Goal: Information Seeking & Learning: Find contact information

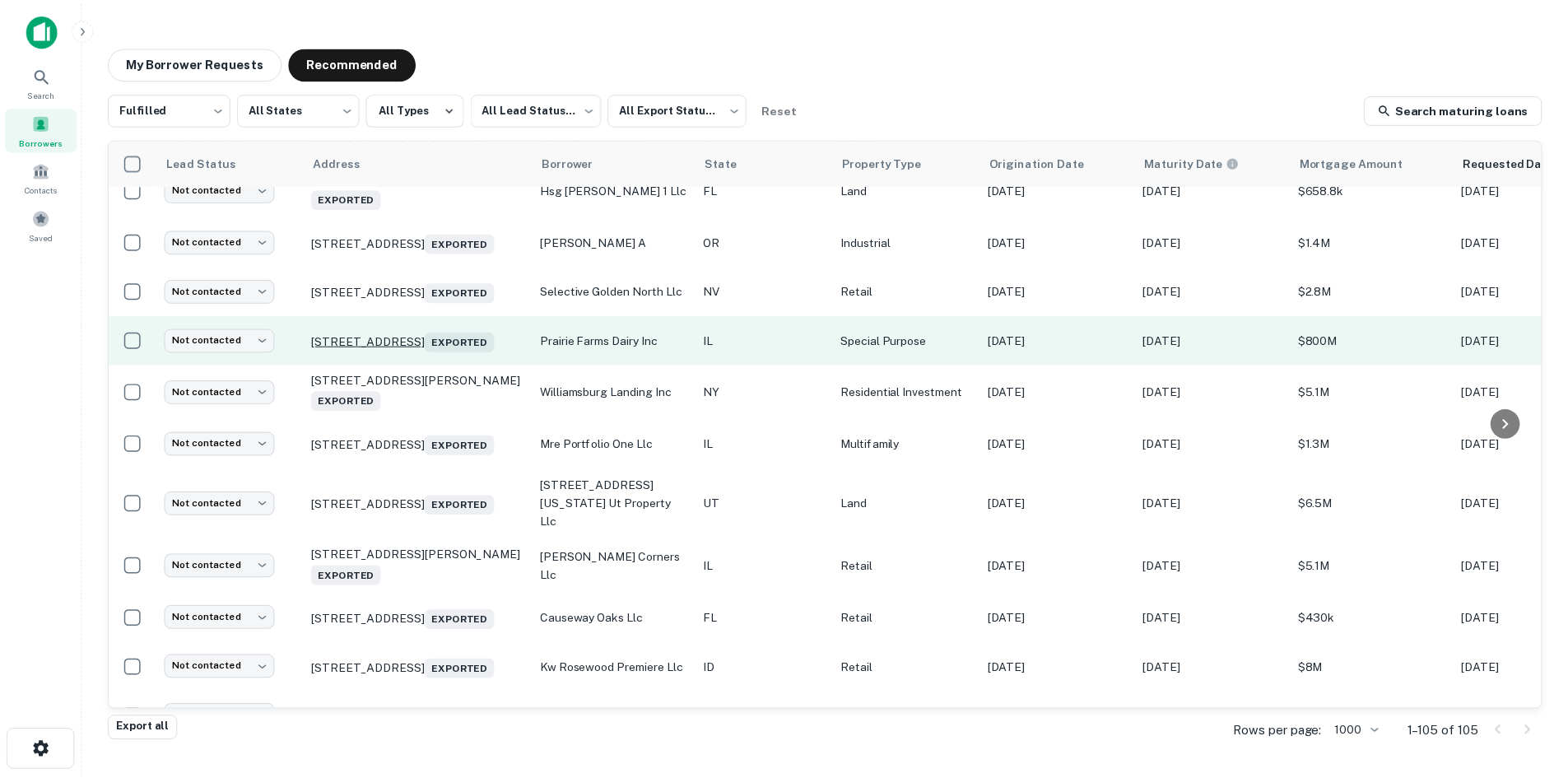
scroll to position [1052, 0]
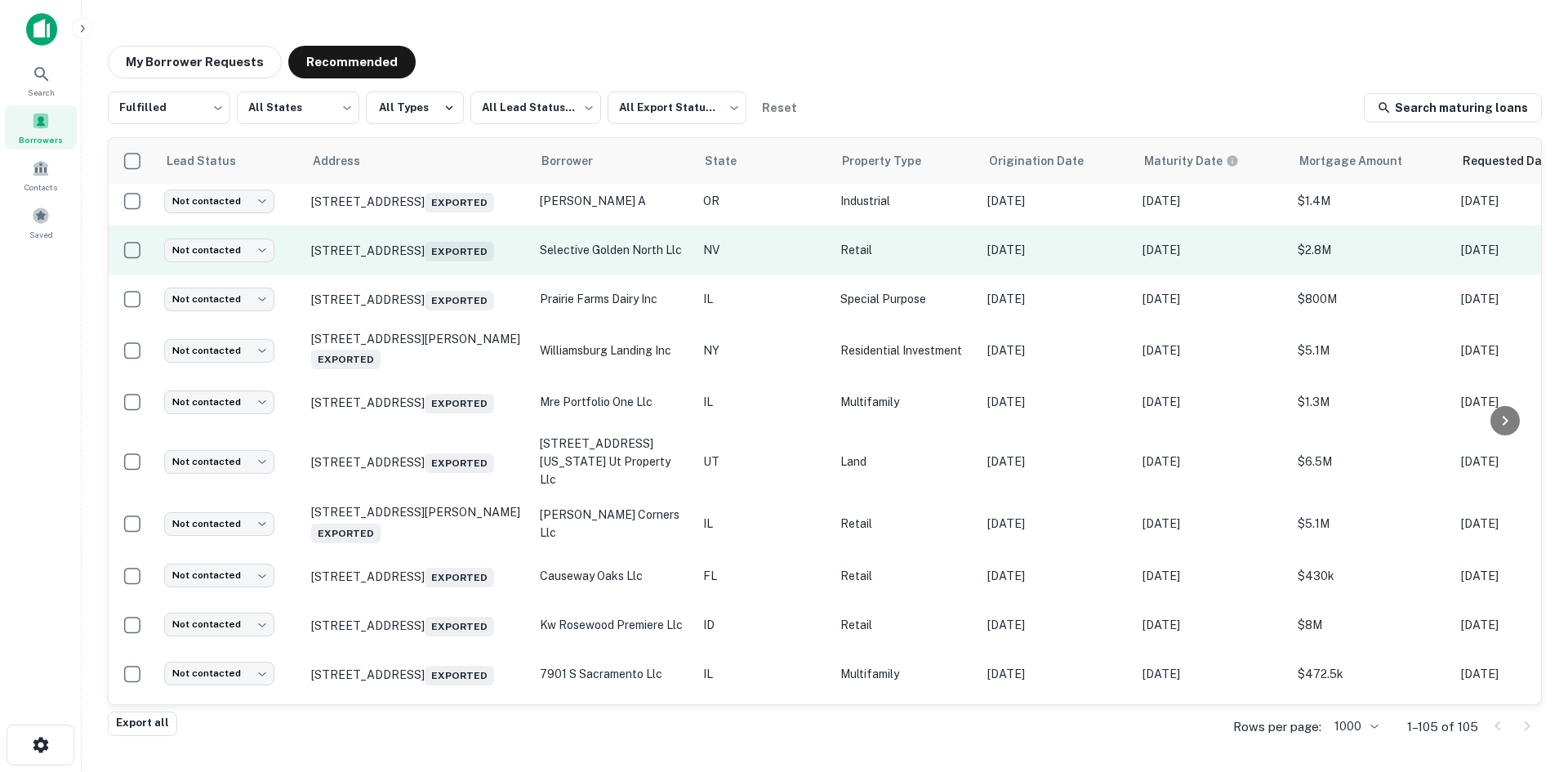
click at [397, 274] on td "1025 N Hills Blvd Reno, NV 89506 Exported" at bounding box center [417, 249] width 229 height 49
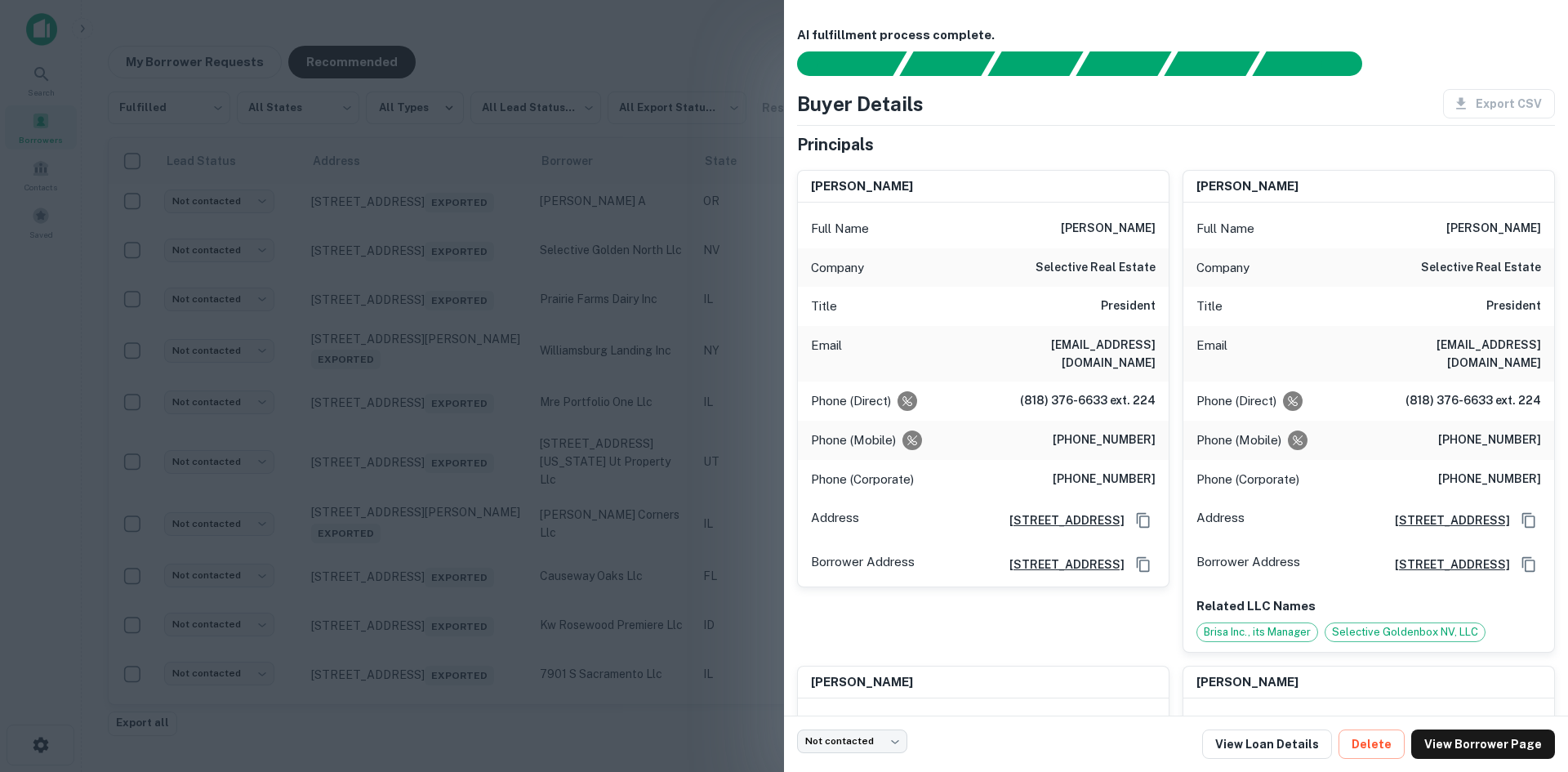
click at [444, 510] on div at bounding box center [784, 386] width 1568 height 772
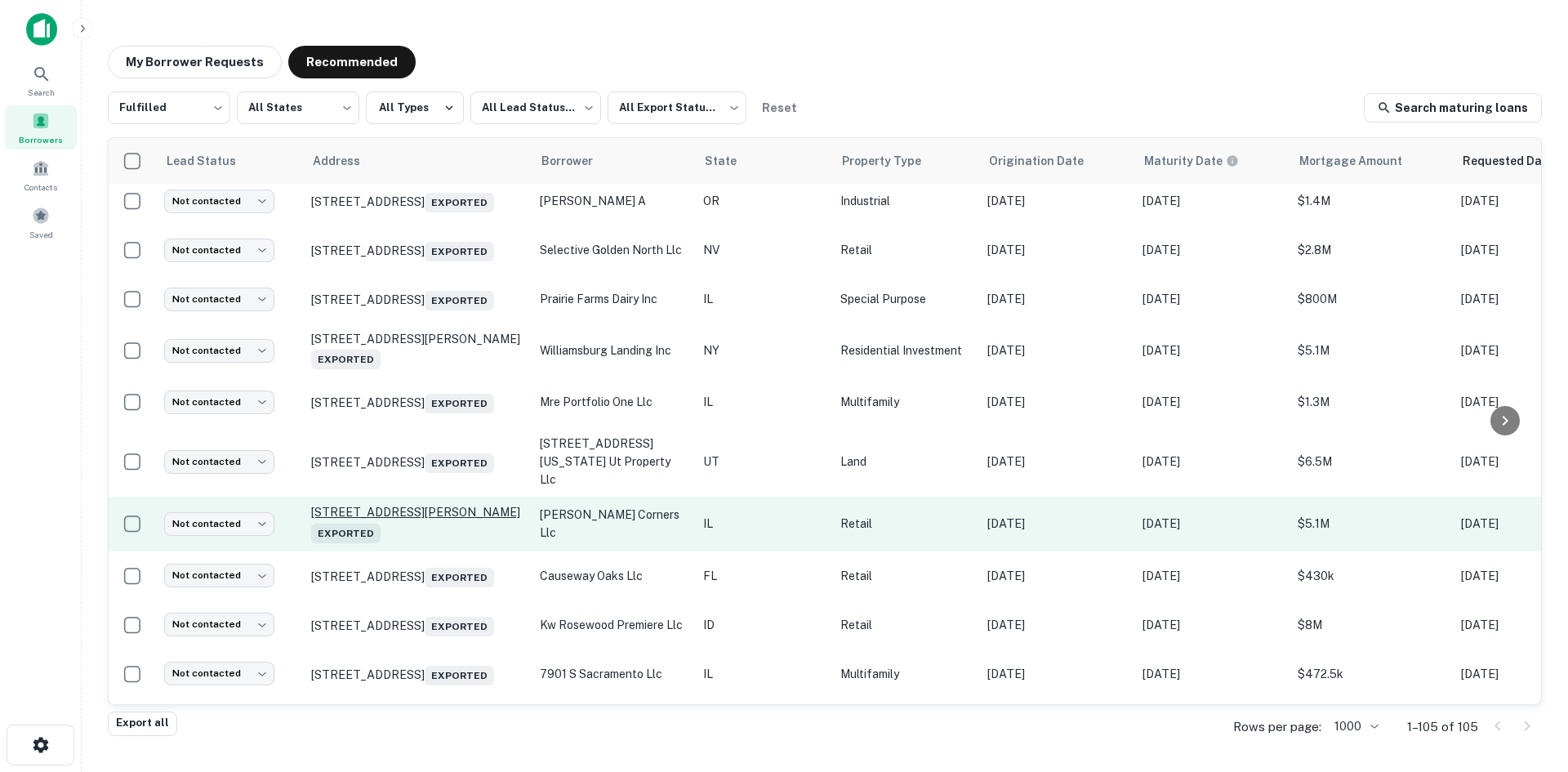
click at [444, 540] on p "1470 S Butterfield Rd Mundelein, IL 60060 Exported" at bounding box center [417, 524] width 212 height 38
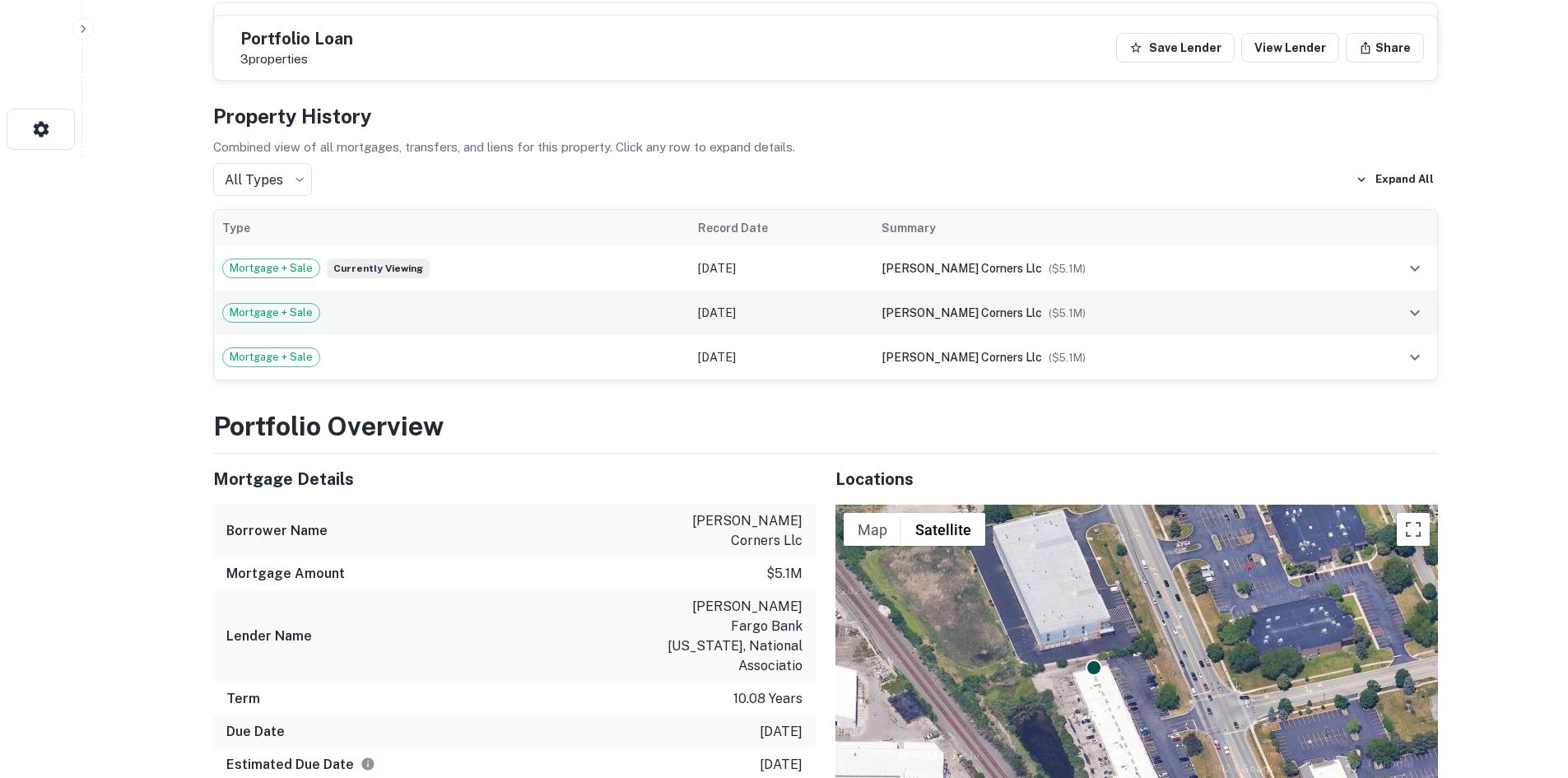
scroll to position [905, 0]
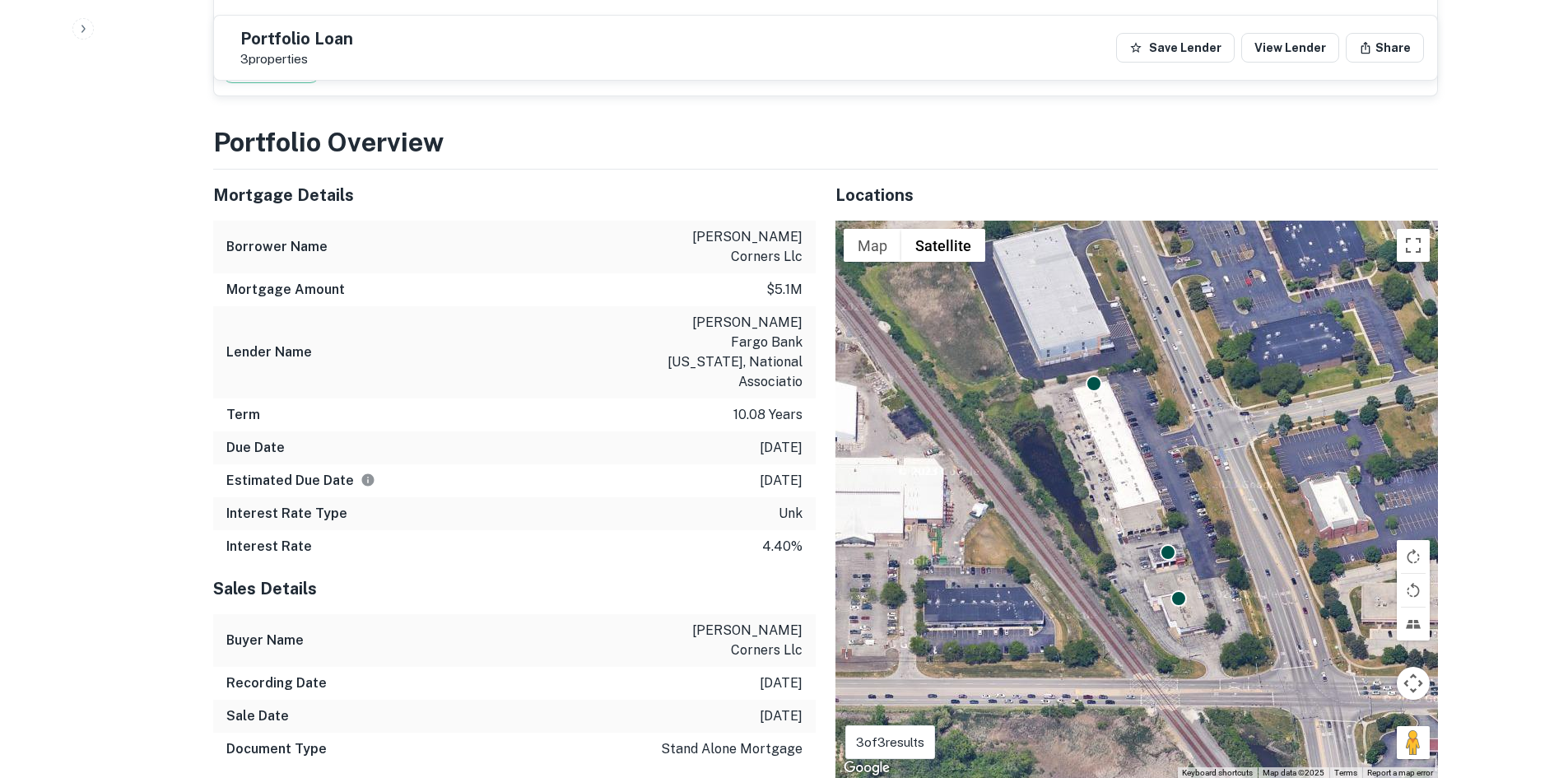
drag, startPoint x: 1406, startPoint y: 664, endPoint x: 1288, endPoint y: 584, distance: 142.6
click at [1283, 586] on div "To navigate, press the arrow keys. To activate drag with keyboard, press Alt + …" at bounding box center [1136, 499] width 602 height 558
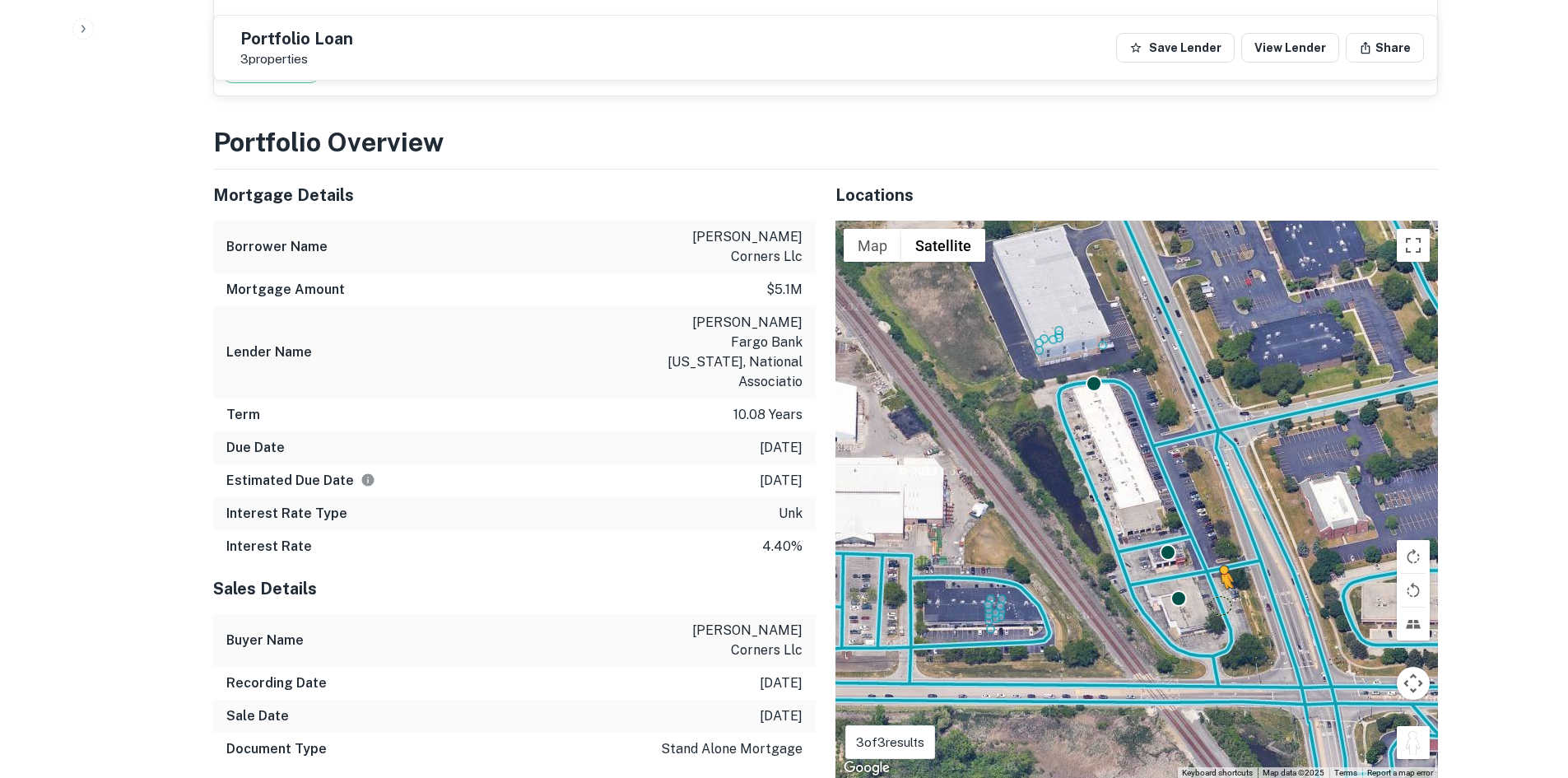
drag, startPoint x: 1405, startPoint y: 663, endPoint x: 1219, endPoint y: 563, distance: 211.2
click at [1219, 563] on div "To activate drag with keyboard, press Alt + Enter. Once in keyboard drag state,…" at bounding box center [1136, 499] width 602 height 558
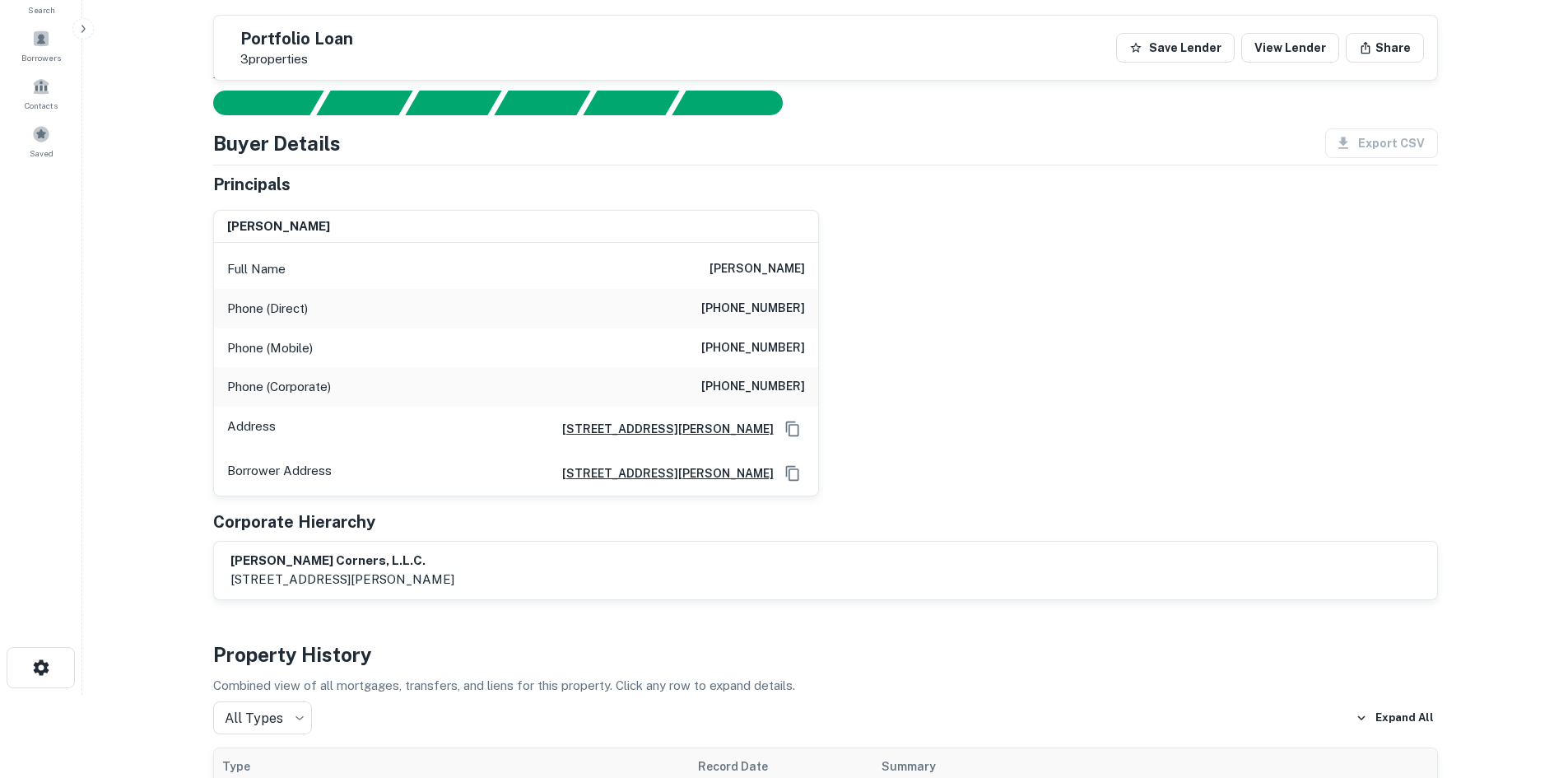
scroll to position [82, 0]
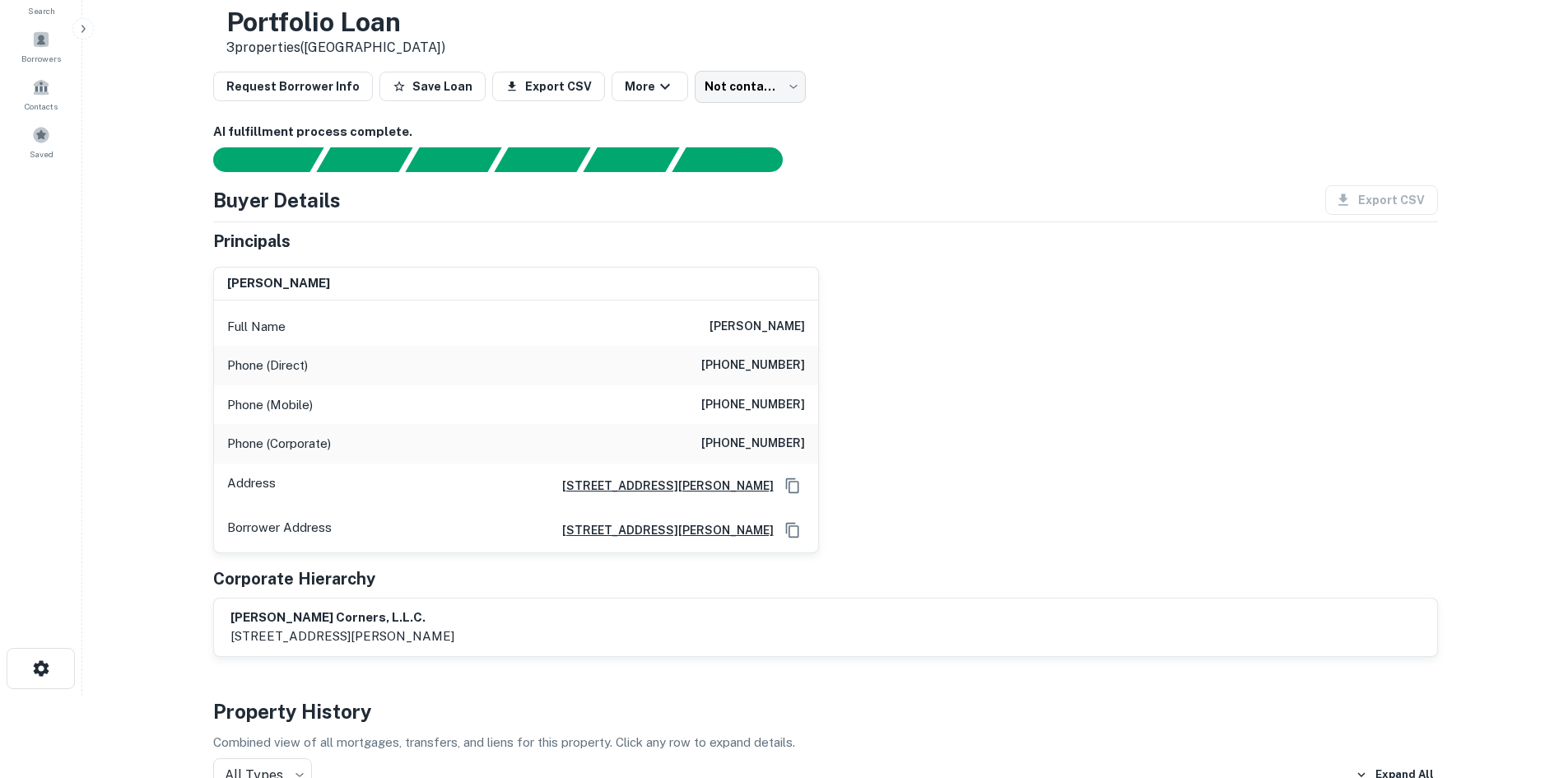
click at [762, 336] on h6 "paul bortin" at bounding box center [757, 326] width 95 height 20
click at [762, 332] on h6 "paul bortin" at bounding box center [757, 326] width 95 height 20
copy h6 "paul bortin"
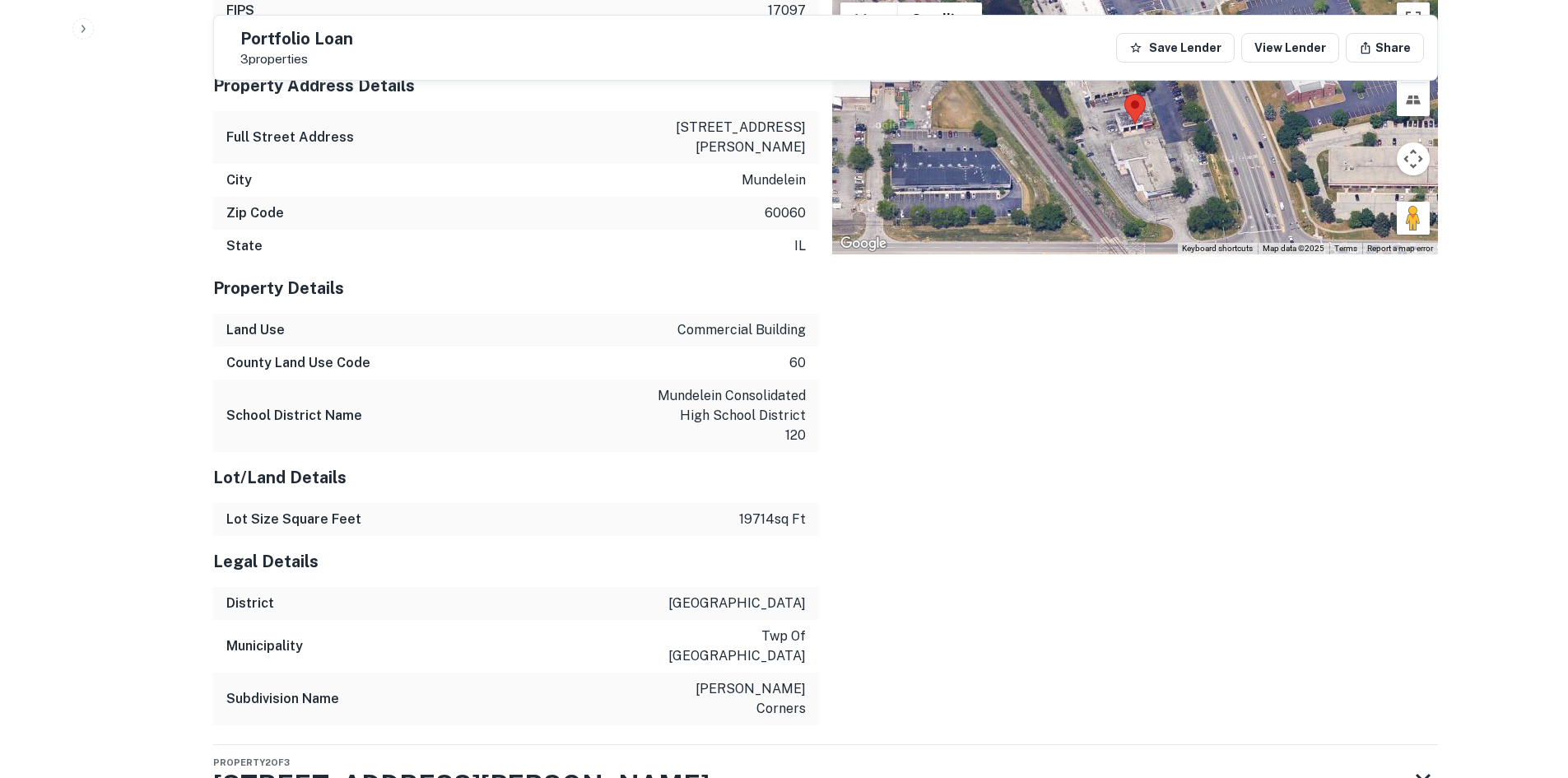
scroll to position [1855, 0]
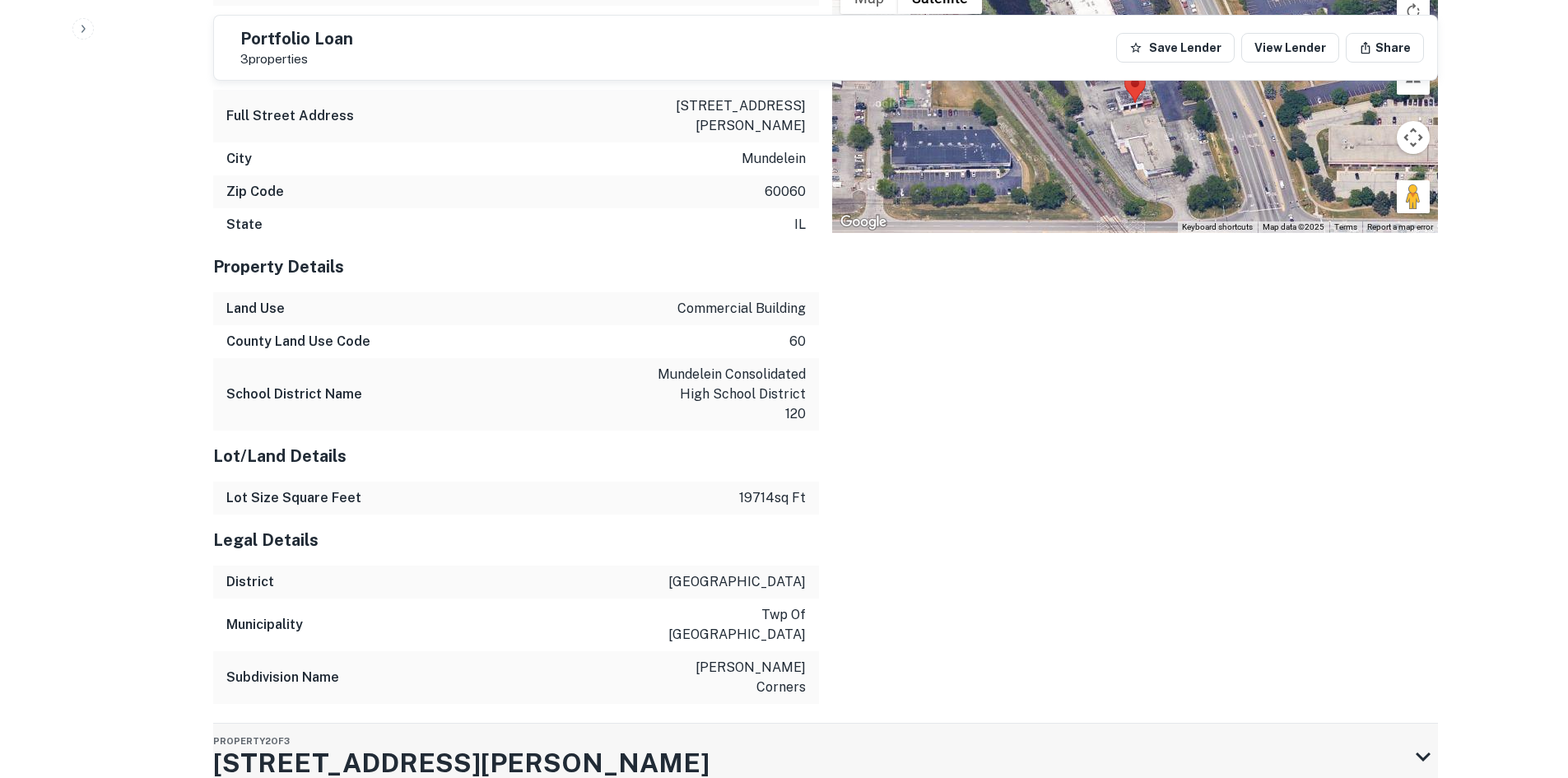
click at [600, 724] on div "Property 2 of 3 1400 S BUTTERFIELD RD" at bounding box center [811, 757] width 1195 height 65
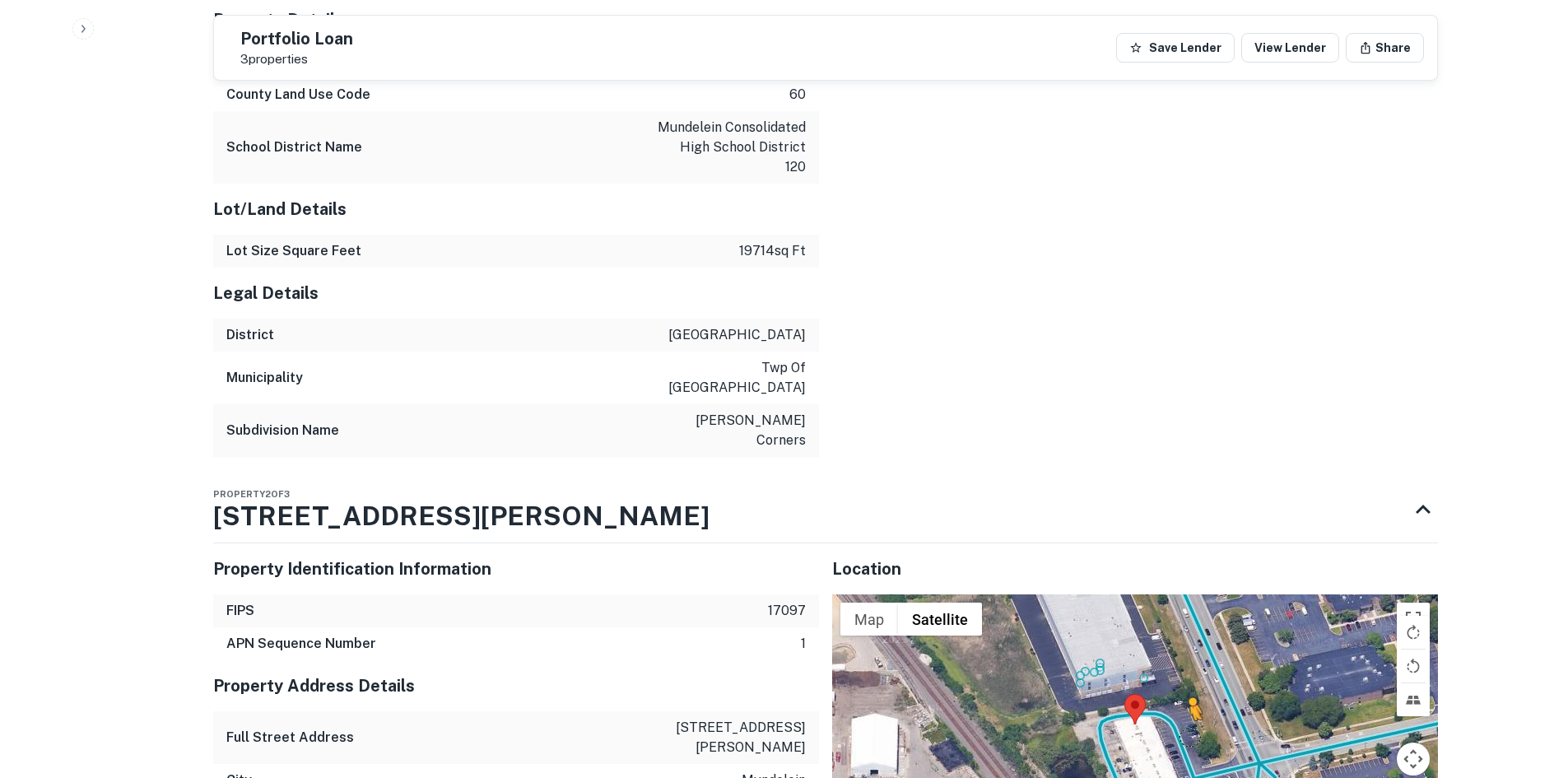
drag, startPoint x: 1415, startPoint y: 659, endPoint x: 1182, endPoint y: 580, distance: 246.0
click at [1182, 594] on div "To activate drag with keyboard, press Alt + Enter. Once in keyboard drag state,…" at bounding box center [1135, 724] width 606 height 260
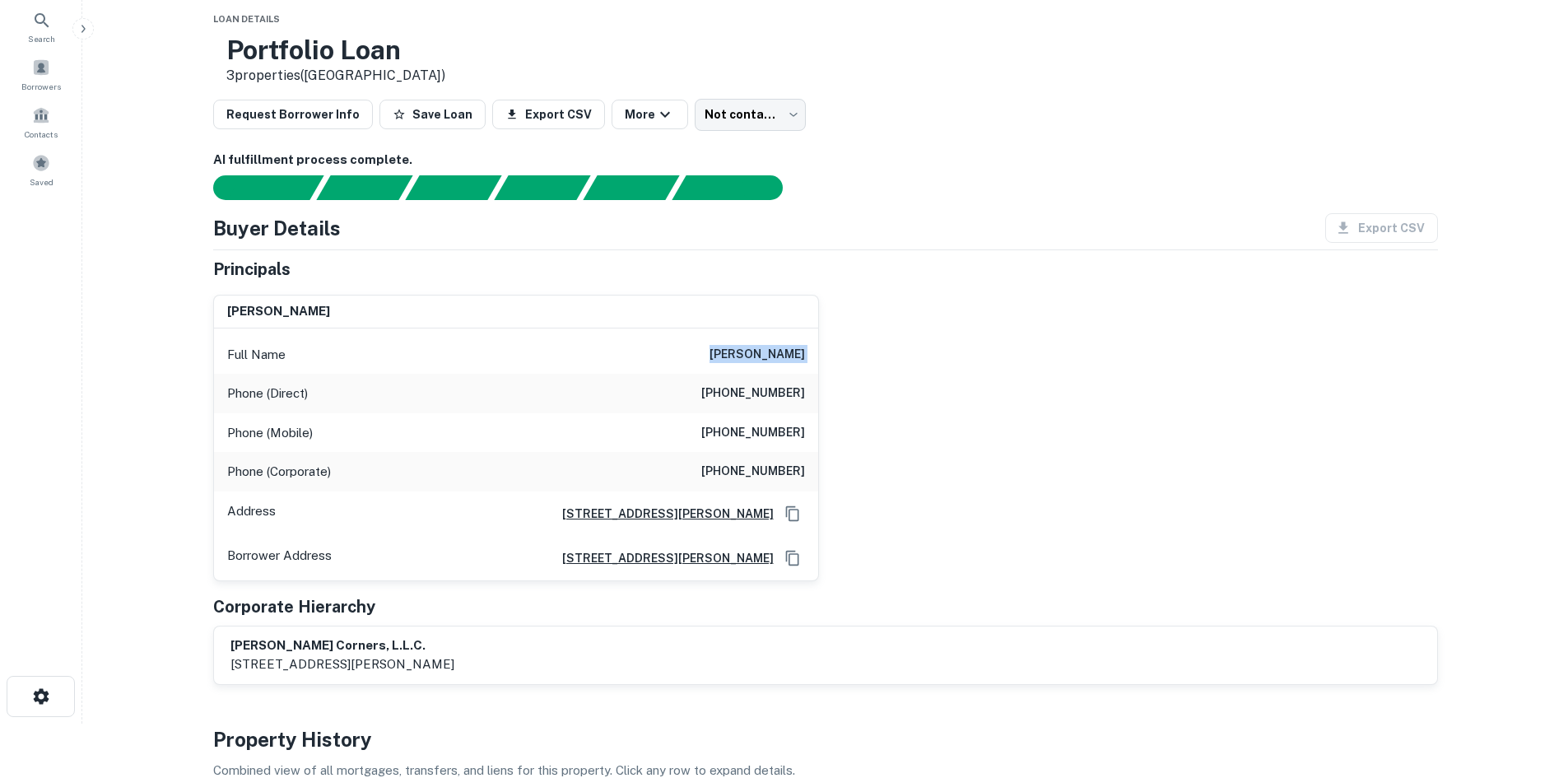
scroll to position [27, 0]
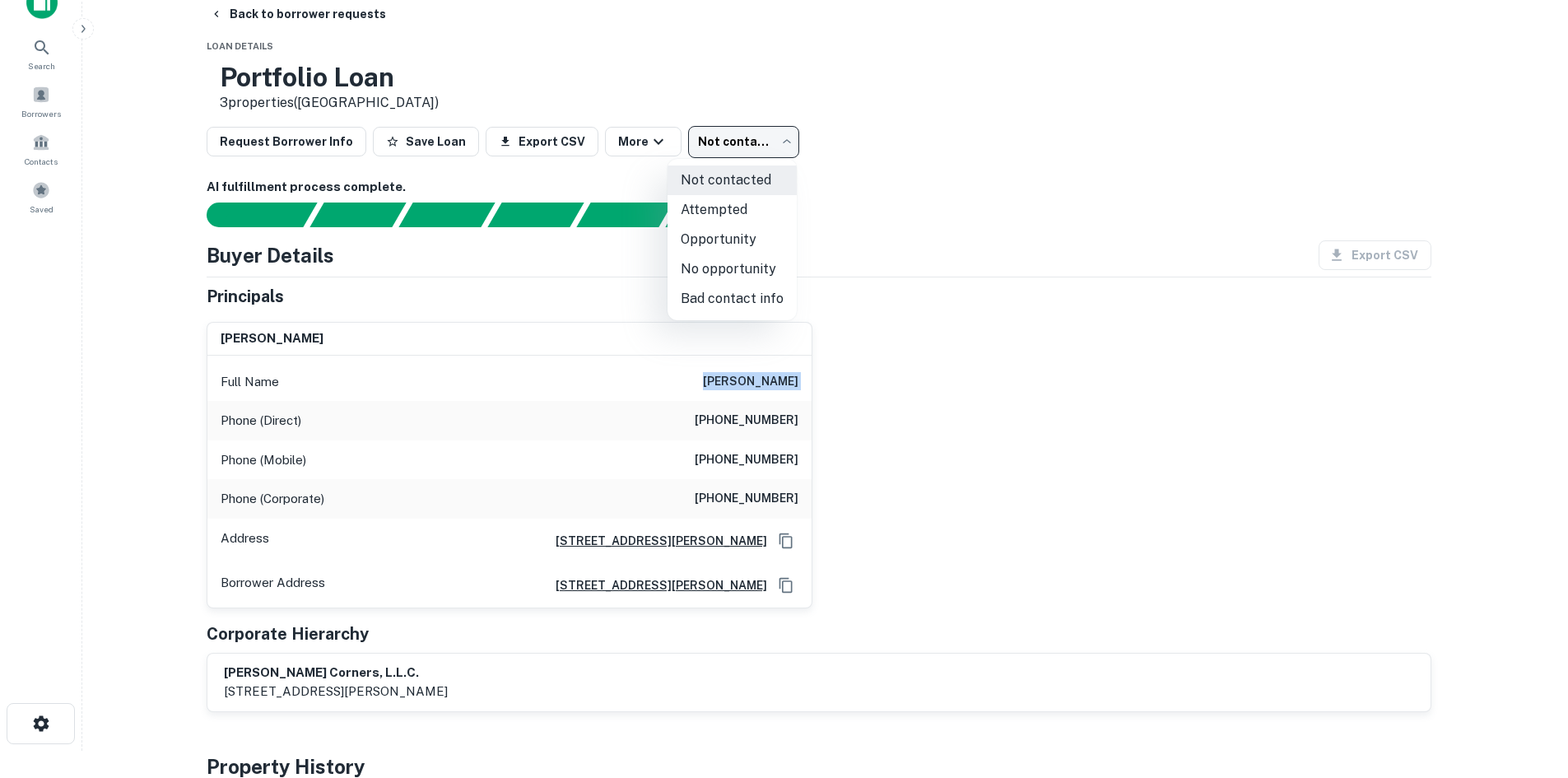
click at [703, 154] on body "Search Borrowers Contacts Saved Back to borrower requests Loan Details Portfoli…" at bounding box center [784, 361] width 1568 height 778
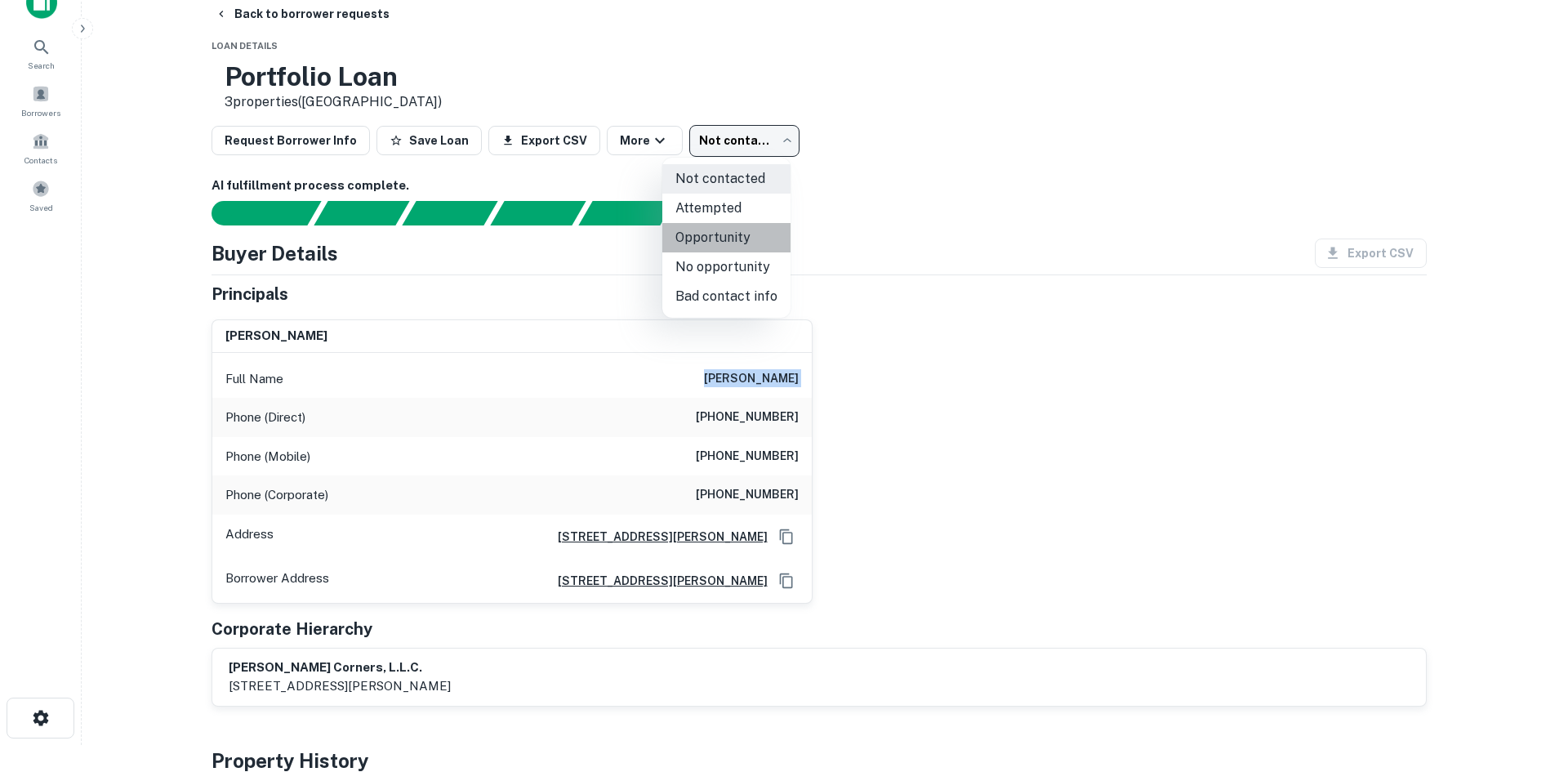
click at [734, 234] on li "Opportunity" at bounding box center [727, 238] width 128 height 30
type input "**********"
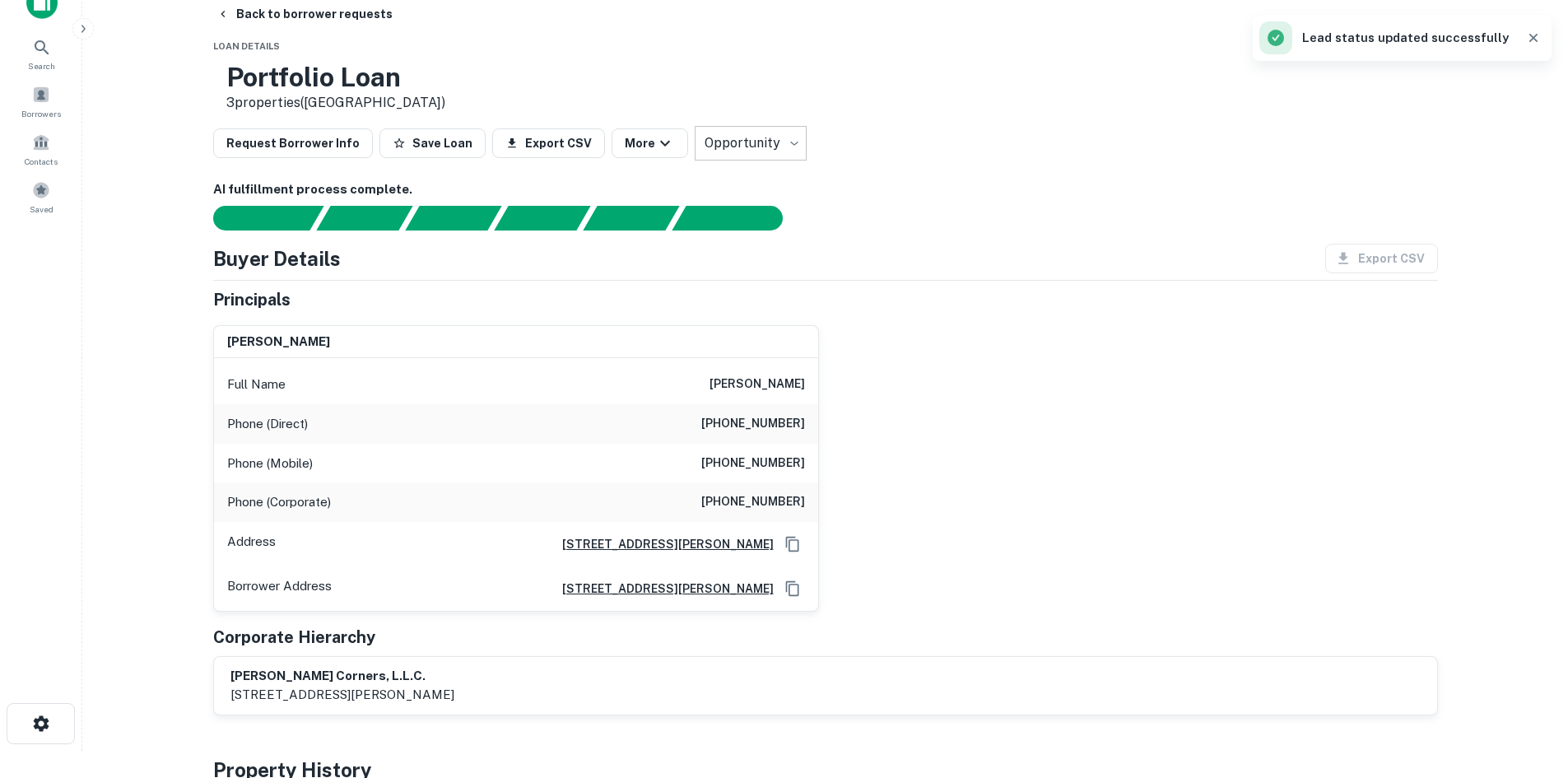
click at [302, 17] on button "Back to borrower requests" at bounding box center [304, 14] width 190 height 30
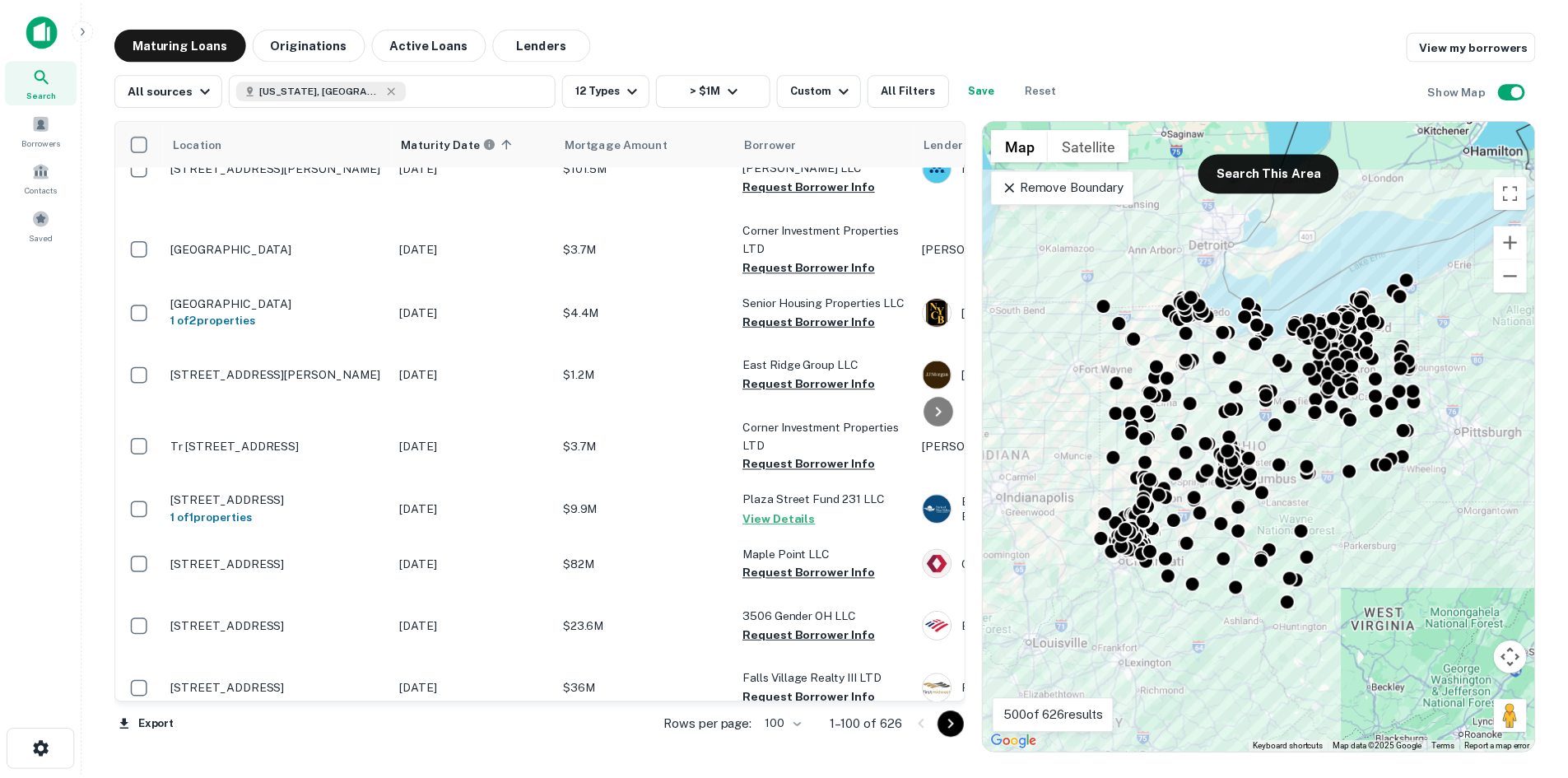
scroll to position [5071, 0]
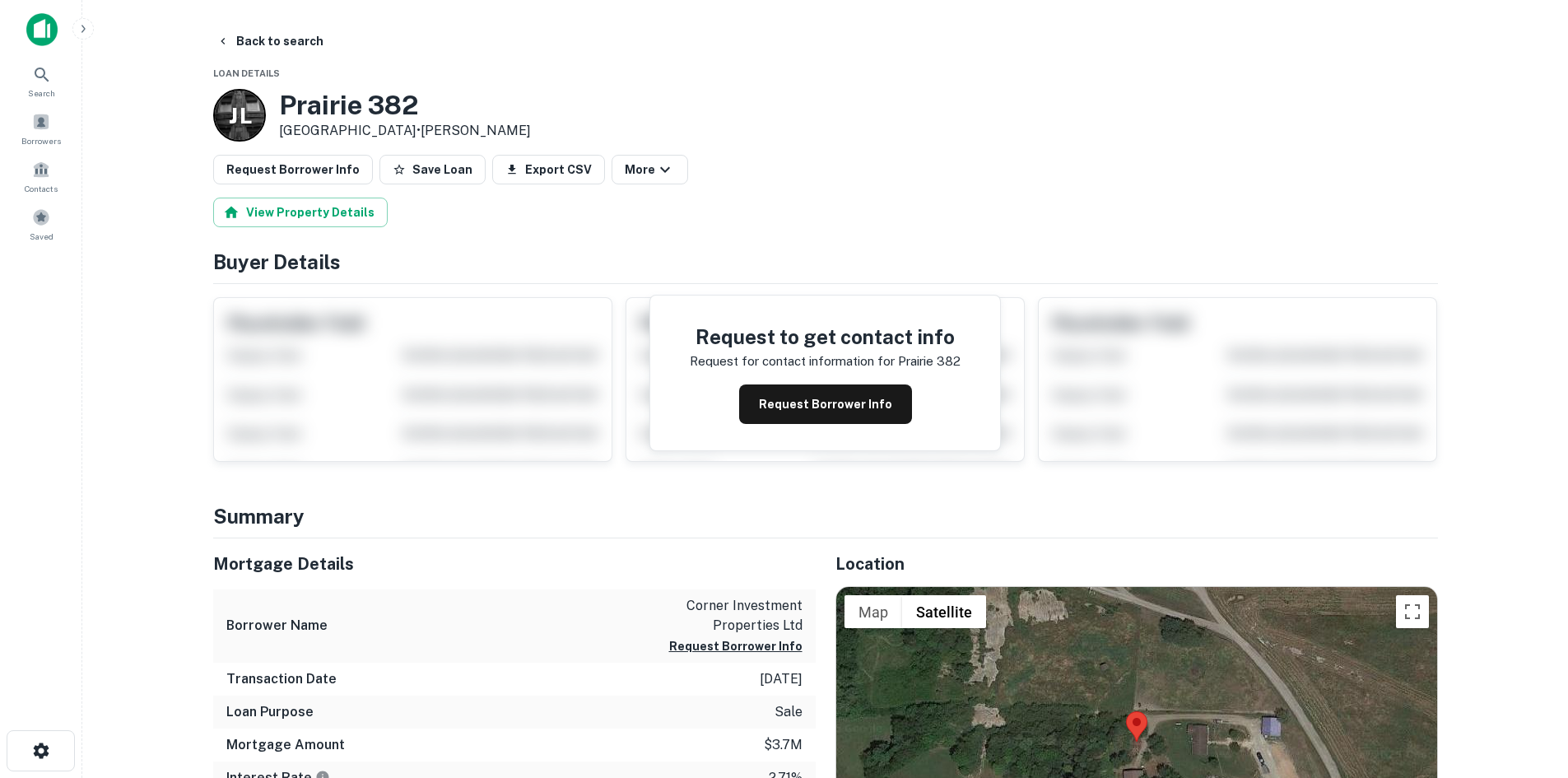
drag, startPoint x: 275, startPoint y: 100, endPoint x: 417, endPoint y: 132, distance: 145.6
click at [417, 132] on div "J L Prairie 382 Millersburg, OH 44654 • Jerri L Anderson" at bounding box center [372, 115] width 318 height 52
copy div "Prairie 382 Millersburg, OH 44654"
click at [293, 44] on button "Back to search" at bounding box center [270, 41] width 120 height 30
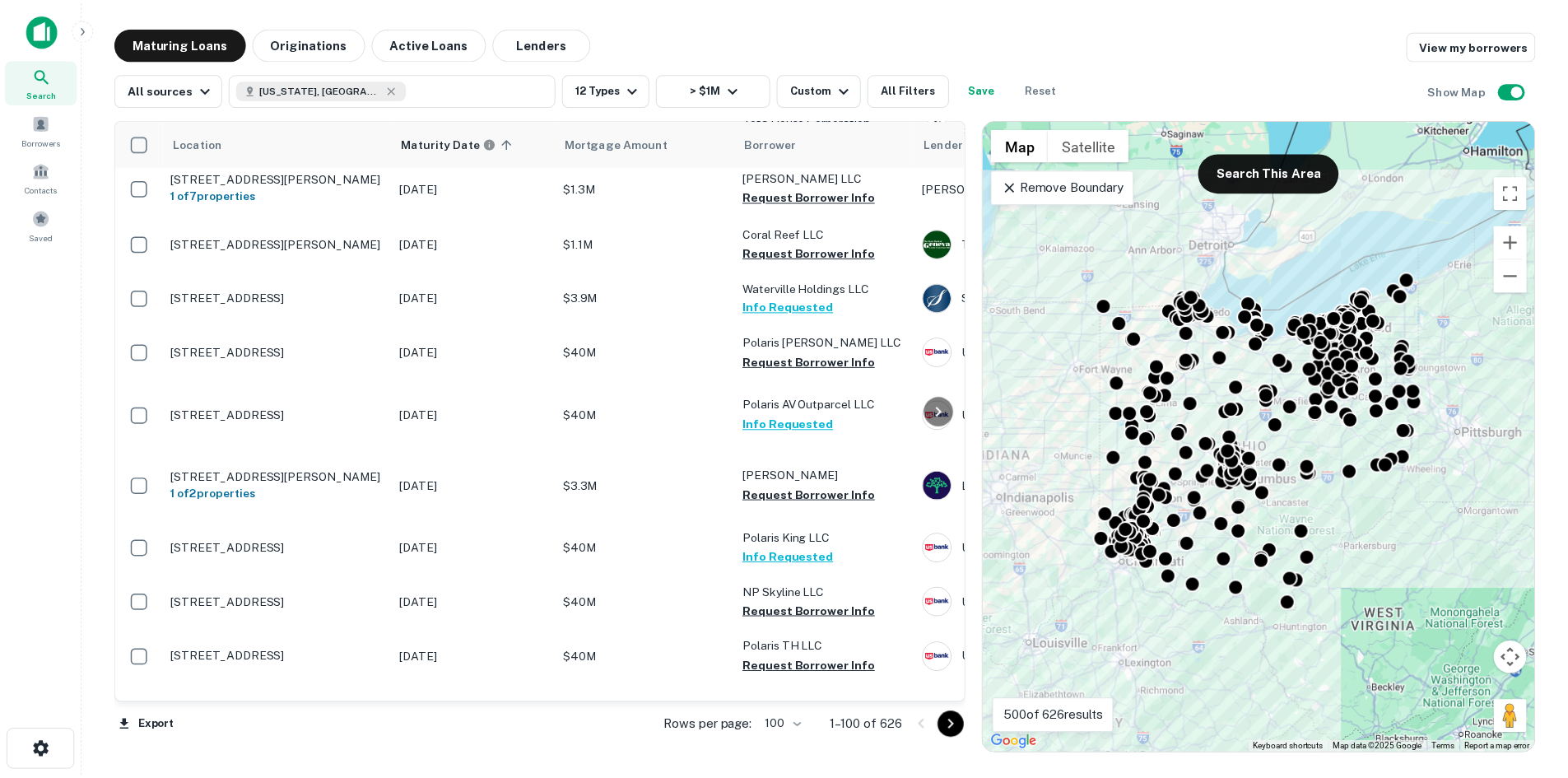
scroll to position [5648, 0]
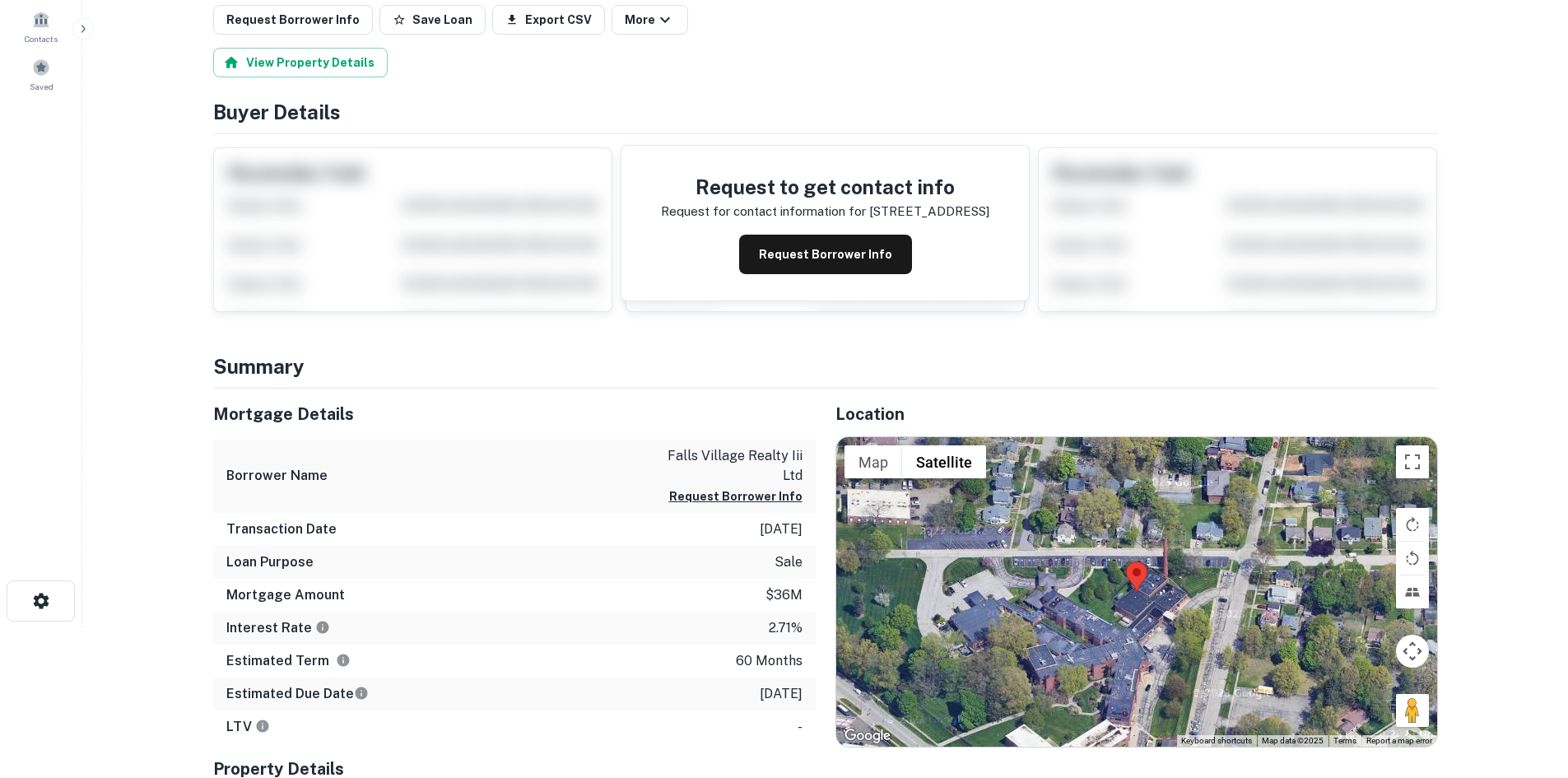
scroll to position [164, 0]
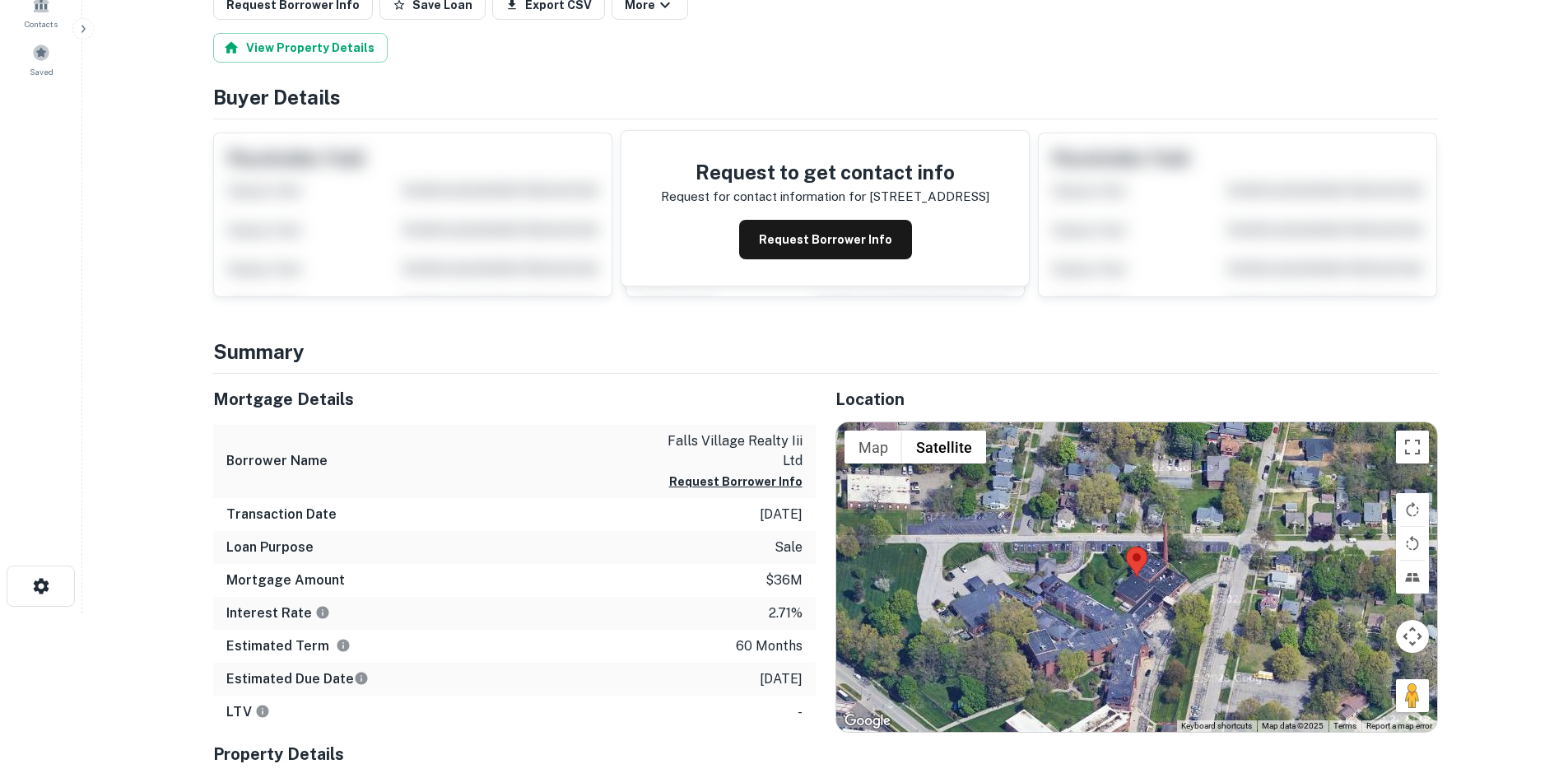
drag, startPoint x: 1398, startPoint y: 688, endPoint x: 1307, endPoint y: 647, distance: 99.8
click at [1244, 627] on div "Map Terrain Satellite Labels Keyboard shortcuts Map Data Map data ©2025 Map dat…" at bounding box center [1136, 576] width 600 height 309
drag, startPoint x: 1410, startPoint y: 688, endPoint x: 1266, endPoint y: 634, distance: 153.8
click at [1239, 636] on div "Map Terrain Satellite Labels Keyboard shortcuts Map Data Map data ©2025 Map dat…" at bounding box center [1136, 576] width 600 height 309
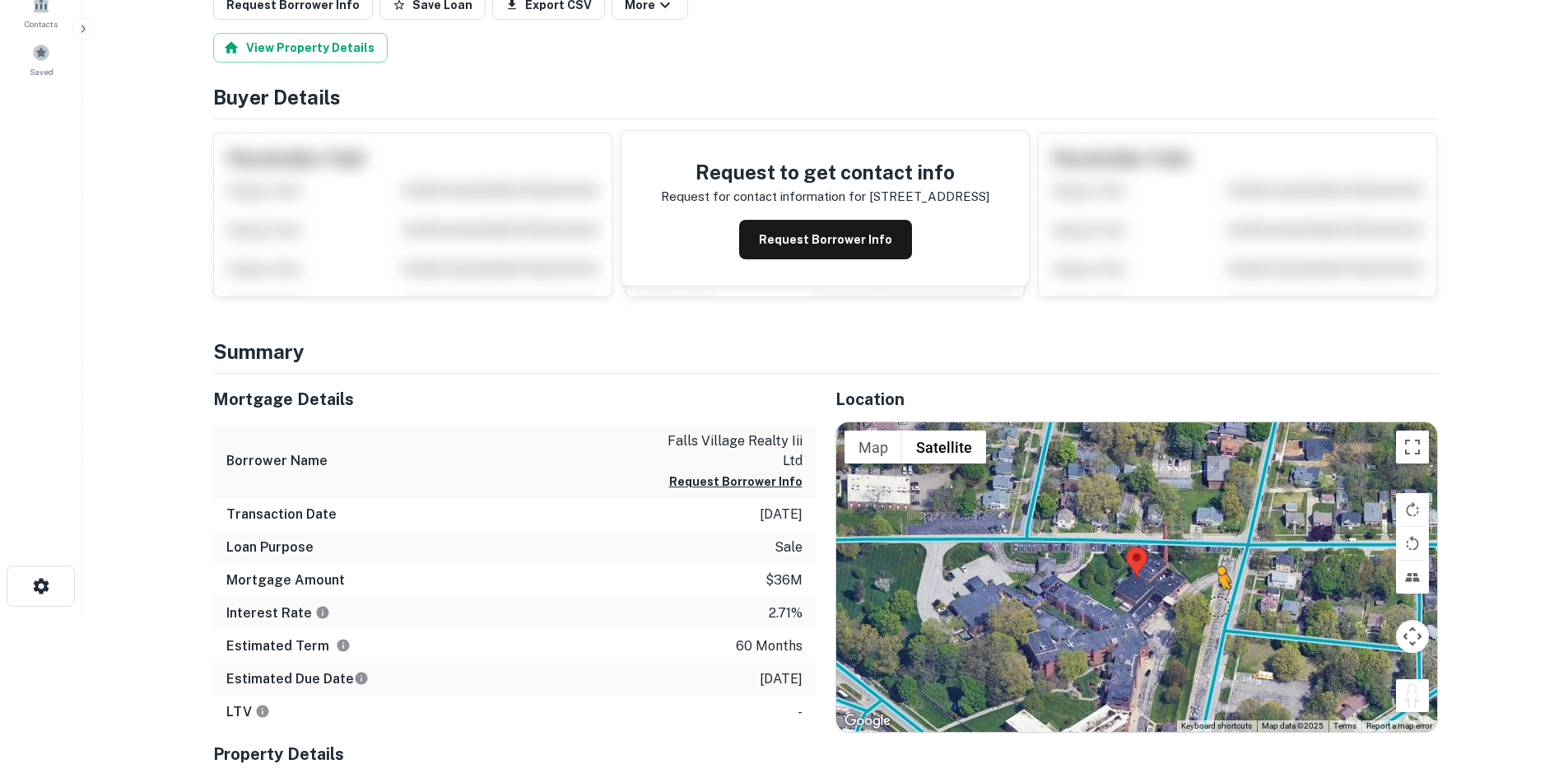
drag, startPoint x: 1426, startPoint y: 691, endPoint x: 1219, endPoint y: 605, distance: 224.2
click at [1219, 605] on div "To activate drag with keyboard, press Alt + Enter. Once in keyboard drag state,…" at bounding box center [1136, 576] width 600 height 309
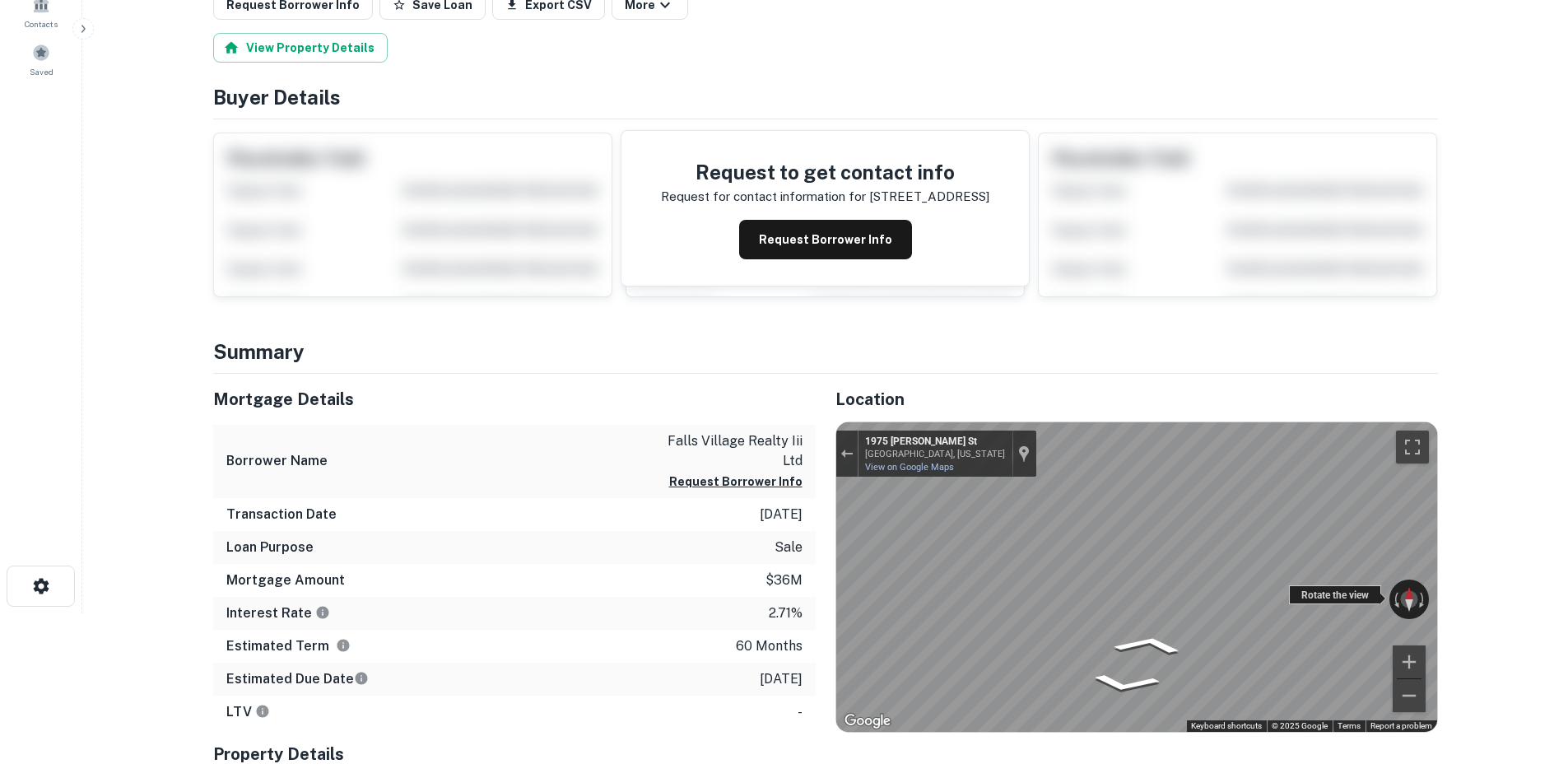
click at [1307, 595] on div "← Move left → Move right ↑ Move up ↓ Move down + Zoom in - Zoom out 1975 Germai…" at bounding box center [1136, 576] width 600 height 309
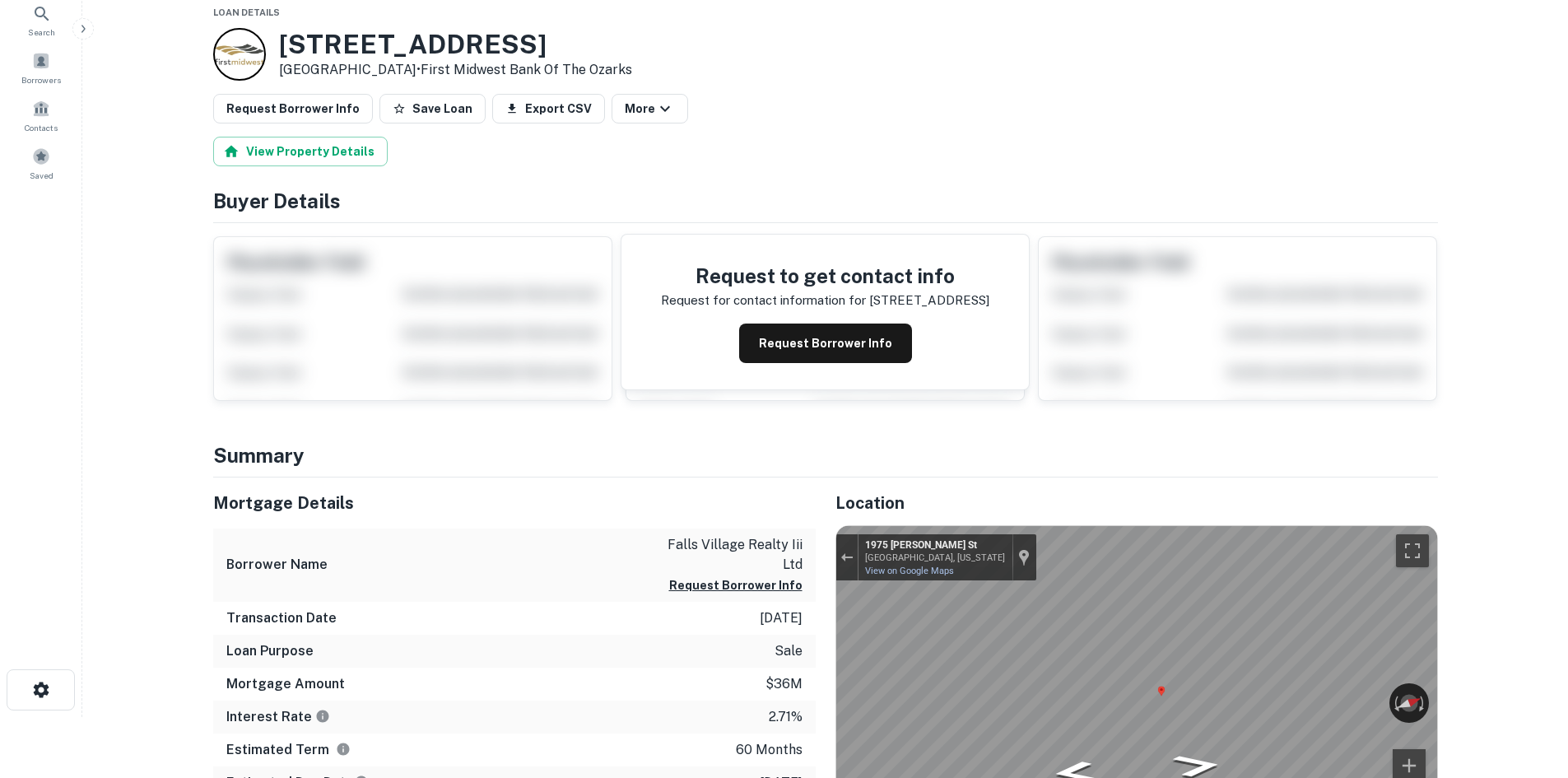
scroll to position [0, 0]
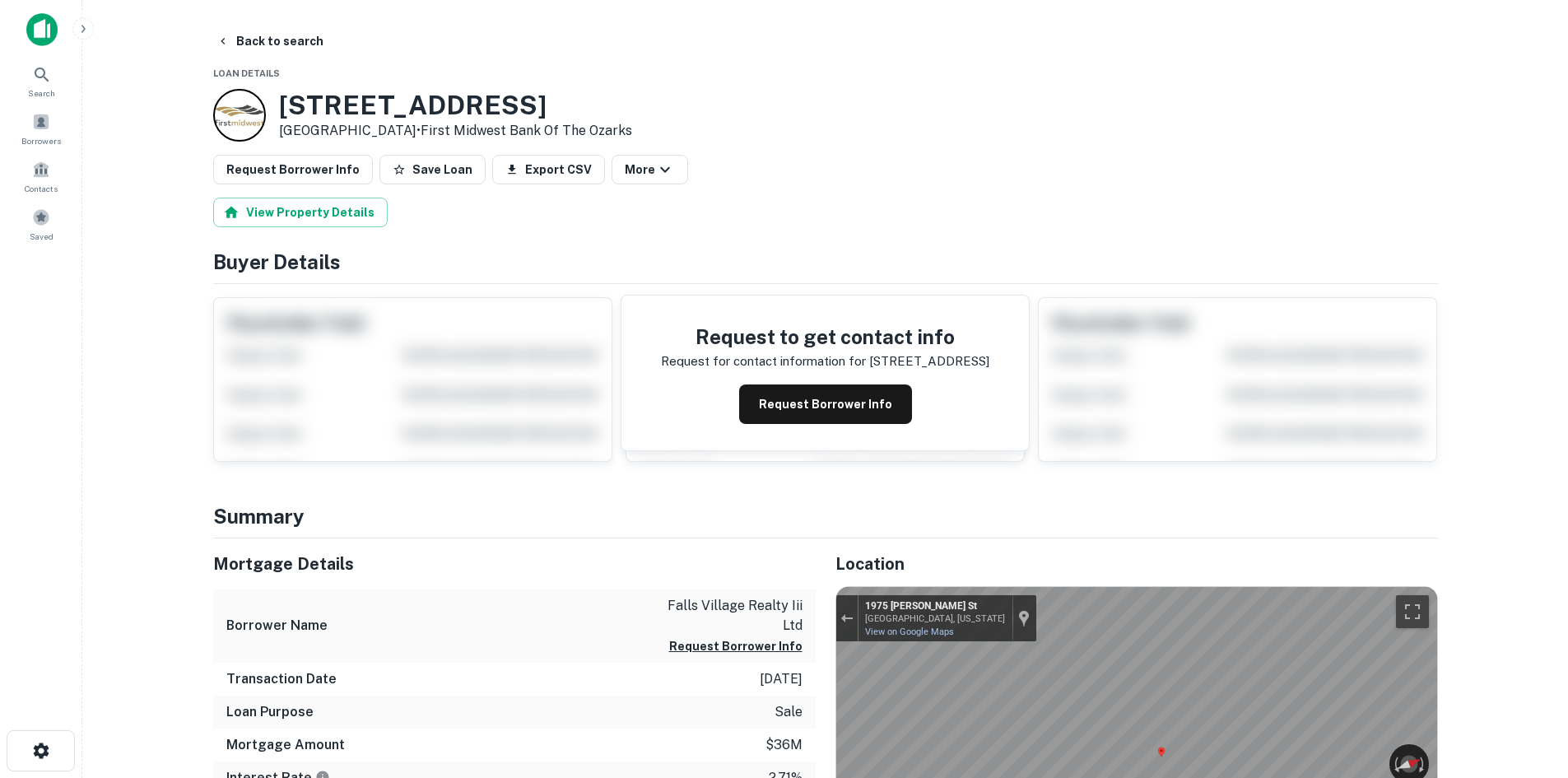
drag, startPoint x: 277, startPoint y: 97, endPoint x: 437, endPoint y: 135, distance: 164.5
click at [437, 135] on div "330 Broadway St E Cuyahoga Falls, OH 44221 • First Midwest Bank Of The Ozarks" at bounding box center [422, 115] width 419 height 52
copy div "330 Broadway St E Cuyahoga Falls, OH 44221"
click at [315, 157] on button "Request Borrower Info" at bounding box center [292, 170] width 160 height 30
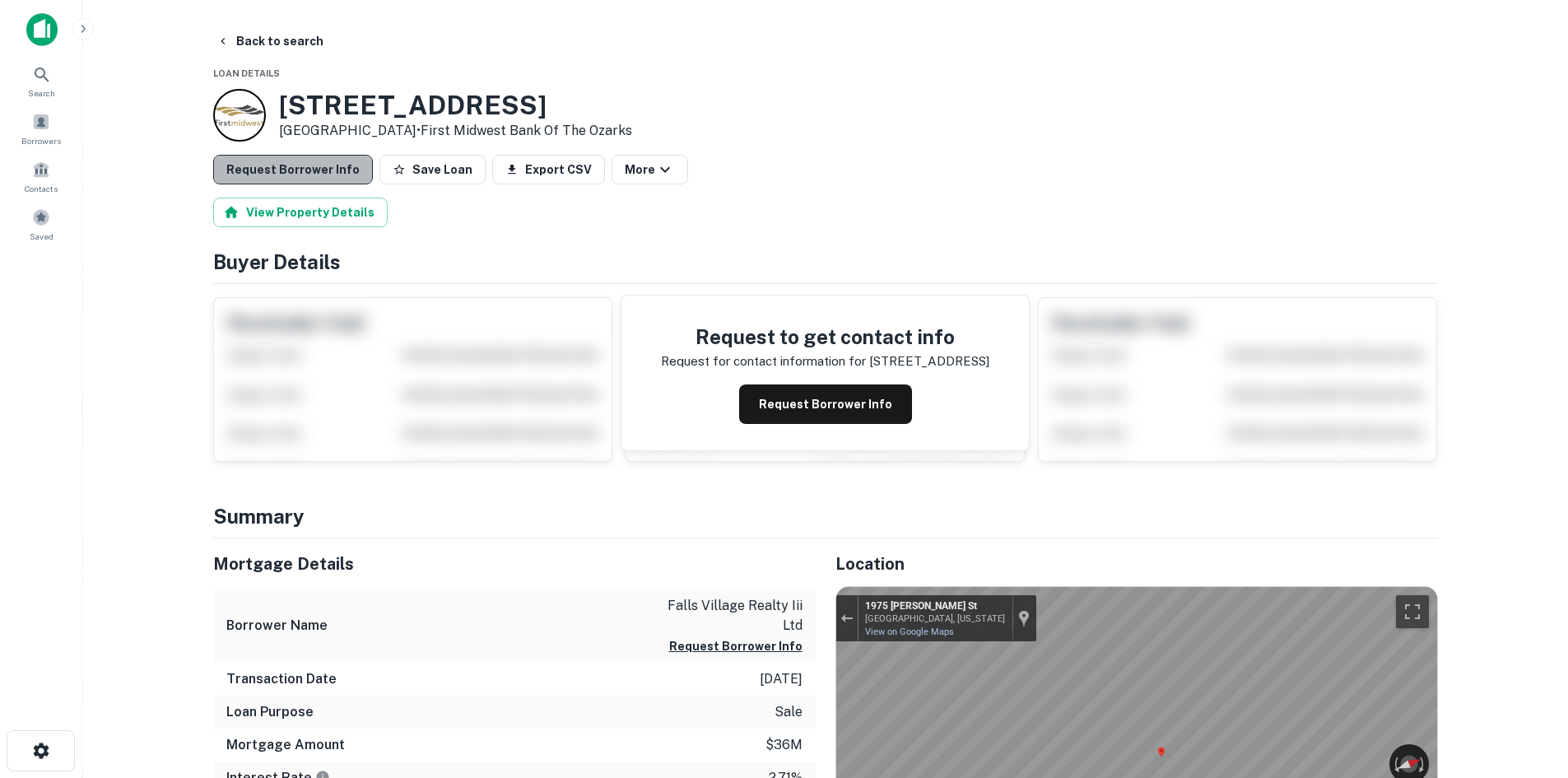
click at [298, 178] on button "Request Borrower Info" at bounding box center [292, 170] width 160 height 30
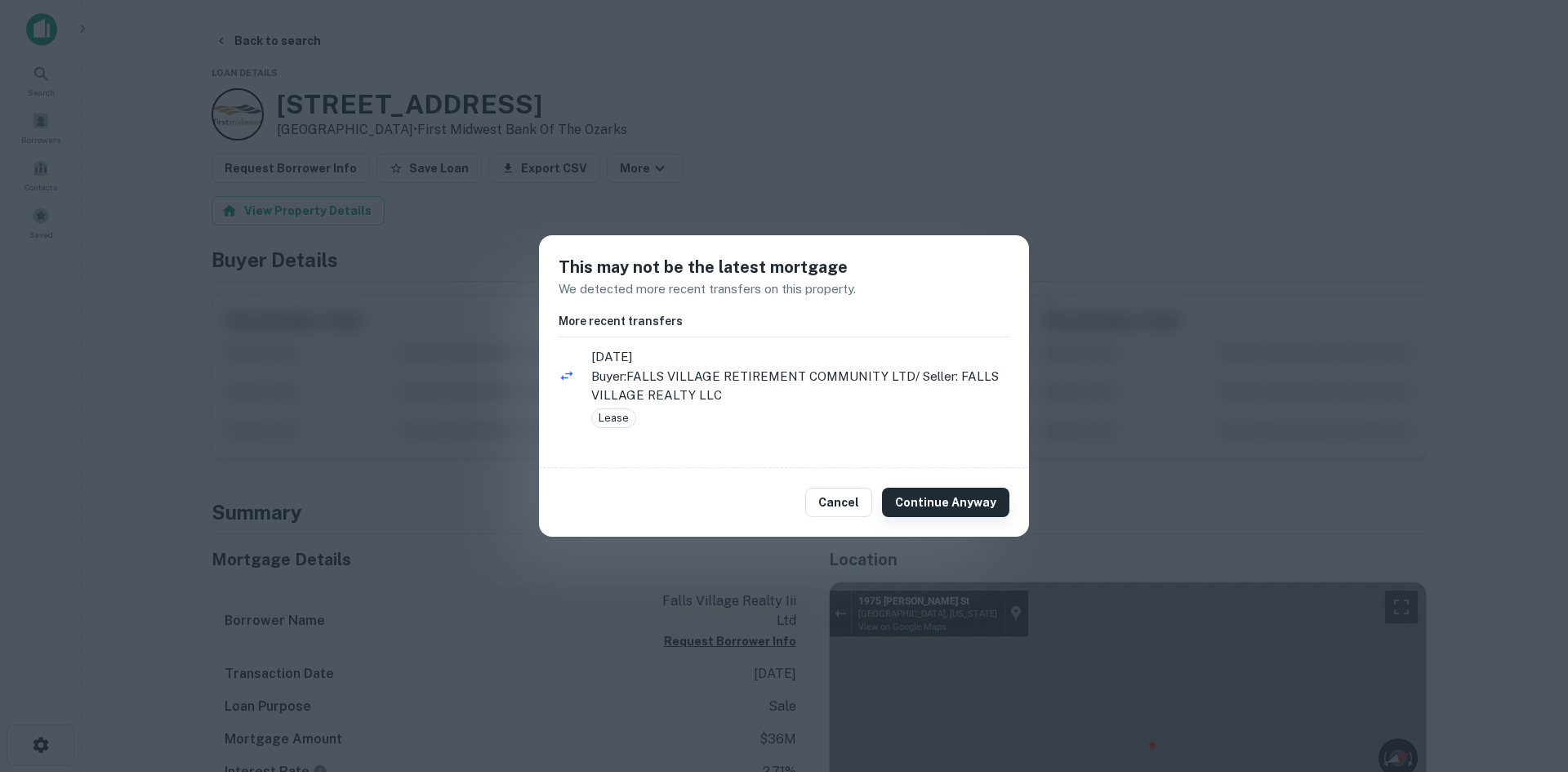
click at [955, 505] on button "Continue Anyway" at bounding box center [945, 502] width 127 height 30
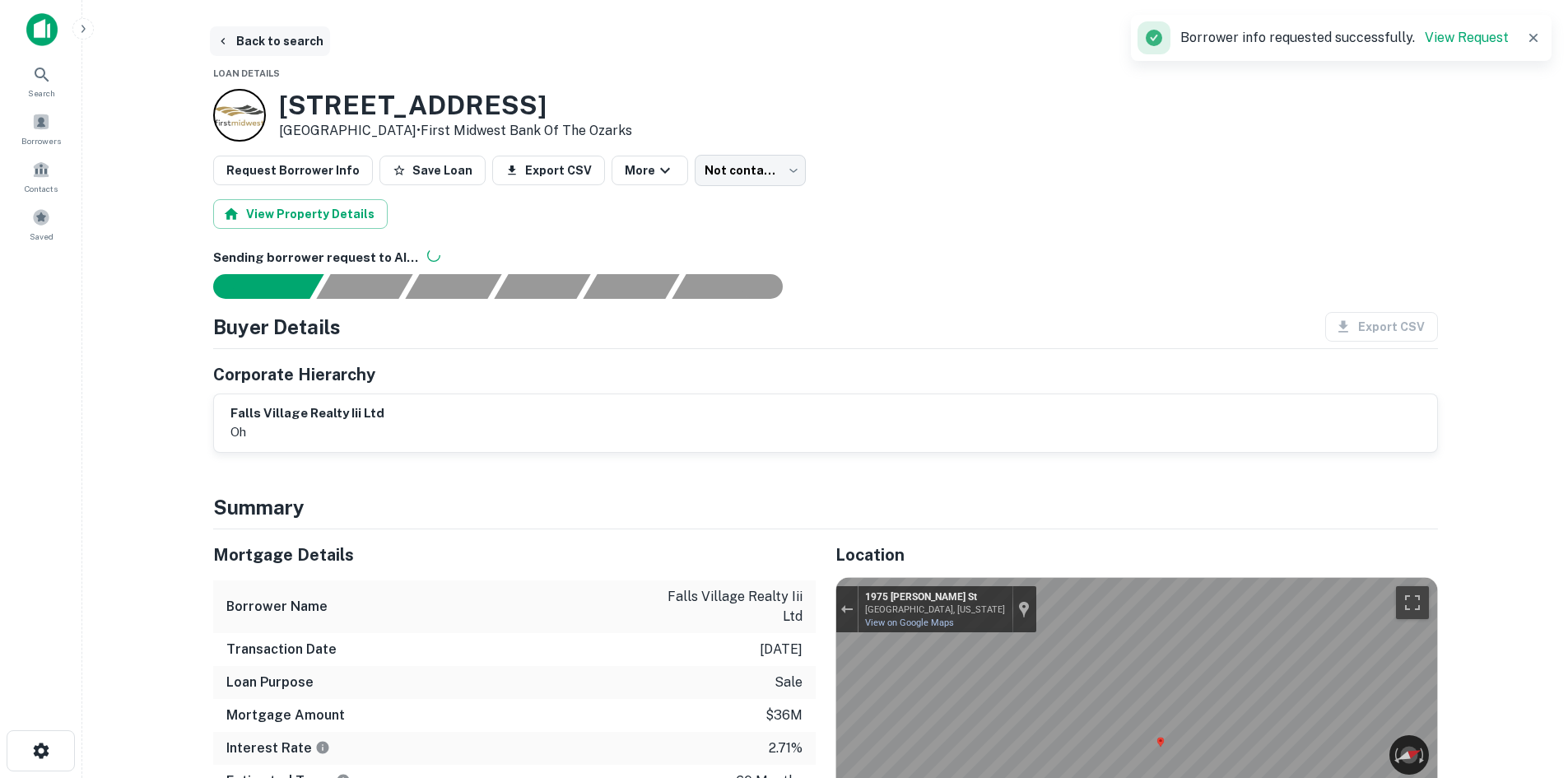
click at [273, 38] on button "Back to search" at bounding box center [270, 41] width 120 height 30
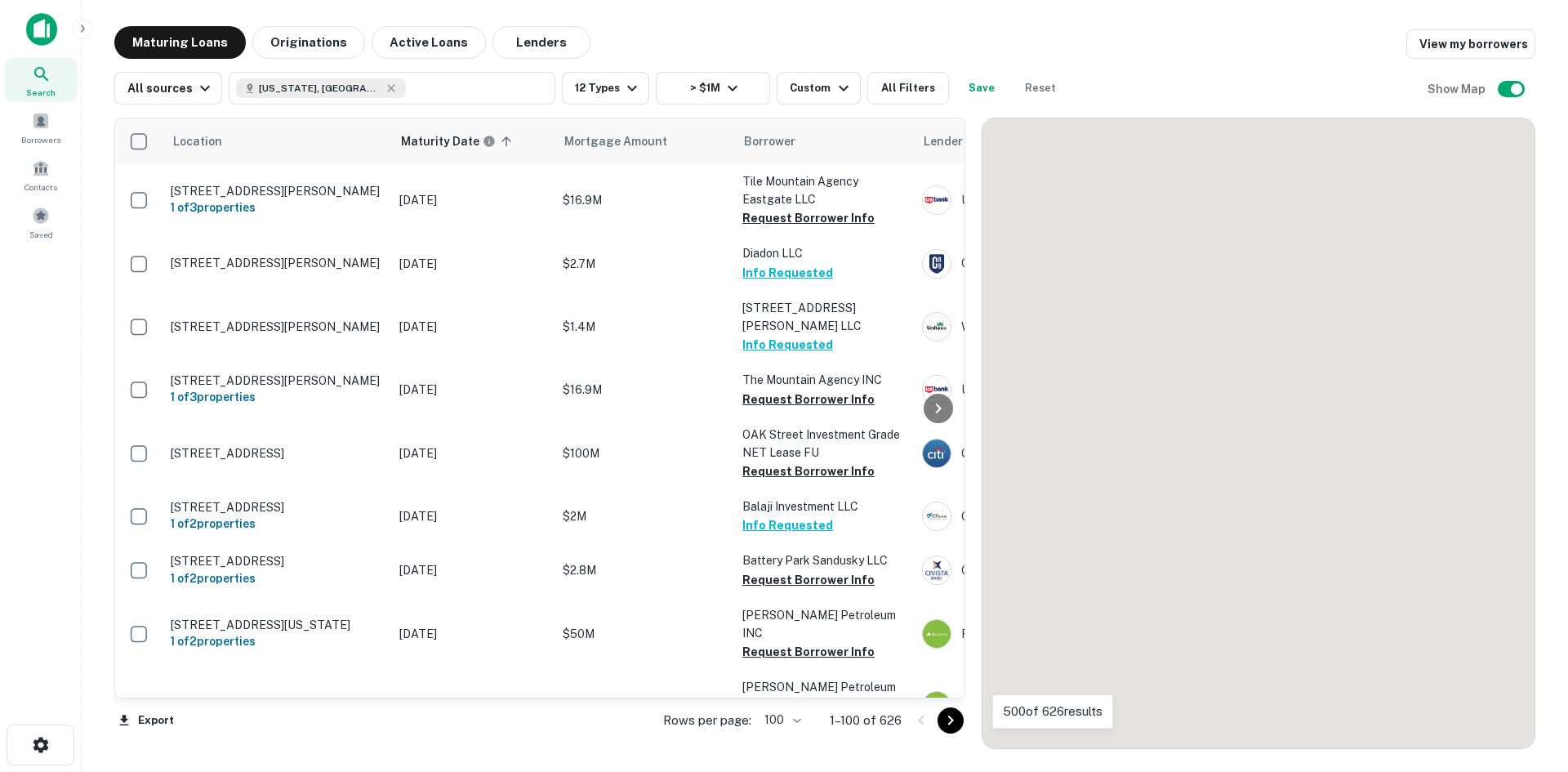
scroll to position [5604, 0]
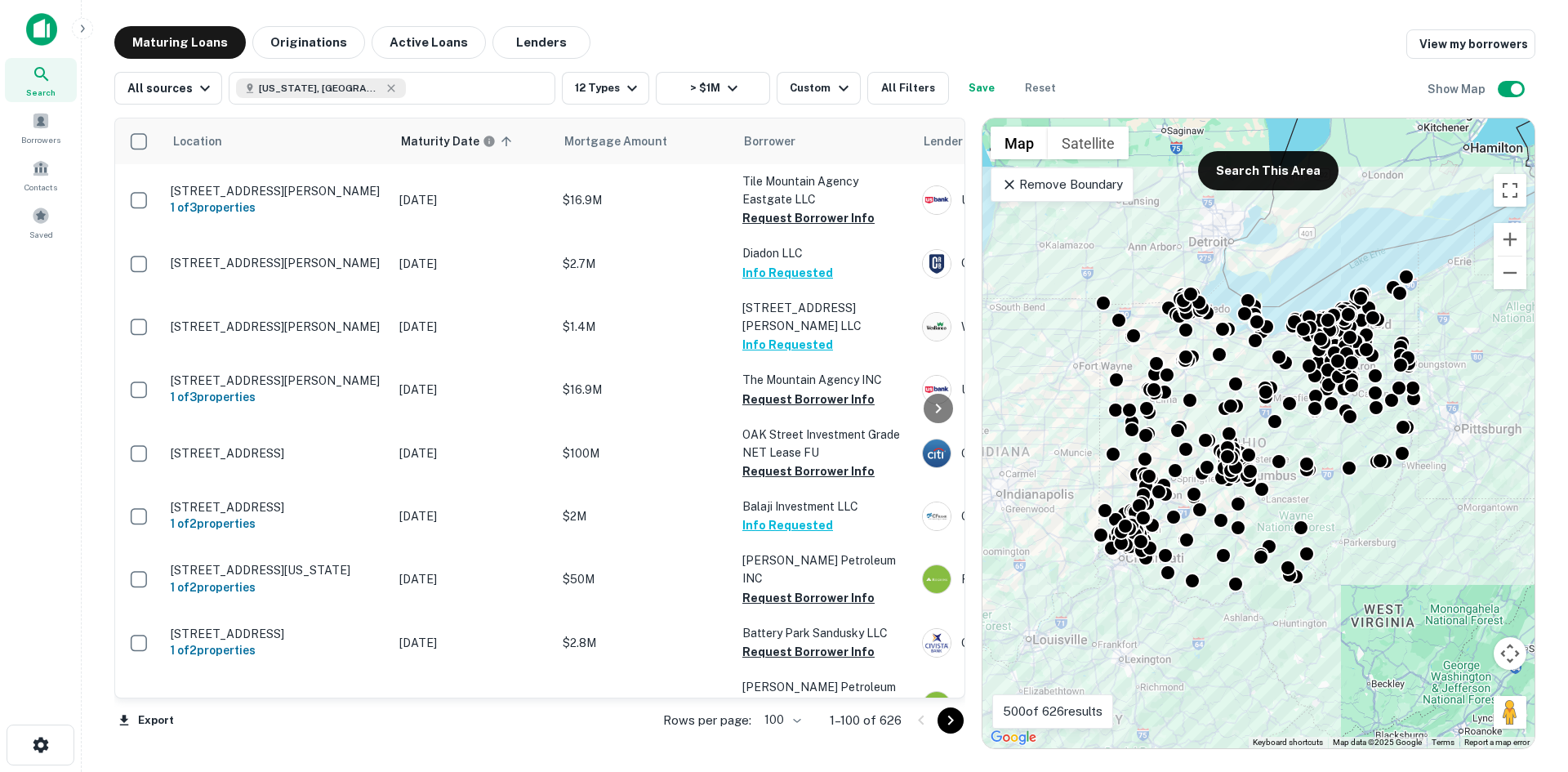
scroll to position [5604, 0]
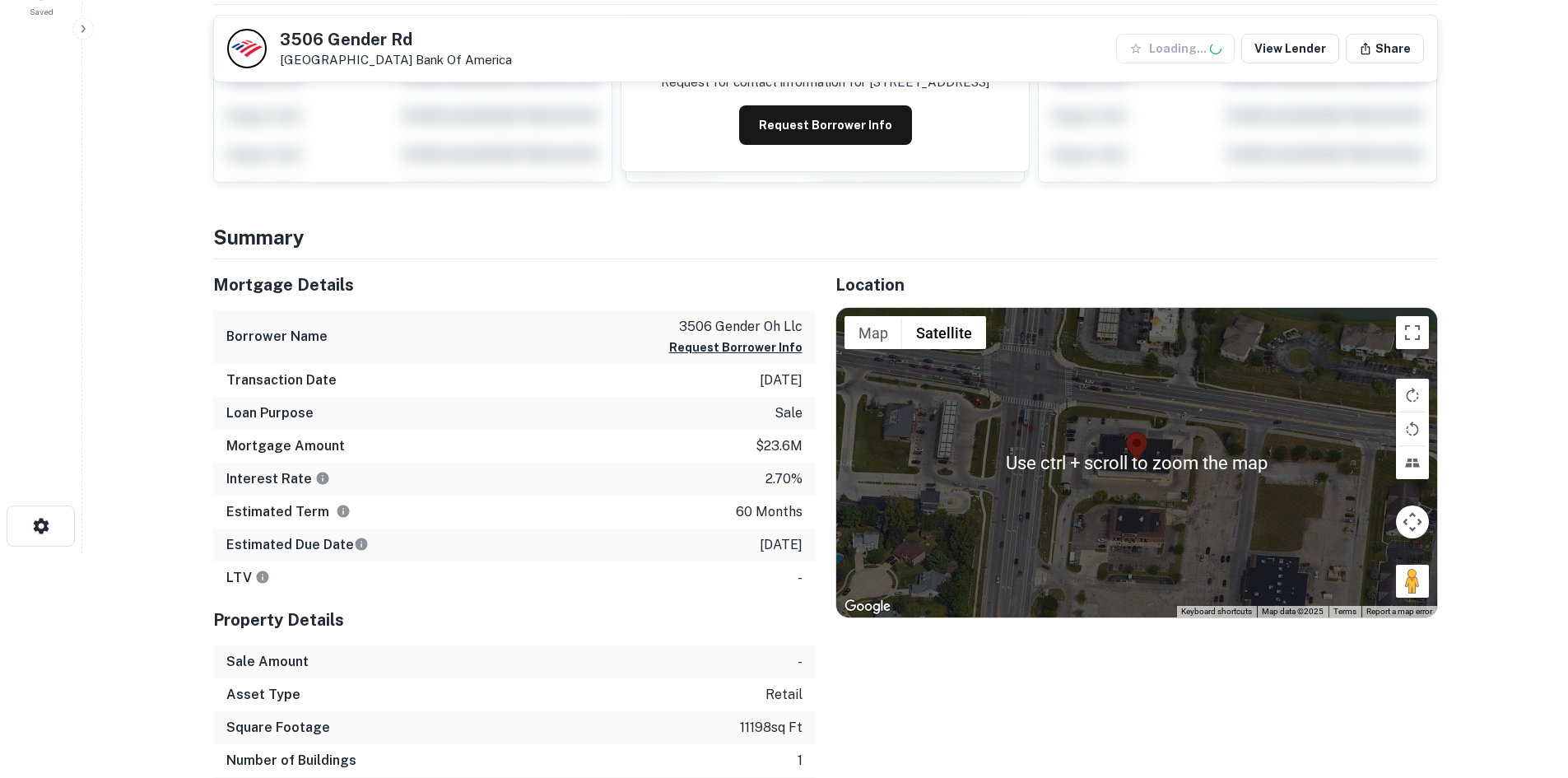
scroll to position [247, 0]
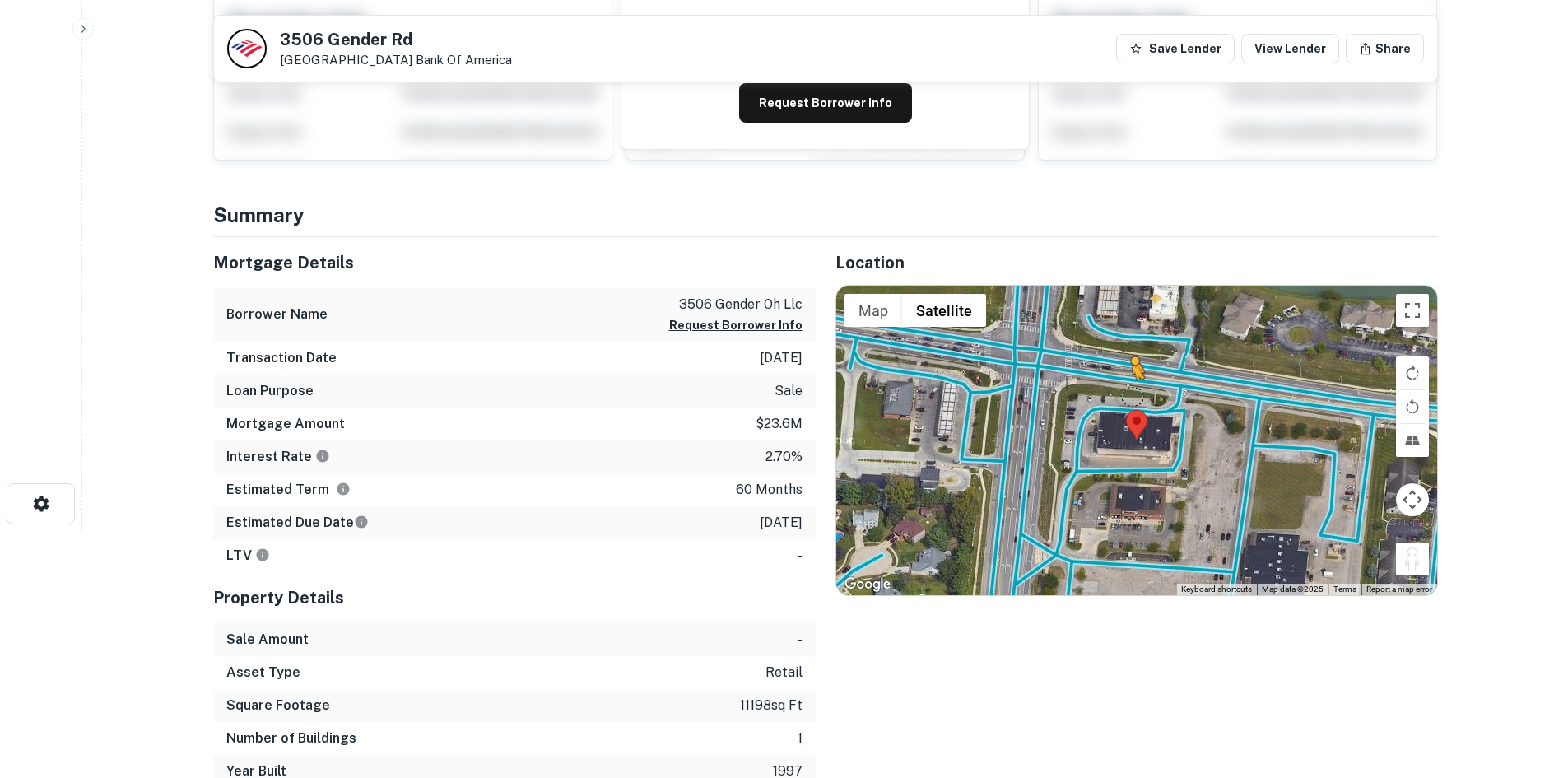
drag, startPoint x: 1414, startPoint y: 572, endPoint x: 1132, endPoint y: 393, distance: 334.0
click at [1132, 393] on div "To activate drag with keyboard, press Alt + Enter. Once in keyboard drag state,…" at bounding box center [1136, 440] width 600 height 309
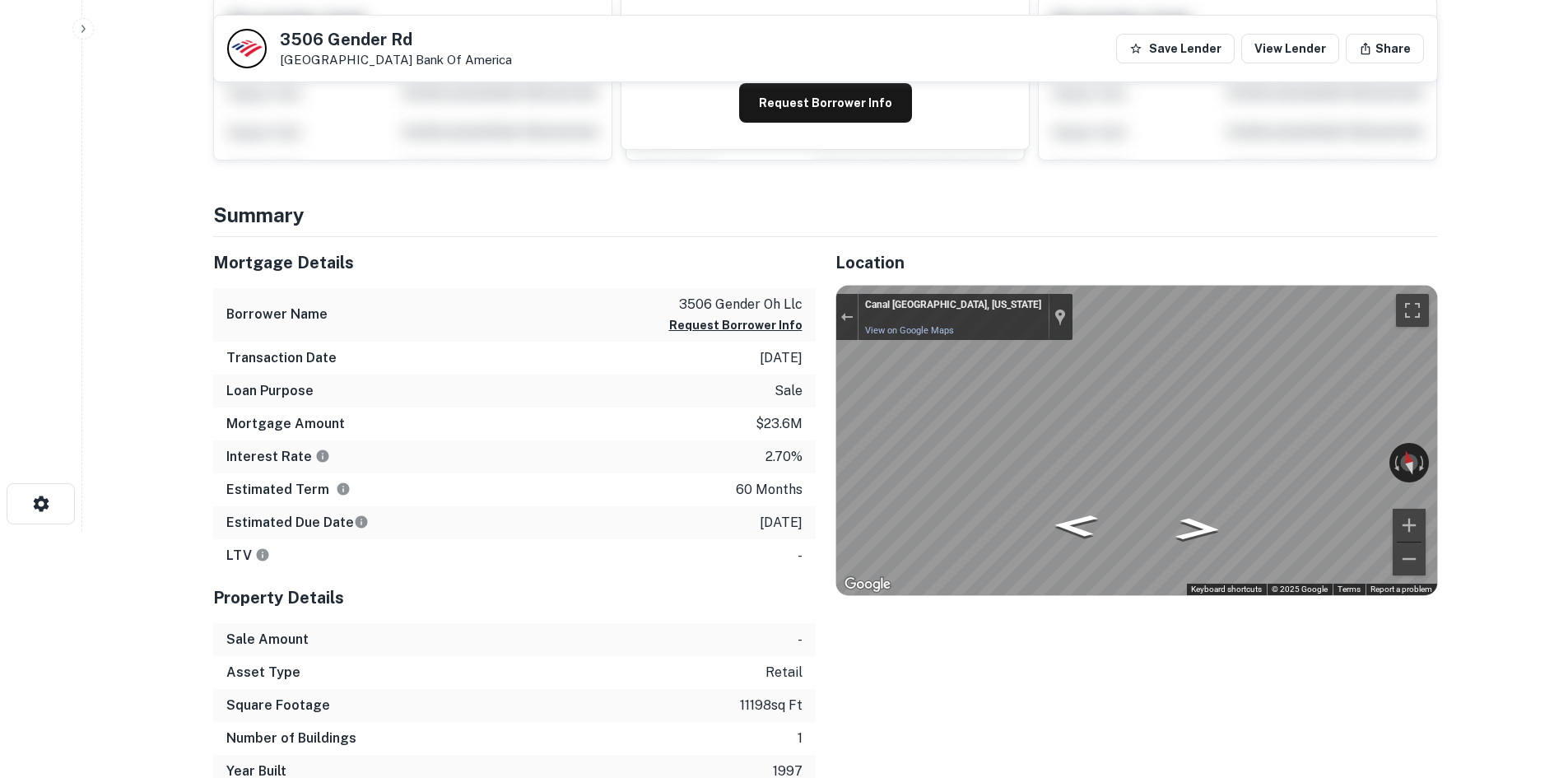
click at [745, 365] on div "Mortgage Details Borrower Name 3506 gender oh llc Request Borrower Info Transac…" at bounding box center [815, 513] width 1244 height 551
click at [829, 385] on div "Location ← Move left → Move right ↑ Move up ↓ Move down + Zoom in - Zoom out Ho…" at bounding box center [1126, 513] width 622 height 551
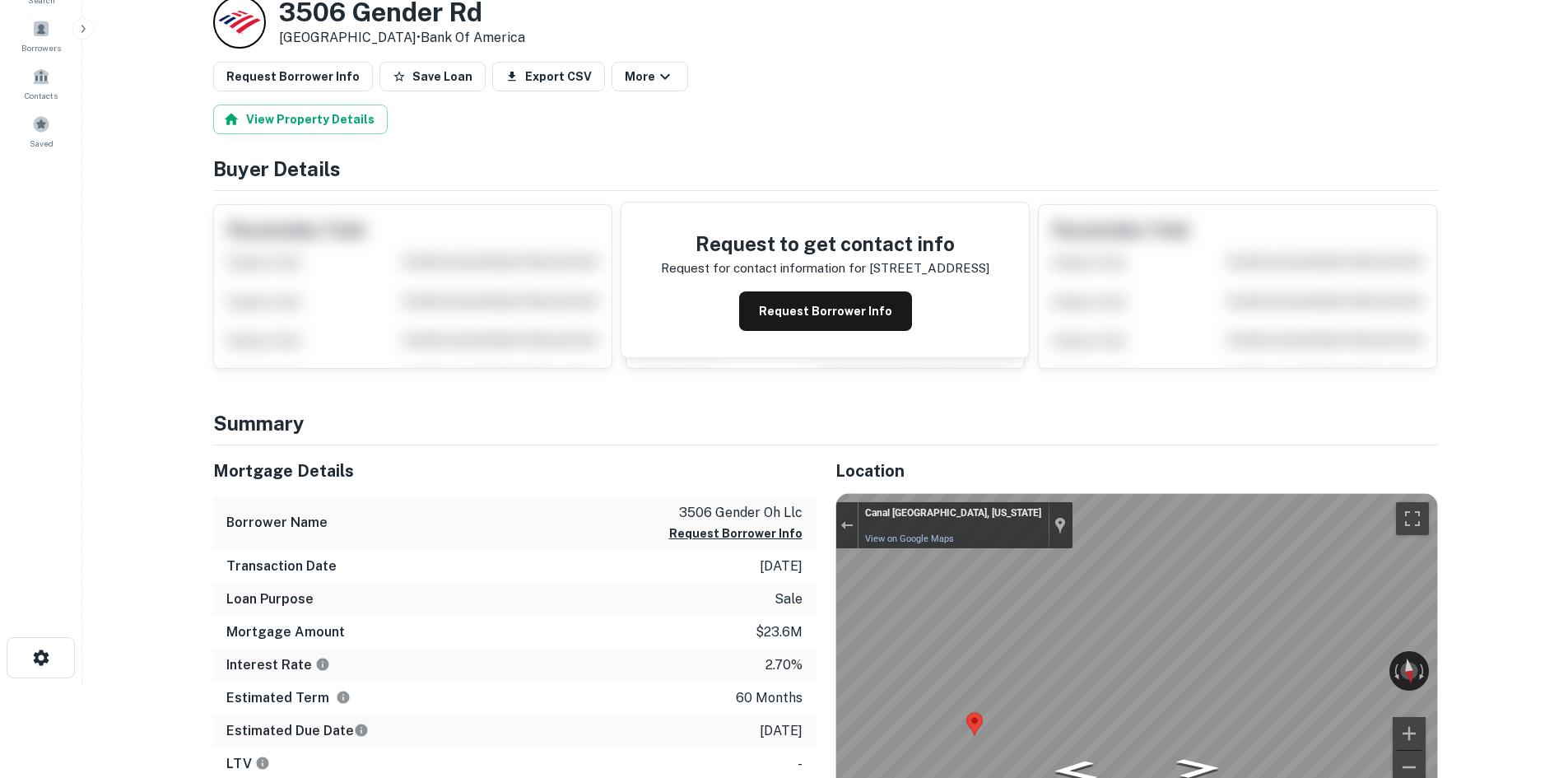
scroll to position [0, 0]
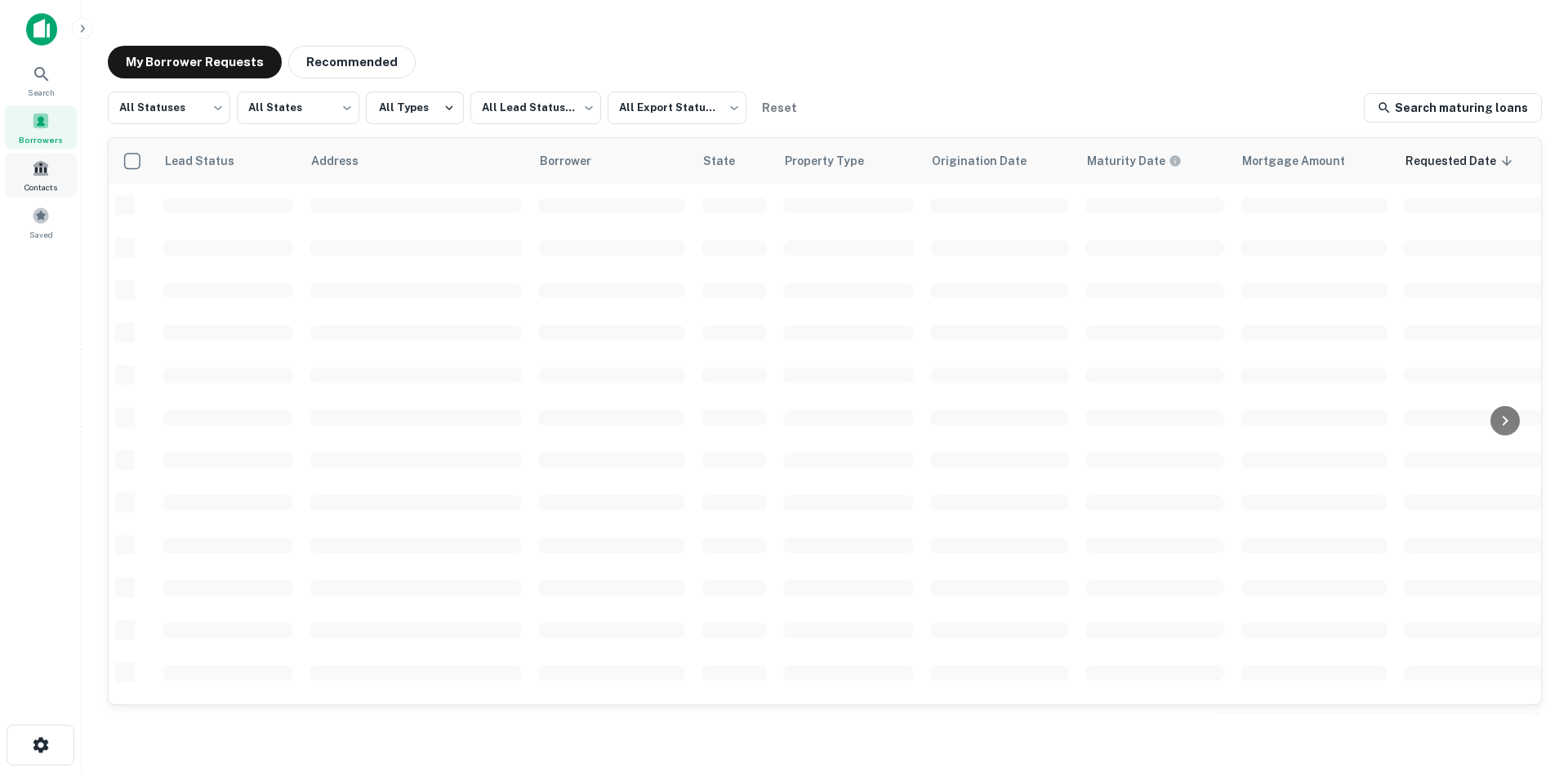
scroll to position [553, 0]
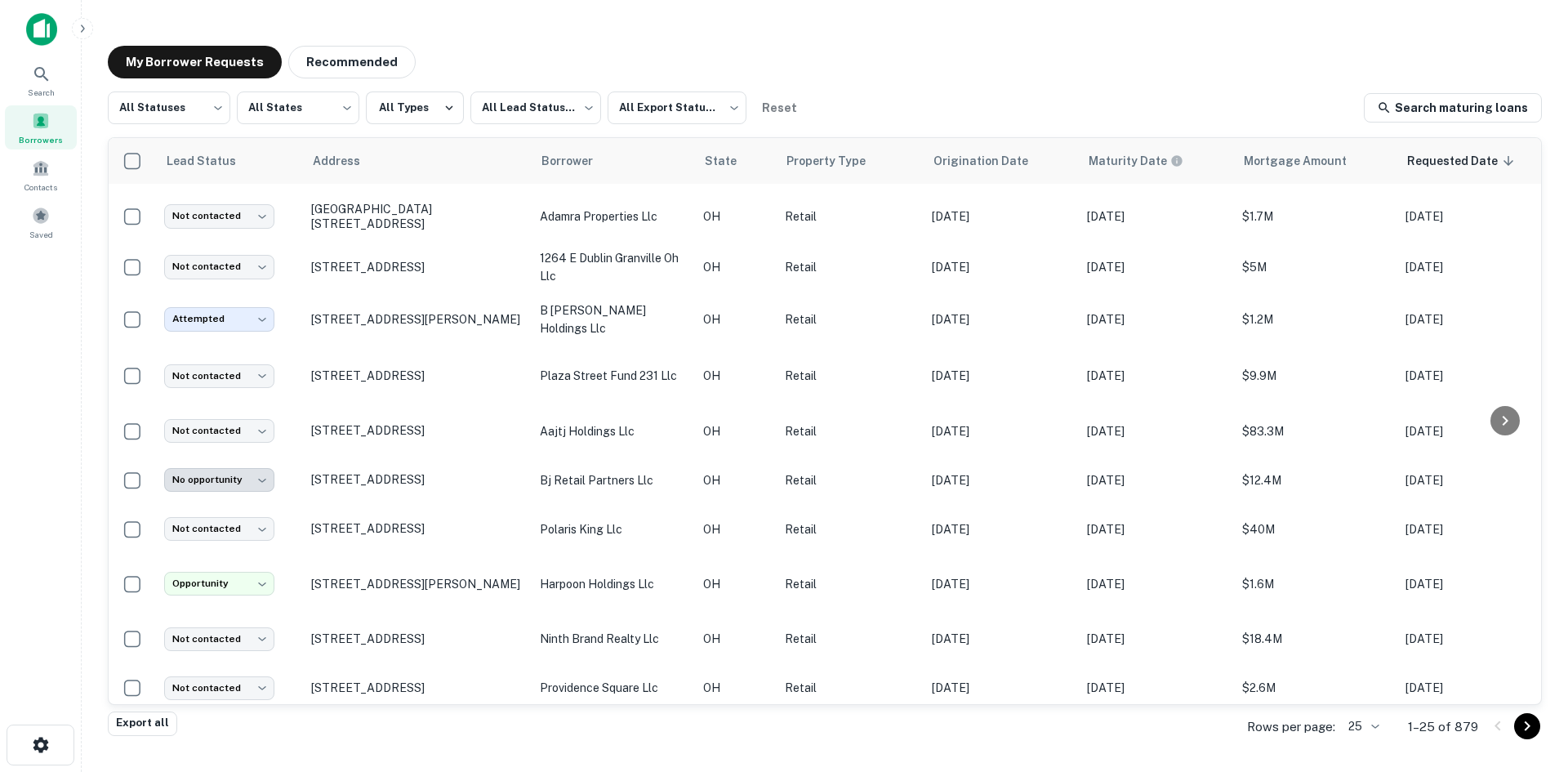
click at [1356, 723] on body "Search Borrowers Contacts Saved My Borrower Requests Recommended All Statuses *…" at bounding box center [784, 386] width 1568 height 772
click at [1362, 731] on li "1000" at bounding box center [1365, 738] width 56 height 30
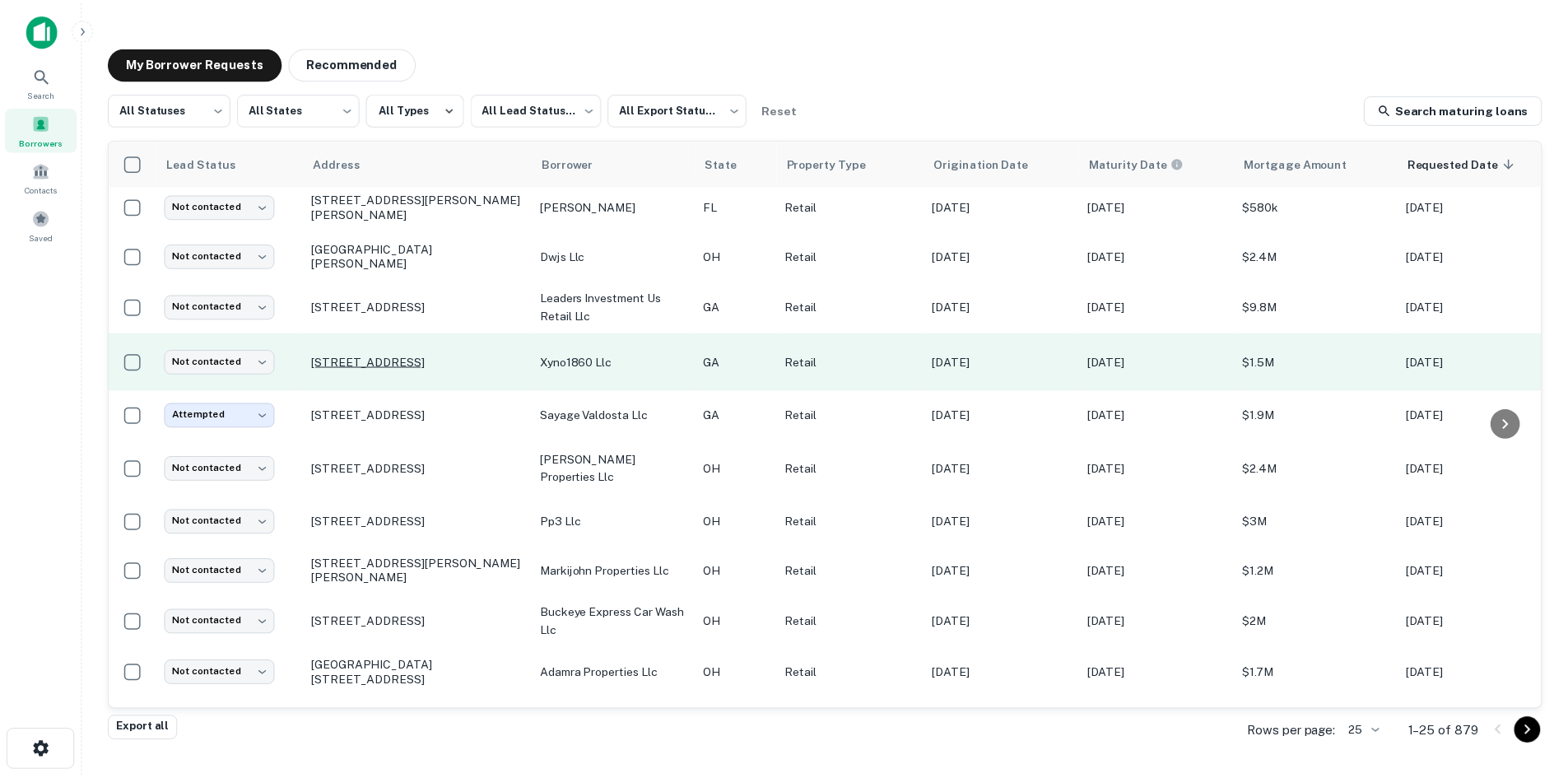
scroll to position [64, 0]
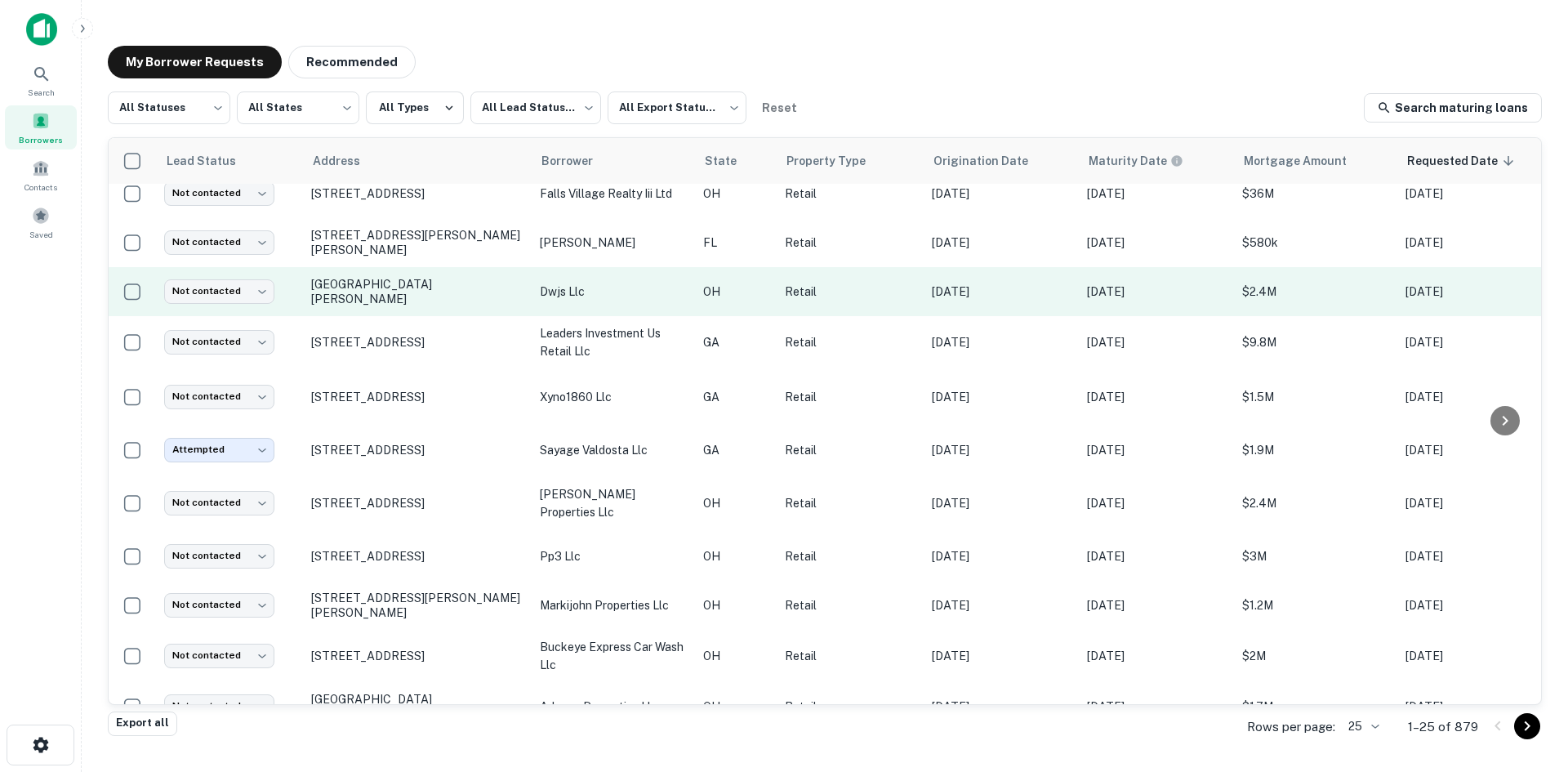
click at [361, 315] on td "S Byrne Rd Toledo, OH 43614" at bounding box center [417, 291] width 229 height 49
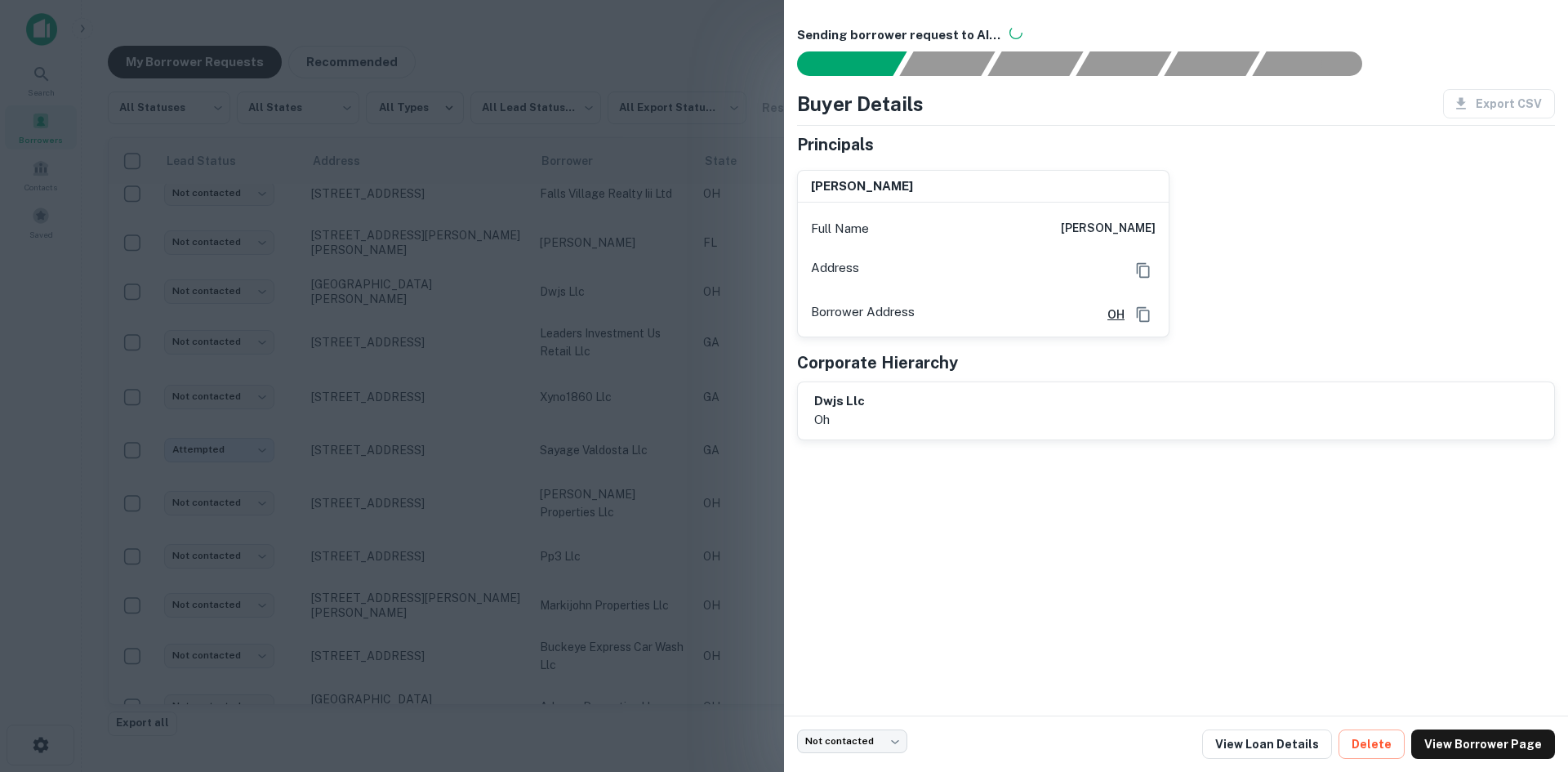
click at [421, 301] on div at bounding box center [784, 386] width 1568 height 772
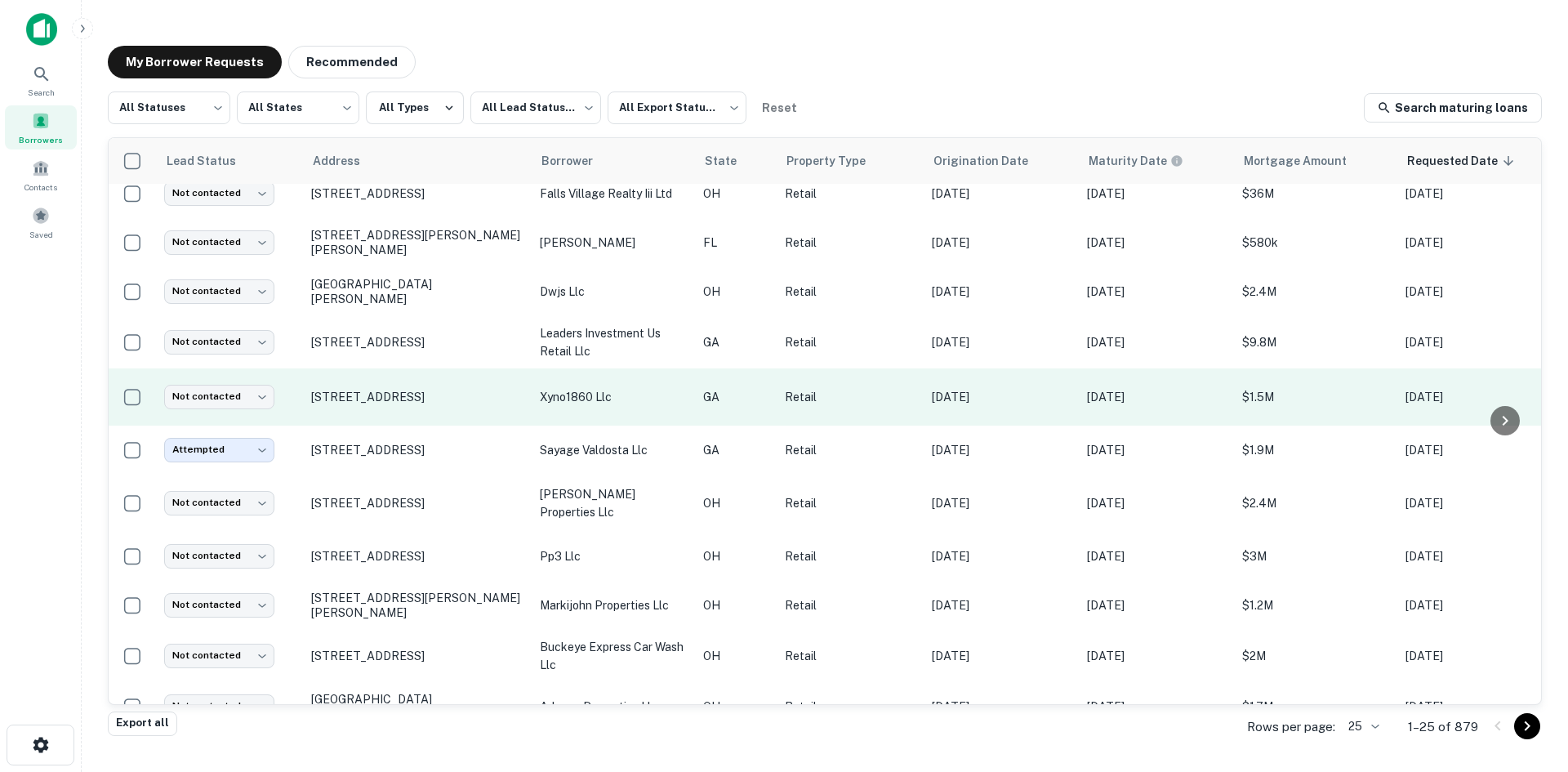
click at [392, 414] on td "1860 Cheshire Bridge Rd Ne Atlanta, GA 30324" at bounding box center [417, 397] width 229 height 57
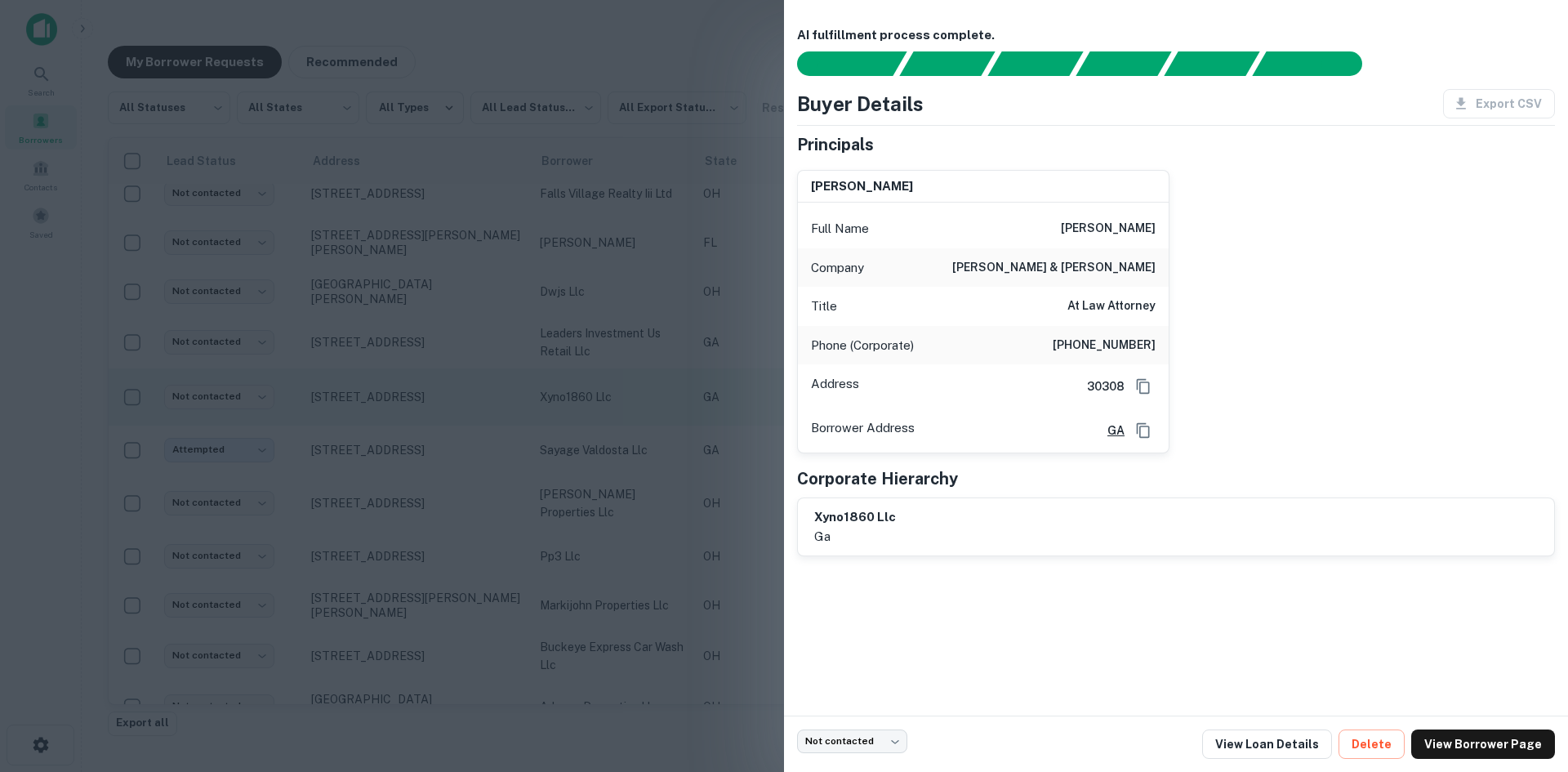
click at [392, 414] on div at bounding box center [784, 386] width 1568 height 772
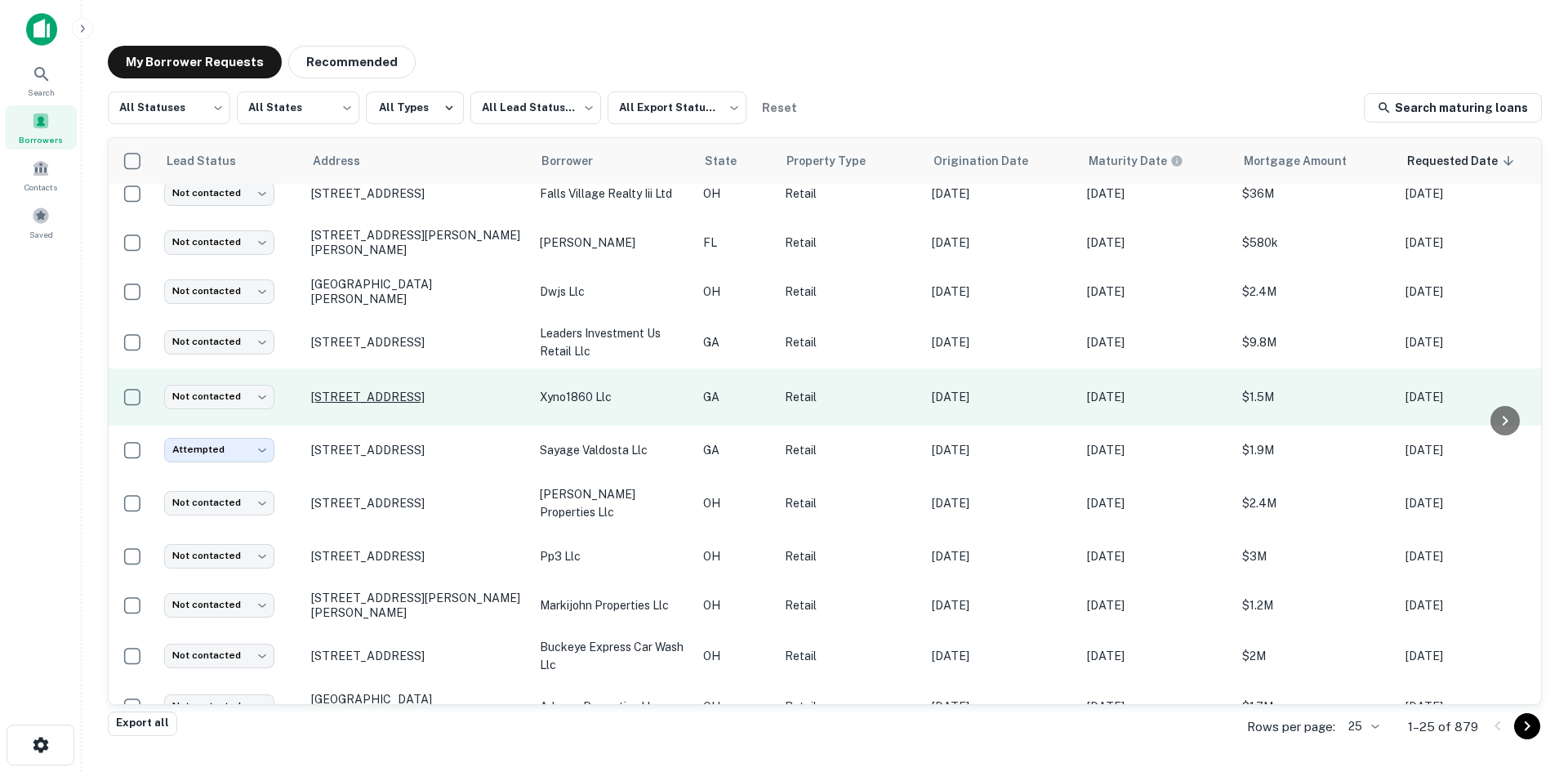
click at [391, 397] on p "1860 Cheshire Bridge Rd Ne Atlanta, GA 30324" at bounding box center [417, 397] width 212 height 15
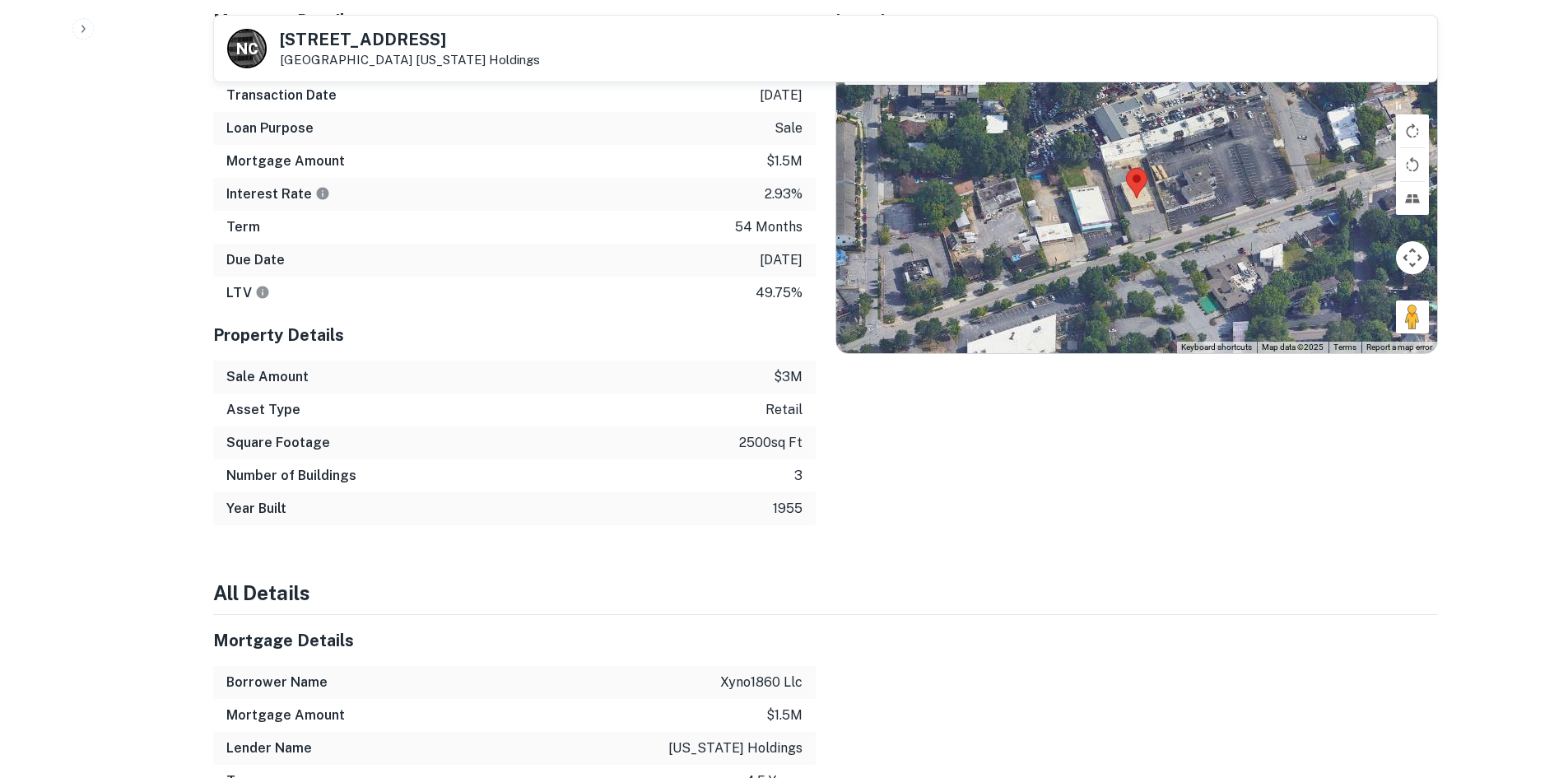
scroll to position [868, 0]
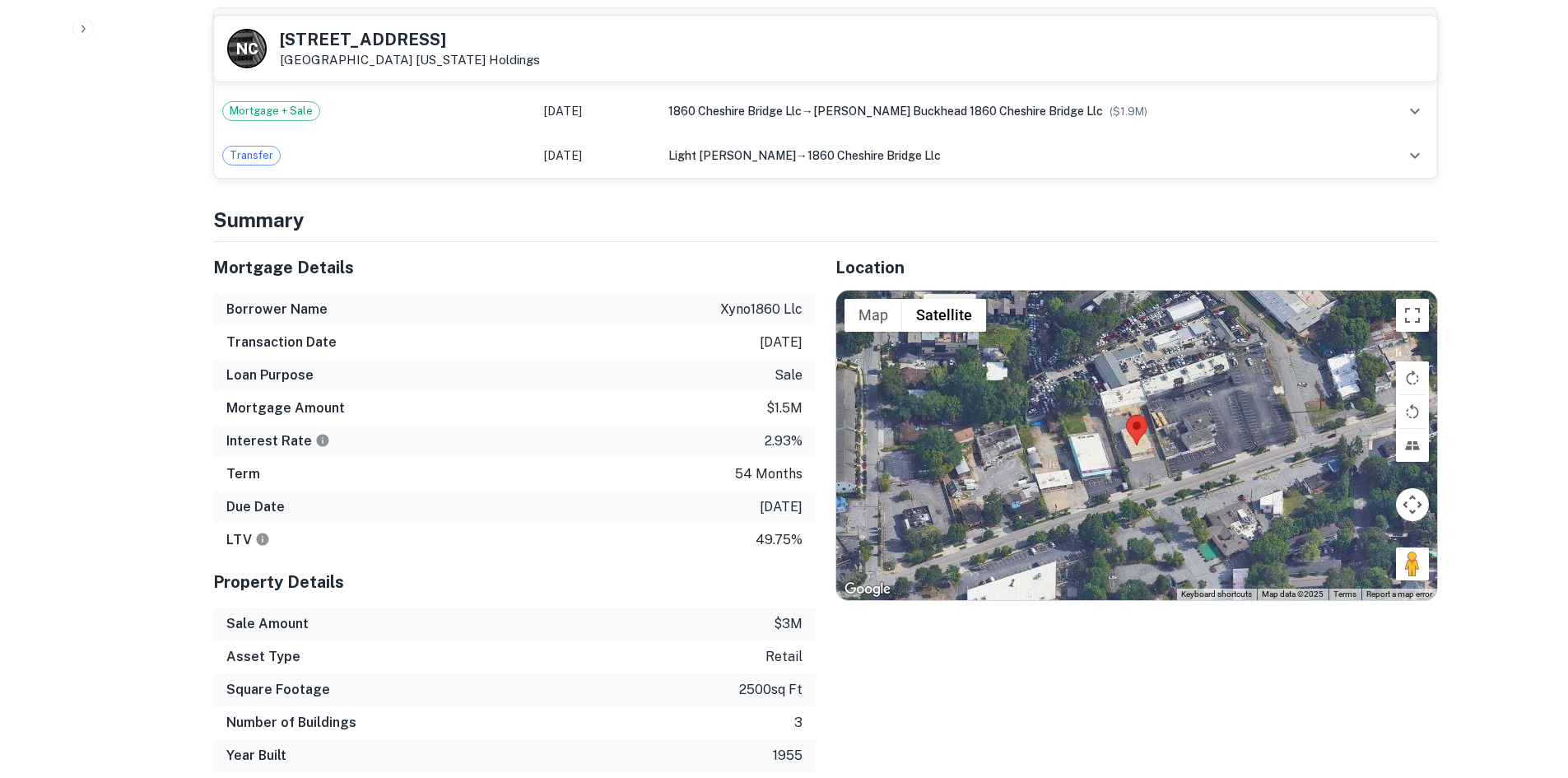
drag, startPoint x: 1406, startPoint y: 565, endPoint x: 1224, endPoint y: 524, distance: 186.6
click at [1186, 529] on div "Map Terrain Satellite Labels Keyboard shortcuts Map Data Map data ©2025 Map dat…" at bounding box center [1136, 445] width 600 height 309
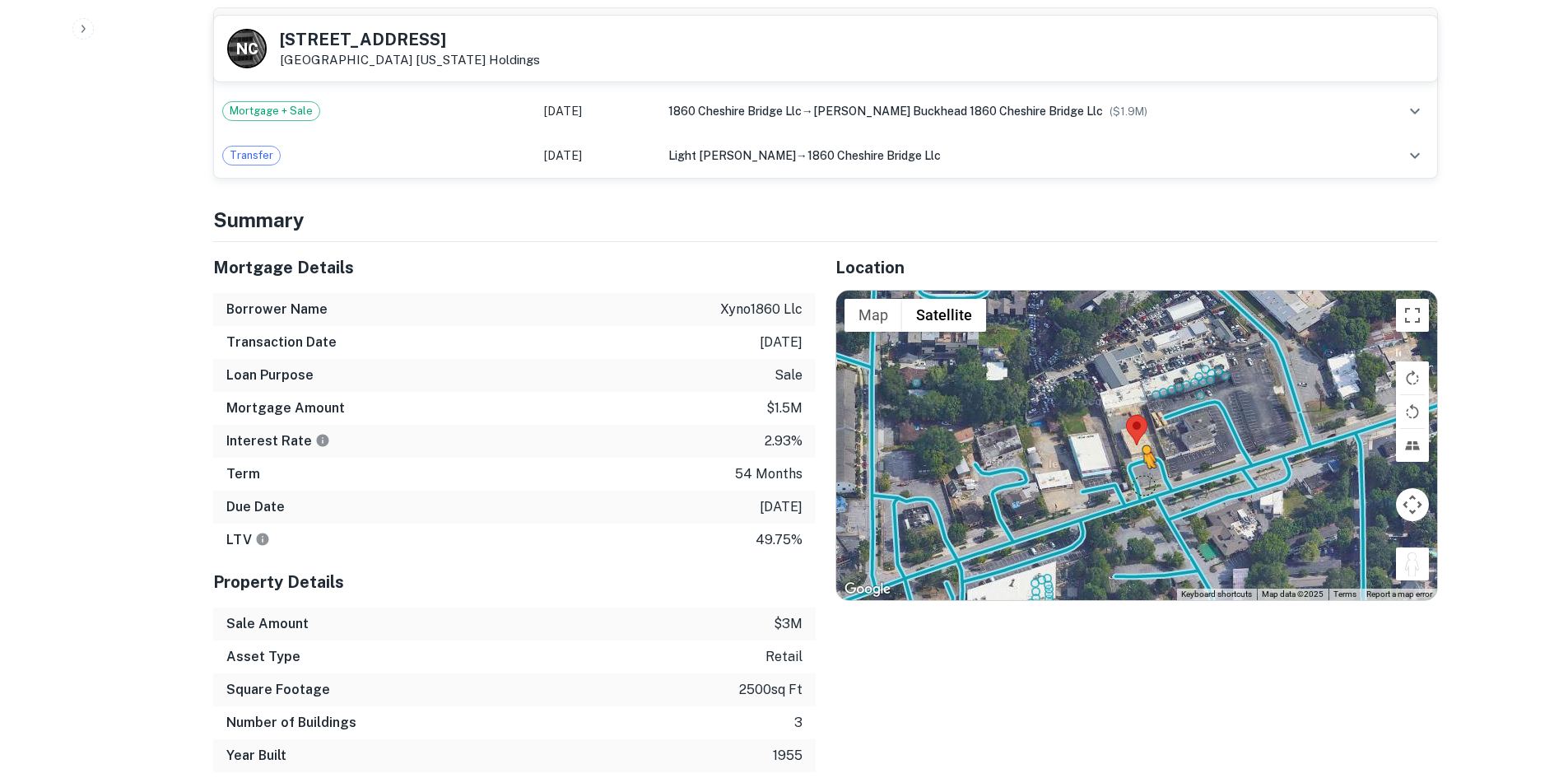
drag, startPoint x: 1417, startPoint y: 557, endPoint x: 1136, endPoint y: 485, distance: 290.1
click at [1136, 485] on div "To activate drag with keyboard, press Alt + Enter. Once in keyboard drag state,…" at bounding box center [1136, 445] width 600 height 309
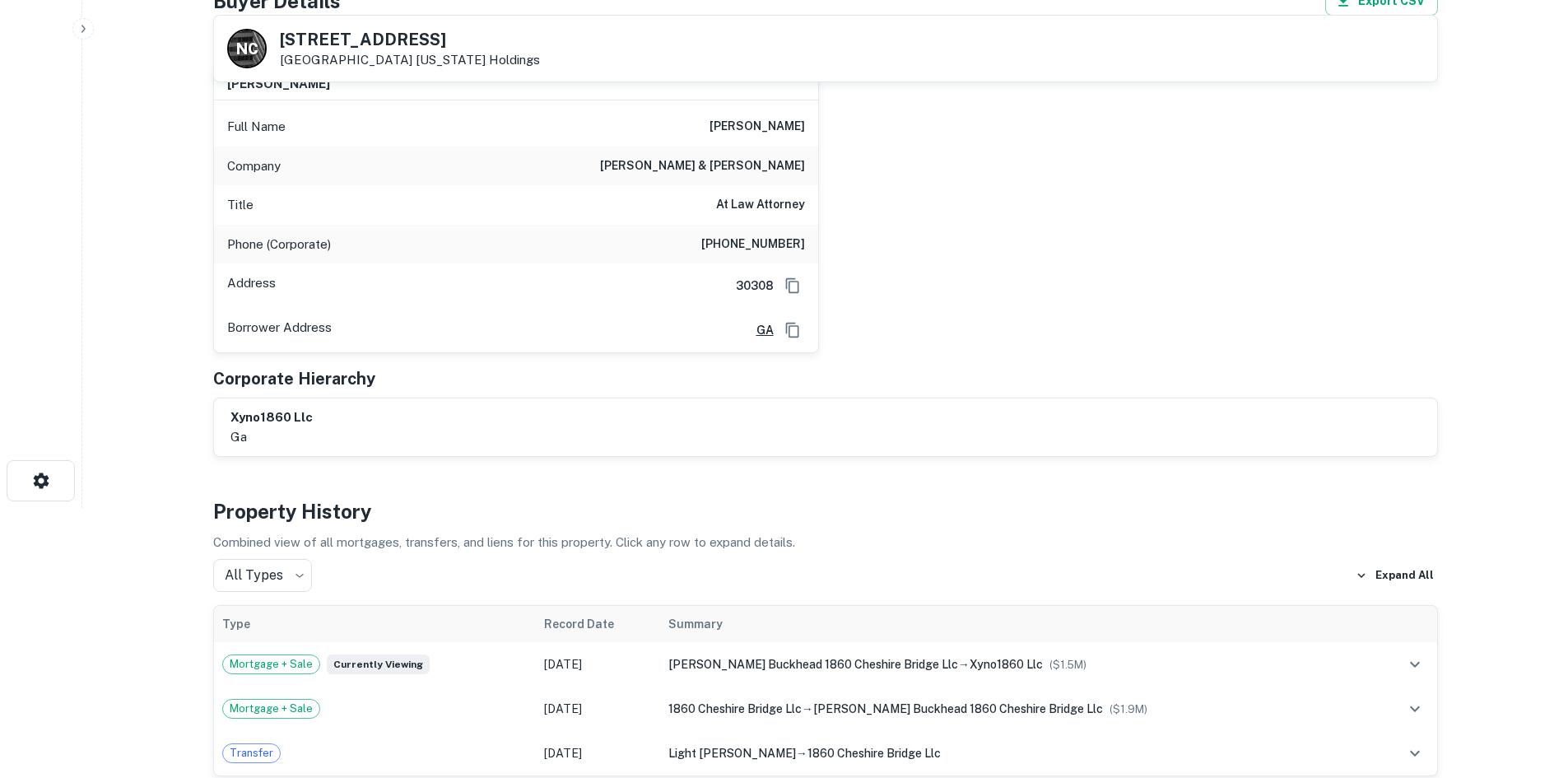
scroll to position [45, 0]
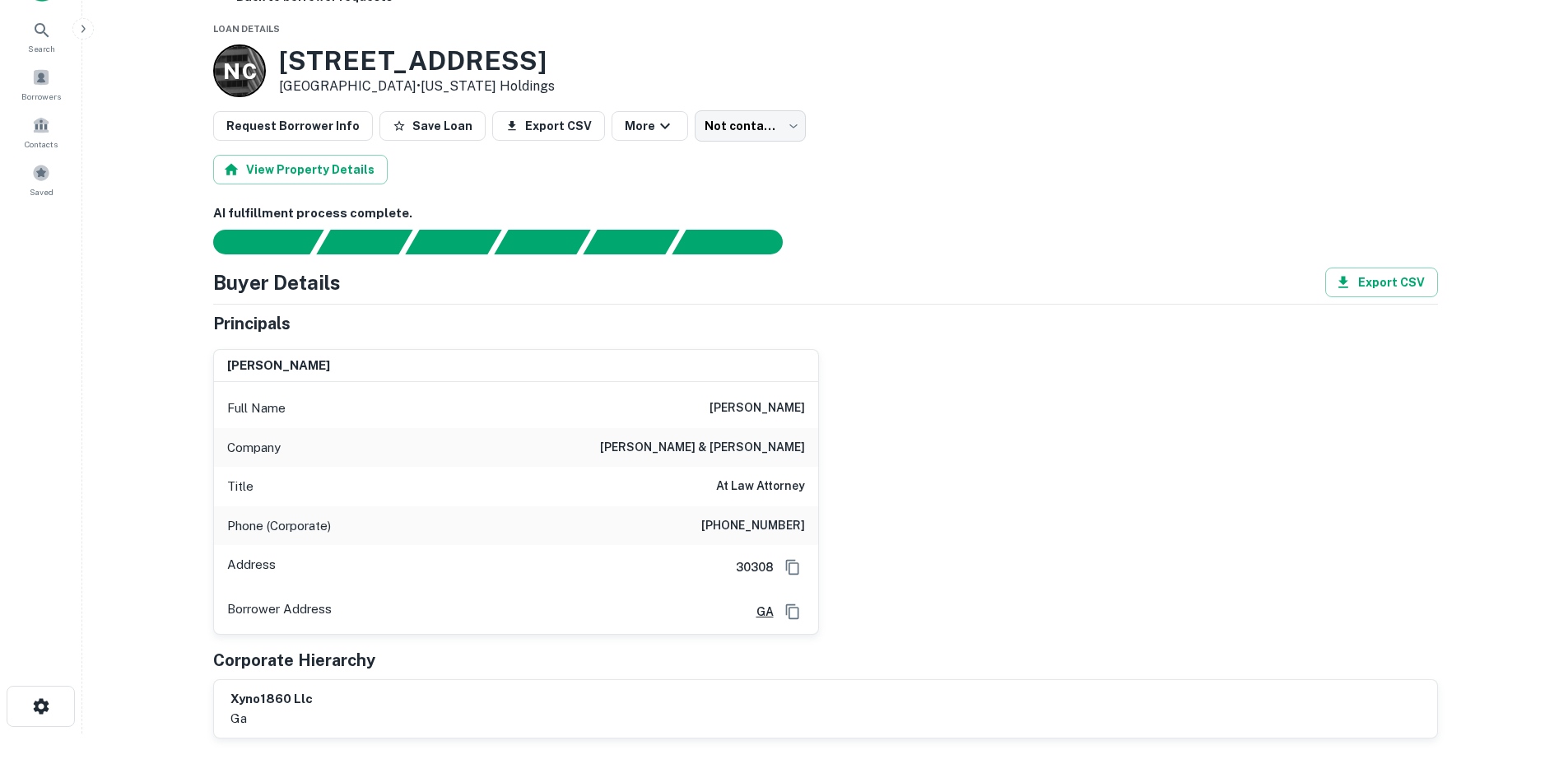
click at [774, 516] on h6 "(404) 831-8721" at bounding box center [753, 526] width 104 height 20
copy h6 "(404) 831-8721"
drag, startPoint x: 670, startPoint y: 410, endPoint x: 813, endPoint y: 442, distance: 146.5
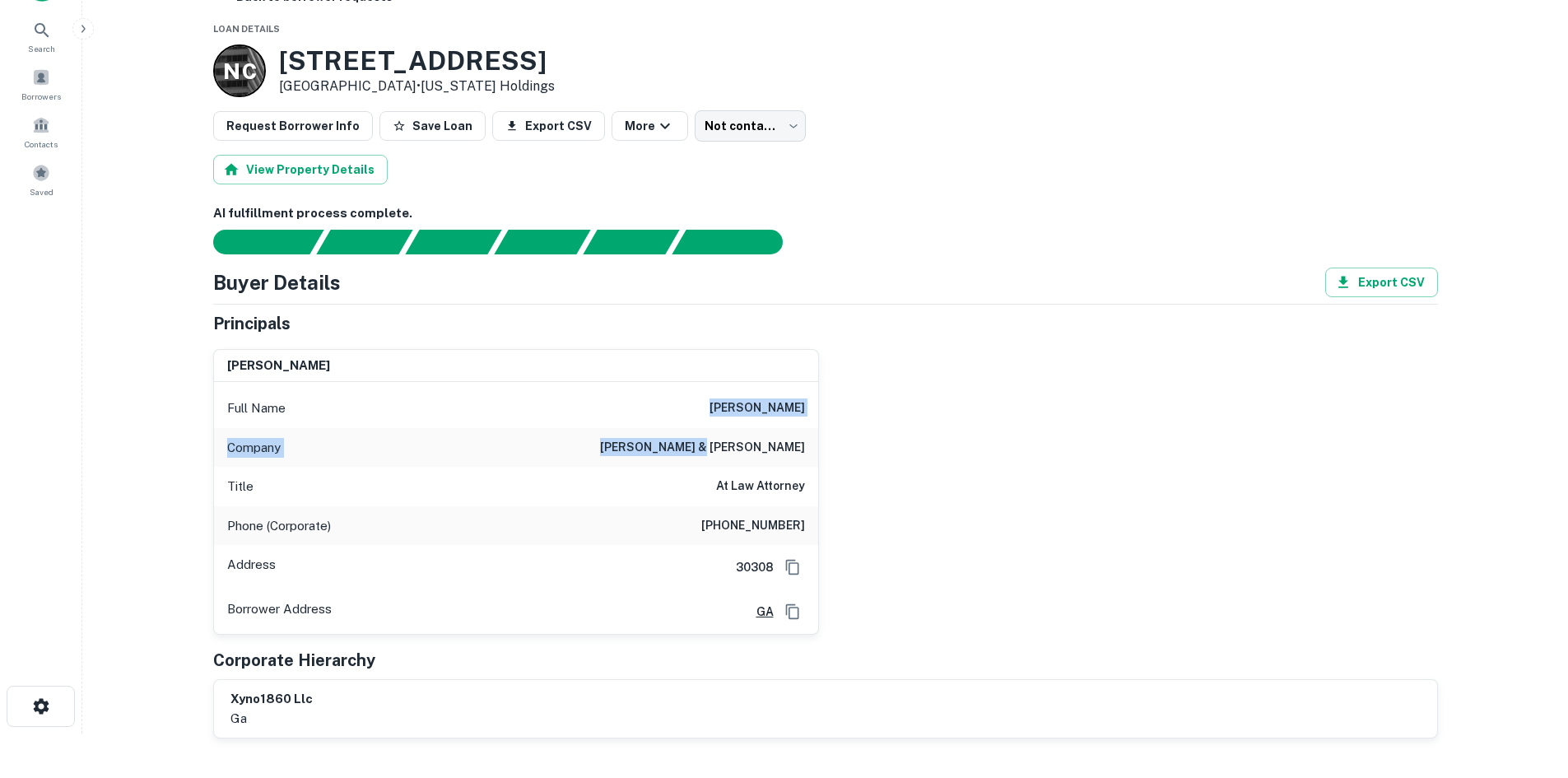
click at [813, 442] on div "Full Name dewayne martin Company martin & martin Title At Law Attorney Phone (C…" at bounding box center [516, 508] width 604 height 252
copy div "dewayne martin Company martin & martin"
click at [709, 526] on div "Phone (Corporate) (404) 831-8721" at bounding box center [516, 526] width 604 height 39
drag, startPoint x: 278, startPoint y: 51, endPoint x: 396, endPoint y: 84, distance: 122.5
click at [396, 84] on div "1860 CHESHIRE BRIDGE RD NE Atlanta, GA 30324 • North Carolina Holdings" at bounding box center [417, 70] width 275 height 51
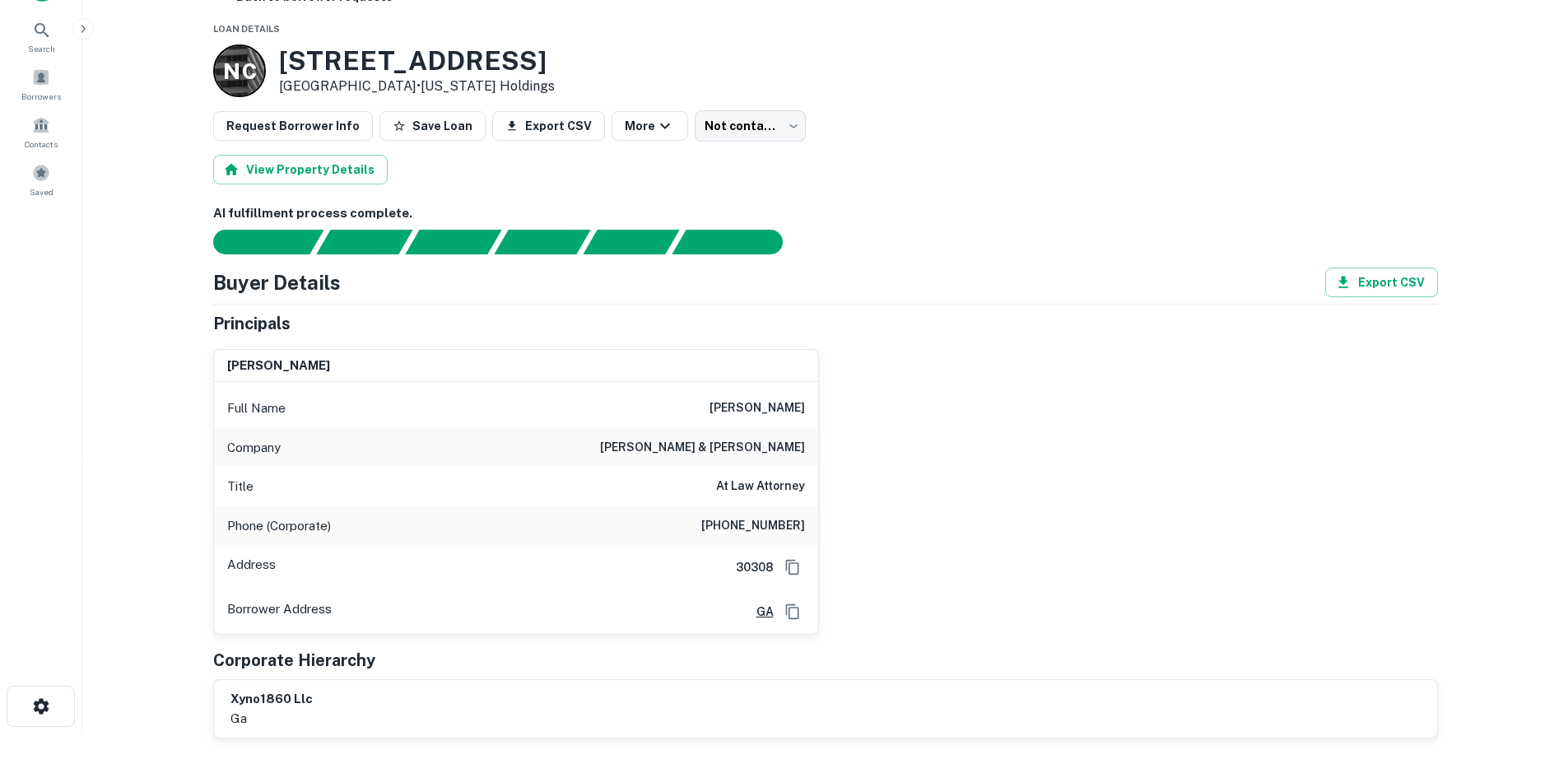
copy div "1860 CHESHIRE BRIDGE RD NE Atlanta, GA 30324"
click at [779, 516] on h6 "(404) 831-8721" at bounding box center [753, 526] width 104 height 20
click at [778, 516] on h6 "(404) 831-8721" at bounding box center [753, 526] width 104 height 20
copy h6 "(404) 831-8721"
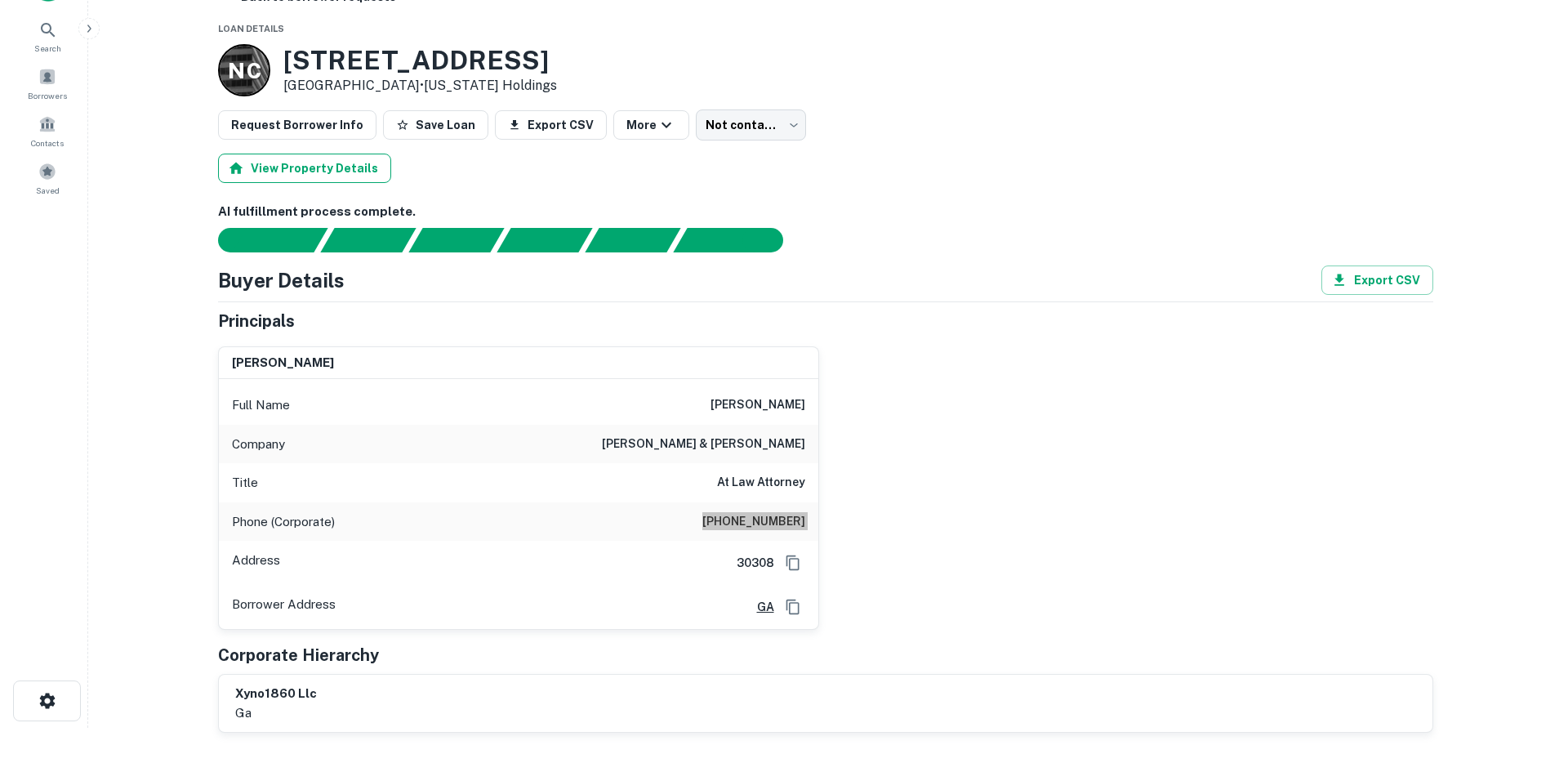
scroll to position [0, 0]
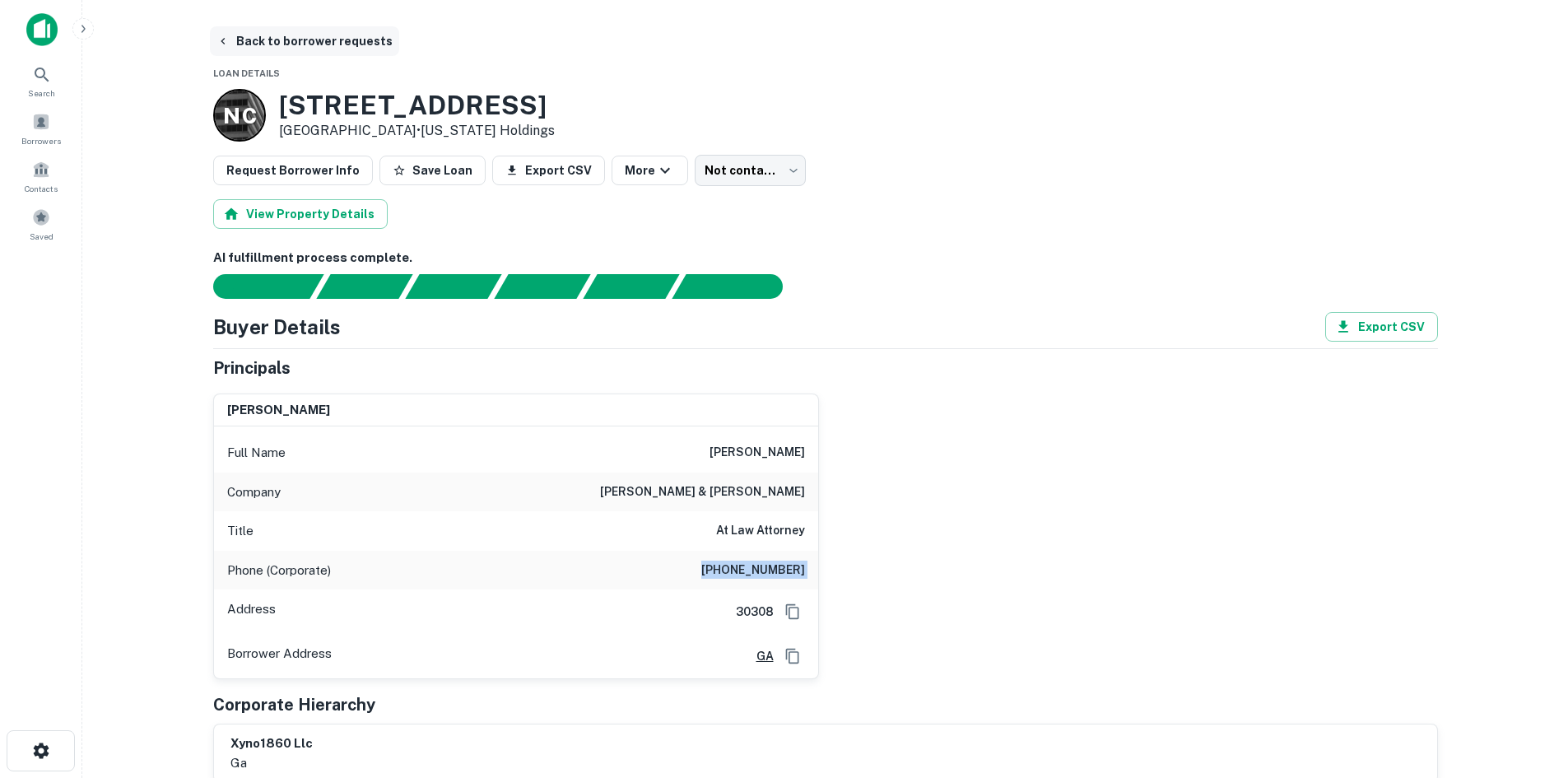
click at [261, 39] on button "Back to borrower requests" at bounding box center [304, 41] width 190 height 30
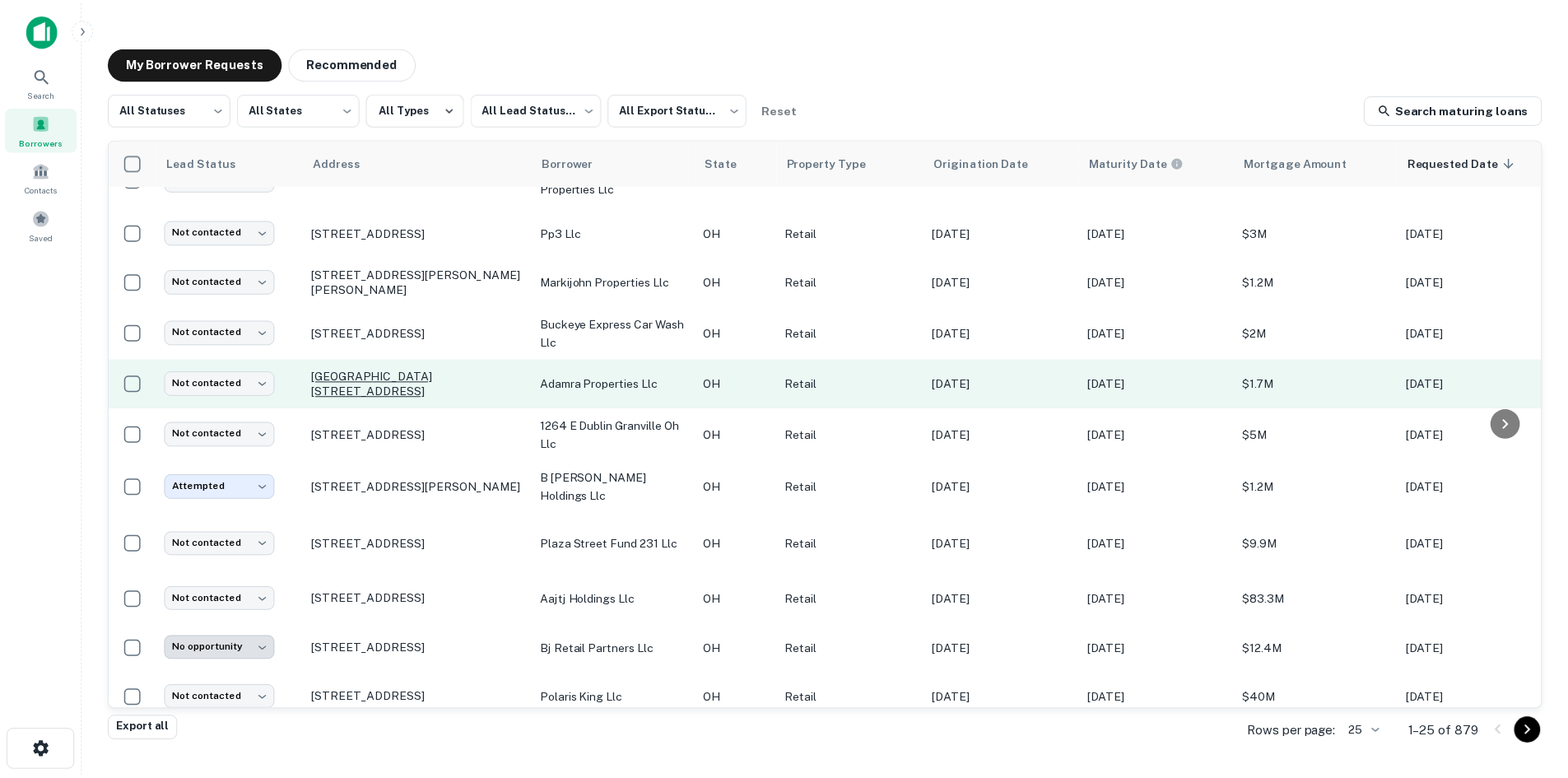
scroll to position [393, 0]
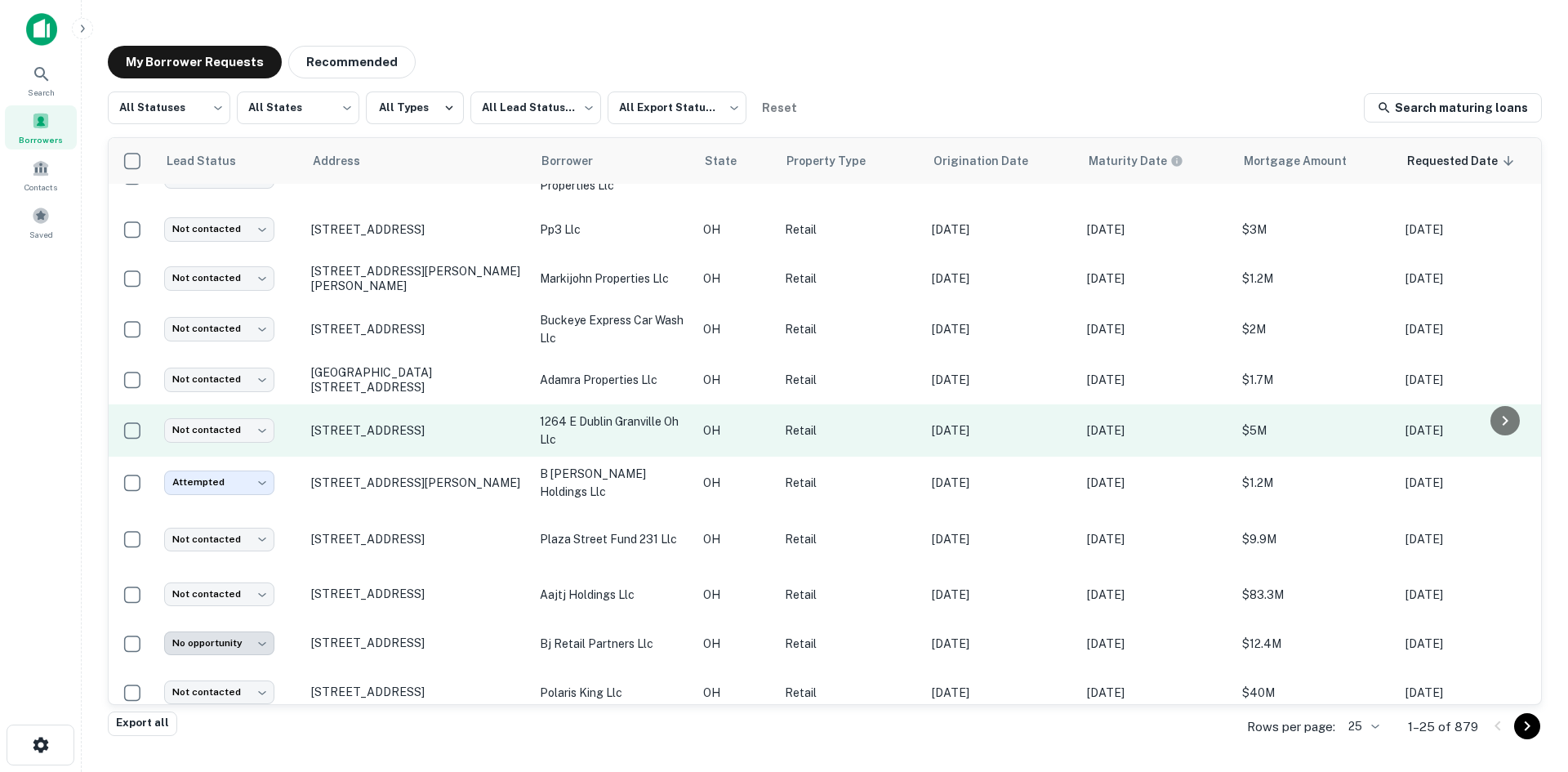
click at [423, 457] on td "1264 E Dublin Granville Rd Columbus, OH 43229" at bounding box center [417, 430] width 229 height 52
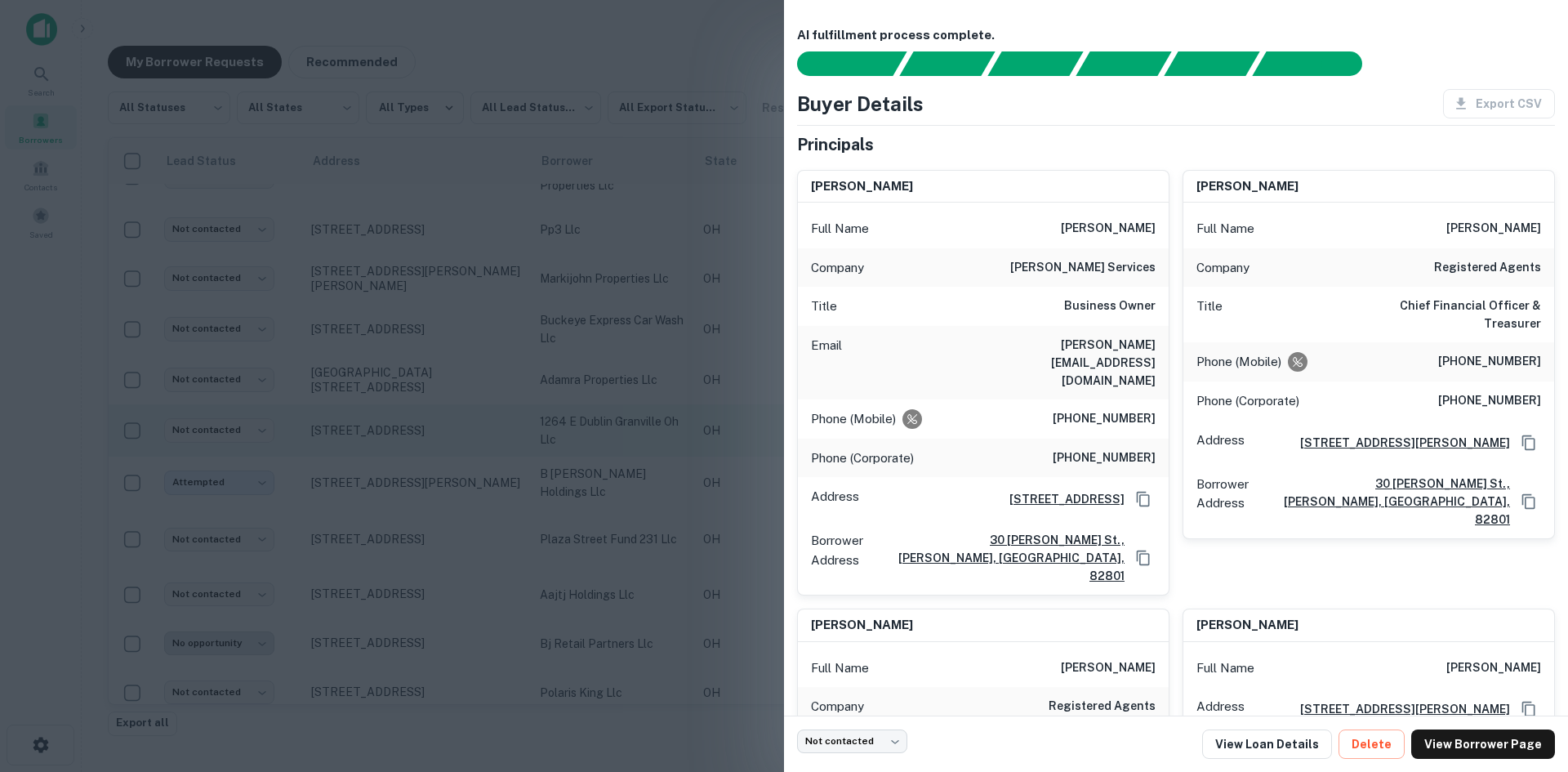
click at [423, 472] on div at bounding box center [784, 386] width 1568 height 772
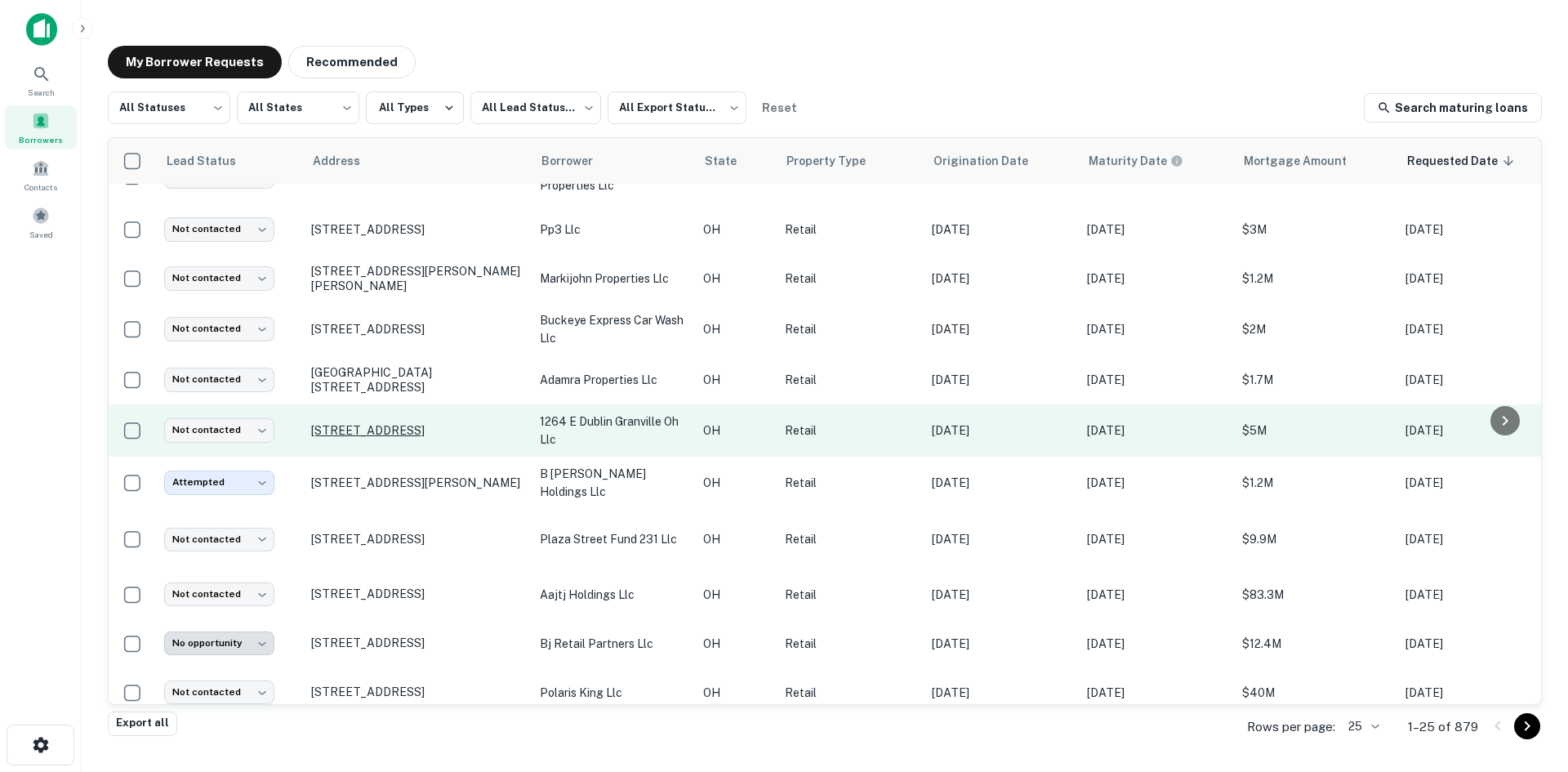
click at [416, 437] on p "1264 E Dublin Granville Rd Columbus, OH 43229" at bounding box center [417, 430] width 212 height 15
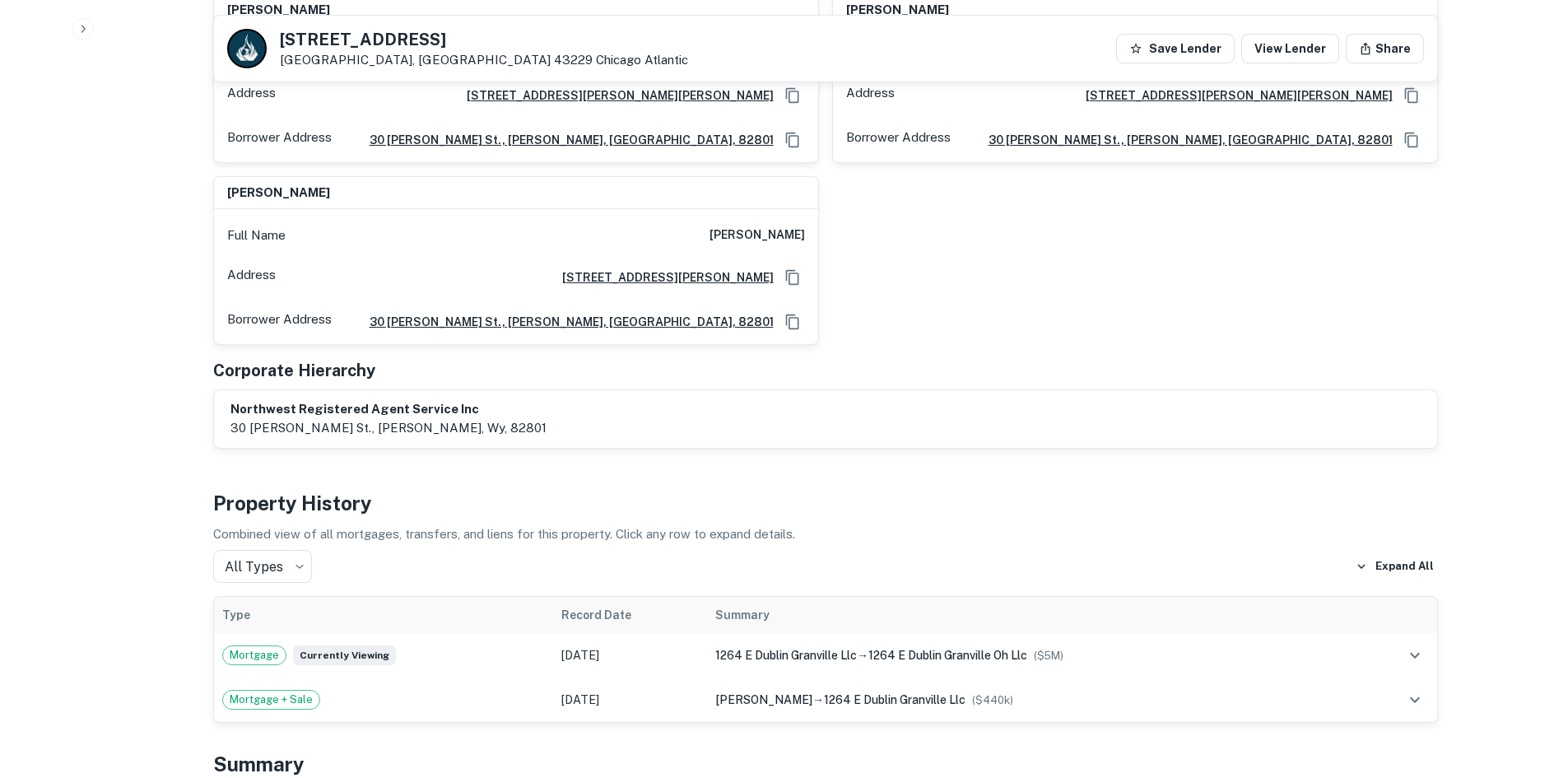
scroll to position [1481, 0]
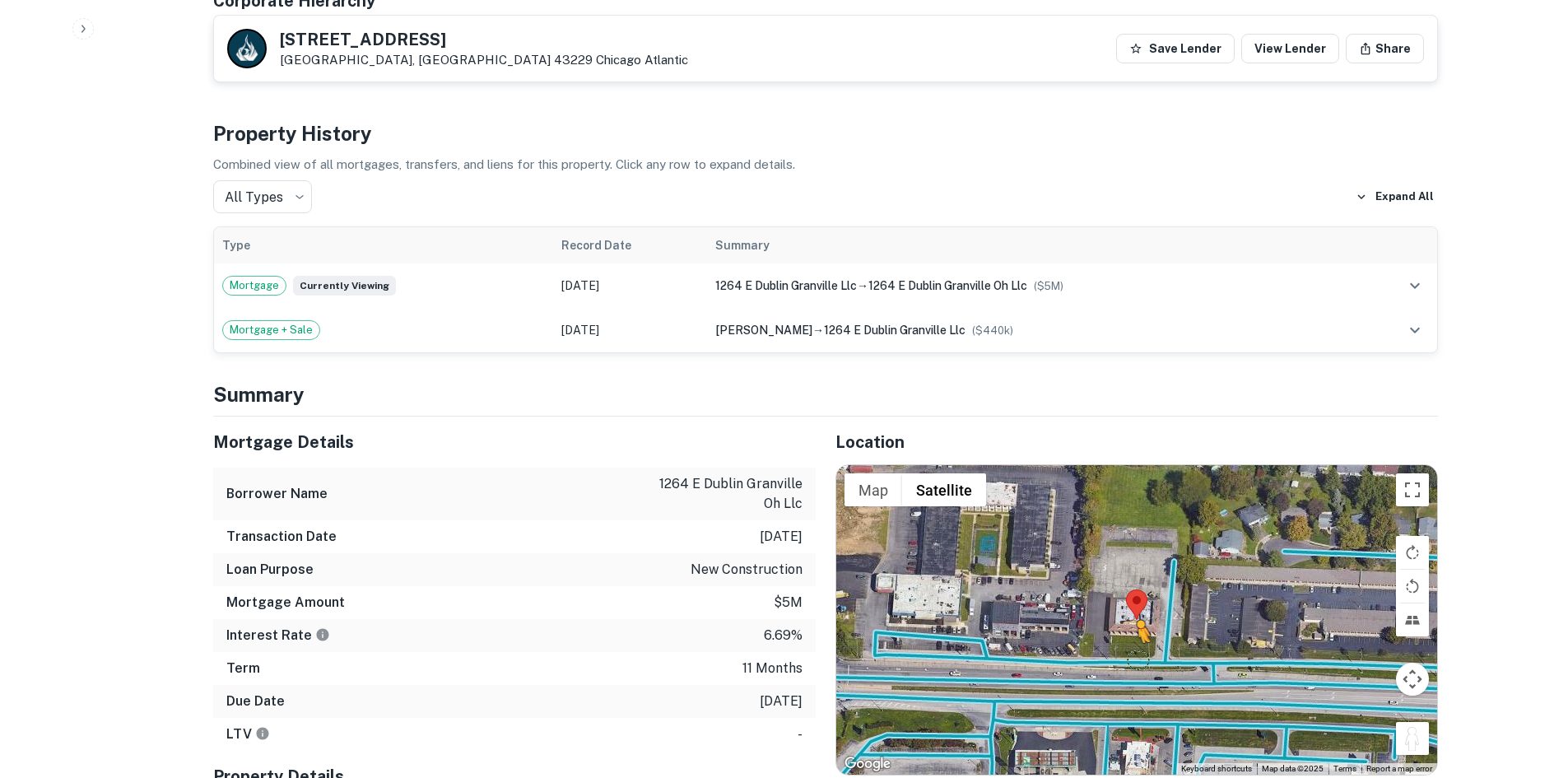
drag, startPoint x: 1423, startPoint y: 690, endPoint x: 1135, endPoint y: 605, distance: 300.3
click at [1135, 605] on div "To activate drag with keyboard, press Alt + Enter. Once in keyboard drag state,…" at bounding box center [1136, 619] width 600 height 309
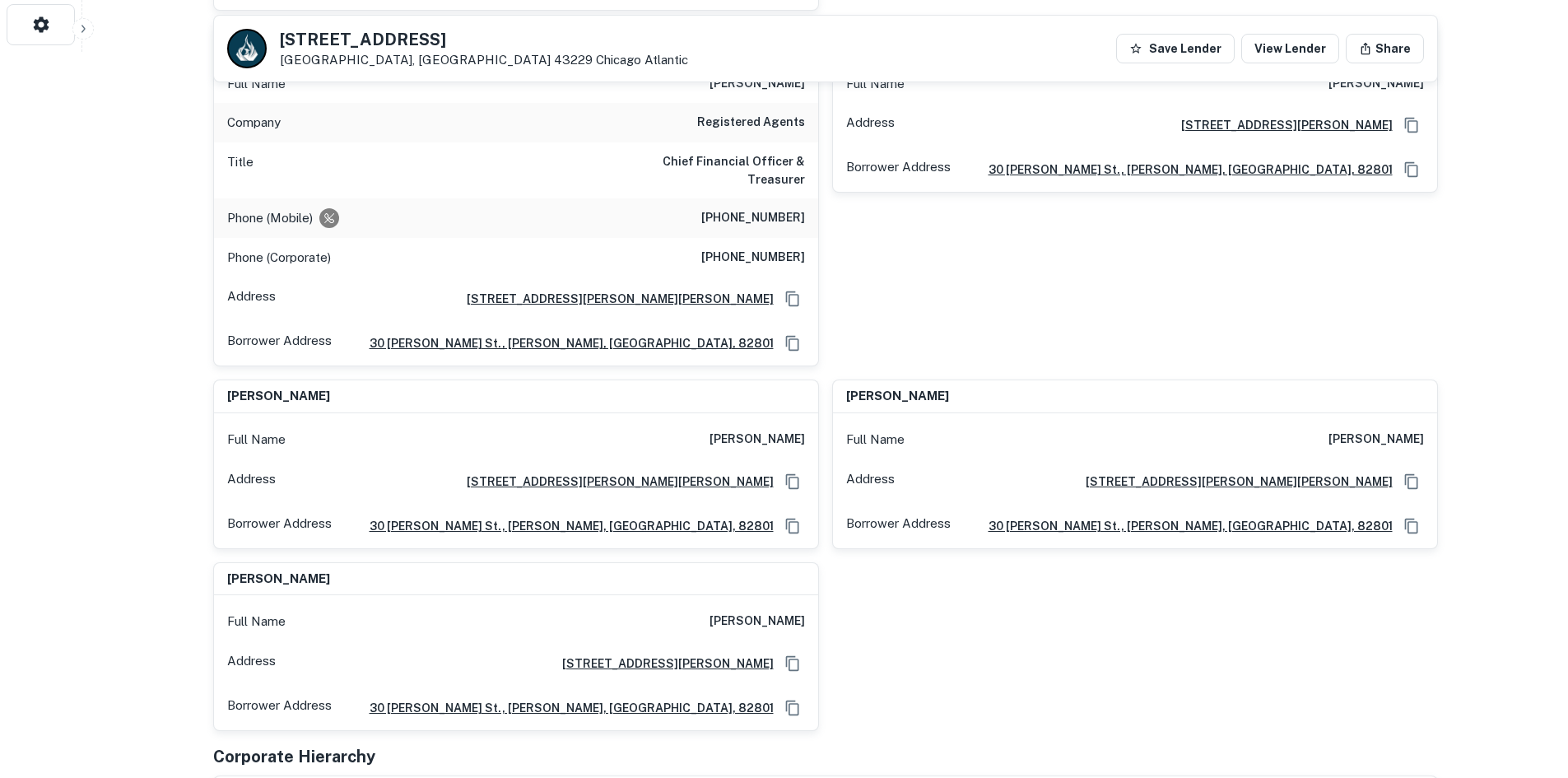
scroll to position [658, 0]
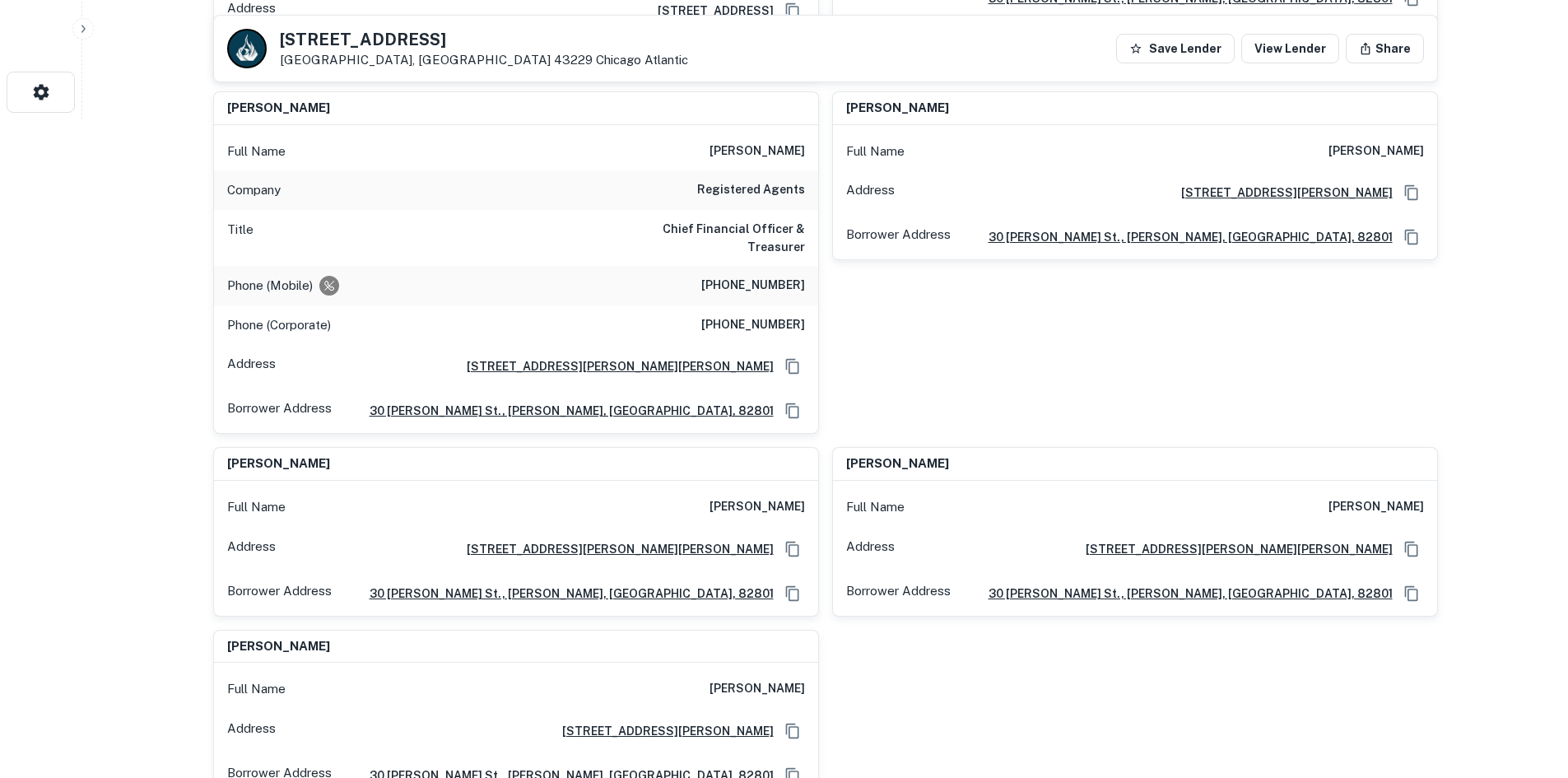
click at [748, 276] on h6 "(510) 967-1101" at bounding box center [753, 285] width 104 height 20
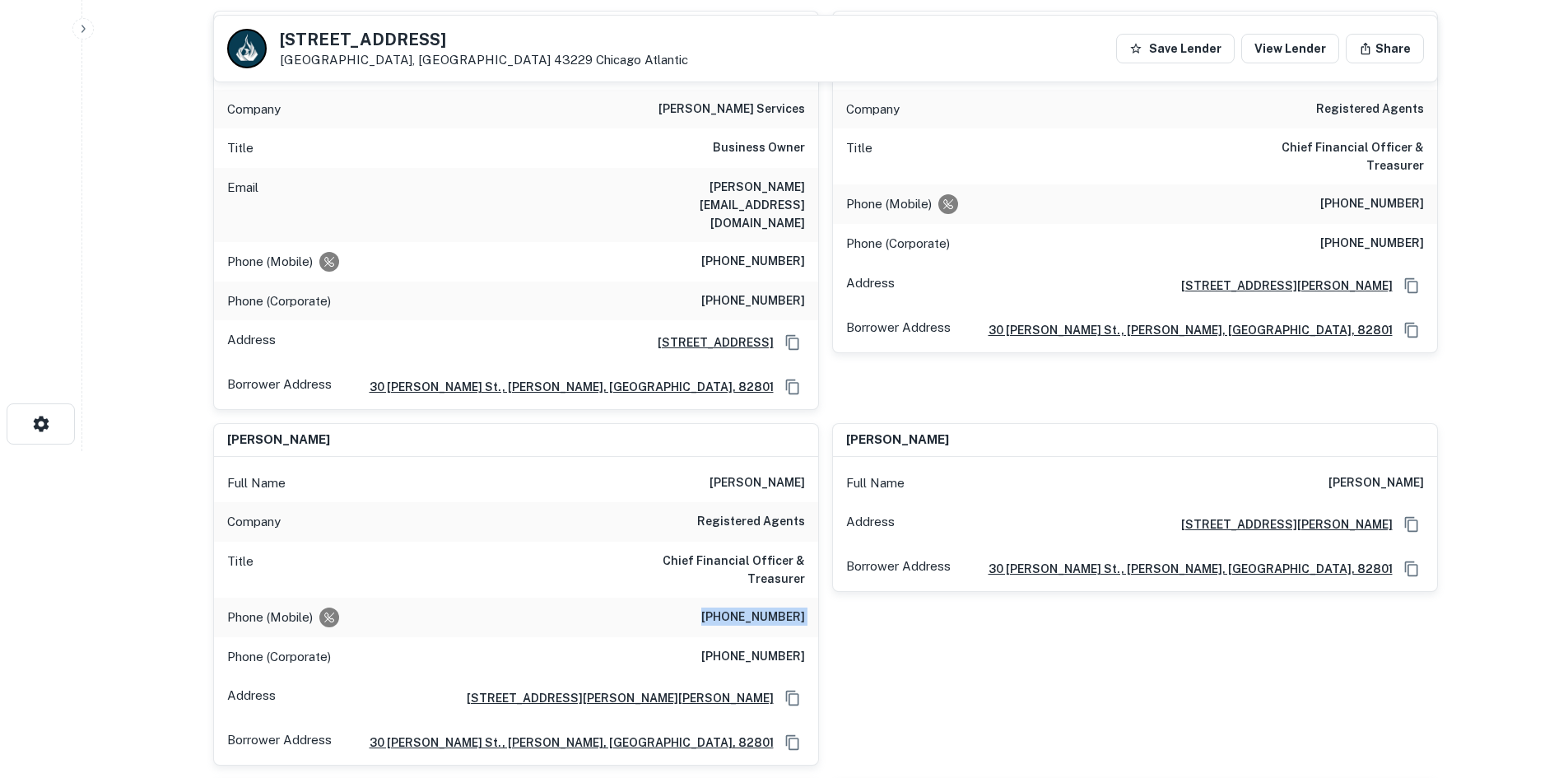
scroll to position [247, 0]
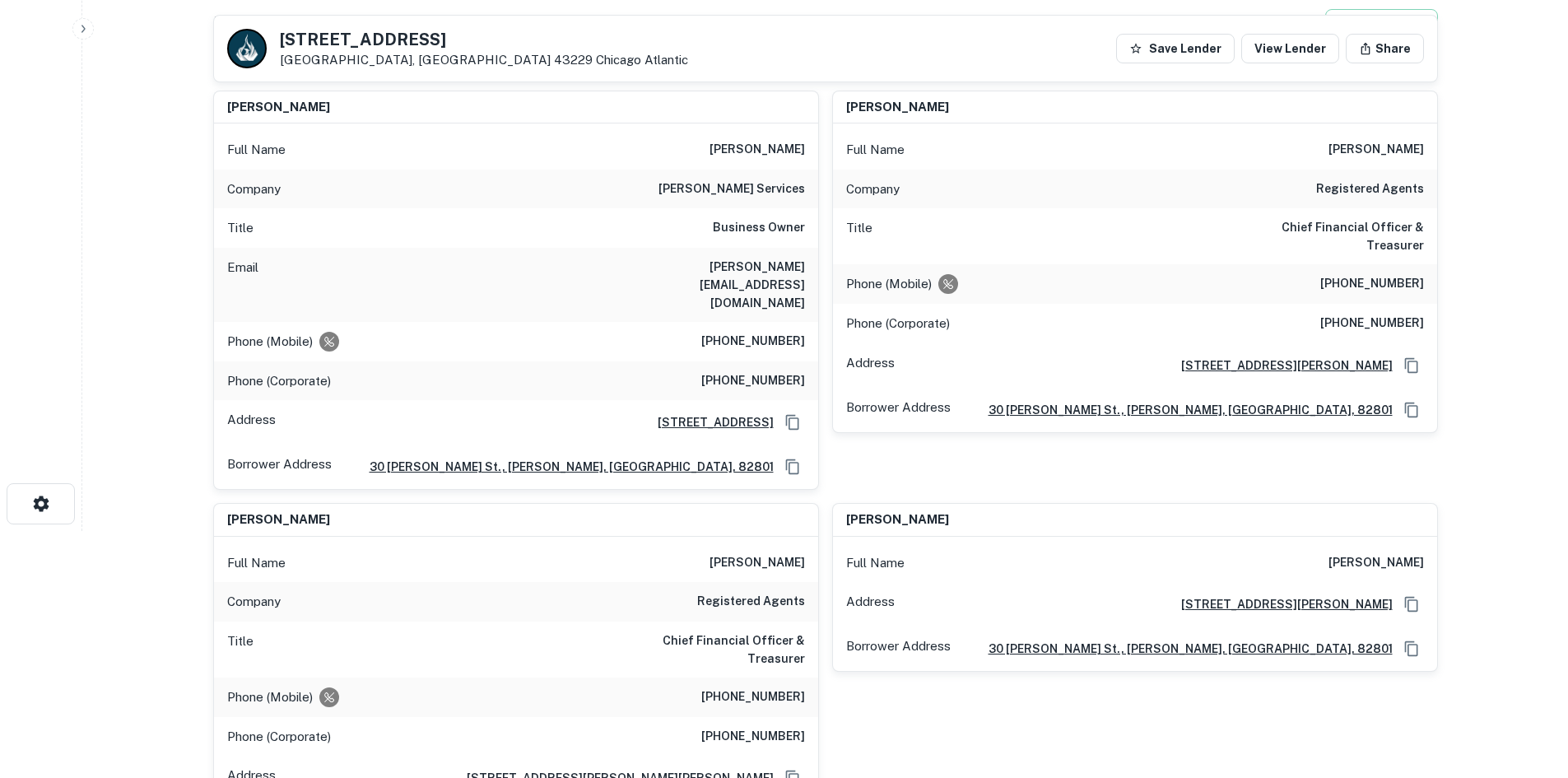
click at [757, 332] on h6 "(602) 710-7709" at bounding box center [753, 341] width 104 height 20
copy h6 "(602) 710-7709"
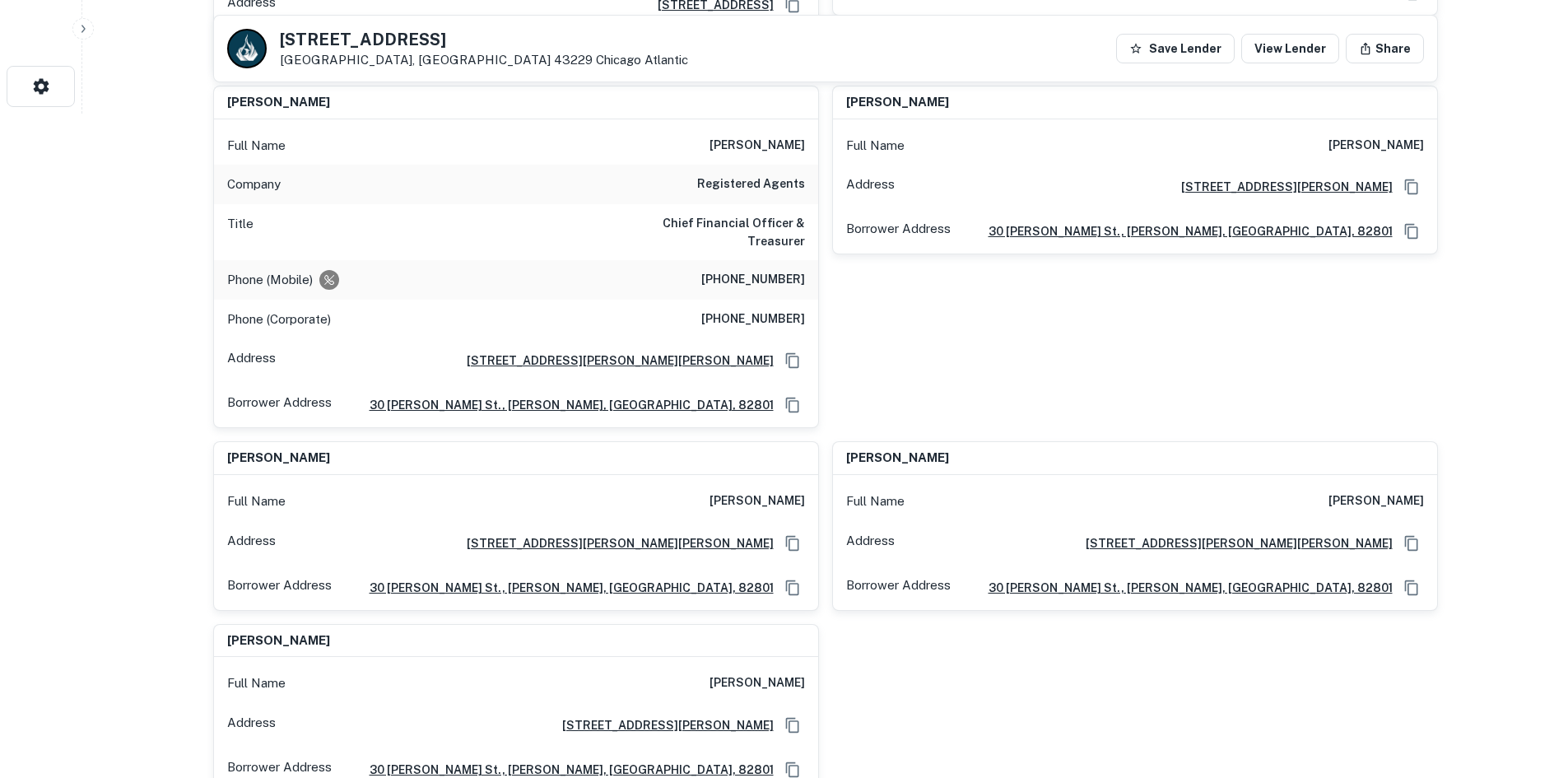
scroll to position [329, 0]
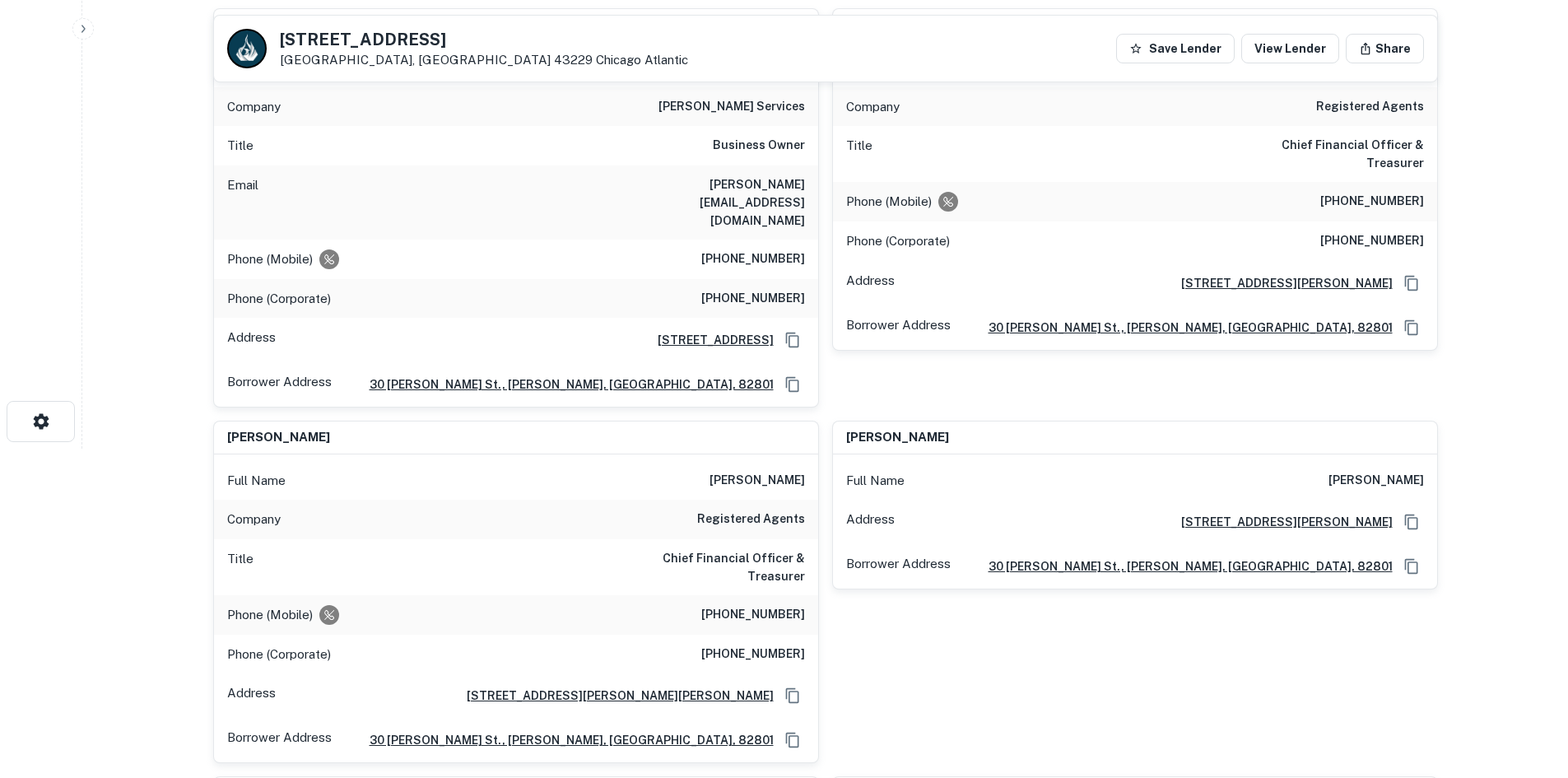
click at [756, 289] on h6 "(623) 478-3533" at bounding box center [753, 298] width 104 height 20
copy h6 "(623) 478-3533"
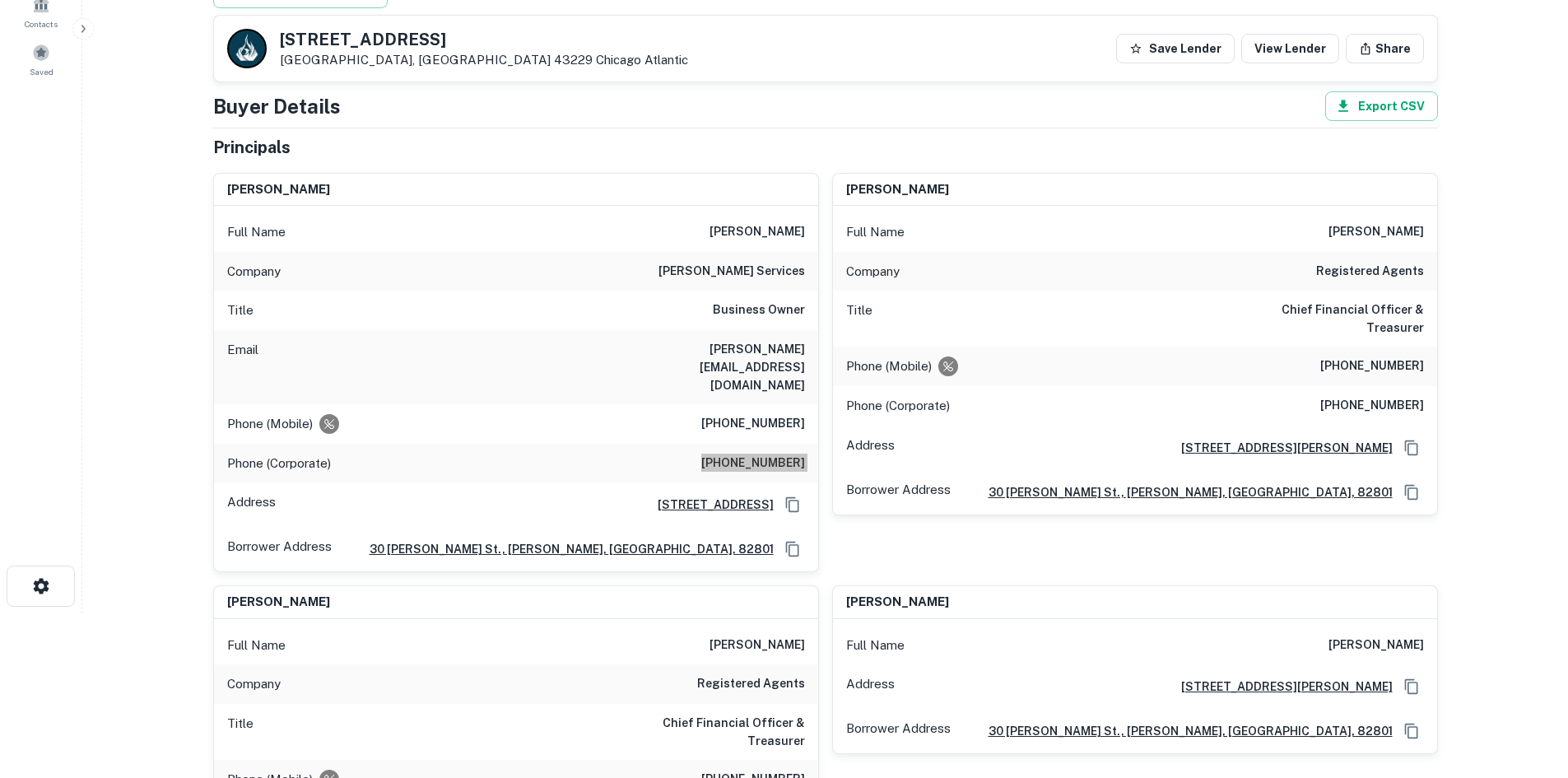
scroll to position [494, 0]
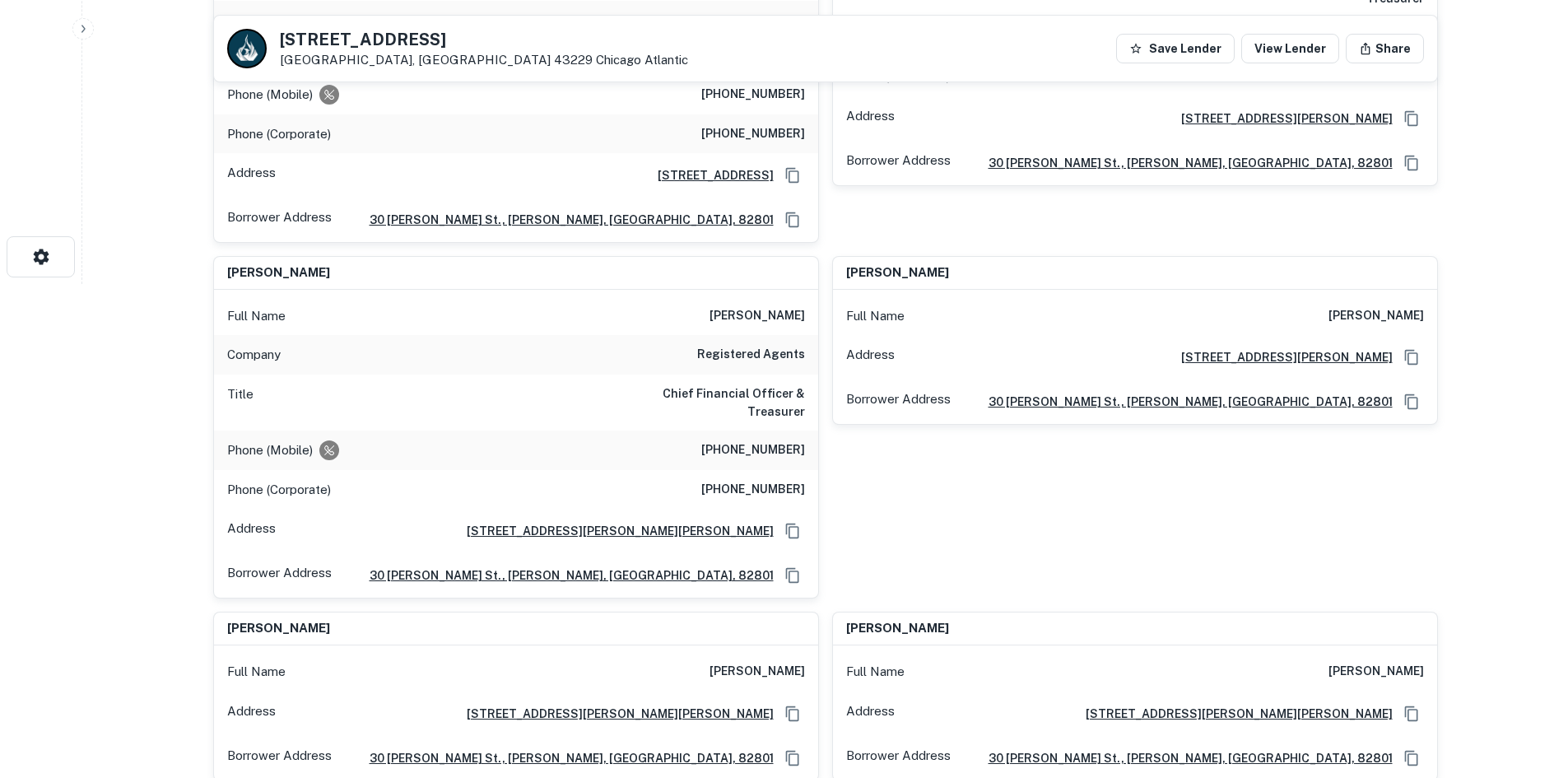
click at [779, 440] on h6 "(510) 967-1101" at bounding box center [753, 449] width 104 height 20
copy h6 "(510) 967-1101"
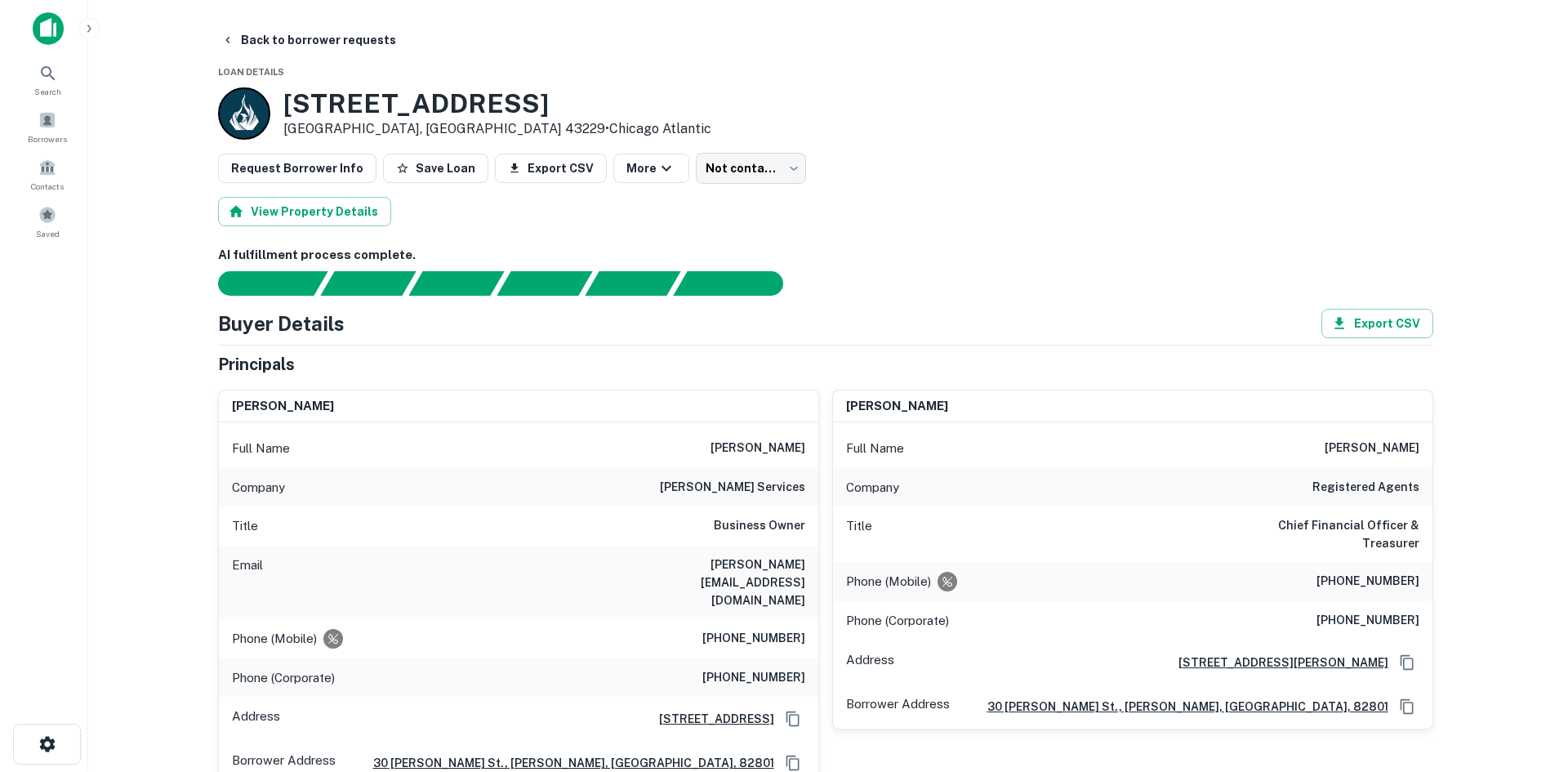
scroll to position [0, 0]
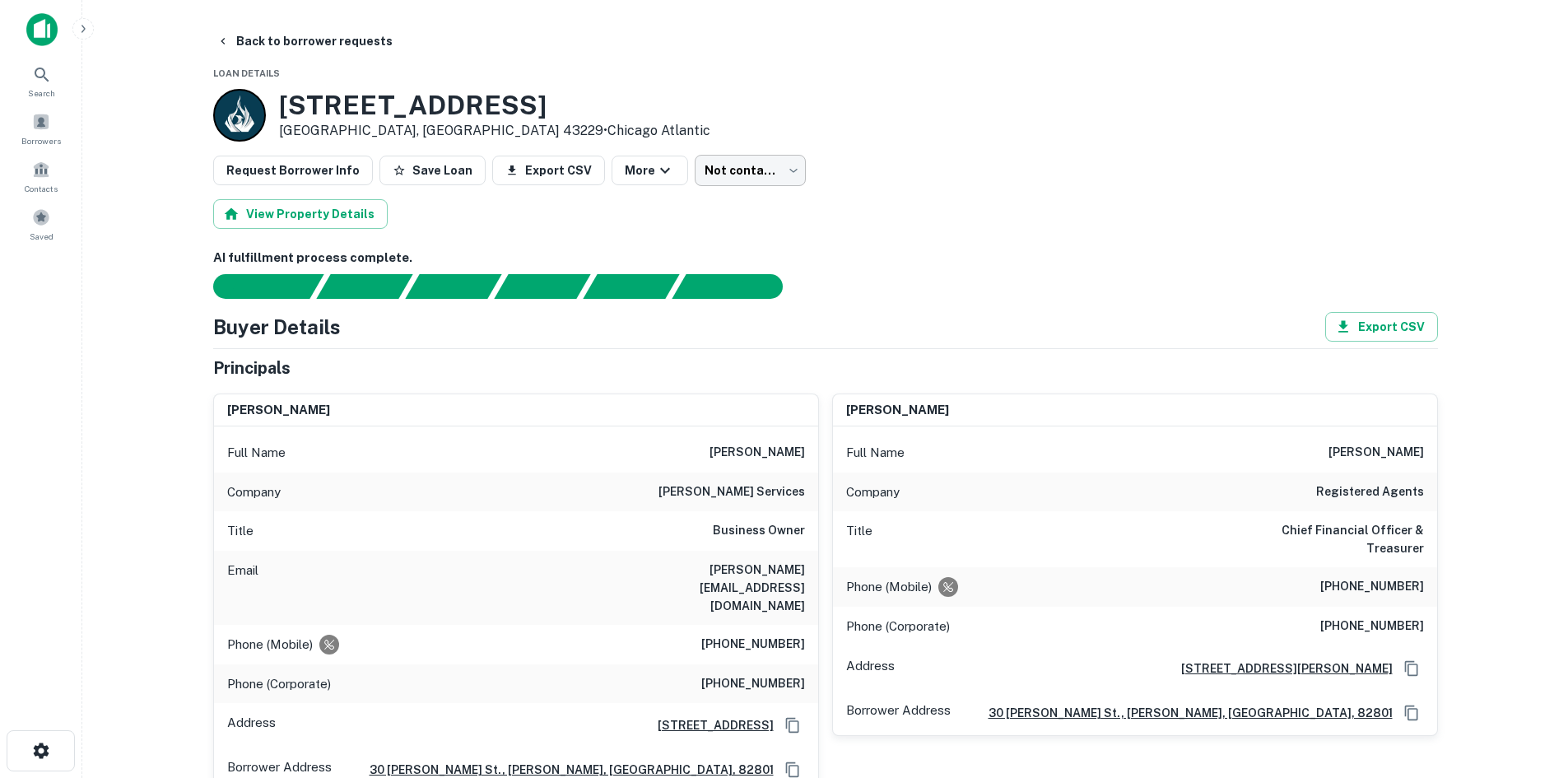
click at [719, 173] on body "Search Borrowers Contacts Saved Back to borrower requests Loan Details 1264 E D…" at bounding box center [784, 389] width 1568 height 778
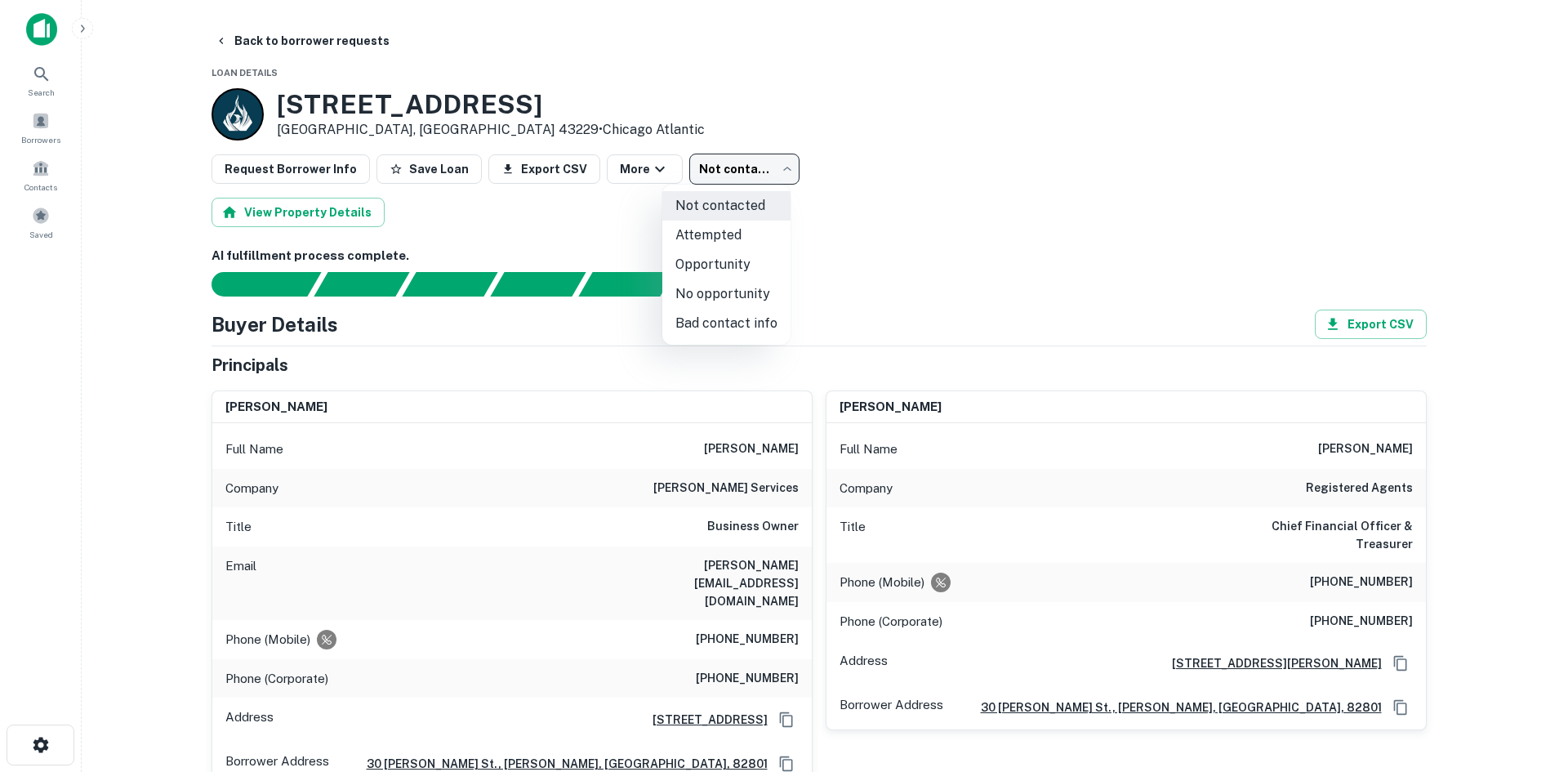
click at [714, 244] on li "Attempted" at bounding box center [727, 235] width 128 height 30
type input "*********"
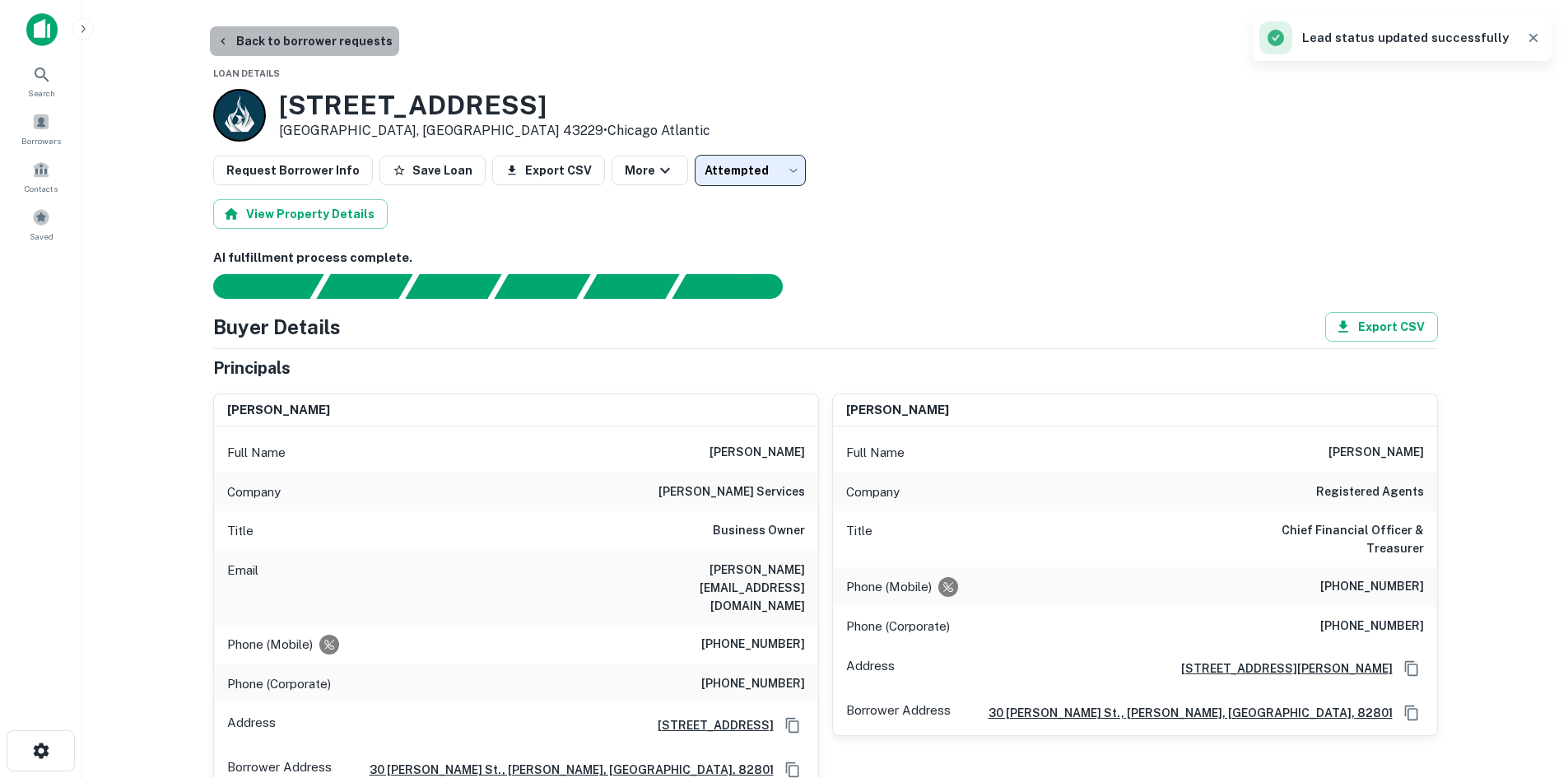
click at [340, 52] on button "Back to borrower requests" at bounding box center [304, 41] width 190 height 30
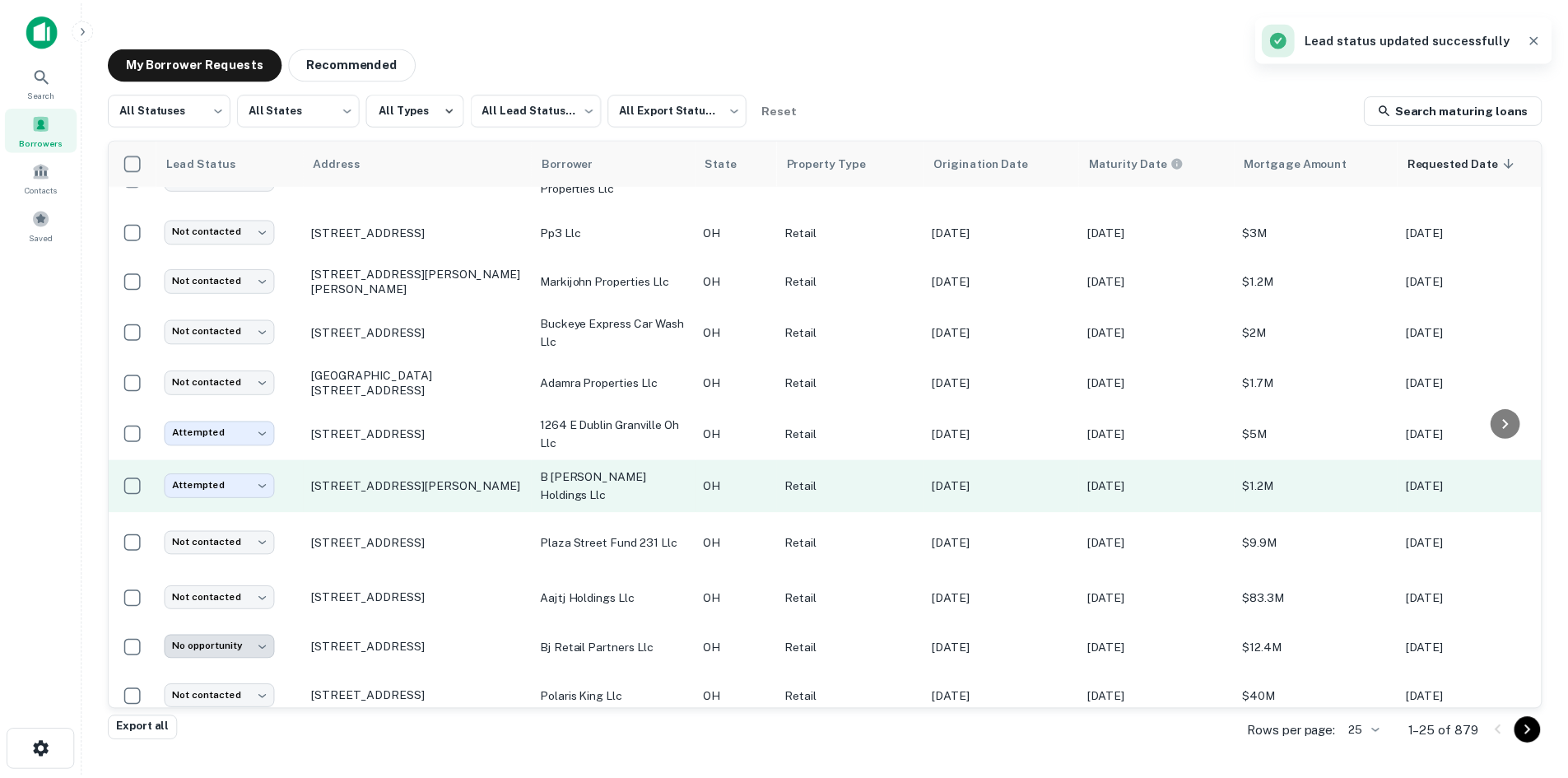
scroll to position [791, 0]
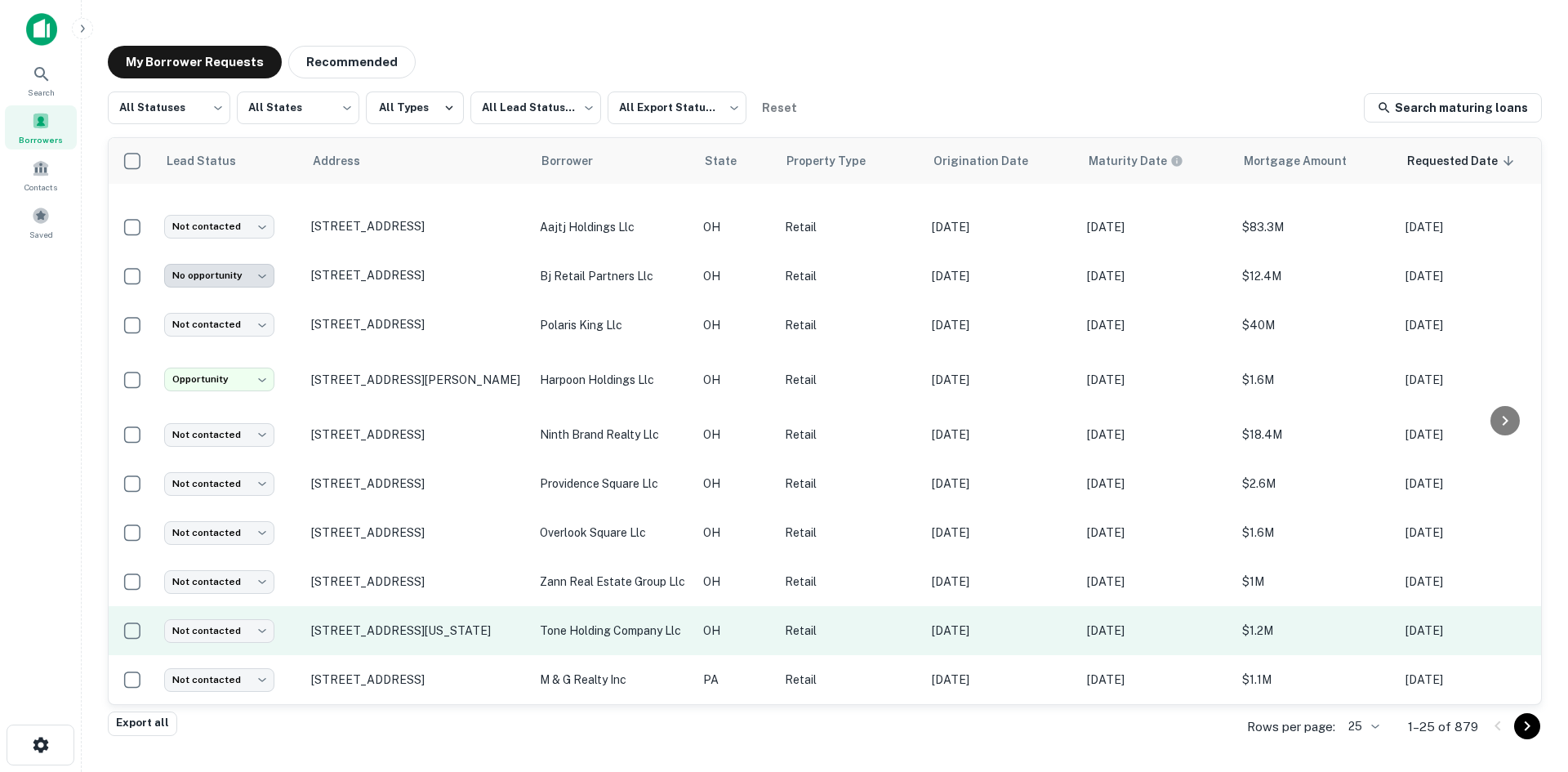
click at [419, 634] on td "57 N Sandusky St Delaware, OH 43015" at bounding box center [417, 630] width 229 height 49
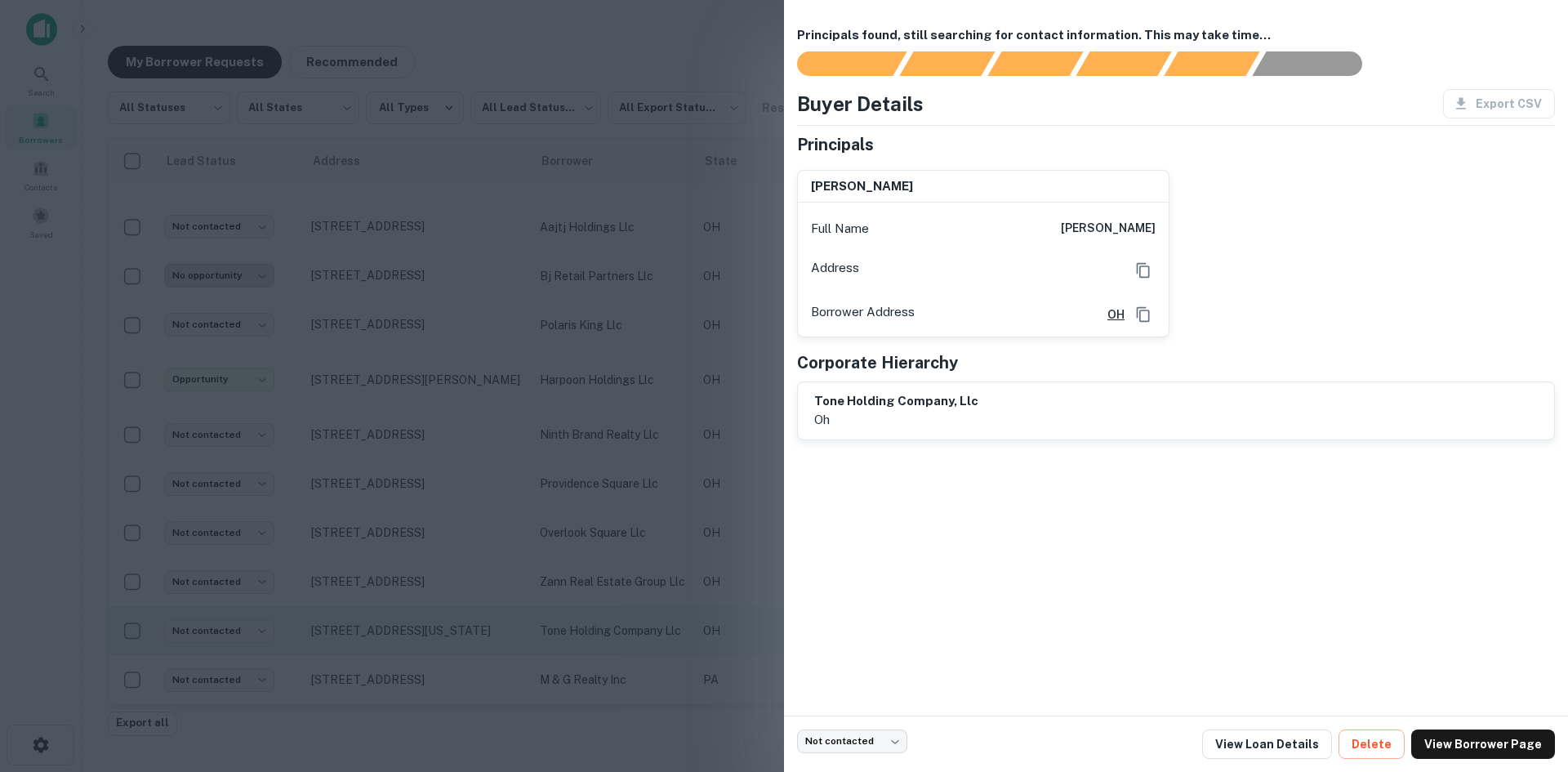
click at [419, 634] on div at bounding box center [784, 386] width 1568 height 772
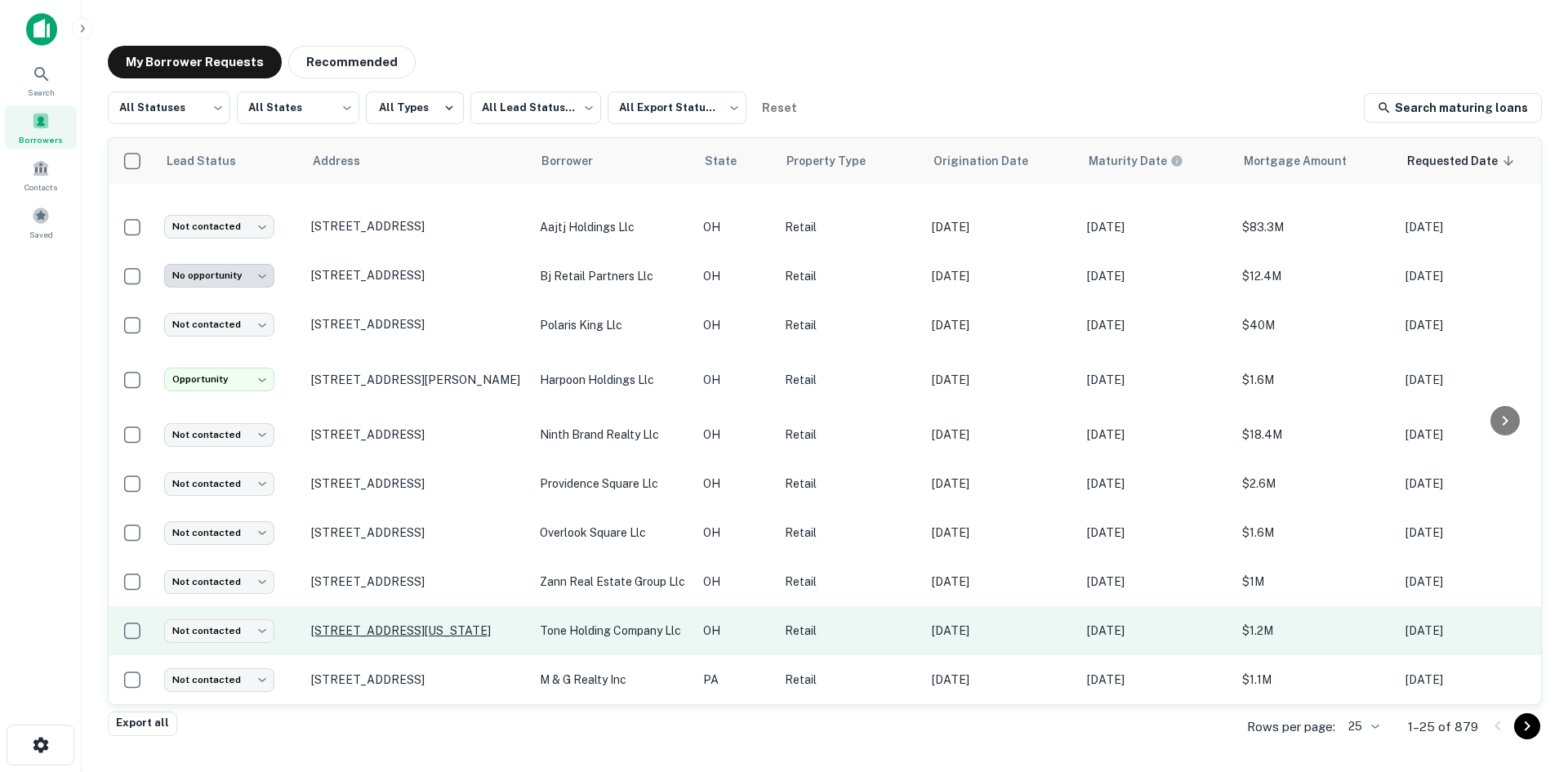
click at [416, 623] on p "57 N Sandusky St Delaware, OH 43015" at bounding box center [417, 630] width 212 height 15
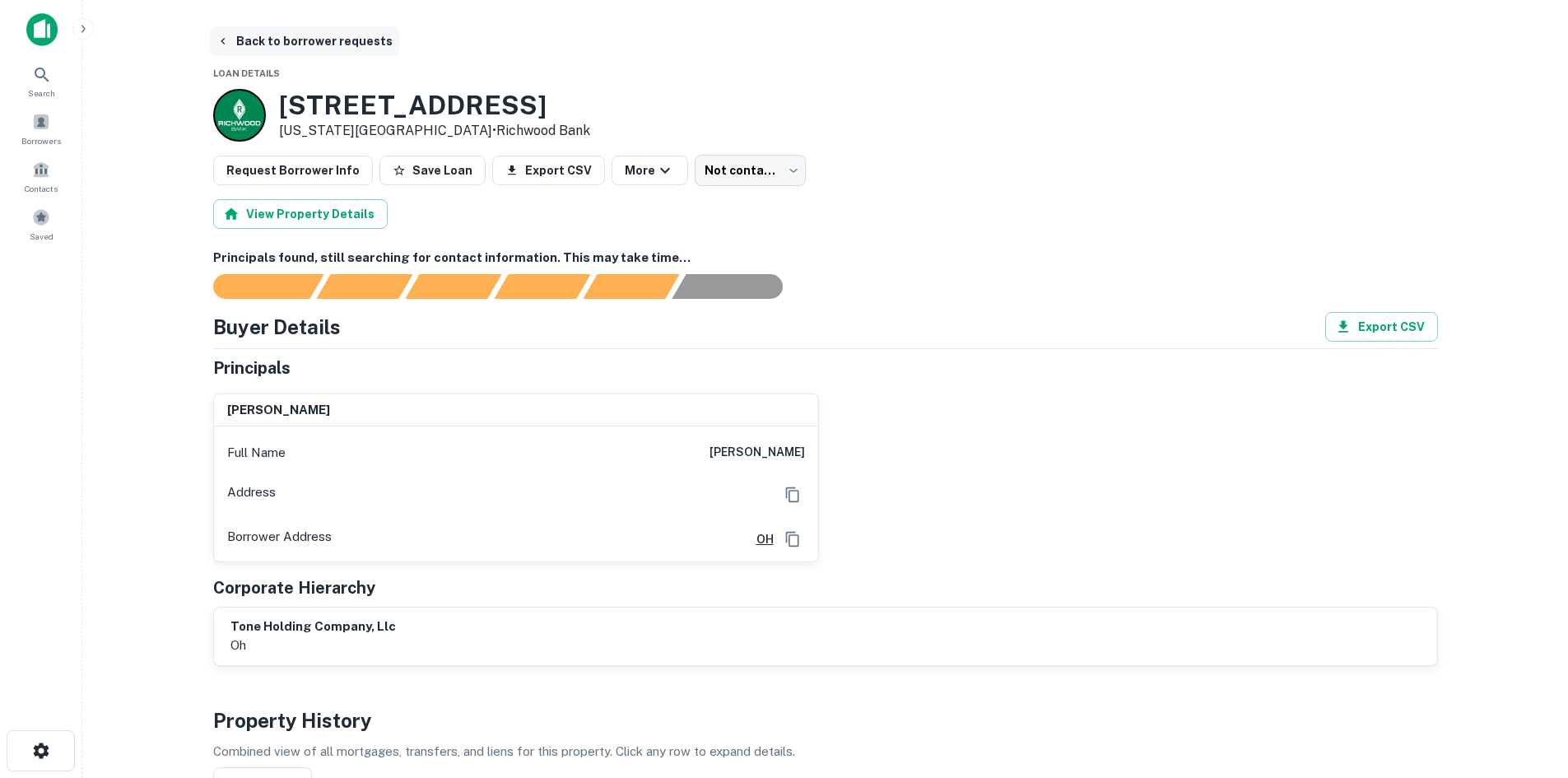
click at [287, 35] on button "Back to borrower requests" at bounding box center [304, 41] width 190 height 30
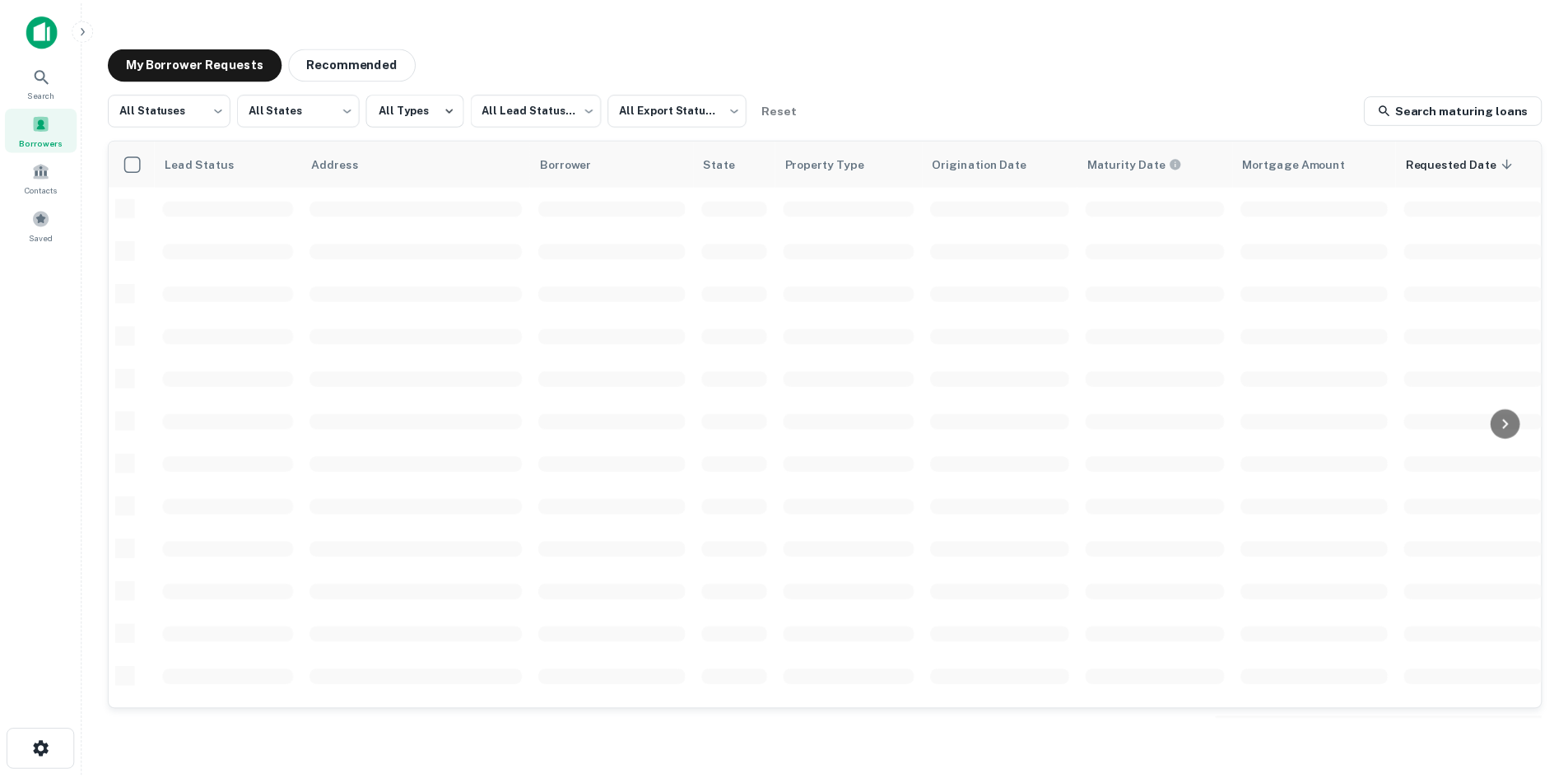
scroll to position [558, 0]
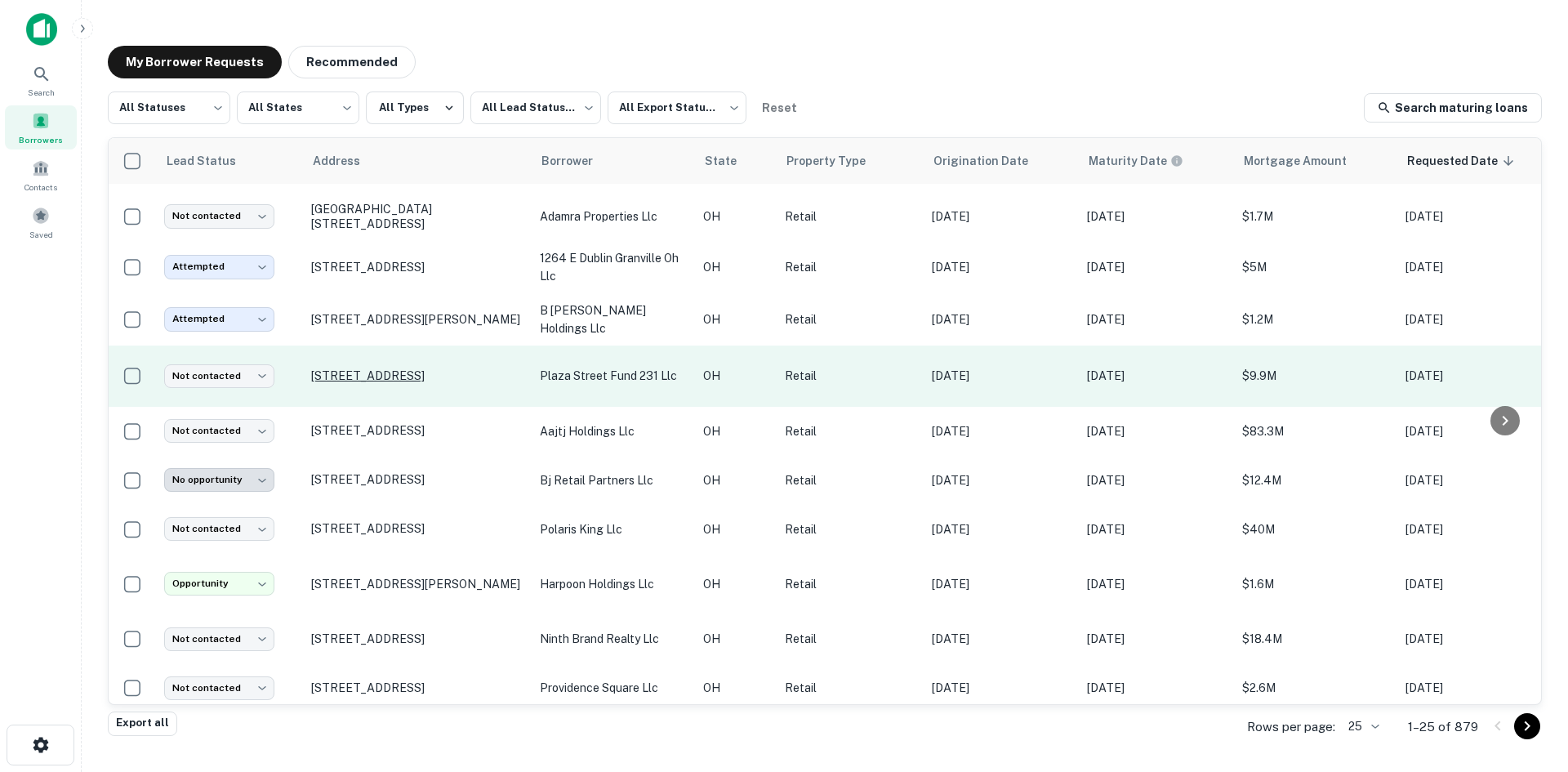
click at [400, 383] on p "4047 W Route 22 # & Loveland, OH 45140" at bounding box center [417, 375] width 212 height 15
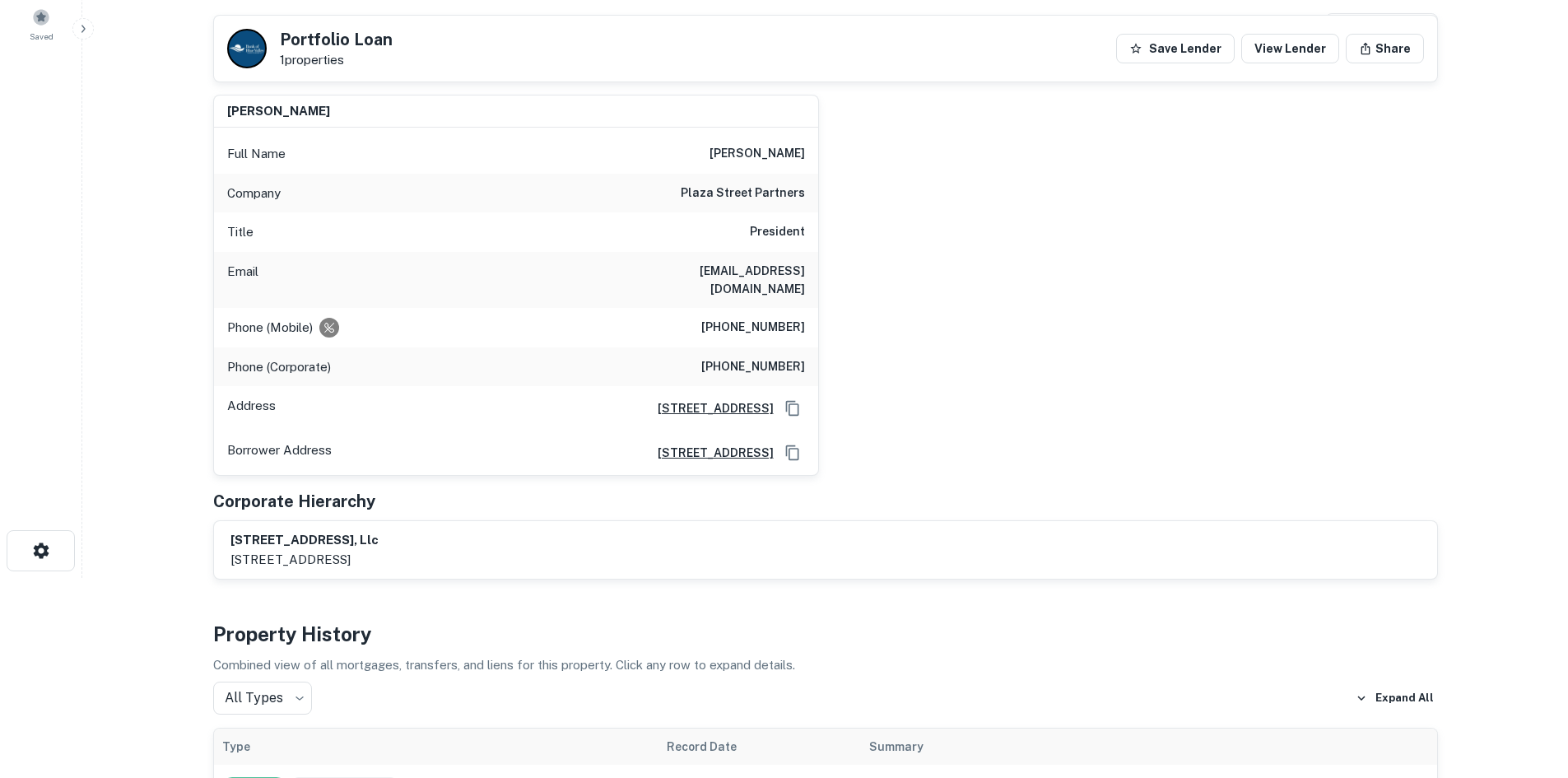
scroll to position [82, 0]
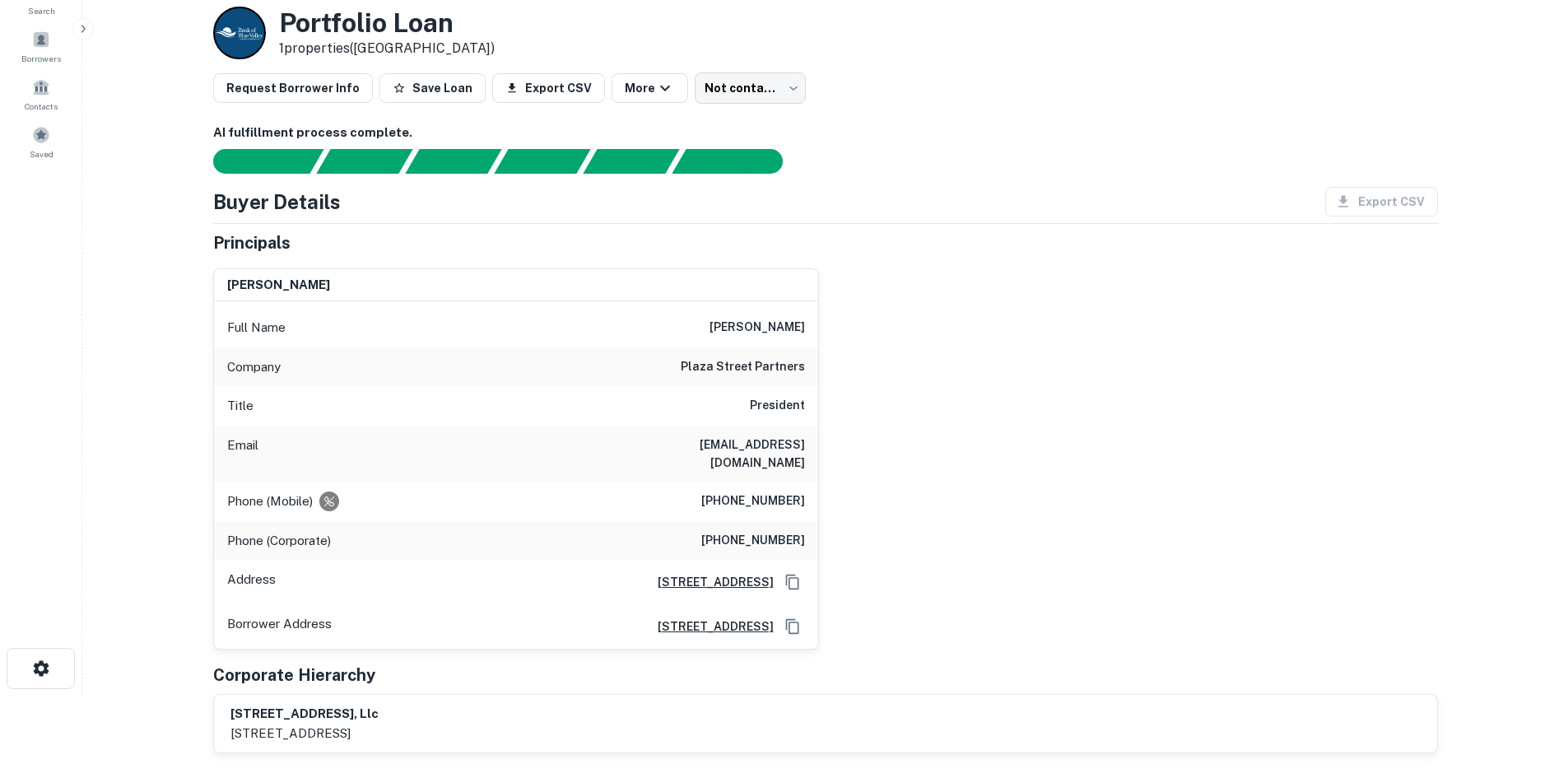
click at [752, 482] on div "Phone (Mobile) (913) 683-9459" at bounding box center [516, 502] width 604 height 39
click at [752, 491] on h6 "(913) 683-9459" at bounding box center [753, 501] width 104 height 20
copy h6 "(913) 683-9459"
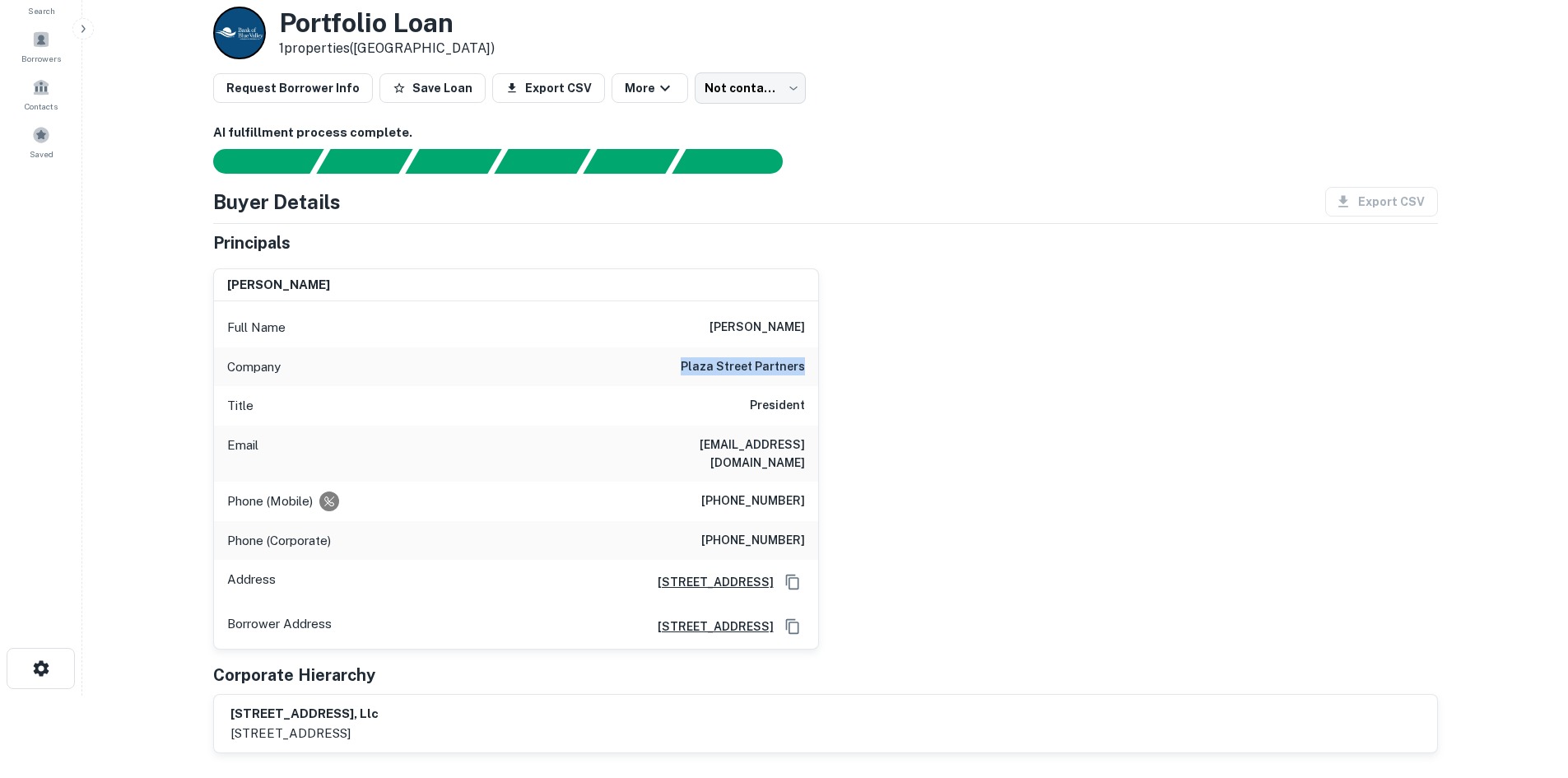
drag, startPoint x: 685, startPoint y: 367, endPoint x: 830, endPoint y: 361, distance: 145.1
click at [830, 361] on div "bret a. elliott Full Name bret a. elliott Company plaza street partners Title P…" at bounding box center [818, 452] width 1237 height 395
copy h6 "plaza street partners"
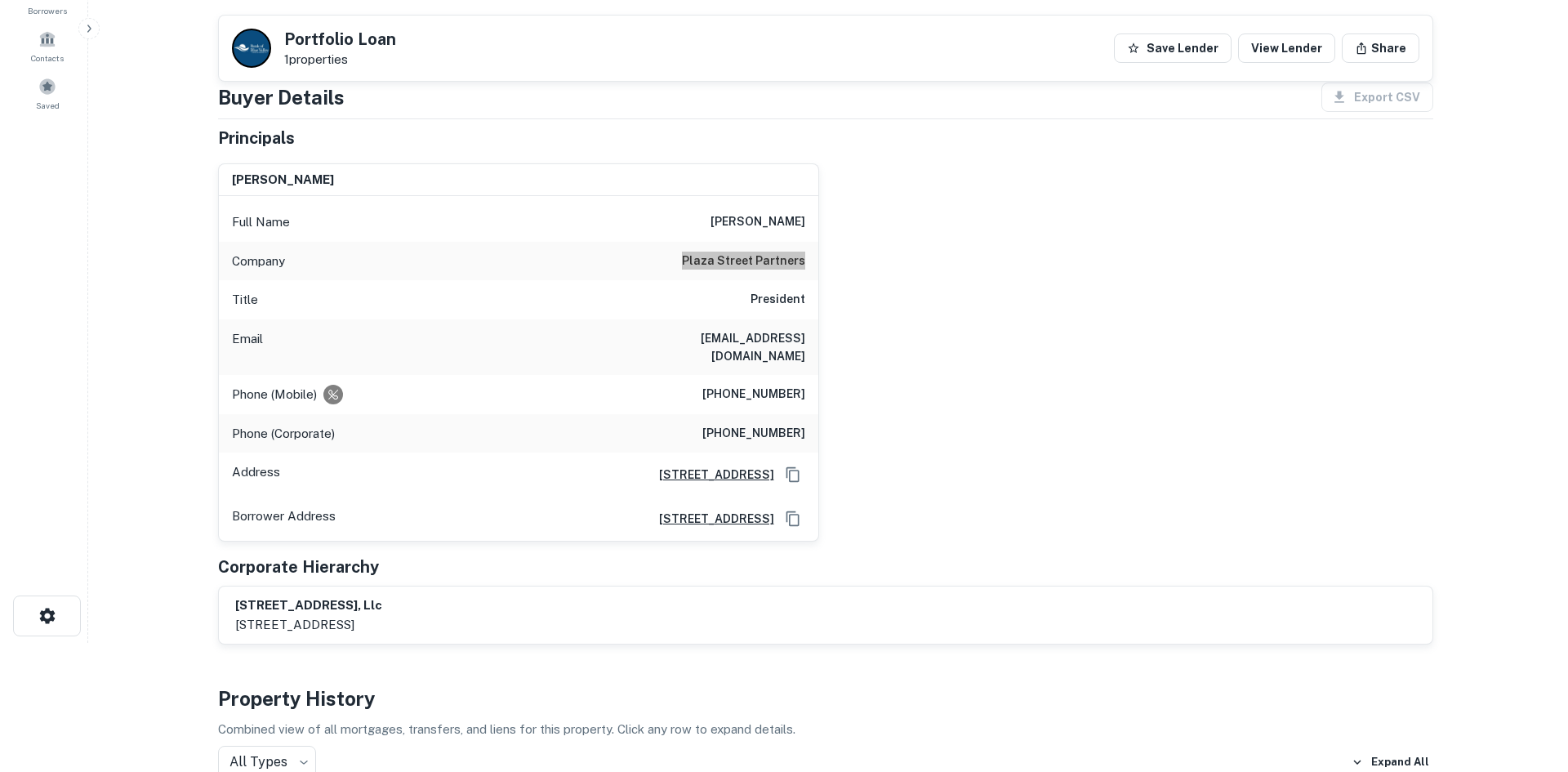
scroll to position [0, 0]
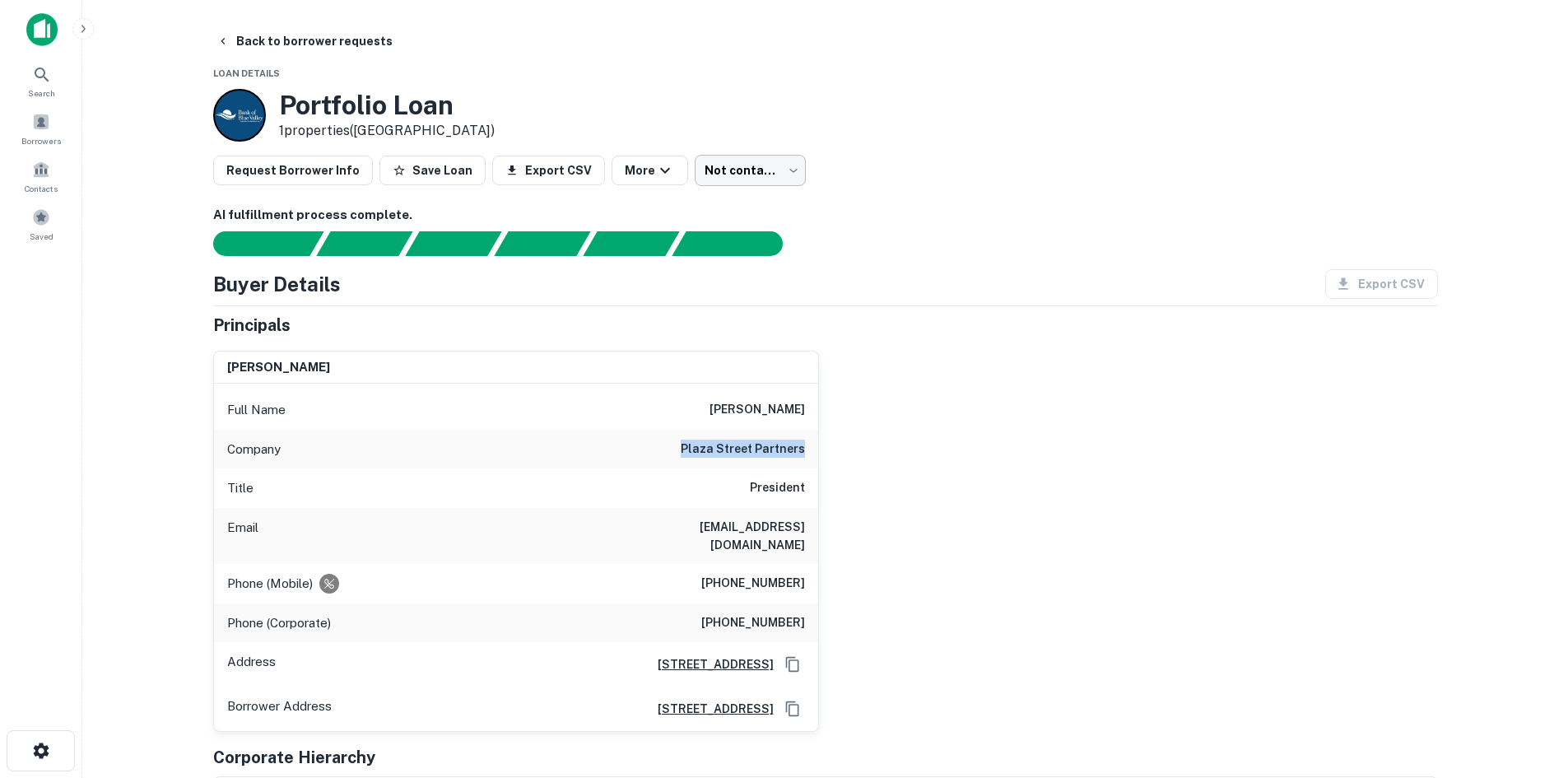
click at [706, 177] on body "Search Borrowers Contacts Saved Back to borrower requests Loan Details Portfoli…" at bounding box center [784, 389] width 1568 height 778
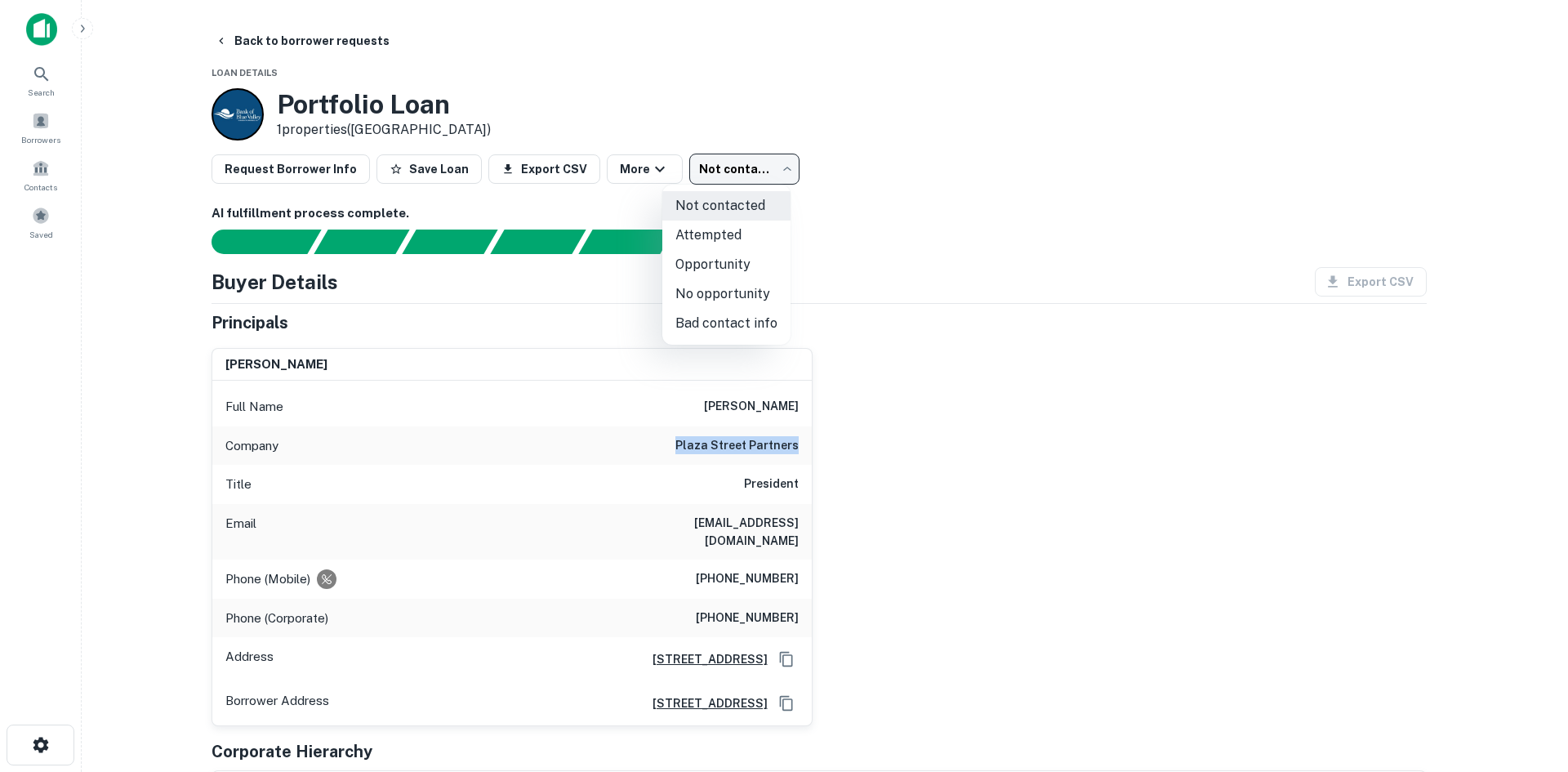
click at [701, 223] on li "Attempted" at bounding box center [727, 235] width 128 height 30
type input "*********"
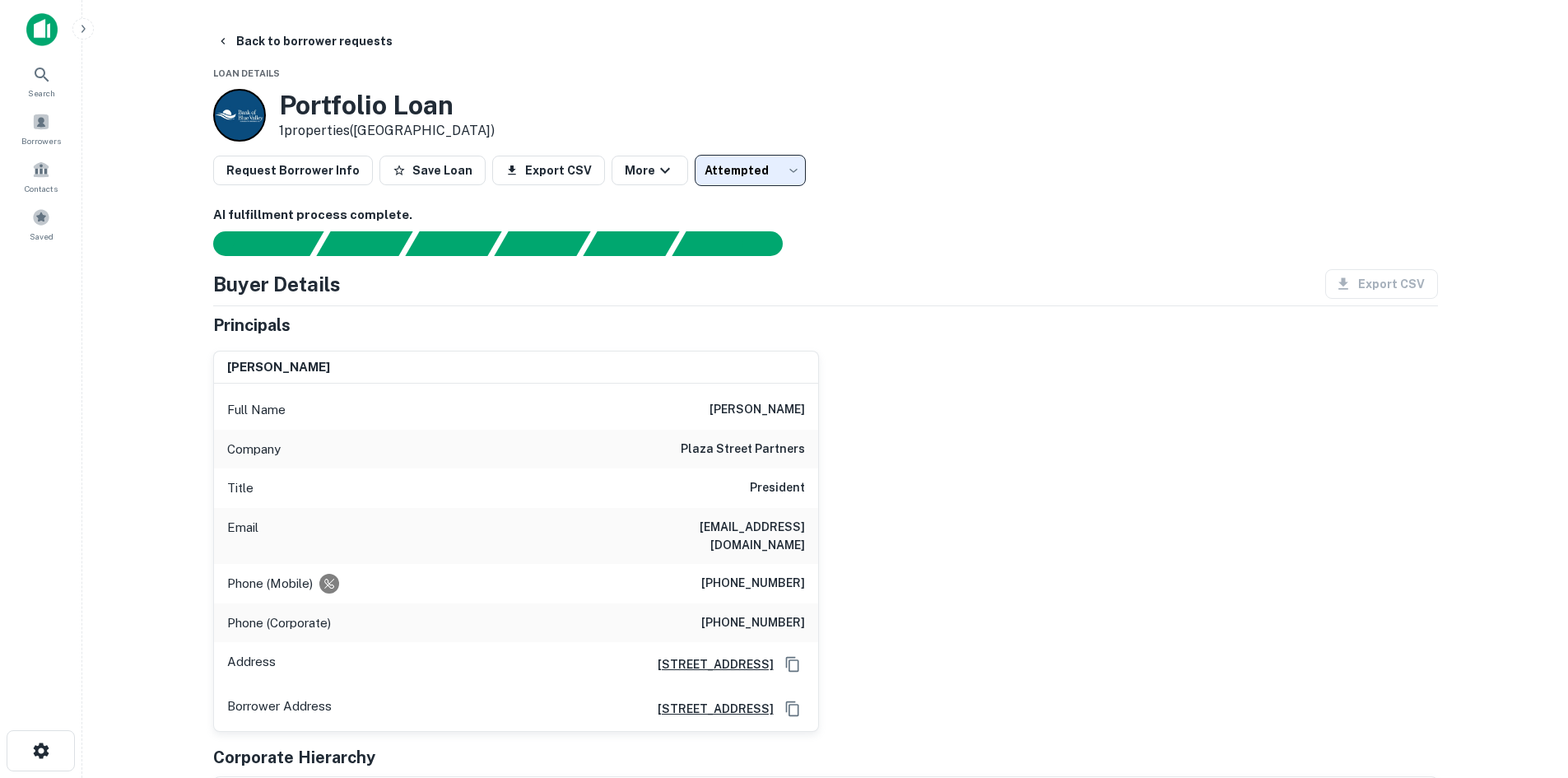
click at [758, 573] on h6 "(913) 683-9459" at bounding box center [753, 583] width 104 height 20
click at [759, 573] on h6 "(913) 683-9459" at bounding box center [753, 583] width 104 height 20
copy h6 "(913) 683-9459"
click at [772, 614] on h6 "(913) 228-2412" at bounding box center [753, 623] width 104 height 20
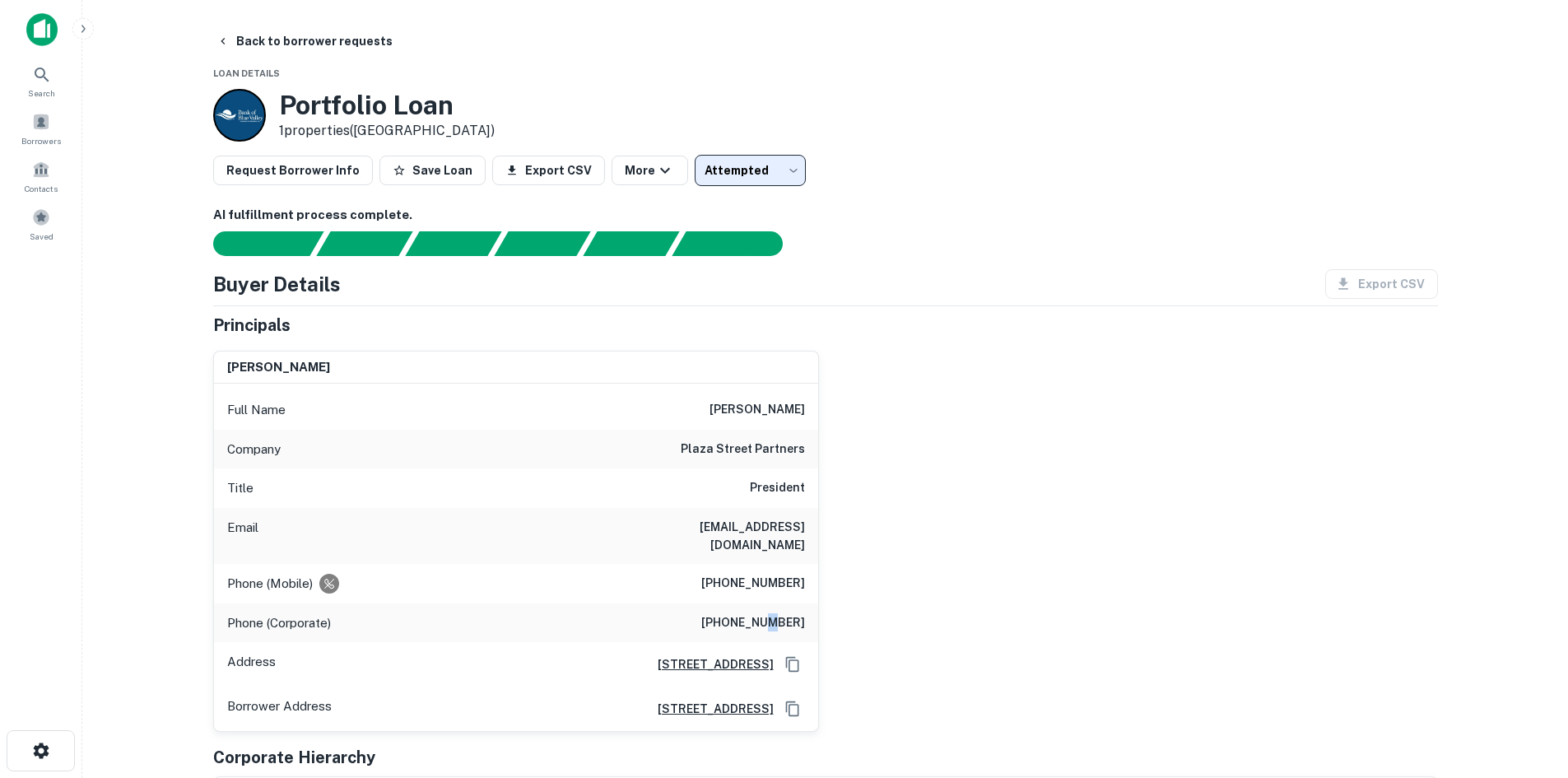
click at [772, 614] on h6 "(913) 228-2412" at bounding box center [753, 623] width 104 height 20
click at [718, 398] on div "Full Name bret a. elliott" at bounding box center [516, 410] width 604 height 39
click at [761, 614] on h6 "(913) 228-2412" at bounding box center [753, 623] width 104 height 20
click at [763, 614] on h6 "(913) 228-2412" at bounding box center [753, 623] width 104 height 20
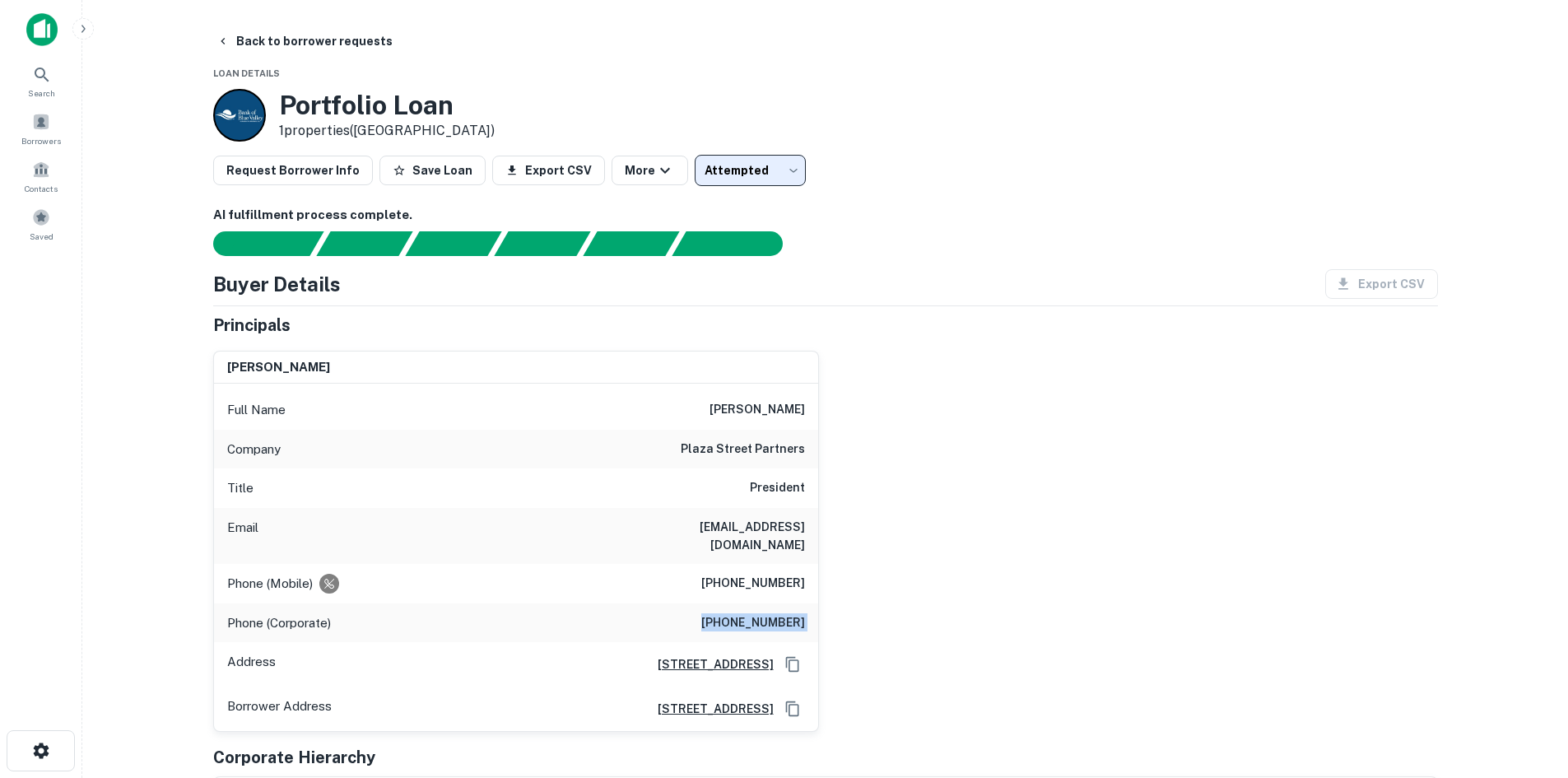
click at [763, 614] on h6 "(913) 228-2412" at bounding box center [753, 623] width 104 height 20
click at [329, 50] on button "Back to borrower requests" at bounding box center [304, 41] width 190 height 30
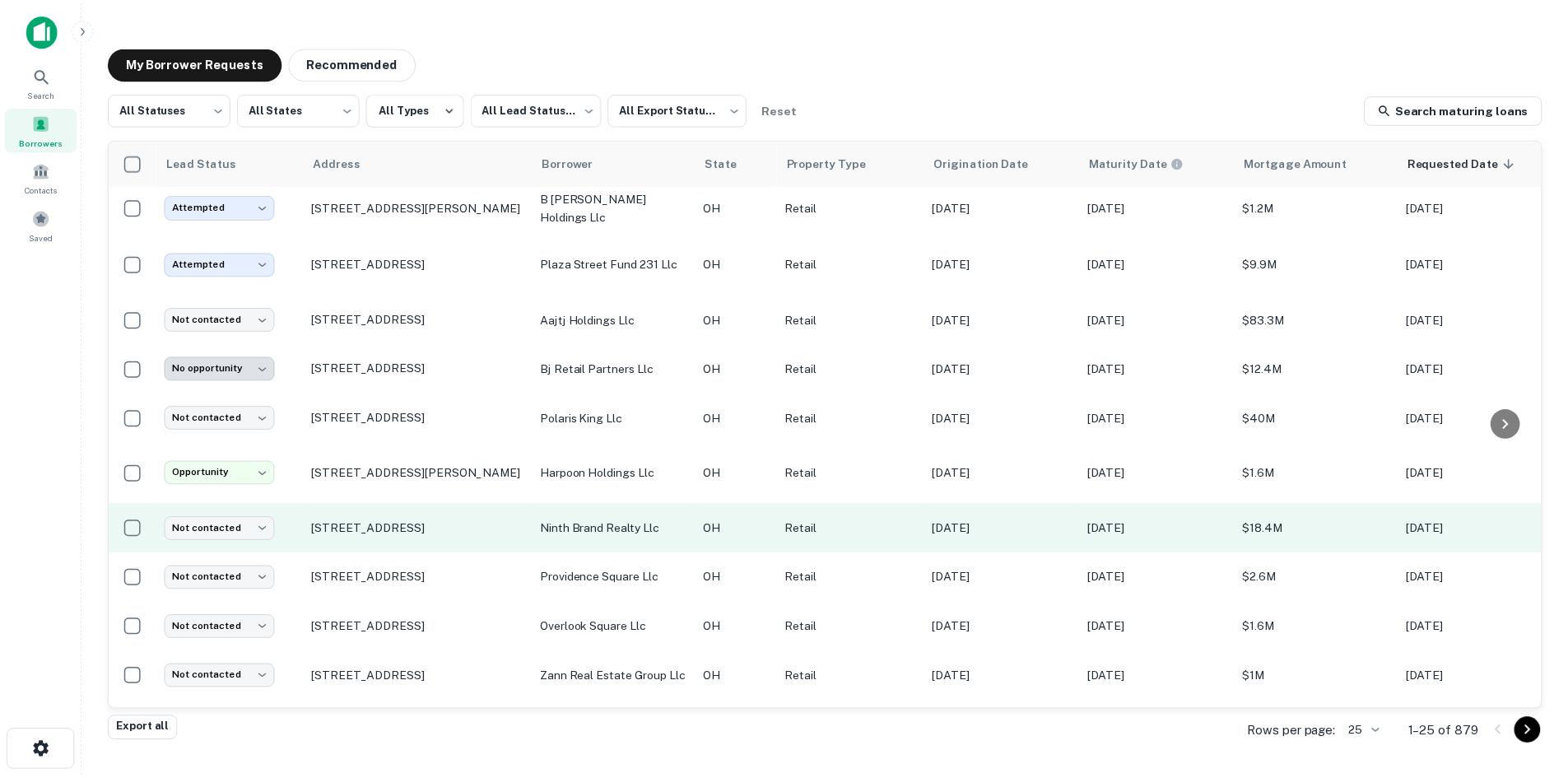
scroll to position [791, 0]
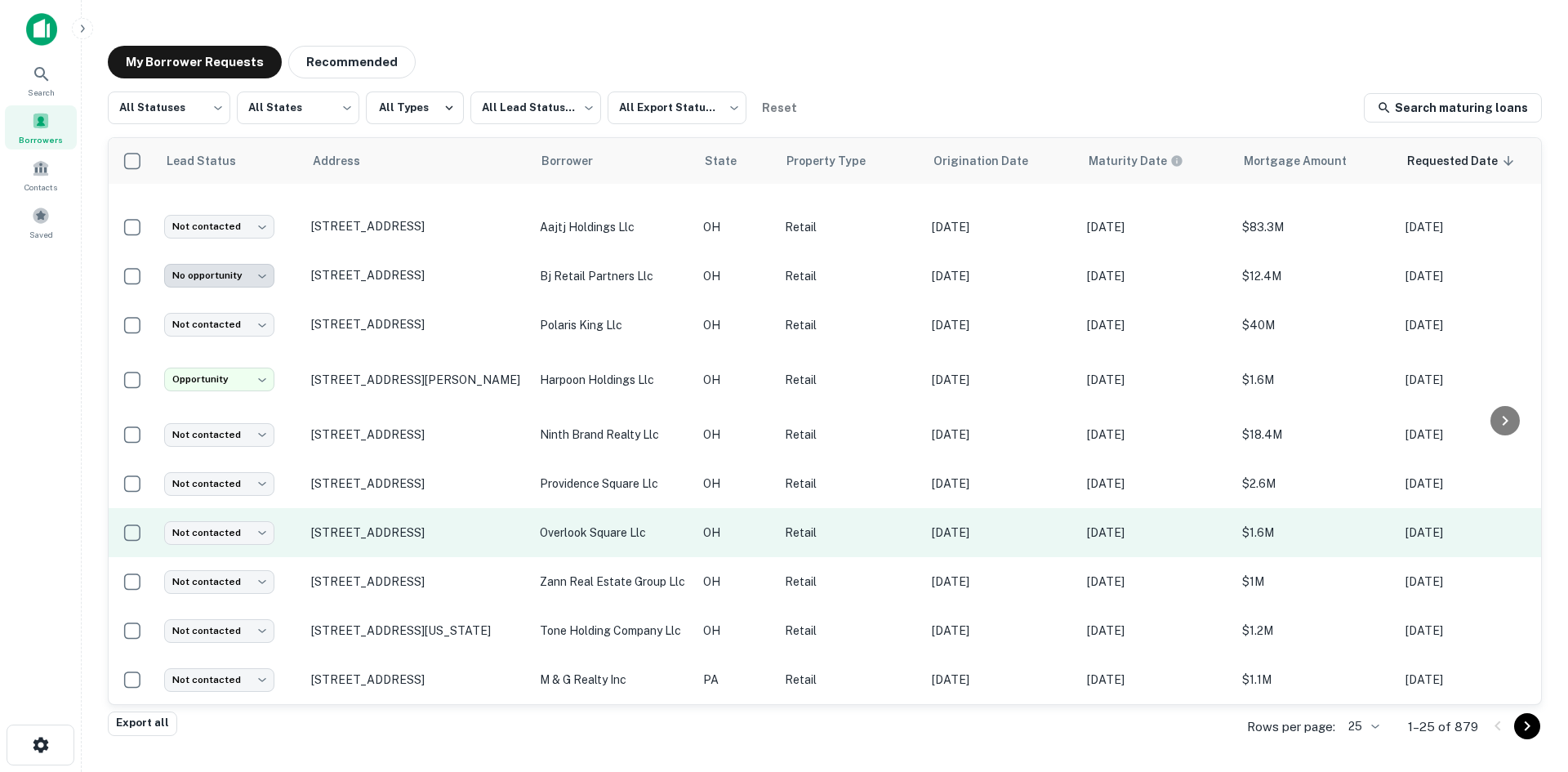
click at [452, 538] on td "[STREET_ADDRESS]" at bounding box center [417, 532] width 229 height 49
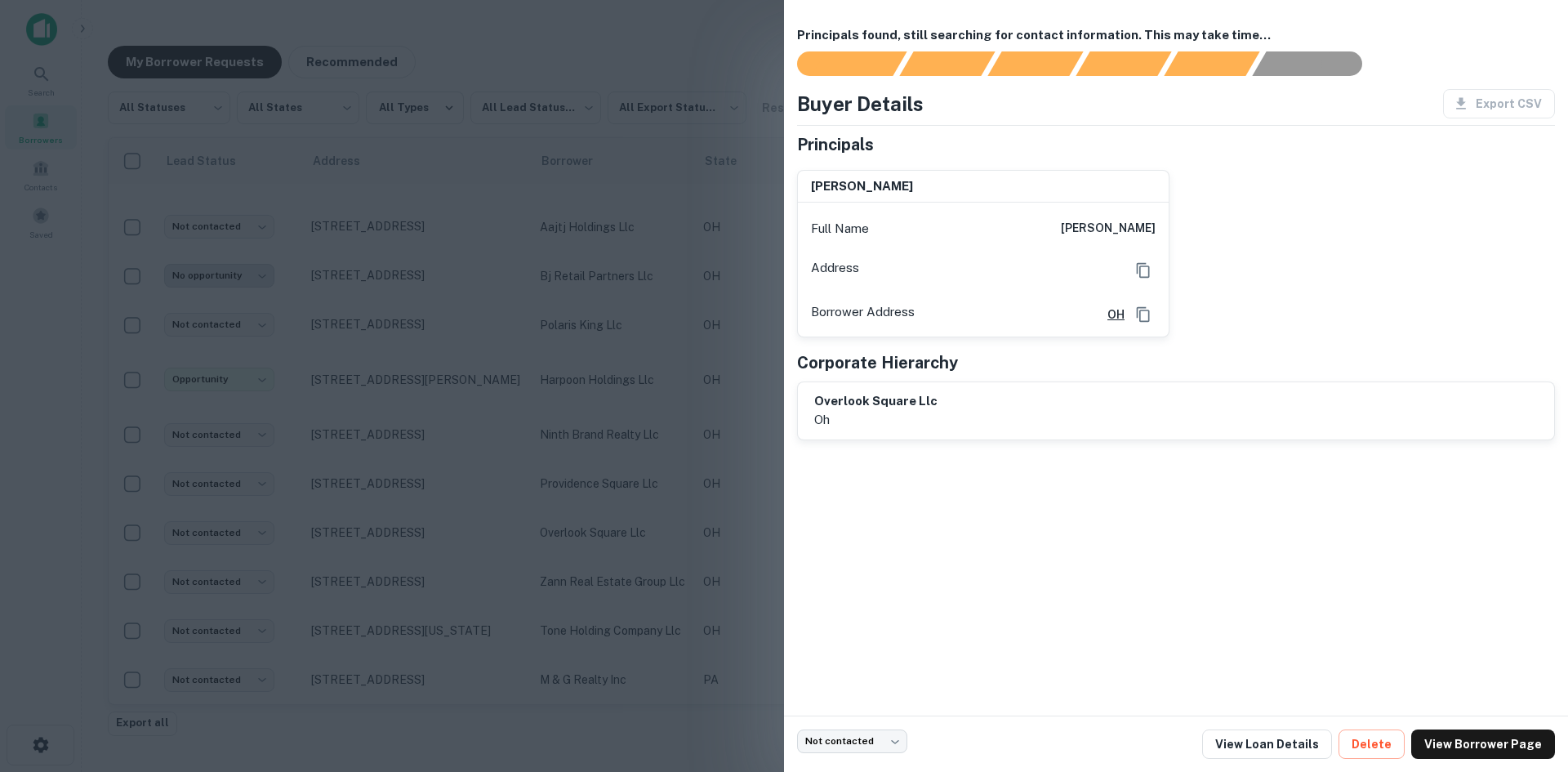
click at [449, 537] on div at bounding box center [784, 386] width 1568 height 772
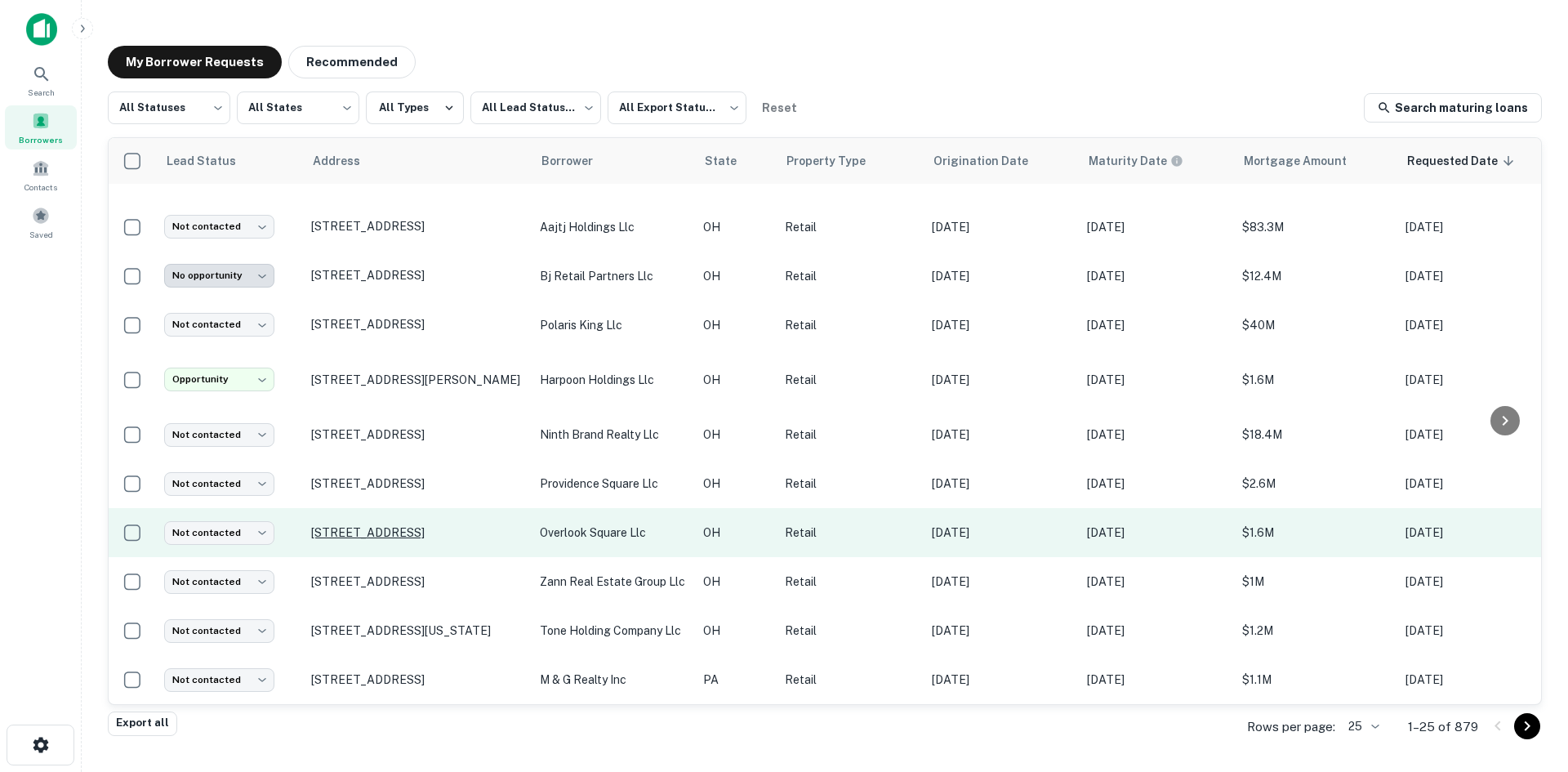
click at [441, 525] on p "[STREET_ADDRESS]" at bounding box center [417, 533] width 212 height 15
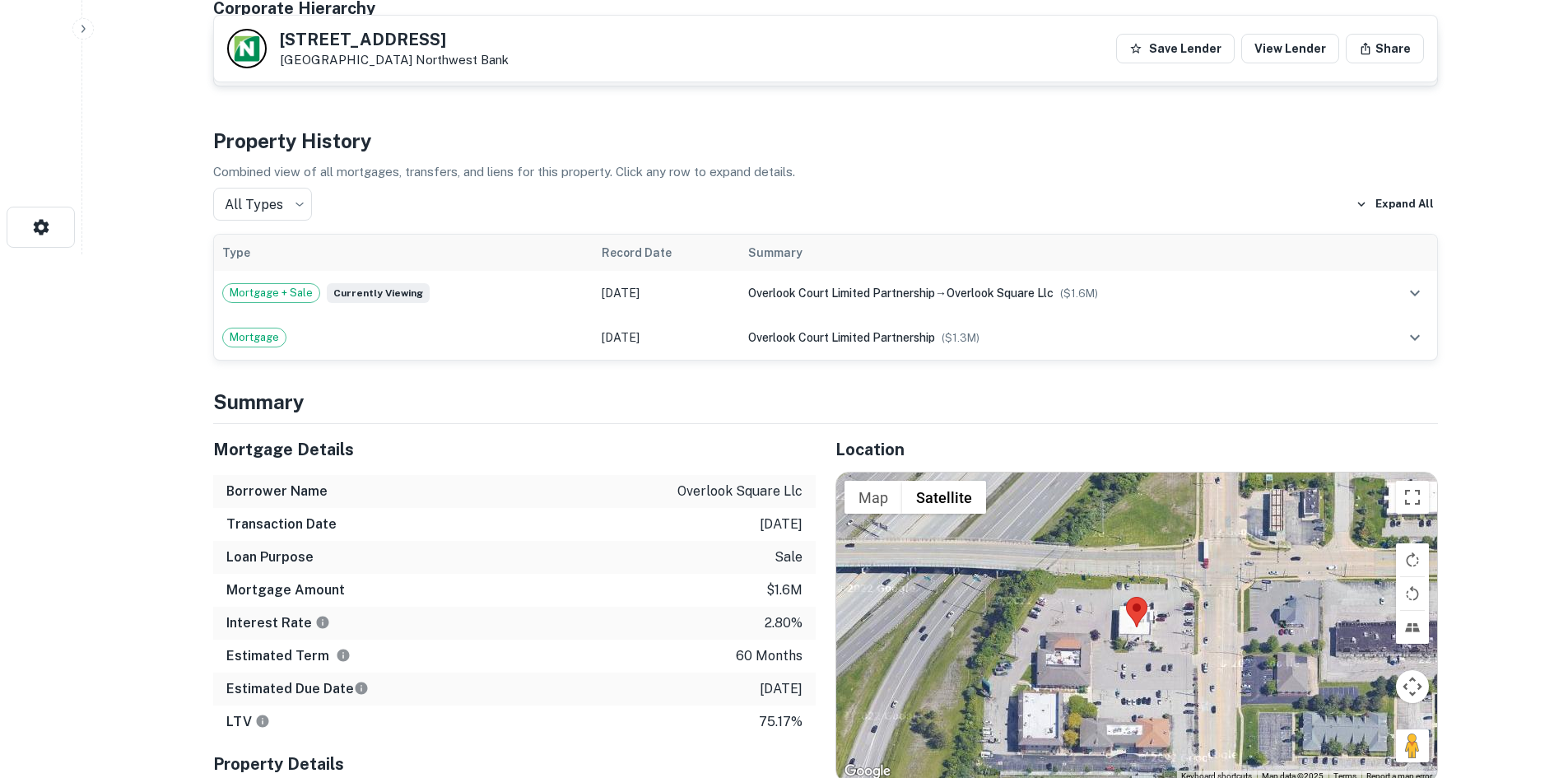
scroll to position [576, 0]
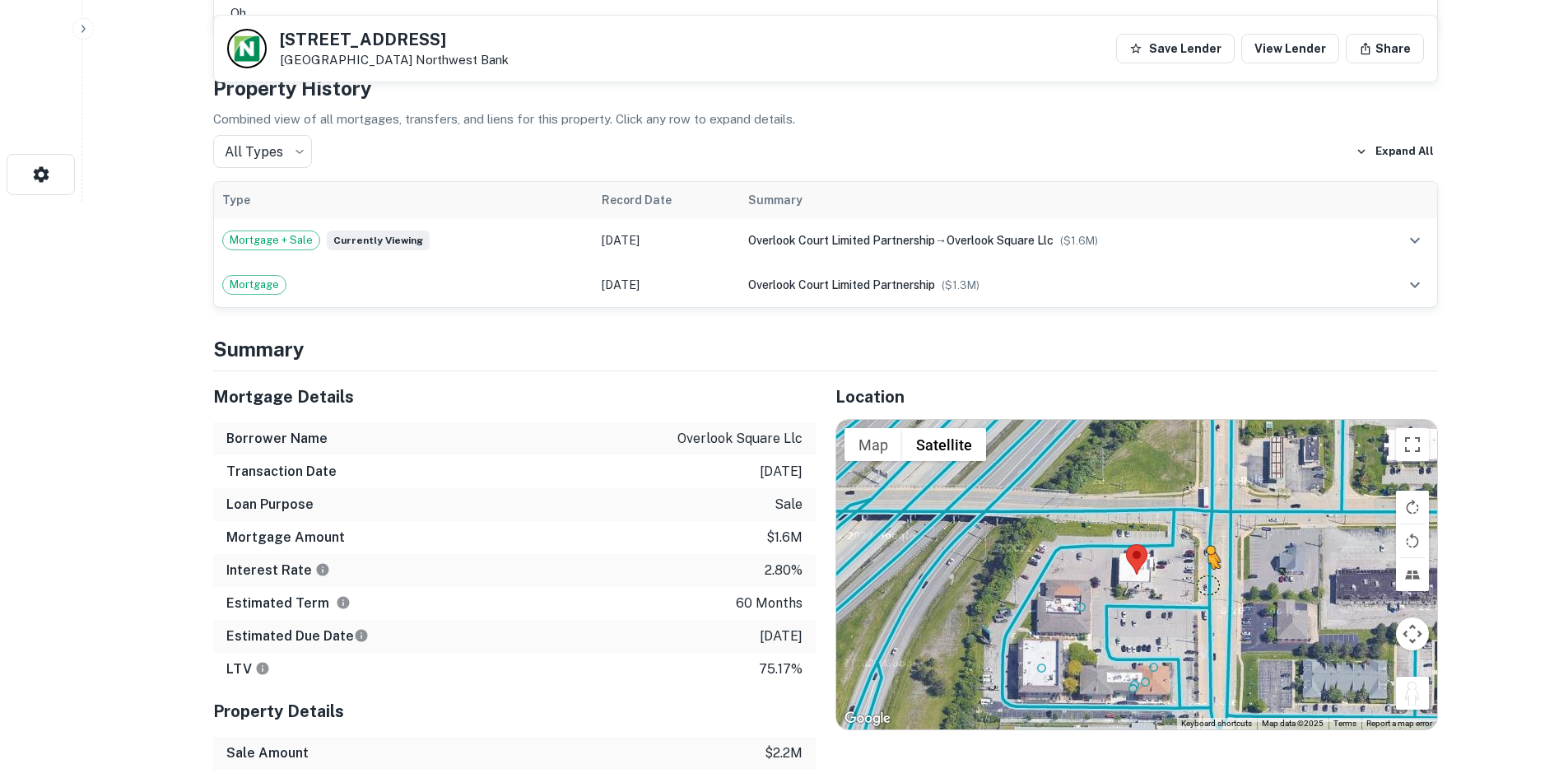
drag, startPoint x: 1414, startPoint y: 699, endPoint x: 1203, endPoint y: 573, distance: 245.8
click at [1203, 573] on div "To activate drag with keyboard, press Alt + Enter. Once in keyboard drag state,…" at bounding box center [1136, 573] width 600 height 309
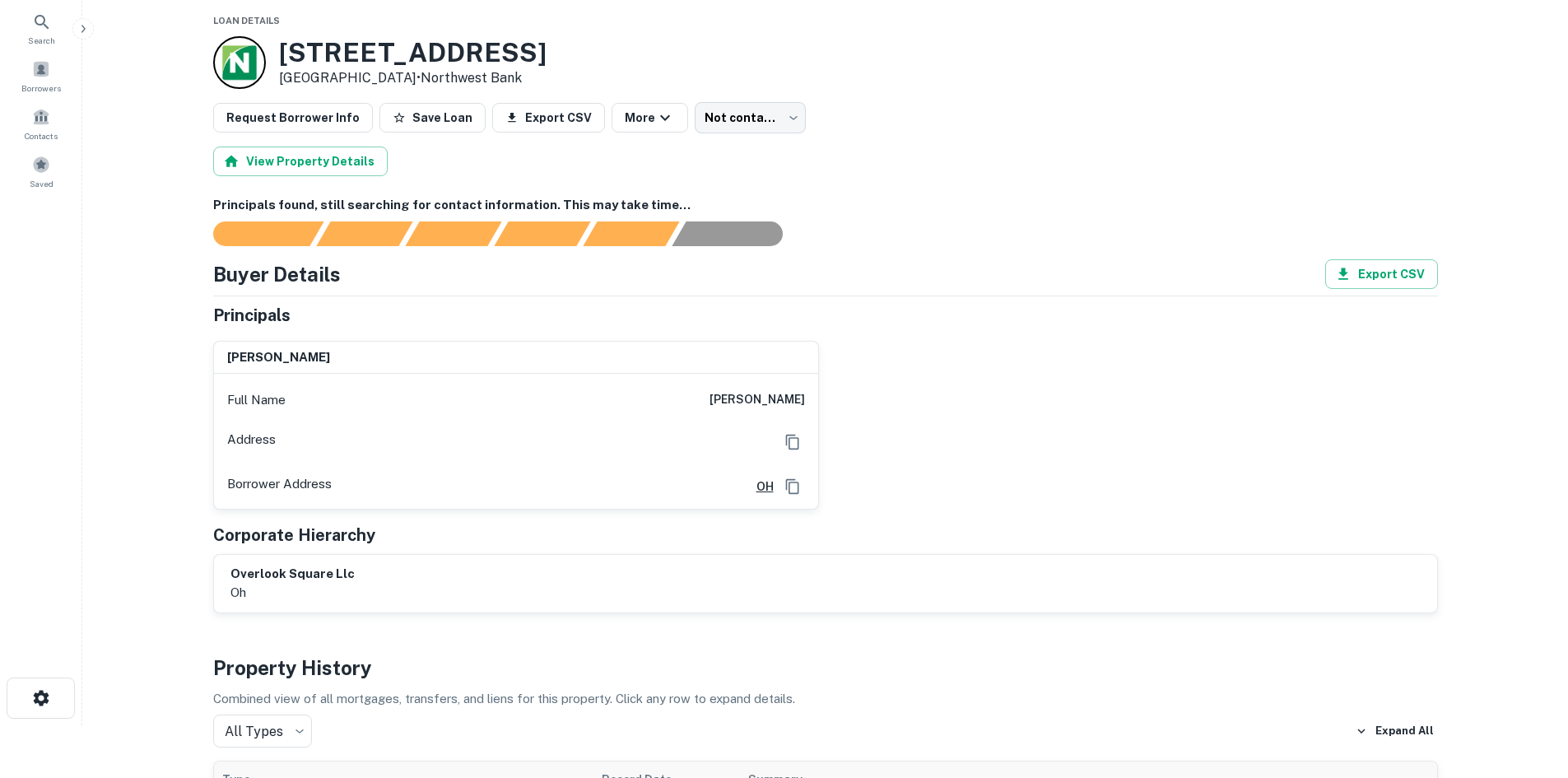
scroll to position [0, 0]
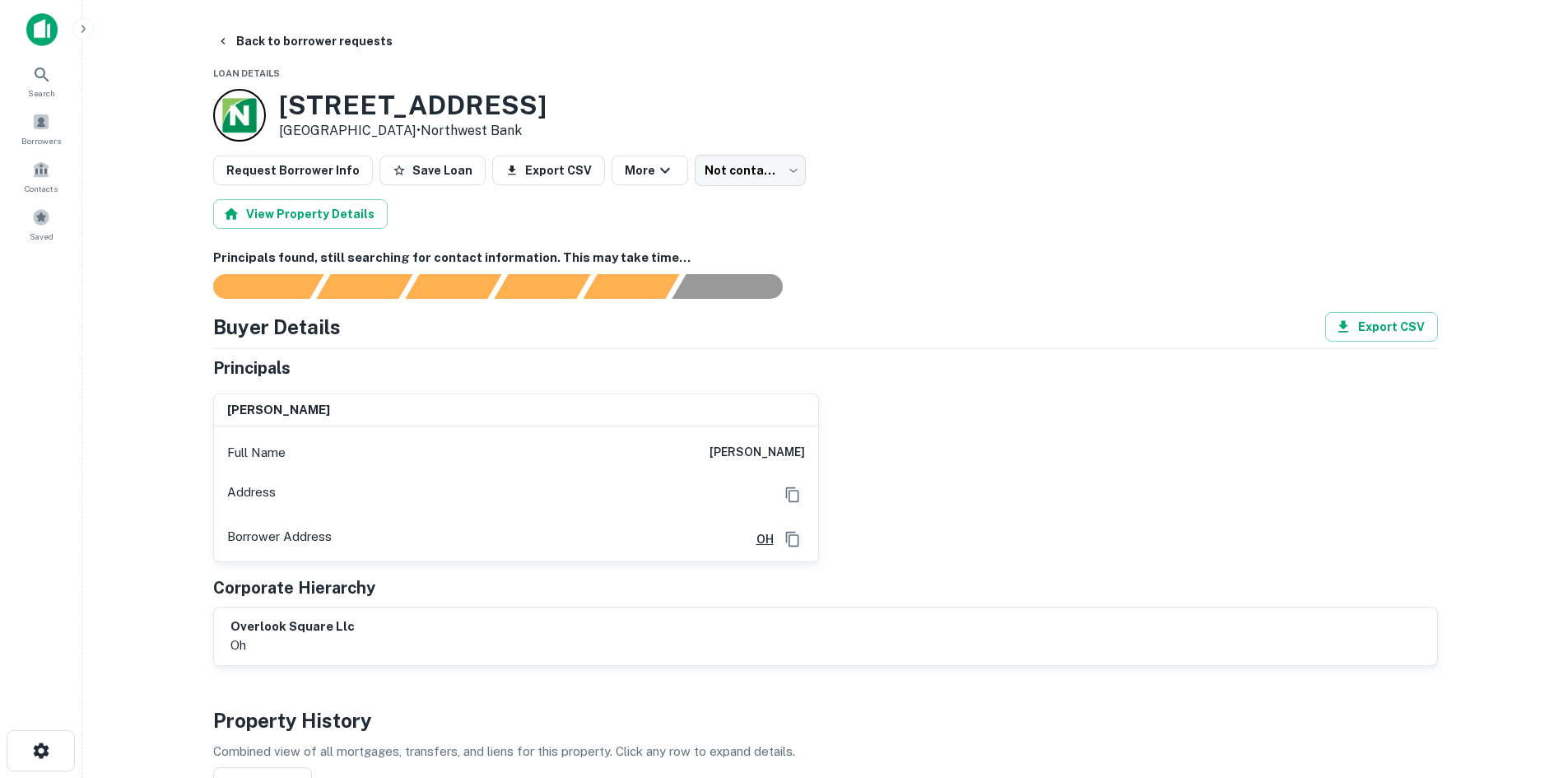
drag, startPoint x: 688, startPoint y: 447, endPoint x: 820, endPoint y: 456, distance: 132.3
click at [820, 456] on div "lawrence a kirsch Full Name lawrence a kirsch Address Borrower Address OH" at bounding box center [818, 471] width 1237 height 182
click at [270, 33] on button "Back to borrower requests" at bounding box center [304, 41] width 190 height 30
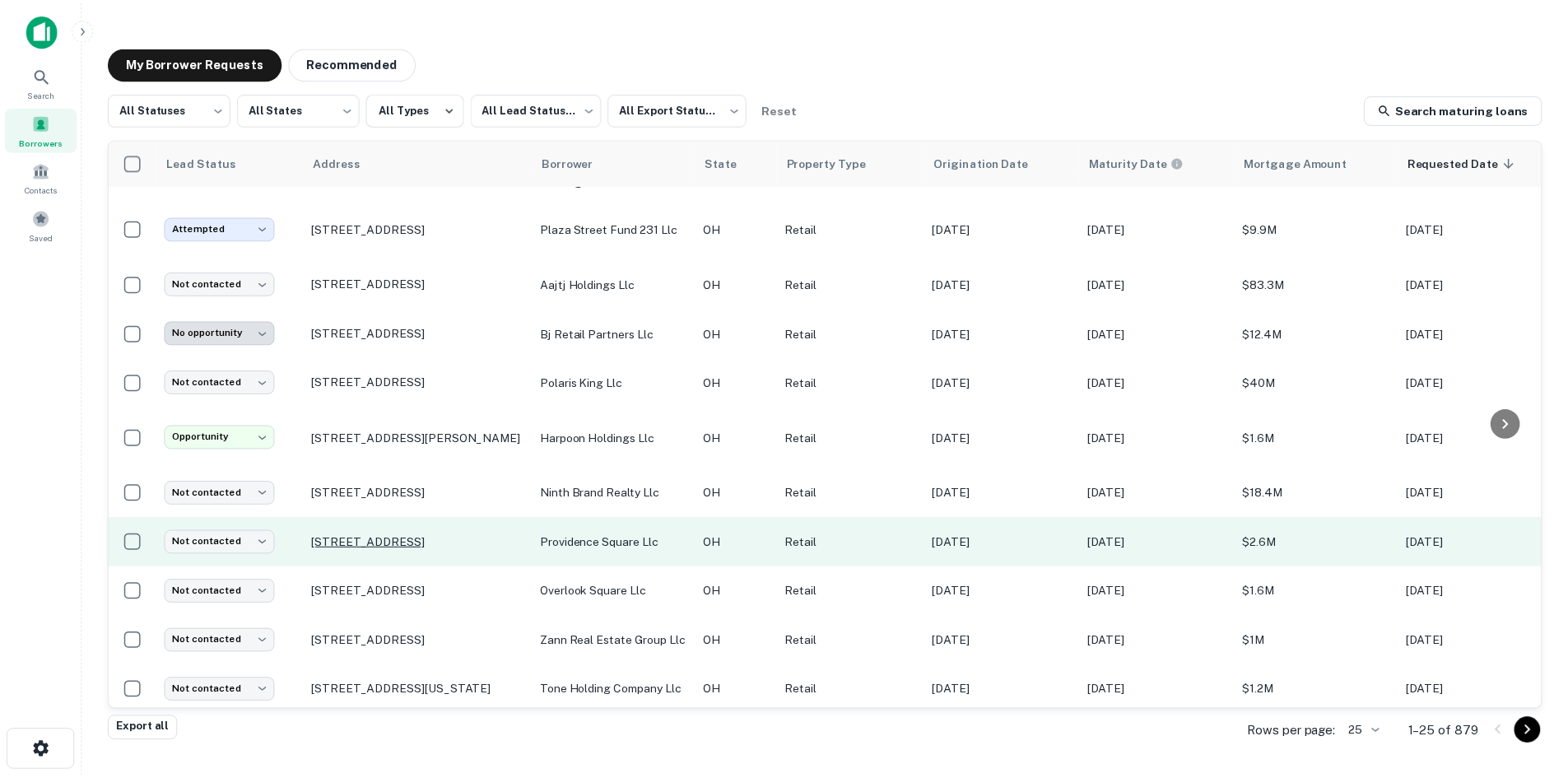
scroll to position [791, 0]
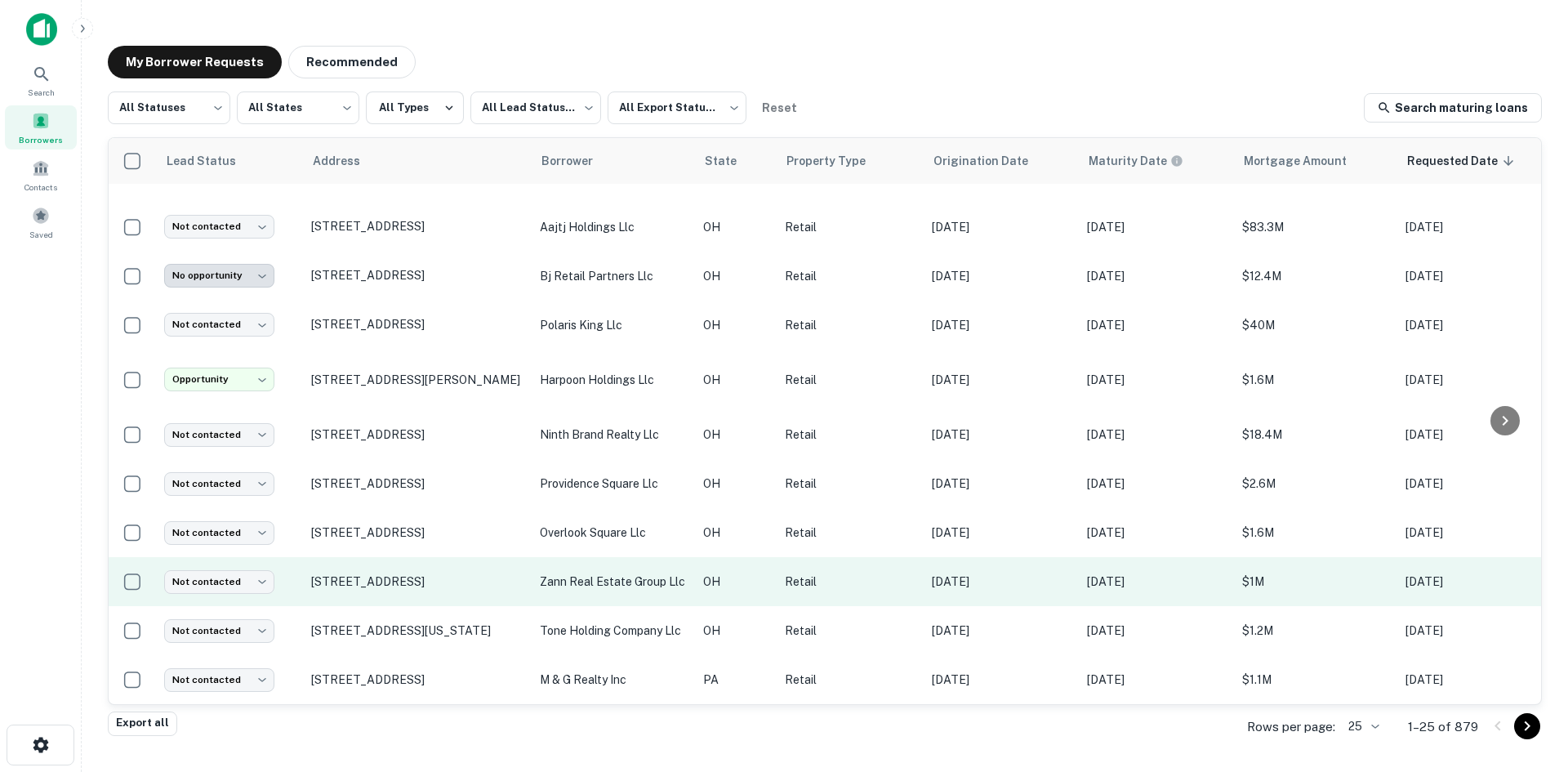
click at [434, 588] on td "[STREET_ADDRESS]" at bounding box center [417, 581] width 229 height 49
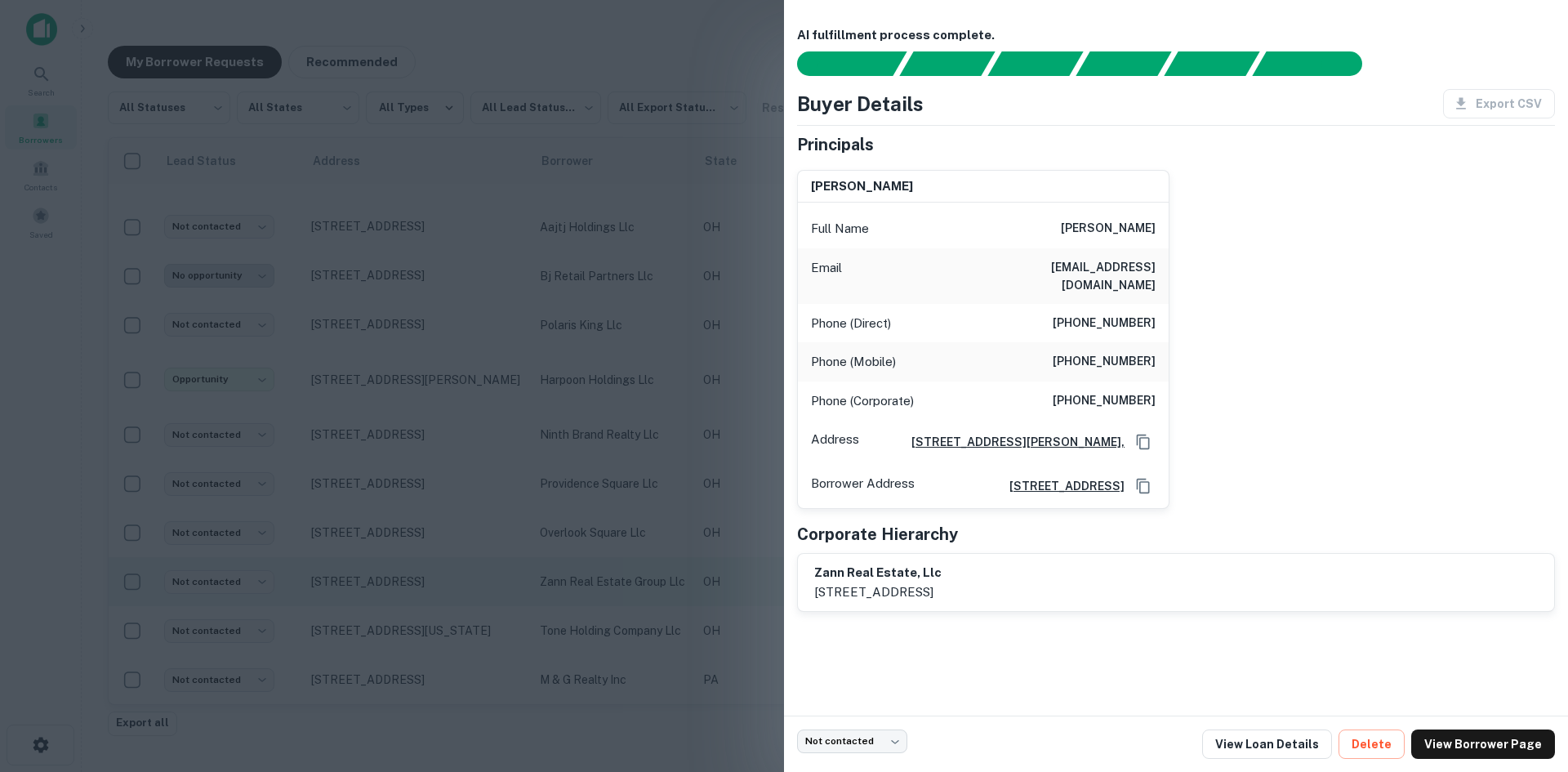
click at [434, 588] on div at bounding box center [784, 386] width 1568 height 772
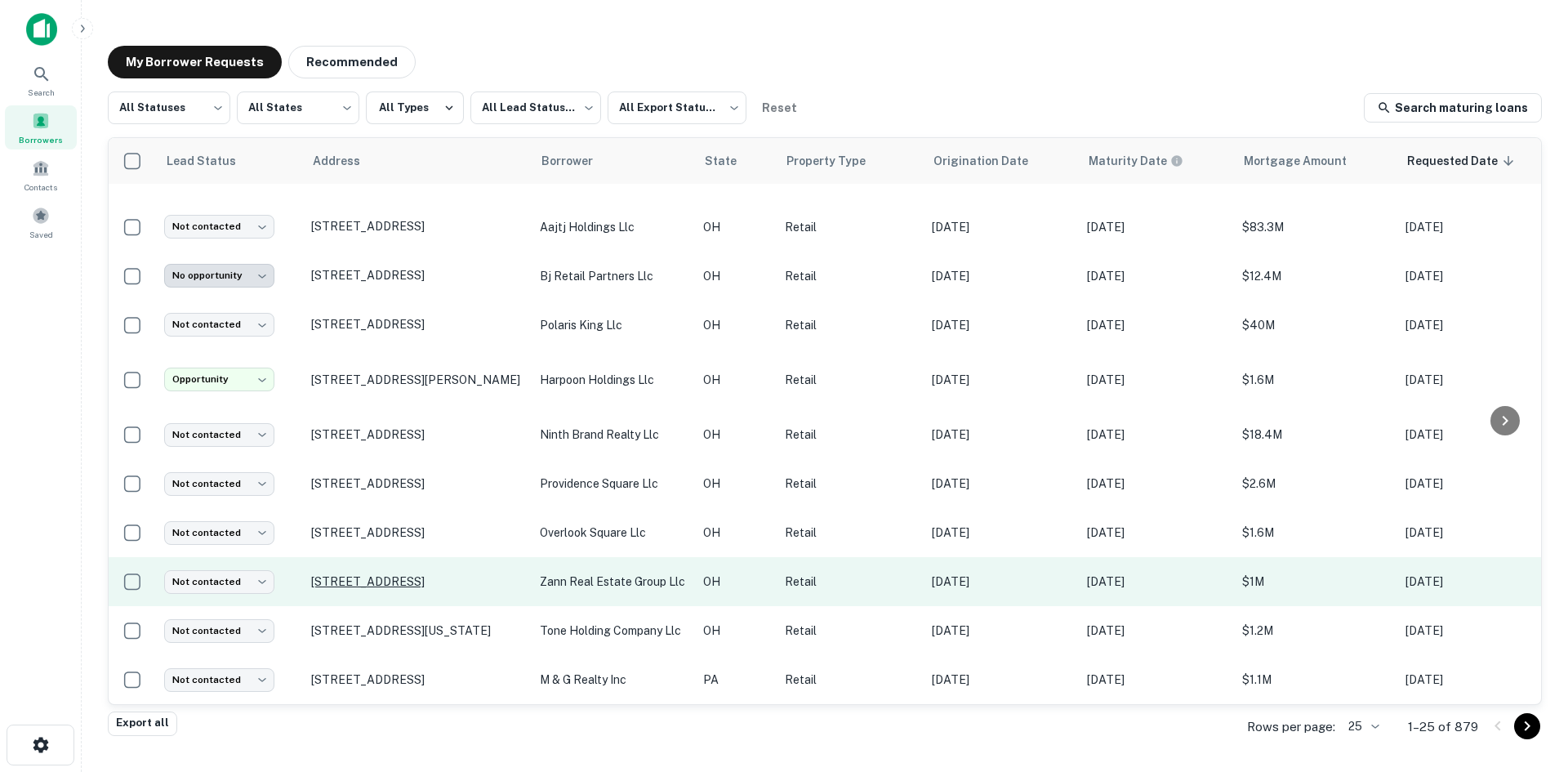
click at [420, 574] on p "[STREET_ADDRESS]" at bounding box center [417, 581] width 212 height 15
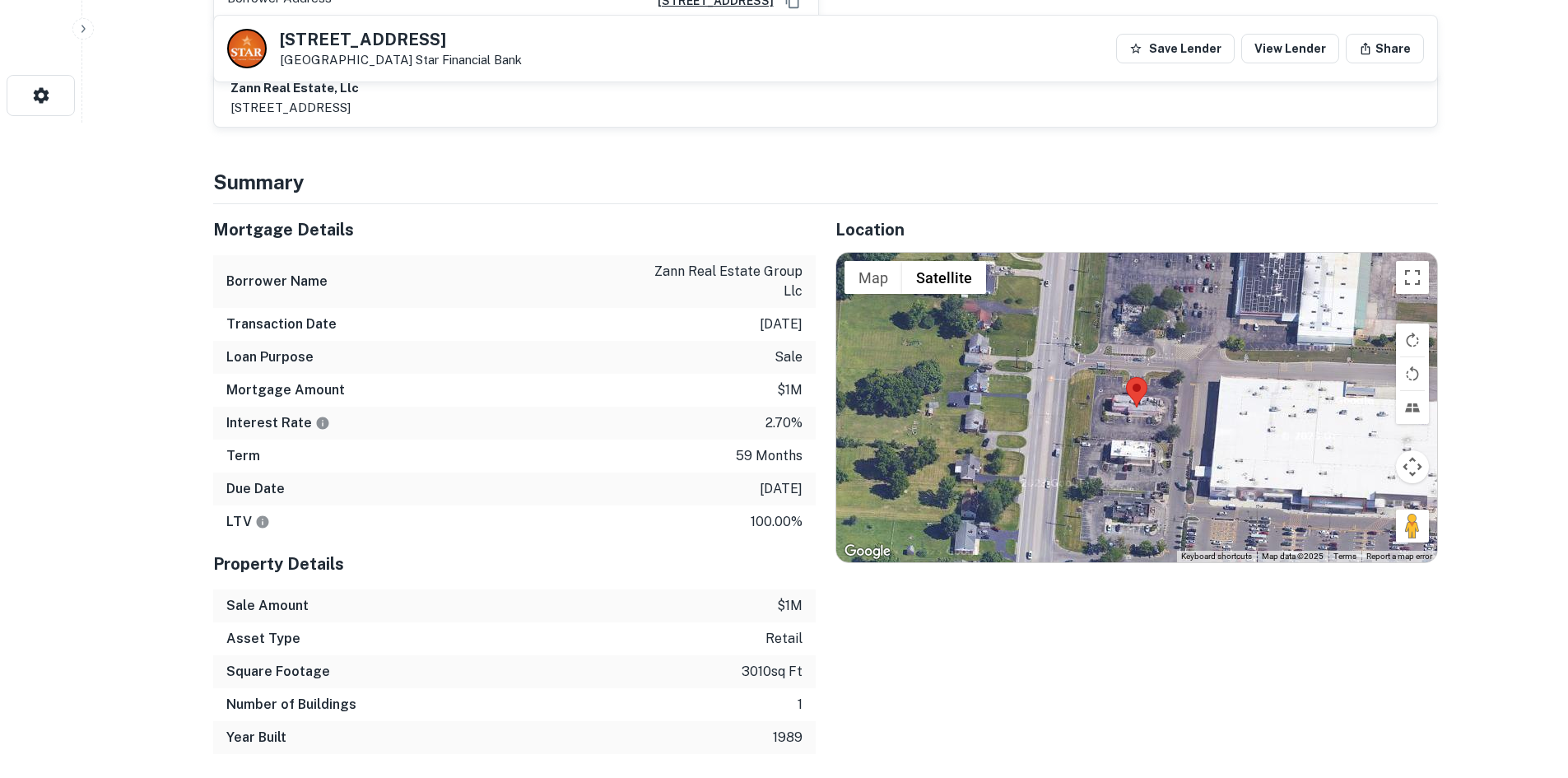
scroll to position [658, 0]
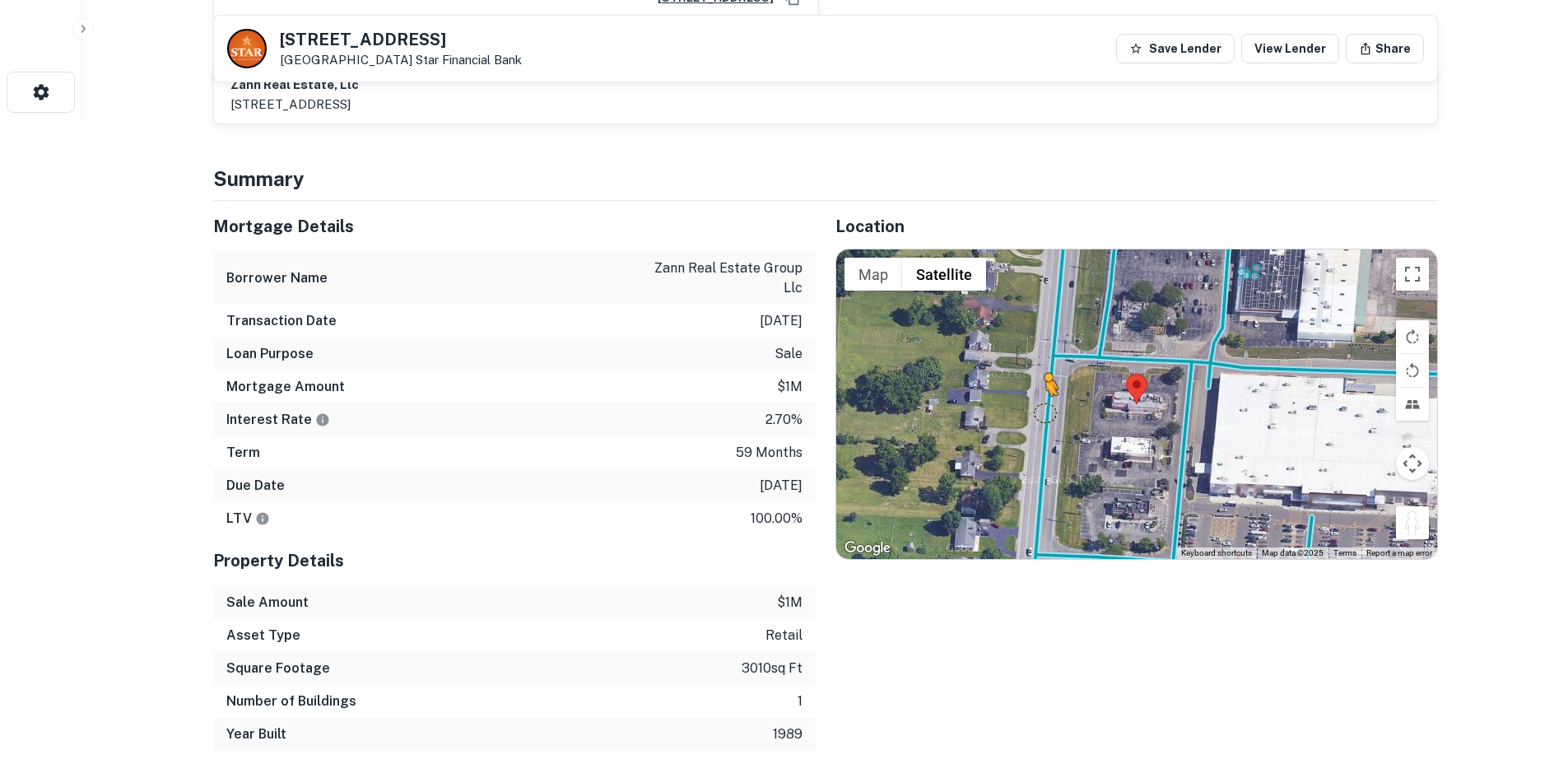
drag, startPoint x: 1399, startPoint y: 500, endPoint x: 1047, endPoint y: 397, distance: 366.8
click at [1047, 397] on div "To activate drag with keyboard, press Alt + Enter. Once in keyboard drag state,…" at bounding box center [1136, 403] width 600 height 309
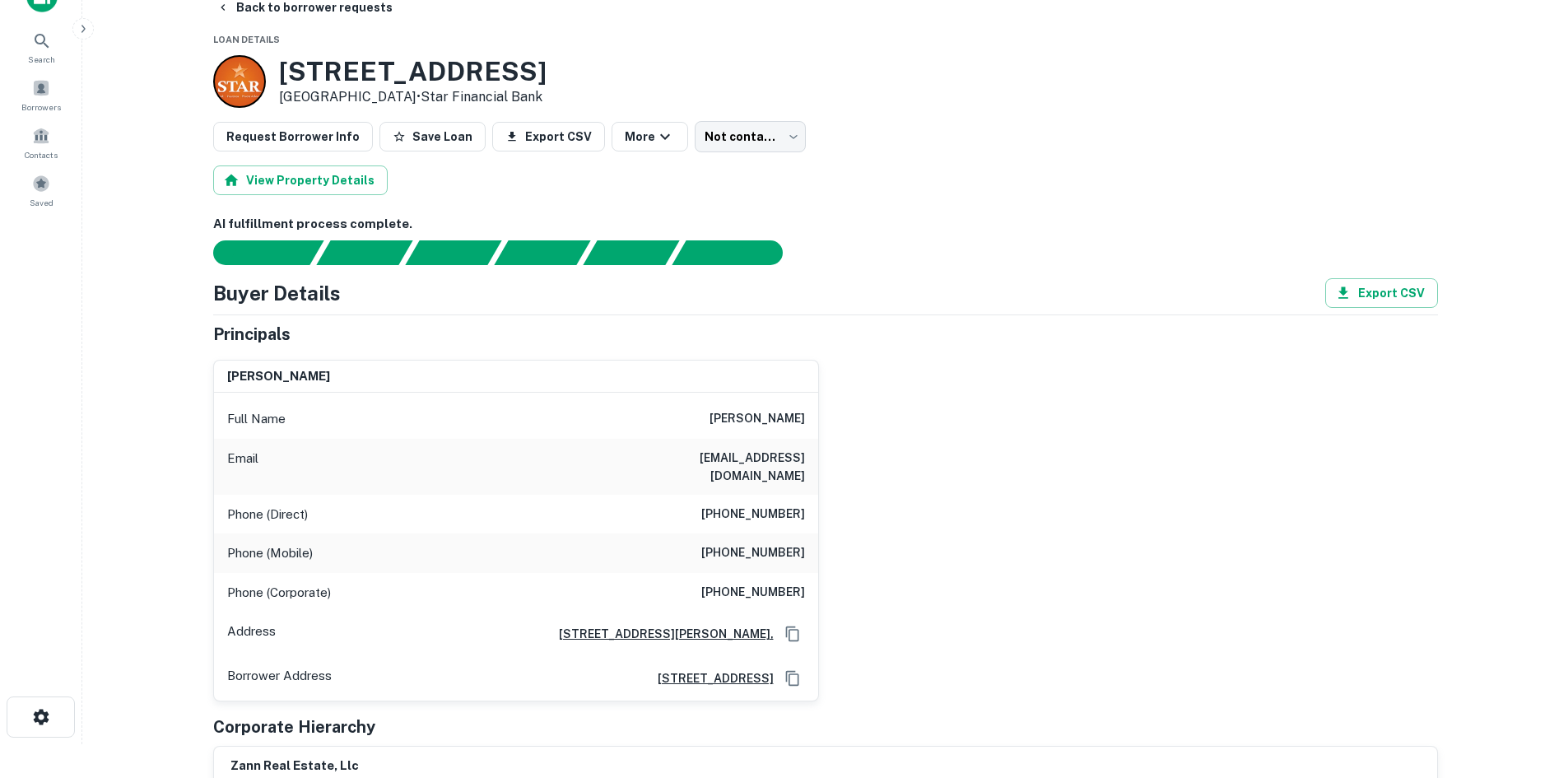
scroll to position [0, 0]
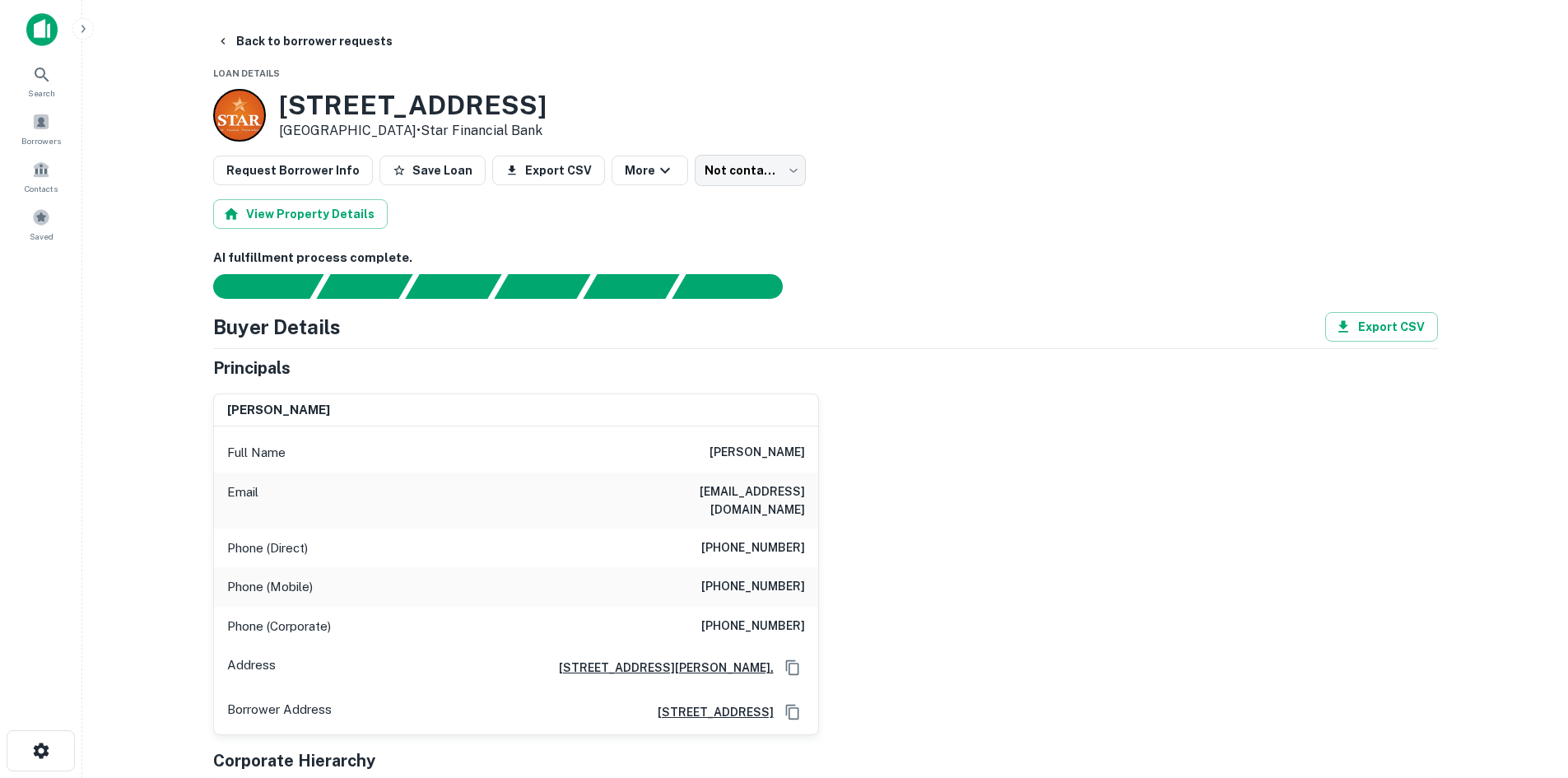
click at [758, 538] on h6 "(216) 321-6207" at bounding box center [753, 547] width 104 height 20
click at [757, 577] on h6 "(773) 360-8975" at bounding box center [753, 587] width 104 height 20
click at [757, 567] on div "Phone (Mobile) (773) 360-8975" at bounding box center [516, 587] width 604 height 39
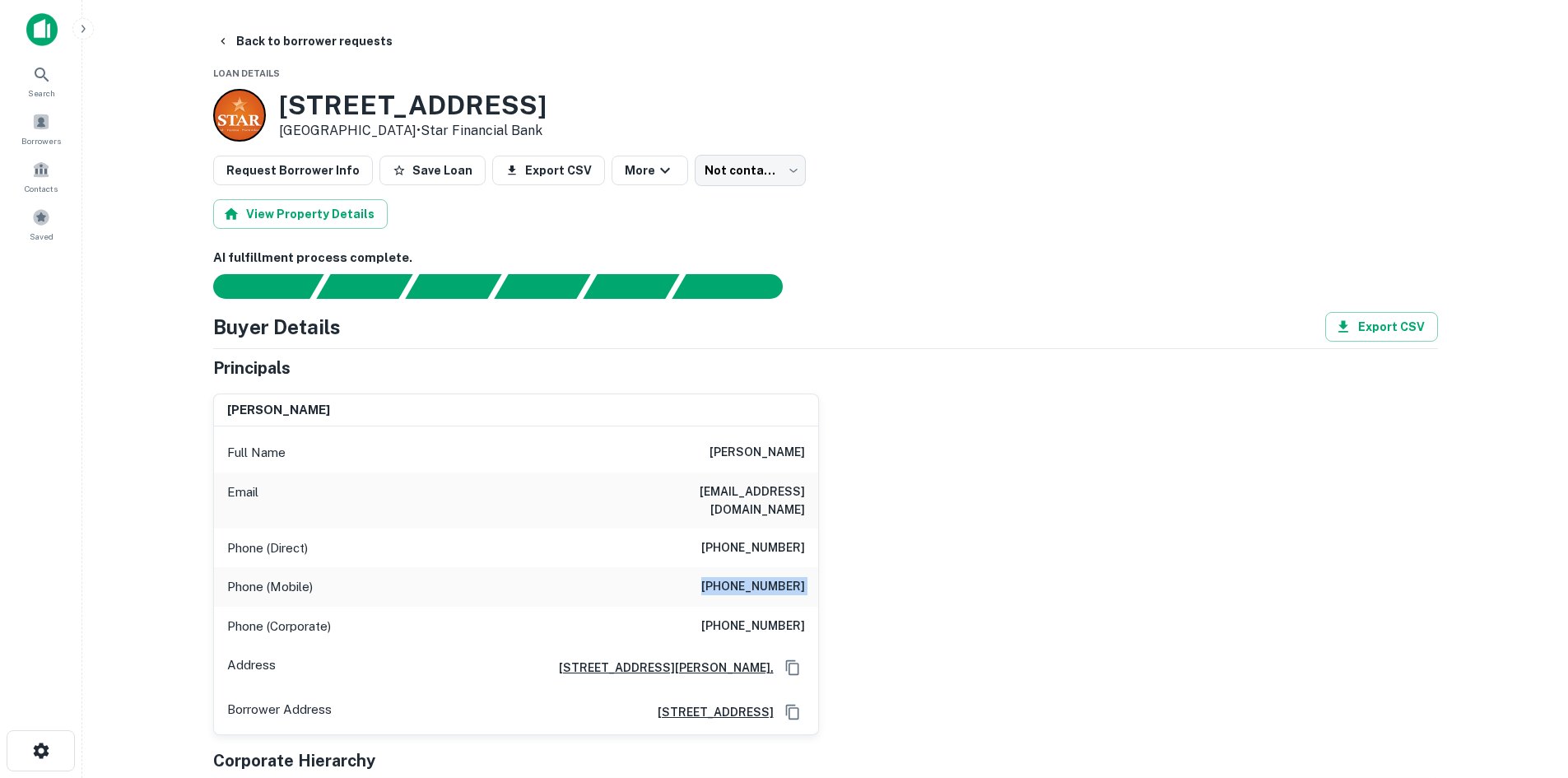
click at [756, 567] on div "Phone (Mobile) (773) 360-8975" at bounding box center [516, 587] width 604 height 39
click at [756, 577] on h6 "(773) 360-8975" at bounding box center [753, 587] width 104 height 20
click at [755, 577] on h6 "(773) 360-8975" at bounding box center [753, 587] width 104 height 20
click at [752, 616] on h6 "(248) 476-7024" at bounding box center [753, 626] width 104 height 20
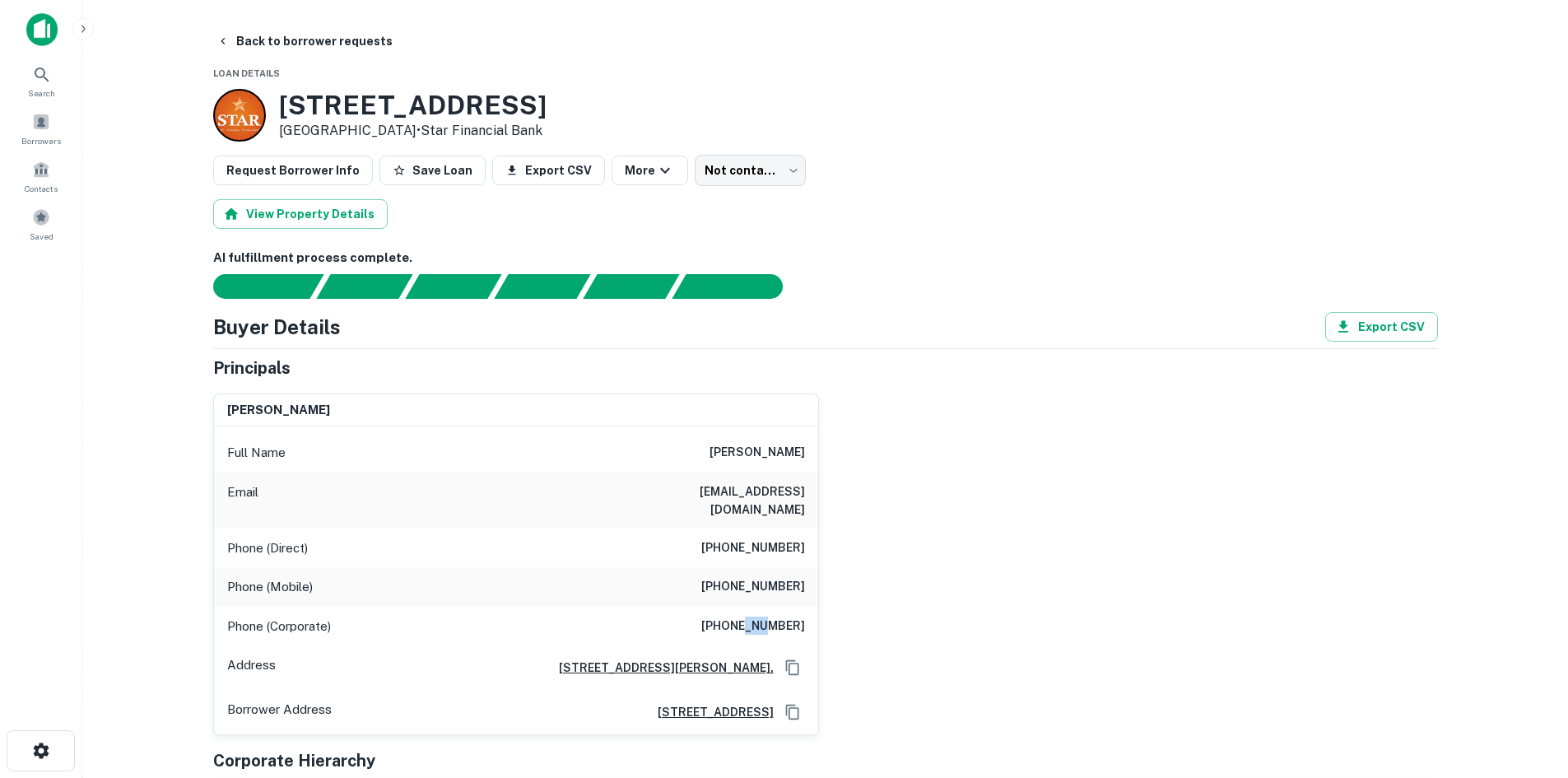
click at [752, 616] on h6 "(248) 476-7024" at bounding box center [753, 626] width 104 height 20
click at [679, 175] on body "Search Borrowers Contacts Saved Back to borrower requests Loan Details 5770 Spr…" at bounding box center [784, 389] width 1568 height 778
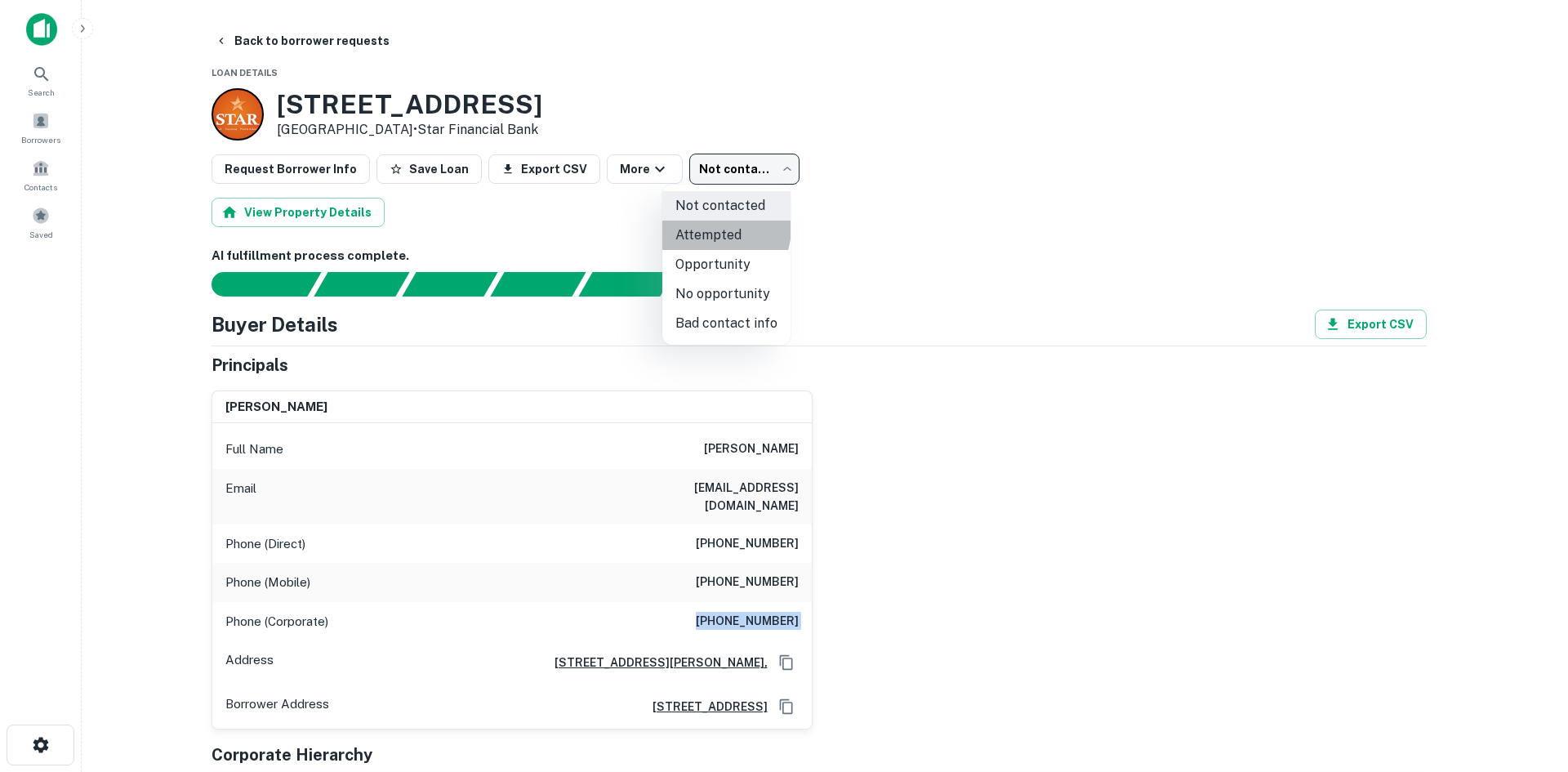
click at [707, 227] on li "Attempted" at bounding box center [727, 235] width 128 height 30
type input "*********"
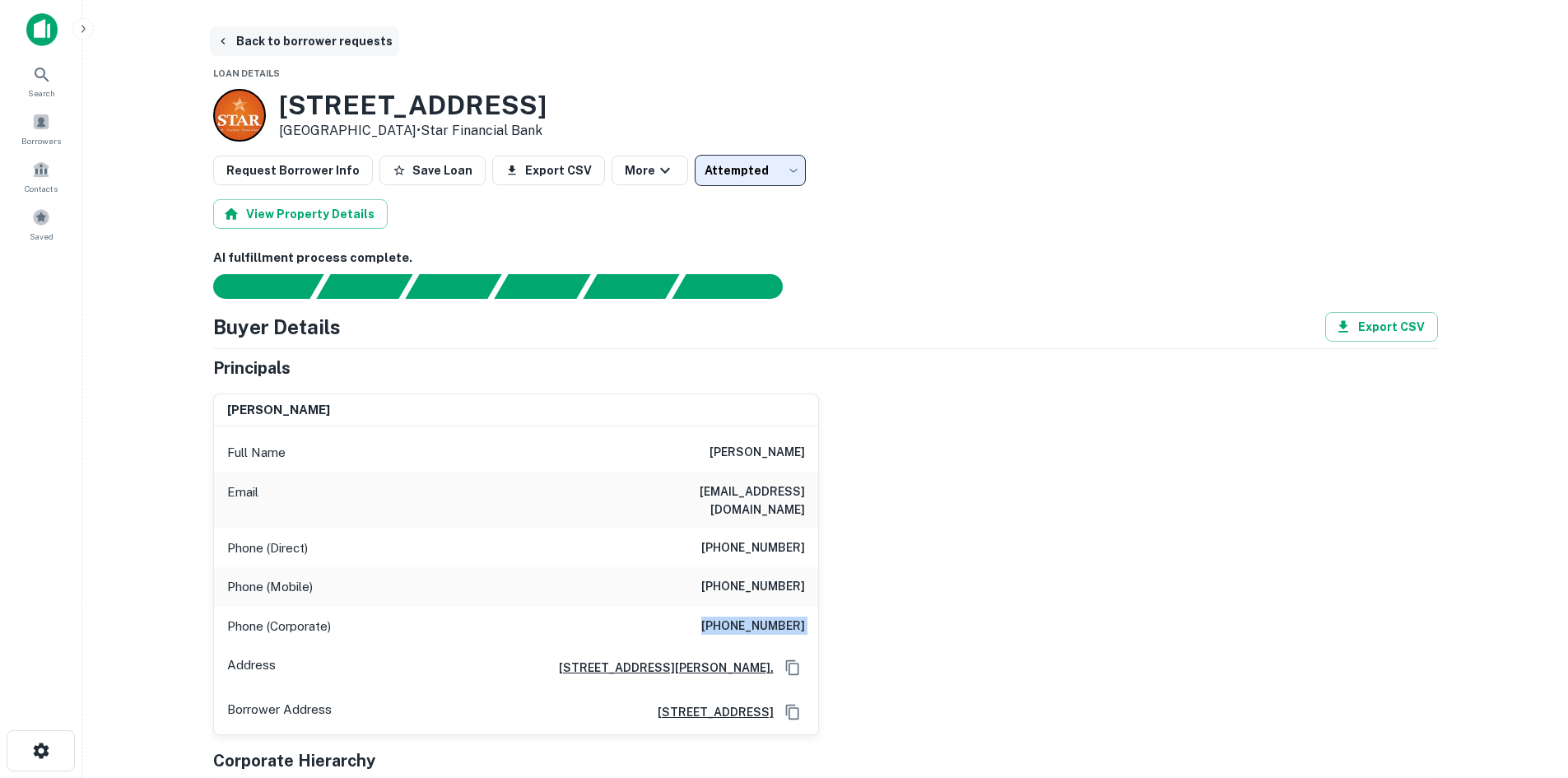
click at [336, 36] on button "Back to borrower requests" at bounding box center [304, 41] width 190 height 30
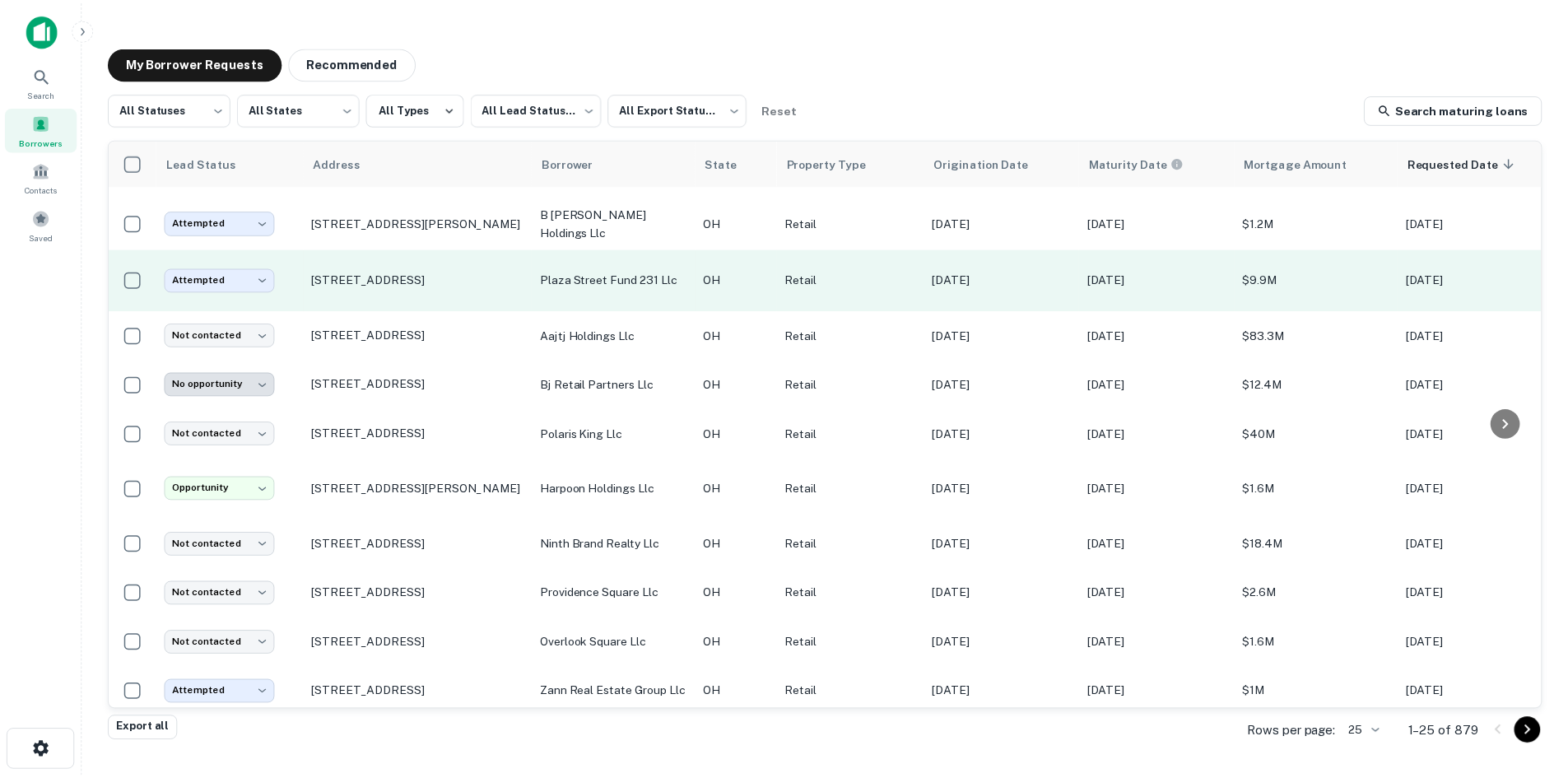
scroll to position [791, 0]
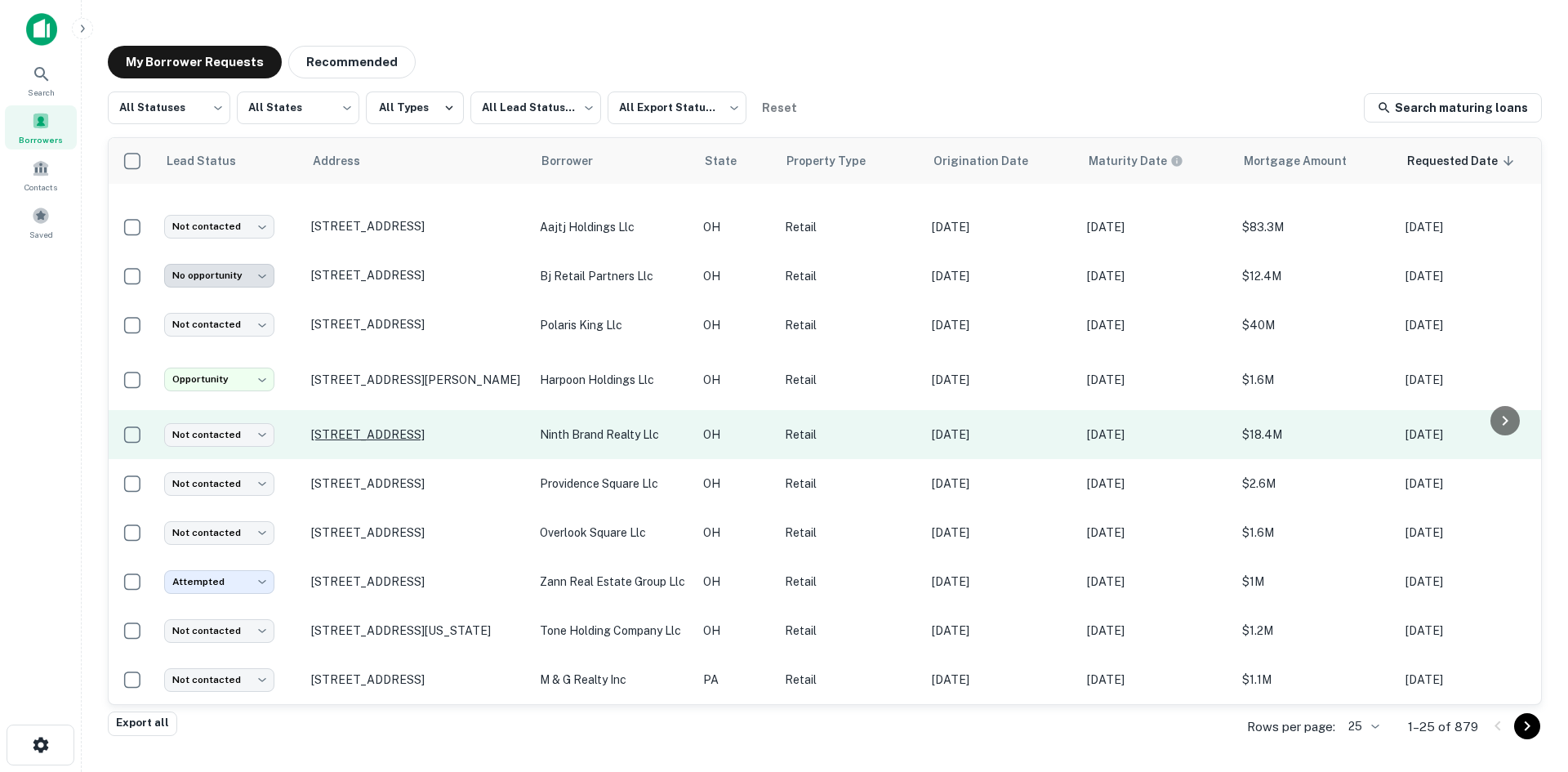
click at [390, 428] on p "[STREET_ADDRESS]" at bounding box center [417, 435] width 212 height 15
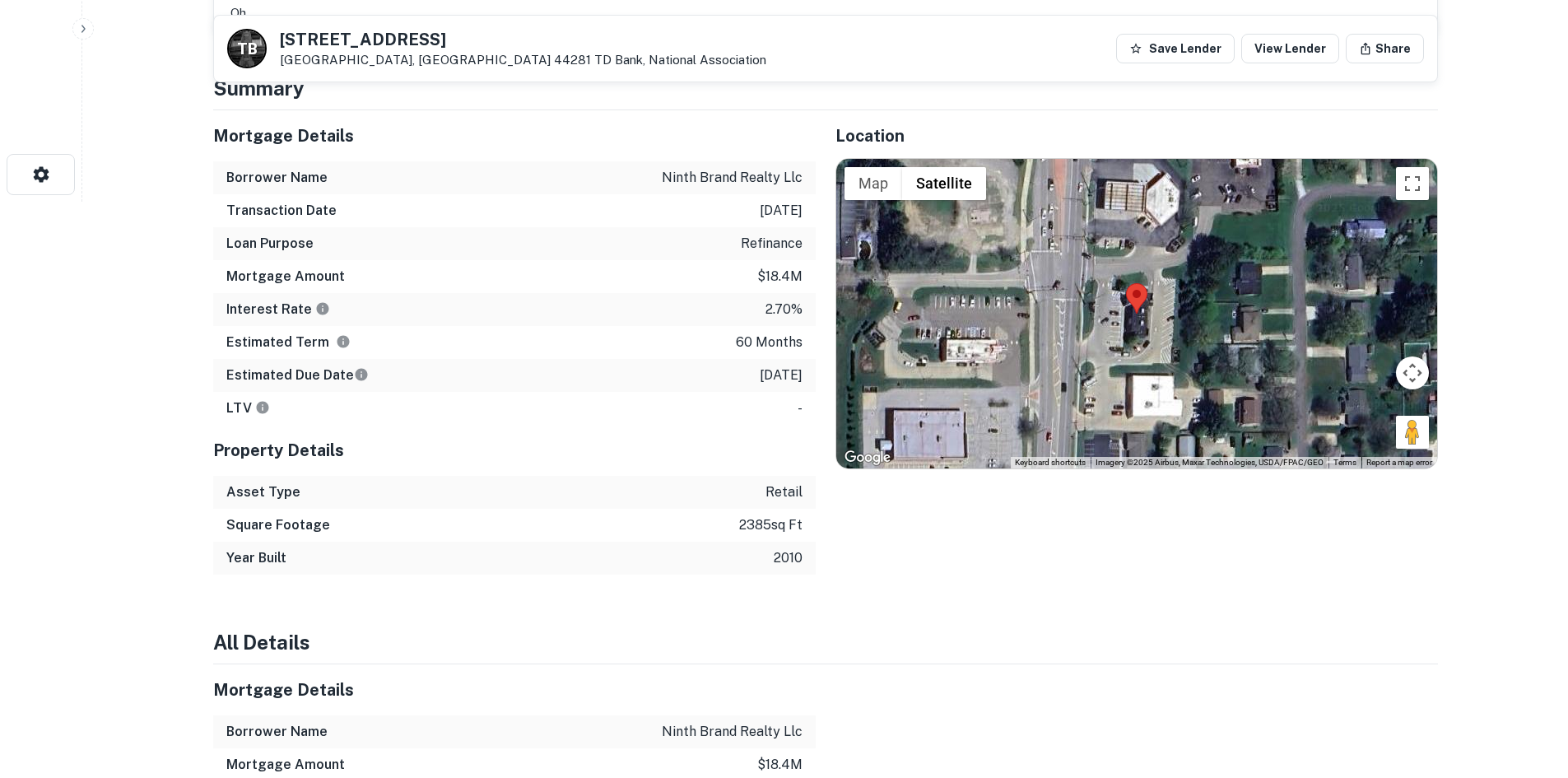
scroll to position [82, 0]
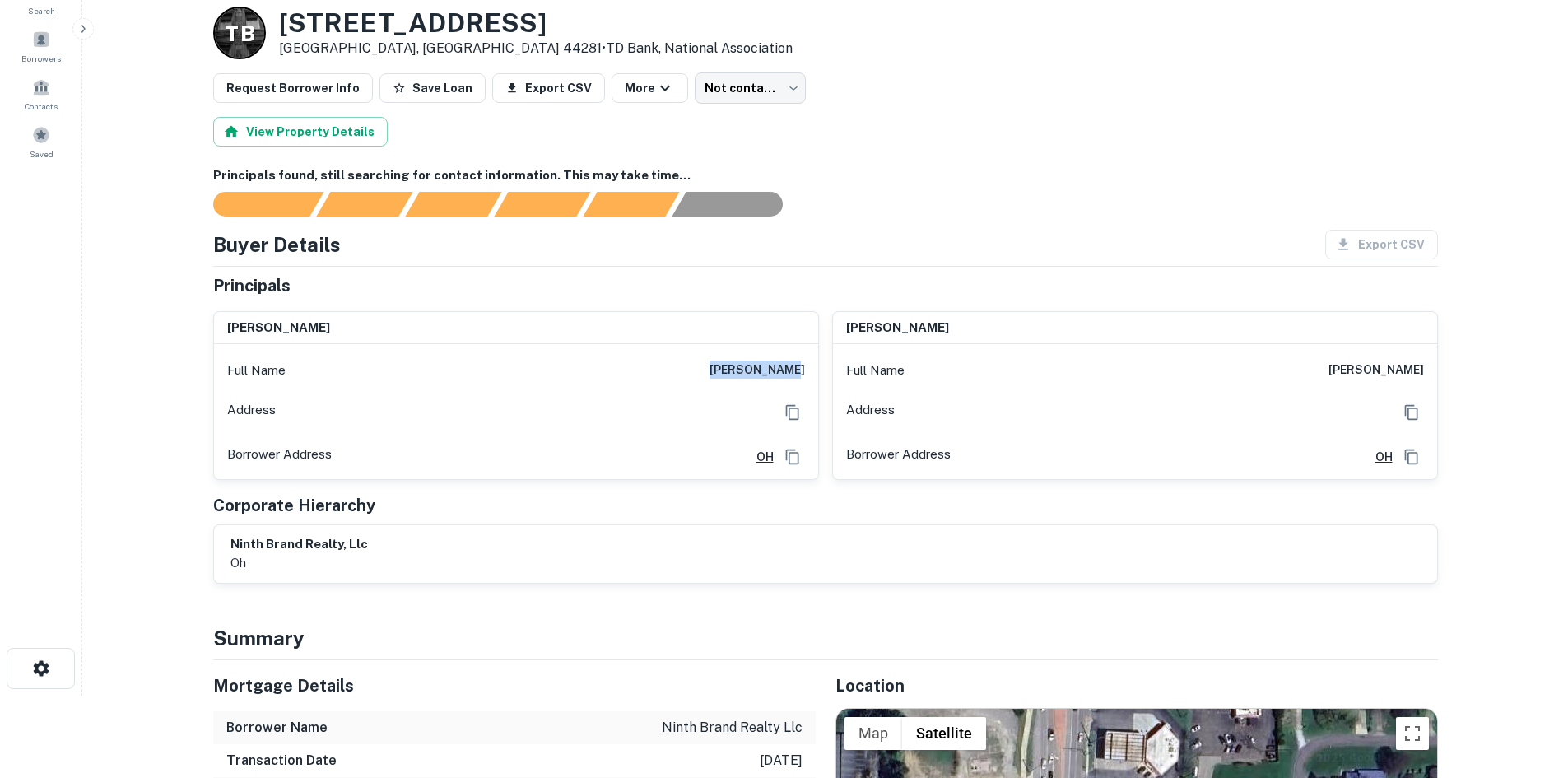
drag, startPoint x: 721, startPoint y: 373, endPoint x: 812, endPoint y: 380, distance: 91.3
click at [812, 380] on div "Full Name kenneth blum" at bounding box center [516, 370] width 604 height 39
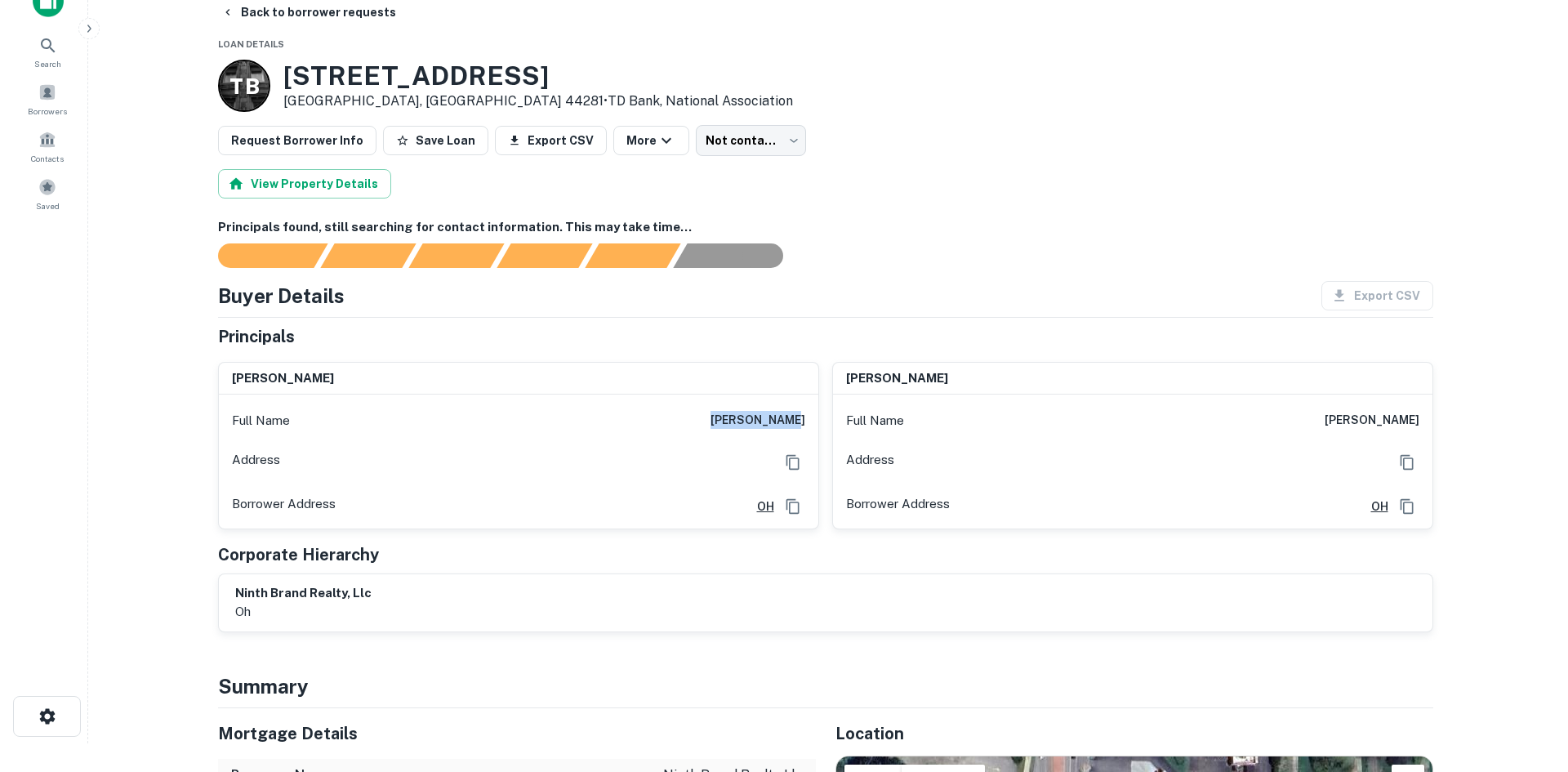
scroll to position [0, 0]
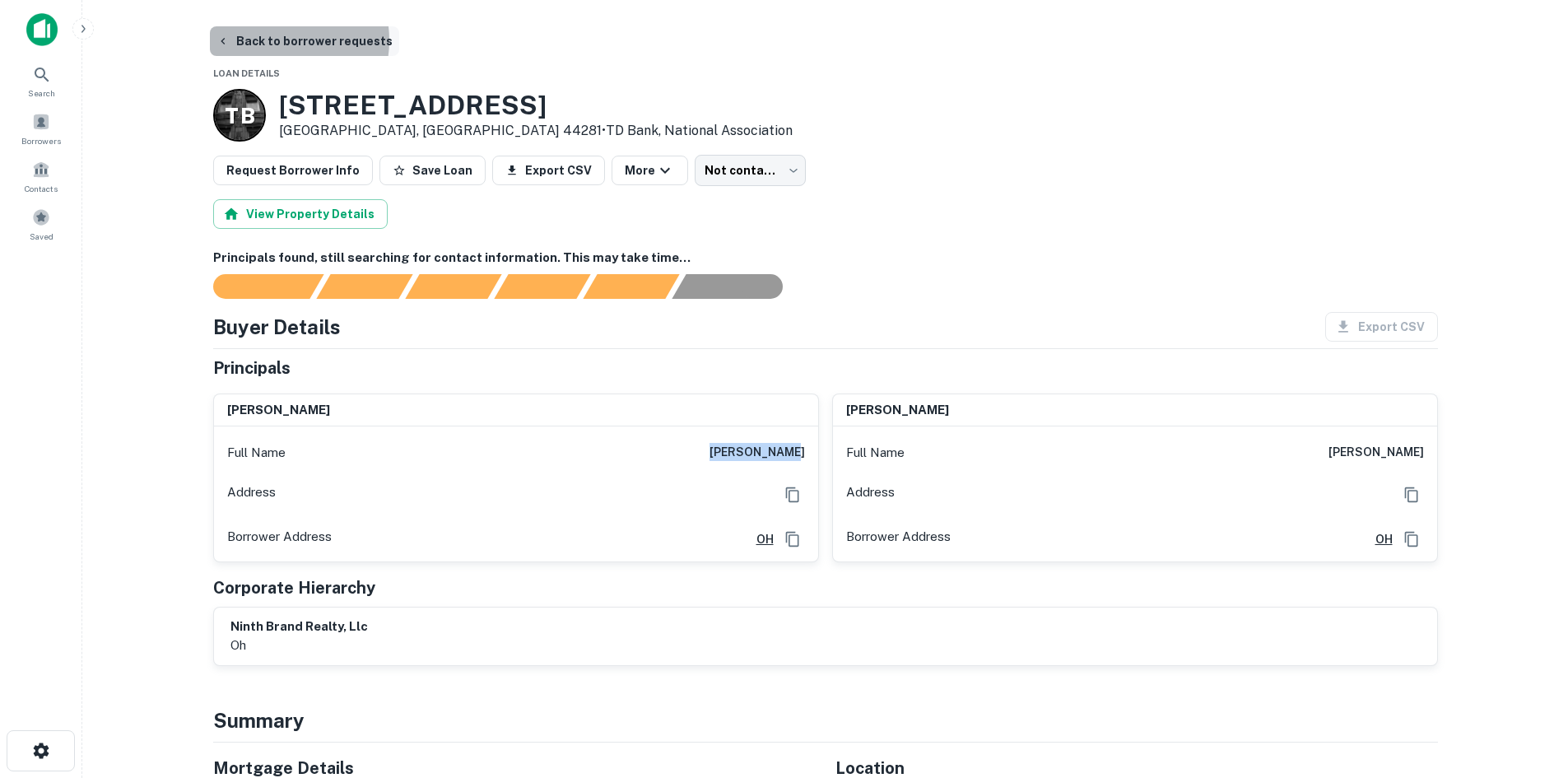
click at [274, 40] on button "Back to borrower requests" at bounding box center [304, 41] width 190 height 30
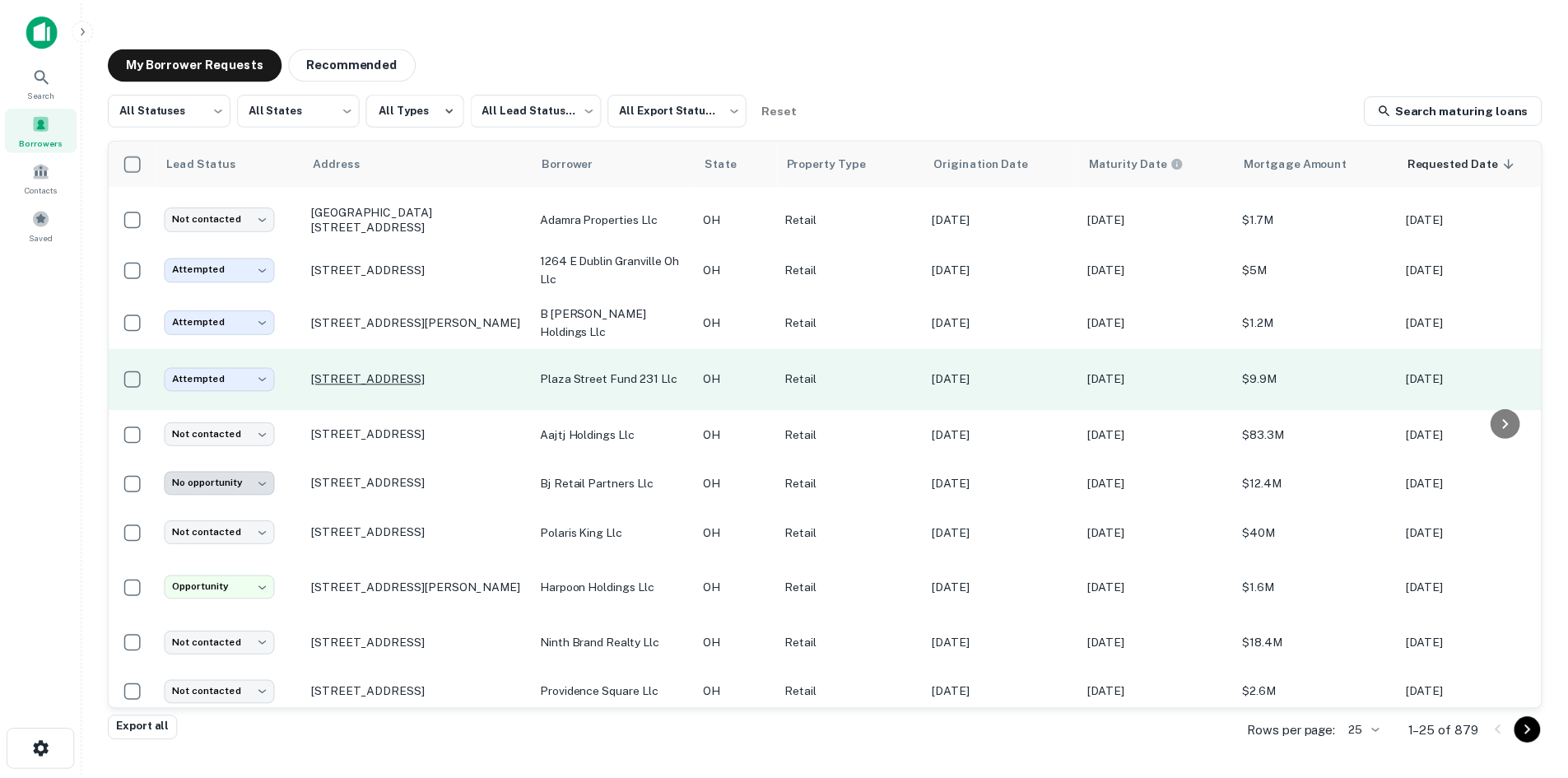
scroll to position [791, 0]
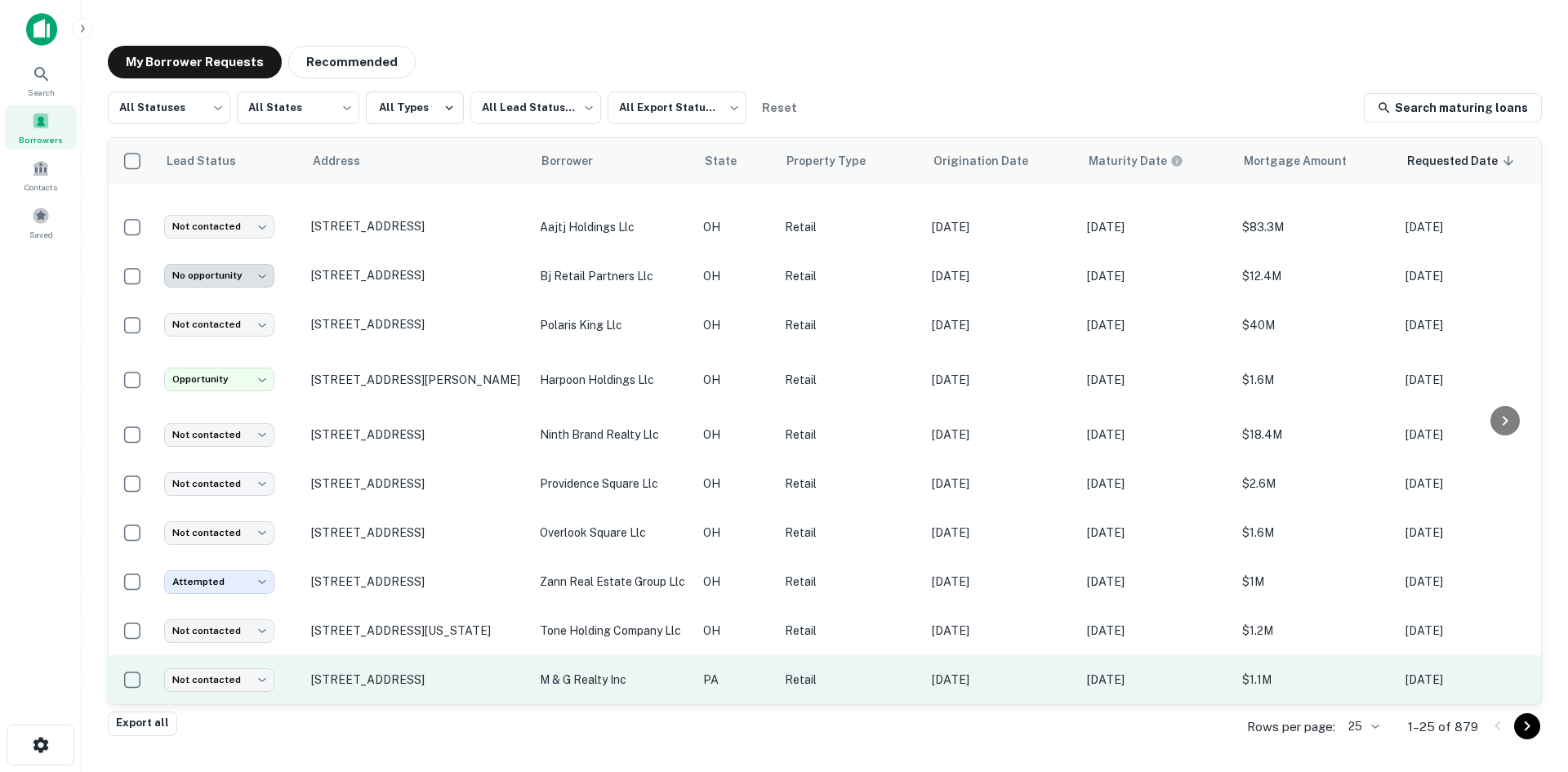
click at [377, 685] on td "1655 W Cumberland St Lebanon, PA 17042" at bounding box center [417, 679] width 229 height 49
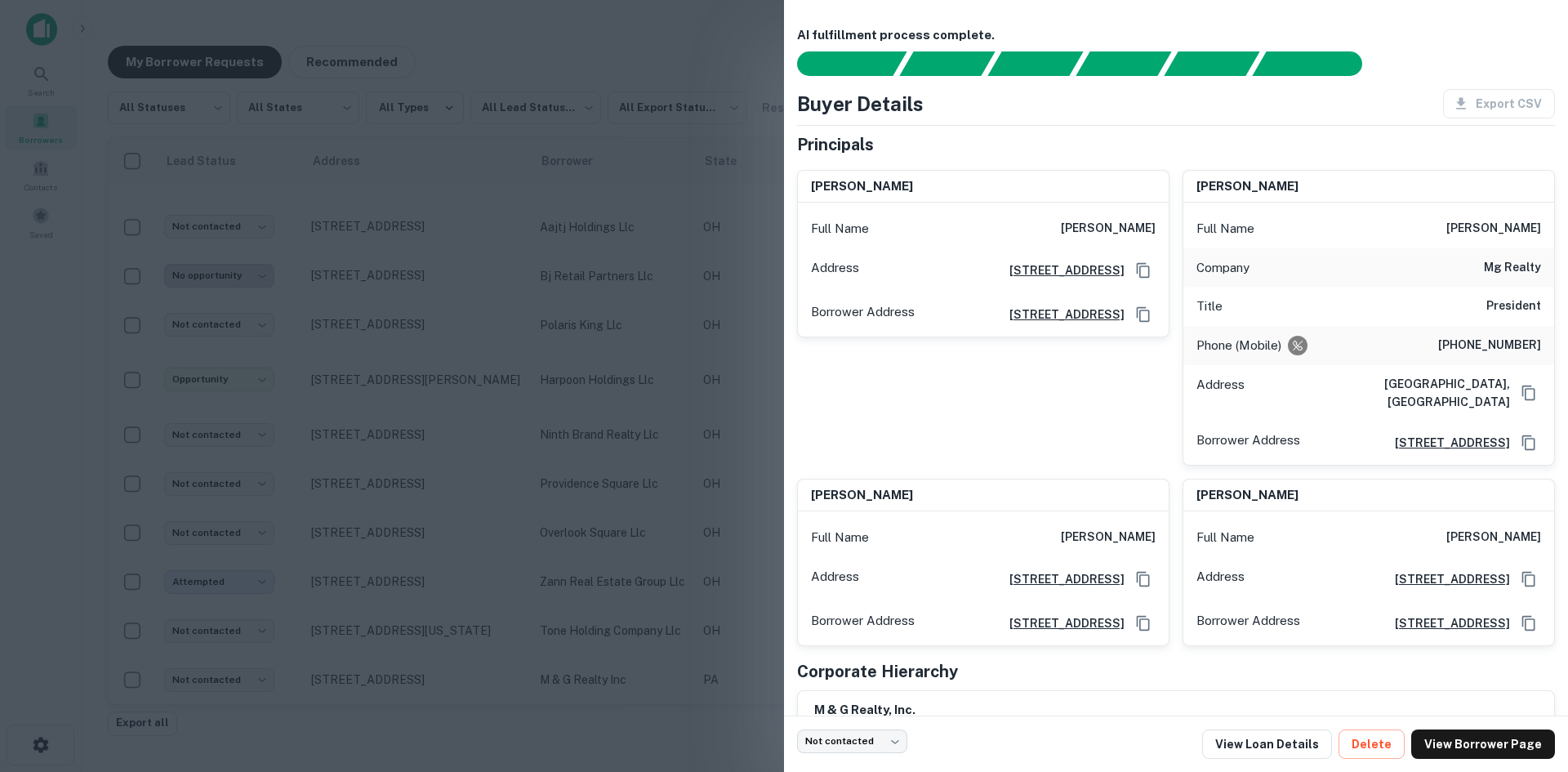
click at [388, 646] on div at bounding box center [784, 386] width 1568 height 772
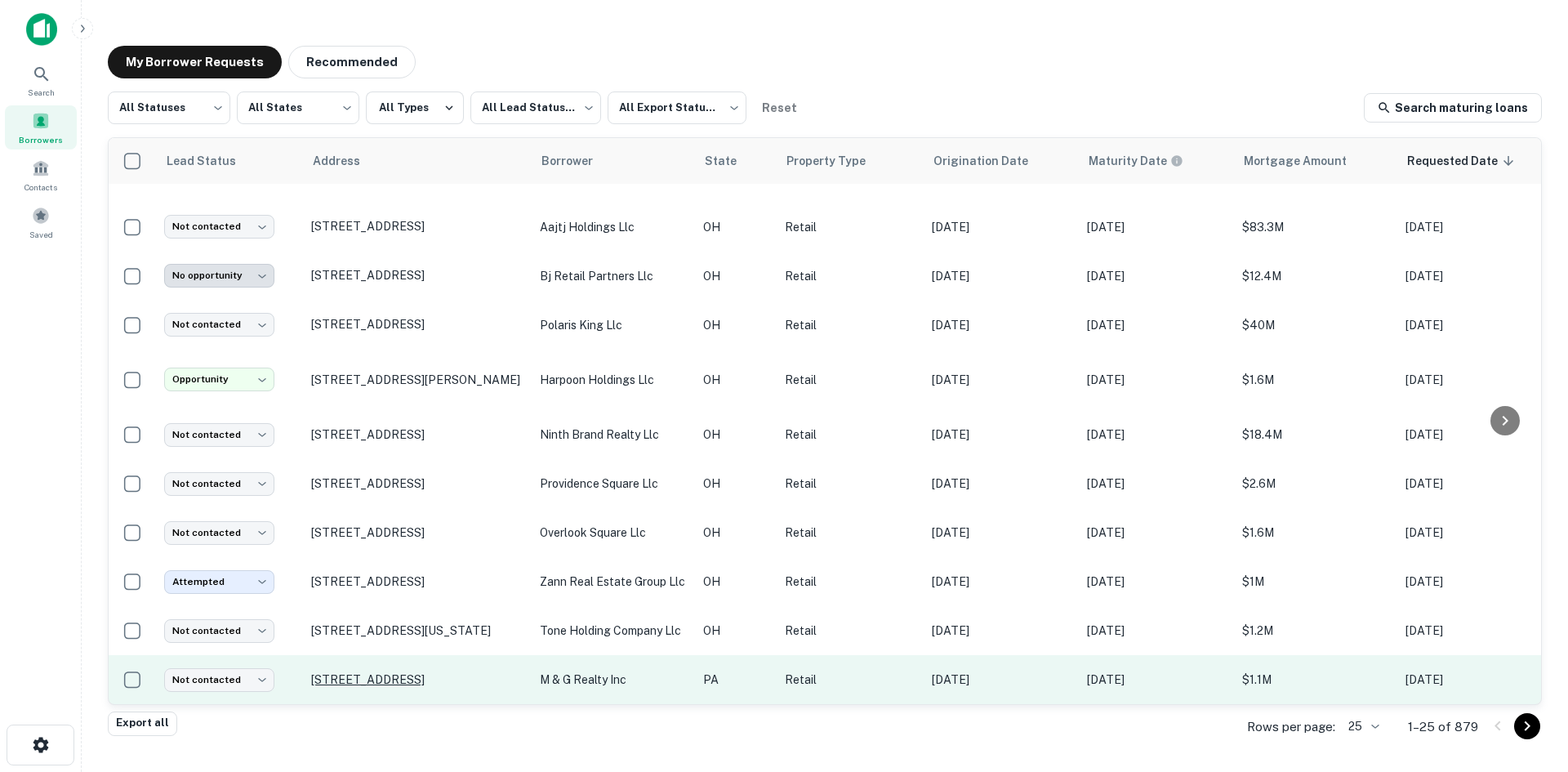
click at [386, 672] on p "1655 W Cumberland St Lebanon, PA 17042" at bounding box center [417, 679] width 212 height 15
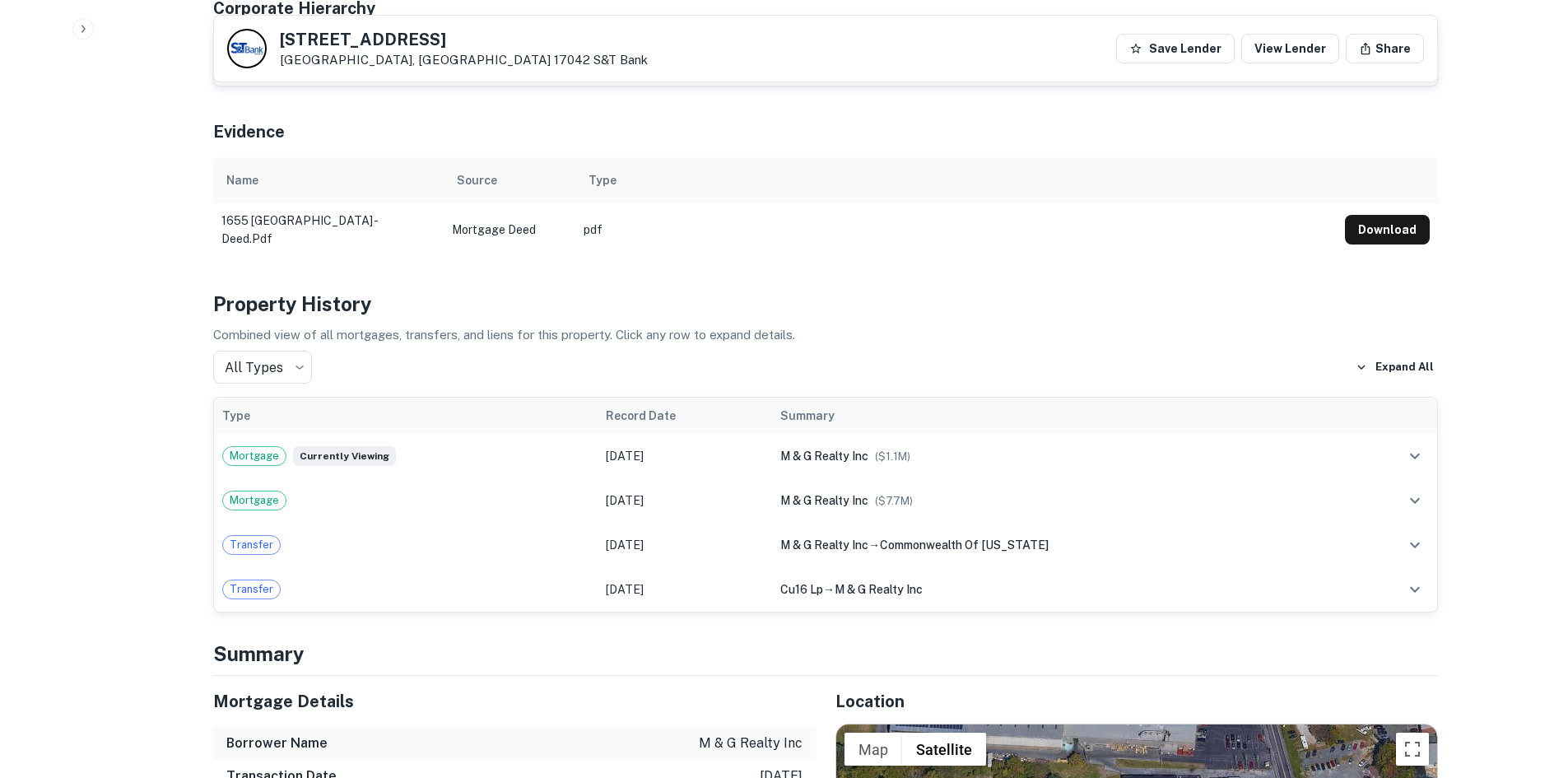
scroll to position [1070, 0]
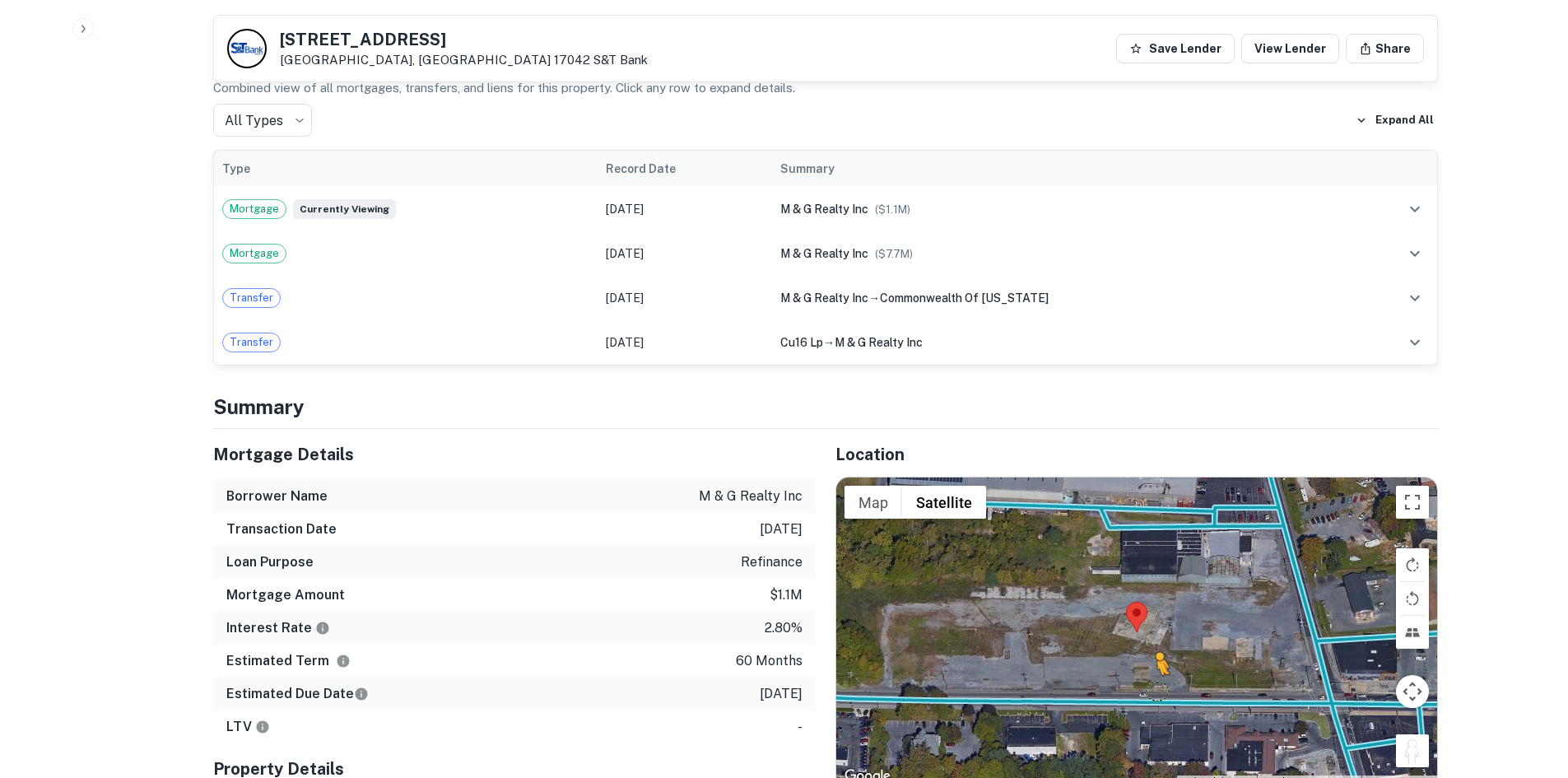
drag, startPoint x: 1419, startPoint y: 751, endPoint x: 1144, endPoint y: 689, distance: 281.9
click at [1144, 689] on div "To activate drag with keyboard, press Alt + Enter. Once in keyboard drag state,…" at bounding box center [1136, 631] width 600 height 309
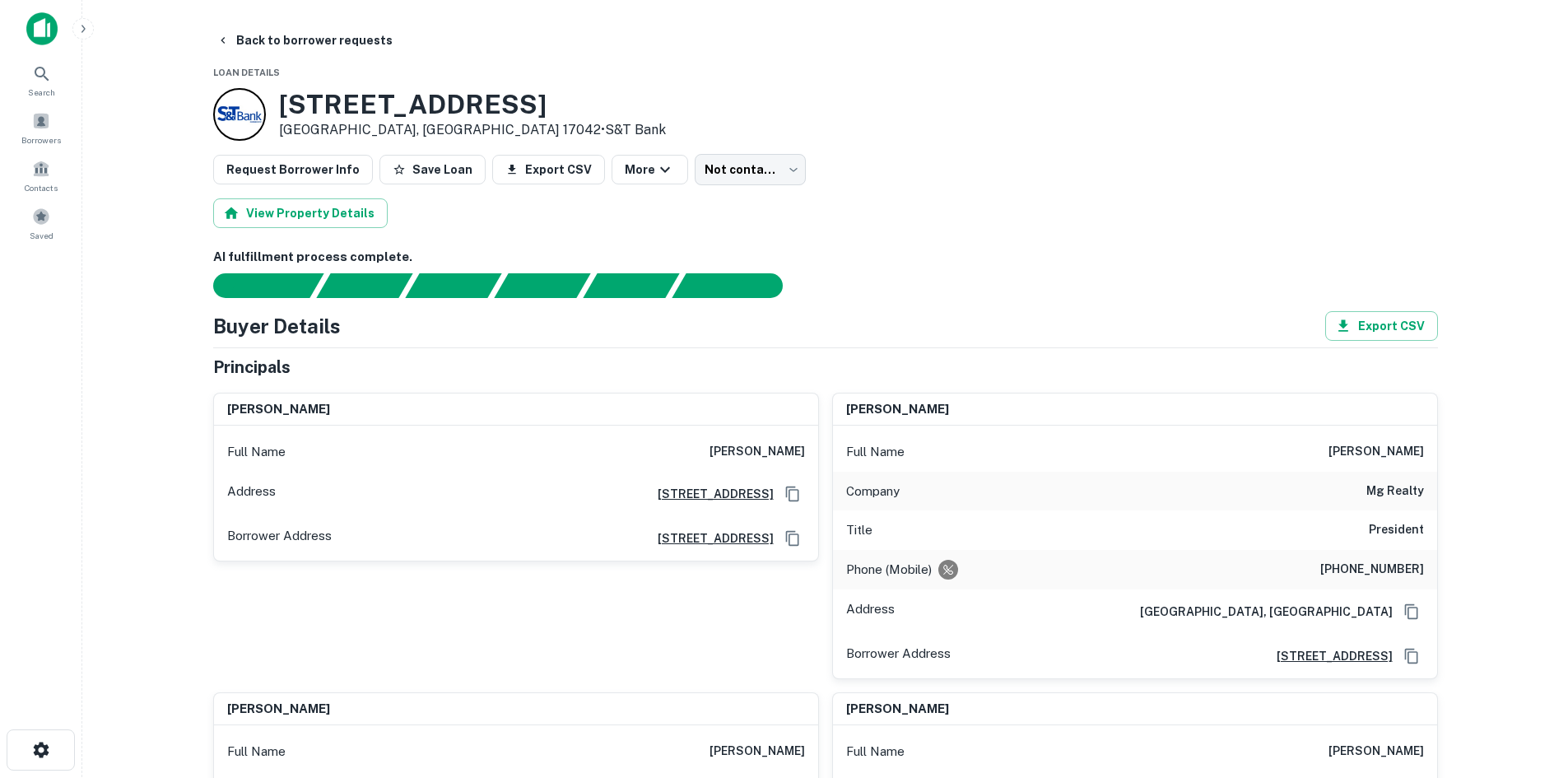
scroll to position [0, 0]
click at [1374, 439] on div "Full Name tim rutter" at bounding box center [1135, 453] width 604 height 39
click at [1376, 444] on h6 "tim rutter" at bounding box center [1376, 452] width 95 height 20
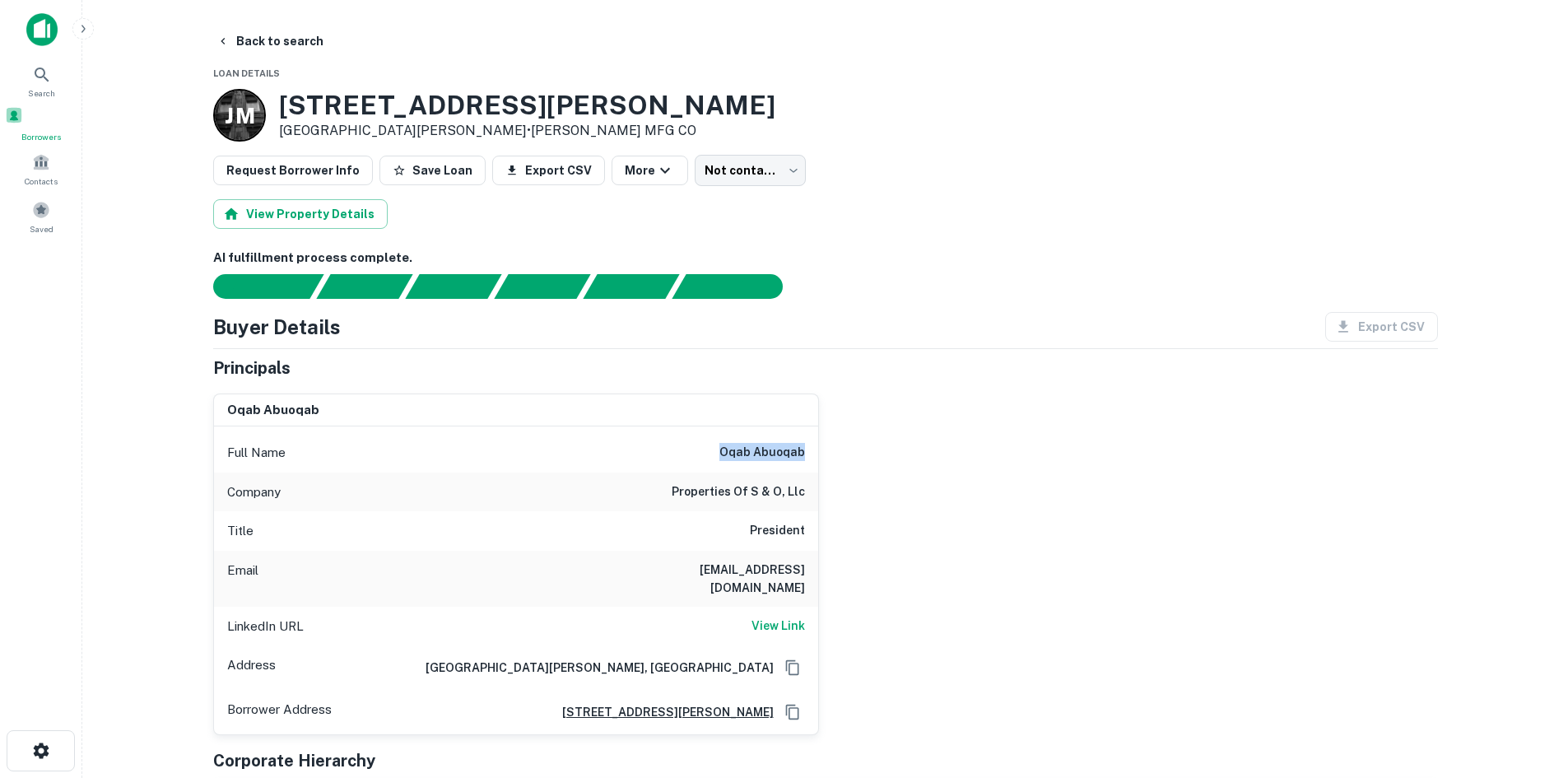
click at [23, 124] on span at bounding box center [13, 115] width 18 height 18
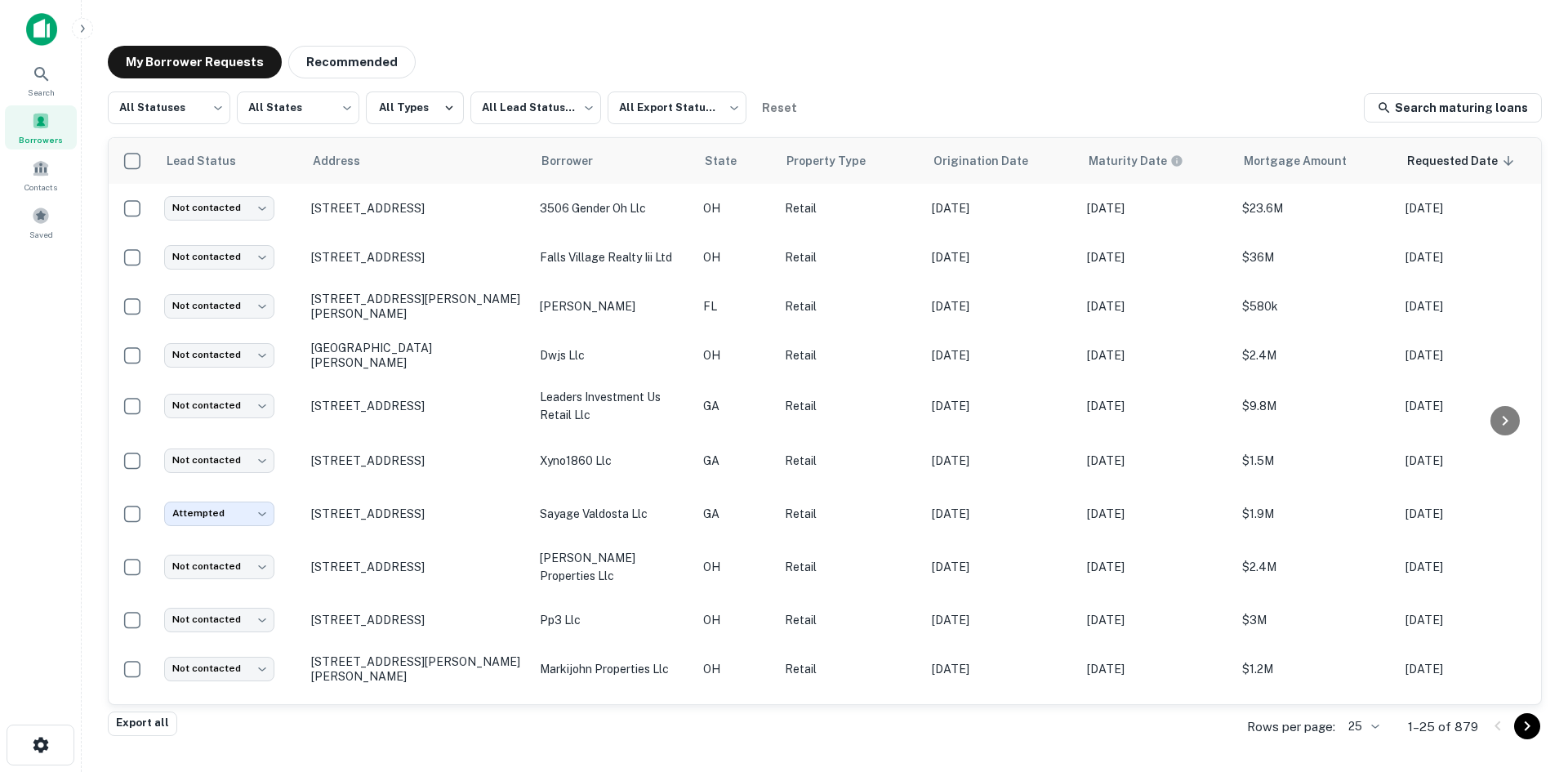
click at [1372, 721] on body "Search Borrowers Contacts Saved My Borrower Requests Recommended All Statuses *…" at bounding box center [784, 386] width 1568 height 772
click at [244, 299] on div at bounding box center [784, 386] width 1568 height 772
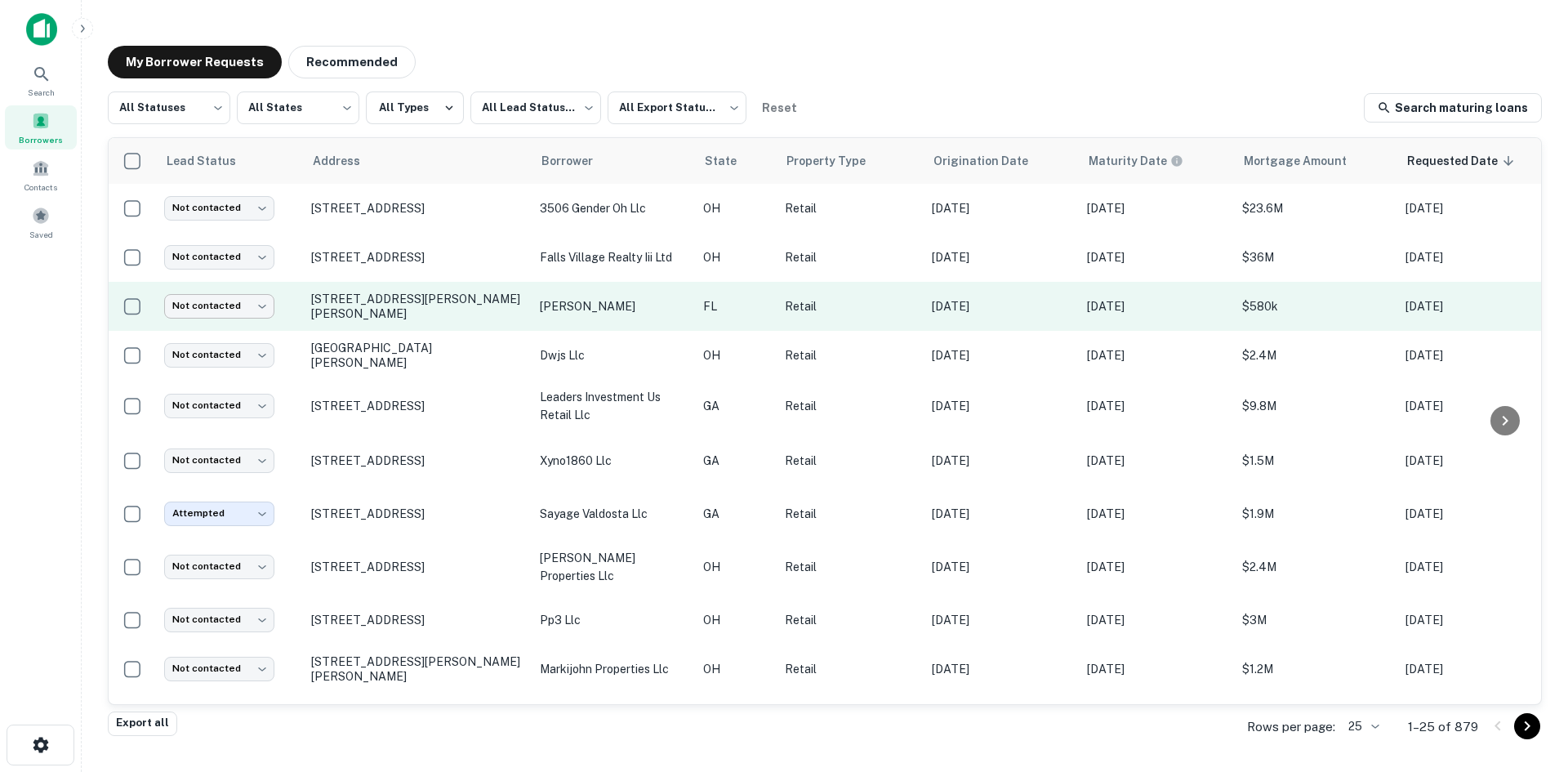
click at [244, 306] on body "Search Borrowers Contacts Saved My Borrower Requests Recommended All Statuses *…" at bounding box center [784, 386] width 1568 height 772
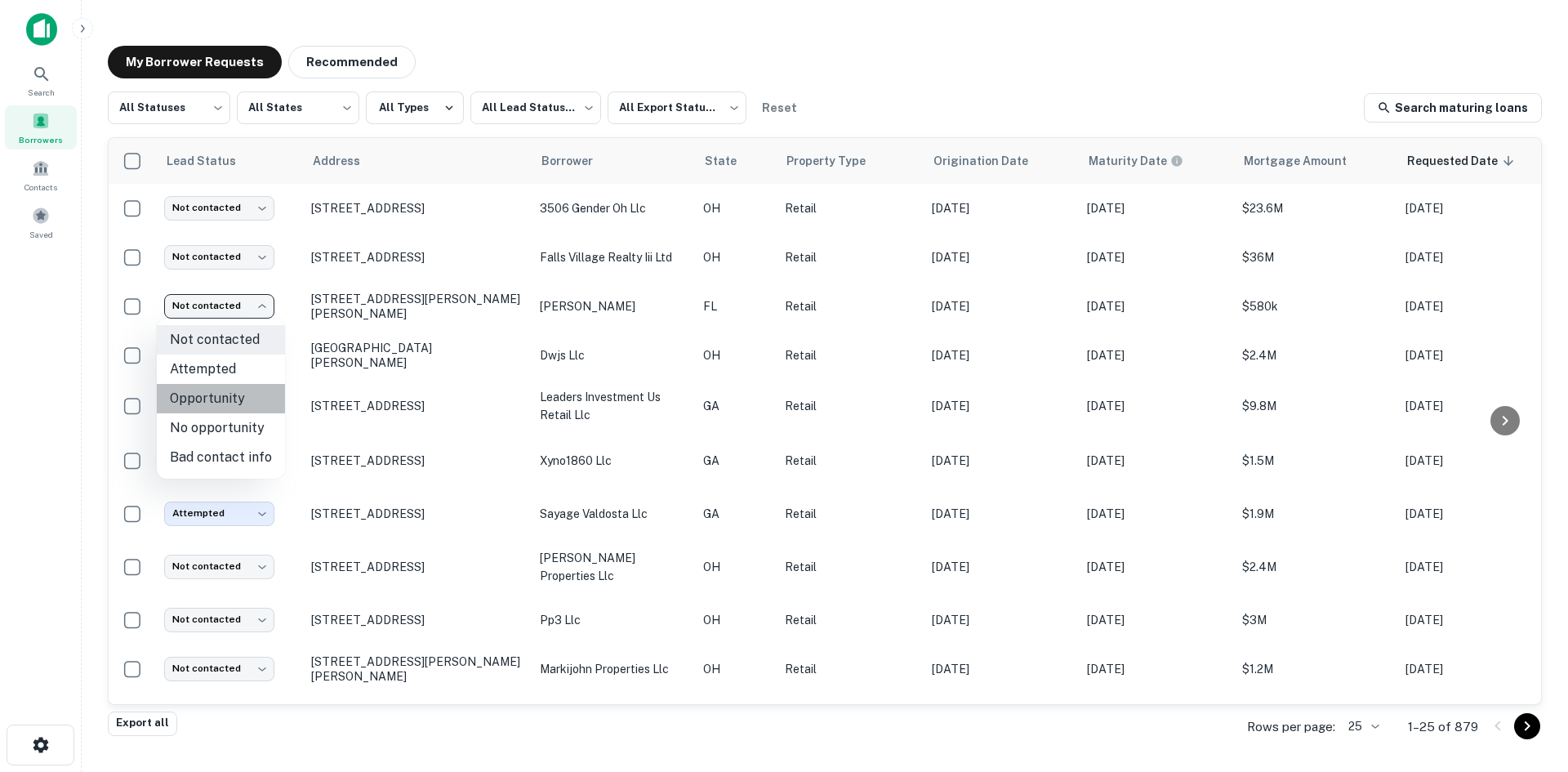
click at [244, 399] on li "Opportunity" at bounding box center [221, 399] width 128 height 30
type input "**********"
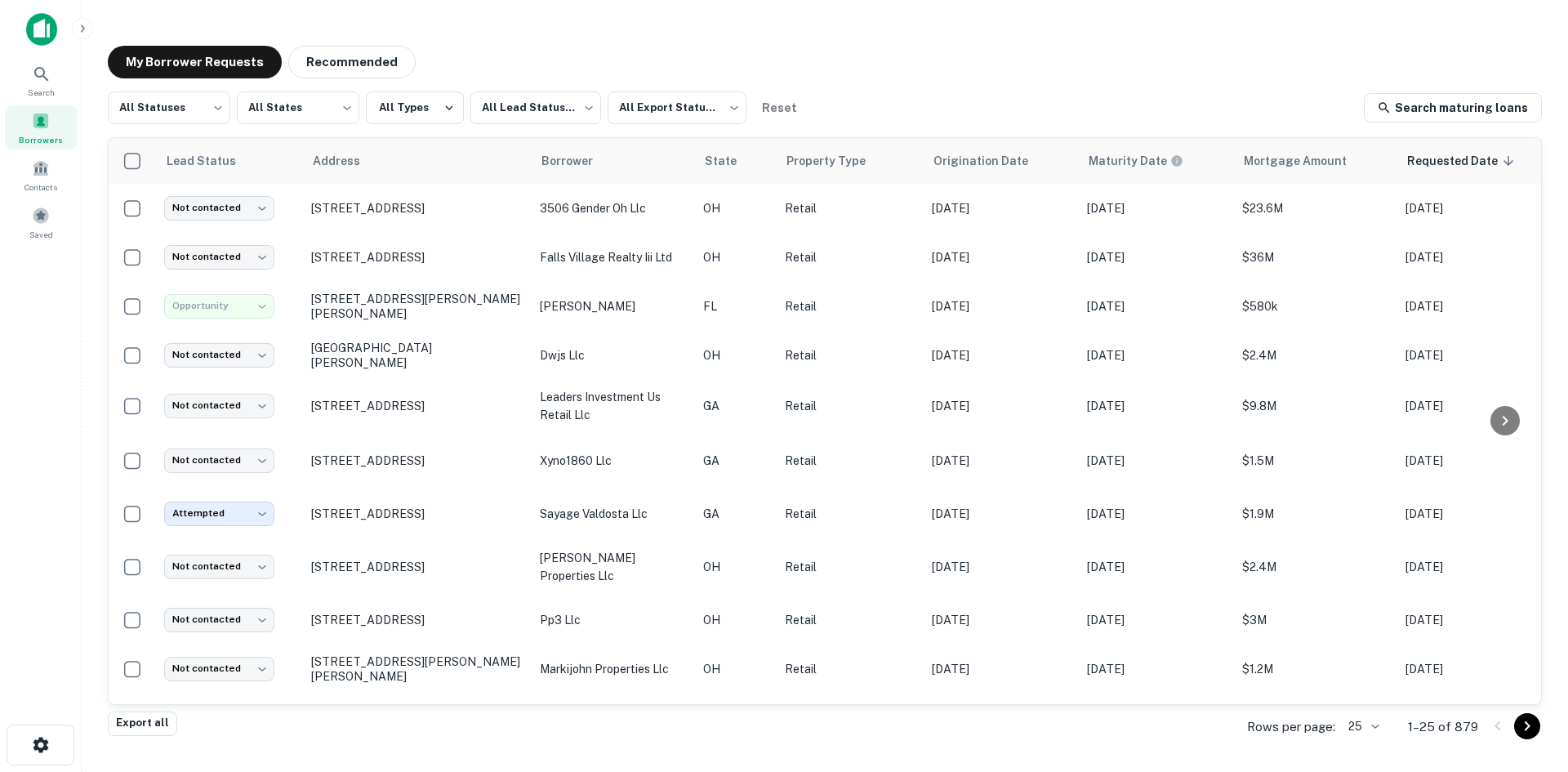
click at [1369, 732] on body "**********" at bounding box center [784, 386] width 1568 height 772
click at [1363, 657] on li "100" at bounding box center [1365, 650] width 56 height 30
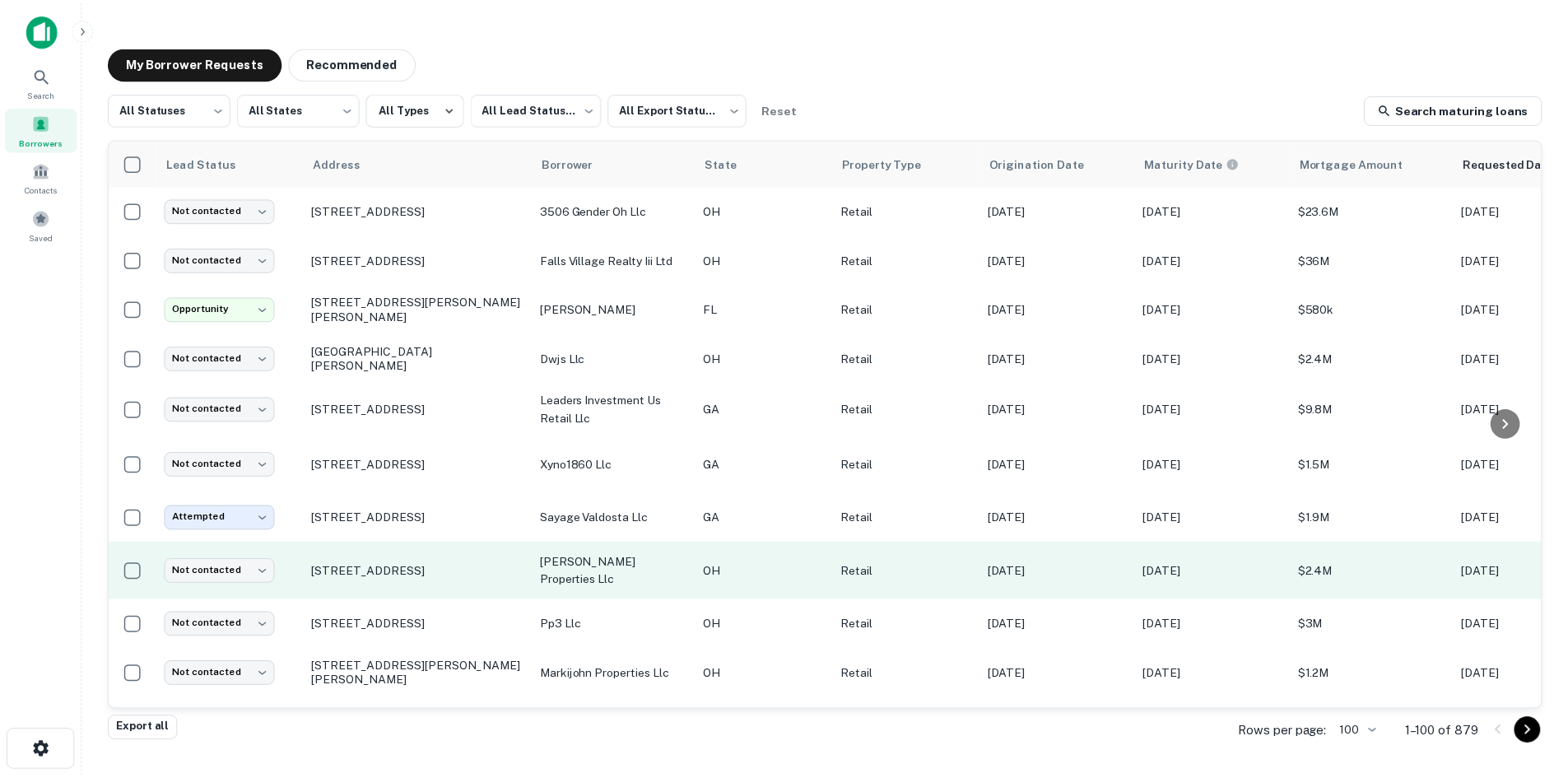
scroll to position [82, 0]
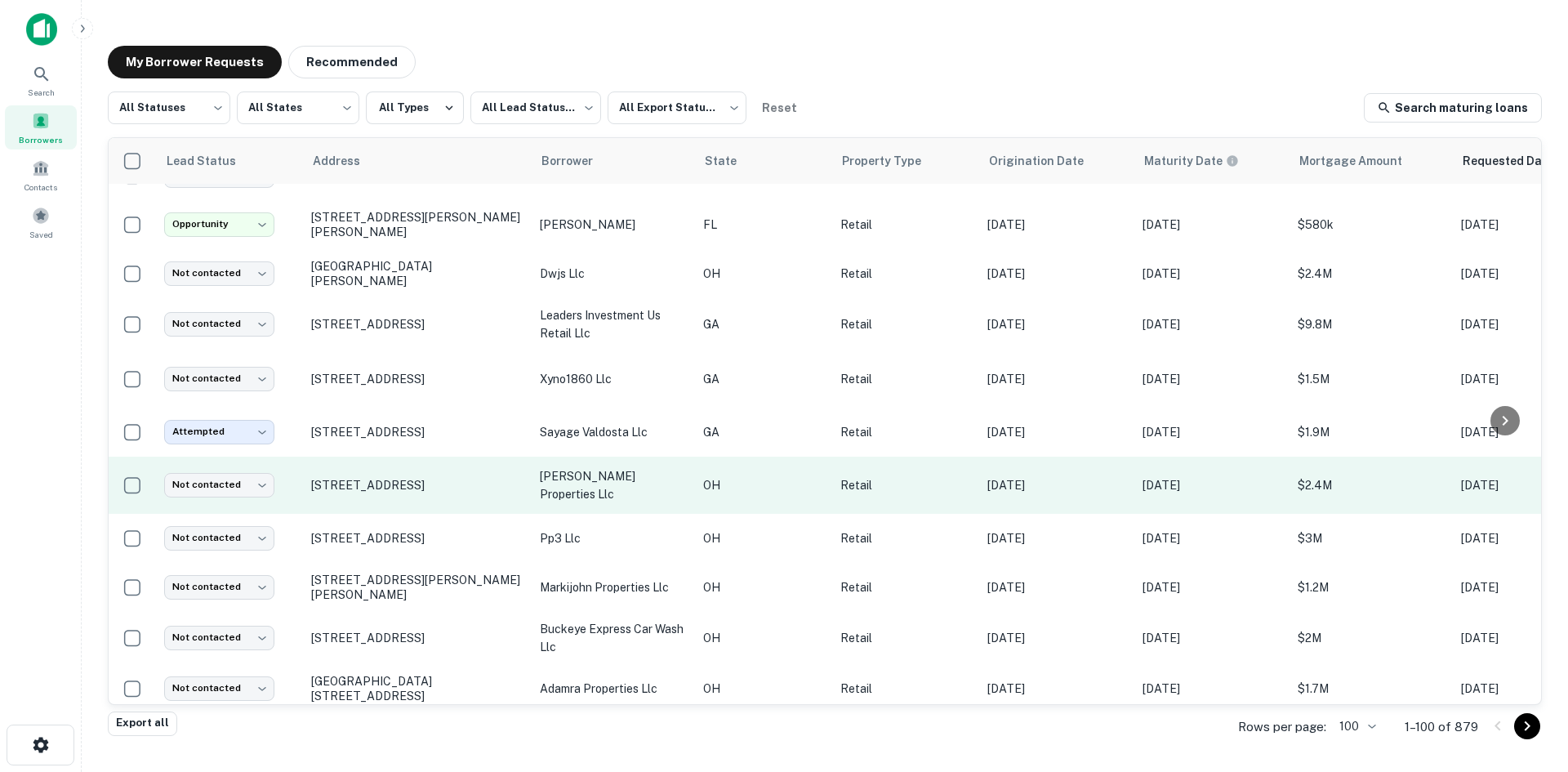
click at [488, 513] on td "[STREET_ADDRESS]" at bounding box center [417, 486] width 229 height 57
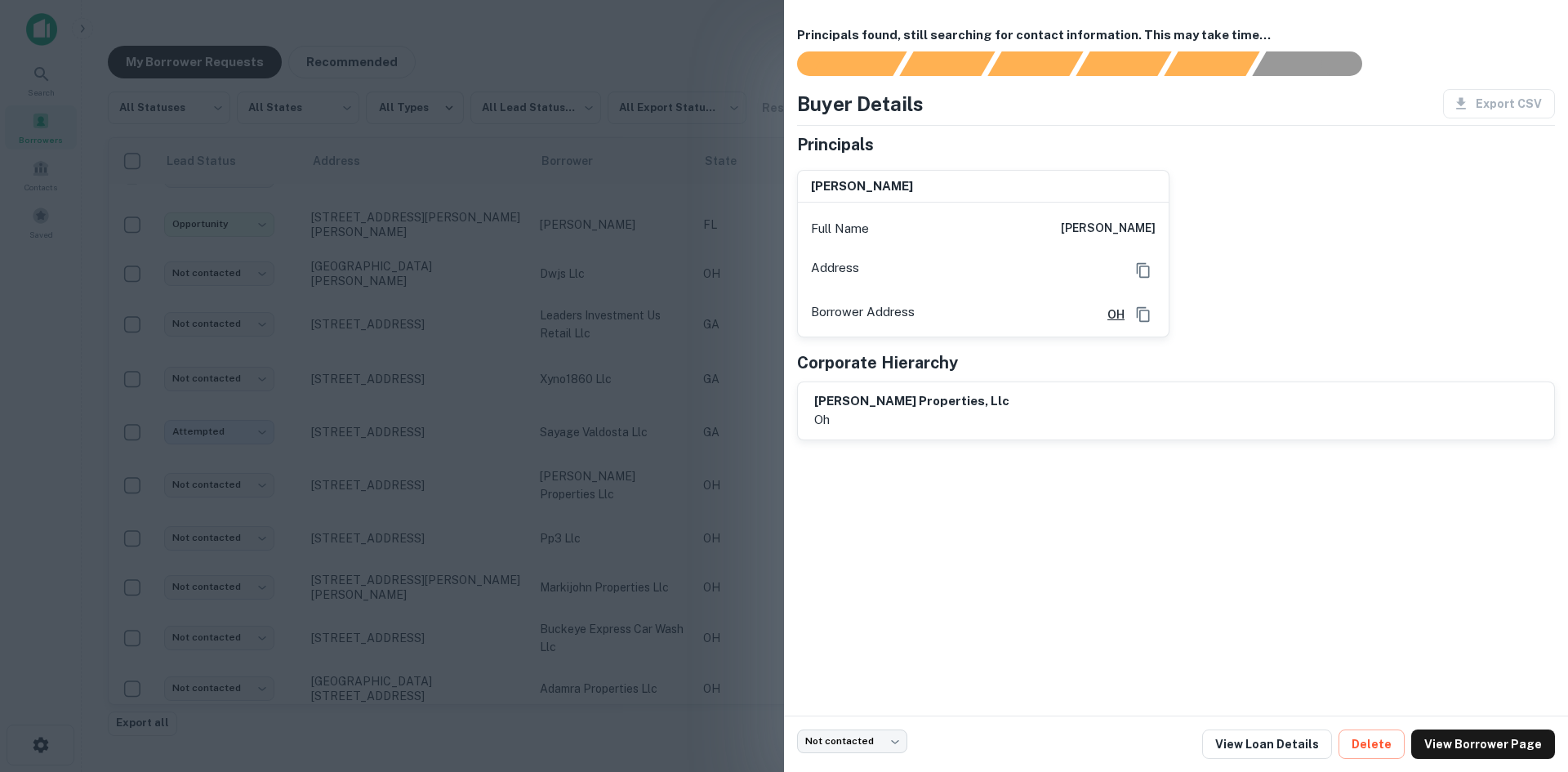
click at [470, 515] on div at bounding box center [784, 386] width 1568 height 772
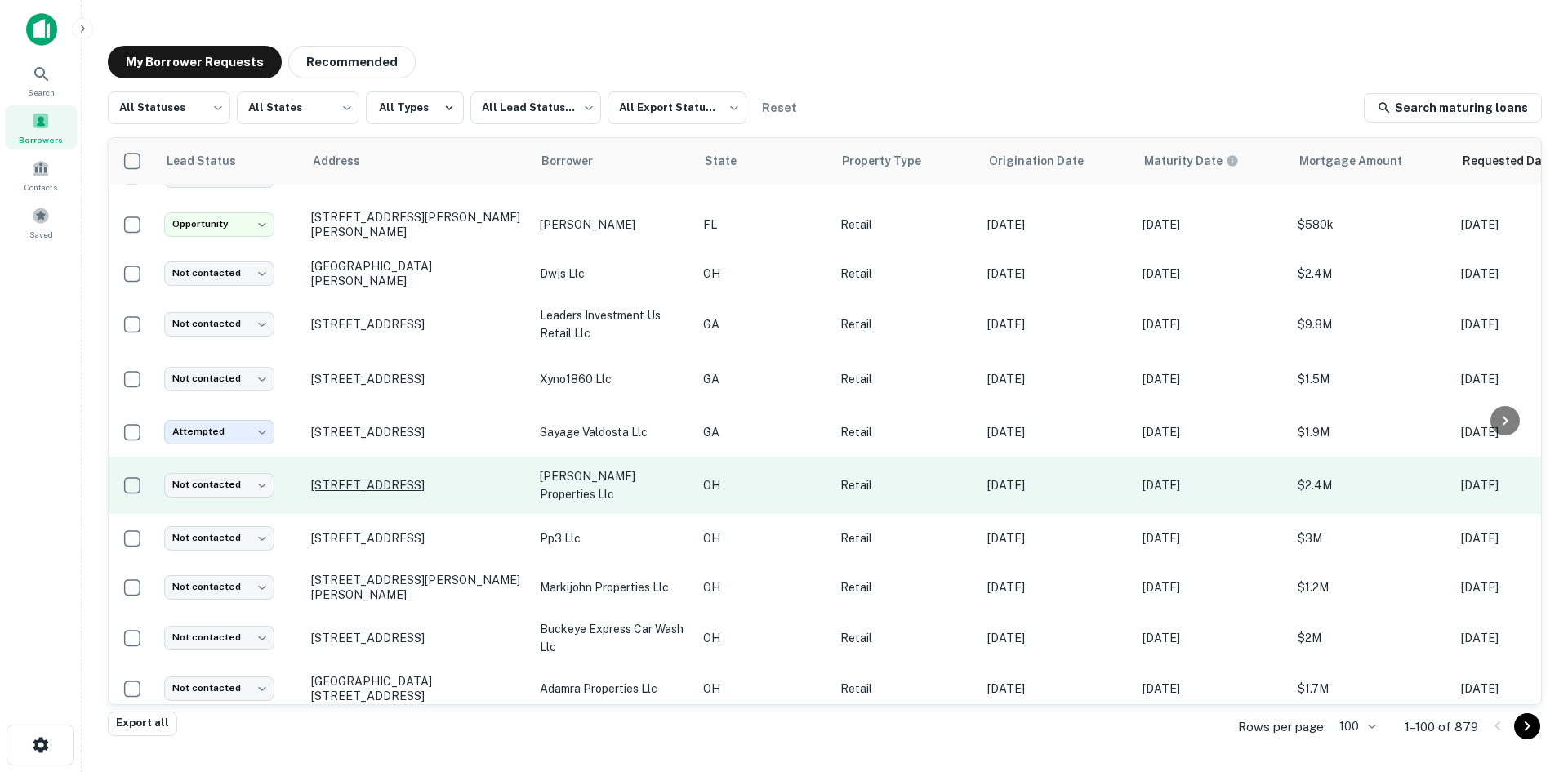
click at [462, 489] on p "[STREET_ADDRESS]" at bounding box center [417, 486] width 212 height 15
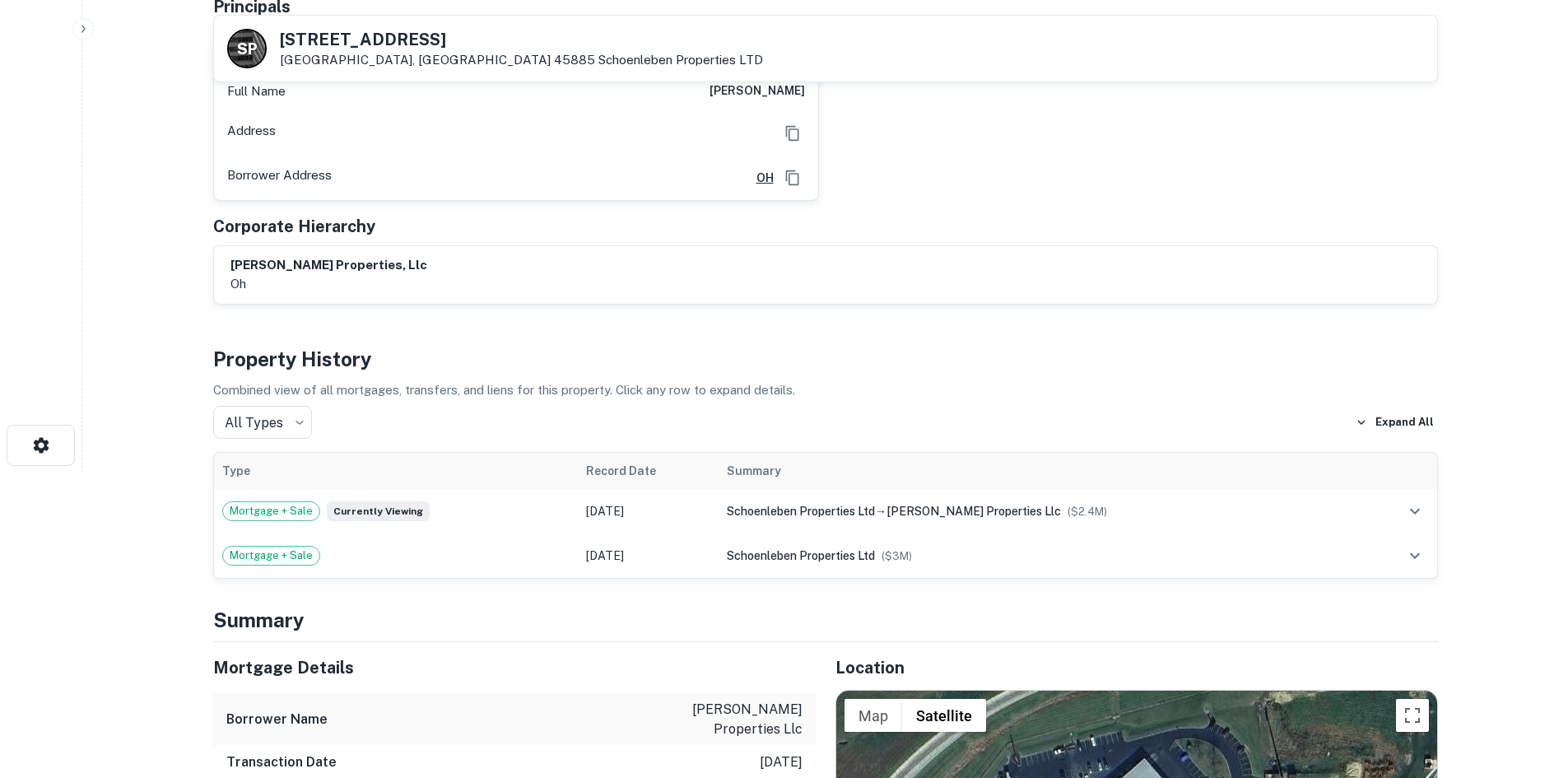
scroll to position [164, 0]
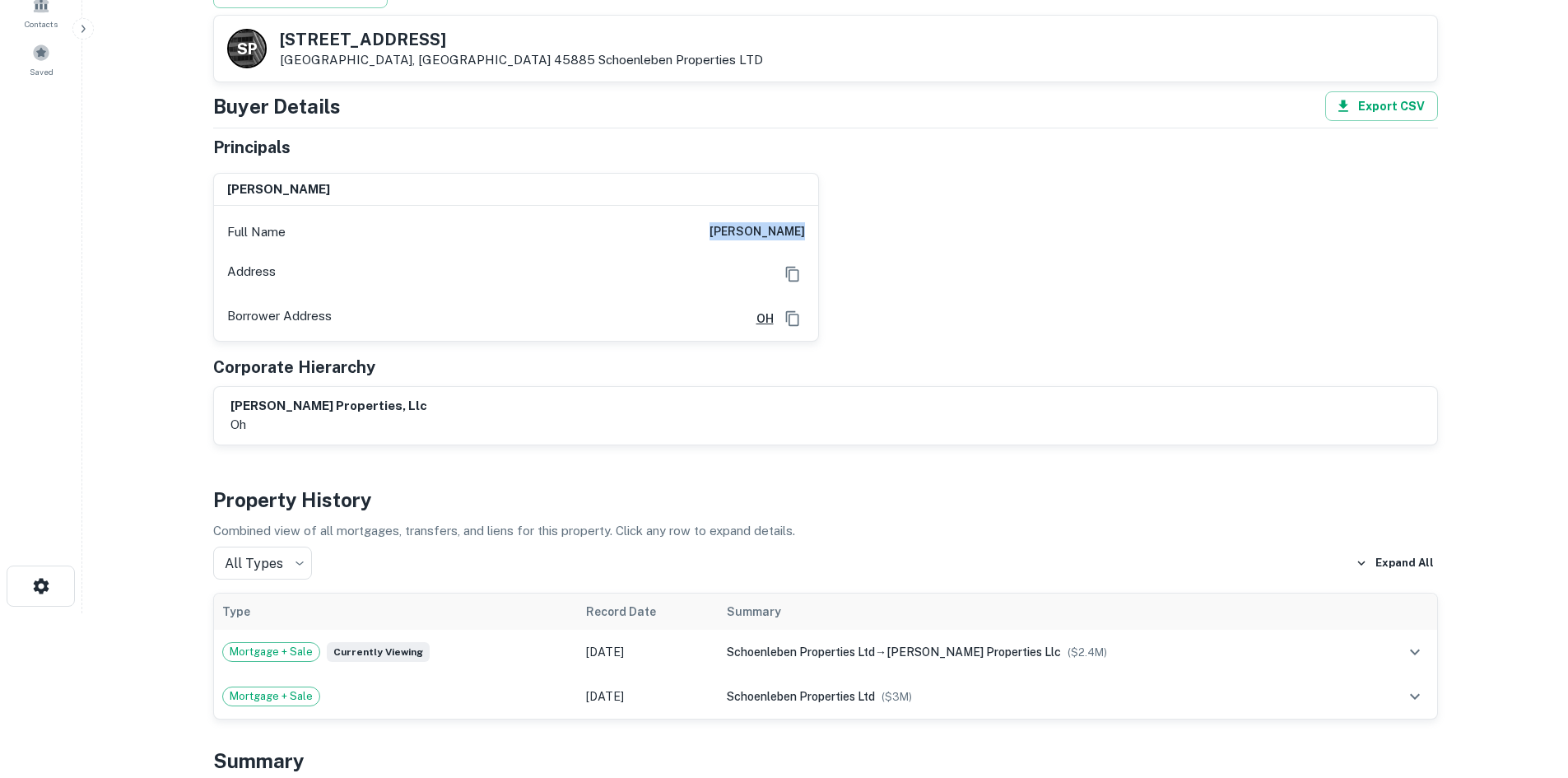
drag, startPoint x: 726, startPoint y: 229, endPoint x: 849, endPoint y: 226, distance: 123.0
click at [849, 226] on div "[PERSON_NAME] Full Name [PERSON_NAME] Address Borrower Address [GEOGRAPHIC_DATA]" at bounding box center [818, 250] width 1237 height 182
copy h6 "[PERSON_NAME]"
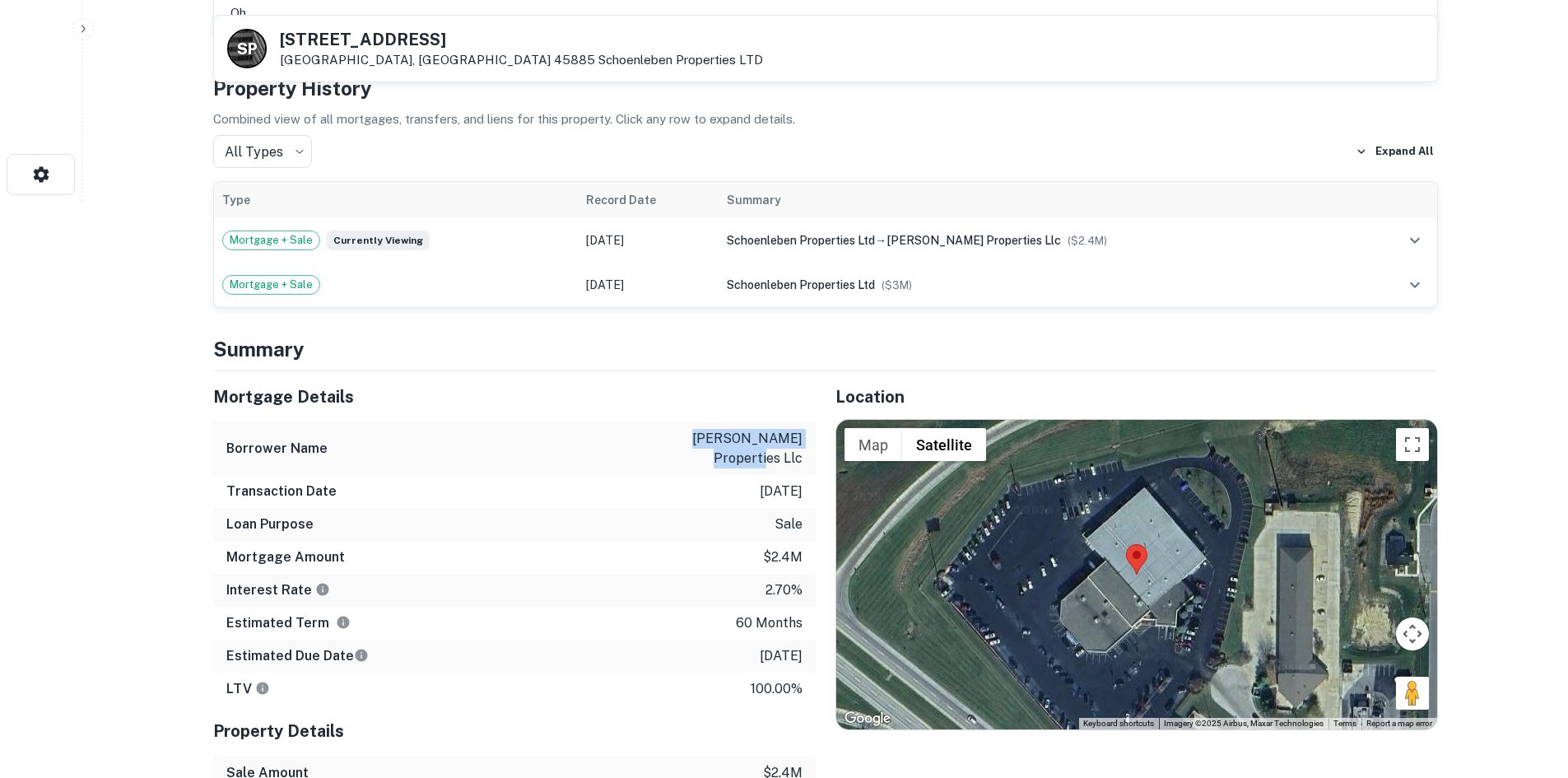
drag, startPoint x: 631, startPoint y: 441, endPoint x: 800, endPoint y: 440, distance: 169.0
click at [800, 440] on div "Borrower Name [PERSON_NAME] properties llc" at bounding box center [514, 448] width 602 height 52
copy p "[PERSON_NAME] properties llc"
drag, startPoint x: 167, startPoint y: 65, endPoint x: 675, endPoint y: 634, distance: 762.8
click at [680, 644] on div "Estimated Due Date [DATE]" at bounding box center [514, 656] width 602 height 33
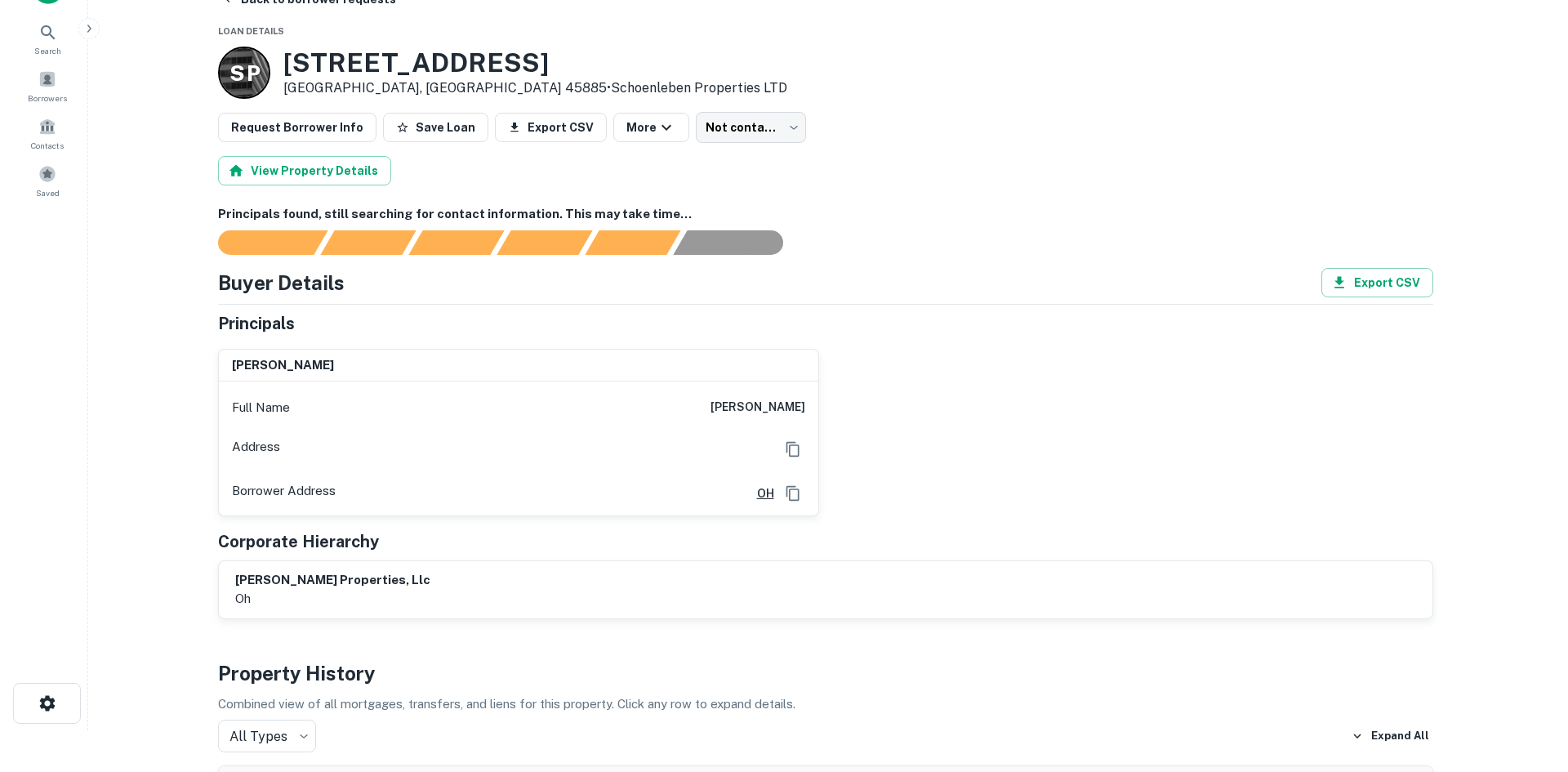
scroll to position [0, 0]
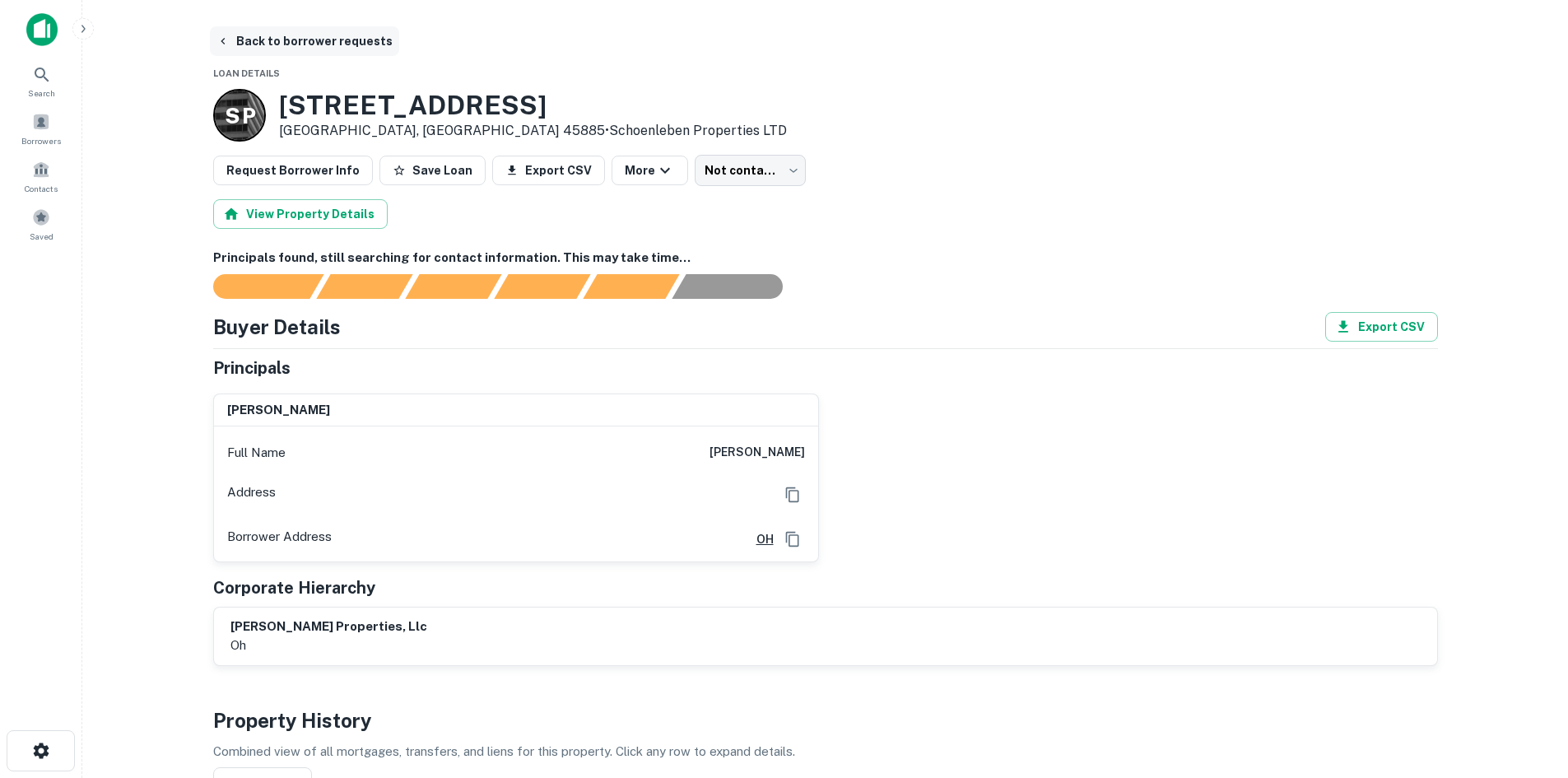
click at [316, 50] on button "Back to borrower requests" at bounding box center [304, 41] width 190 height 30
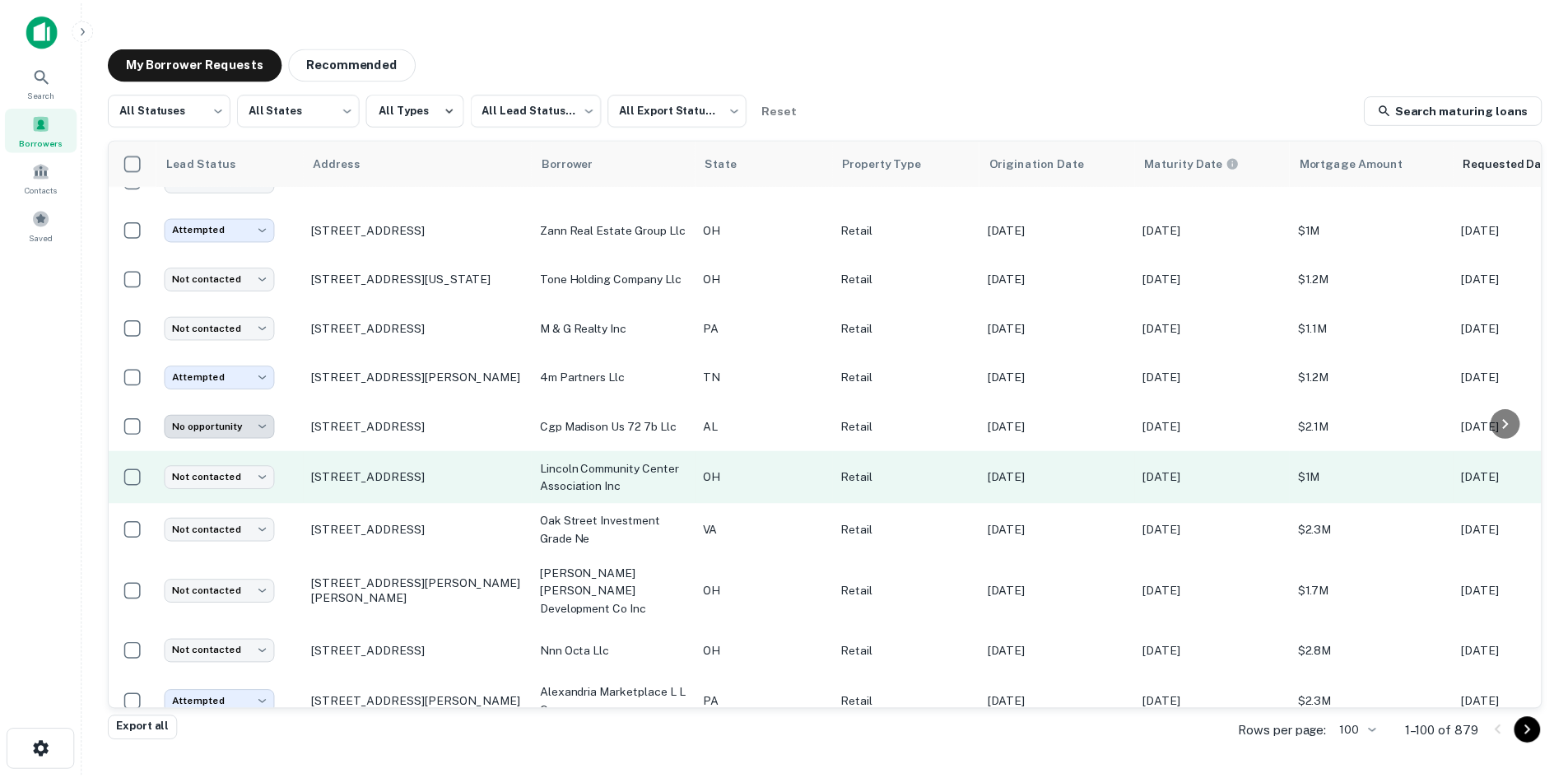
scroll to position [1134, 0]
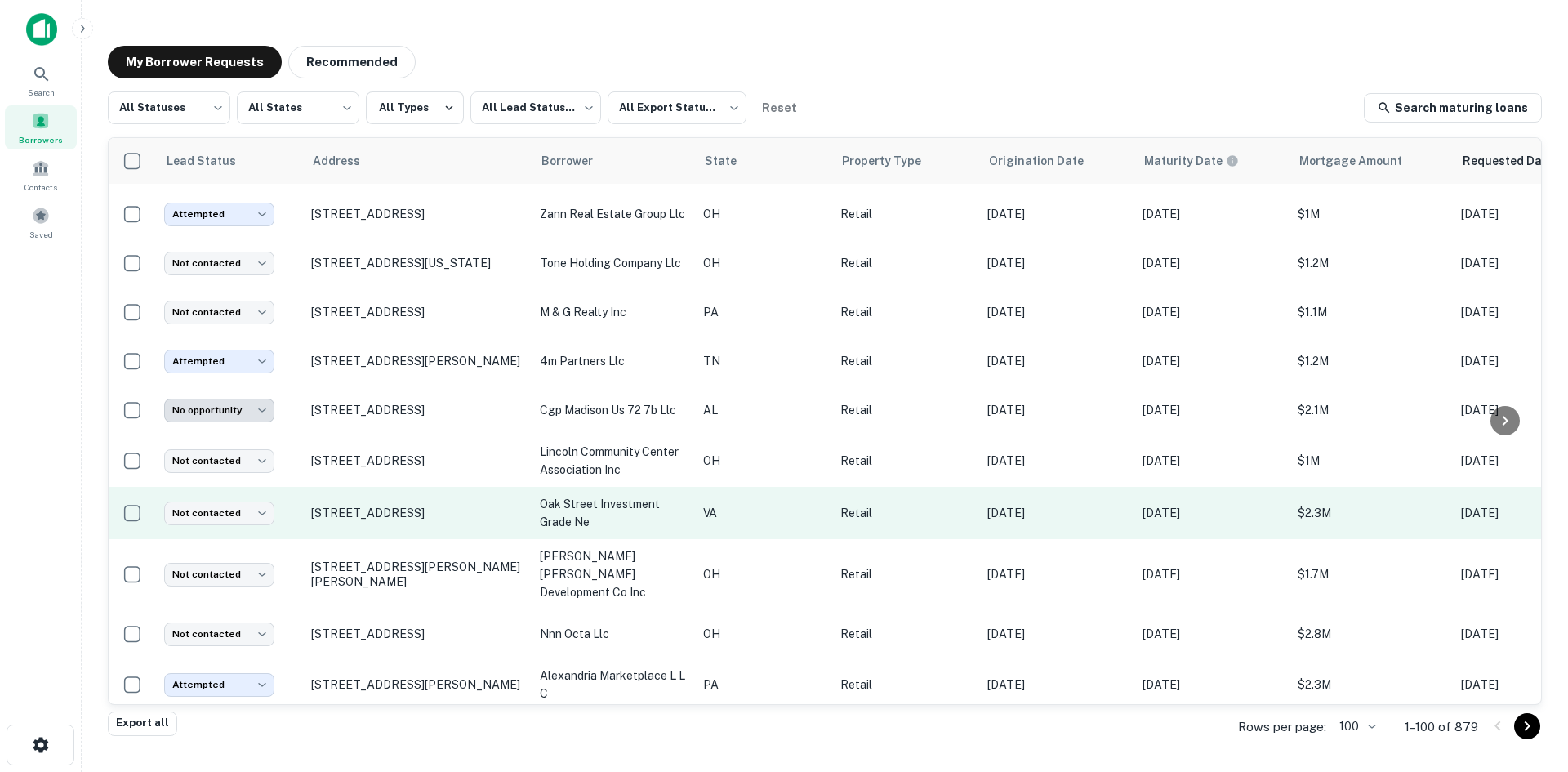
click at [382, 539] on td "[STREET_ADDRESS]" at bounding box center [417, 513] width 229 height 52
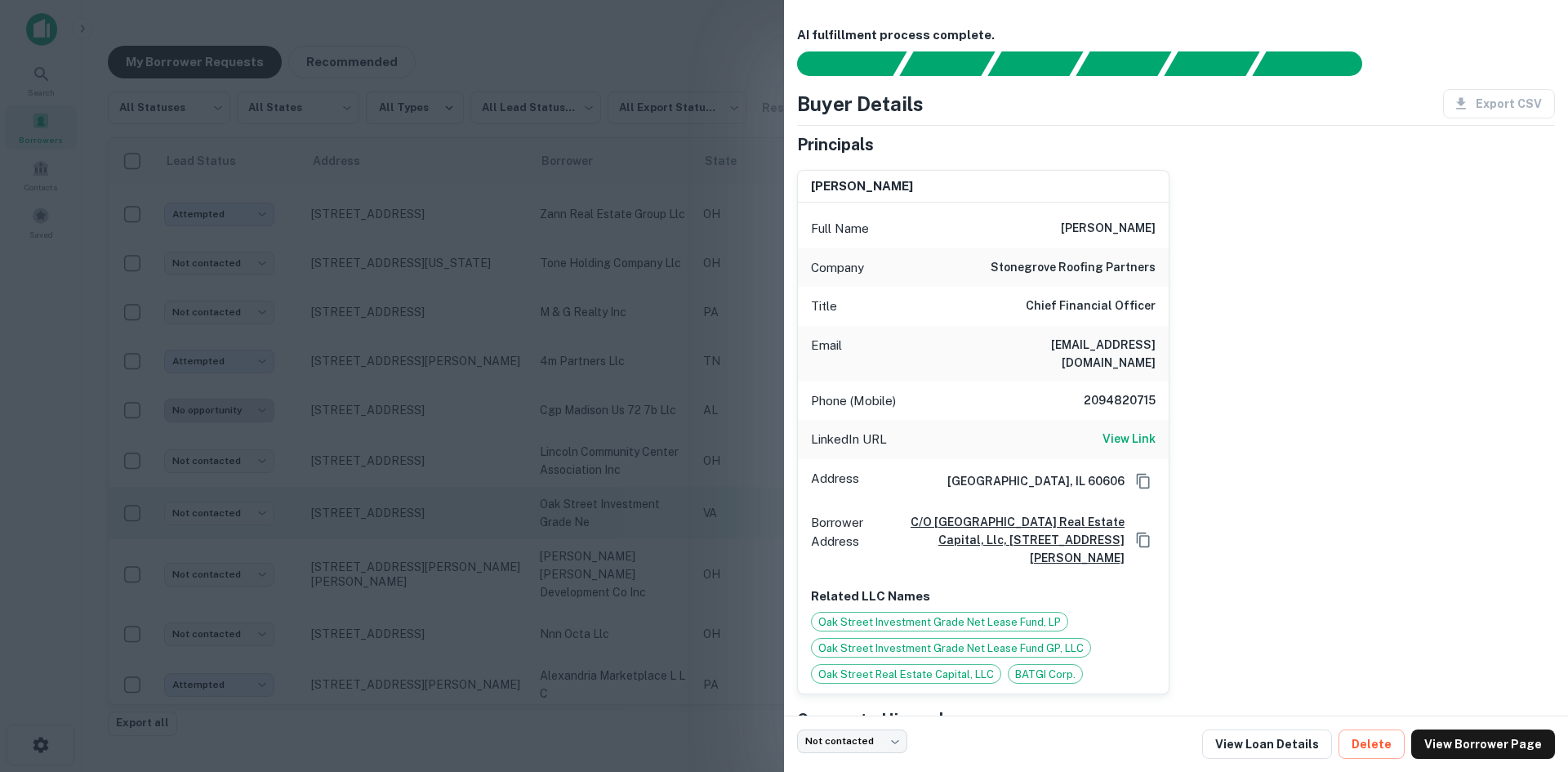
click at [382, 549] on div at bounding box center [784, 386] width 1568 height 772
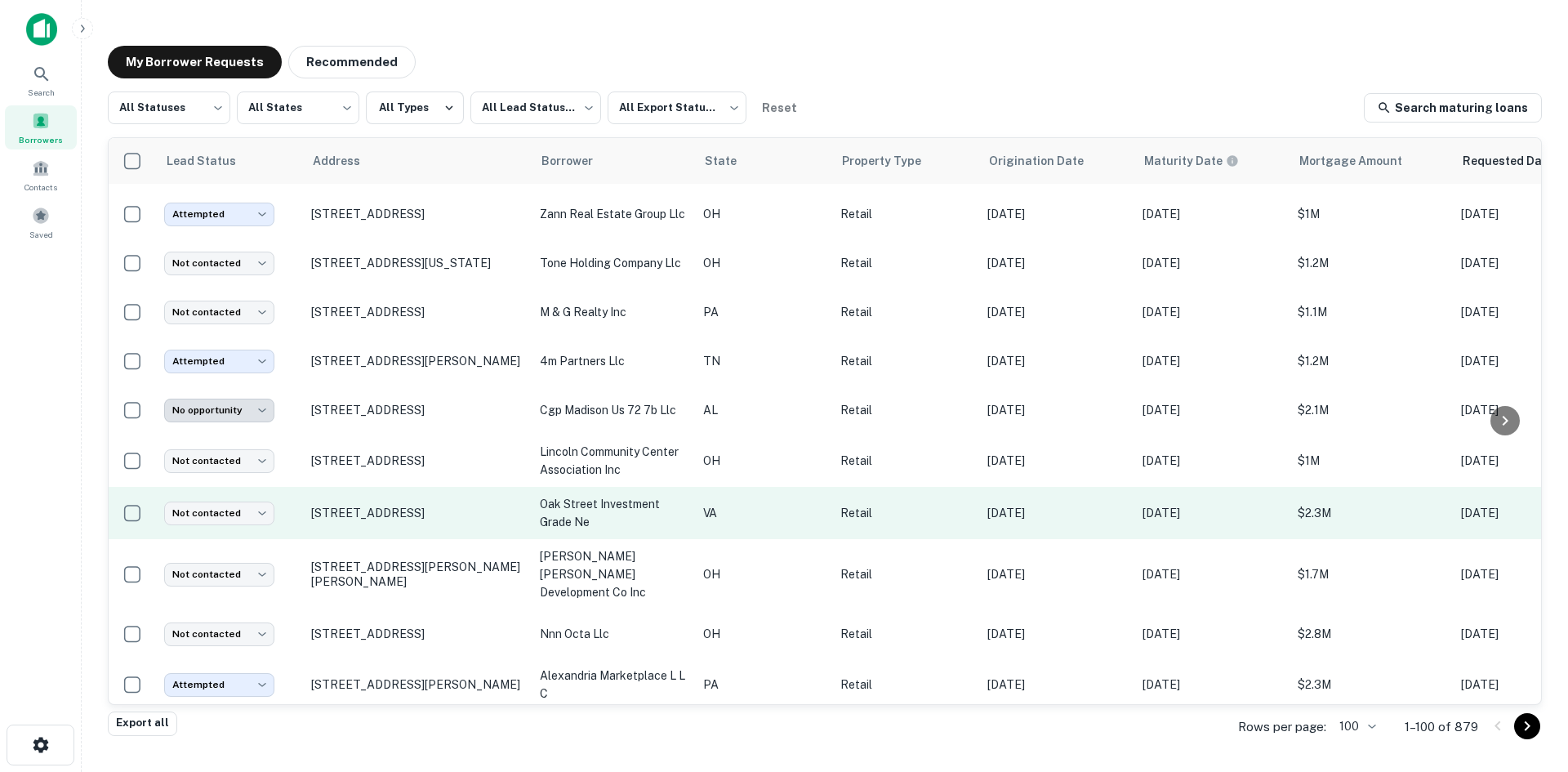
click at [396, 539] on td "[STREET_ADDRESS]" at bounding box center [417, 513] width 229 height 52
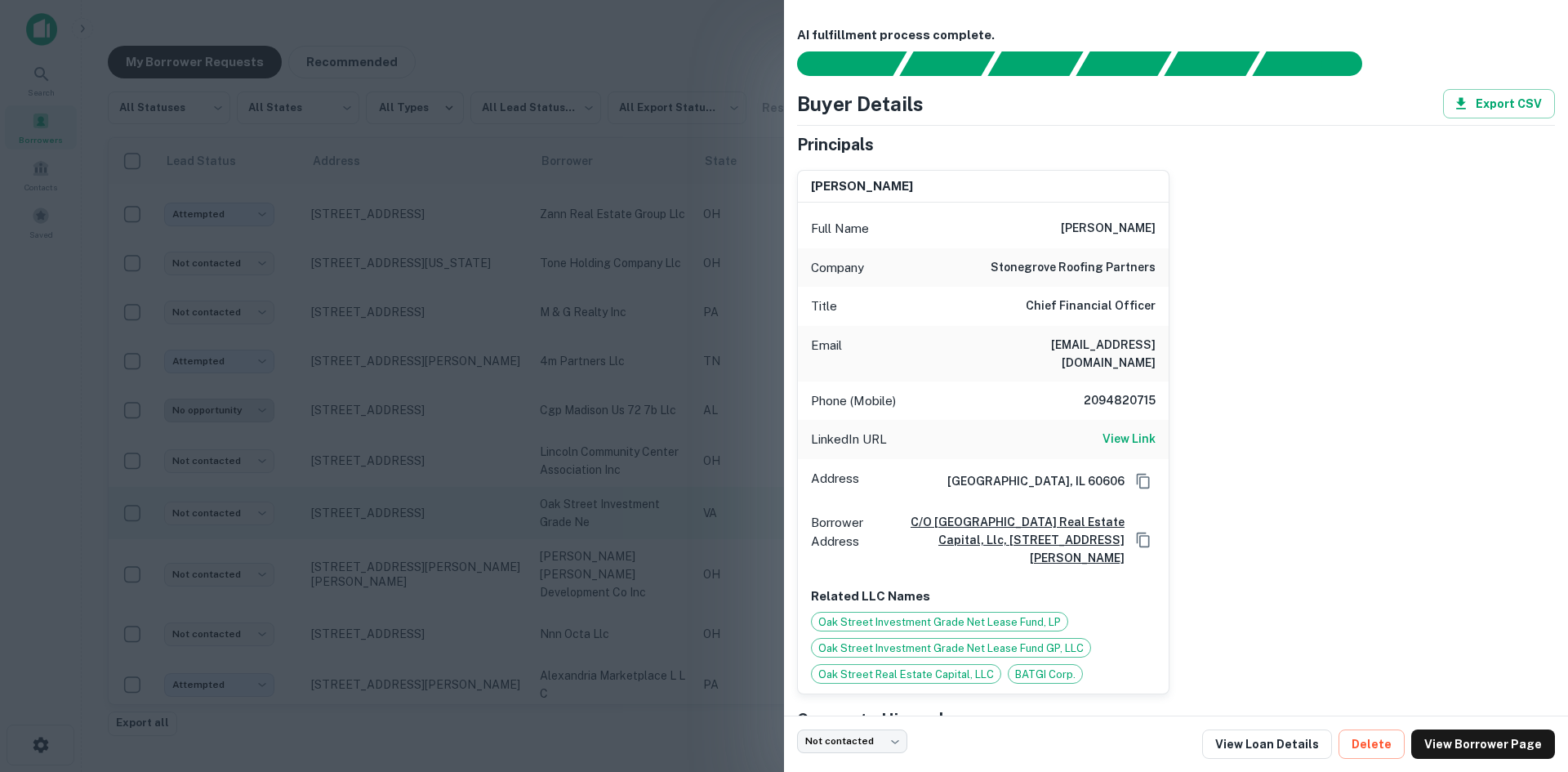
click at [396, 548] on div at bounding box center [784, 386] width 1568 height 772
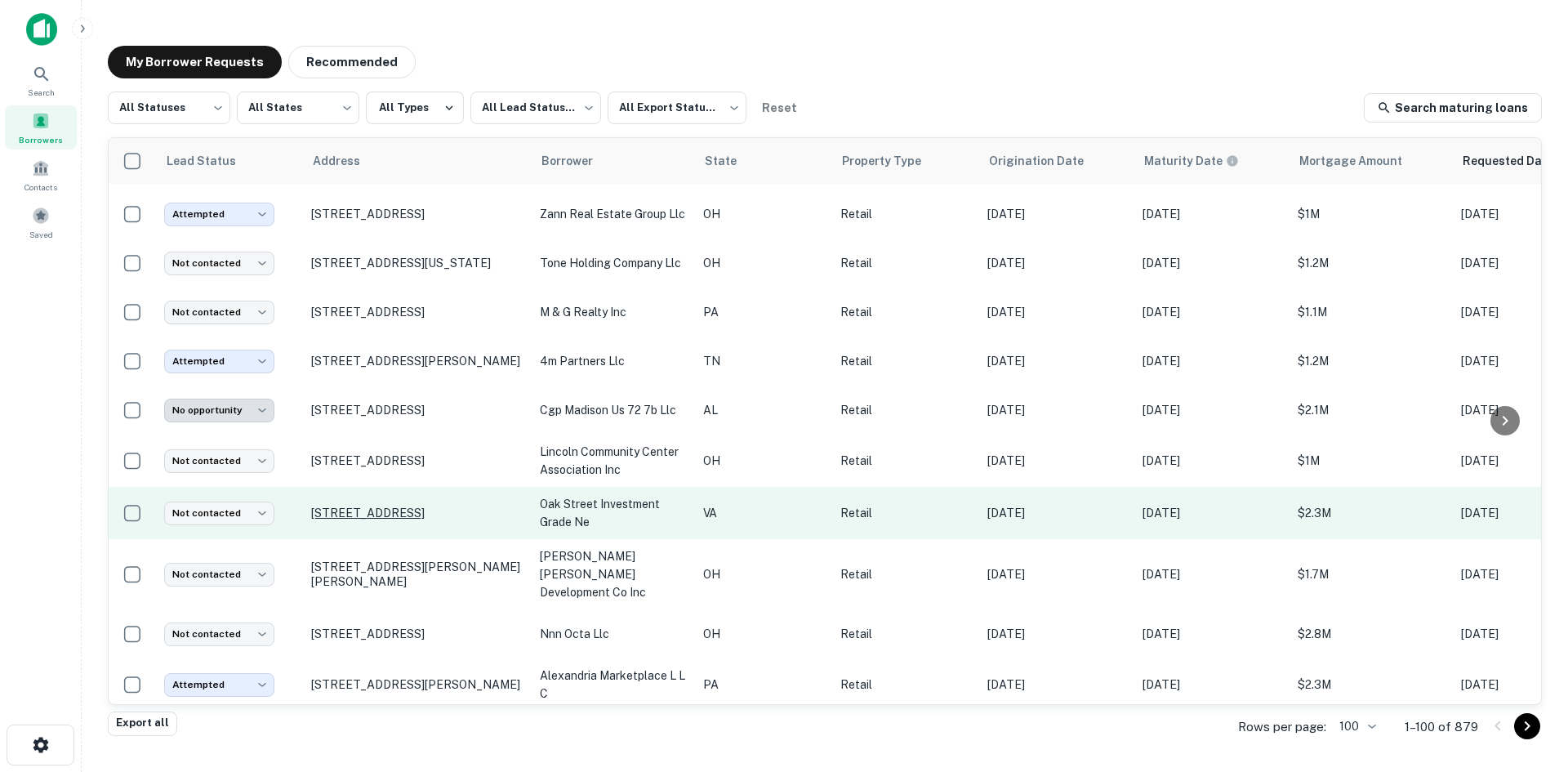
click at [397, 514] on p "[STREET_ADDRESS]" at bounding box center [417, 513] width 212 height 15
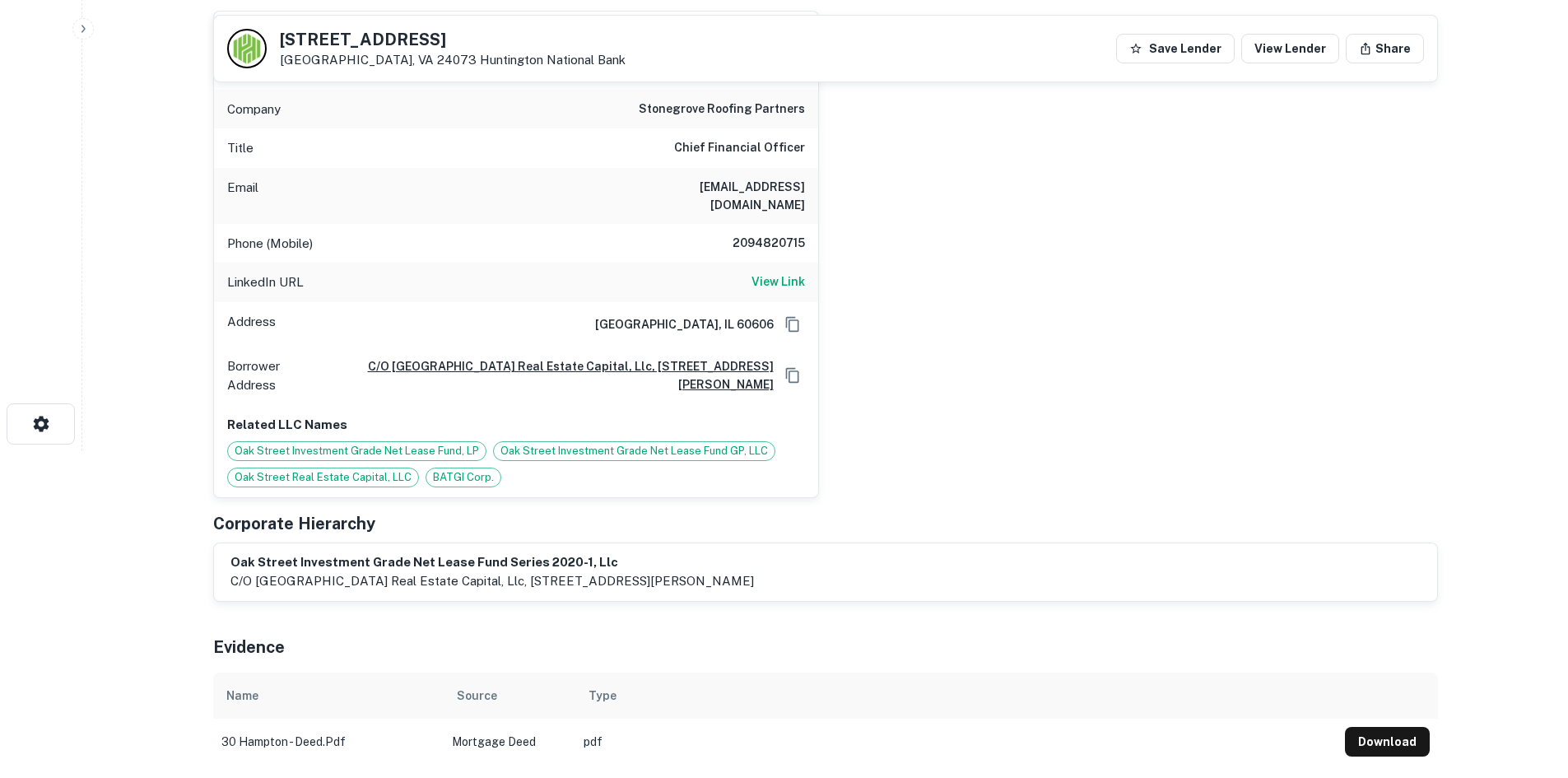
scroll to position [329, 0]
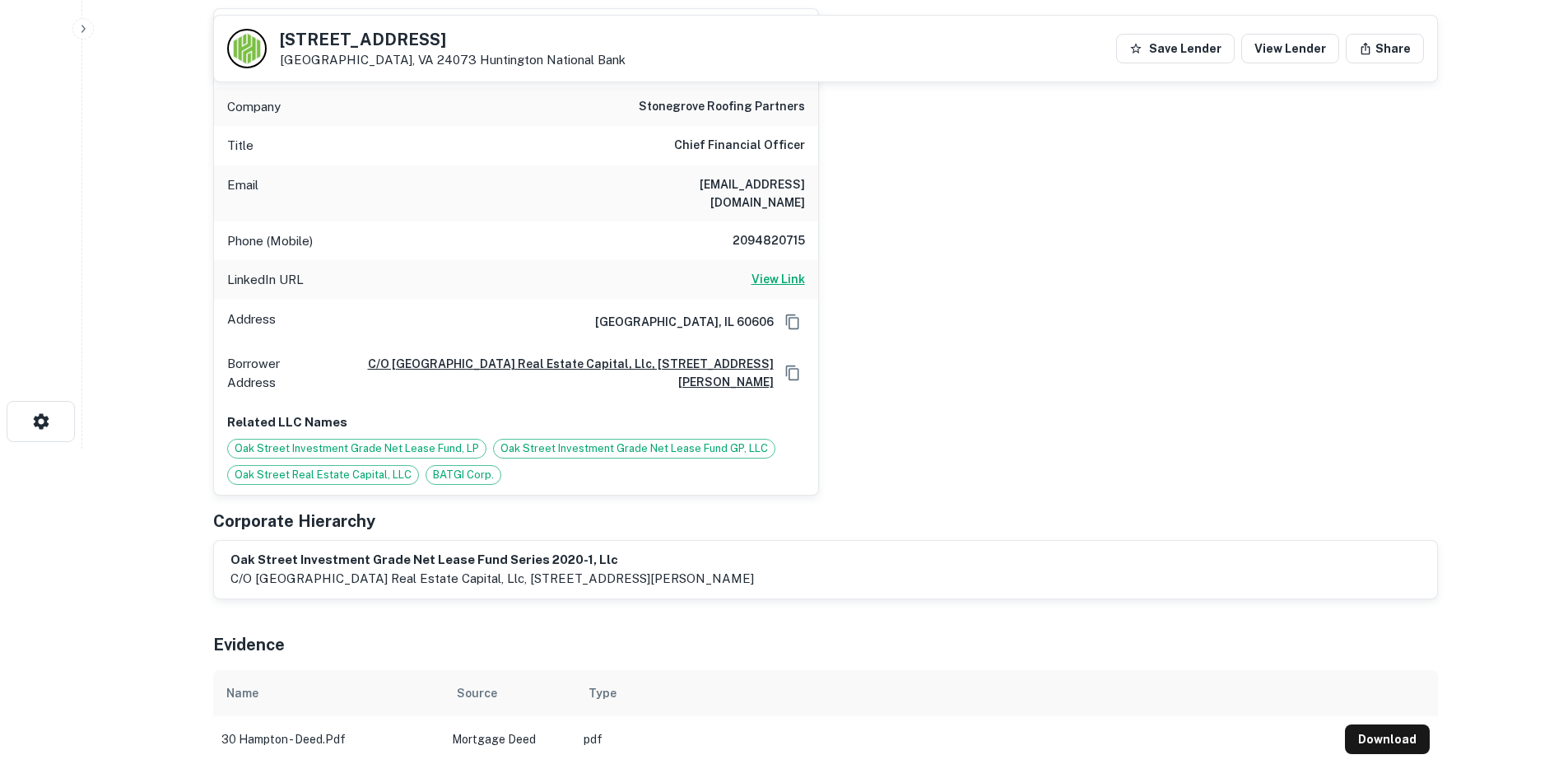
click at [786, 270] on h6 "View Link" at bounding box center [778, 278] width 53 height 18
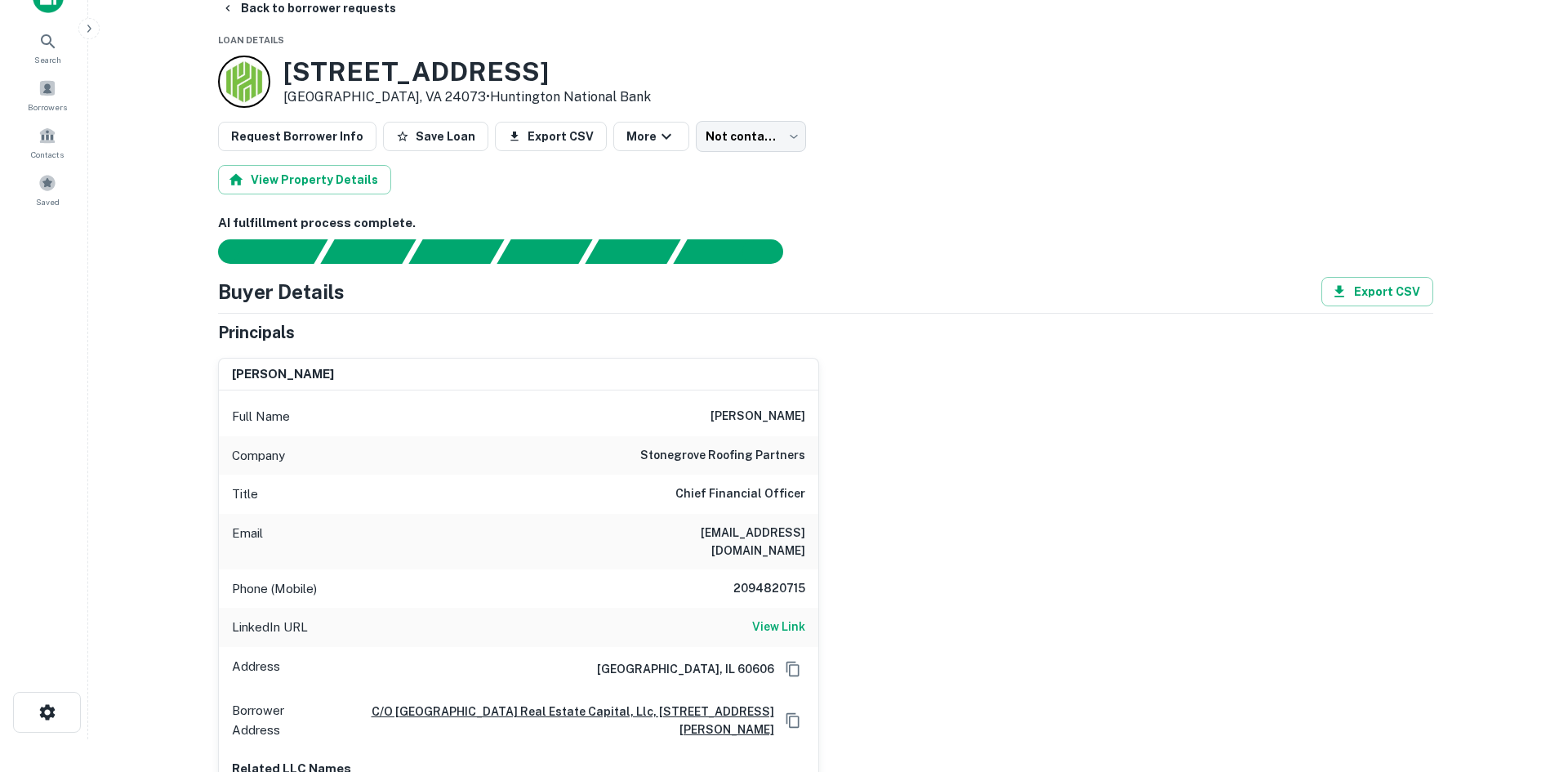
scroll to position [0, 0]
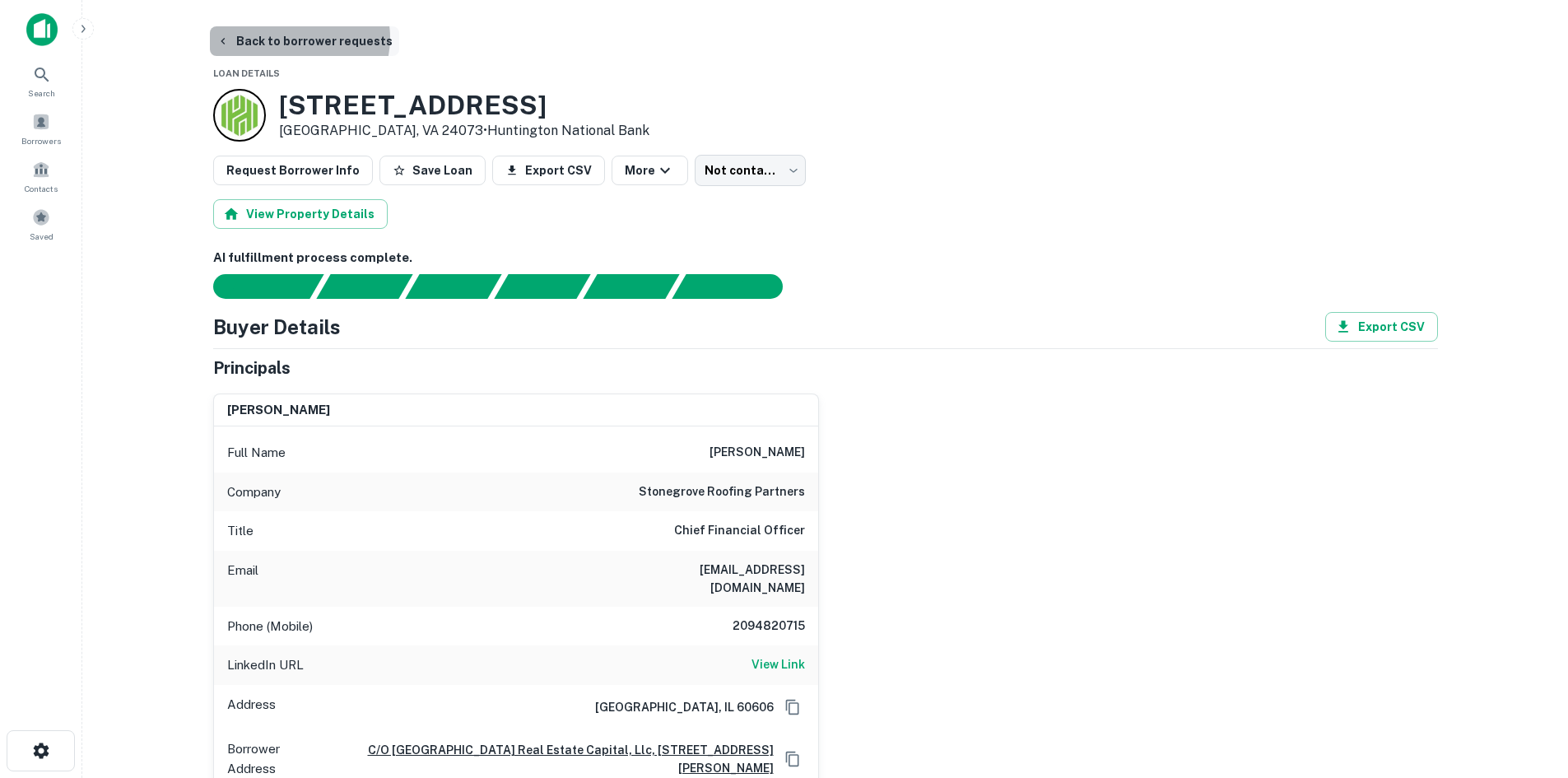
click at [294, 38] on button "Back to borrower requests" at bounding box center [304, 41] width 190 height 30
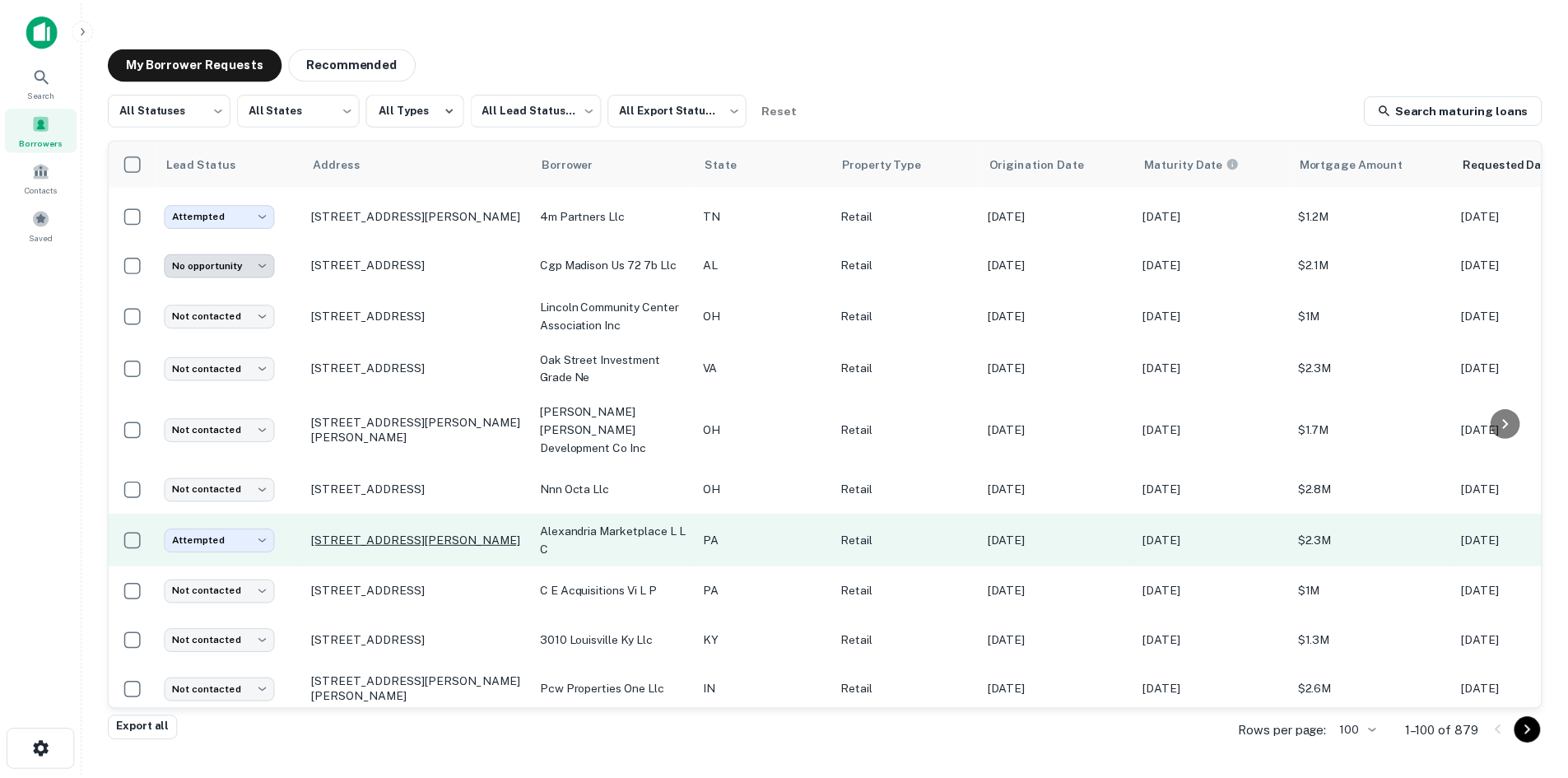
scroll to position [1299, 0]
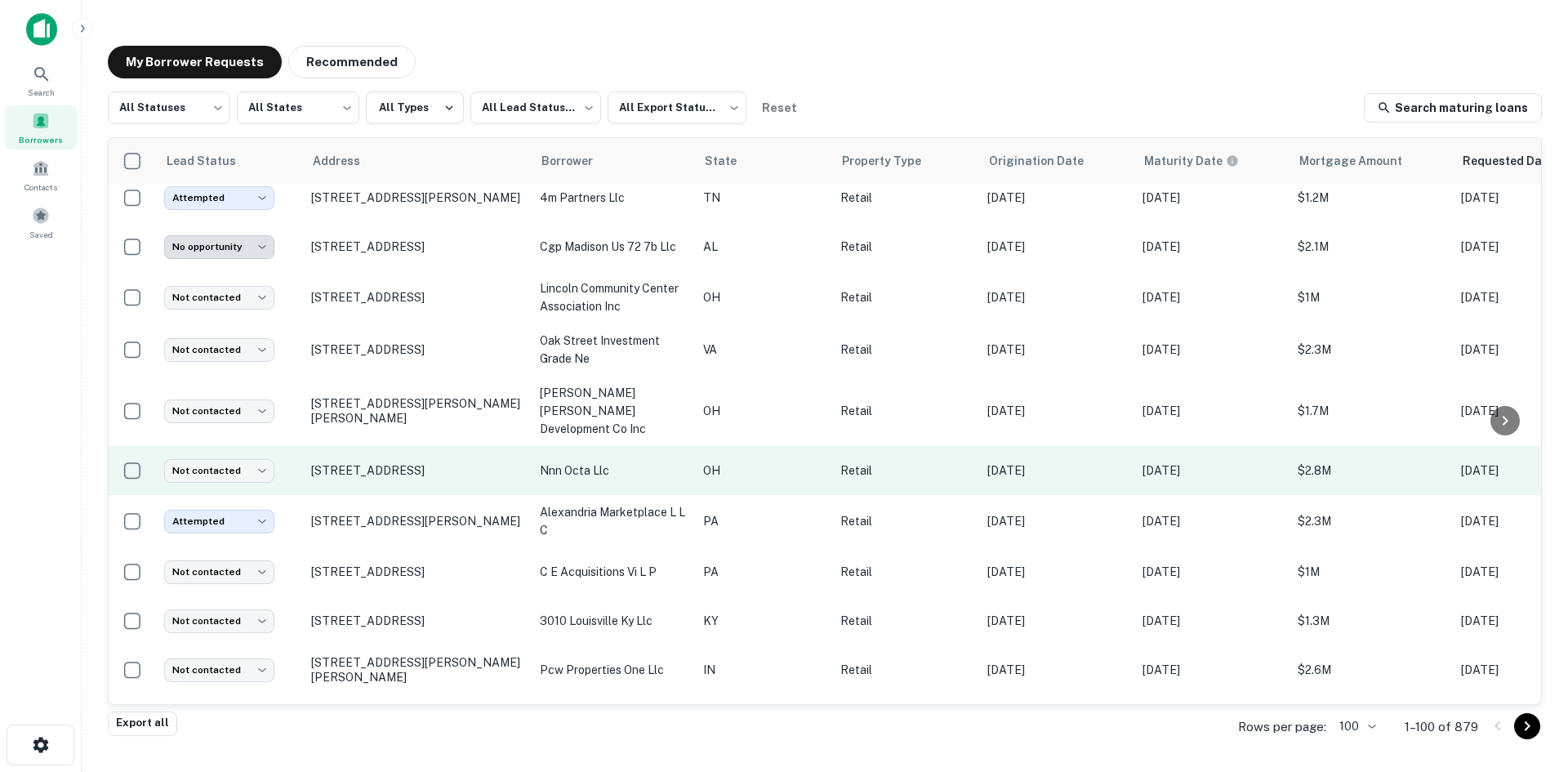
click at [409, 485] on td "9021 W Lancaster Rd Jeffersonville, OH 43128" at bounding box center [417, 470] width 229 height 49
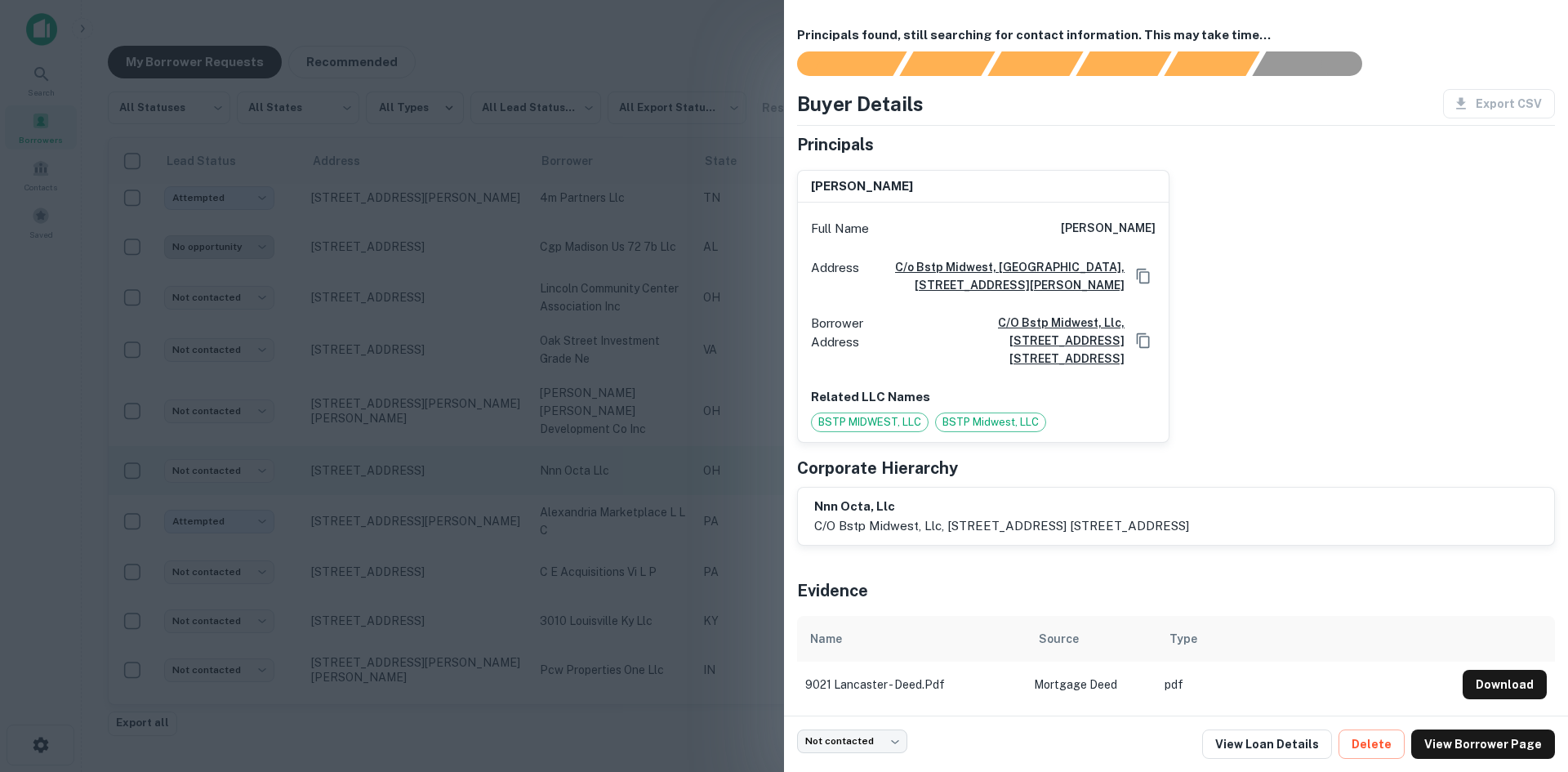
click at [409, 485] on div at bounding box center [784, 386] width 1568 height 772
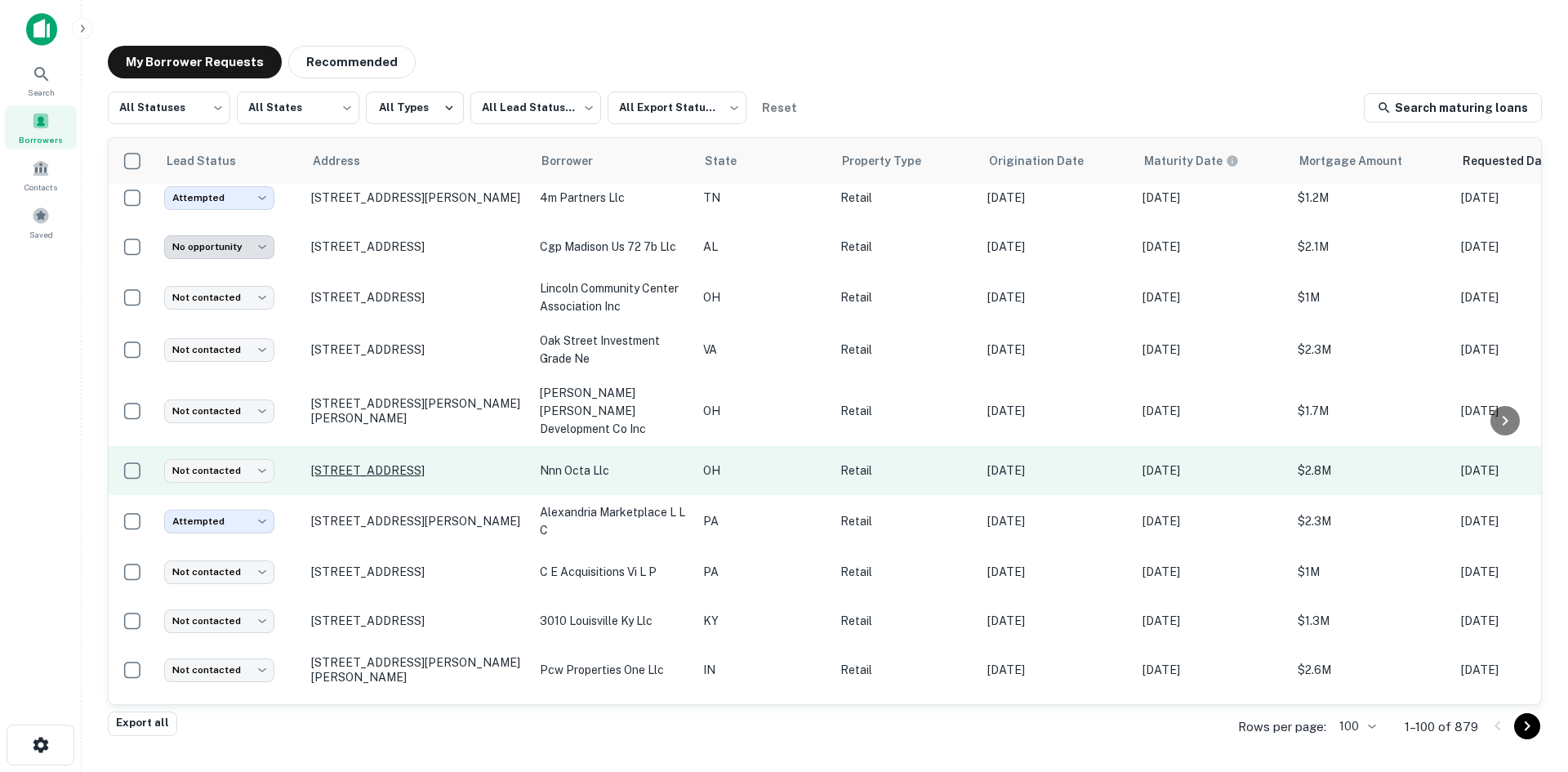
click at [411, 471] on p "9021 W Lancaster Rd Jeffersonville, OH 43128" at bounding box center [417, 471] width 212 height 15
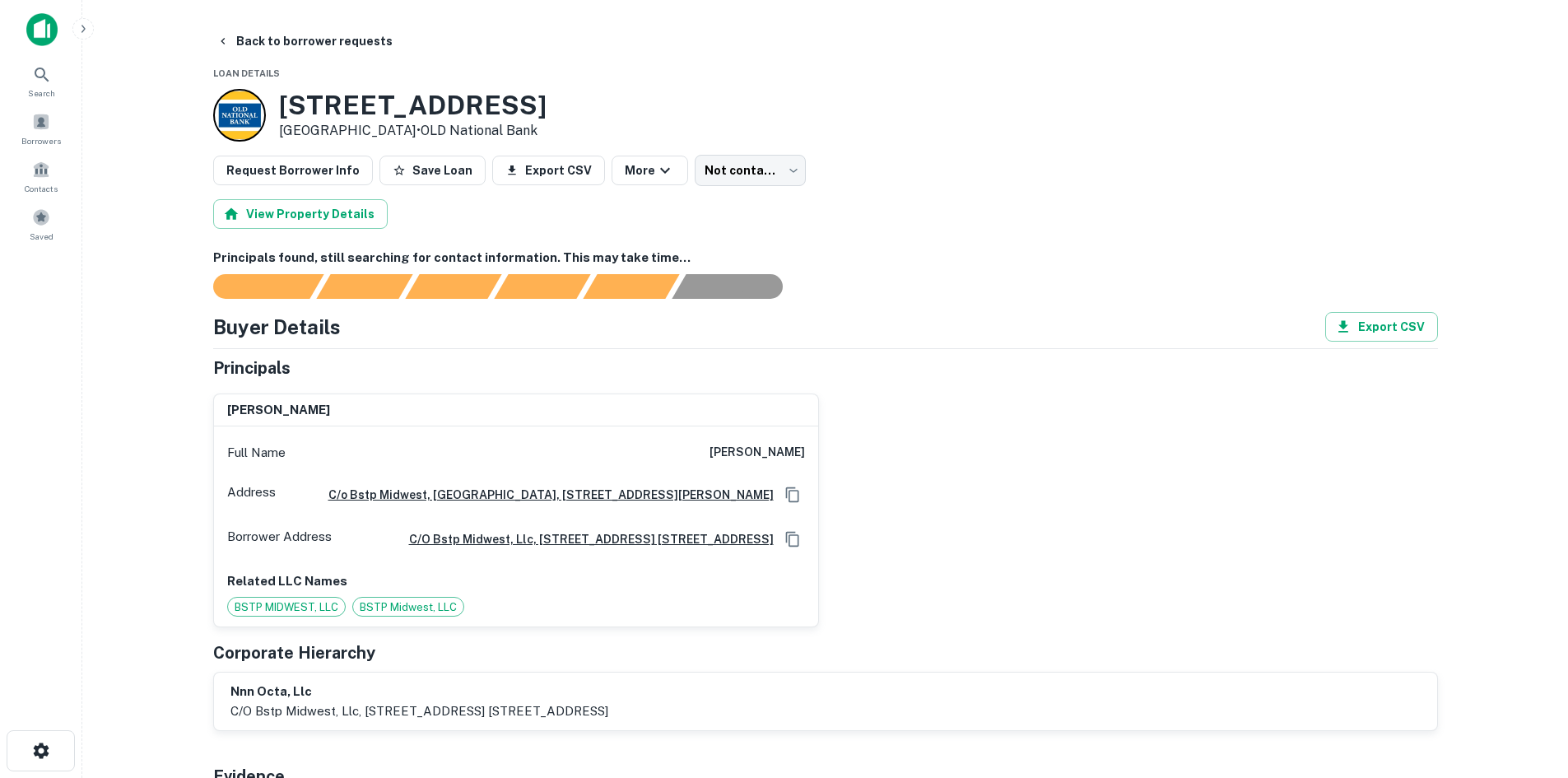
drag, startPoint x: 278, startPoint y: 97, endPoint x: 426, endPoint y: 136, distance: 153.1
click at [426, 136] on div "9021 W Lancaster Rd Jeffersonville, OH 43128 • OLD National Bank" at bounding box center [413, 115] width 267 height 51
copy div "9021 W Lancaster Rd Jeffersonville, OH 43128"
click at [260, 35] on button "Back to borrower requests" at bounding box center [304, 41] width 190 height 30
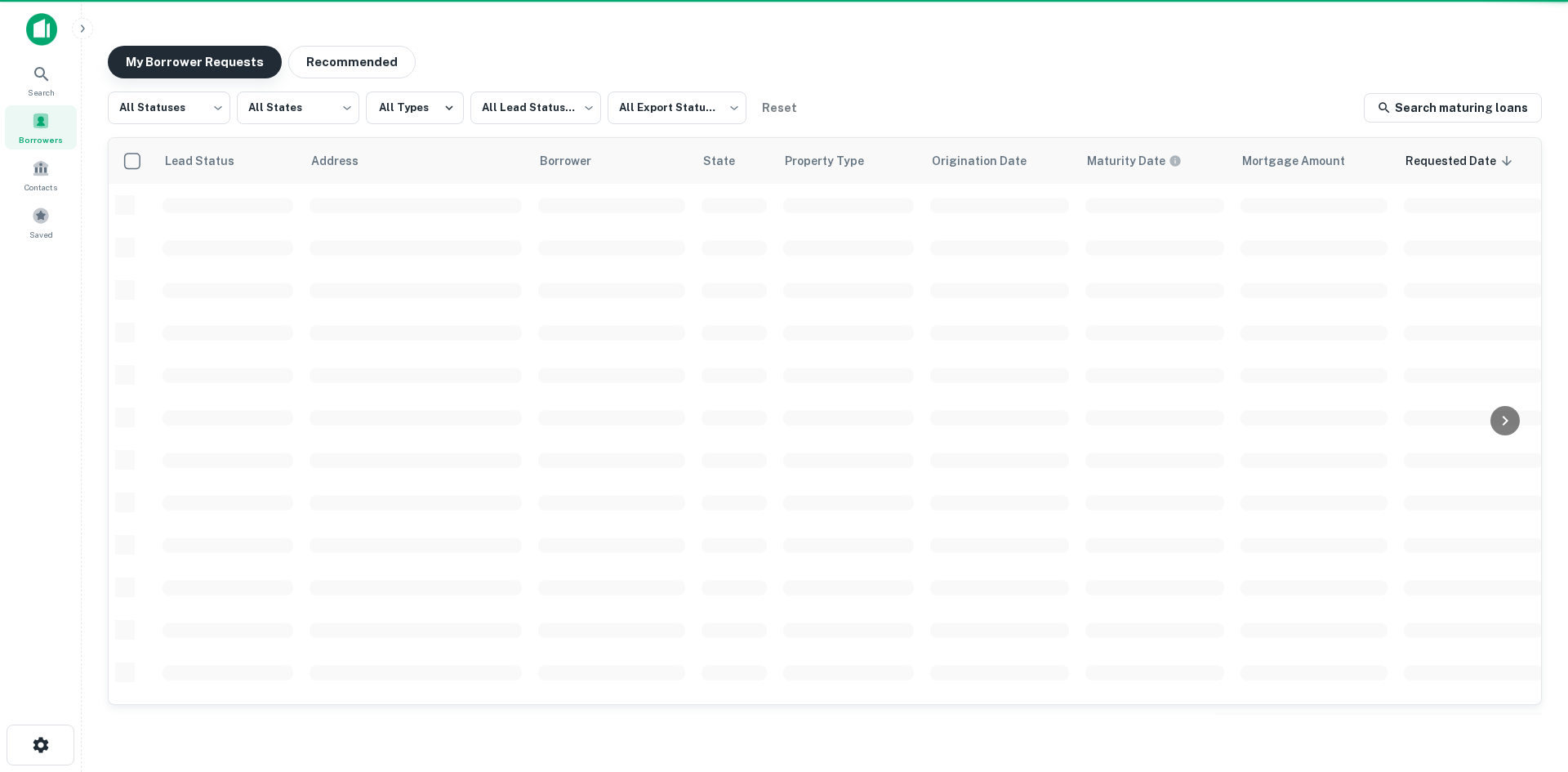
scroll to position [553, 0]
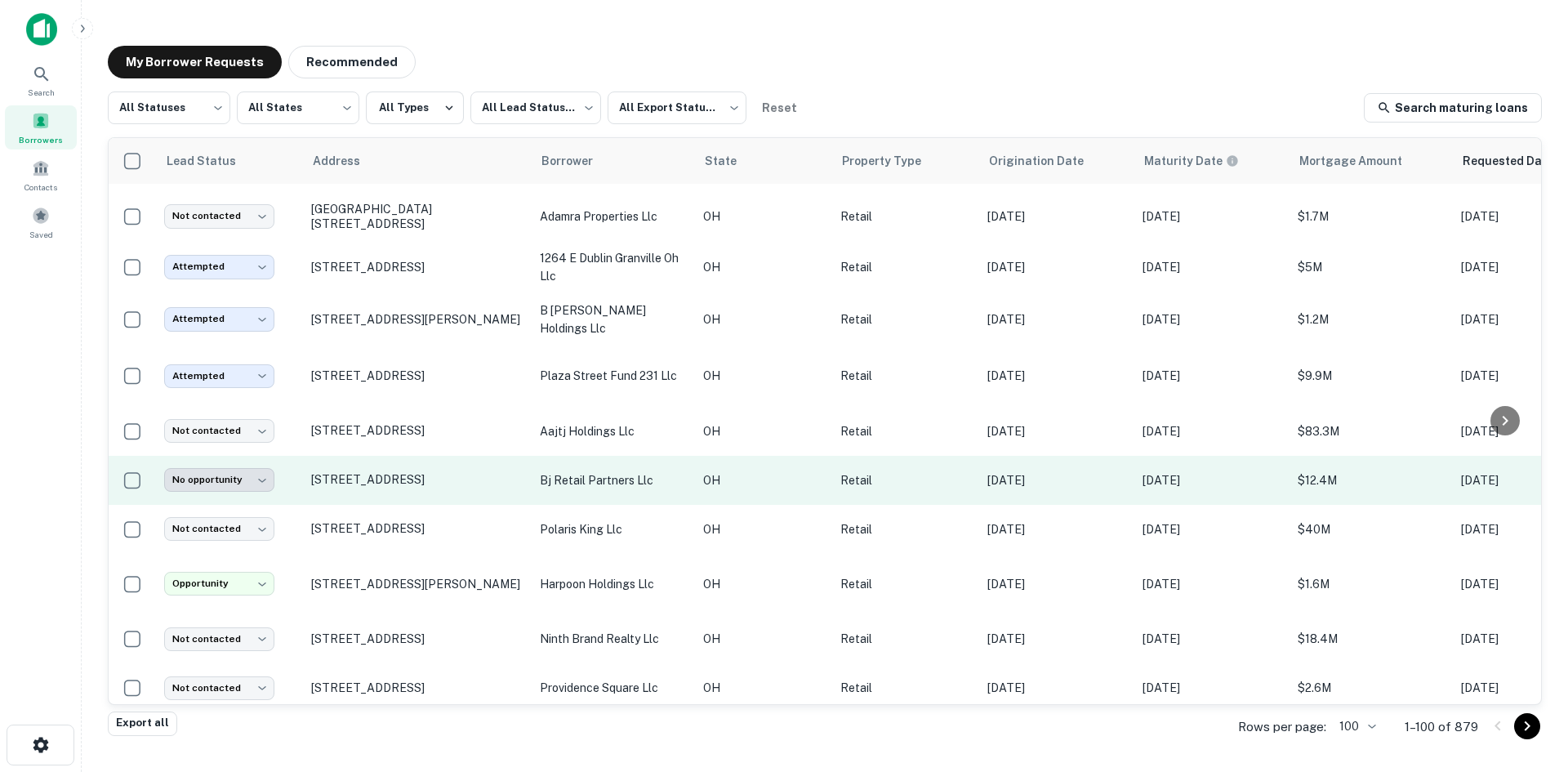
click at [446, 503] on td "1400 N High St Hillsboro, OH 45133" at bounding box center [417, 480] width 229 height 49
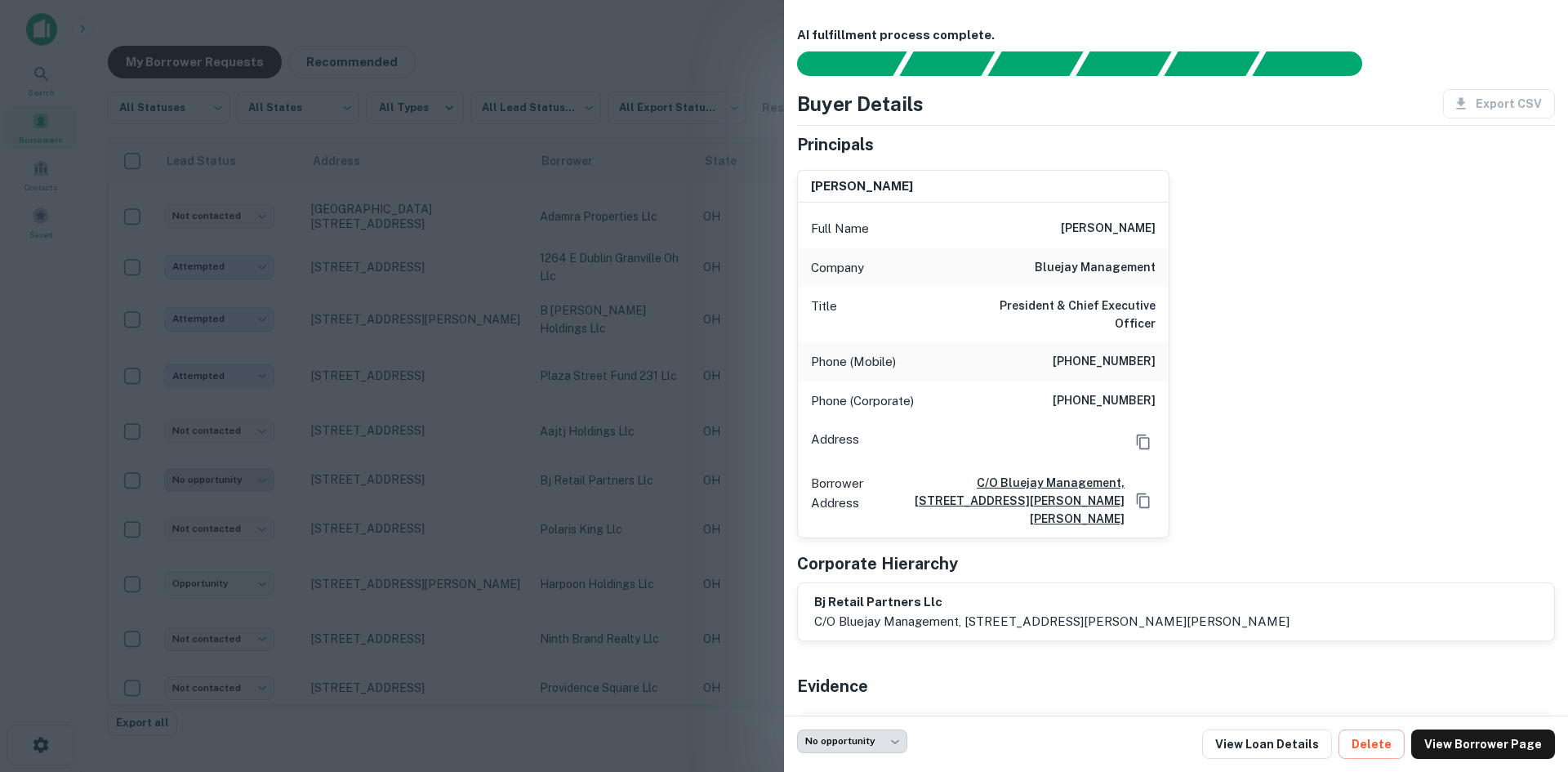
click at [446, 507] on div at bounding box center [784, 386] width 1568 height 772
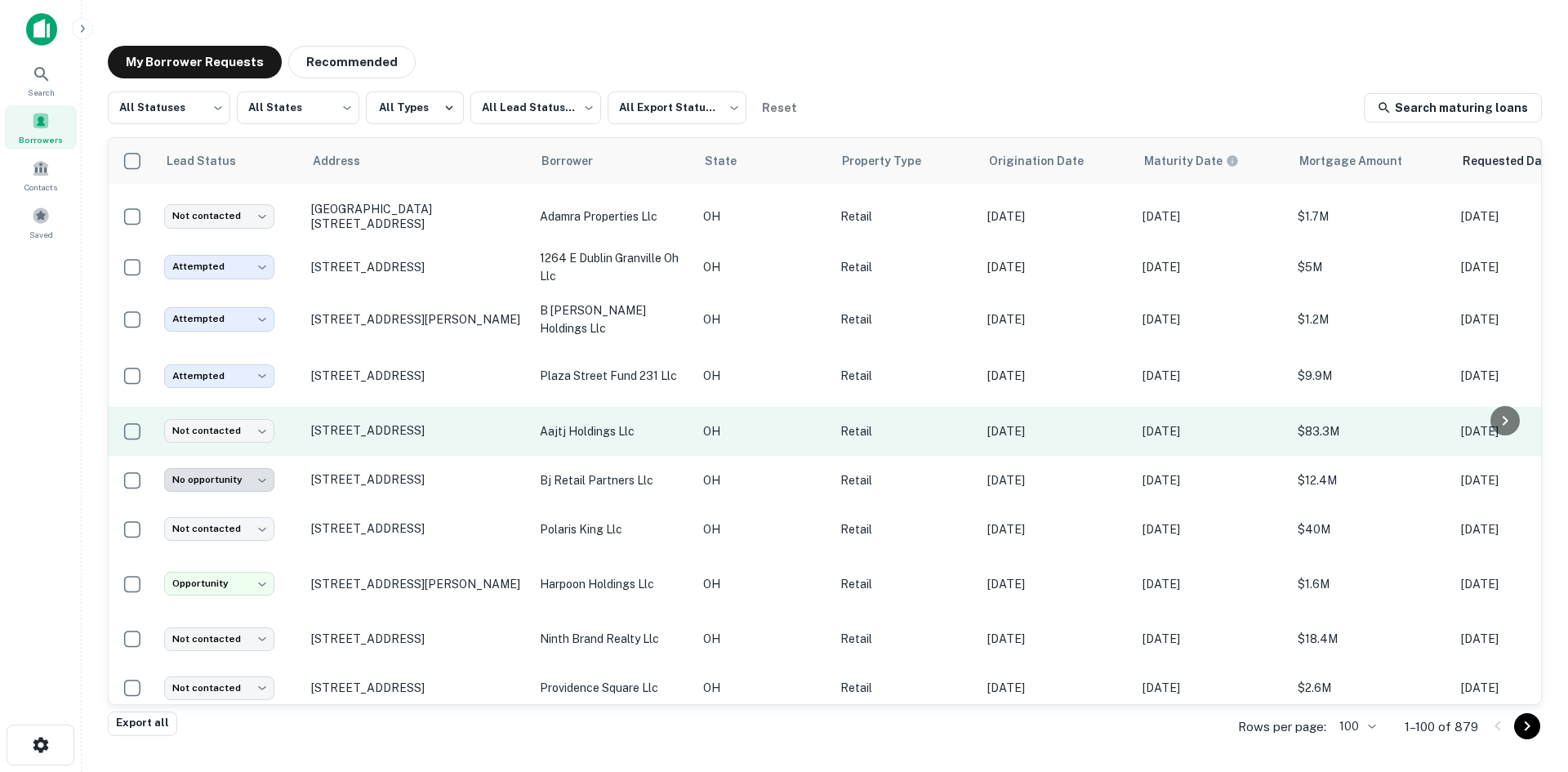
click at [436, 456] on td "11123 State Route 41 West Union, OH 45693" at bounding box center [417, 431] width 229 height 49
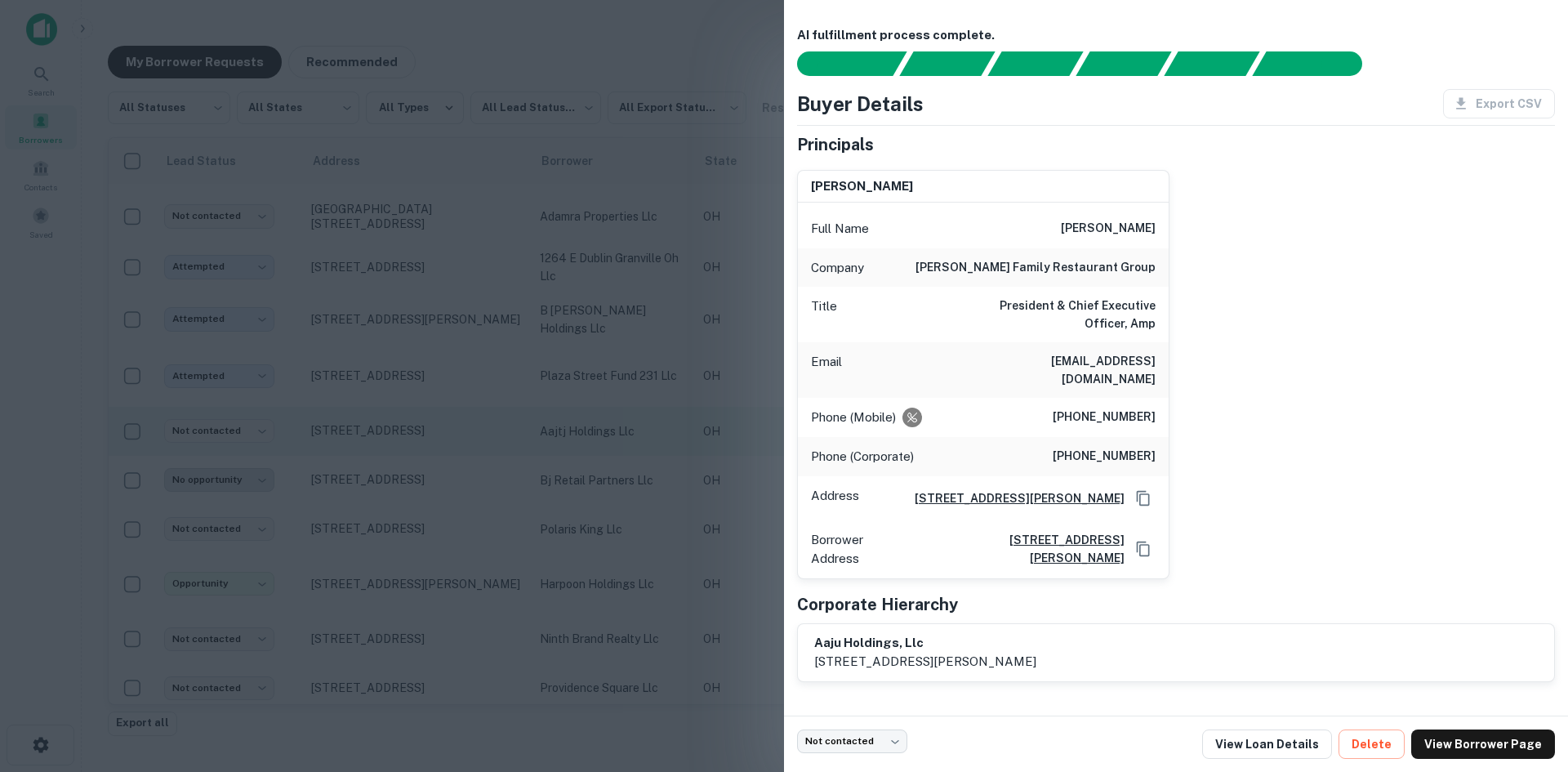
click at [436, 462] on div at bounding box center [784, 386] width 1568 height 772
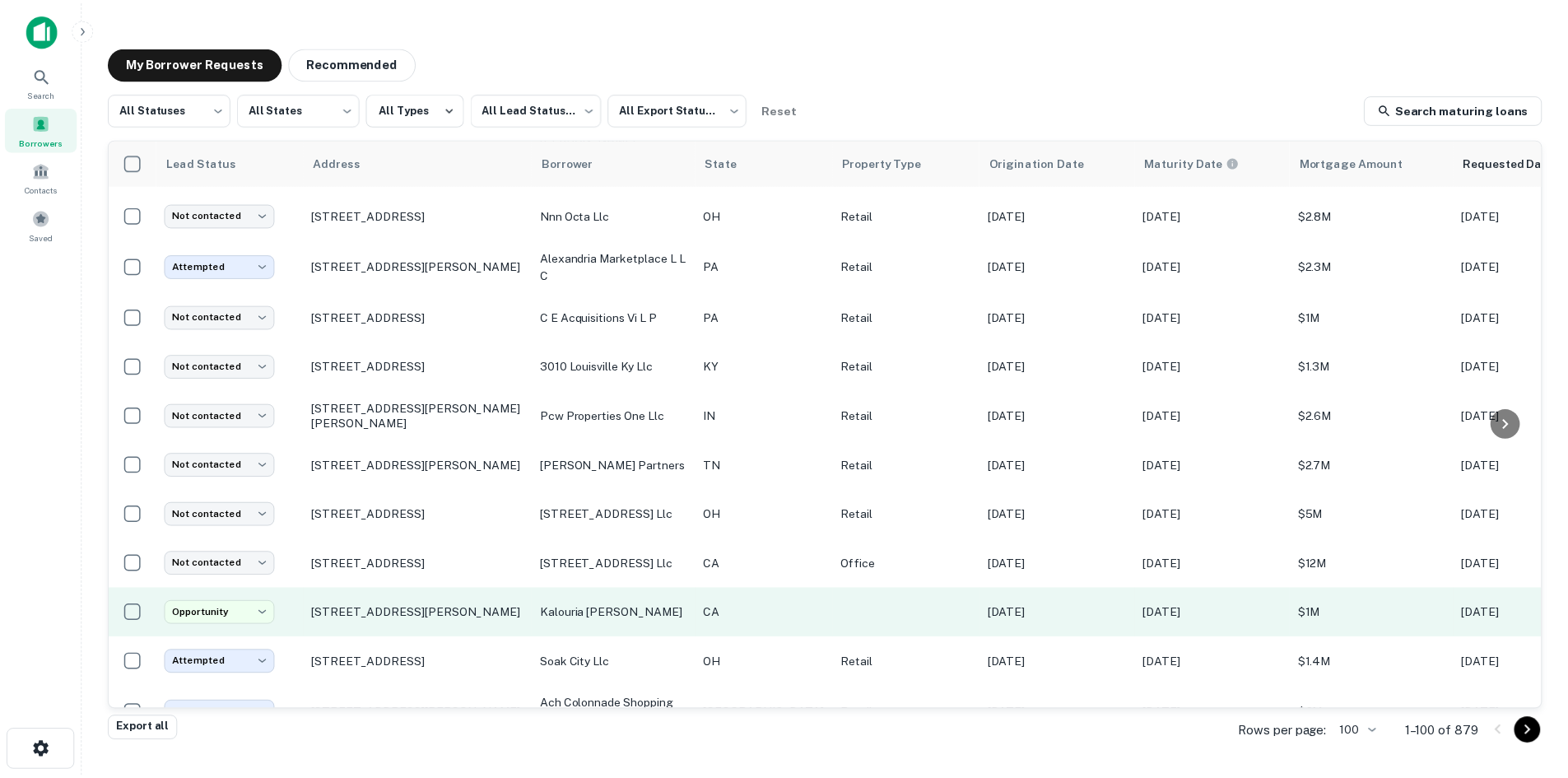
scroll to position [1586, 0]
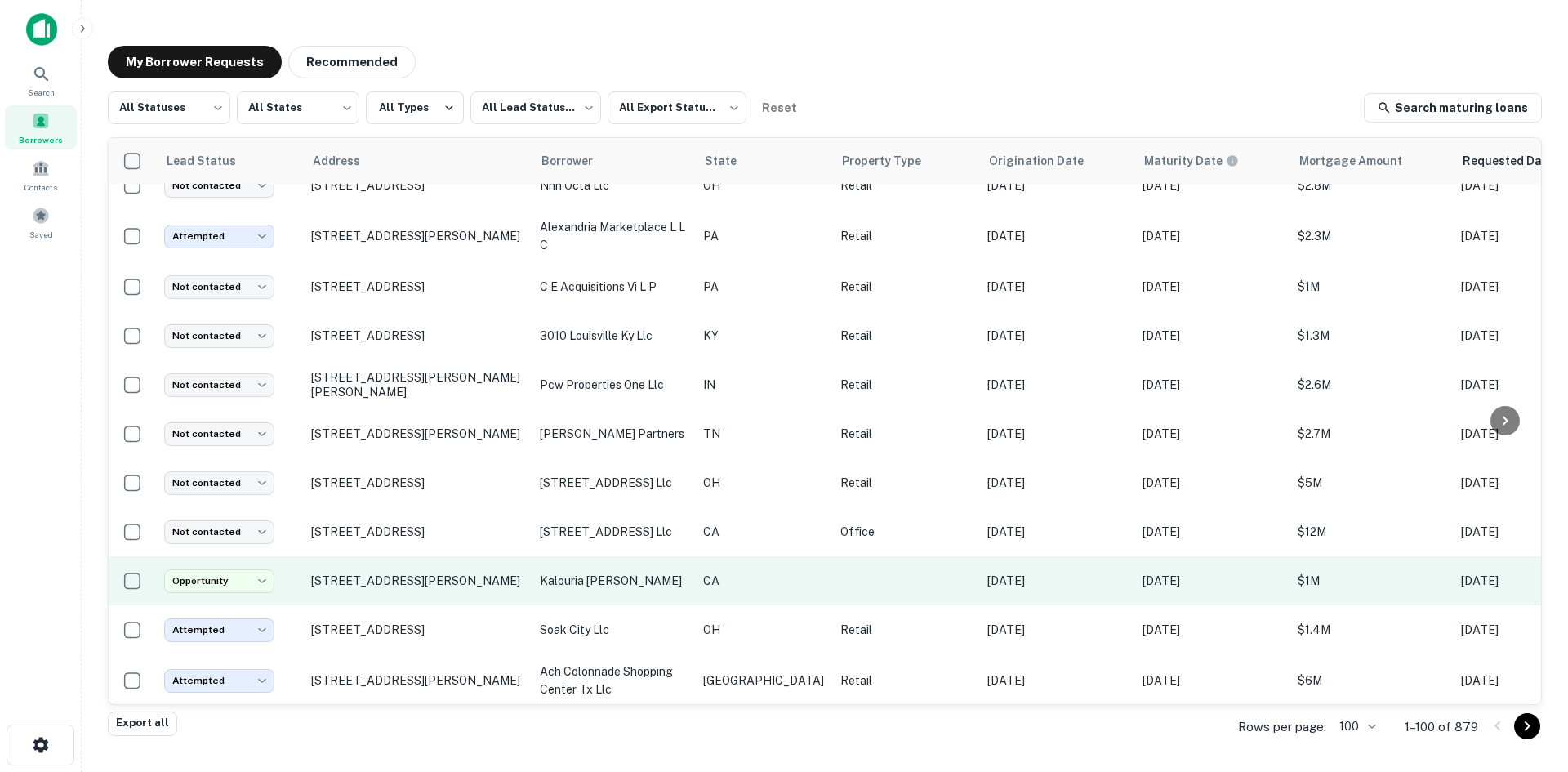
click at [403, 601] on td "575 Banta Rd Imperial, CA 92251" at bounding box center [417, 580] width 229 height 49
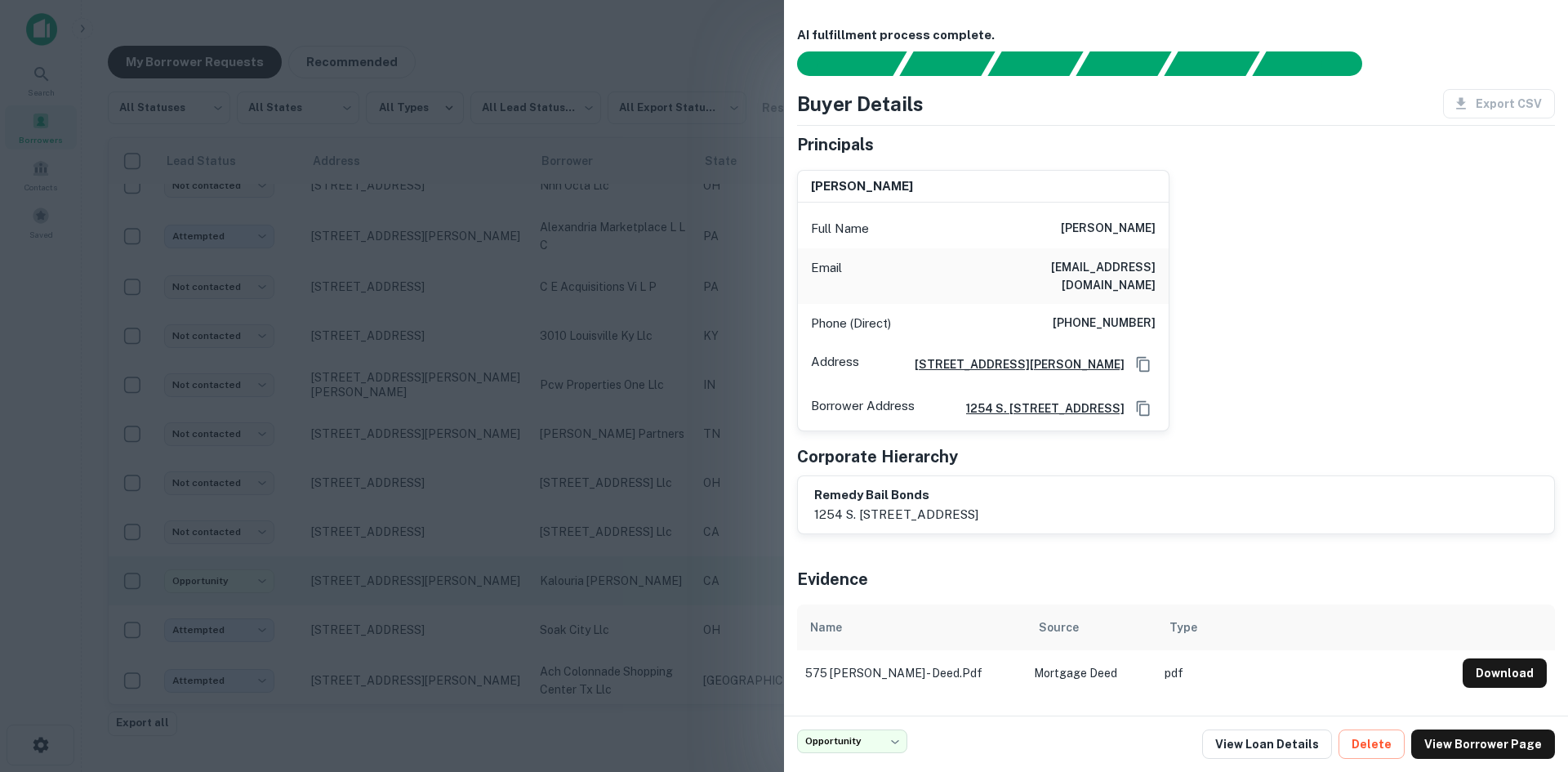
click at [403, 601] on div at bounding box center [784, 386] width 1568 height 772
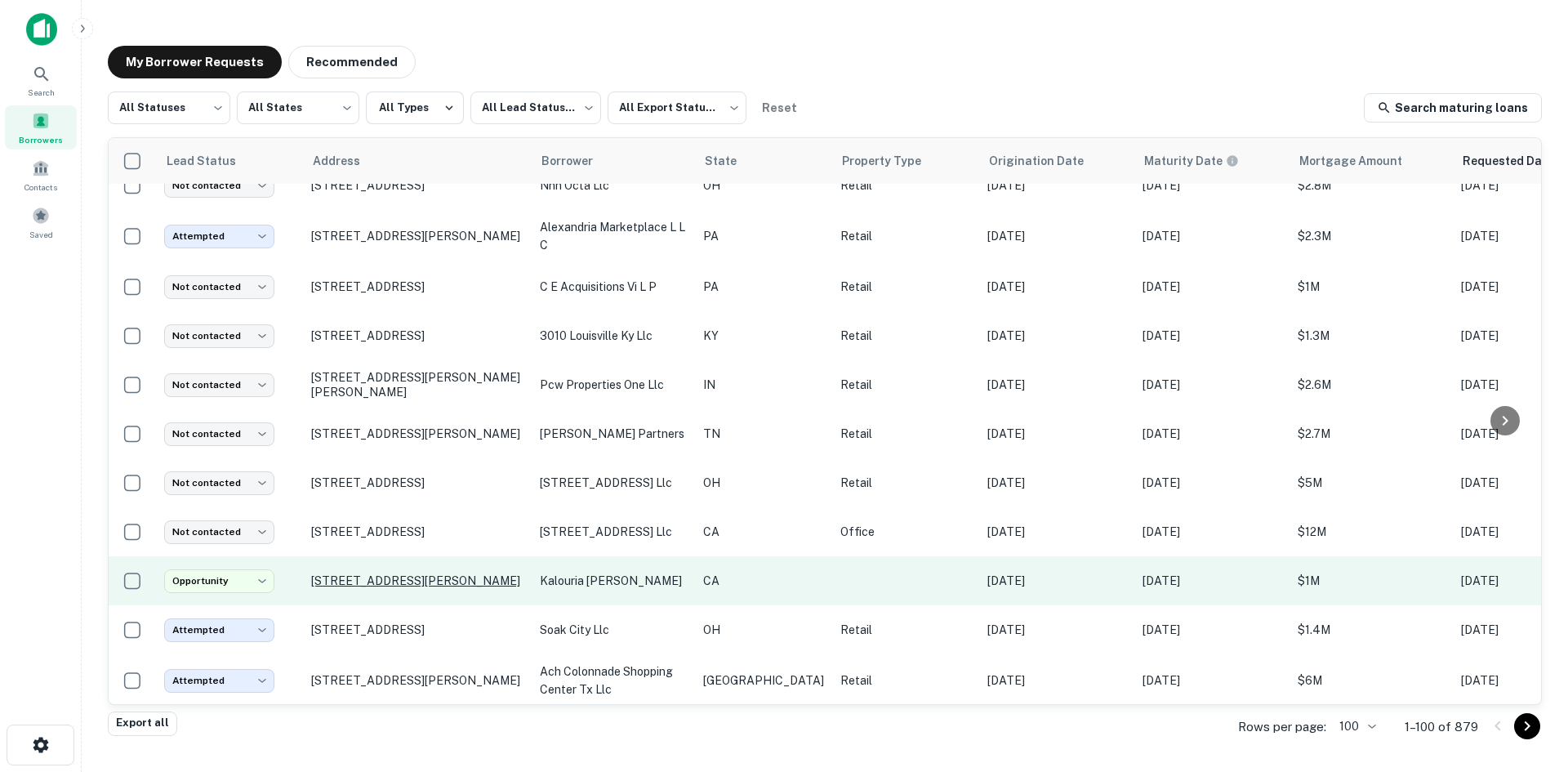
click at [403, 586] on p "575 Banta Rd Imperial, CA 92251" at bounding box center [417, 581] width 212 height 15
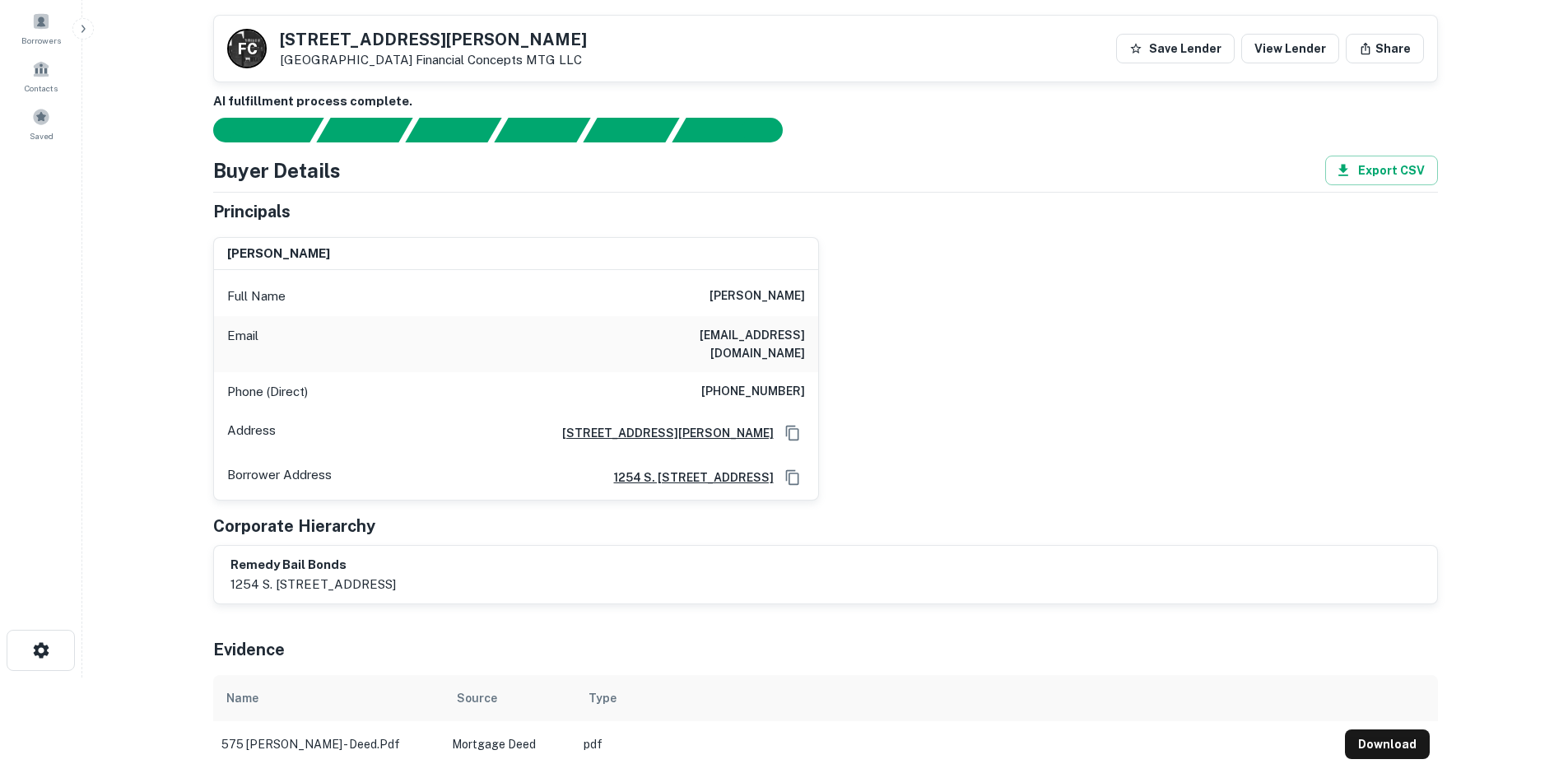
scroll to position [82, 0]
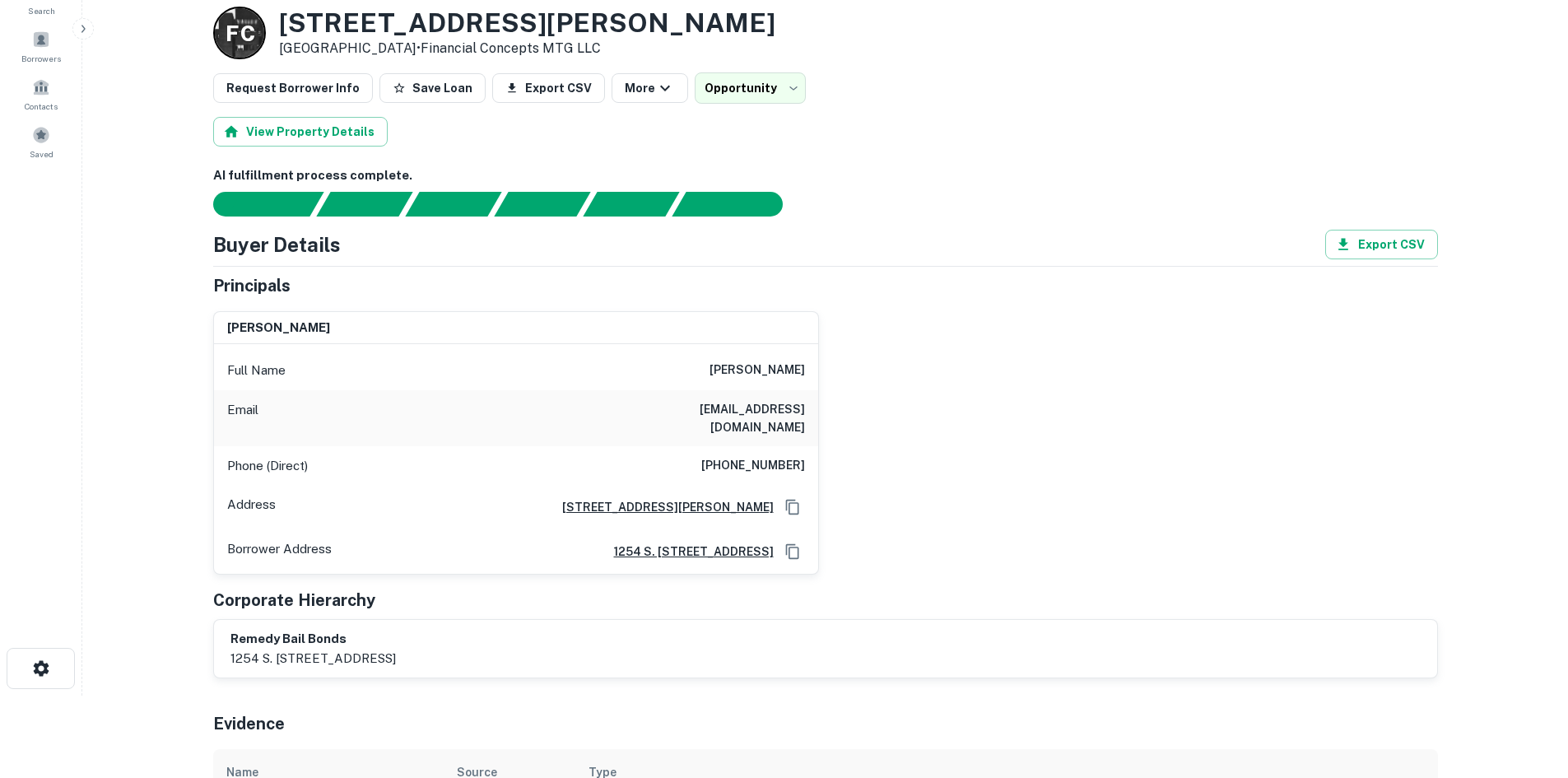
click at [757, 461] on div "Phone (Direct) (734) 341-8488" at bounding box center [516, 466] width 604 height 39
click at [757, 460] on div "Phone (Direct) (734) 341-8488" at bounding box center [516, 466] width 604 height 39
click at [757, 456] on h6 "(734) 341-8488" at bounding box center [753, 465] width 104 height 20
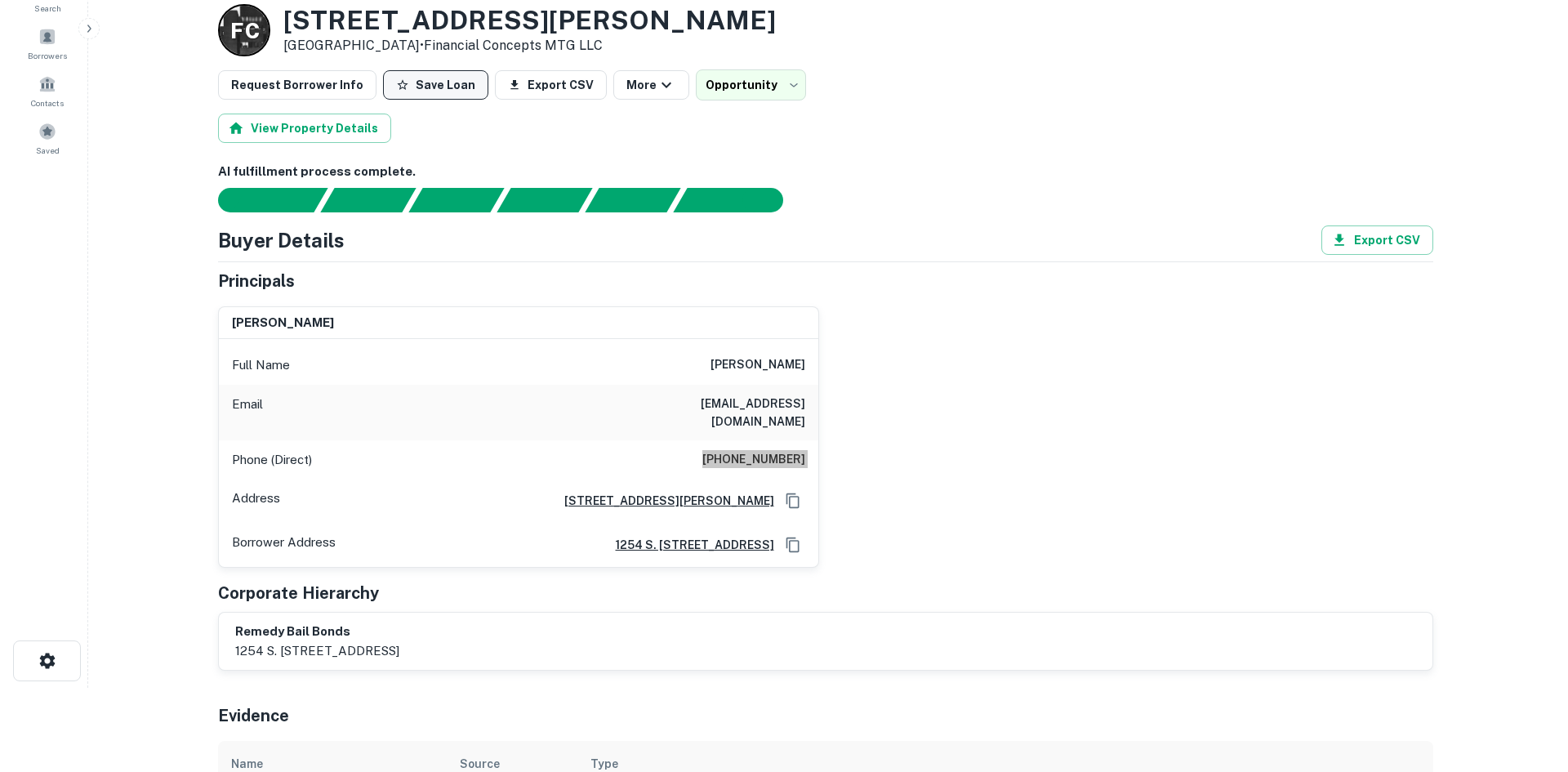
scroll to position [0, 0]
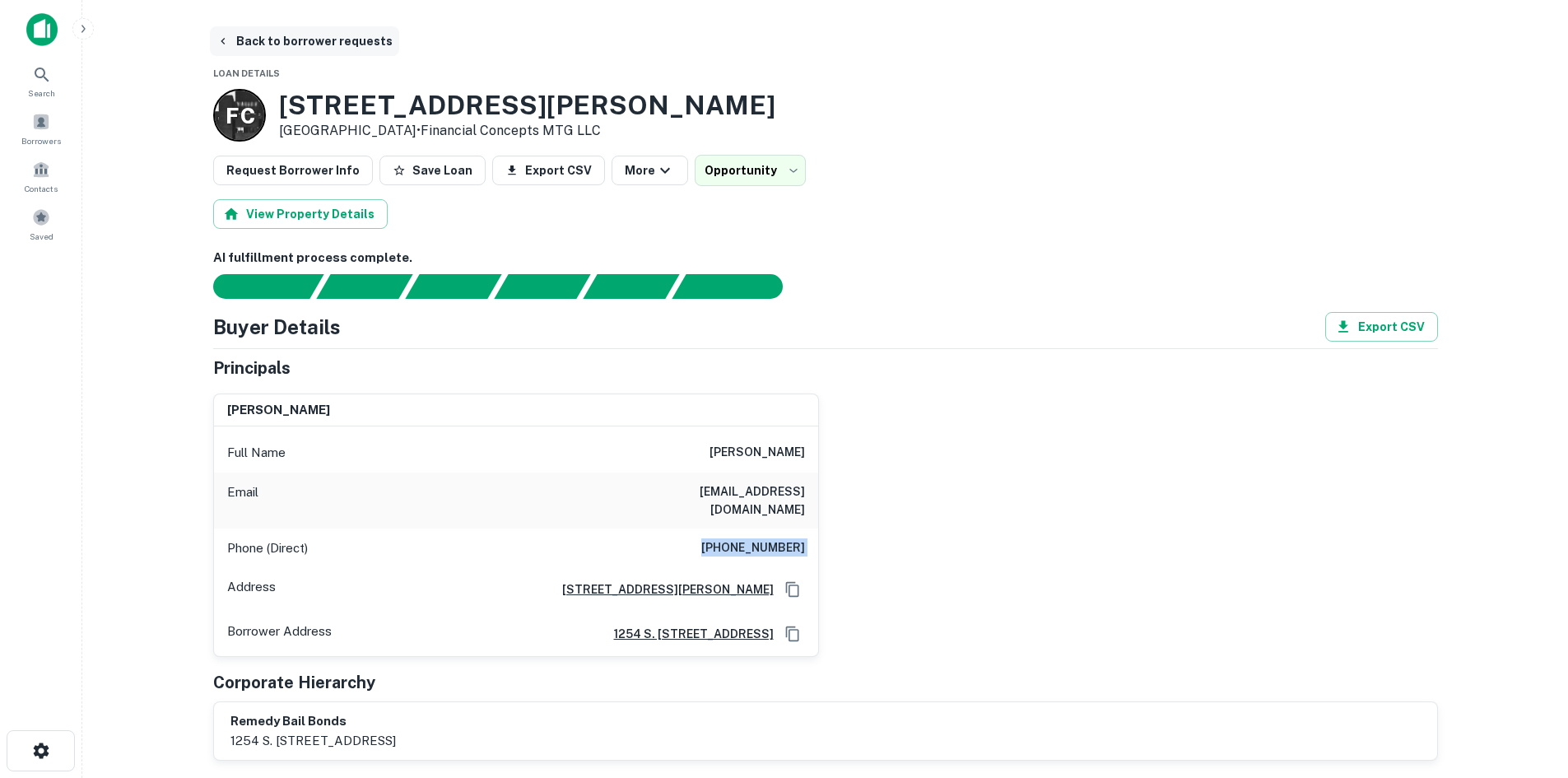
click at [288, 29] on button "Back to borrower requests" at bounding box center [304, 41] width 190 height 30
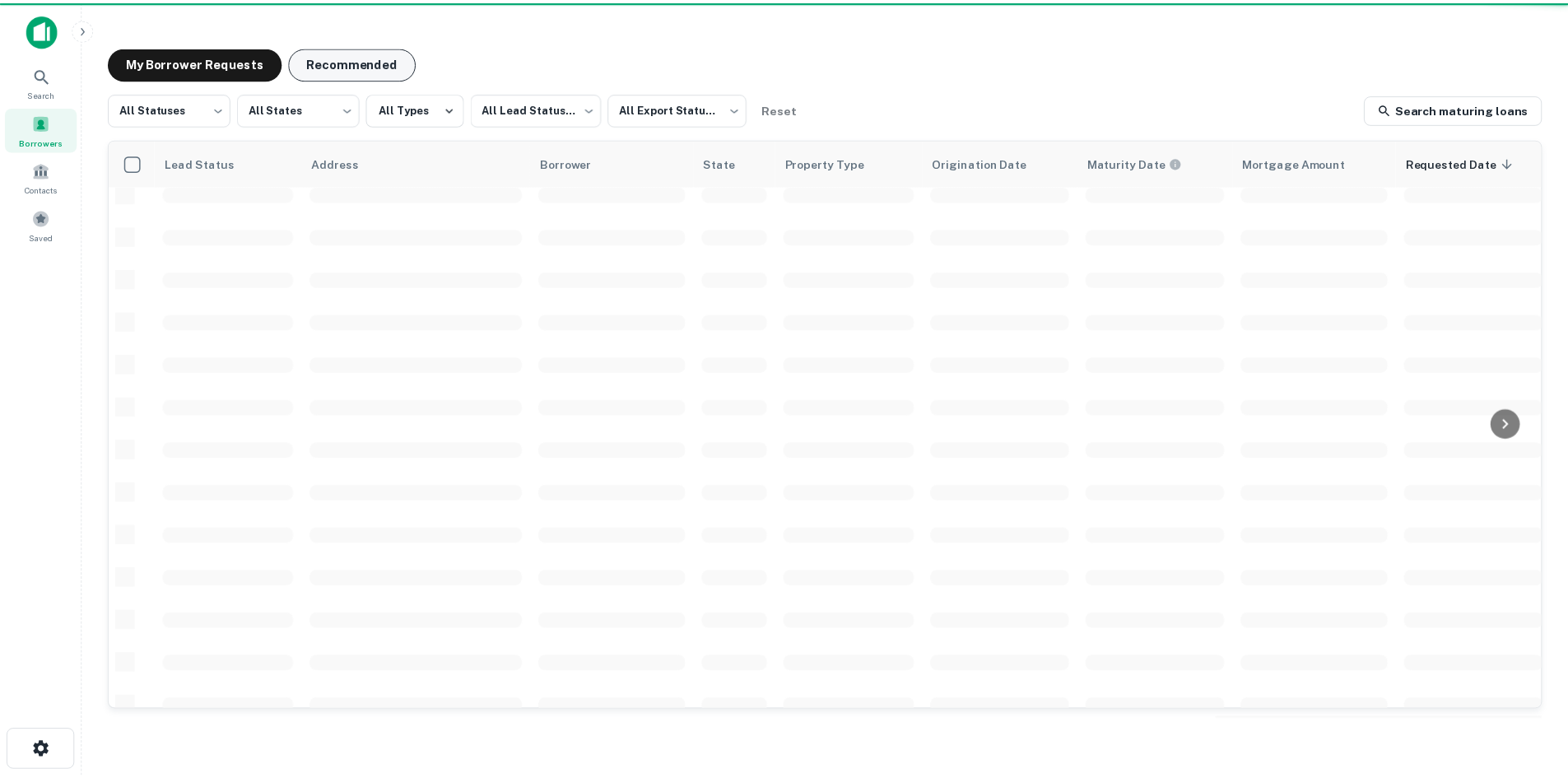
scroll to position [558, 0]
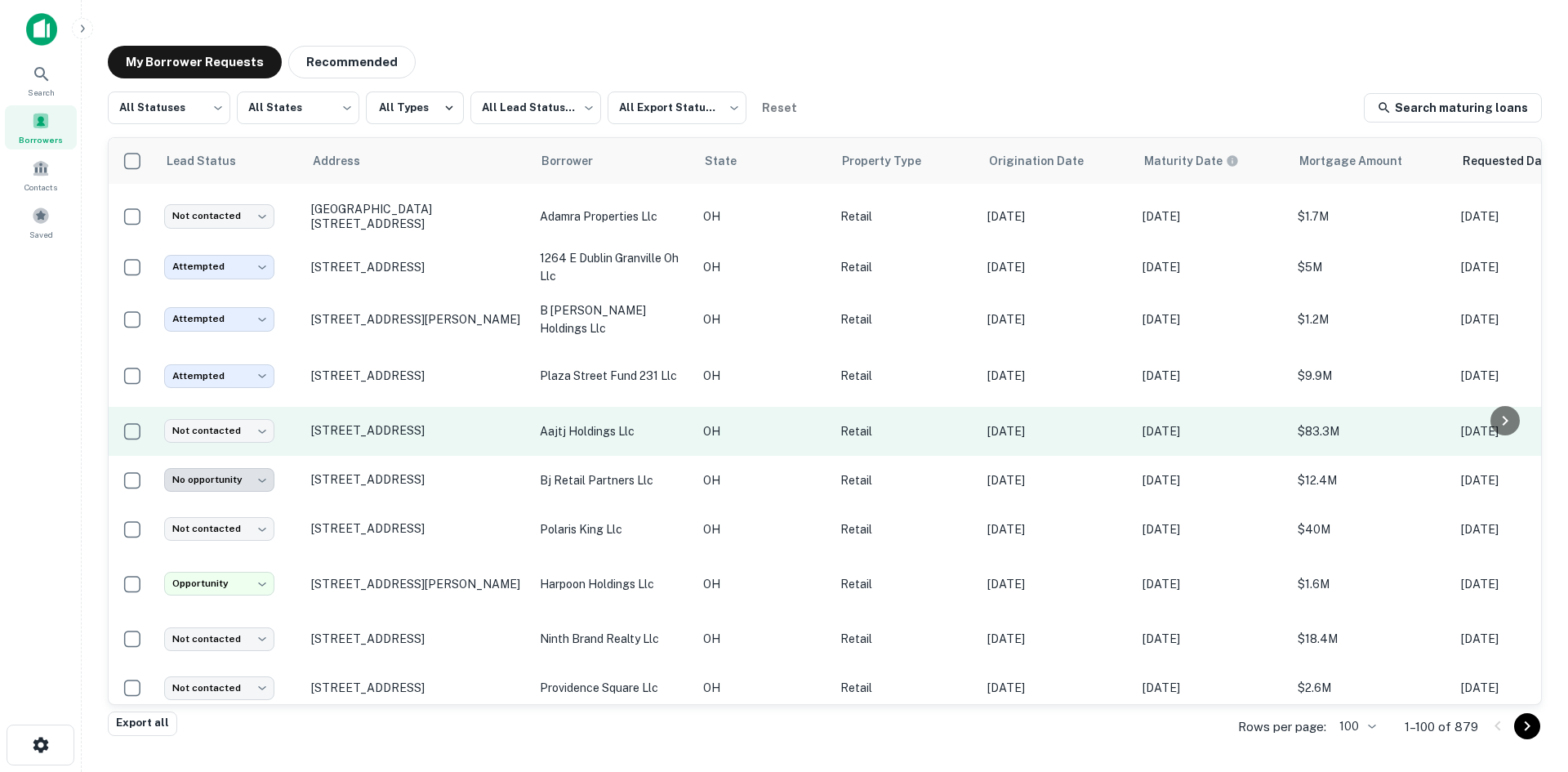
click at [430, 456] on td "11123 State Route 41 West Union, OH 45693" at bounding box center [417, 431] width 229 height 49
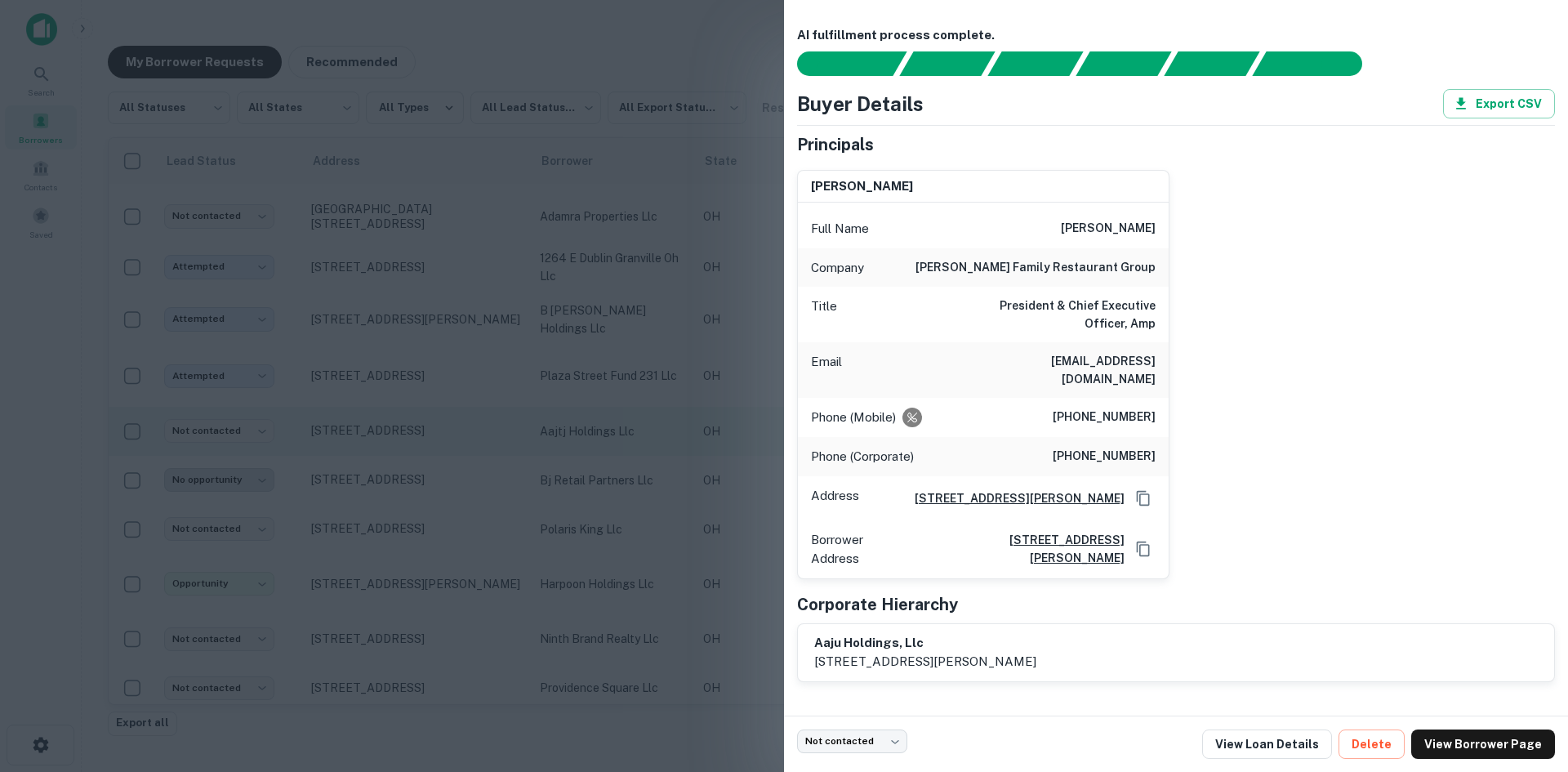
click at [430, 465] on div at bounding box center [784, 386] width 1568 height 772
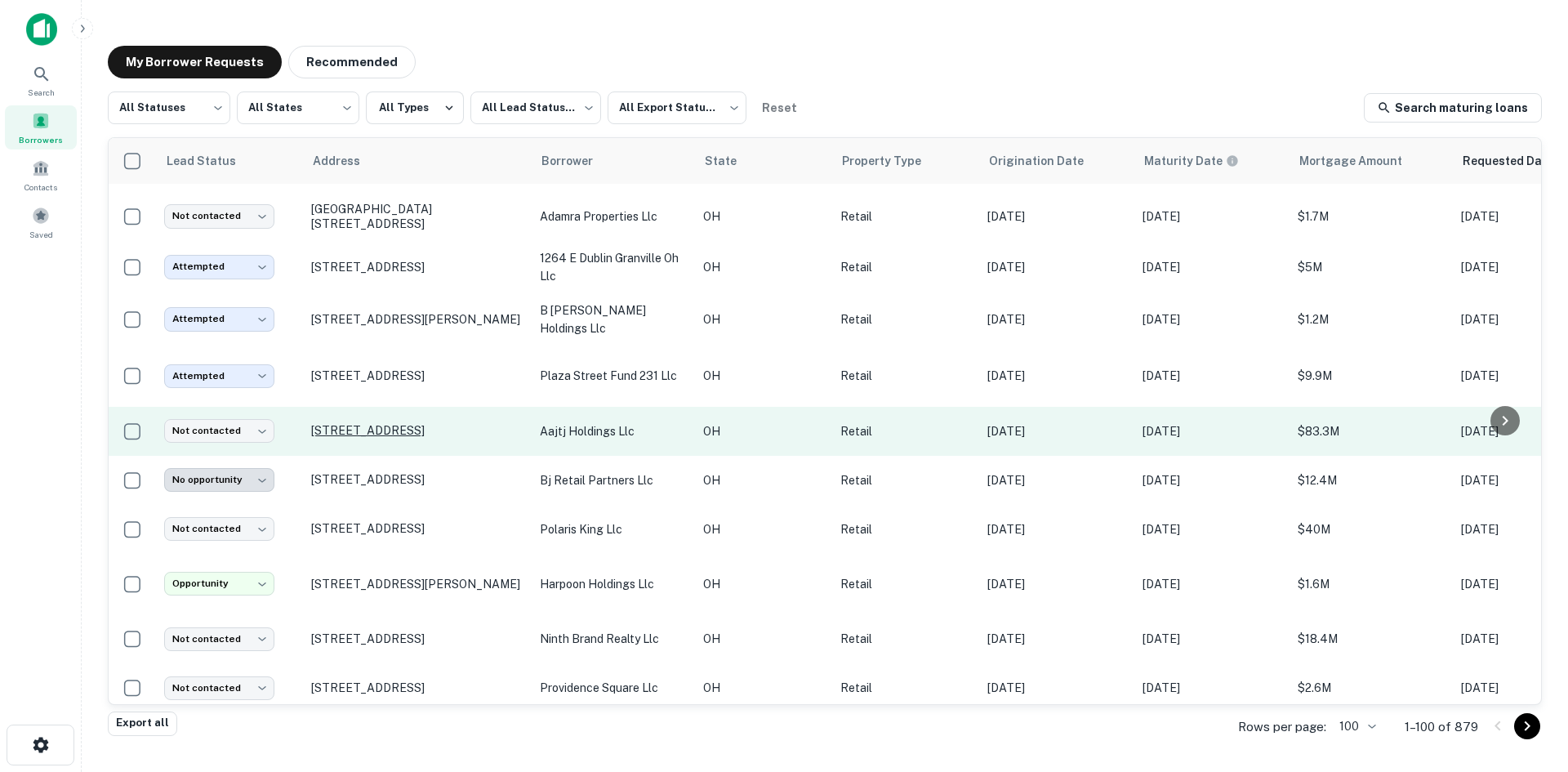
click at [428, 437] on p "11123 State Route 41 West Union, OH 45693" at bounding box center [417, 430] width 212 height 15
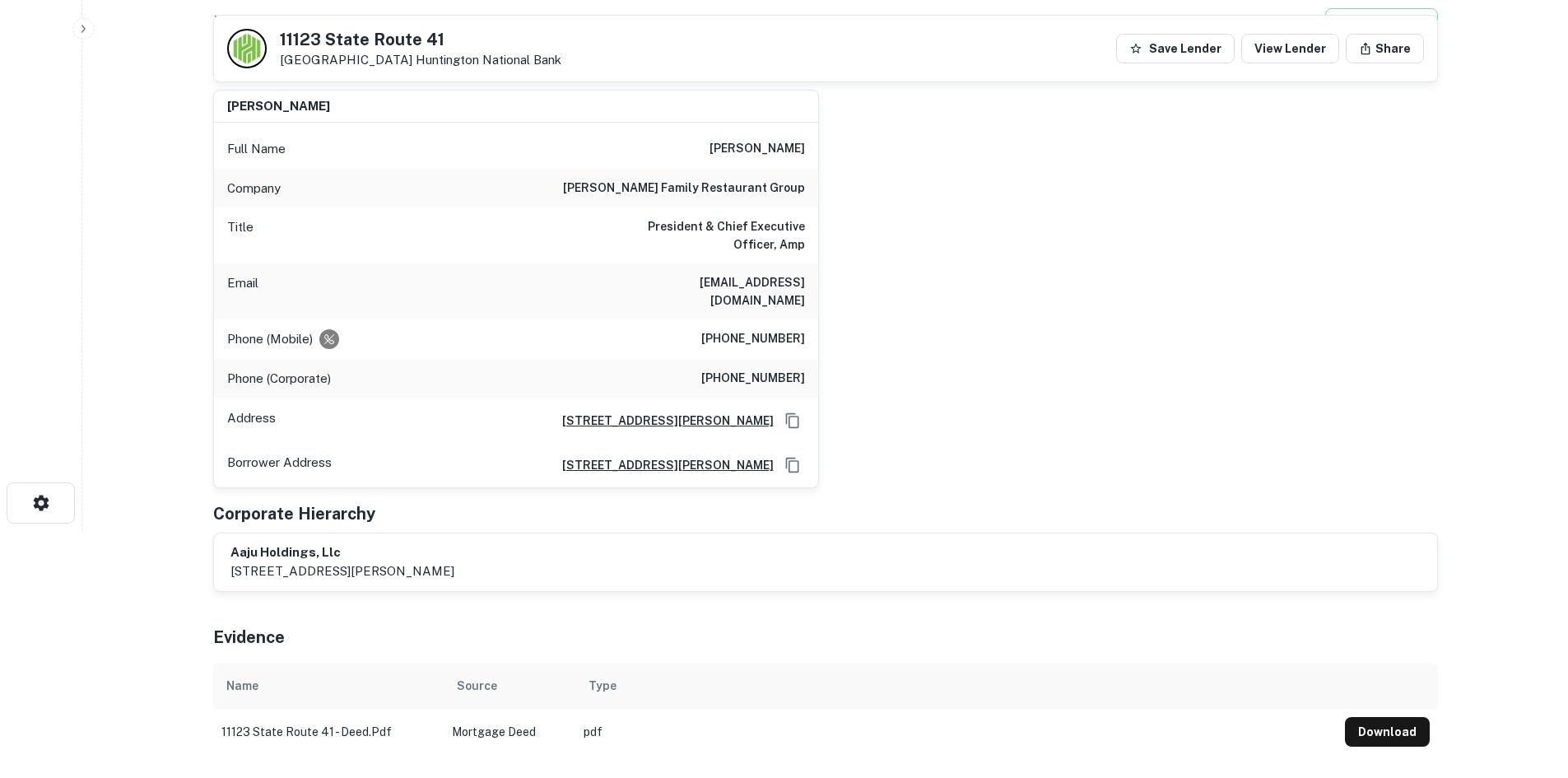
scroll to position [247, 0]
click at [763, 330] on h6 "(740) 352-1686" at bounding box center [753, 339] width 104 height 20
copy h6 "(740) 352-1686"
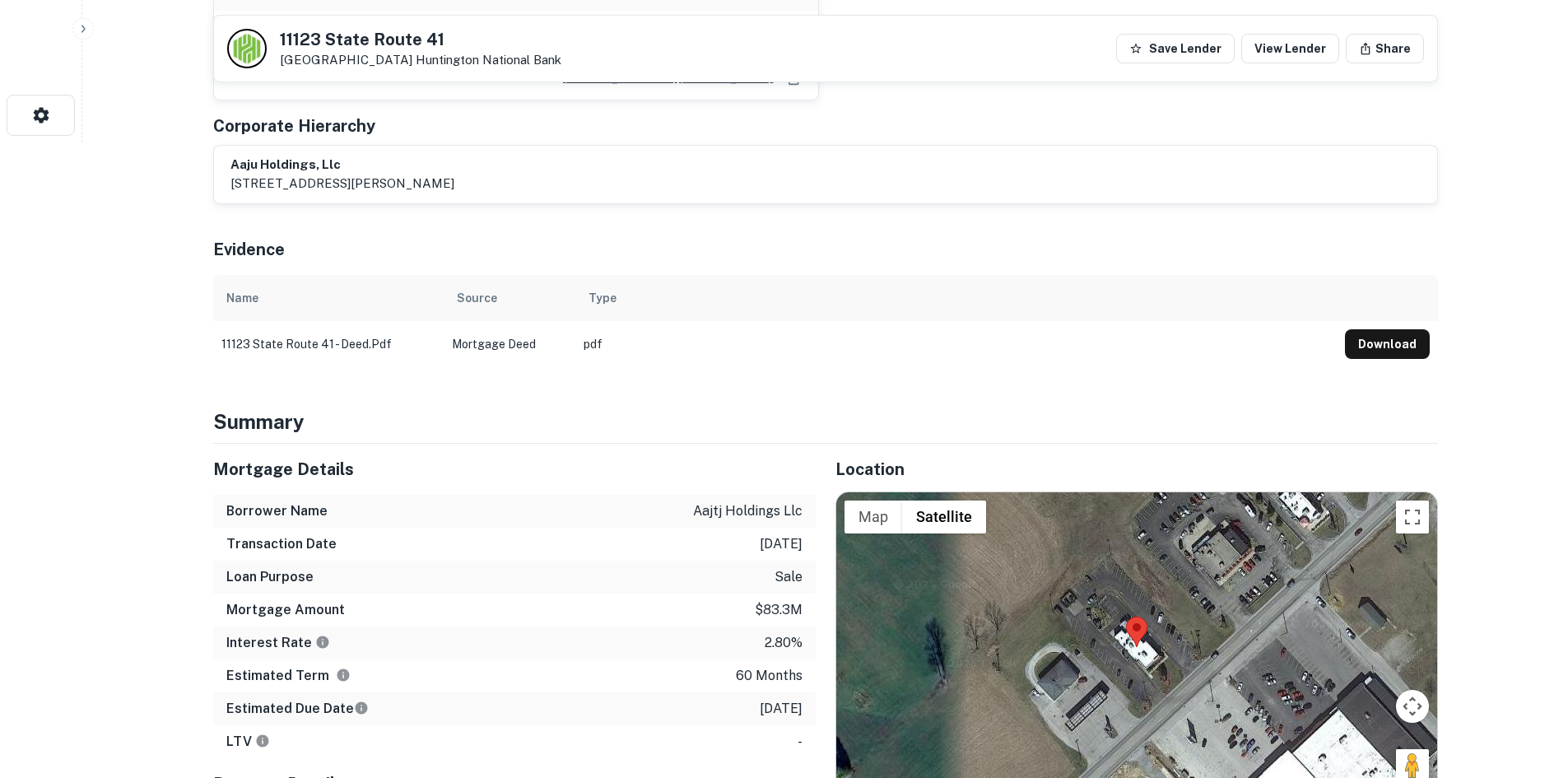
scroll to position [823, 0]
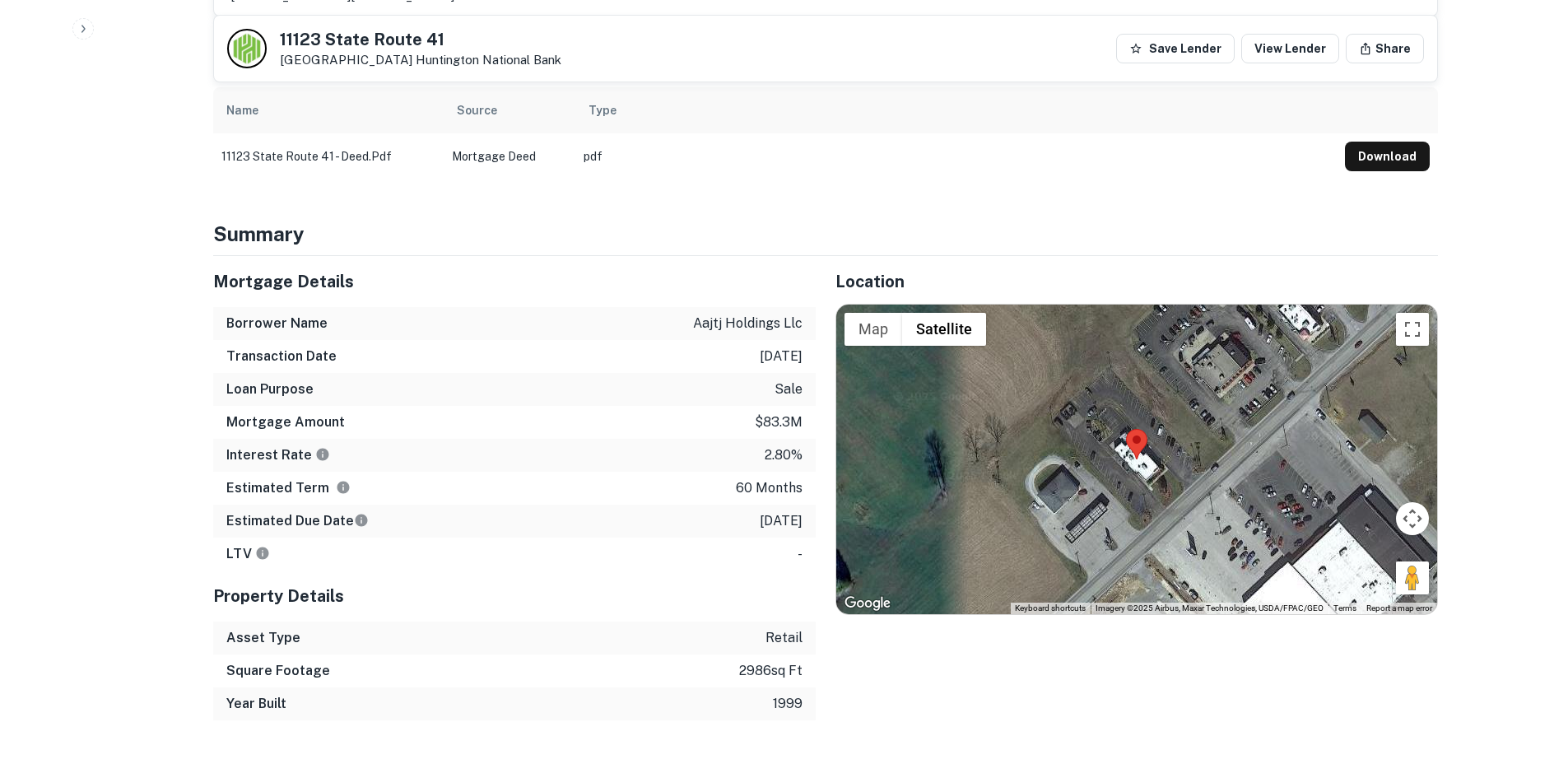
drag, startPoint x: 1300, startPoint y: 523, endPoint x: 1202, endPoint y: 496, distance: 101.7
click at [1190, 491] on div "Map Terrain Satellite Labels Keyboard shortcuts Map Data Imagery ©2025 Airbus, …" at bounding box center [1136, 459] width 600 height 309
drag, startPoint x: 1406, startPoint y: 559, endPoint x: 1240, endPoint y: 500, distance: 176.2
click at [1236, 500] on div "Map Terrain Satellite Labels Keyboard shortcuts Map Data Imagery ©2025 Airbus, …" at bounding box center [1136, 459] width 600 height 309
drag, startPoint x: 1406, startPoint y: 559, endPoint x: 1181, endPoint y: 481, distance: 238.1
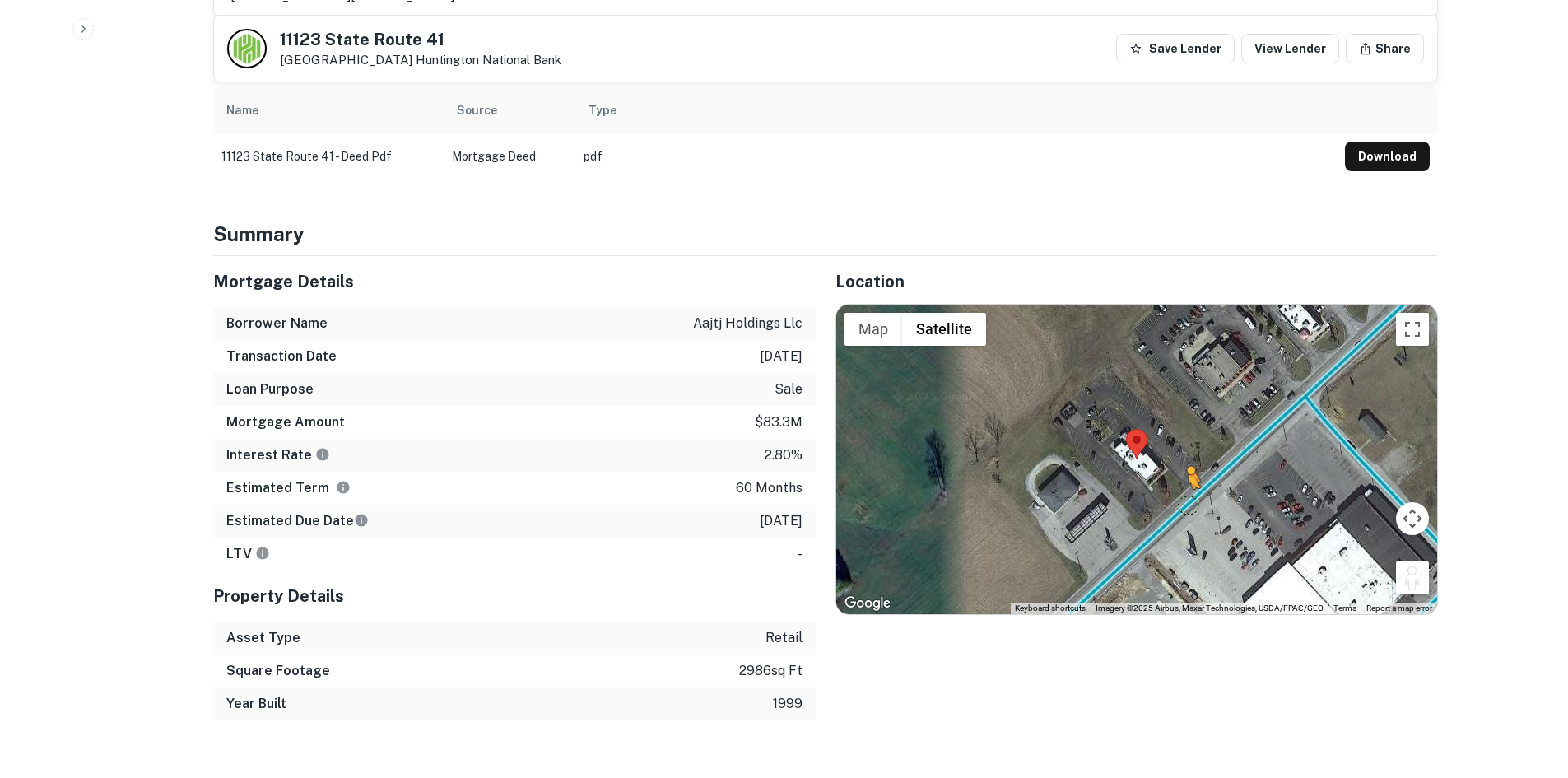
click at [1181, 481] on div "To activate drag with keyboard, press Alt + Enter. Once in keyboard drag state,…" at bounding box center [1136, 459] width 600 height 309
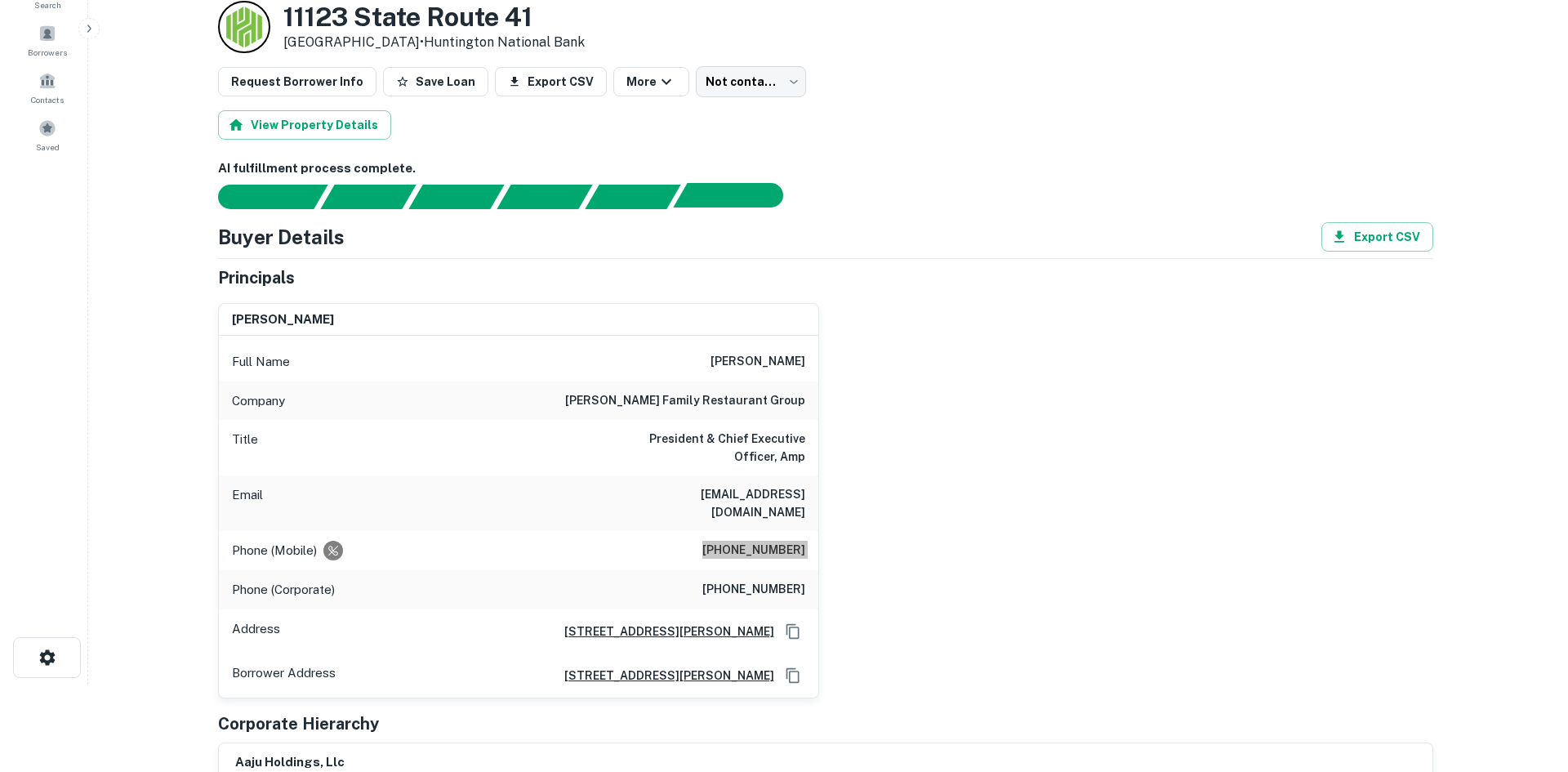
scroll to position [0, 0]
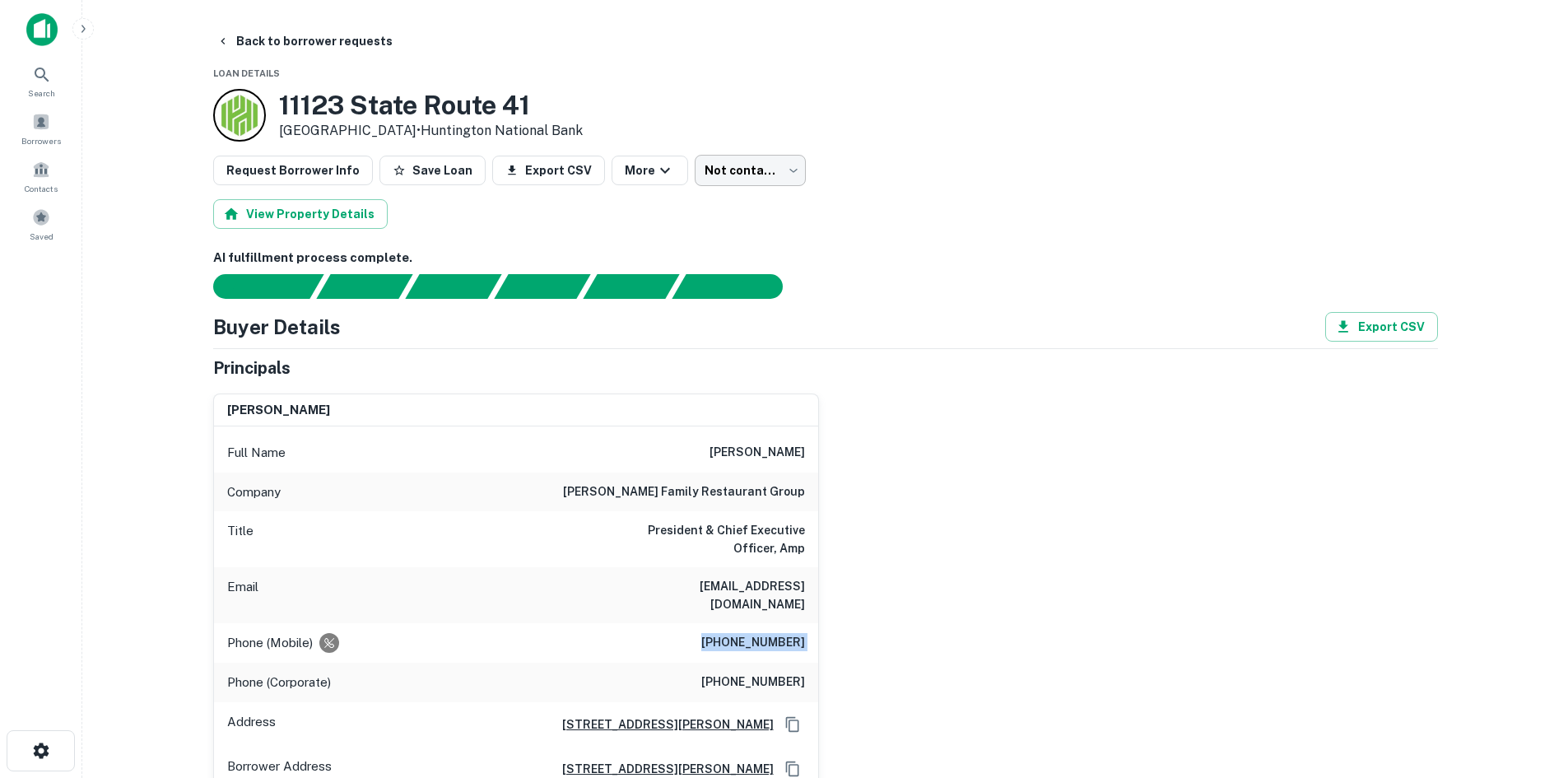
click at [729, 177] on body "Search Borrowers Contacts Saved Back to borrower requests Loan Details 11123 St…" at bounding box center [784, 389] width 1568 height 778
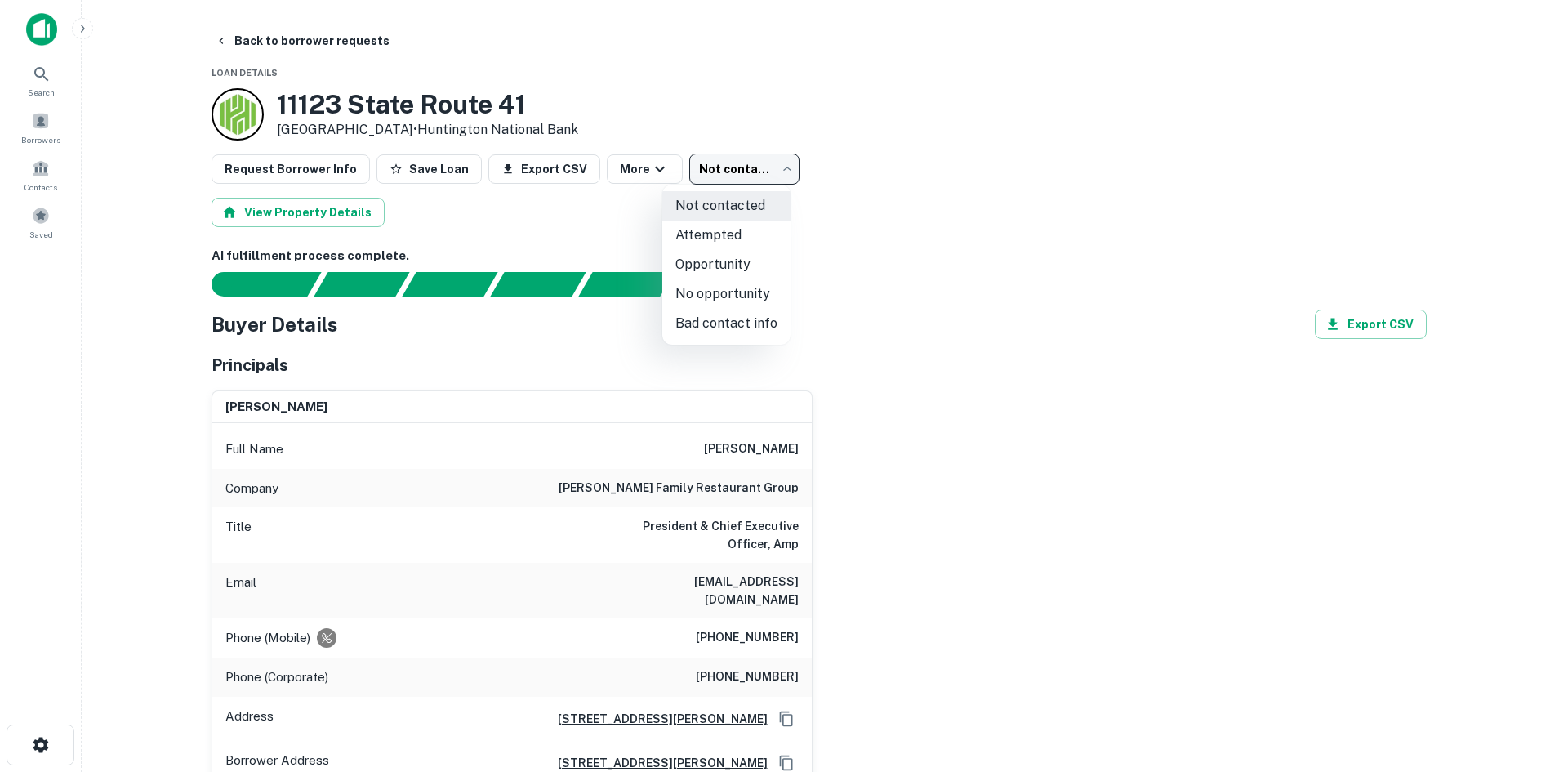
click at [878, 360] on div at bounding box center [784, 386] width 1568 height 772
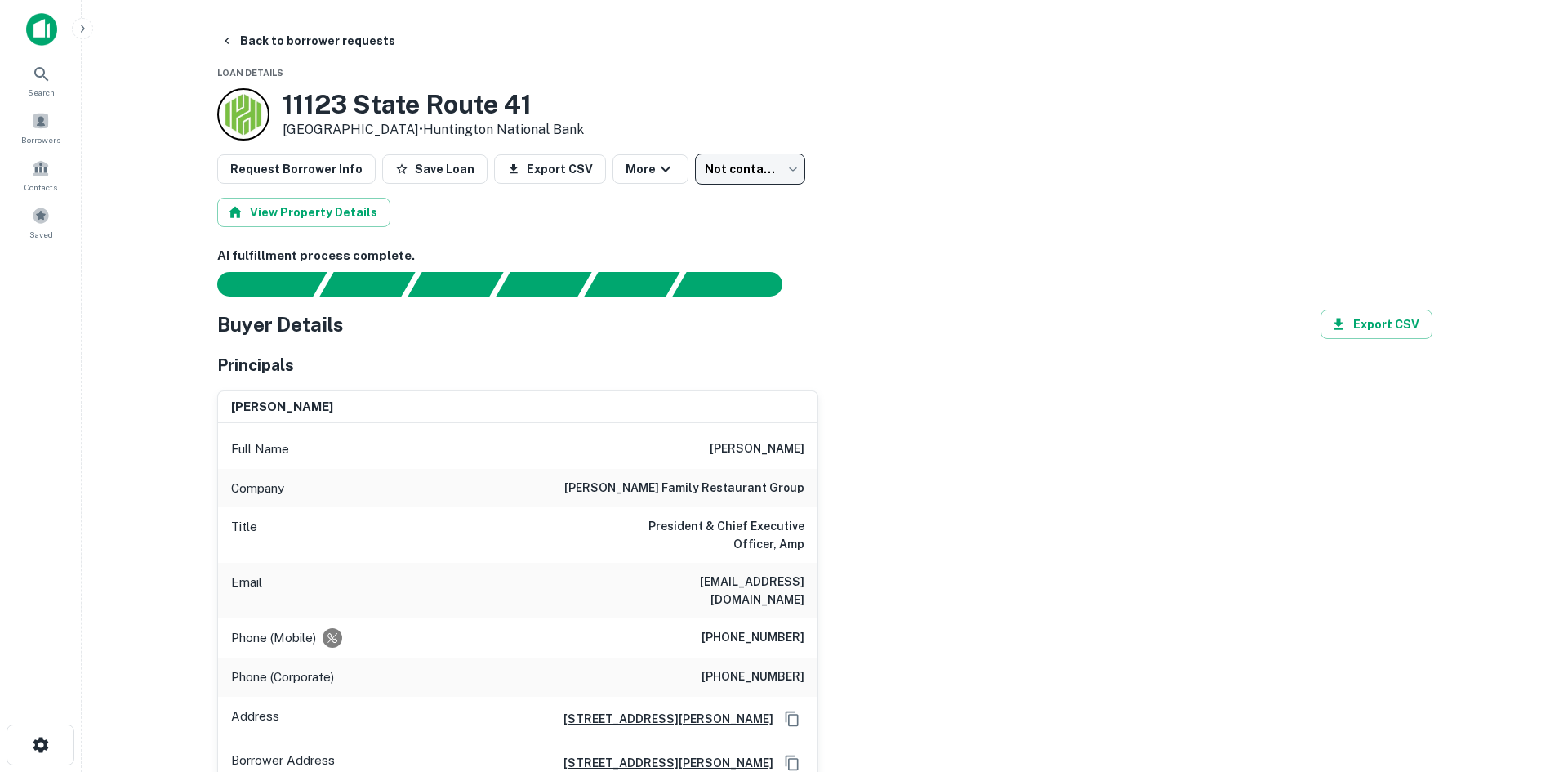
click at [713, 168] on body "Search Borrowers Contacts Saved Back to borrower requests Loan Details 11123 St…" at bounding box center [784, 386] width 1568 height 772
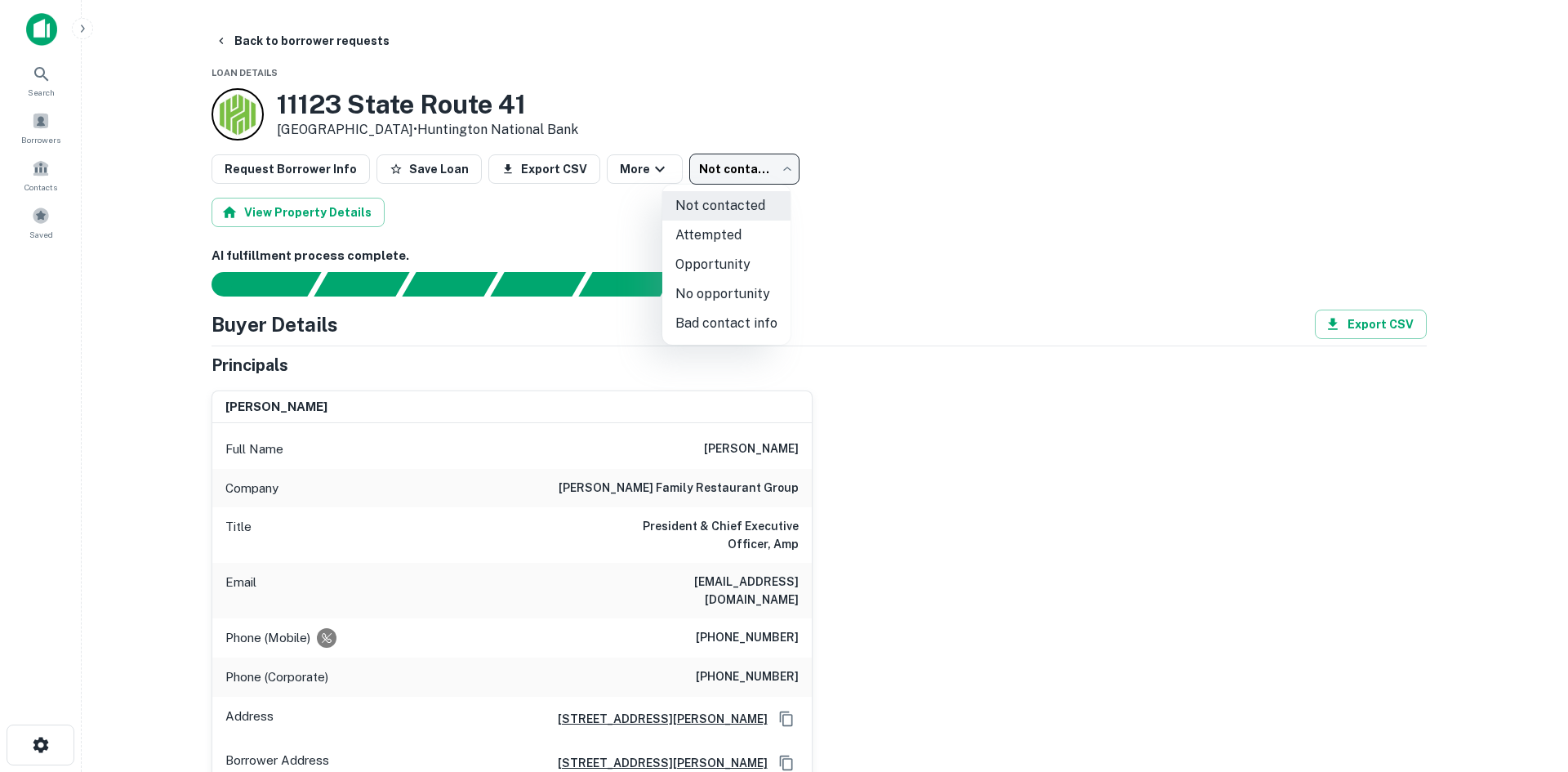
click at [724, 228] on li "Attempted" at bounding box center [727, 235] width 128 height 30
type input "*********"
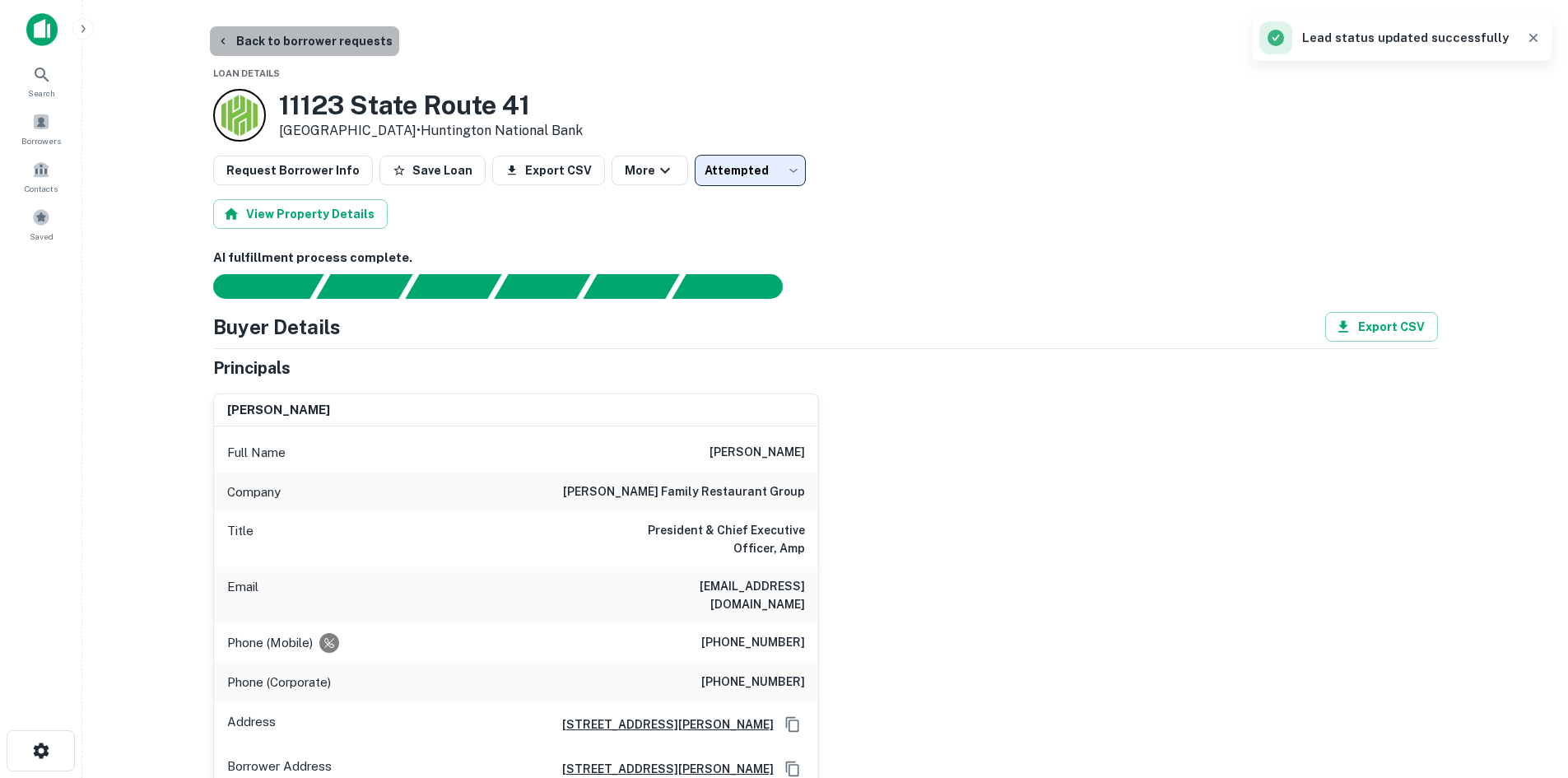
click at [333, 41] on button "Back to borrower requests" at bounding box center [304, 41] width 190 height 30
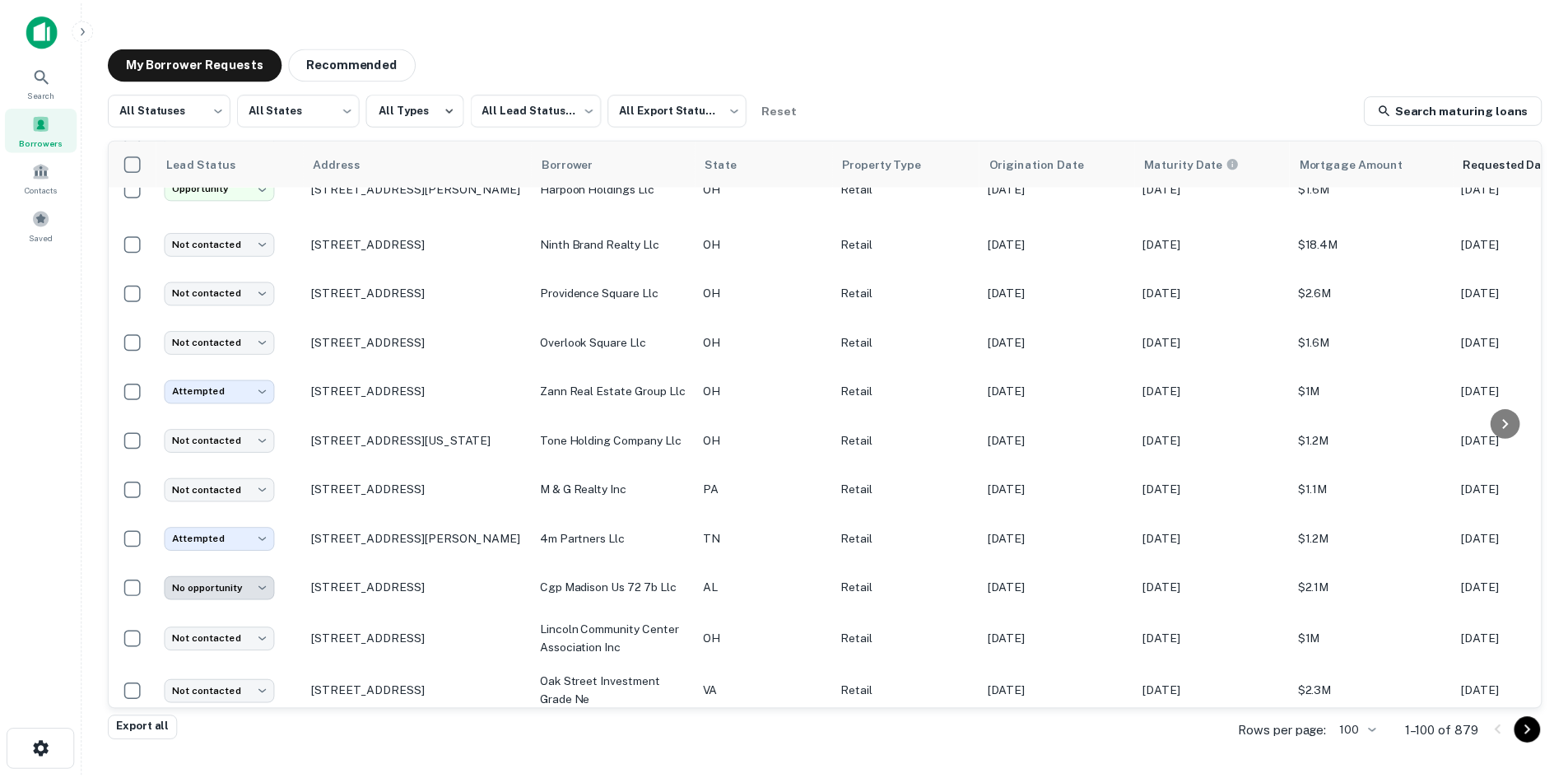
scroll to position [1052, 0]
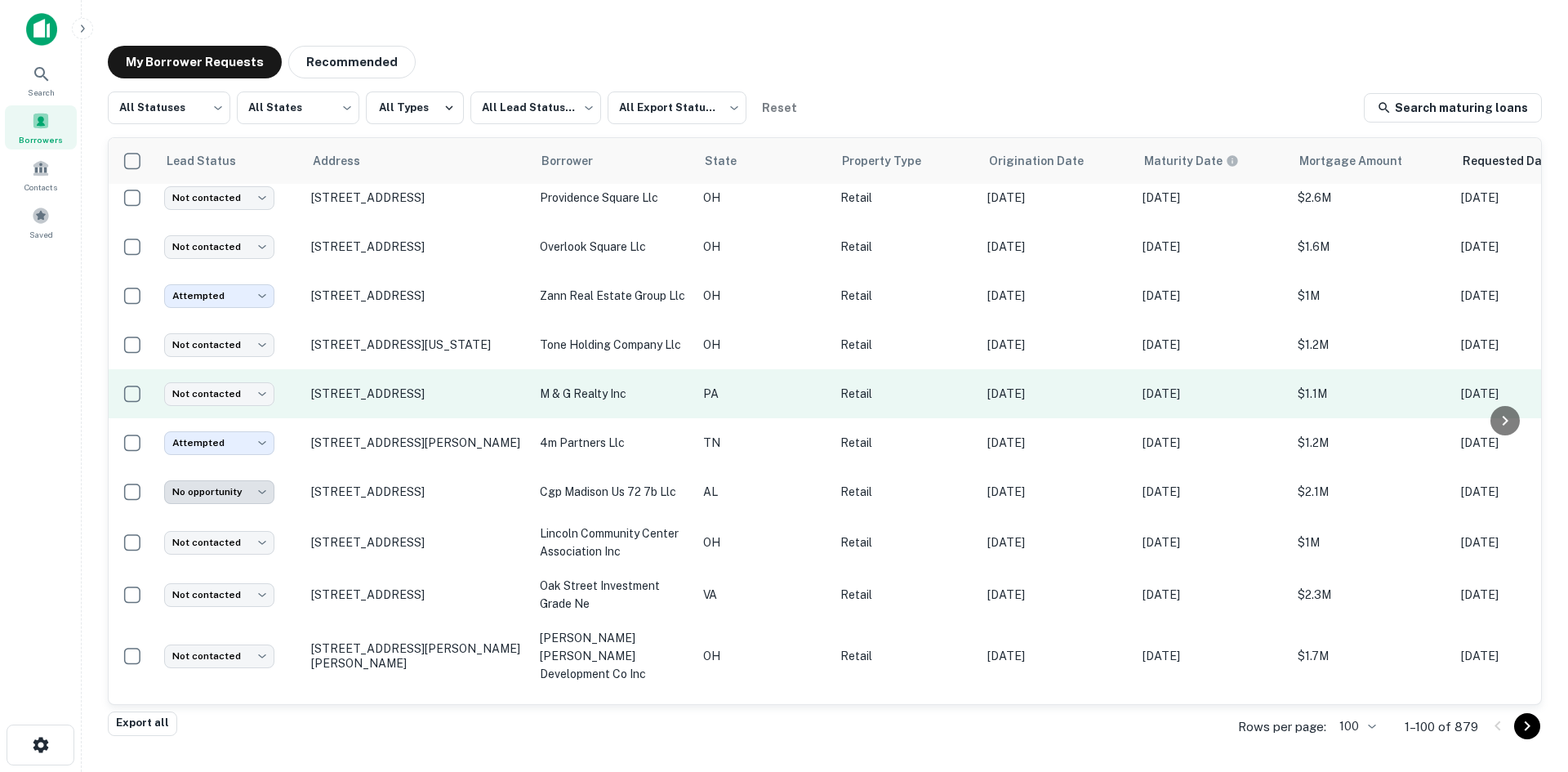
click at [416, 418] on td "[STREET_ADDRESS]" at bounding box center [417, 393] width 229 height 49
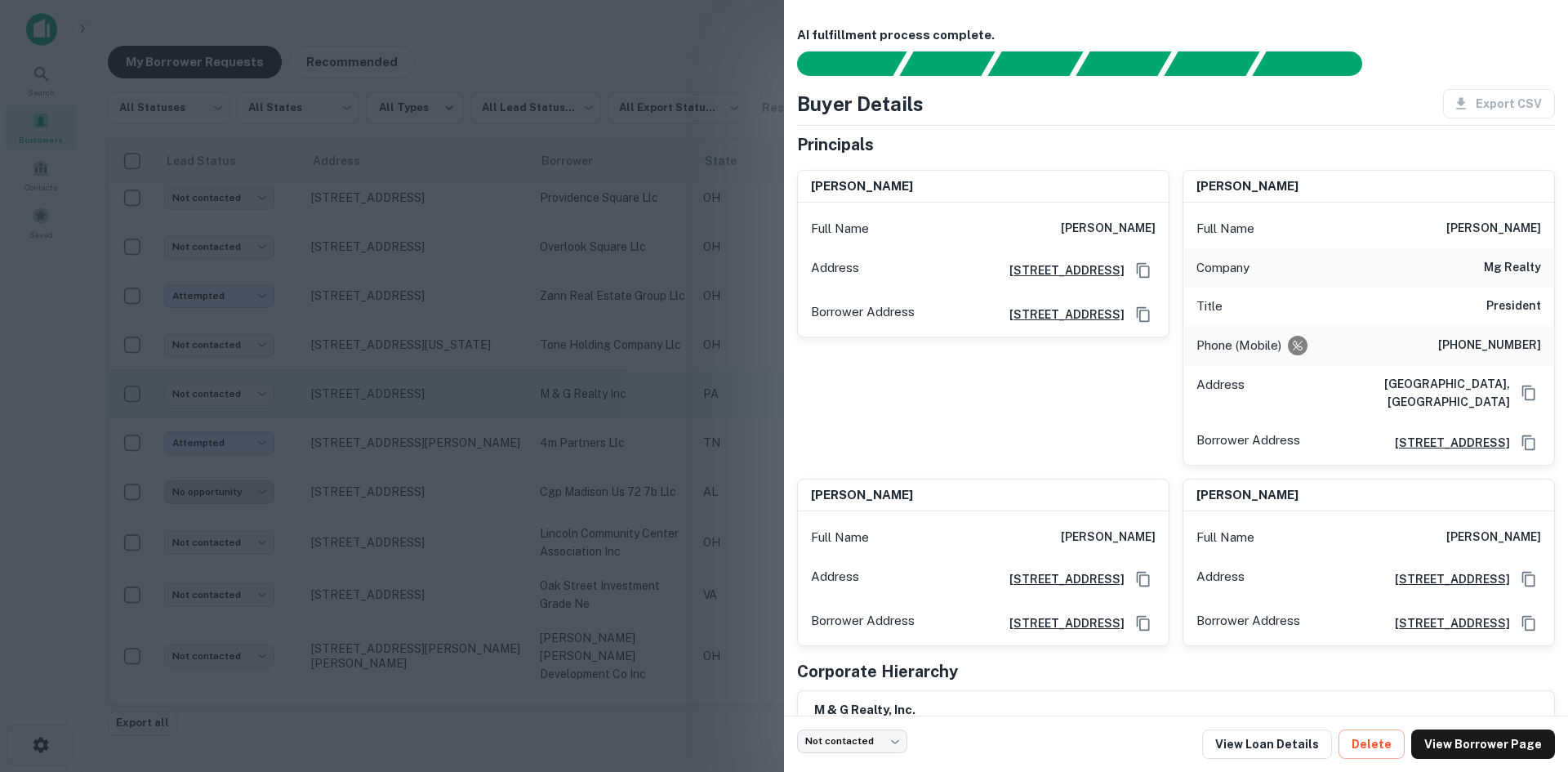
click at [416, 424] on div at bounding box center [784, 386] width 1568 height 772
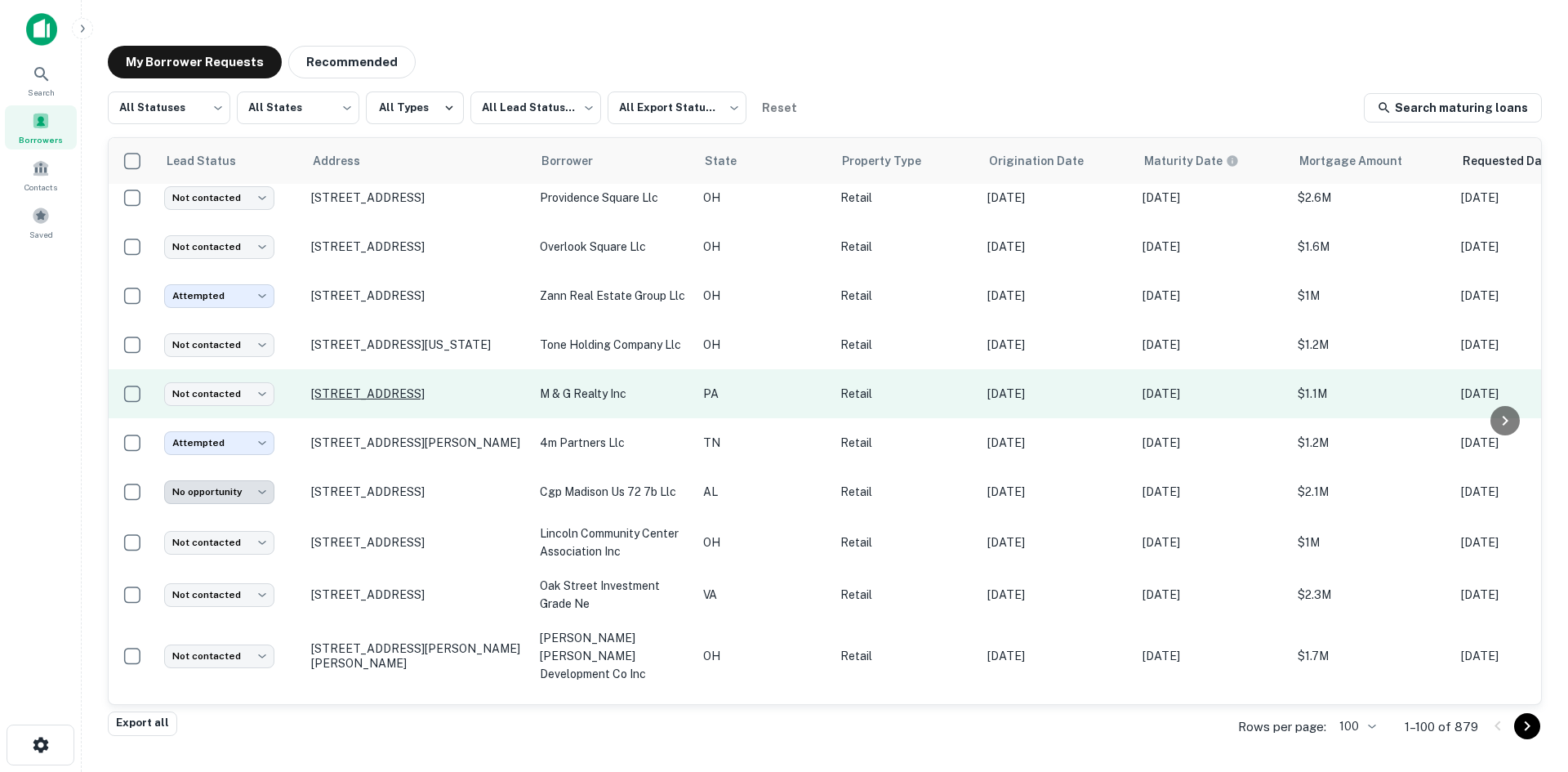
click at [418, 401] on p "[STREET_ADDRESS]" at bounding box center [417, 394] width 212 height 15
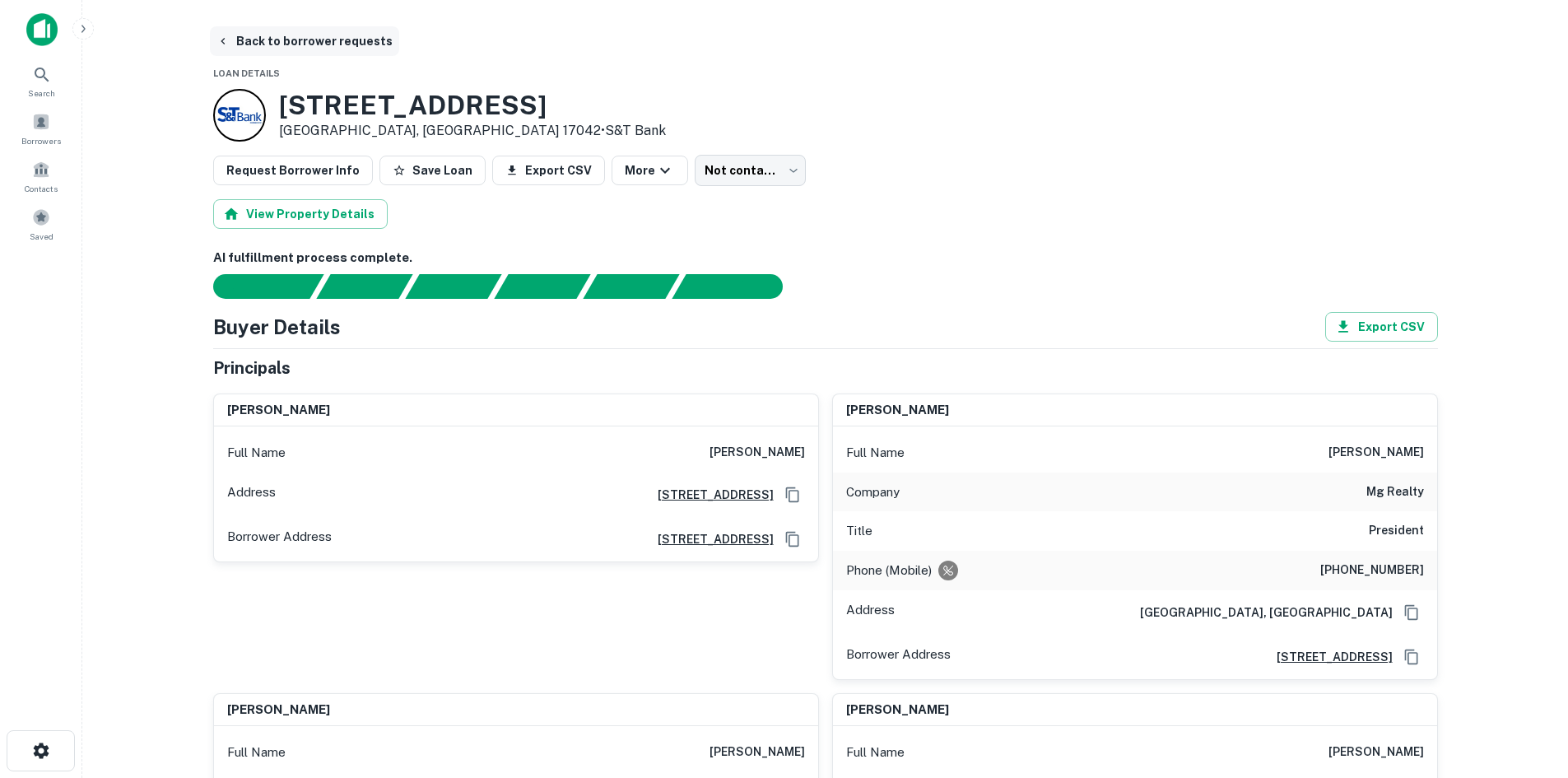
click at [270, 50] on button "Back to borrower requests" at bounding box center [304, 41] width 190 height 30
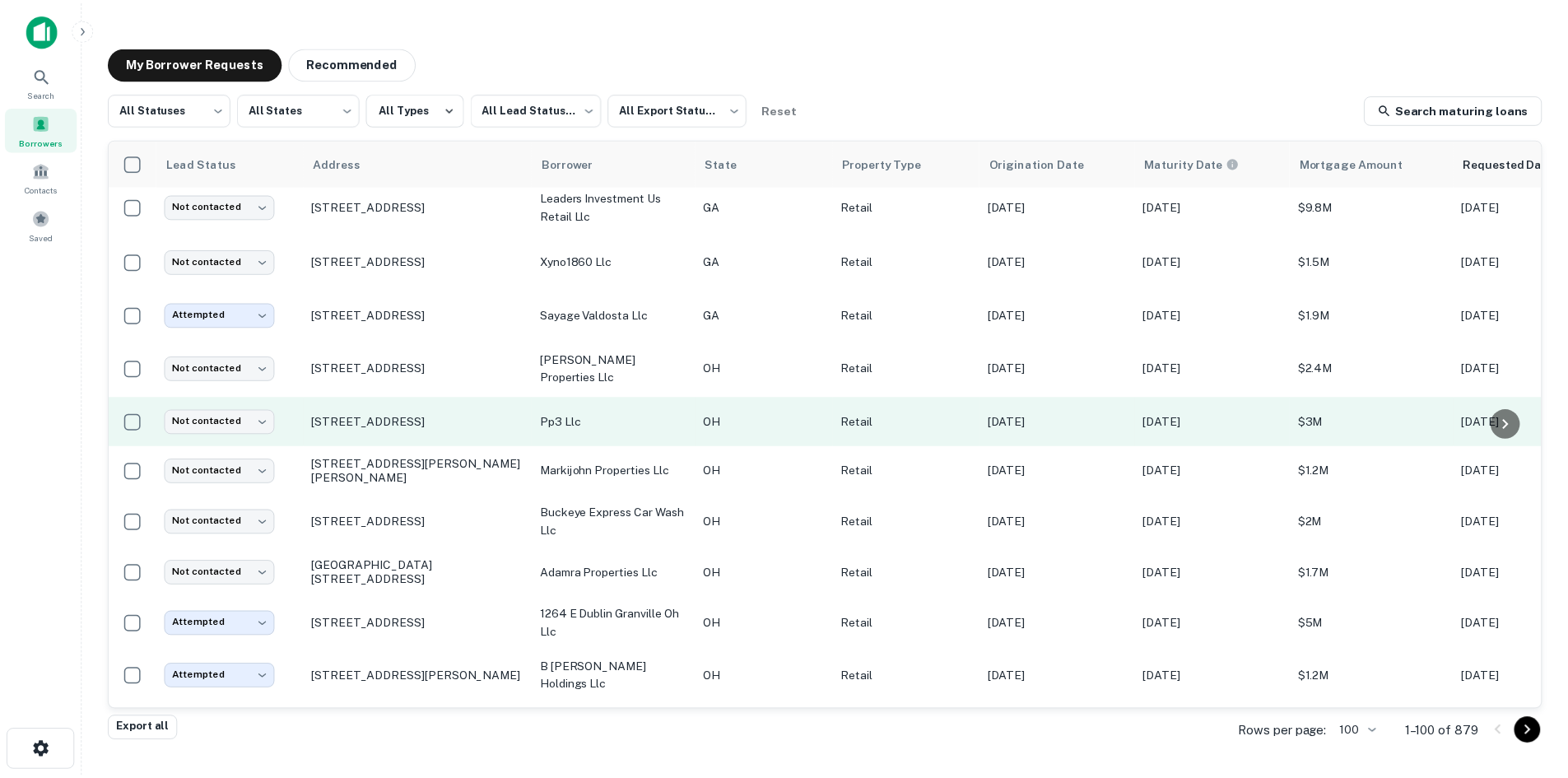
scroll to position [147, 0]
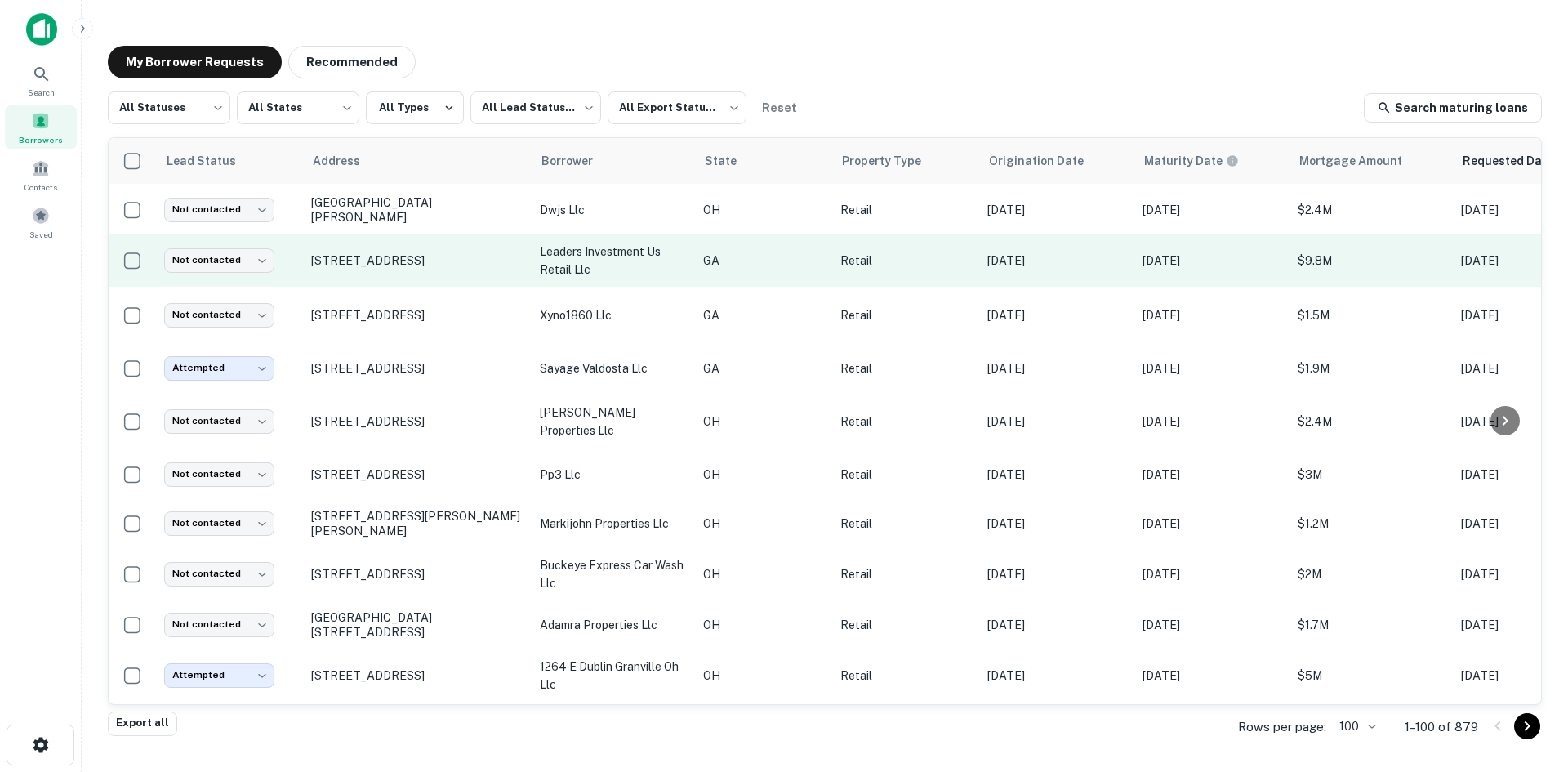
click at [399, 282] on td "[STREET_ADDRESS]" at bounding box center [417, 260] width 229 height 52
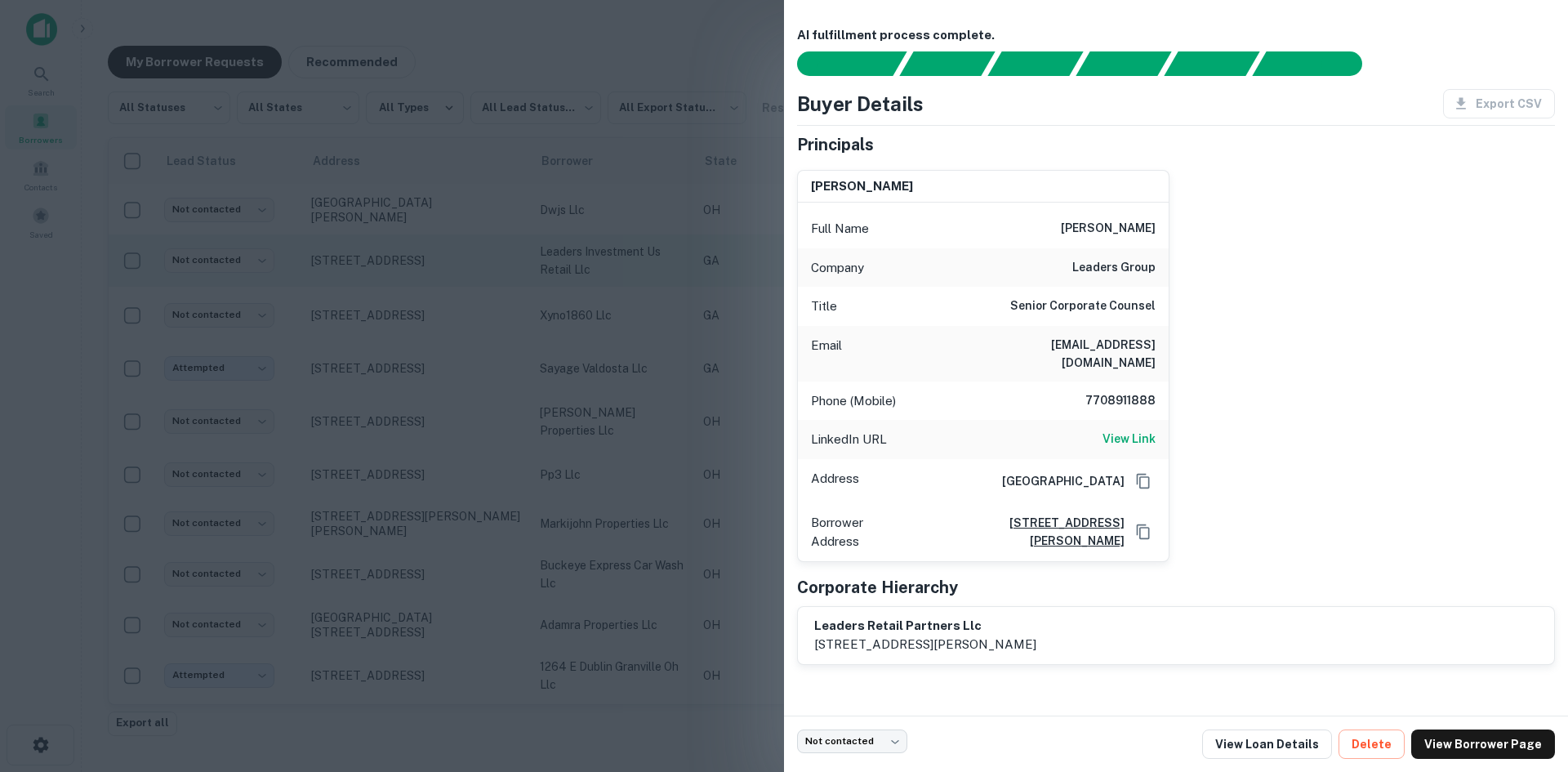
click at [399, 282] on div at bounding box center [784, 386] width 1568 height 772
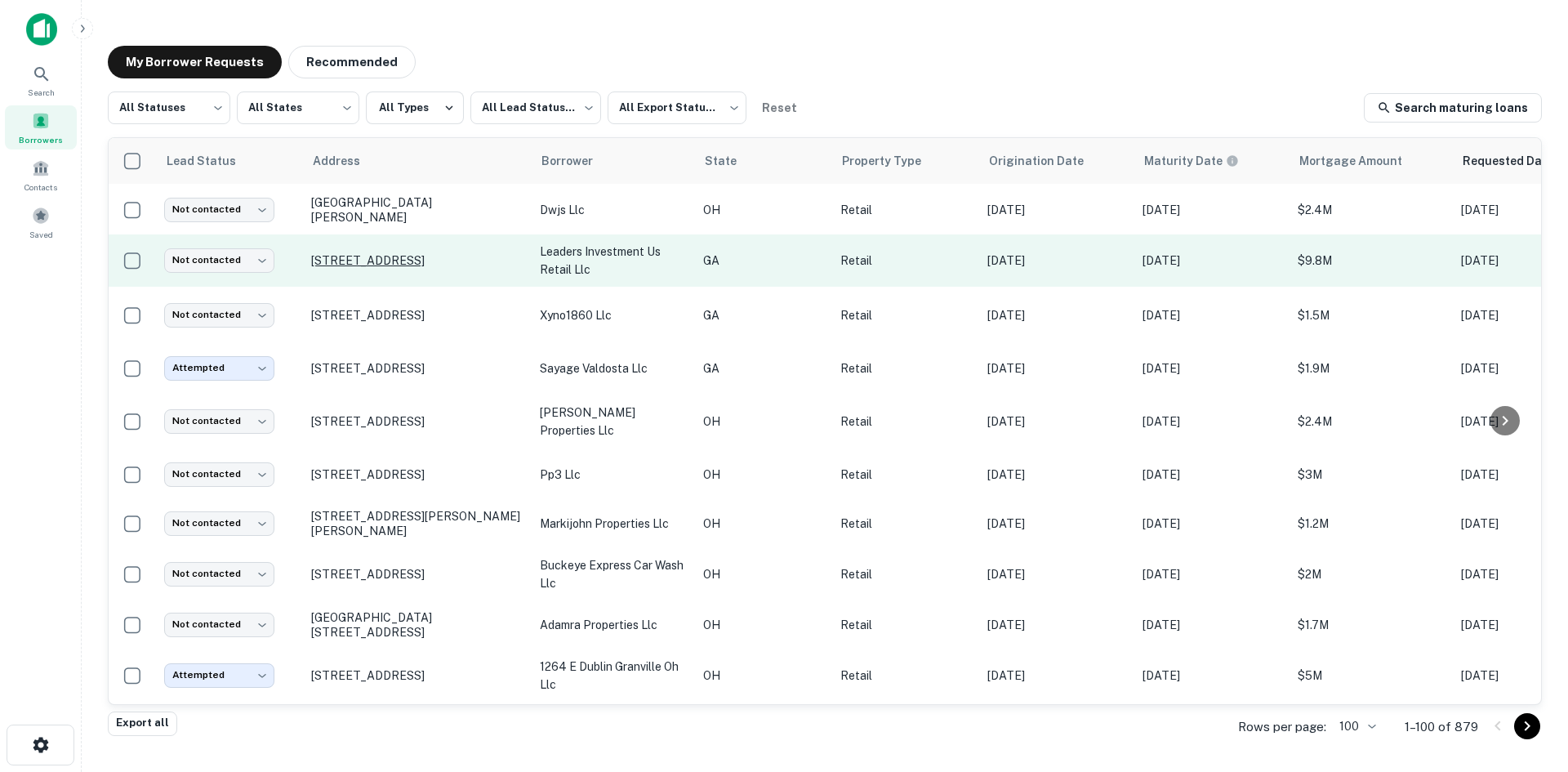
click at [400, 253] on p "[STREET_ADDRESS]" at bounding box center [417, 260] width 212 height 15
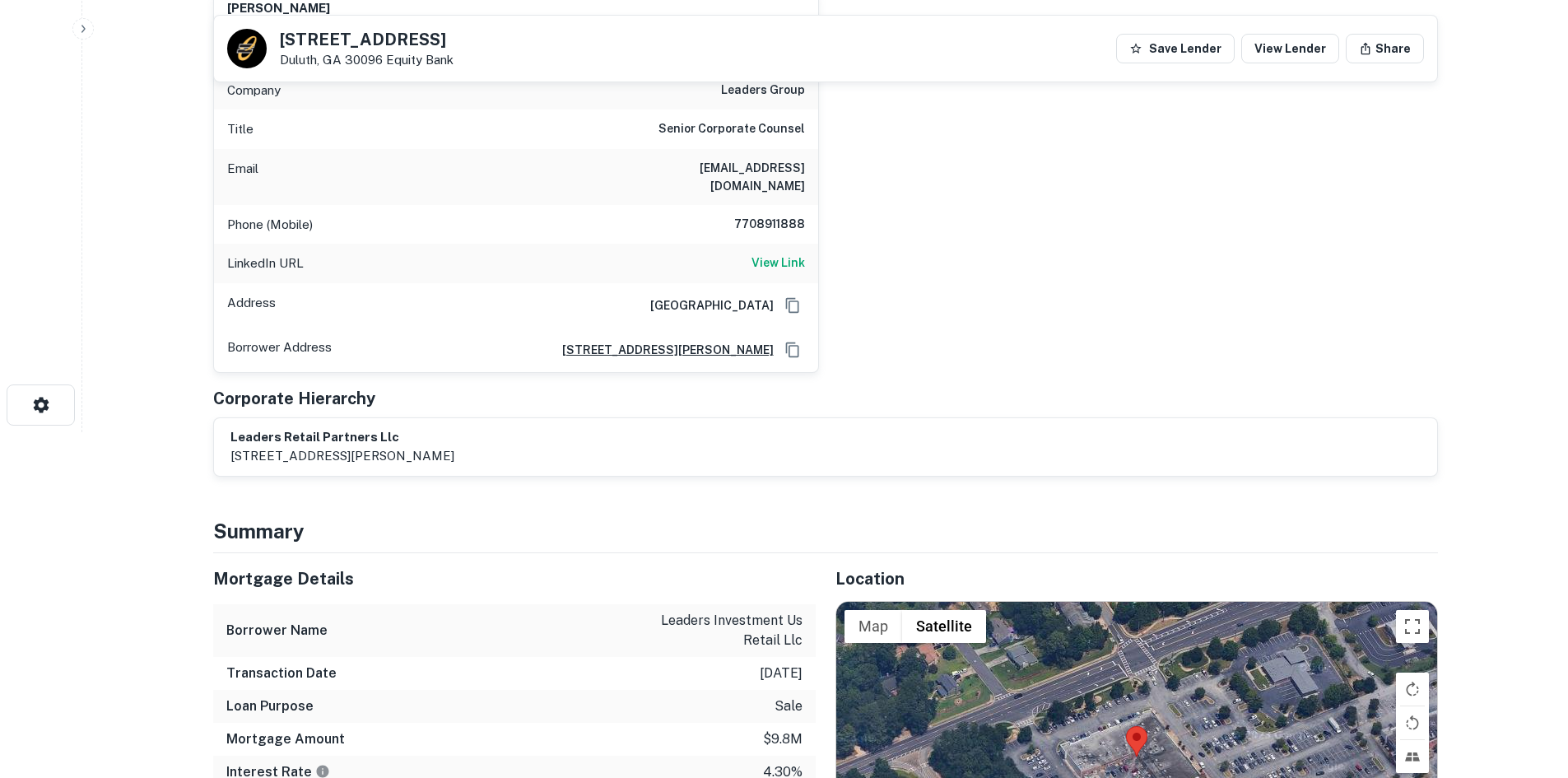
scroll to position [329, 0]
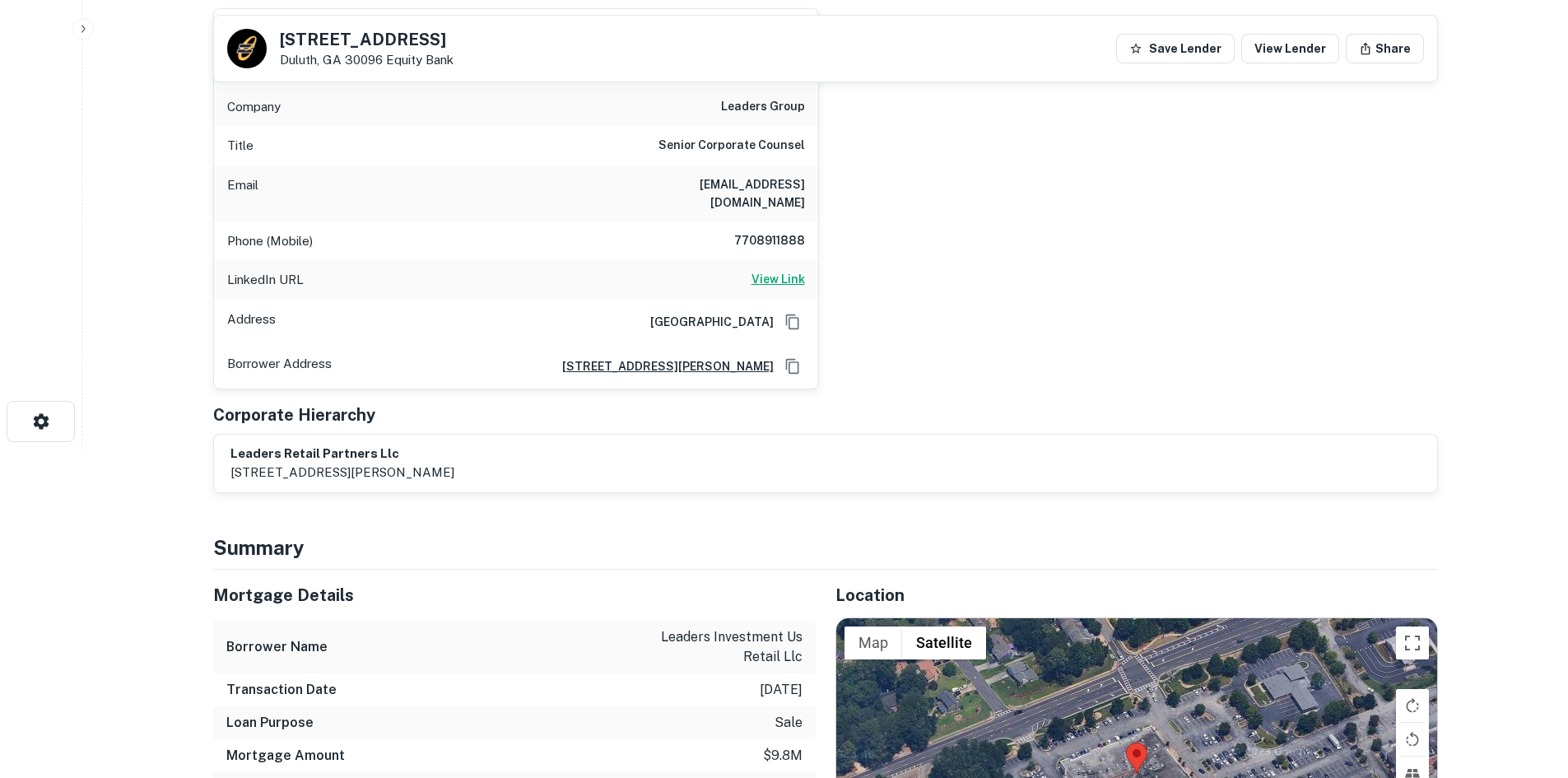
click at [773, 270] on h6 "View Link" at bounding box center [778, 278] width 53 height 18
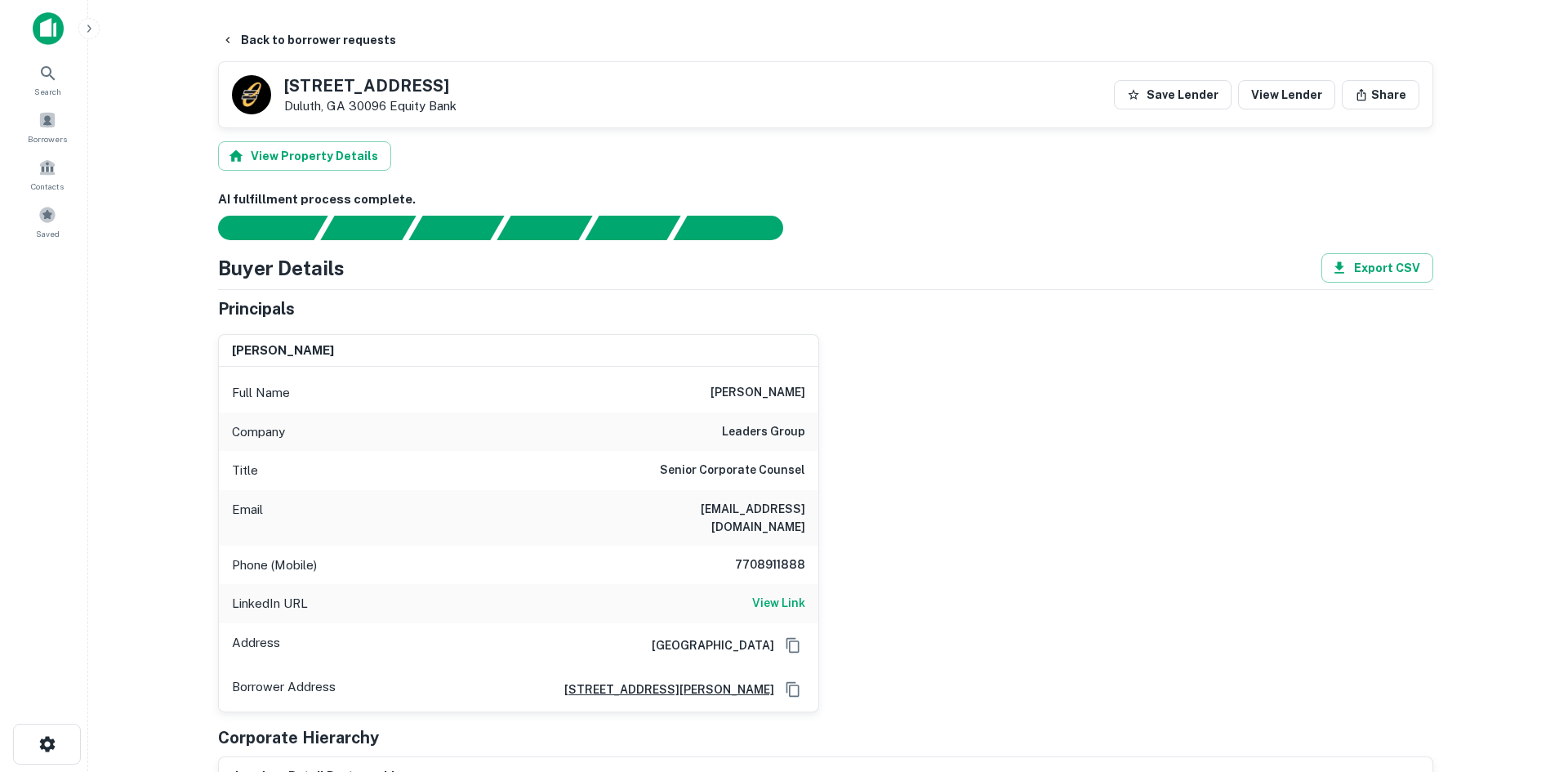
scroll to position [0, 0]
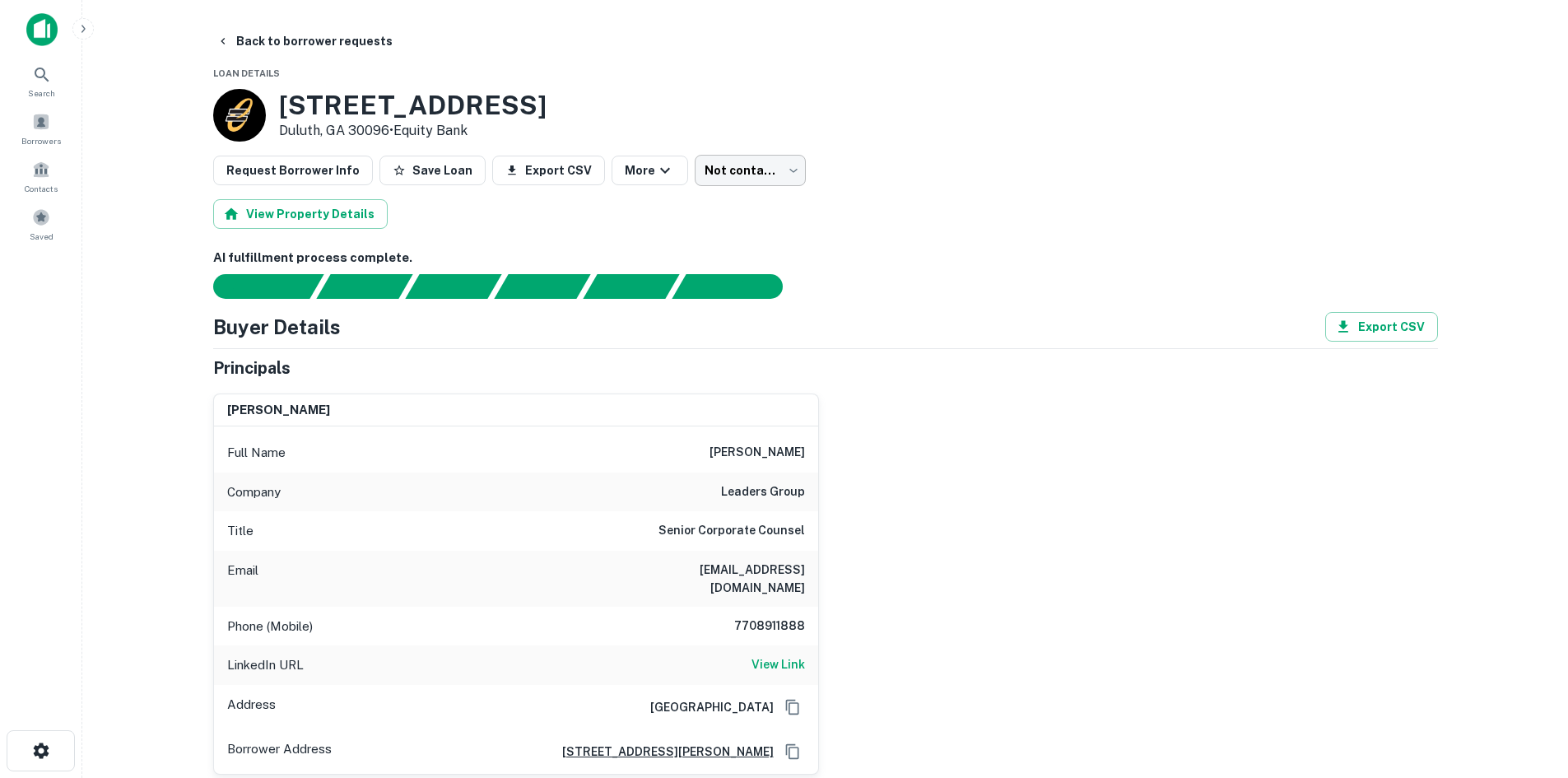
click at [734, 179] on body "Search Borrowers Contacts Saved Back to borrower requests Loan Details 3780 Old…" at bounding box center [784, 389] width 1568 height 778
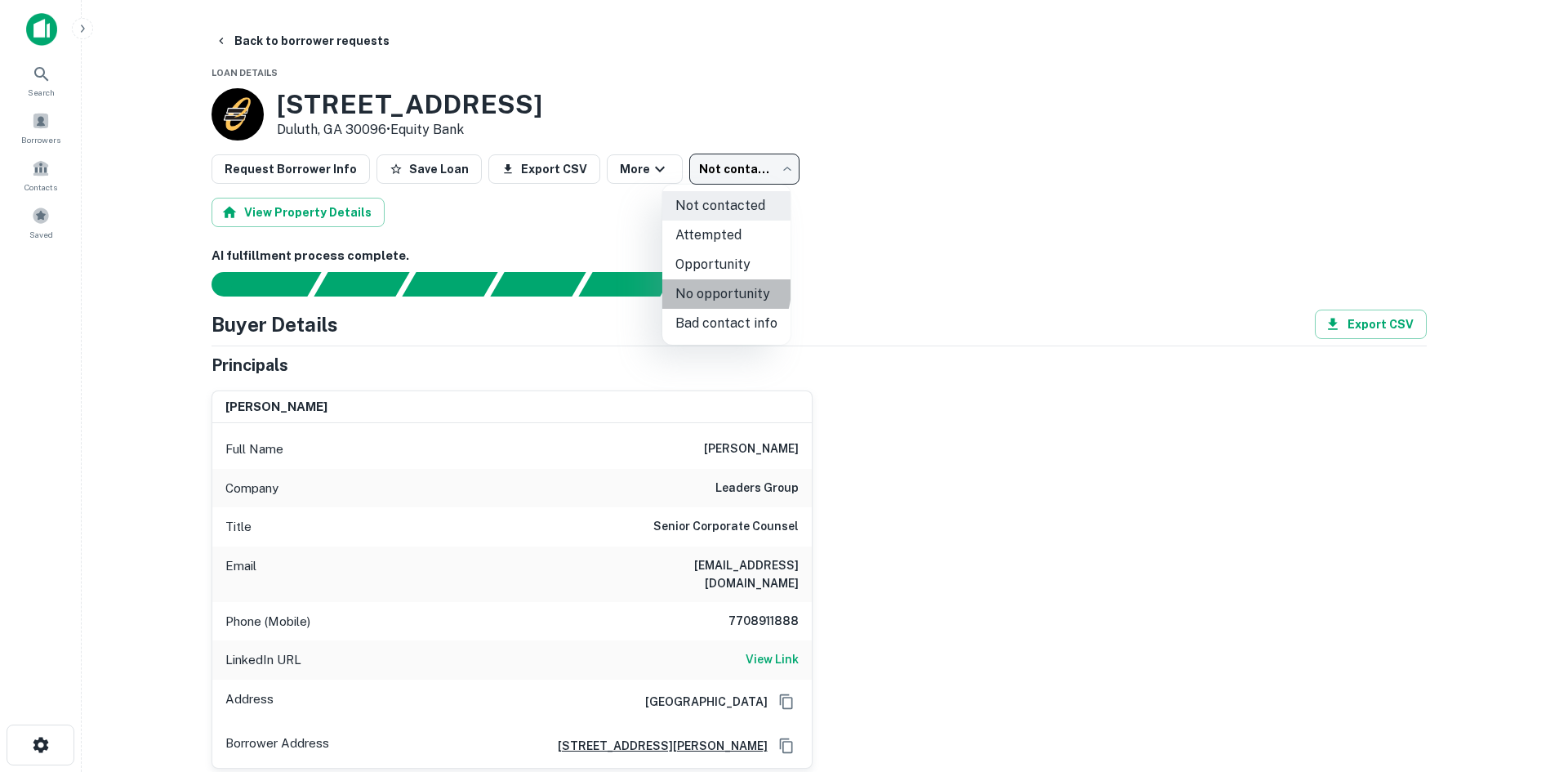
click at [714, 289] on li "No opportunity" at bounding box center [727, 294] width 128 height 30
type input "**********"
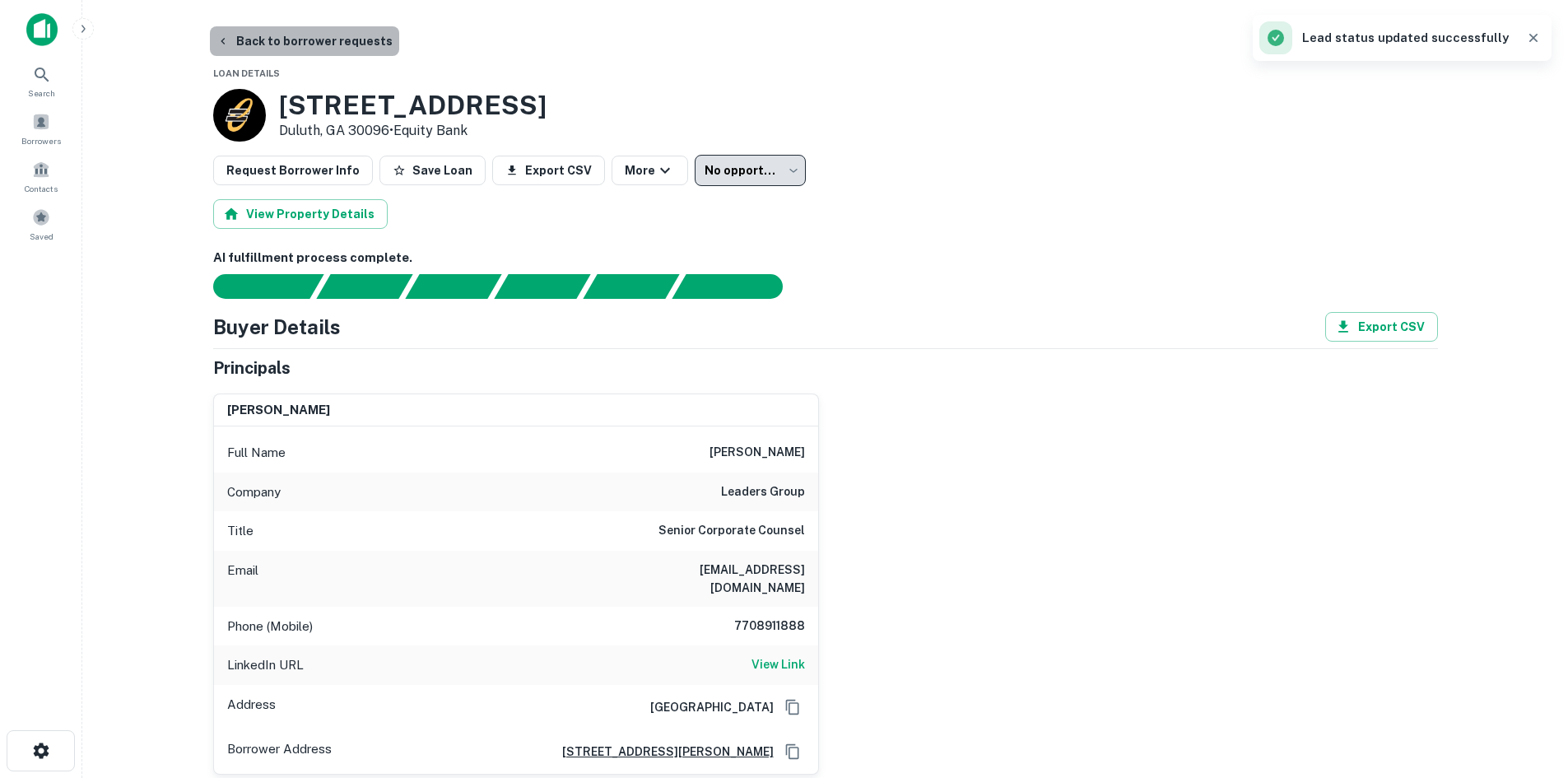
click at [323, 44] on button "Back to borrower requests" at bounding box center [304, 41] width 190 height 30
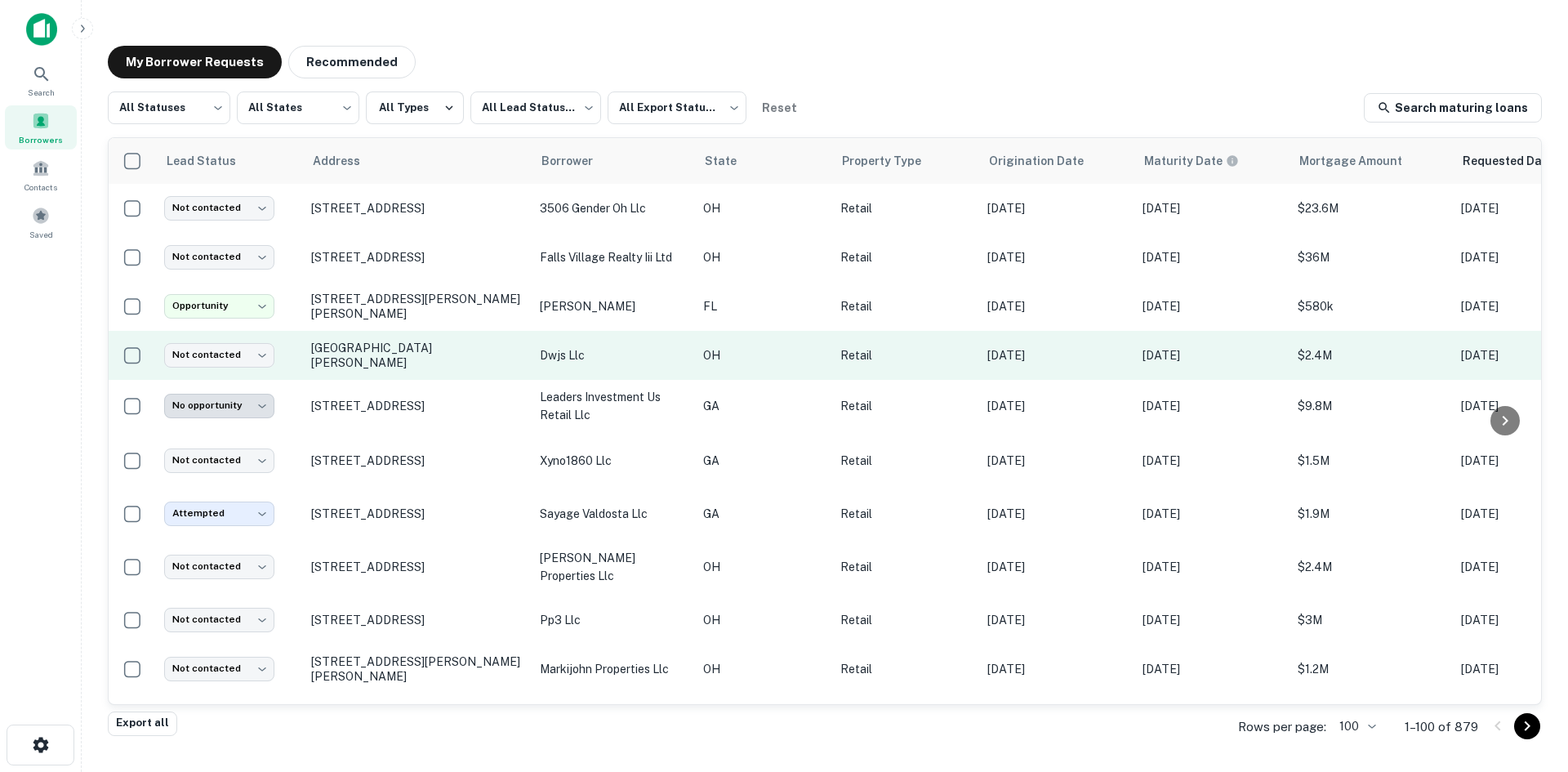
click at [416, 374] on td "[GEOGRAPHIC_DATA][PERSON_NAME]" at bounding box center [417, 355] width 229 height 49
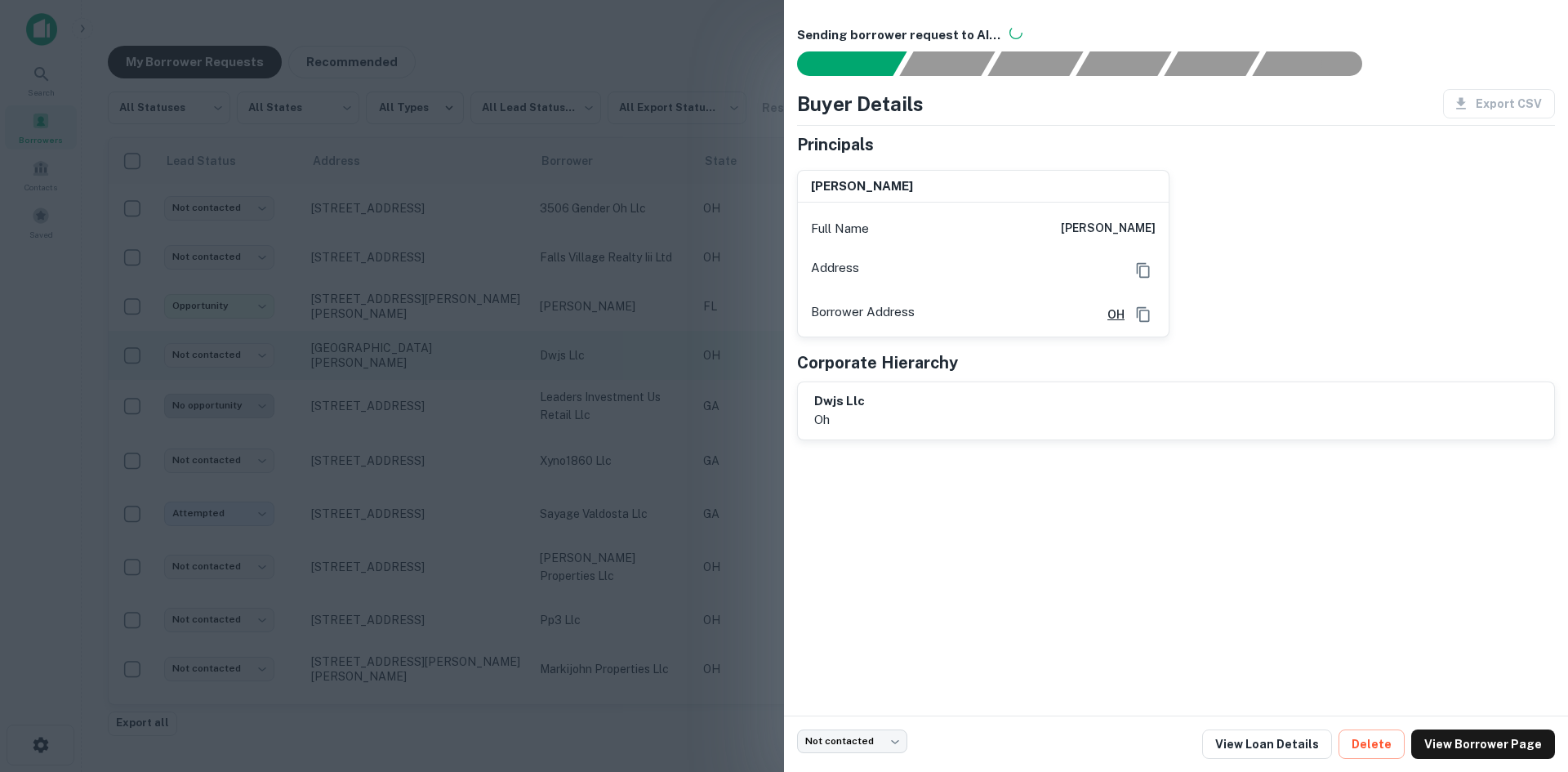
click at [416, 374] on div at bounding box center [784, 386] width 1568 height 772
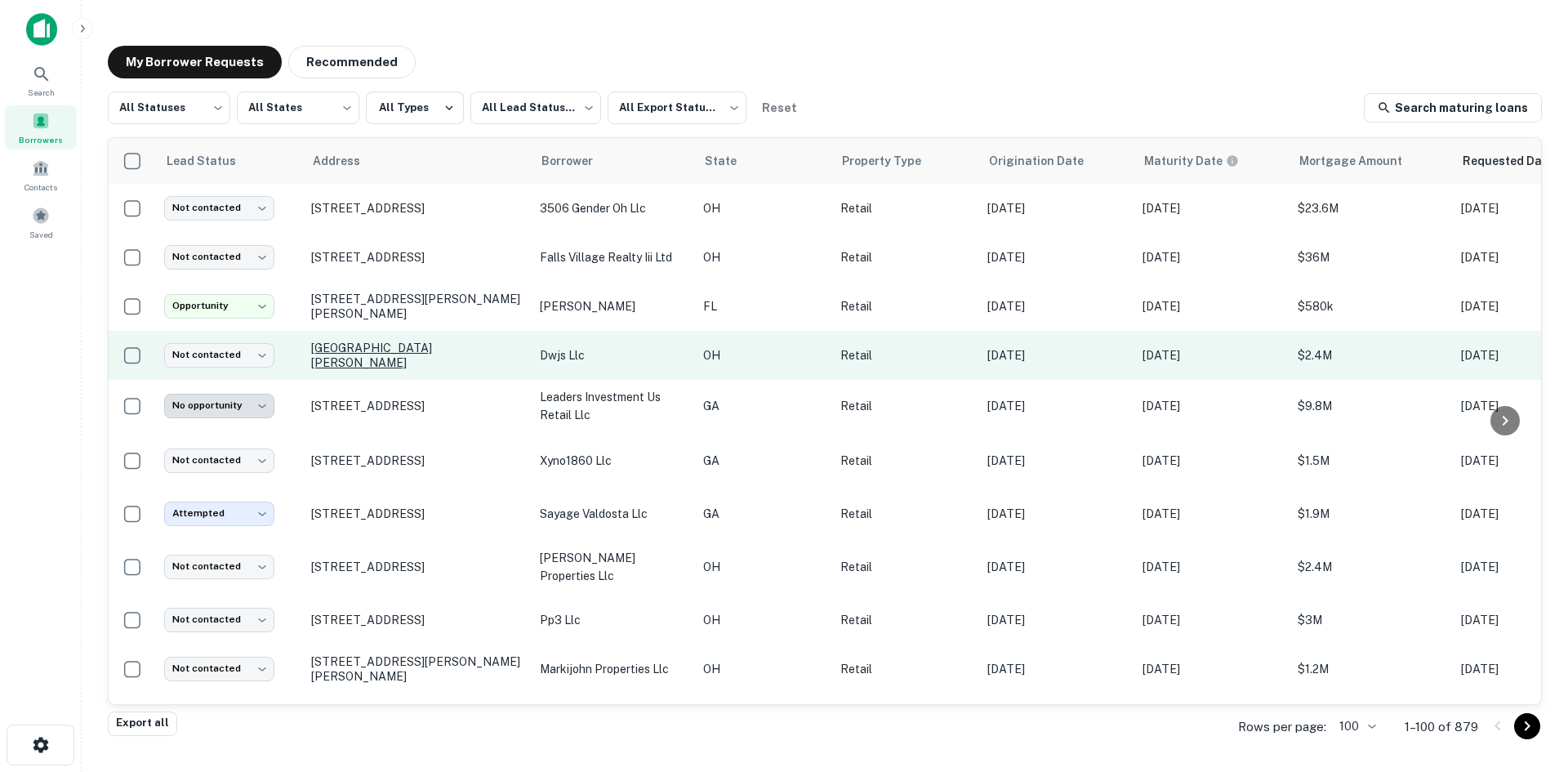
click at [413, 361] on p "[GEOGRAPHIC_DATA][PERSON_NAME]" at bounding box center [417, 355] width 212 height 30
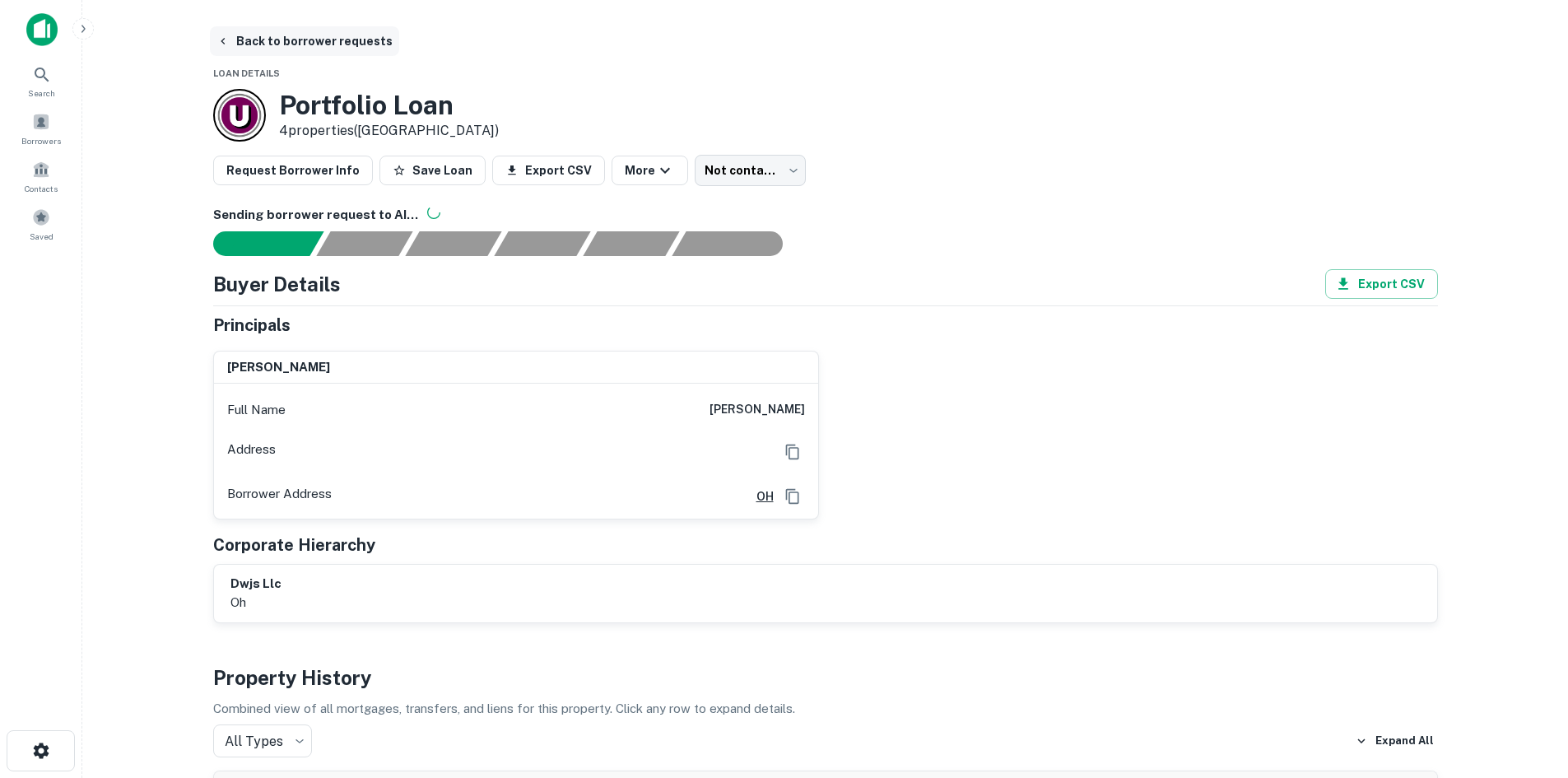
click at [308, 42] on button "Back to borrower requests" at bounding box center [304, 41] width 190 height 30
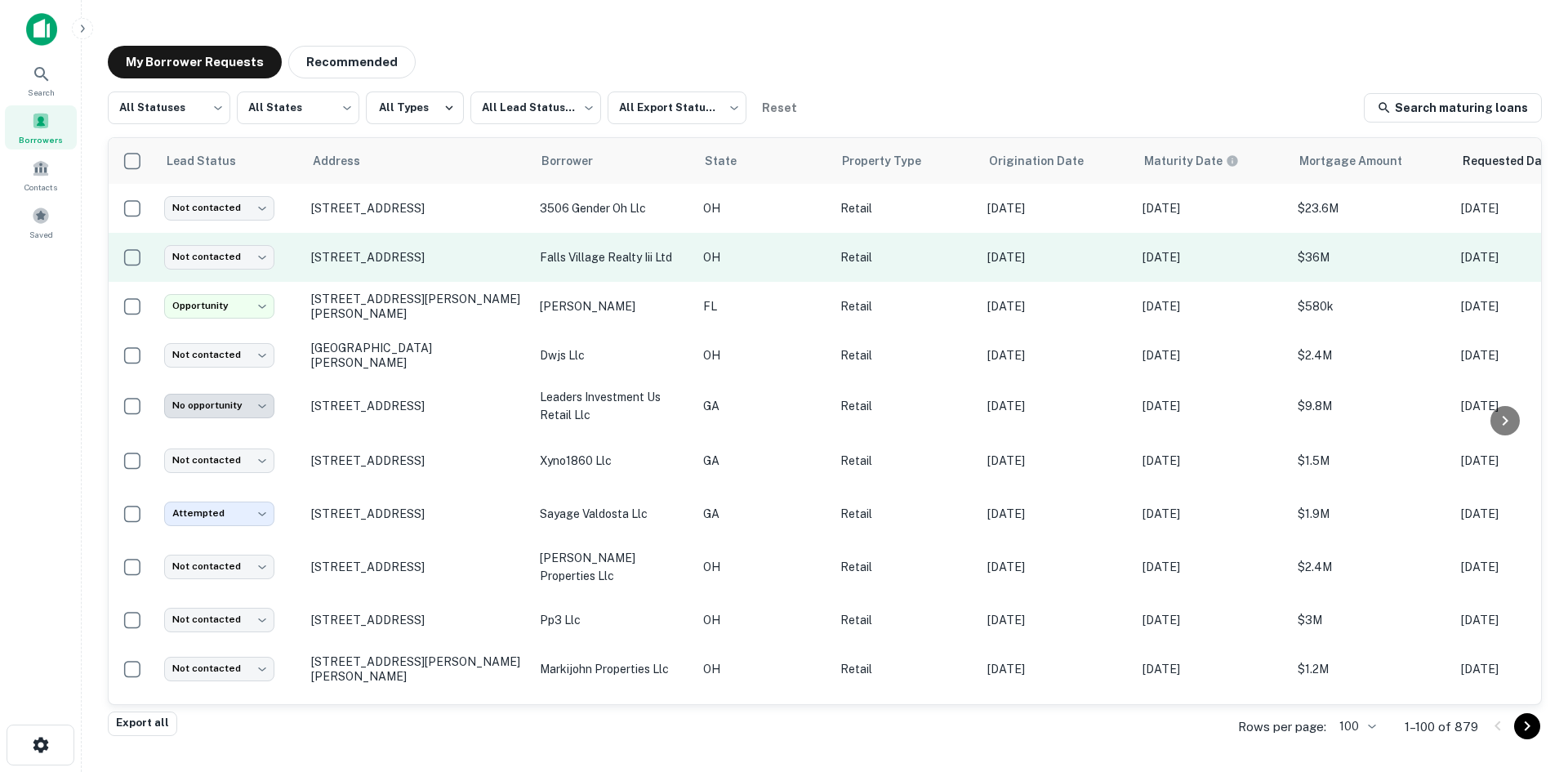
click at [407, 276] on td "[STREET_ADDRESS]" at bounding box center [417, 257] width 229 height 49
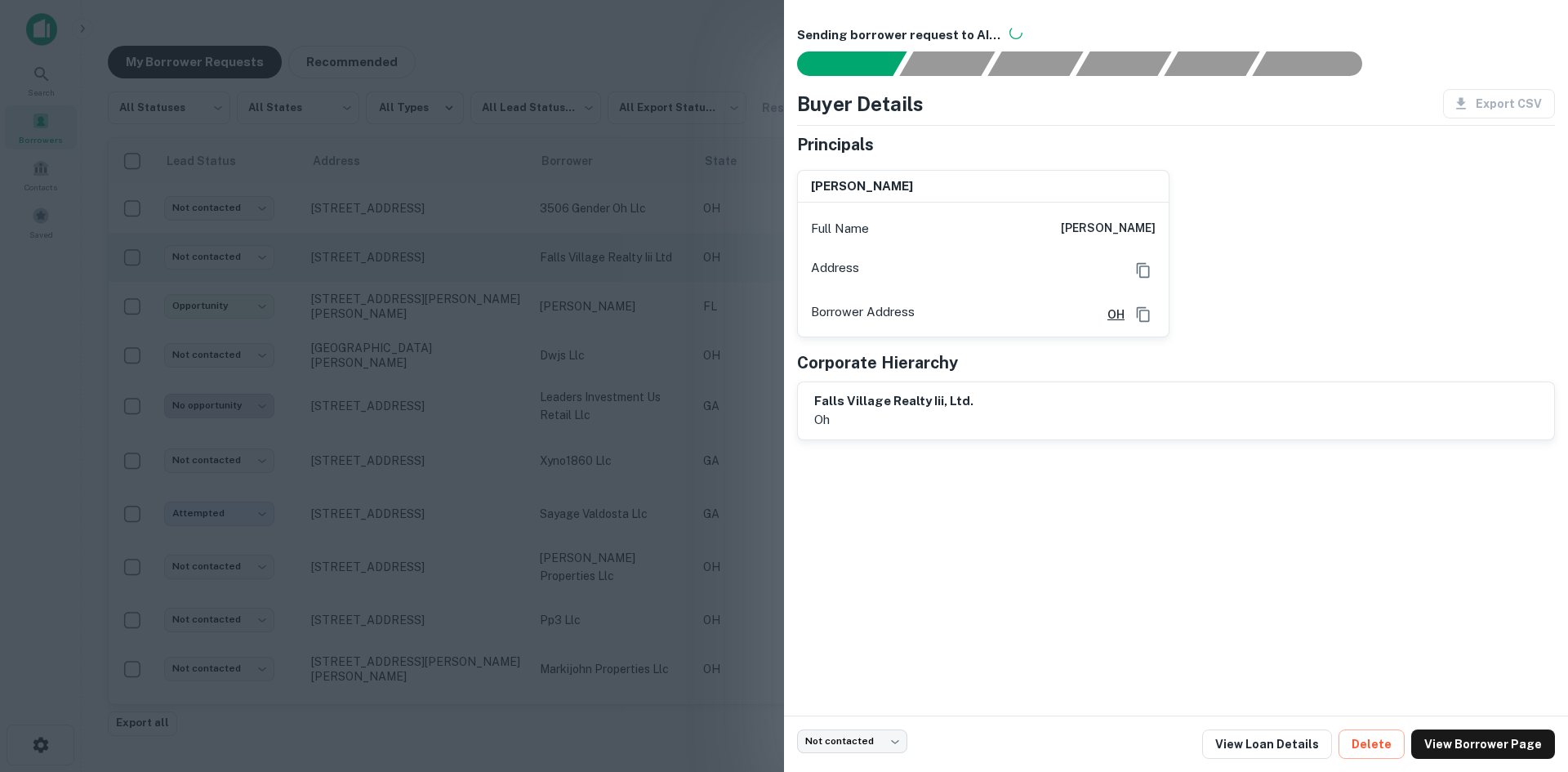
click at [407, 276] on div at bounding box center [784, 386] width 1568 height 772
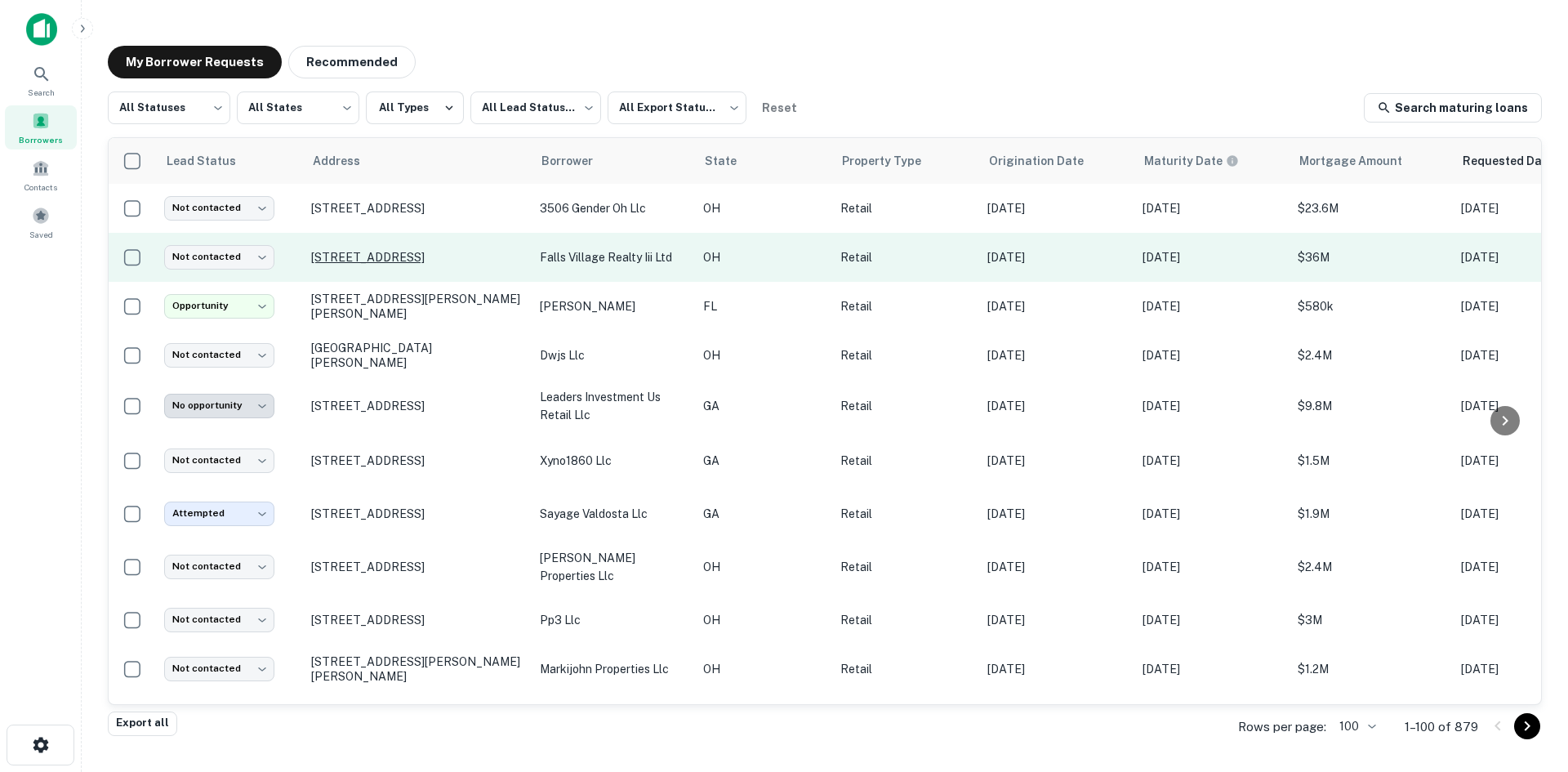
click at [415, 250] on p "[STREET_ADDRESS]" at bounding box center [417, 258] width 212 height 15
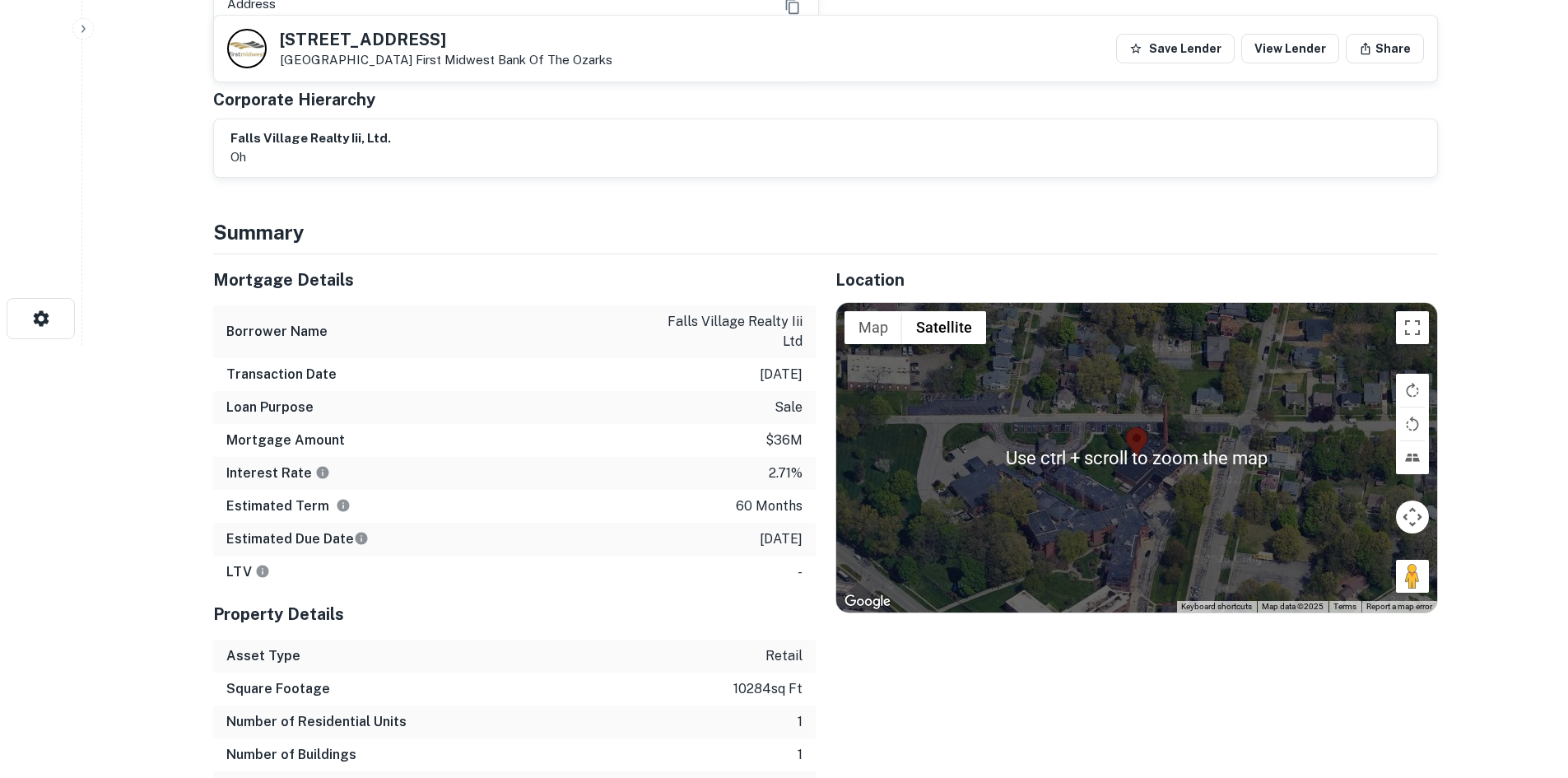
scroll to position [412, 0]
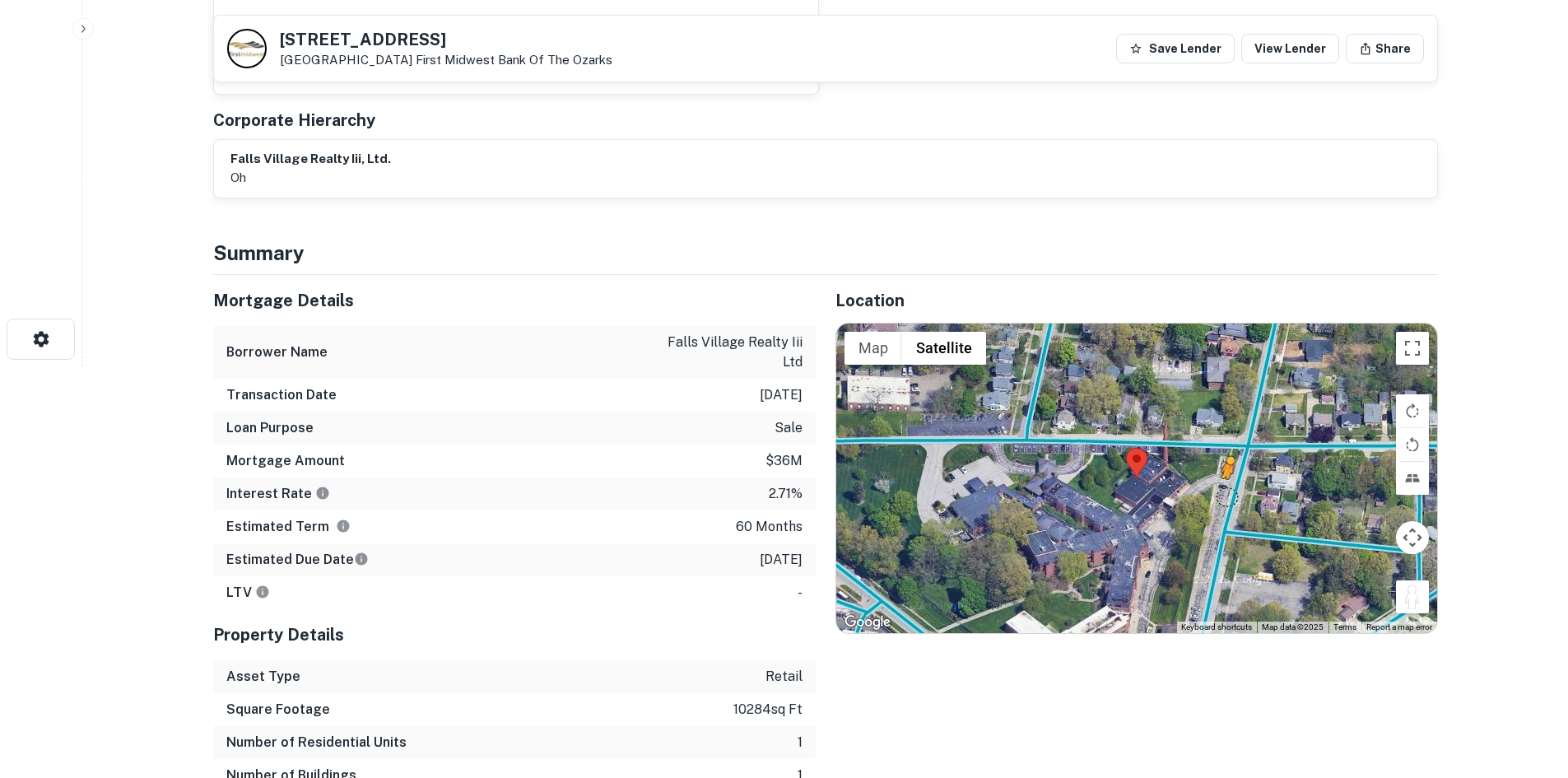
drag, startPoint x: 1421, startPoint y: 600, endPoint x: 1224, endPoint y: 494, distance: 223.7
click at [1224, 494] on div "To activate drag with keyboard, press Alt + Enter. Once in keyboard drag state,…" at bounding box center [1136, 477] width 600 height 309
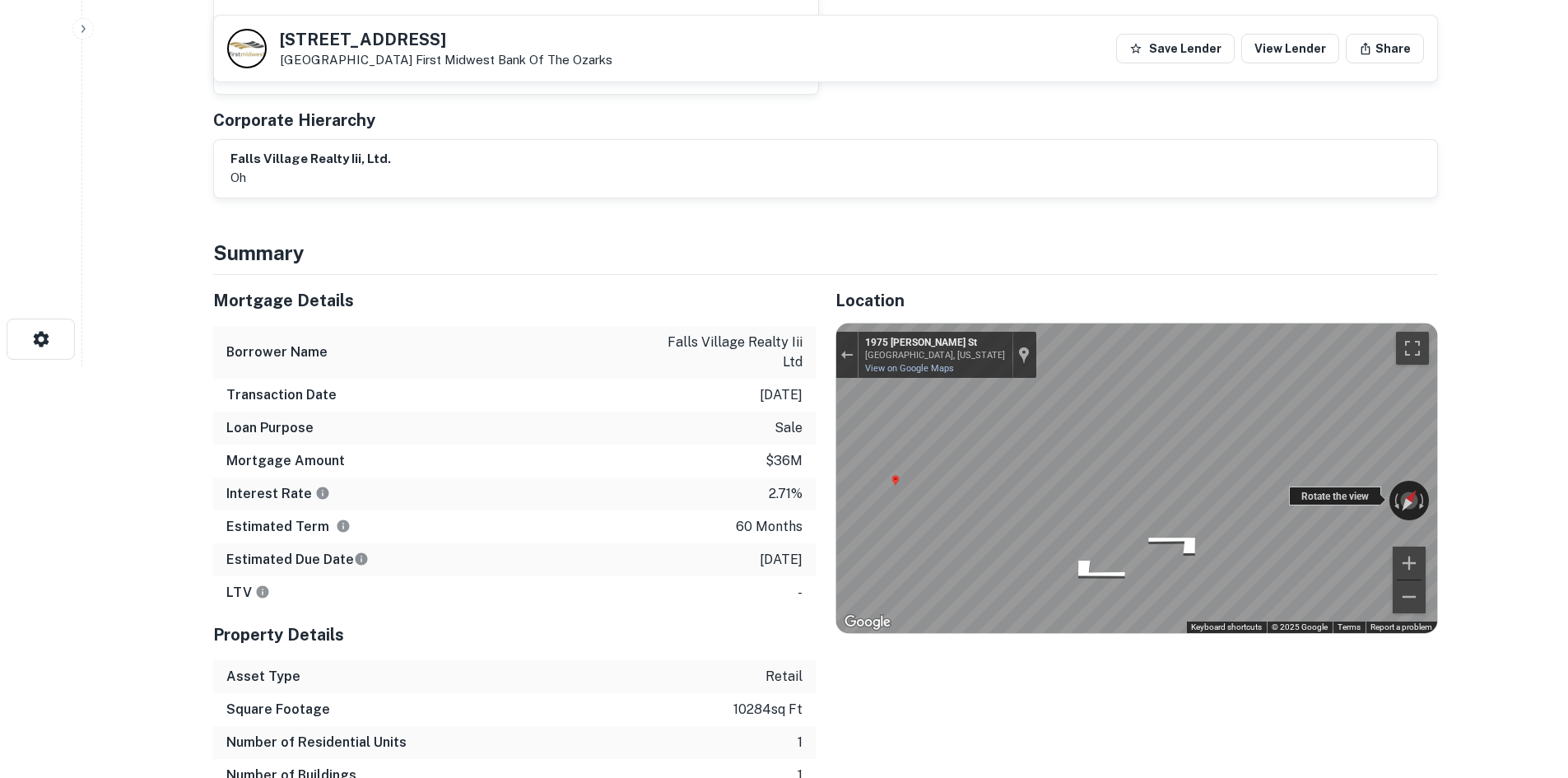
click at [1378, 495] on div "← Move left → Move right ↑ Move up ↓ Move down + Zoom in - Zoom out 1975 Germai…" at bounding box center [1136, 477] width 600 height 309
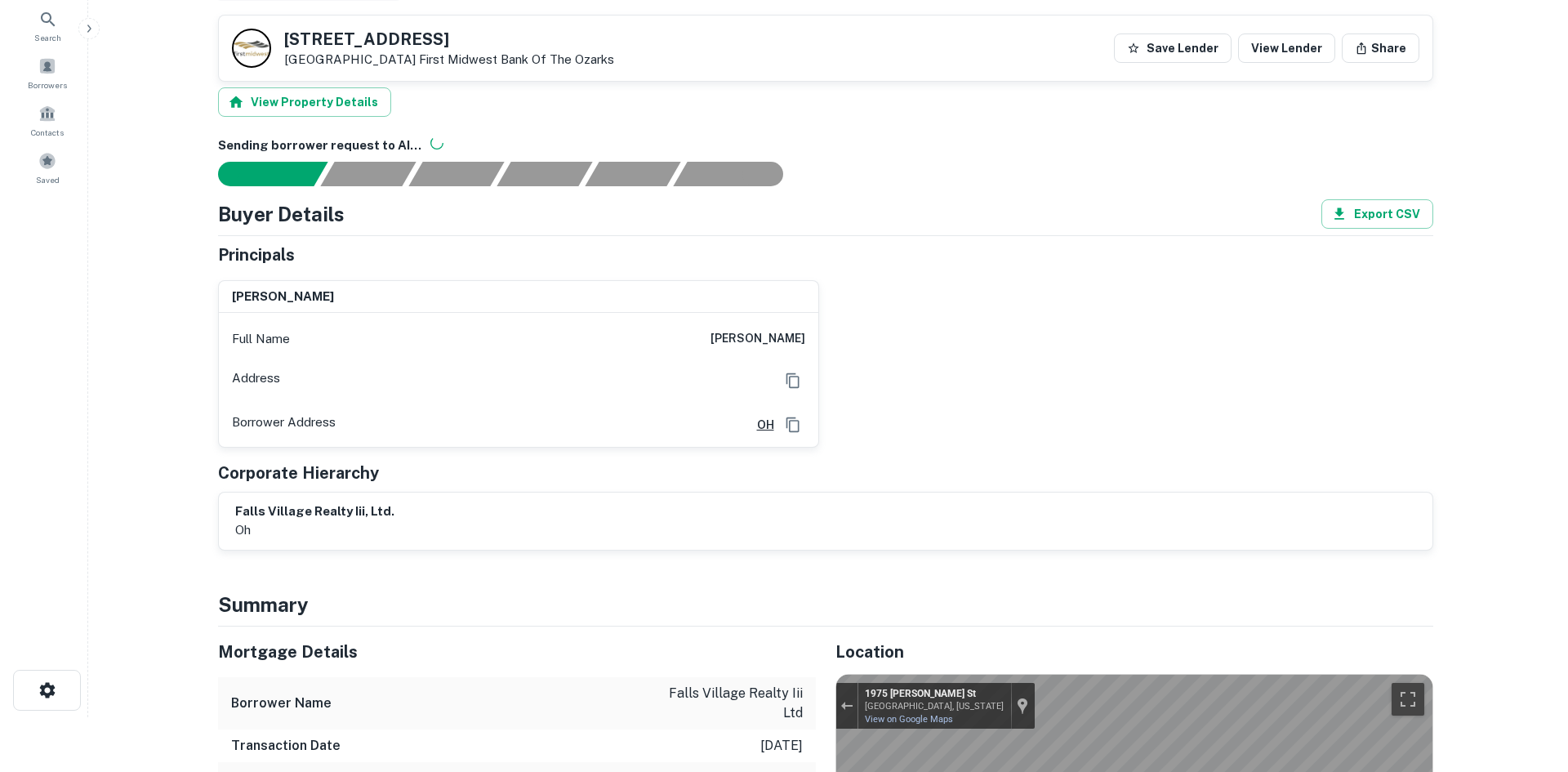
scroll to position [0, 0]
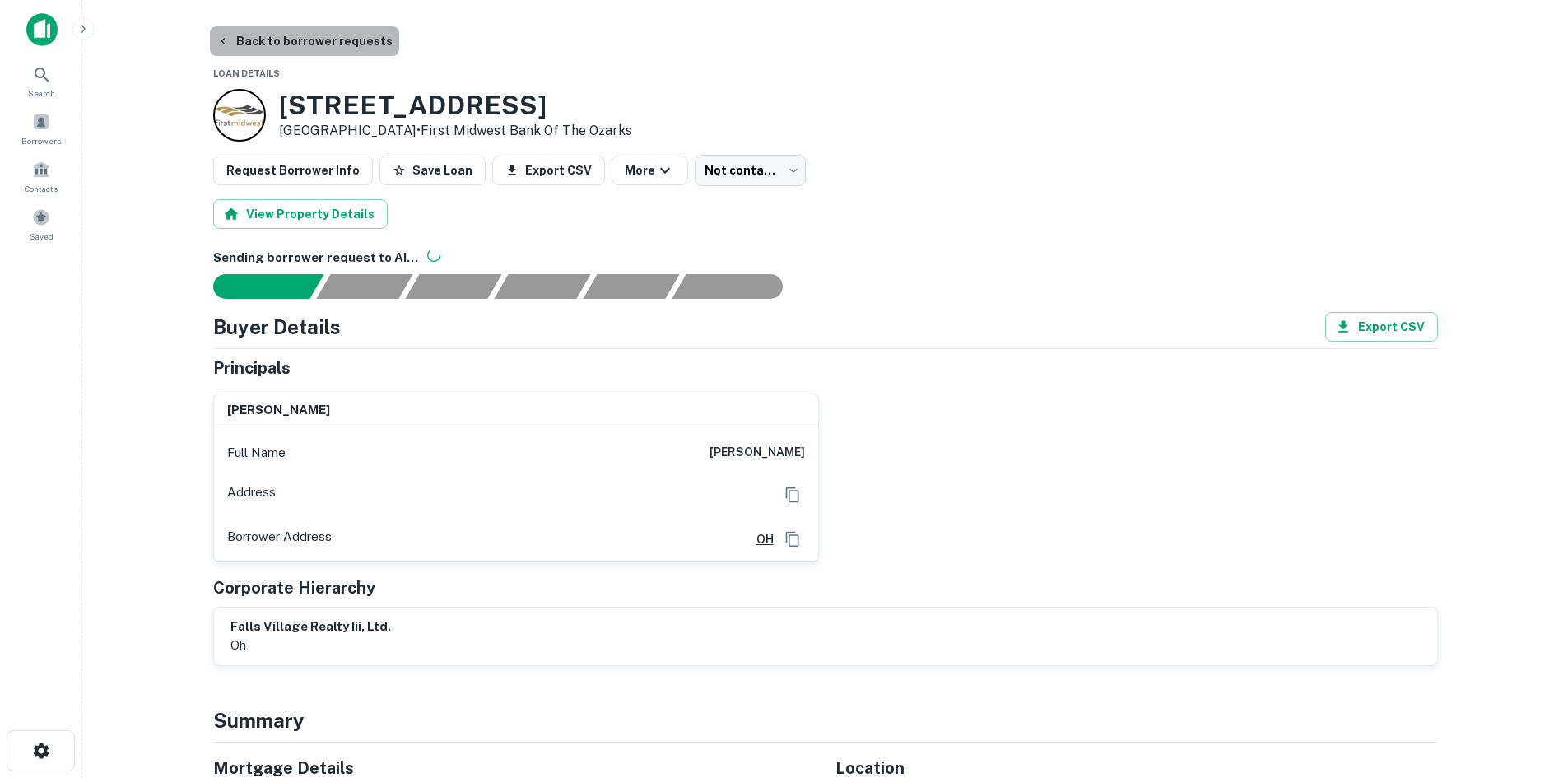
click at [309, 52] on button "Back to borrower requests" at bounding box center [304, 41] width 190 height 30
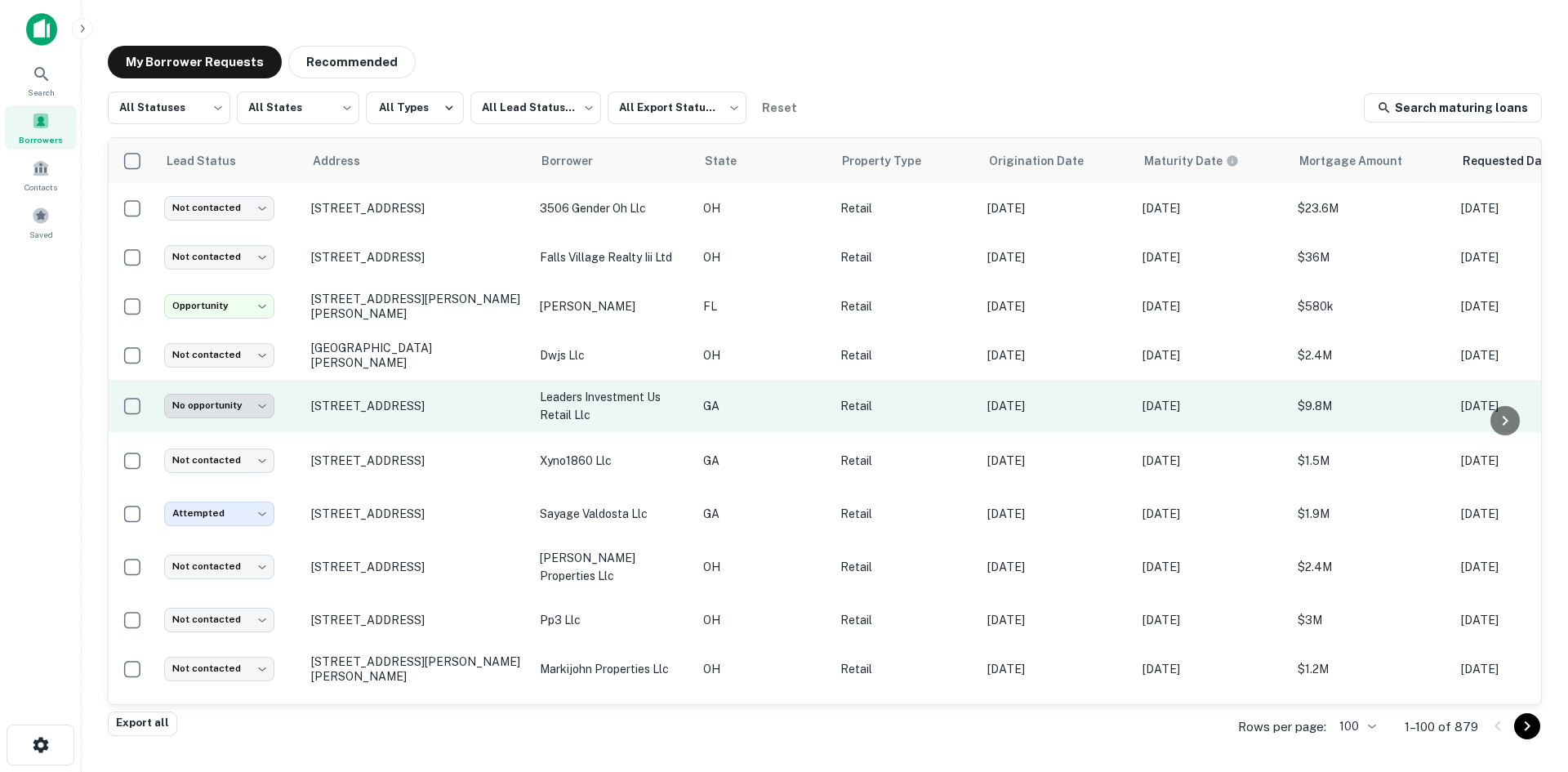
click at [360, 426] on td "[STREET_ADDRESS]" at bounding box center [417, 406] width 229 height 52
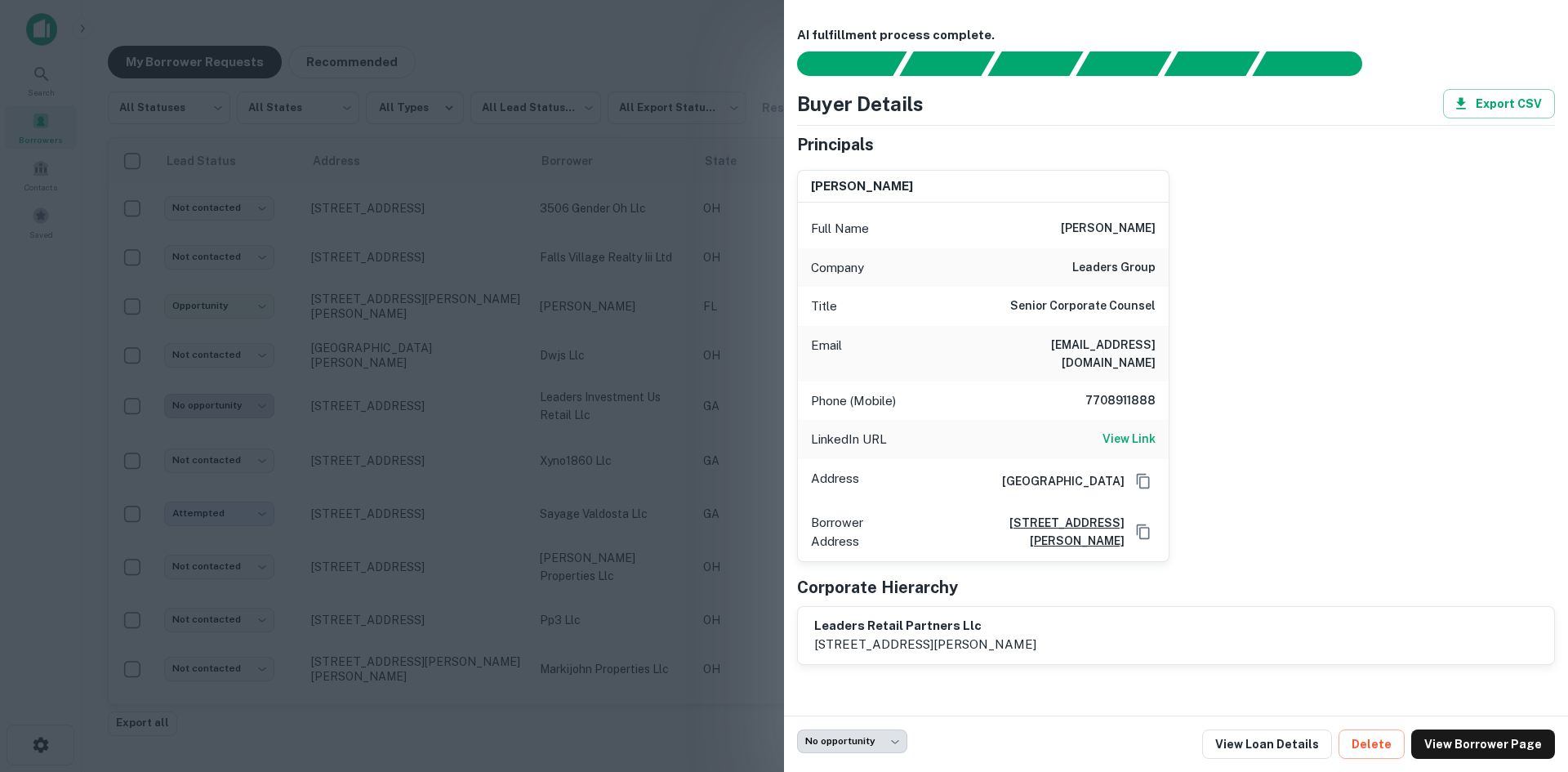
click at [361, 421] on div at bounding box center [784, 386] width 1568 height 772
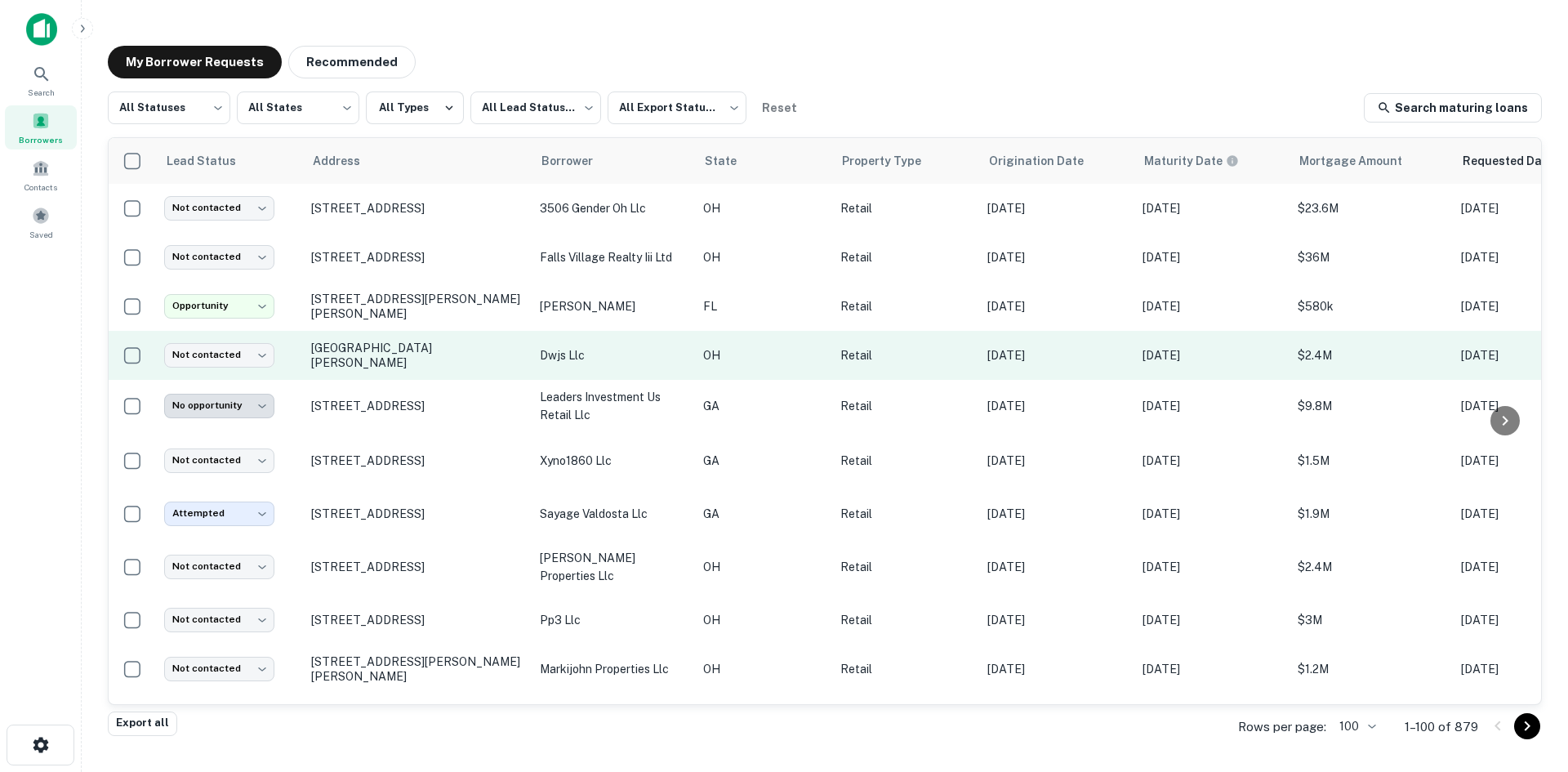
click at [394, 373] on td "[GEOGRAPHIC_DATA][PERSON_NAME]" at bounding box center [417, 355] width 229 height 49
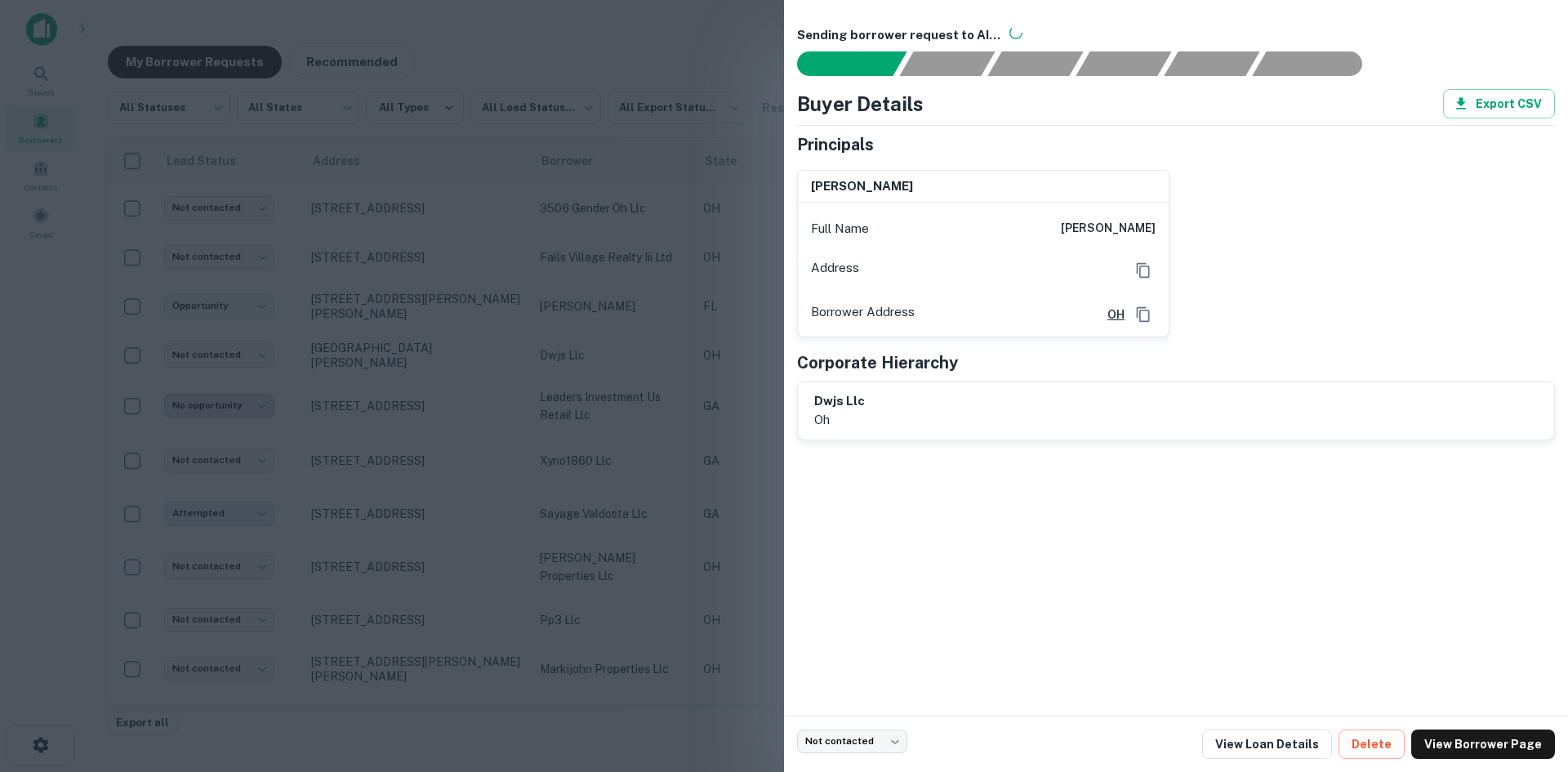
click at [396, 373] on div at bounding box center [784, 386] width 1568 height 772
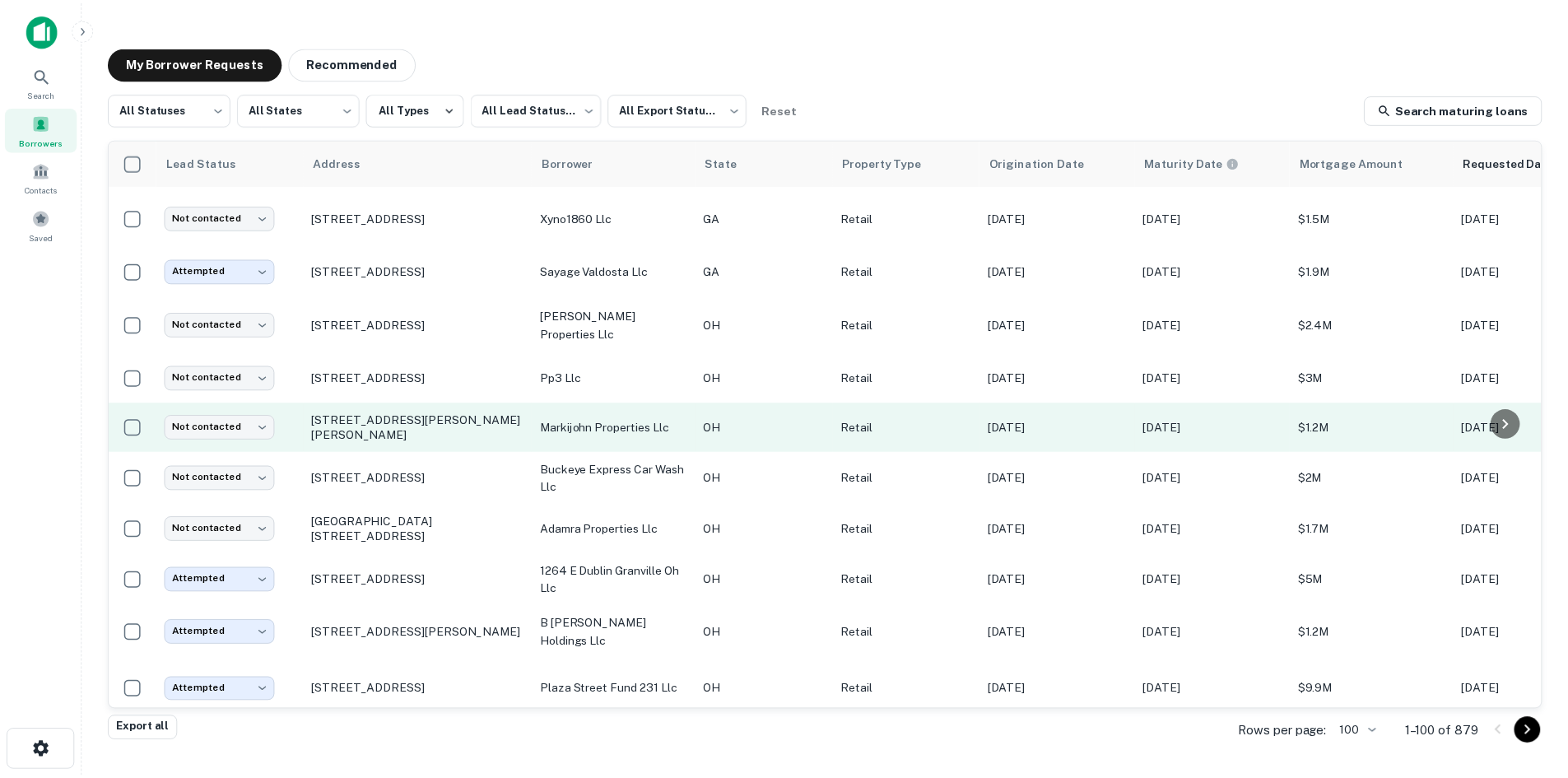
scroll to position [329, 0]
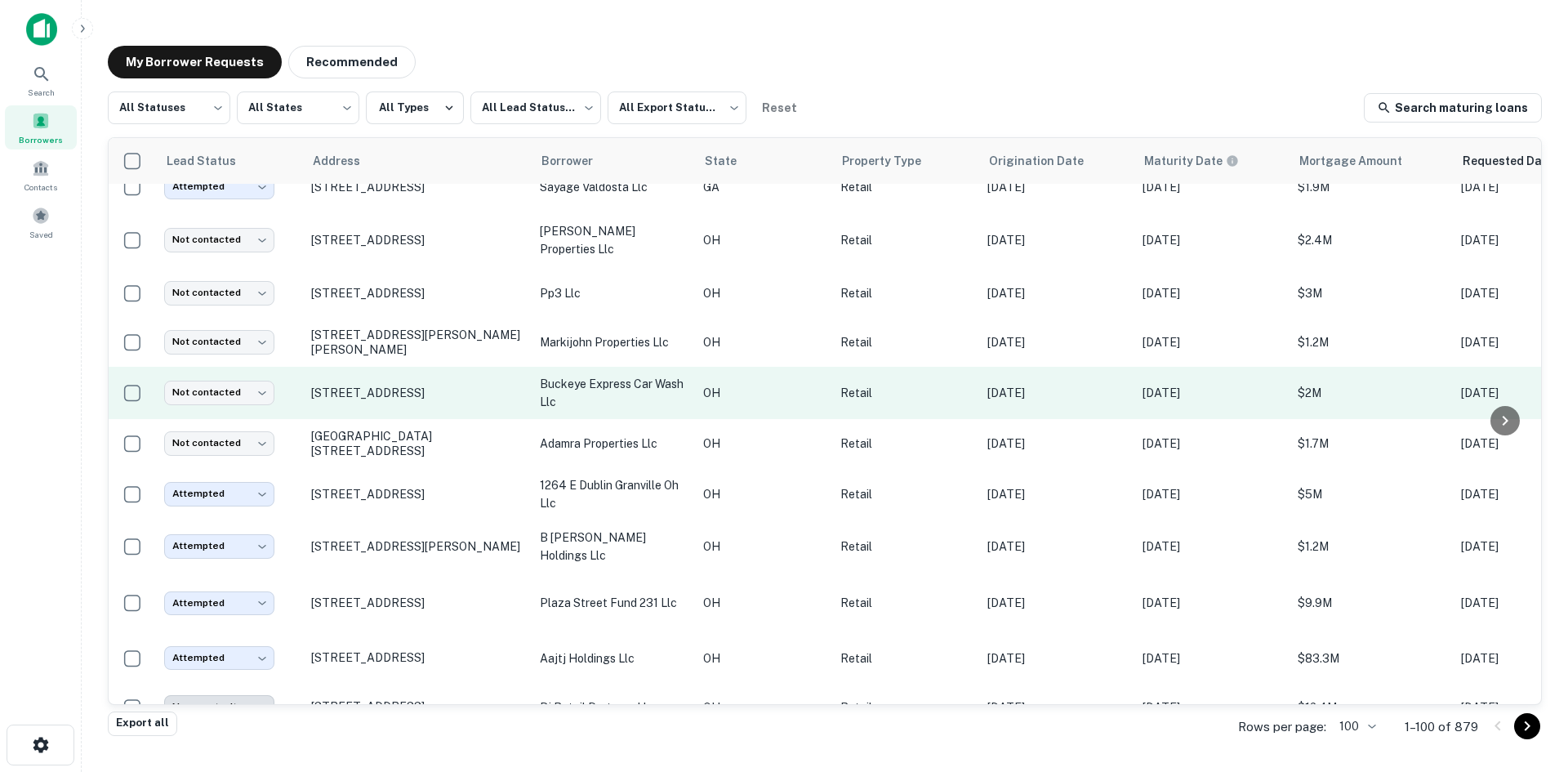
click at [399, 419] on td "[STREET_ADDRESS]" at bounding box center [417, 393] width 229 height 52
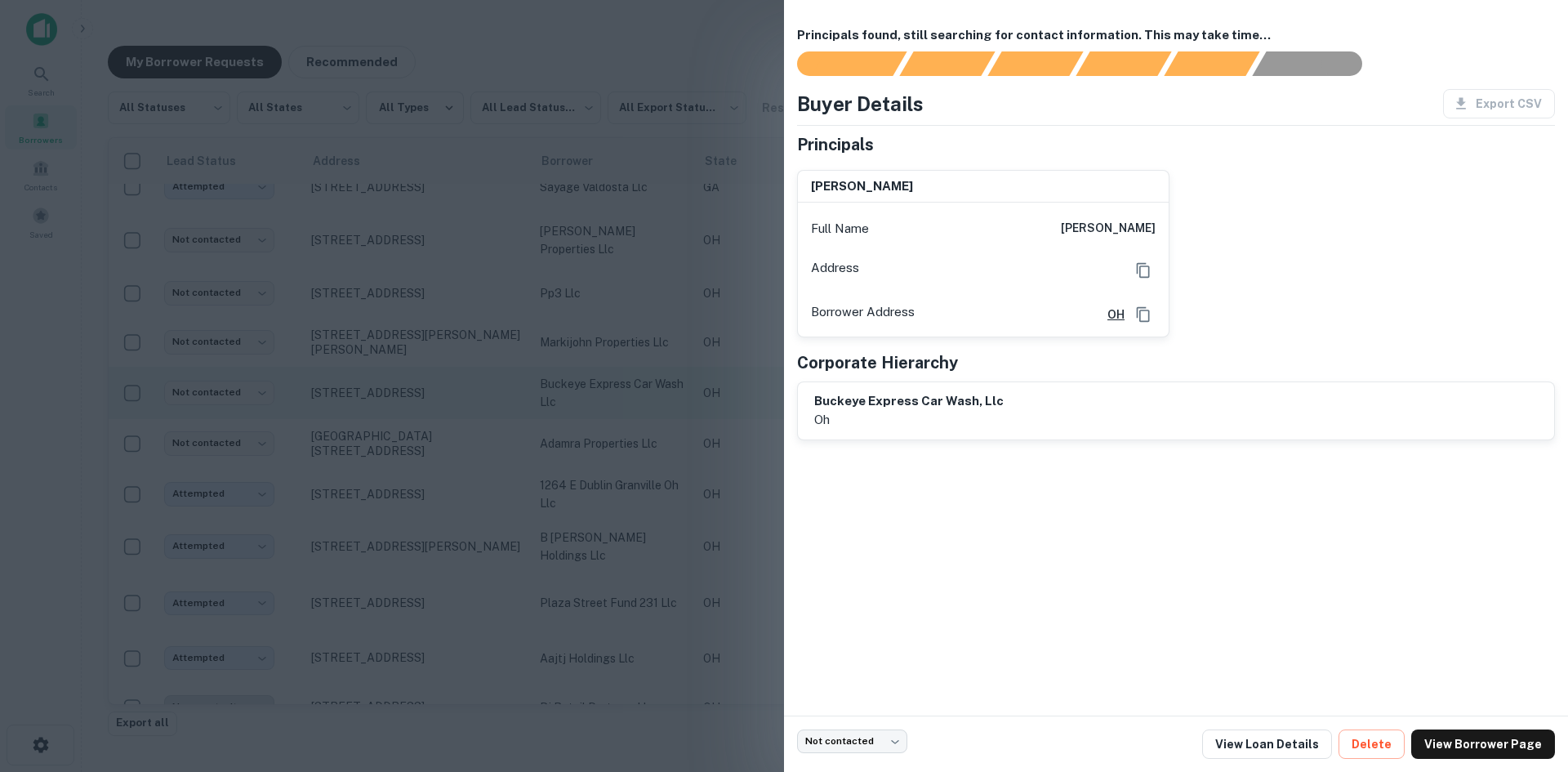
click at [399, 437] on div at bounding box center [784, 386] width 1568 height 772
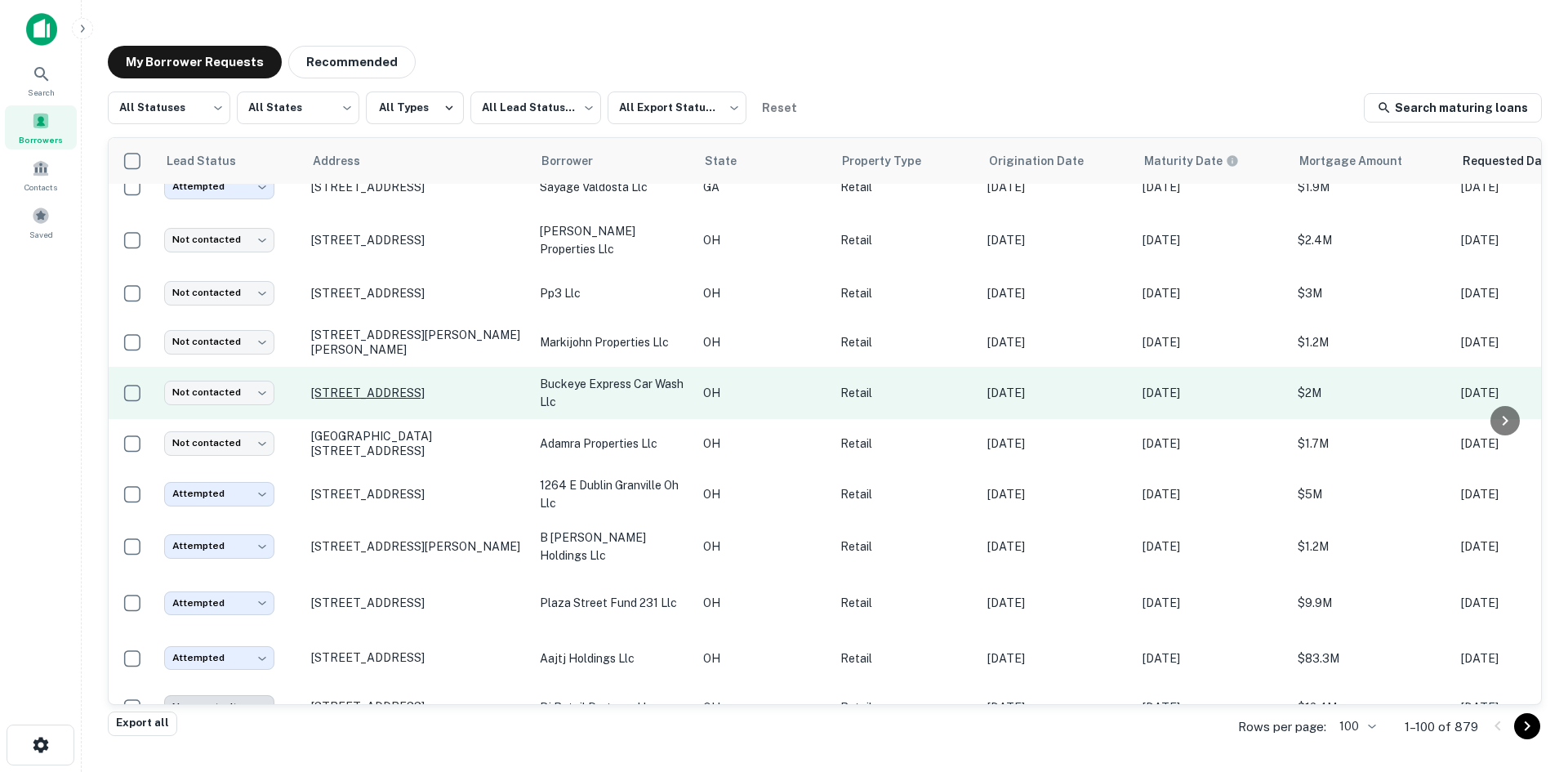
click at [423, 400] on p "[STREET_ADDRESS]" at bounding box center [417, 393] width 212 height 15
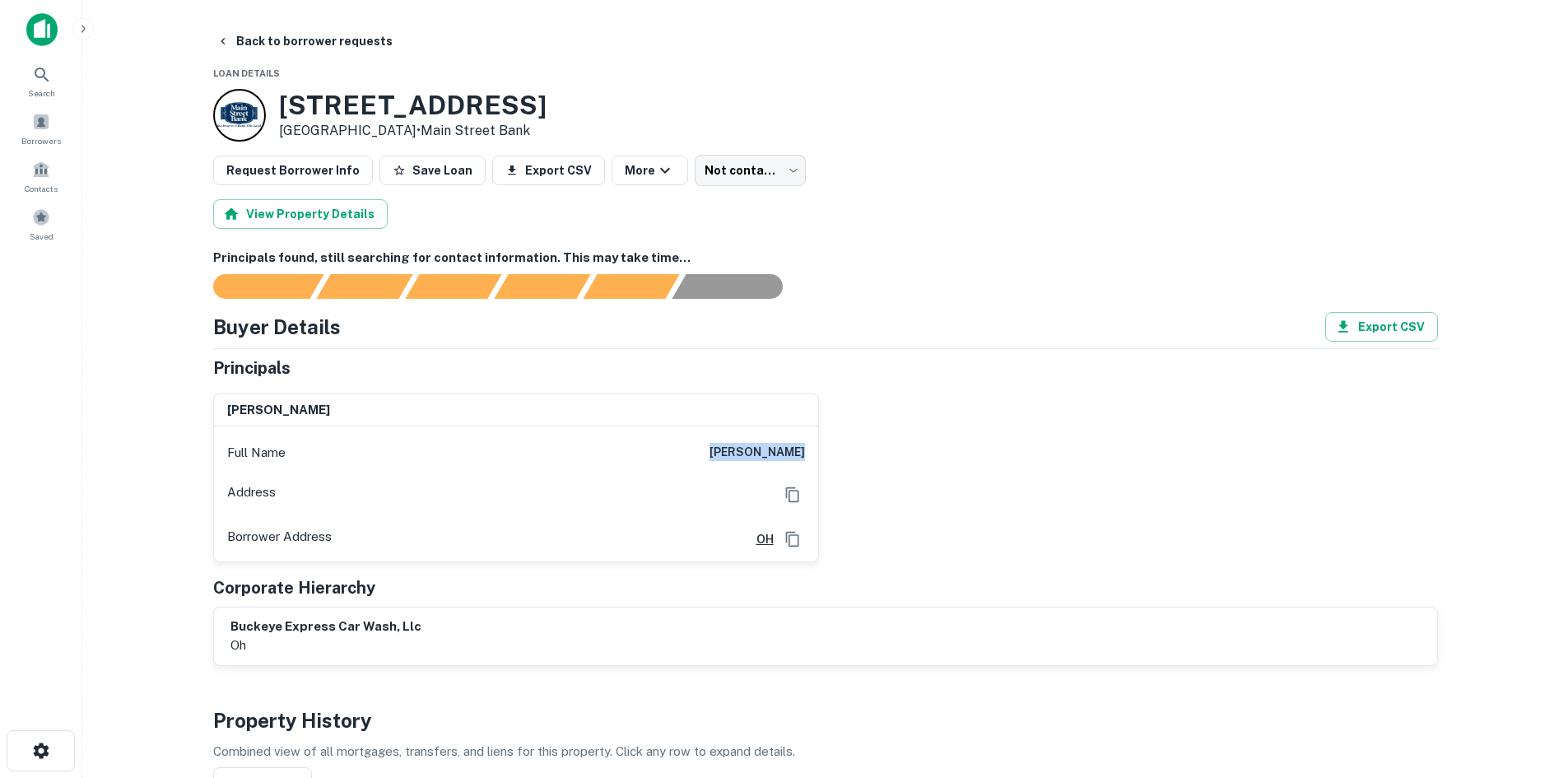
drag, startPoint x: 689, startPoint y: 446, endPoint x: 820, endPoint y: 461, distance: 131.9
click at [820, 461] on div "andrew n bush Full Name andrew n bush Address Borrower Address OH" at bounding box center [818, 471] width 1237 height 182
copy h6 "andrew n bush"
click at [290, 46] on button "Back to borrower requests" at bounding box center [304, 41] width 190 height 30
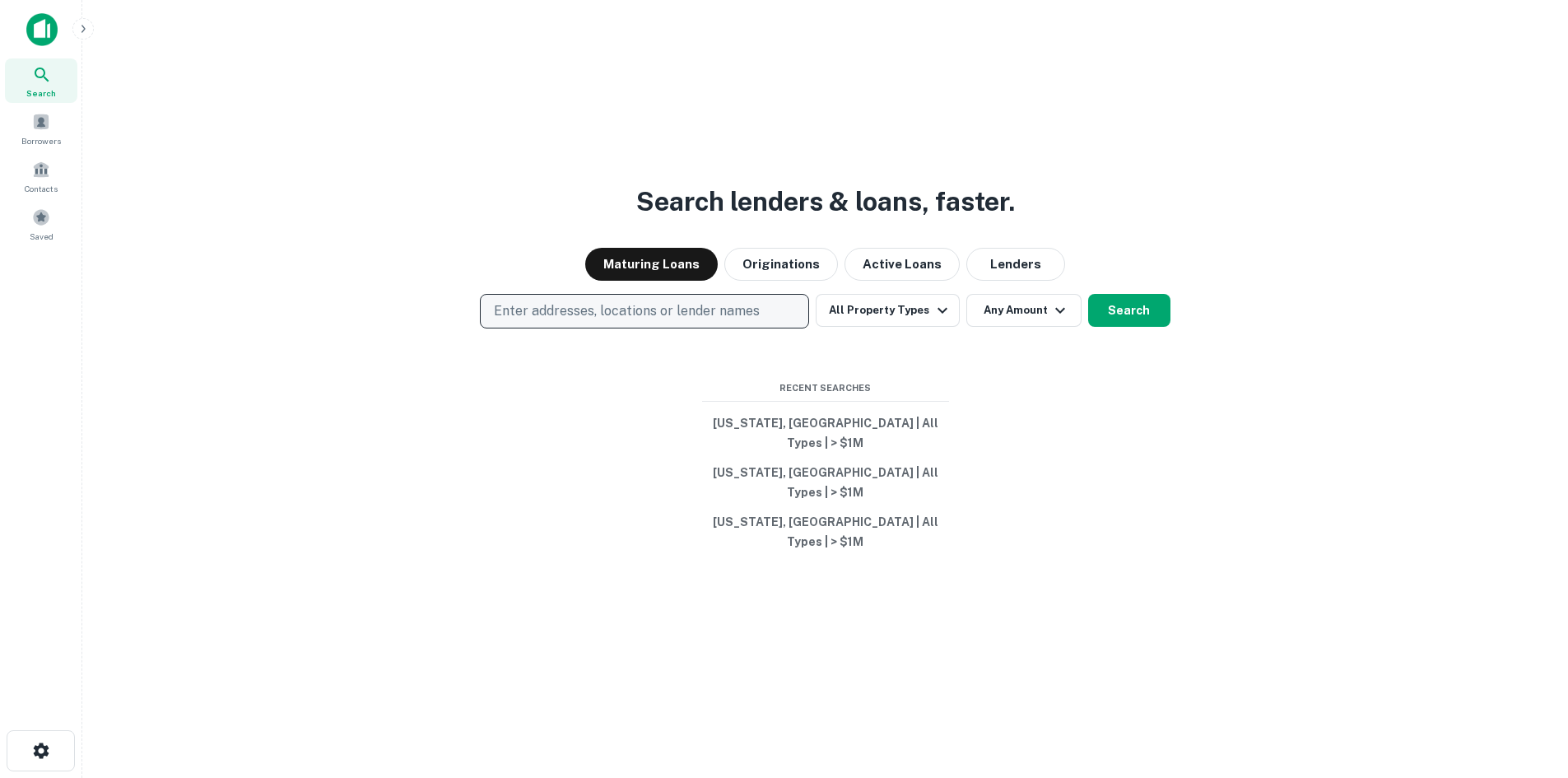
click at [634, 321] on p "Enter addresses, locations or lender names" at bounding box center [627, 311] width 266 height 20
type input "**********"
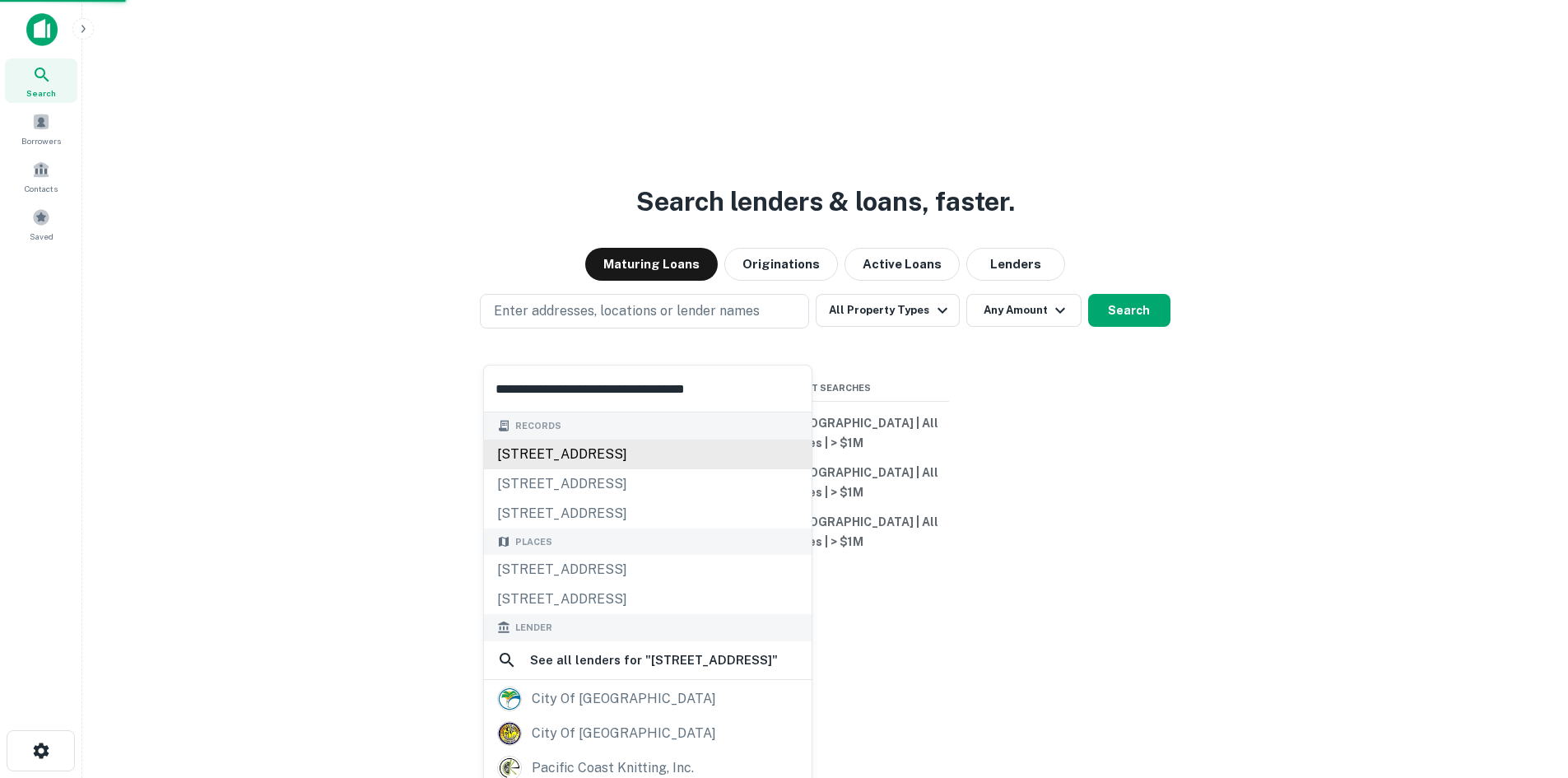
click at [699, 453] on div "[STREET_ADDRESS]" at bounding box center [647, 455] width 328 height 30
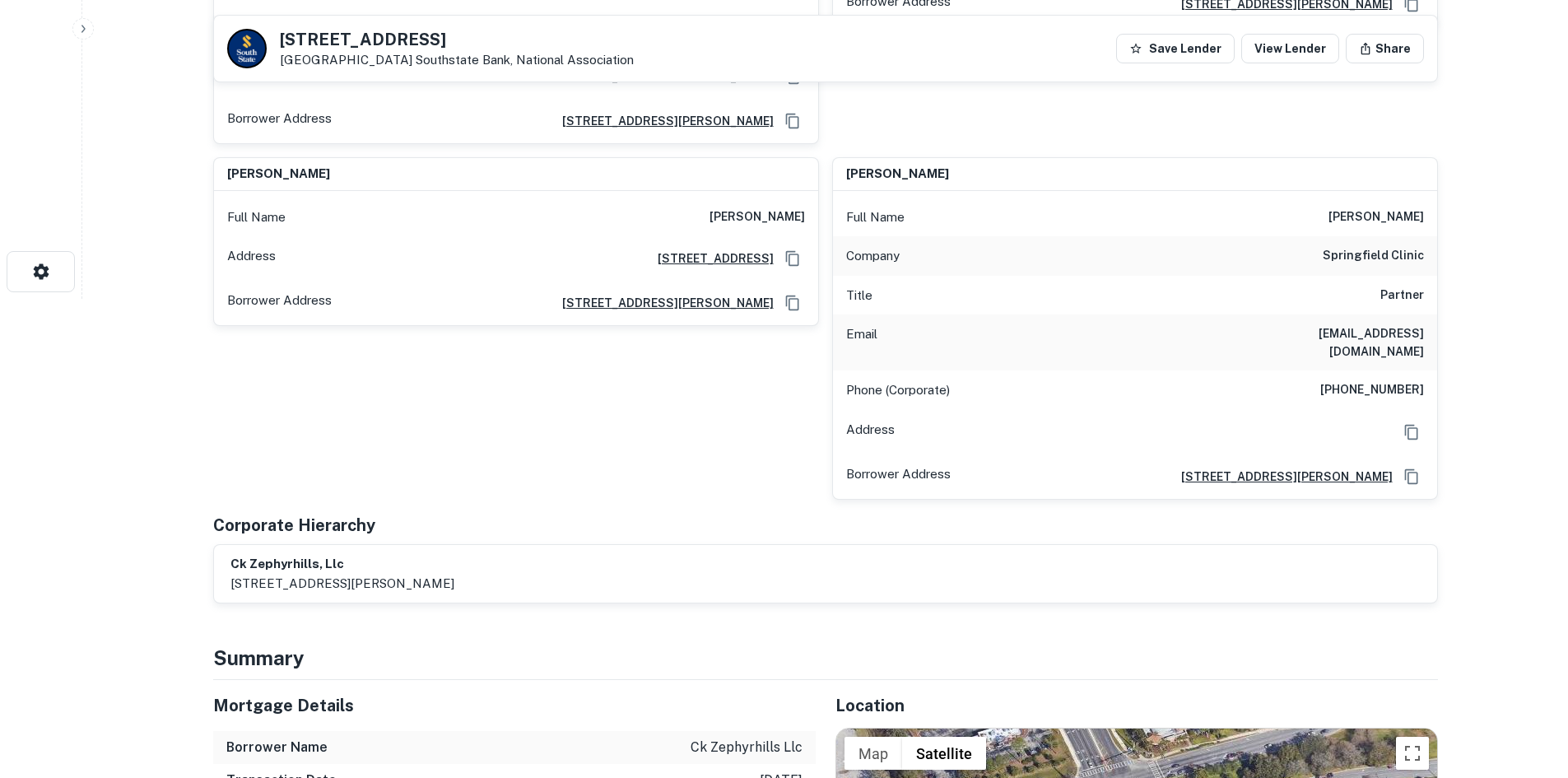
scroll to position [741, 0]
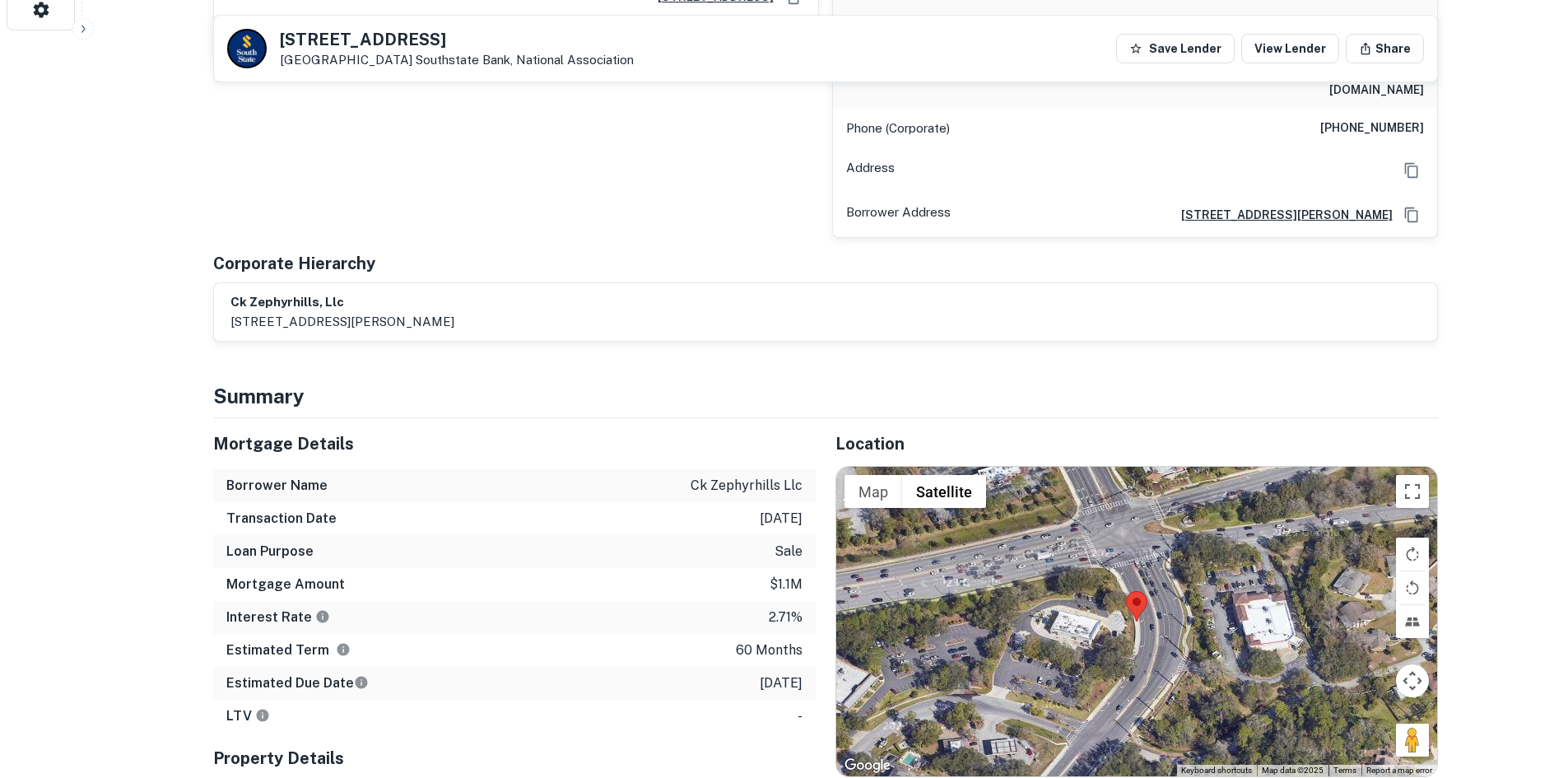
drag, startPoint x: 1392, startPoint y: 715, endPoint x: 1203, endPoint y: 639, distance: 203.7
click at [1203, 639] on div "Map Terrain Satellite Labels Keyboard shortcuts Map Data Map data ©2025 Map dat…" at bounding box center [1136, 621] width 600 height 309
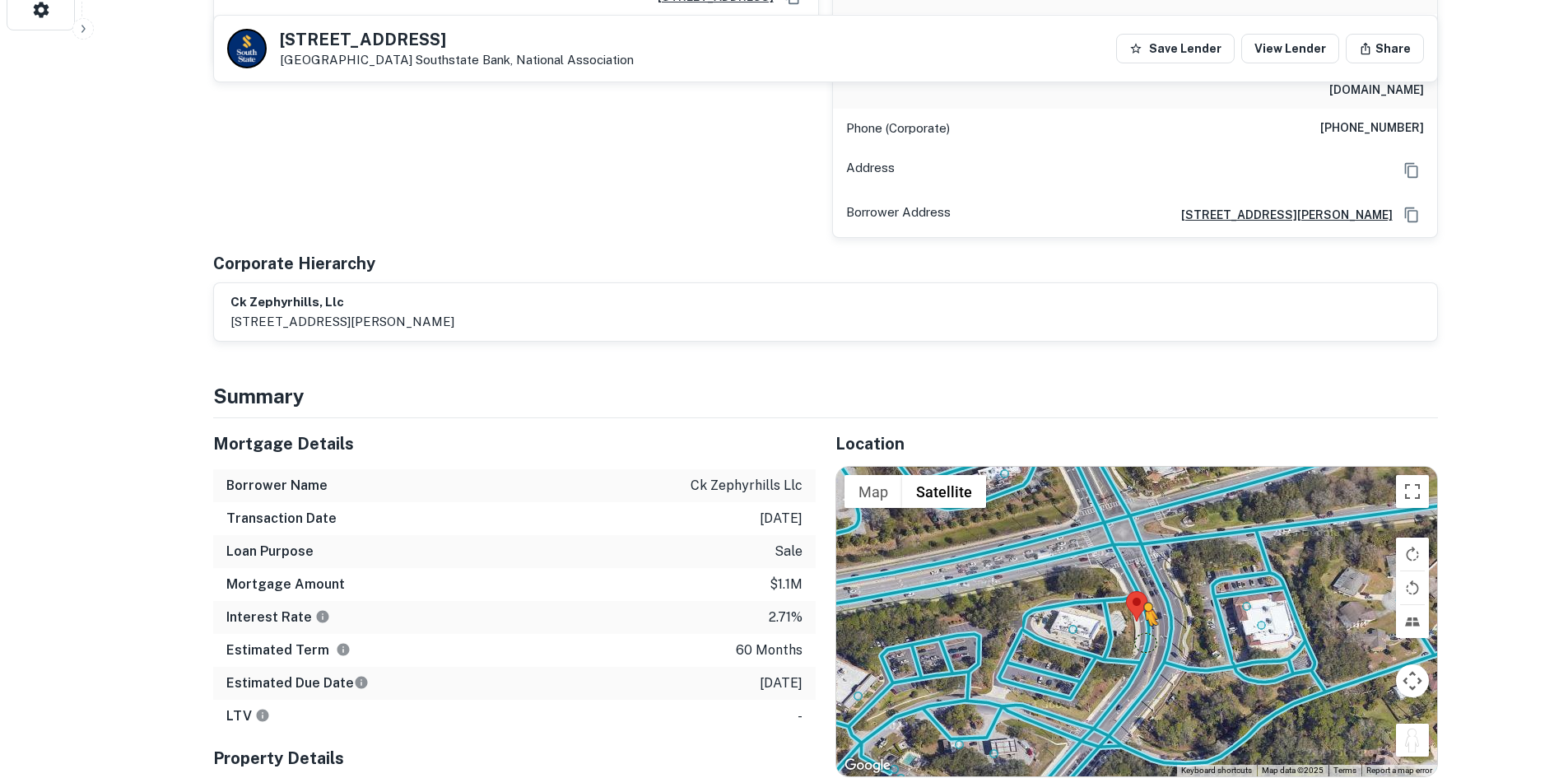
drag, startPoint x: 1413, startPoint y: 721, endPoint x: 1143, endPoint y: 627, distance: 285.9
click at [1143, 627] on div "To activate drag with keyboard, press Alt + Enter. Once in keyboard drag state,…" at bounding box center [1136, 621] width 600 height 309
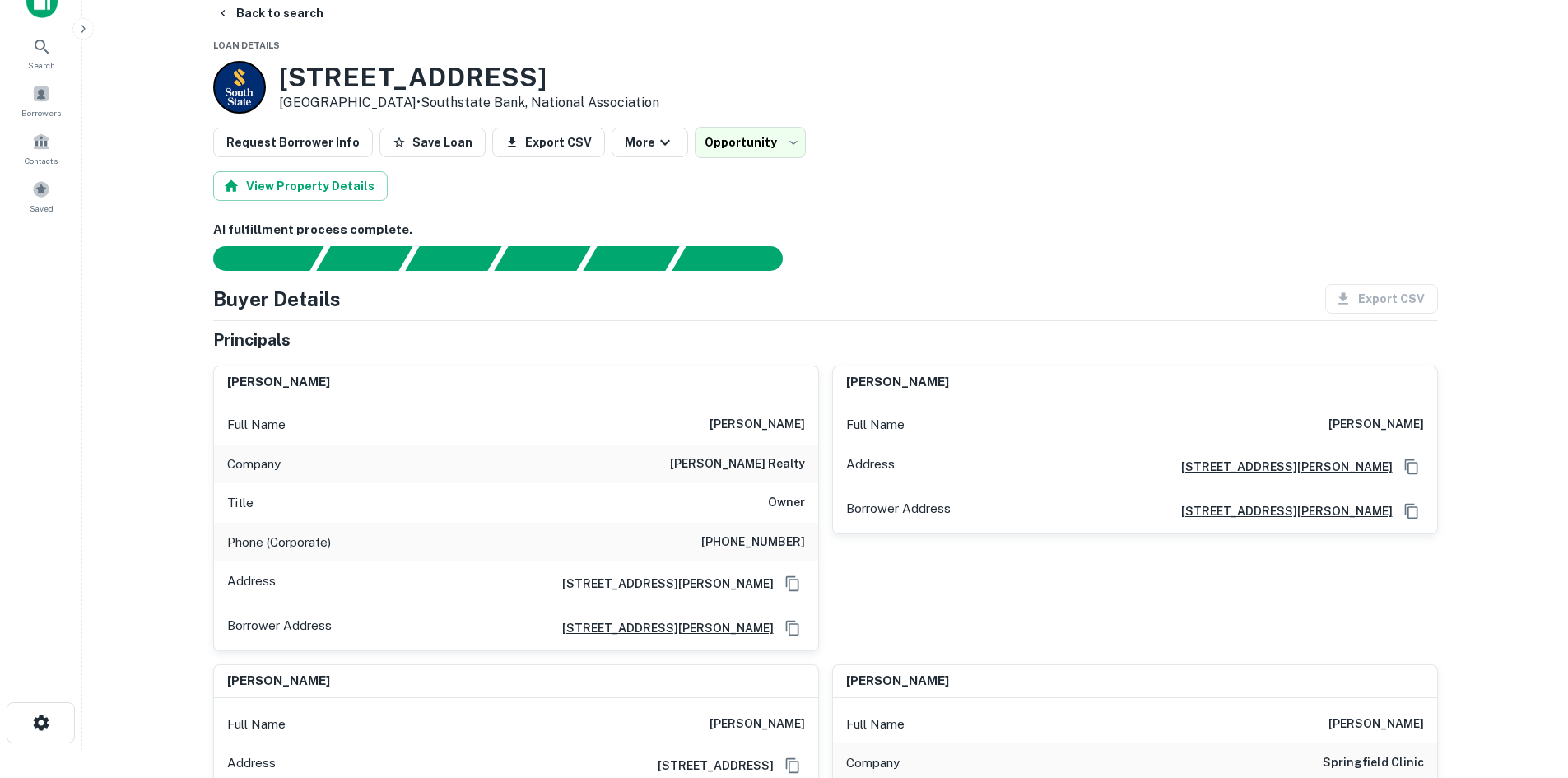
scroll to position [0, 0]
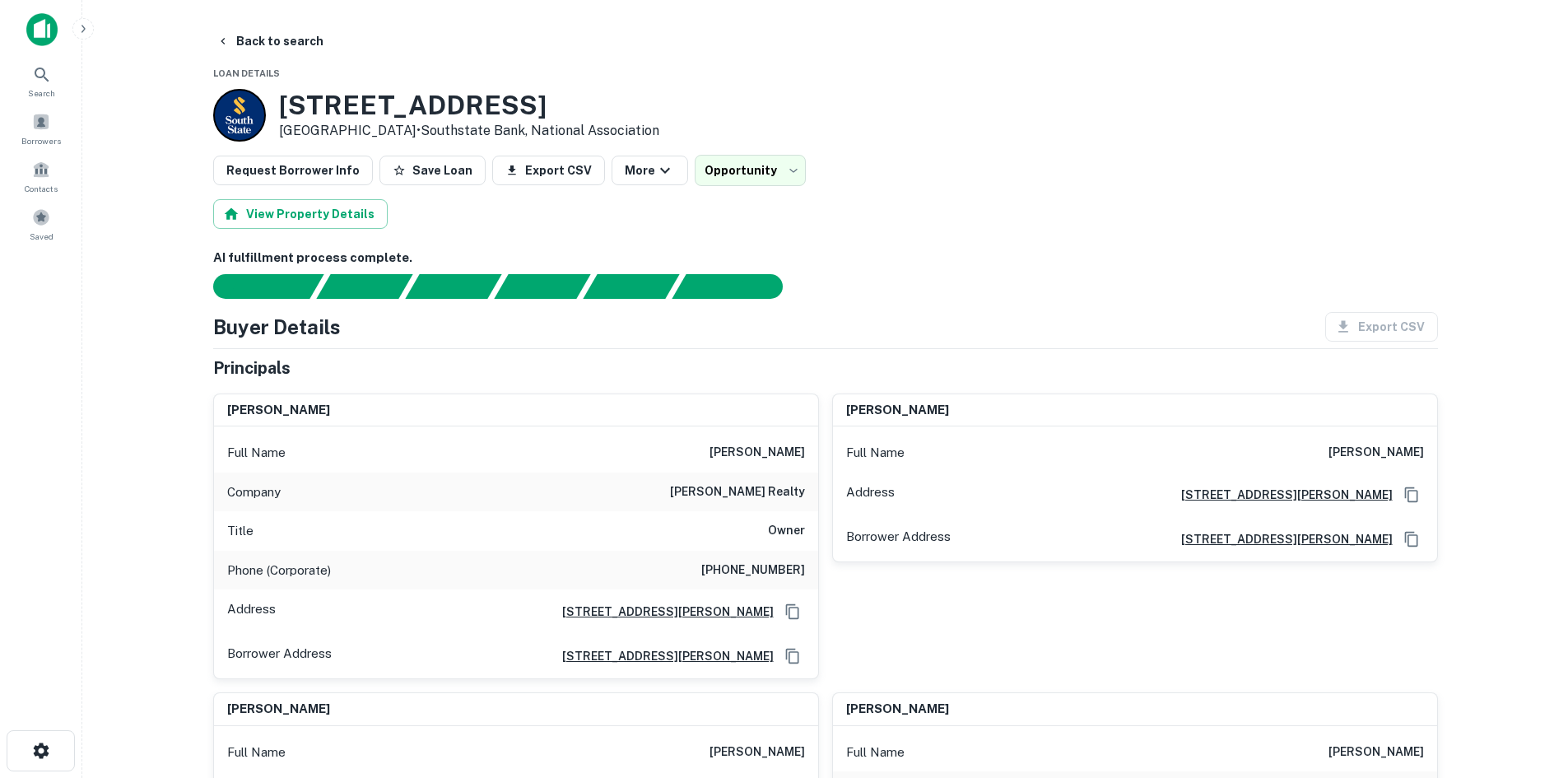
drag, startPoint x: 281, startPoint y: 106, endPoint x: 412, endPoint y: 129, distance: 133.0
click at [412, 129] on div "[STREET_ADDRESS] • Southstate Bank, National Association" at bounding box center [469, 115] width 380 height 51
copy div "[STREET_ADDRESS]"
click at [54, 119] on div "Borrowers" at bounding box center [41, 129] width 73 height 45
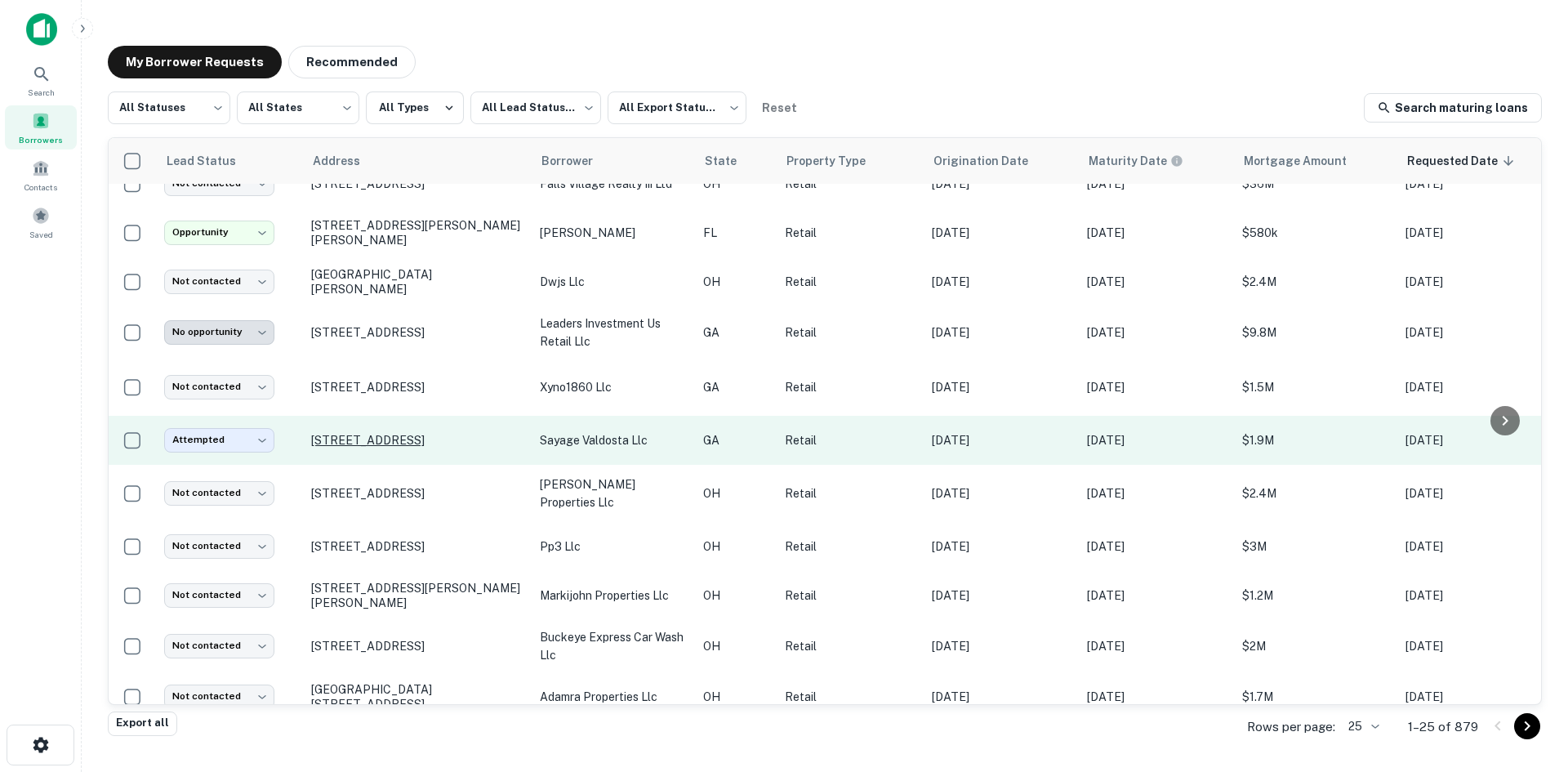
scroll to position [82, 0]
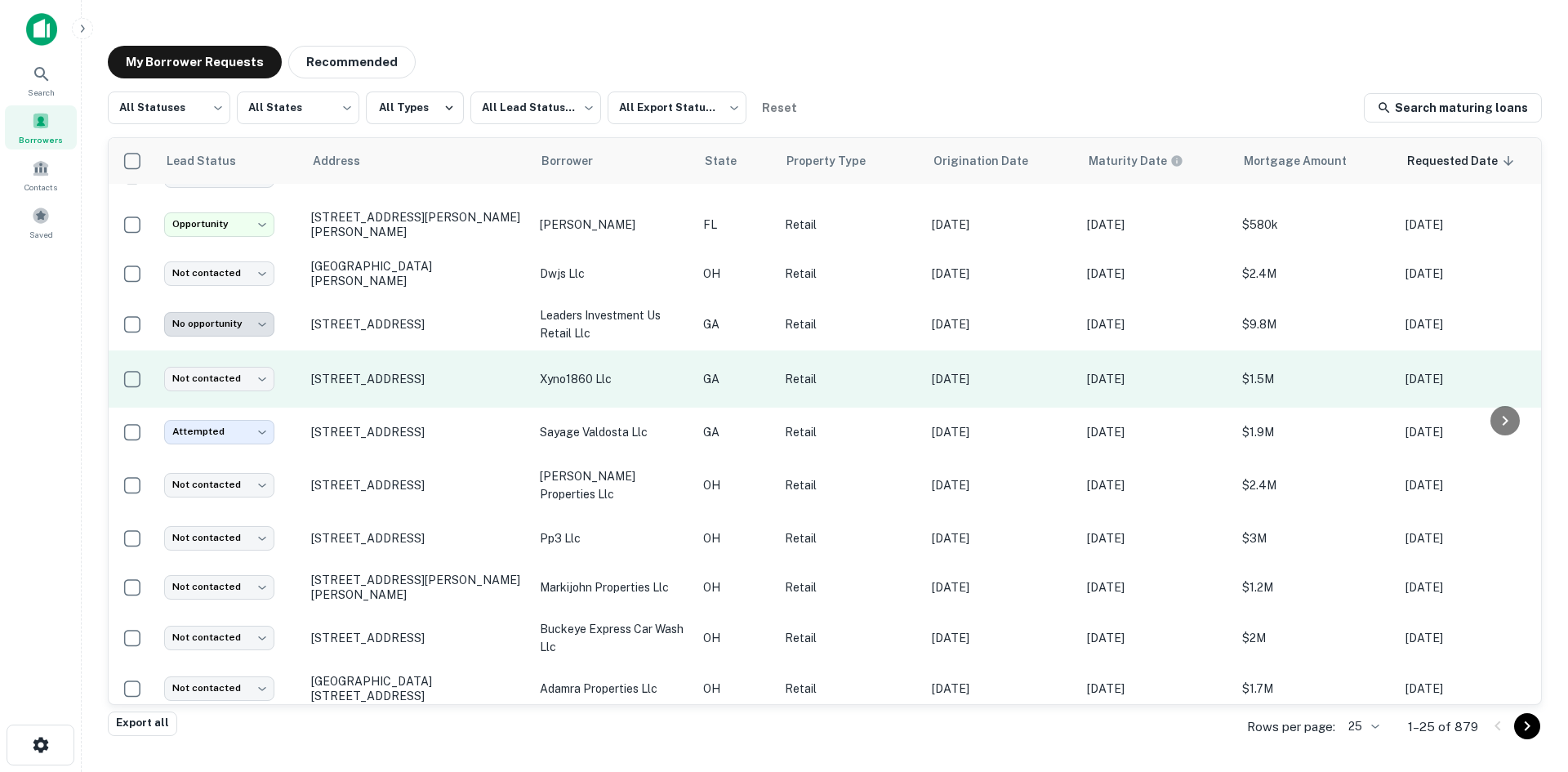
click at [382, 405] on td "[STREET_ADDRESS]" at bounding box center [417, 379] width 229 height 57
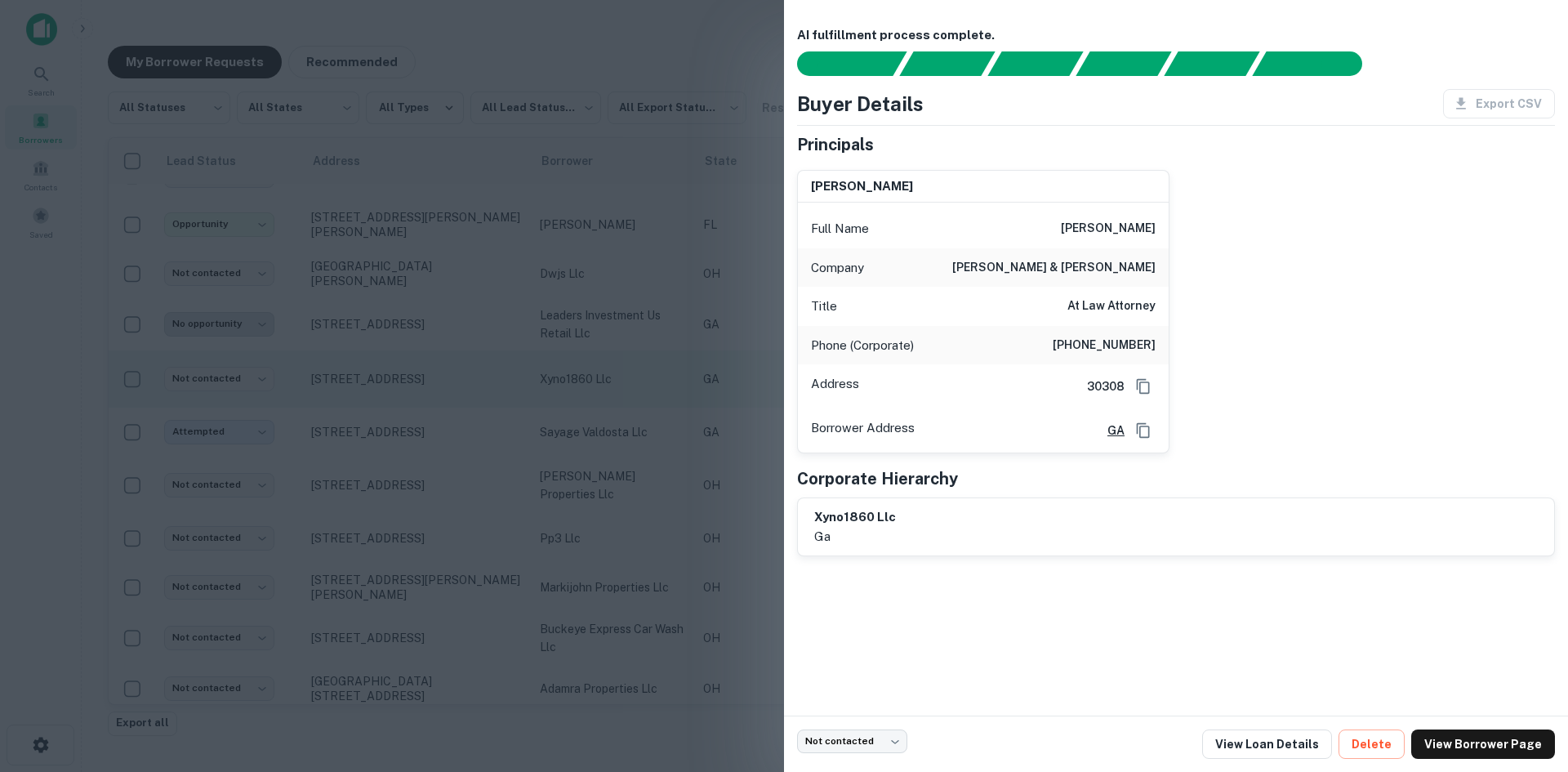
click at [382, 405] on div at bounding box center [784, 386] width 1568 height 772
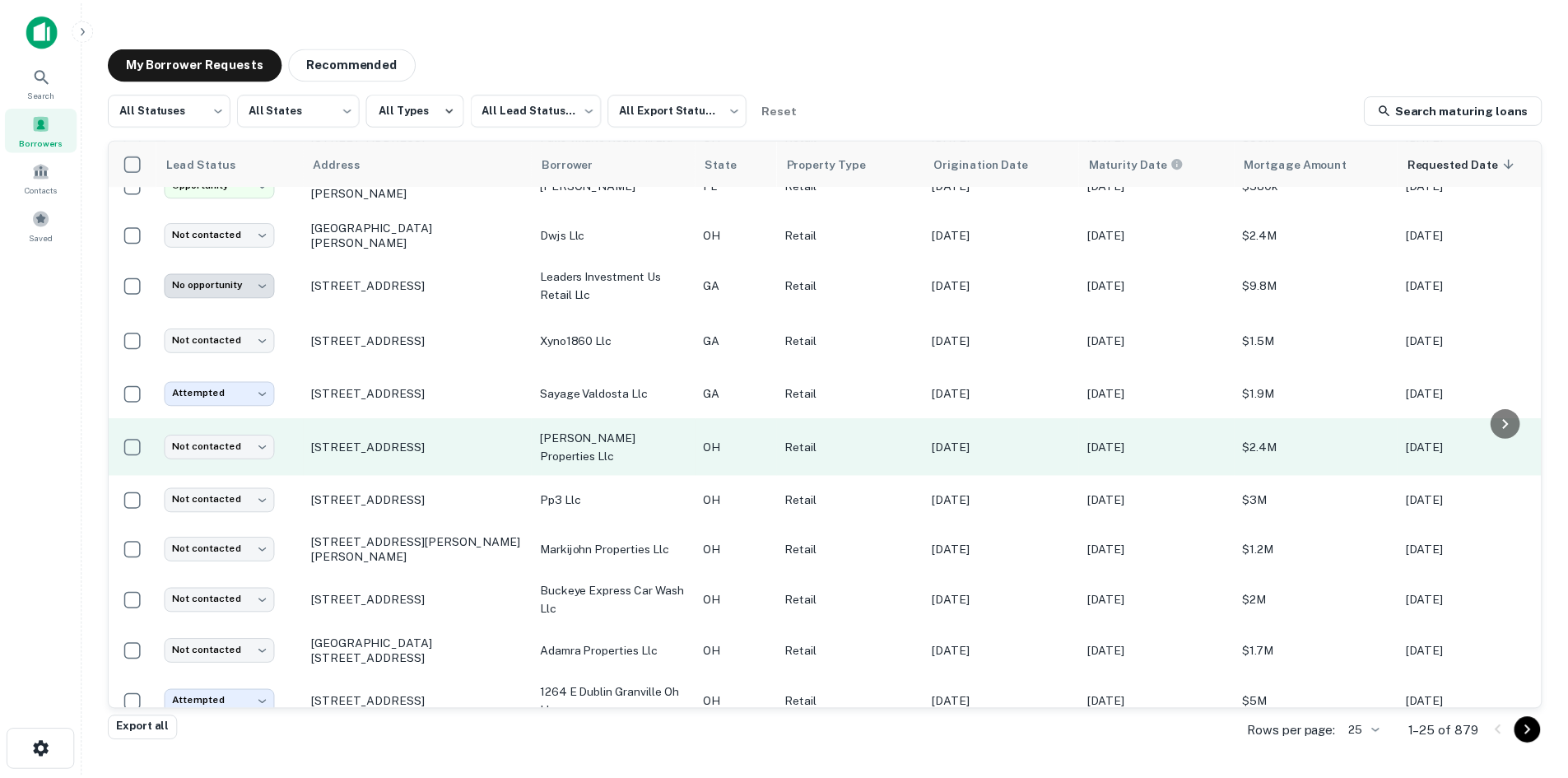
scroll to position [164, 0]
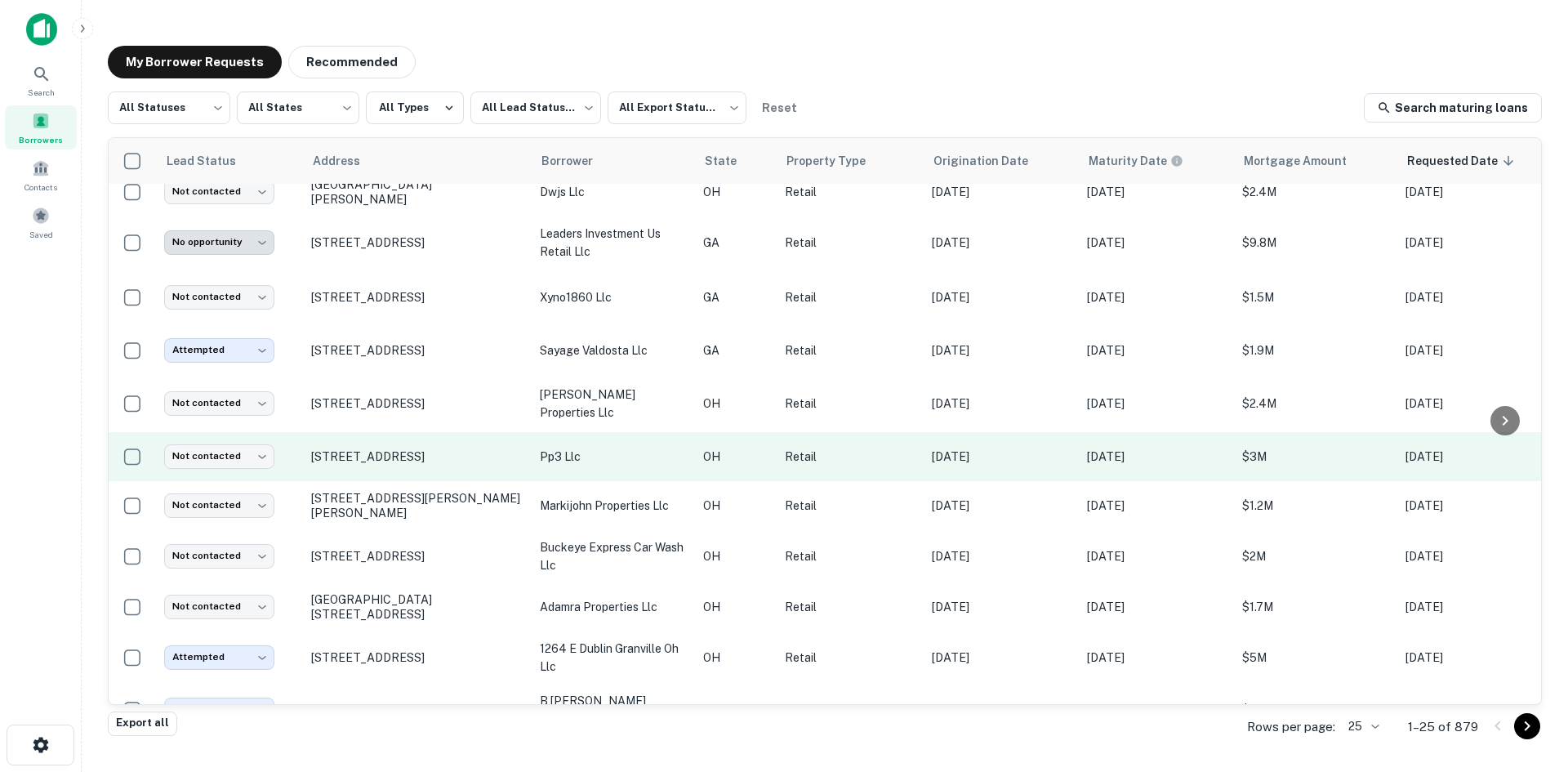
click at [373, 481] on td "[STREET_ADDRESS]" at bounding box center [417, 456] width 229 height 49
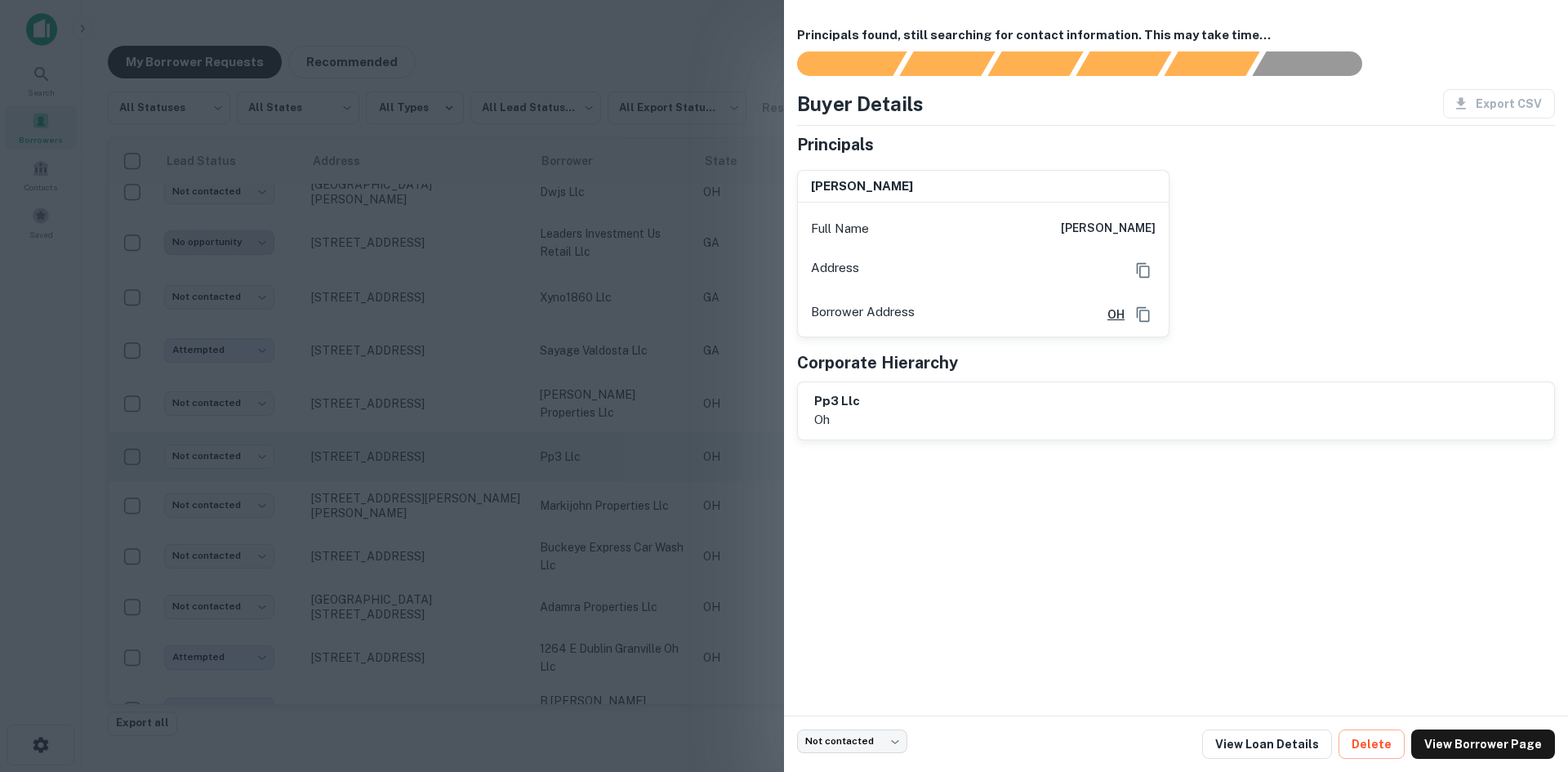
click at [373, 494] on div at bounding box center [784, 386] width 1568 height 772
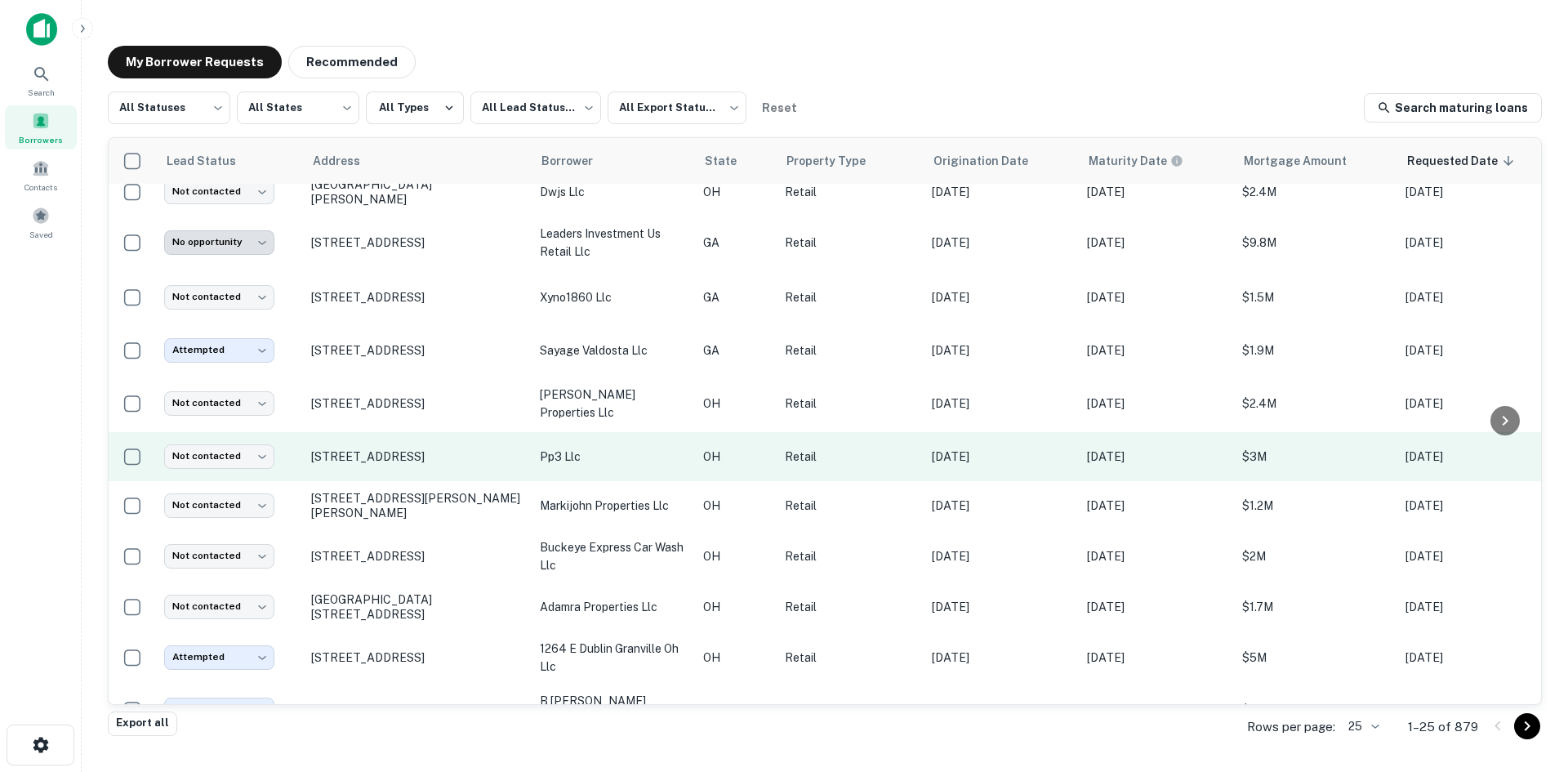
click at [373, 481] on td "3031 Center Rd Brunswick, OH 44212" at bounding box center [417, 456] width 229 height 49
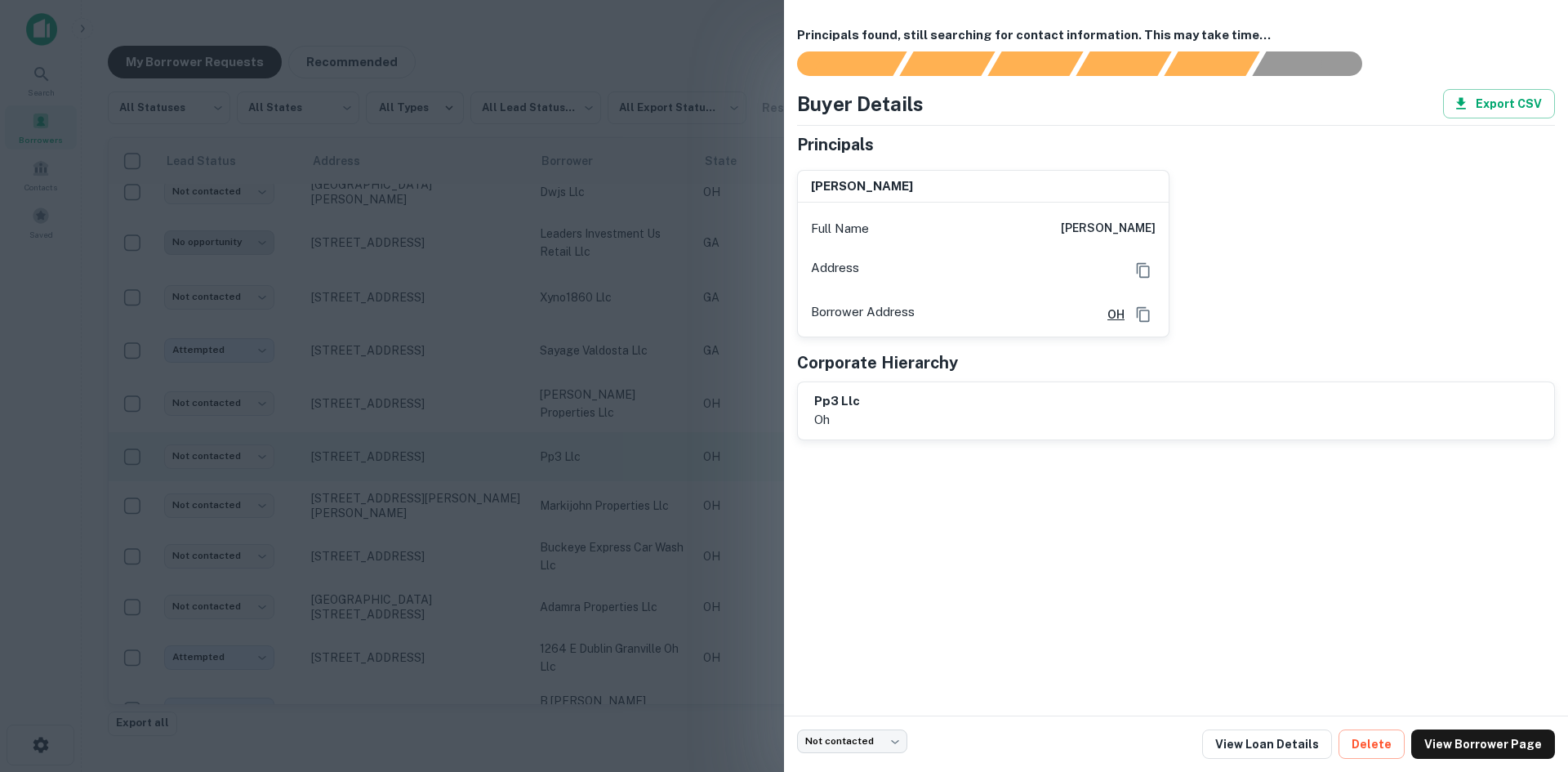
click at [373, 485] on div at bounding box center [784, 386] width 1568 height 772
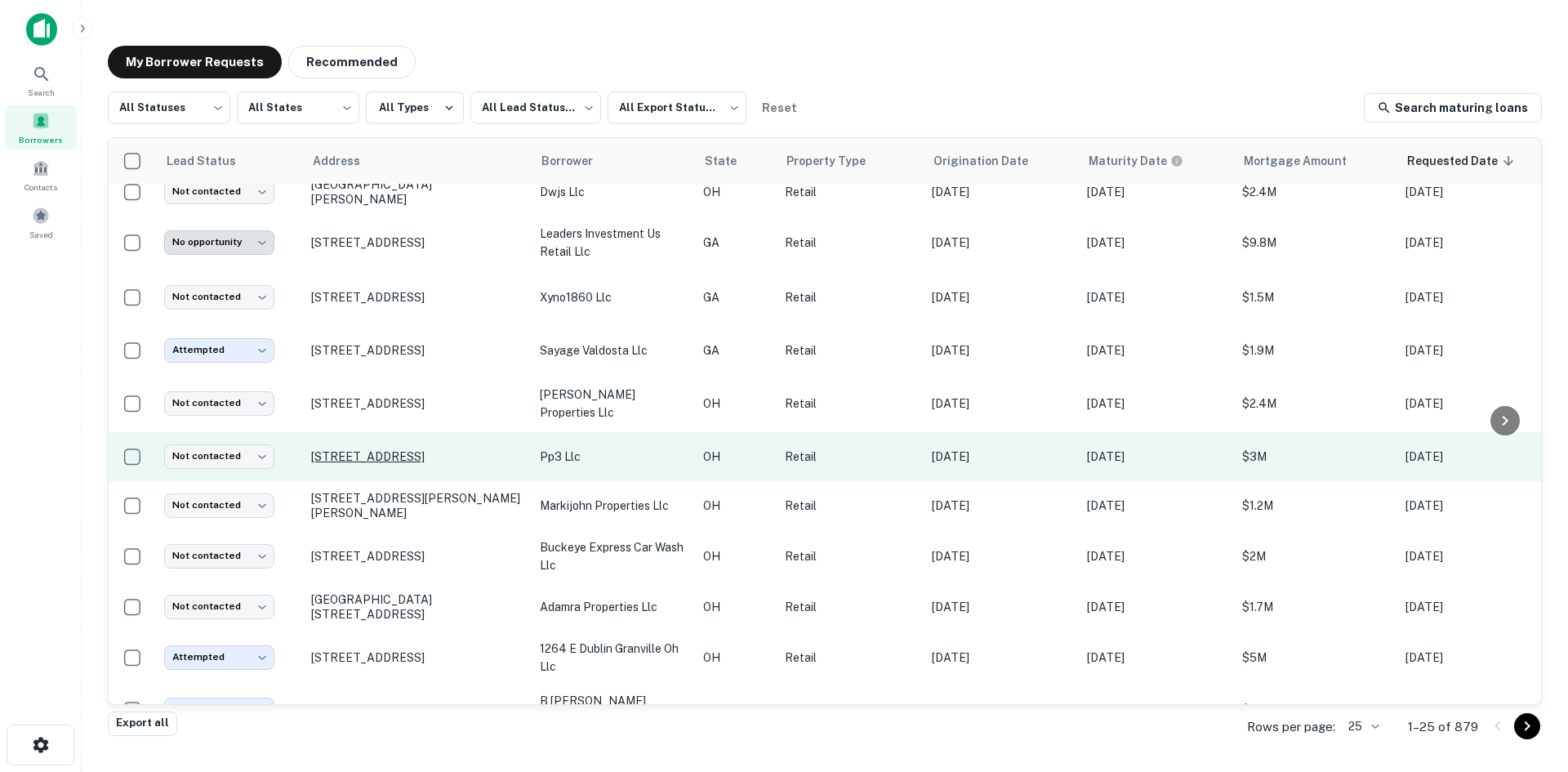
click at [375, 464] on p "3031 Center Rd Brunswick, OH 44212" at bounding box center [417, 457] width 212 height 15
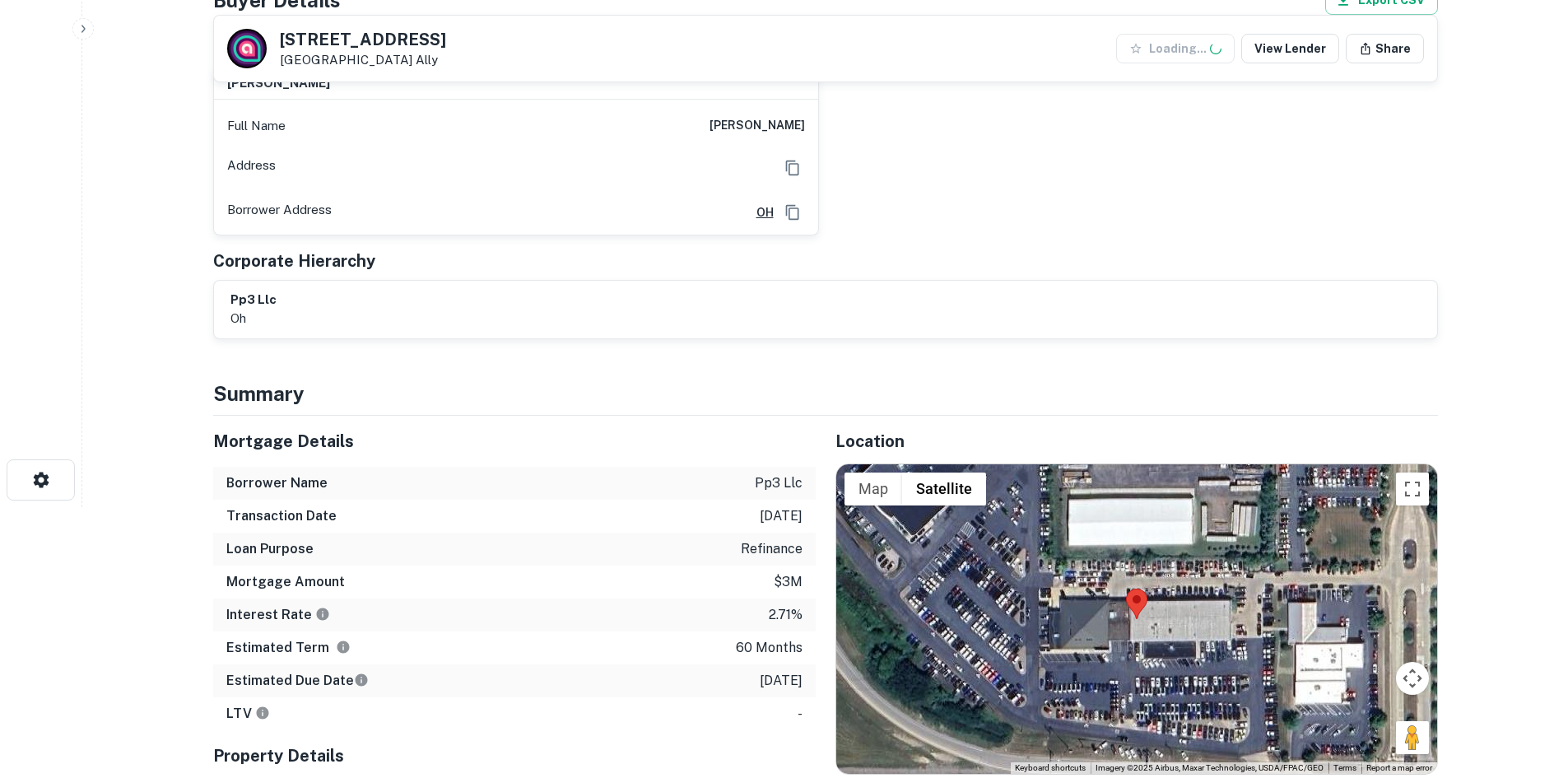
scroll to position [494, 0]
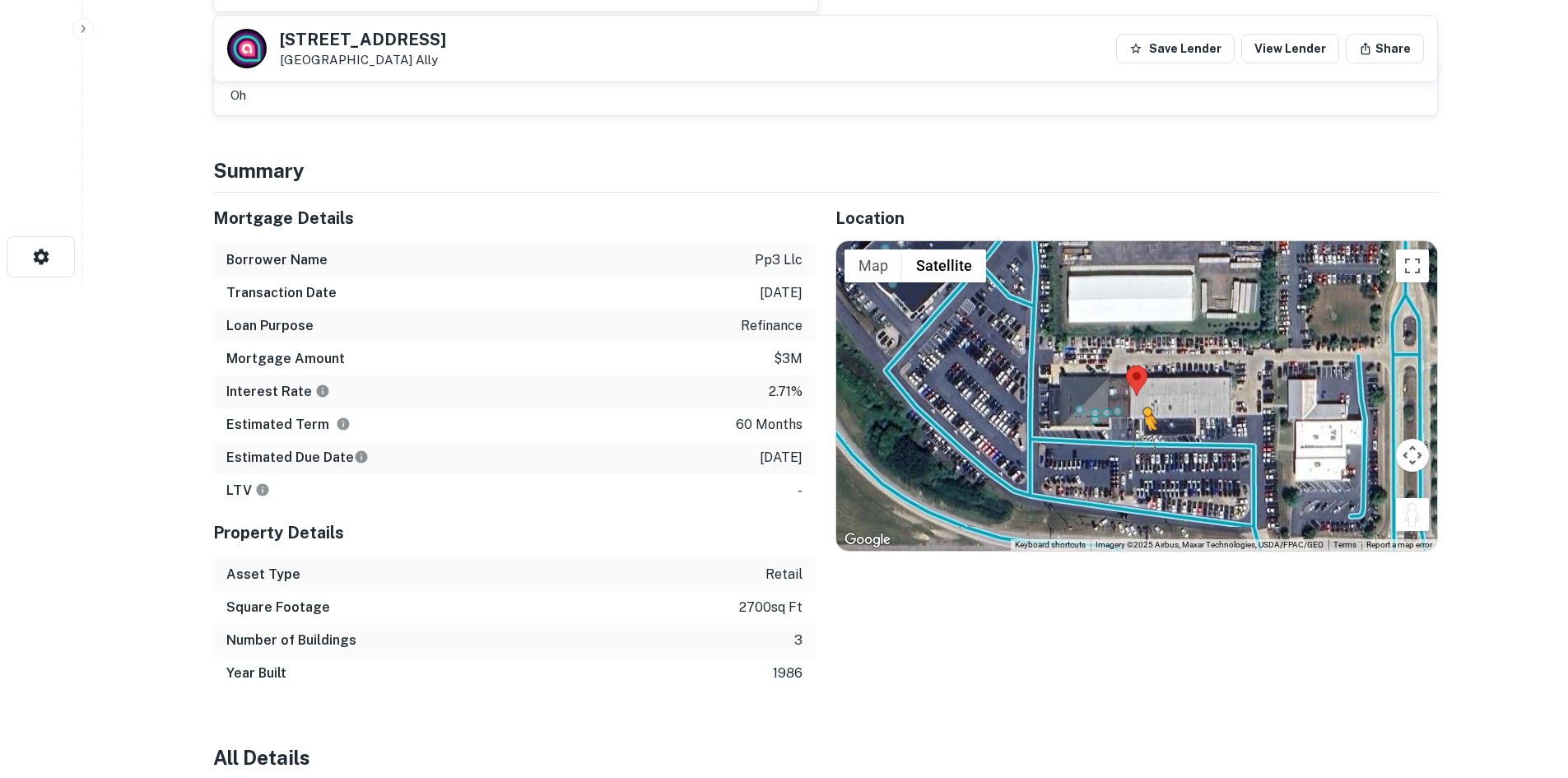
drag, startPoint x: 1408, startPoint y: 510, endPoint x: 1143, endPoint y: 447, distance: 272.4
click at [1143, 447] on div "To activate drag with keyboard, press Alt + Enter. Once in keyboard drag state,…" at bounding box center [1136, 395] width 600 height 309
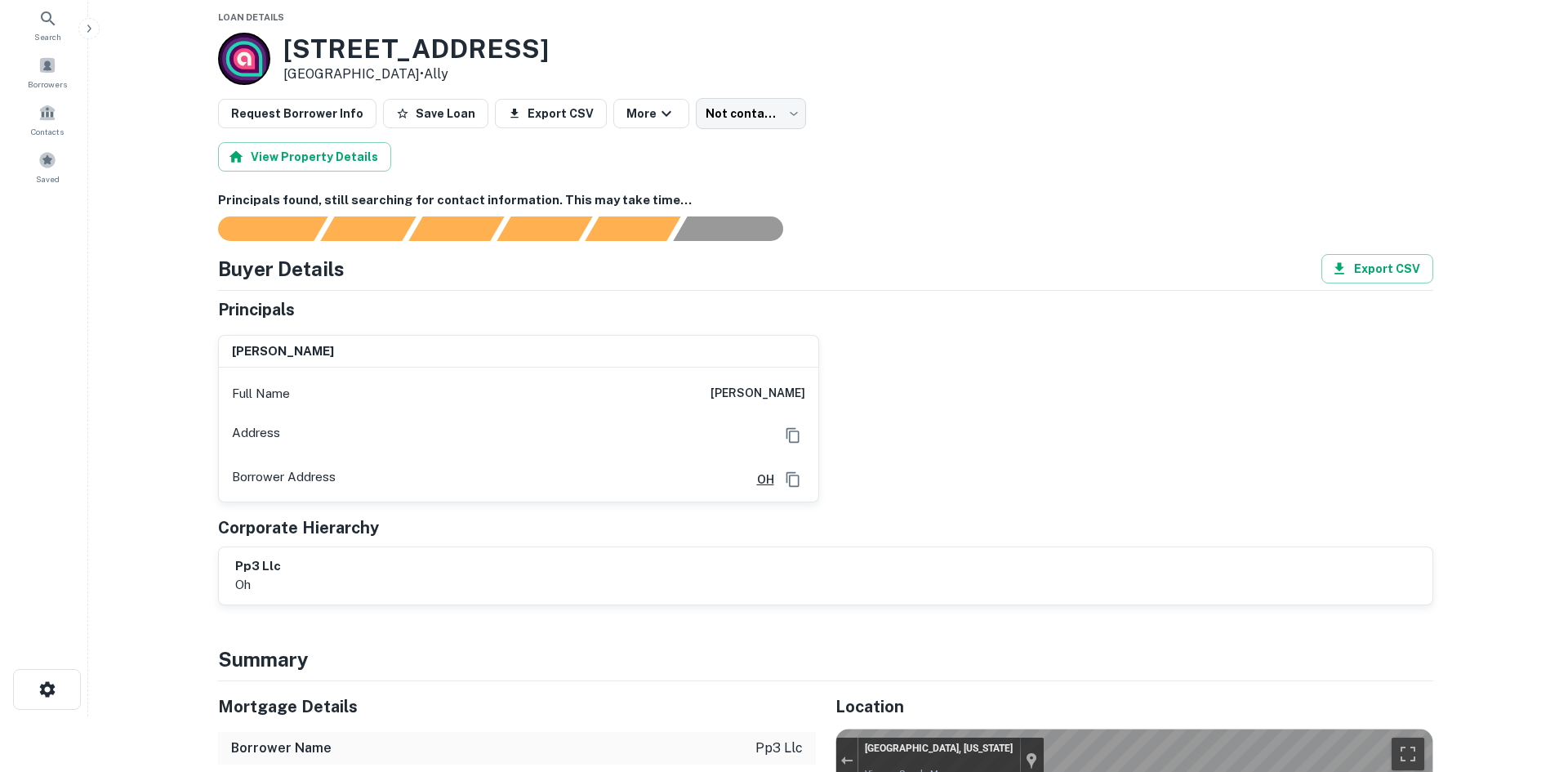
scroll to position [0, 0]
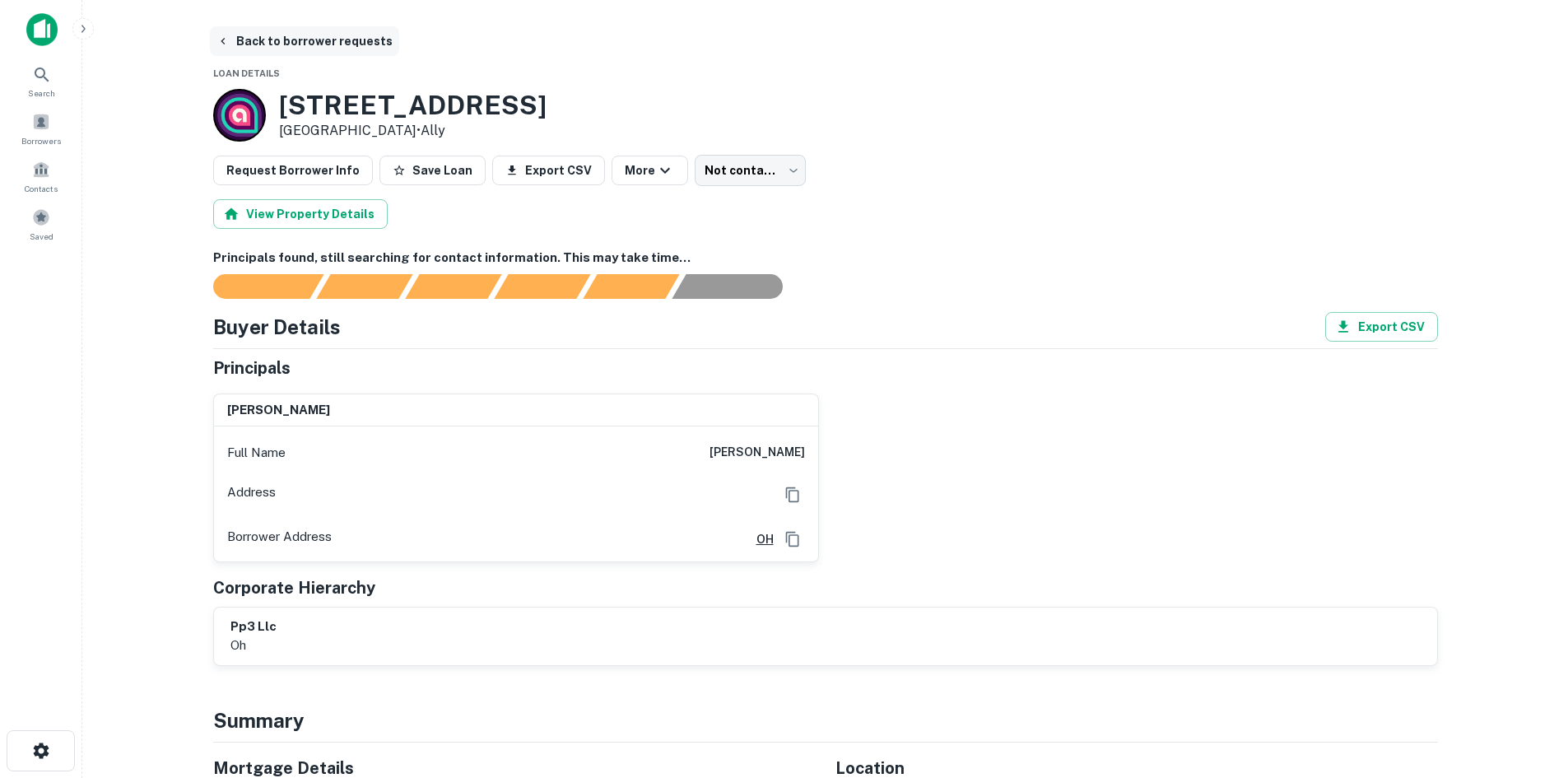
click at [244, 45] on button "Back to borrower requests" at bounding box center [304, 41] width 190 height 30
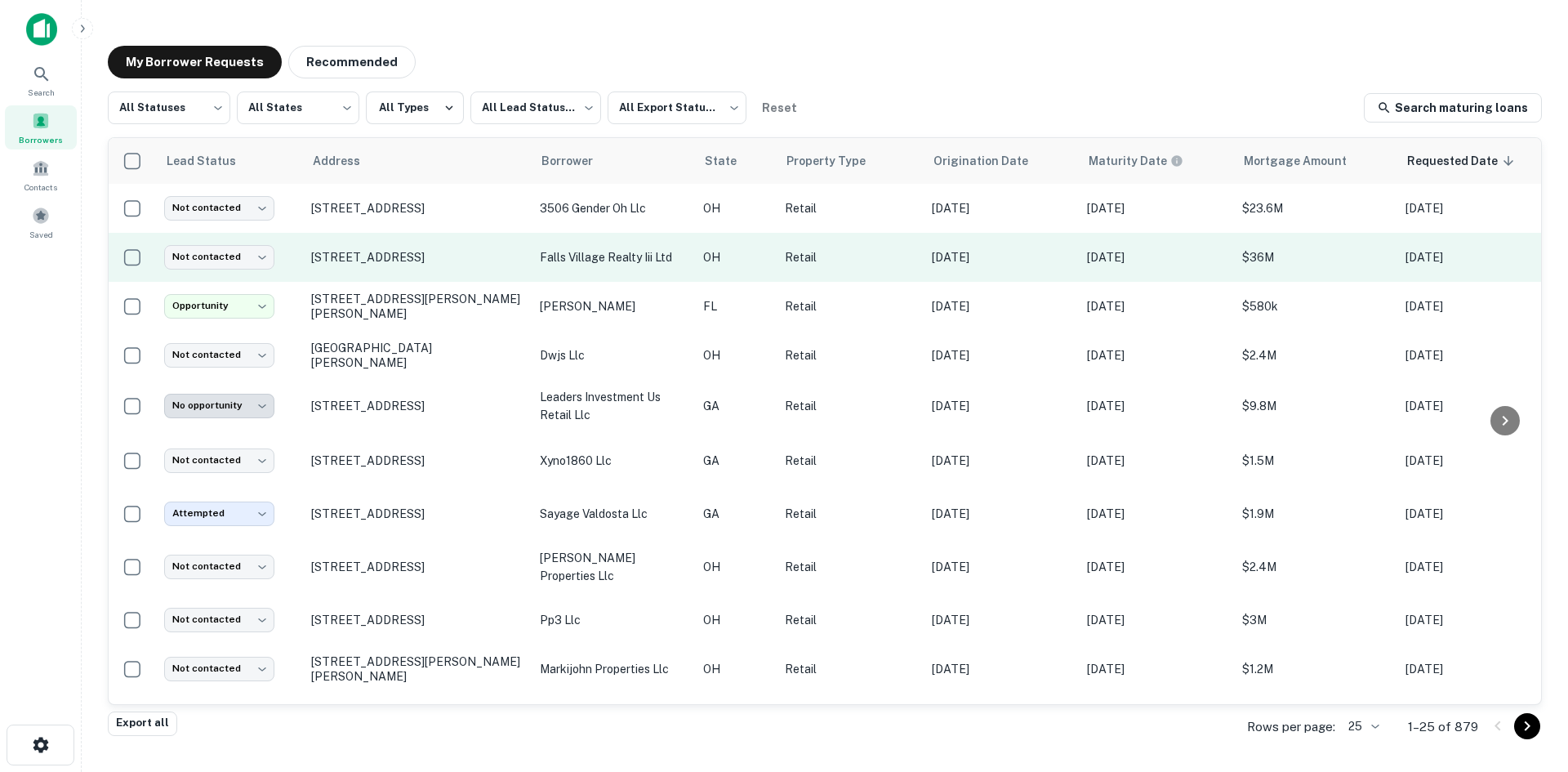
click at [396, 272] on td "330 Broadway St E Cuyahoga Falls, OH 44221" at bounding box center [417, 257] width 229 height 49
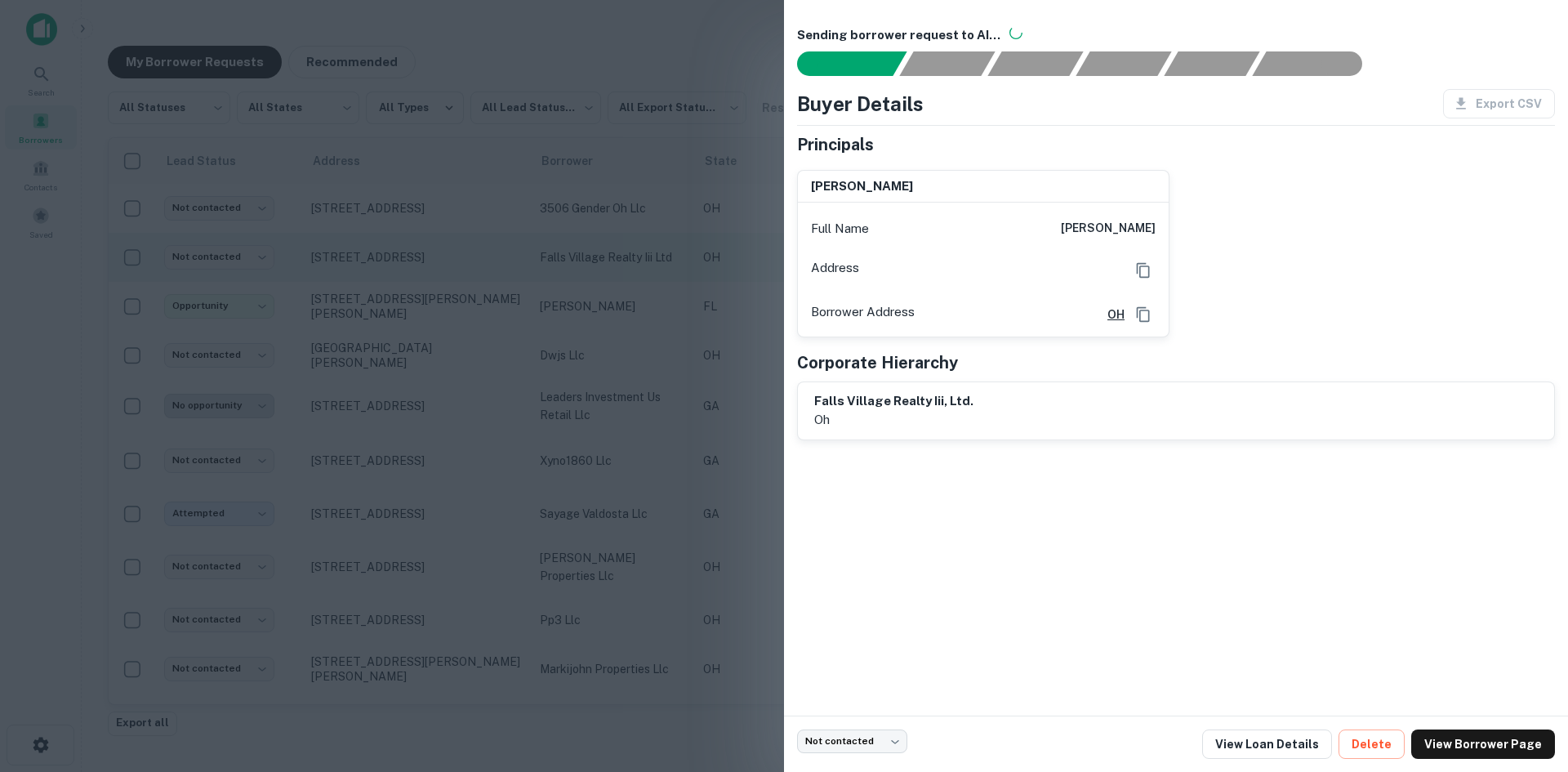
click at [396, 272] on div at bounding box center [784, 386] width 1568 height 772
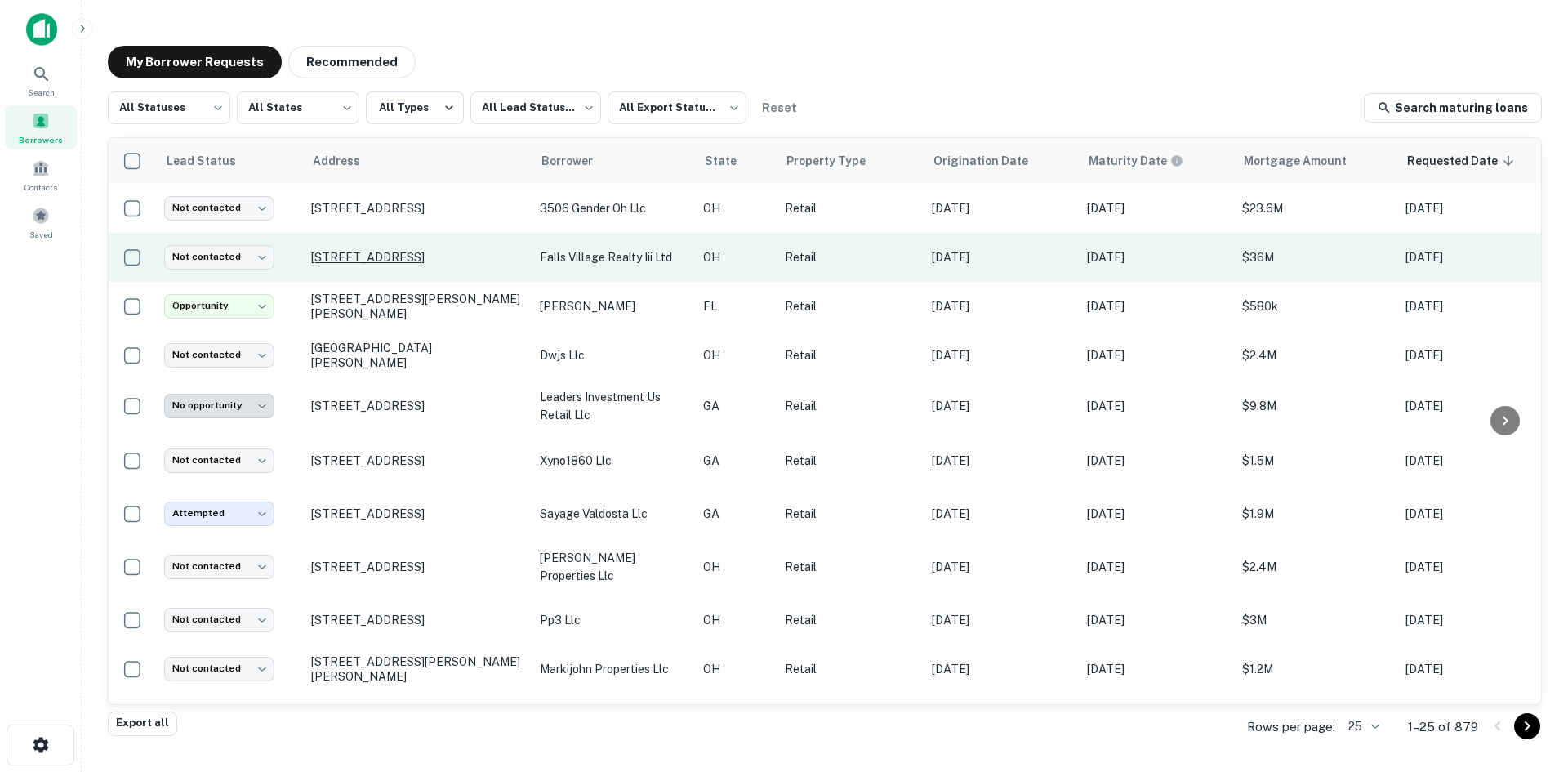
click at [397, 250] on p "330 Broadway St E Cuyahoga Falls, OH 44221" at bounding box center [417, 258] width 212 height 15
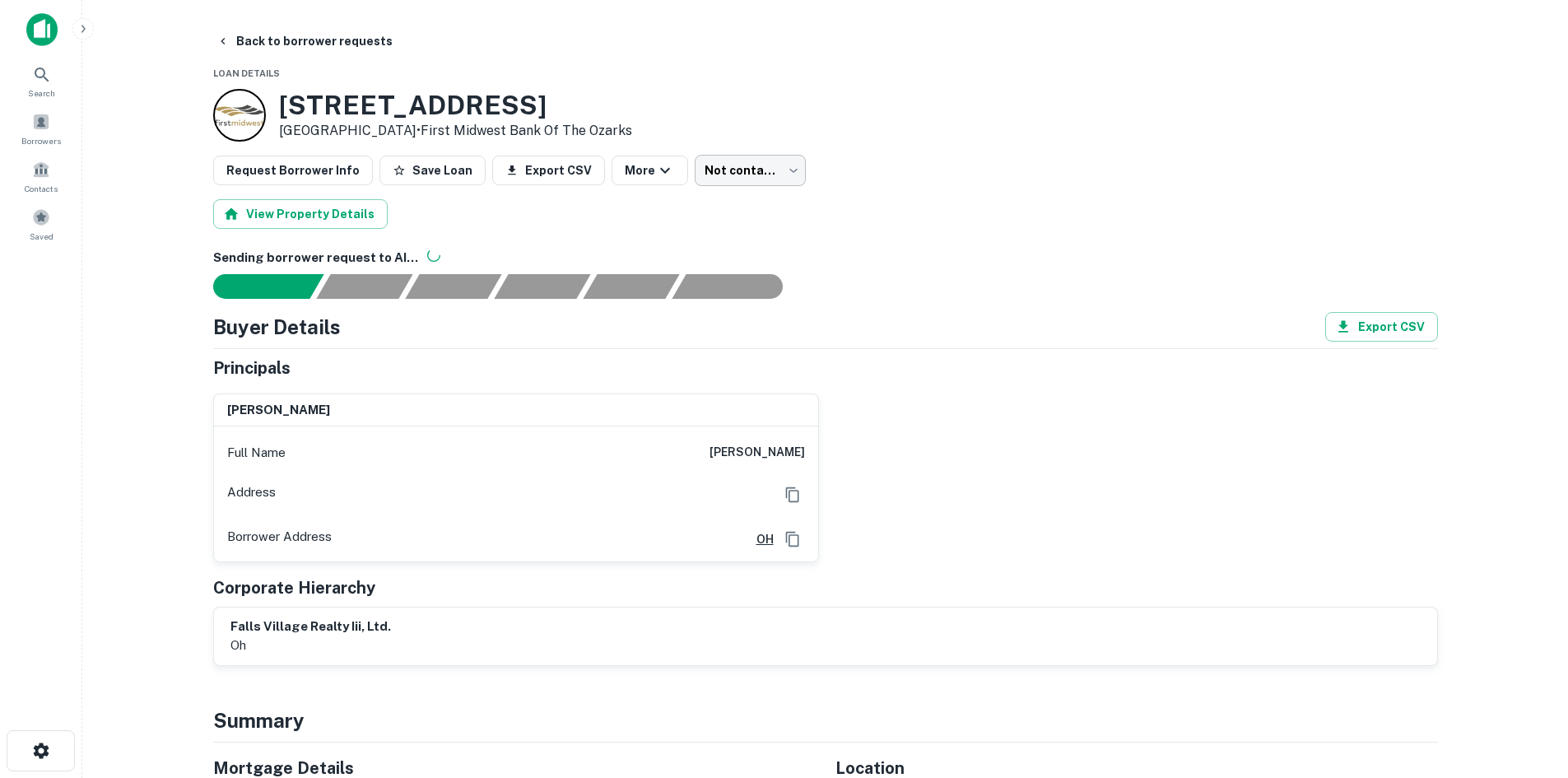
click at [710, 176] on body "Search Borrowers Contacts Saved Back to borrower requests Loan Details 330 Broa…" at bounding box center [784, 389] width 1568 height 778
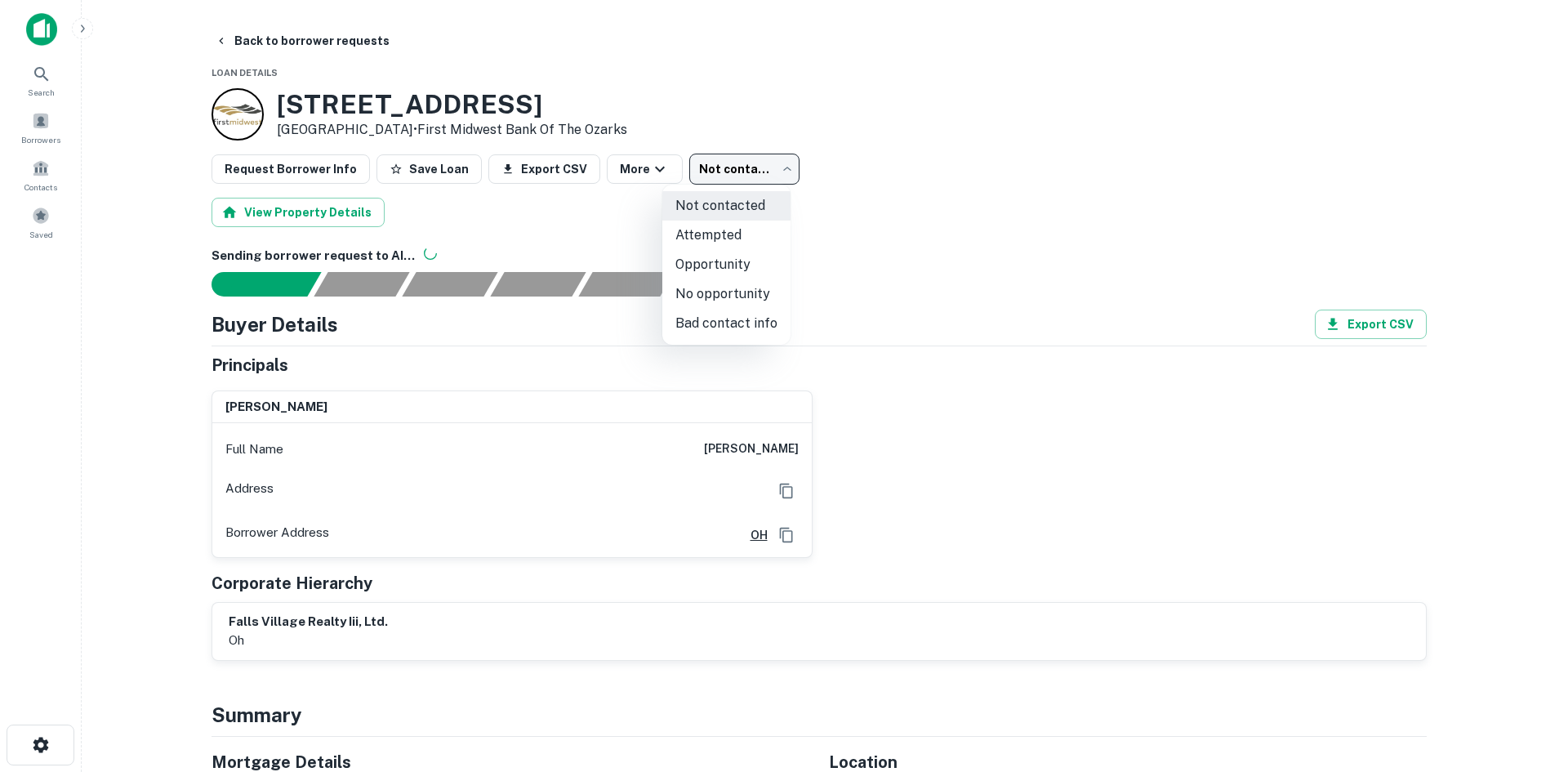
click at [712, 284] on li "No opportunity" at bounding box center [727, 294] width 128 height 30
type input "**********"
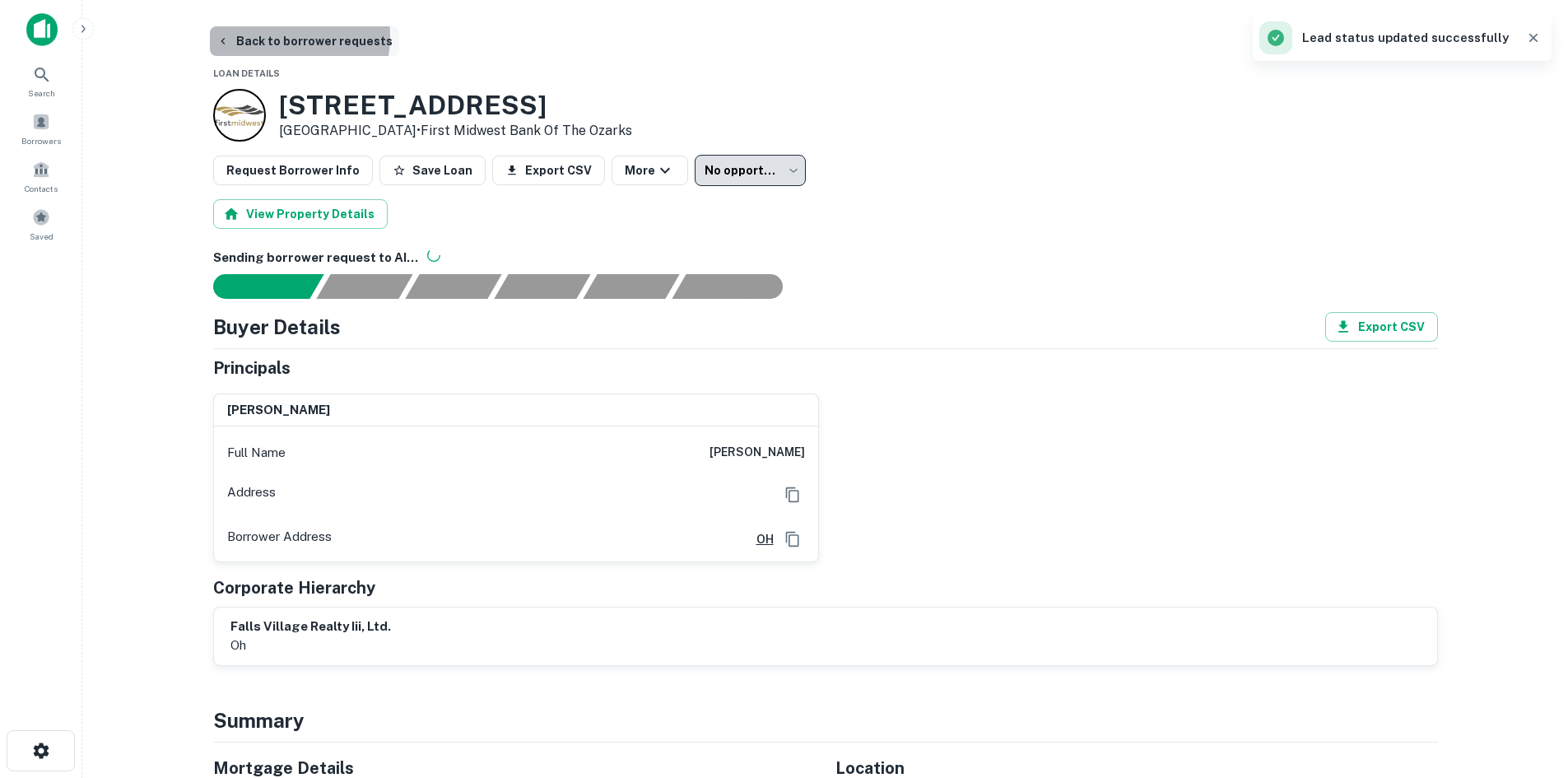
click at [270, 36] on button "Back to borrower requests" at bounding box center [304, 41] width 190 height 30
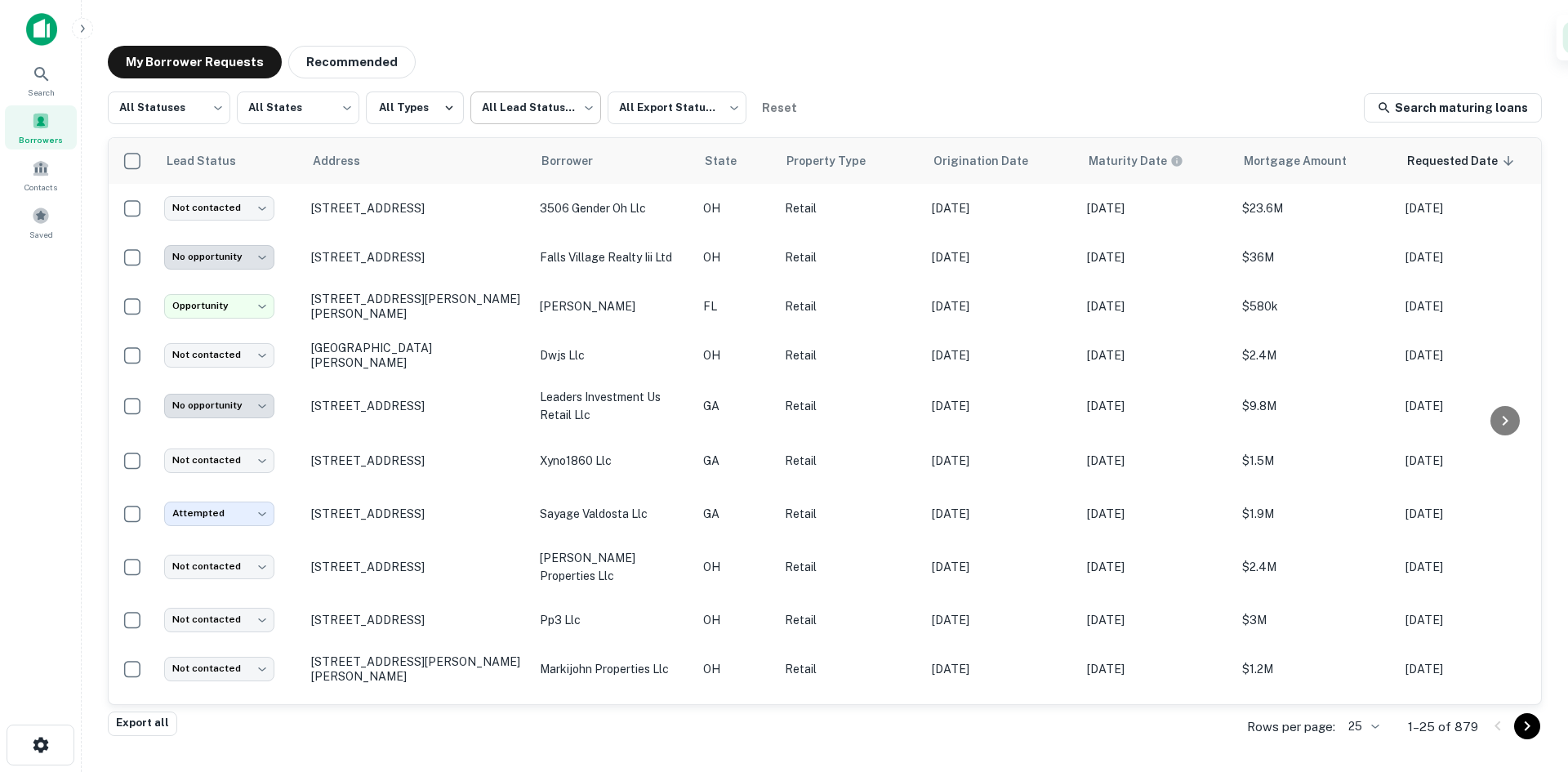
click at [522, 108] on body "**********" at bounding box center [784, 386] width 1568 height 772
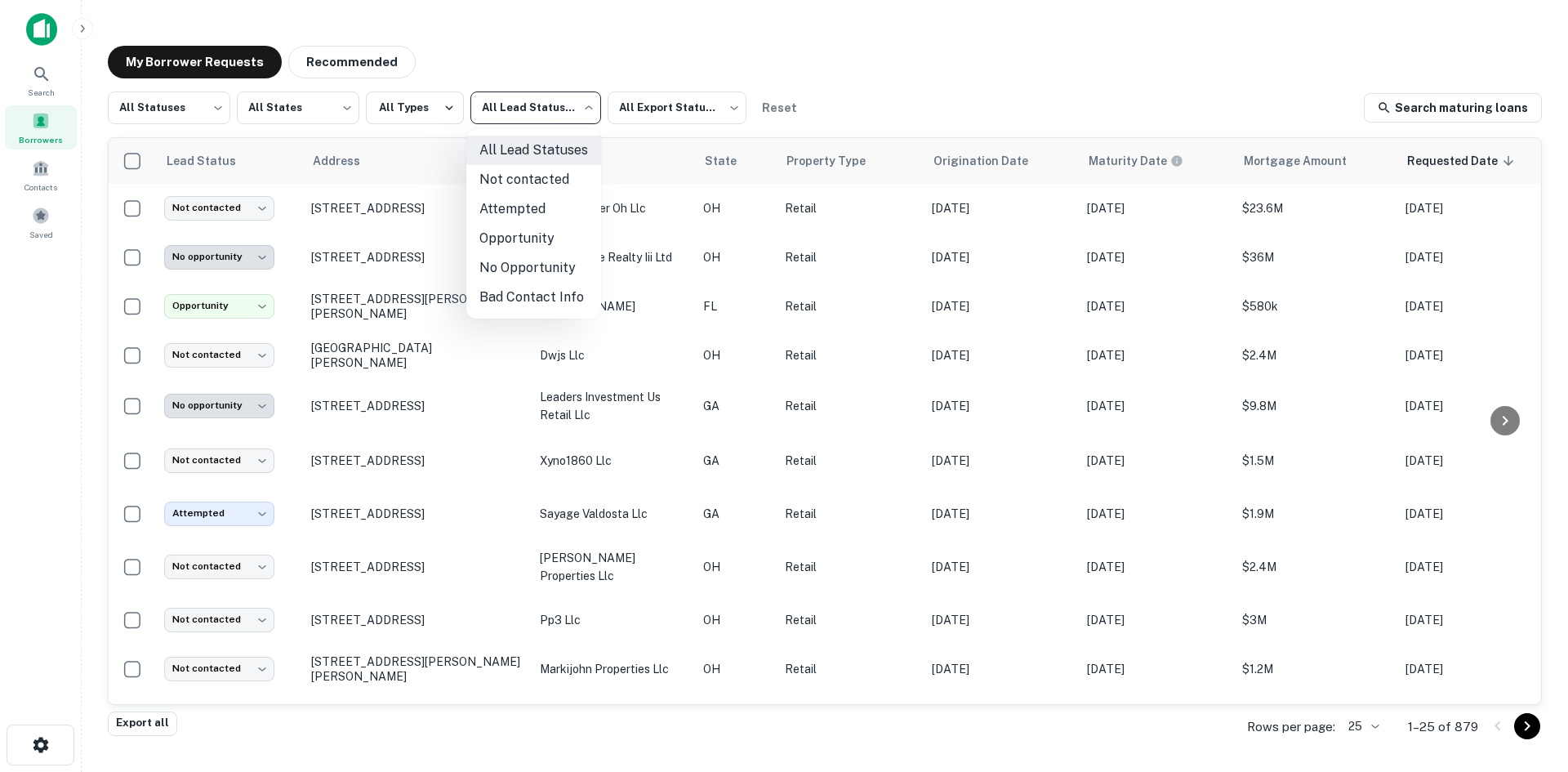
click at [536, 232] on li "Opportunity" at bounding box center [533, 238] width 134 height 30
type input "**********"
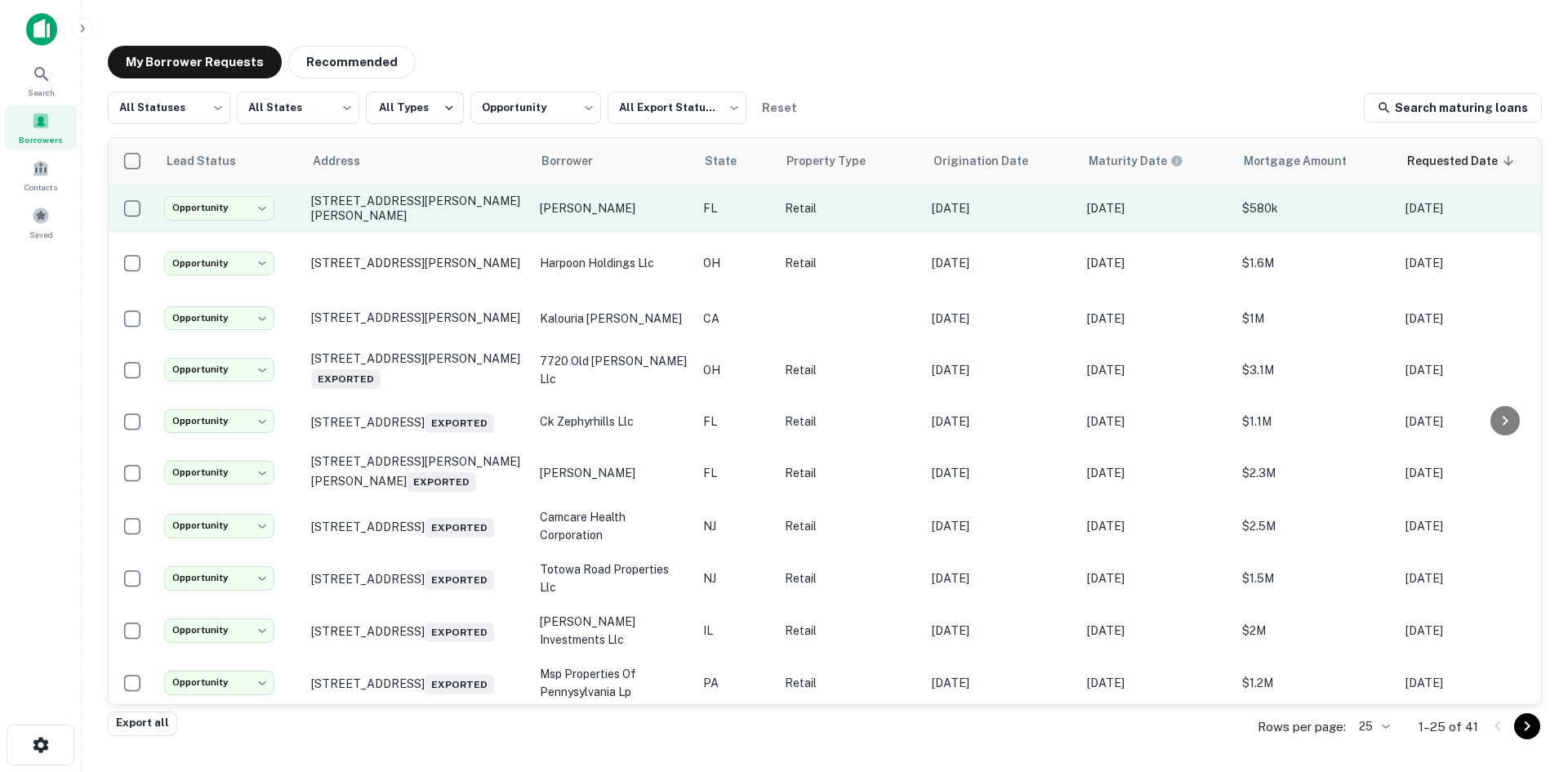
click at [404, 228] on td "3341 Fowler St Fort Myers, FL 33901" at bounding box center [417, 208] width 229 height 49
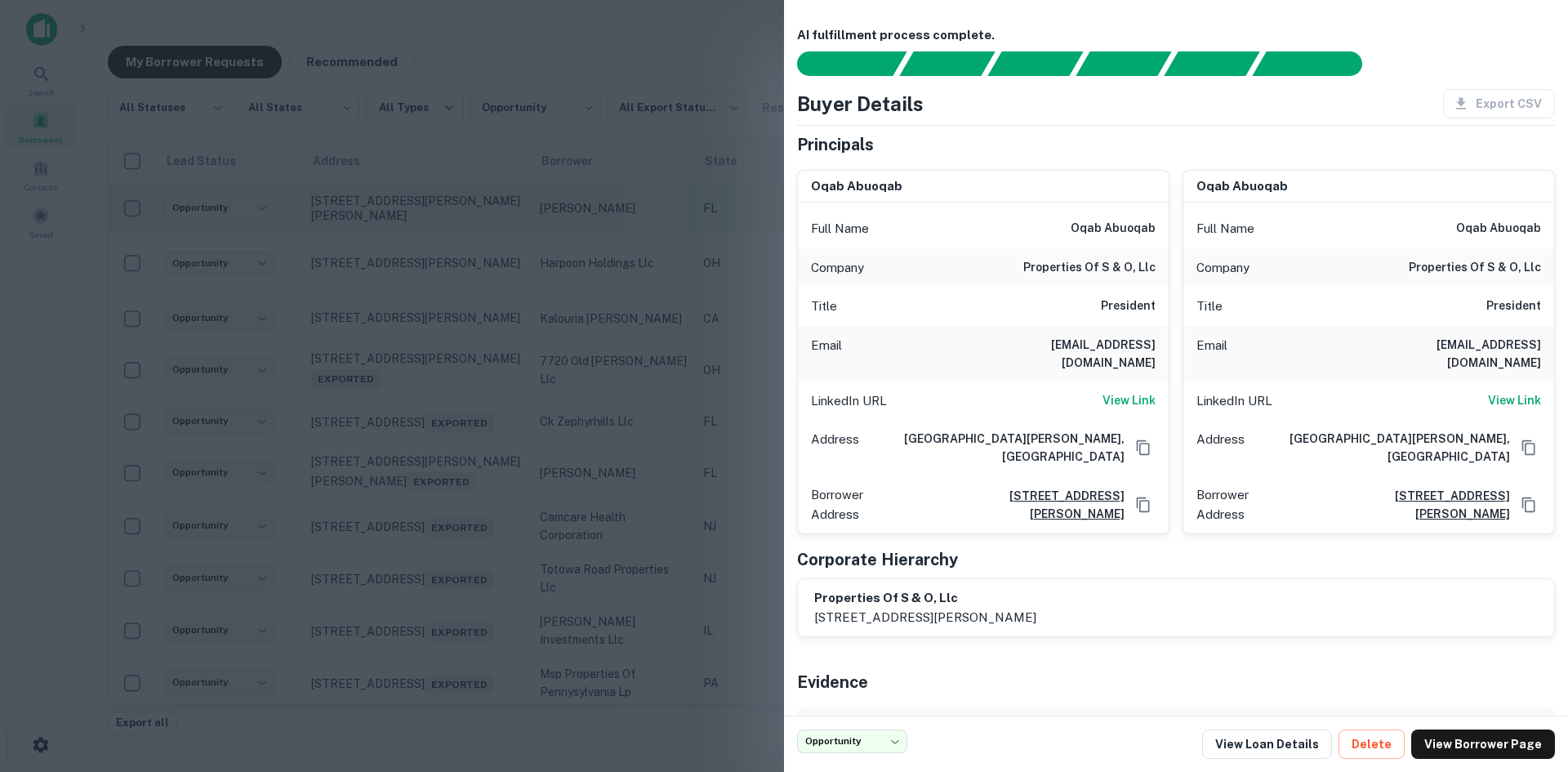
click at [404, 228] on div at bounding box center [784, 386] width 1568 height 772
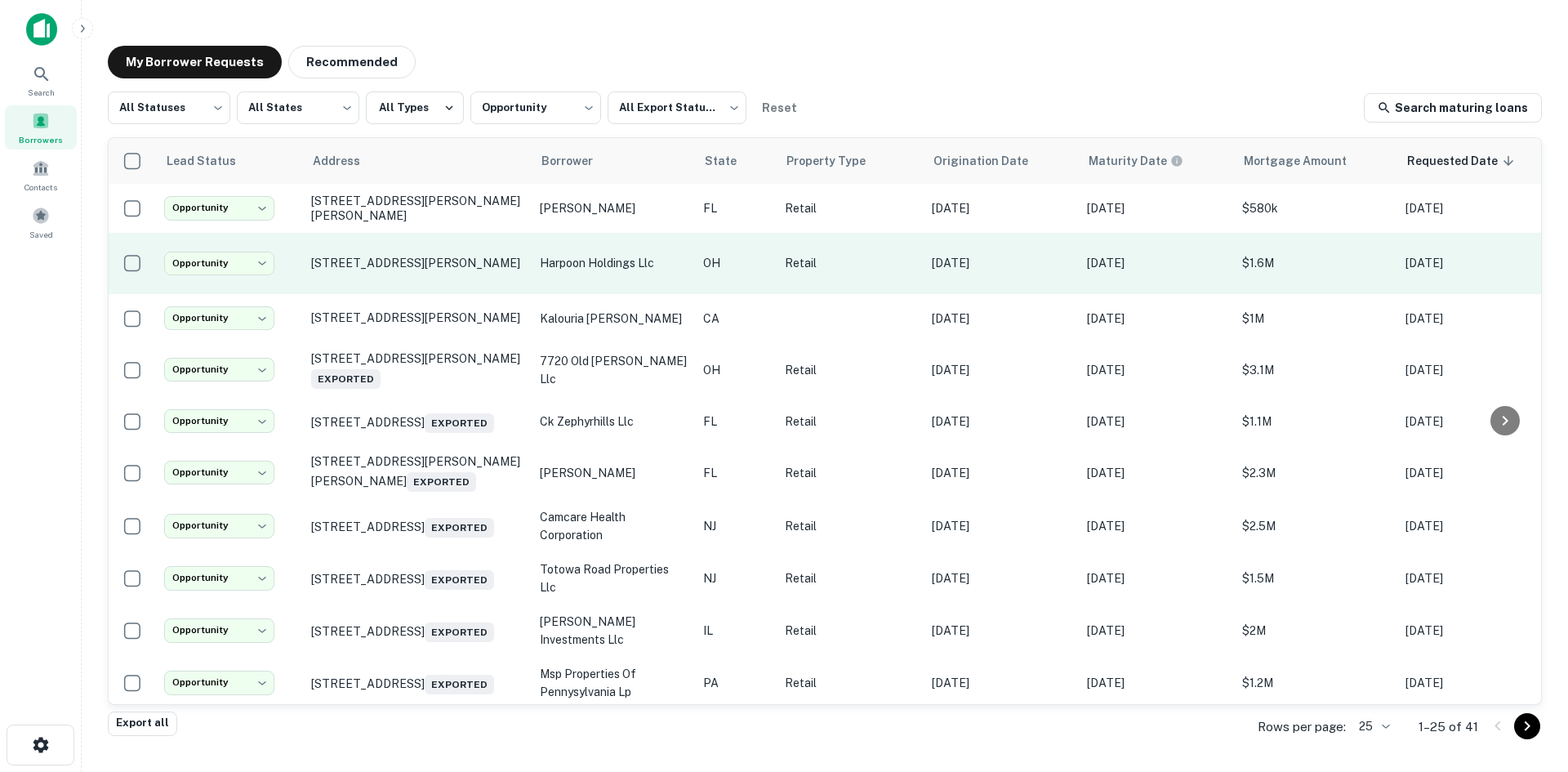
click at [404, 285] on td "172 Howe Ave Cuyahoga Falls, OH 44221" at bounding box center [417, 263] width 229 height 61
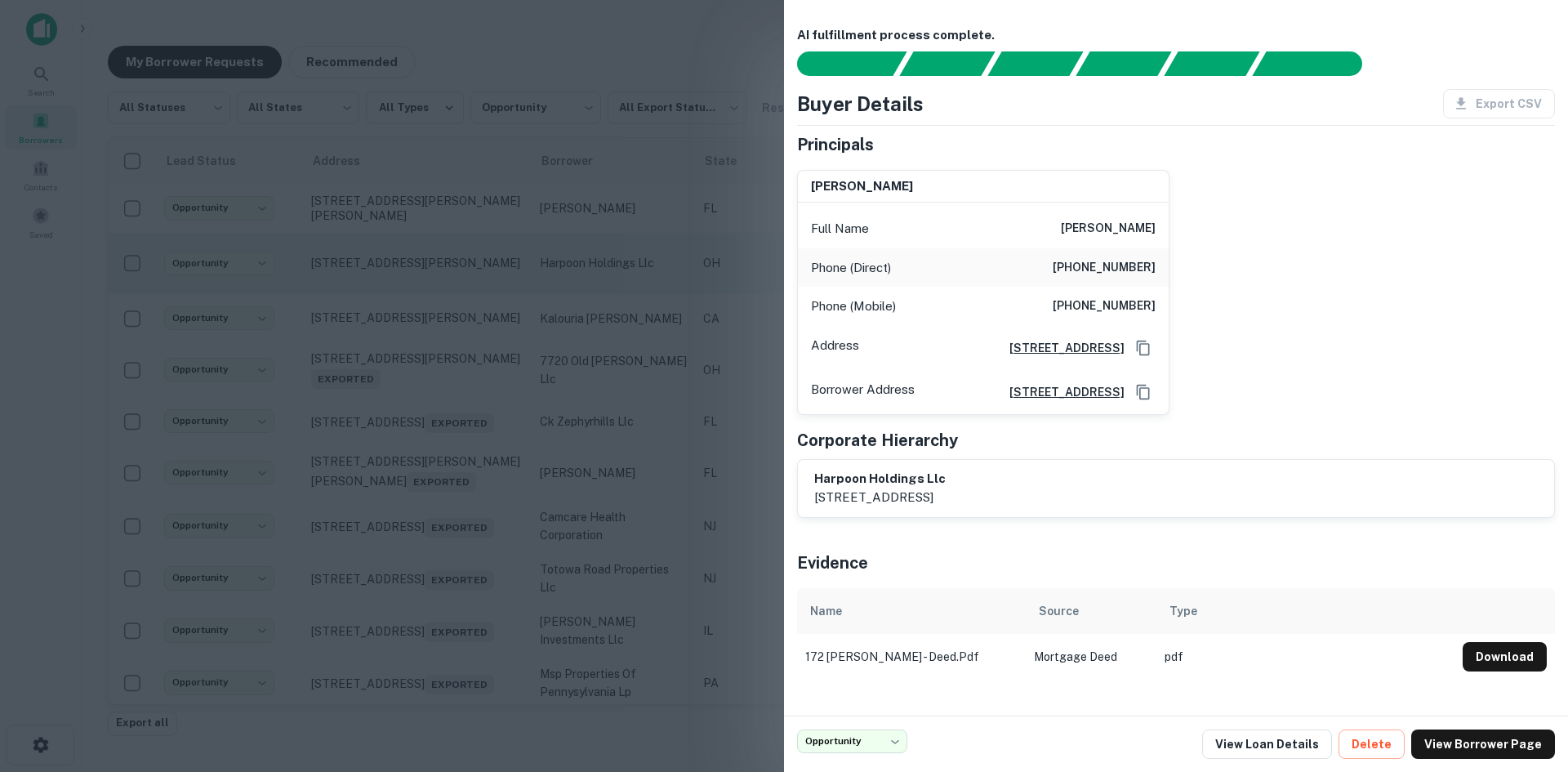
click at [404, 285] on div at bounding box center [784, 386] width 1568 height 772
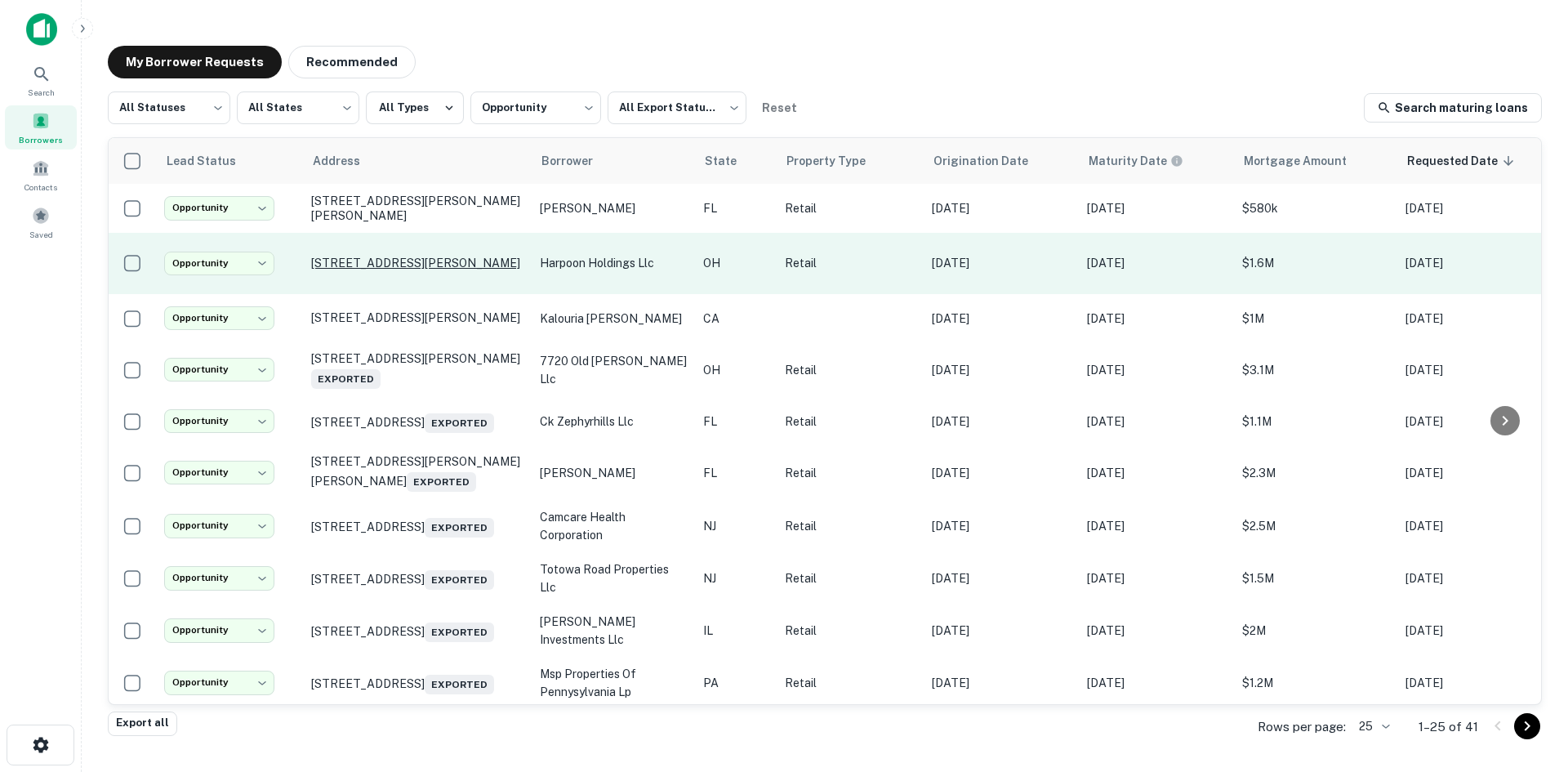
click at [402, 259] on p "172 Howe Ave Cuyahoga Falls, OH 44221" at bounding box center [417, 263] width 212 height 15
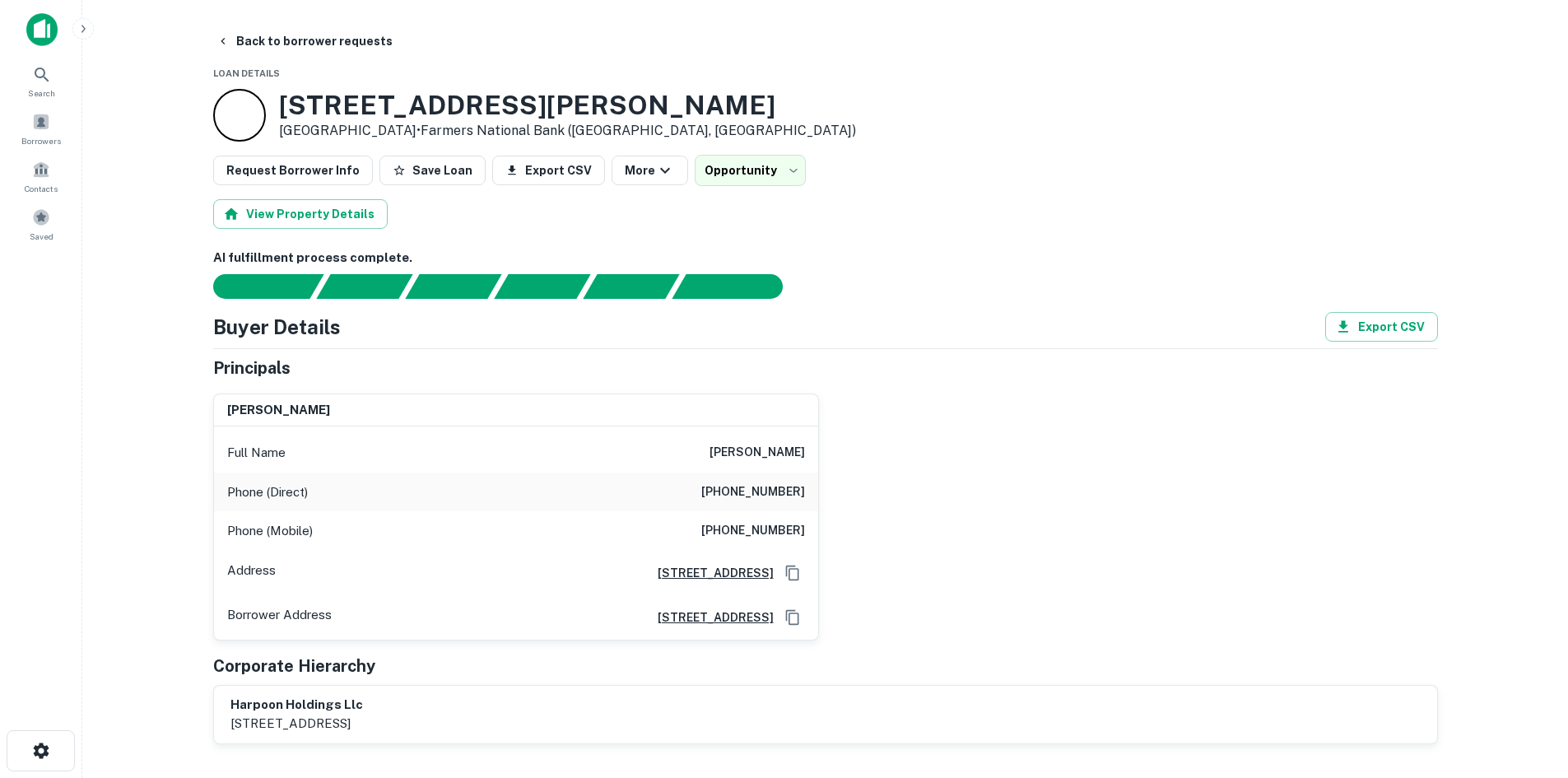
scroll to position [494, 0]
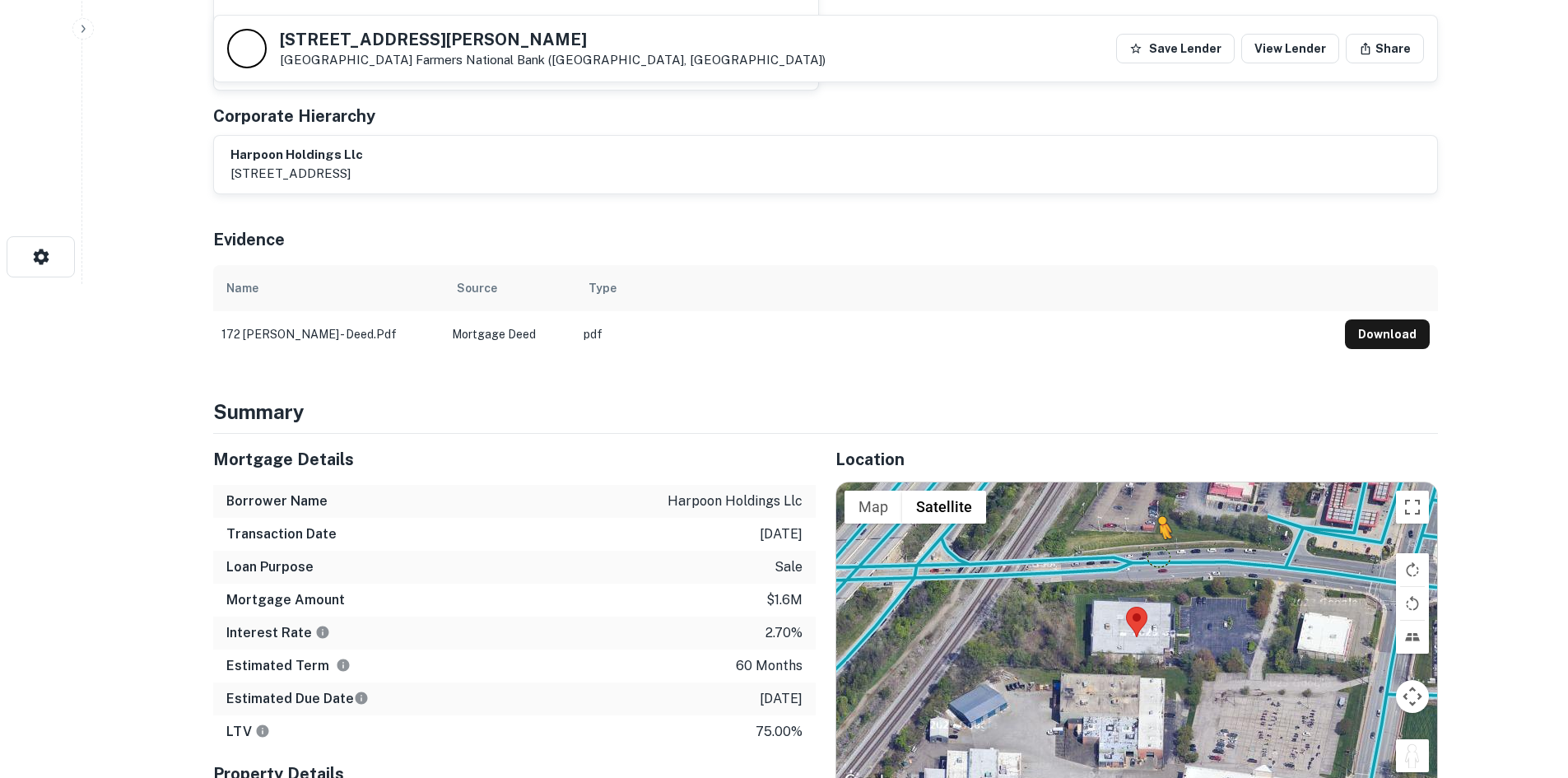
drag, startPoint x: 1406, startPoint y: 758, endPoint x: 1158, endPoint y: 556, distance: 319.9
click at [1158, 556] on div "To activate drag with keyboard, press Alt + Enter. Once in keyboard drag state,…" at bounding box center [1136, 636] width 600 height 309
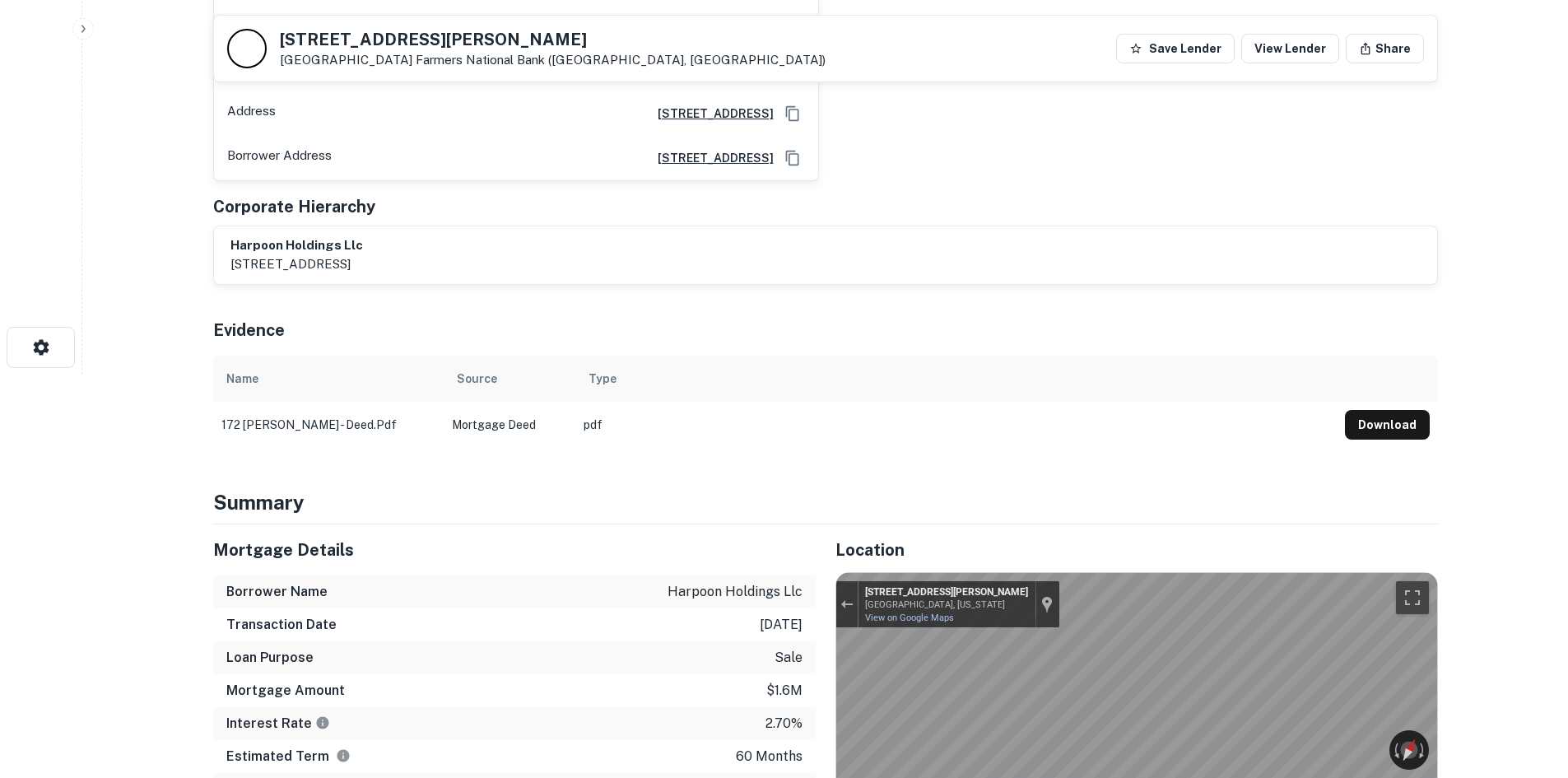
scroll to position [261, 0]
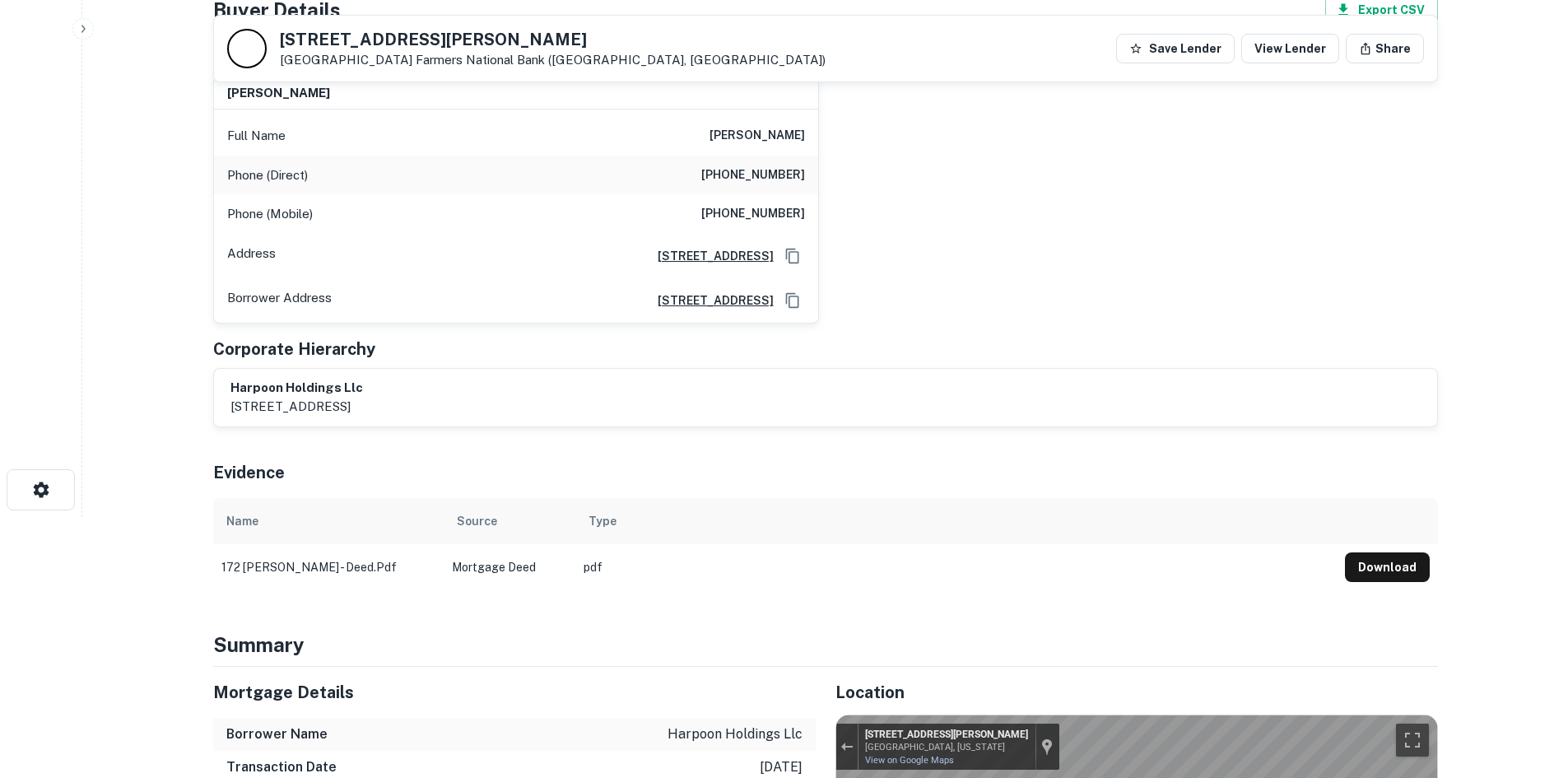
drag, startPoint x: 275, startPoint y: 36, endPoint x: 426, endPoint y: 59, distance: 152.7
click at [426, 59] on div "172 Howe Ave Cuyahoga Falls, OH 44221 Farmers National Bank (phillipsburg, KS)" at bounding box center [526, 49] width 599 height 39
copy div "172 Howe Ave Cuyahoga Falls, OH 4422"
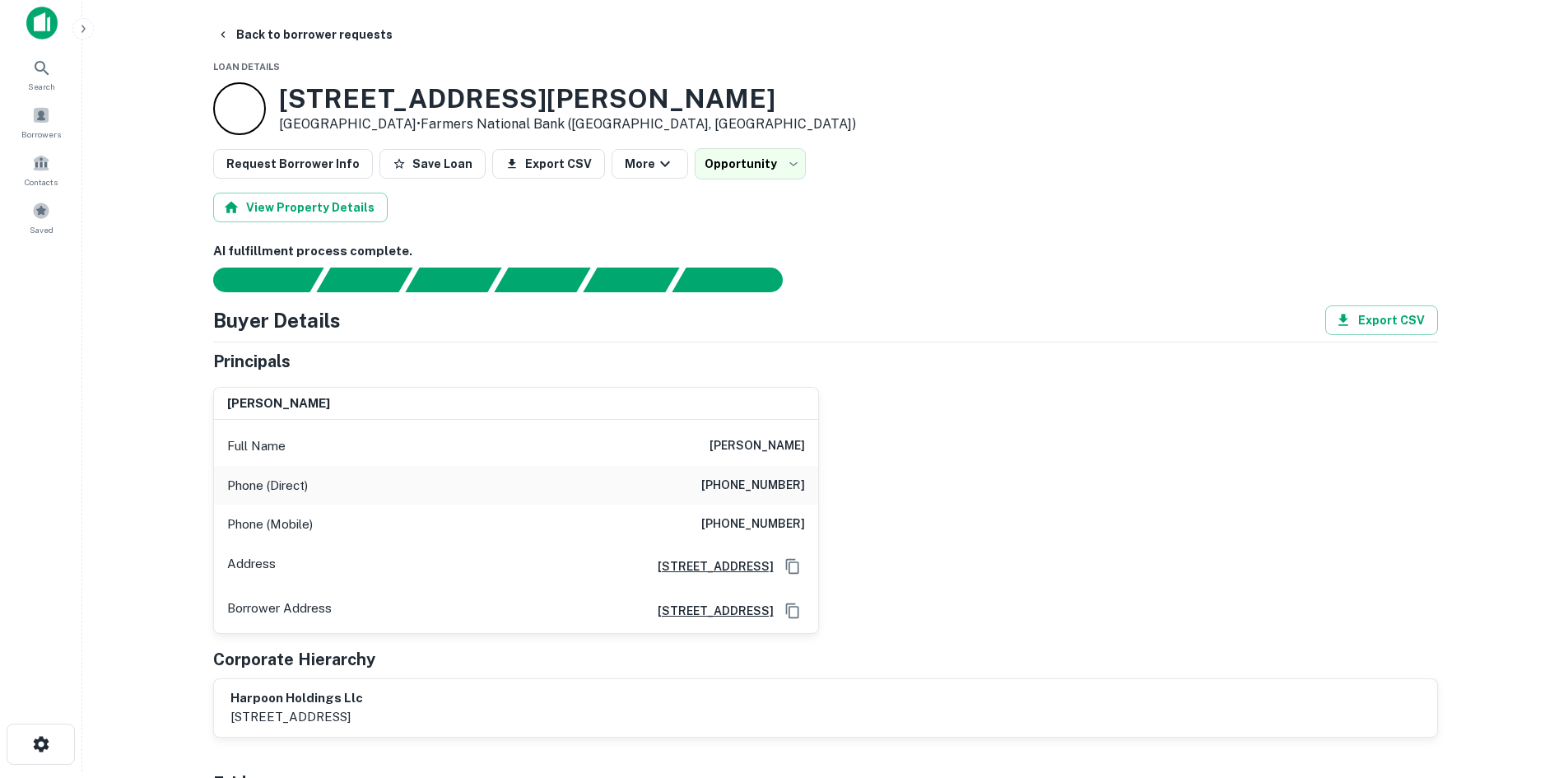
scroll to position [0, 0]
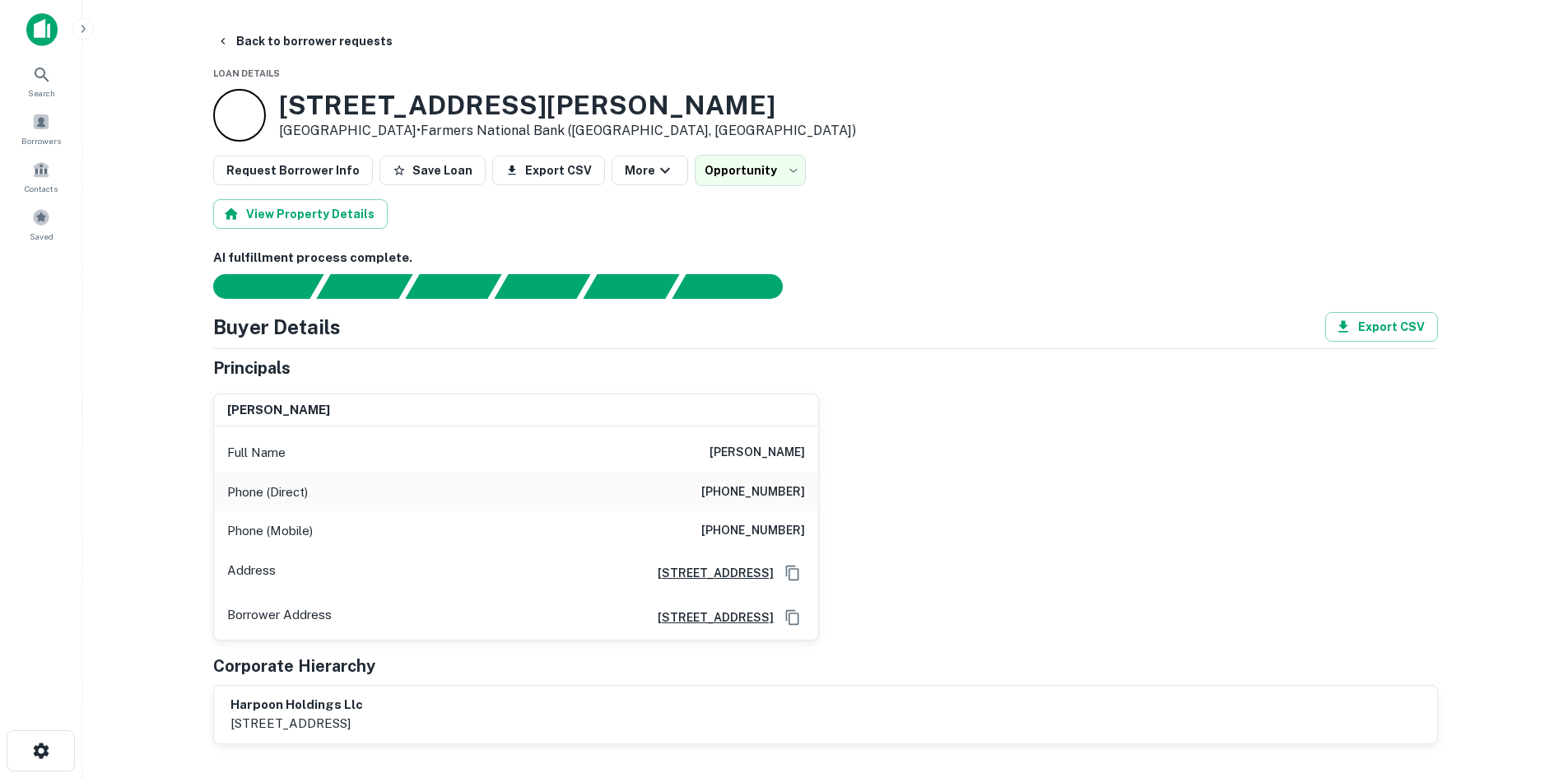
click at [749, 501] on h6 "(412) 374-9332" at bounding box center [753, 491] width 104 height 20
copy h6 "(412) 374-9332"
click at [710, 447] on h6 "ragunathan rajkumar" at bounding box center [757, 452] width 95 height 20
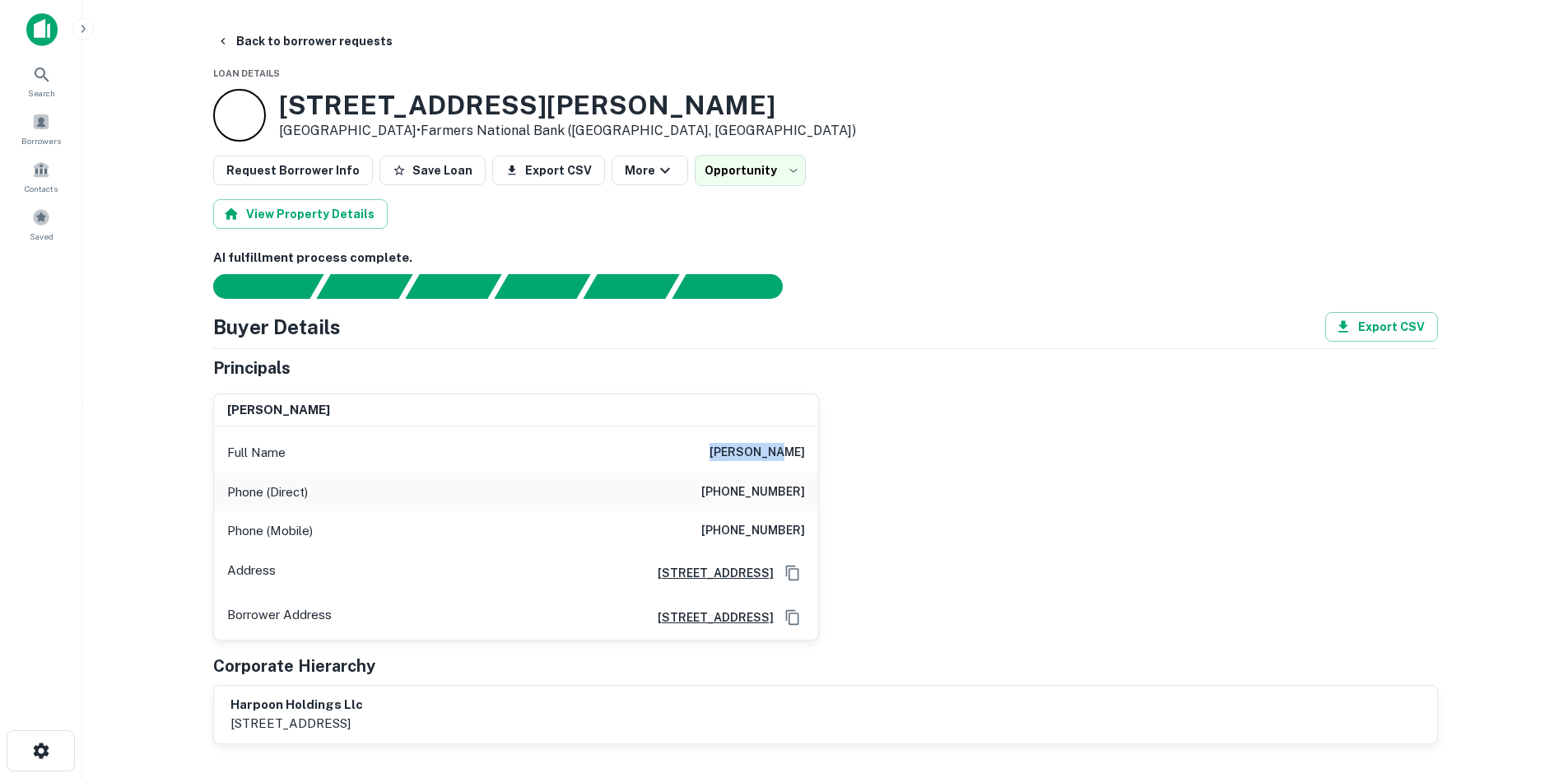
click at [710, 447] on h6 "ragunathan rajkumar" at bounding box center [757, 452] width 95 height 20
copy h6 "ragunathan rajkumar"
click at [769, 530] on h6 "(412) 607-6404" at bounding box center [753, 530] width 104 height 20
click at [769, 533] on h6 "(412) 607-6404" at bounding box center [753, 530] width 104 height 20
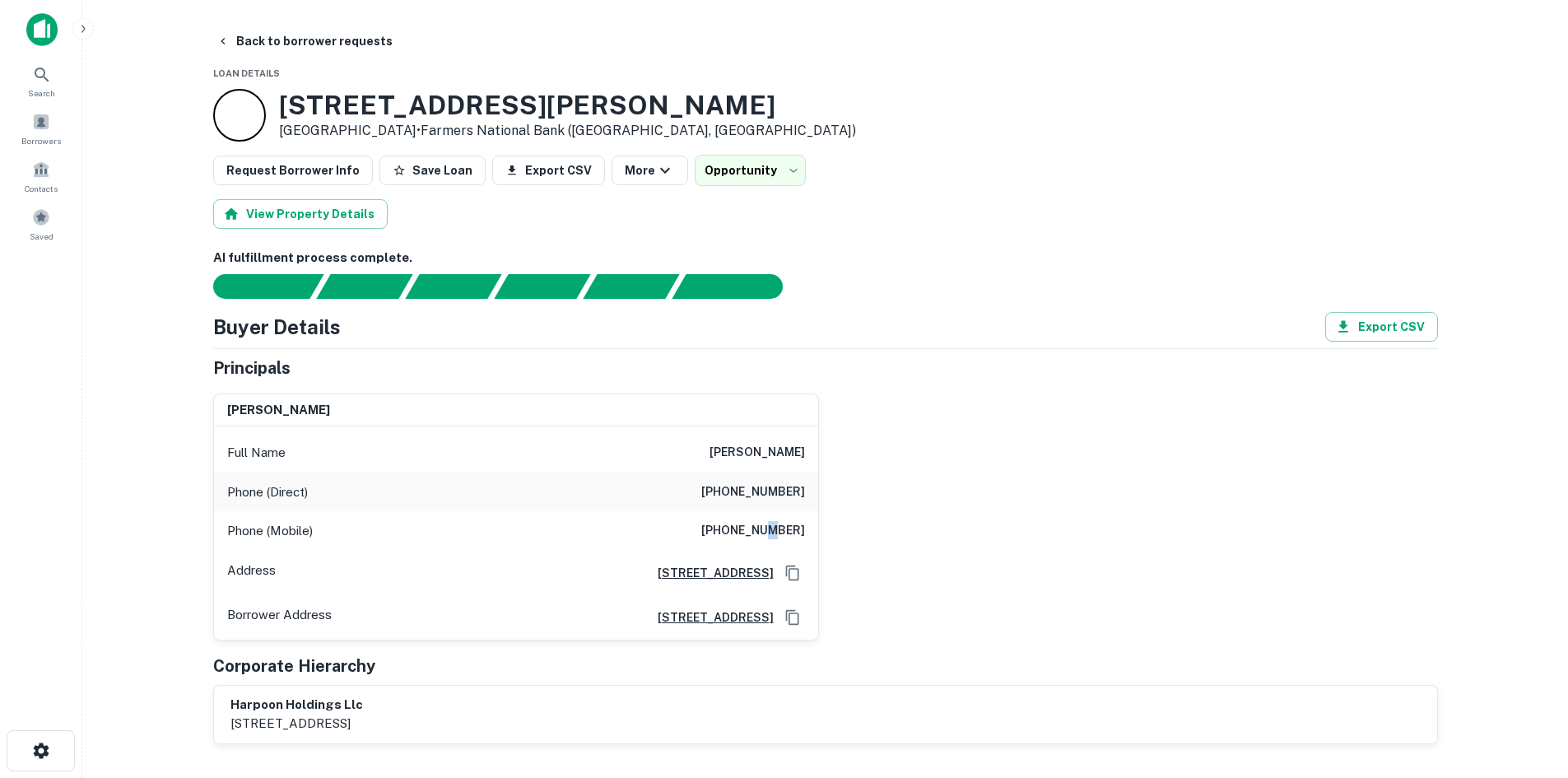
click at [768, 533] on h6 "(412) 607-6404" at bounding box center [753, 530] width 104 height 20
copy h6 "(412) 607-6404"
drag, startPoint x: 301, startPoint y: 33, endPoint x: 292, endPoint y: 30, distance: 9.5
click at [301, 33] on button "Back to borrower requests" at bounding box center [304, 41] width 190 height 30
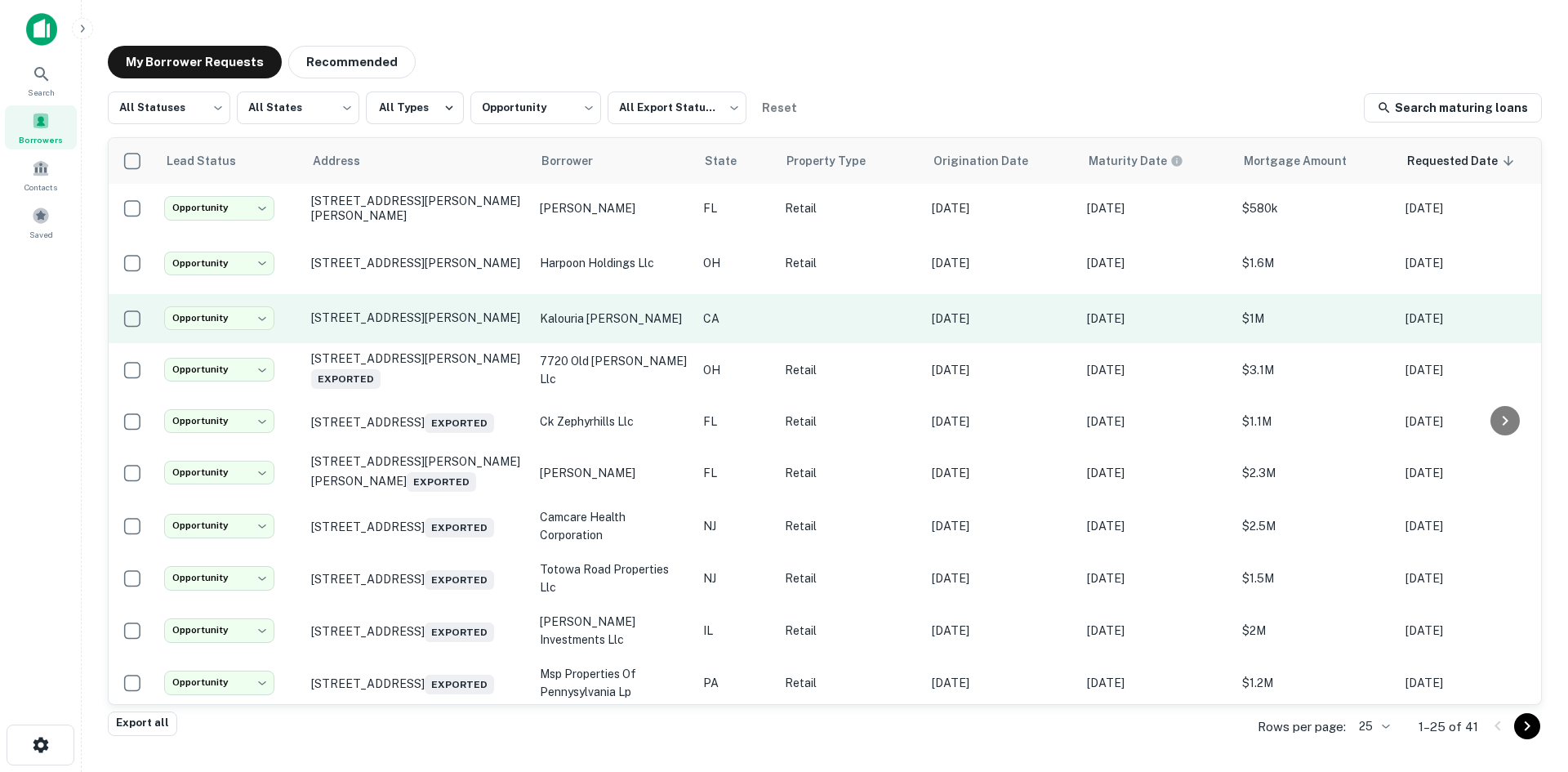
click at [345, 337] on td "575 Banta Rd Imperial, CA 92251" at bounding box center [417, 318] width 229 height 49
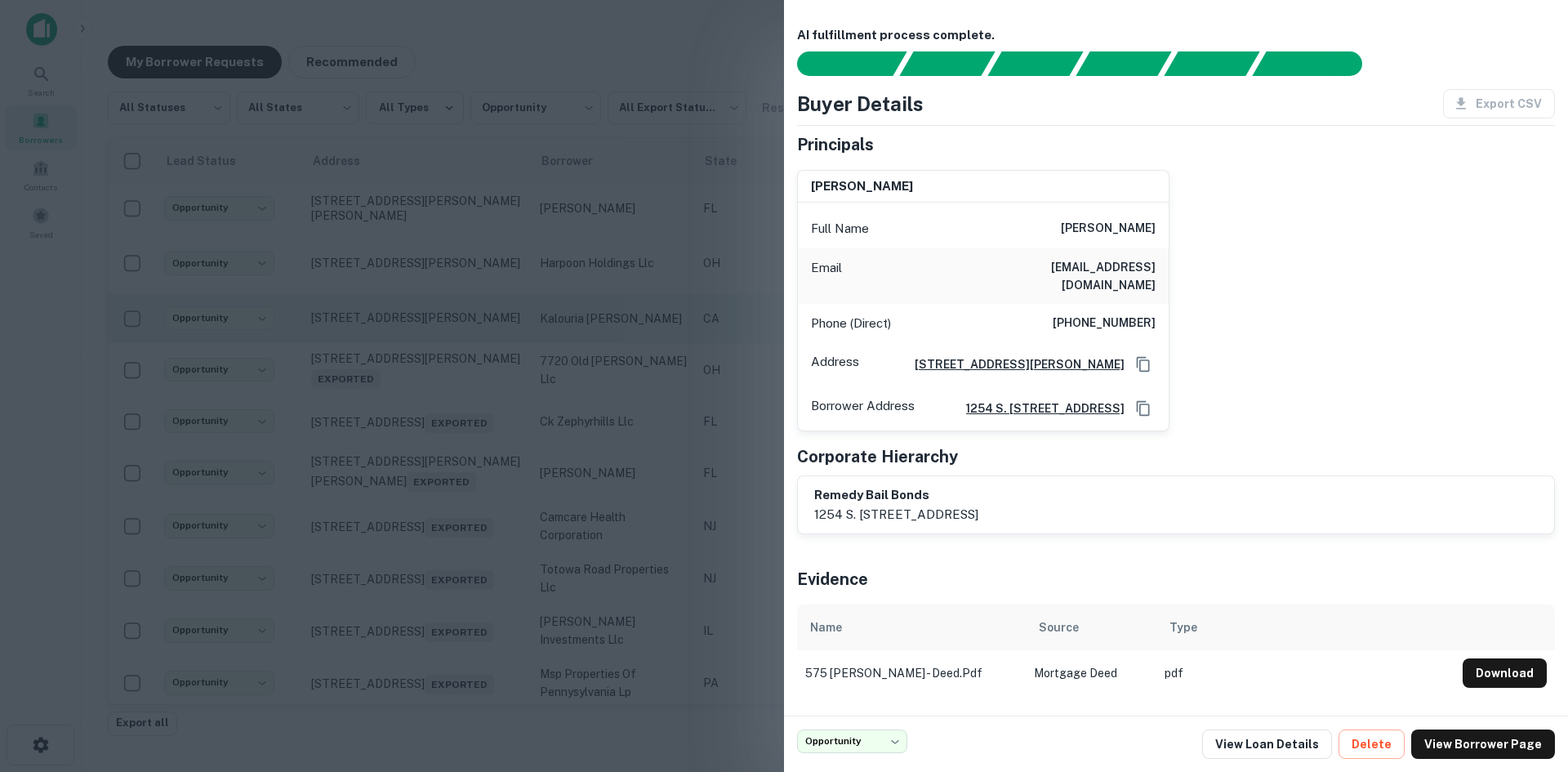
click at [345, 337] on div at bounding box center [784, 386] width 1568 height 772
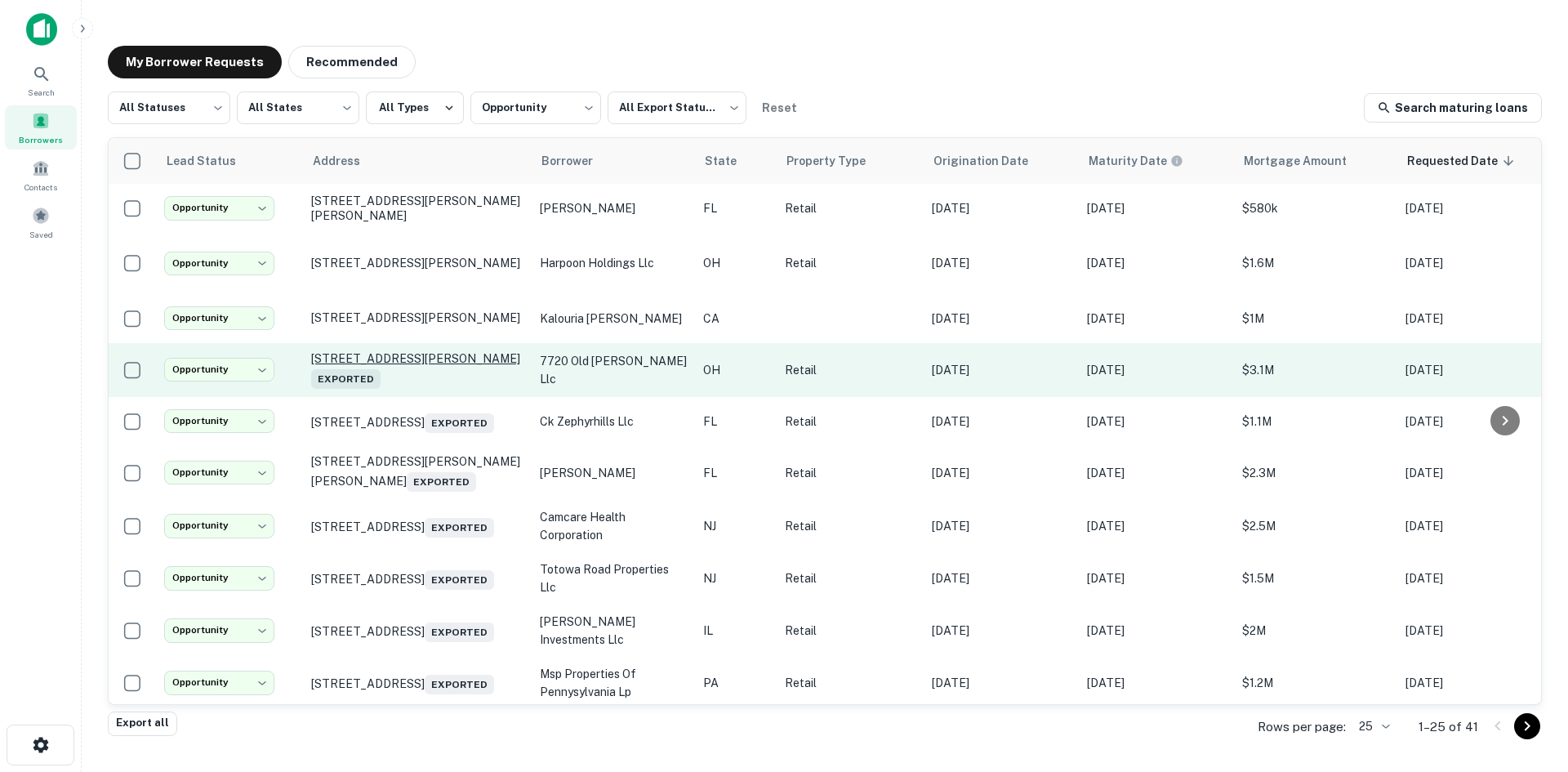
click at [399, 386] on p "7720 Old Troy Pike Dayton, OH 45424 Exported" at bounding box center [417, 370] width 212 height 38
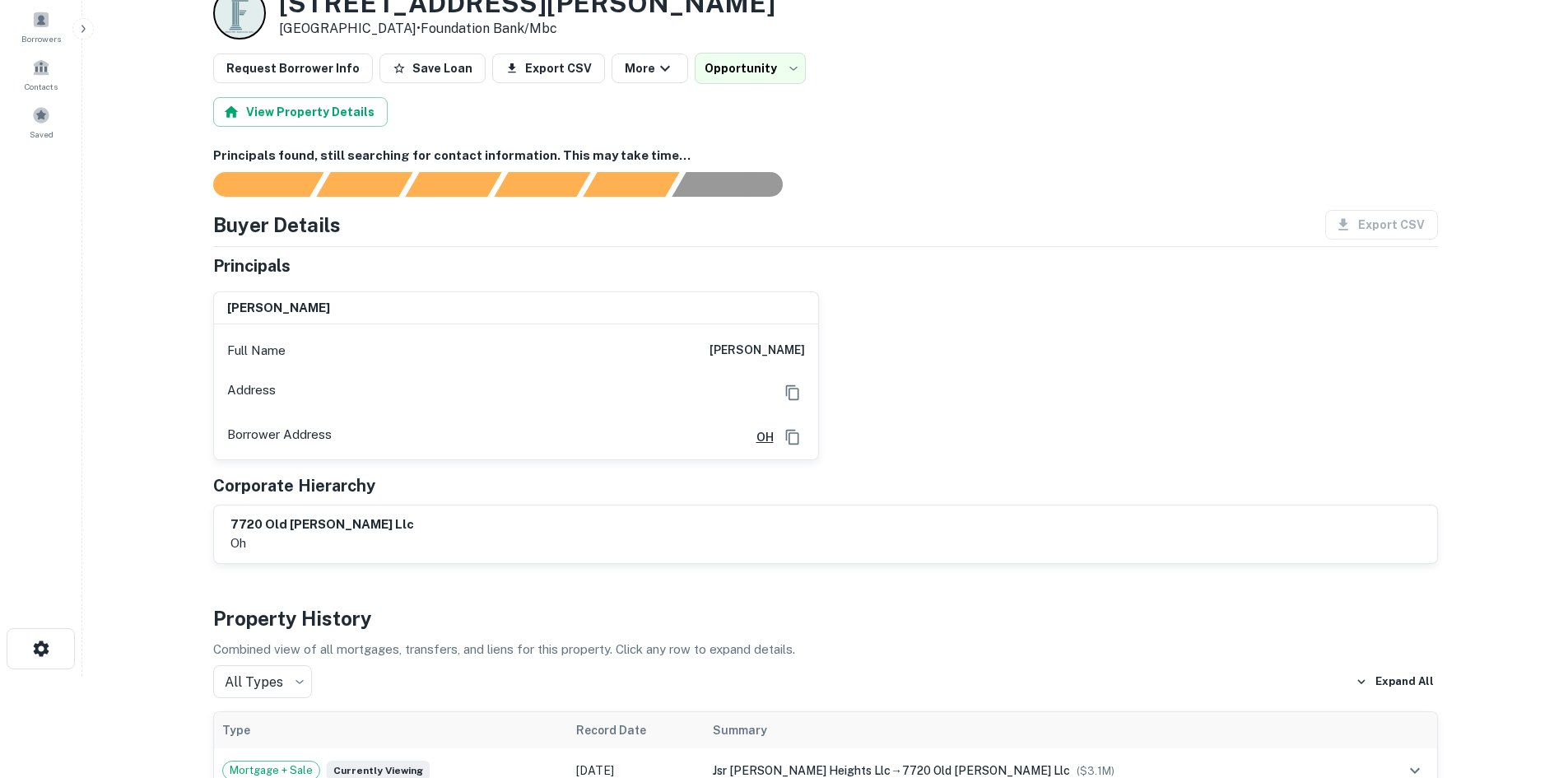
scroll to position [82, 0]
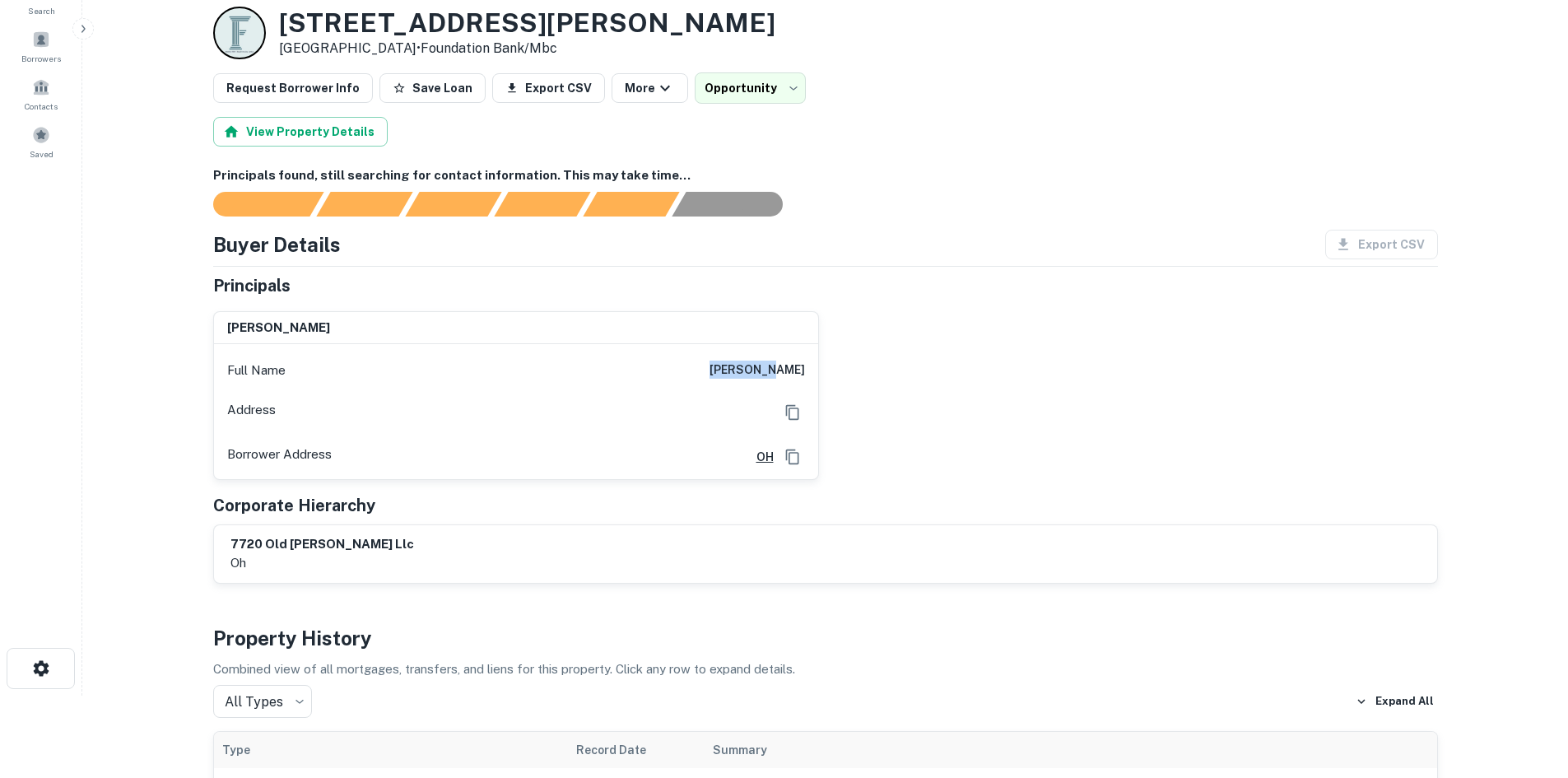
drag, startPoint x: 740, startPoint y: 370, endPoint x: 815, endPoint y: 374, distance: 75.1
click at [814, 376] on div "Full Name raj patel" at bounding box center [516, 370] width 604 height 39
copy h6 "raj patel"
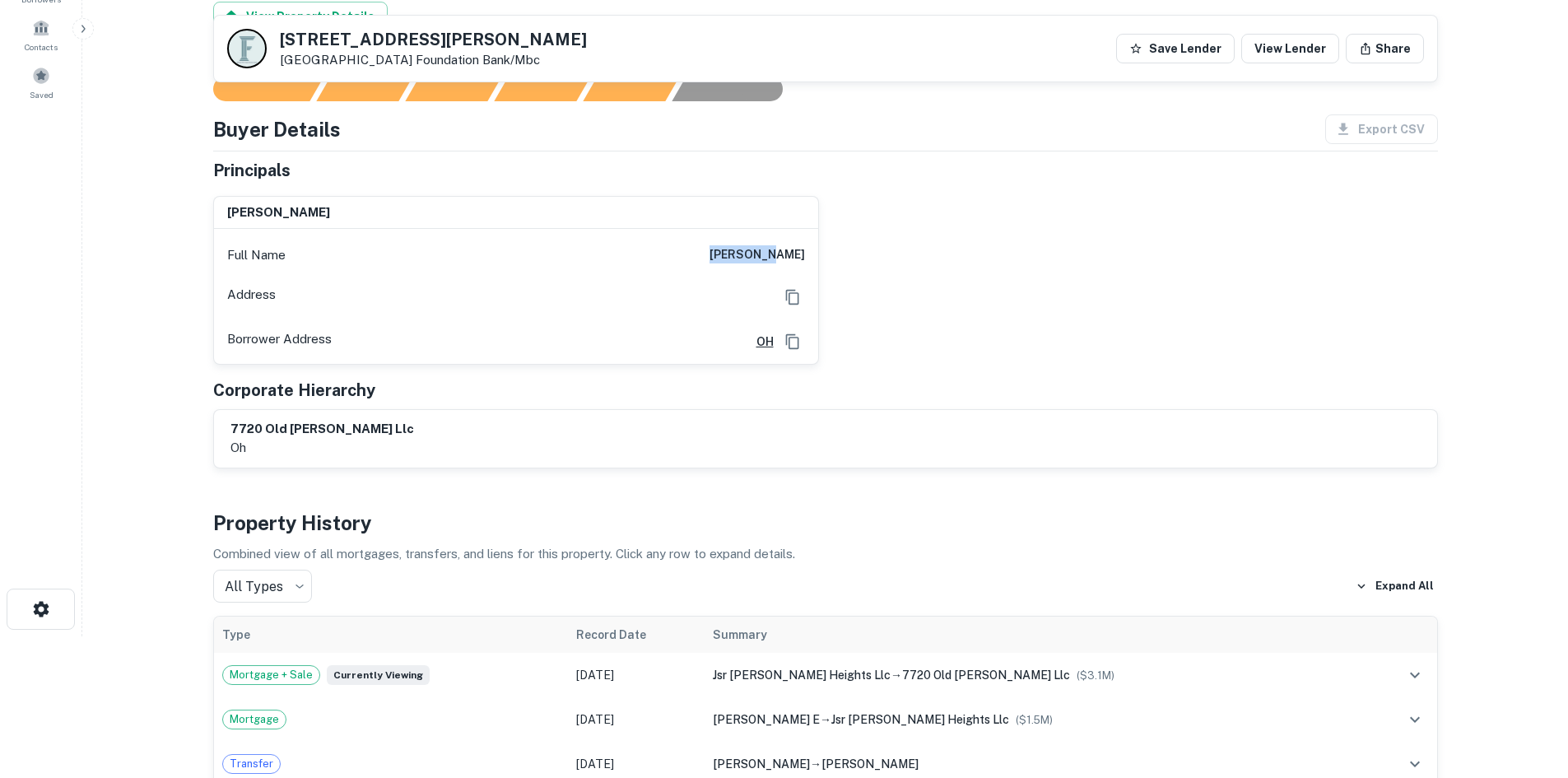
scroll to position [0, 0]
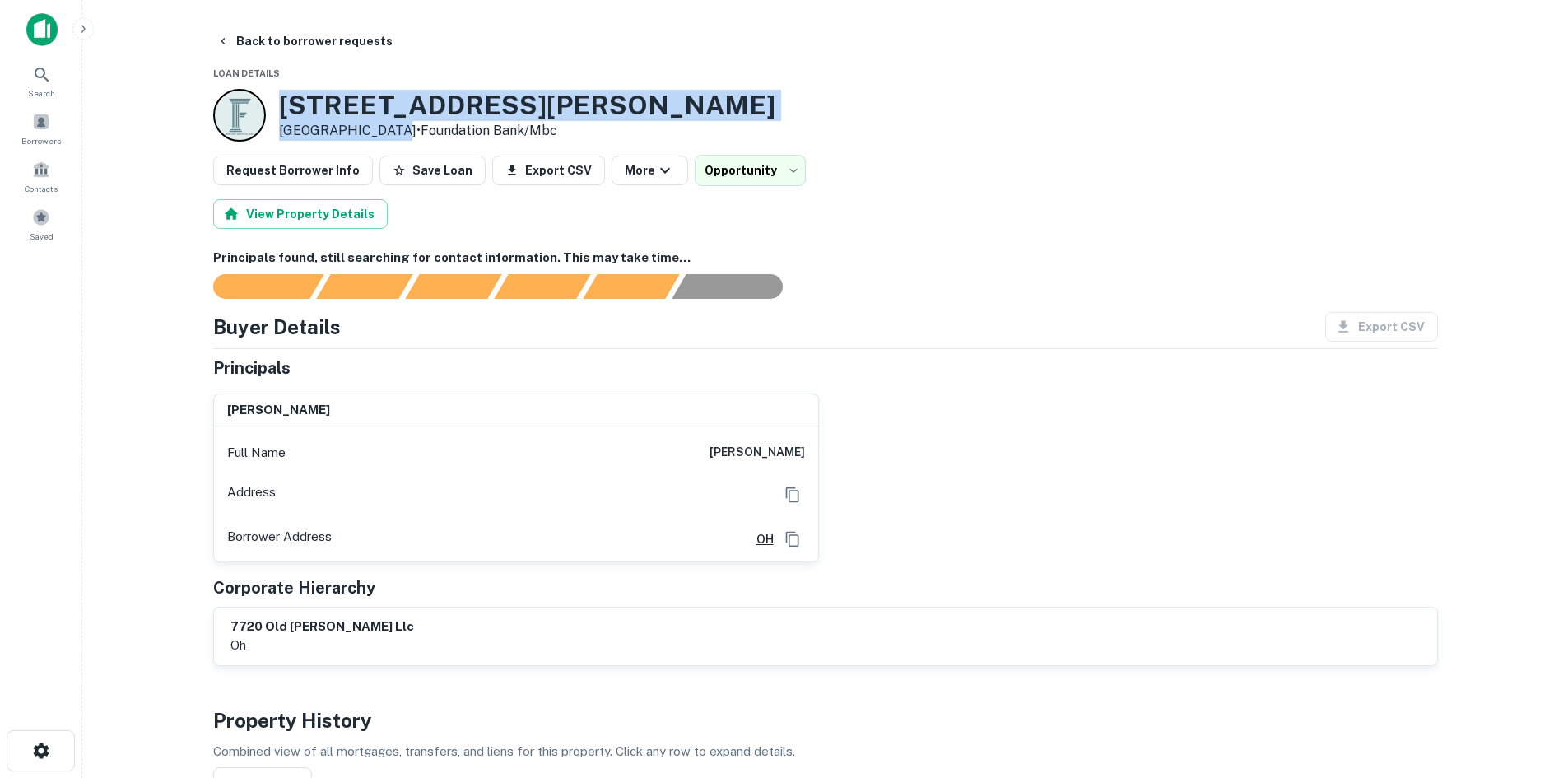
drag, startPoint x: 273, startPoint y: 99, endPoint x: 391, endPoint y: 141, distance: 125.3
click at [391, 141] on div "7720 Old Troy Pike Dayton, OH 45424 • Foundation Bank/mbc" at bounding box center [494, 115] width 562 height 52
copy div "7720 Old Troy Pike Dayton, OH 45424"
click at [301, 50] on button "Back to borrower requests" at bounding box center [304, 41] width 190 height 30
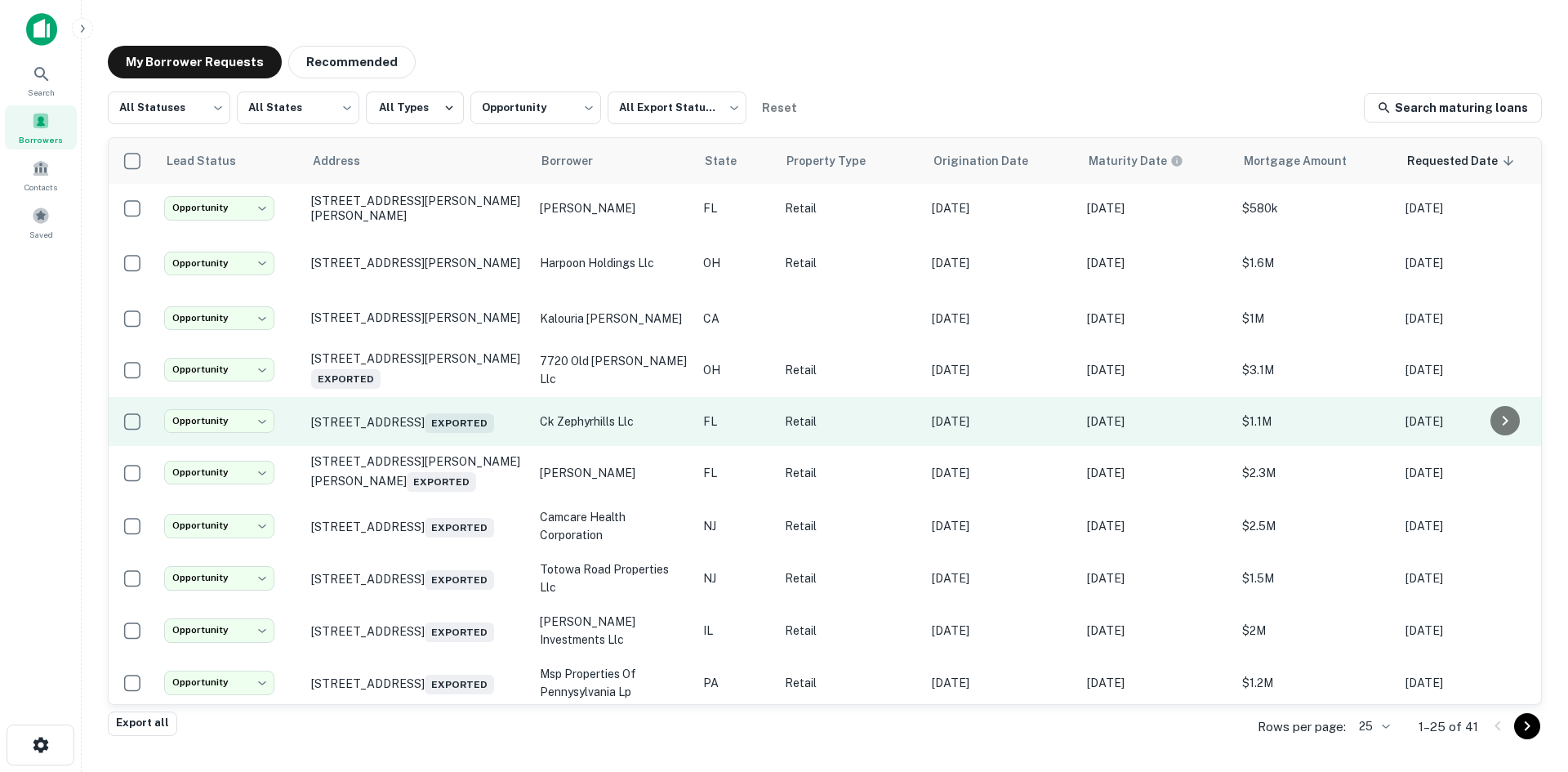
click at [406, 446] on td "16 Old Kings Rd N Palm Coast, FL 32137 Exported" at bounding box center [417, 421] width 229 height 49
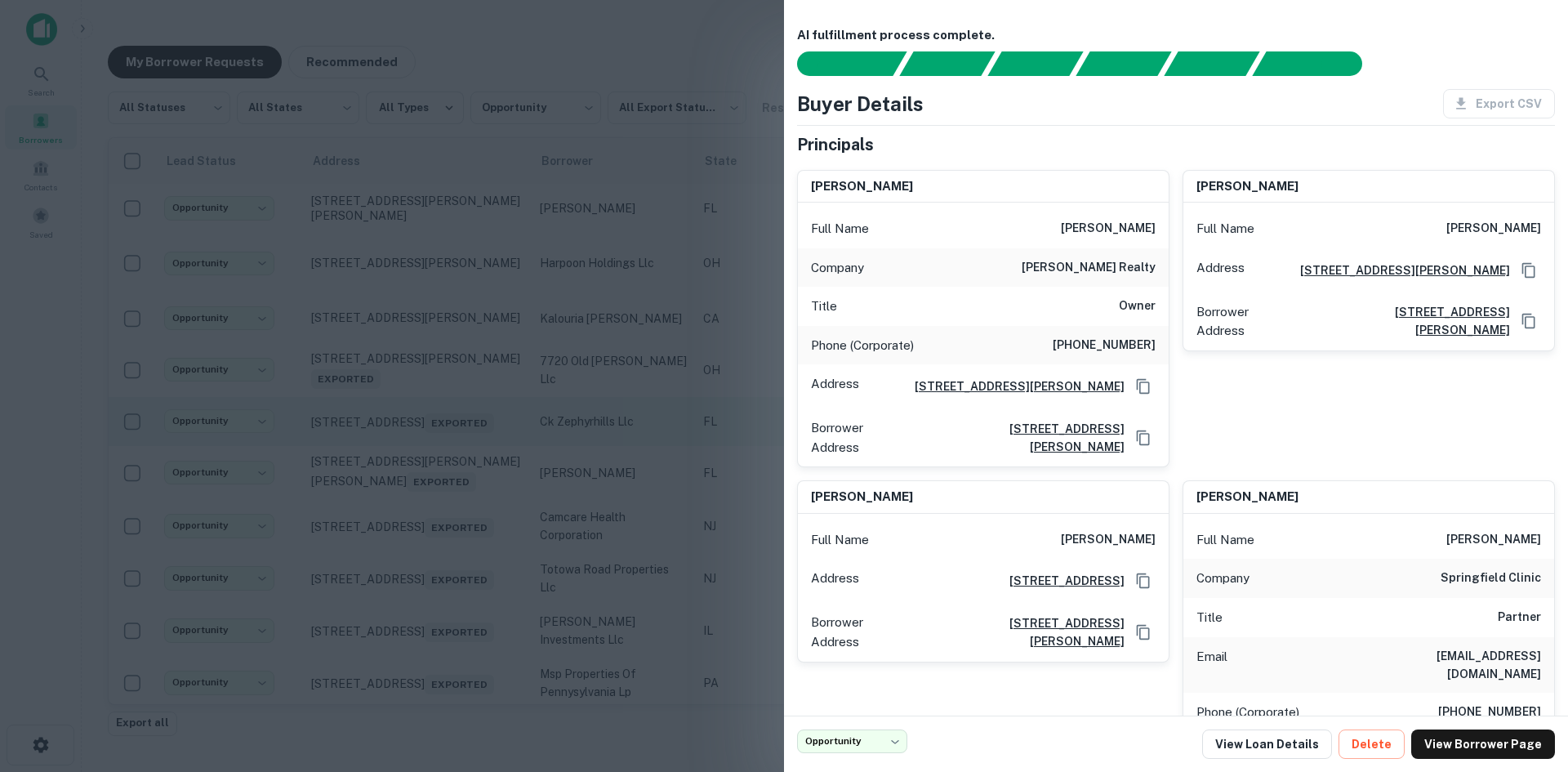
click at [406, 450] on div at bounding box center [784, 386] width 1568 height 772
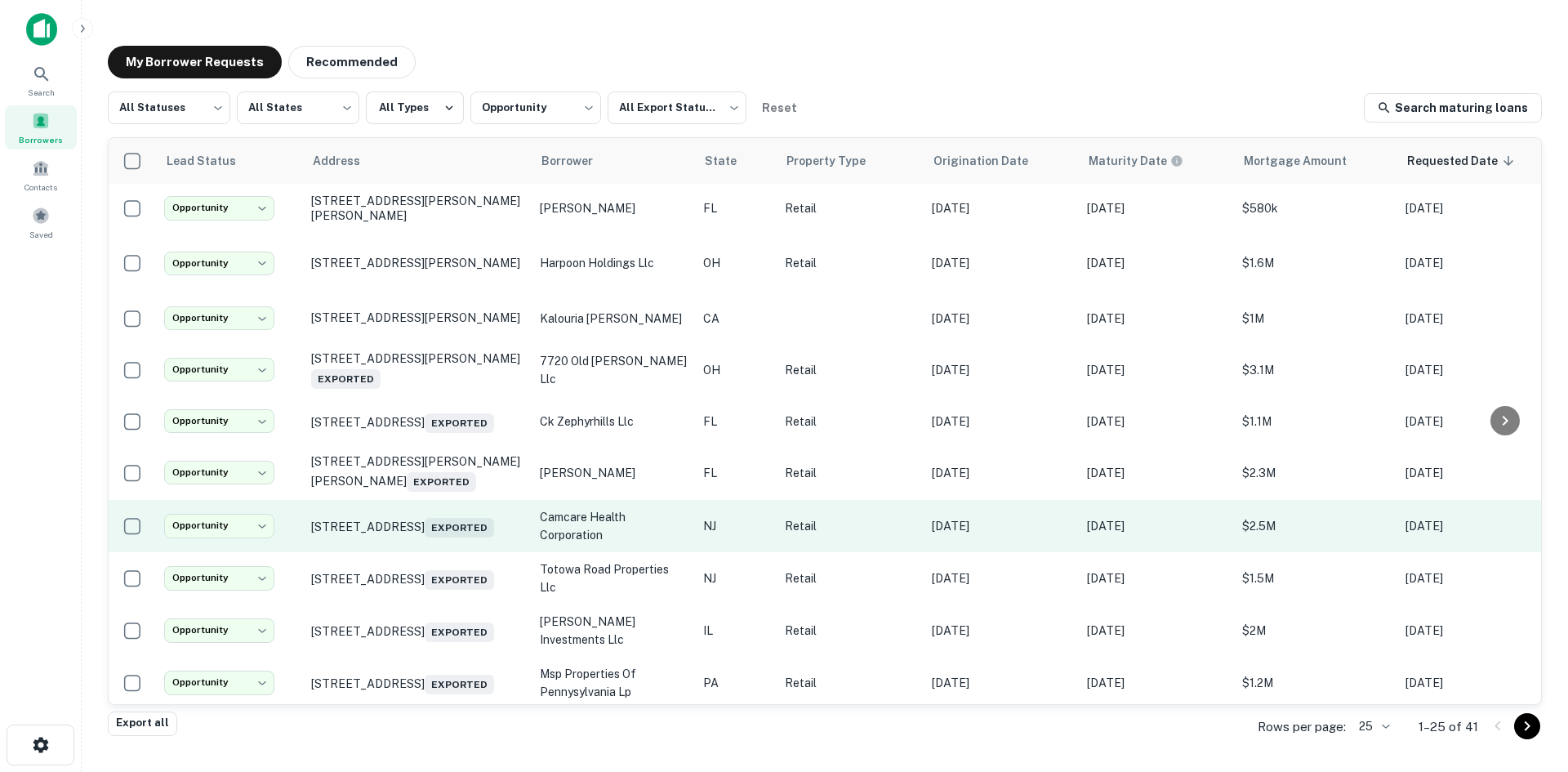
click at [429, 552] on td "121 White Horse Pike Clementon, NJ 08021 Exported" at bounding box center [417, 525] width 229 height 52
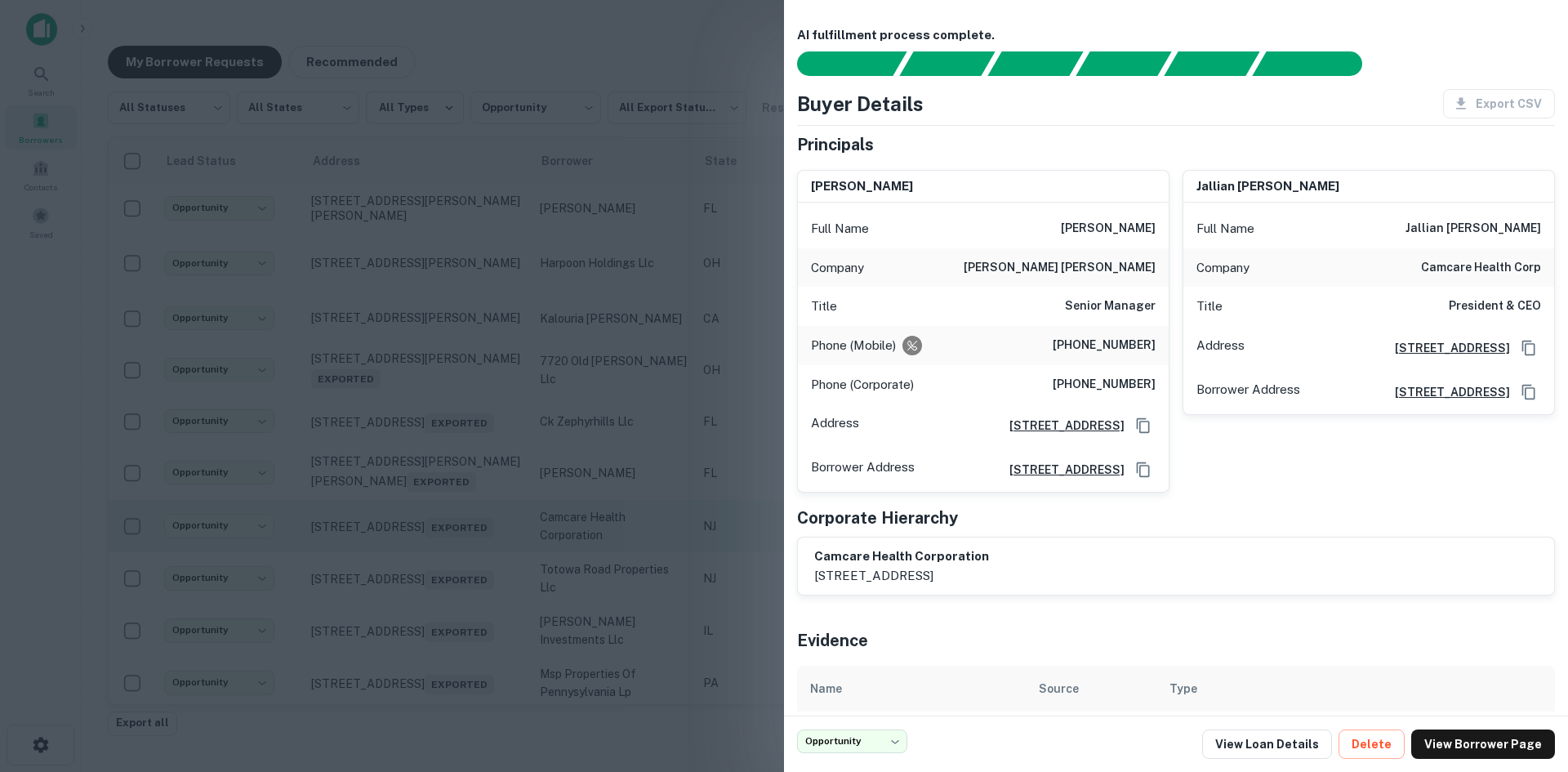
click at [429, 559] on div at bounding box center [784, 386] width 1568 height 772
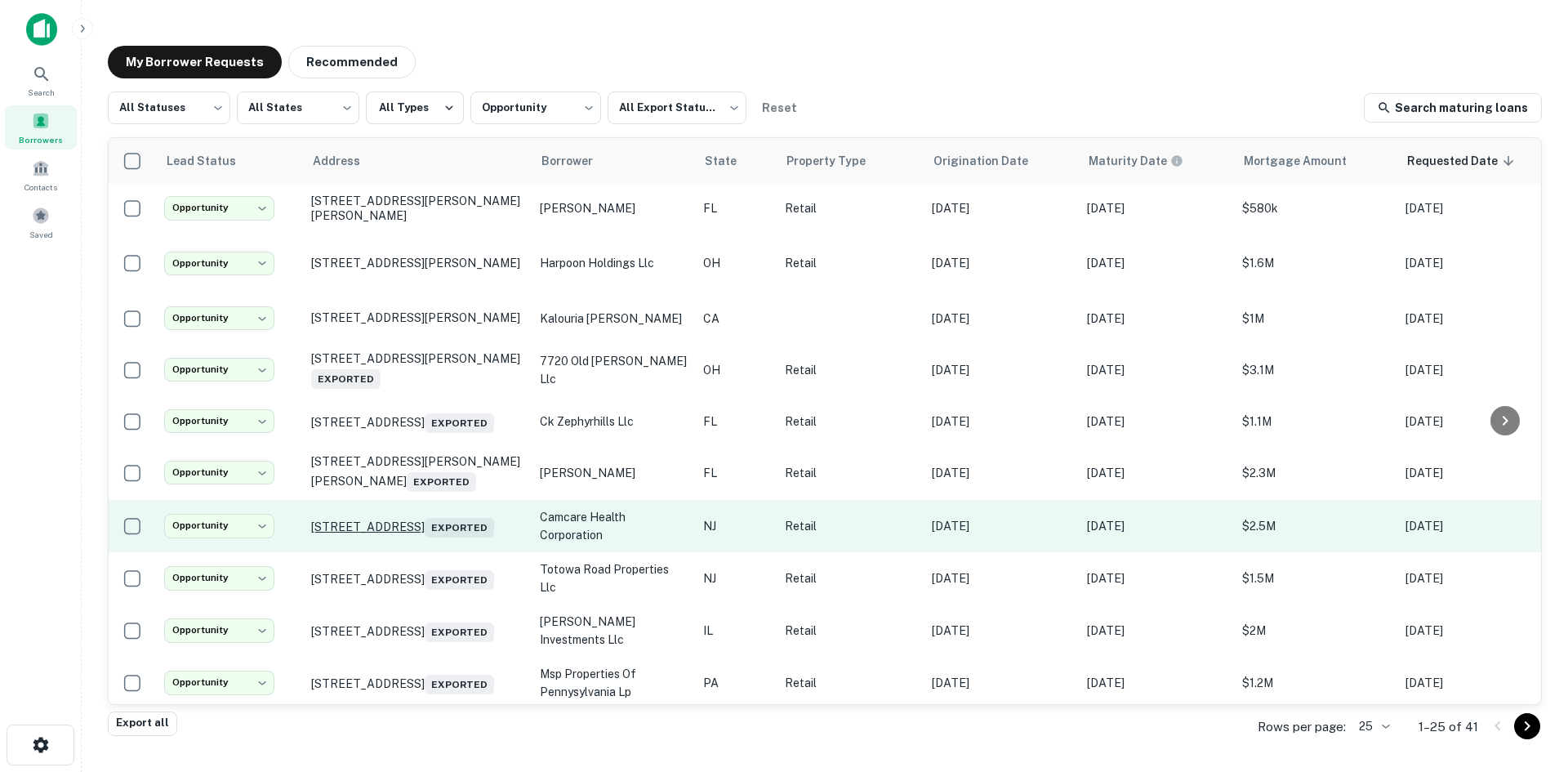
click at [428, 529] on p "121 White Horse Pike Clementon, NJ 08021 Exported" at bounding box center [417, 525] width 212 height 23
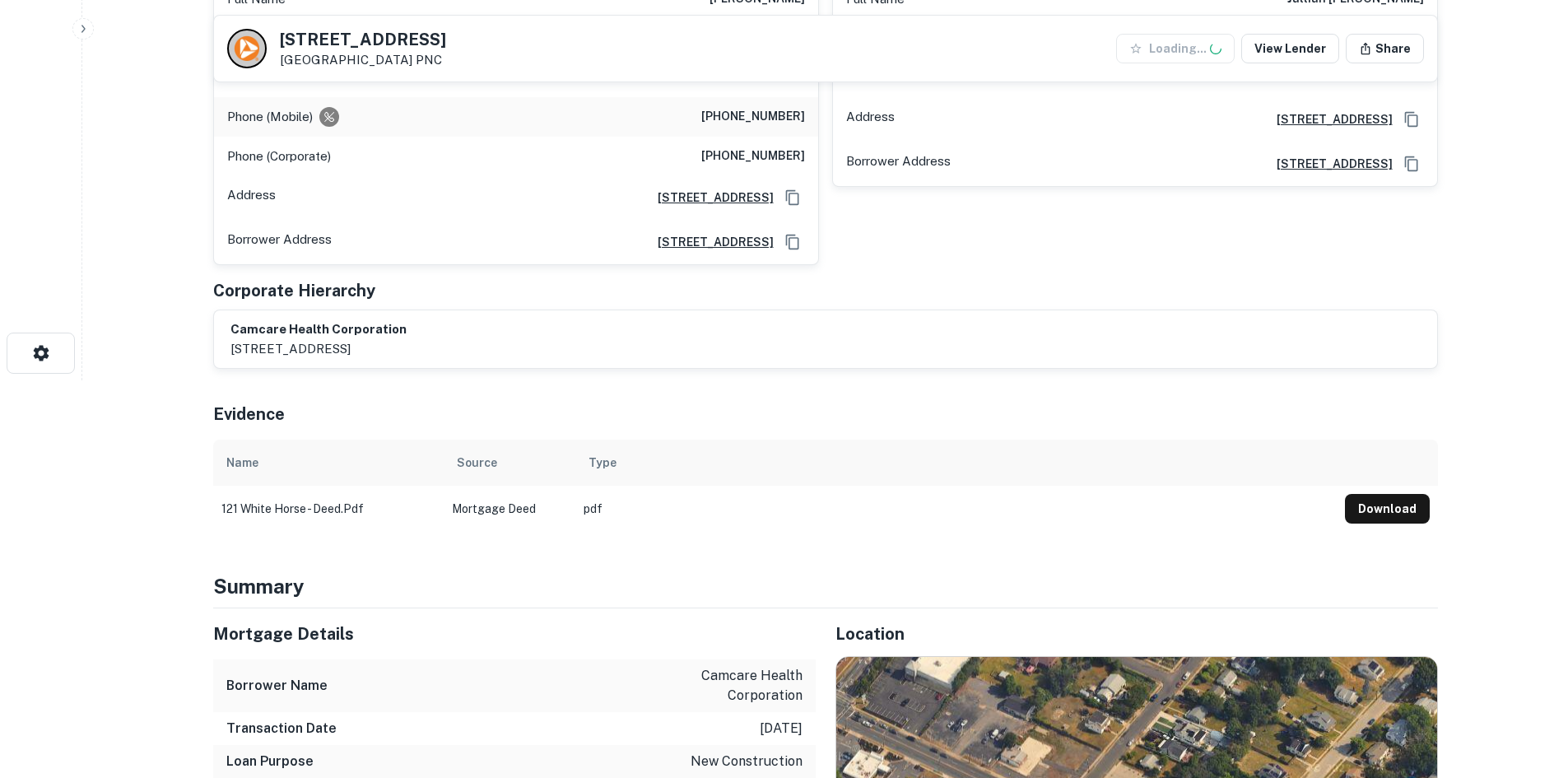
scroll to position [658, 0]
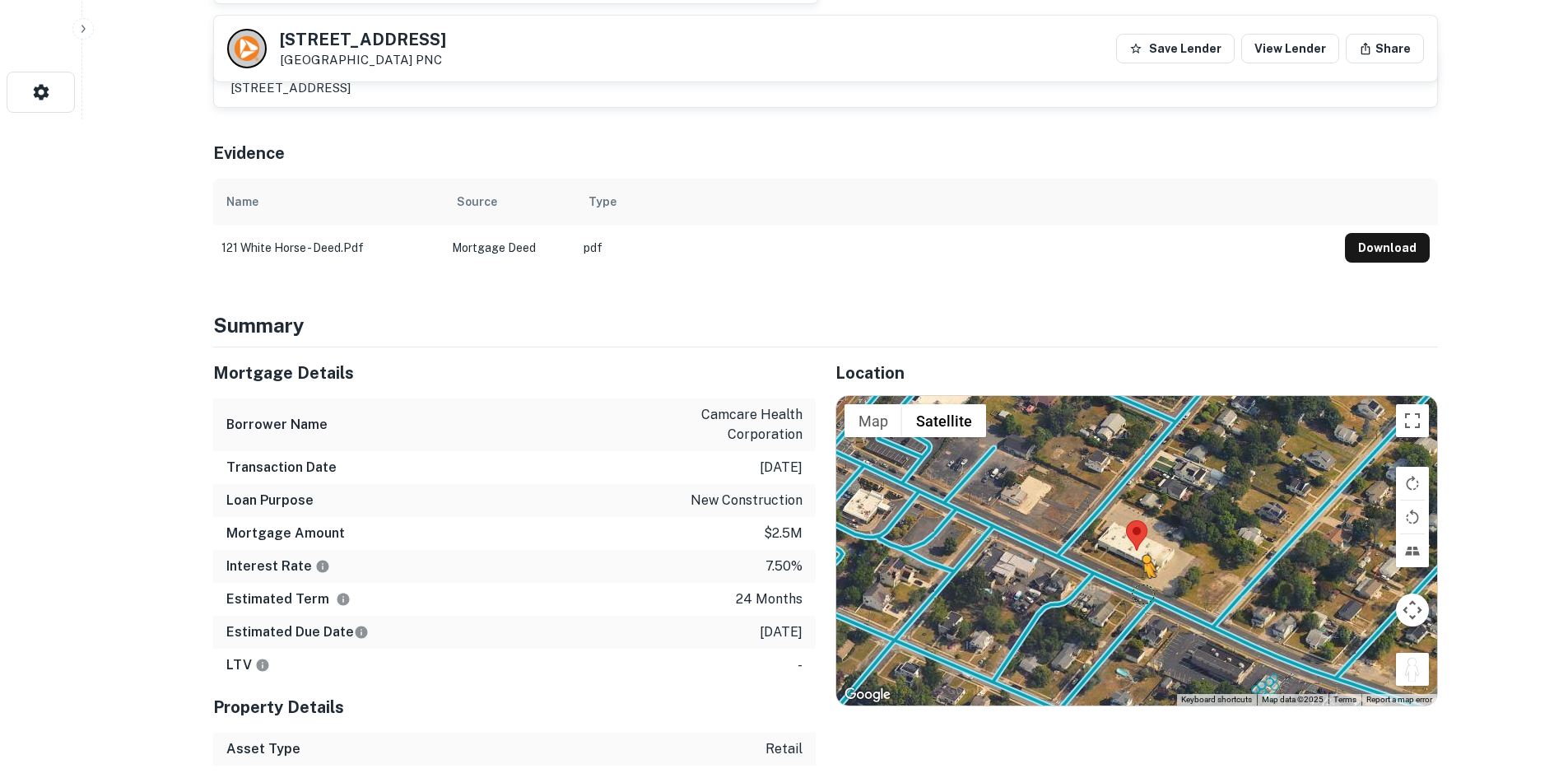
drag, startPoint x: 1404, startPoint y: 671, endPoint x: 1137, endPoint y: 583, distance: 281.1
click at [1138, 586] on div "To activate drag with keyboard, press Alt + Enter. Once in keyboard drag state,…" at bounding box center [1136, 550] width 600 height 309
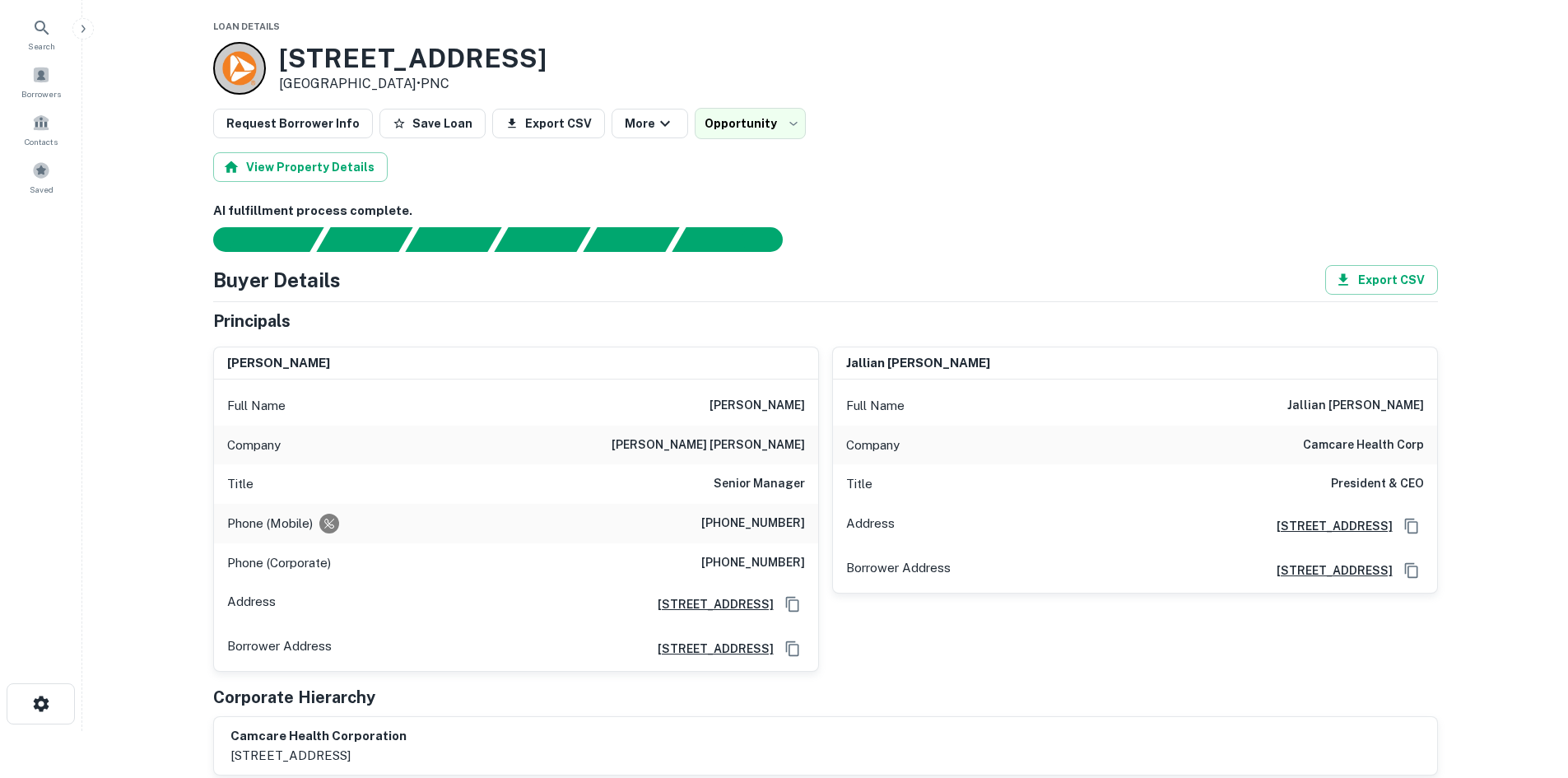
scroll to position [0, 0]
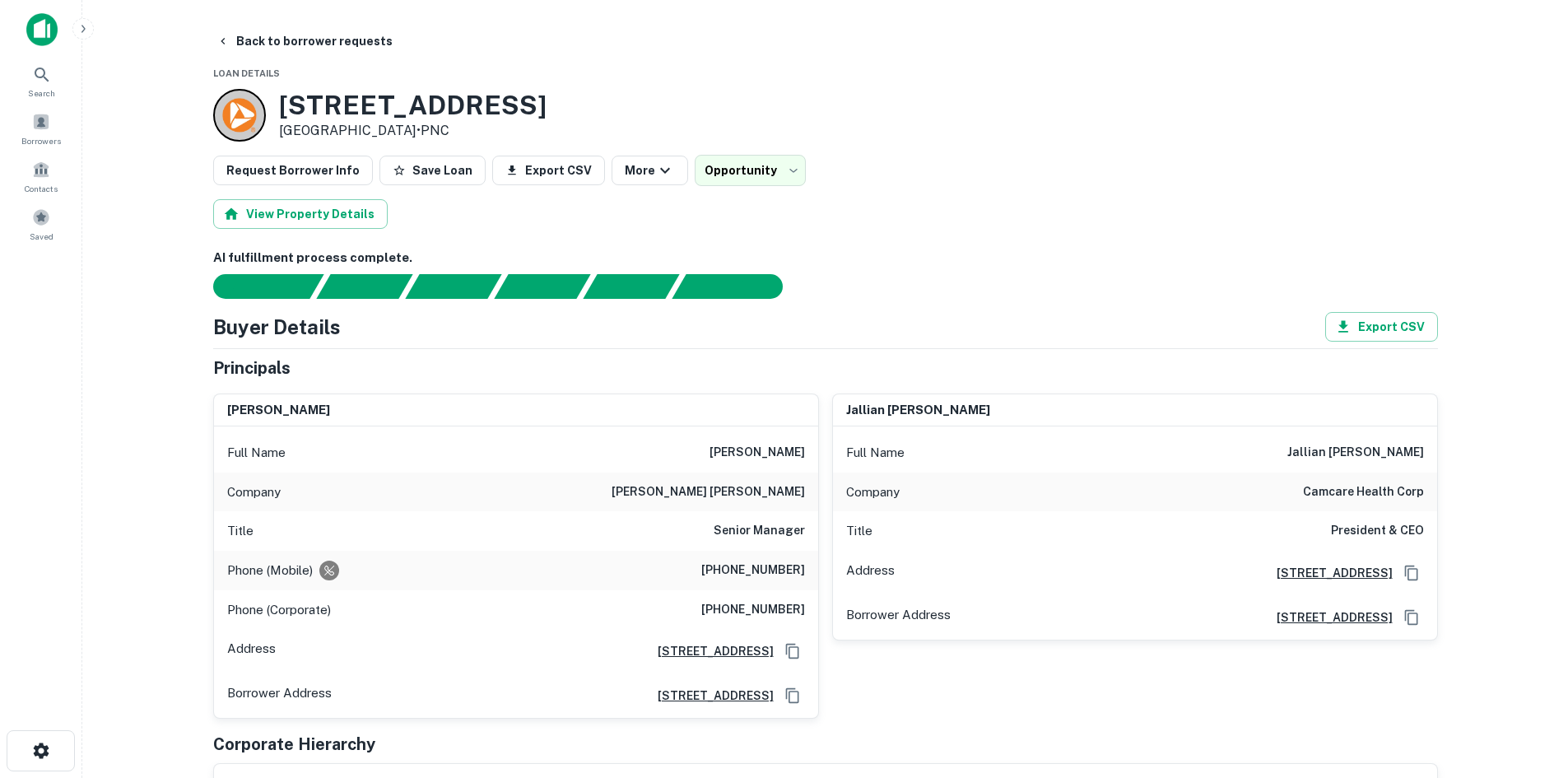
click at [775, 570] on h6 "(856) 397-4993" at bounding box center [753, 570] width 104 height 20
copy h6 "(856) 397-4993"
click at [327, 35] on button "Back to borrower requests" at bounding box center [304, 41] width 190 height 30
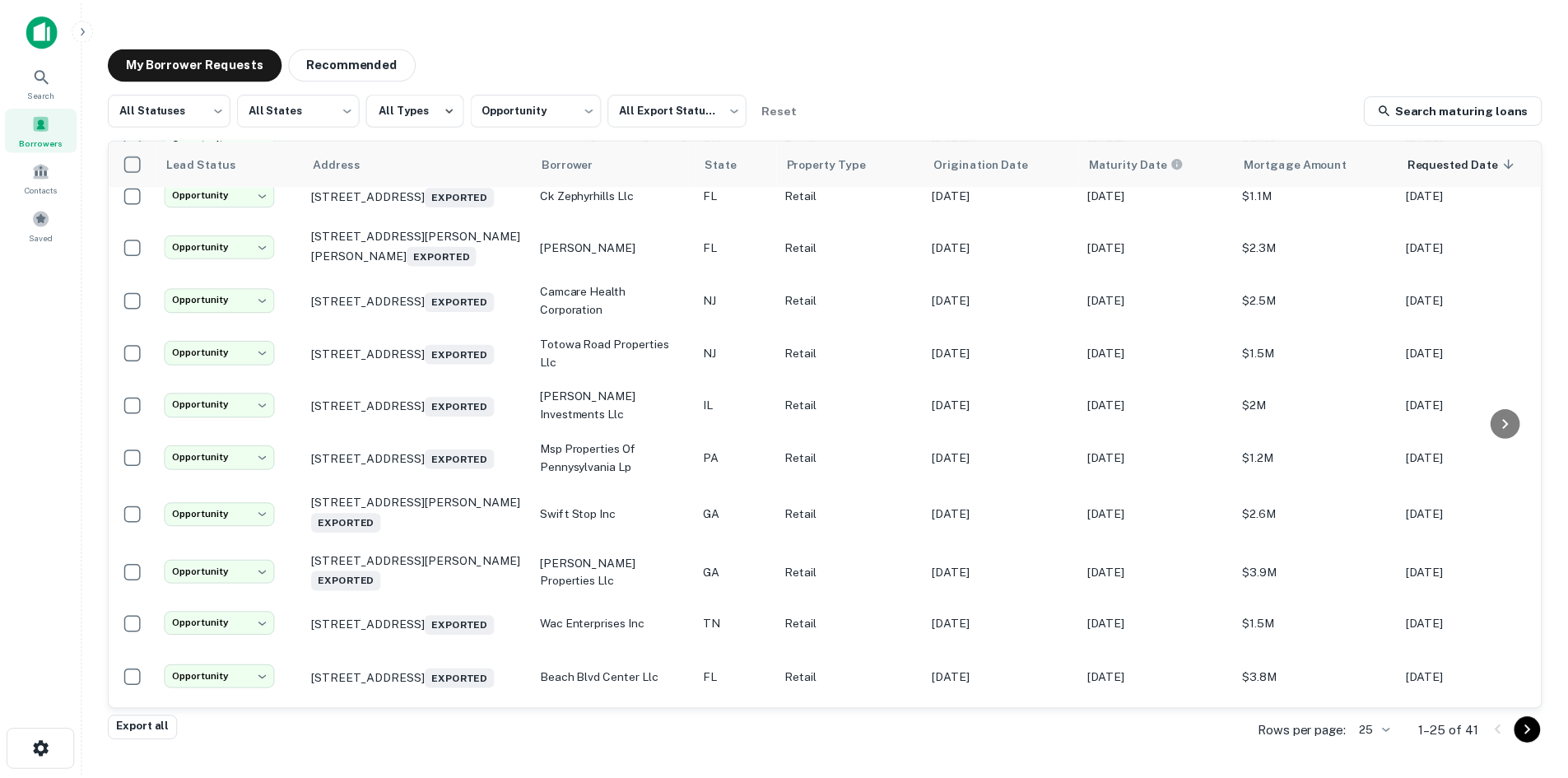
scroll to position [247, 0]
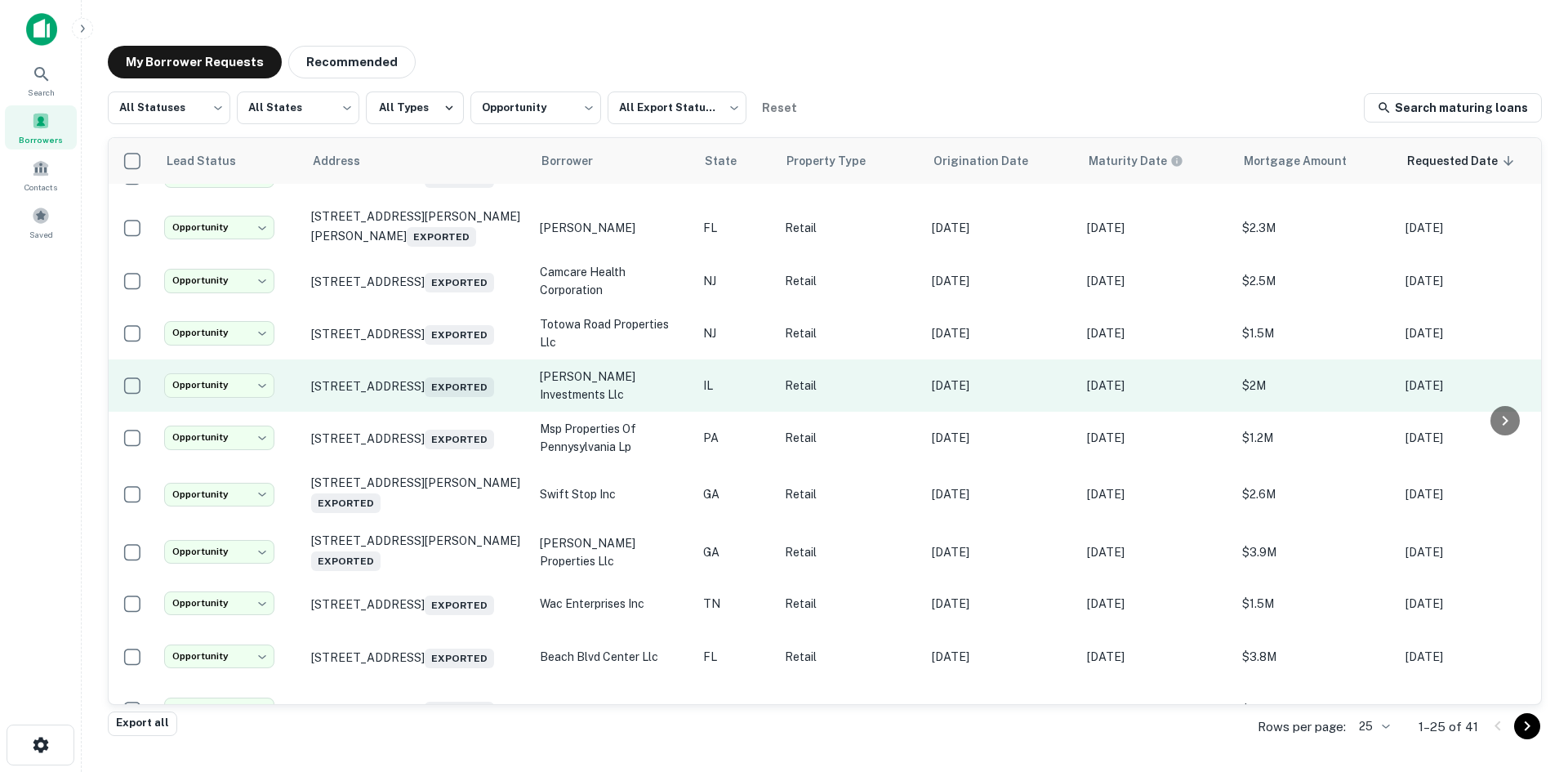
click at [419, 411] on td "1204 N Market St Champaign, IL 61820 Exported" at bounding box center [417, 386] width 229 height 52
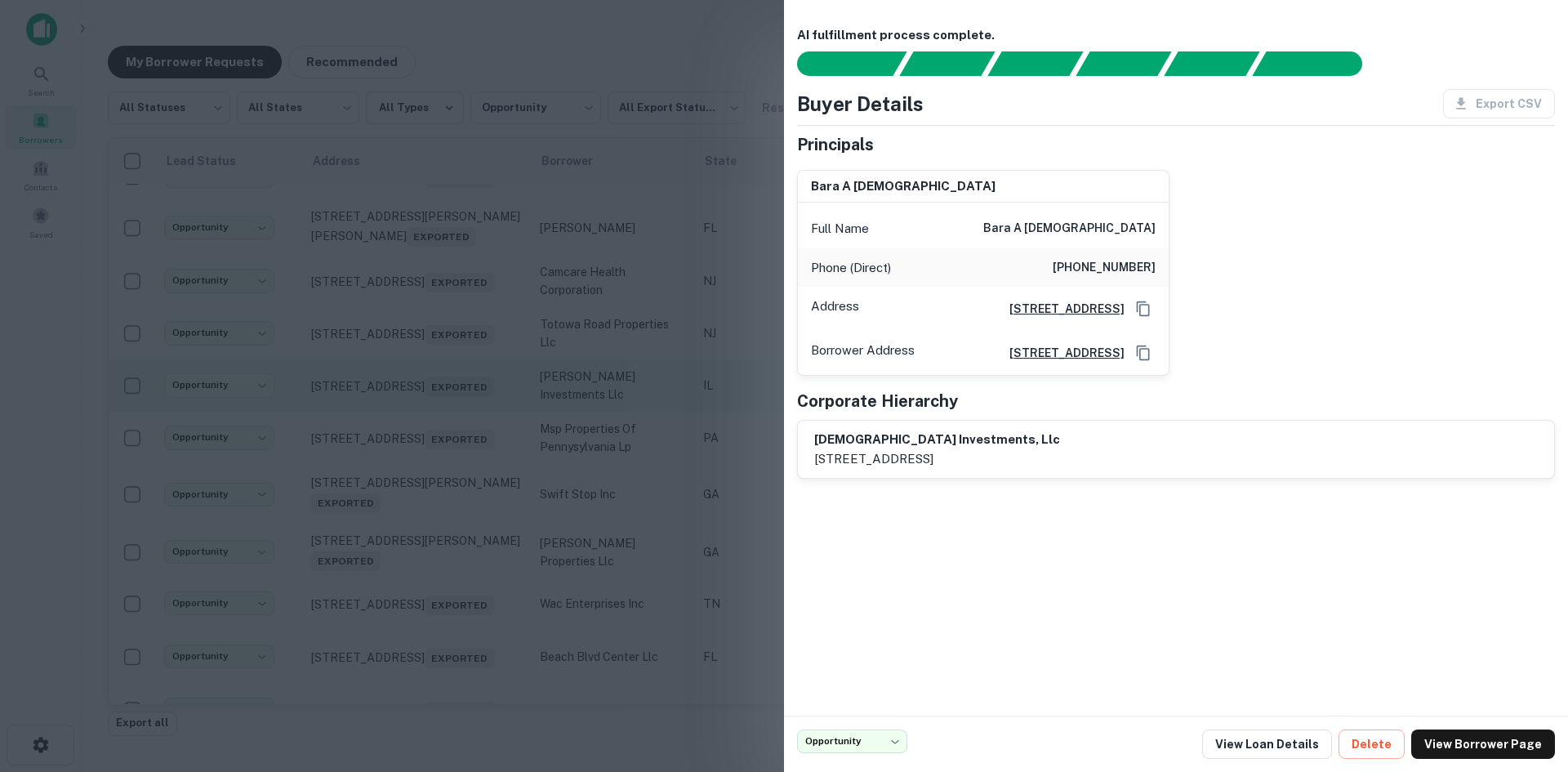
click at [419, 424] on div at bounding box center [784, 386] width 1568 height 772
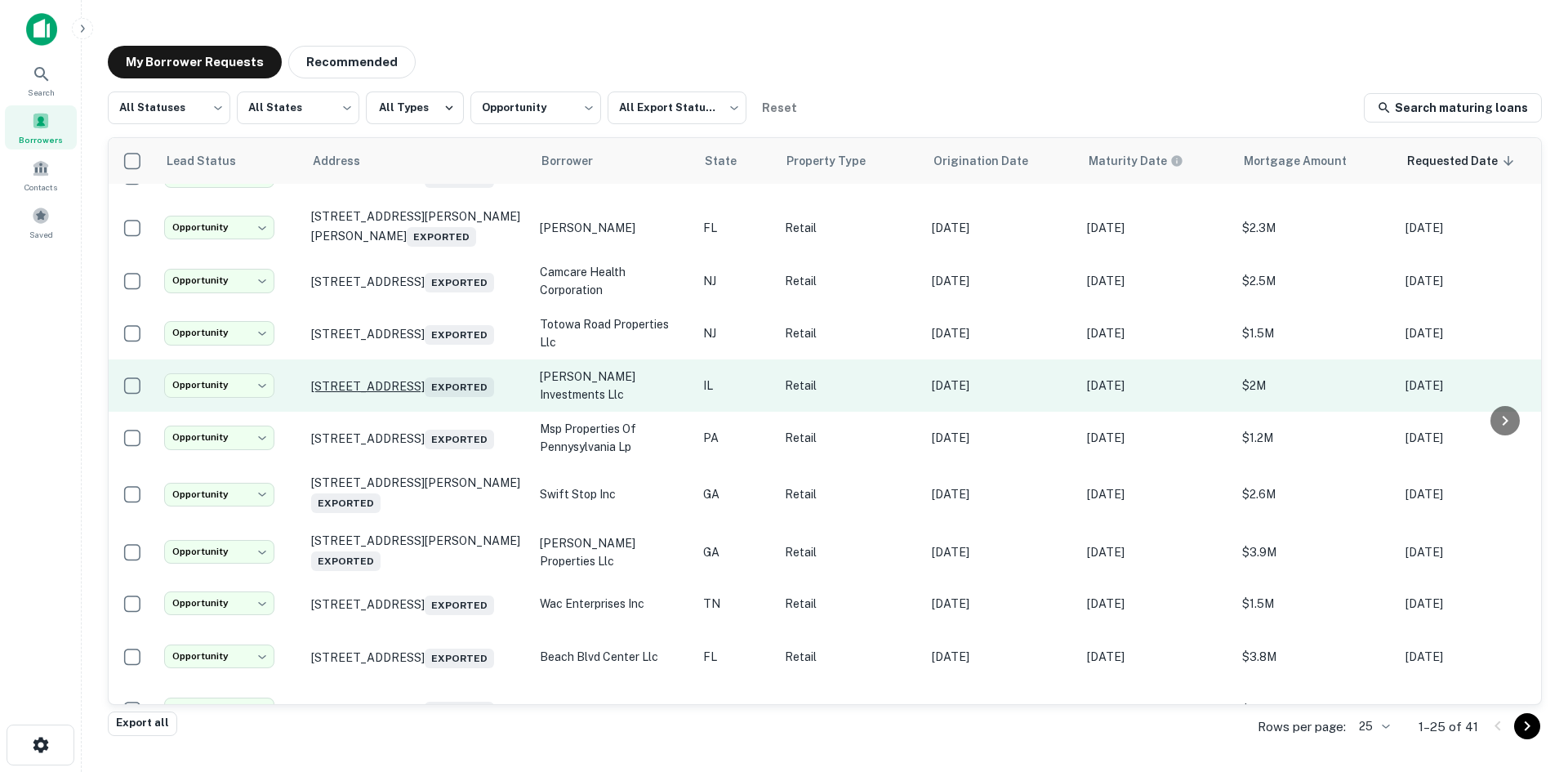
click at [420, 397] on p "1204 N Market St Champaign, IL 61820 Exported" at bounding box center [417, 386] width 212 height 23
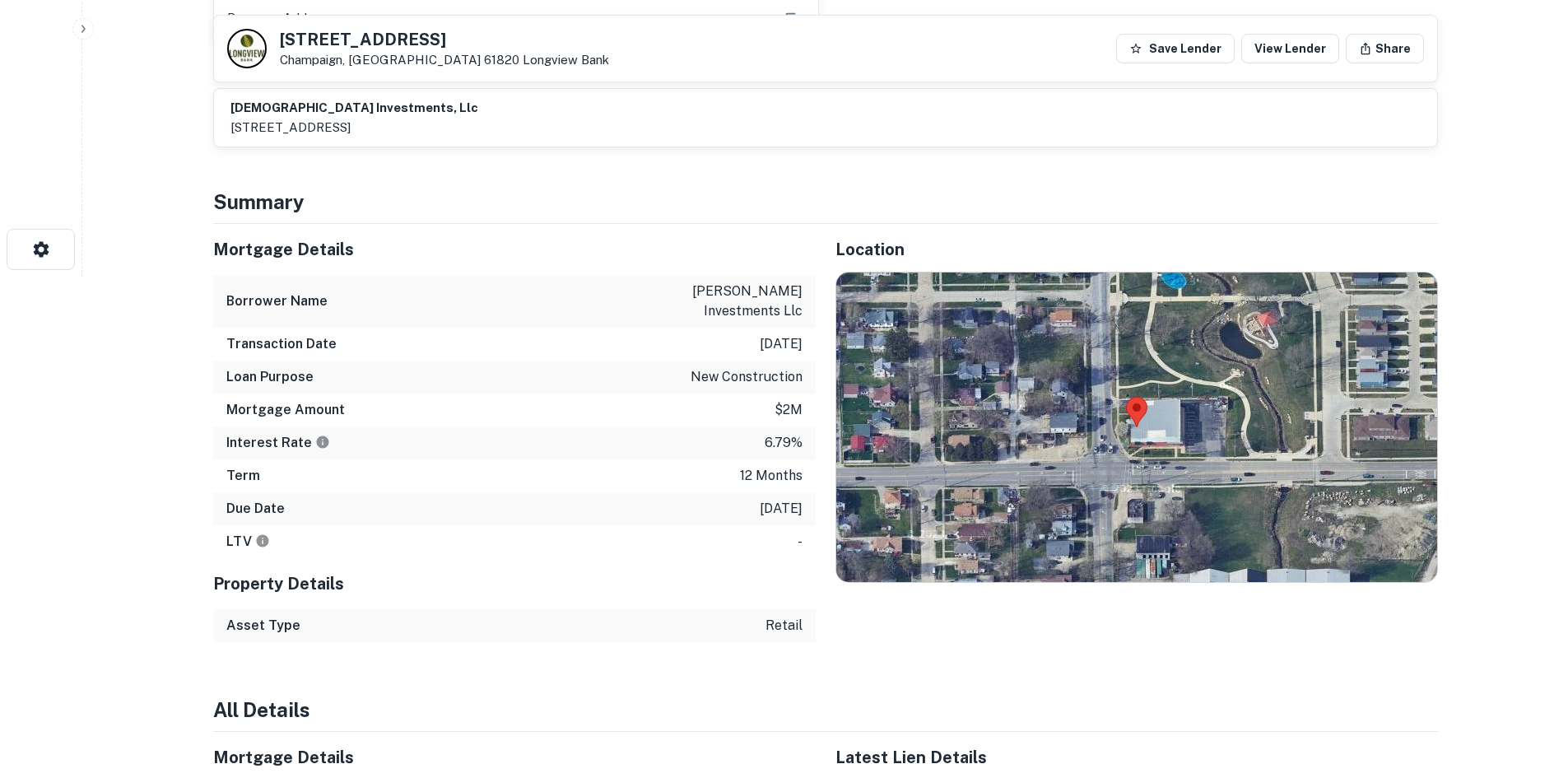
scroll to position [576, 0]
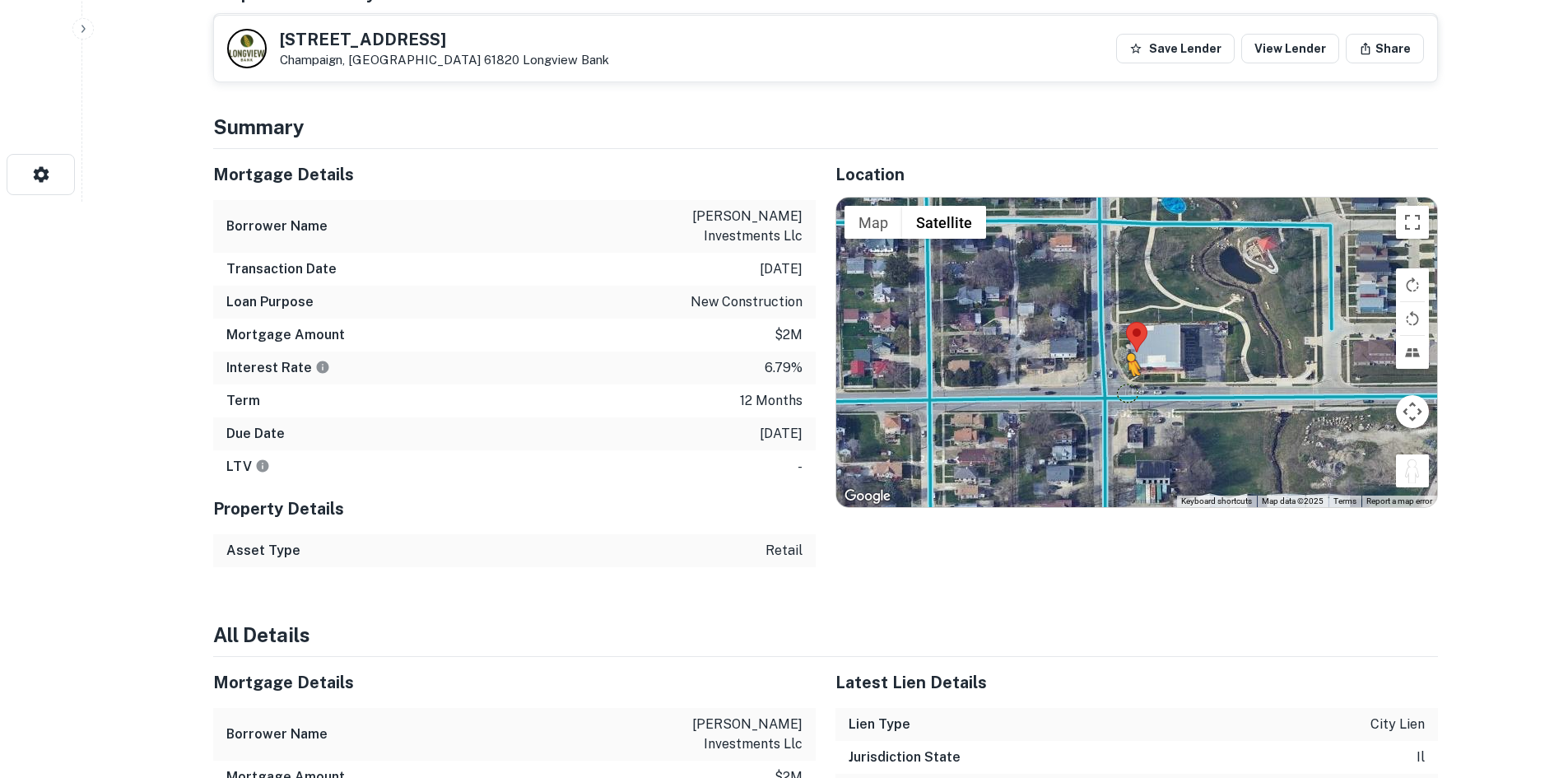
drag, startPoint x: 1413, startPoint y: 481, endPoint x: 1121, endPoint y: 392, distance: 305.3
click at [1122, 392] on div "To activate drag with keyboard, press Alt + Enter. Once in keyboard drag state,…" at bounding box center [1136, 351] width 600 height 309
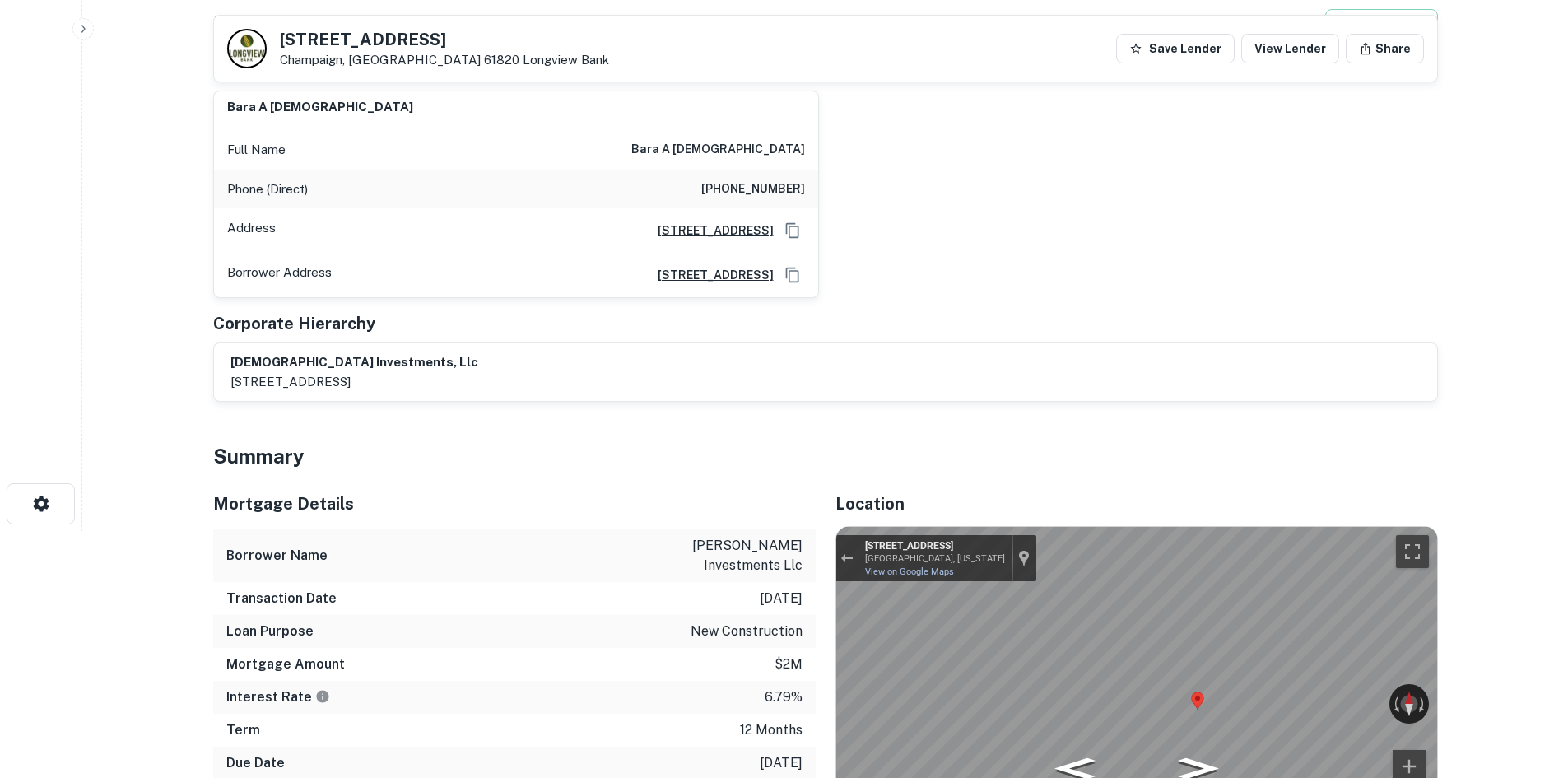
scroll to position [0, 0]
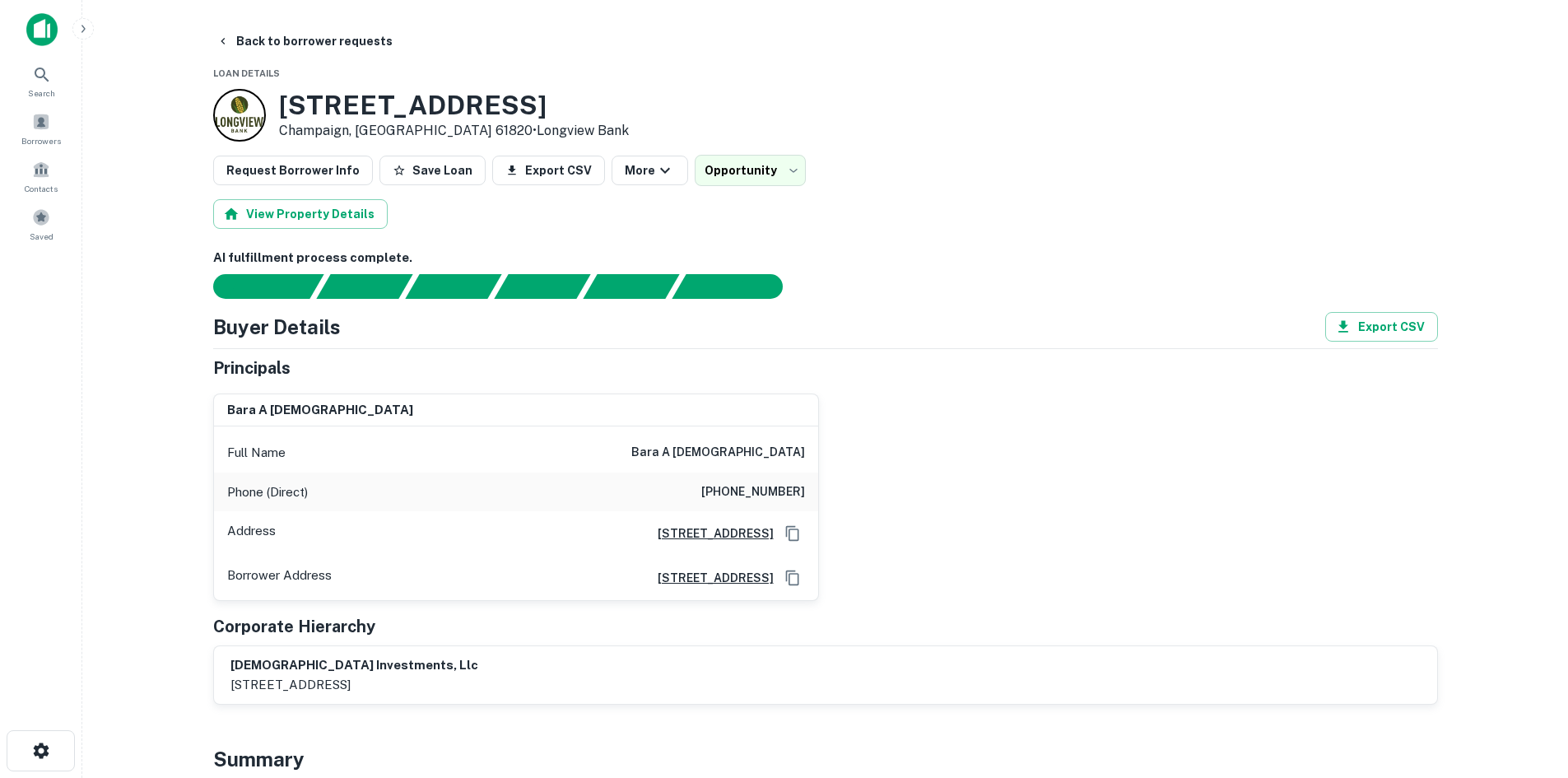
click at [731, 491] on h6 "(217) 366-8333" at bounding box center [753, 491] width 104 height 20
copy h6 "(217) 366-8333"
drag, startPoint x: 727, startPoint y: 451, endPoint x: 820, endPoint y: 463, distance: 93.8
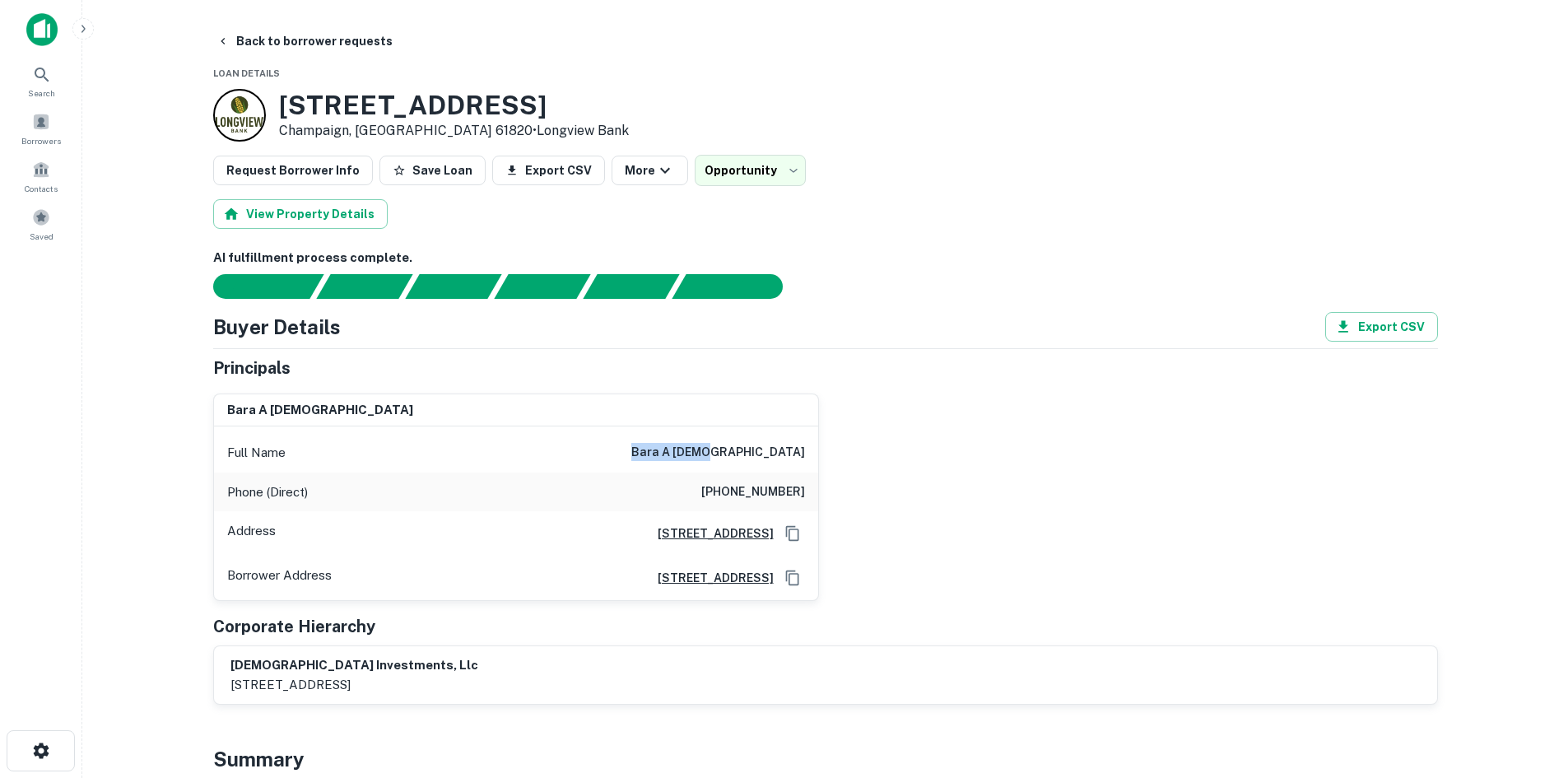
click at [820, 463] on div "bara a judeh Full Name bara a judeh Phone (Direct) (217) 366-8333 Address 4715 …" at bounding box center [818, 490] width 1237 height 221
copy h6 "bara a judeh"
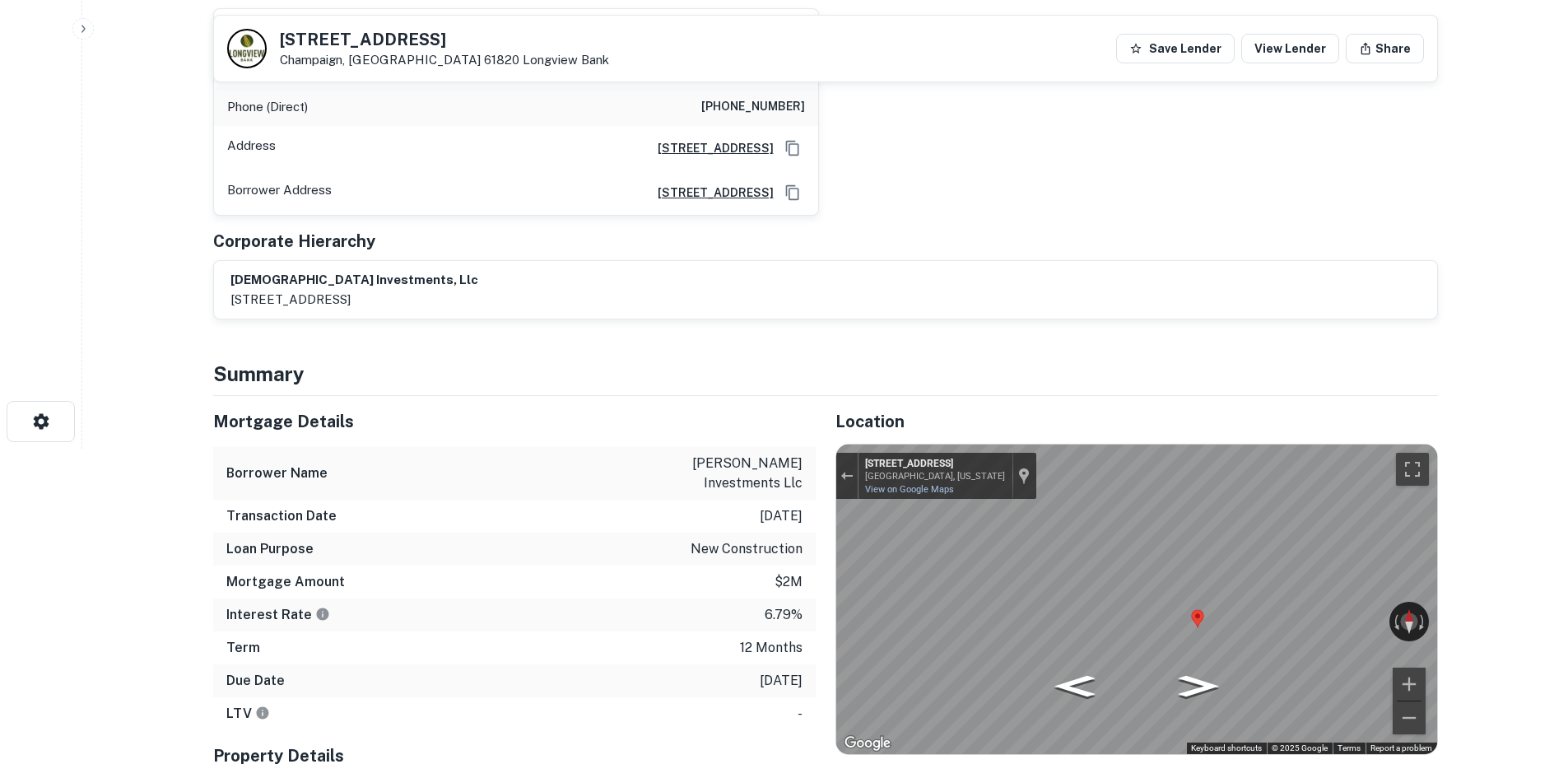
scroll to position [576, 0]
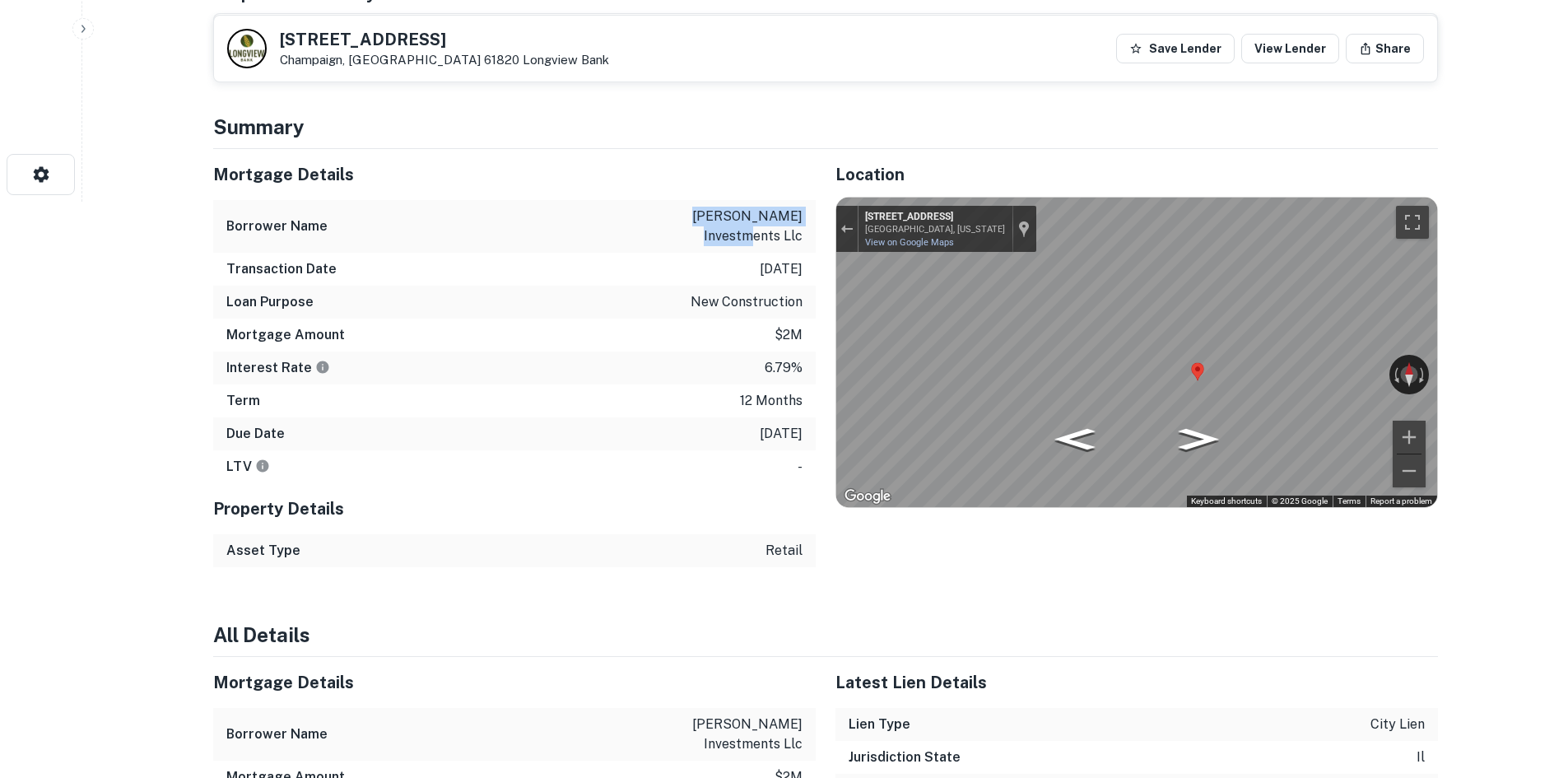
drag, startPoint x: 658, startPoint y: 215, endPoint x: 806, endPoint y: 205, distance: 148.3
click at [806, 205] on div "Borrower Name judeh investments llc" at bounding box center [514, 226] width 602 height 52
copy p "judeh investments llc"
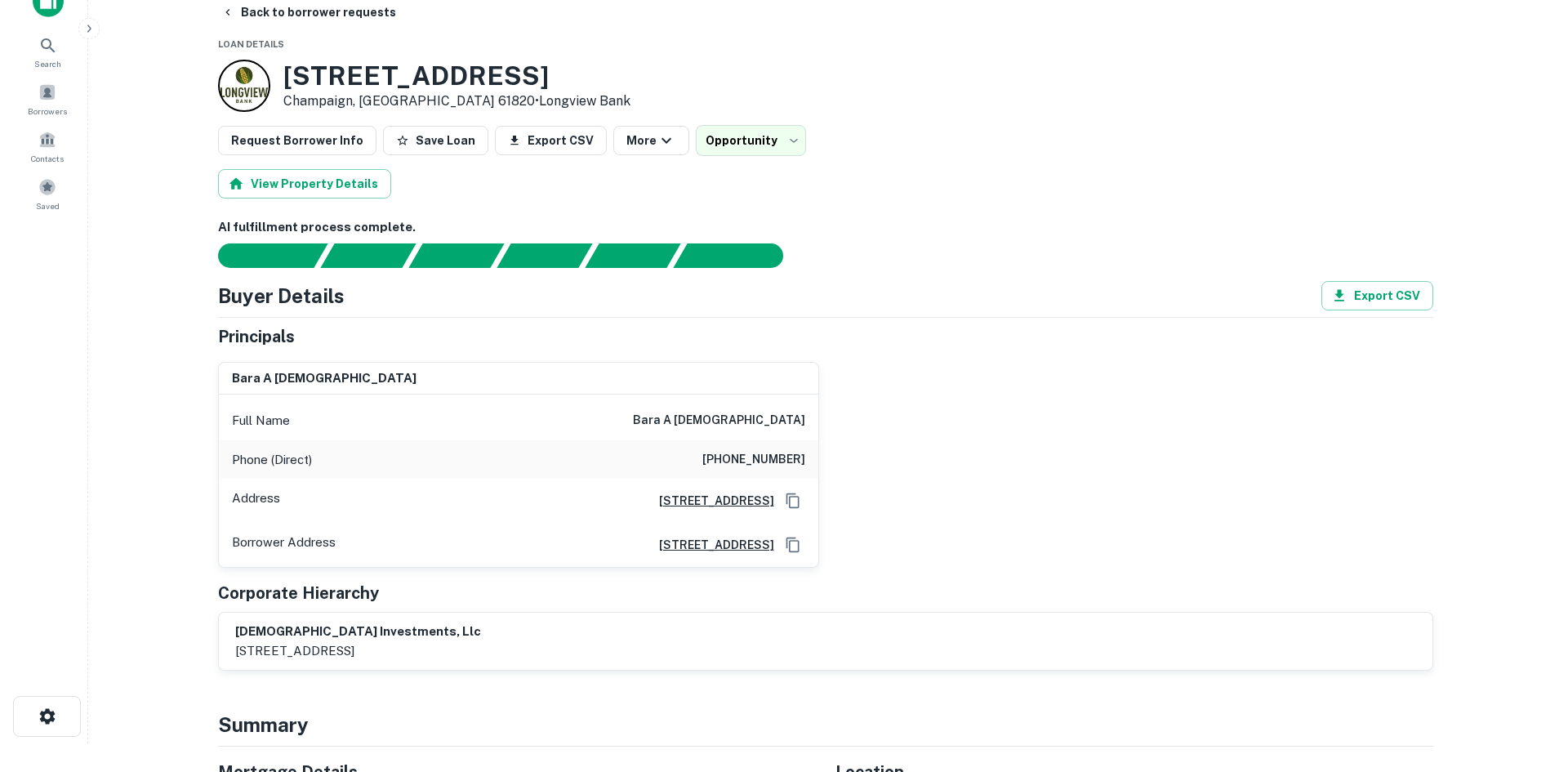
scroll to position [0, 0]
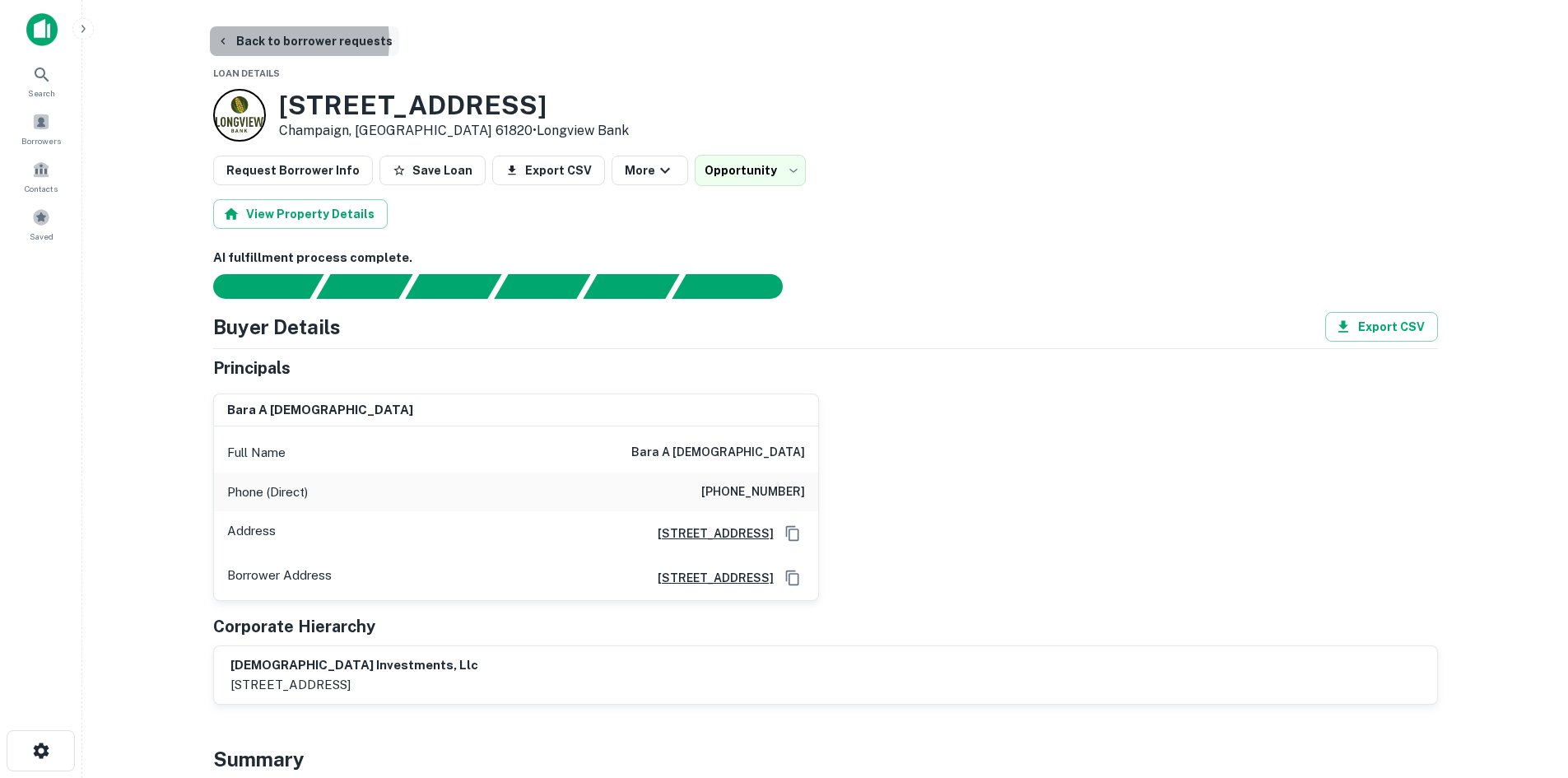
click at [272, 41] on button "Back to borrower requests" at bounding box center [304, 41] width 190 height 30
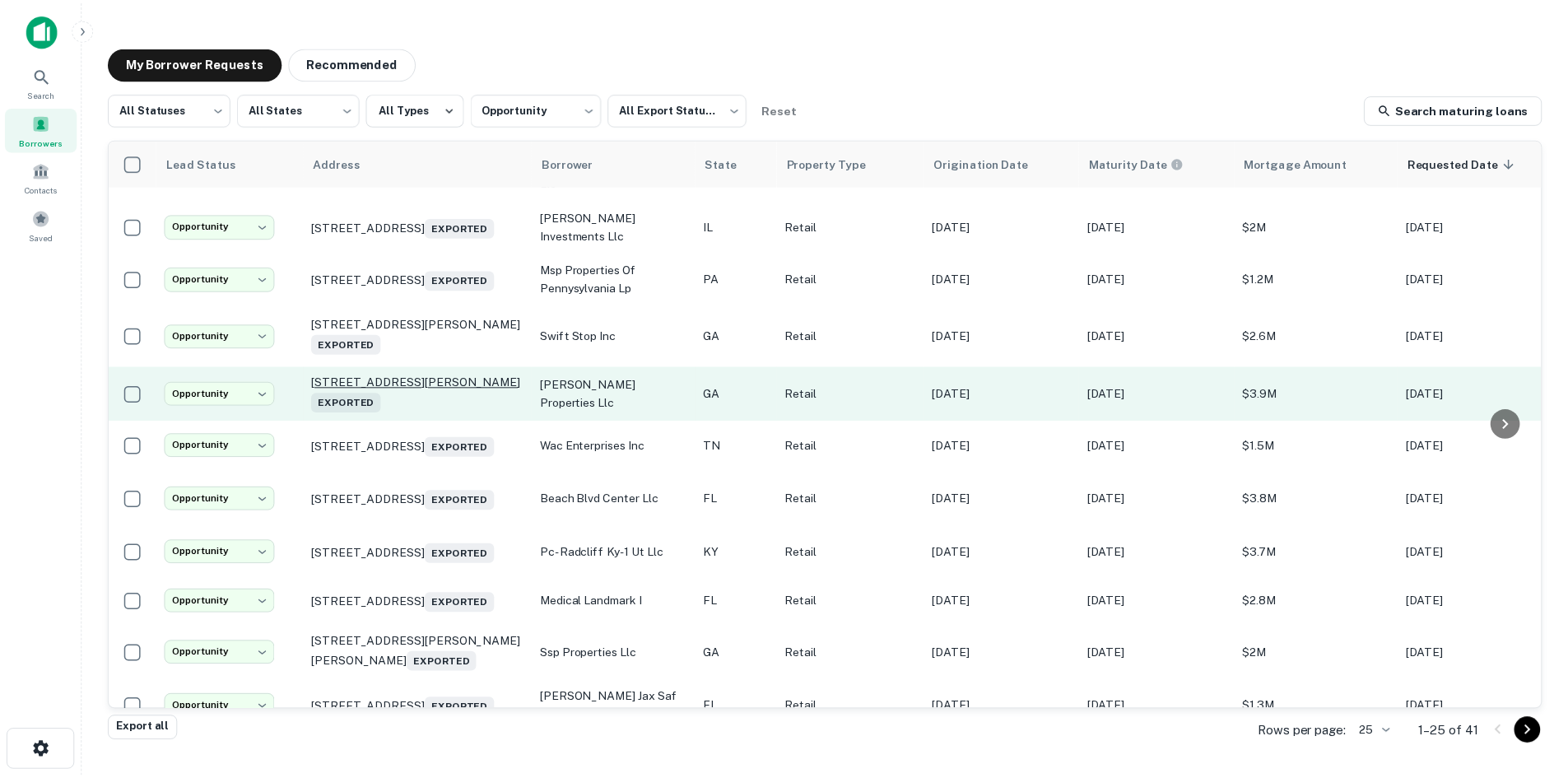
scroll to position [412, 0]
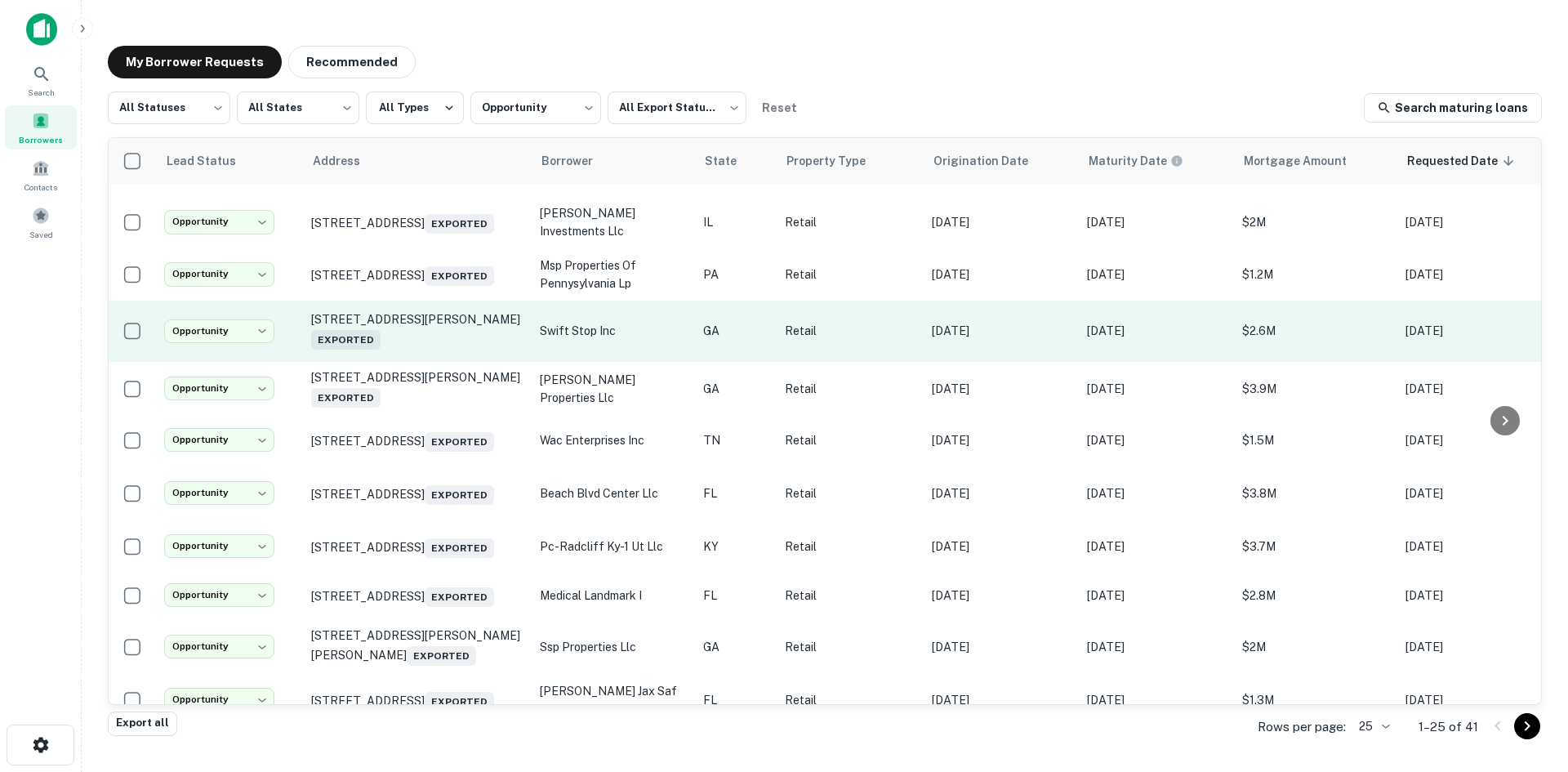
click at [442, 361] on td "1486 Scott Blvd Decatur, GA 30030 Exported" at bounding box center [417, 331] width 229 height 61
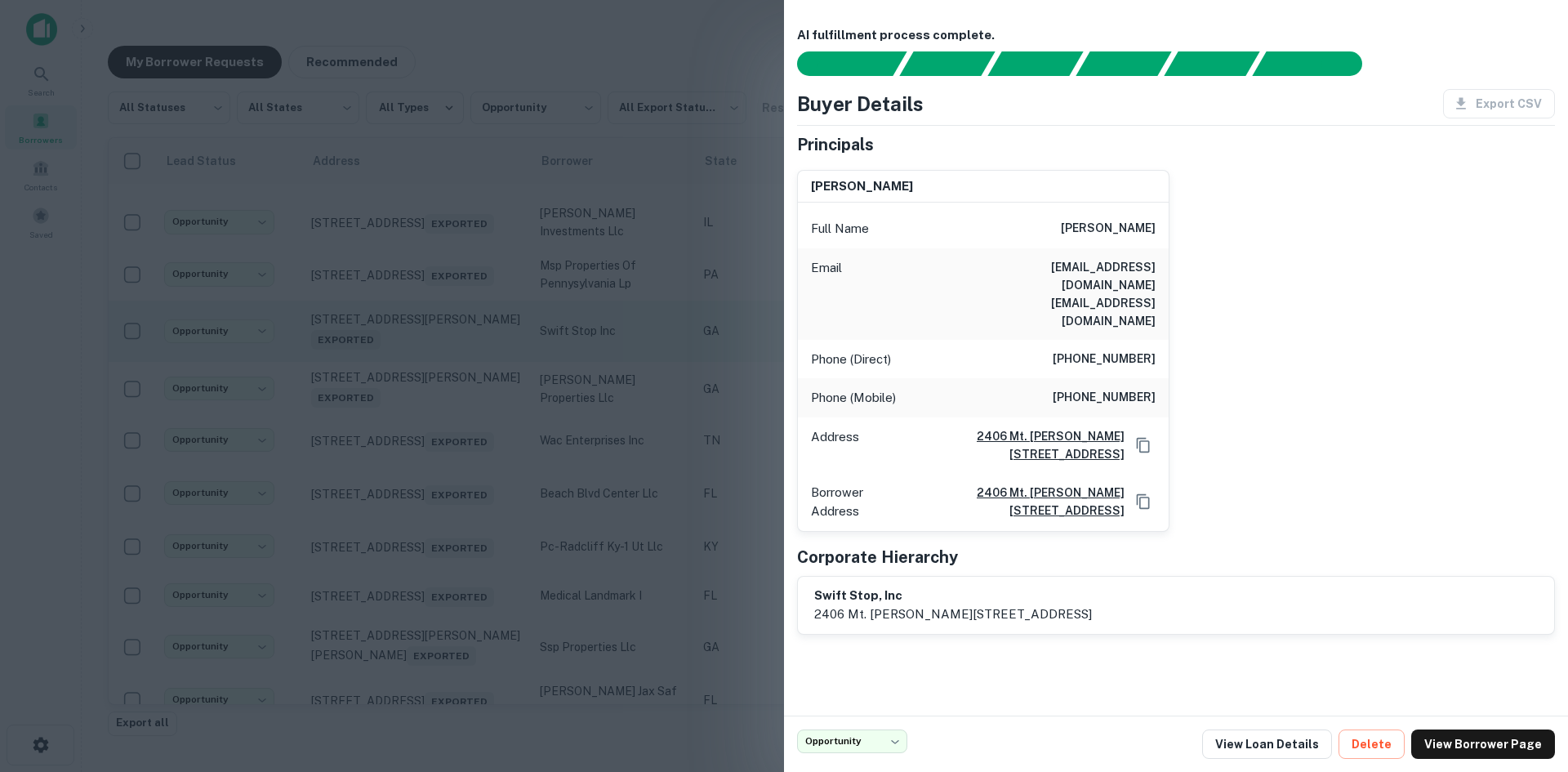
click at [442, 374] on div at bounding box center [784, 386] width 1568 height 772
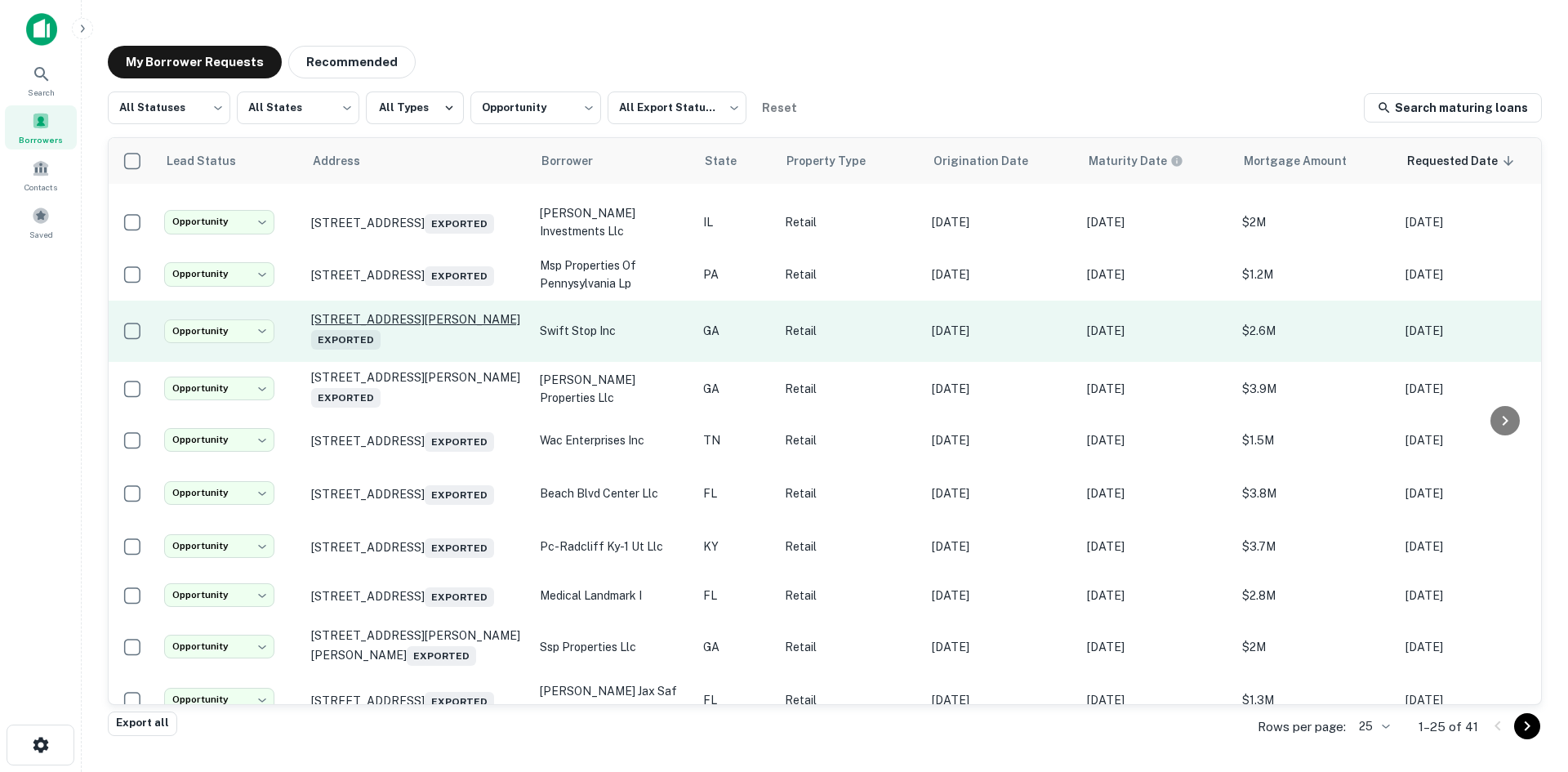
click at [432, 348] on p "1486 Scott Blvd Decatur, GA 30030 Exported" at bounding box center [417, 331] width 212 height 38
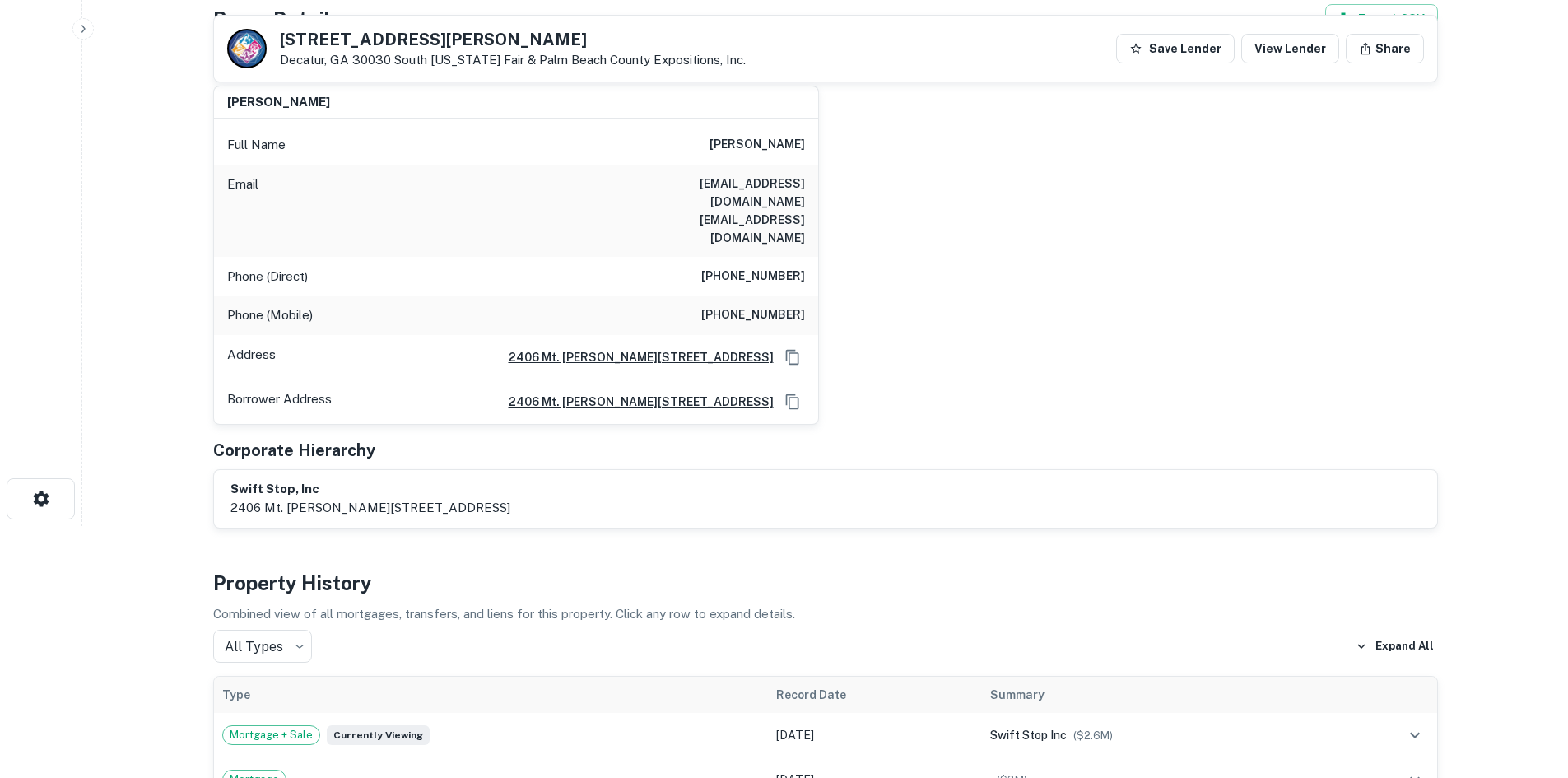
scroll to position [247, 0]
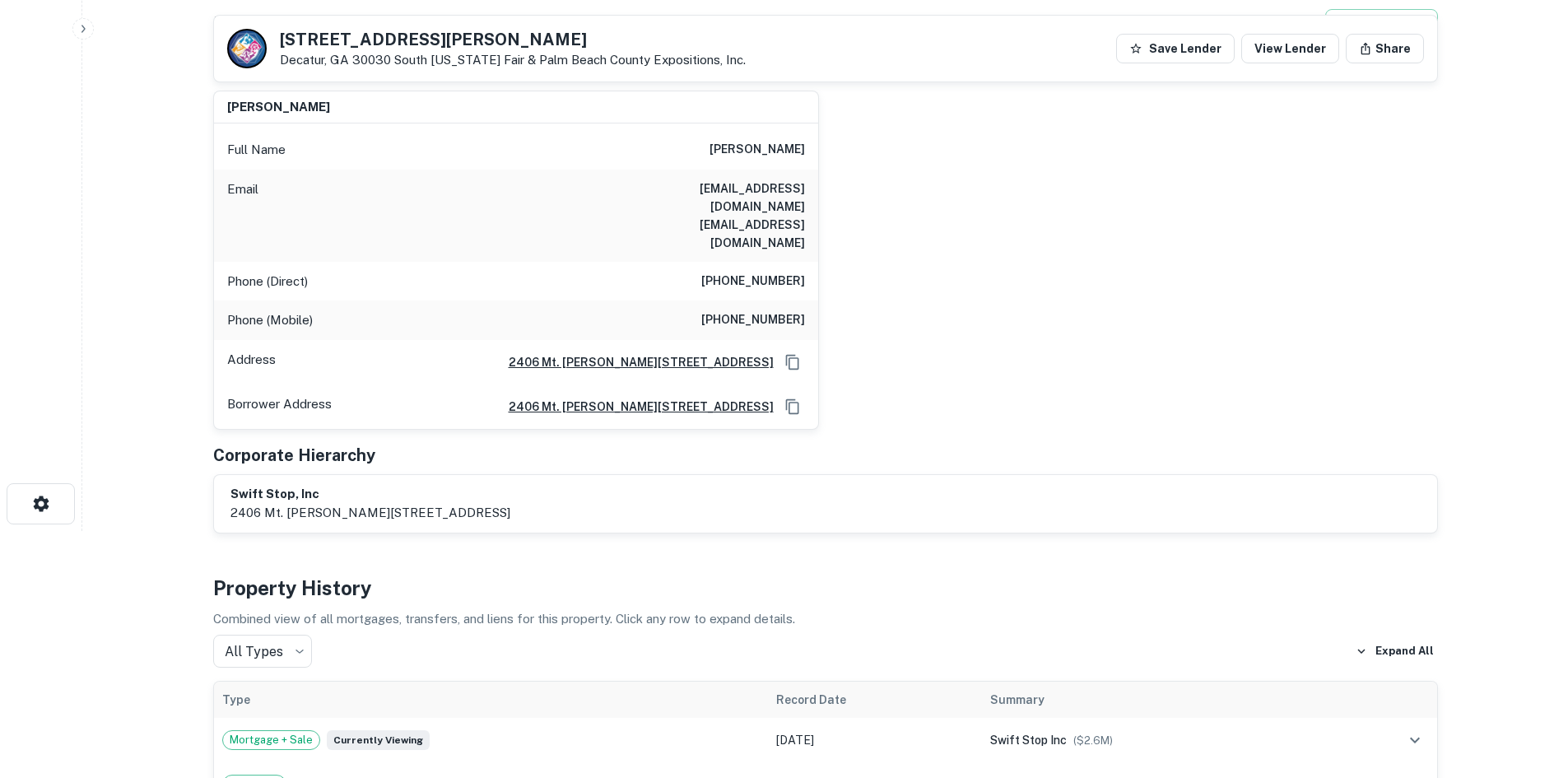
click at [764, 272] on h6 "(770) 394-8778" at bounding box center [753, 281] width 104 height 20
click at [763, 272] on h6 "(770) 394-8778" at bounding box center [753, 281] width 104 height 20
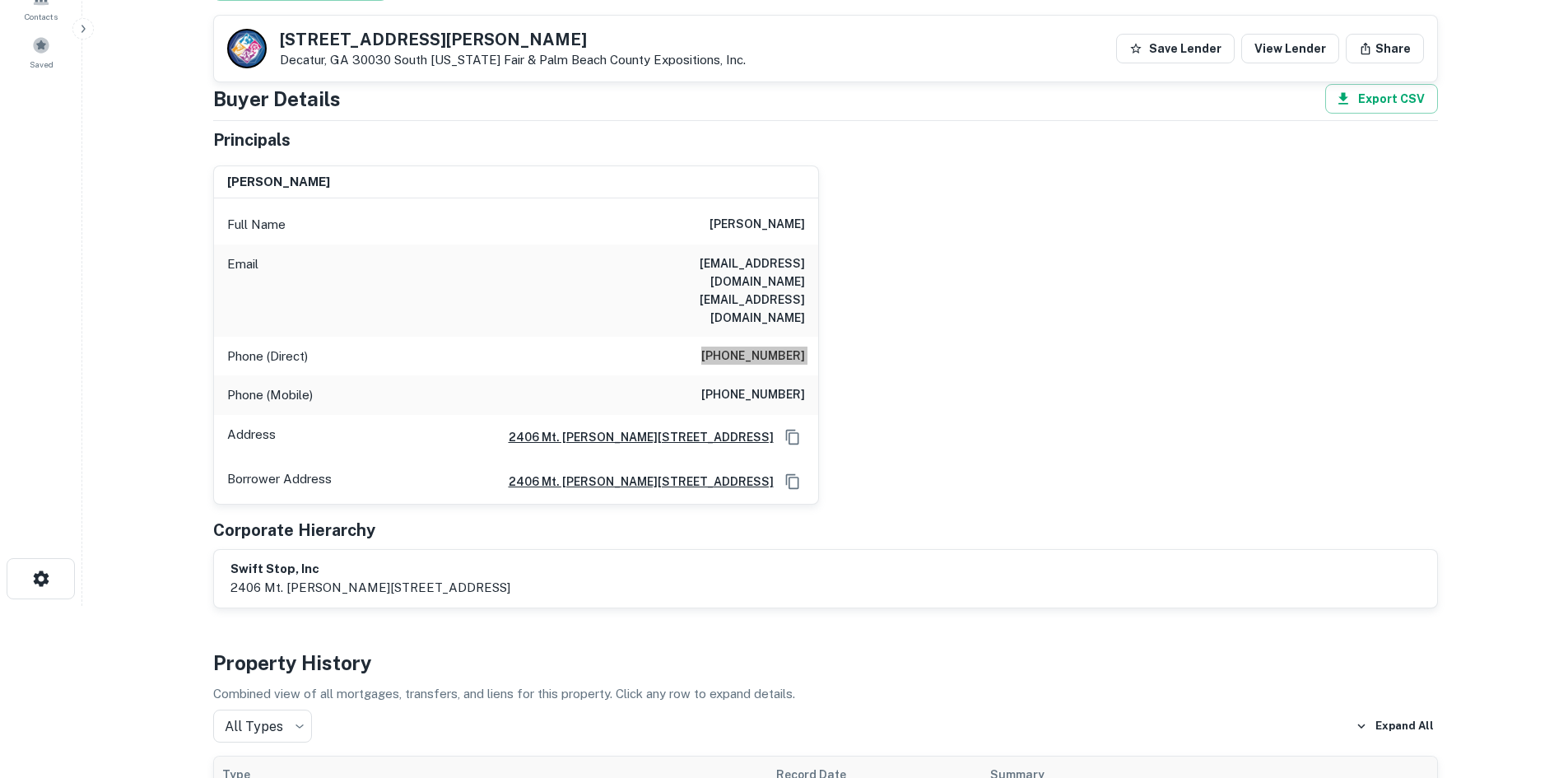
scroll to position [164, 0]
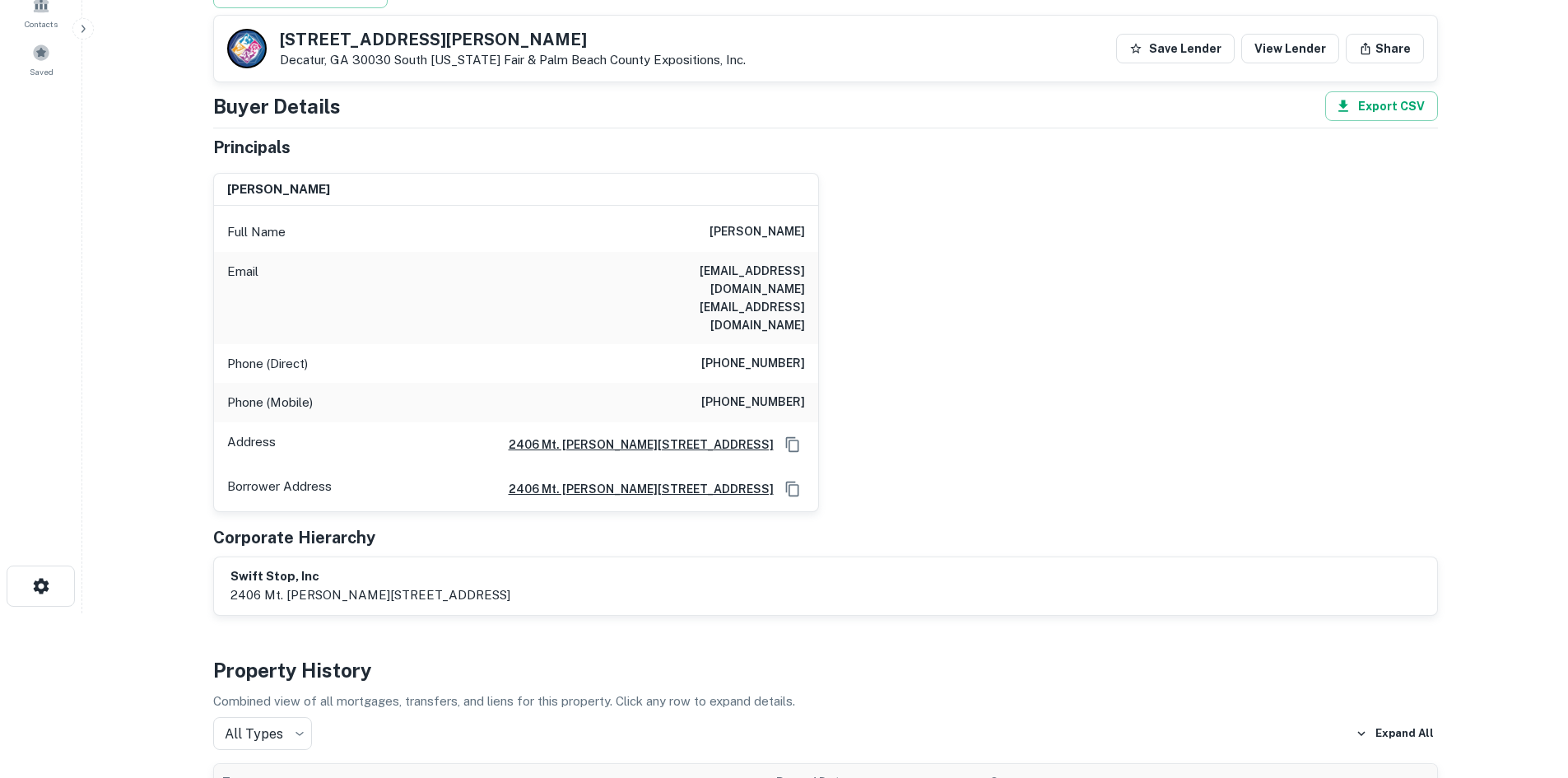
click at [764, 392] on h6 "(770) 329-9622" at bounding box center [753, 402] width 104 height 20
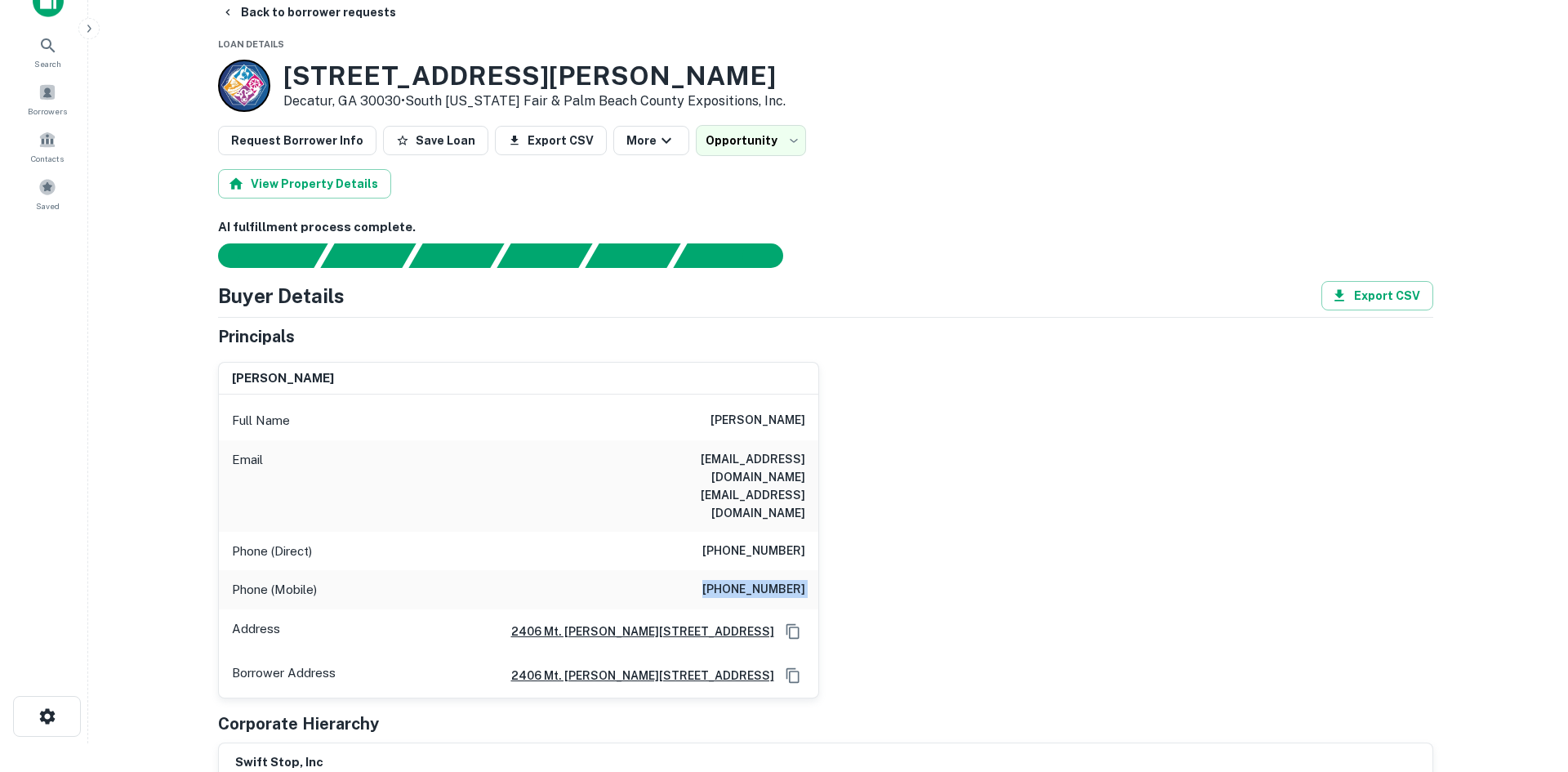
scroll to position [0, 0]
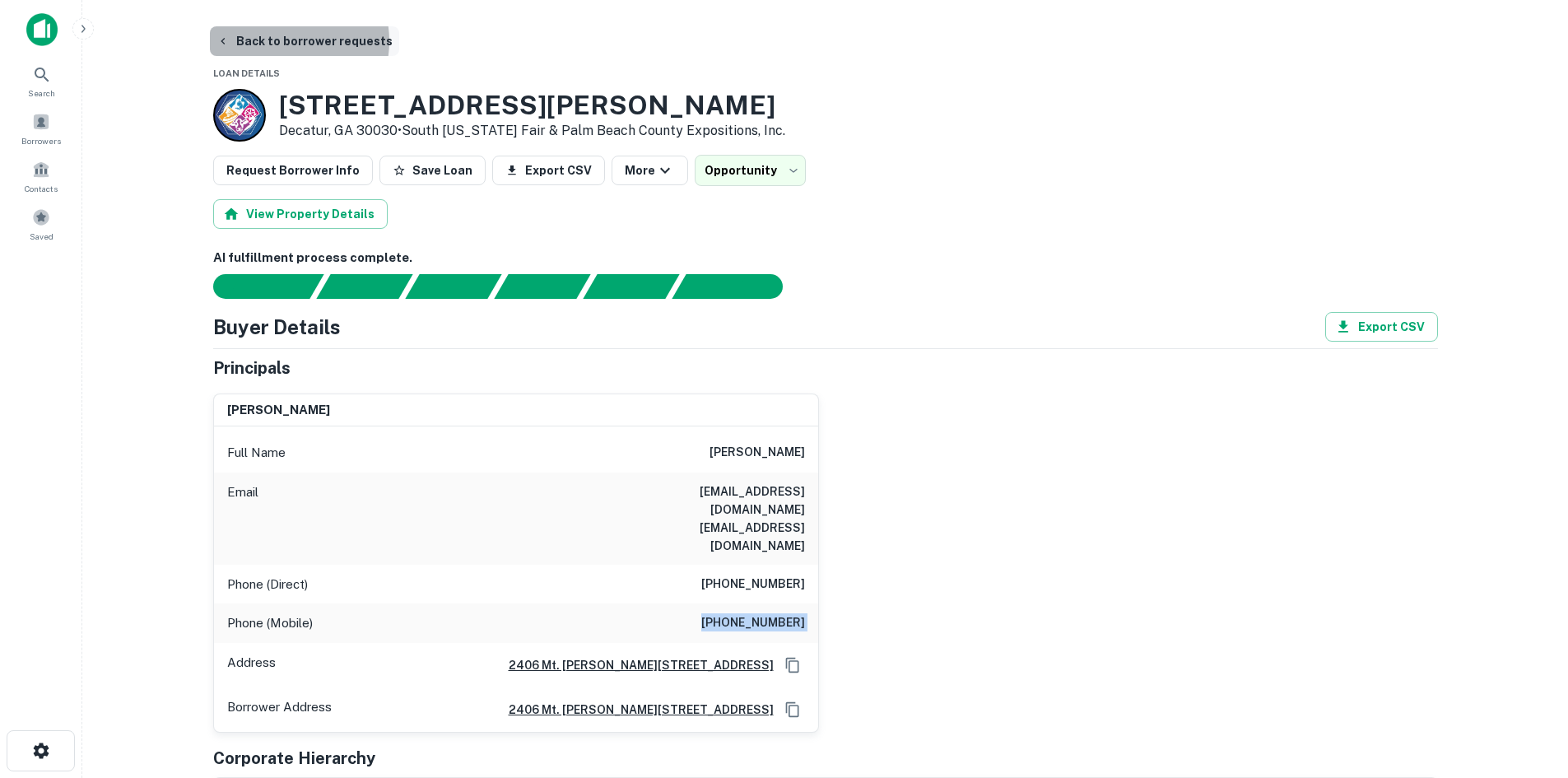
click at [279, 41] on button "Back to borrower requests" at bounding box center [304, 41] width 190 height 30
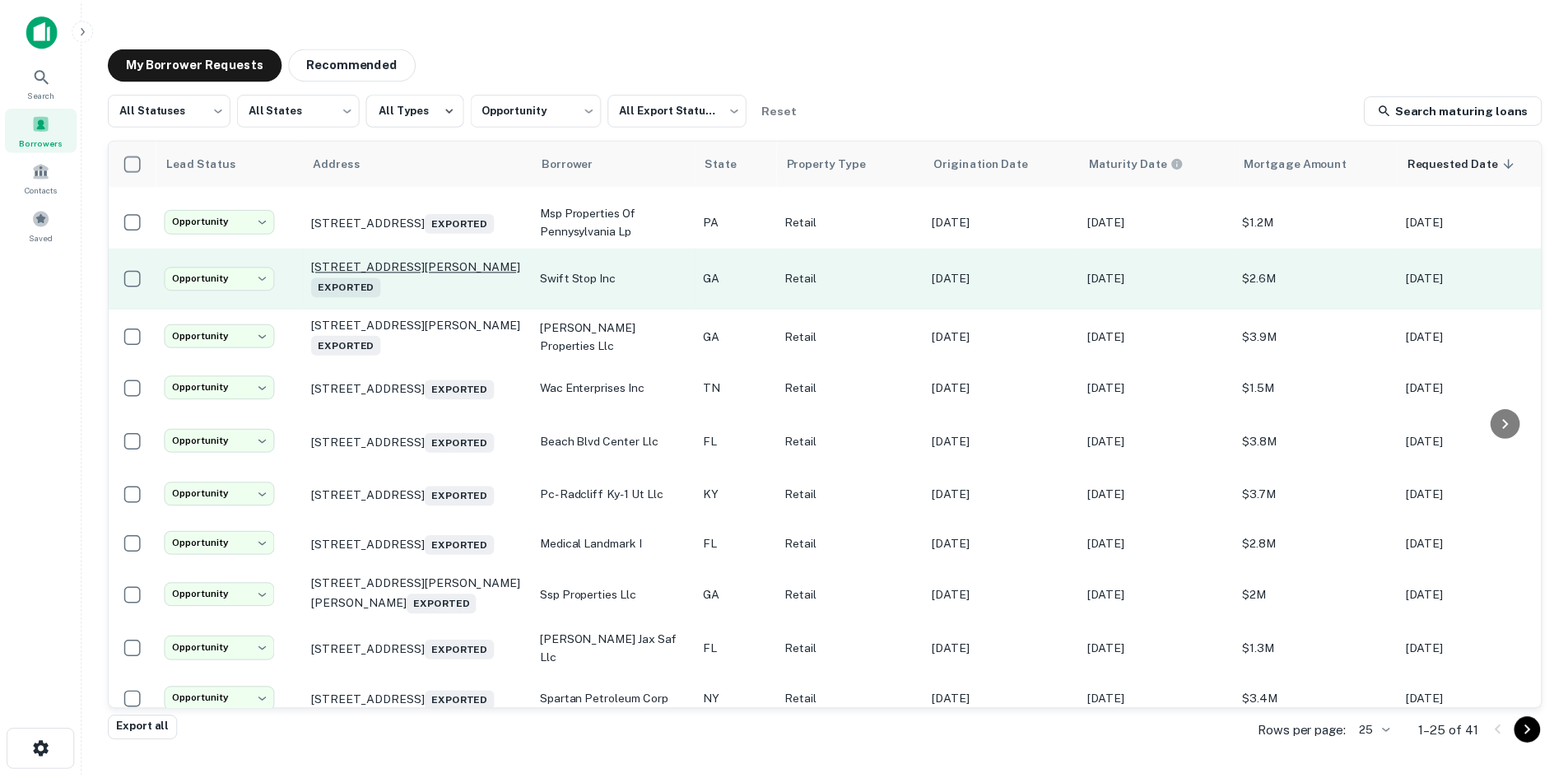
scroll to position [494, 0]
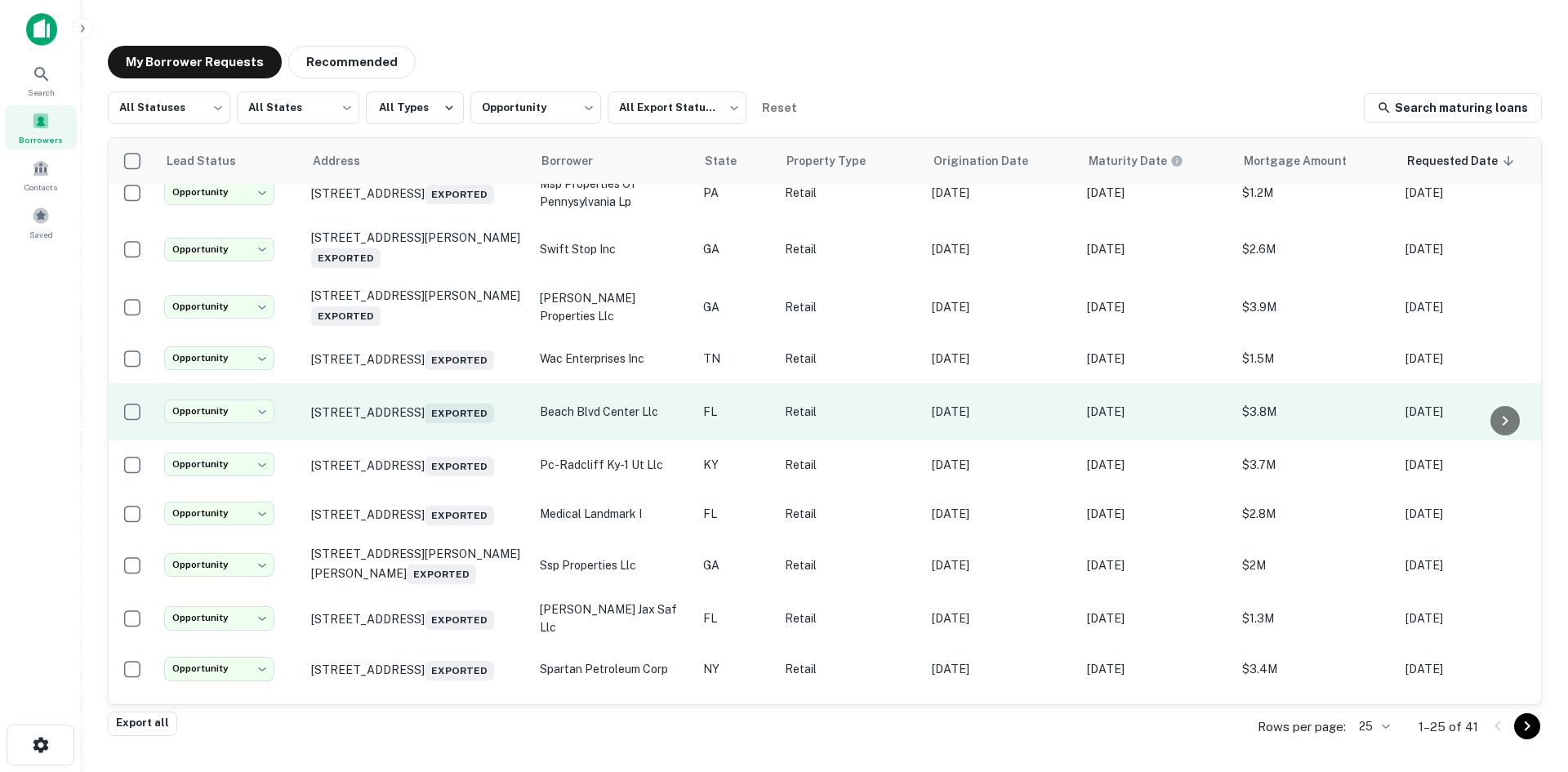
click at [433, 440] on td "10095 Beach Blvd Jacksonville, FL 32246 Exported" at bounding box center [417, 411] width 229 height 57
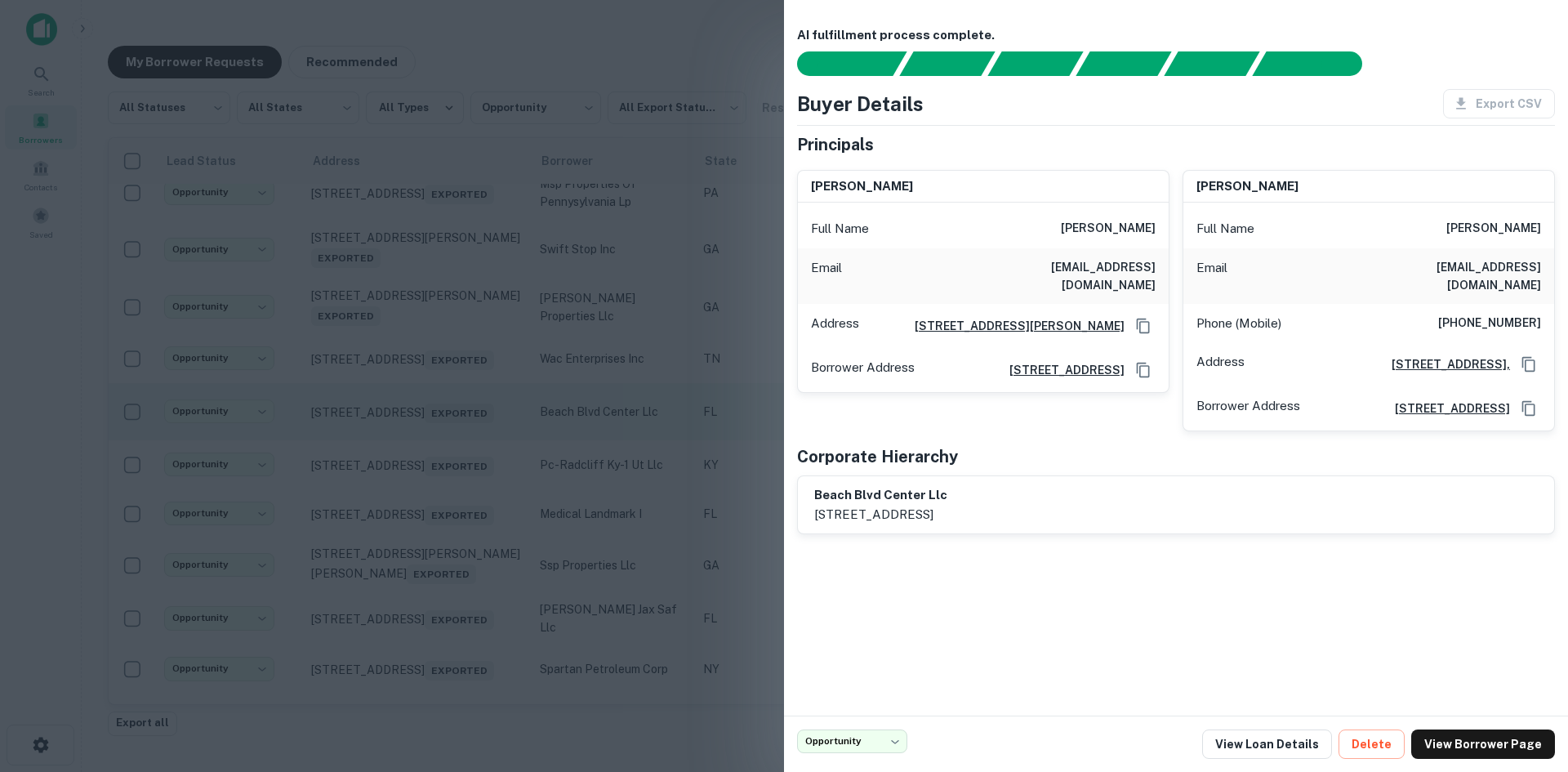
click at [433, 475] on div at bounding box center [784, 386] width 1568 height 772
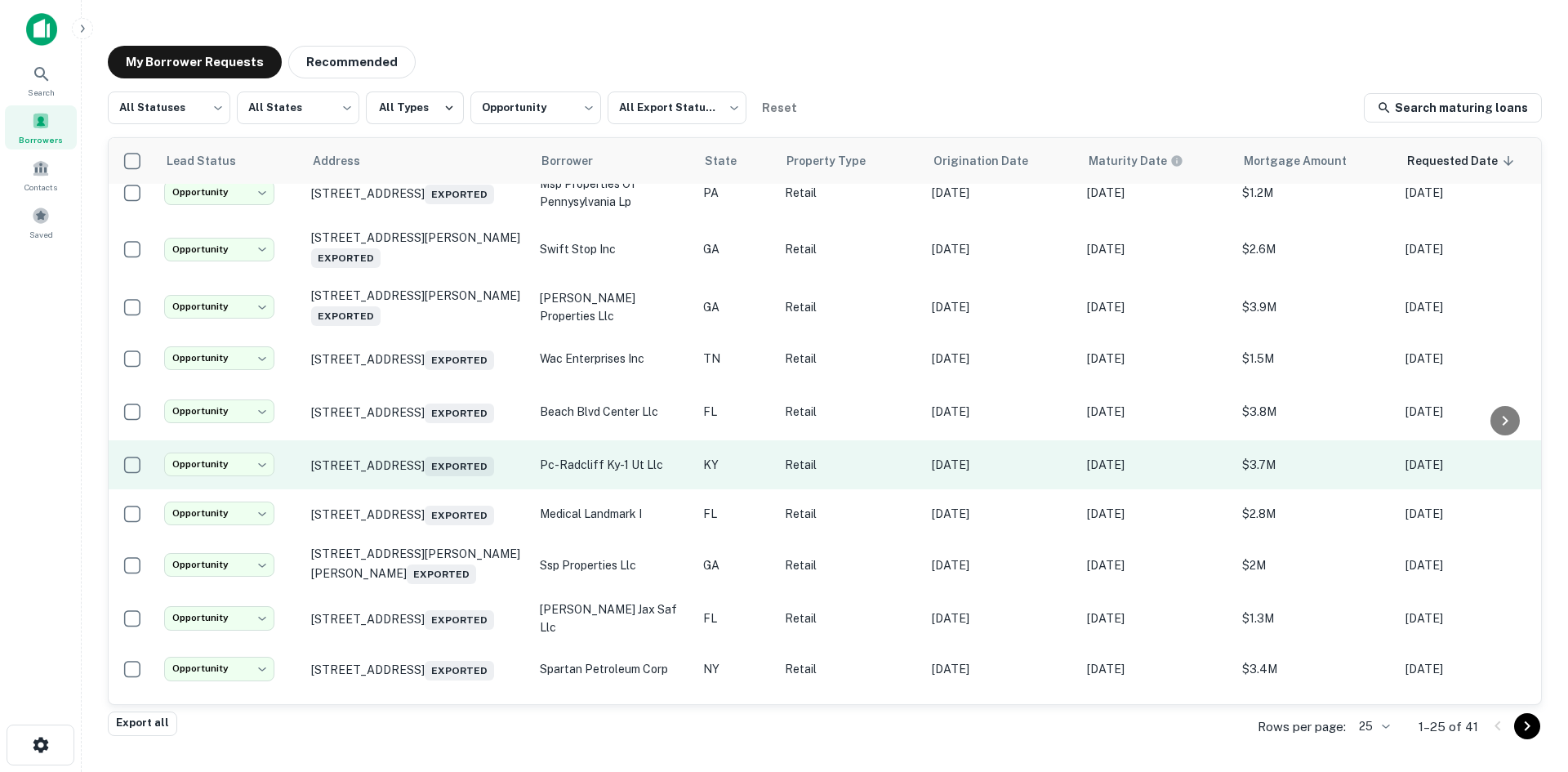
click at [423, 489] on td "201 E Main St Glendale, KY 42740 Exported" at bounding box center [417, 464] width 229 height 49
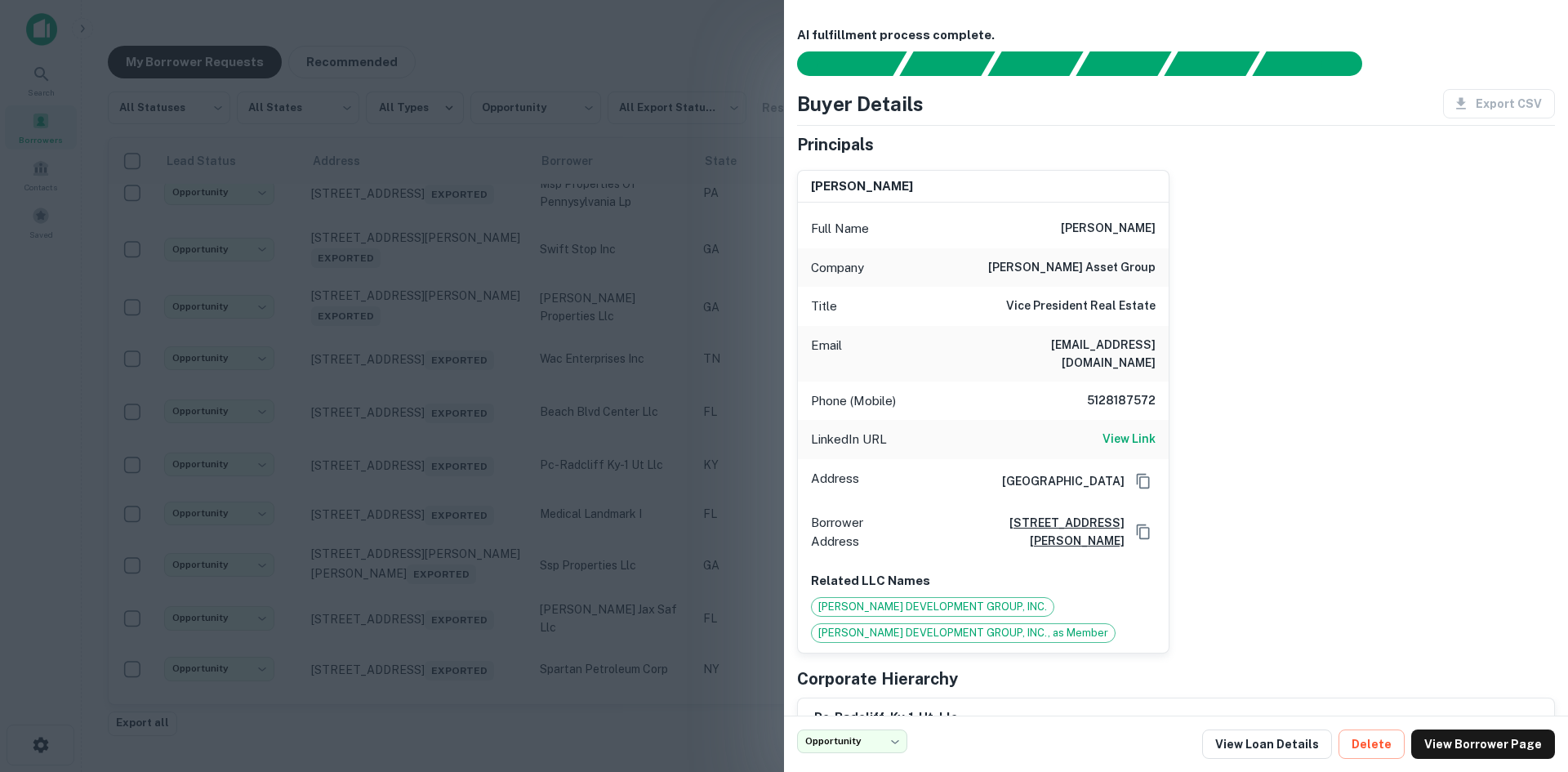
click at [414, 535] on div at bounding box center [784, 386] width 1568 height 772
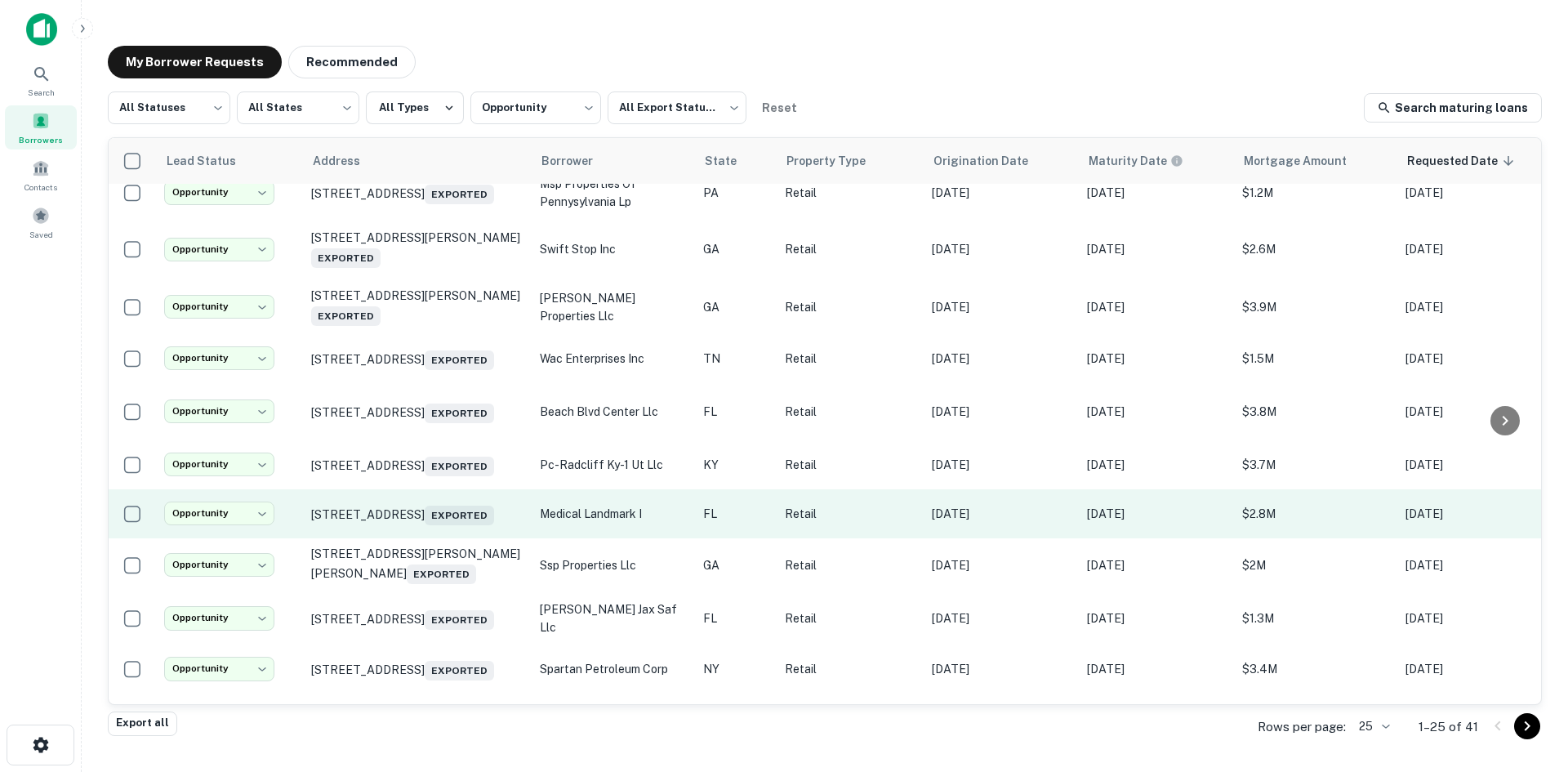
click at [499, 538] on td "2839 County Road 210 W Saint Augustine, FL 32092 Exported" at bounding box center [417, 513] width 229 height 49
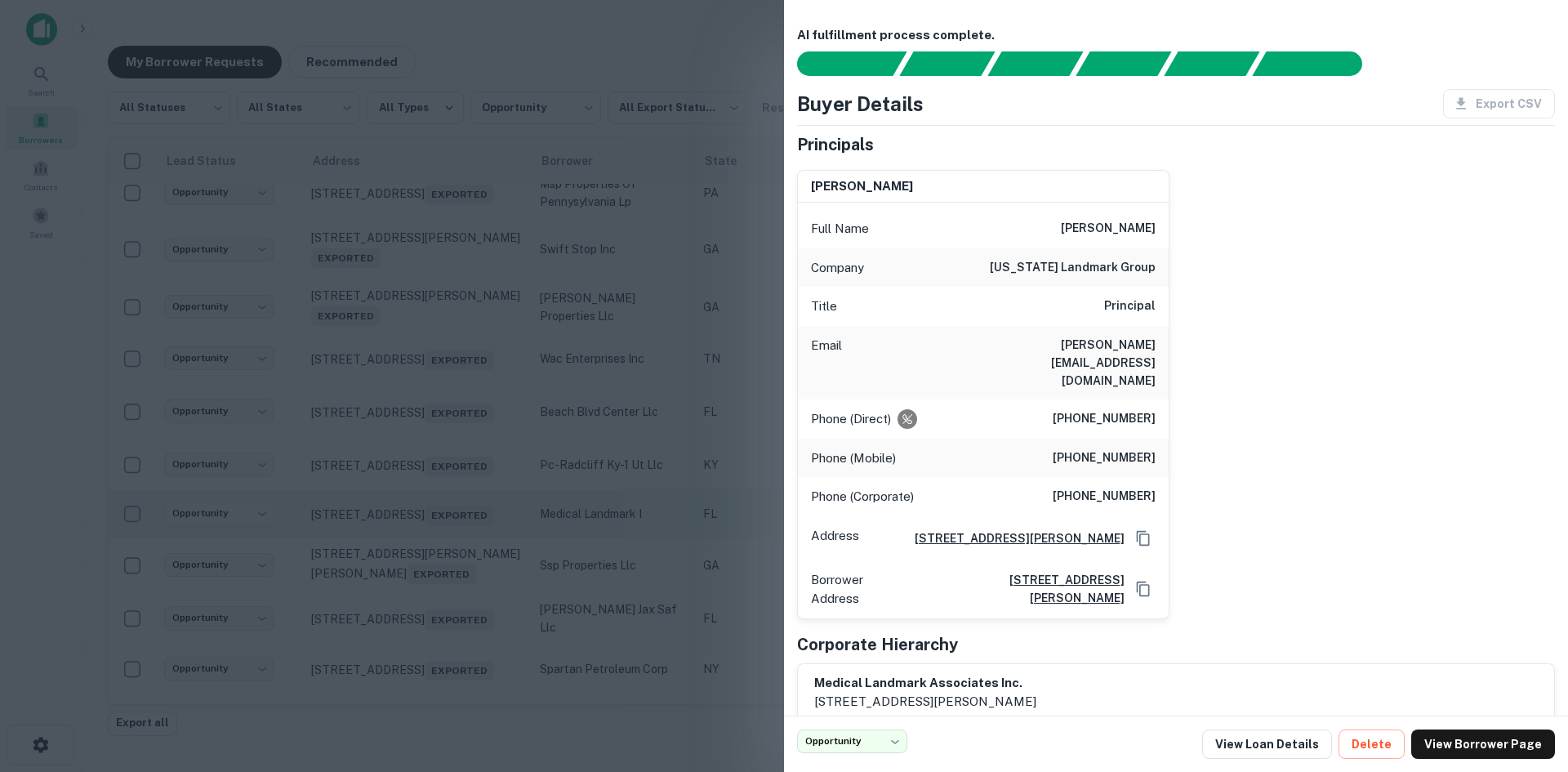
click at [499, 584] on div at bounding box center [784, 386] width 1568 height 772
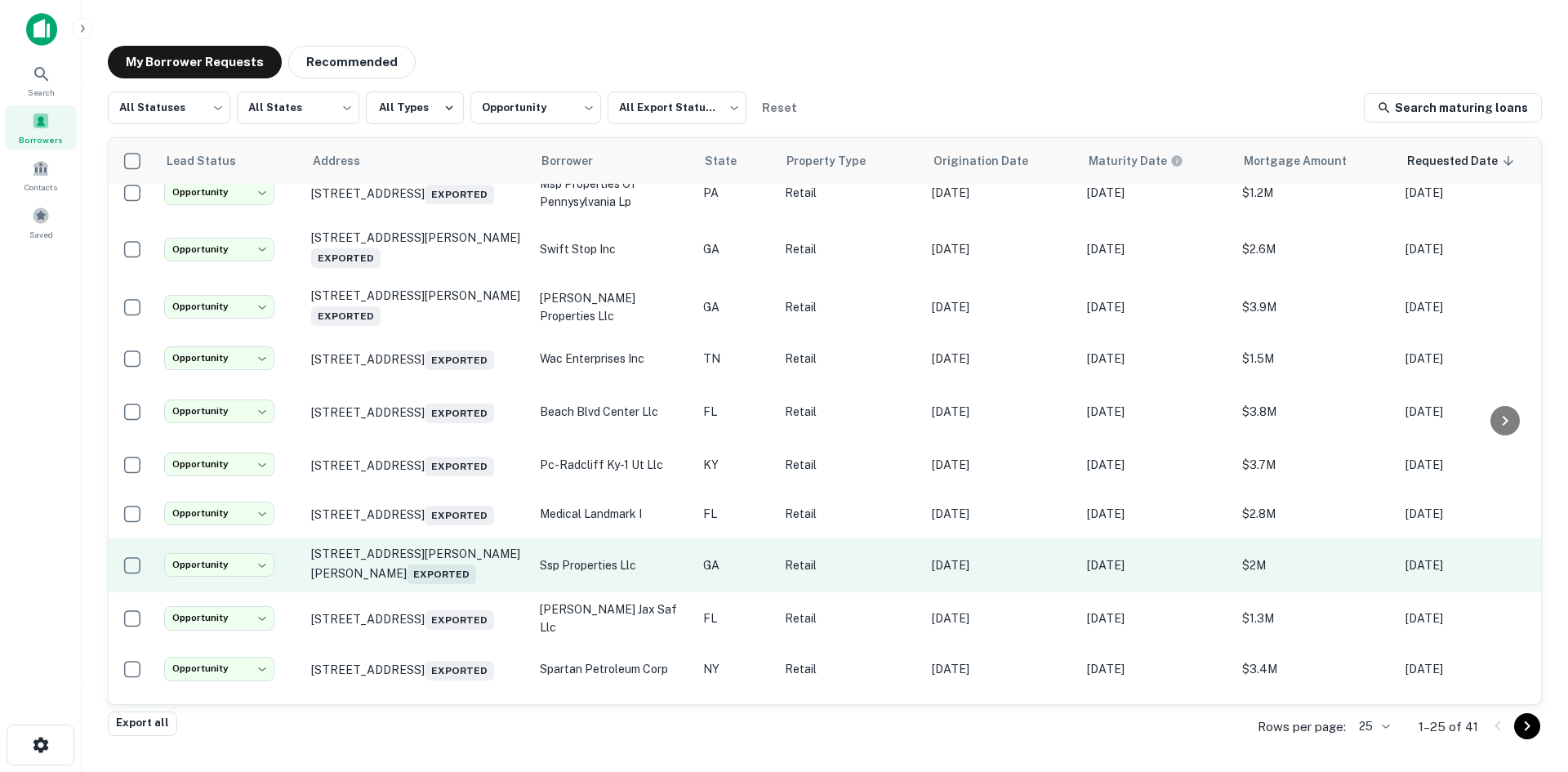
click at [463, 592] on td "5390 Flynn Crossing Dr Alpharetta, GA 30005 Exported" at bounding box center [417, 565] width 229 height 54
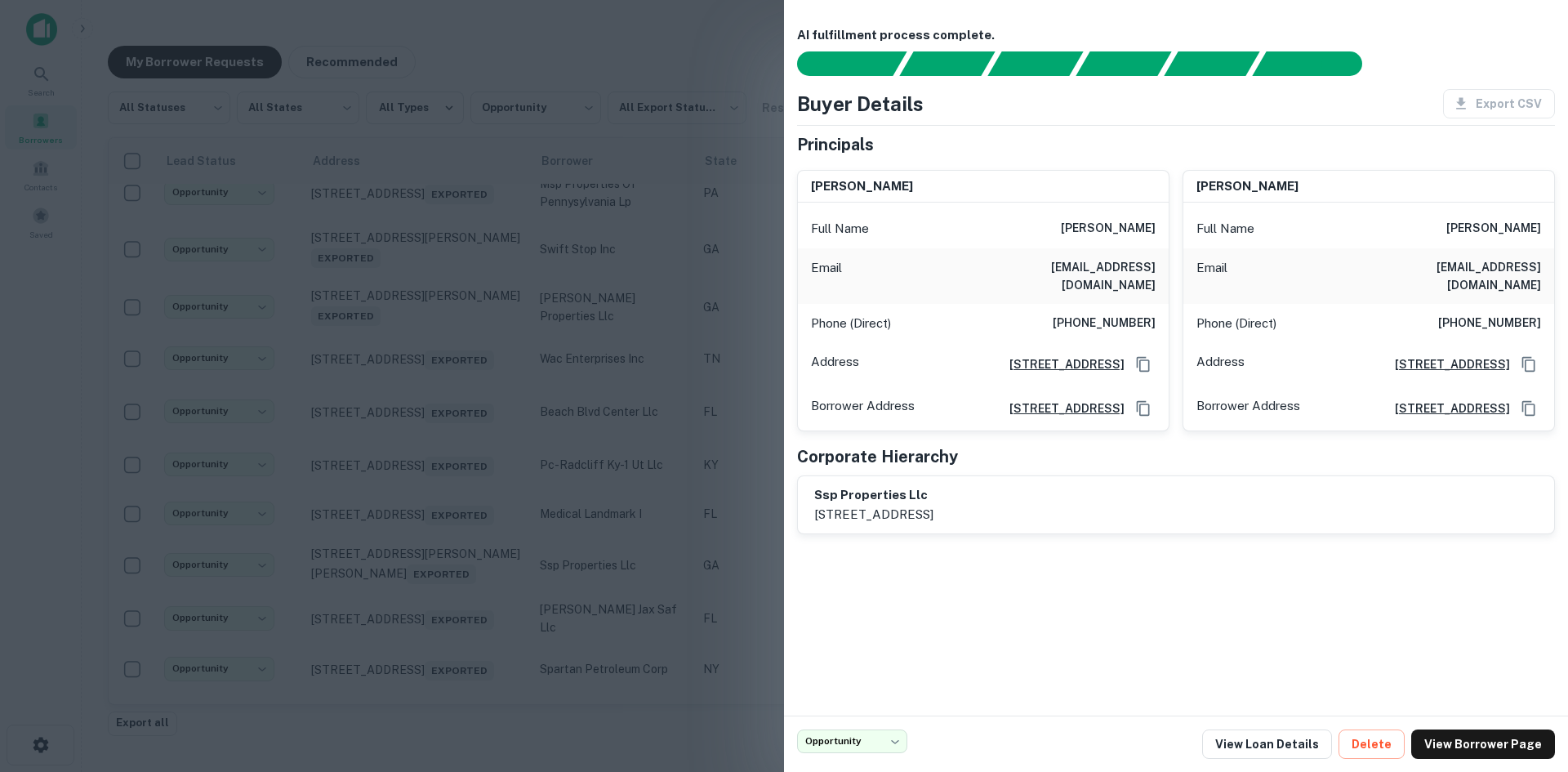
click at [462, 639] on div at bounding box center [784, 386] width 1568 height 772
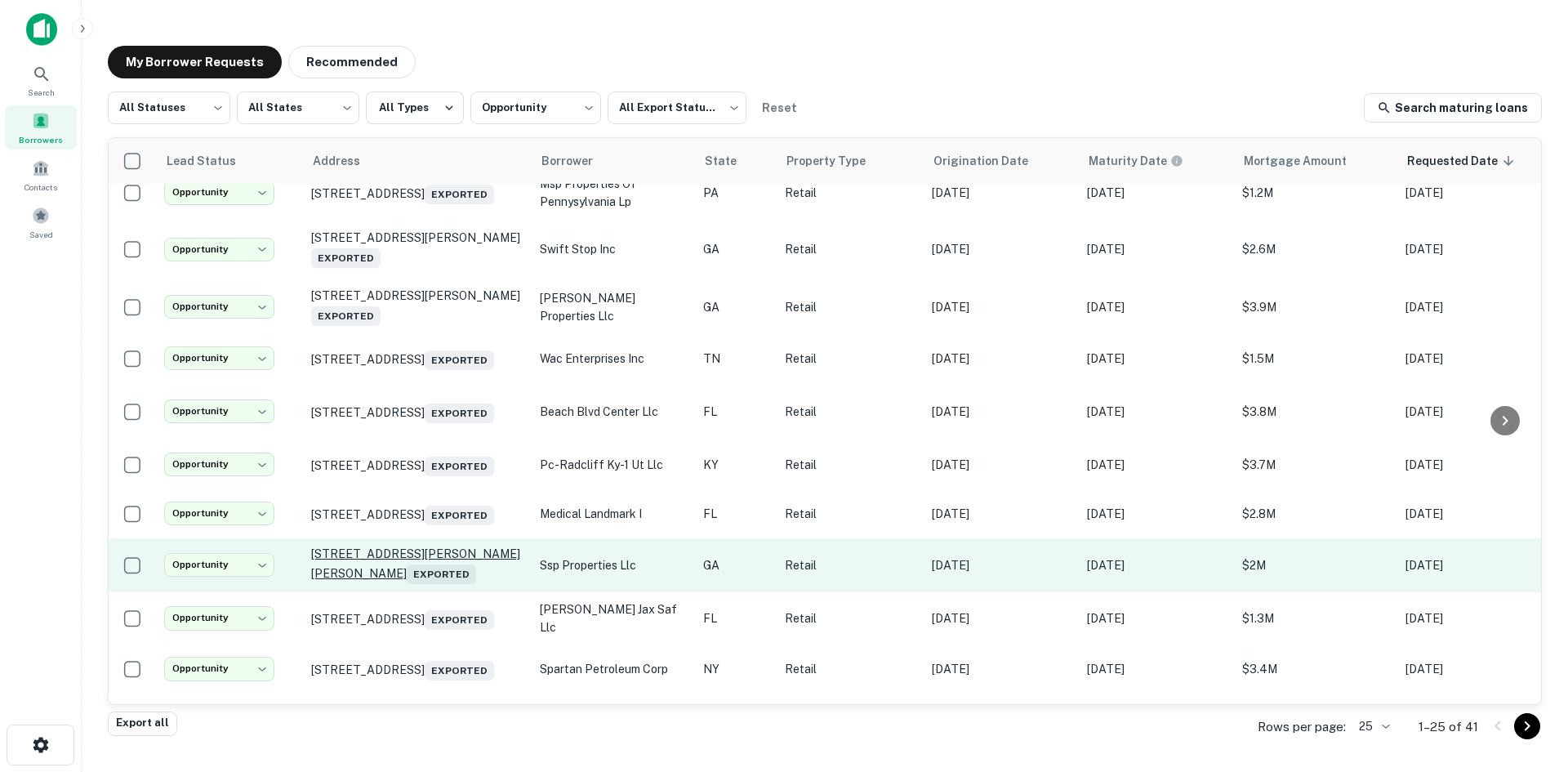
click at [441, 584] on p "5390 Flynn Crossing Dr Alpharetta, GA 30005 Exported" at bounding box center [417, 565] width 212 height 38
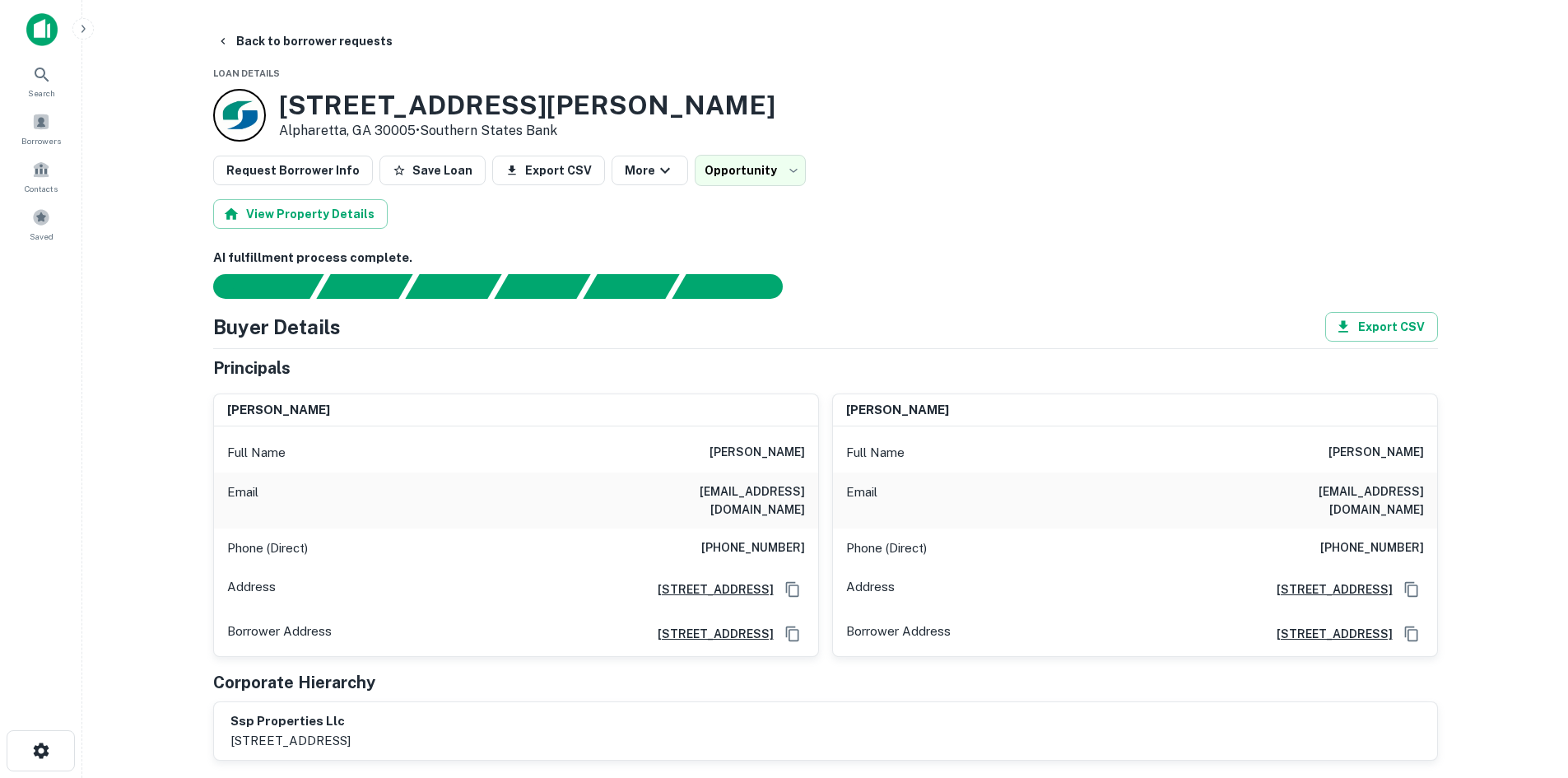
click at [745, 538] on h6 "(978) 930-3611" at bounding box center [753, 547] width 104 height 20
drag, startPoint x: 326, startPoint y: 26, endPoint x: 291, endPoint y: 27, distance: 35.0
click at [326, 26] on button "Back to borrower requests" at bounding box center [304, 41] width 190 height 30
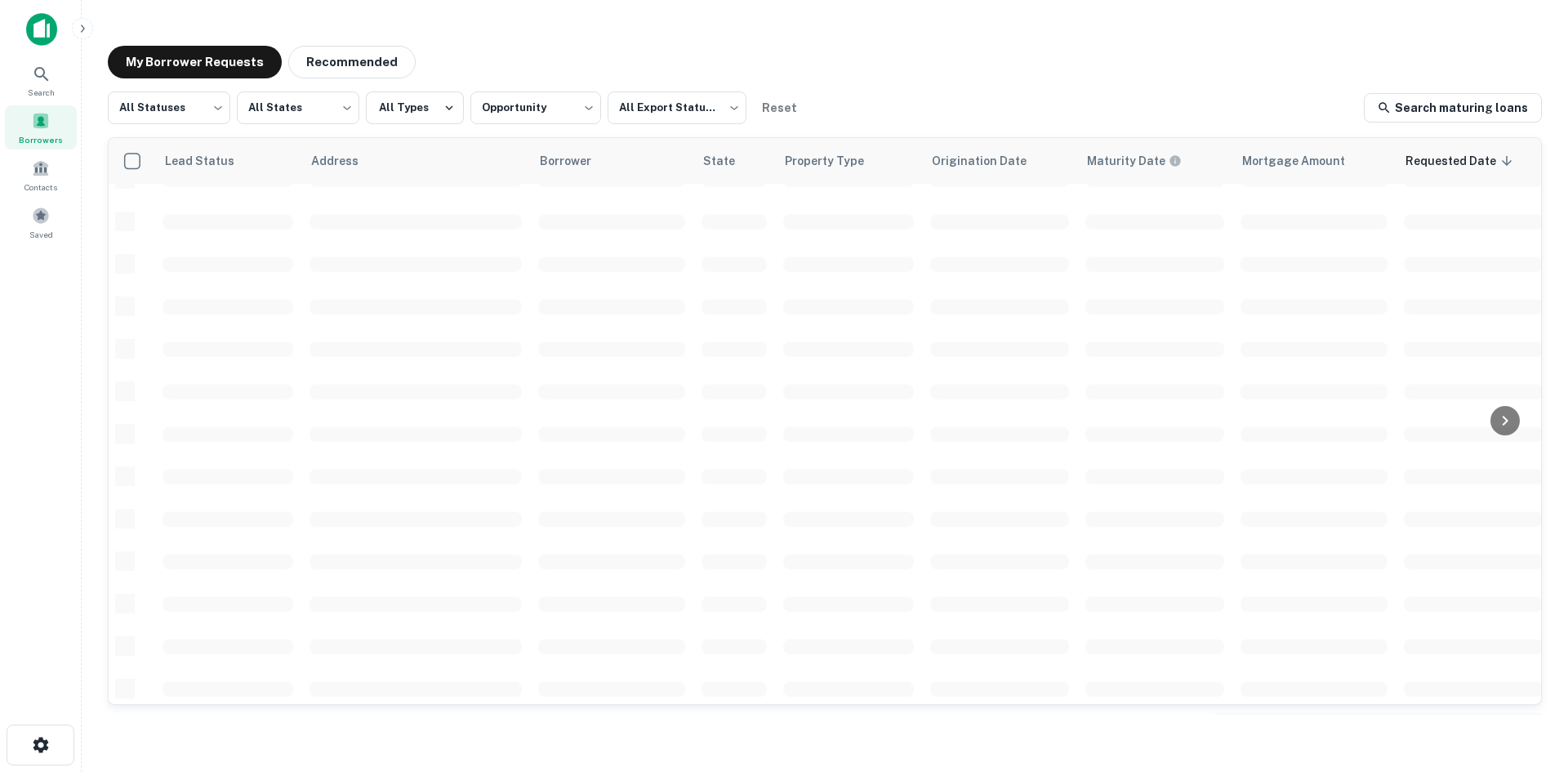
scroll to position [553, 0]
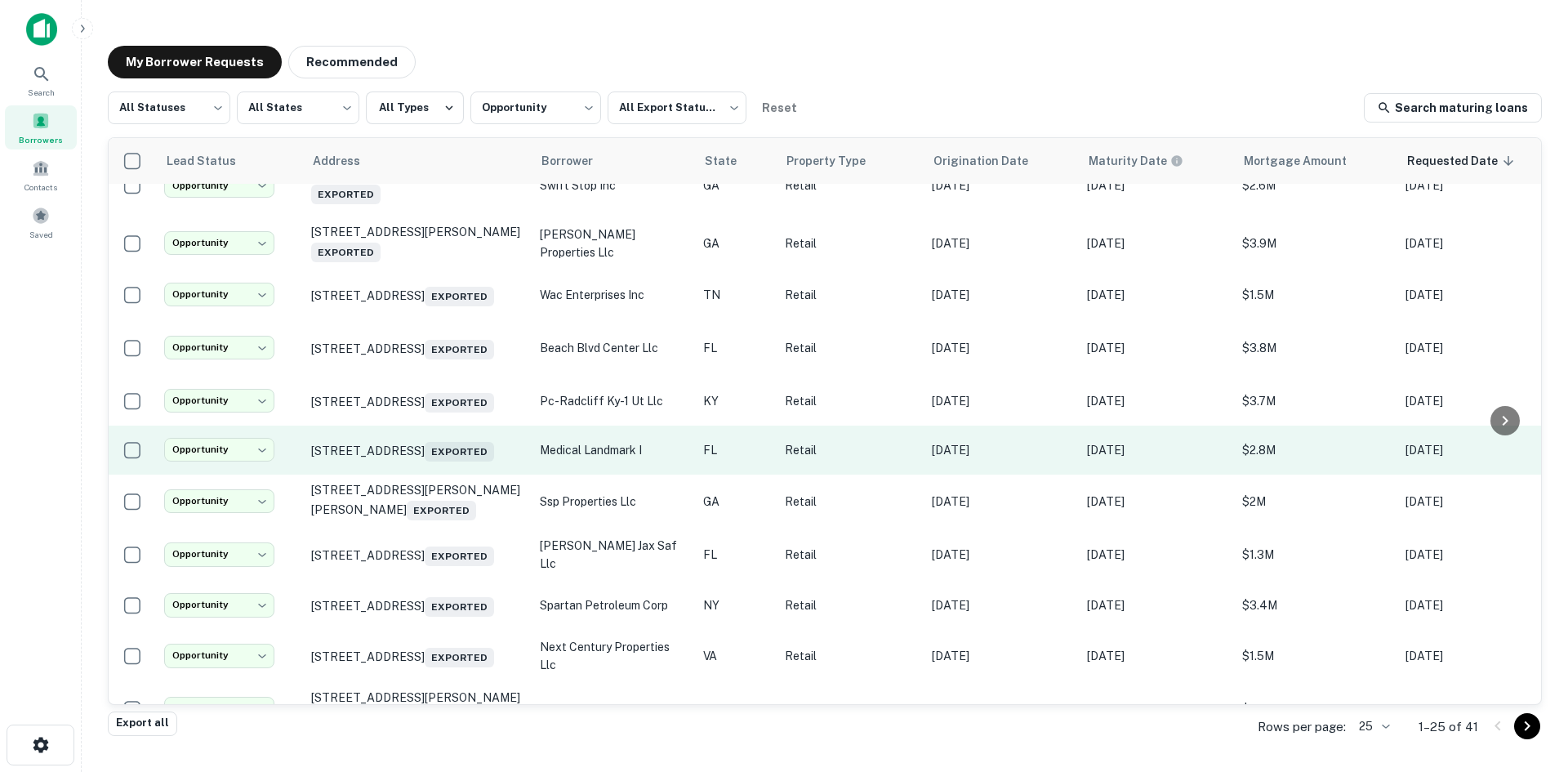
click at [408, 475] on td "2839 County Road 210 W Saint Augustine, FL 32092 Exported" at bounding box center [417, 449] width 229 height 49
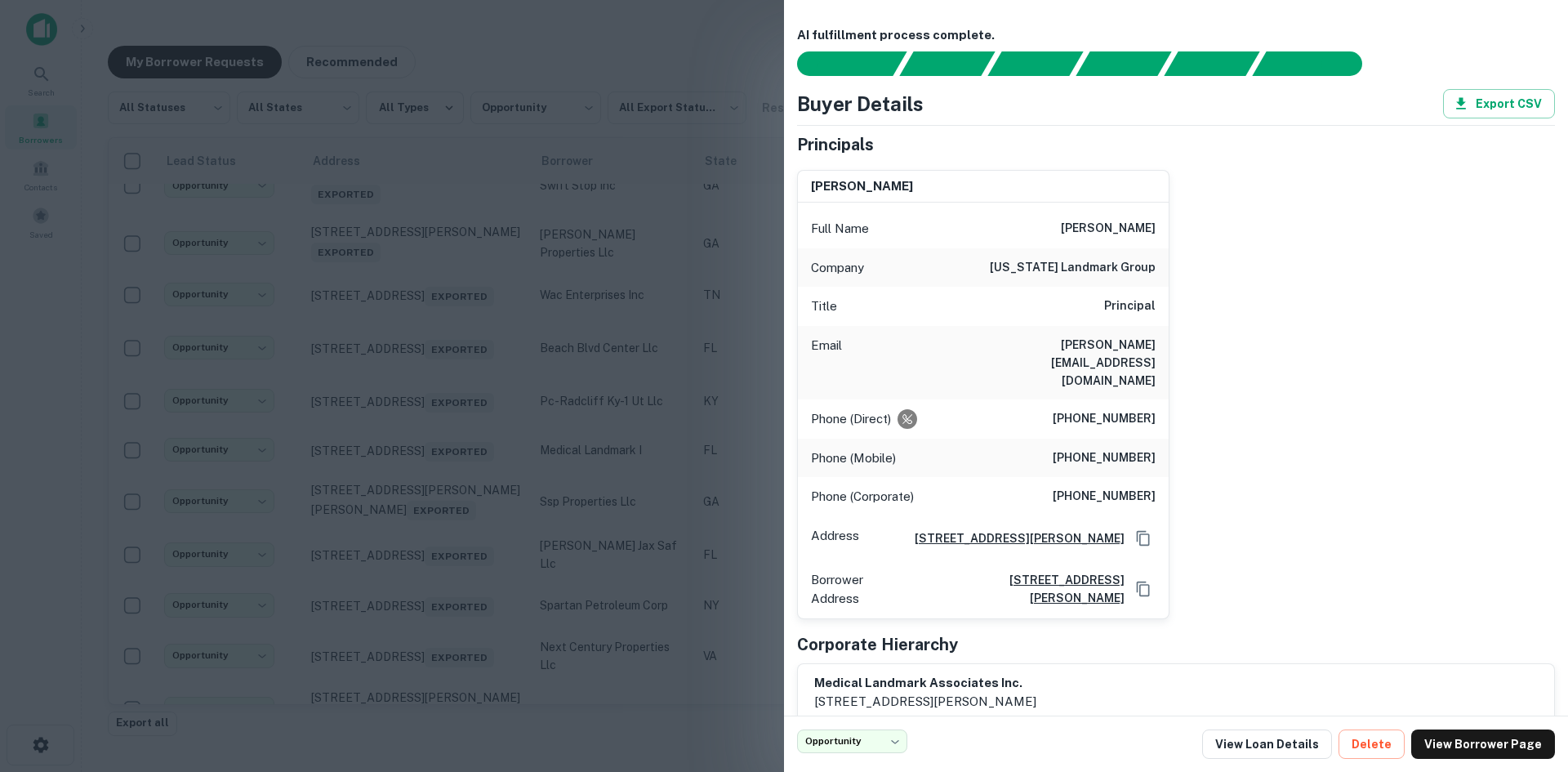
click at [436, 502] on div at bounding box center [784, 386] width 1568 height 772
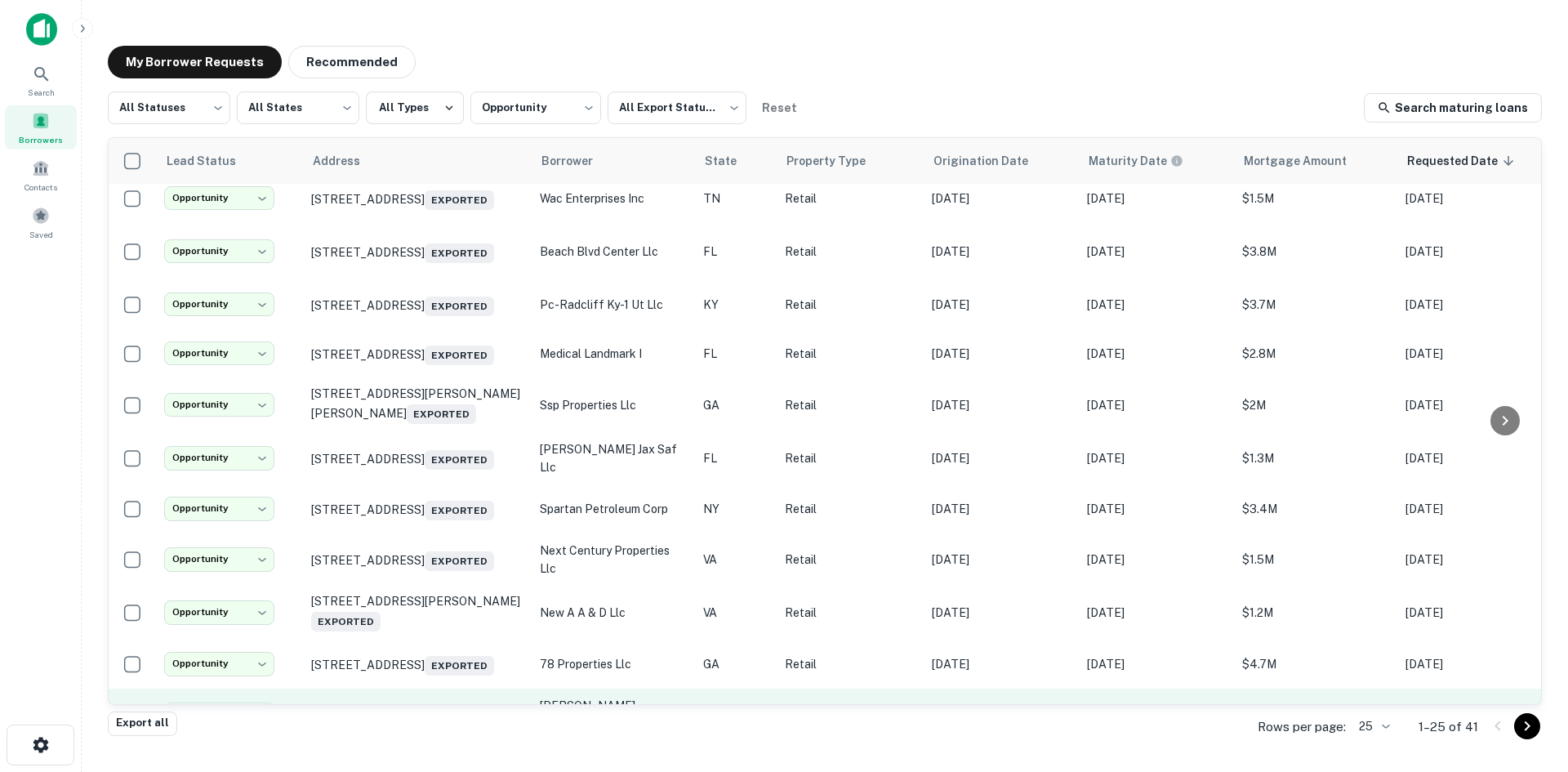
scroll to position [875, 0]
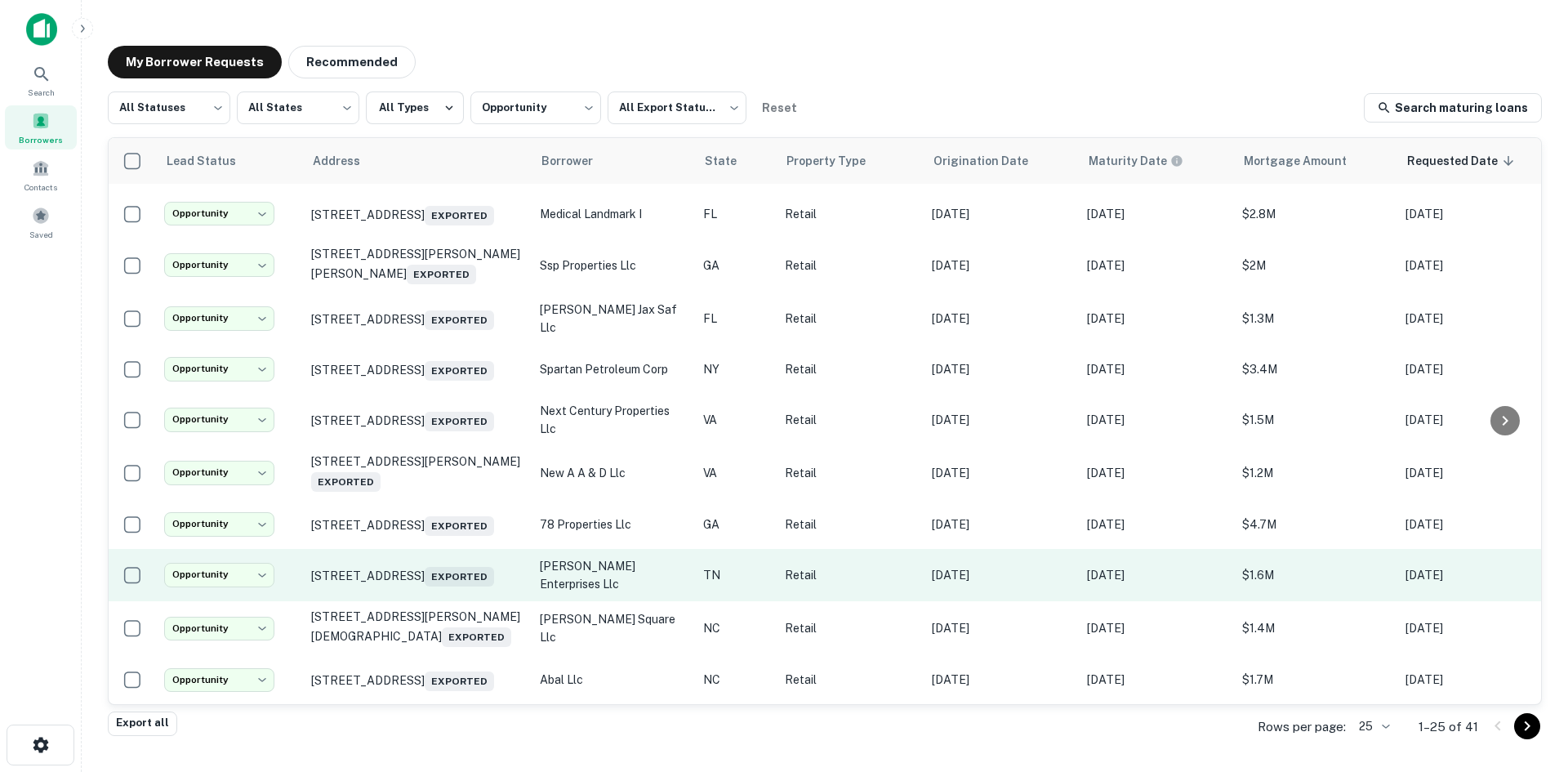
click at [414, 580] on td "19965 Alberta St Oneida, TN 37841 Exported" at bounding box center [417, 575] width 229 height 52
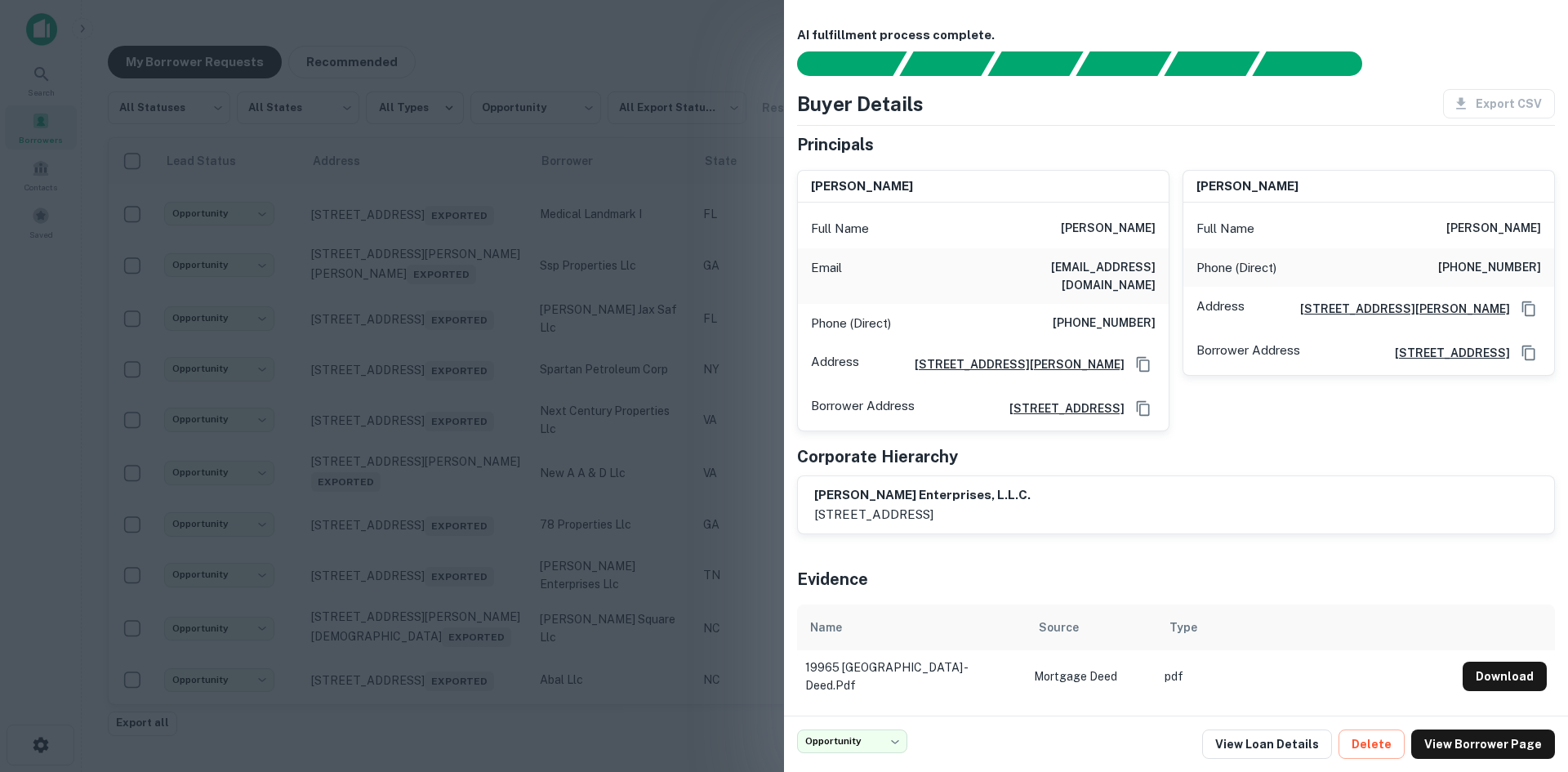
click at [414, 573] on div at bounding box center [784, 386] width 1568 height 772
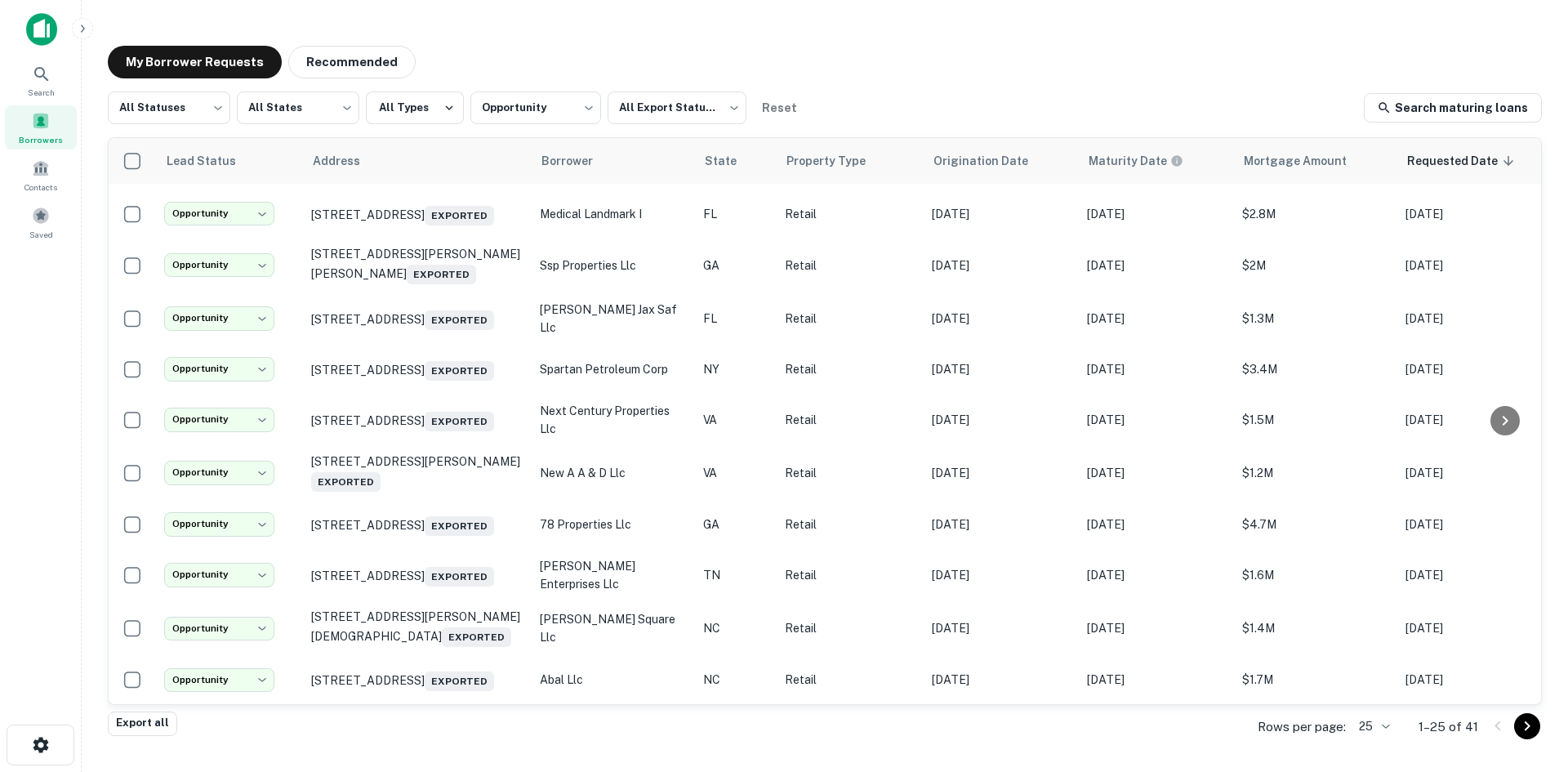
click at [1372, 740] on div "Rows per page: 25 ** 1–25 of 41" at bounding box center [1390, 727] width 304 height 44
click at [1371, 728] on body "**********" at bounding box center [784, 386] width 1568 height 772
click at [1357, 730] on li "1000" at bounding box center [1375, 738] width 56 height 30
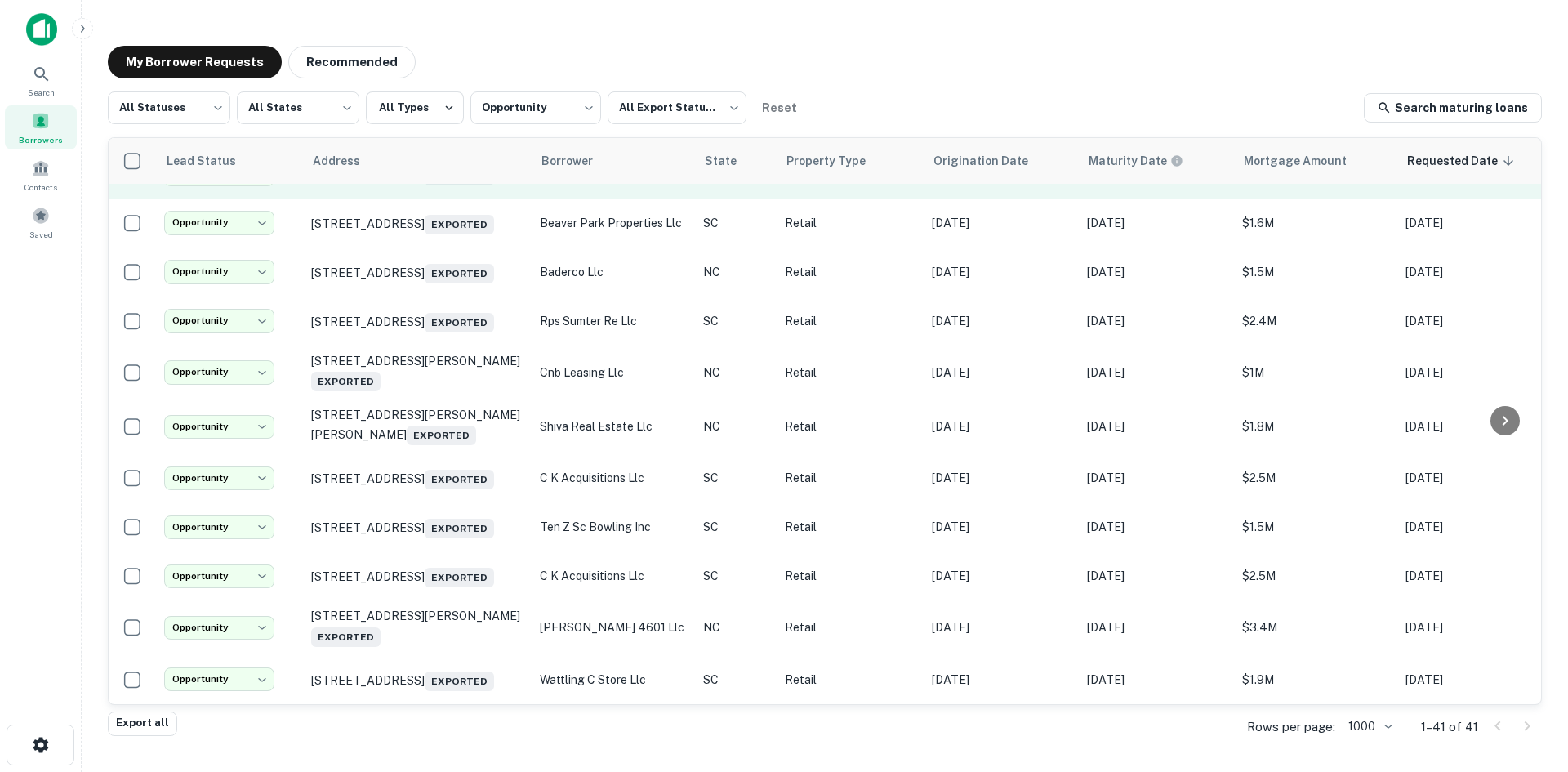
scroll to position [1740, 0]
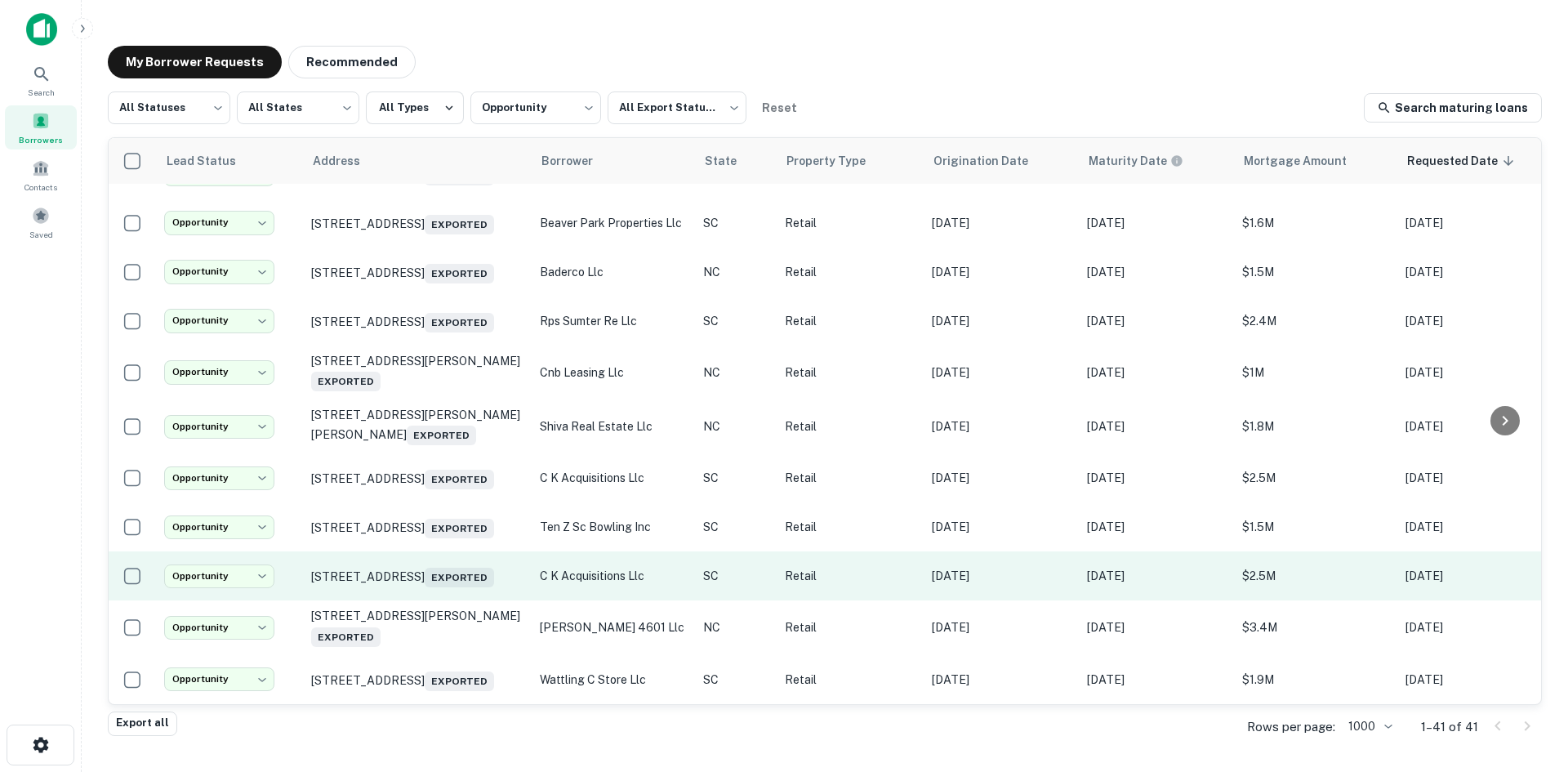
click at [450, 580] on td "2628 Broad River Rd Columbia, SC 29210 Exported" at bounding box center [417, 576] width 229 height 49
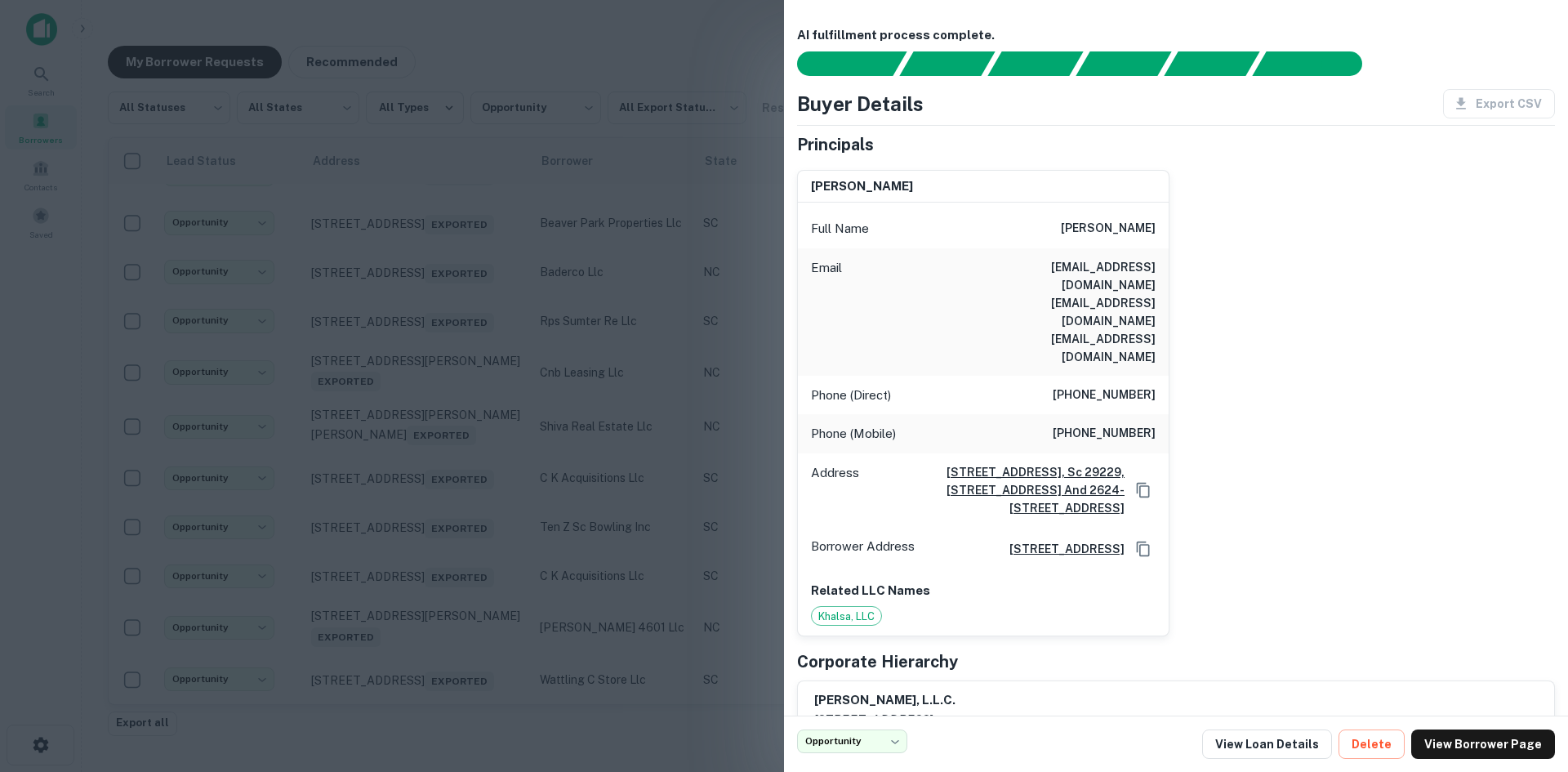
click at [450, 574] on div at bounding box center [784, 386] width 1568 height 772
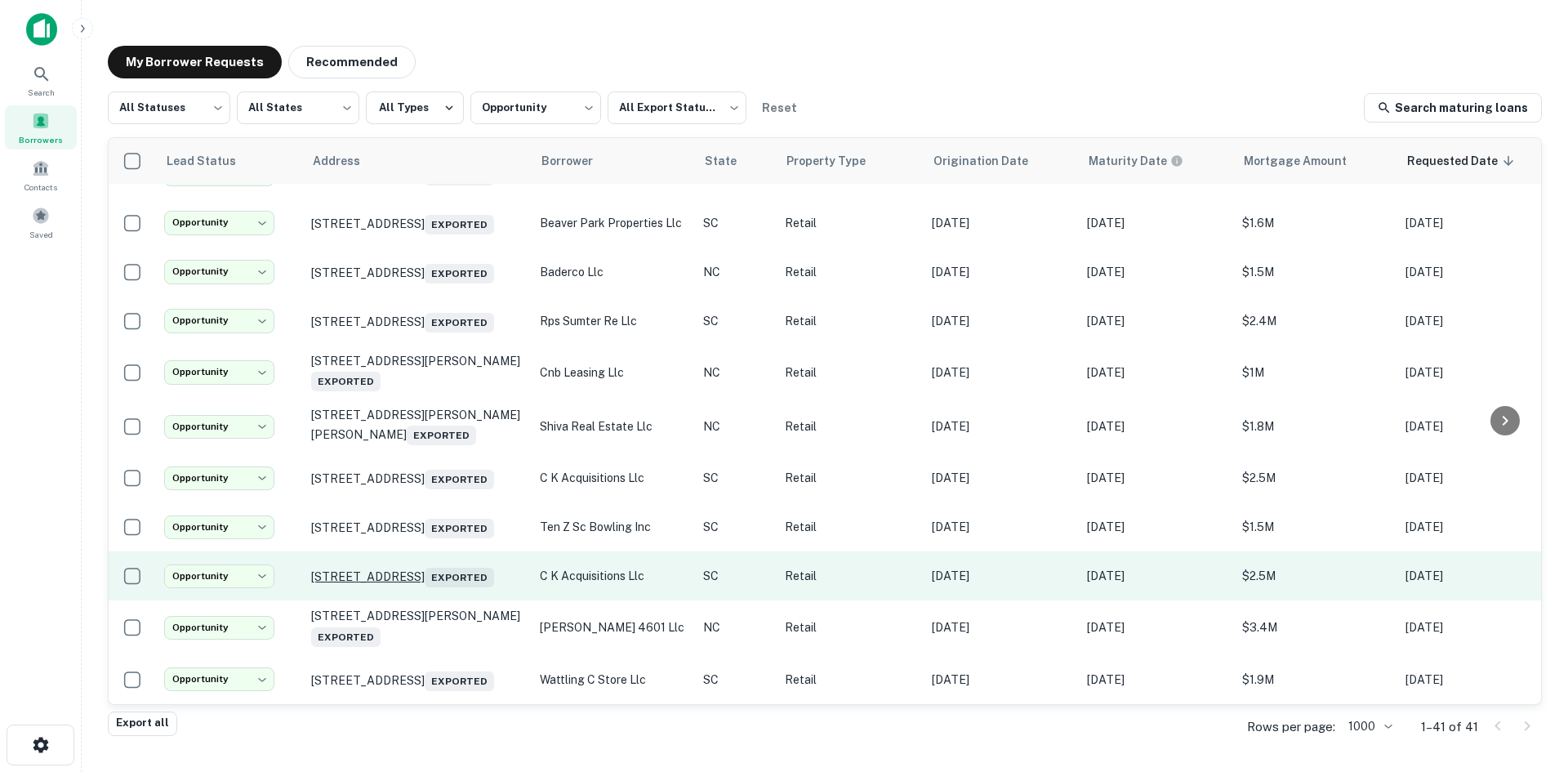
click at [444, 564] on p "2628 Broad River Rd Columbia, SC 29210 Exported" at bounding box center [417, 576] width 212 height 23
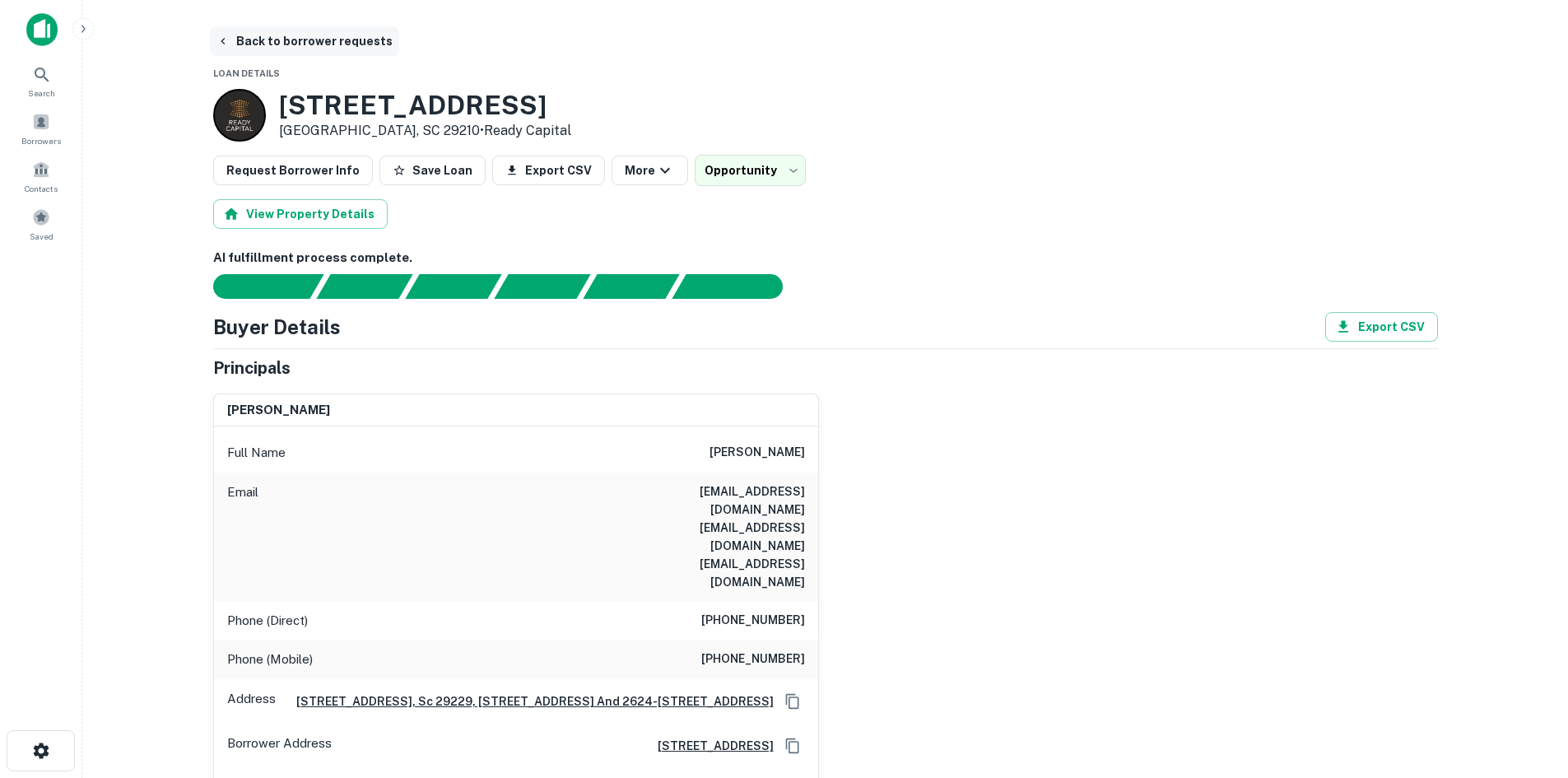
click at [326, 38] on button "Back to borrower requests" at bounding box center [304, 41] width 190 height 30
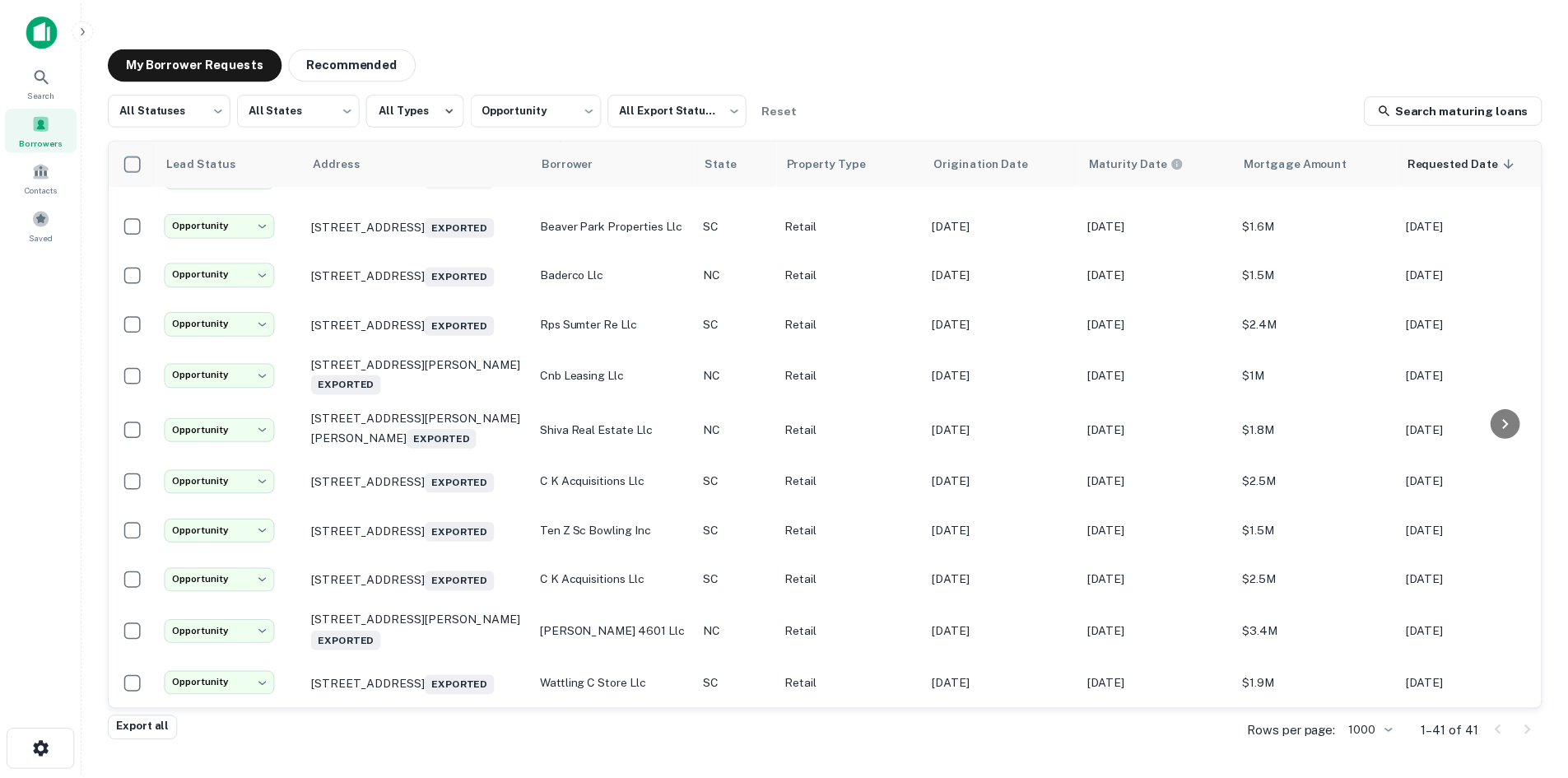
scroll to position [1753, 0]
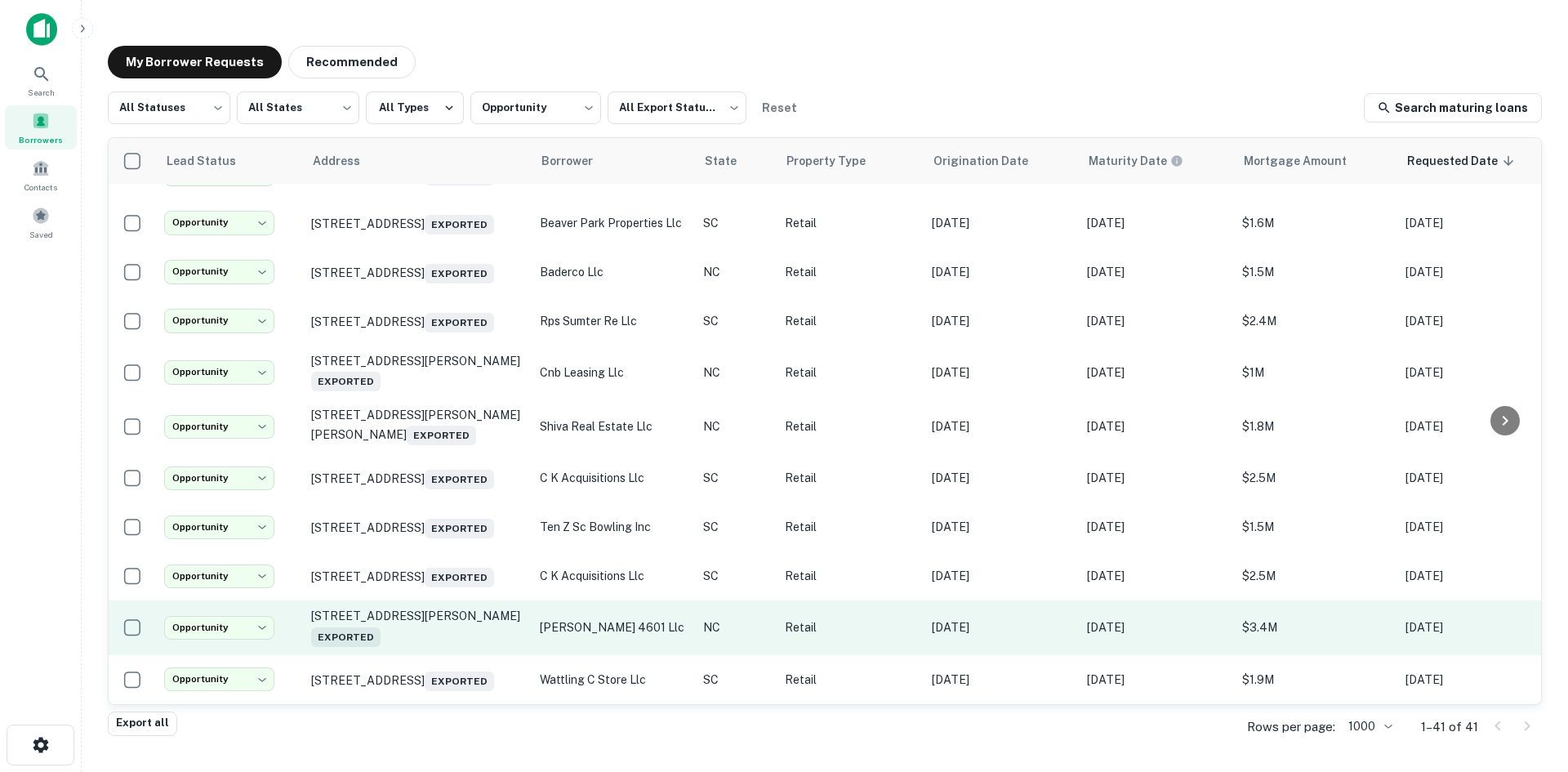
click at [440, 636] on td "4601 Gordon Rd Wilmington, NC 28411 Exported" at bounding box center [417, 627] width 229 height 54
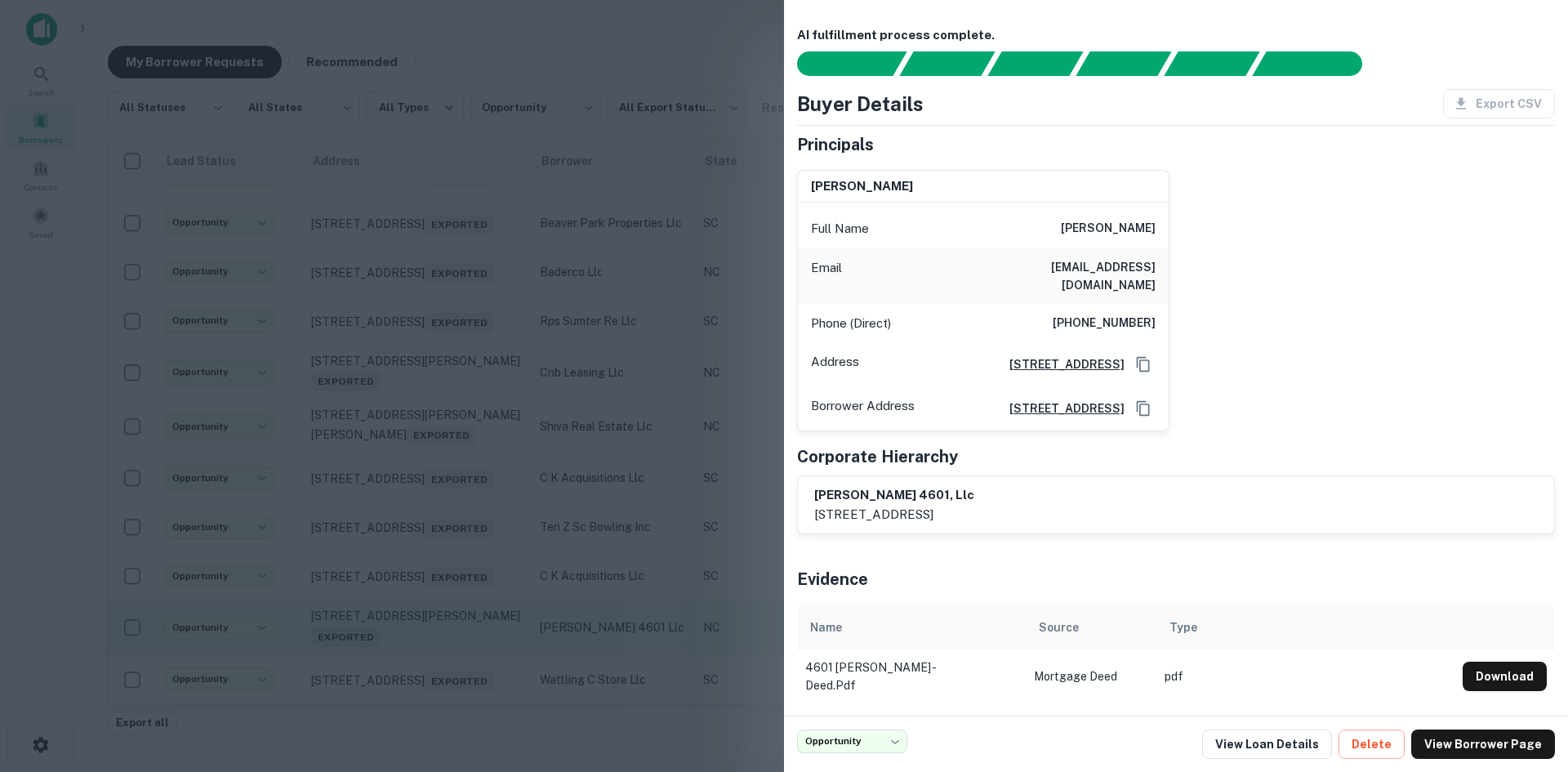
click at [440, 636] on div at bounding box center [784, 386] width 1568 height 772
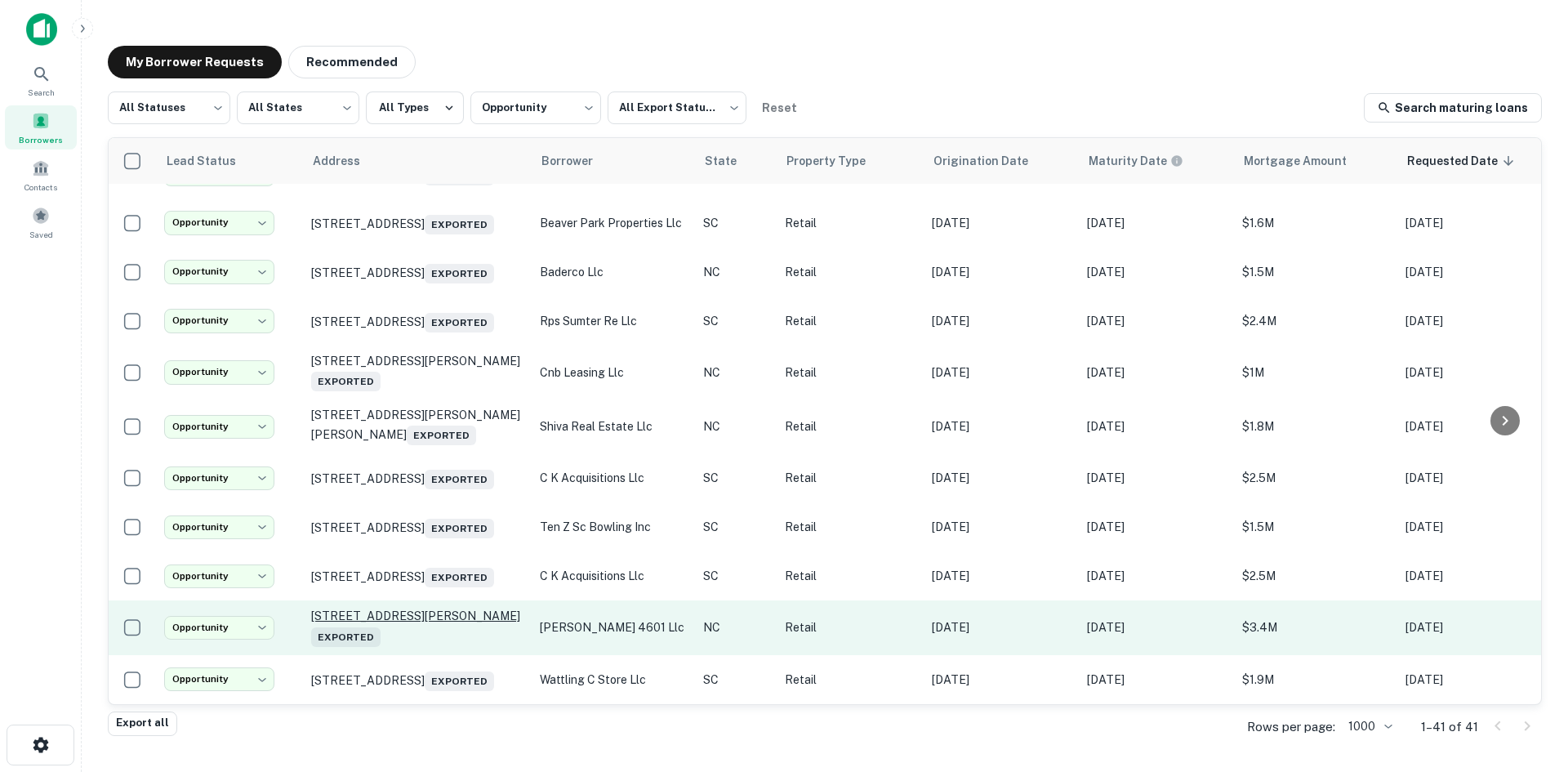
click at [437, 610] on p "4601 Gordon Rd Wilmington, NC 28411 Exported" at bounding box center [417, 627] width 212 height 38
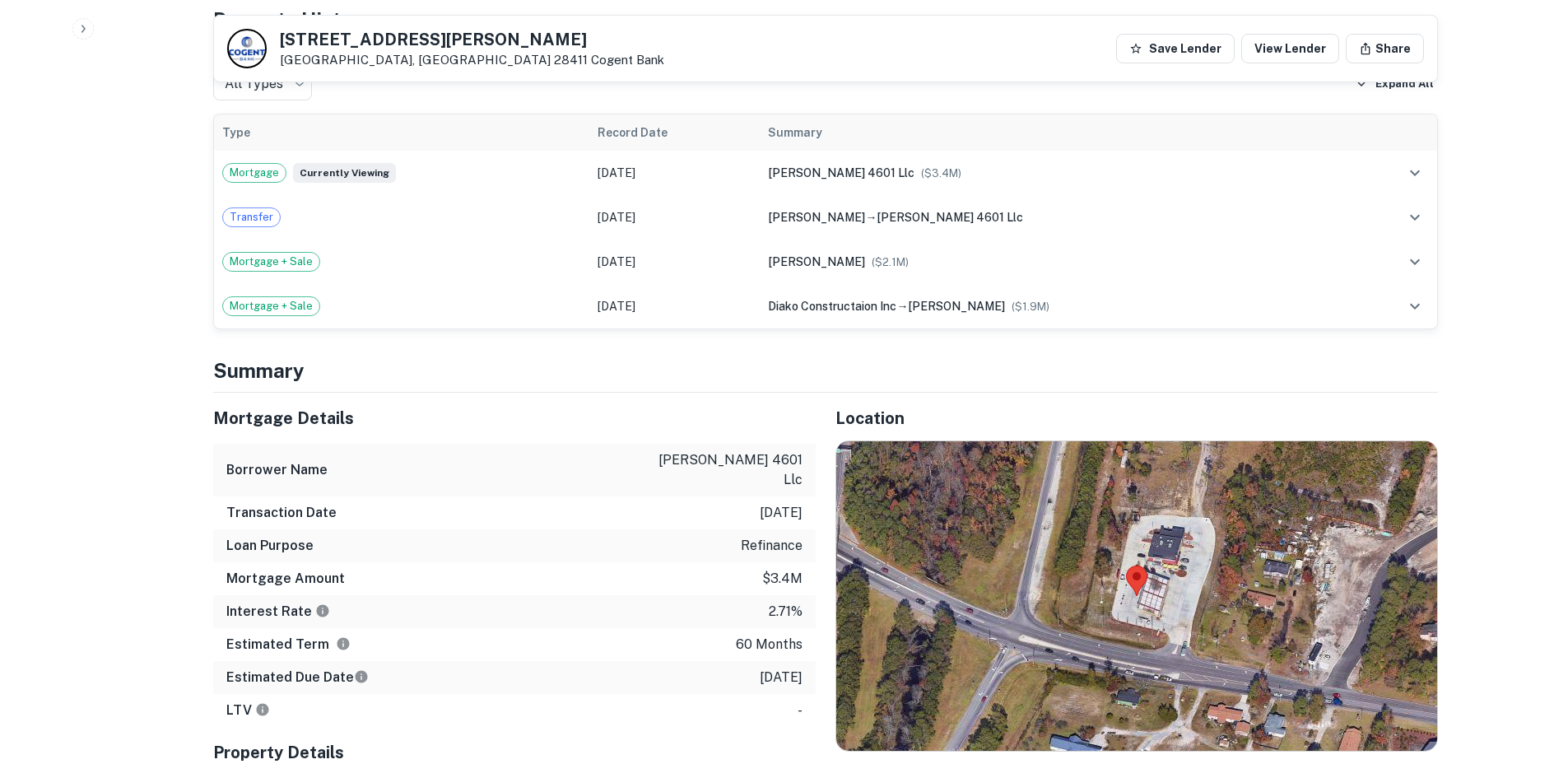
scroll to position [987, 0]
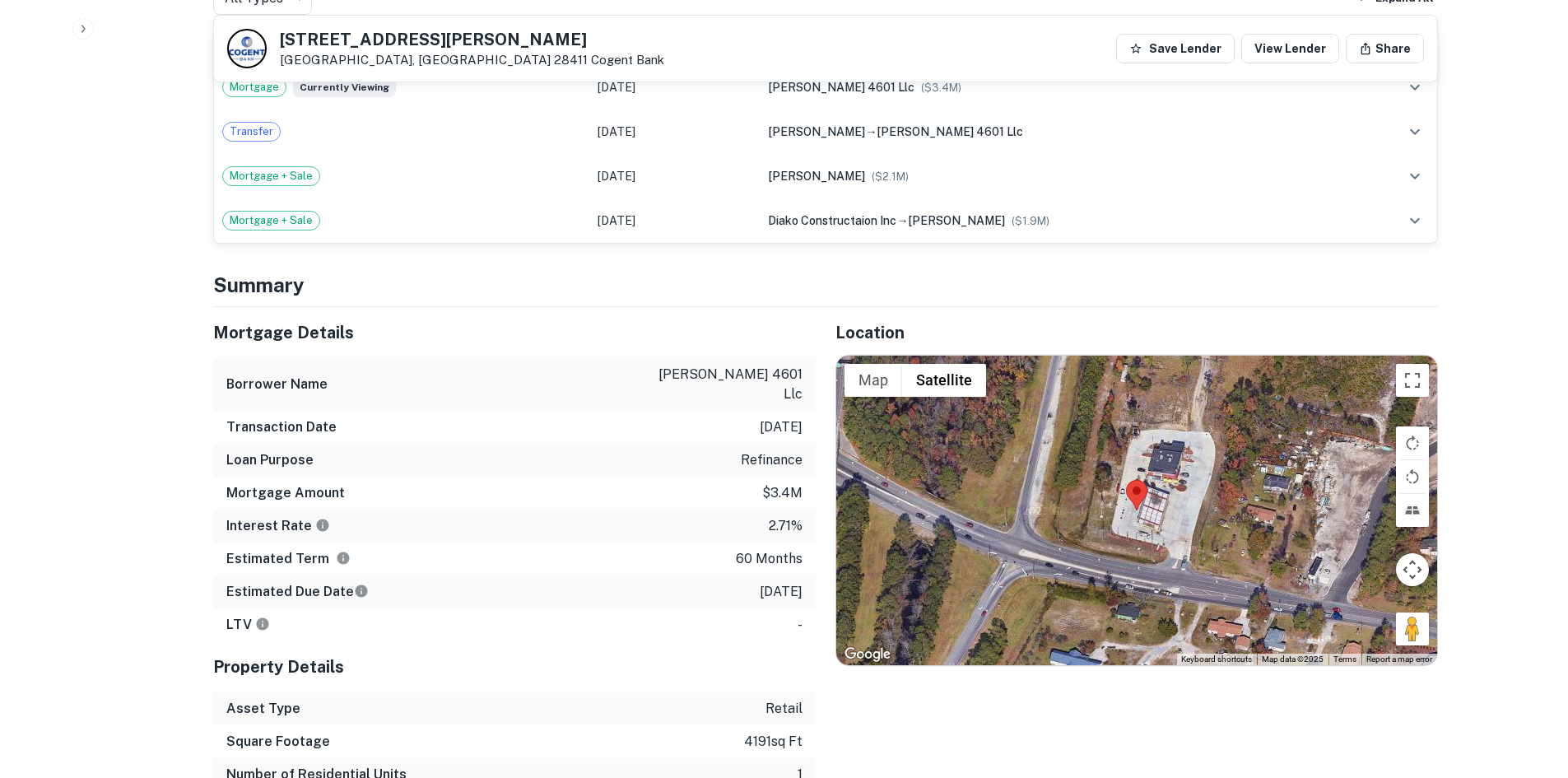
drag, startPoint x: 1417, startPoint y: 615, endPoint x: 1123, endPoint y: 548, distance: 301.5
click at [1123, 550] on div "Map Terrain Satellite Labels Keyboard shortcuts Map Data Map data ©2025 Map dat…" at bounding box center [1136, 510] width 600 height 309
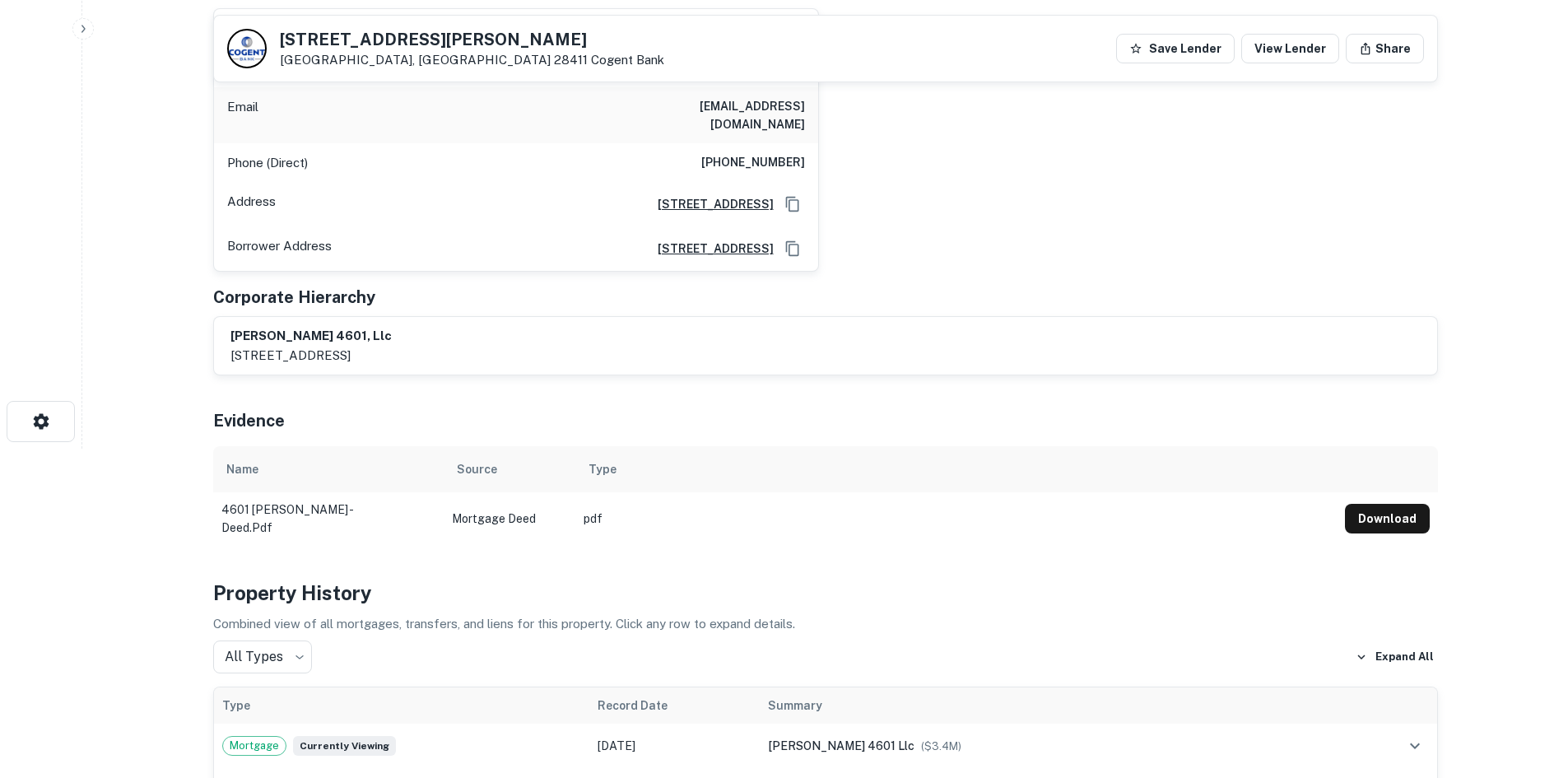
scroll to position [164, 0]
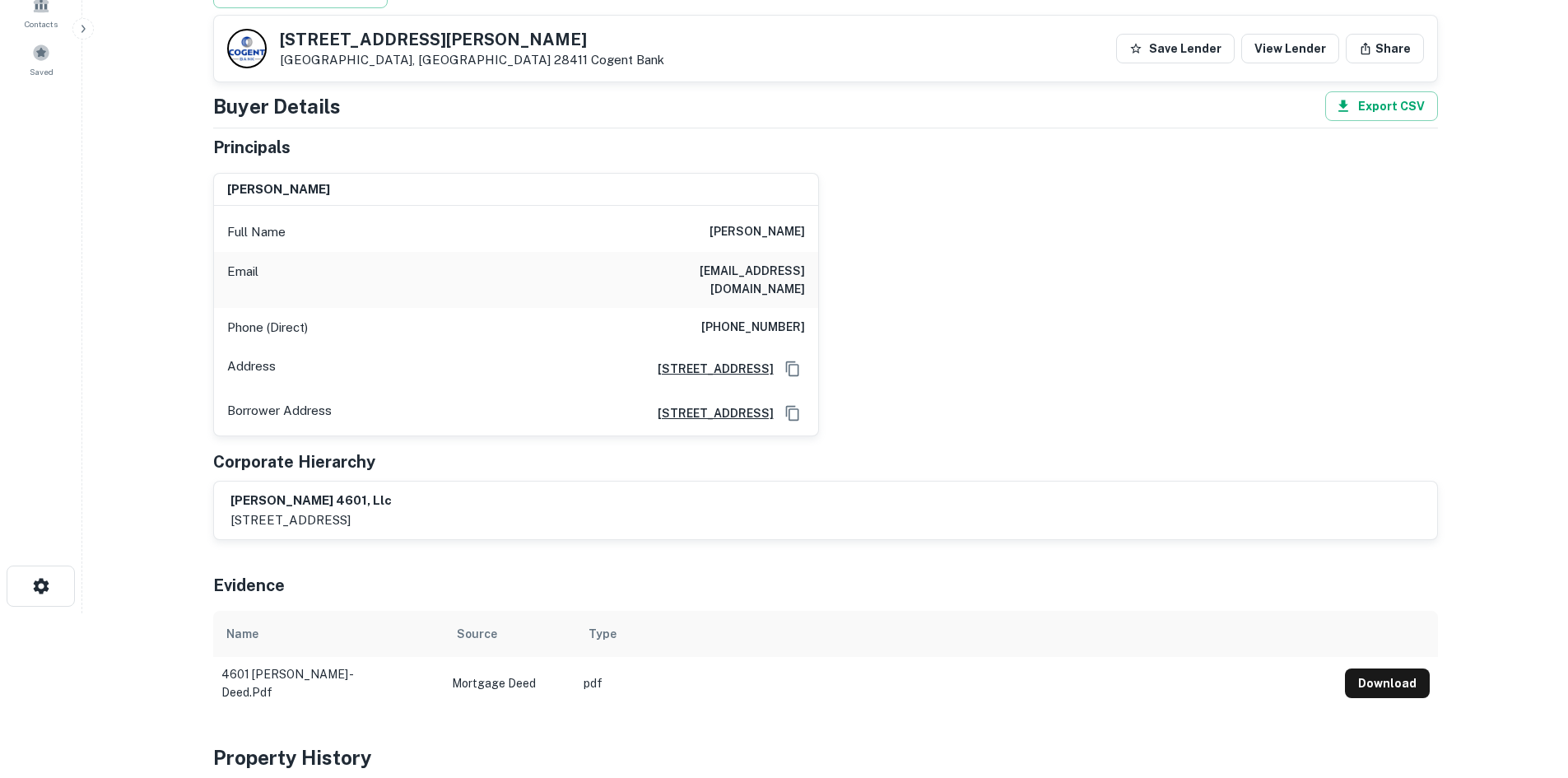
click at [731, 318] on h6 "(919) 599-0301" at bounding box center [753, 327] width 104 height 20
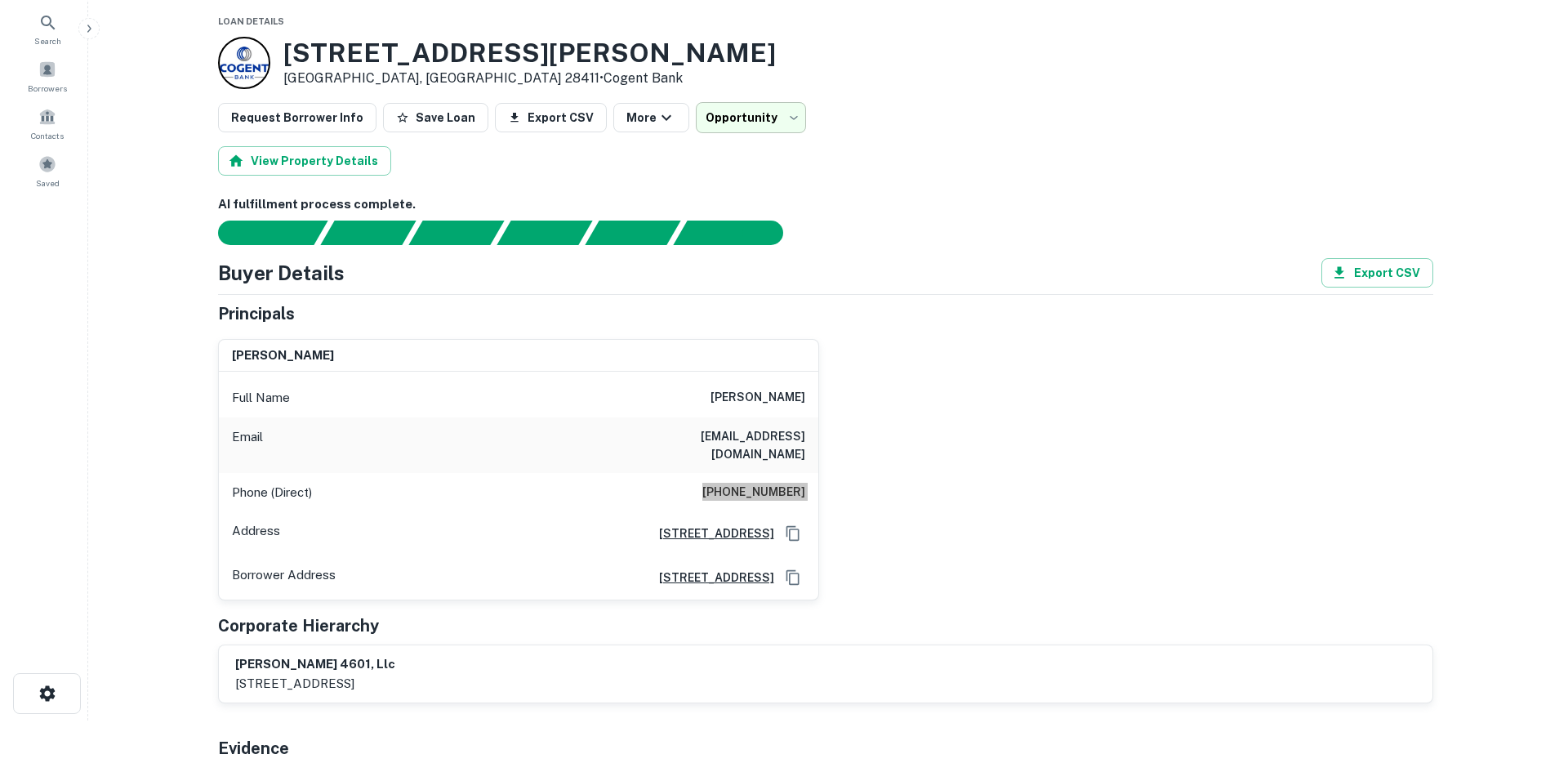
scroll to position [0, 0]
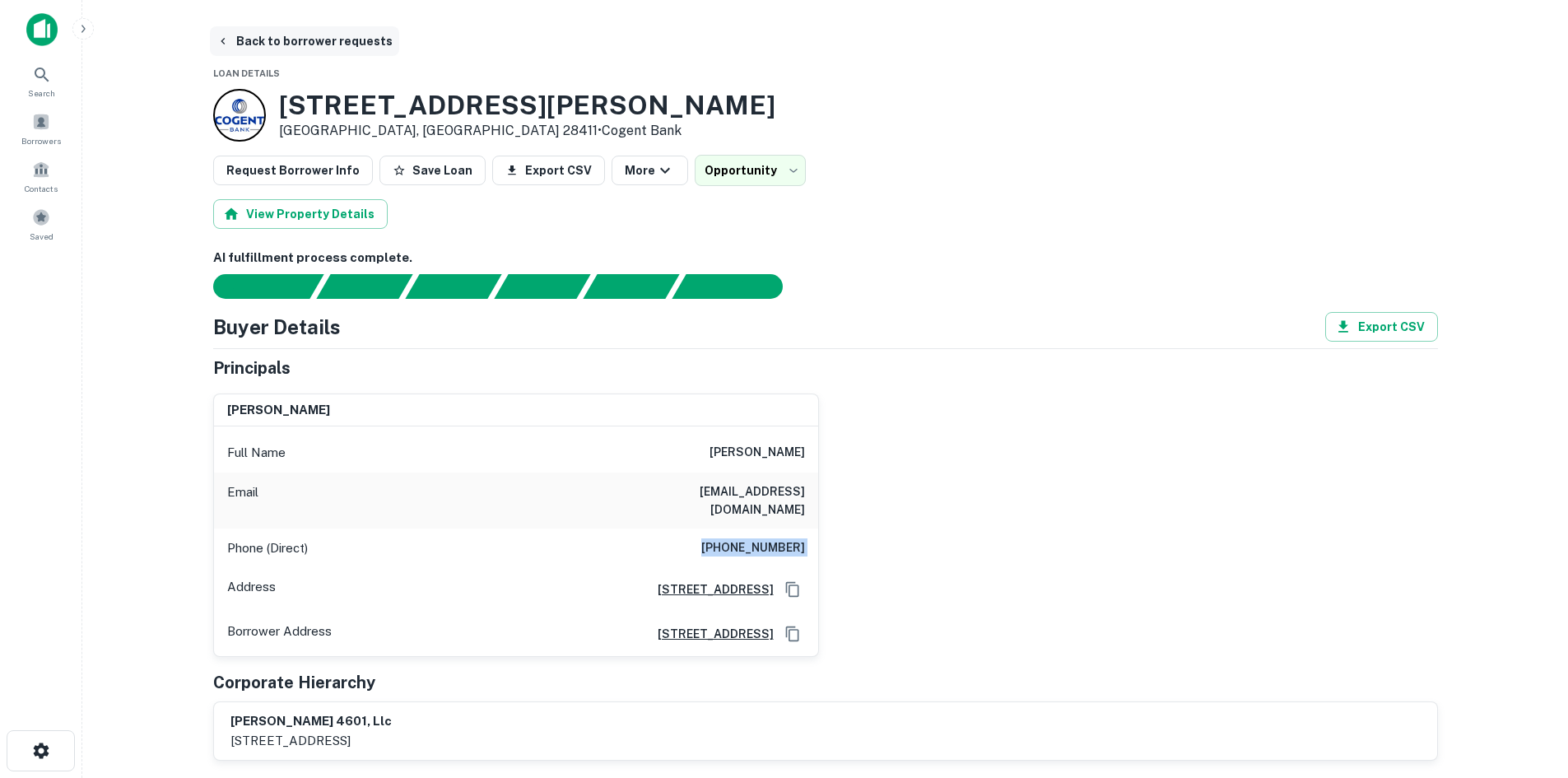
click at [285, 31] on button "Back to borrower requests" at bounding box center [304, 41] width 190 height 30
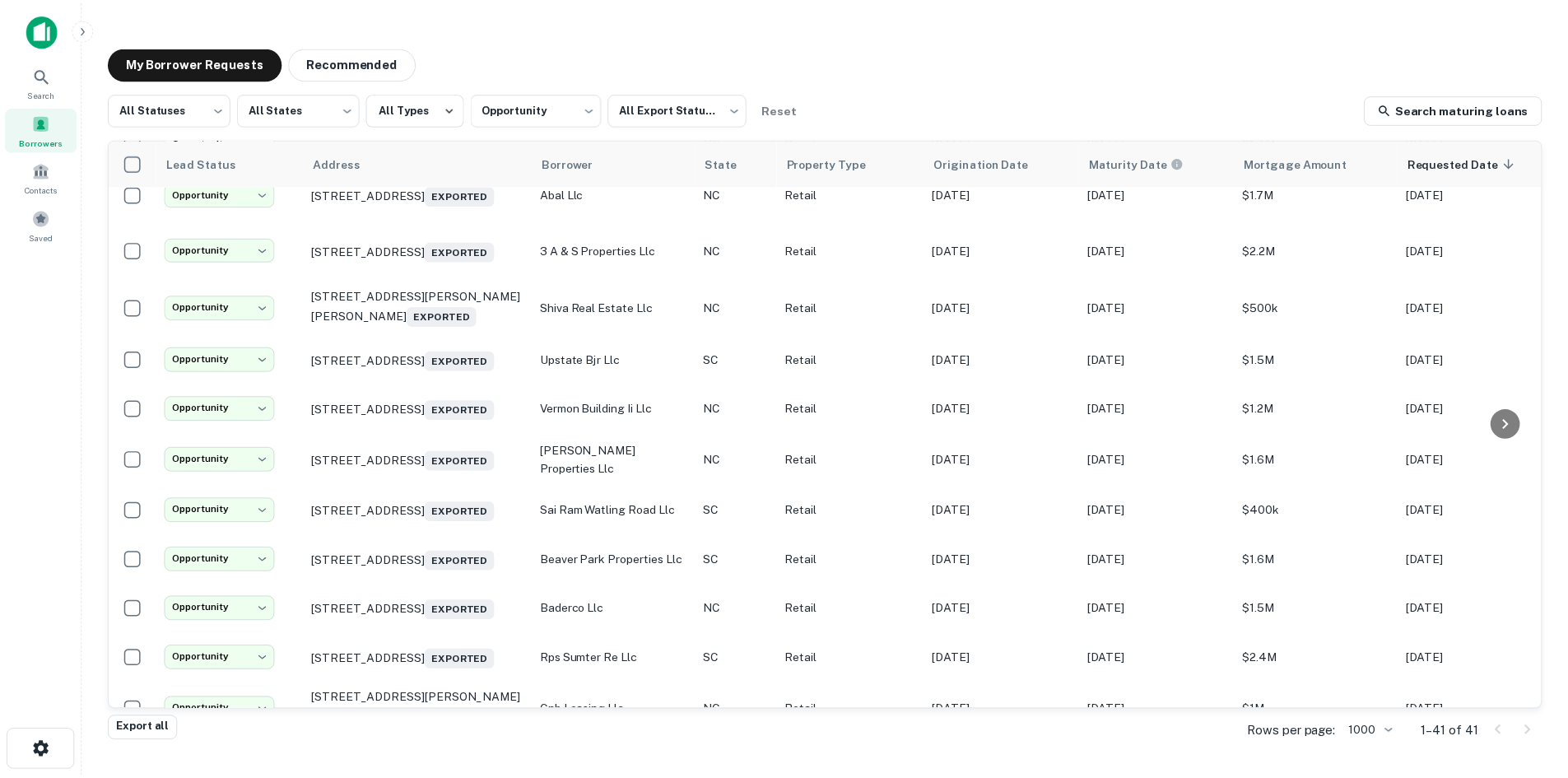
scroll to position [1546, 0]
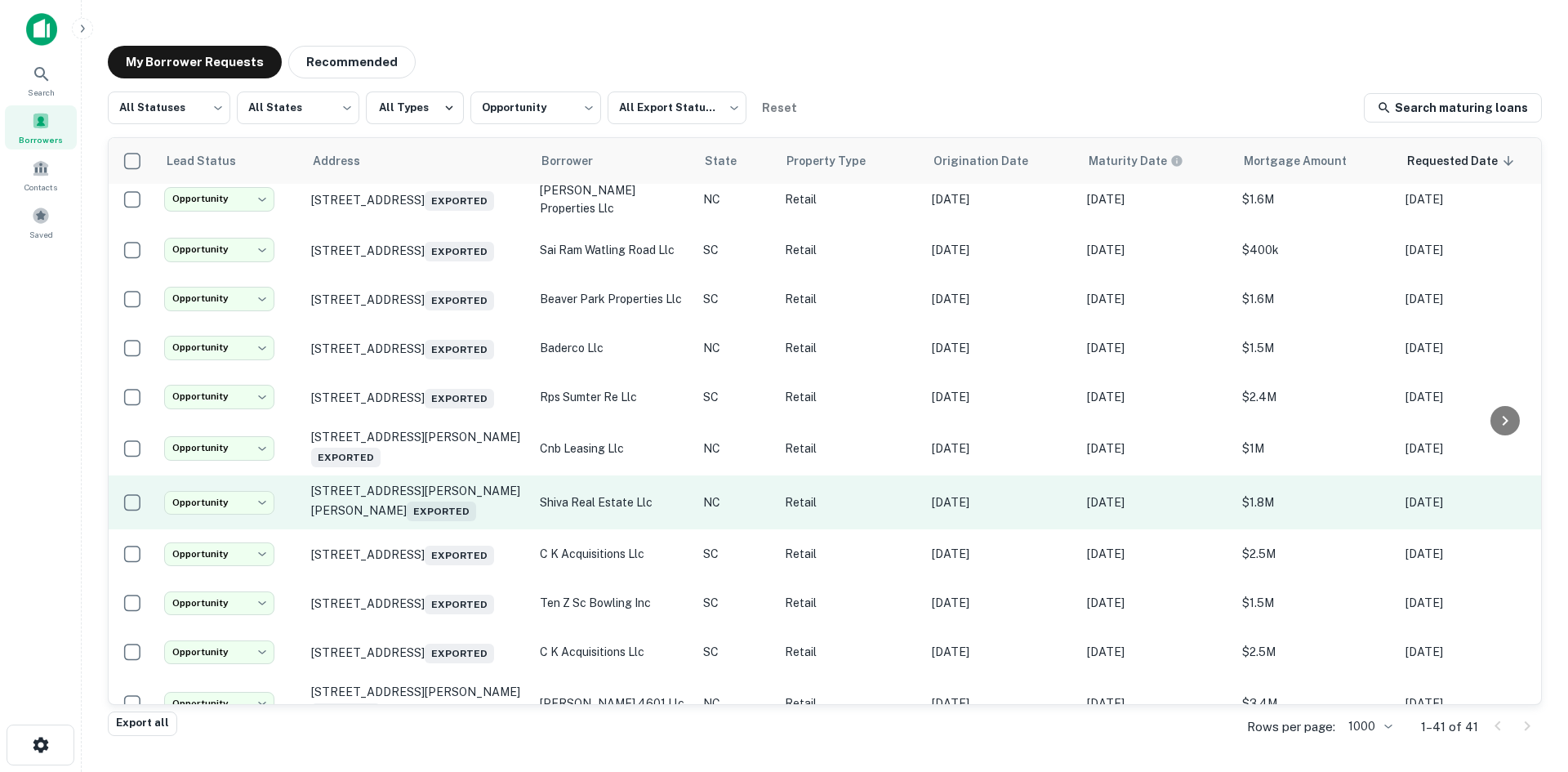
click at [439, 529] on td "6568 Wade Stedman Rd Wade, NC 28395 Exported" at bounding box center [417, 502] width 229 height 54
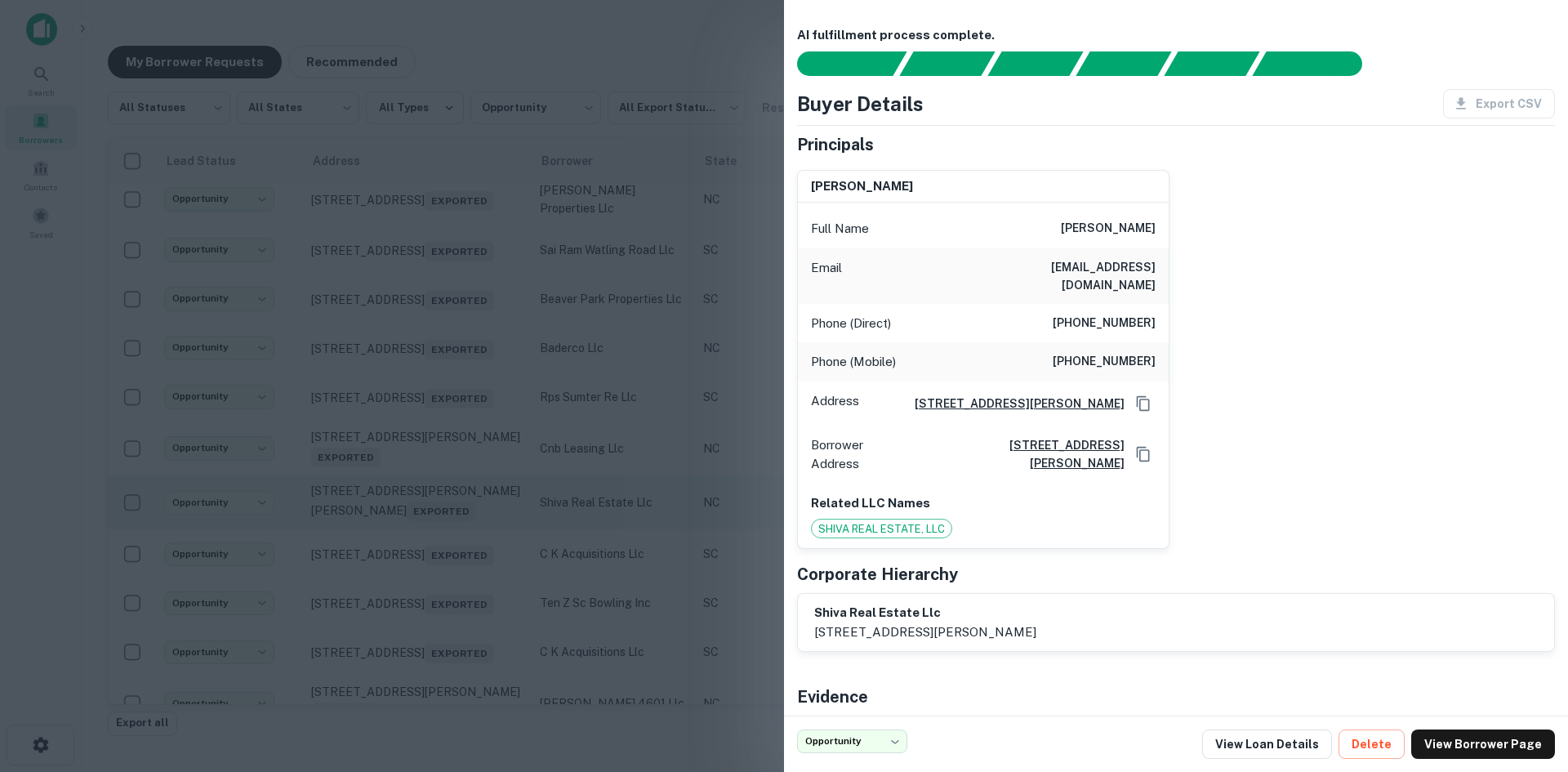
click at [439, 620] on div at bounding box center [784, 386] width 1568 height 772
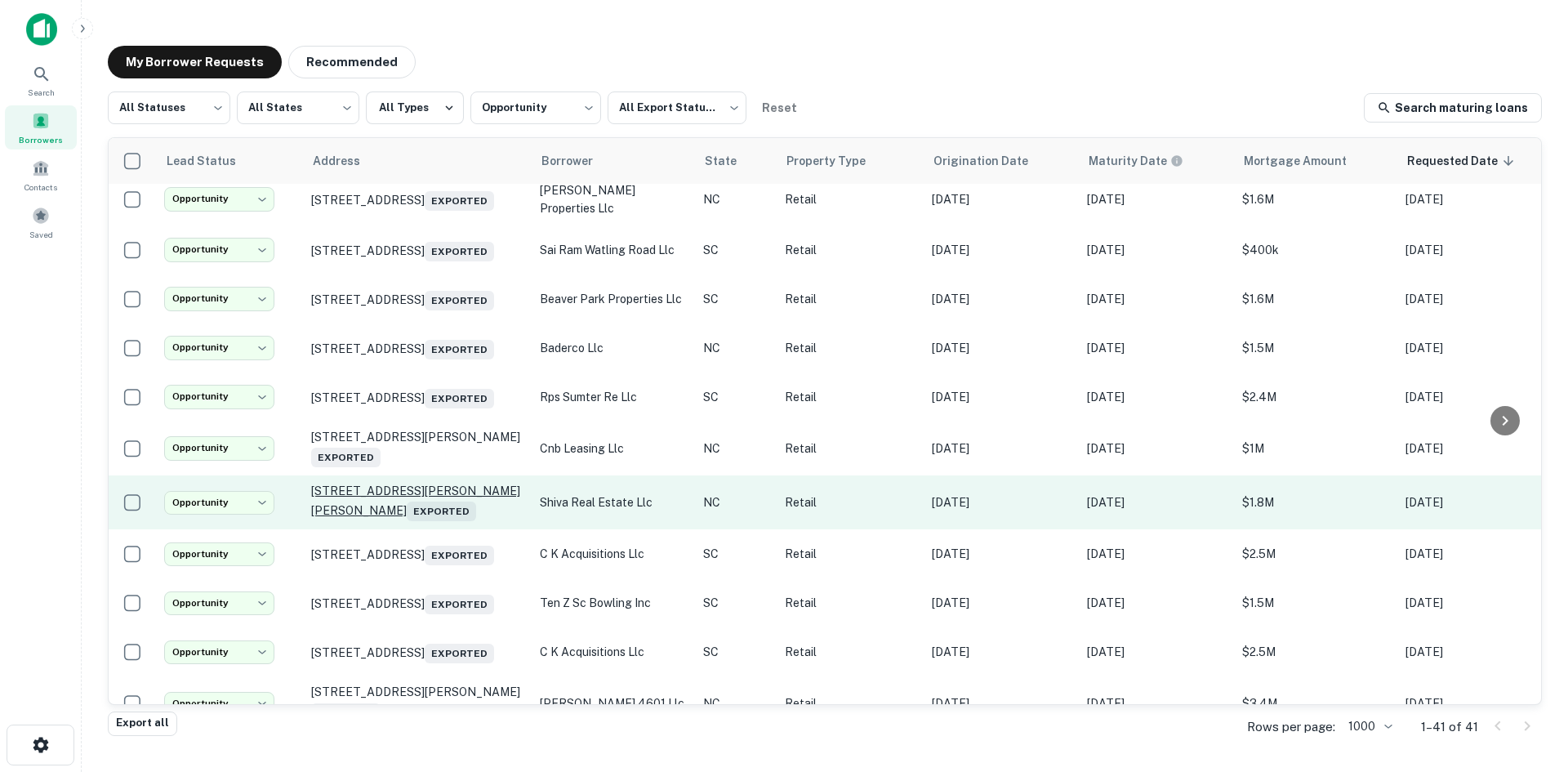
click at [442, 521] on p "6568 Wade Stedman Rd Wade, NC 28395 Exported" at bounding box center [417, 502] width 212 height 38
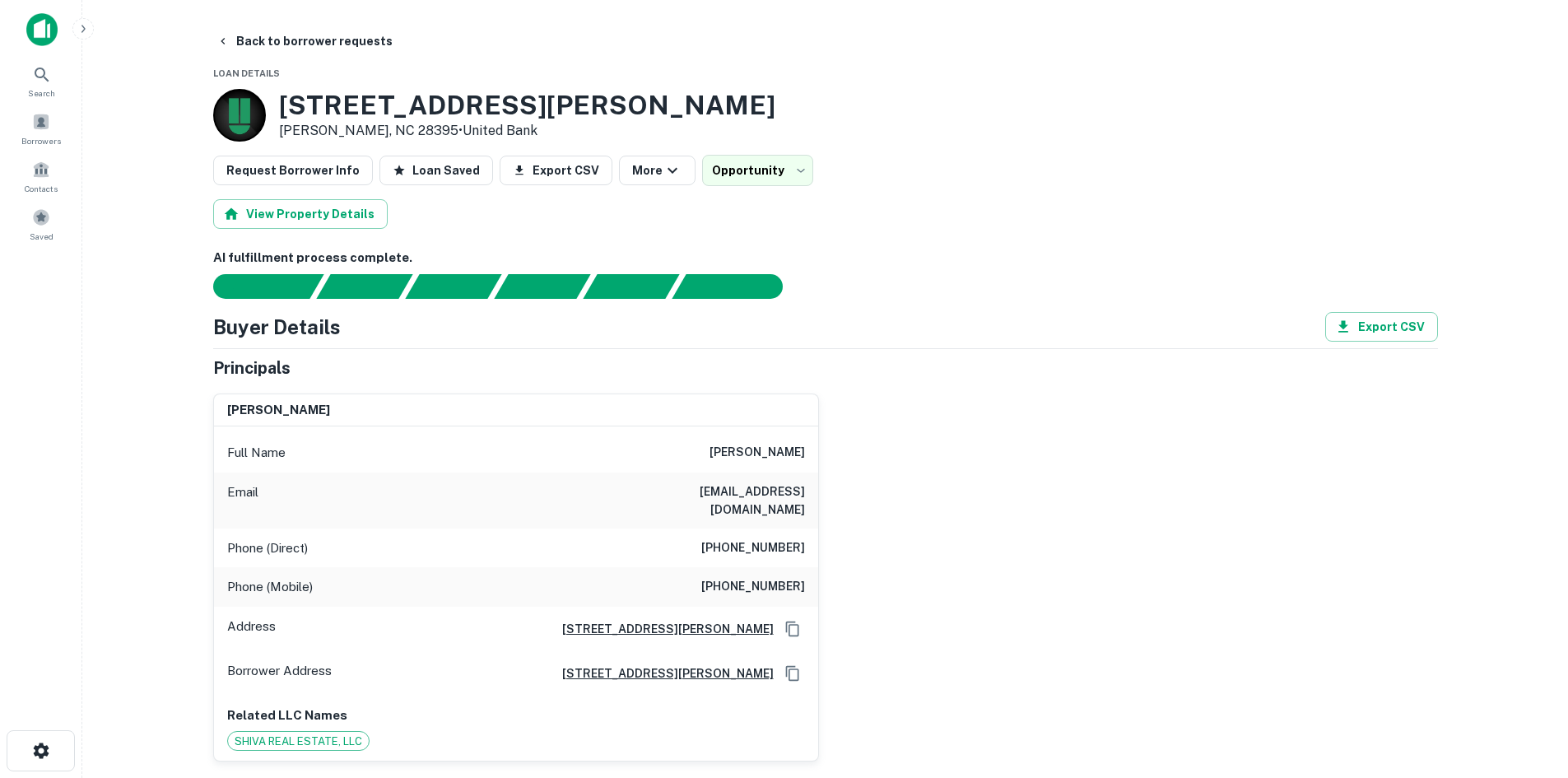
click at [761, 538] on h6 "(910) 423-0922" at bounding box center [753, 547] width 104 height 20
click at [746, 577] on h6 "(910) 644-5155" at bounding box center [753, 587] width 104 height 20
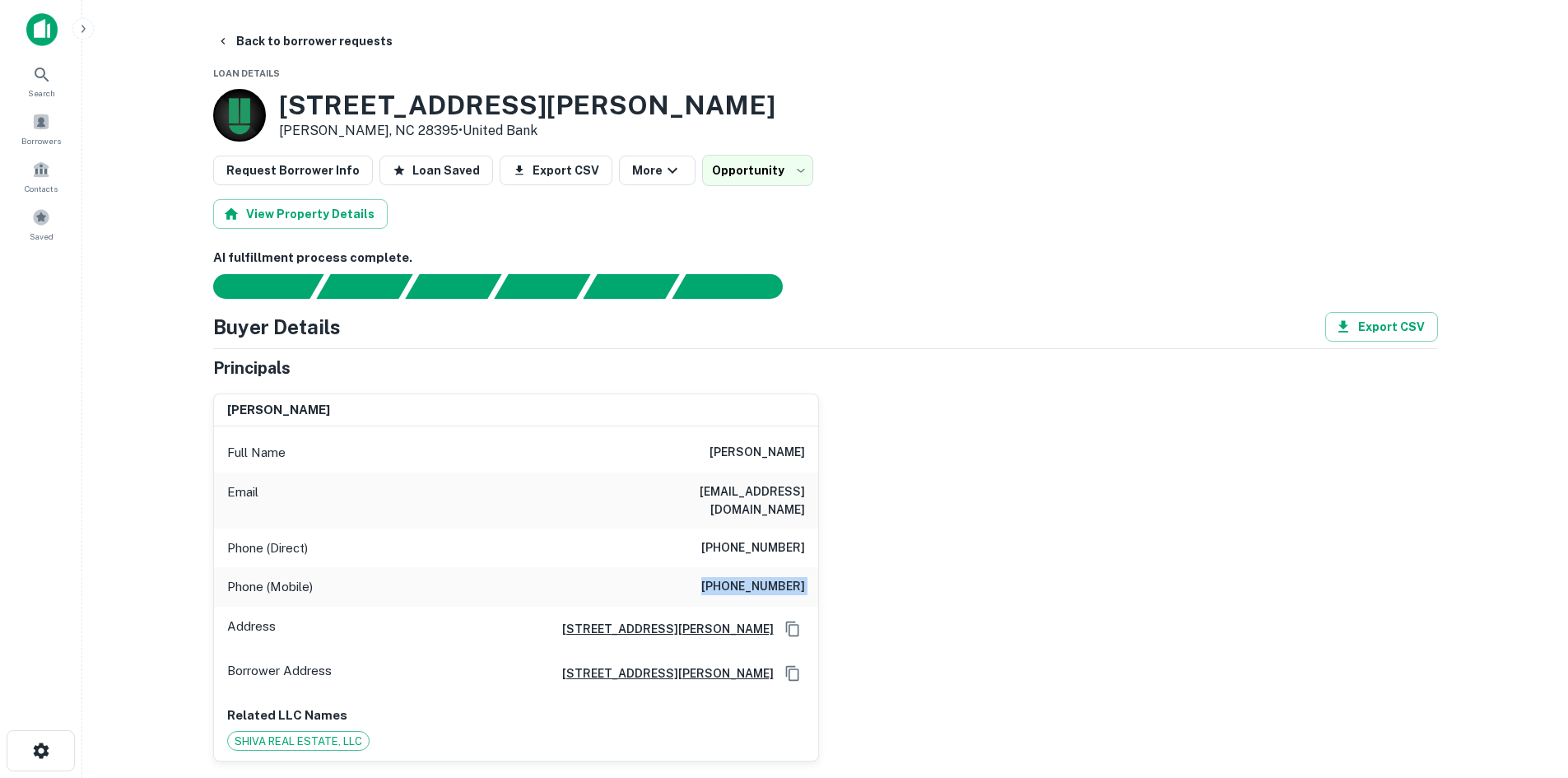
click at [746, 577] on h6 "(910) 644-5155" at bounding box center [753, 587] width 104 height 20
click at [261, 43] on button "Back to borrower requests" at bounding box center [304, 41] width 190 height 30
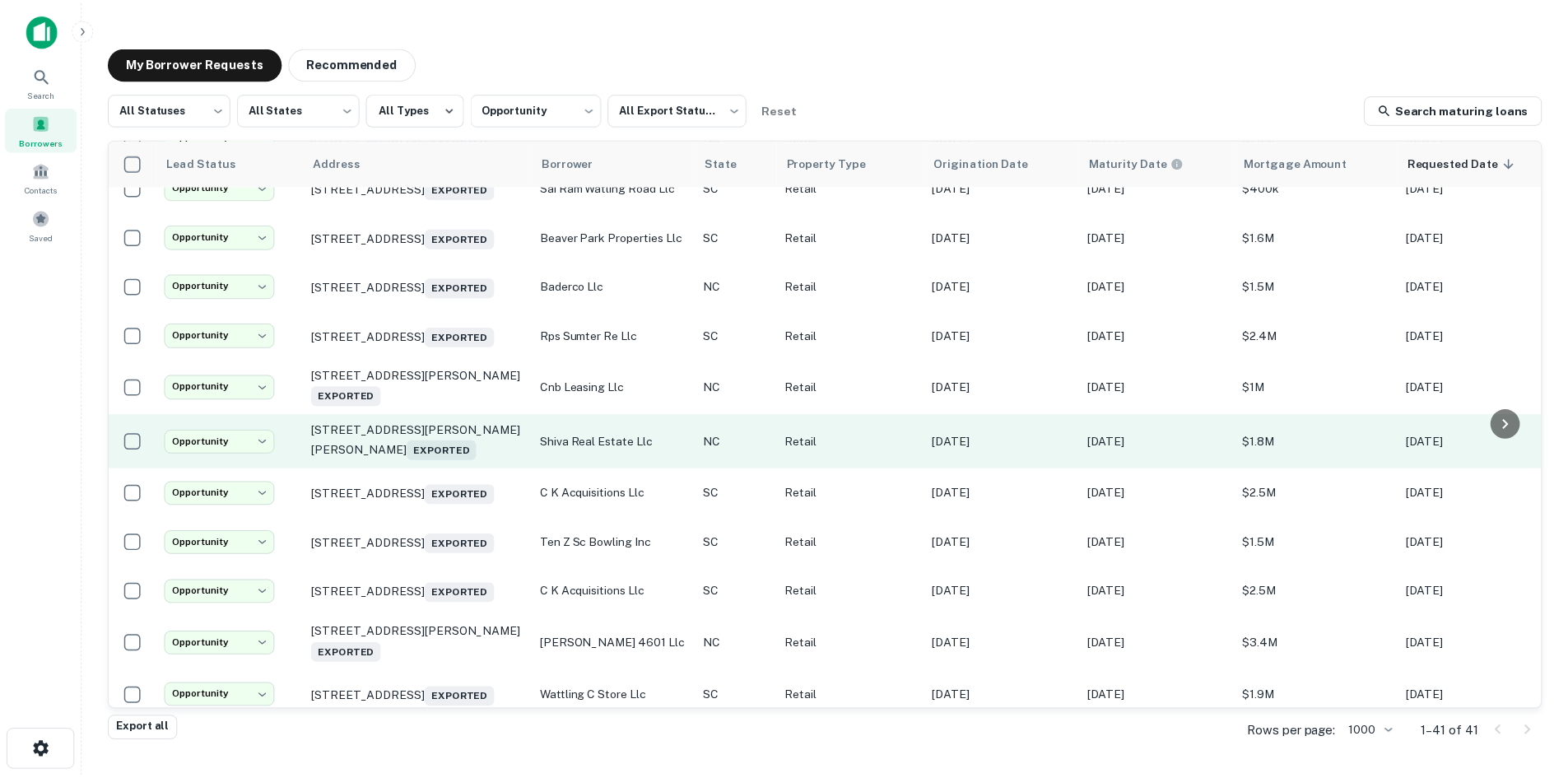
scroll to position [1753, 0]
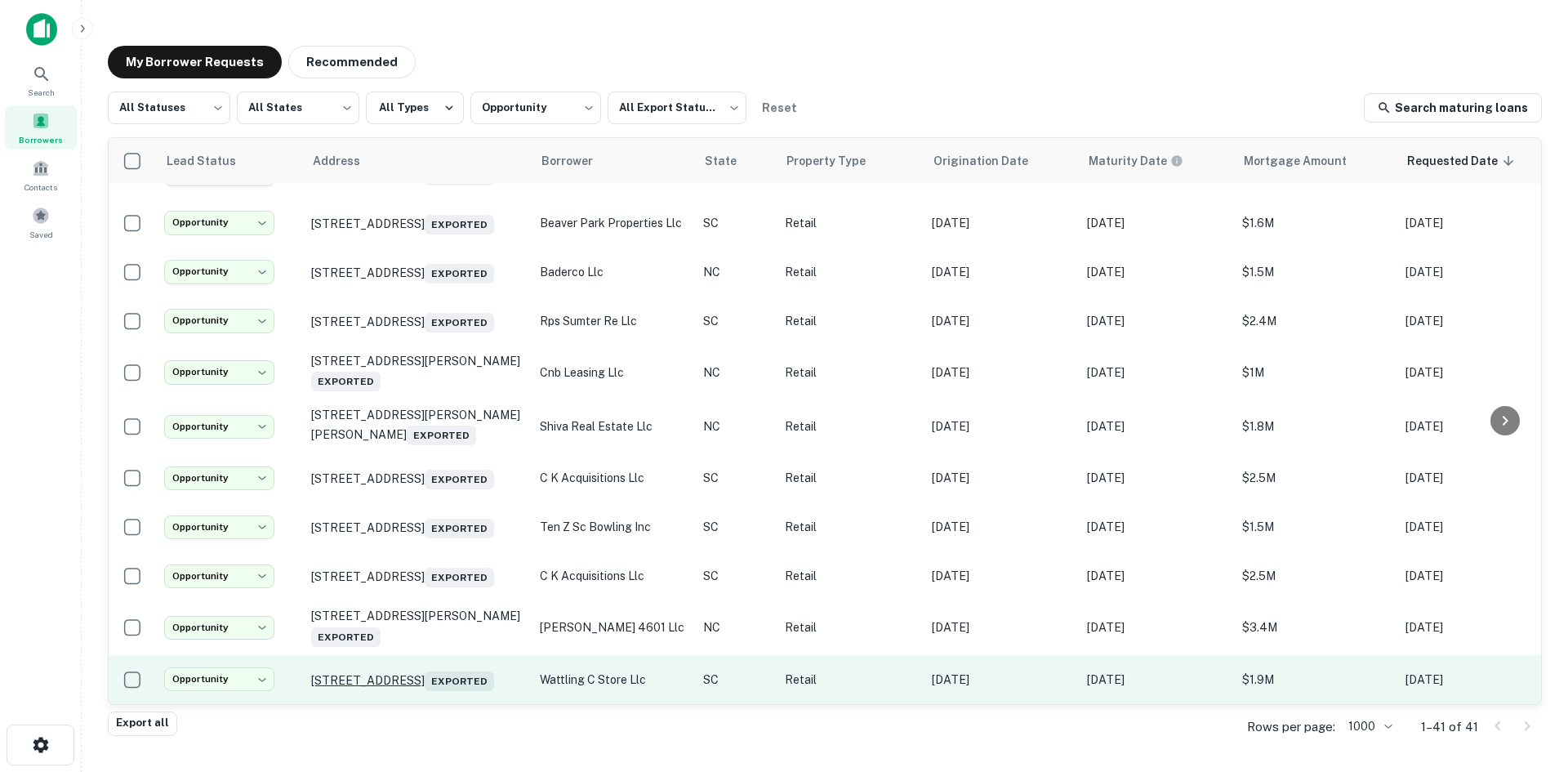
click at [433, 684] on p "209 Wattling Rd West Columbia, SC 29170 Exported" at bounding box center [417, 679] width 212 height 23
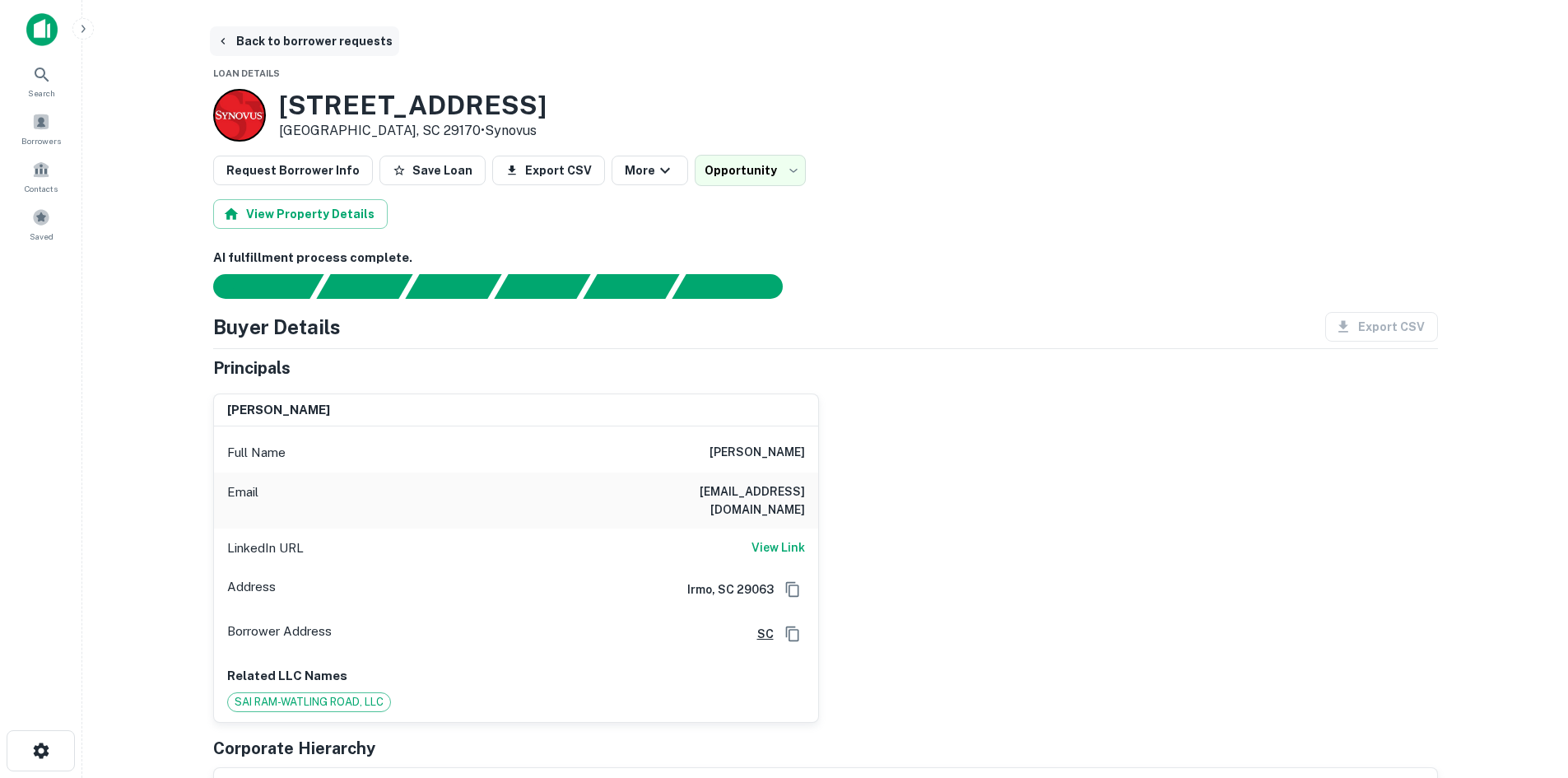
click at [313, 36] on button "Back to borrower requests" at bounding box center [304, 41] width 190 height 30
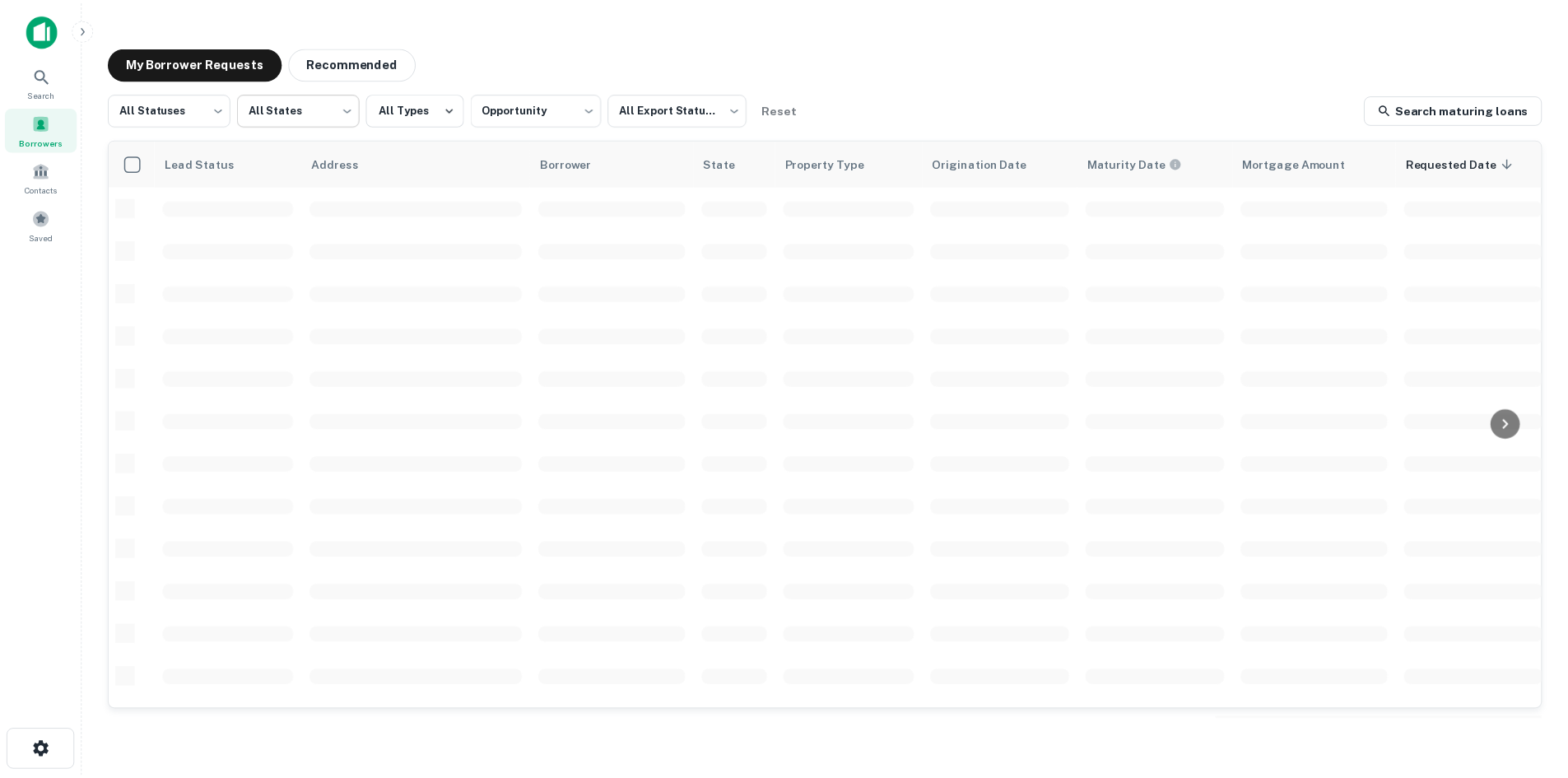
scroll to position [558, 0]
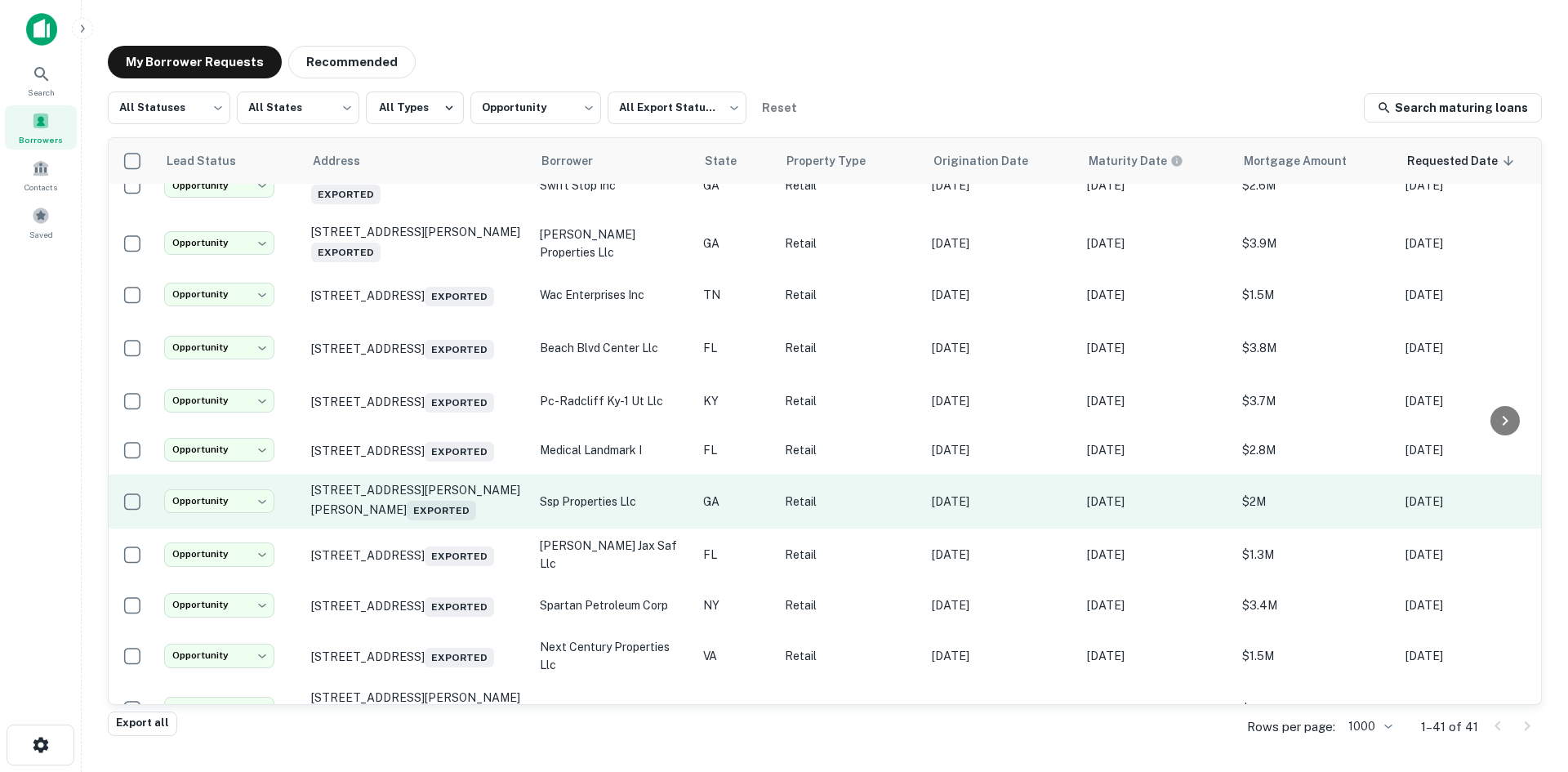
click at [437, 528] on td "5390 Flynn Crossing Dr Alpharetta, GA 30005 Exported" at bounding box center [417, 501] width 229 height 54
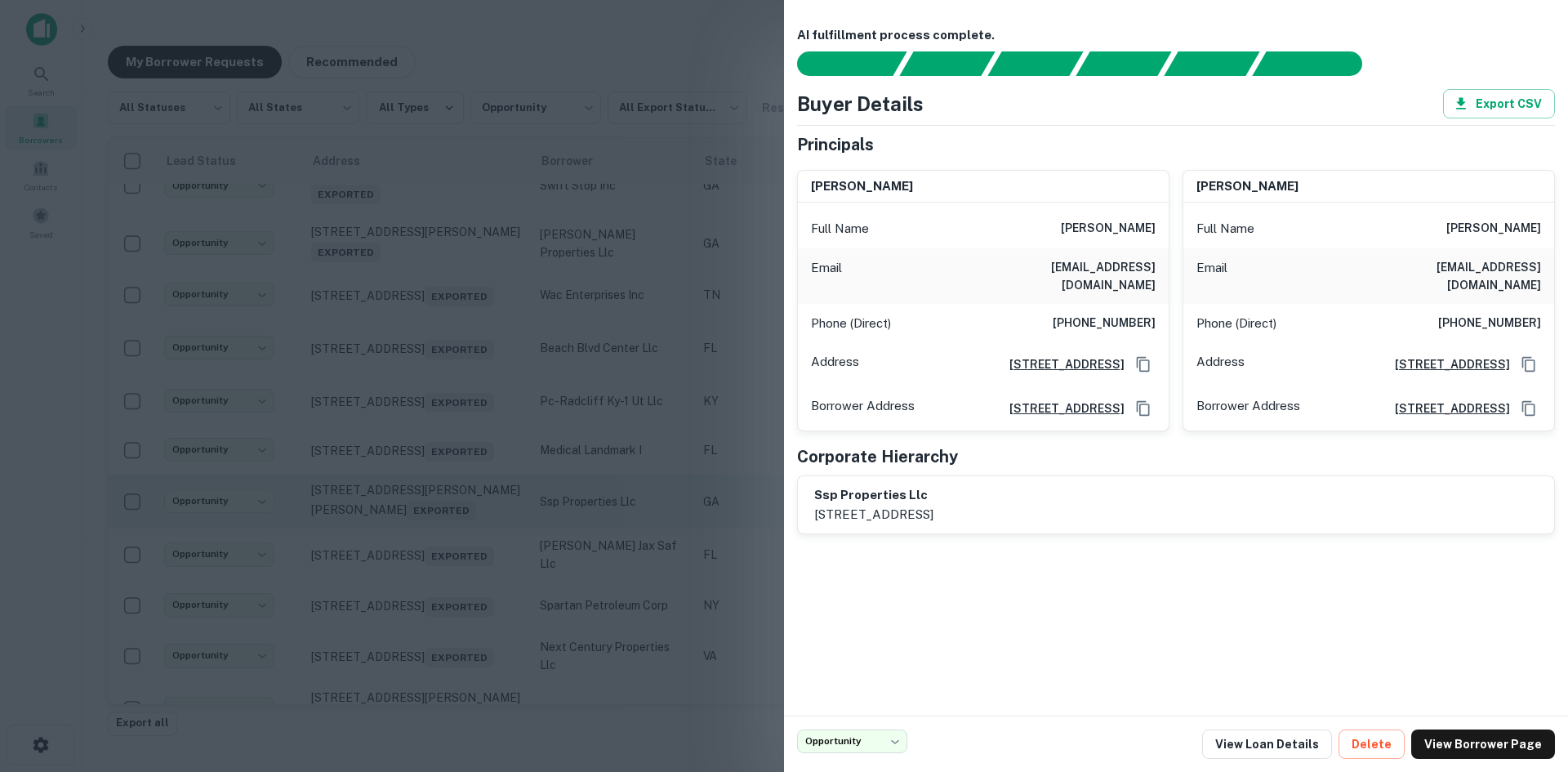
click at [437, 576] on div at bounding box center [784, 386] width 1568 height 772
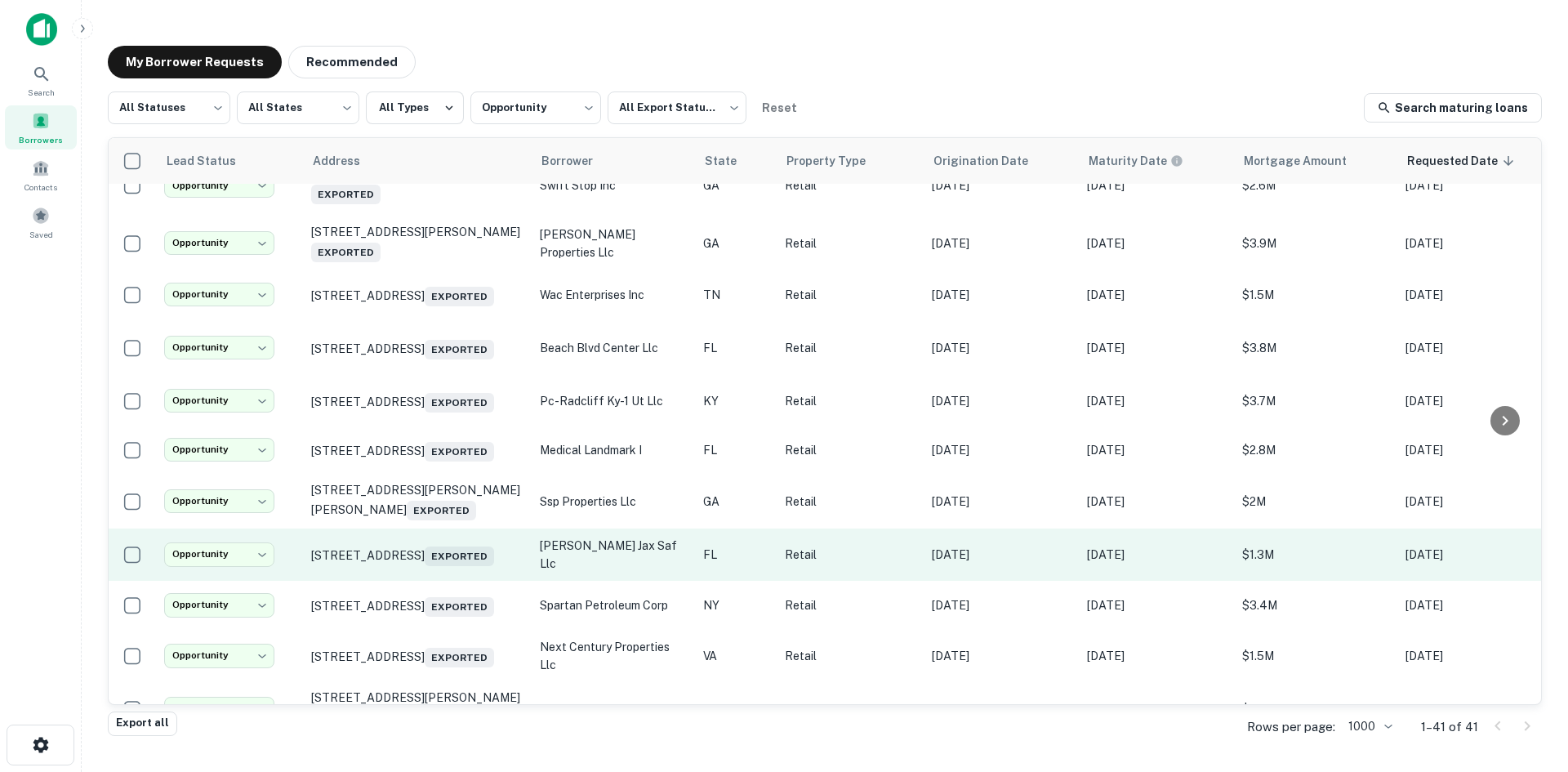
click at [444, 581] on td "5707 University Blvd W Jacksonville, FL 32216 Exported" at bounding box center [417, 554] width 229 height 52
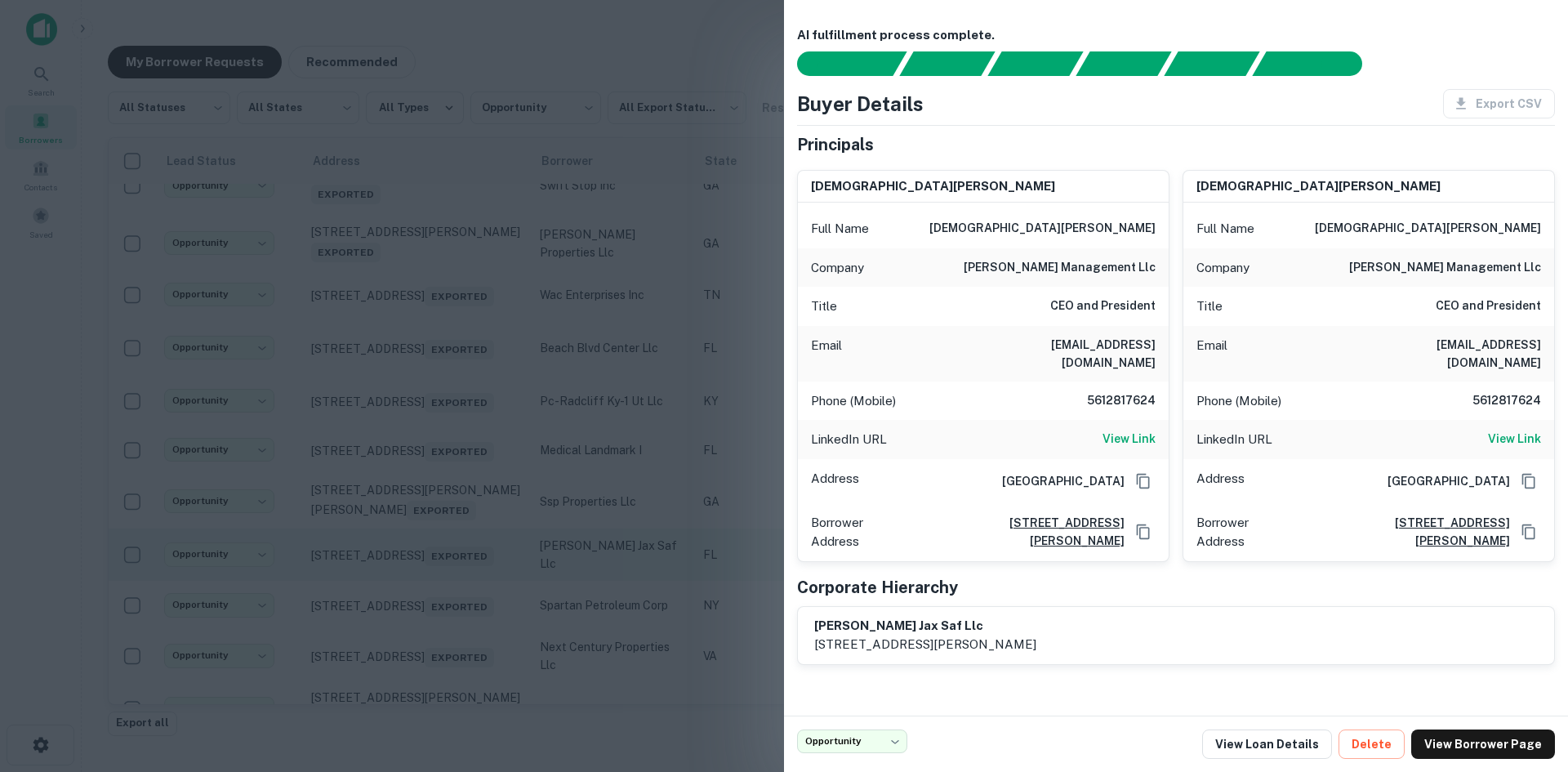
click at [444, 631] on div at bounding box center [784, 386] width 1568 height 772
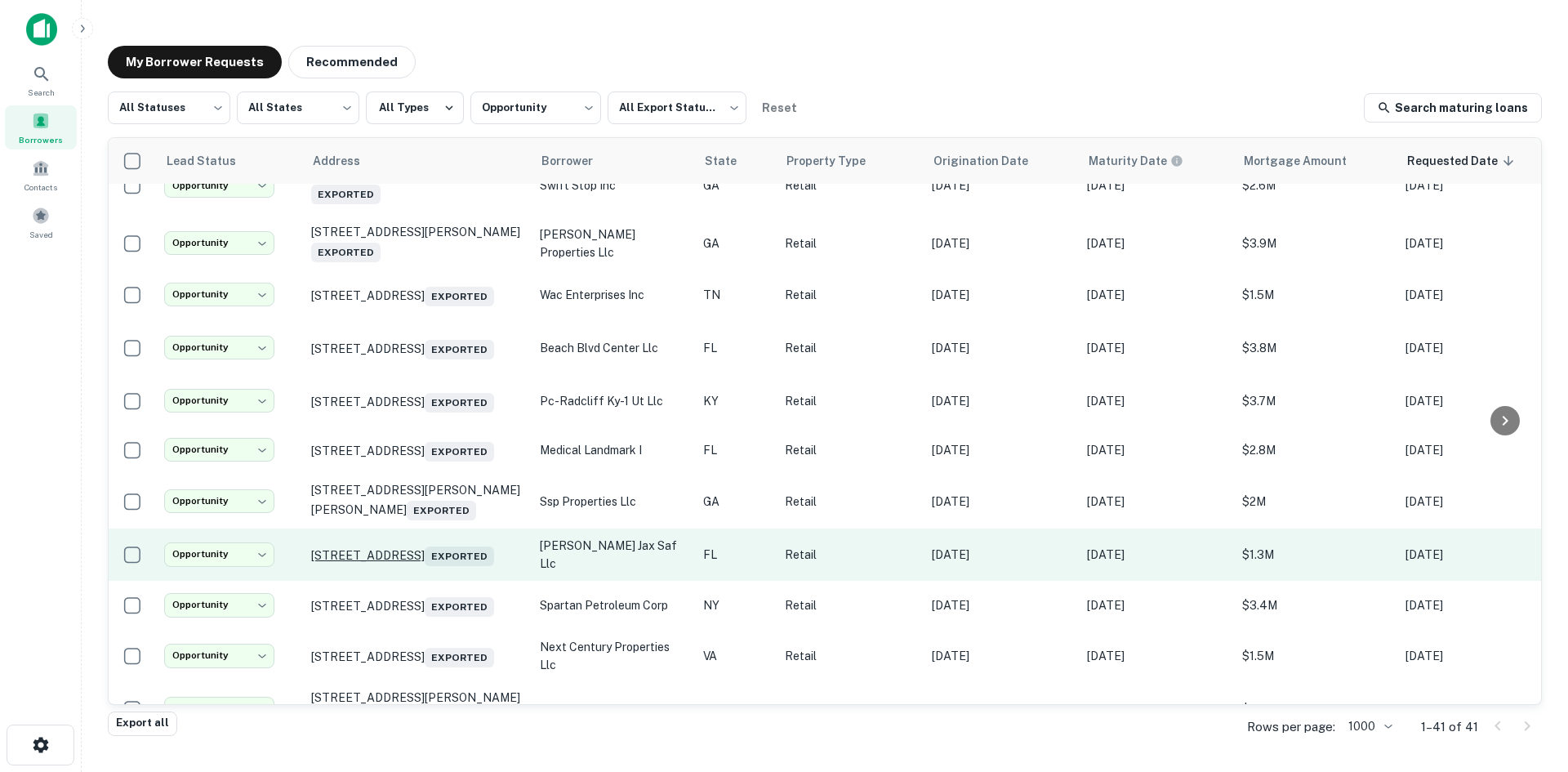
click at [443, 566] on p "5707 University Blvd W Jacksonville, FL 32216 Exported" at bounding box center [417, 554] width 212 height 23
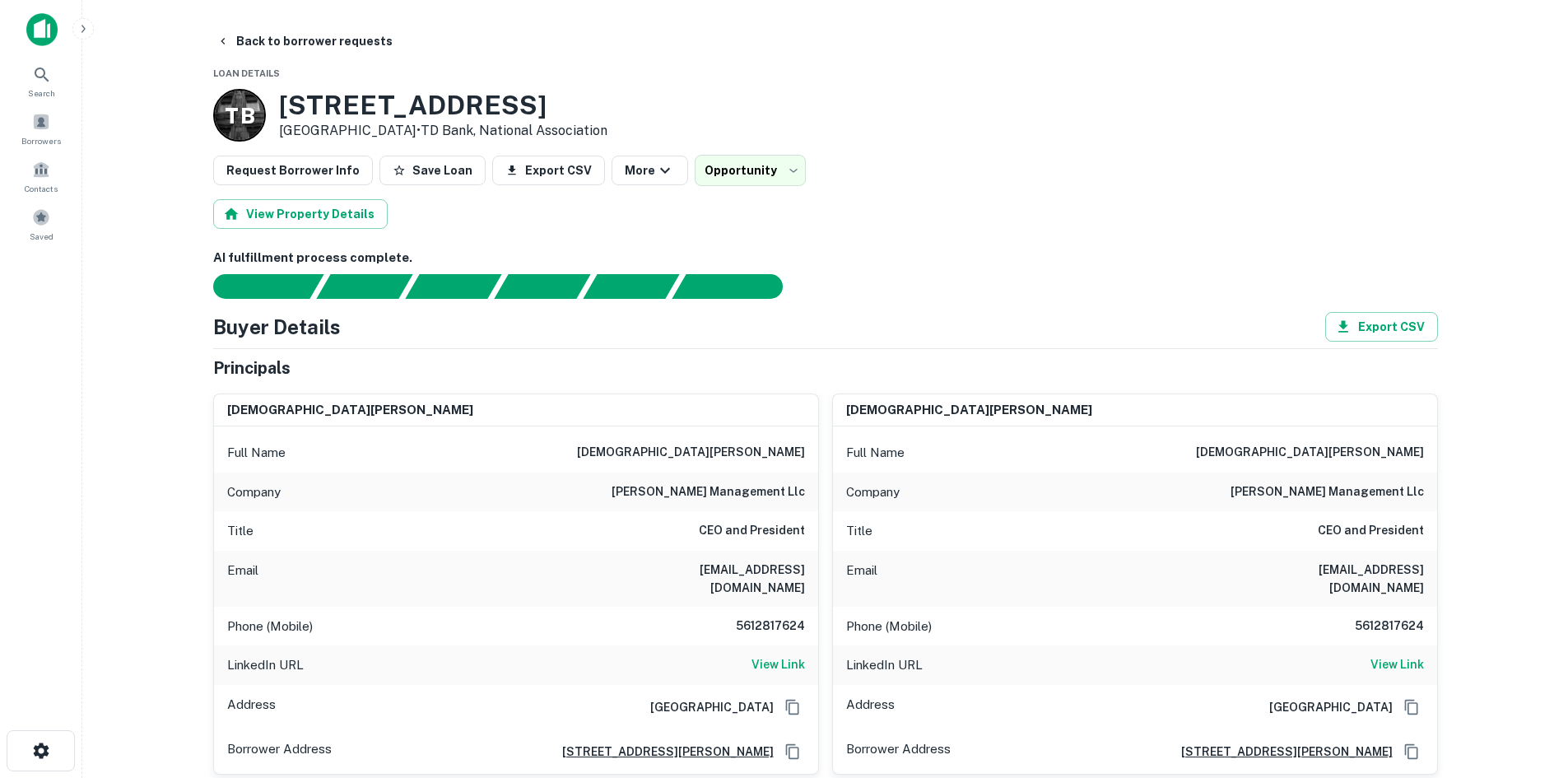
click at [770, 616] on h6 "5612817624" at bounding box center [756, 626] width 99 height 20
click at [331, 44] on button "Back to borrower requests" at bounding box center [304, 41] width 190 height 30
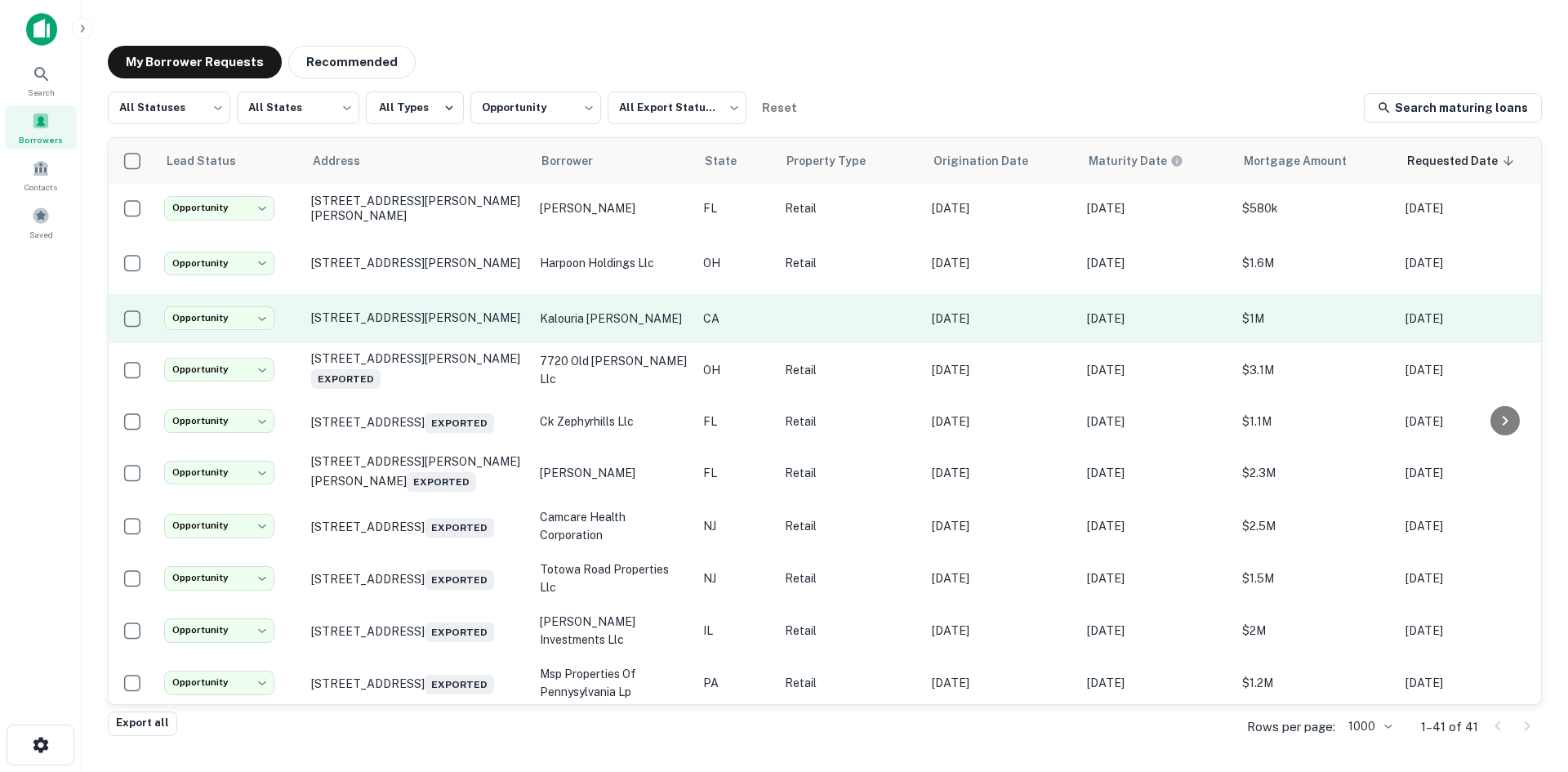
click at [436, 335] on td "[STREET_ADDRESS][PERSON_NAME]" at bounding box center [417, 318] width 229 height 49
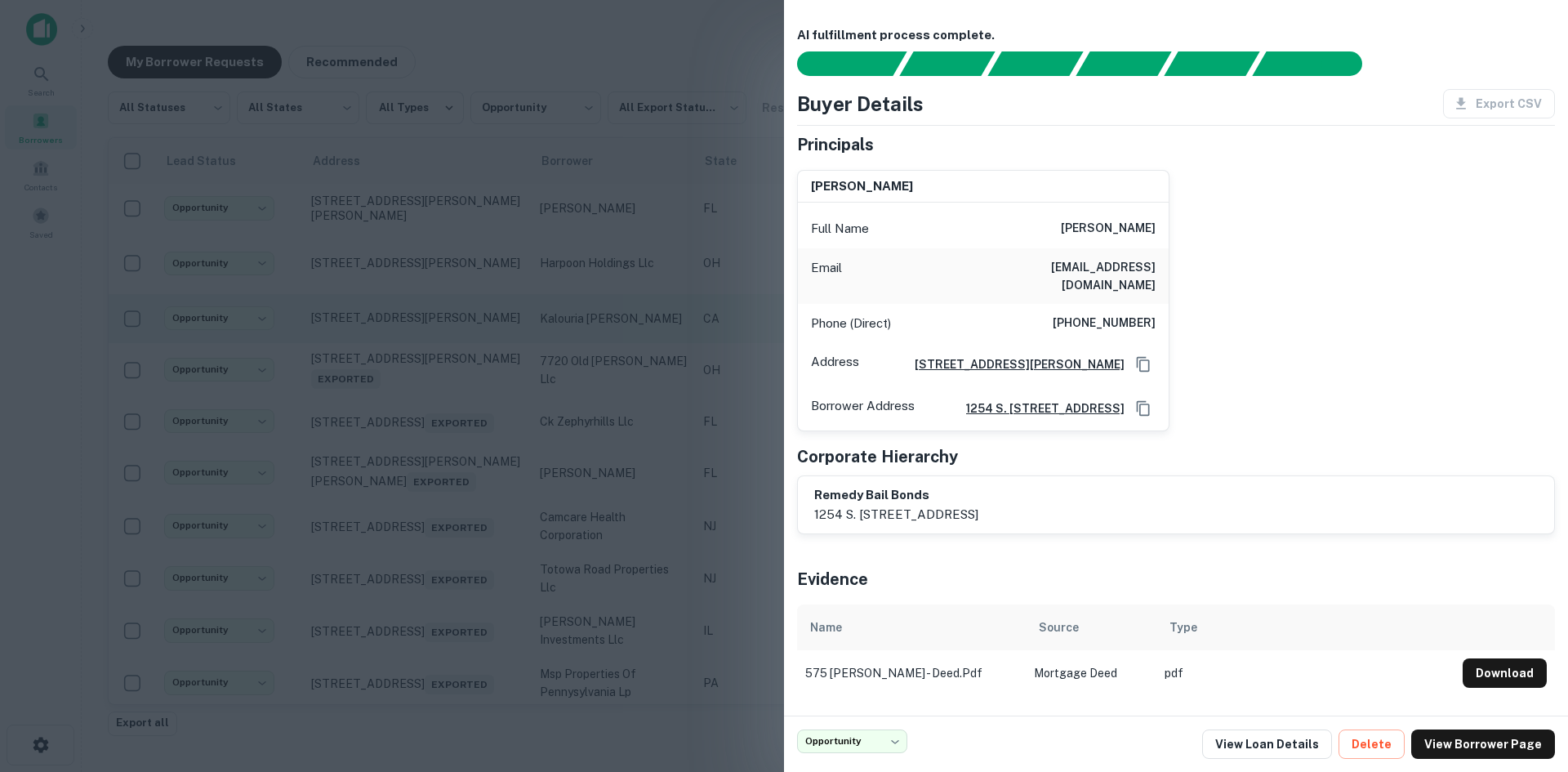
click at [435, 335] on div at bounding box center [784, 386] width 1568 height 772
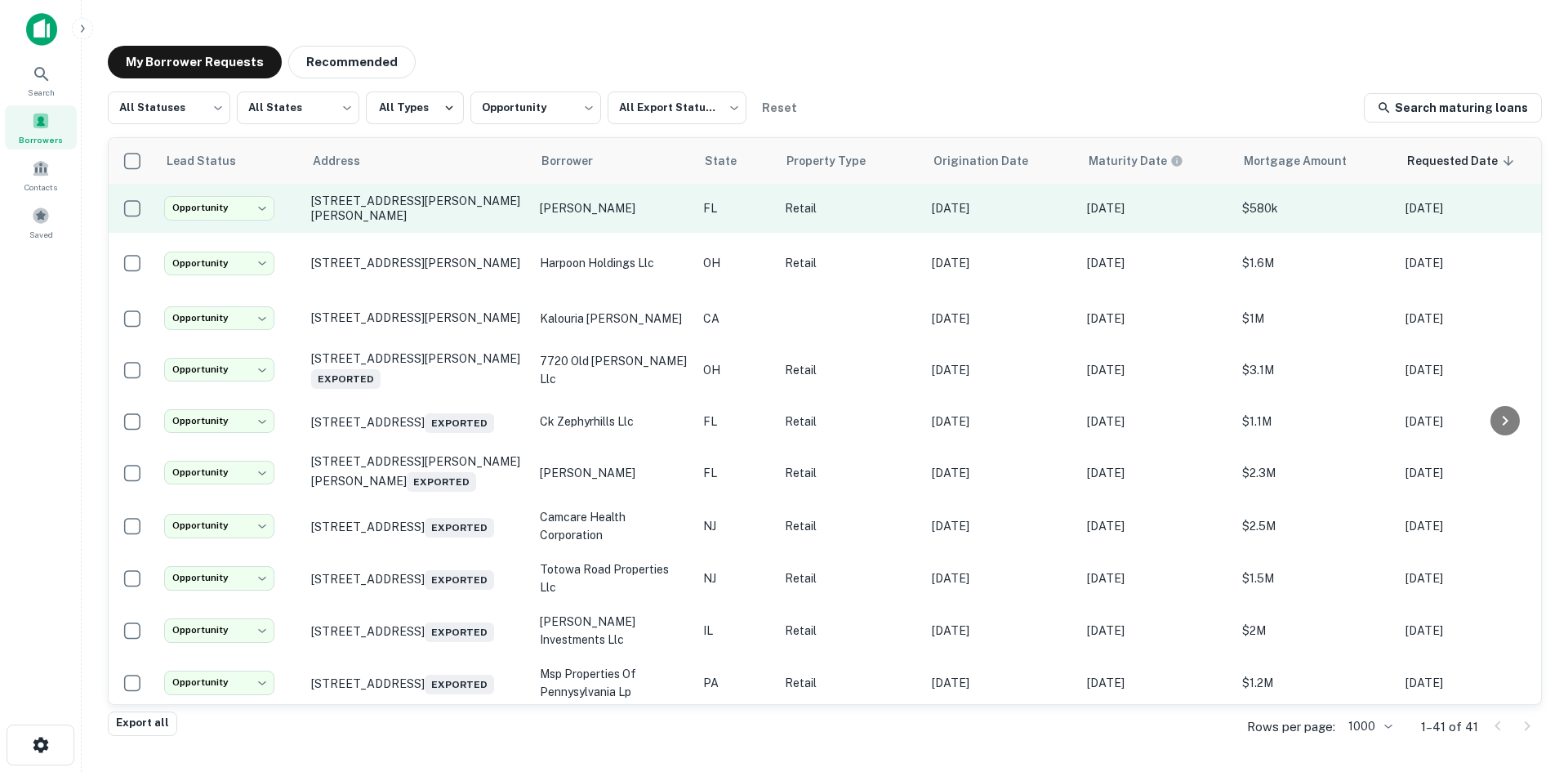
click at [426, 224] on td "[STREET_ADDRESS][PERSON_NAME][PERSON_NAME]" at bounding box center [417, 208] width 229 height 49
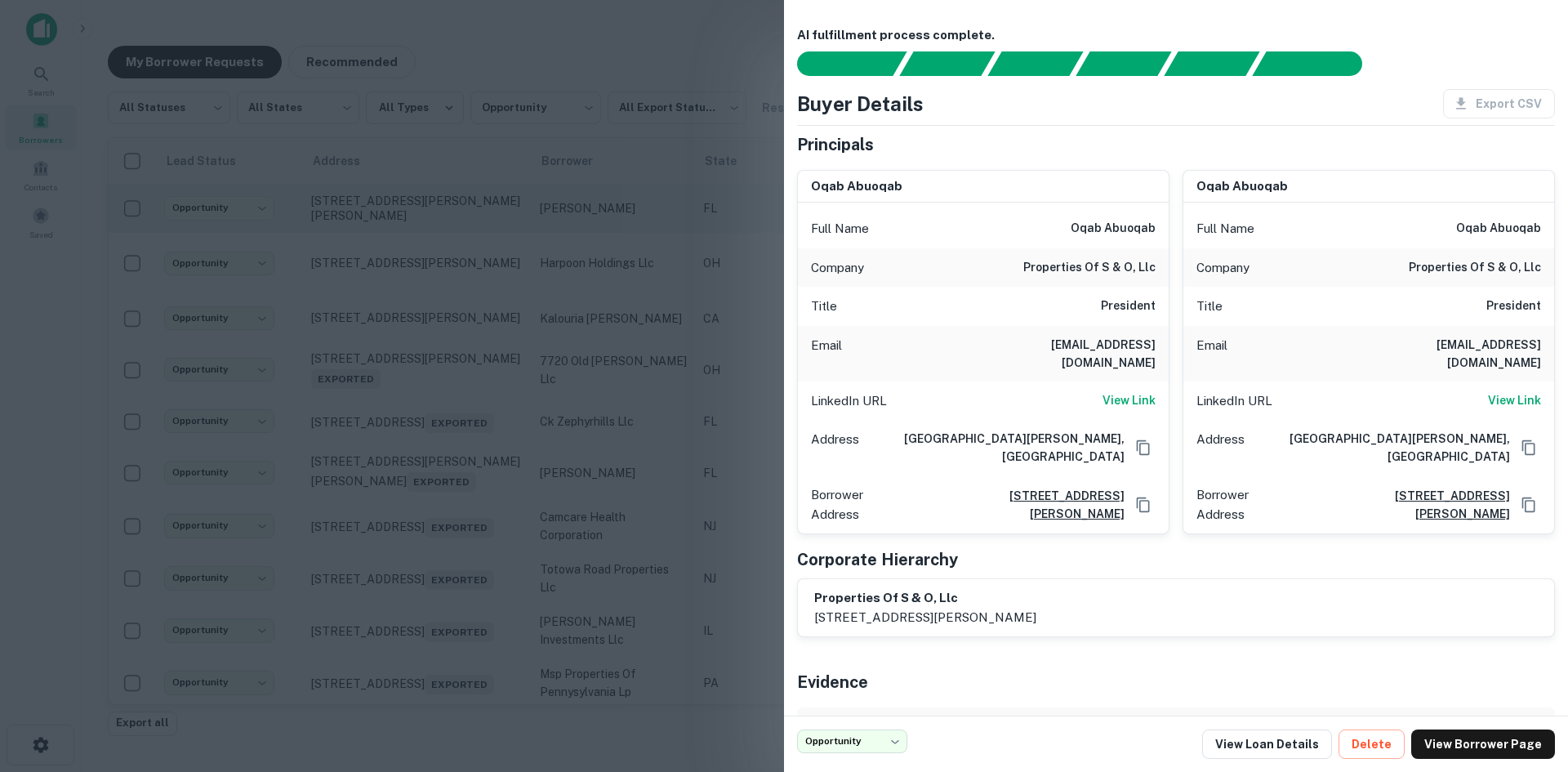
click at [426, 224] on div at bounding box center [784, 386] width 1568 height 772
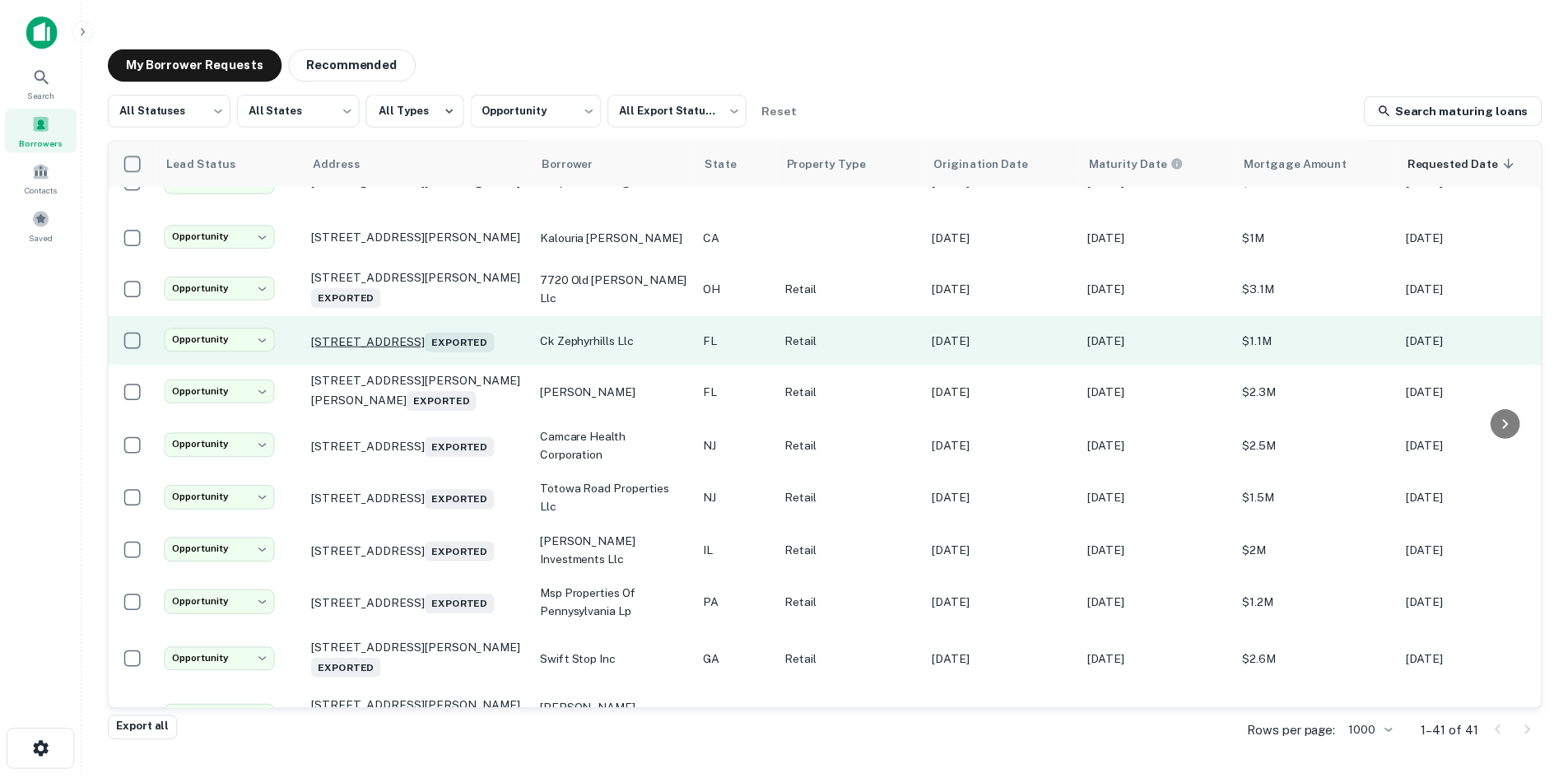
scroll to position [164, 0]
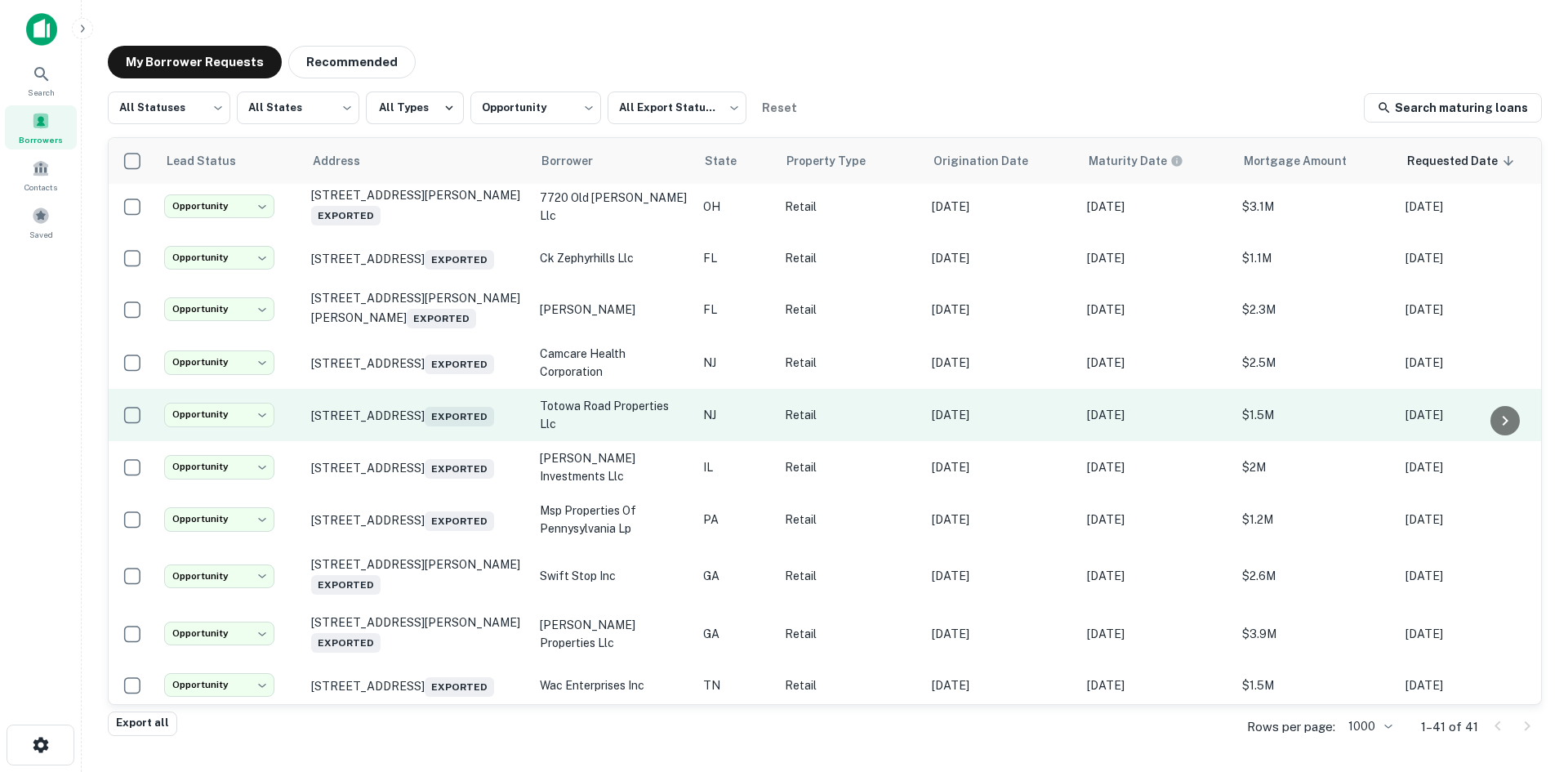
click at [436, 441] on td "384 Totowa Rd Totowa, NJ 07512 Exported" at bounding box center [417, 414] width 229 height 52
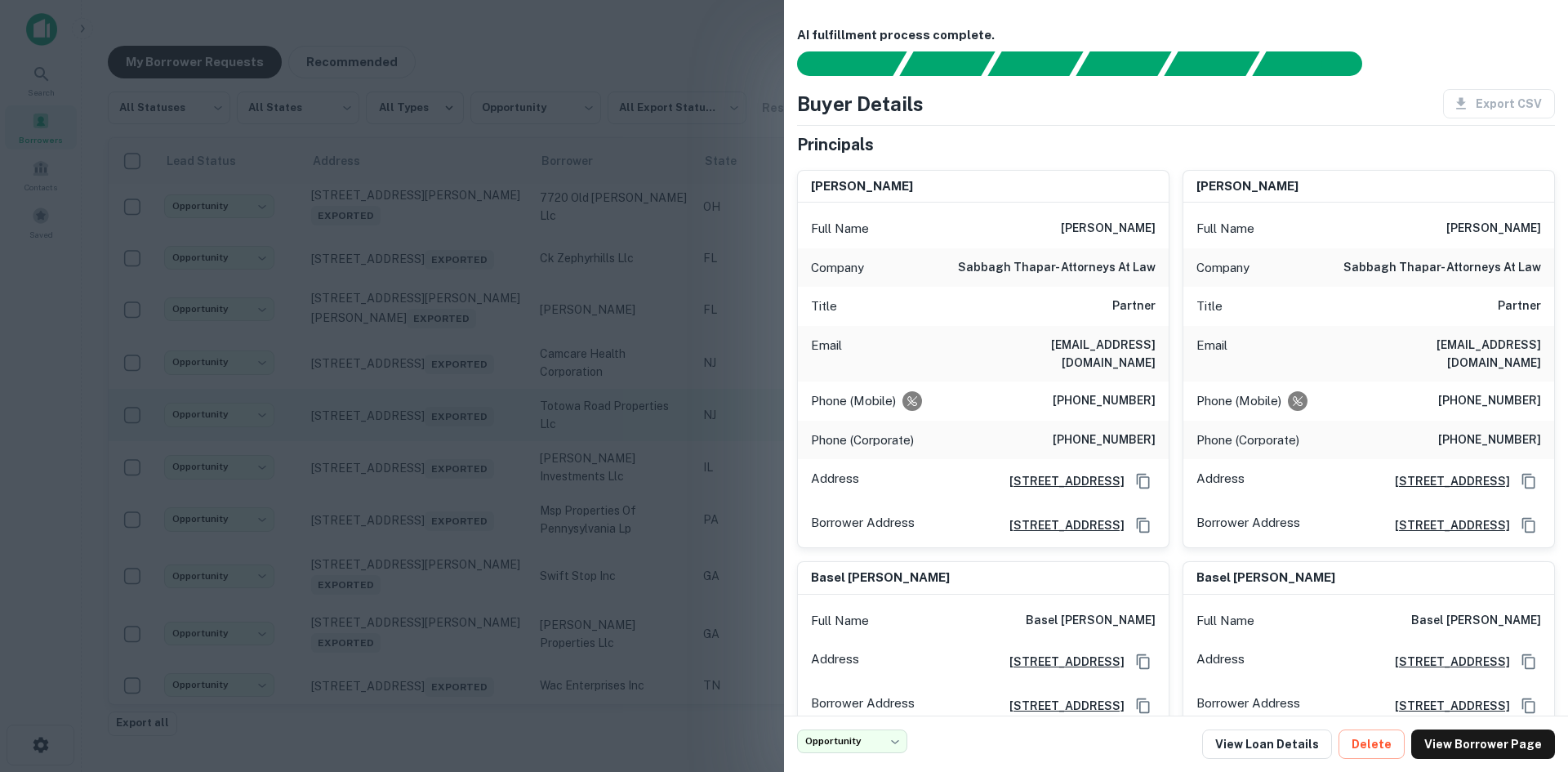
click at [436, 452] on div at bounding box center [784, 386] width 1568 height 772
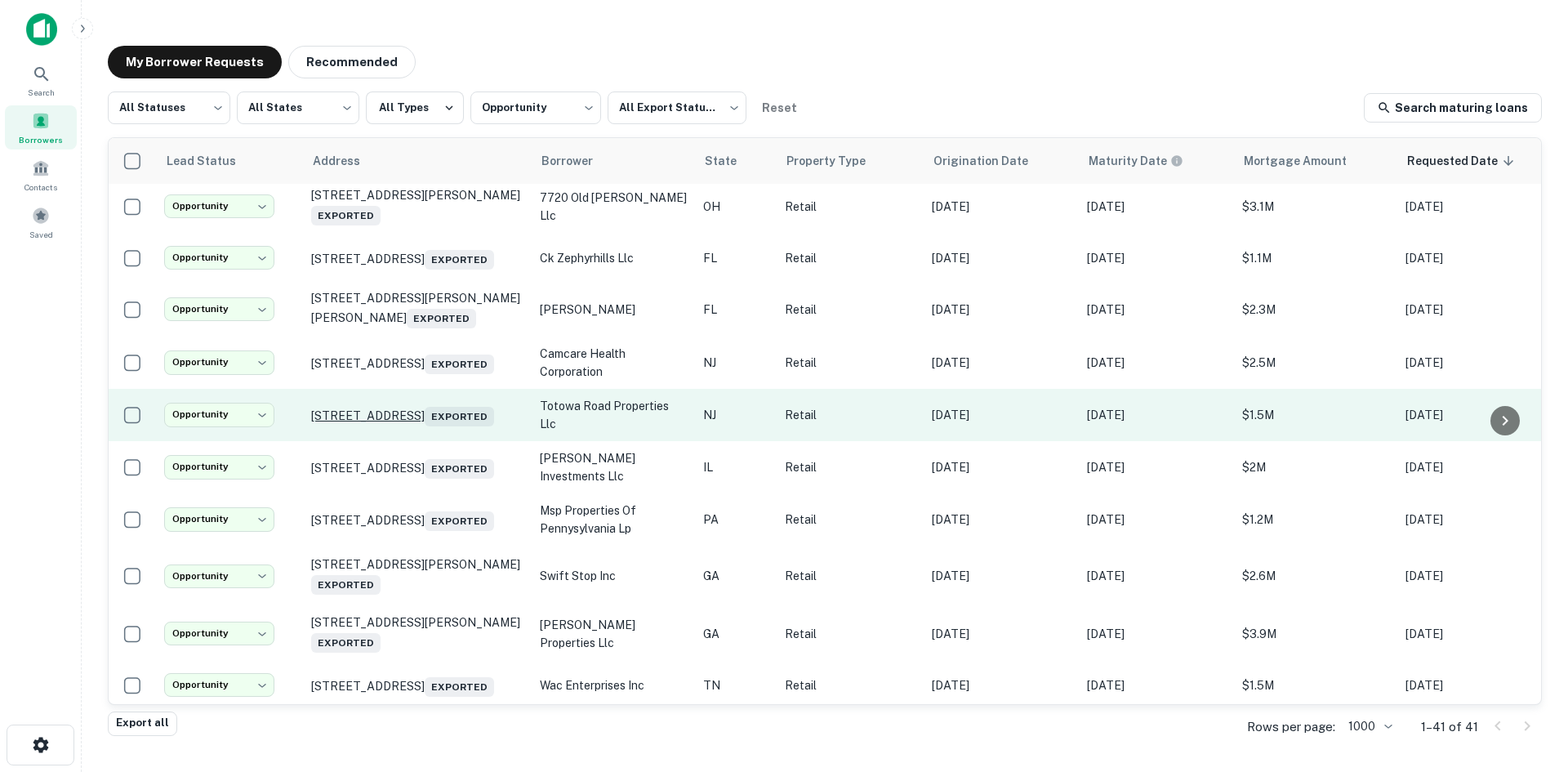
click at [432, 426] on p "384 Totowa Rd Totowa, NJ 07512 Exported" at bounding box center [417, 414] width 212 height 23
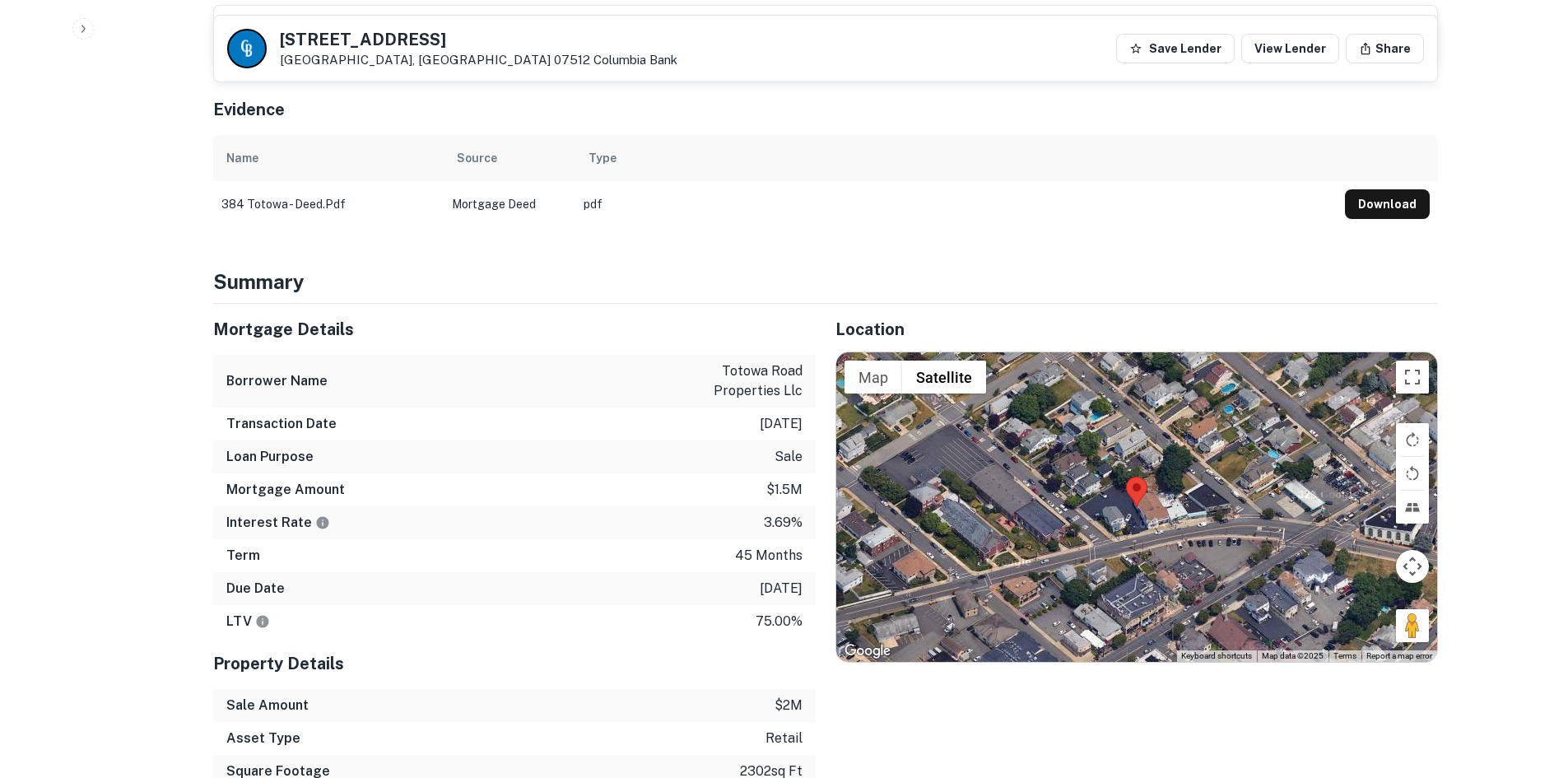
scroll to position [987, 0]
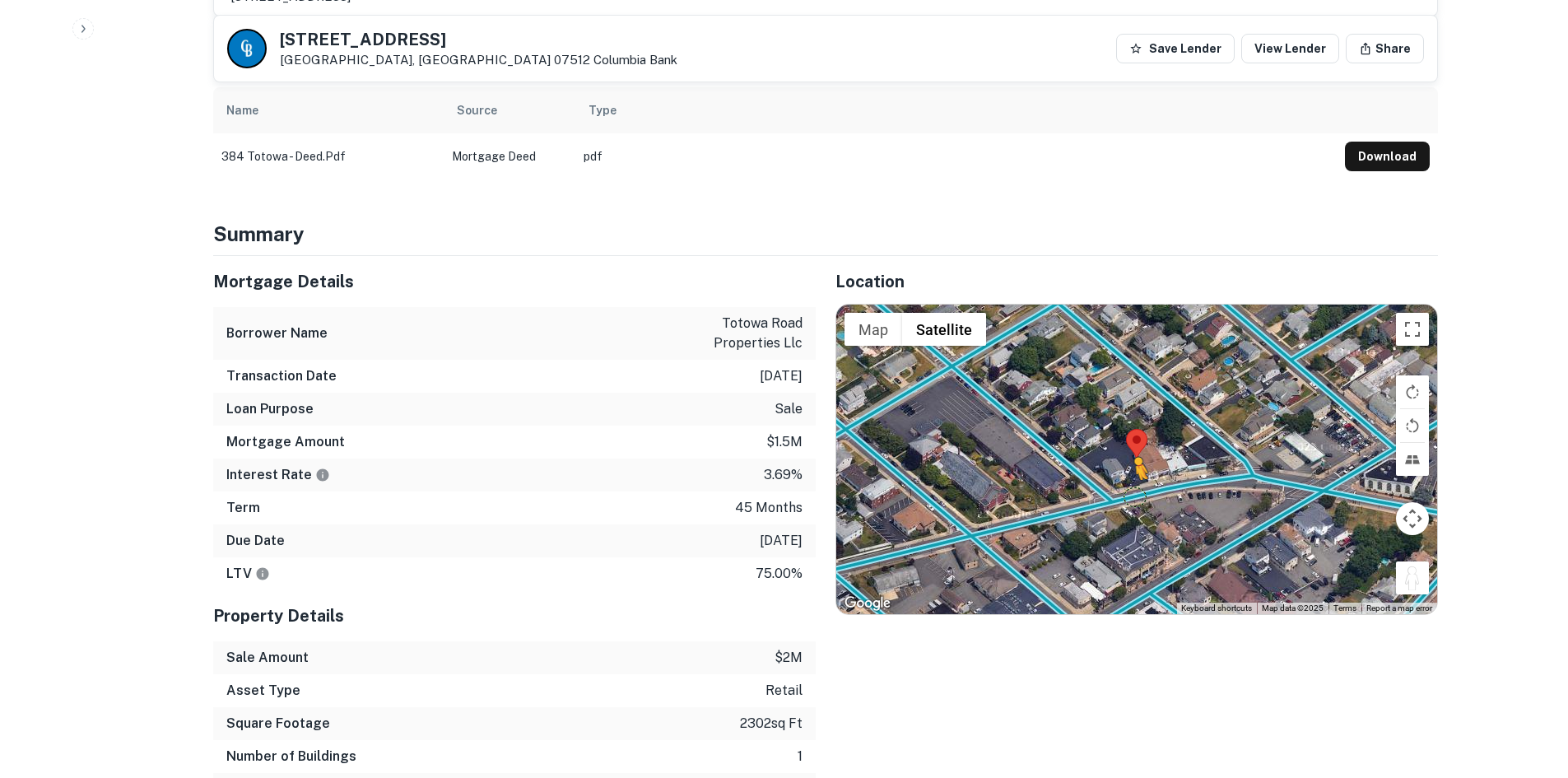
drag, startPoint x: 1426, startPoint y: 567, endPoint x: 1132, endPoint y: 474, distance: 308.4
click at [1132, 474] on div "To activate drag with keyboard, press Alt + Enter. Once in keyboard drag state,…" at bounding box center [1136, 459] width 600 height 309
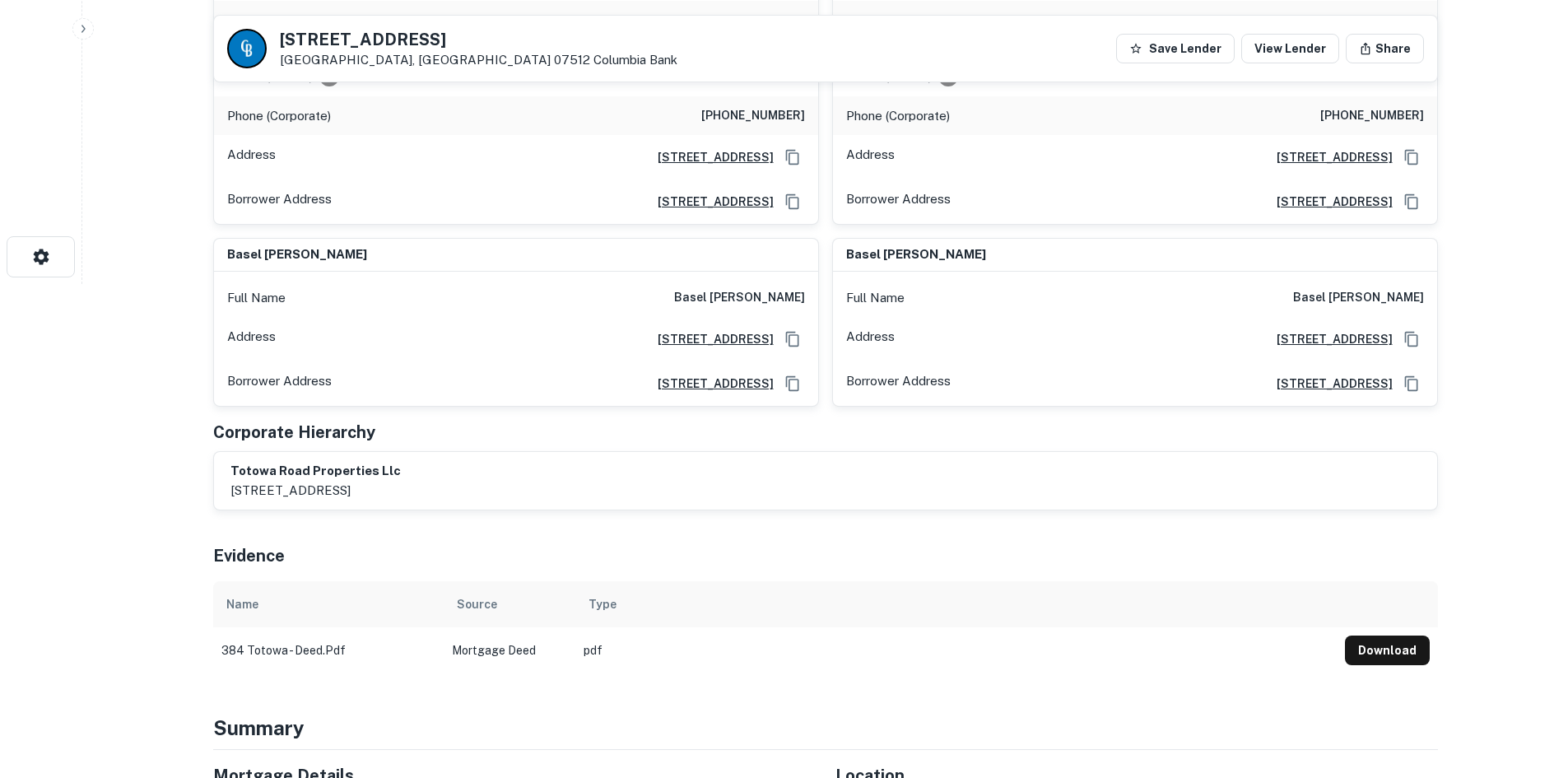
scroll to position [329, 0]
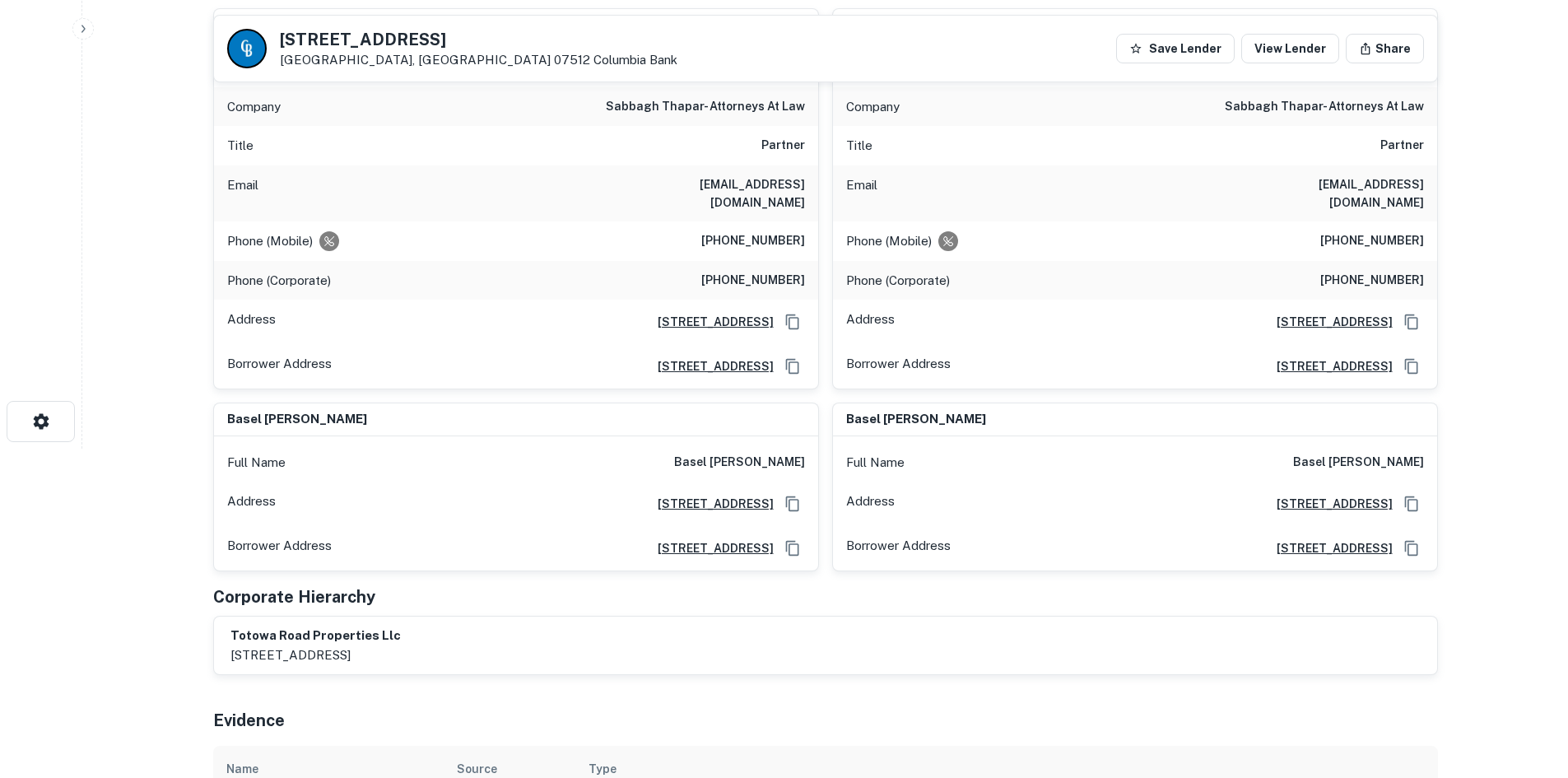
click at [732, 232] on h6 "(973) 722-2728" at bounding box center [753, 241] width 104 height 20
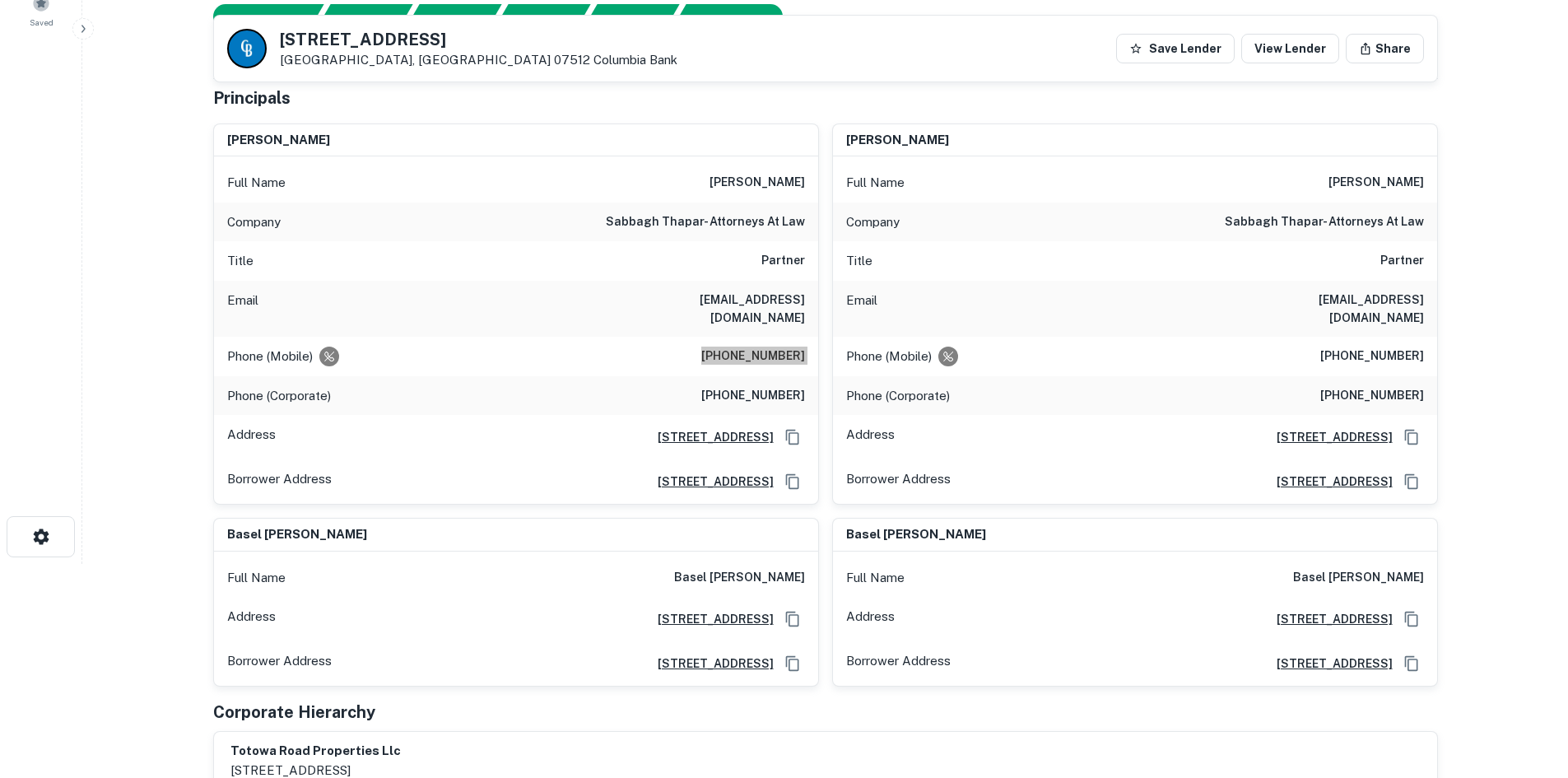
scroll to position [0, 0]
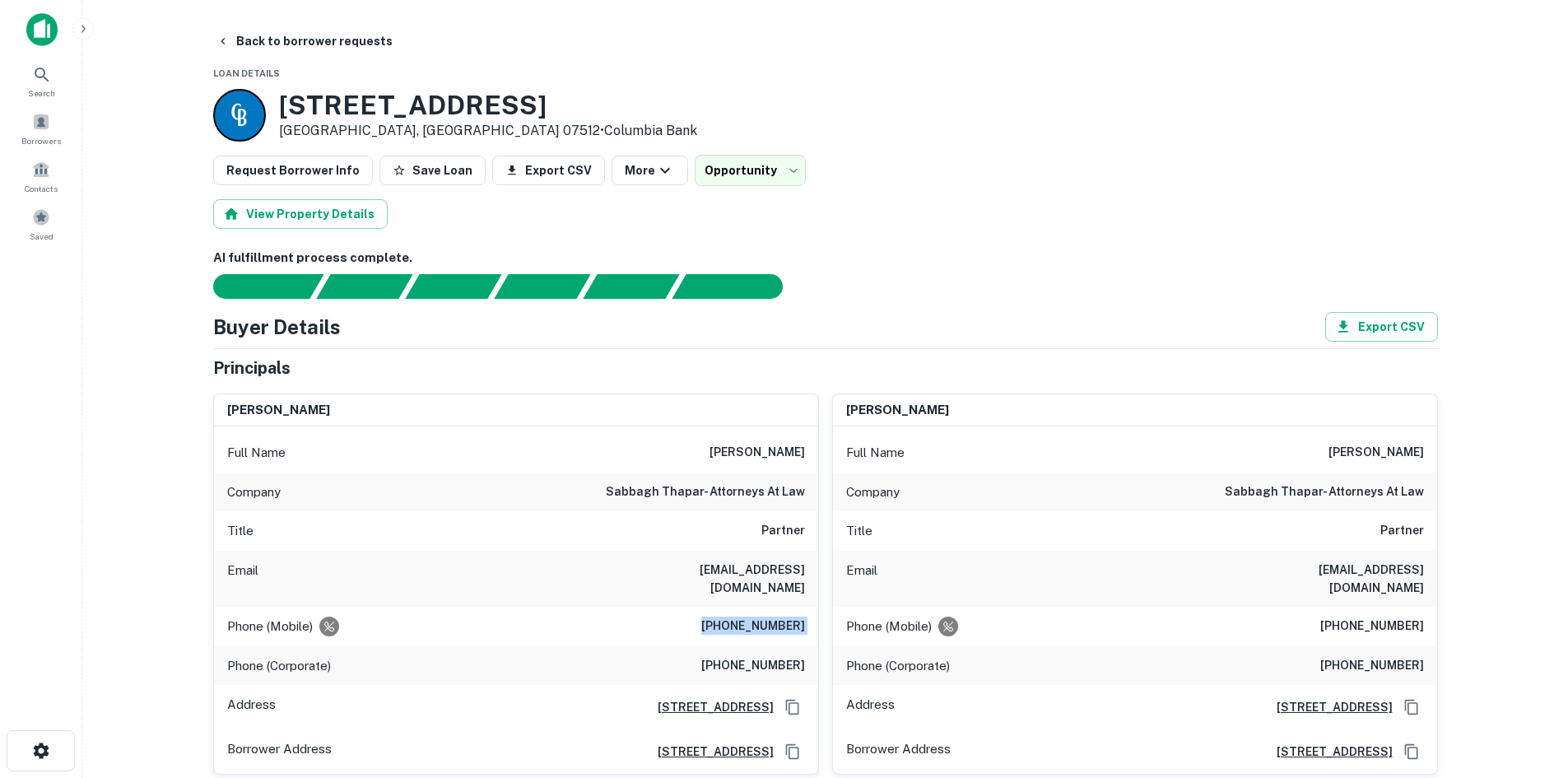
drag, startPoint x: 701, startPoint y: 450, endPoint x: 810, endPoint y: 440, distance: 109.5
click at [807, 440] on div "Full Name salim f . sabbagh" at bounding box center [516, 453] width 604 height 39
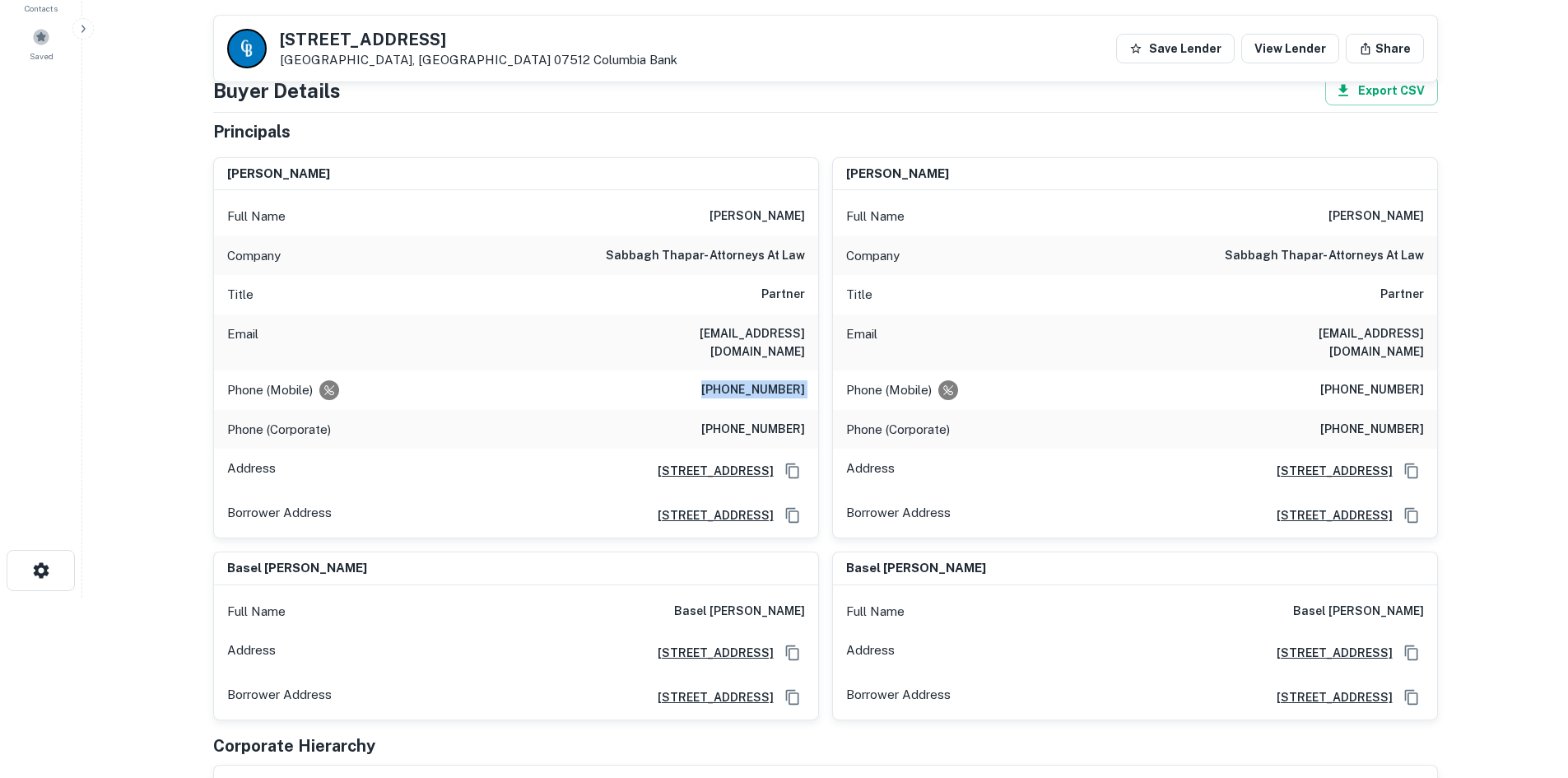
scroll to position [164, 0]
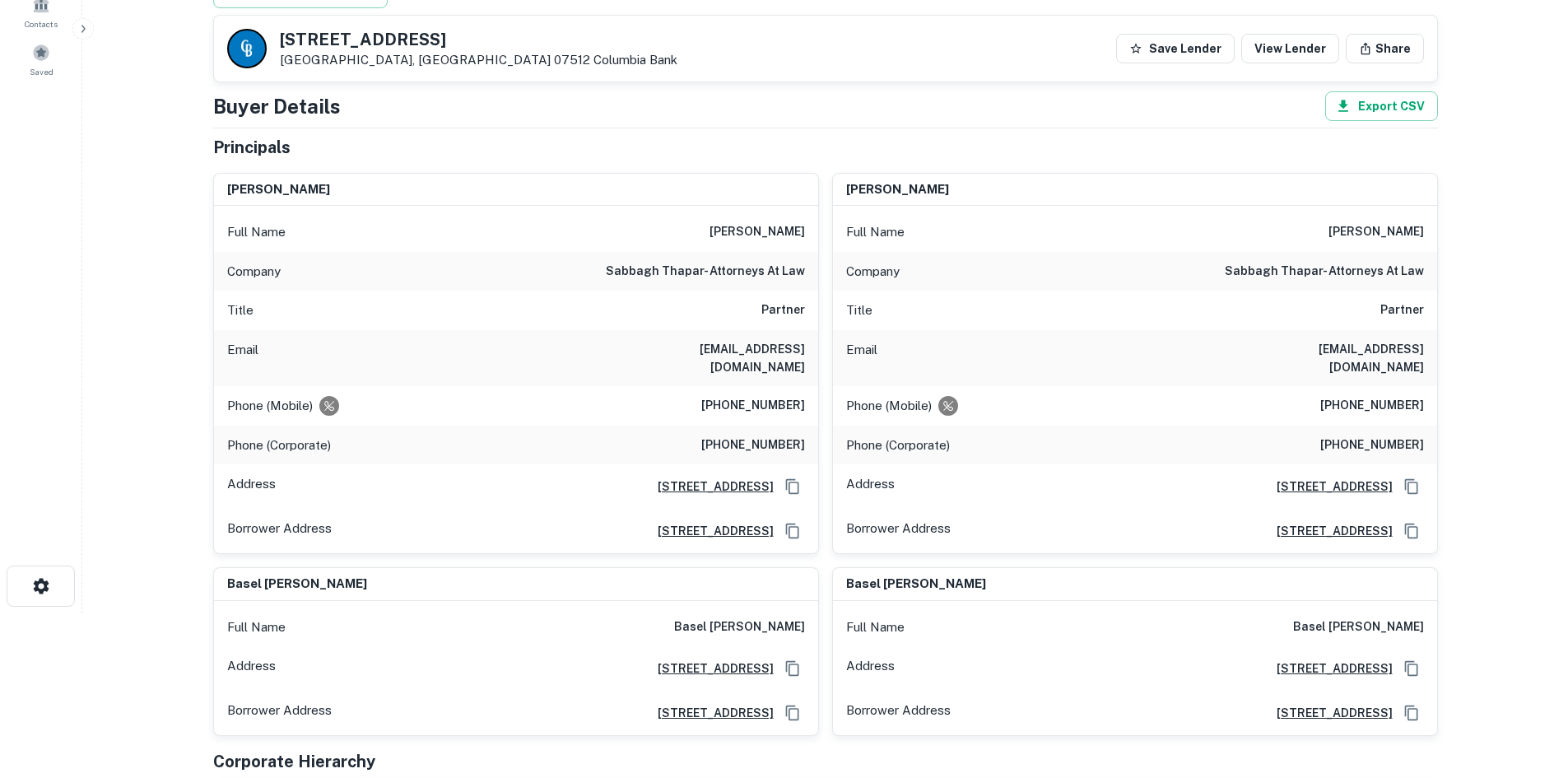
click at [777, 386] on div "Phone (Mobile) (973) 722-2728" at bounding box center [516, 405] width 604 height 39
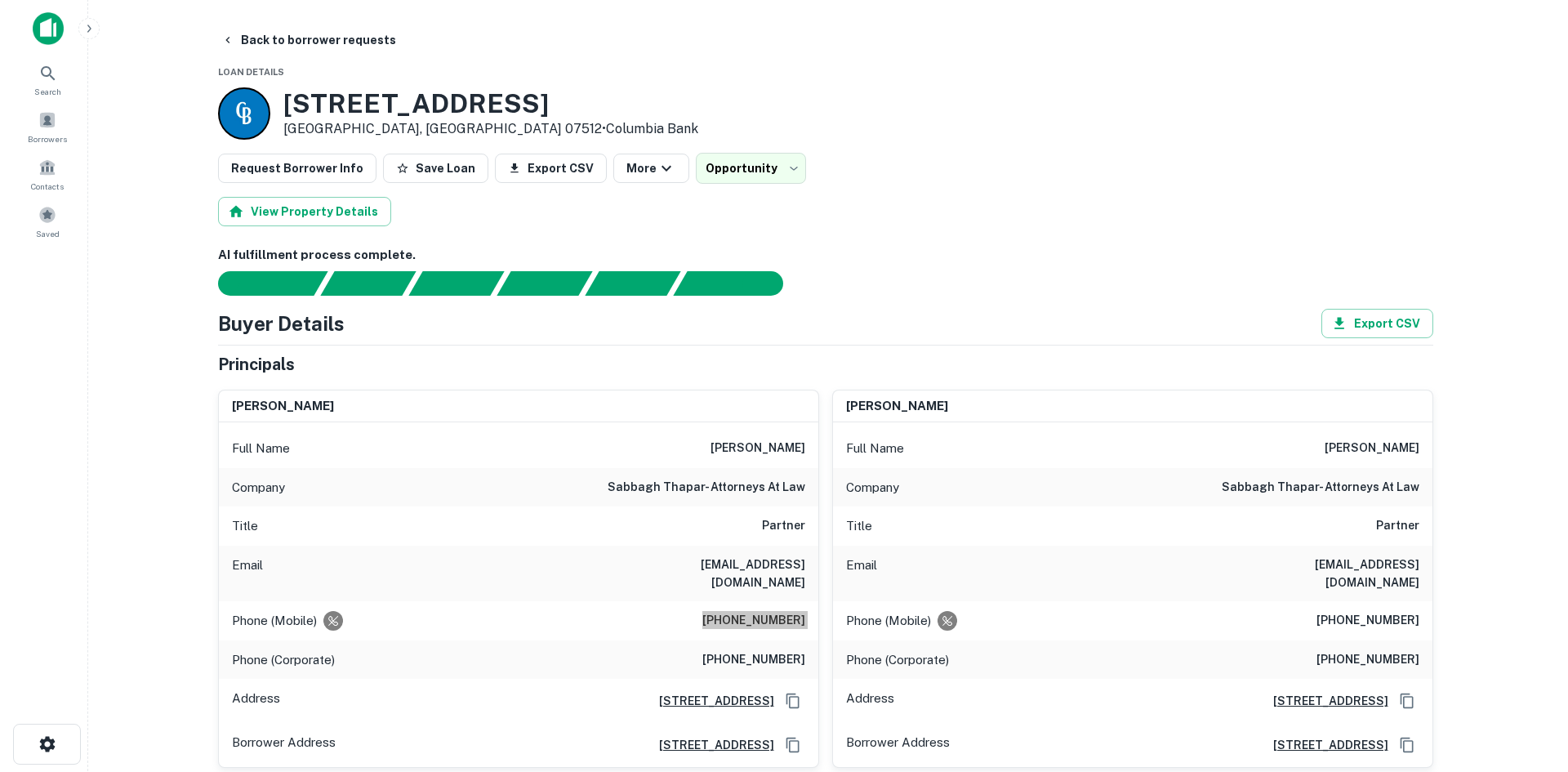
scroll to position [0, 0]
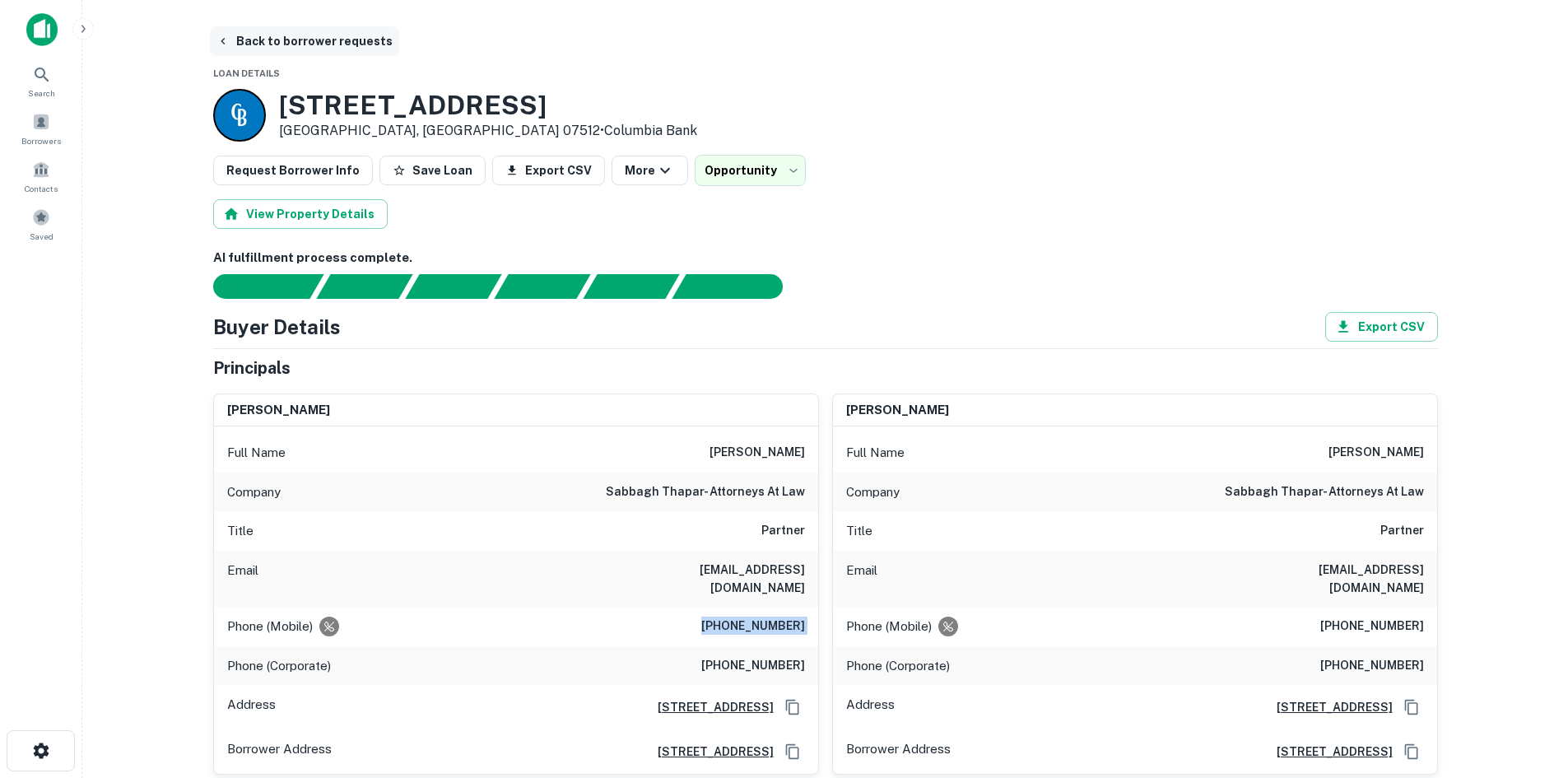
click at [296, 42] on button "Back to borrower requests" at bounding box center [304, 41] width 190 height 30
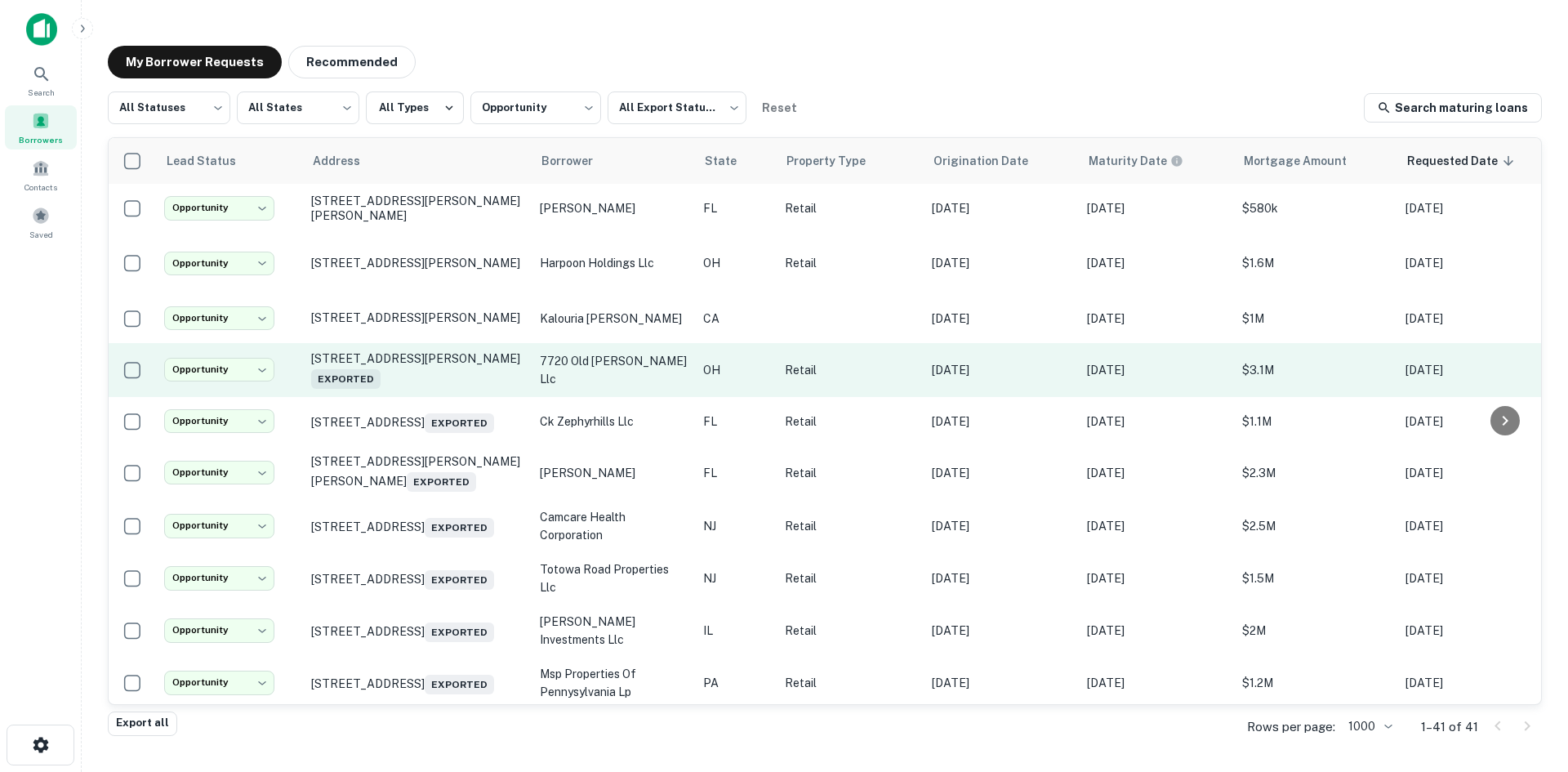
click at [411, 396] on td "7720 Old Troy Pike Dayton, OH 45424 Exported" at bounding box center [417, 370] width 229 height 54
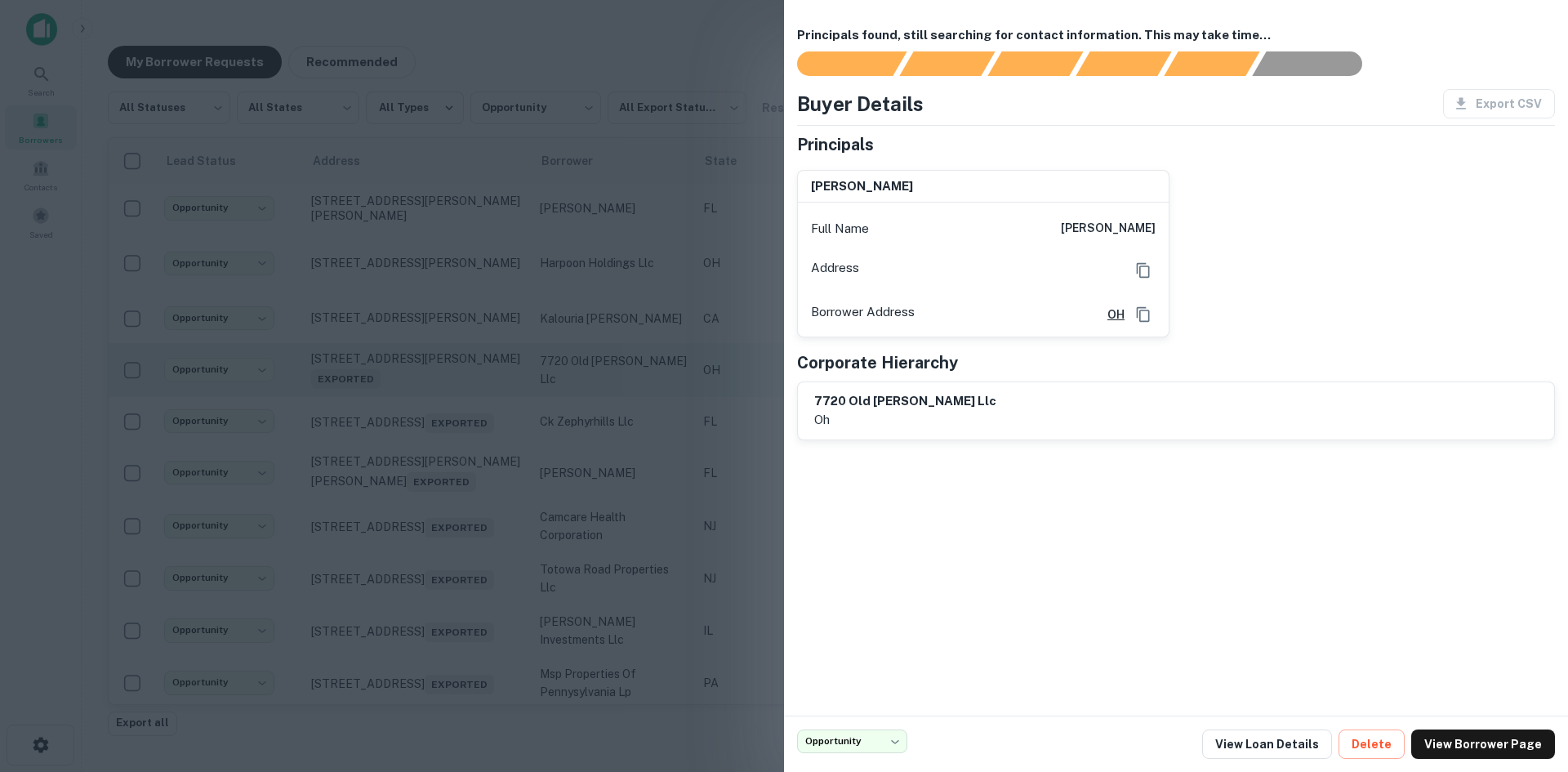
click at [411, 396] on div at bounding box center [784, 386] width 1568 height 772
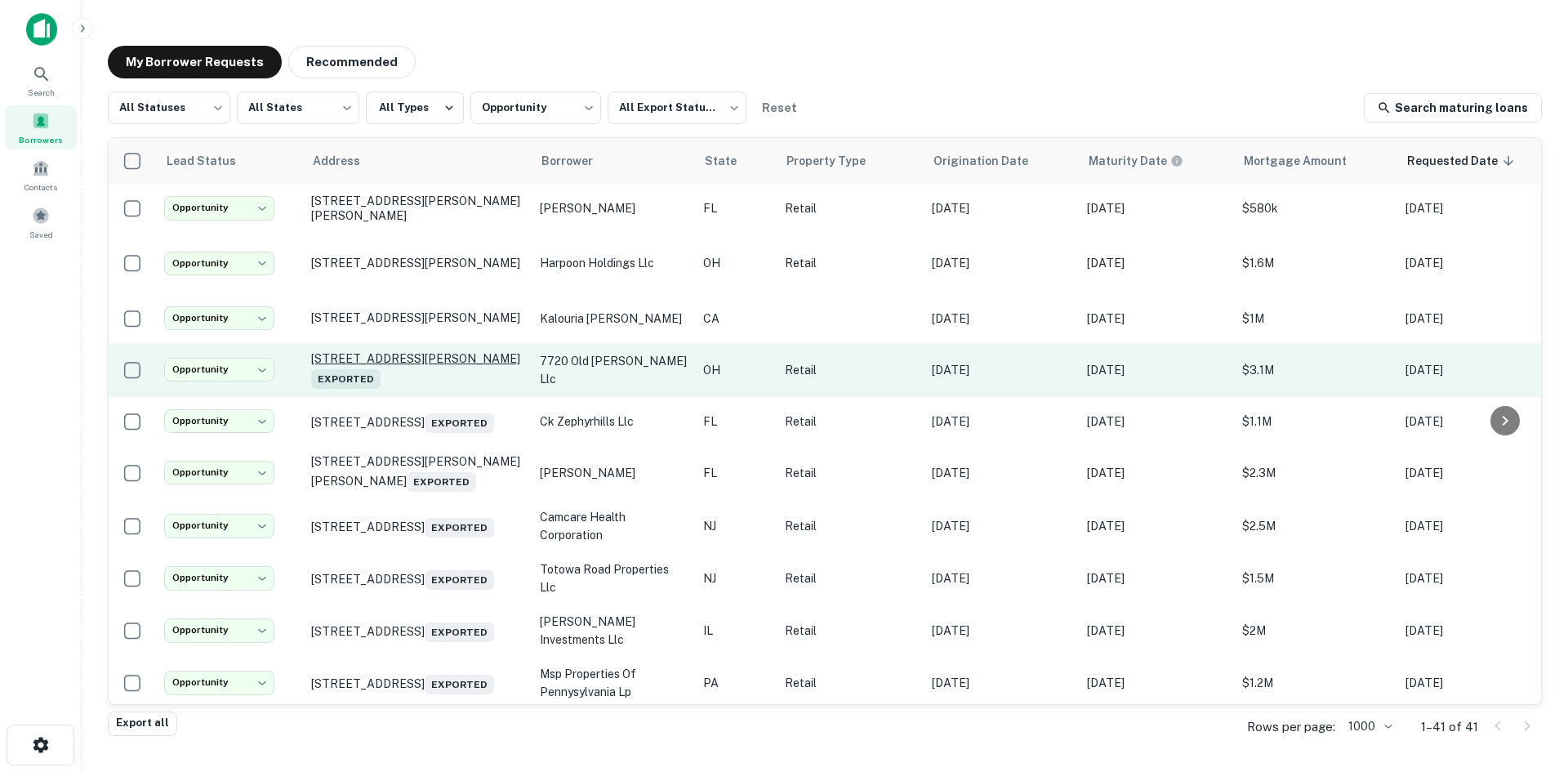
click at [411, 380] on p "7720 Old Troy Pike Dayton, OH 45424 Exported" at bounding box center [417, 370] width 212 height 38
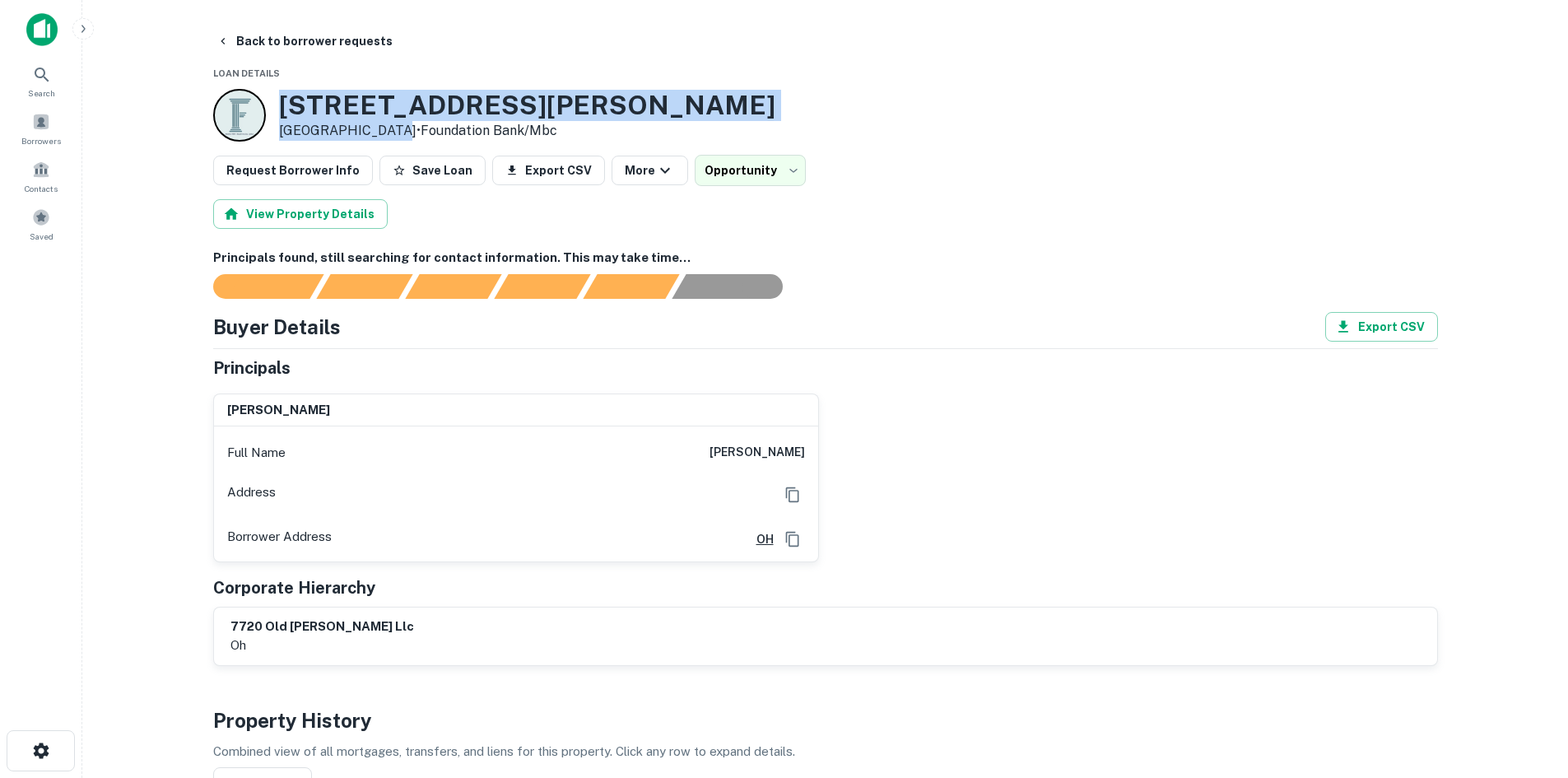
drag, startPoint x: 281, startPoint y: 101, endPoint x: 391, endPoint y: 130, distance: 113.8
click at [391, 130] on div "7720 Old Troy Pike Dayton, OH 45424 • Foundation Bank/mbc" at bounding box center [494, 115] width 562 height 52
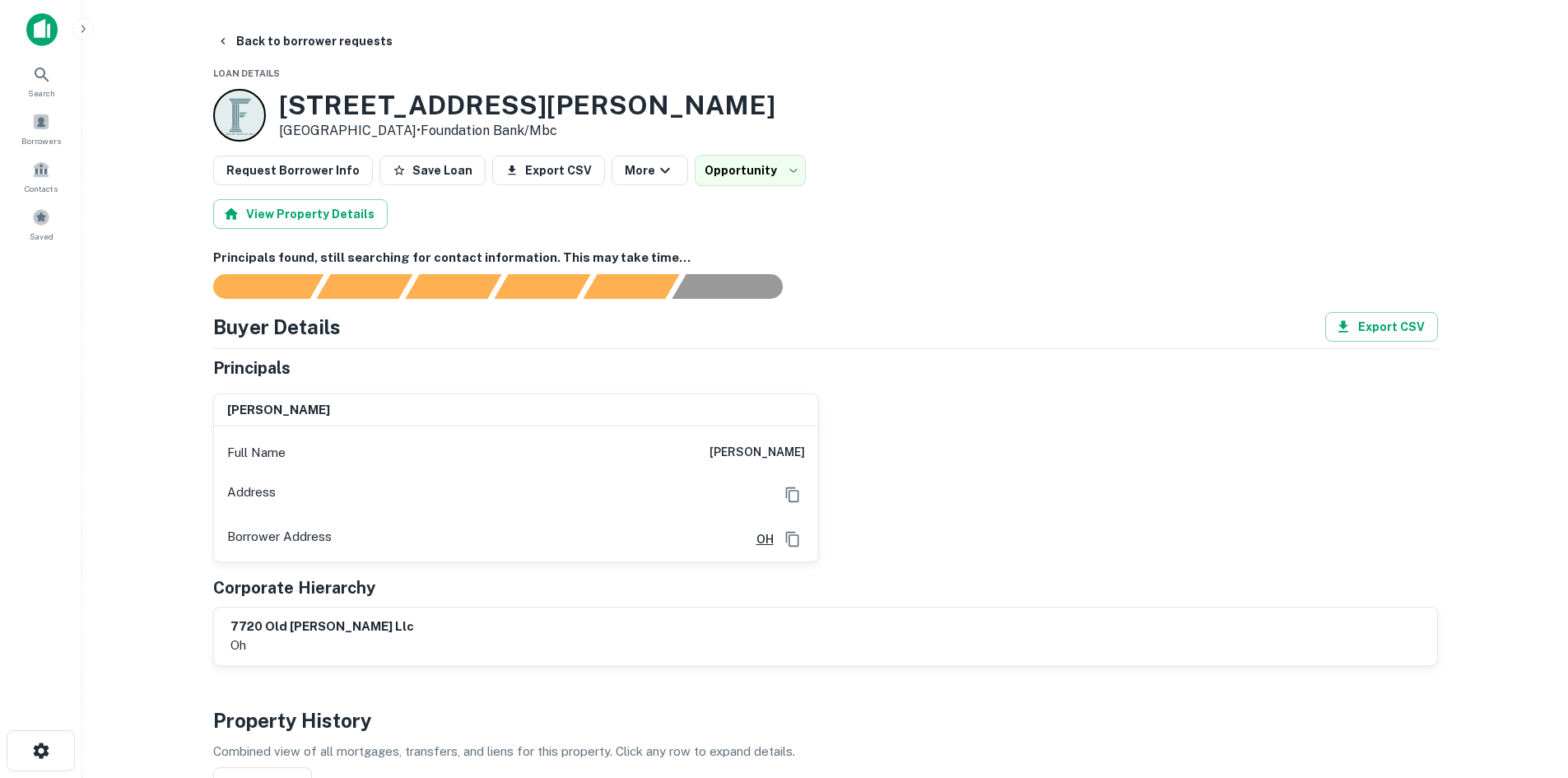
click at [310, 21] on main "**********" at bounding box center [825, 389] width 1486 height 778
click at [304, 34] on button "Back to borrower requests" at bounding box center [304, 41] width 190 height 30
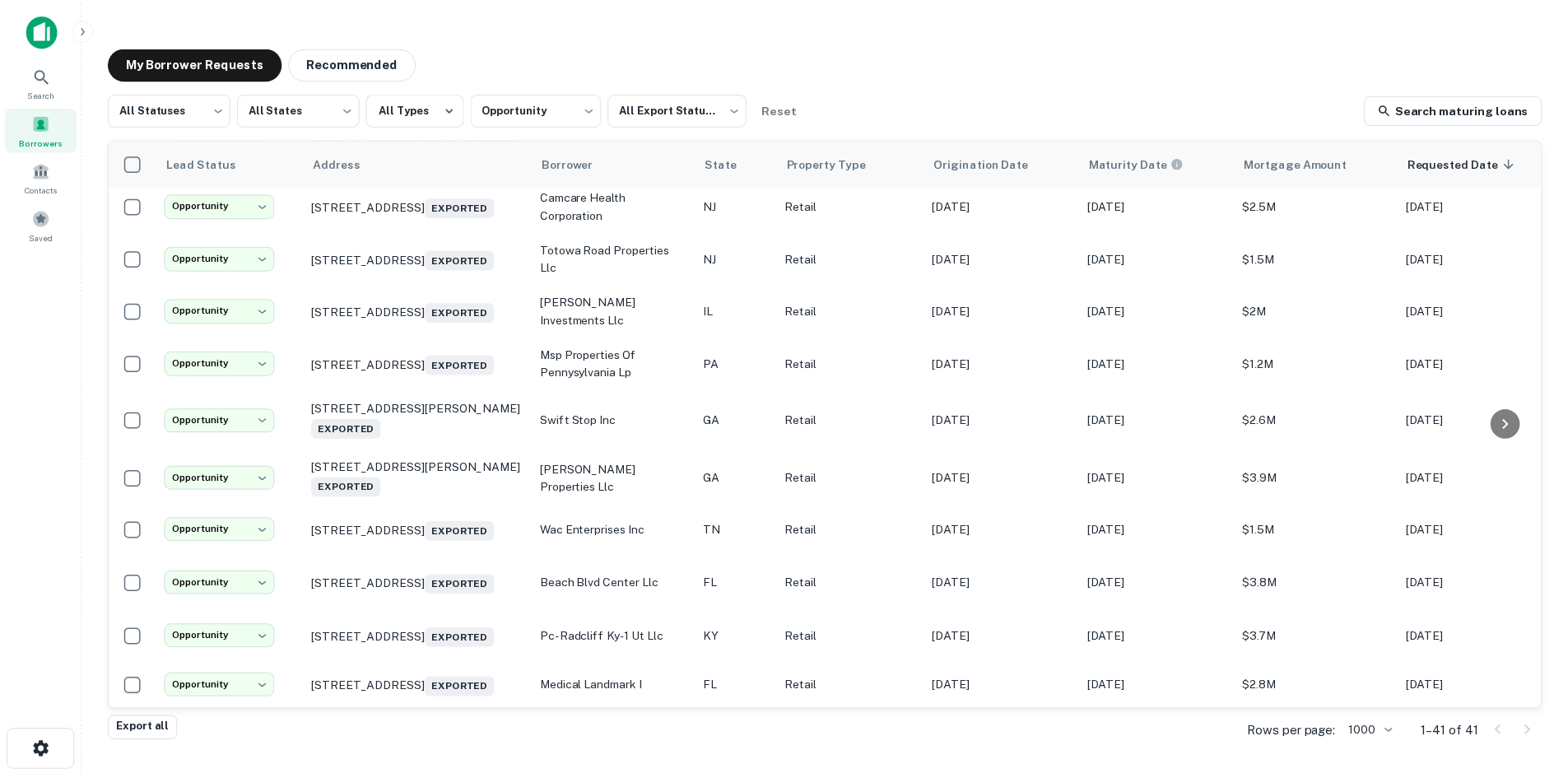
scroll to position [329, 0]
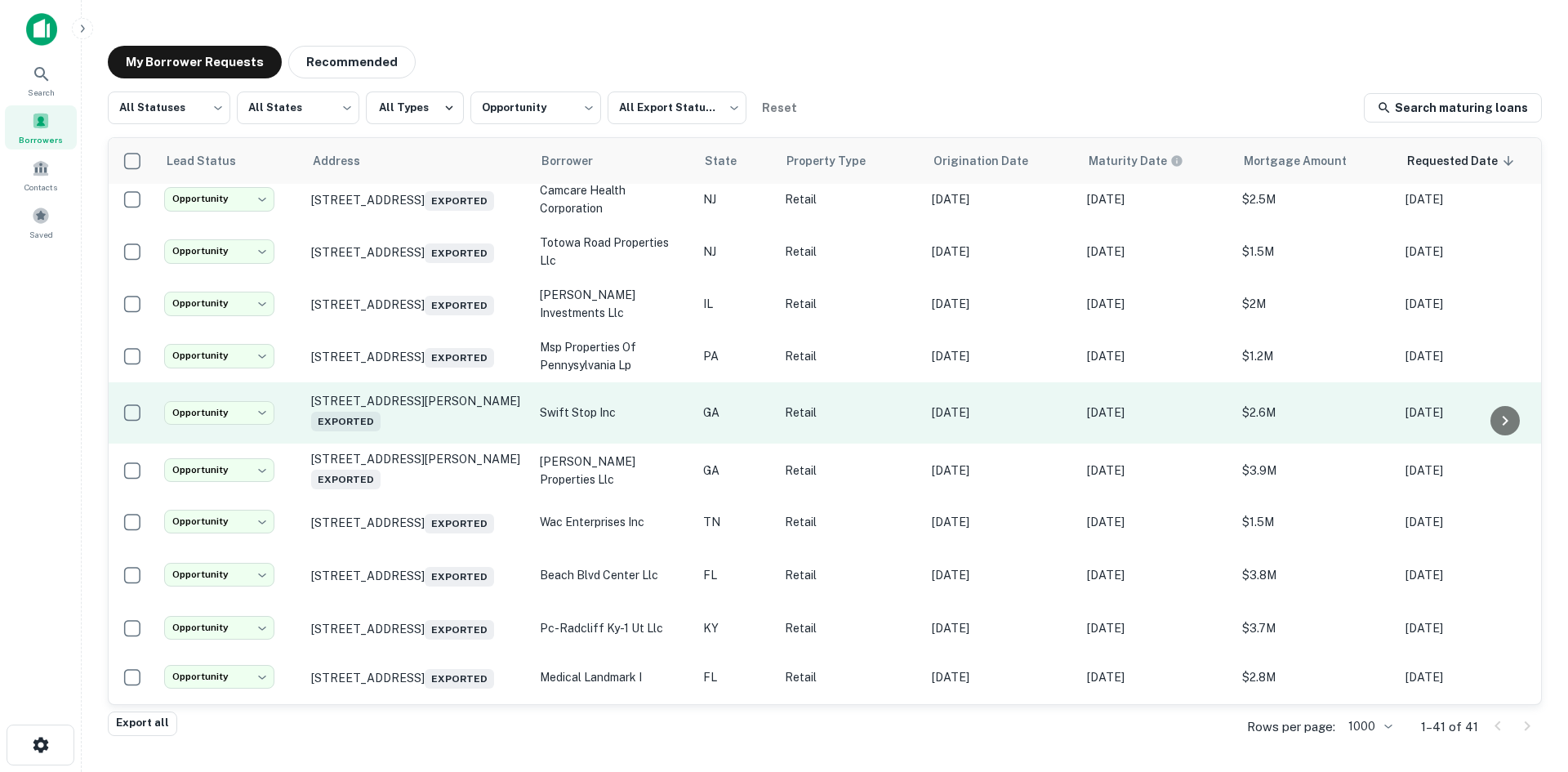
click at [390, 444] on td "1486 Scott Blvd Decatur, GA 30030 Exported" at bounding box center [417, 412] width 229 height 61
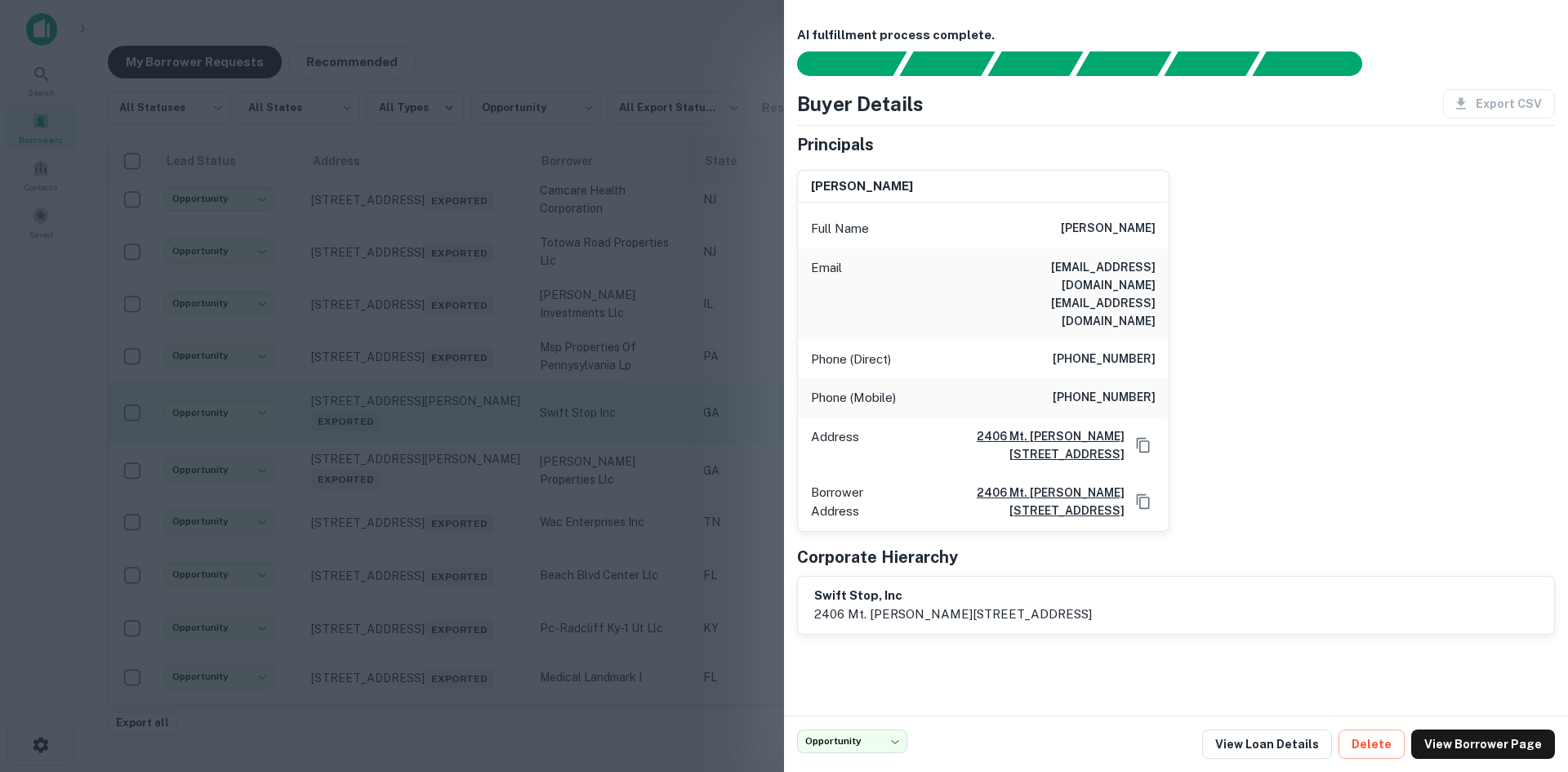
click at [390, 451] on div at bounding box center [784, 386] width 1568 height 772
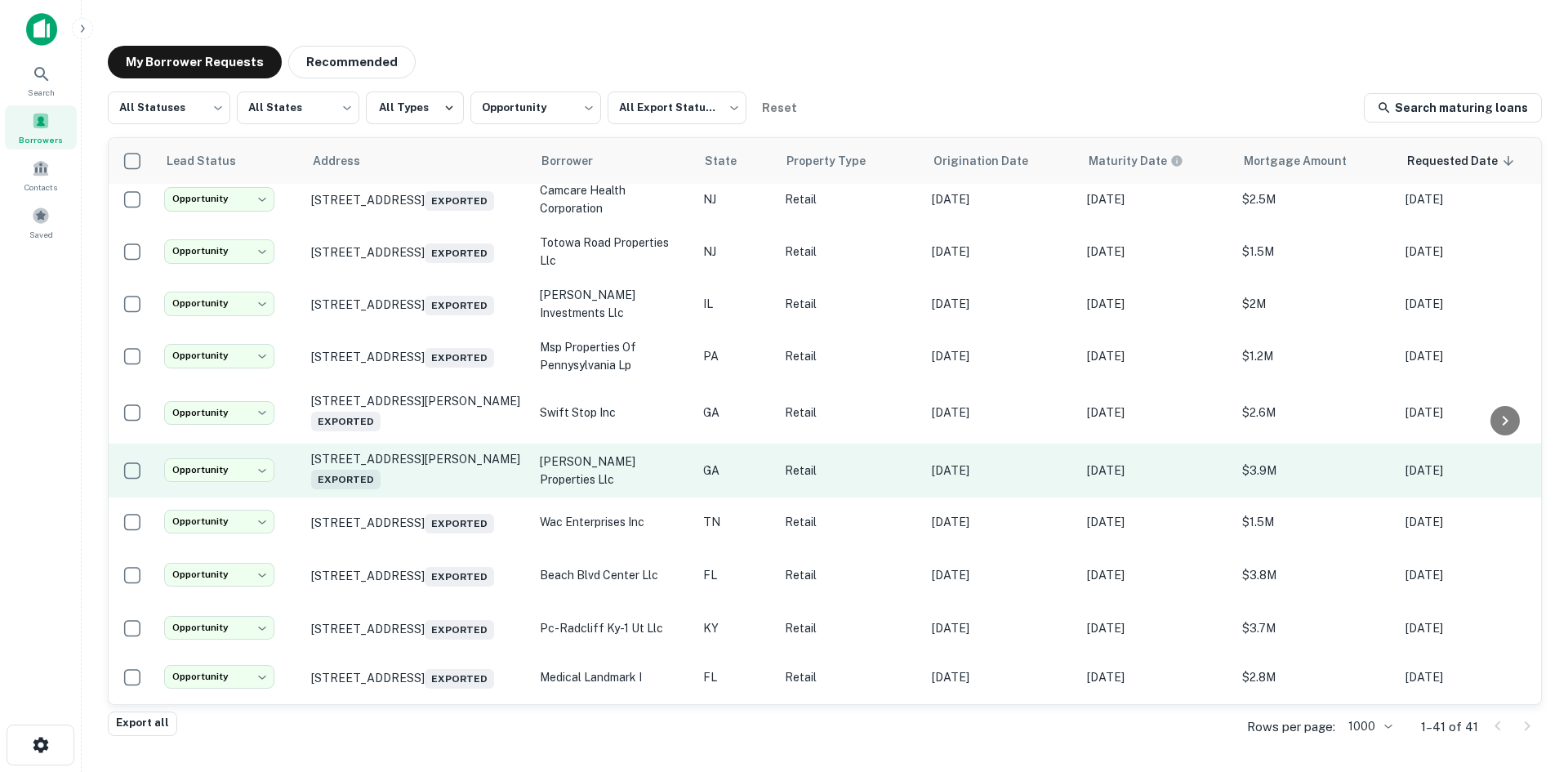
click at [400, 498] on td "2001 Pleasant Hill Rd Duluth, GA 30096 Exported" at bounding box center [417, 471] width 229 height 54
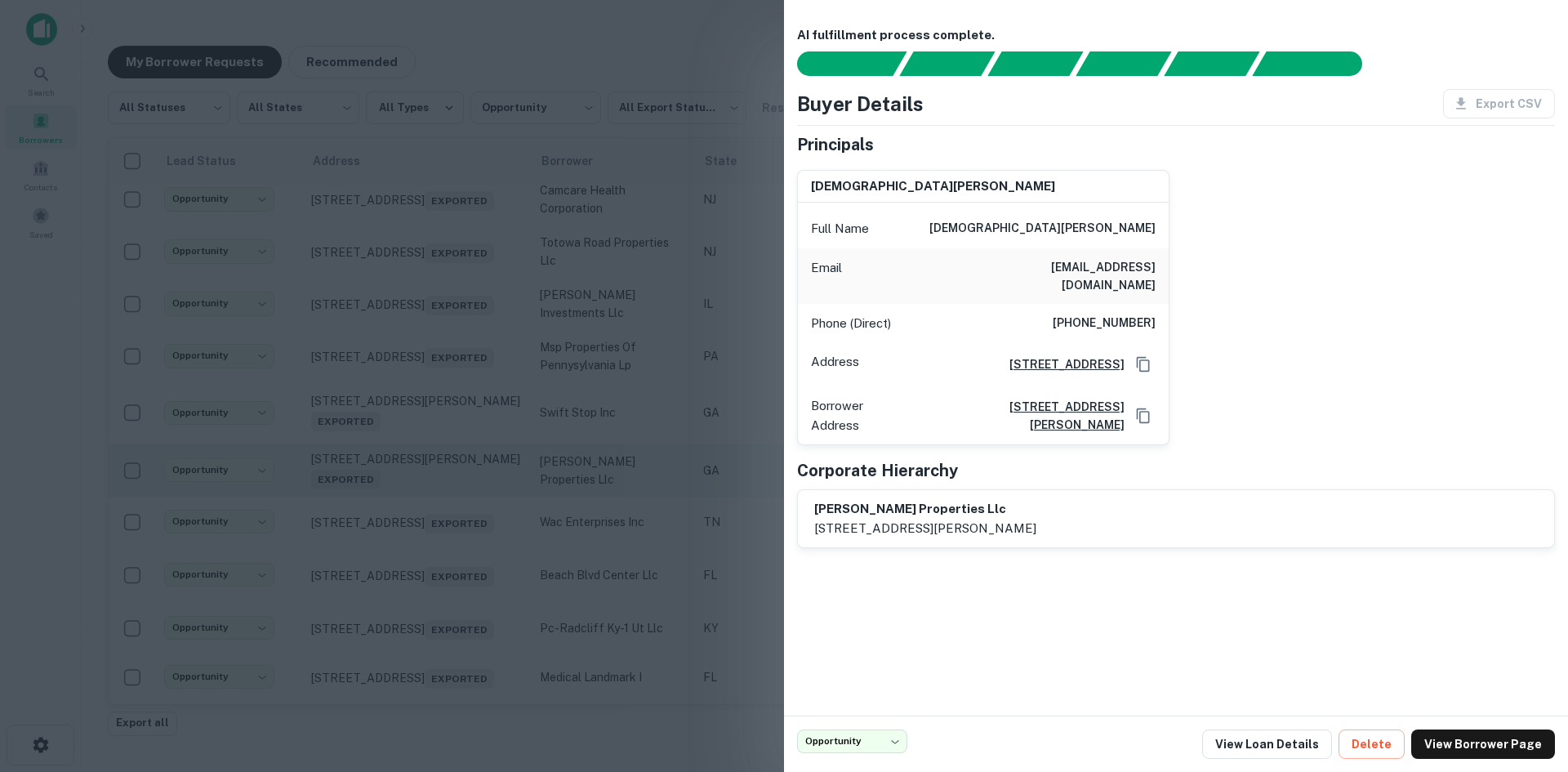
click at [400, 509] on div at bounding box center [784, 386] width 1568 height 772
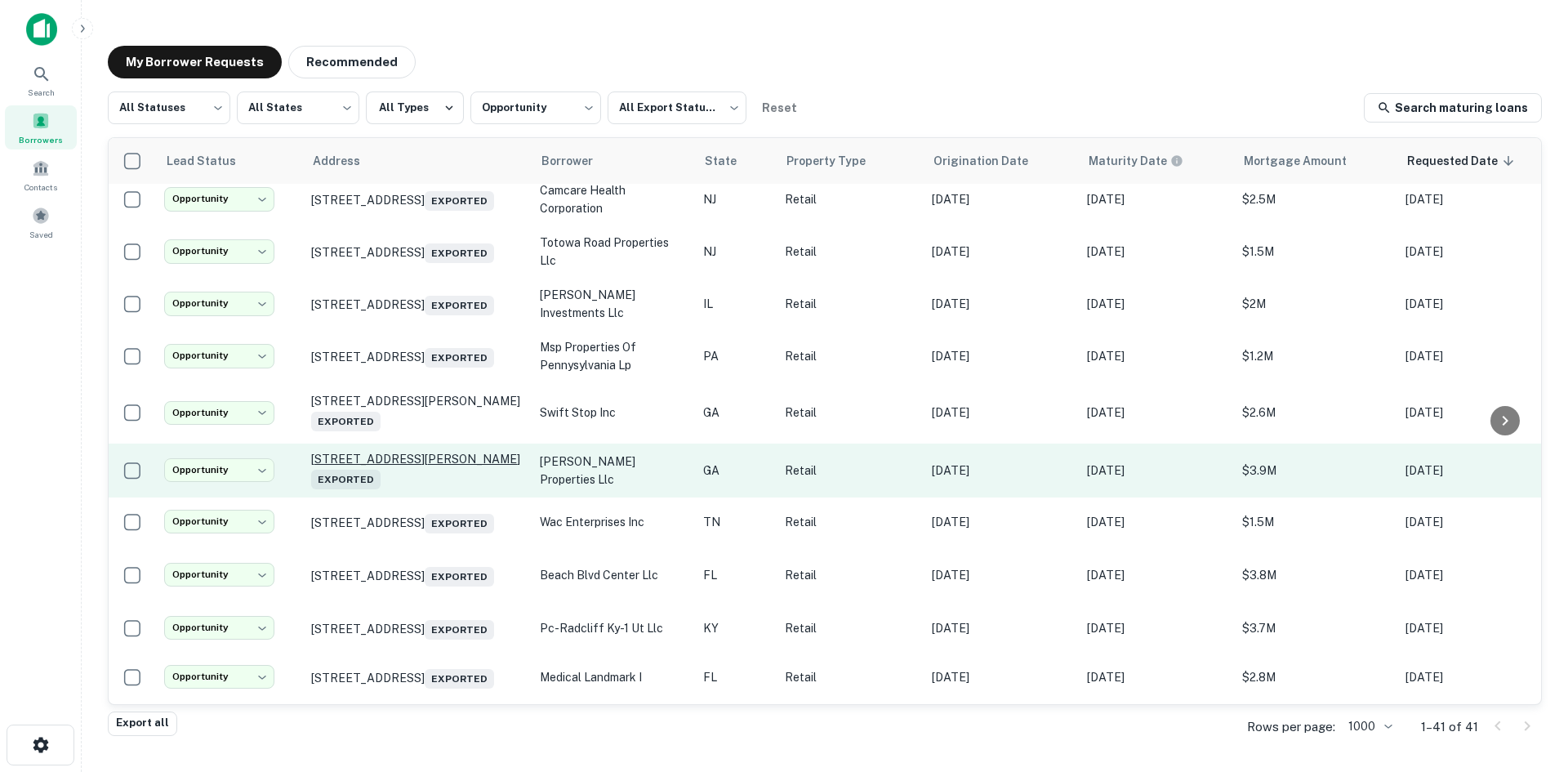
click at [400, 489] on p "2001 Pleasant Hill Rd Duluth, GA 30096 Exported" at bounding box center [417, 470] width 212 height 38
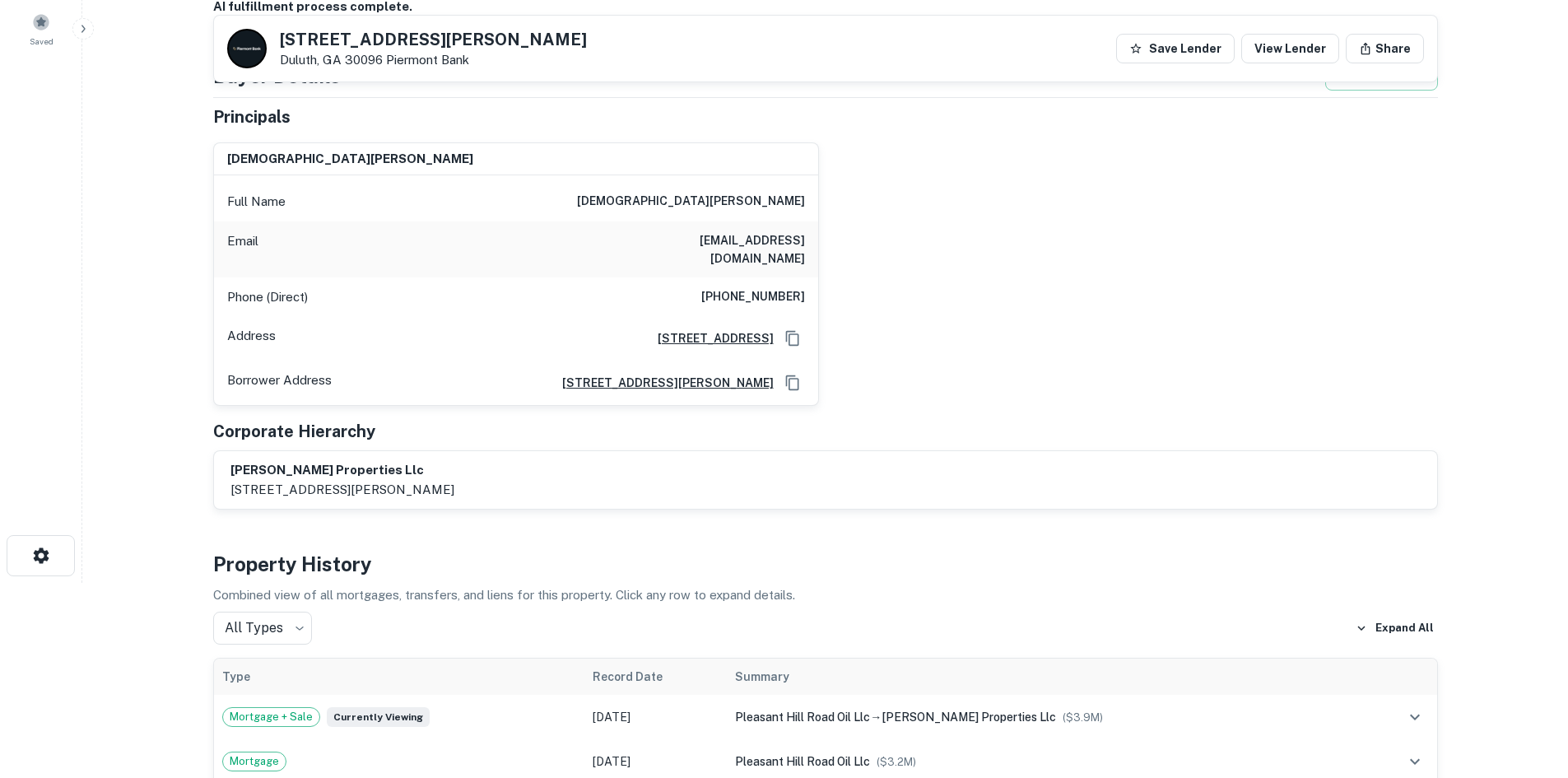
scroll to position [164, 0]
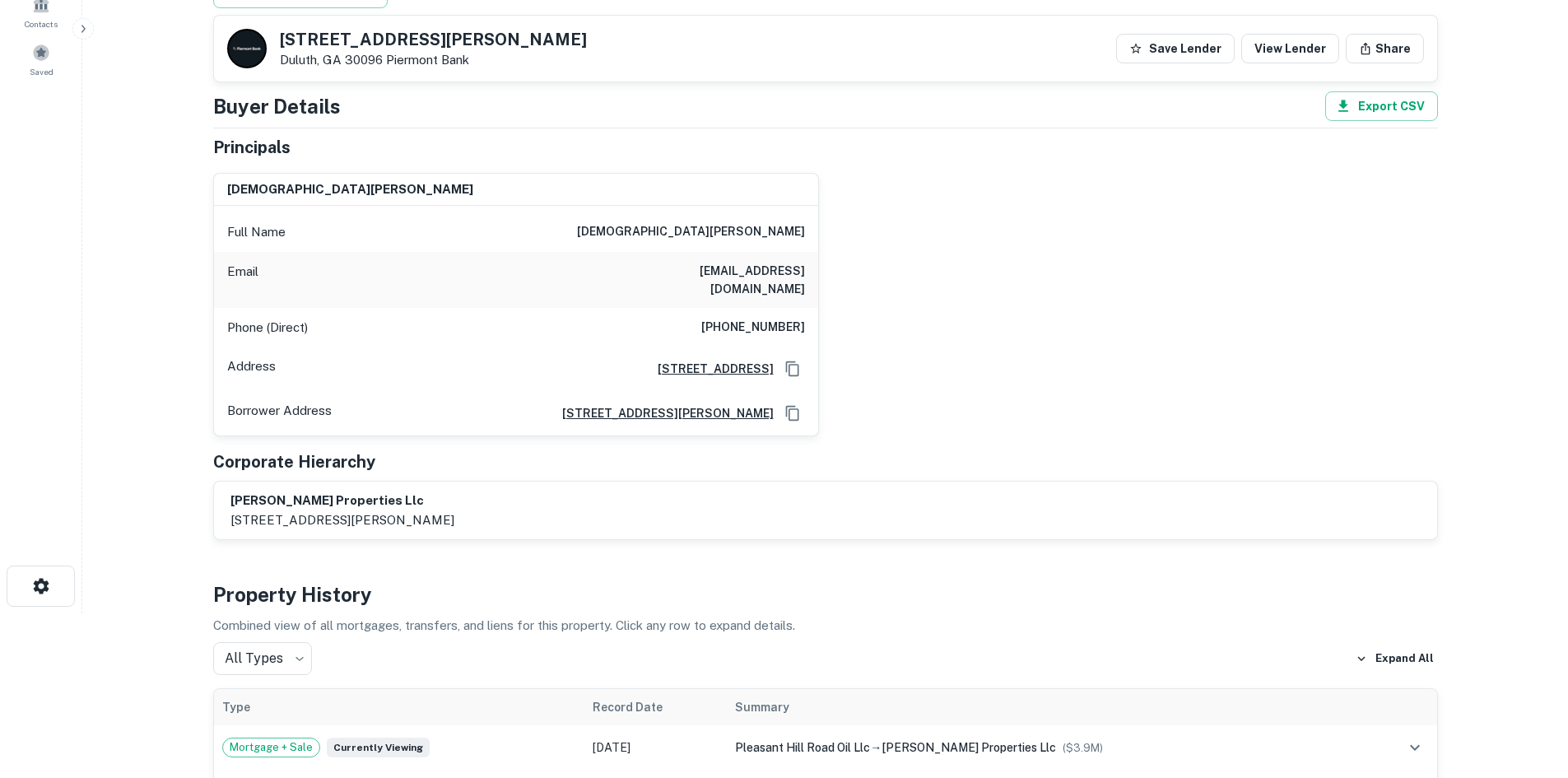
click at [723, 318] on h6 "(207) 450-6905" at bounding box center [753, 327] width 104 height 20
click at [724, 318] on h6 "(207) 450-6905" at bounding box center [753, 327] width 104 height 20
click at [743, 229] on h6 "shamsha a meghjani" at bounding box center [691, 232] width 228 height 20
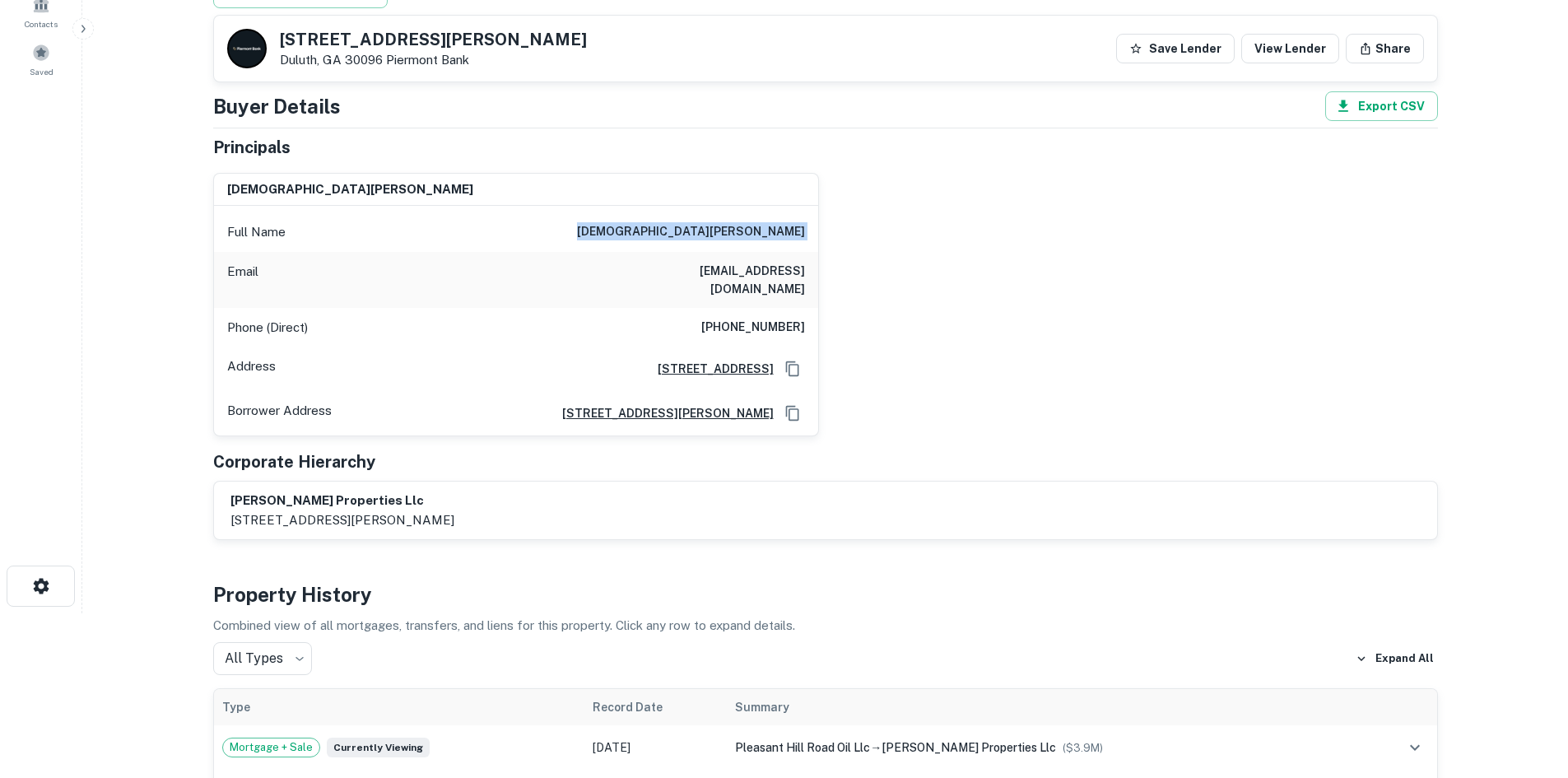
click at [743, 229] on h6 "shamsha a meghjani" at bounding box center [691, 232] width 228 height 20
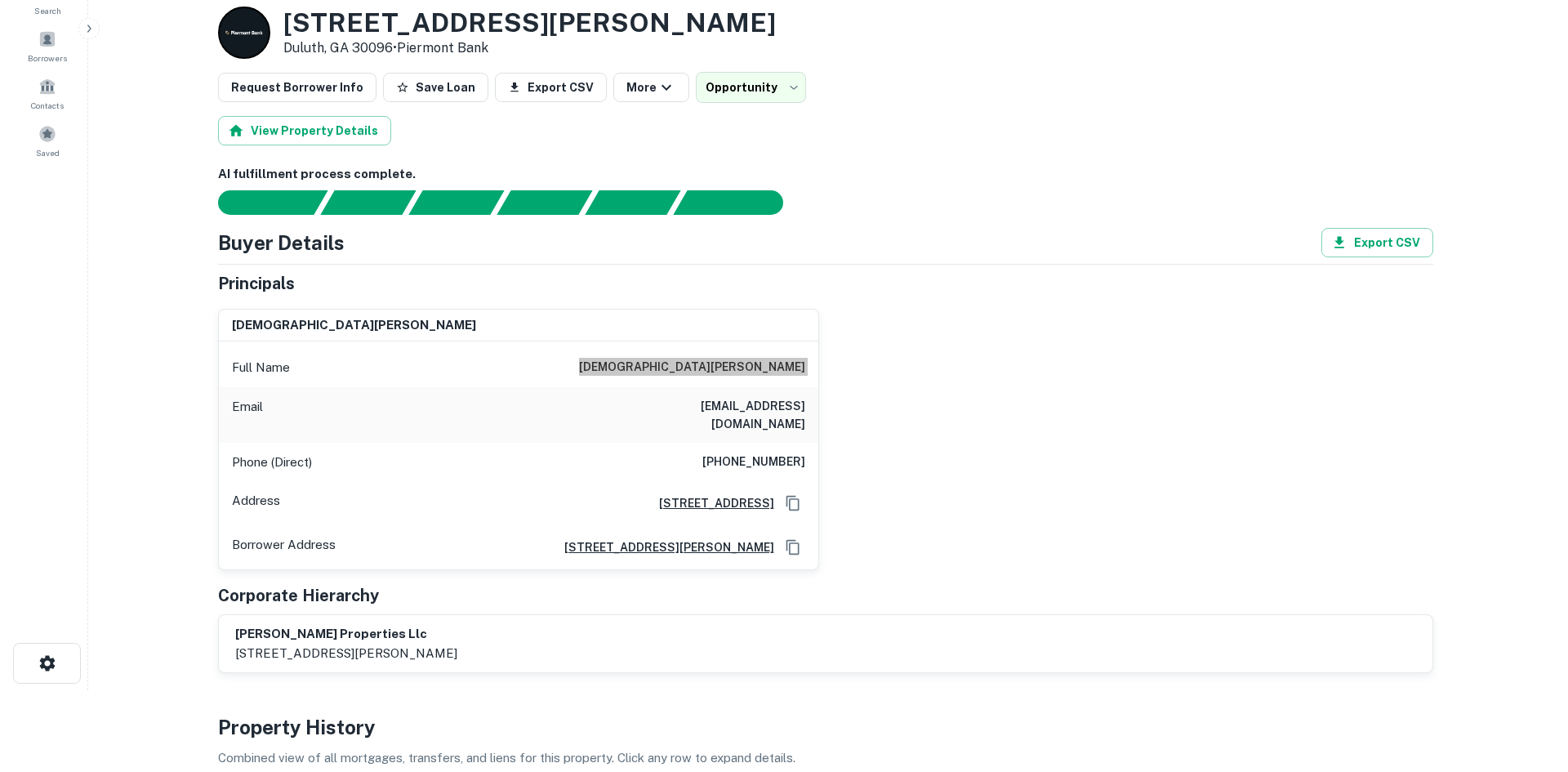
scroll to position [0, 0]
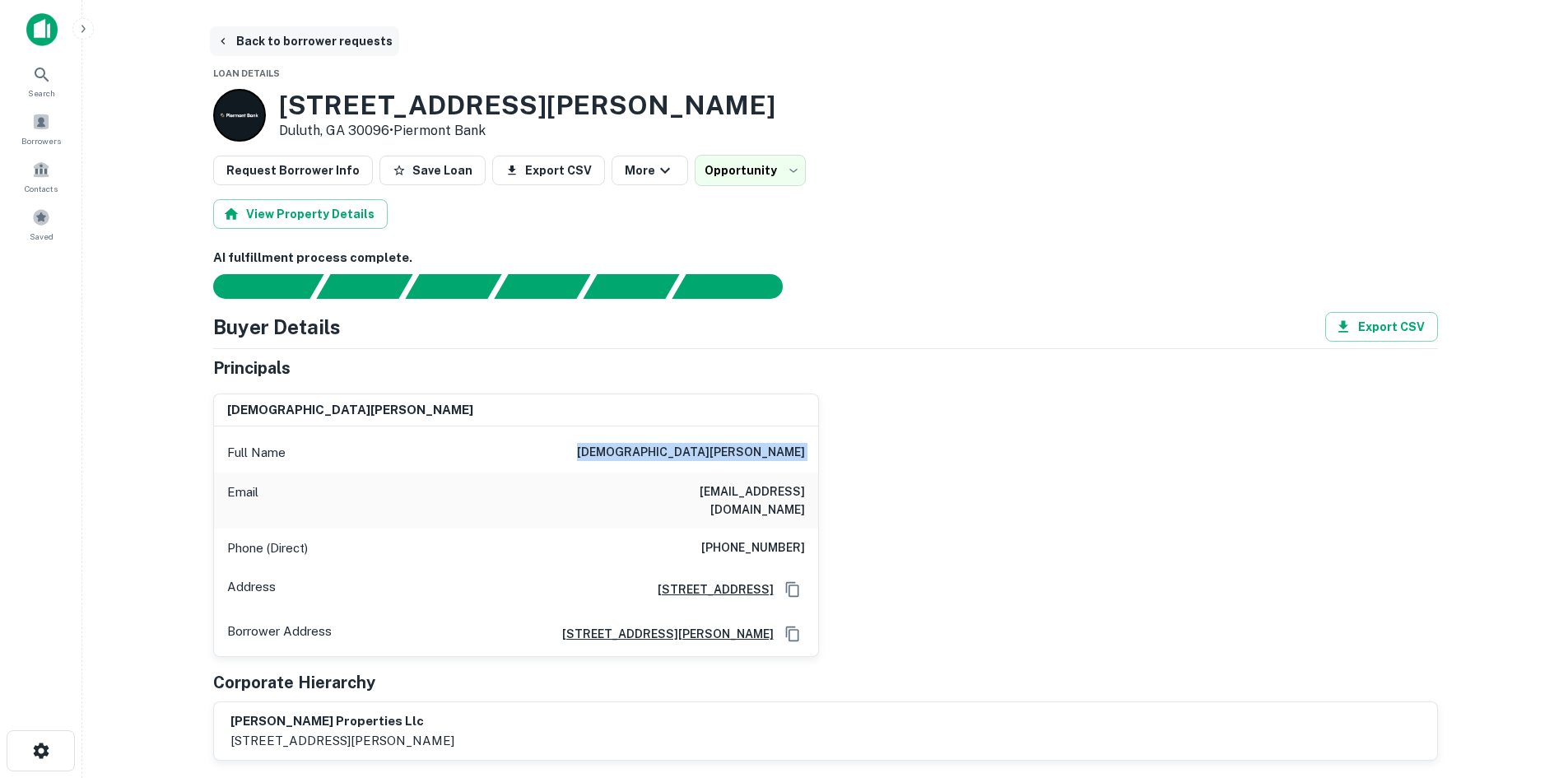
click at [294, 31] on button "Back to borrower requests" at bounding box center [304, 41] width 190 height 30
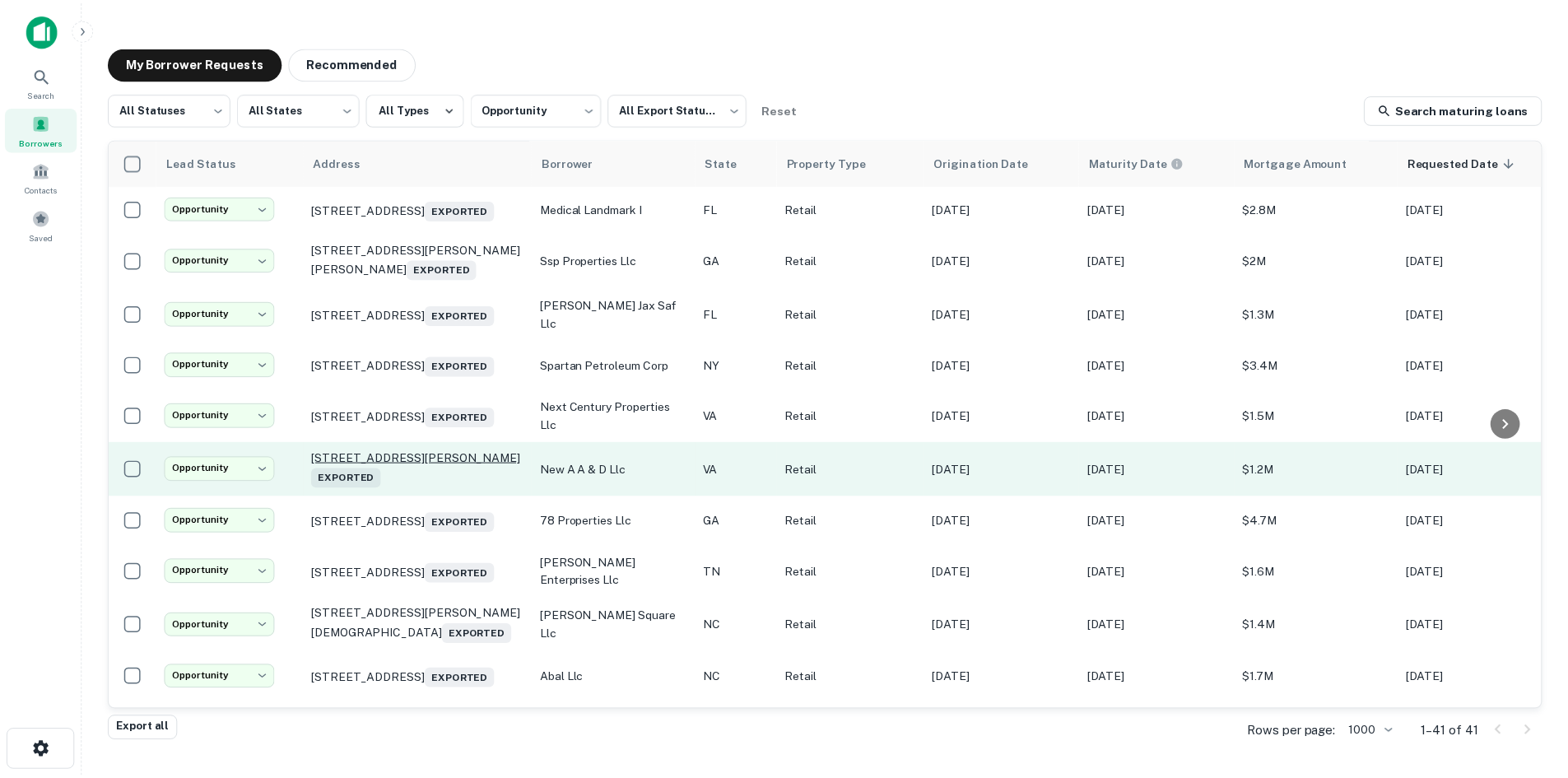
scroll to position [823, 0]
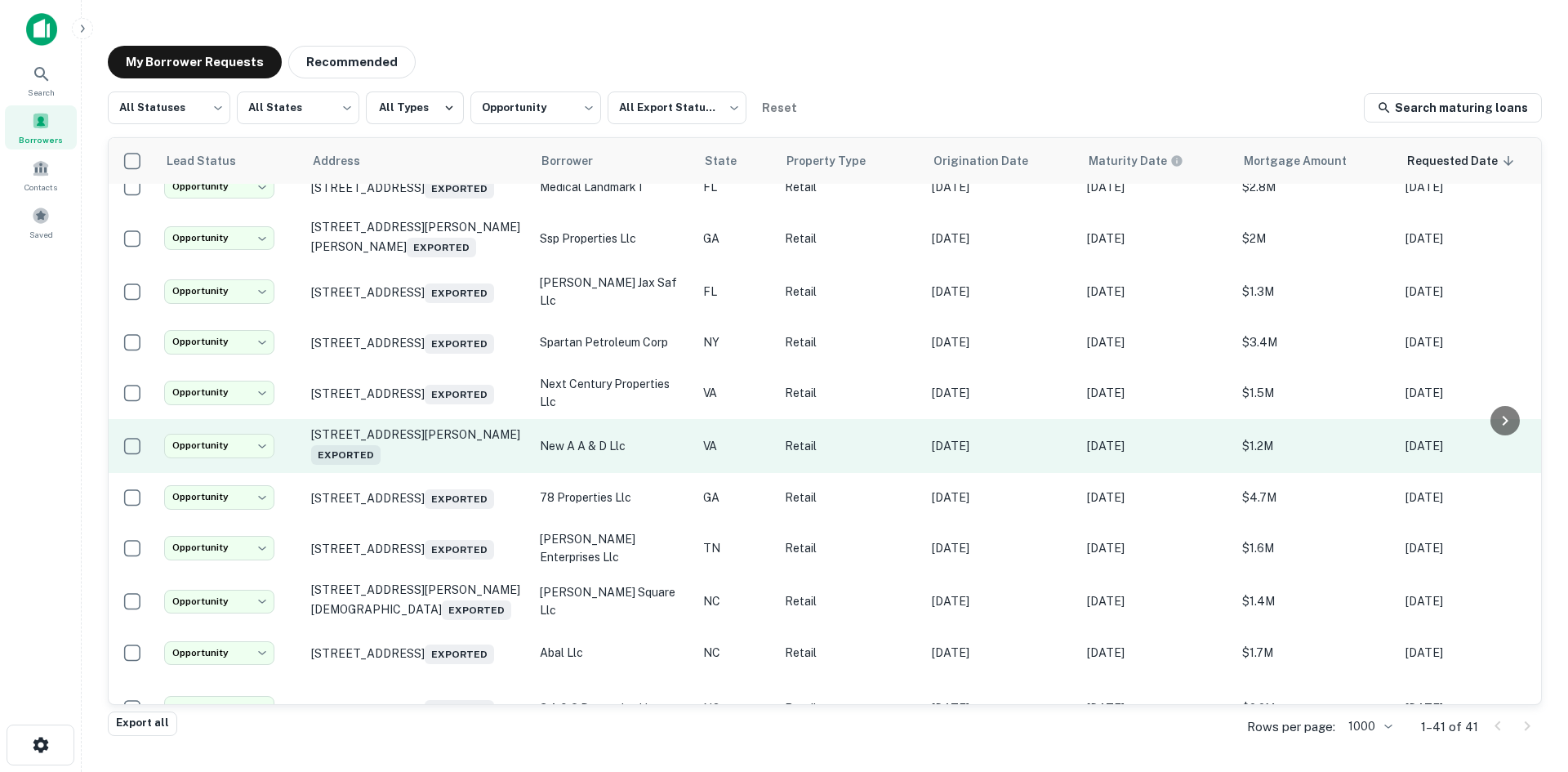
click at [422, 473] on td "139 W Craig St Craigsville, VA 24430 Exported" at bounding box center [417, 446] width 229 height 54
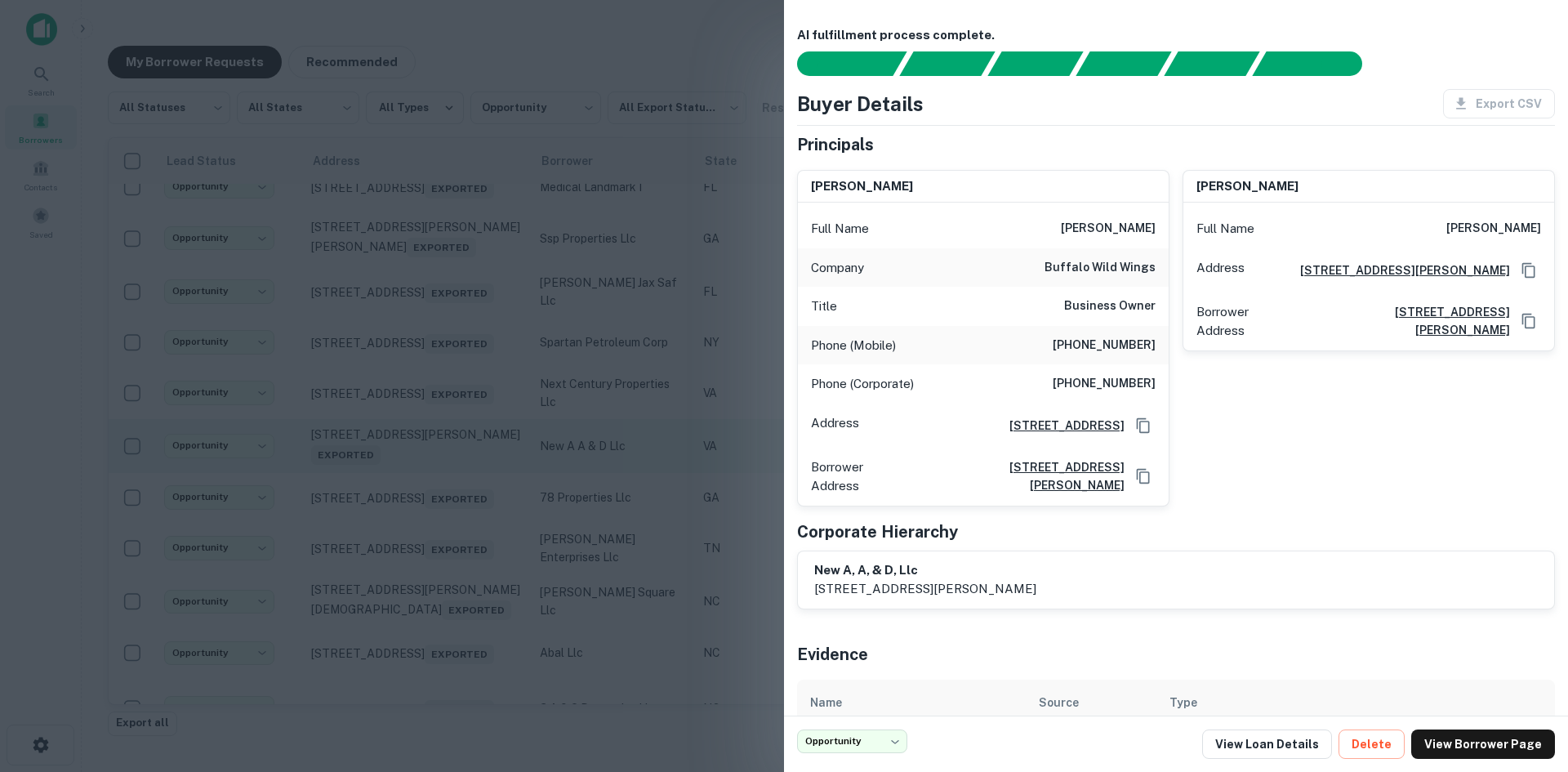
click at [422, 527] on div at bounding box center [784, 386] width 1568 height 772
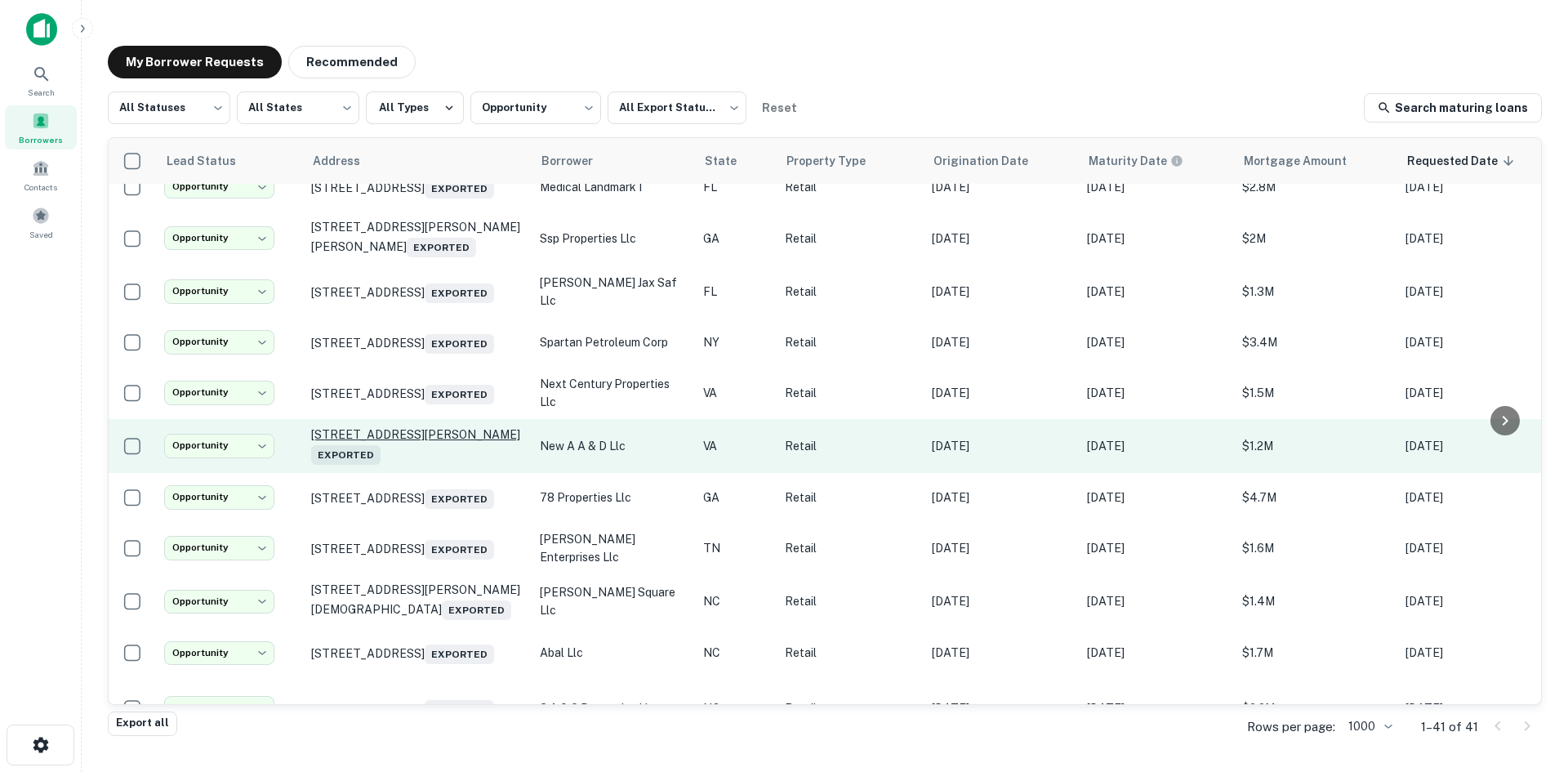
click at [411, 464] on p "139 W Craig St Craigsville, VA 24430 Exported" at bounding box center [417, 446] width 212 height 38
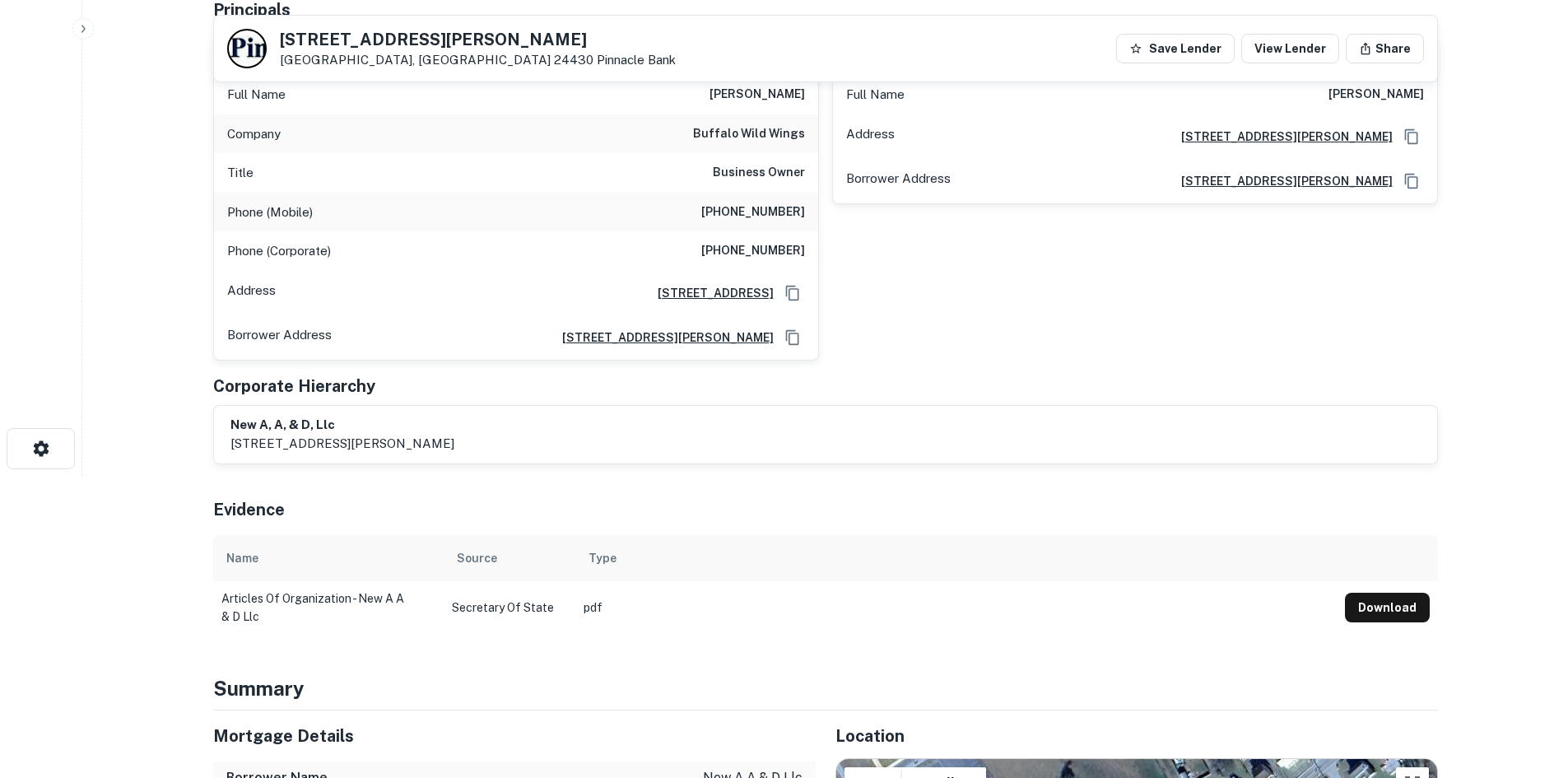
scroll to position [82, 0]
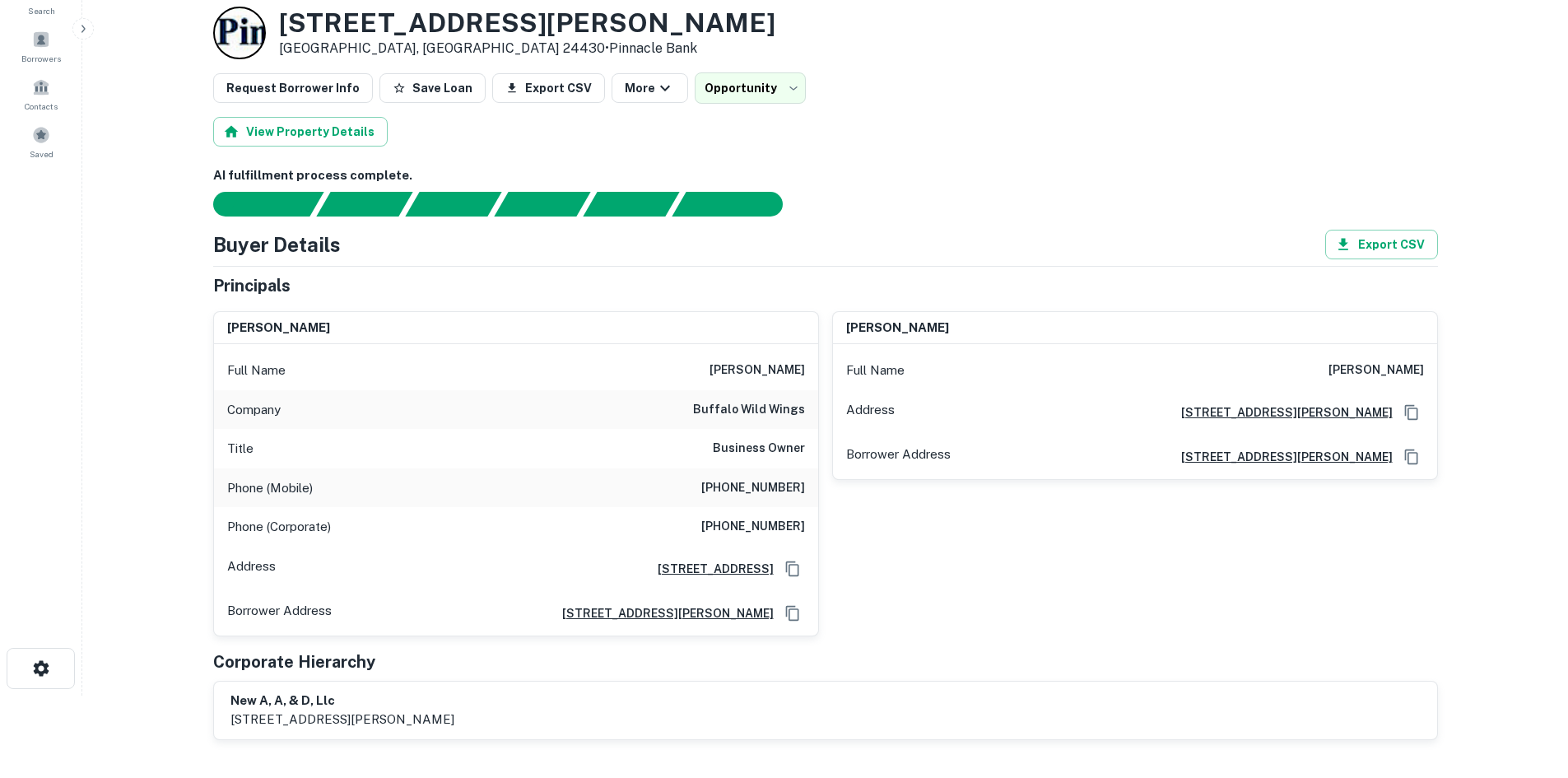
click at [757, 488] on h6 "(617) 899-9451" at bounding box center [753, 488] width 104 height 20
click at [758, 488] on h6 "(617) 899-9451" at bounding box center [753, 488] width 104 height 20
click at [739, 531] on h6 "(678) 514-4100" at bounding box center [753, 526] width 104 height 20
click at [740, 530] on h6 "(678) 514-4100" at bounding box center [753, 526] width 104 height 20
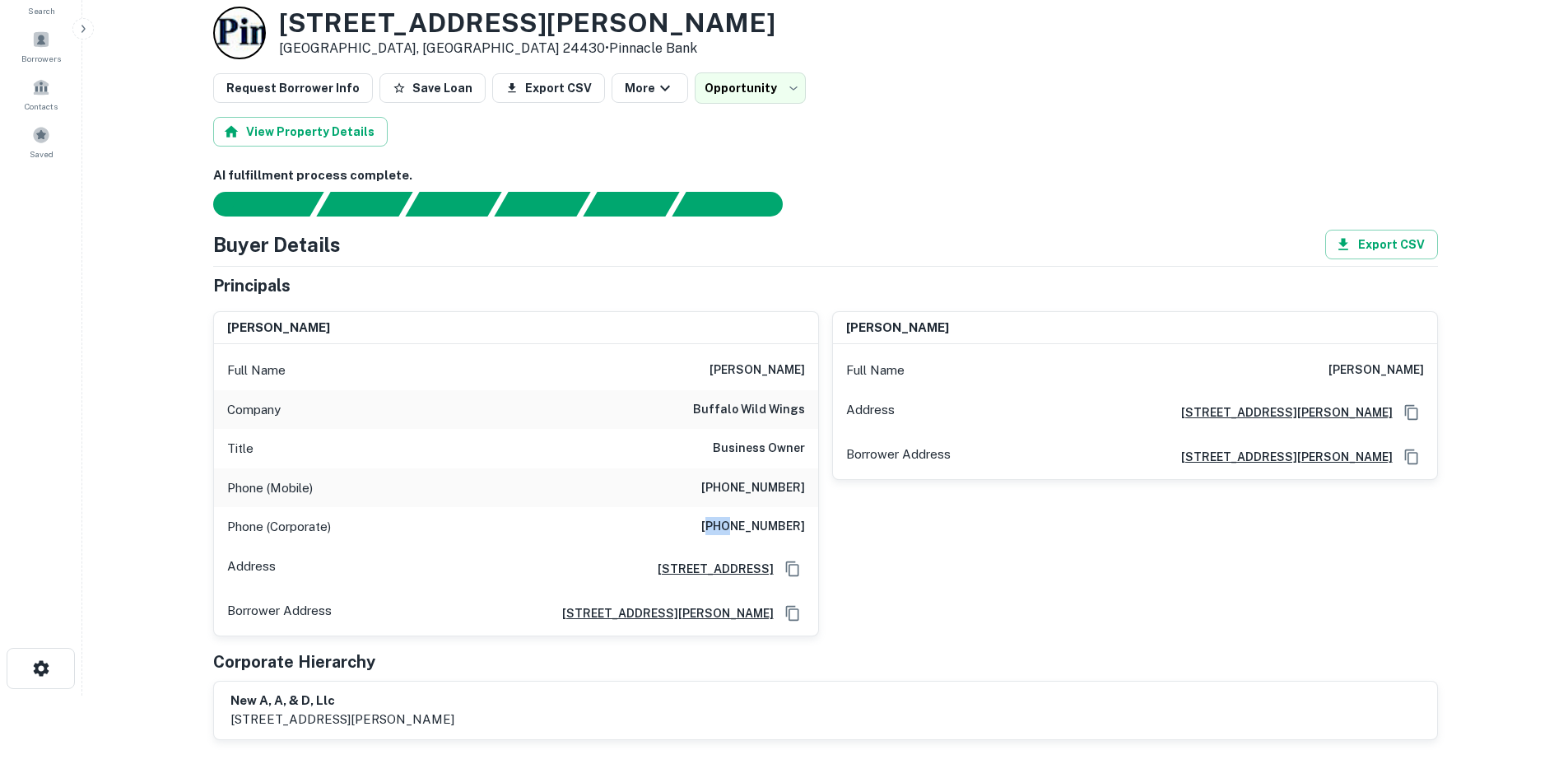
click at [741, 517] on h6 "(678) 514-4100" at bounding box center [753, 526] width 104 height 20
click at [758, 488] on h6 "(617) 899-9451" at bounding box center [753, 488] width 104 height 20
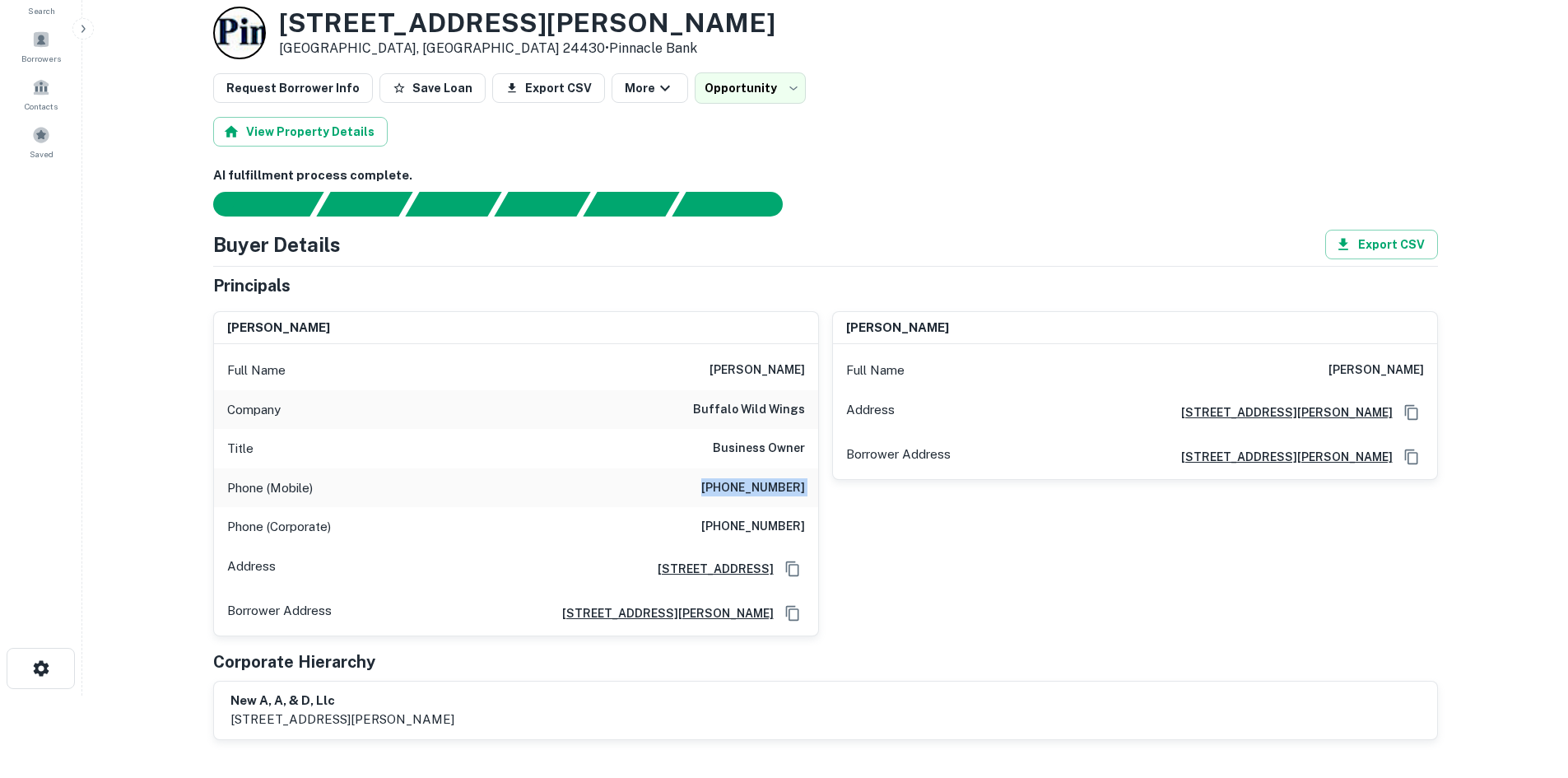
click at [758, 488] on h6 "(617) 899-9451" at bounding box center [753, 488] width 104 height 20
click at [726, 360] on div "Full Name bhavesh patel" at bounding box center [516, 370] width 604 height 39
drag, startPoint x: 787, startPoint y: 370, endPoint x: 817, endPoint y: 364, distance: 30.6
click at [817, 364] on div "Full Name bhavesh patel" at bounding box center [516, 370] width 604 height 39
click at [713, 377] on div "Full Name bhavesh patel" at bounding box center [516, 370] width 604 height 39
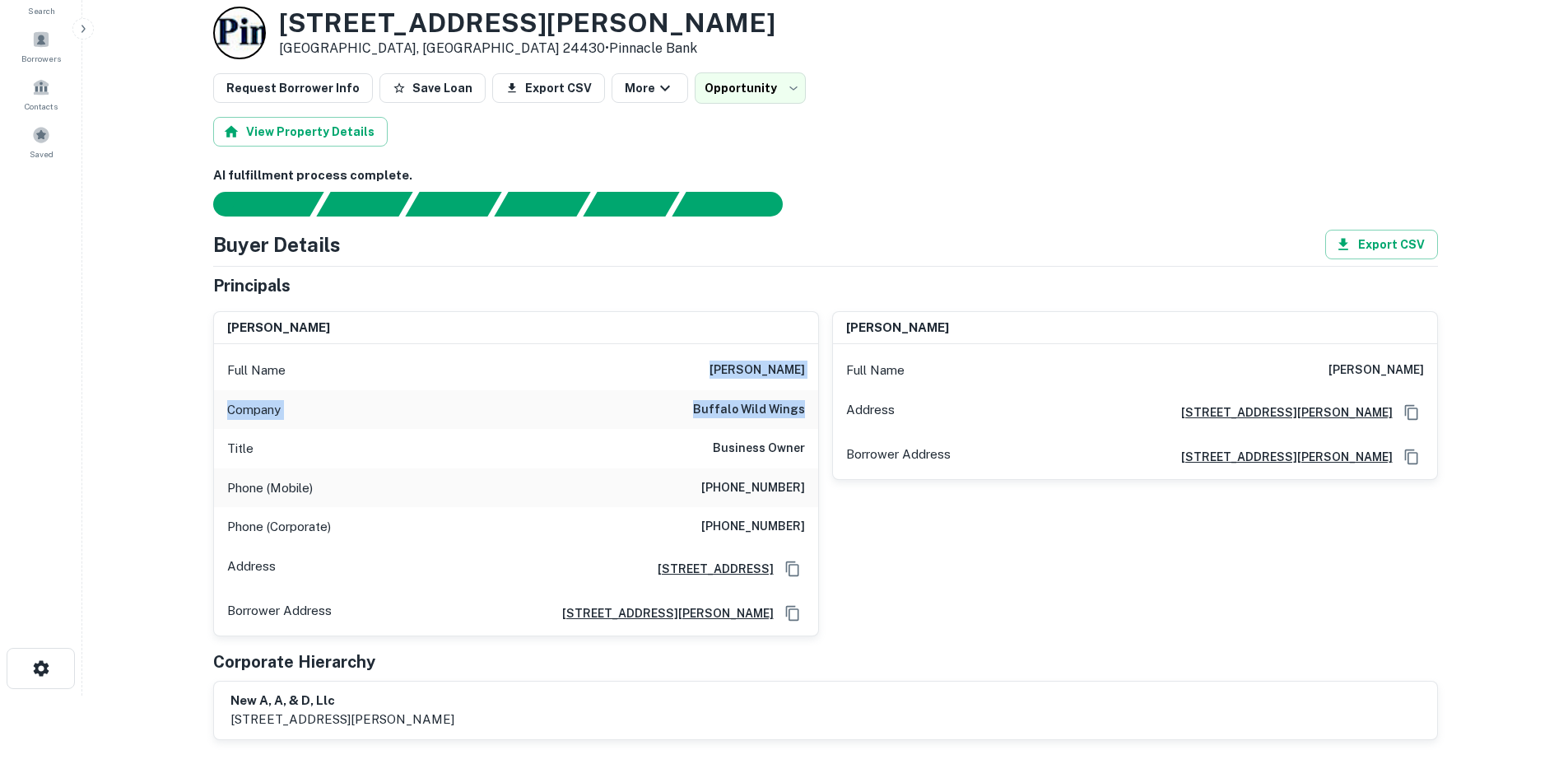
drag, startPoint x: 713, startPoint y: 363, endPoint x: 807, endPoint y: 403, distance: 102.2
click at [807, 403] on div "Full Name bhavesh patel Company buffalo wild wings Title Business Owner Phone (…" at bounding box center [516, 489] width 604 height 291
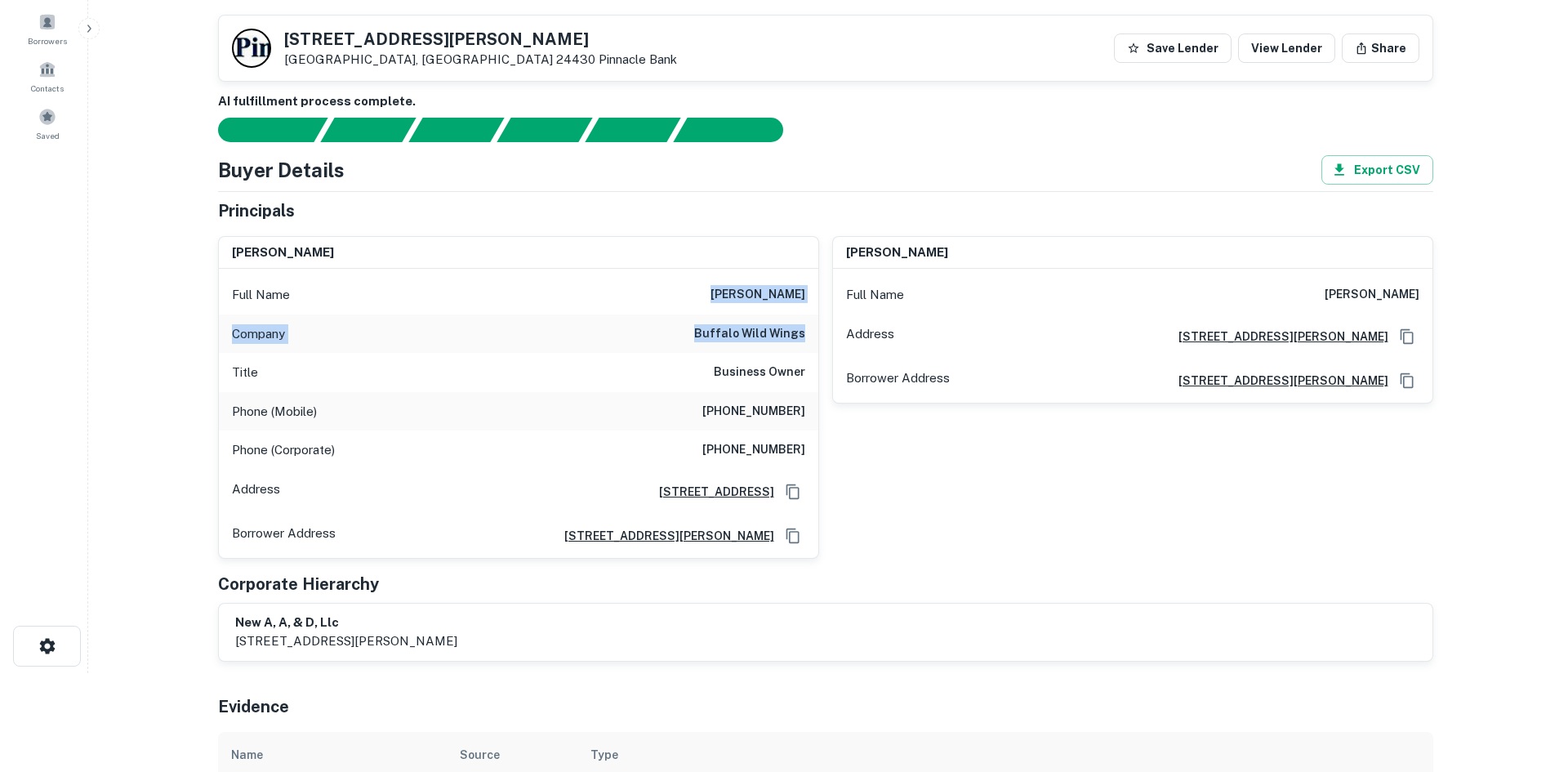
scroll to position [0, 0]
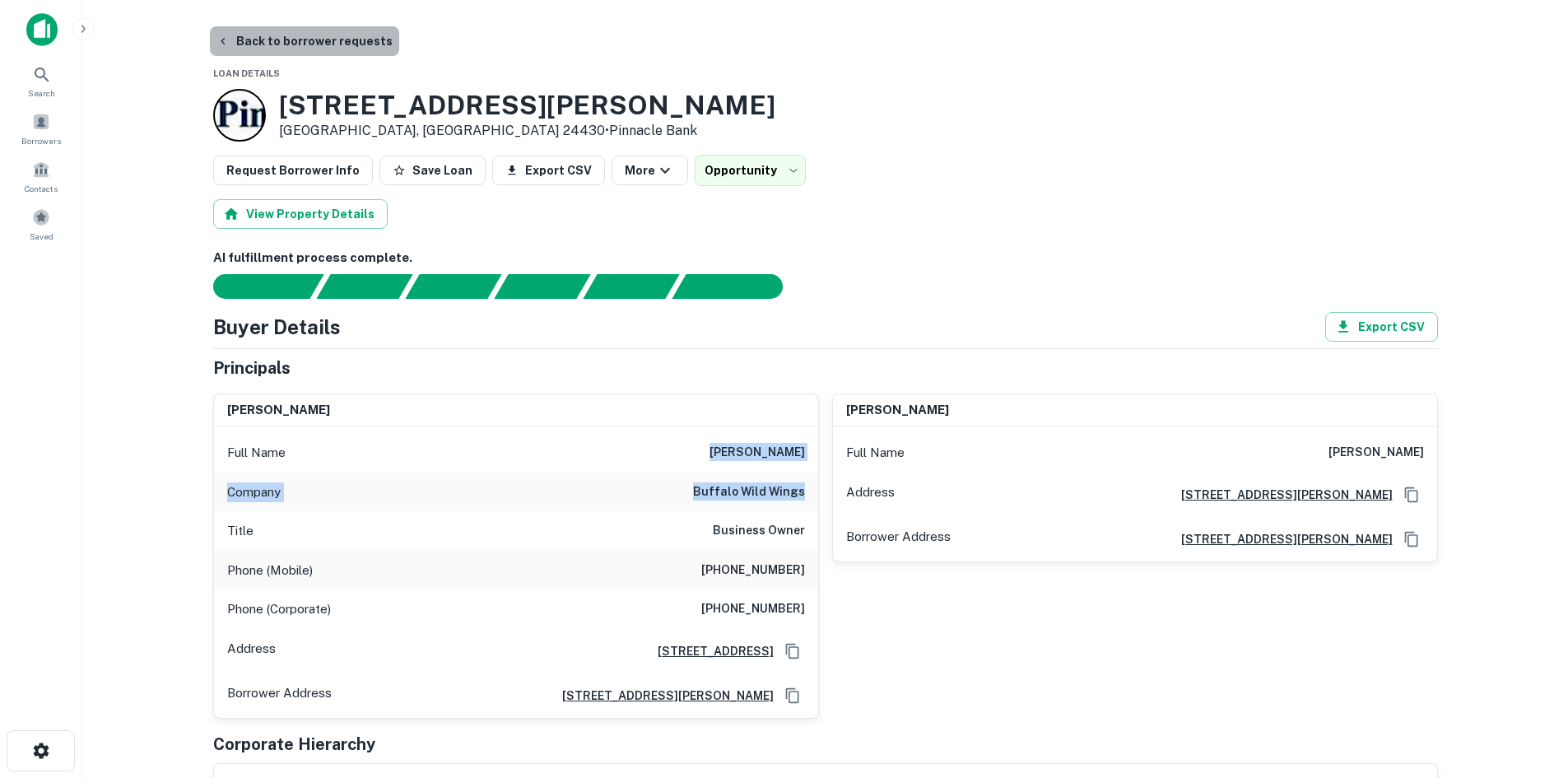
click at [329, 42] on button "Back to borrower requests" at bounding box center [304, 41] width 190 height 30
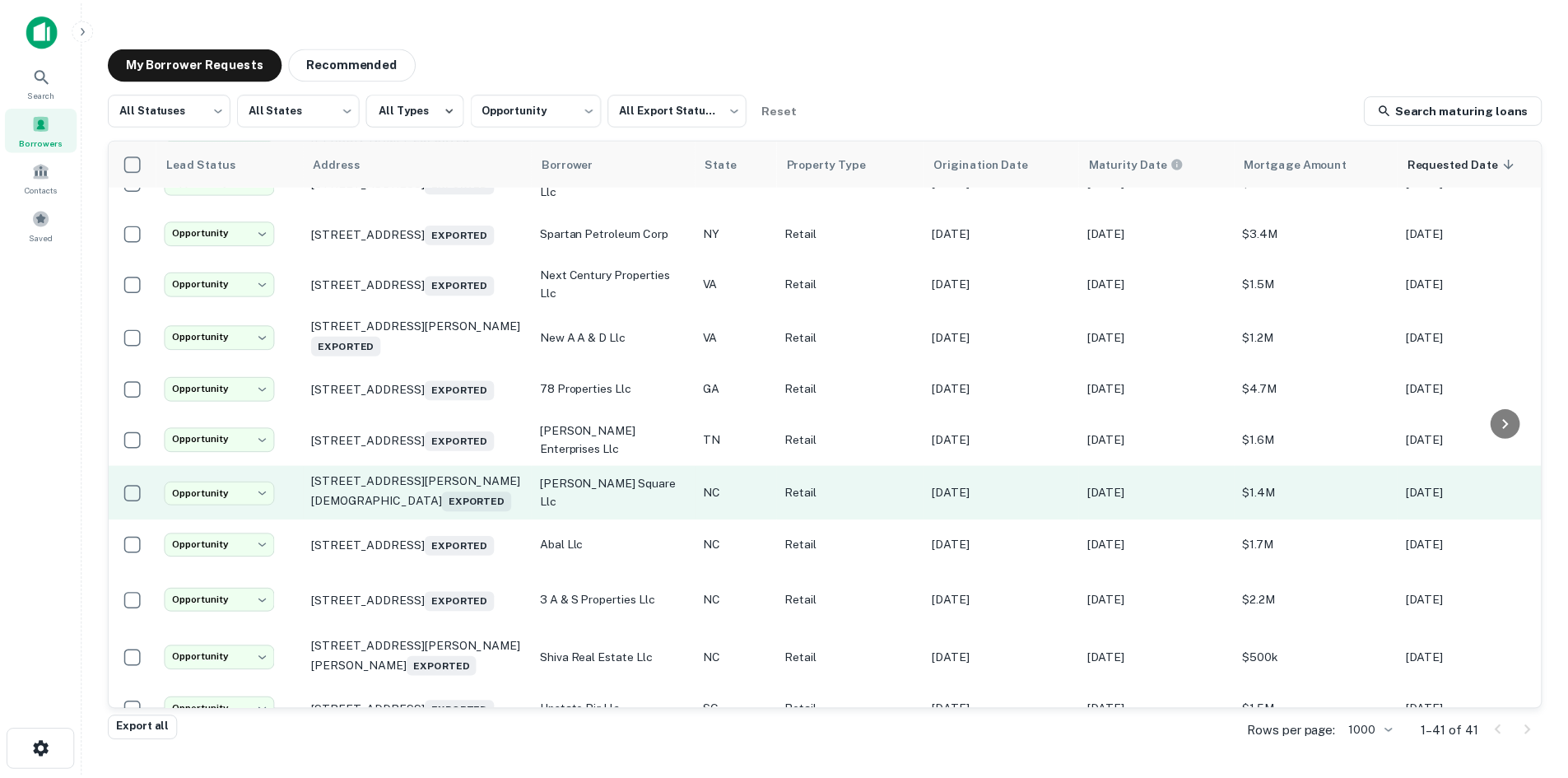
scroll to position [1134, 0]
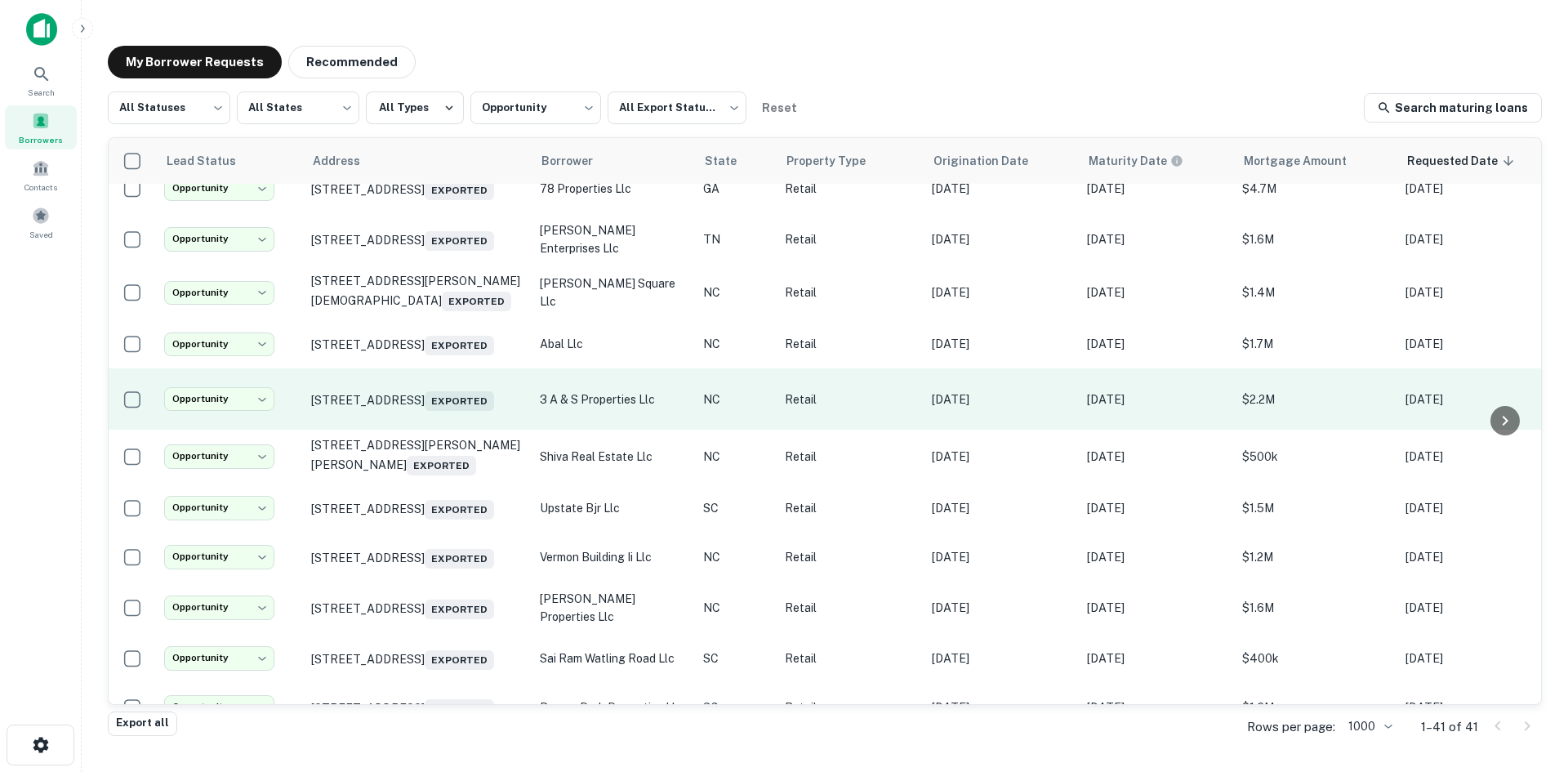
click at [439, 430] on td "2010 E Franklin Blvd Gastonia, NC 28054 Exported" at bounding box center [417, 399] width 229 height 61
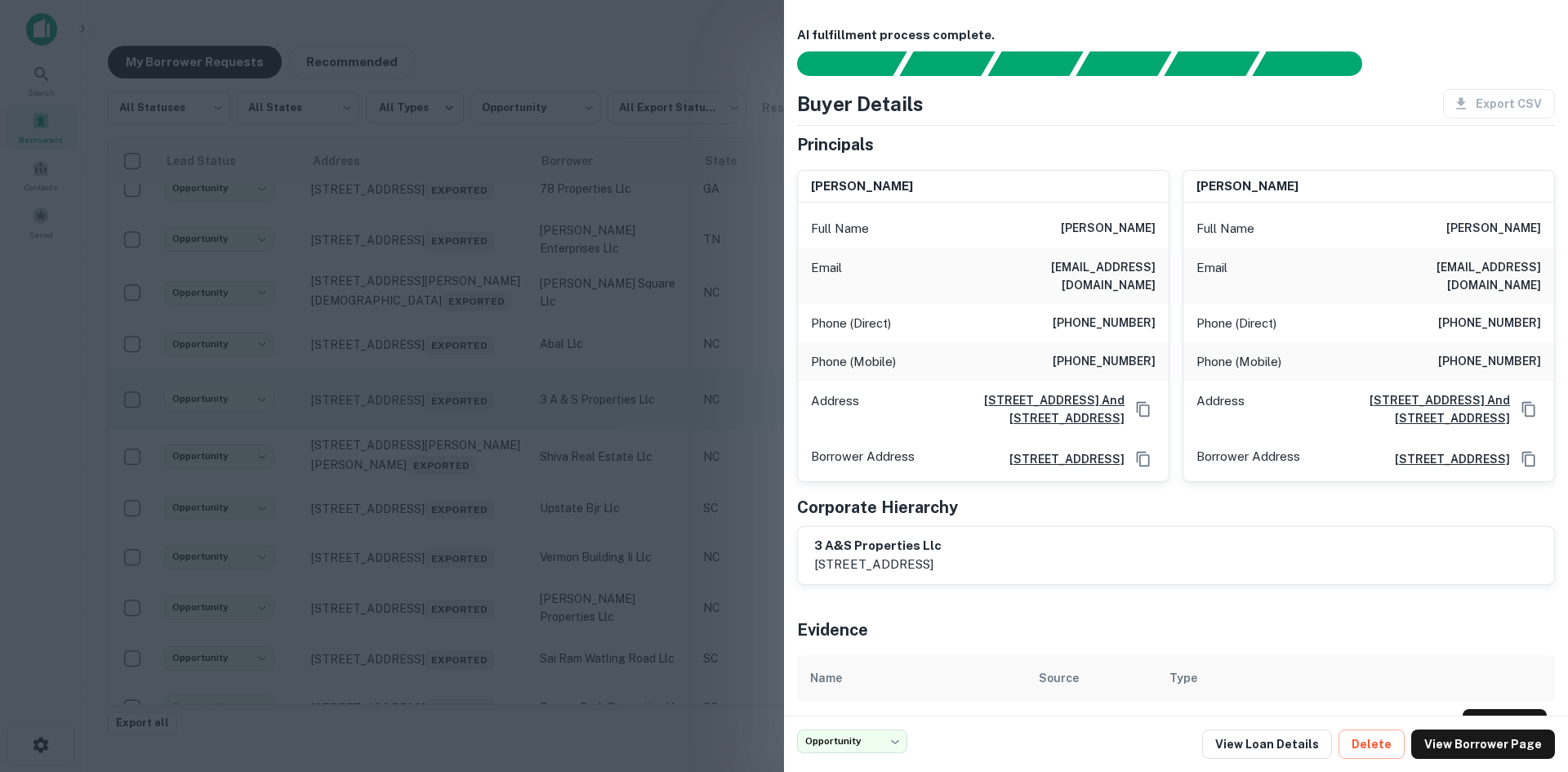
click at [439, 491] on div at bounding box center [784, 386] width 1568 height 772
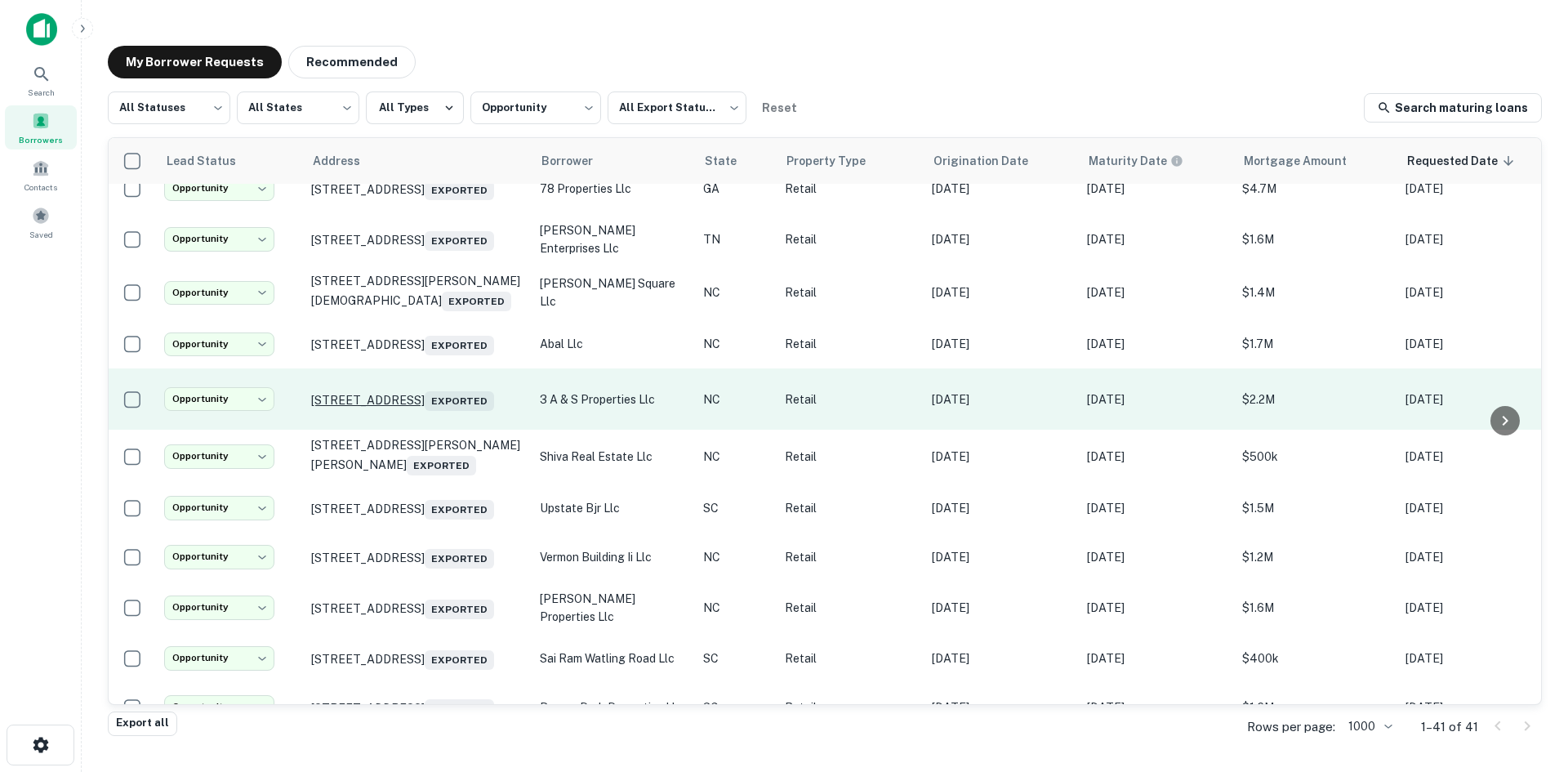
click at [438, 411] on p "2010 E Franklin Blvd Gastonia, NC 28054 Exported" at bounding box center [417, 399] width 212 height 23
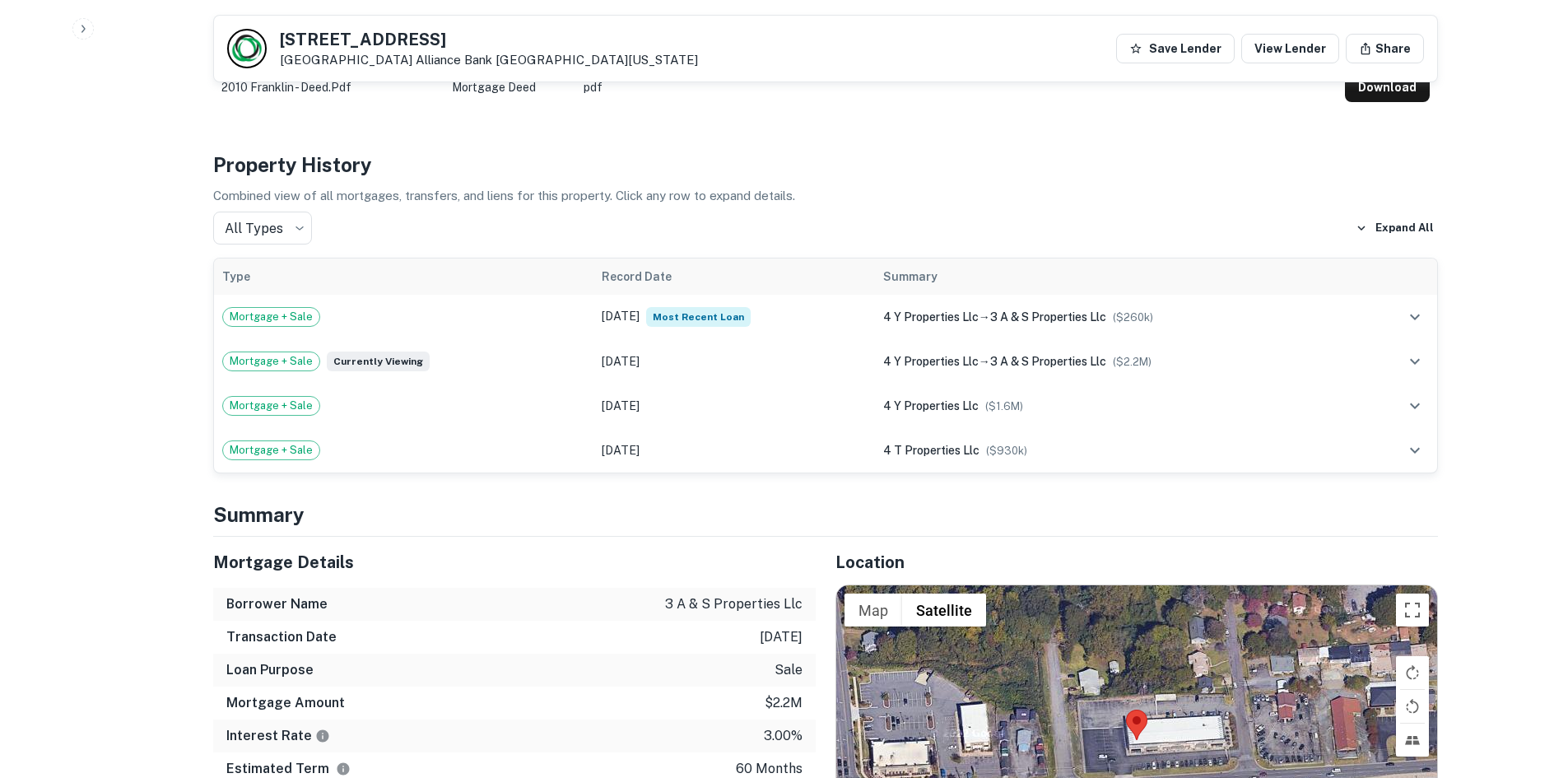
scroll to position [987, 0]
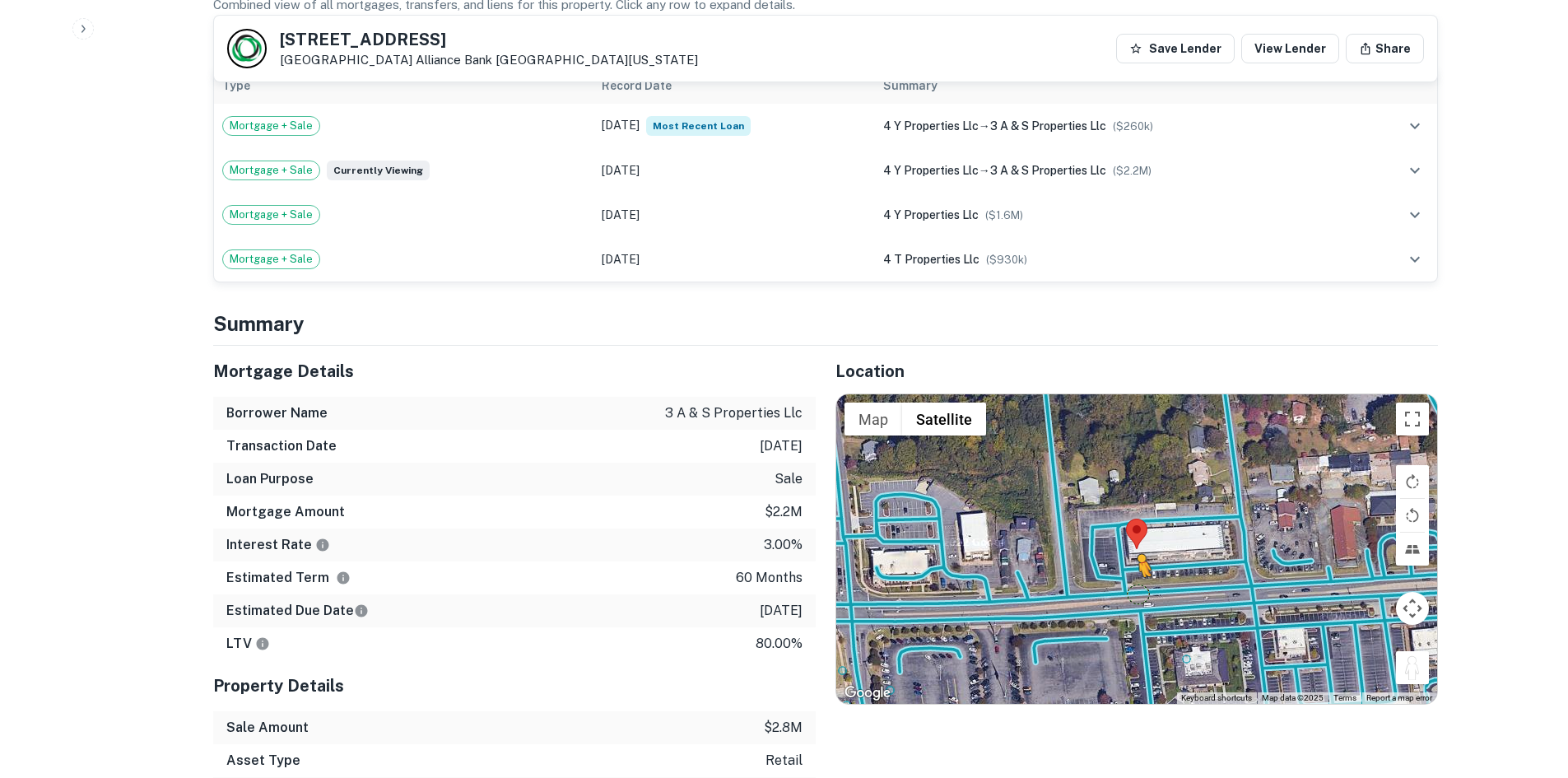
drag, startPoint x: 1417, startPoint y: 662, endPoint x: 1132, endPoint y: 583, distance: 295.7
click at [1132, 583] on div "To activate drag with keyboard, press Alt + Enter. Once in keyboard drag state,…" at bounding box center [1136, 548] width 600 height 309
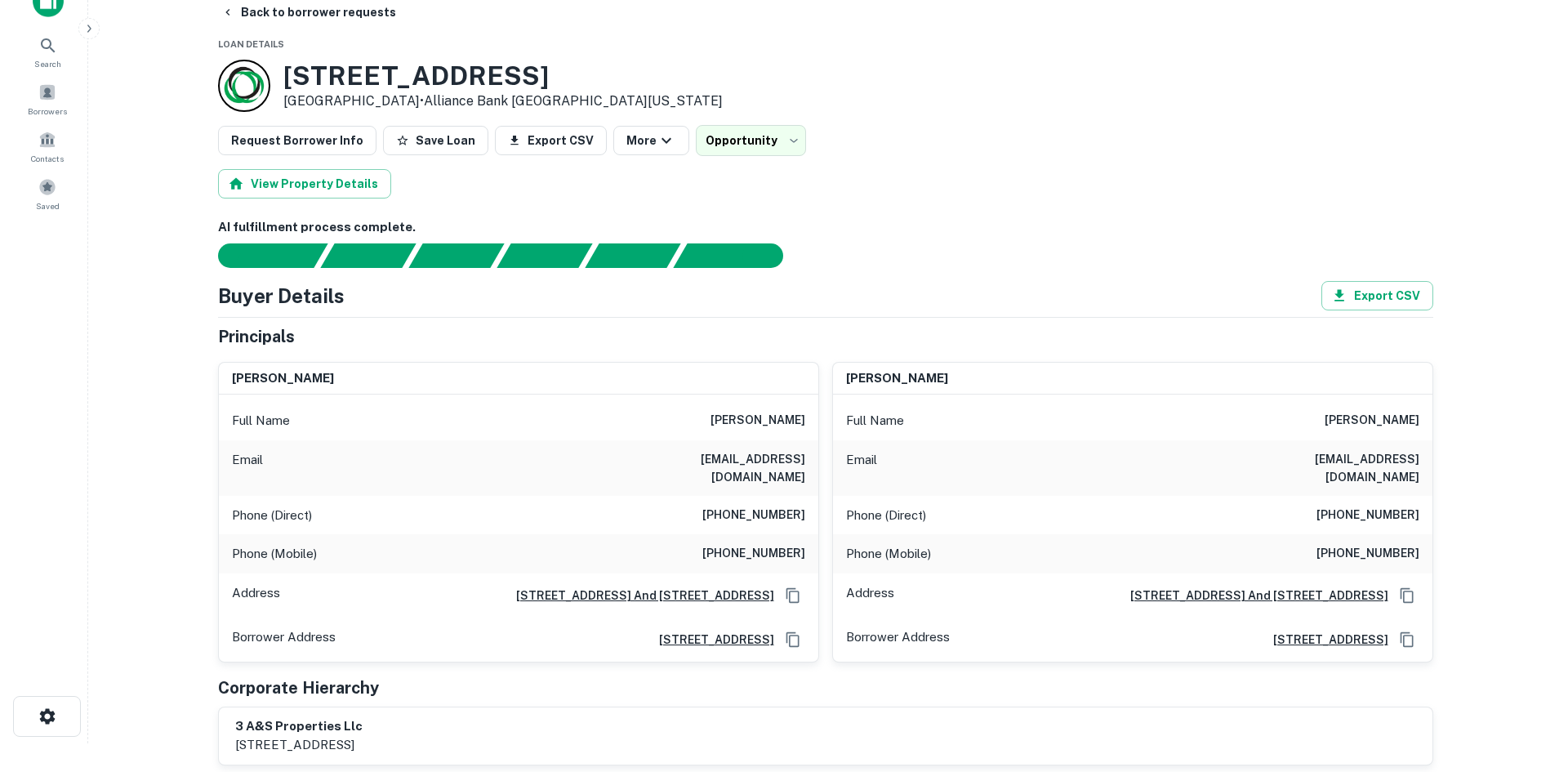
scroll to position [0, 0]
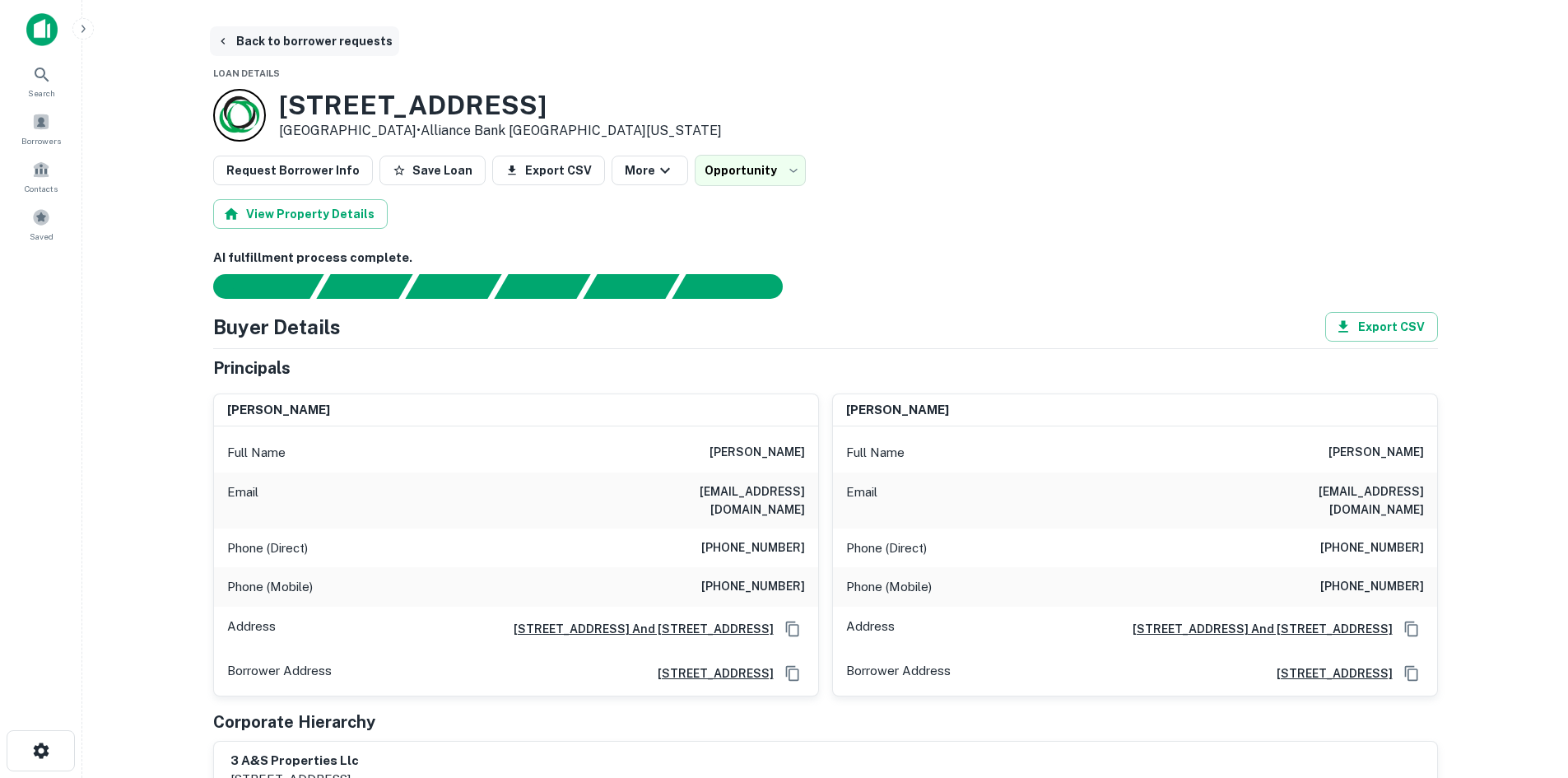
click at [315, 45] on button "Back to borrower requests" at bounding box center [304, 41] width 190 height 30
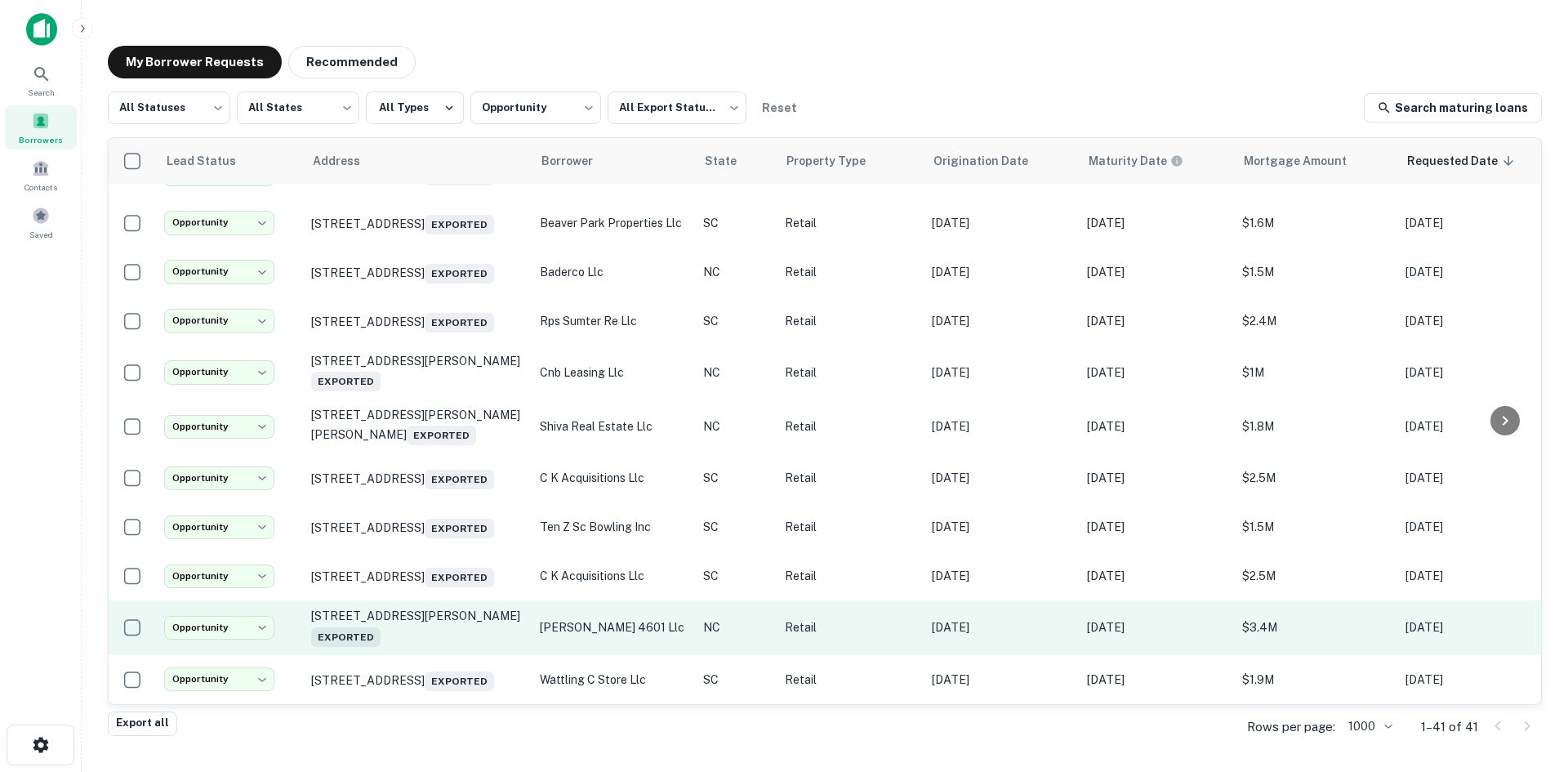
scroll to position [1740, 0]
click at [437, 628] on p "4601 Gordon Rd Wilmington, NC 28411 Exported" at bounding box center [417, 627] width 212 height 38
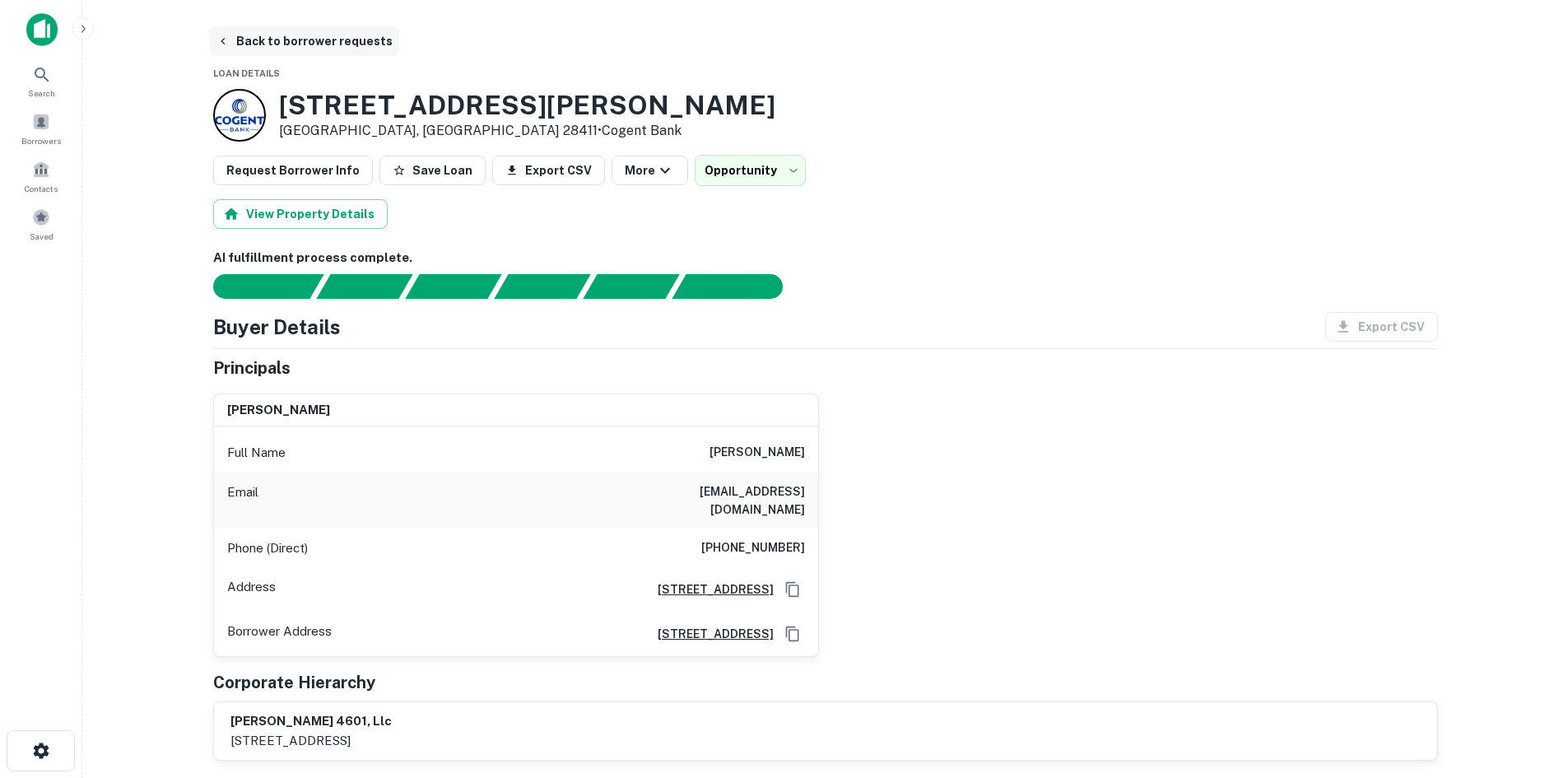
click at [331, 38] on button "Back to borrower requests" at bounding box center [304, 41] width 190 height 30
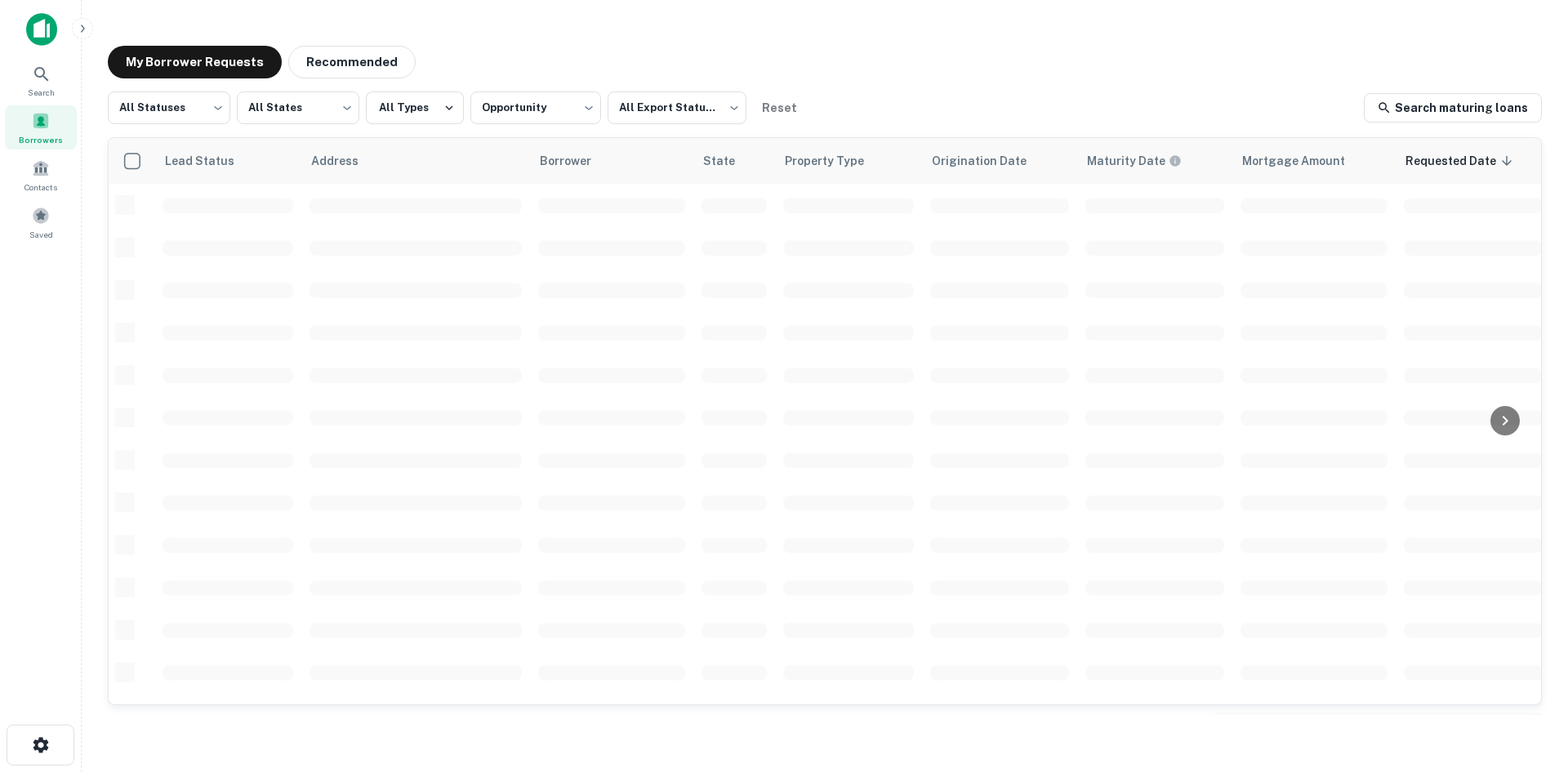
scroll to position [553, 0]
click at [525, 98] on body "**********" at bounding box center [784, 386] width 1568 height 772
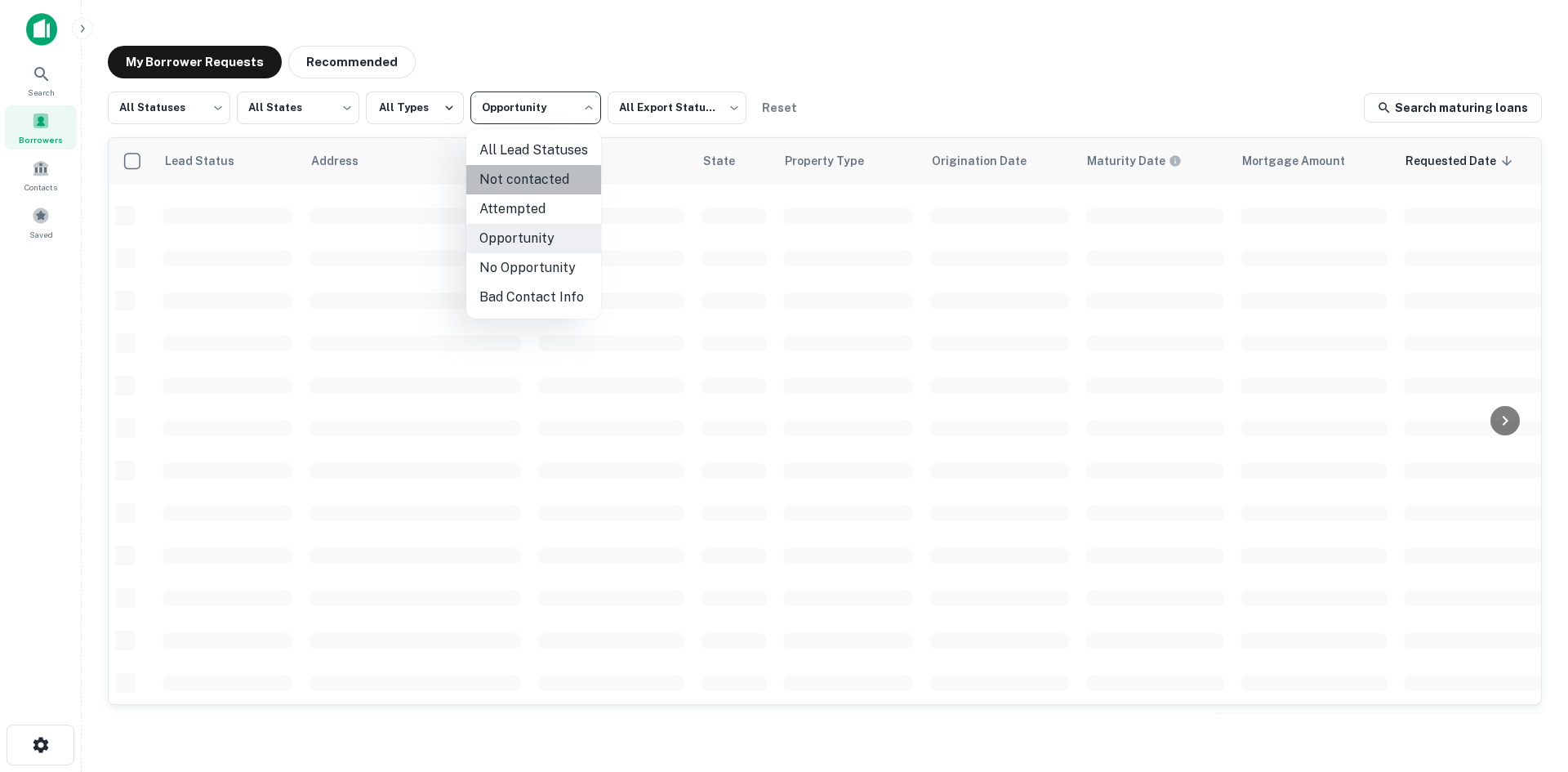
click at [533, 188] on li "Not contacted" at bounding box center [533, 180] width 134 height 30
type input "****"
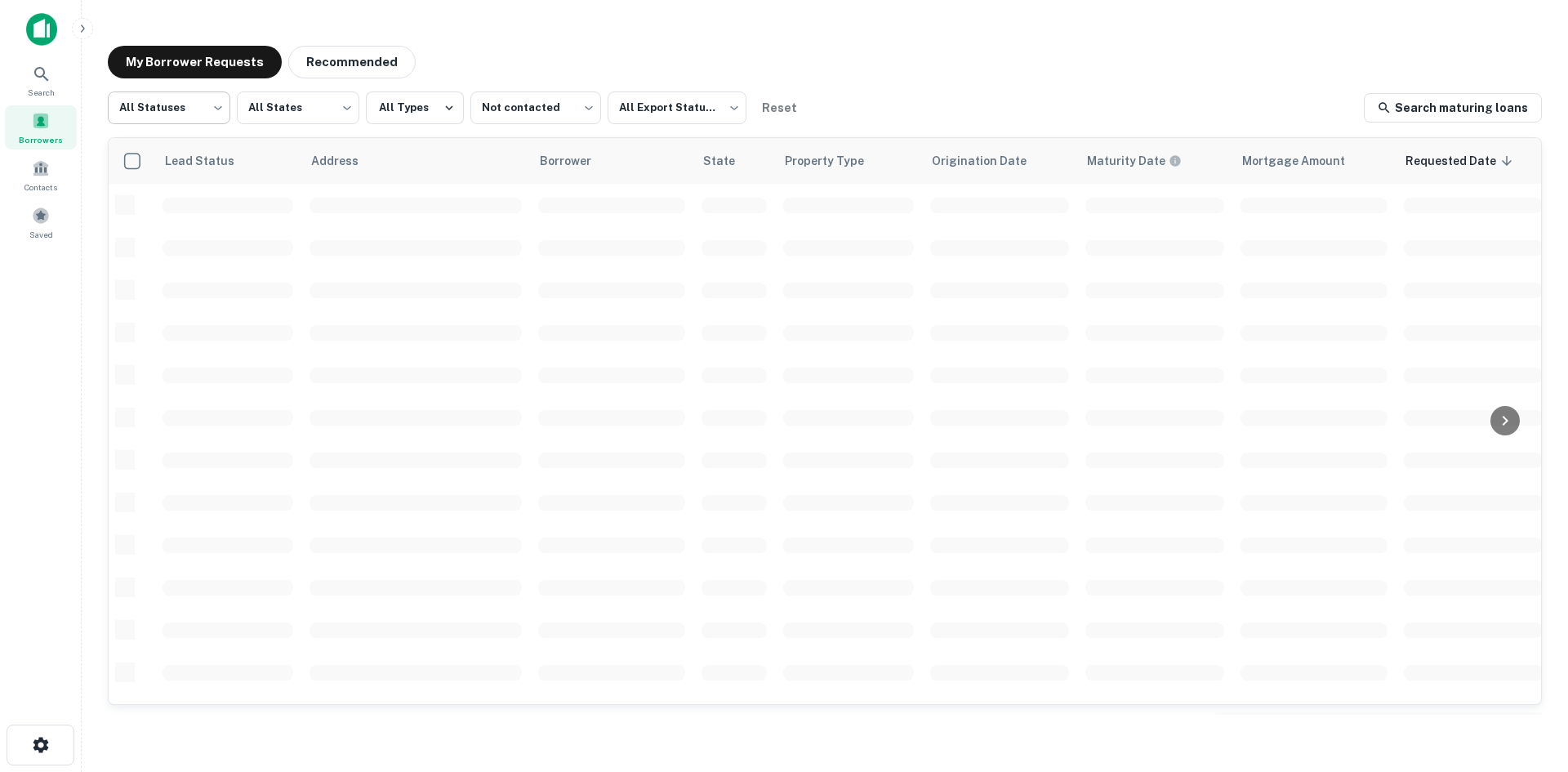
click at [183, 118] on body "Search Borrowers Contacts Saved My Borrower Requests Recommended All Statuses *…" at bounding box center [784, 386] width 1568 height 772
click at [176, 198] on li "Fulfilled" at bounding box center [169, 209] width 122 height 30
type input "*********"
click at [46, 124] on span at bounding box center [40, 120] width 18 height 18
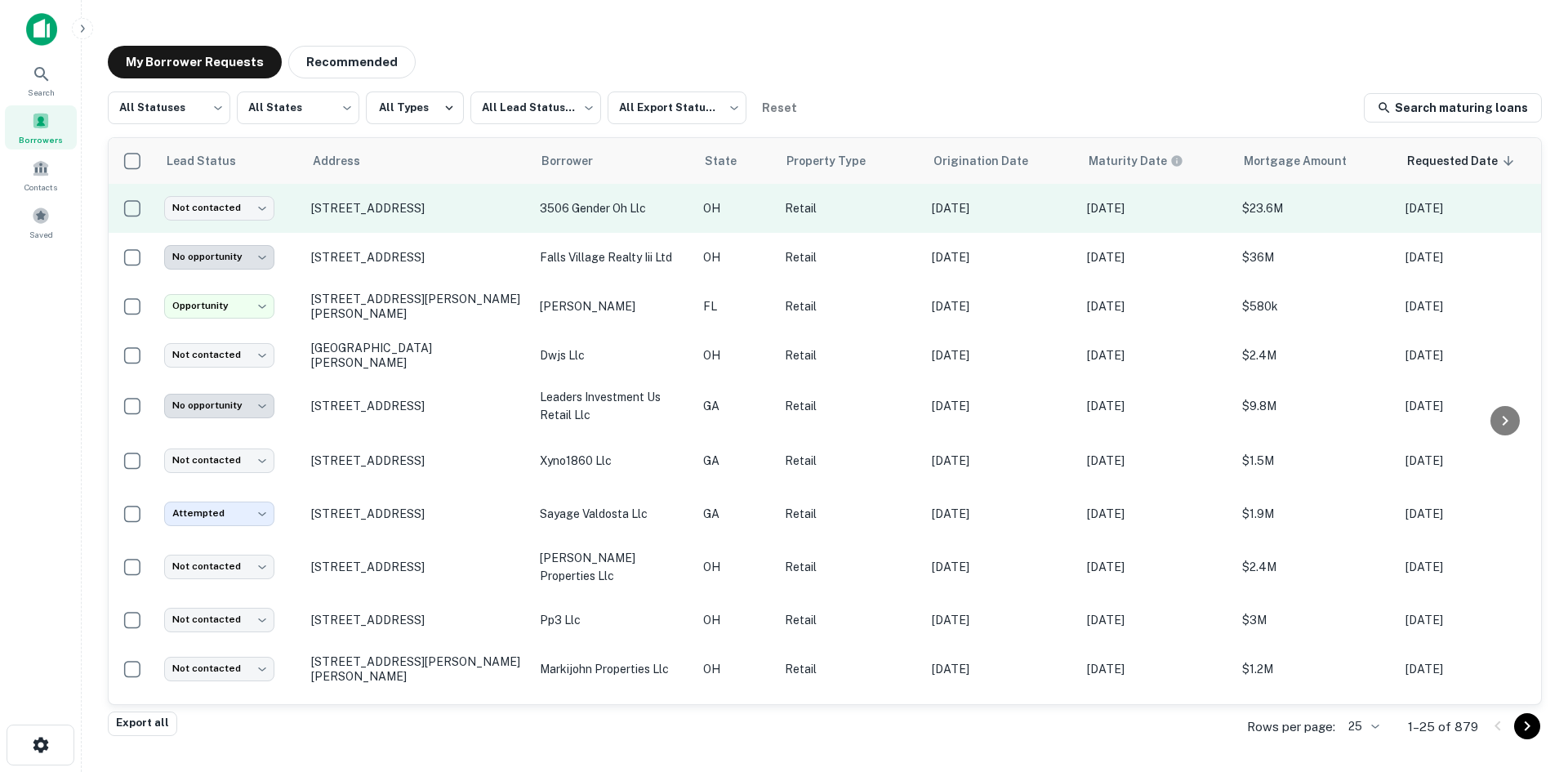
click at [410, 228] on td "[STREET_ADDRESS]" at bounding box center [417, 208] width 229 height 49
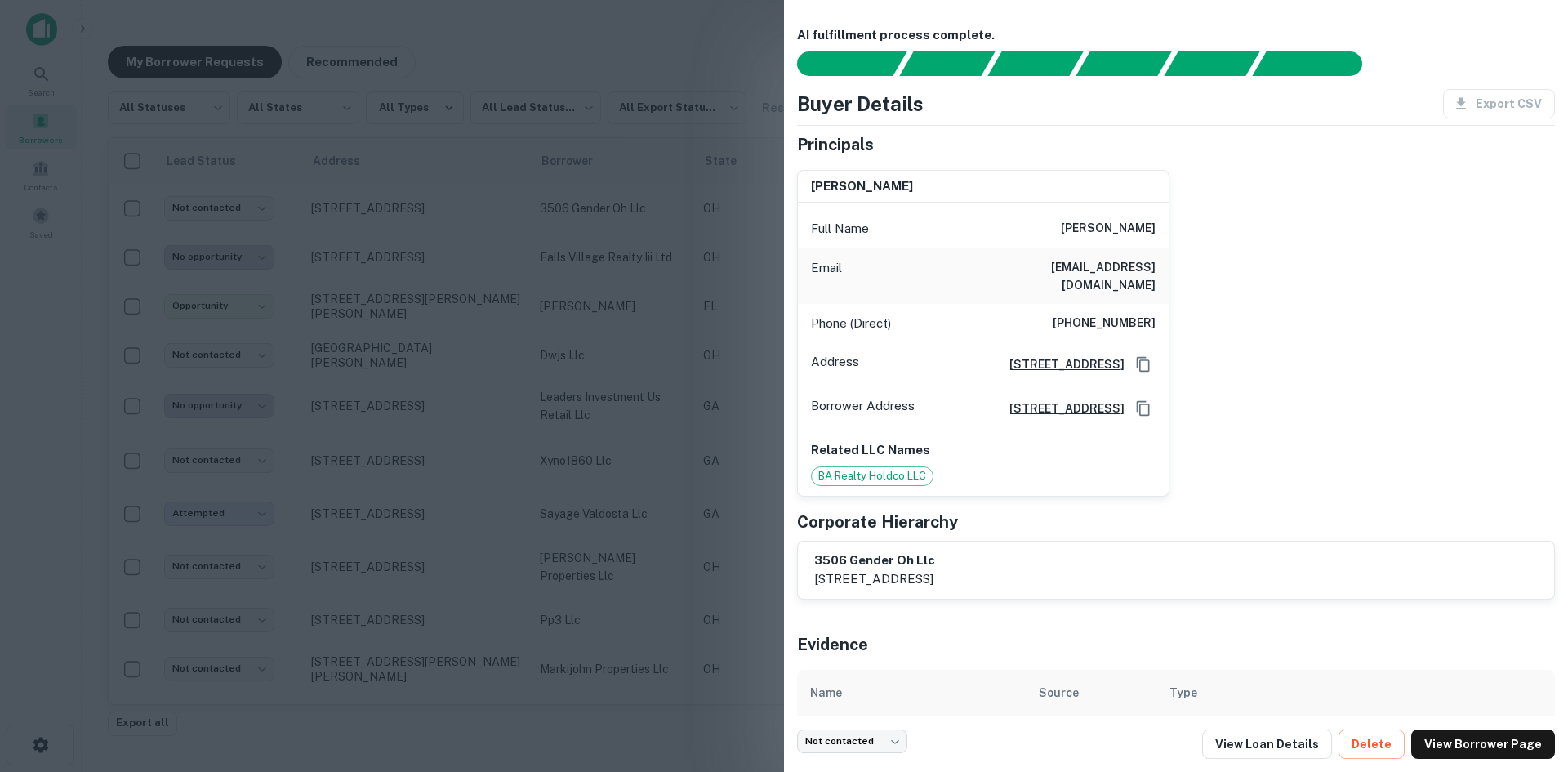
click at [421, 235] on div at bounding box center [784, 386] width 1568 height 772
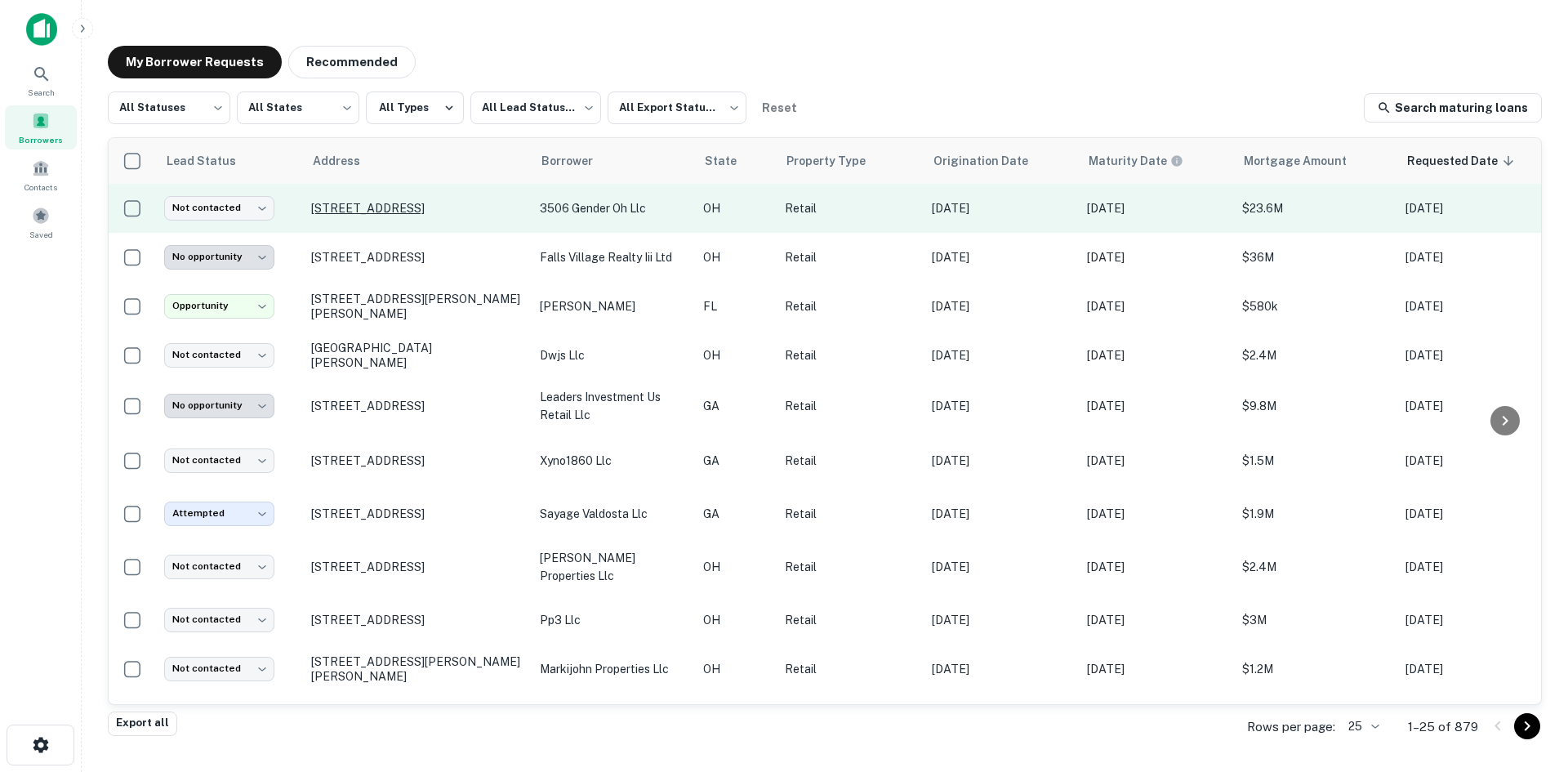
click at [402, 211] on p "[STREET_ADDRESS]" at bounding box center [417, 209] width 212 height 15
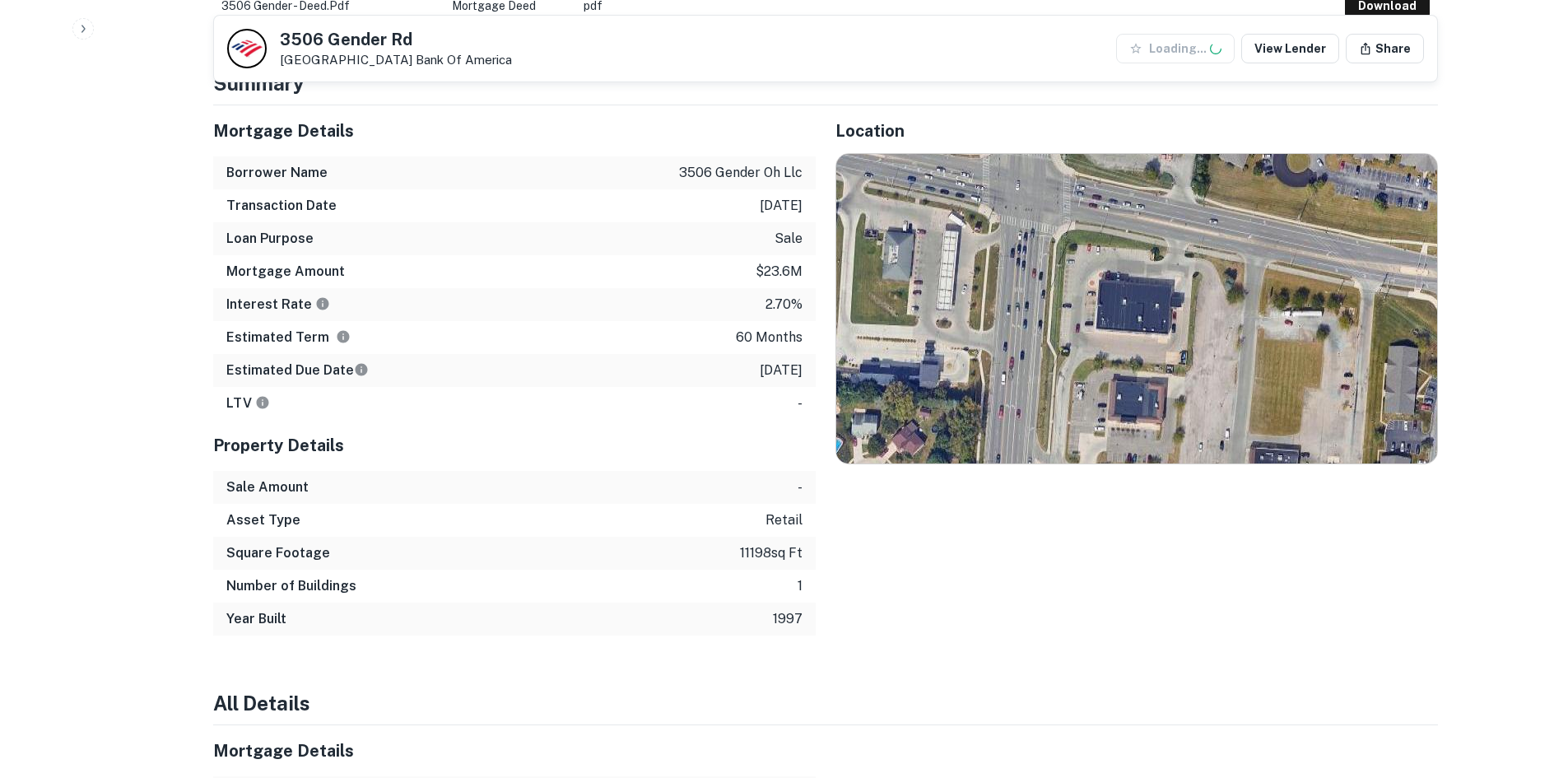
scroll to position [905, 0]
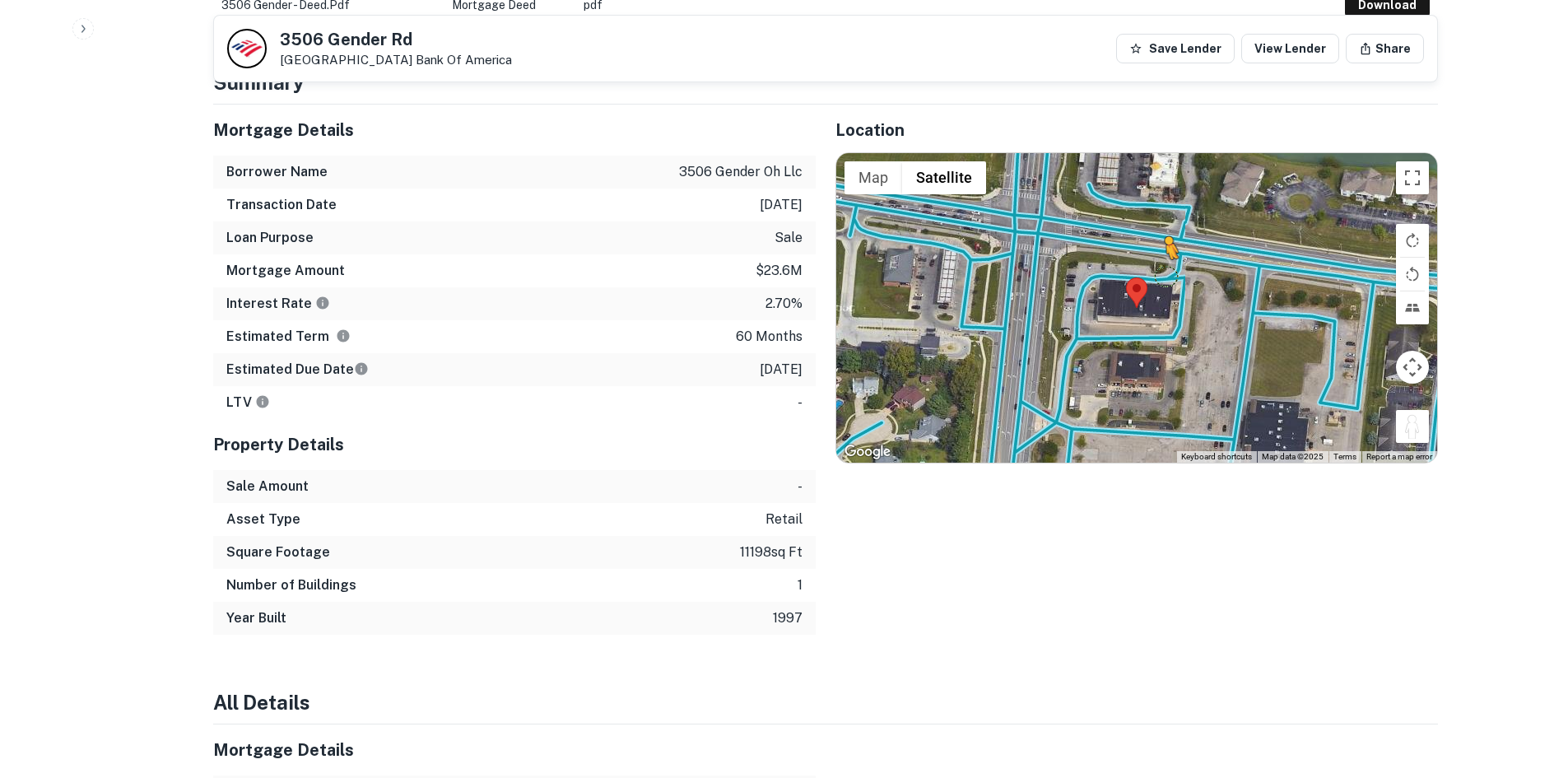
drag, startPoint x: 1408, startPoint y: 413, endPoint x: 1153, endPoint y: 257, distance: 298.9
click at [1153, 257] on div "To activate drag with keyboard, press Alt + Enter. Once in keyboard drag state,…" at bounding box center [1136, 307] width 600 height 309
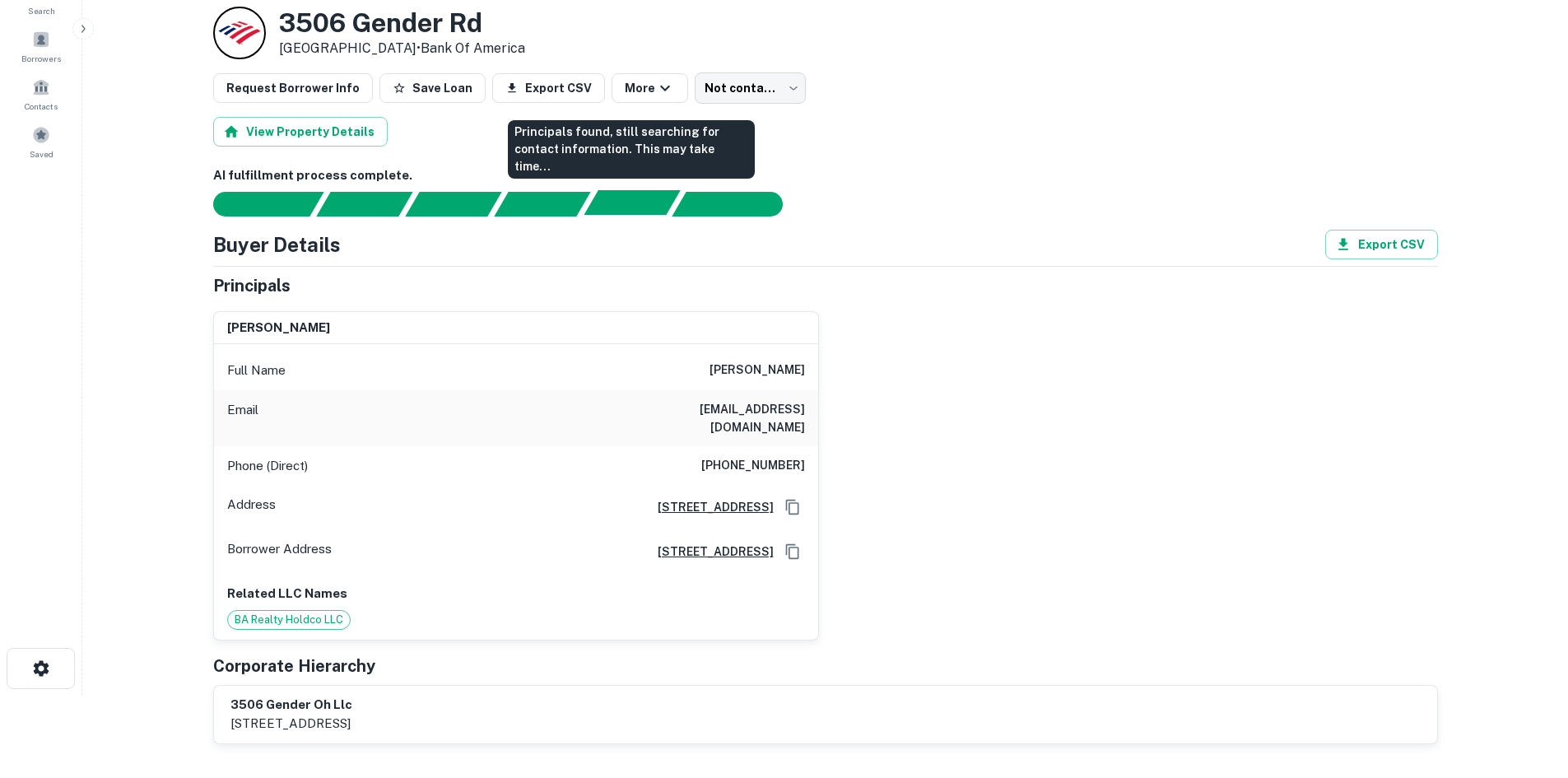
scroll to position [0, 0]
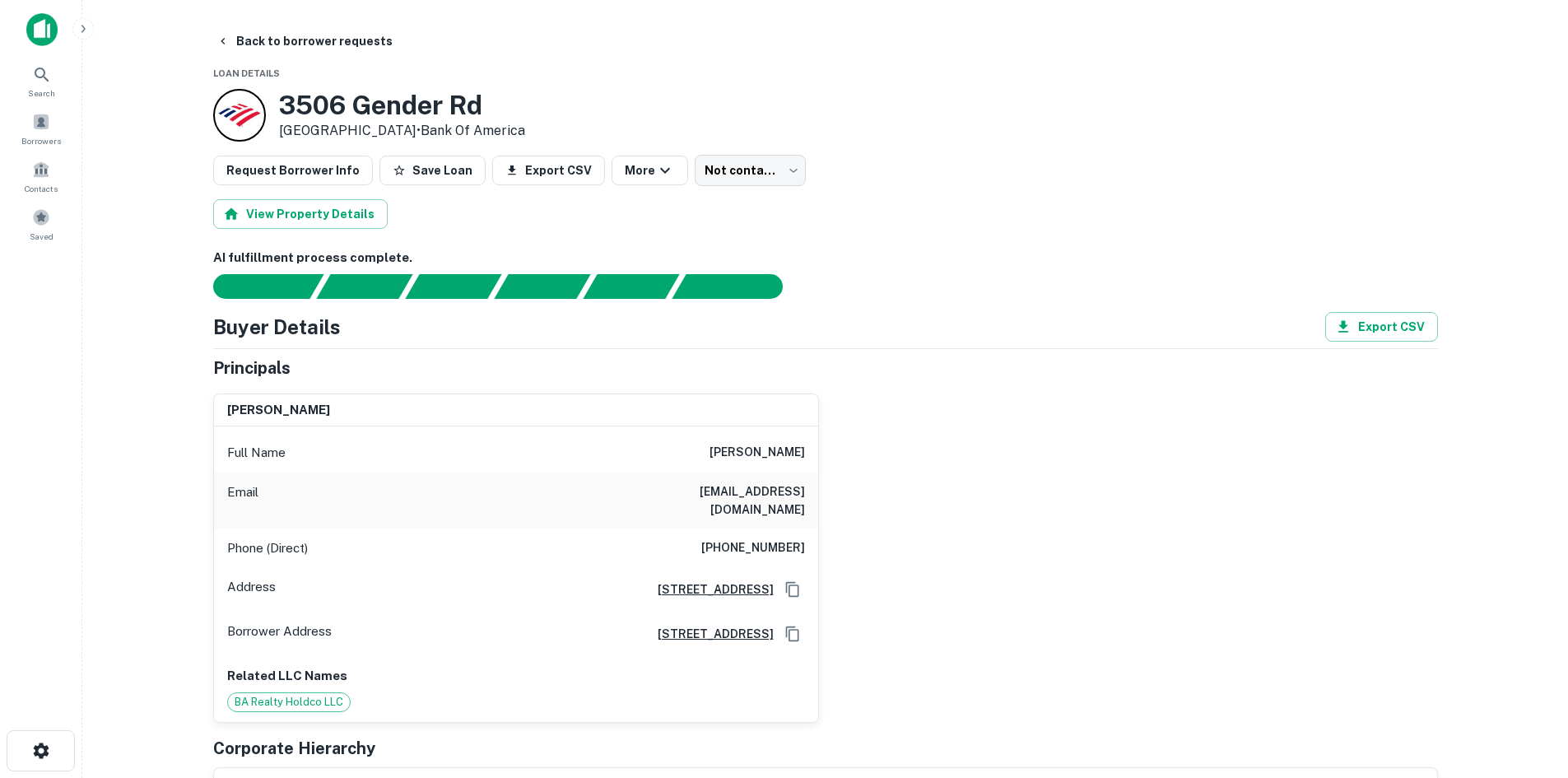
click at [749, 538] on h6 "[PHONE_NUMBER]" at bounding box center [753, 547] width 104 height 20
copy h6 "[PHONE_NUMBER]"
drag, startPoint x: 730, startPoint y: 441, endPoint x: 897, endPoint y: 448, distance: 167.1
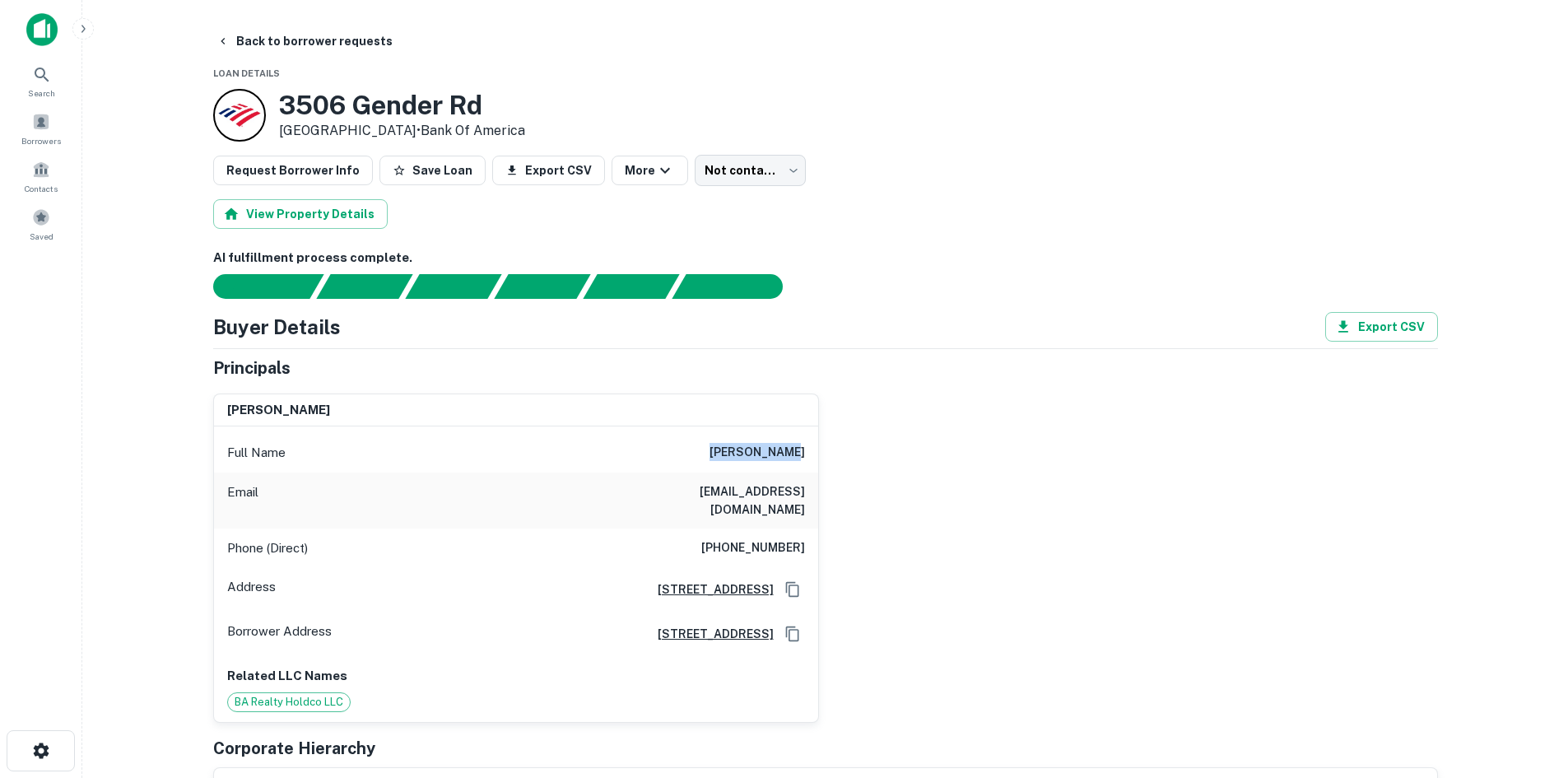
click at [897, 448] on div "[PERSON_NAME] Full Name [PERSON_NAME] Email [EMAIL_ADDRESS][DOMAIN_NAME] Phone …" at bounding box center [818, 551] width 1237 height 343
copy h6 "[PERSON_NAME]"
click at [742, 488] on h6 "[EMAIL_ADDRESS][DOMAIN_NAME]" at bounding box center [705, 500] width 197 height 36
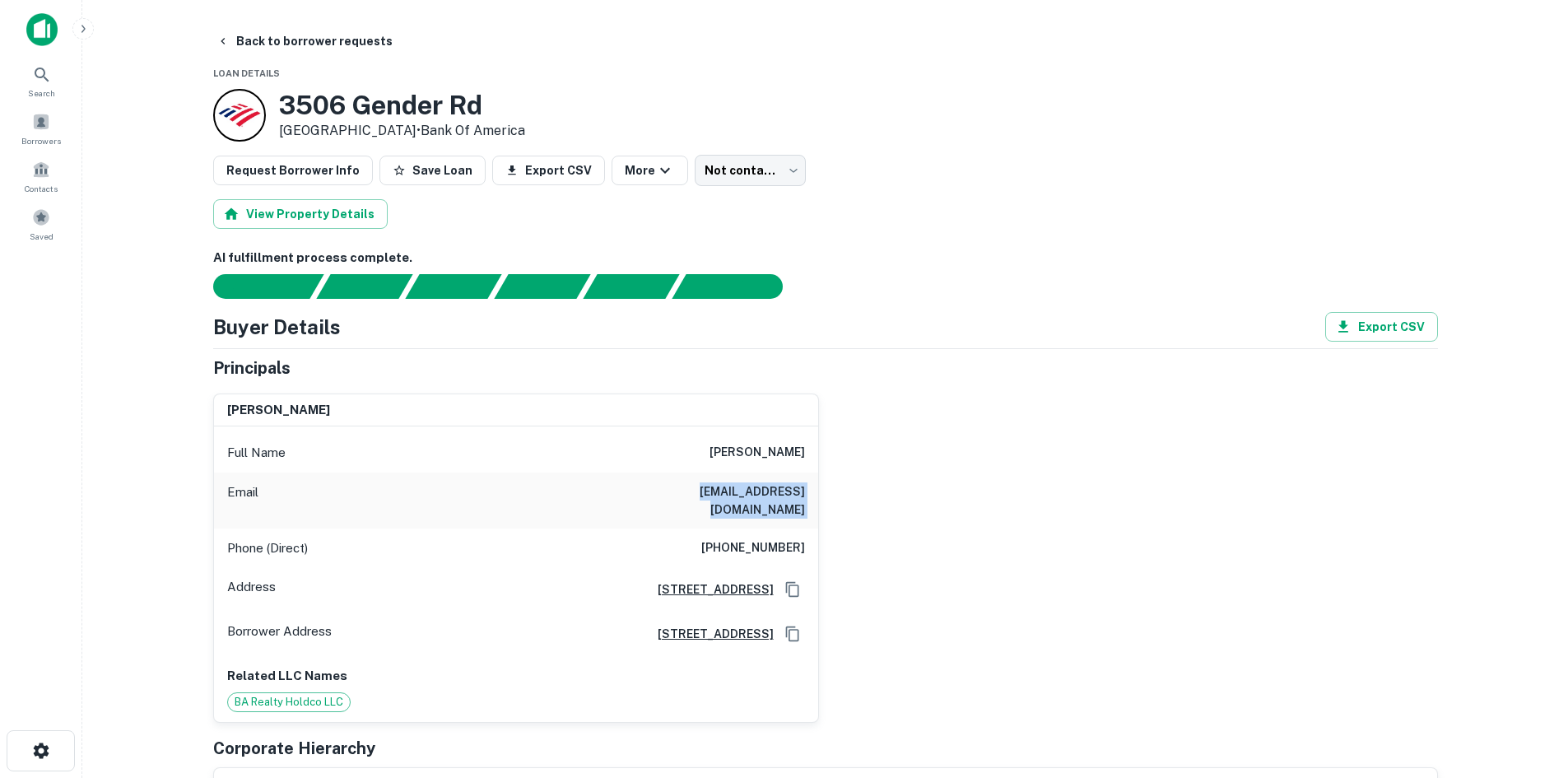
copy h6 "[EMAIL_ADDRESS][DOMAIN_NAME]"
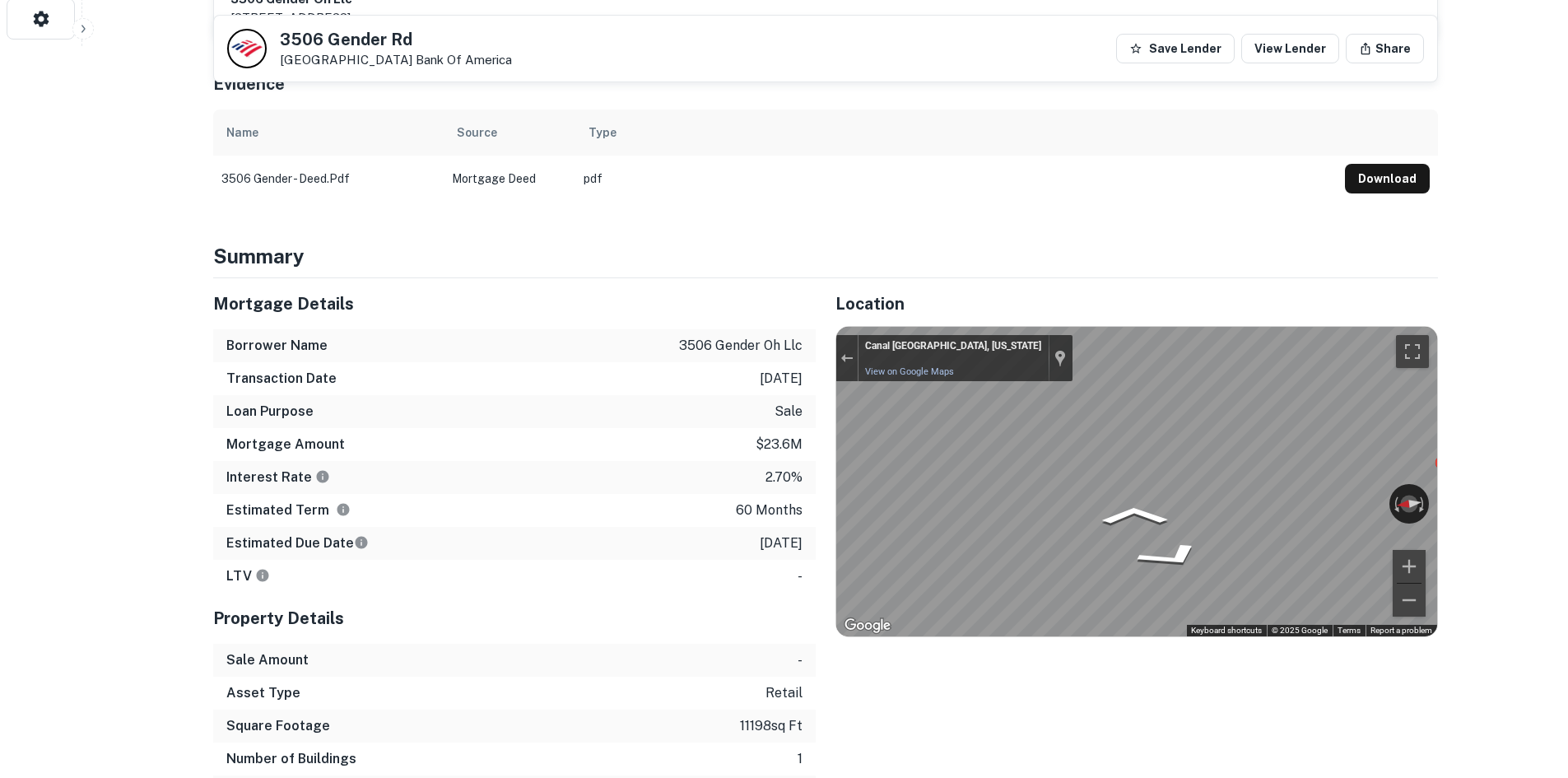
scroll to position [741, 0]
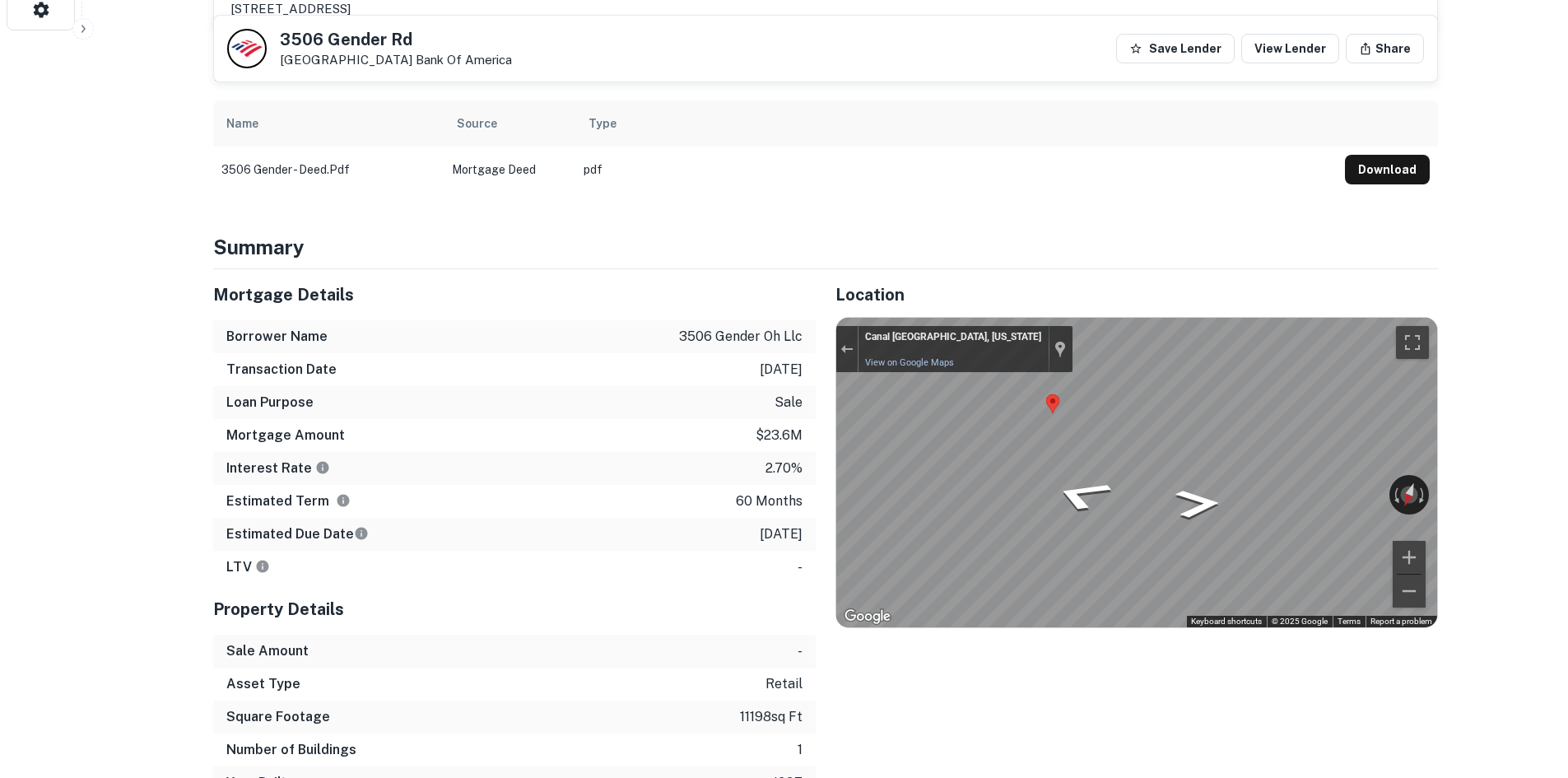
click at [967, 350] on div "← Move left → Move right ↑ Move up ↓ Move down + Zoom in - Zoom out Canal [GEOG…" at bounding box center [1136, 472] width 600 height 309
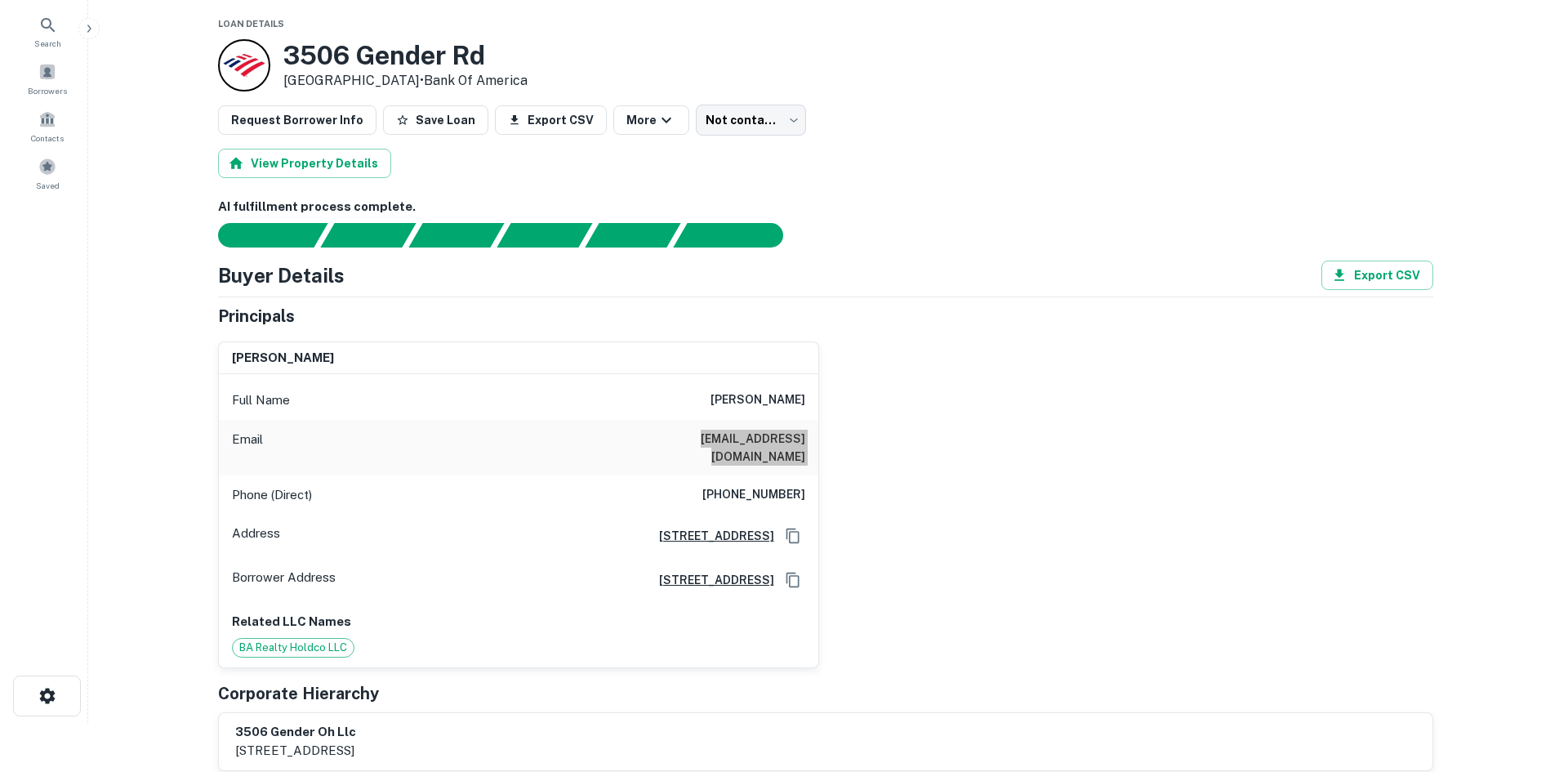
scroll to position [0, 0]
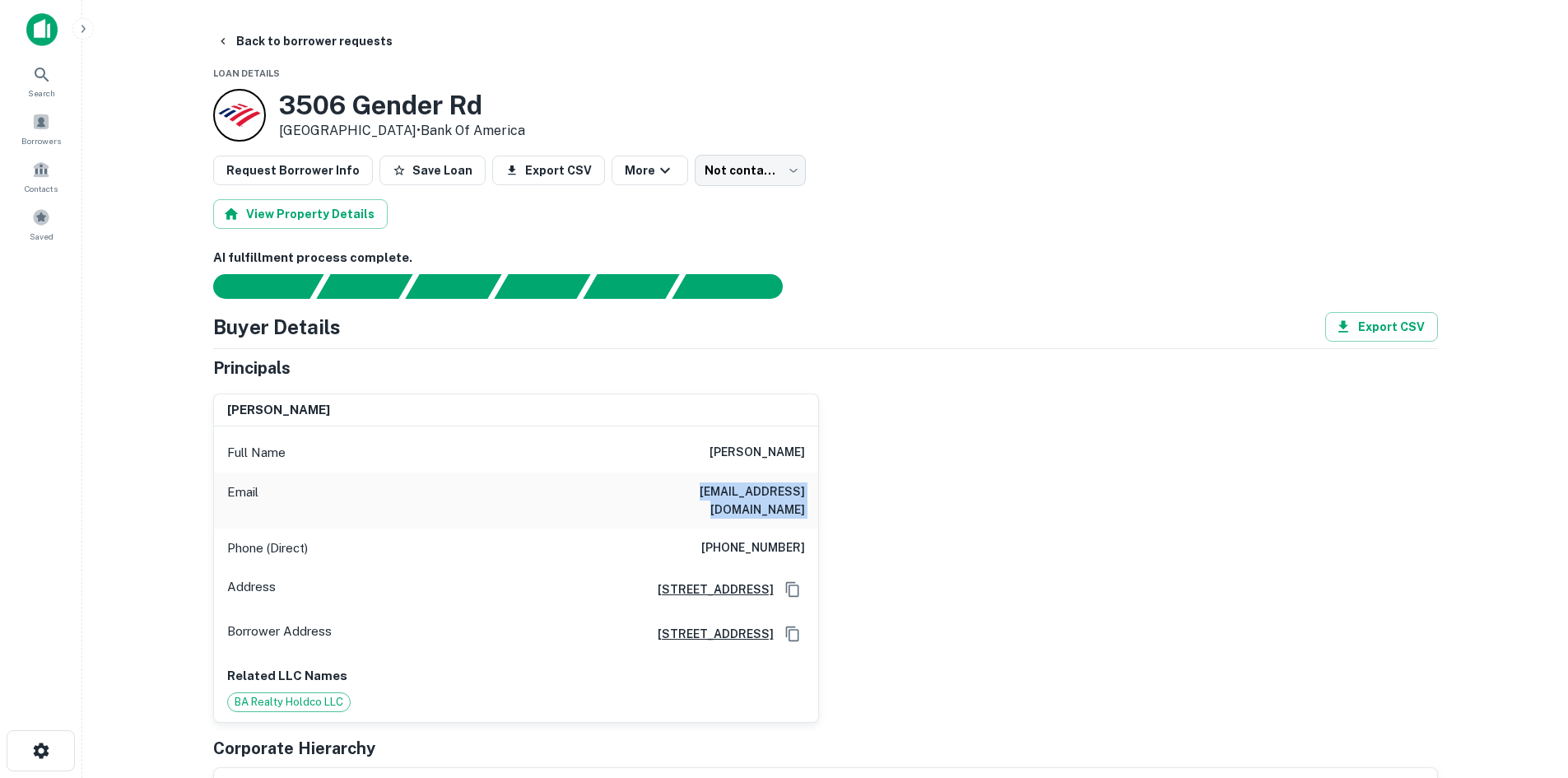
click at [685, 491] on h6 "[EMAIL_ADDRESS][DOMAIN_NAME]" at bounding box center [705, 500] width 197 height 36
drag, startPoint x: 685, startPoint y: 491, endPoint x: 800, endPoint y: 479, distance: 115.6
click at [800, 479] on div "Email [EMAIL_ADDRESS][DOMAIN_NAME]" at bounding box center [516, 501] width 604 height 56
copy h6 "[EMAIL_ADDRESS][DOMAIN_NAME]"
drag, startPoint x: 270, startPoint y: 92, endPoint x: 575, endPoint y: 108, distance: 305.4
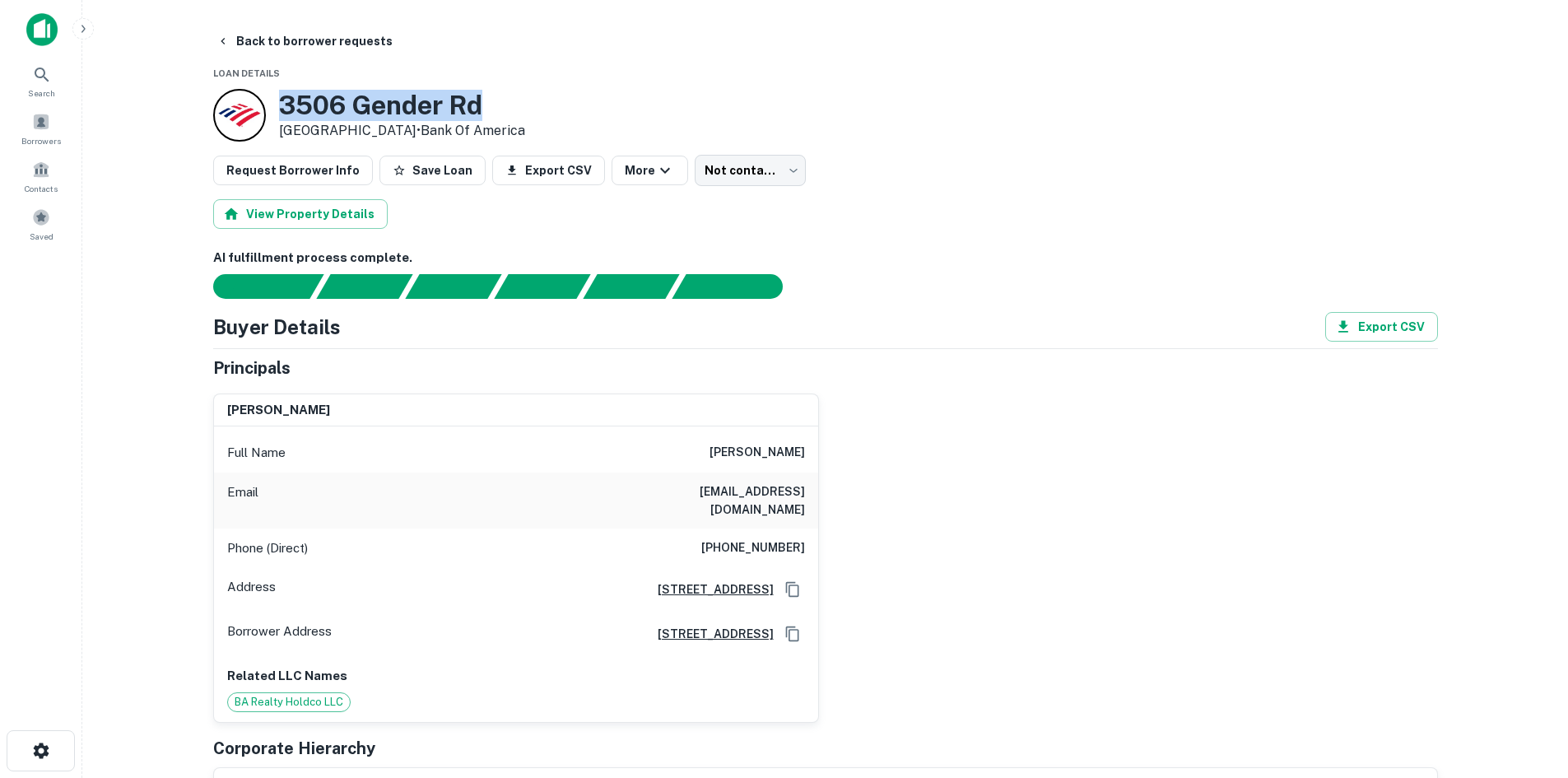
click at [575, 108] on div "[STREET_ADDRESS] • Bank Of America" at bounding box center [825, 115] width 1224 height 52
copy div "3506 Gender Rd"
drag, startPoint x: 426, startPoint y: 122, endPoint x: 414, endPoint y: 120, distance: 12.2
click at [422, 122] on p "[GEOGRAPHIC_DATA] • Bank Of America" at bounding box center [402, 131] width 246 height 20
drag, startPoint x: 283, startPoint y: 93, endPoint x: 509, endPoint y: 101, distance: 226.1
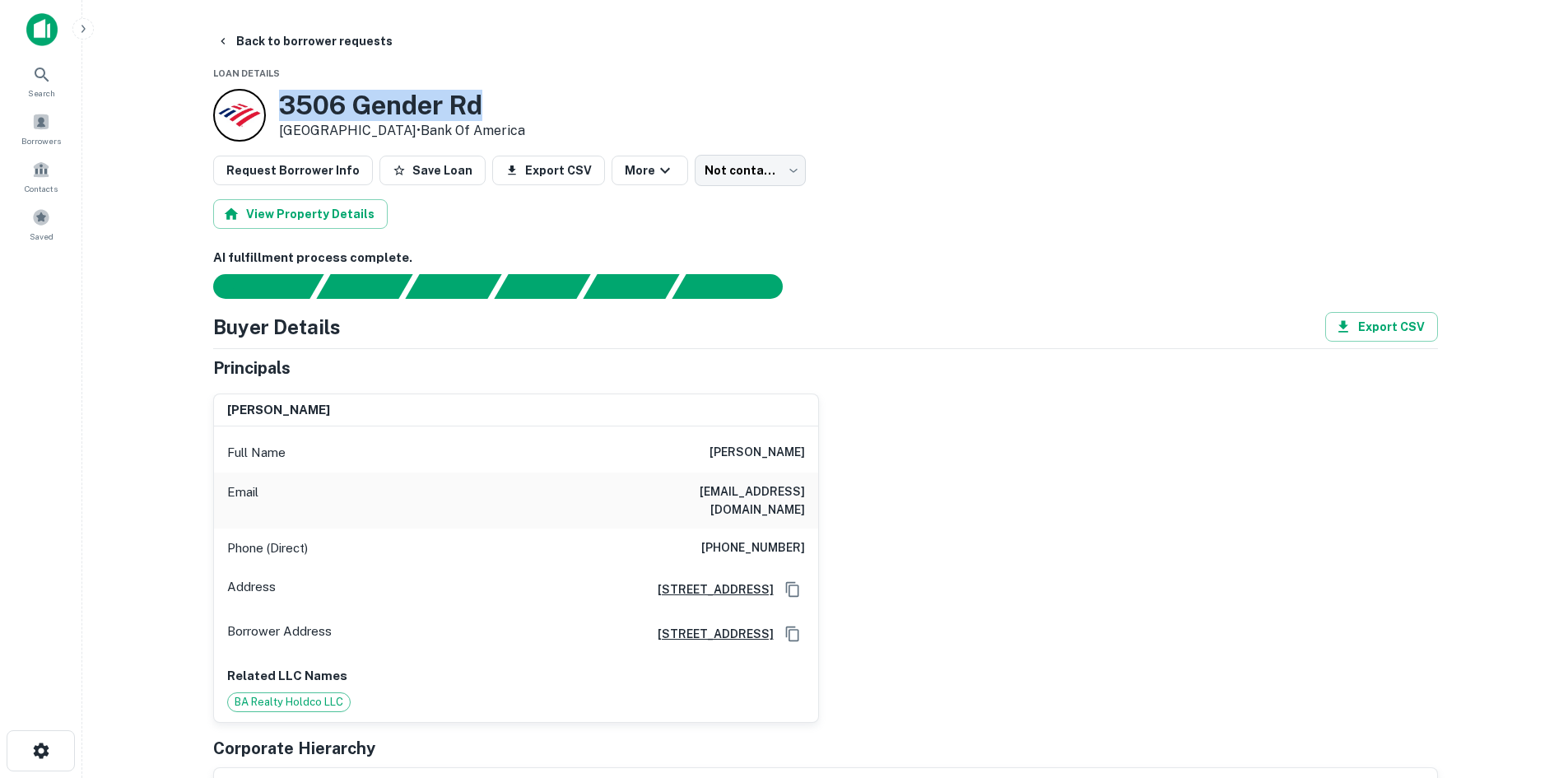
click at [509, 101] on h3 "3506 Gender Rd" at bounding box center [402, 105] width 246 height 31
copy h3 "3506 Gender Rd"
click at [297, 37] on button "Back to borrower requests" at bounding box center [304, 41] width 190 height 30
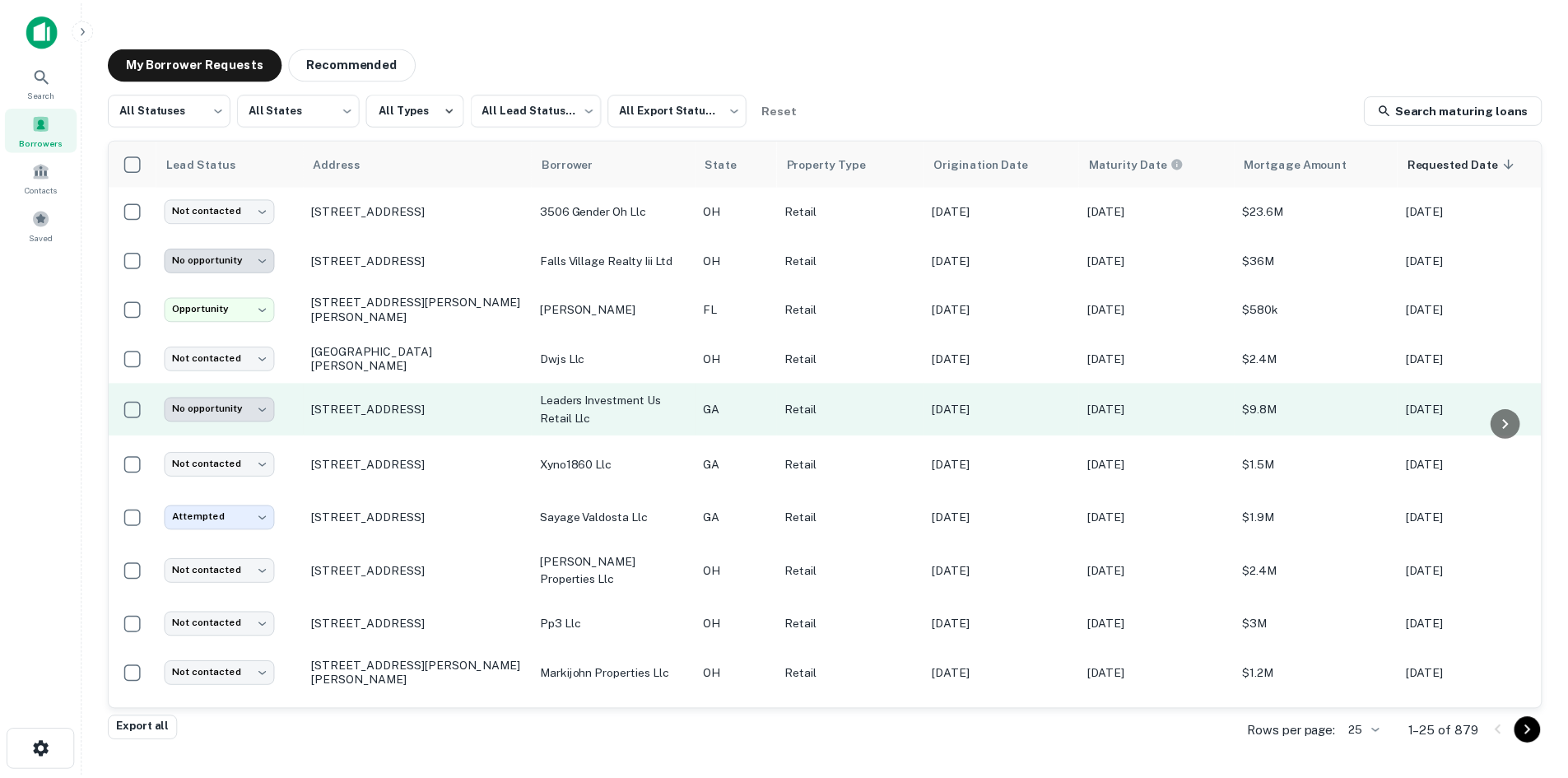
scroll to position [329, 0]
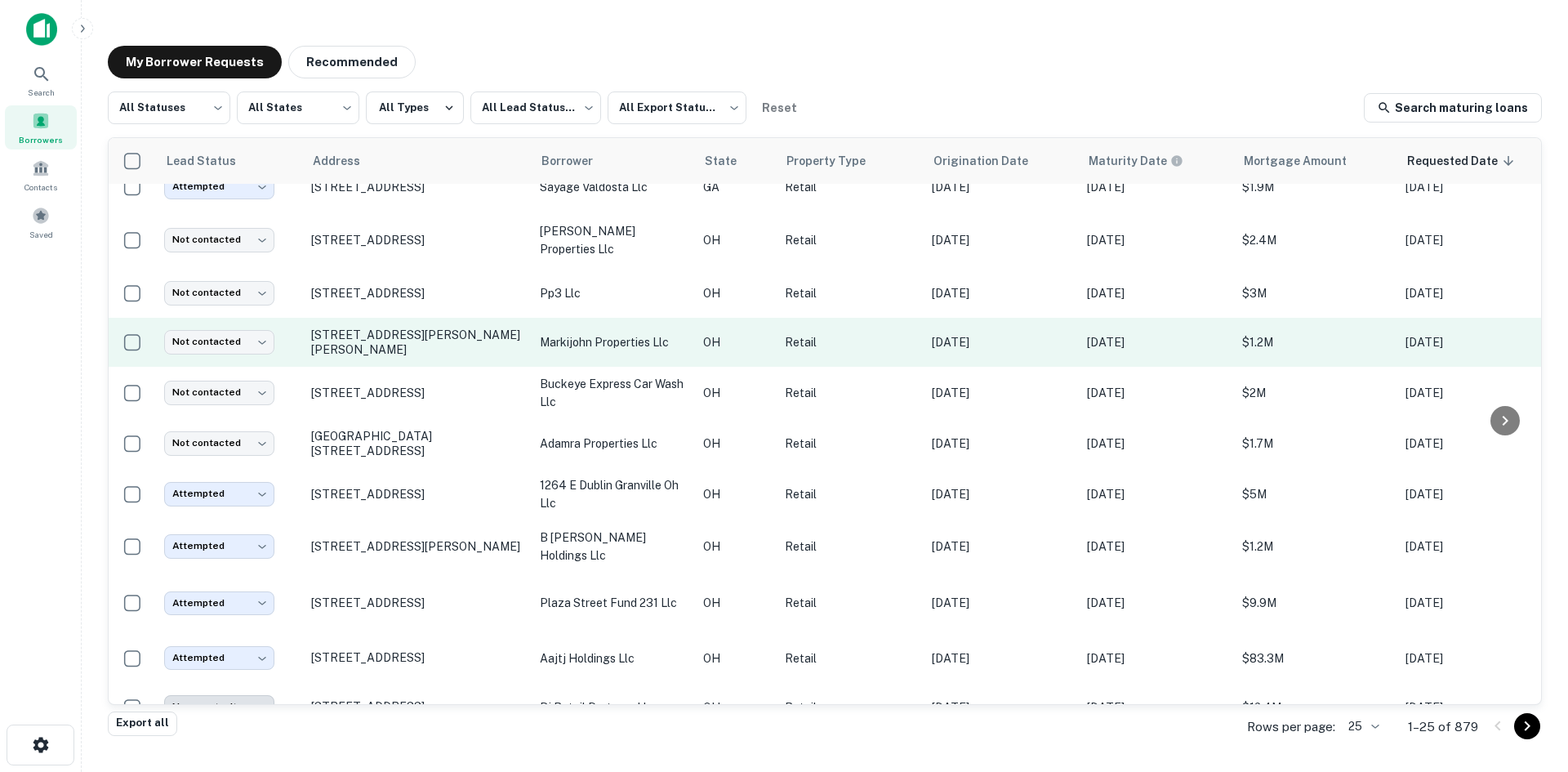
click at [383, 367] on td "[STREET_ADDRESS][PERSON_NAME][PERSON_NAME]" at bounding box center [417, 342] width 229 height 49
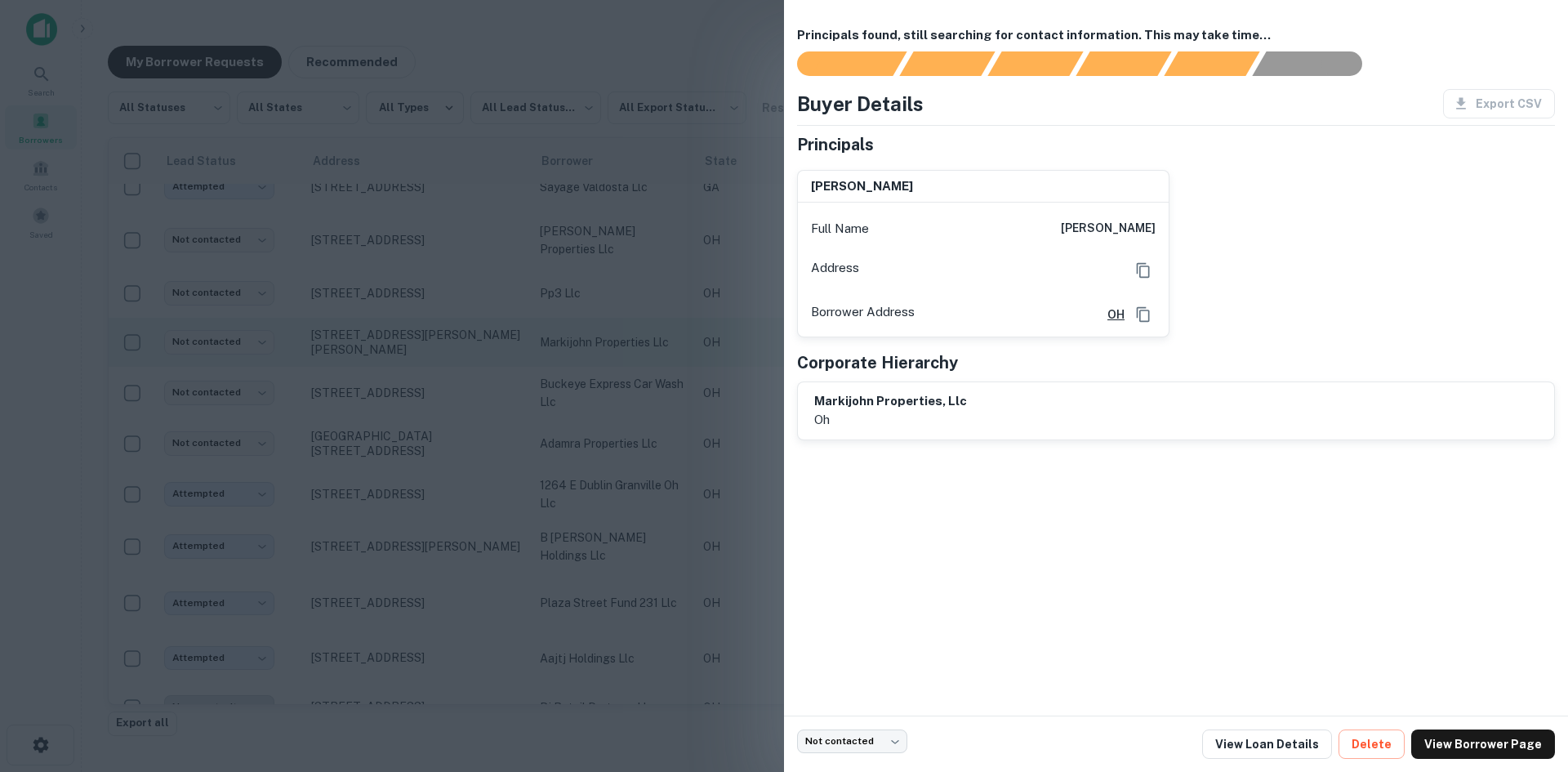
click at [383, 381] on div at bounding box center [784, 386] width 1568 height 772
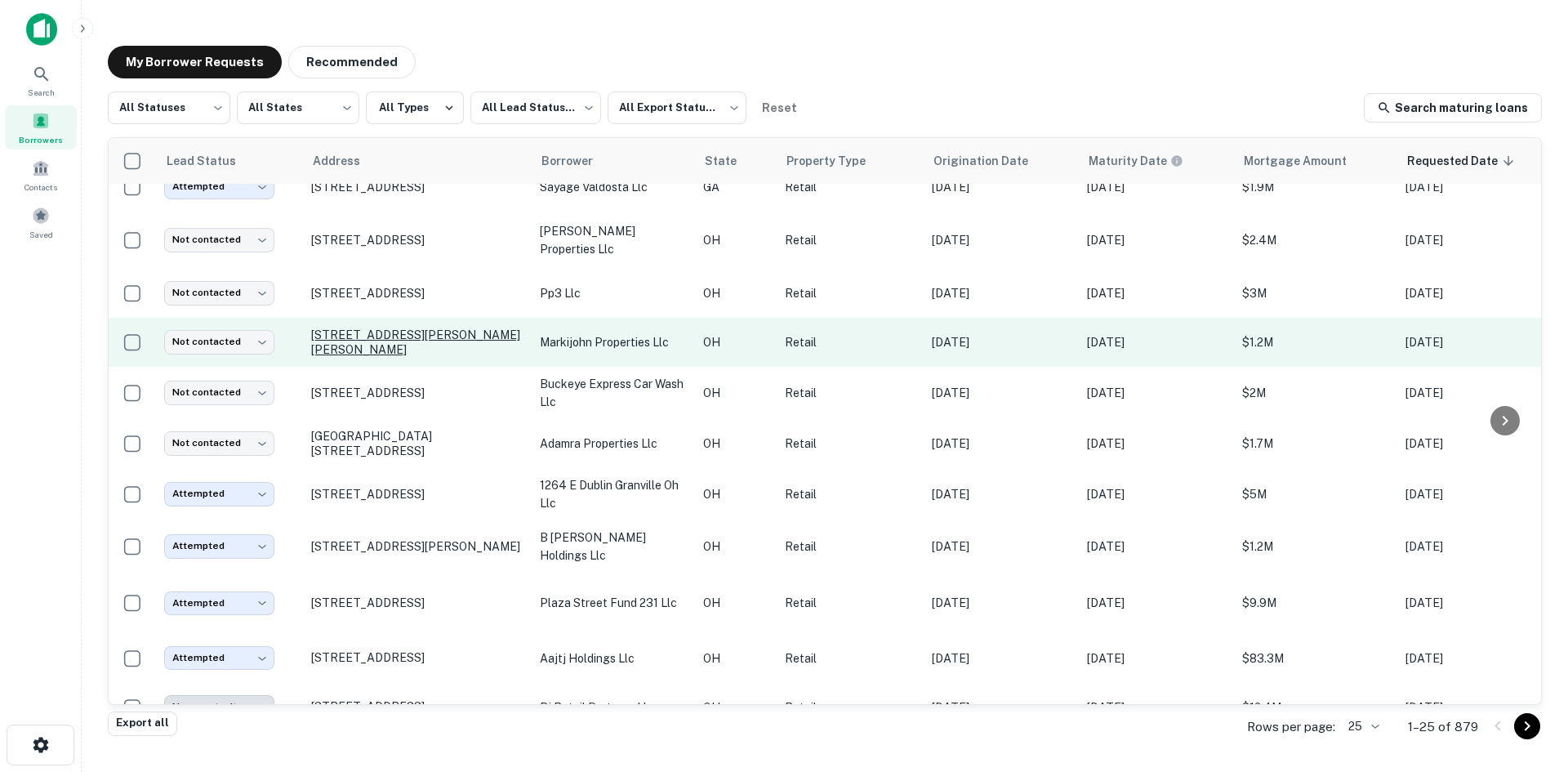
click at [382, 353] on p "[STREET_ADDRESS][PERSON_NAME][PERSON_NAME]" at bounding box center [417, 342] width 212 height 30
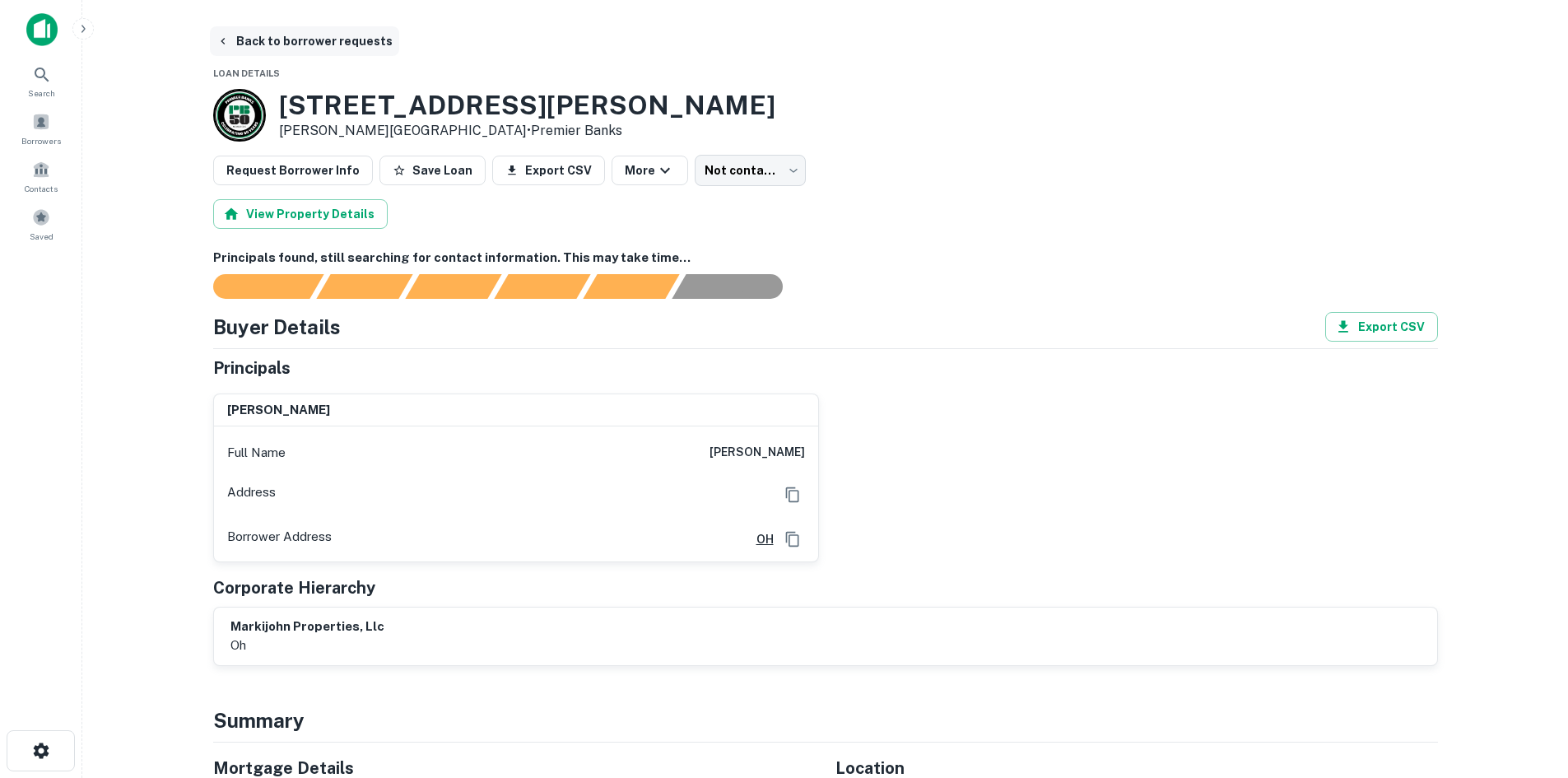
click at [341, 27] on button "Back to borrower requests" at bounding box center [304, 41] width 190 height 30
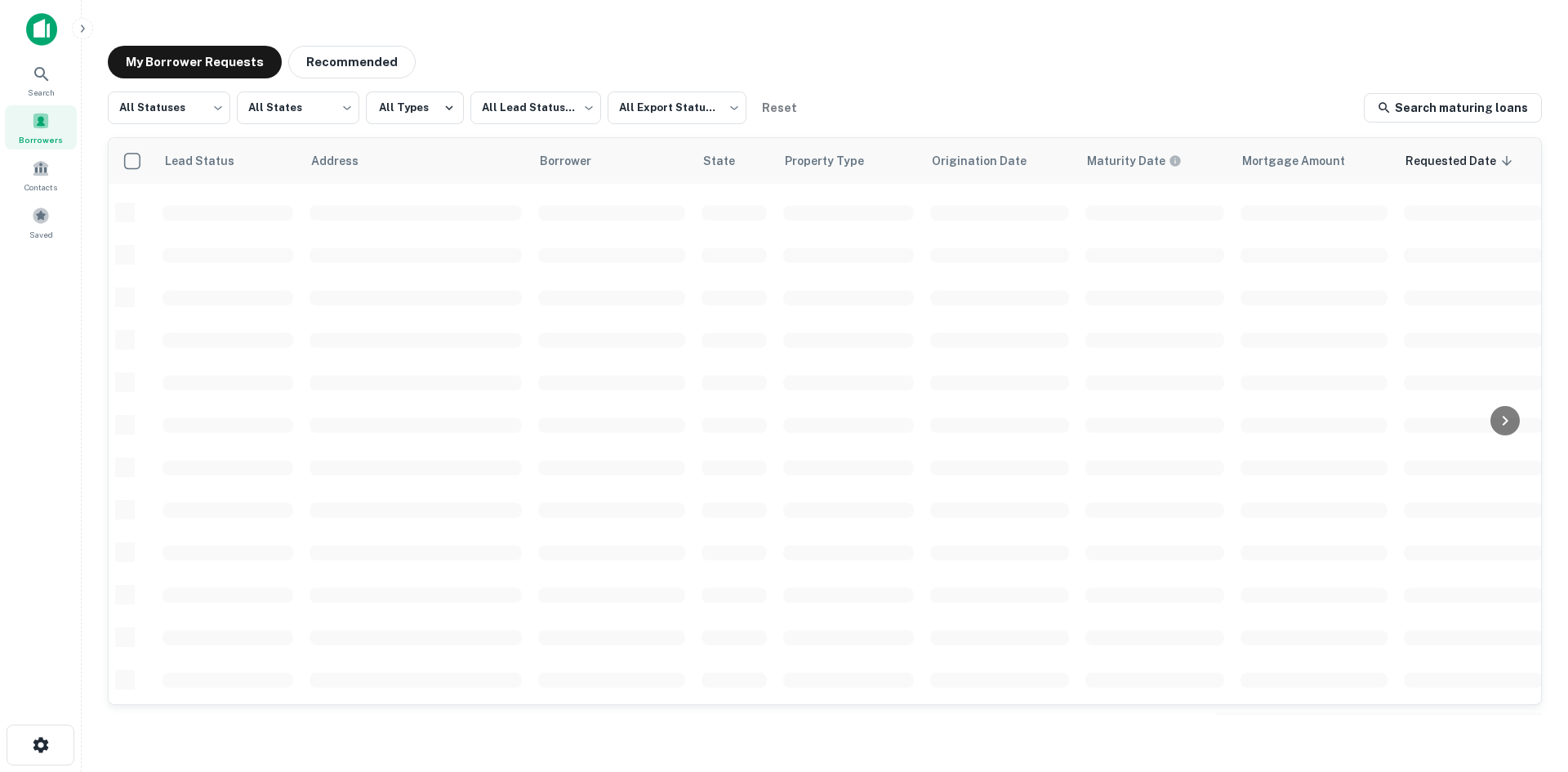
scroll to position [553, 0]
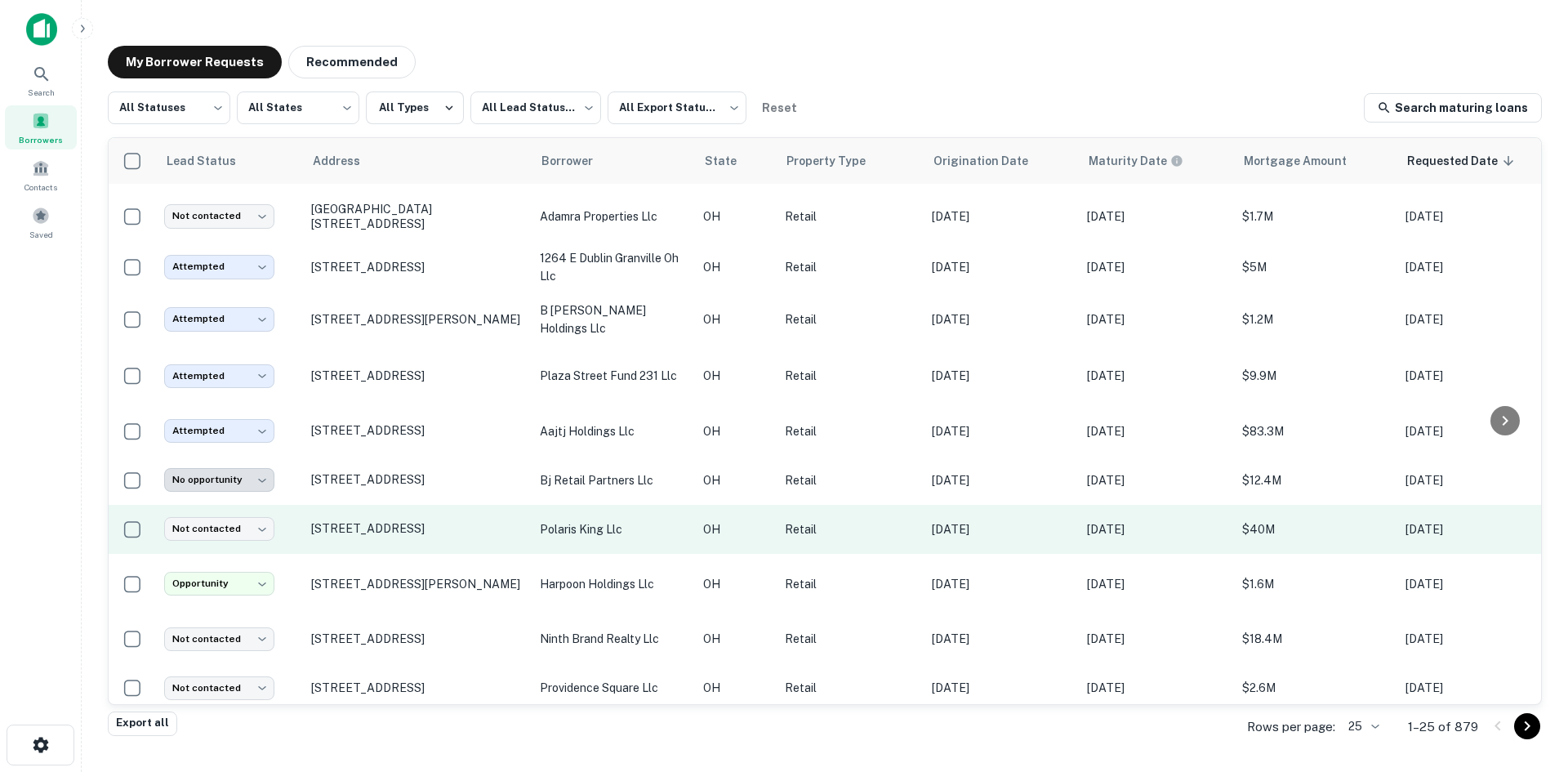
click at [395, 553] on td "[STREET_ADDRESS]" at bounding box center [417, 529] width 229 height 49
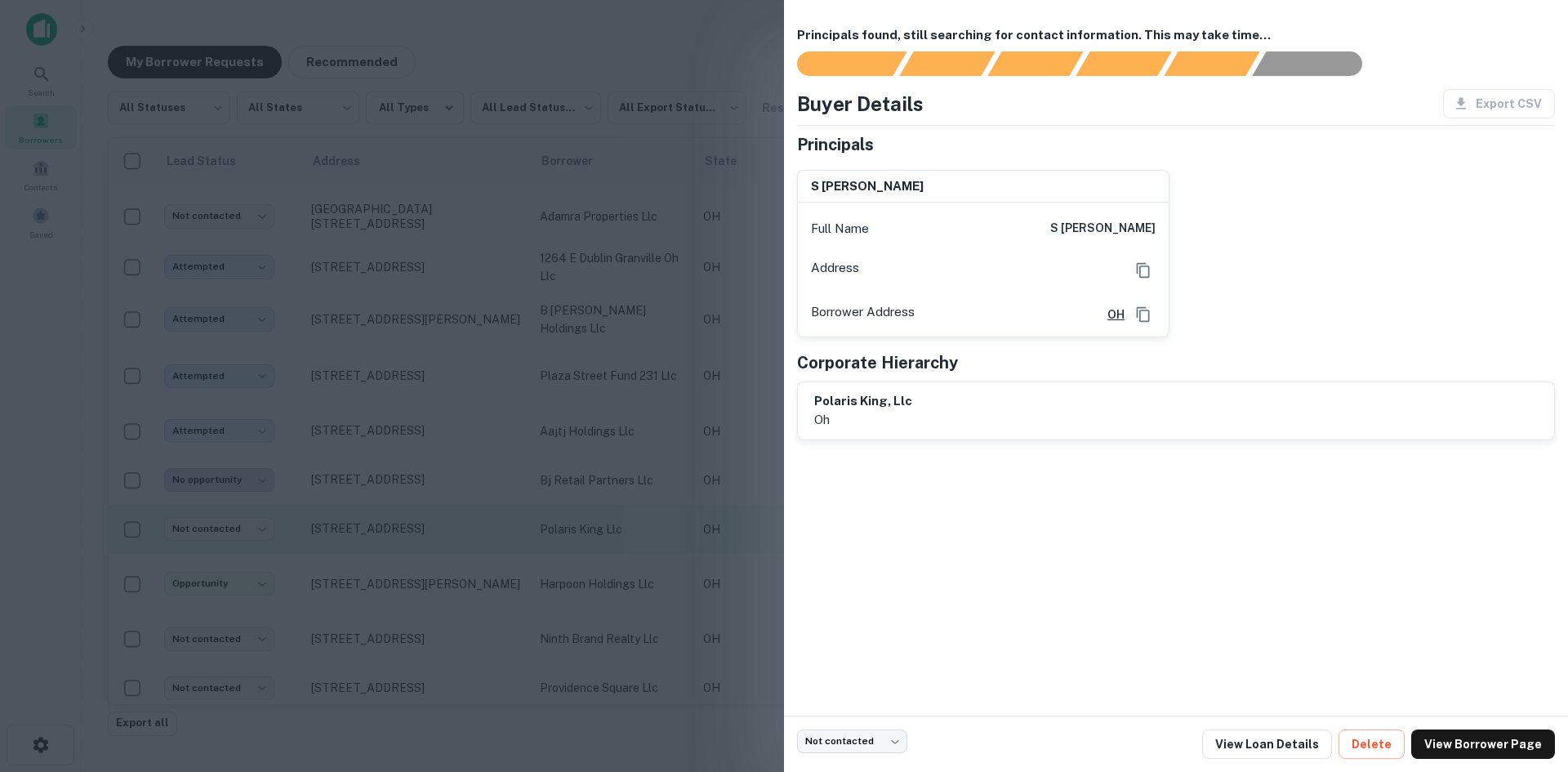
click at [395, 555] on div at bounding box center [784, 386] width 1568 height 772
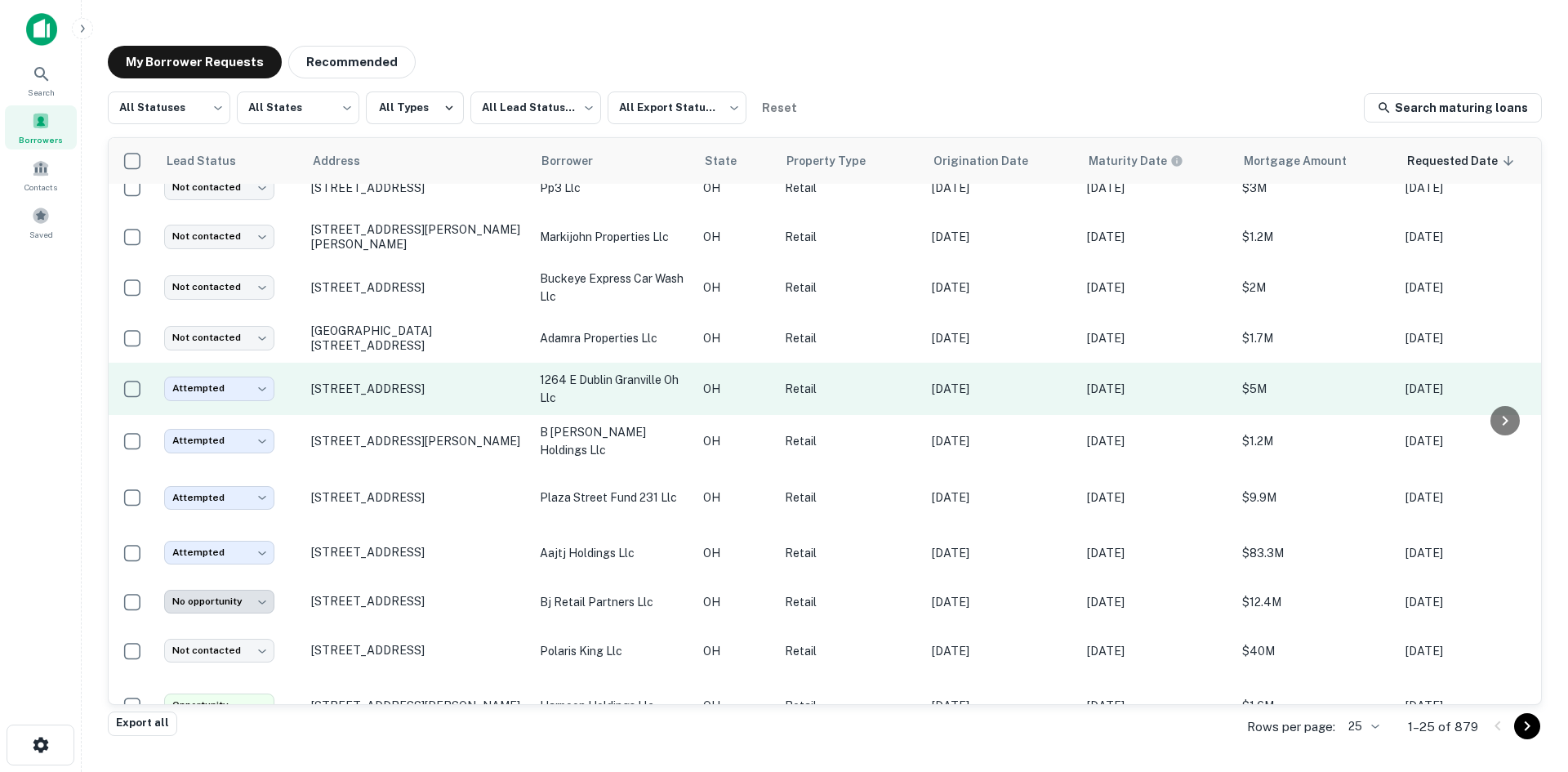
scroll to position [309, 0]
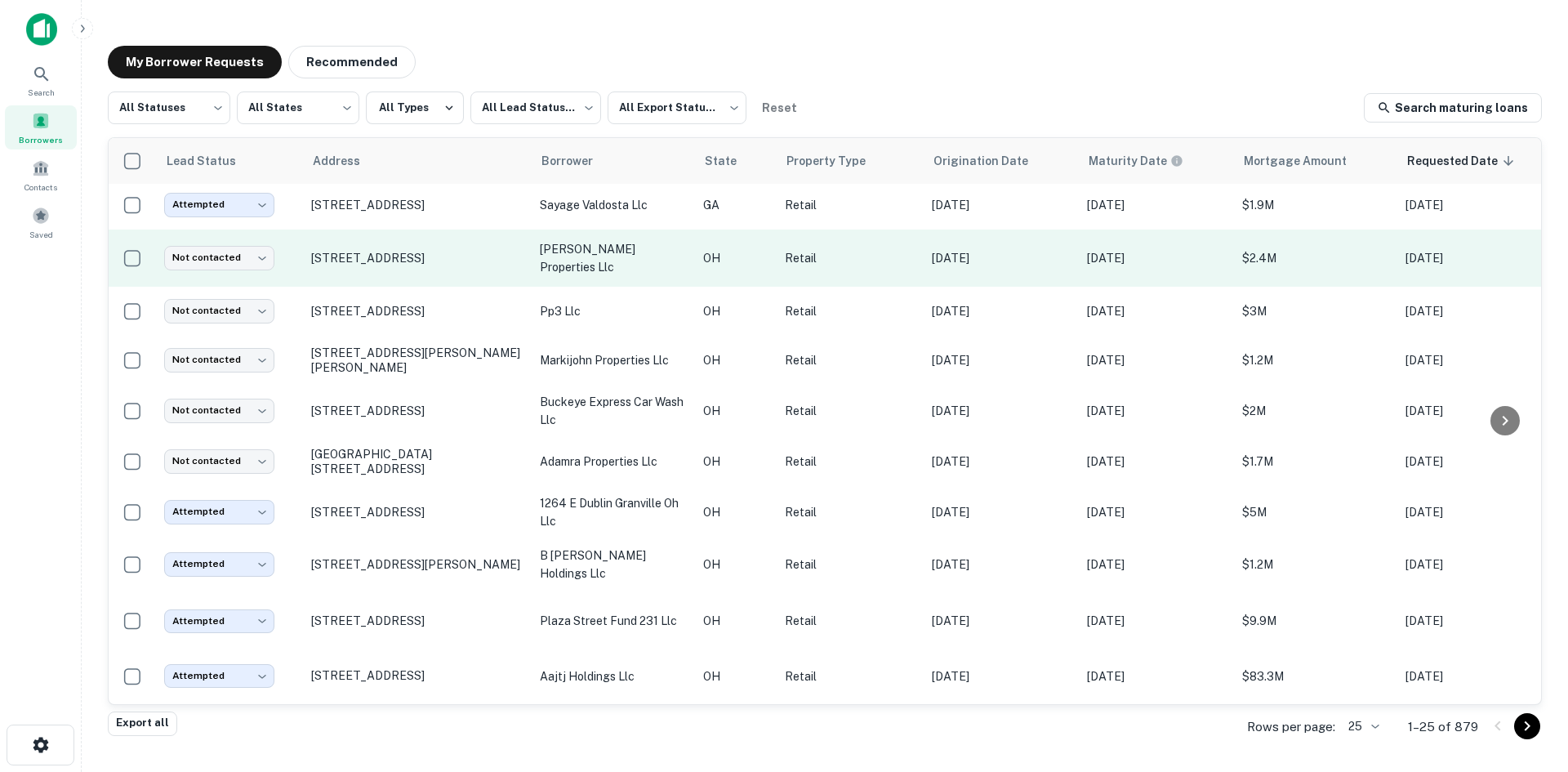
click at [375, 285] on td "[STREET_ADDRESS]" at bounding box center [417, 259] width 229 height 57
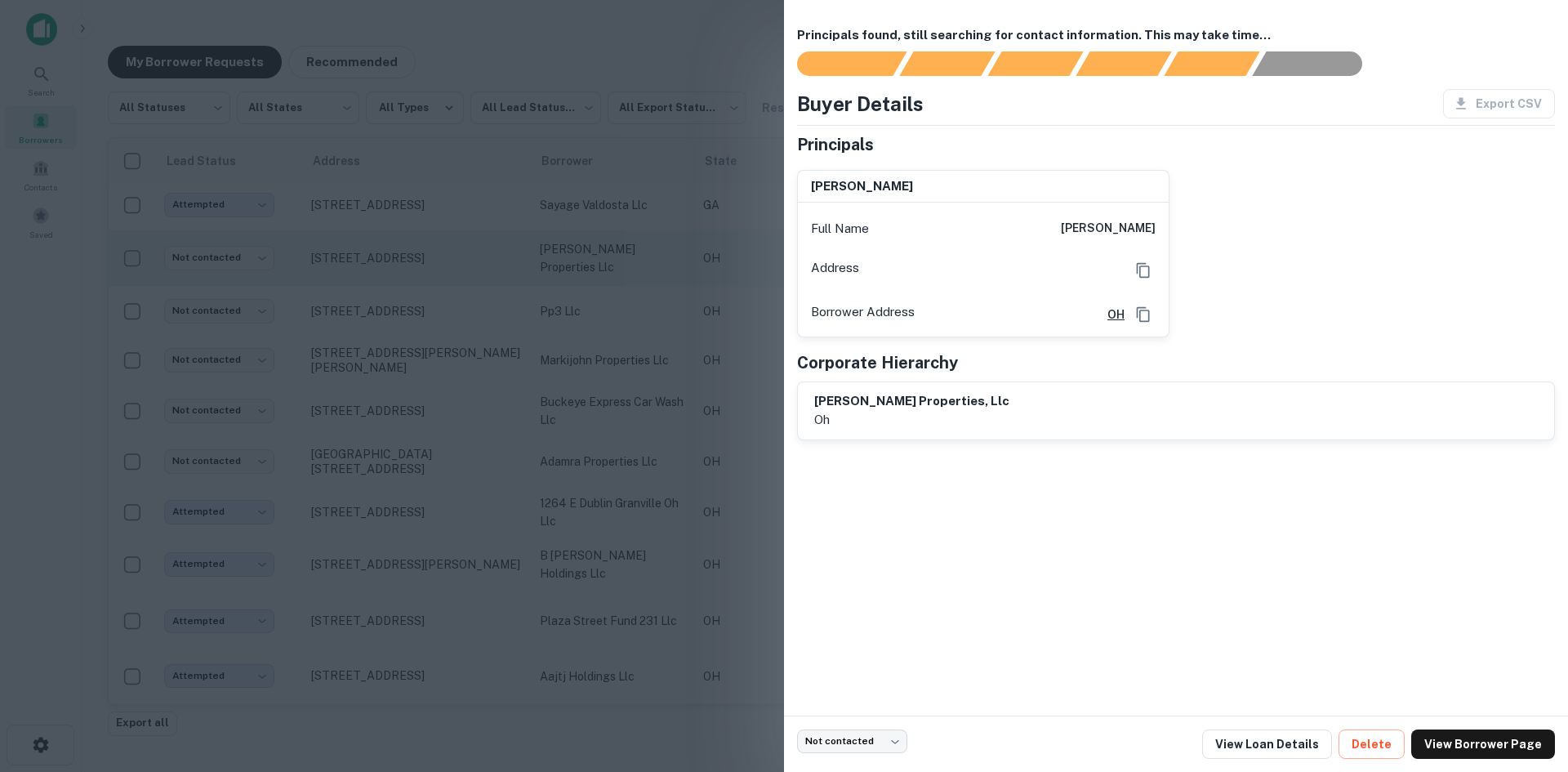
click at [375, 285] on div at bounding box center [784, 386] width 1568 height 772
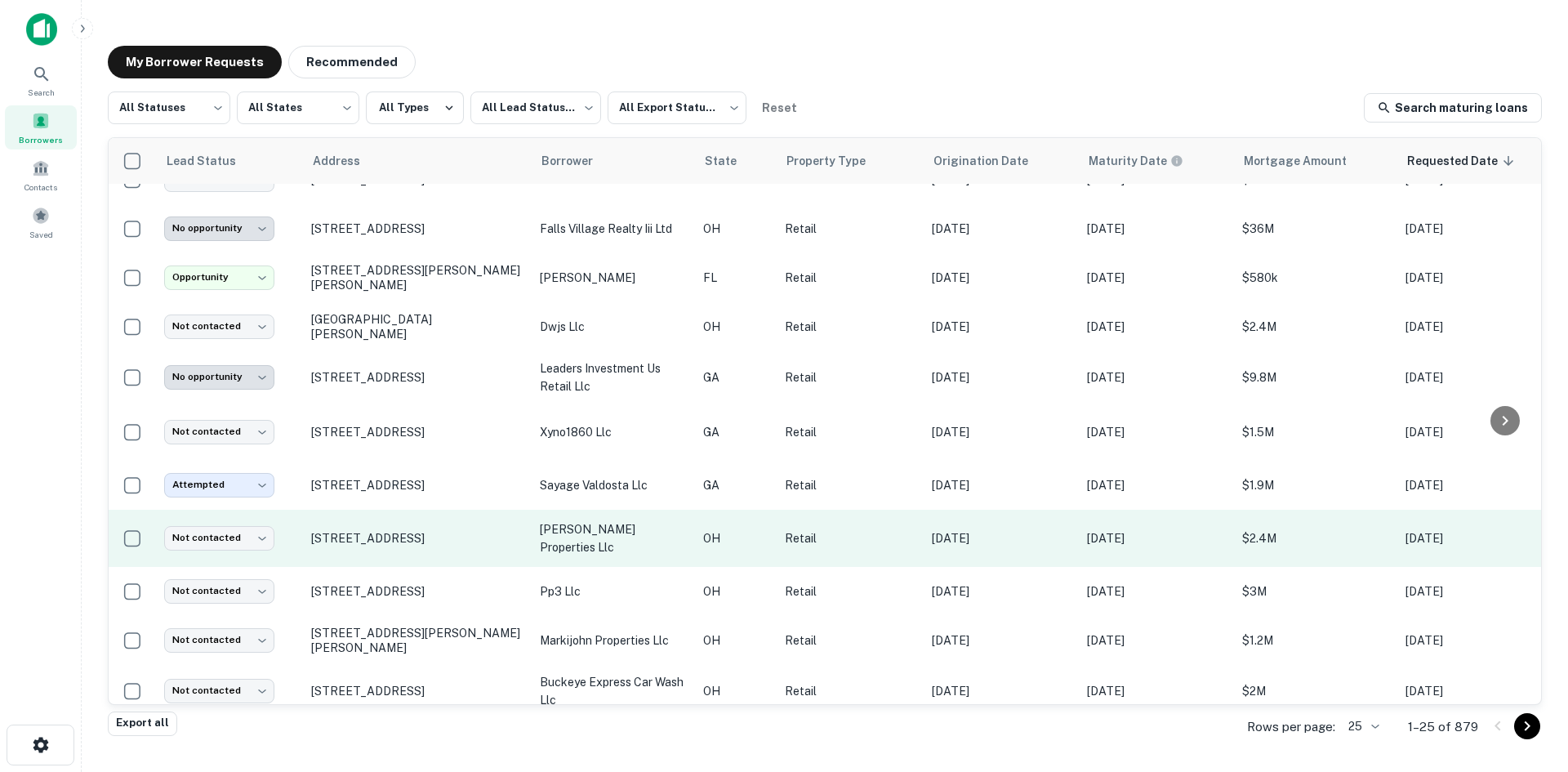
scroll to position [0, 0]
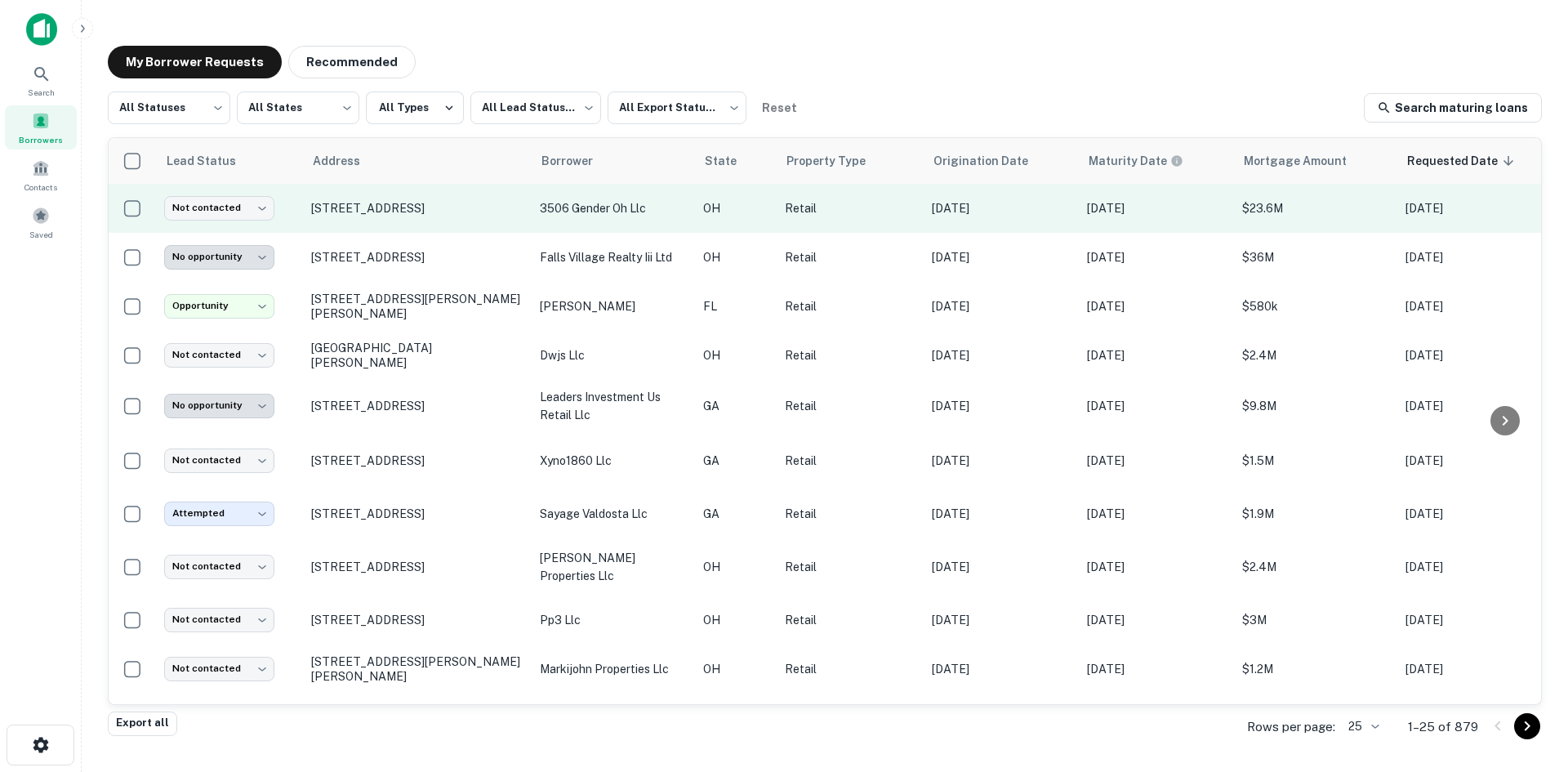
click at [370, 224] on td "[STREET_ADDRESS]" at bounding box center [417, 208] width 229 height 49
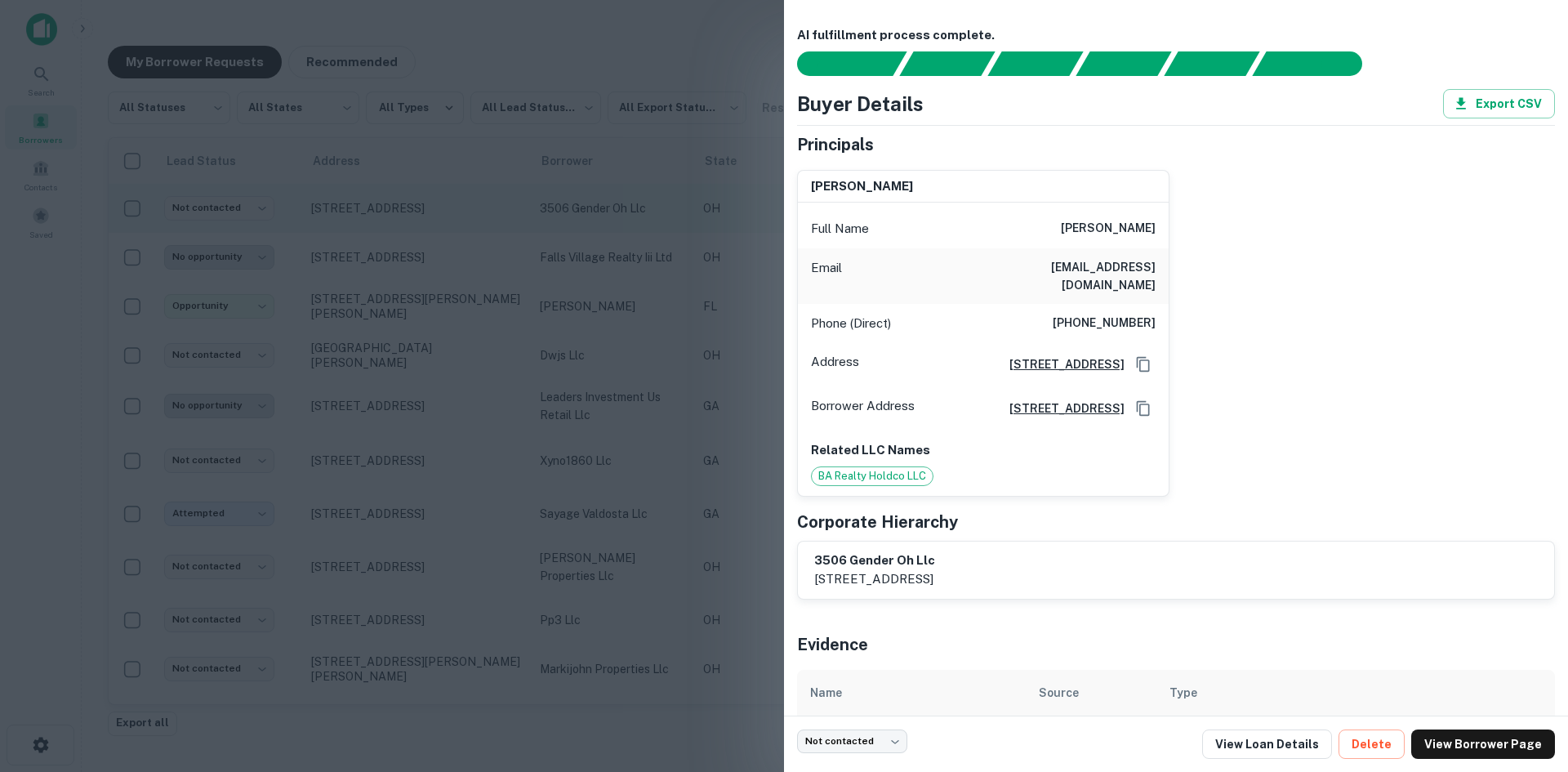
click at [370, 224] on div at bounding box center [784, 386] width 1568 height 772
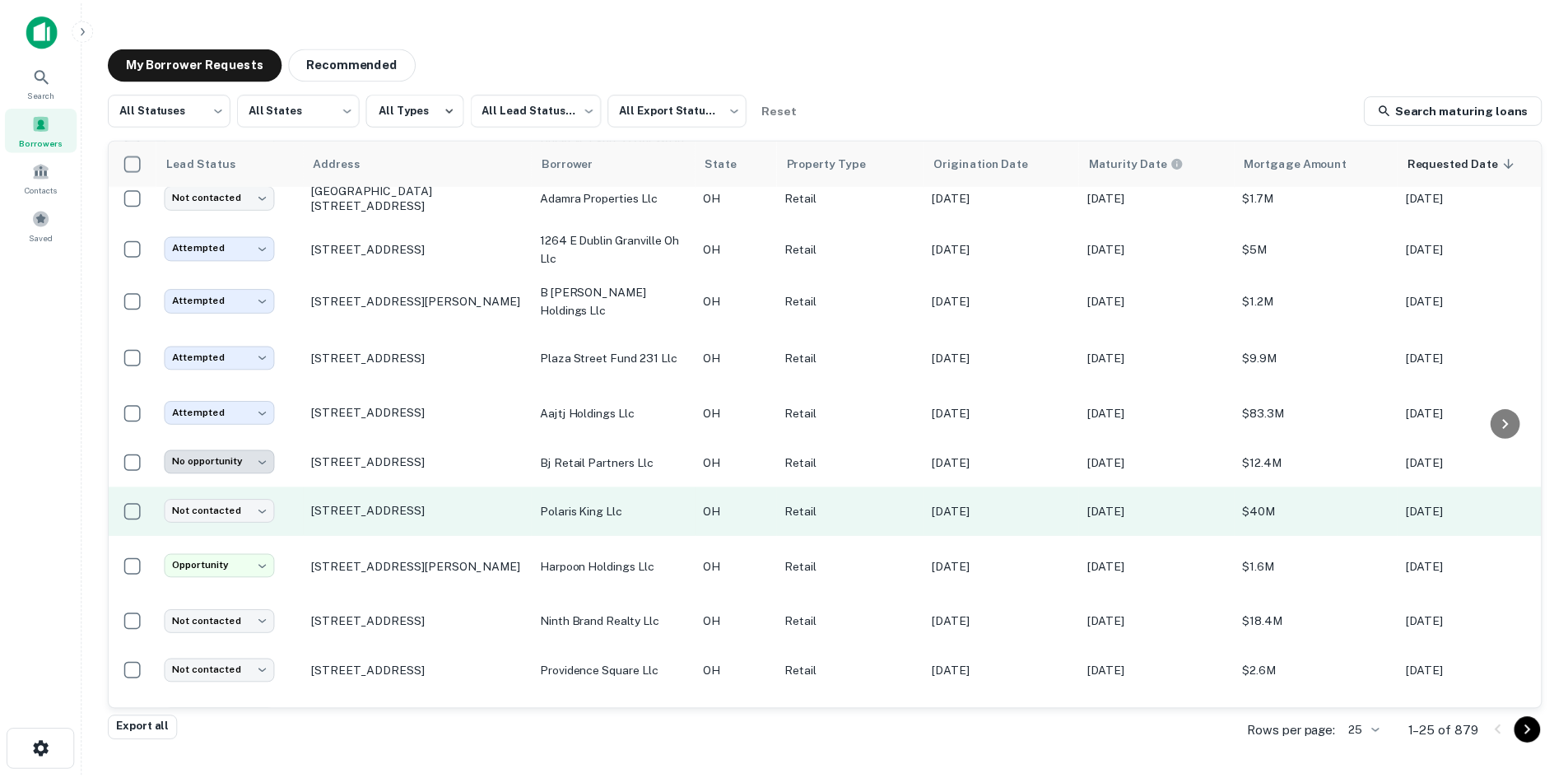
scroll to position [658, 0]
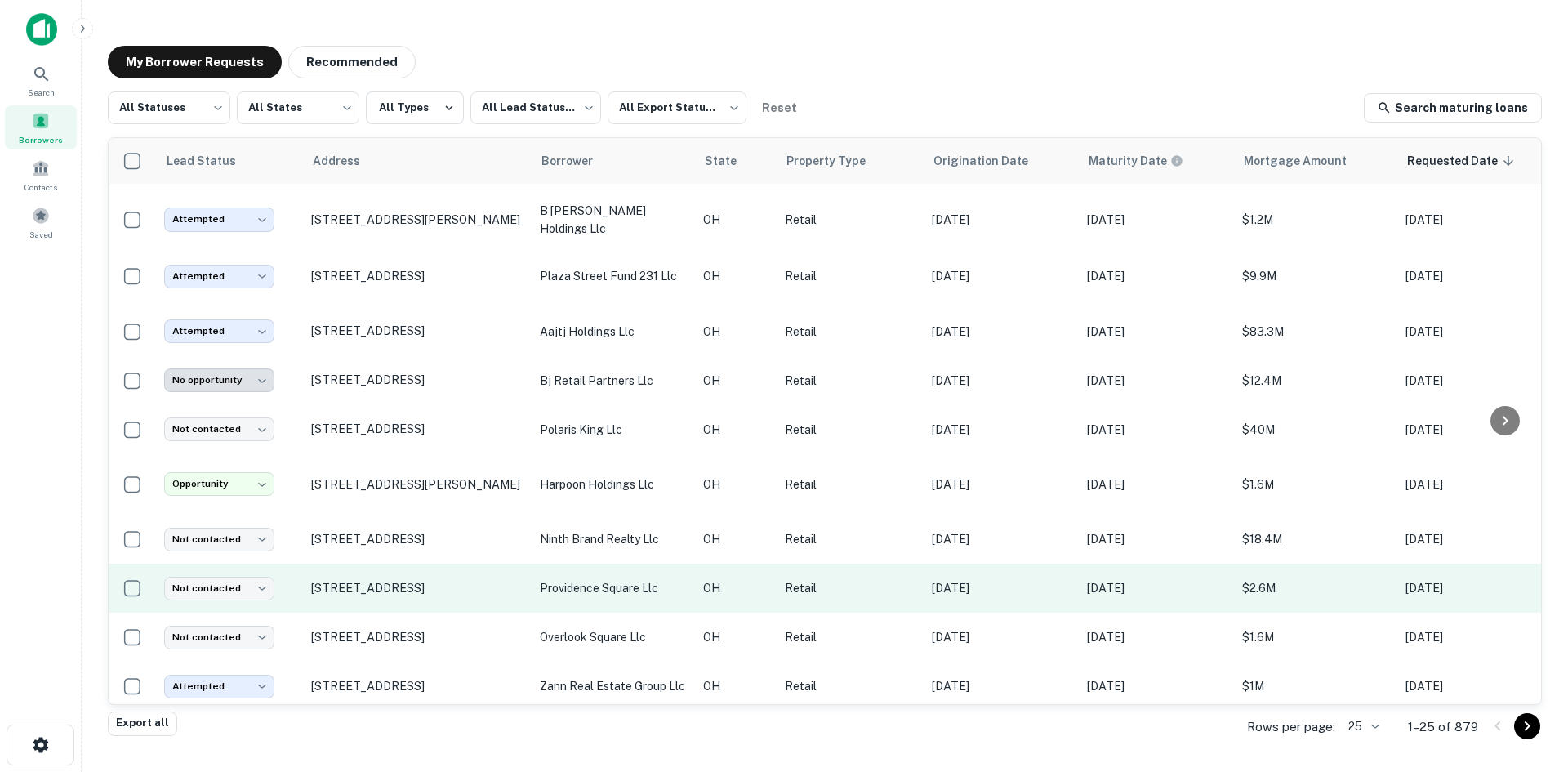
click at [416, 613] on td "[STREET_ADDRESS]" at bounding box center [417, 588] width 229 height 49
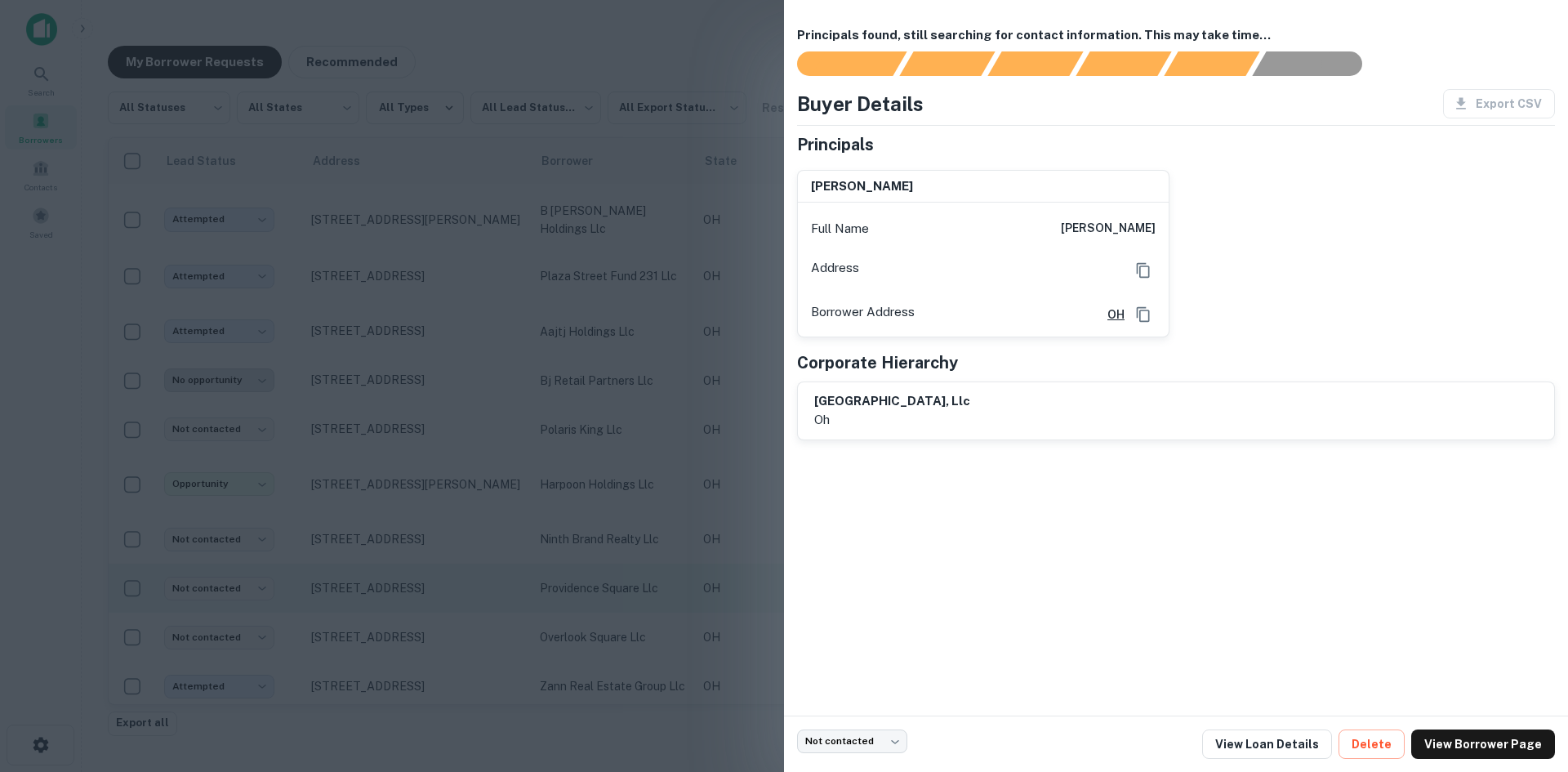
click at [416, 625] on div at bounding box center [784, 386] width 1568 height 772
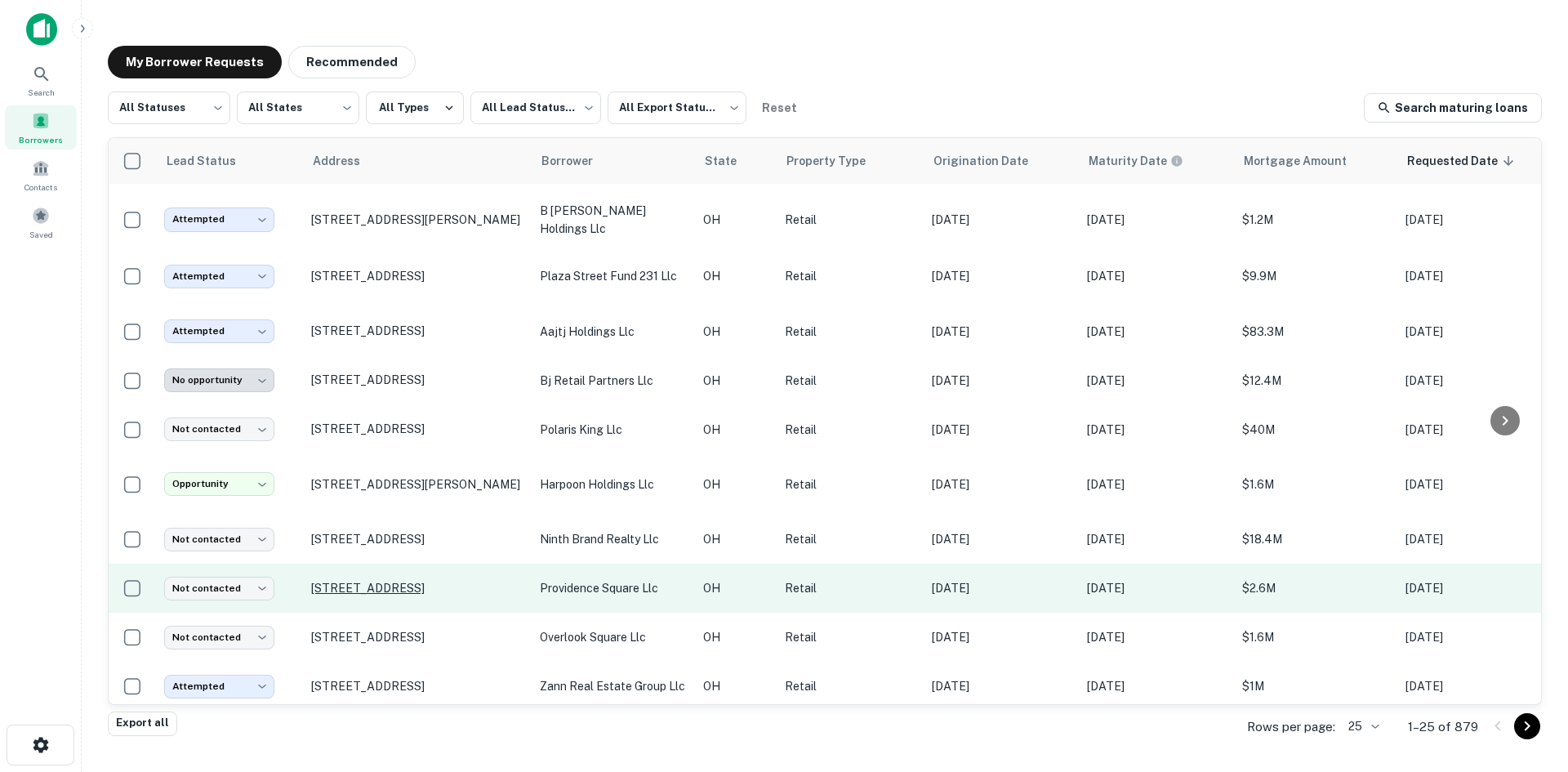
click at [411, 595] on p "[STREET_ADDRESS]" at bounding box center [417, 588] width 212 height 15
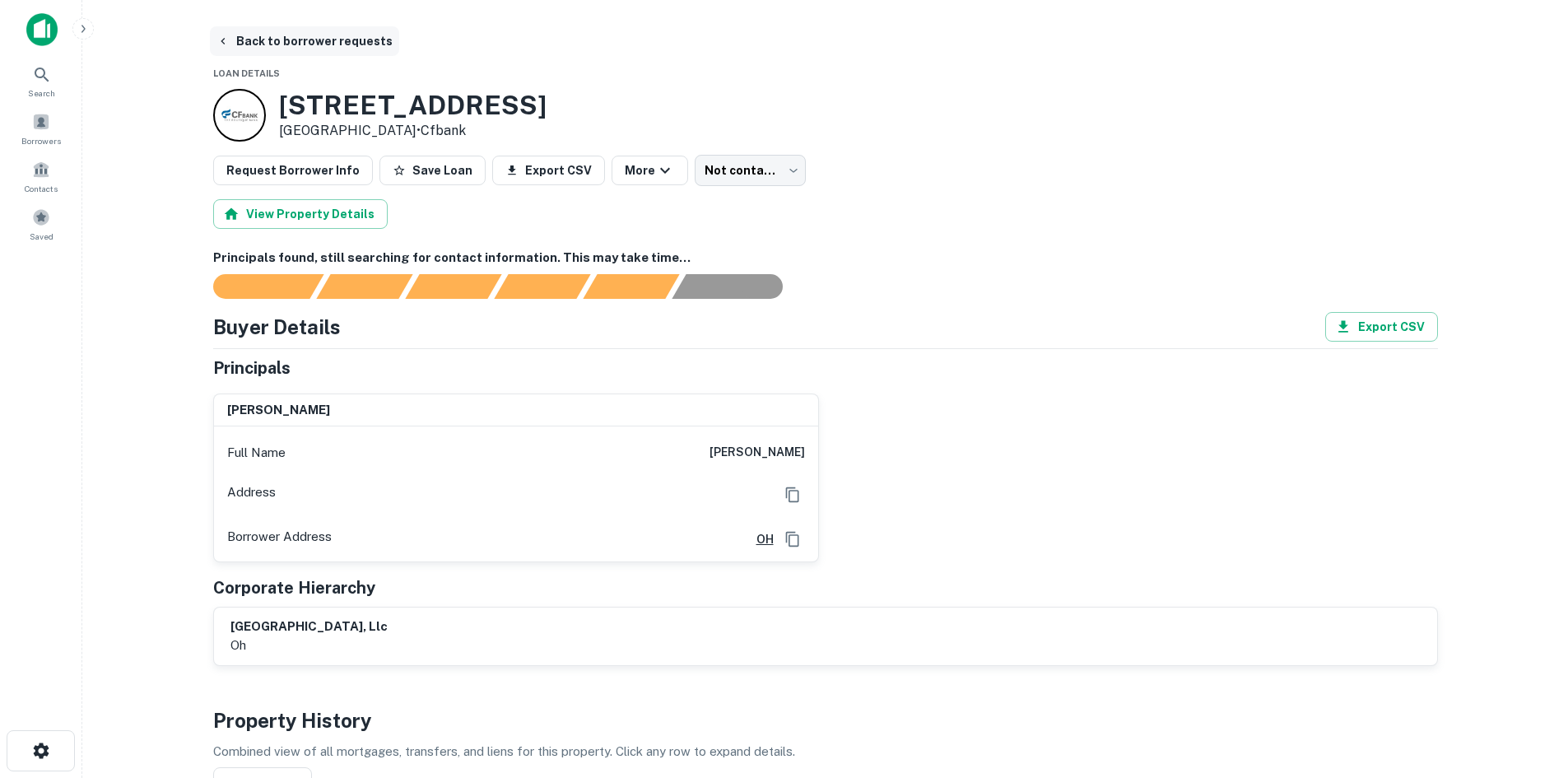
click at [293, 35] on button "Back to borrower requests" at bounding box center [304, 41] width 190 height 30
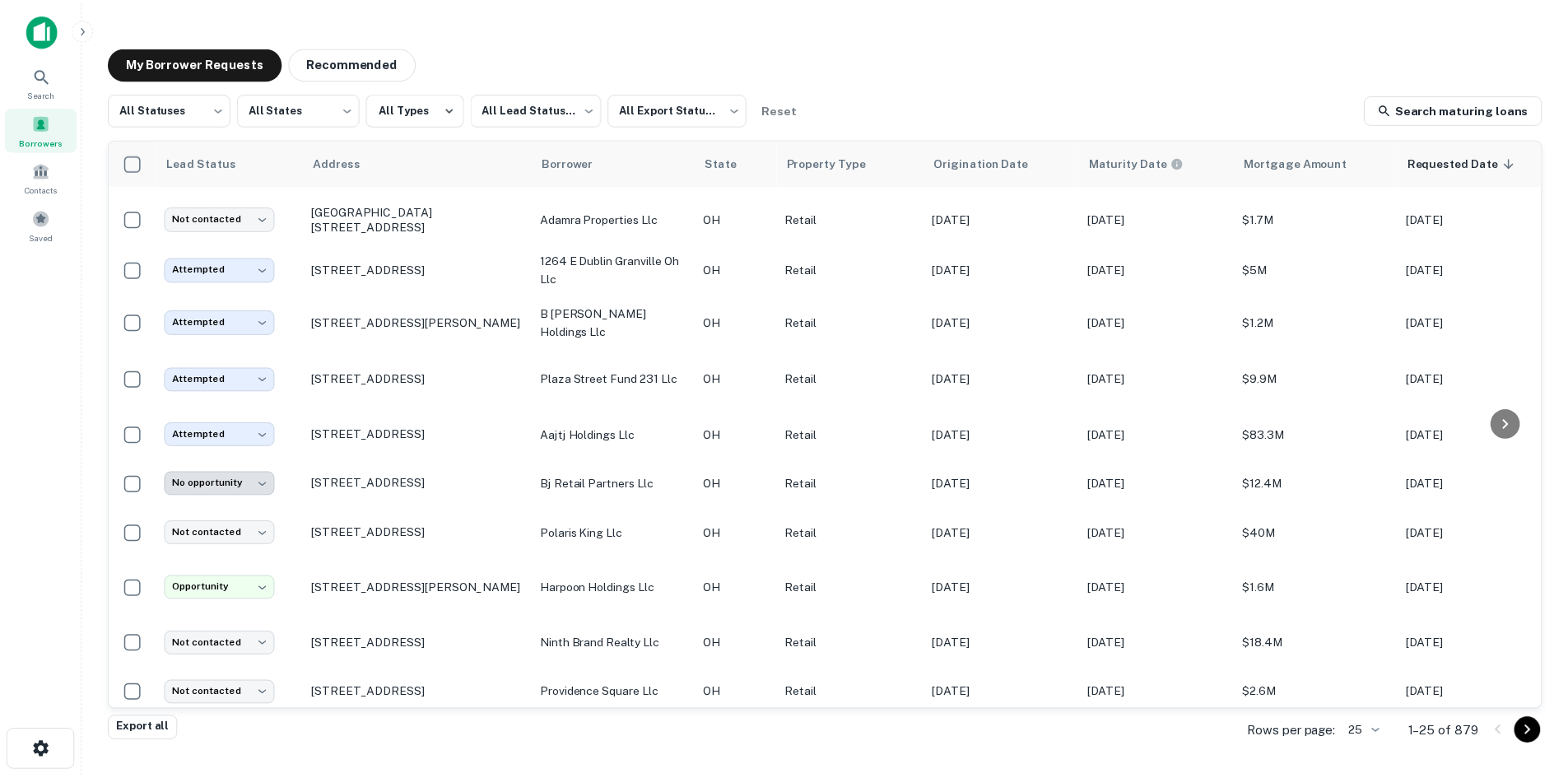
scroll to position [791, 0]
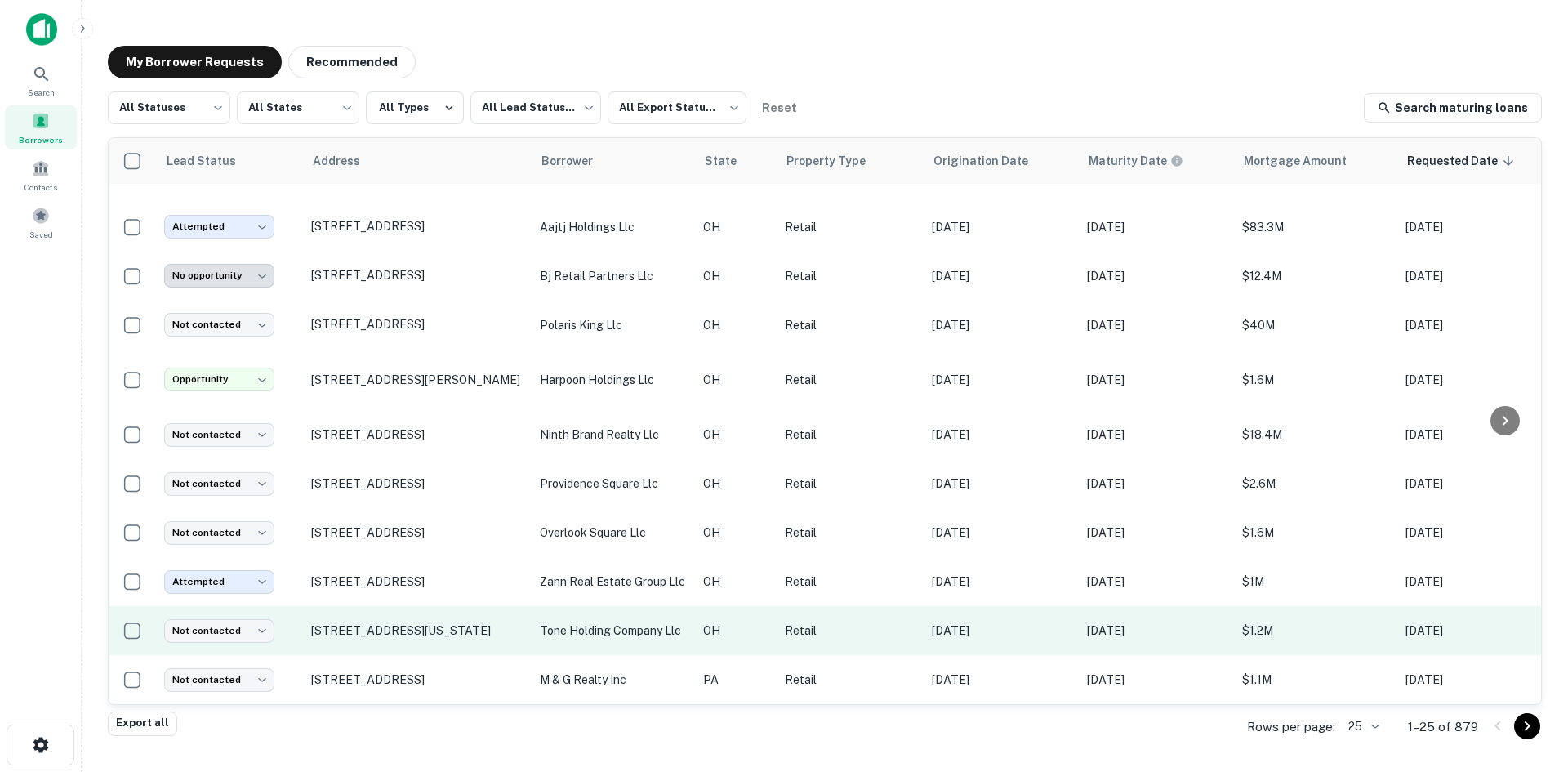
click at [419, 636] on td "[STREET_ADDRESS][US_STATE]" at bounding box center [417, 630] width 229 height 49
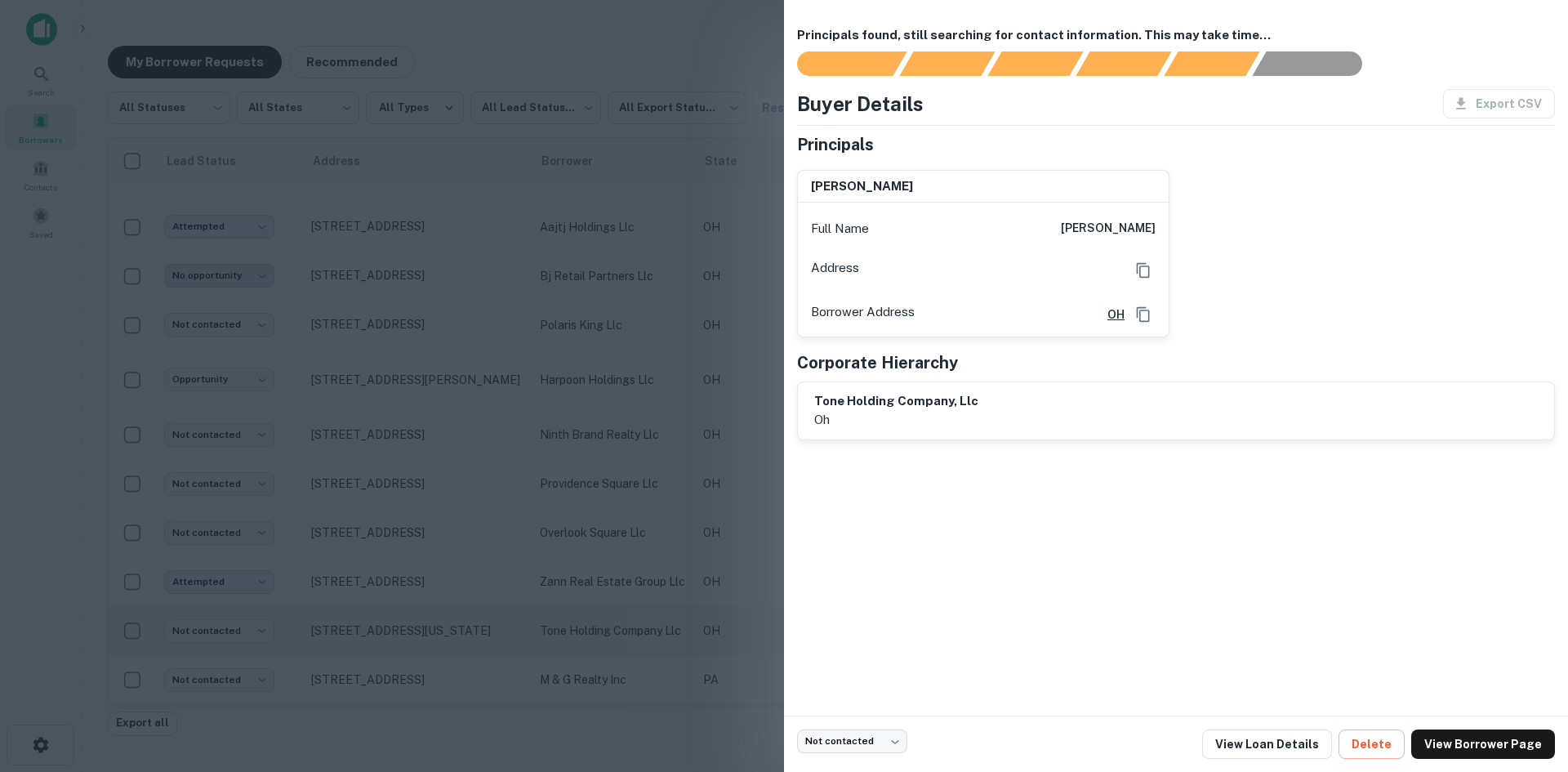
click at [419, 636] on div at bounding box center [784, 386] width 1568 height 772
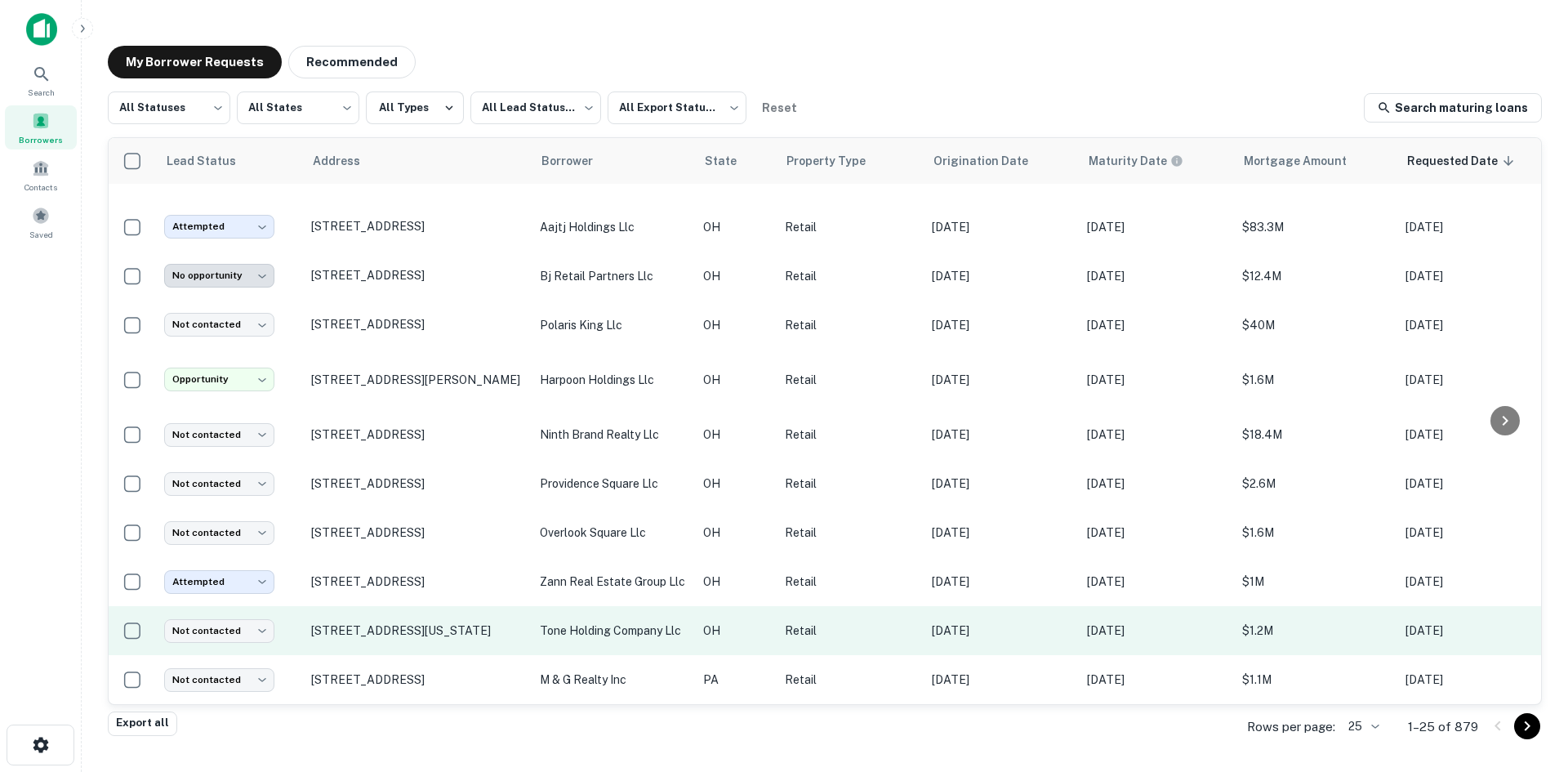
click at [419, 632] on td "[STREET_ADDRESS][US_STATE]" at bounding box center [417, 630] width 229 height 49
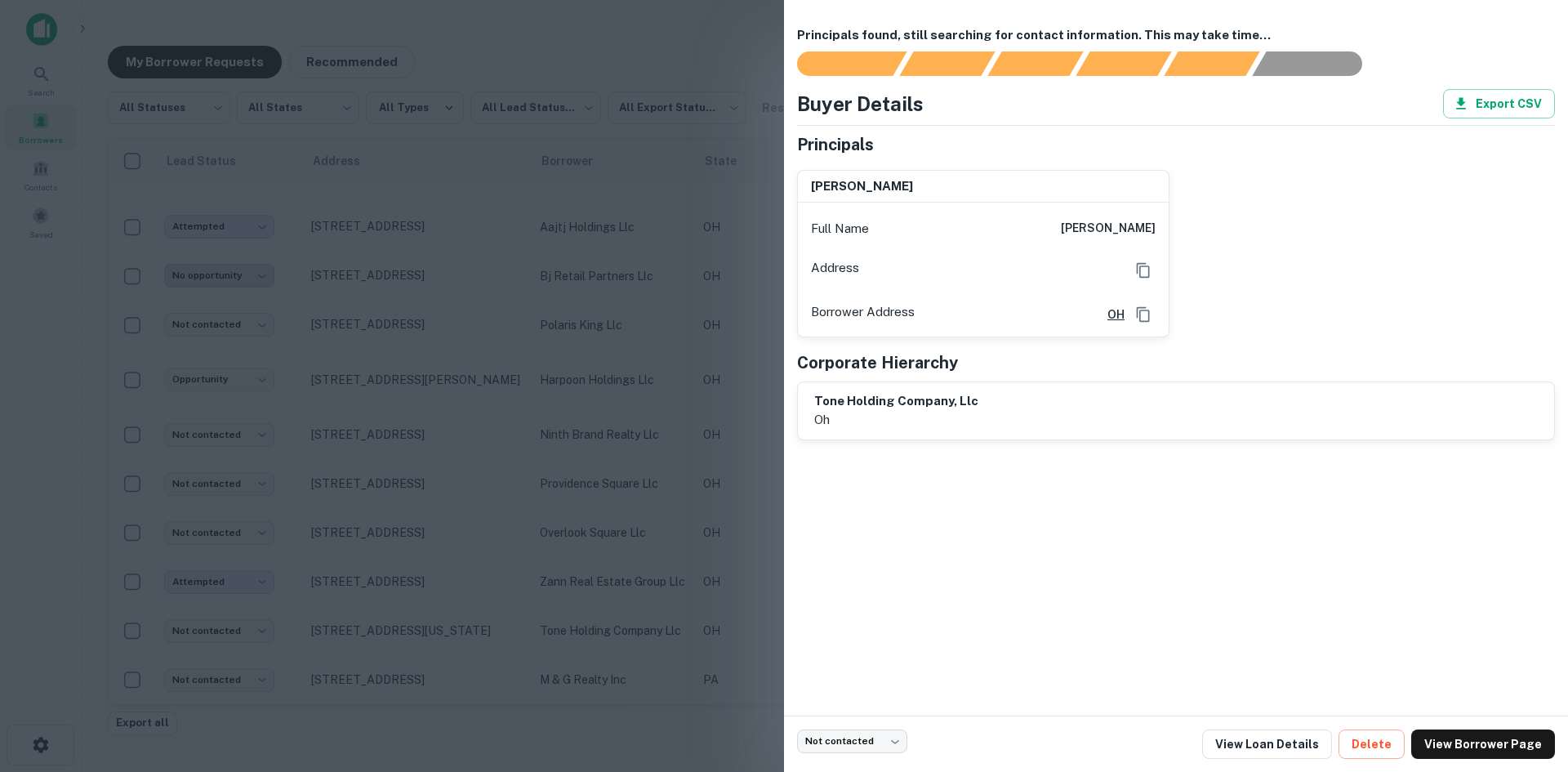
click at [420, 631] on div at bounding box center [784, 386] width 1568 height 772
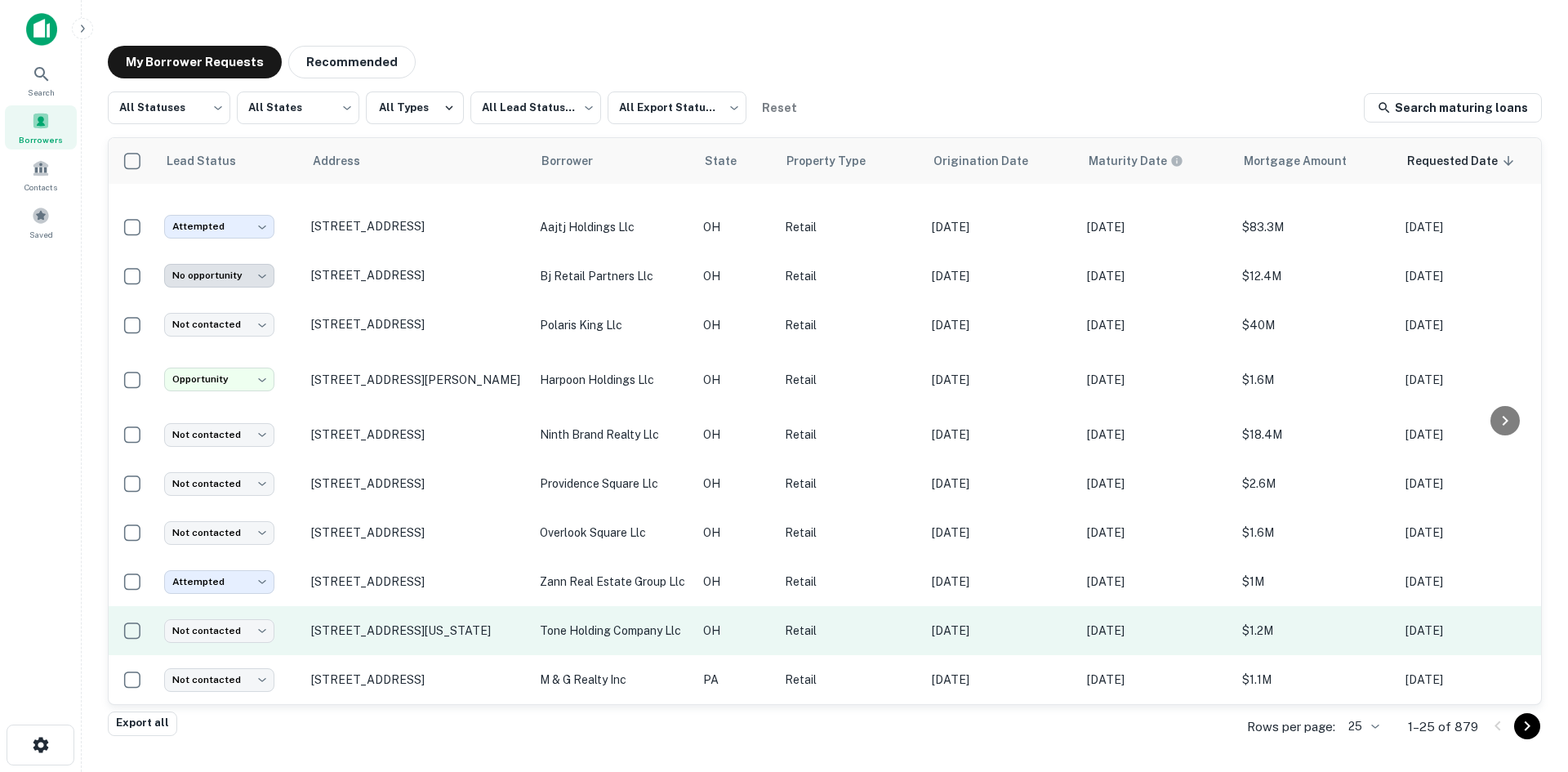
click at [420, 627] on td "[STREET_ADDRESS][US_STATE]" at bounding box center [417, 630] width 229 height 49
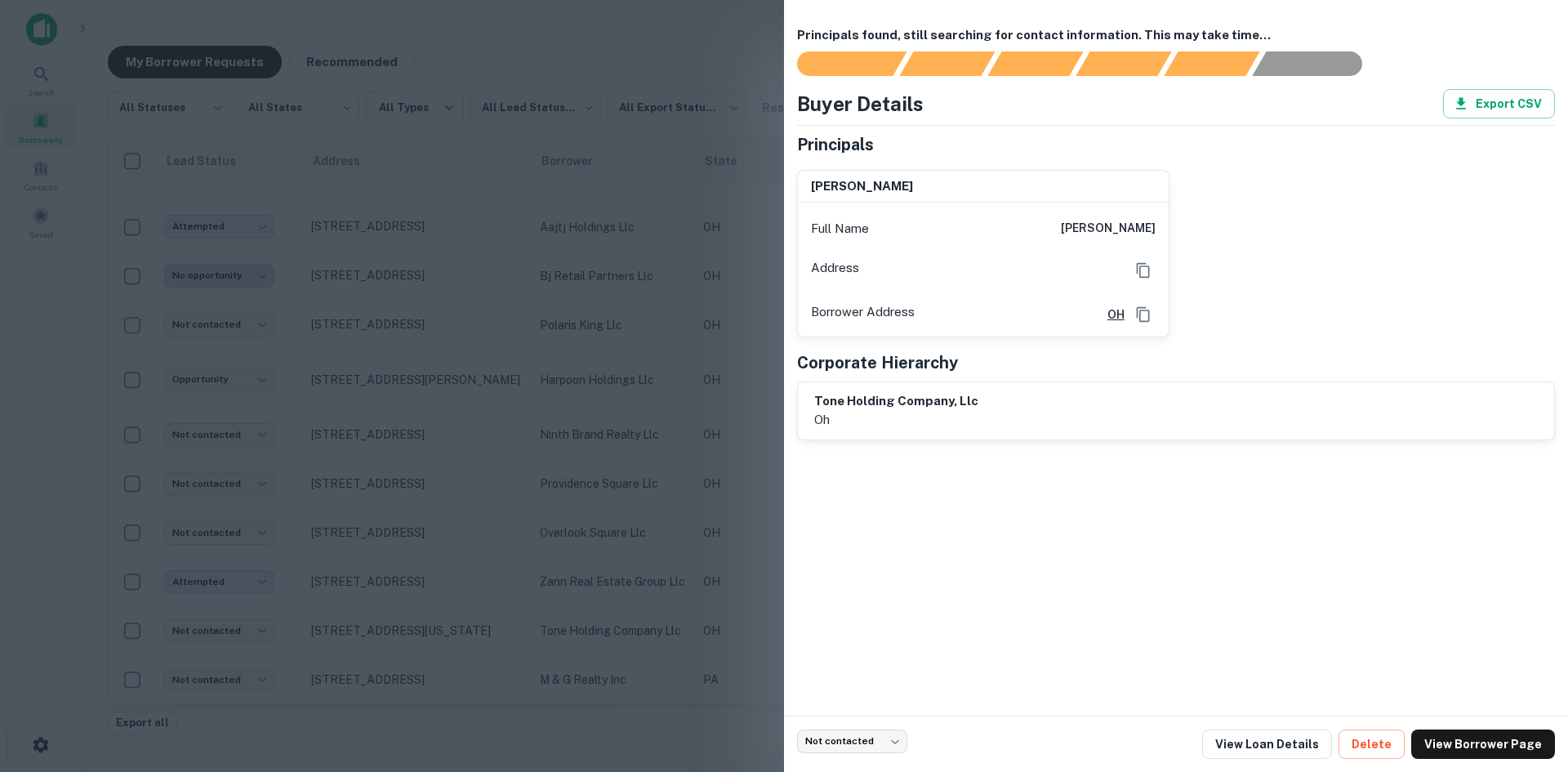
click at [422, 623] on div at bounding box center [784, 386] width 1568 height 772
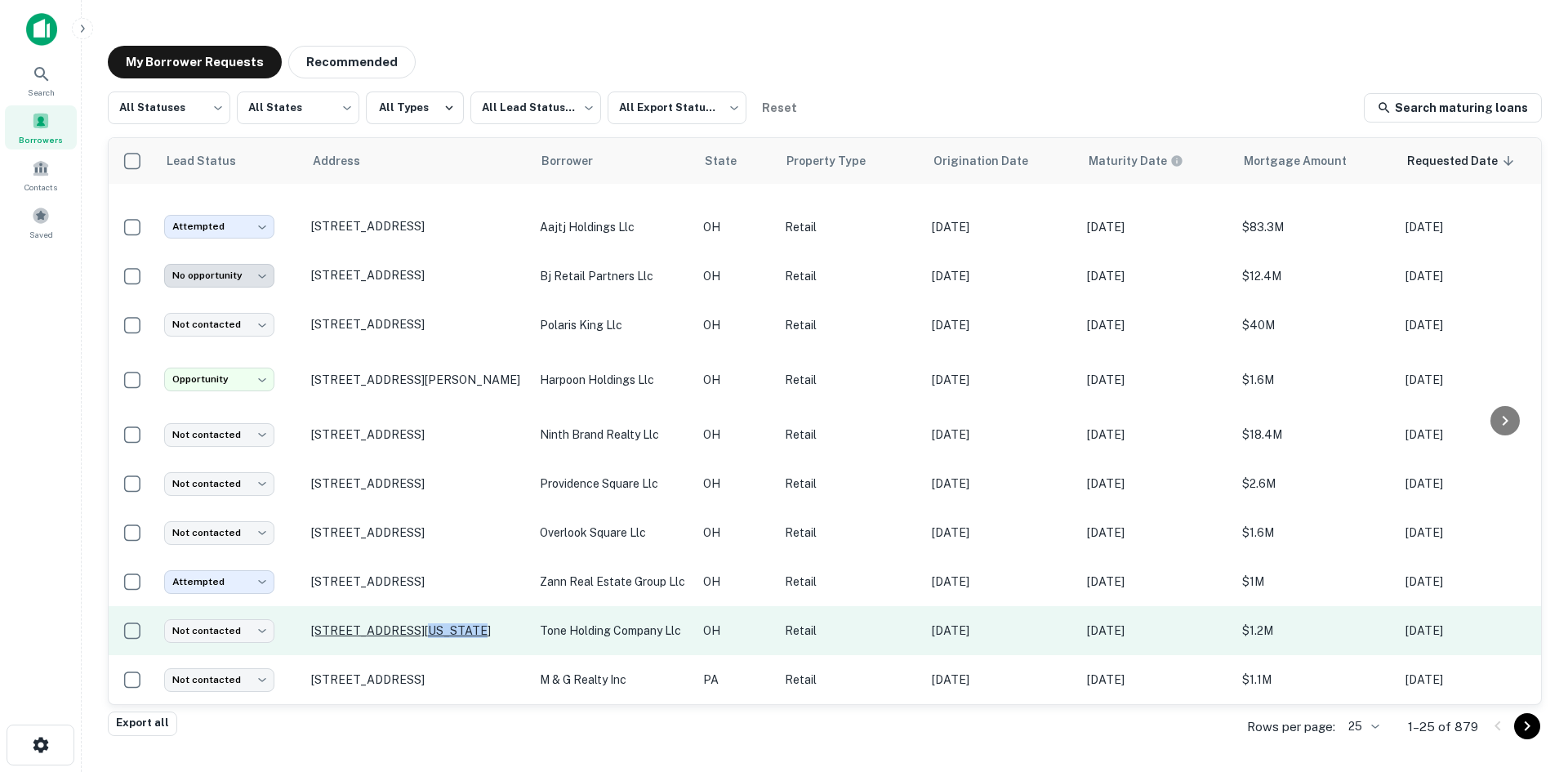
click at [423, 623] on p "[STREET_ADDRESS][US_STATE]" at bounding box center [417, 630] width 212 height 15
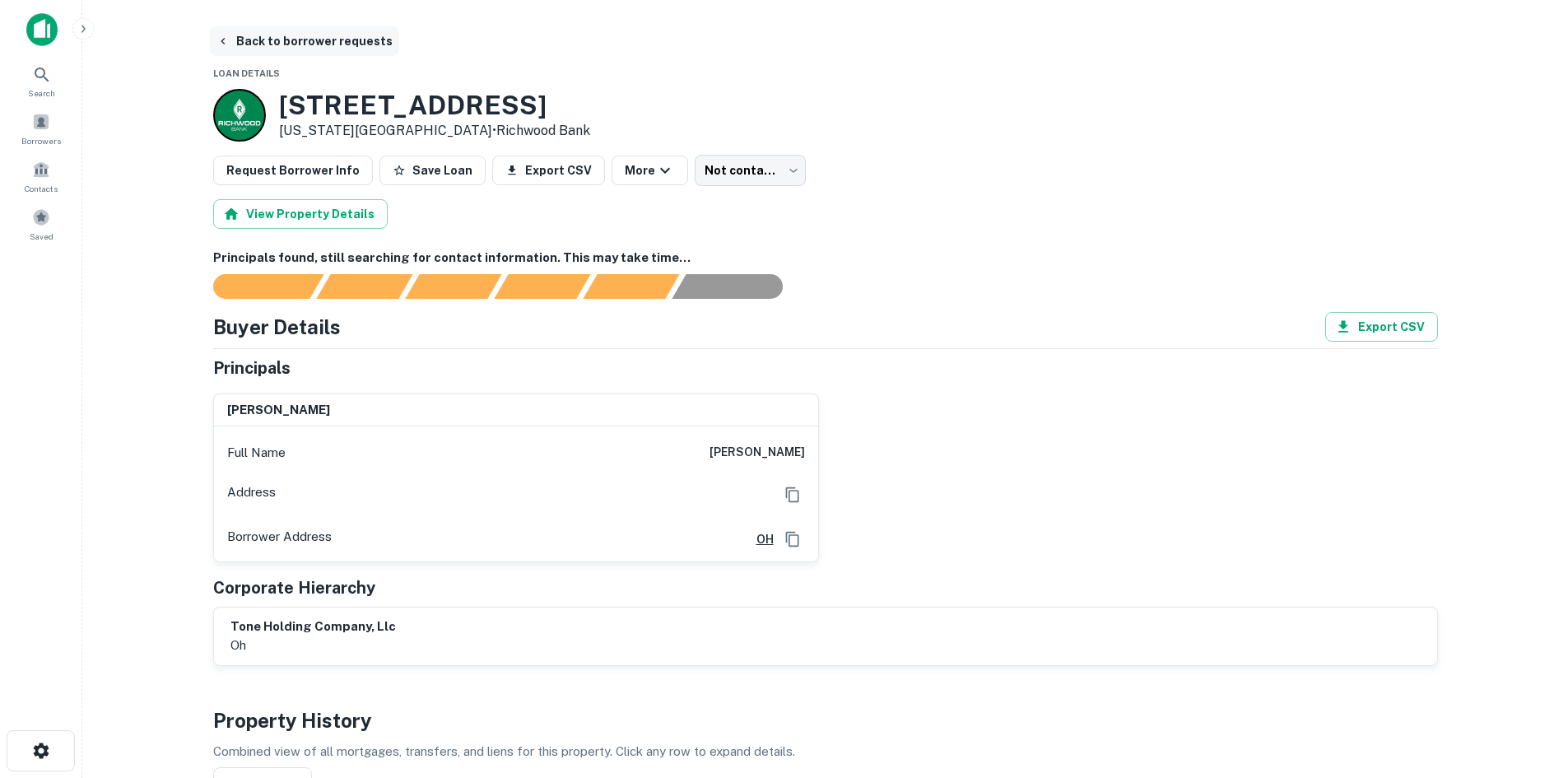
click at [324, 38] on button "Back to borrower requests" at bounding box center [304, 41] width 190 height 30
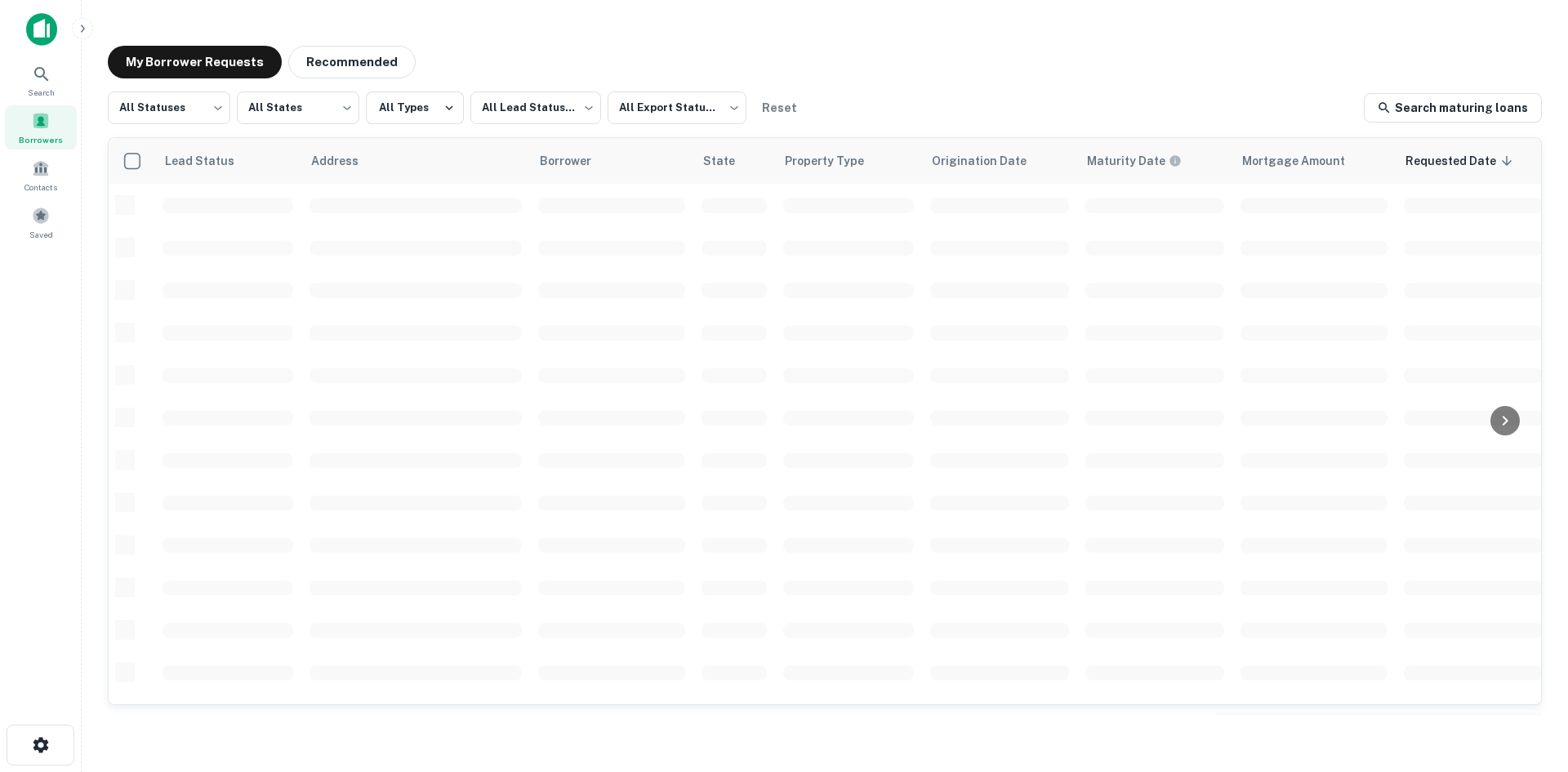
scroll to position [553, 0]
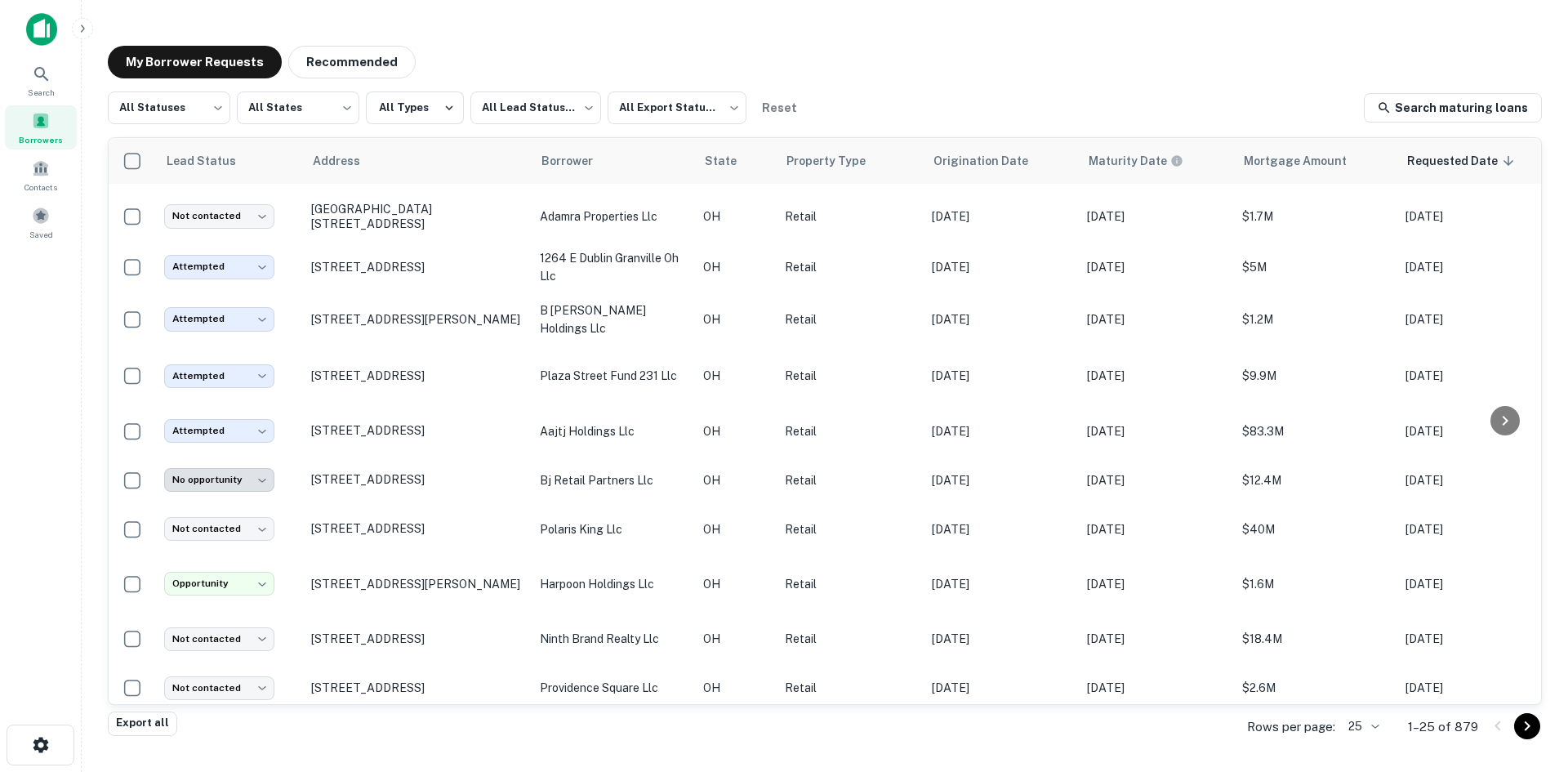
click at [1389, 719] on div "Rows per page: 25 ** 1–25 of 879" at bounding box center [1384, 727] width 314 height 44
click at [1381, 726] on body "**********" at bounding box center [784, 386] width 1568 height 772
click at [1372, 649] on li "100" at bounding box center [1365, 650] width 56 height 30
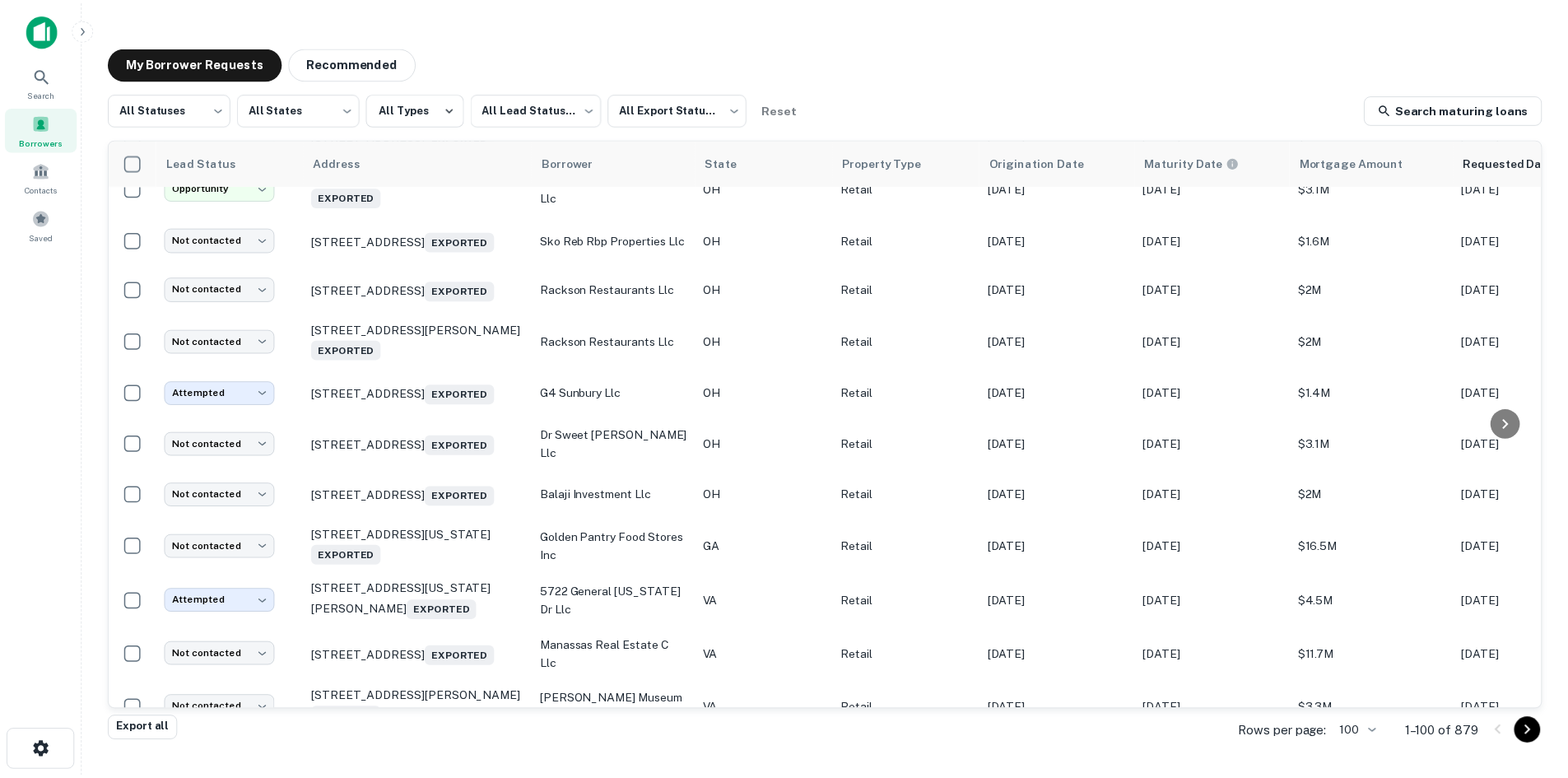
scroll to position [3191, 0]
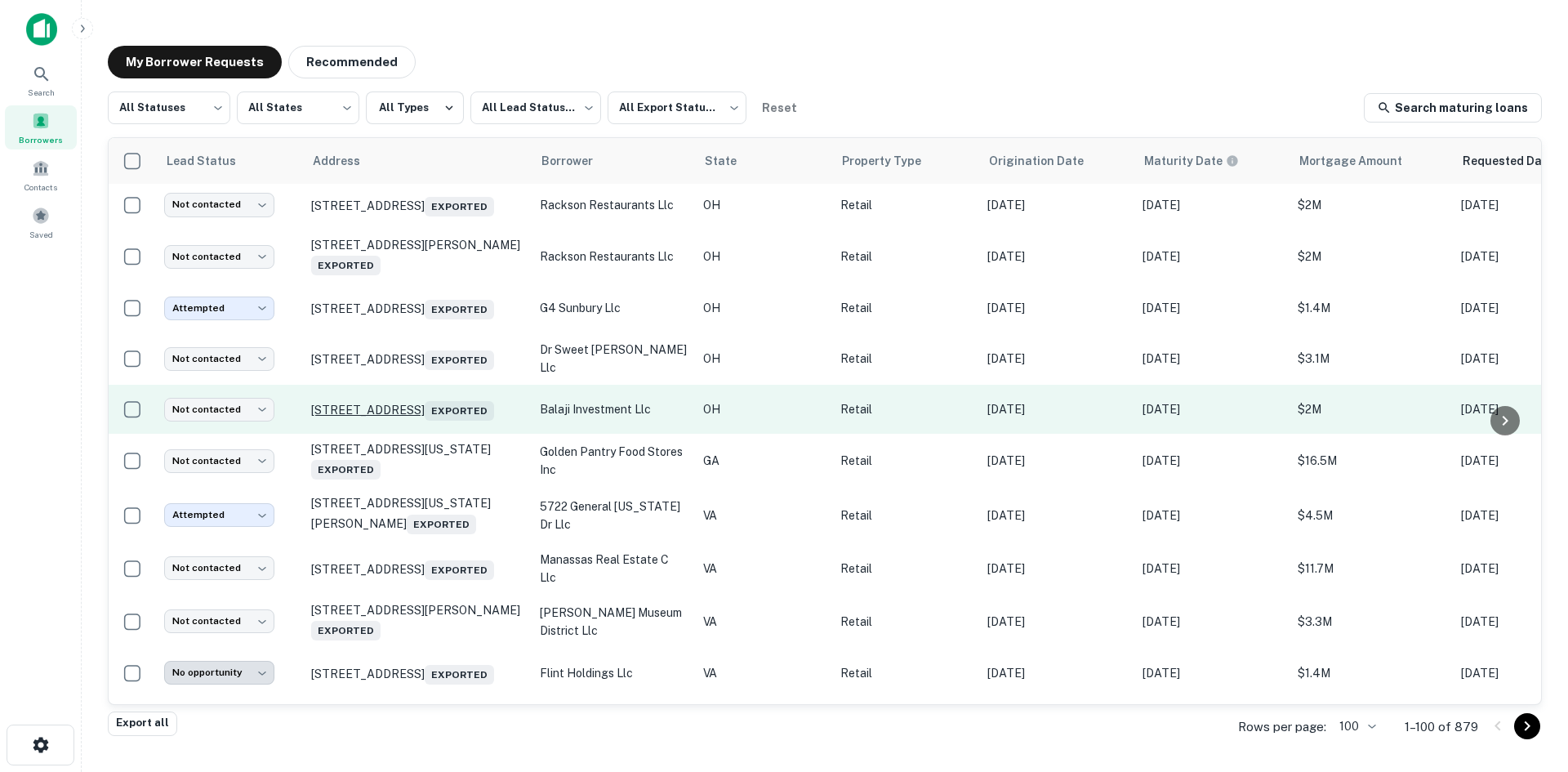
click at [462, 421] on p "[STREET_ADDRESS] Exported" at bounding box center [417, 409] width 212 height 23
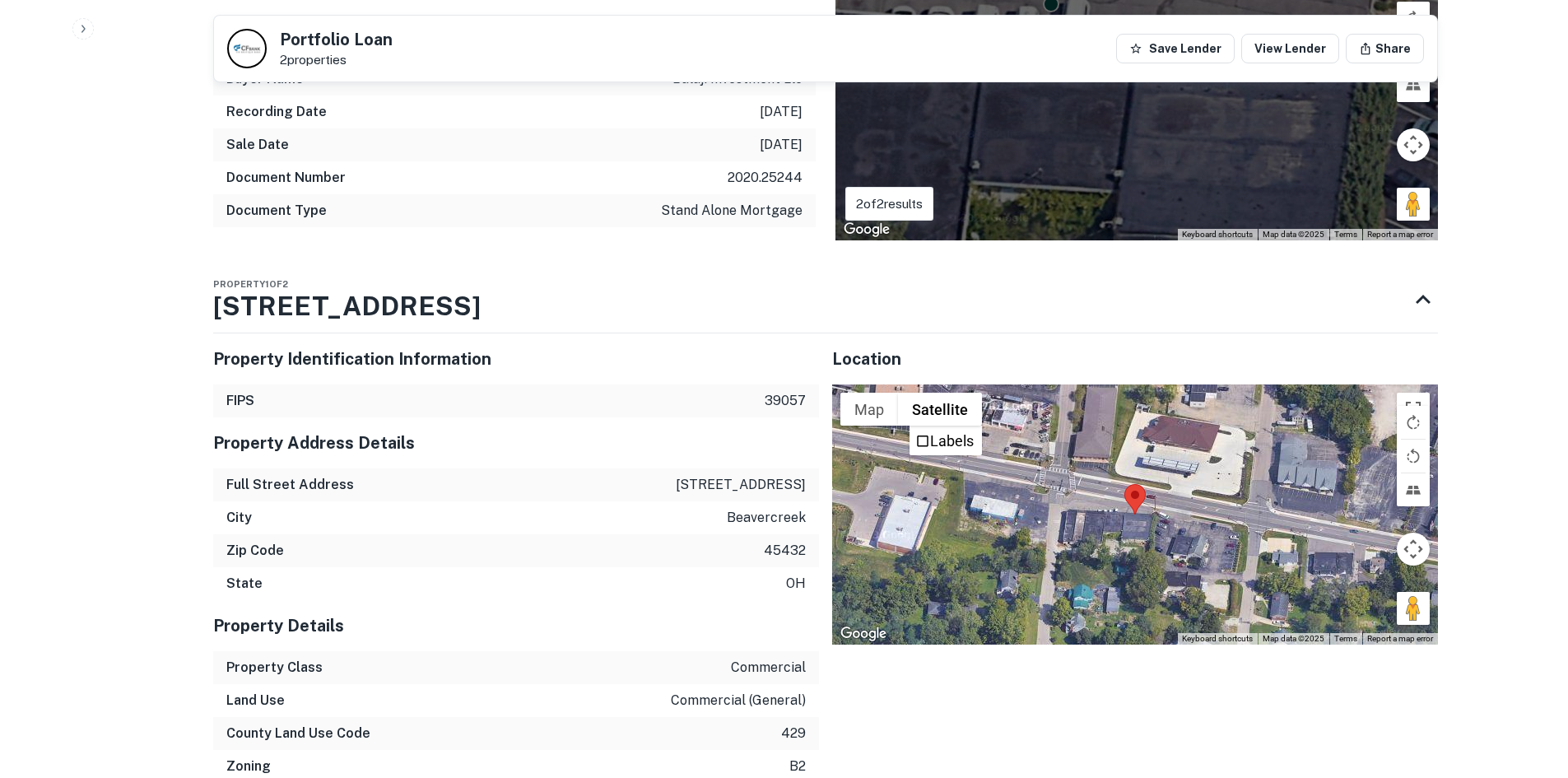
scroll to position [1153, 0]
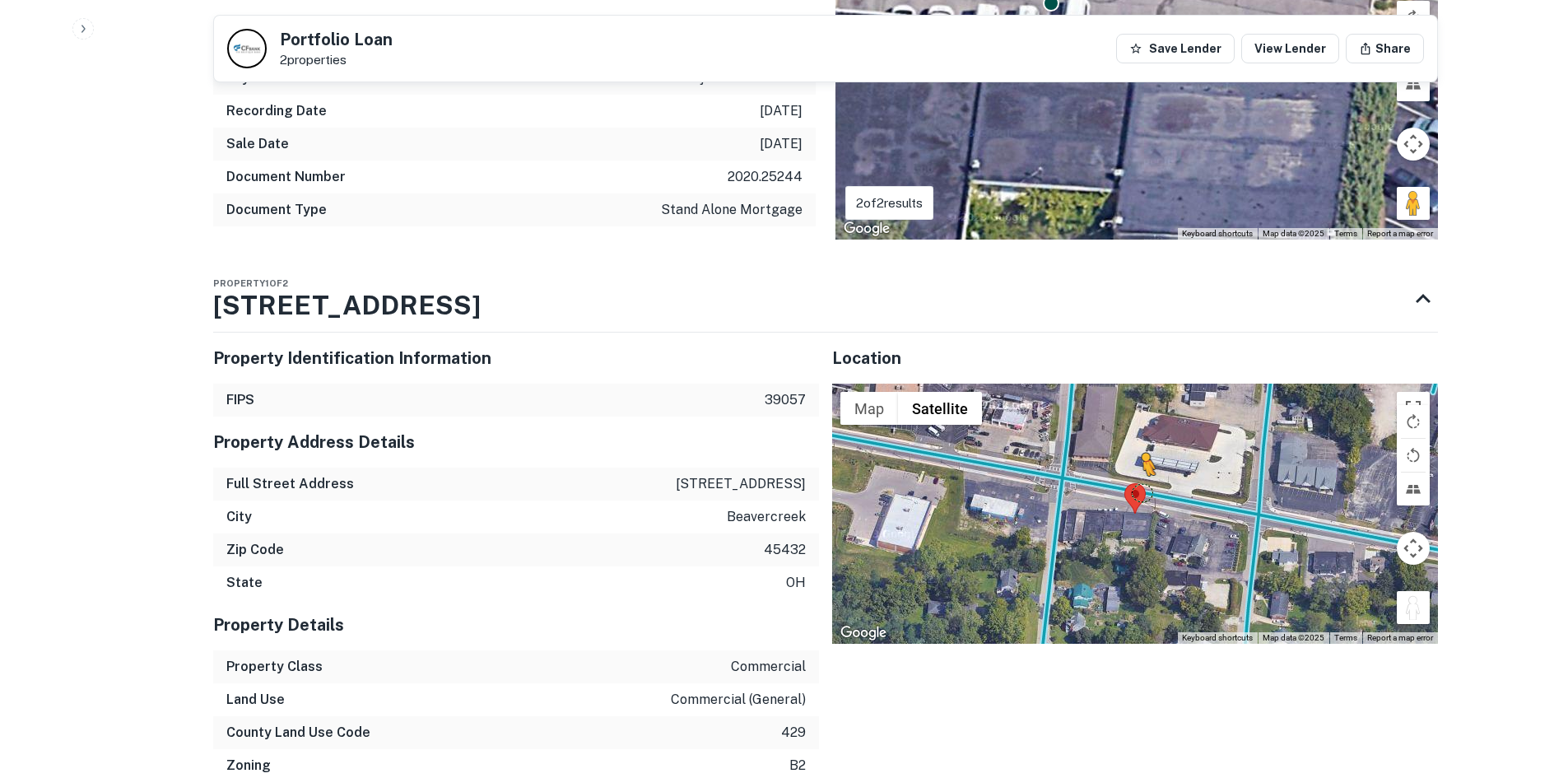
drag, startPoint x: 1423, startPoint y: 609, endPoint x: 1140, endPoint y: 492, distance: 306.2
click at [1140, 492] on div "To activate drag with keyboard, press Alt + Enter. Once in keyboard drag state,…" at bounding box center [1135, 514] width 606 height 260
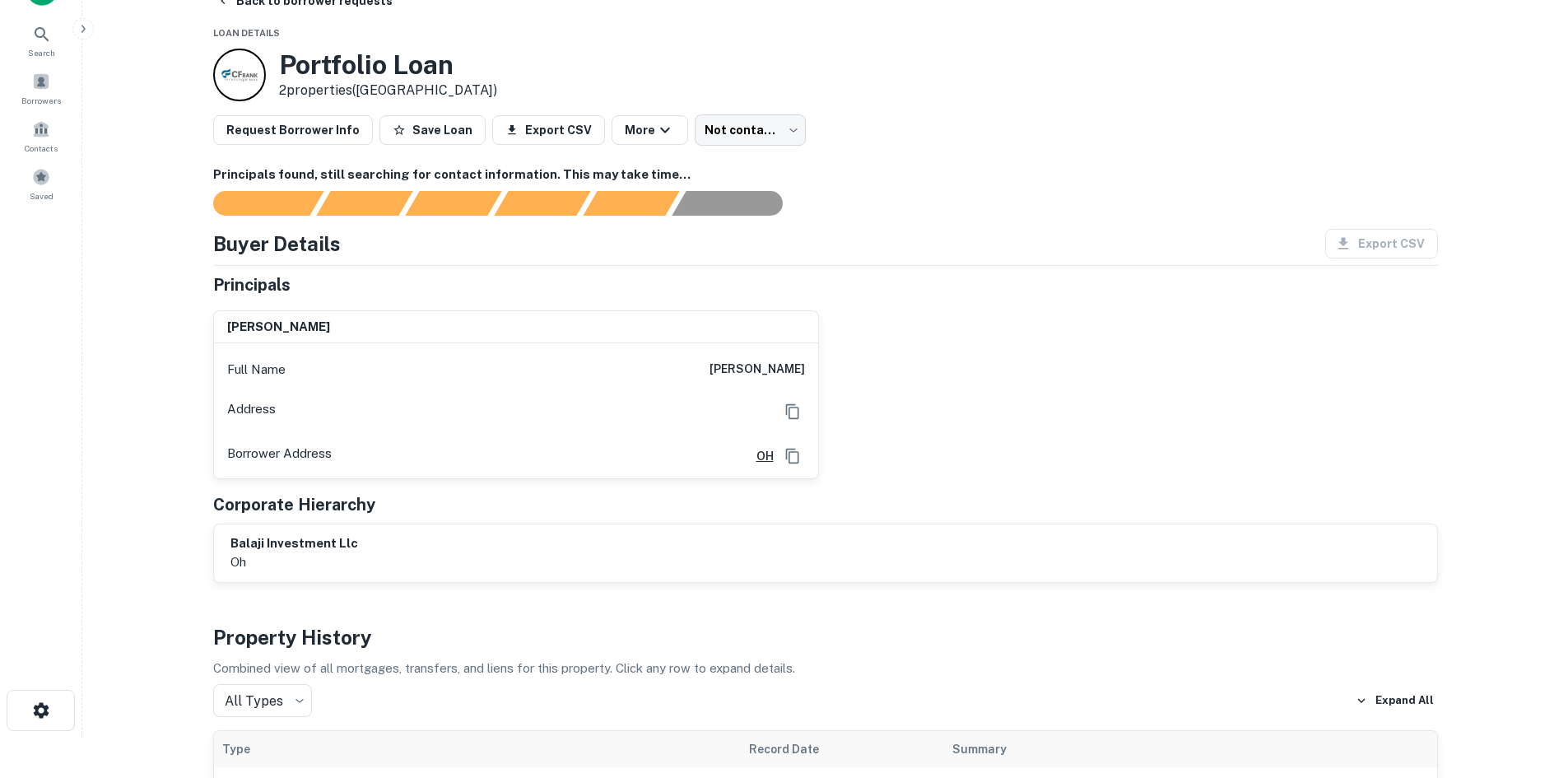
scroll to position [0, 0]
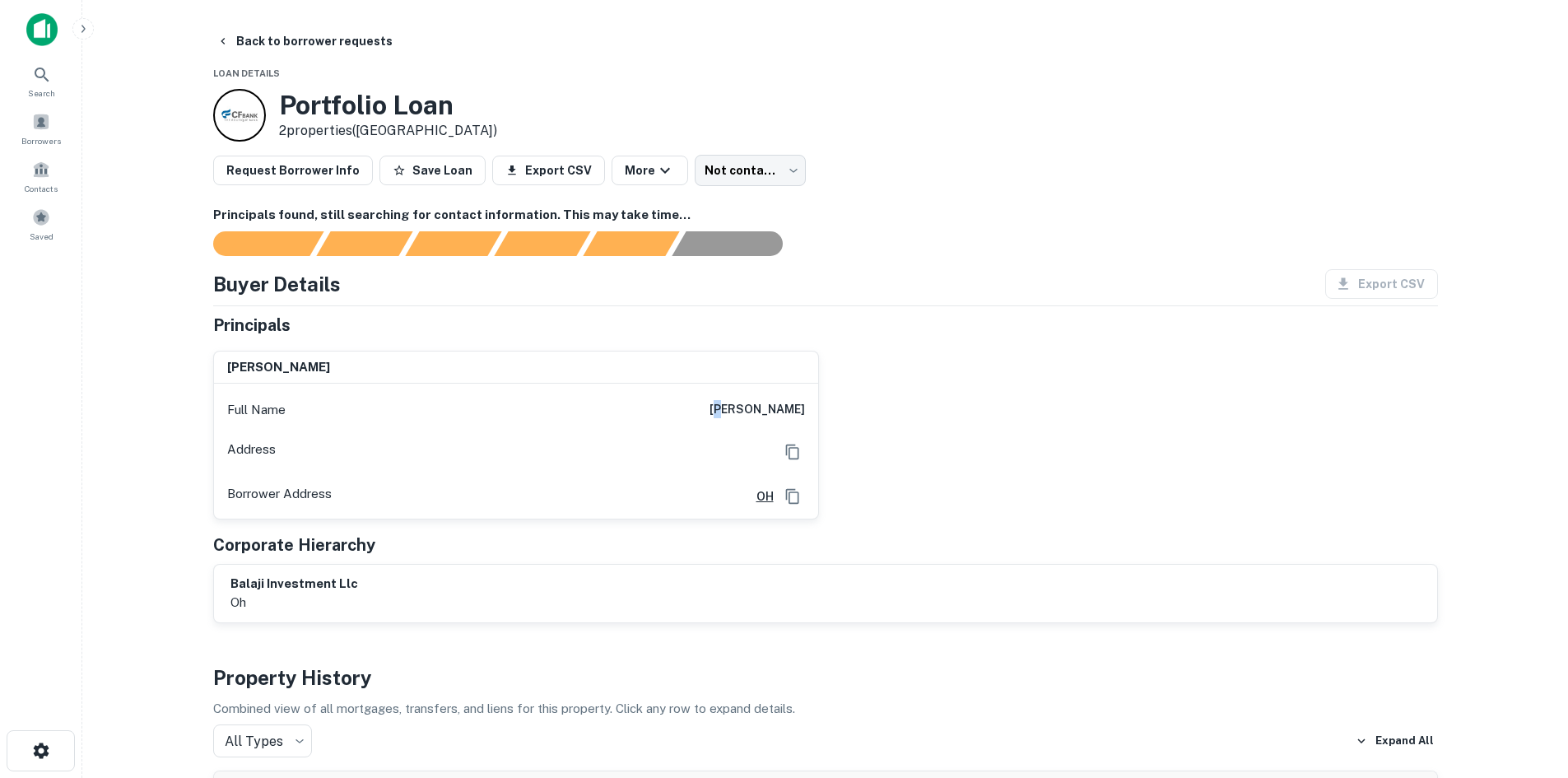
click at [739, 413] on h6 "[PERSON_NAME]" at bounding box center [757, 409] width 95 height 20
drag, startPoint x: 725, startPoint y: 406, endPoint x: 825, endPoint y: 398, distance: 100.3
click at [826, 402] on div "[PERSON_NAME] Full Name [PERSON_NAME] Address Borrower Address [GEOGRAPHIC_DATA]" at bounding box center [818, 428] width 1237 height 182
copy h6 "[PERSON_NAME]"
click at [289, 49] on button "Back to borrower requests" at bounding box center [304, 41] width 190 height 30
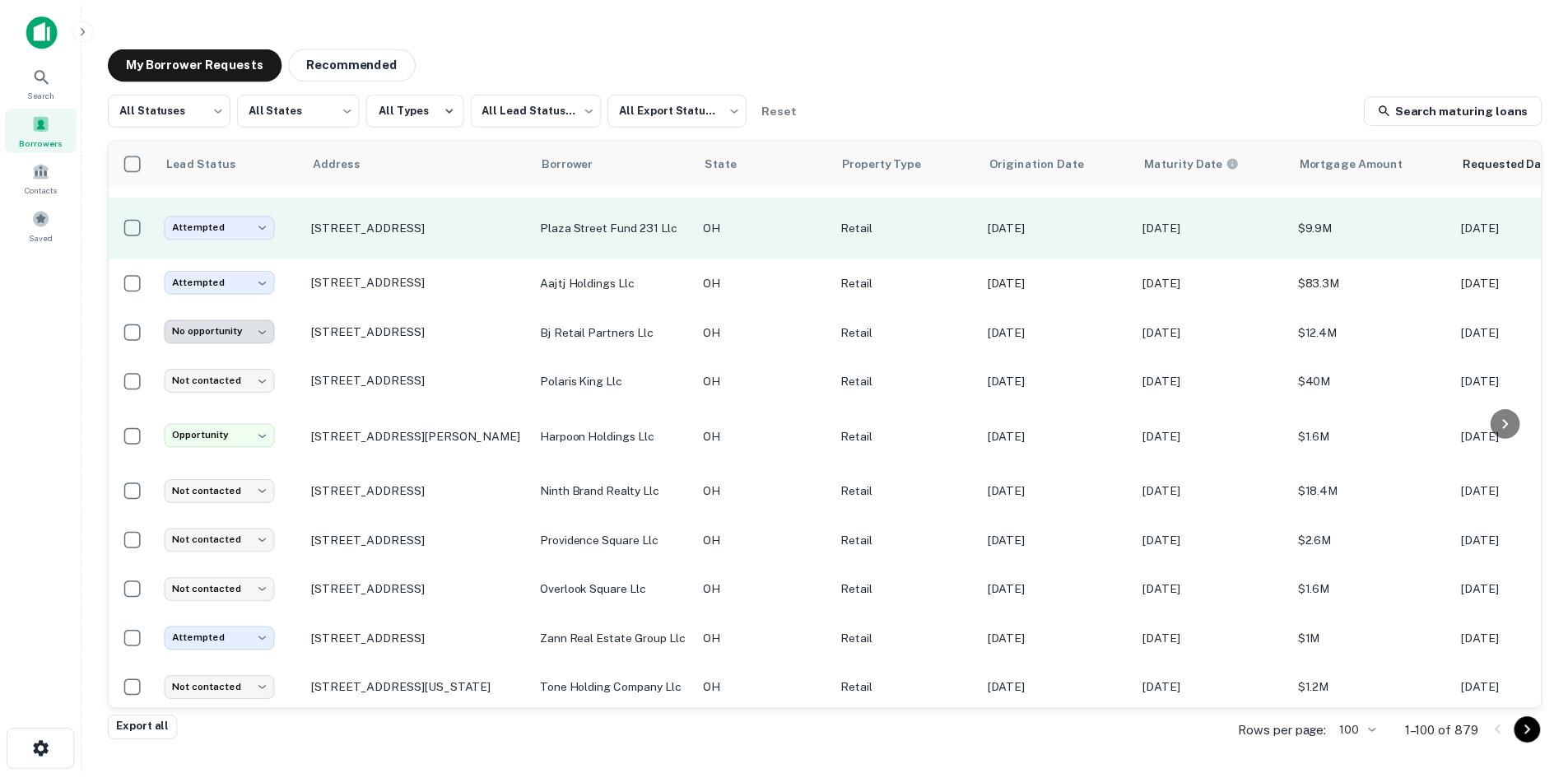
scroll to position [887, 0]
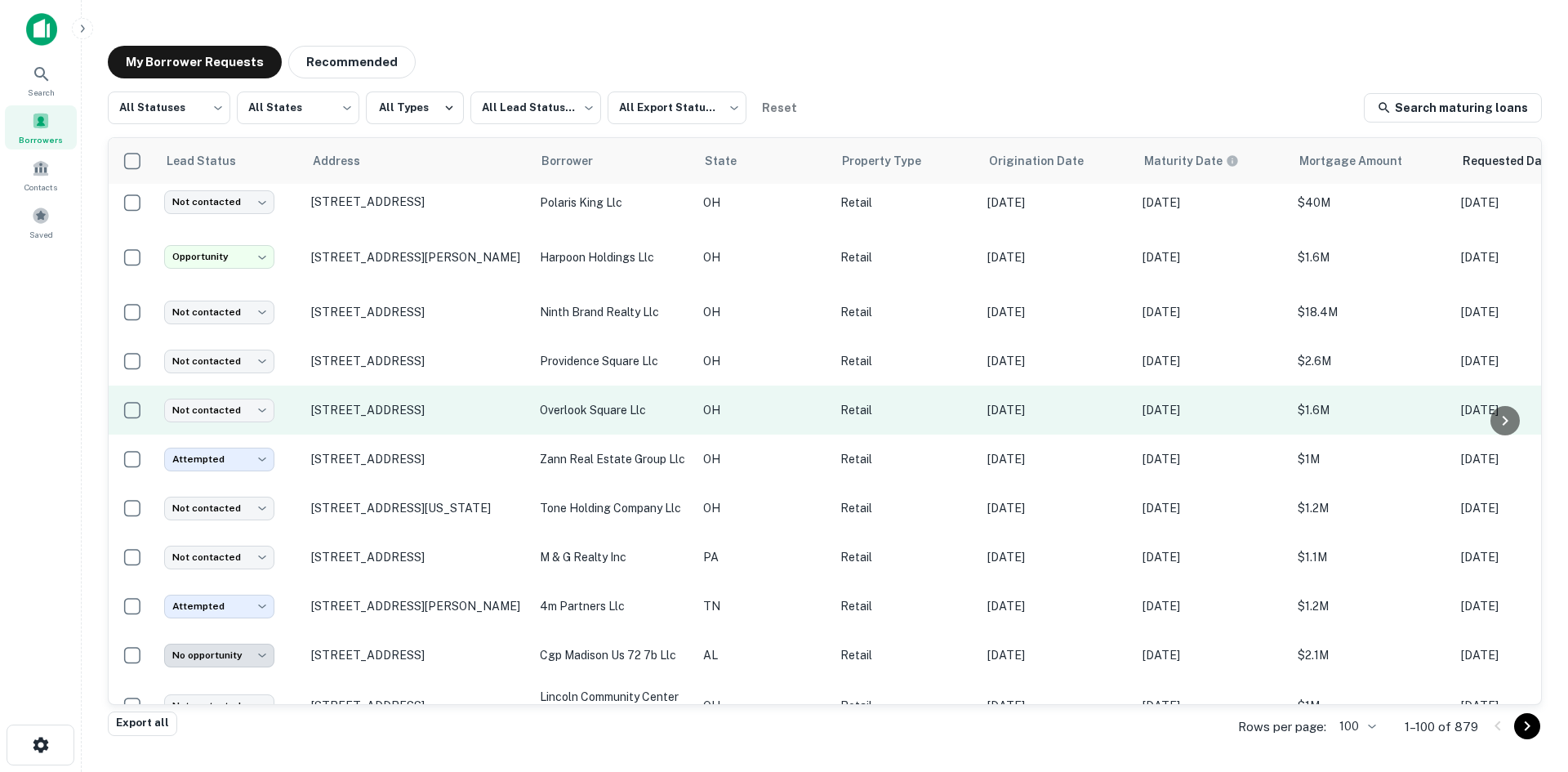
click at [436, 435] on td "[STREET_ADDRESS]" at bounding box center [417, 410] width 229 height 49
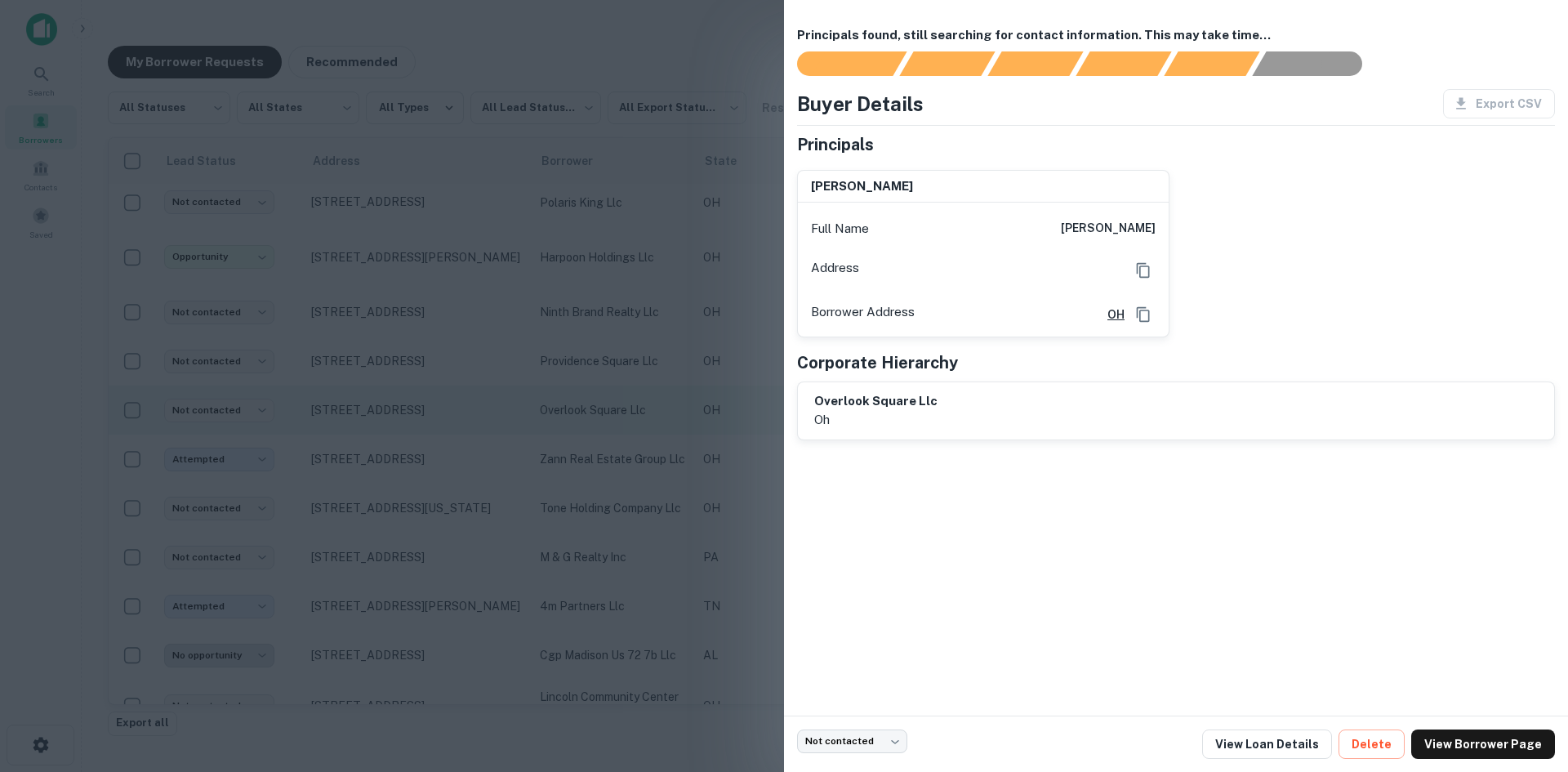
click at [436, 449] on div at bounding box center [784, 386] width 1568 height 772
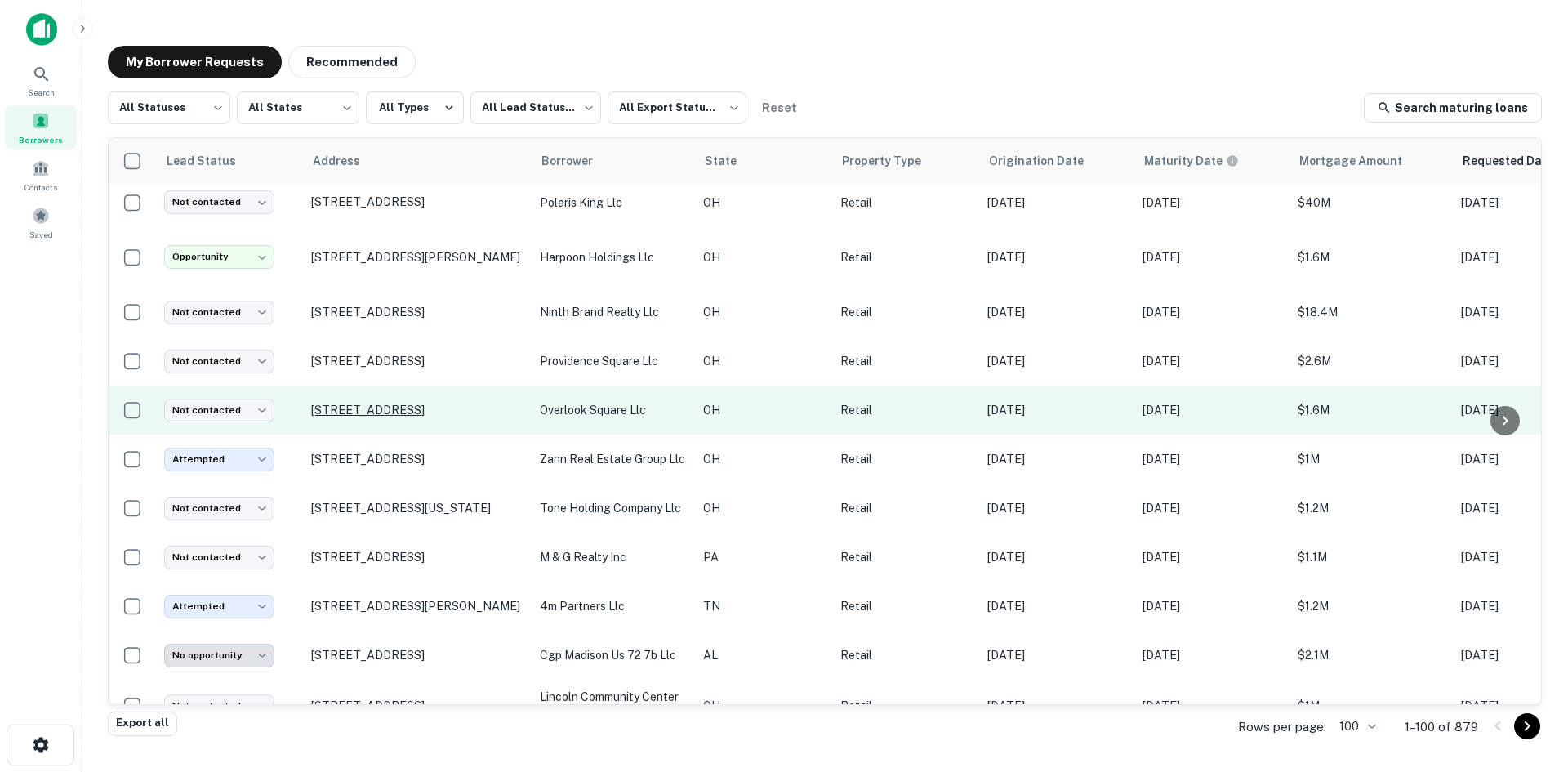
click at [436, 417] on p "[STREET_ADDRESS]" at bounding box center [417, 410] width 212 height 15
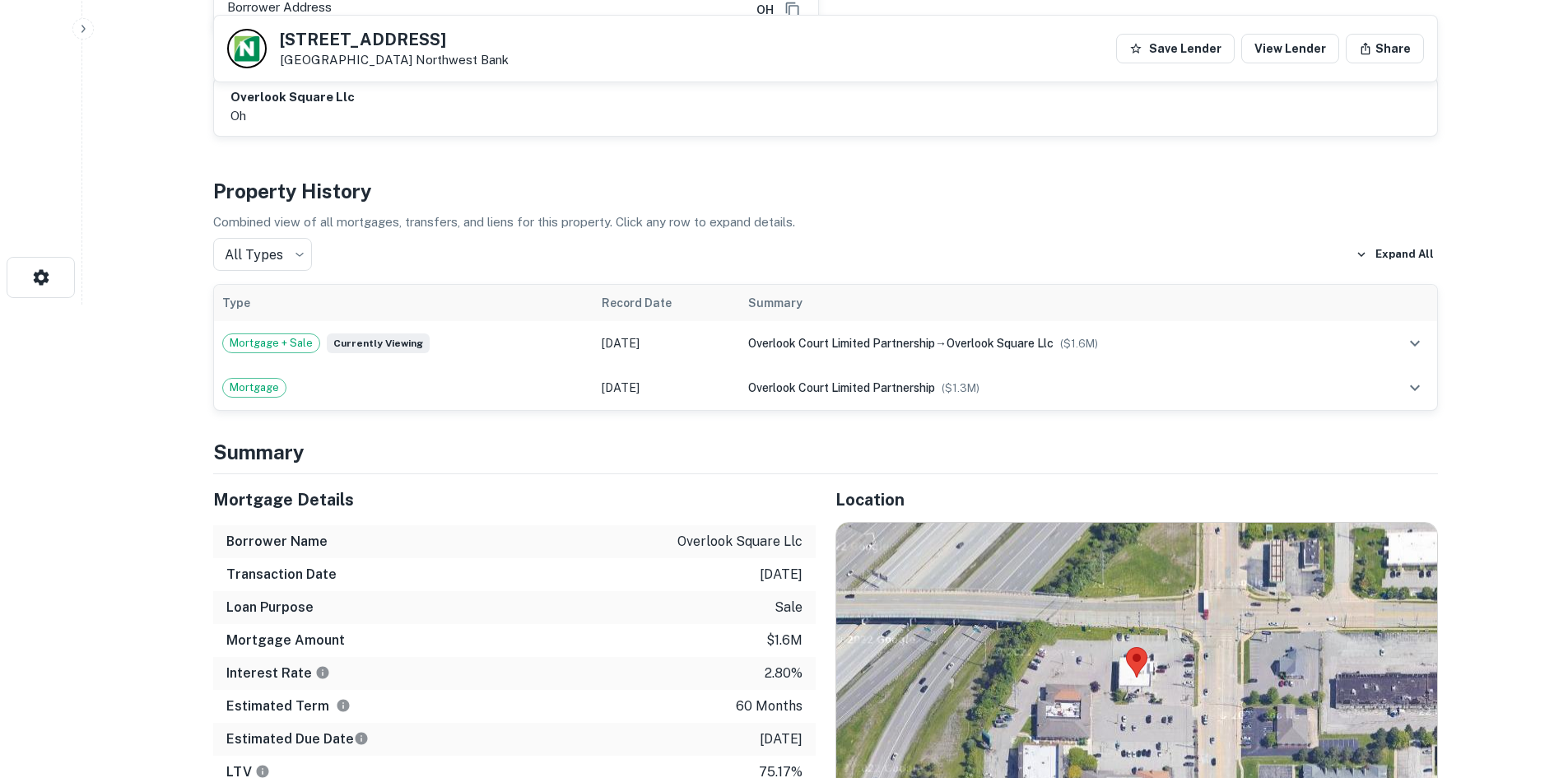
scroll to position [494, 0]
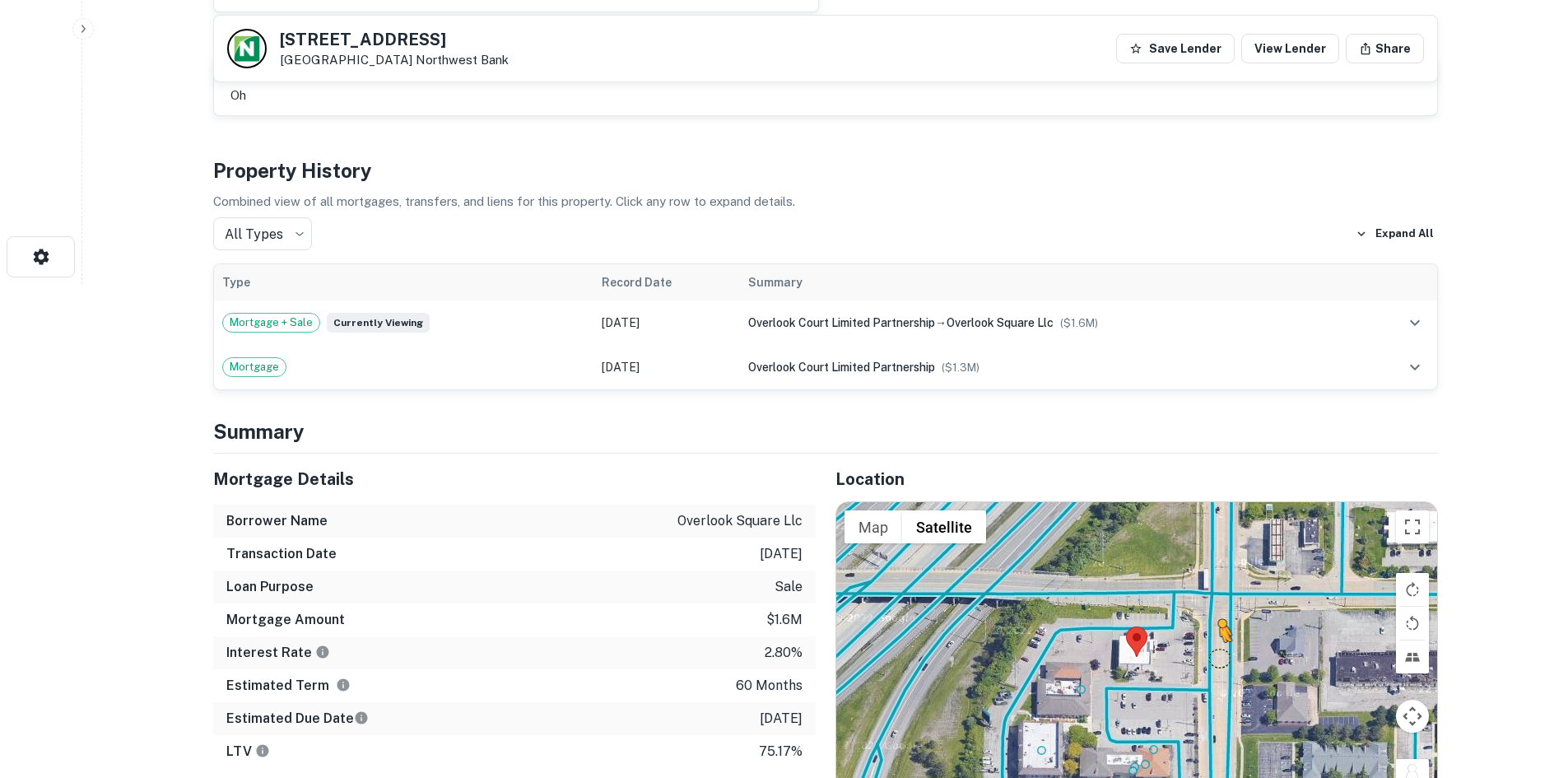
drag, startPoint x: 1411, startPoint y: 767, endPoint x: 1211, endPoint y: 652, distance: 230.7
click at [1211, 652] on div "To activate drag with keyboard, press Alt + Enter. Once in keyboard drag state,…" at bounding box center [1136, 657] width 600 height 309
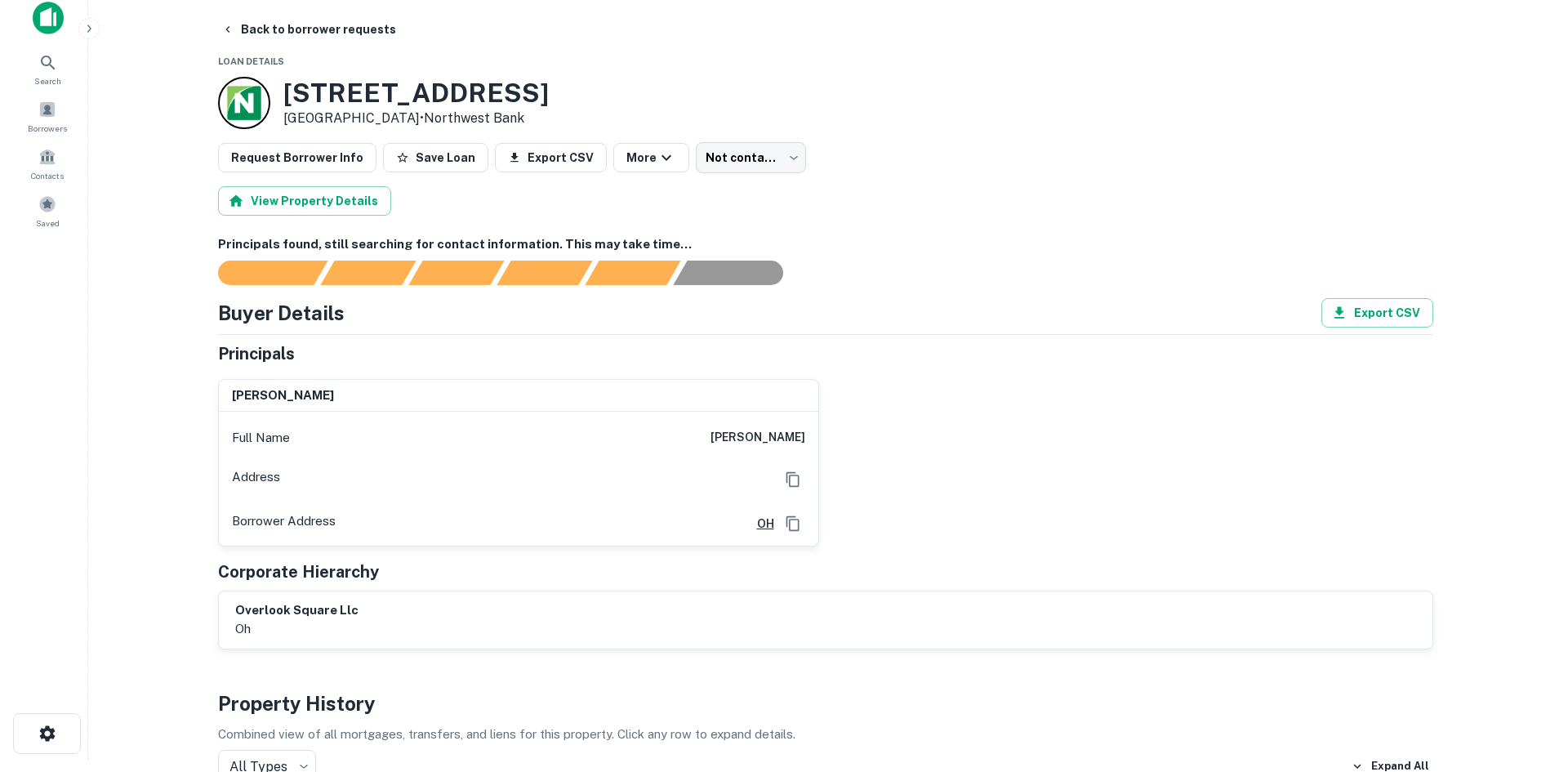
scroll to position [0, 0]
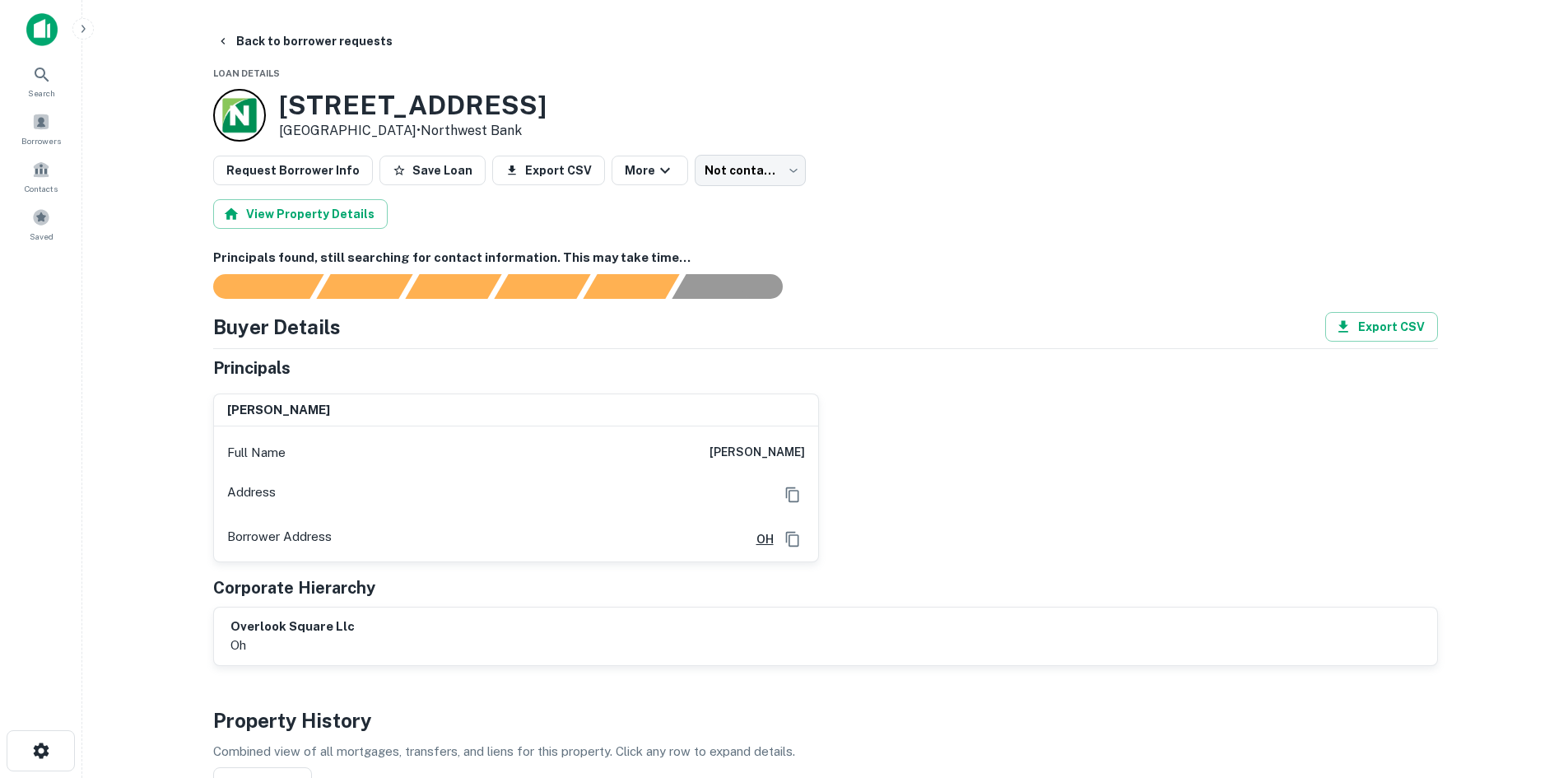
drag, startPoint x: 692, startPoint y: 446, endPoint x: 853, endPoint y: 452, distance: 161.1
click at [853, 452] on div "[PERSON_NAME] Full Name [PERSON_NAME] Address Borrower Address [GEOGRAPHIC_DATA]" at bounding box center [818, 471] width 1237 height 182
copy h6 "[PERSON_NAME]"
click at [295, 36] on button "Back to borrower requests" at bounding box center [304, 41] width 190 height 30
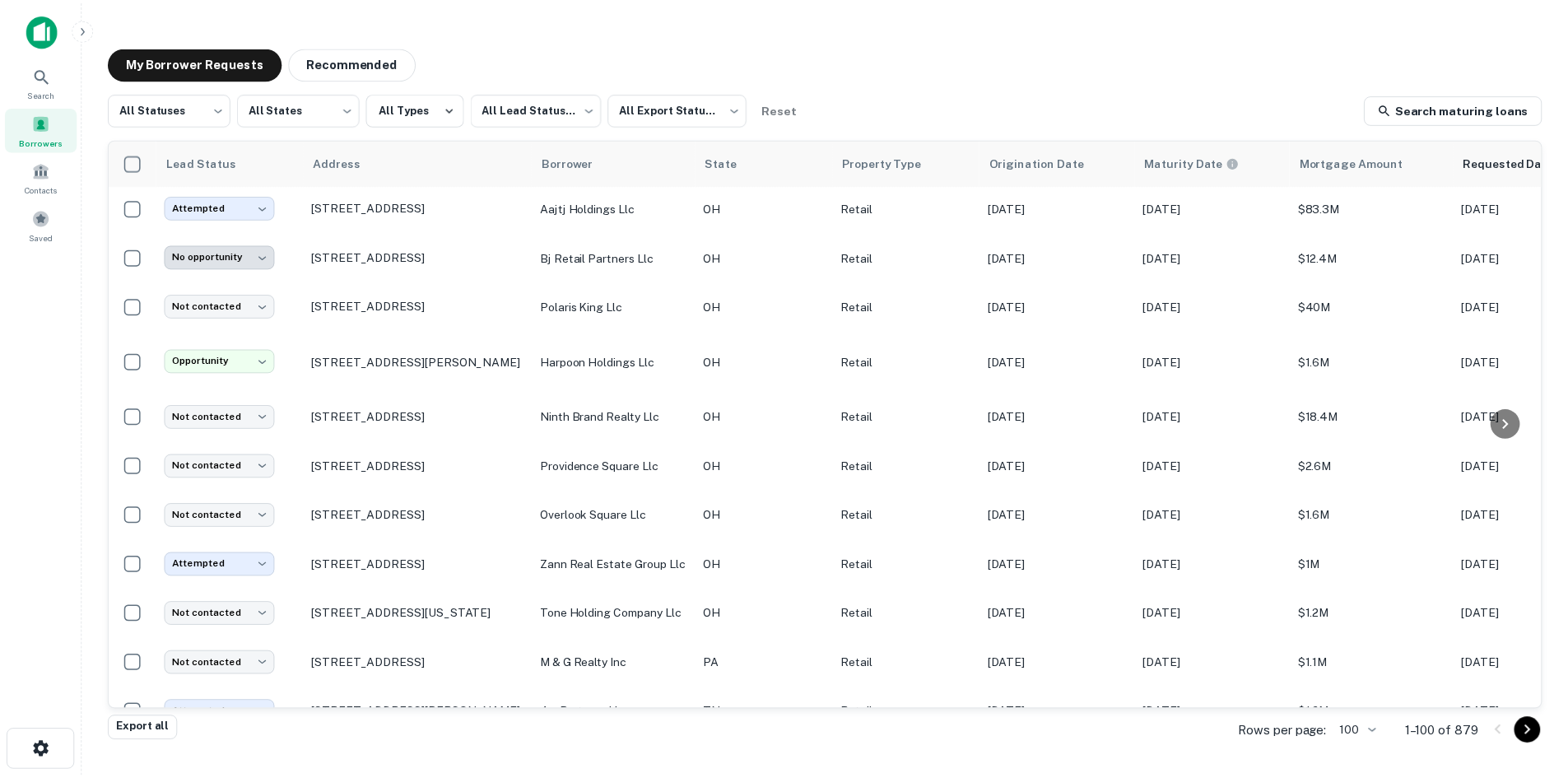
scroll to position [1134, 0]
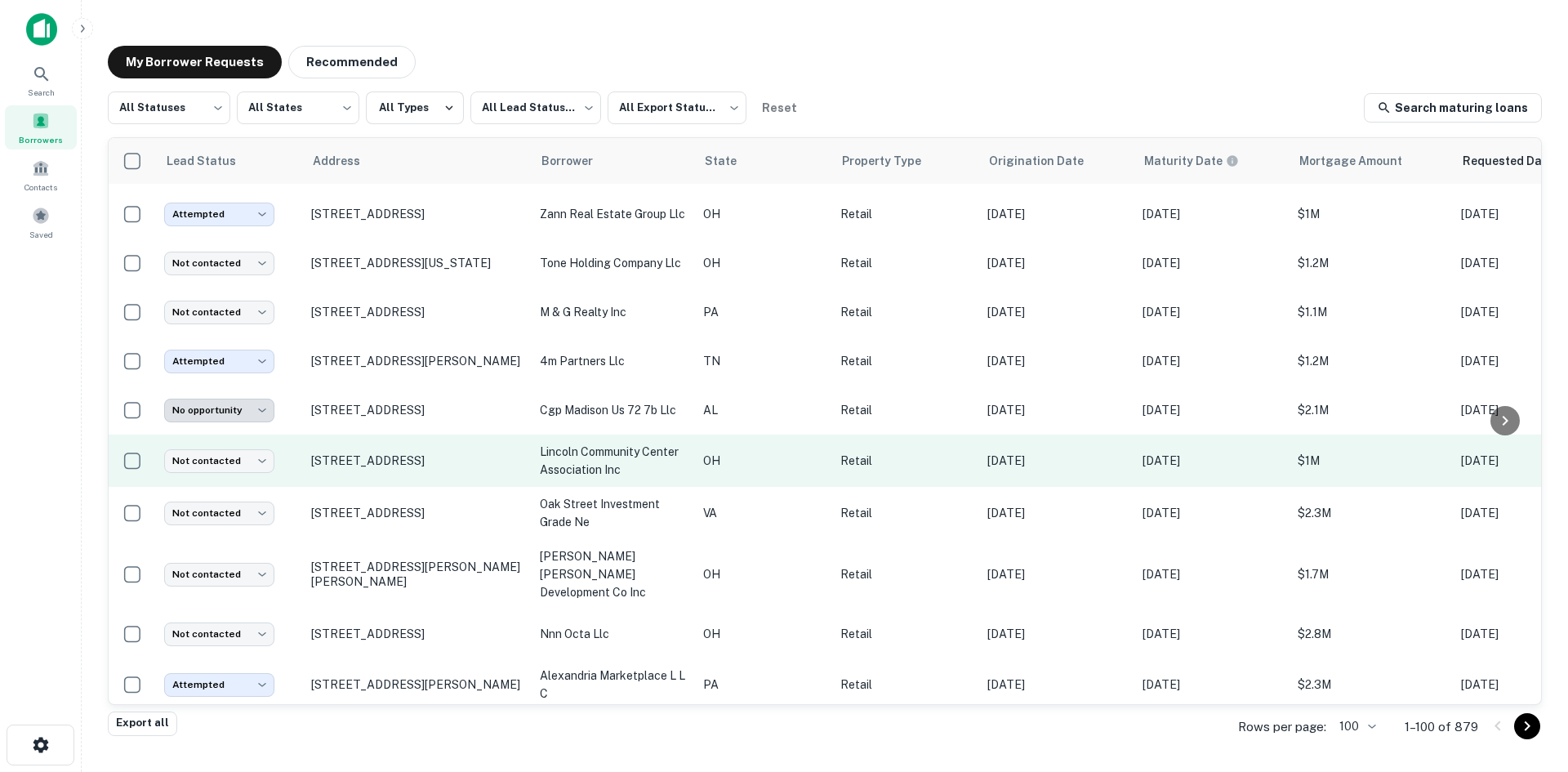
click at [387, 487] on td "[STREET_ADDRESS]" at bounding box center [417, 461] width 229 height 52
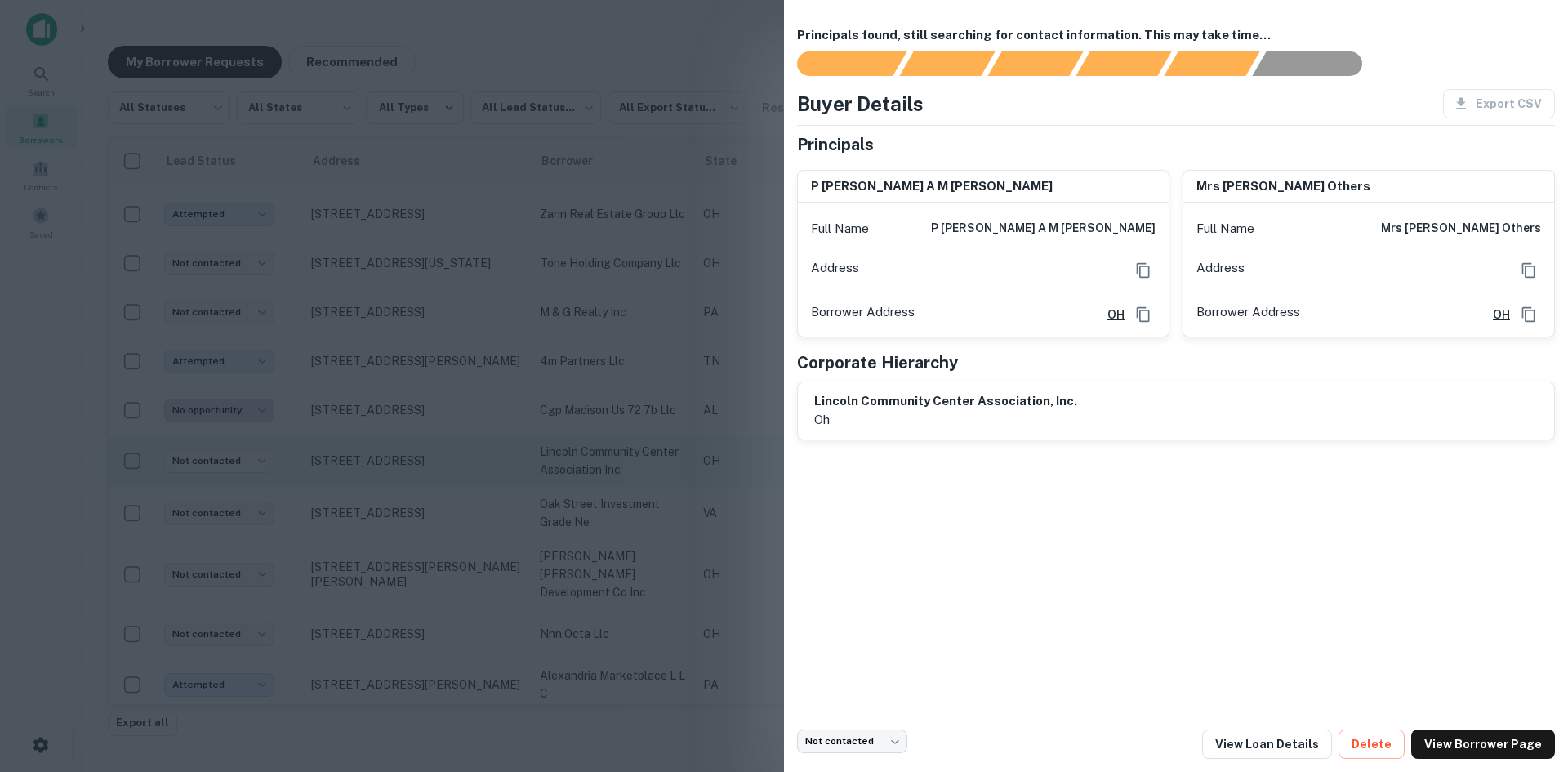
click at [387, 498] on div at bounding box center [784, 386] width 1568 height 772
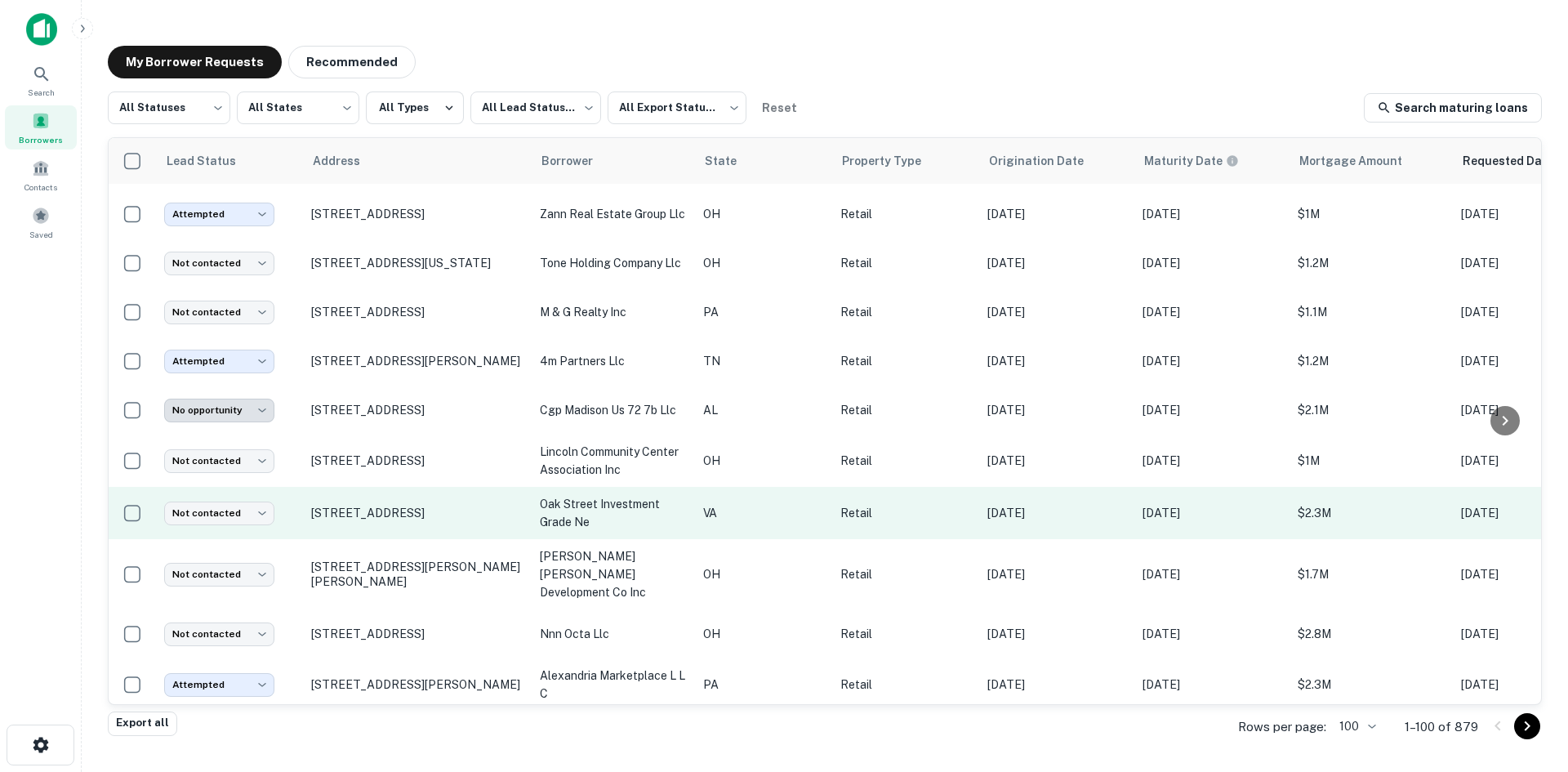
click at [381, 539] on td "[STREET_ADDRESS]" at bounding box center [417, 513] width 229 height 52
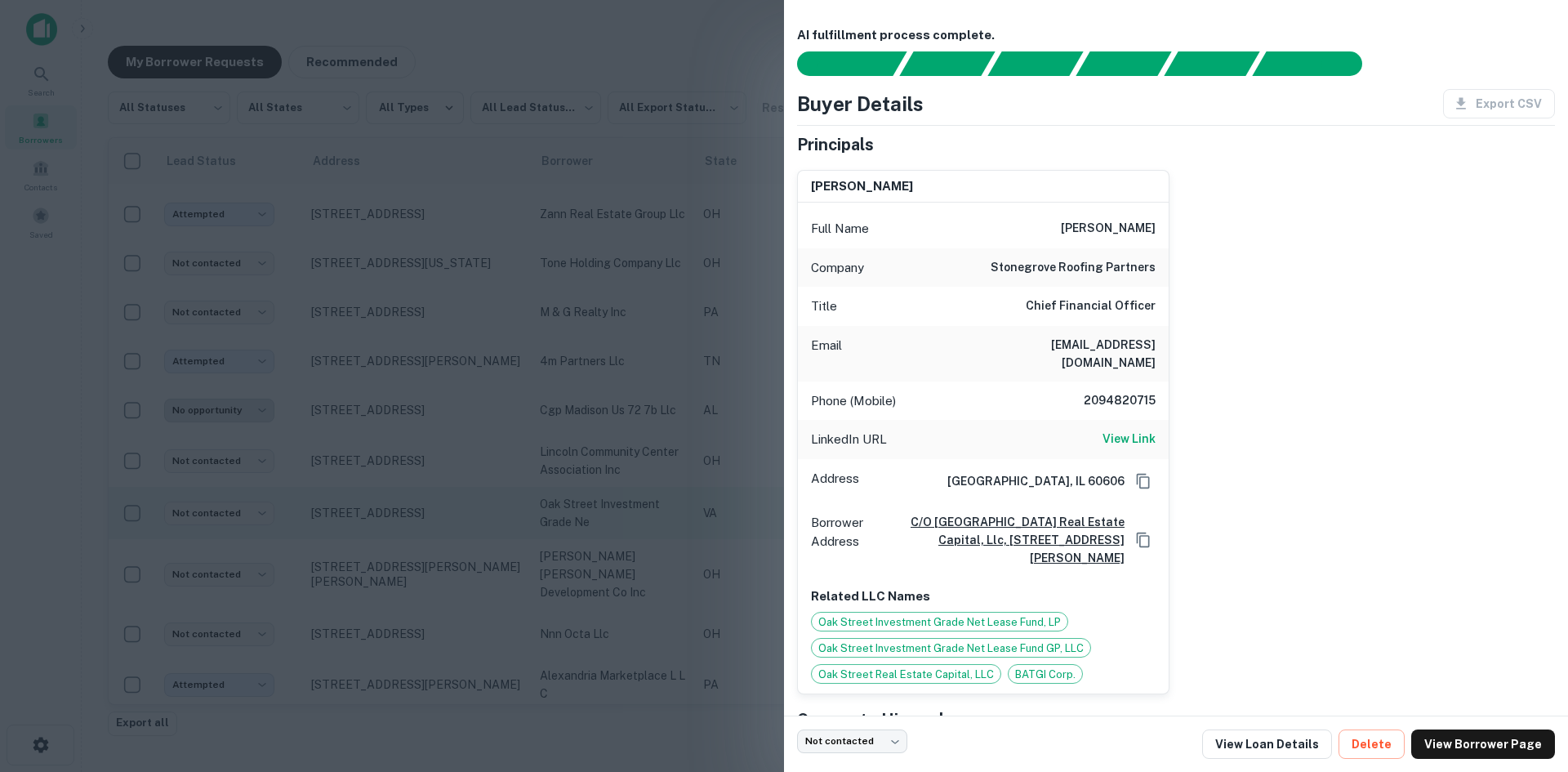
click at [381, 550] on div at bounding box center [784, 386] width 1568 height 772
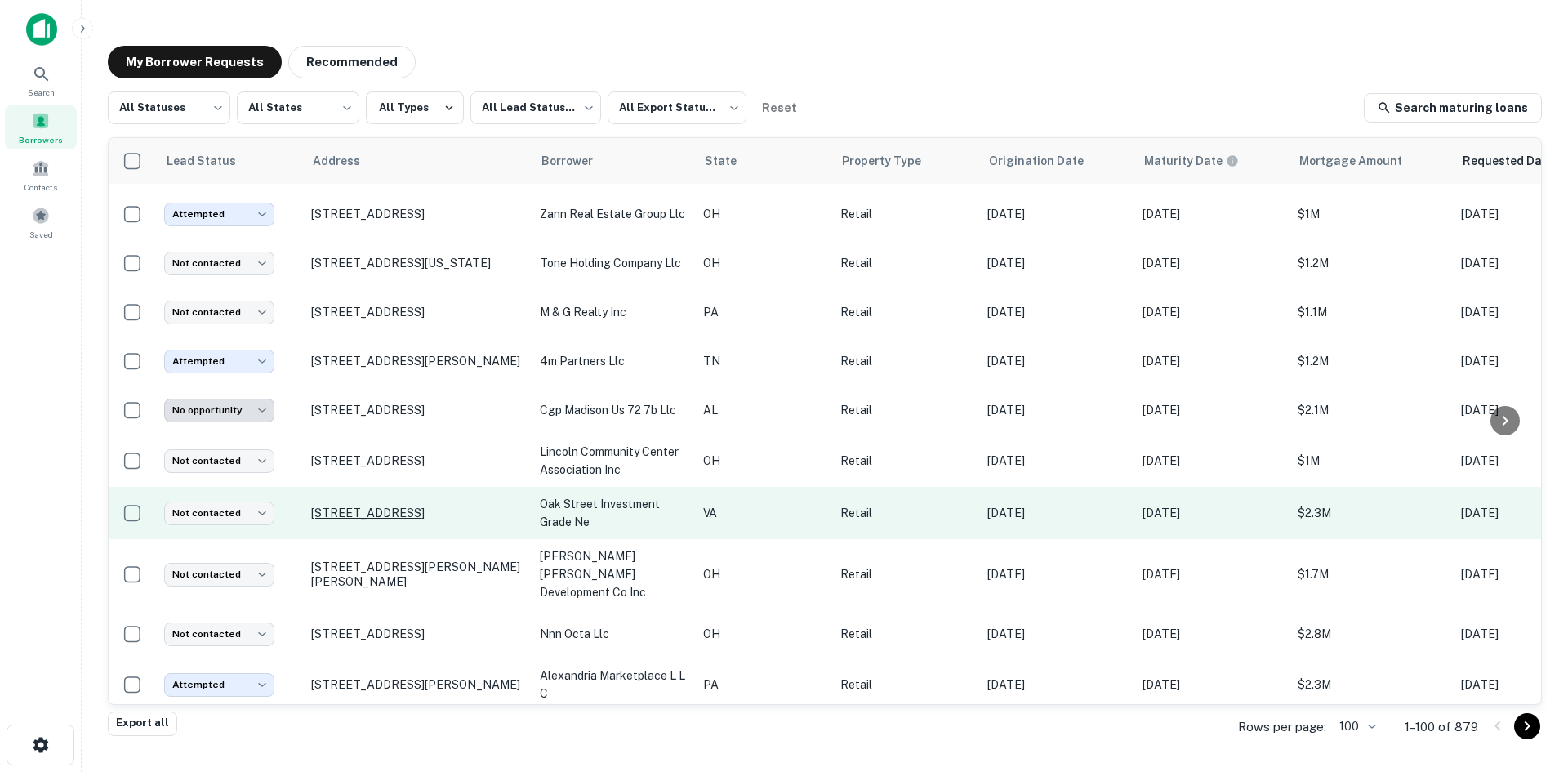
click at [379, 520] on p "[STREET_ADDRESS]" at bounding box center [417, 513] width 212 height 15
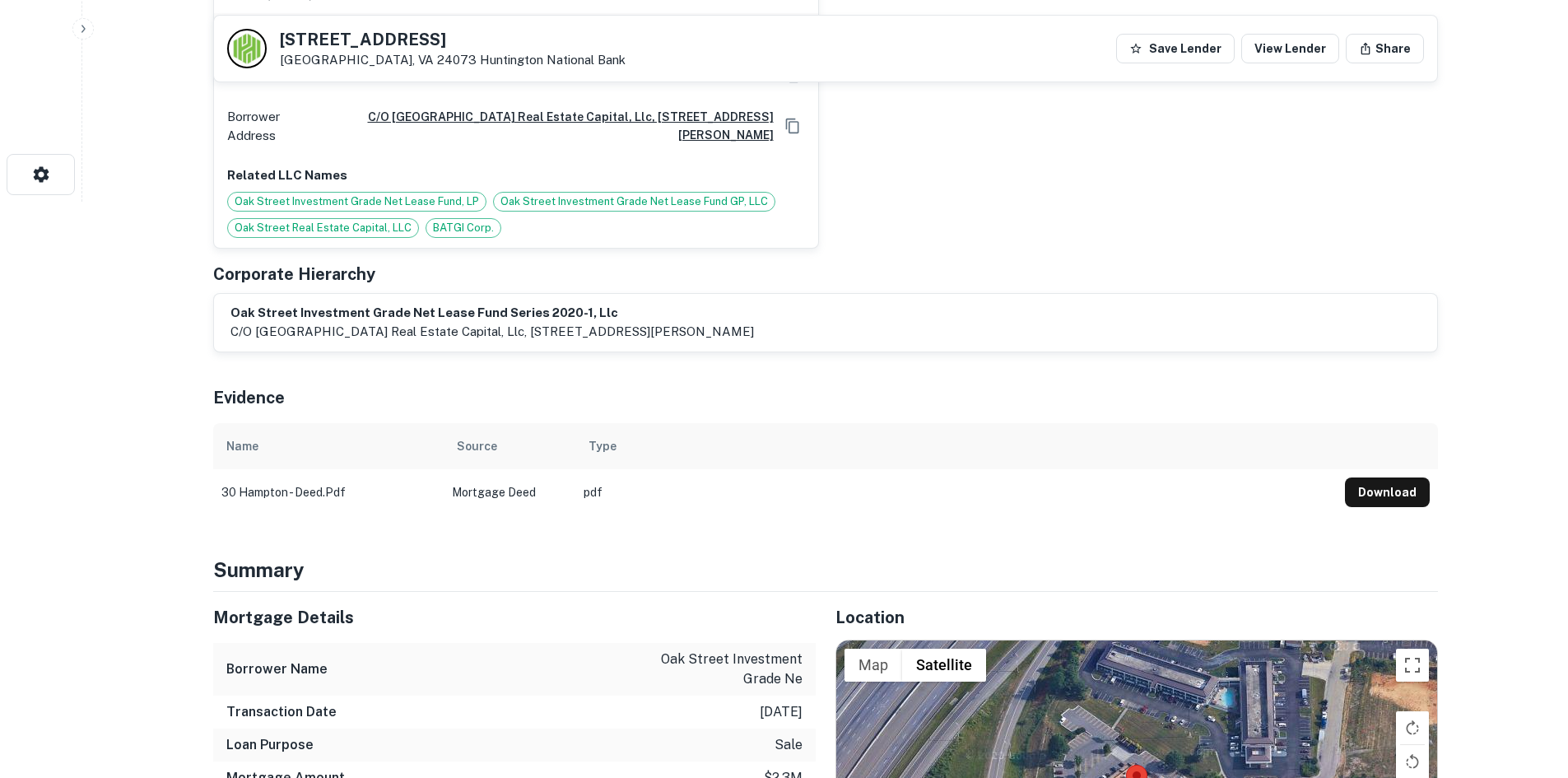
scroll to position [905, 0]
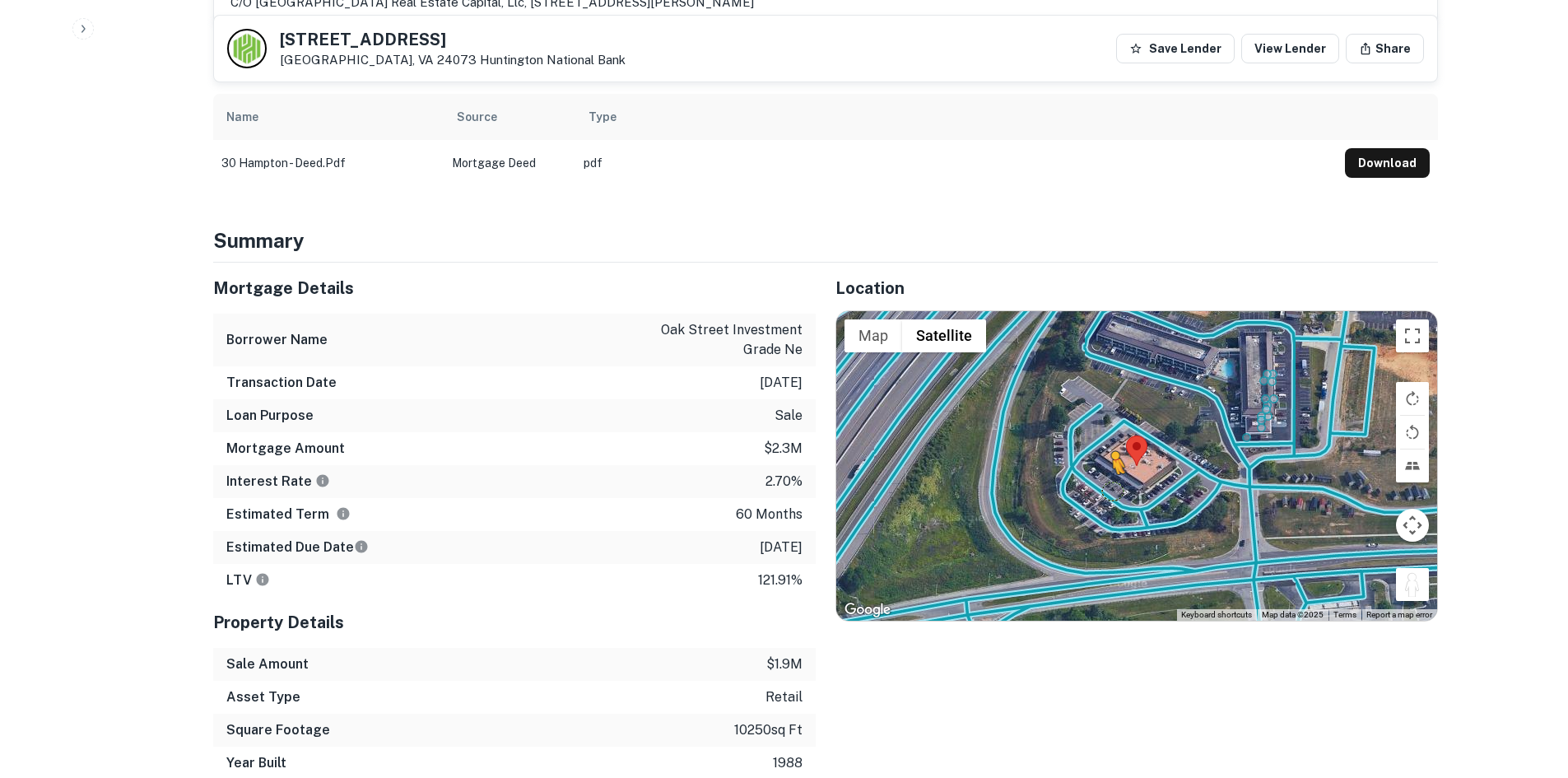
drag, startPoint x: 1423, startPoint y: 572, endPoint x: 1108, endPoint y: 472, distance: 330.5
click at [1108, 472] on div "To activate drag with keyboard, press Alt + Enter. Once in keyboard drag state,…" at bounding box center [1136, 465] width 600 height 309
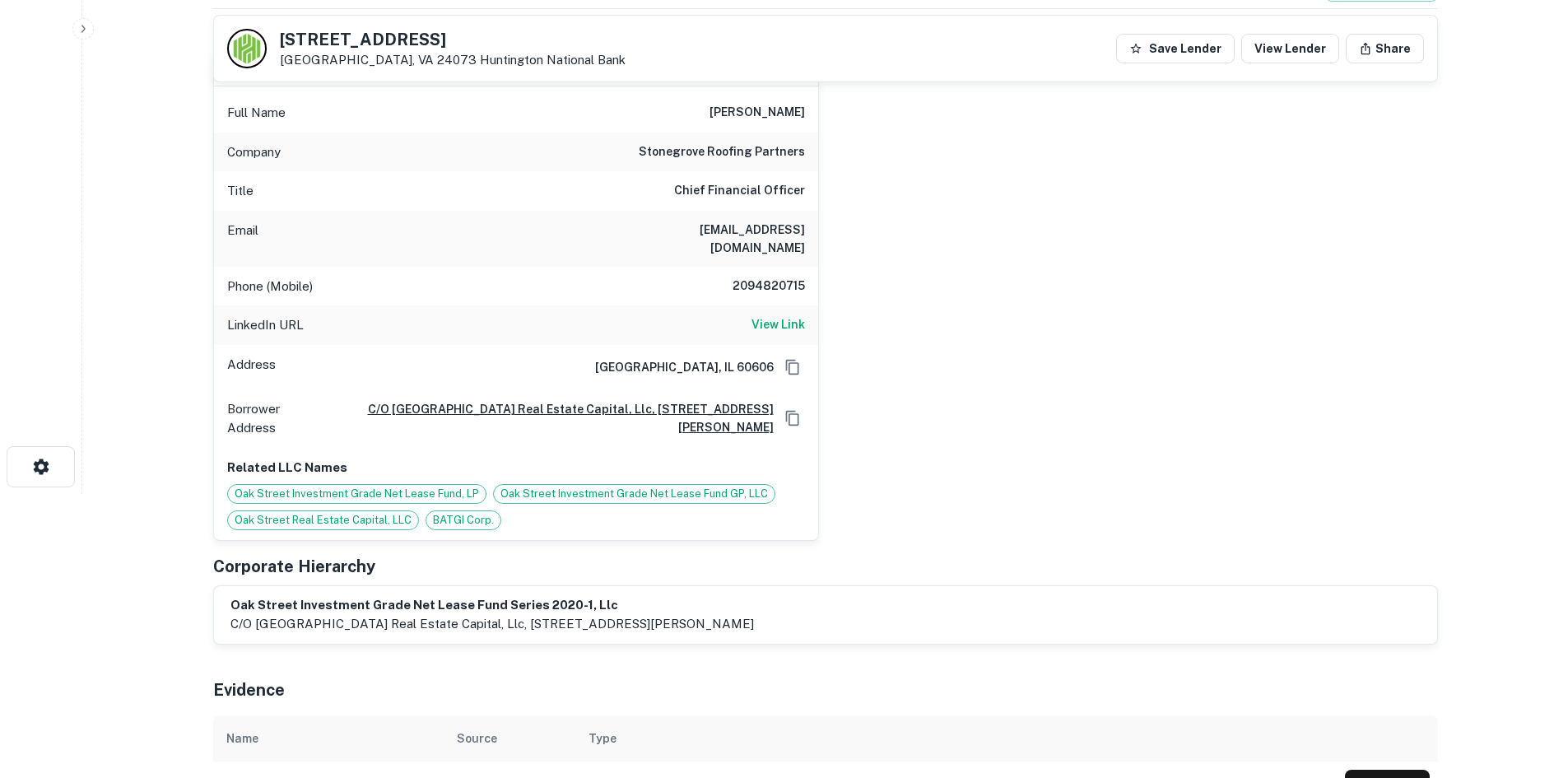
scroll to position [164, 0]
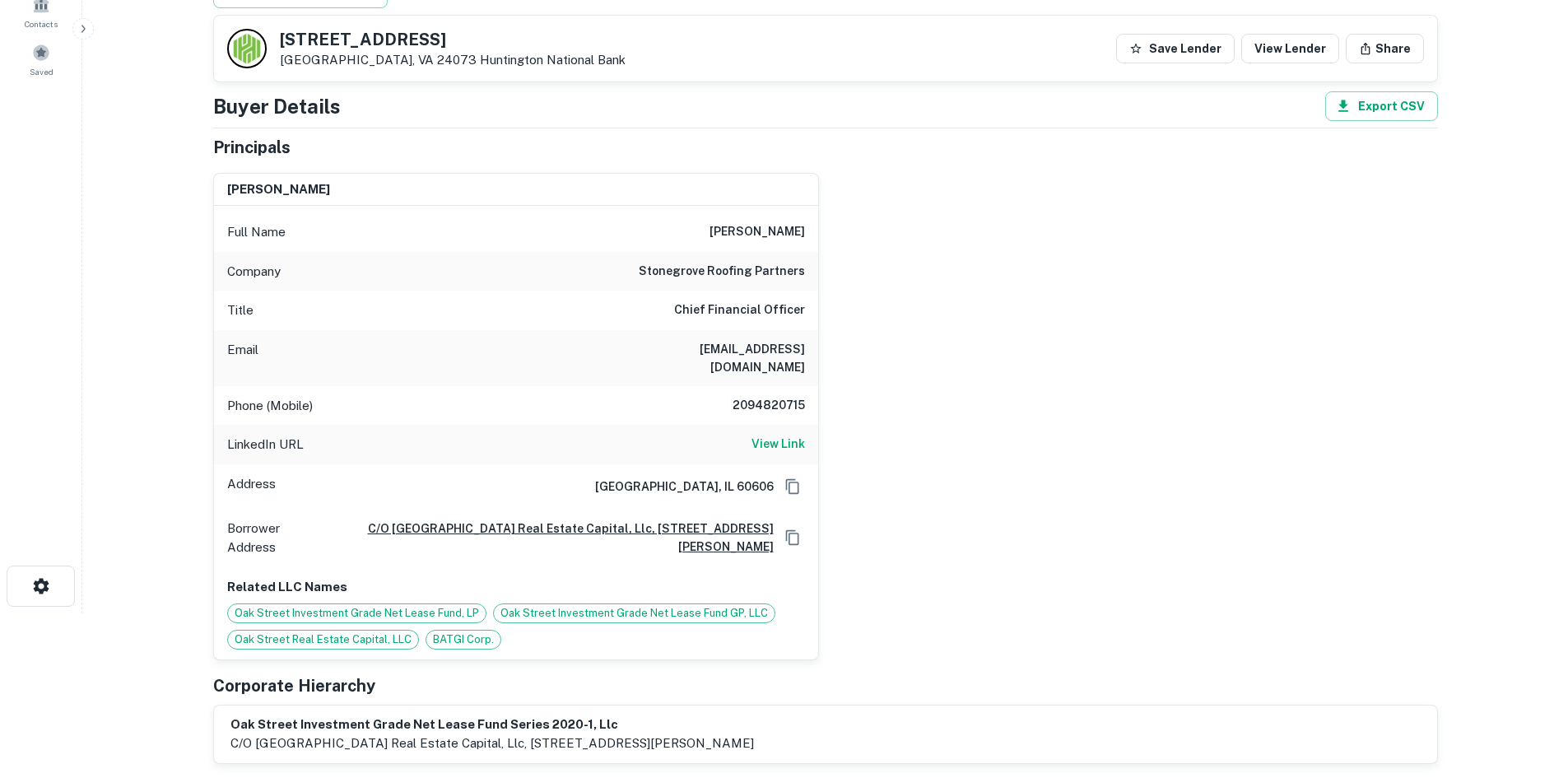
click at [761, 396] on h6 "2094820715" at bounding box center [756, 405] width 99 height 20
copy h6 "2094820715"
drag, startPoint x: 684, startPoint y: 230, endPoint x: 816, endPoint y: 262, distance: 135.8
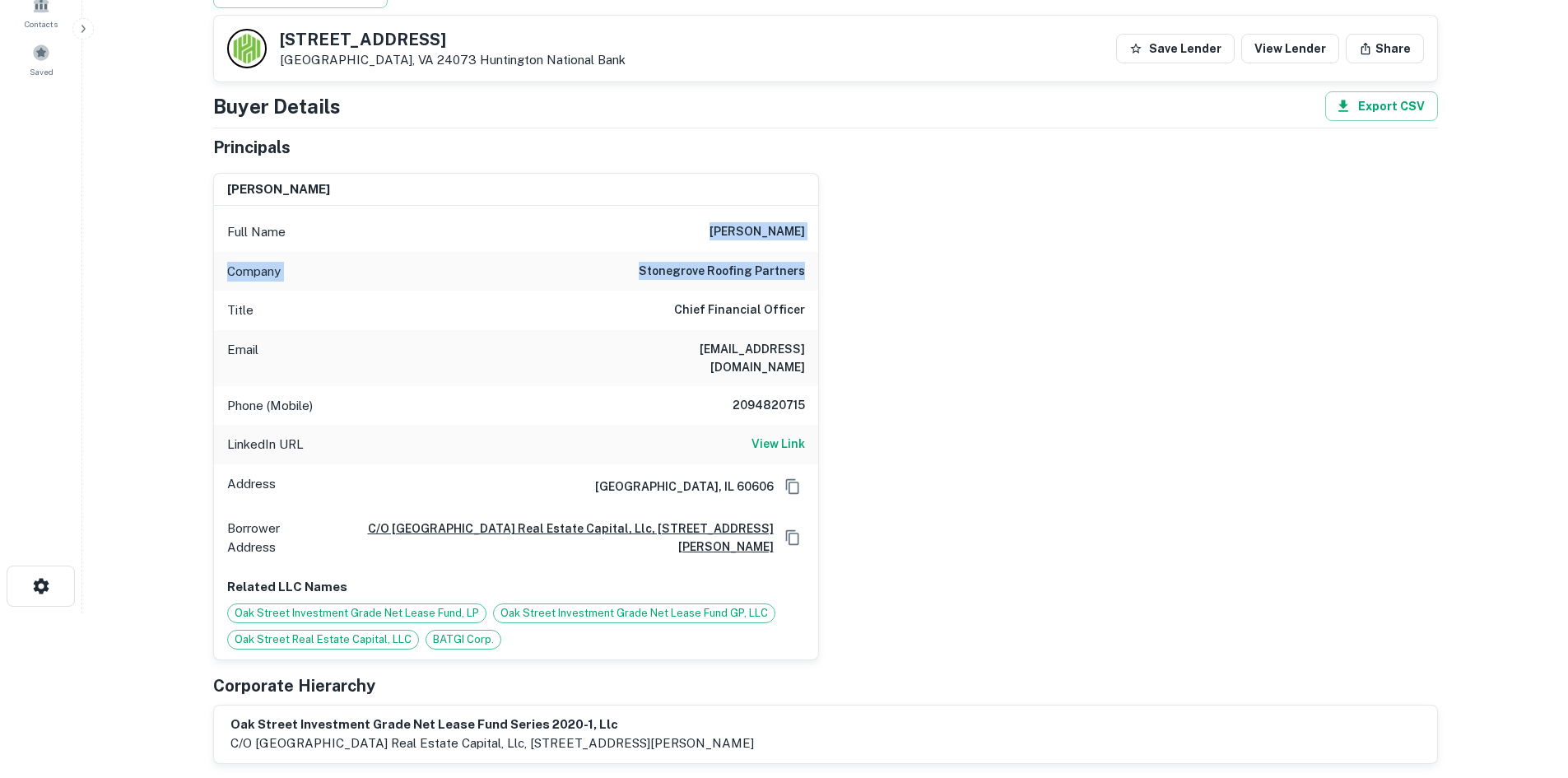
click at [816, 262] on div "Full Name [PERSON_NAME] Company stonegrove roofing partners Title Chief Financi…" at bounding box center [516, 432] width 604 height 454
copy div "[PERSON_NAME] Company stonegrove roofing partners"
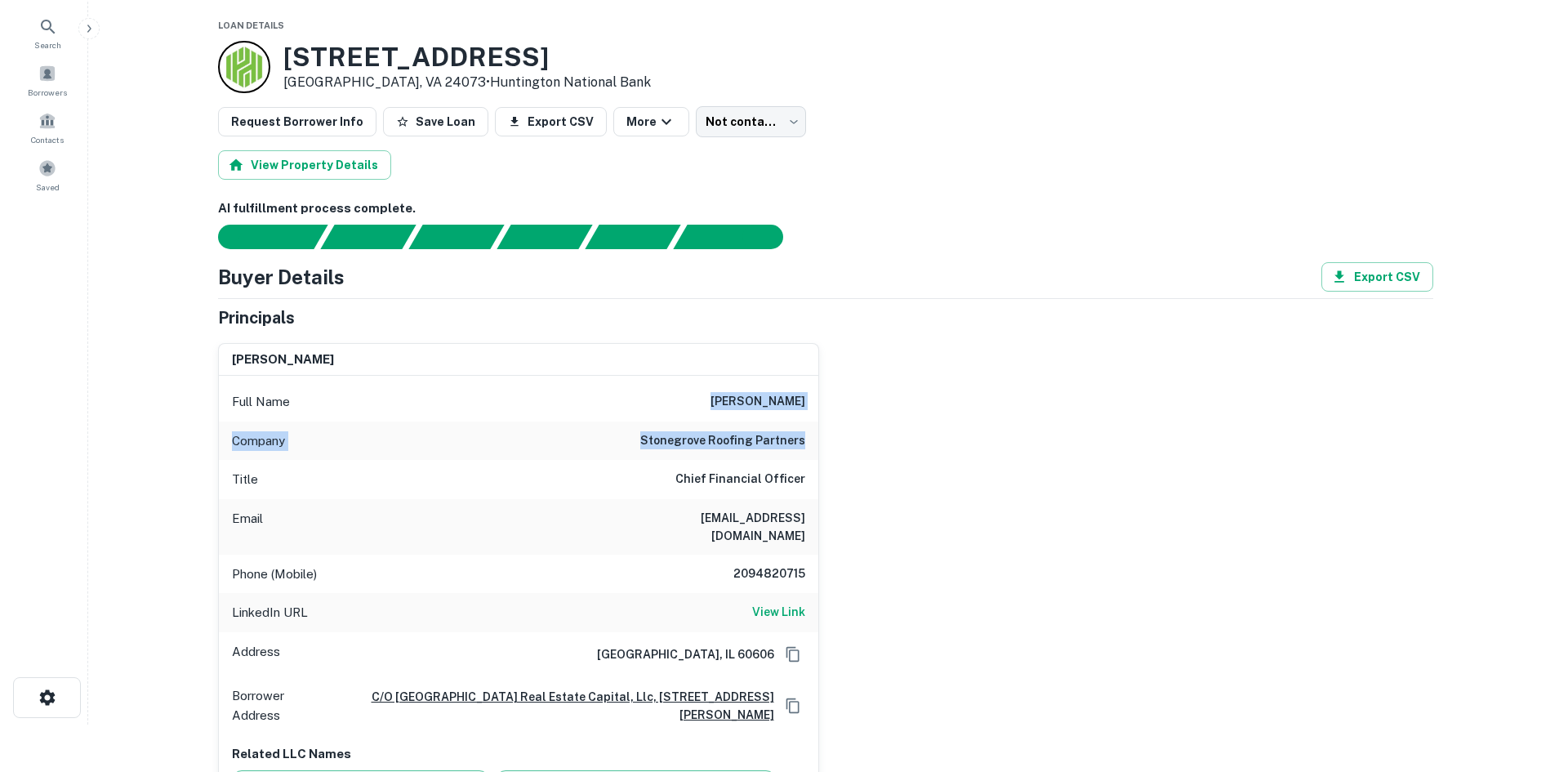
scroll to position [0, 0]
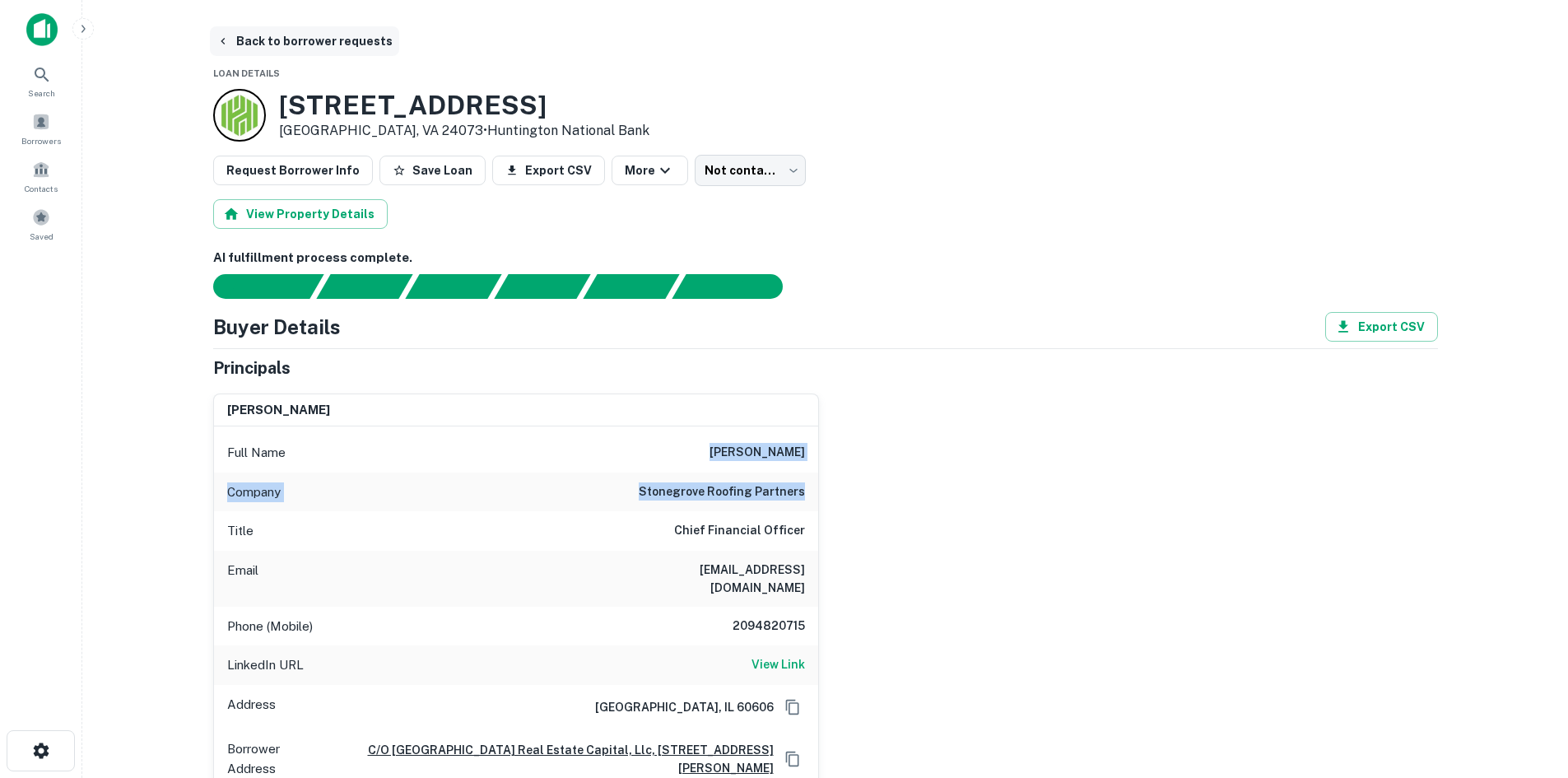
click at [254, 42] on button "Back to borrower requests" at bounding box center [304, 41] width 190 height 30
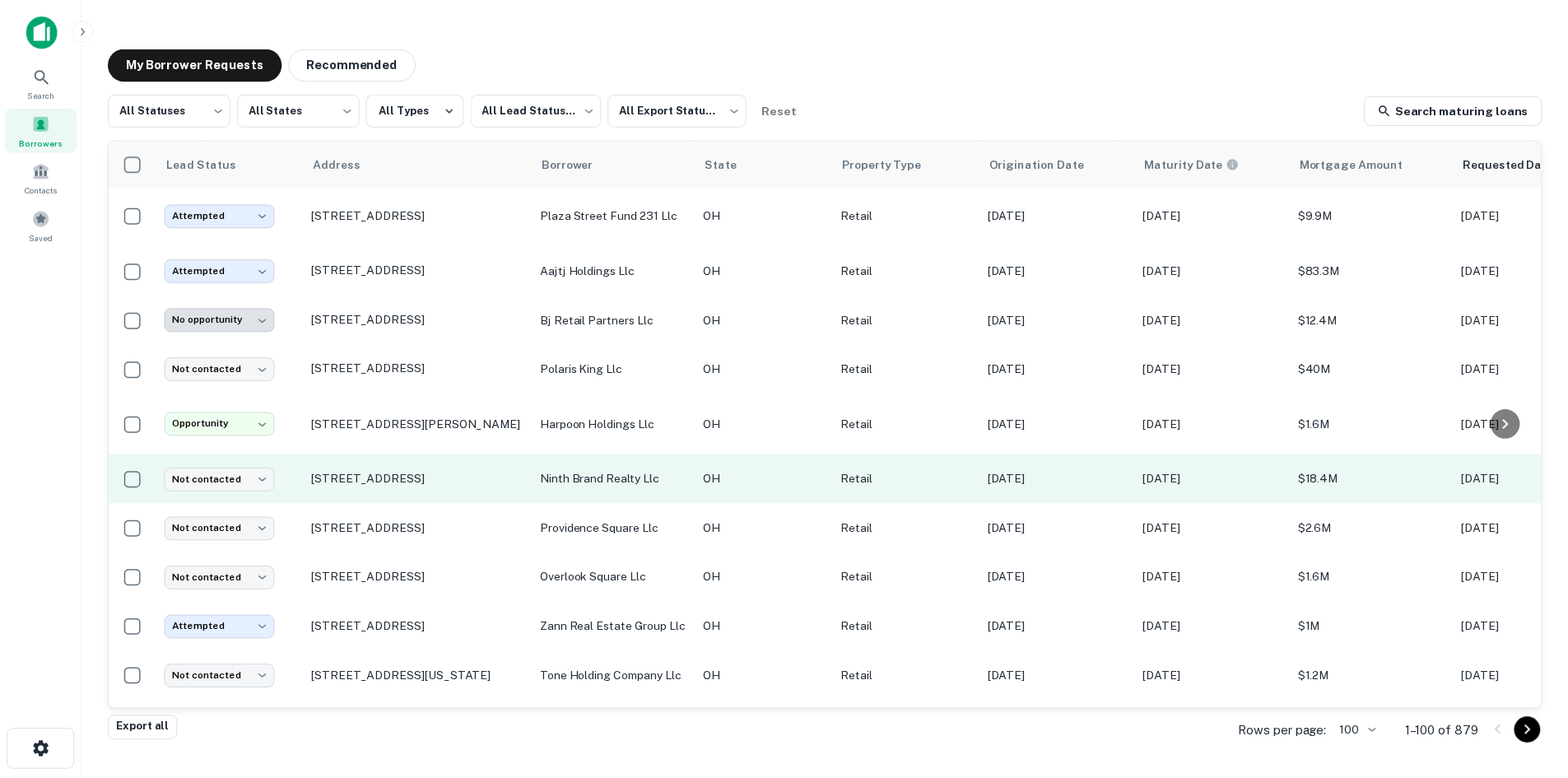
scroll to position [1134, 0]
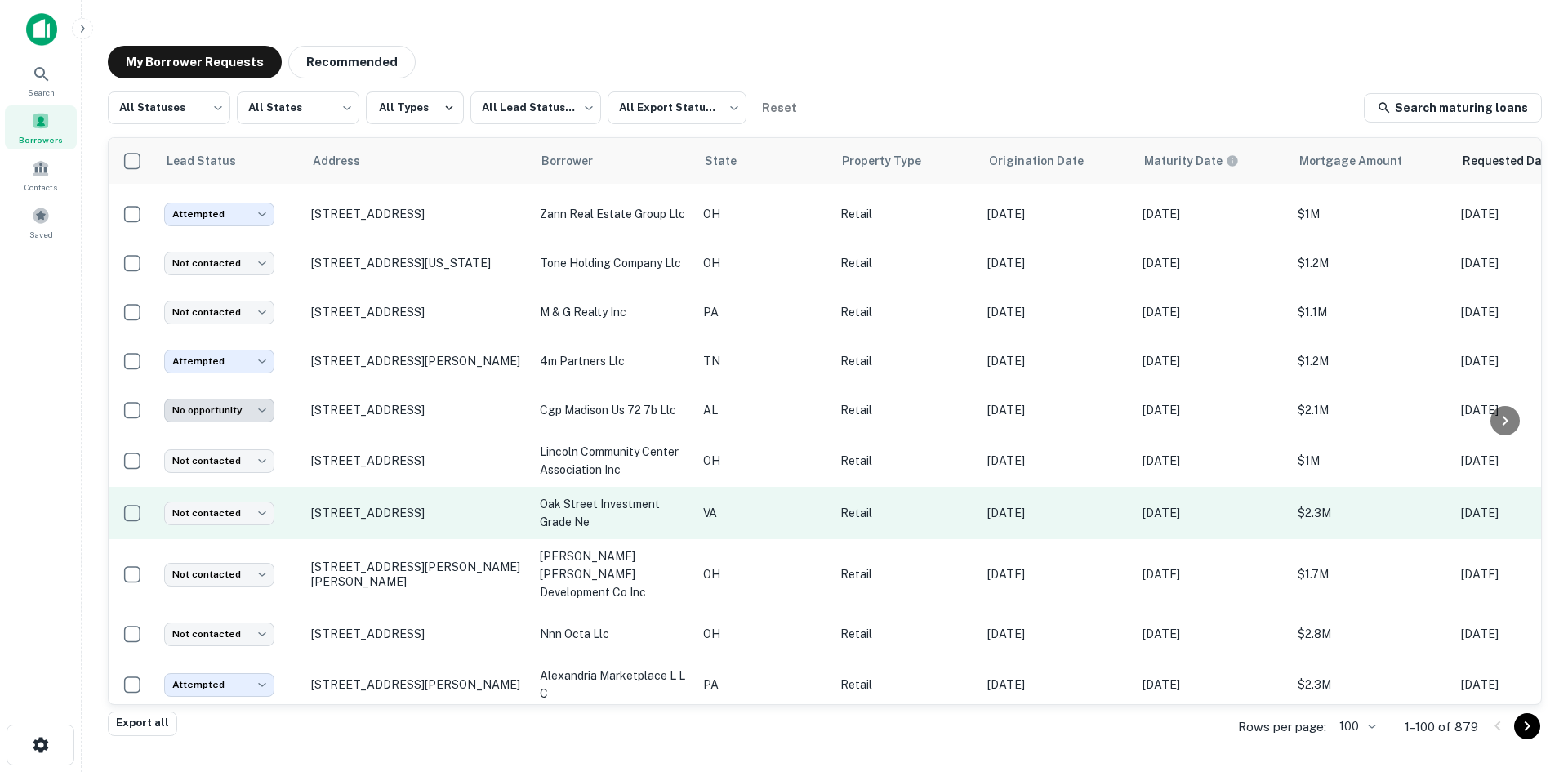
click at [405, 539] on td "[STREET_ADDRESS]" at bounding box center [417, 513] width 229 height 52
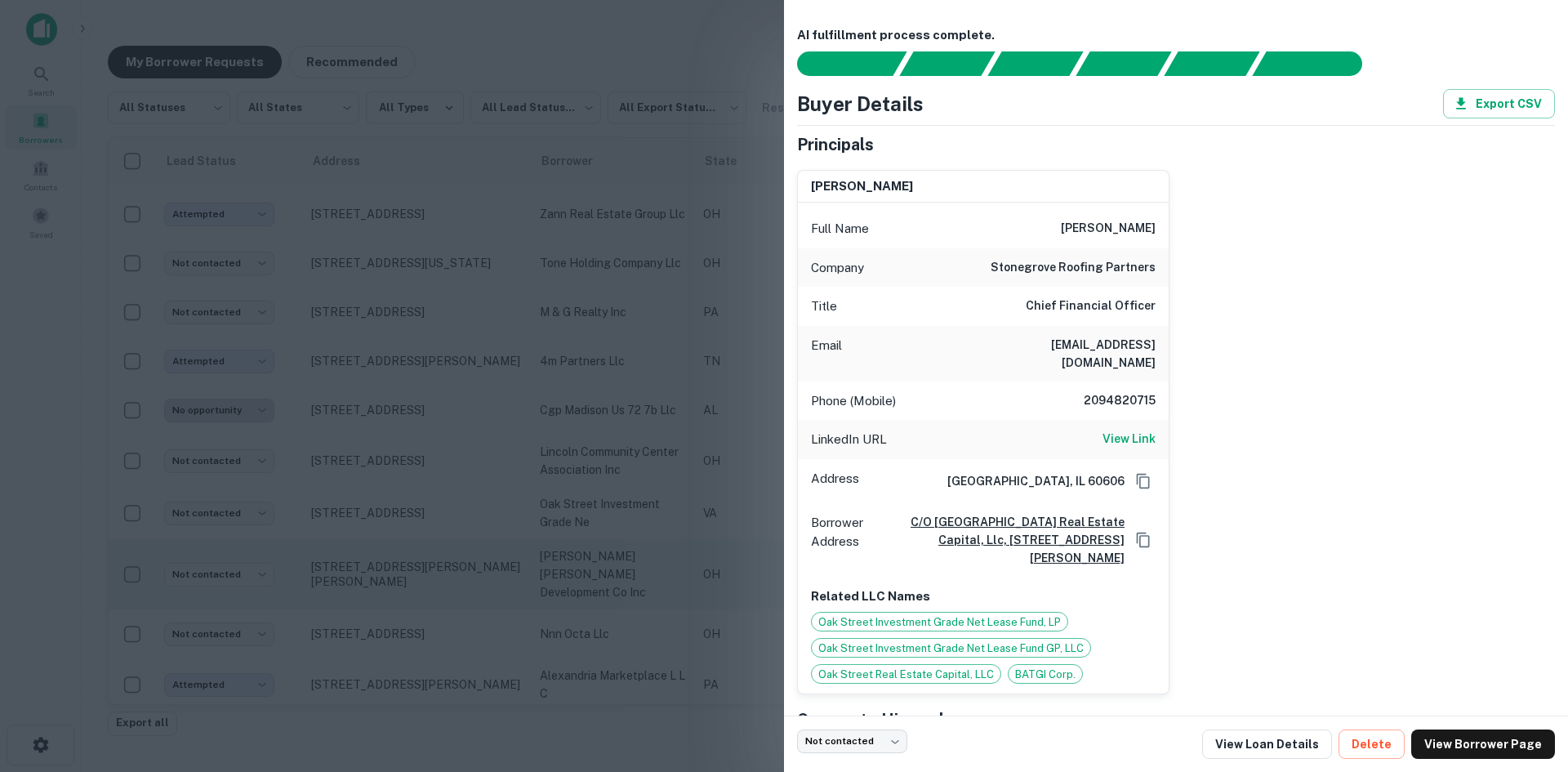
click at [410, 556] on div at bounding box center [784, 386] width 1568 height 772
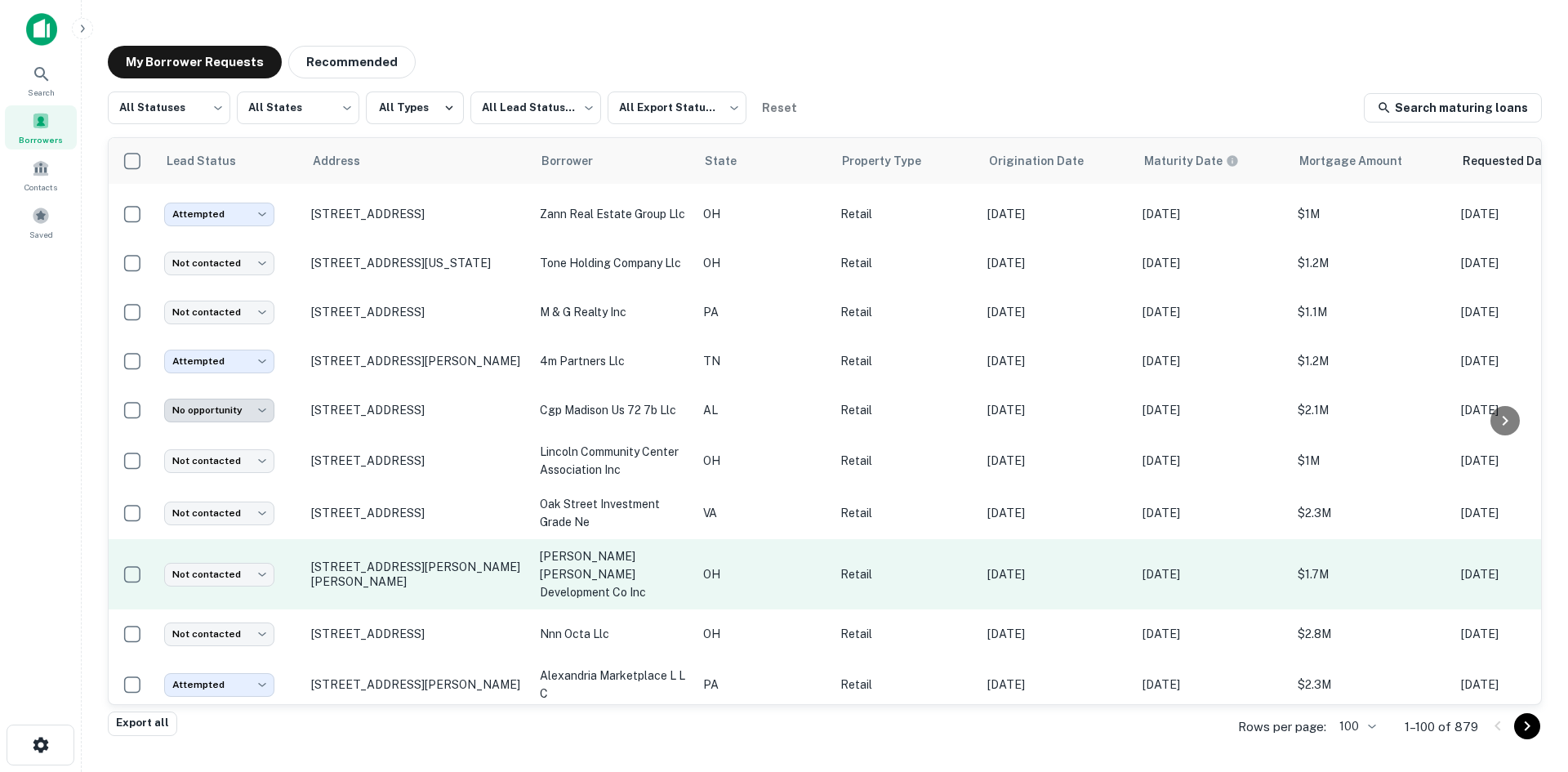
click at [410, 595] on td "[STREET_ADDRESS][PERSON_NAME][PERSON_NAME]" at bounding box center [417, 575] width 229 height 70
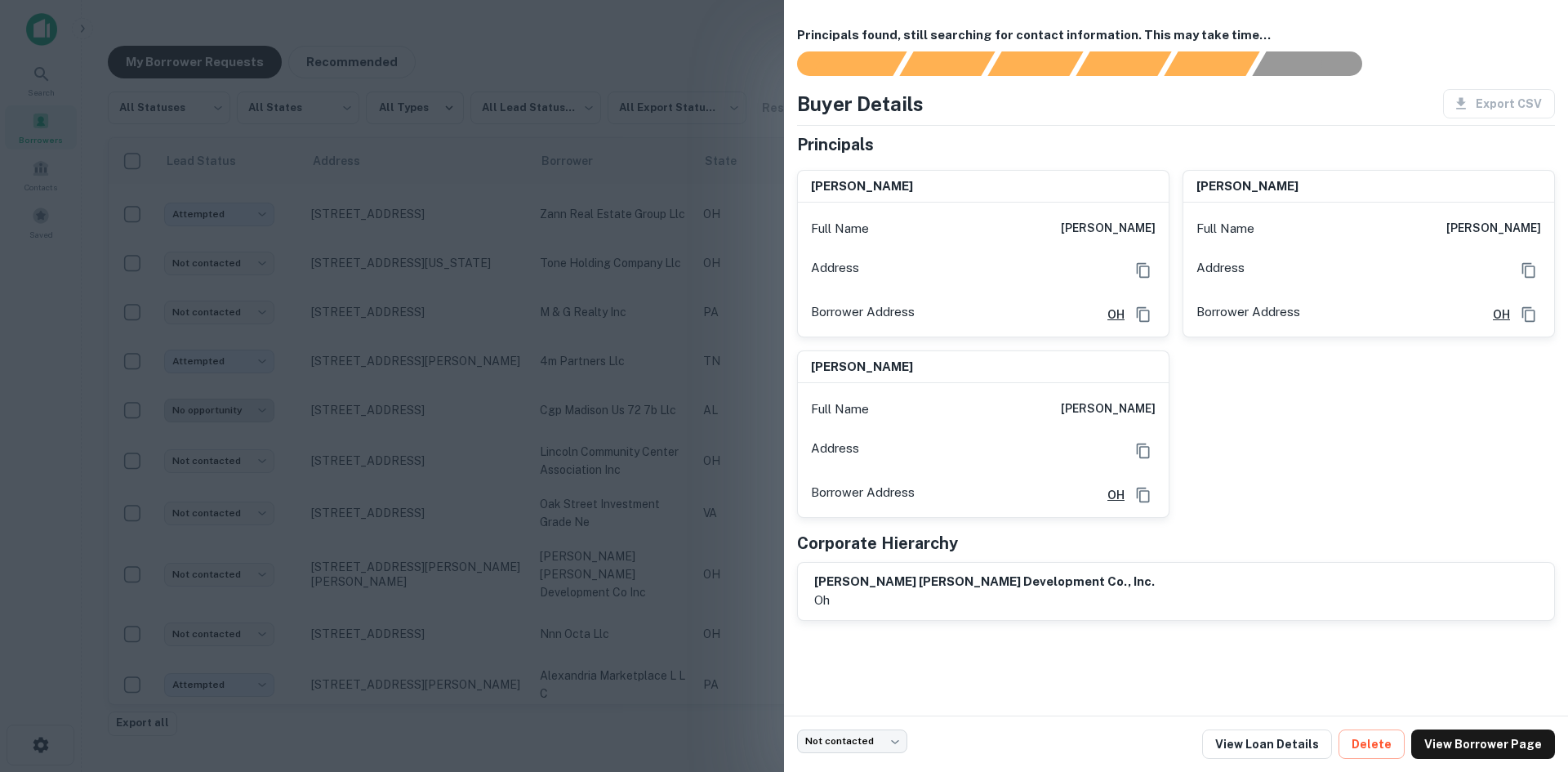
click at [410, 594] on div at bounding box center [784, 386] width 1568 height 772
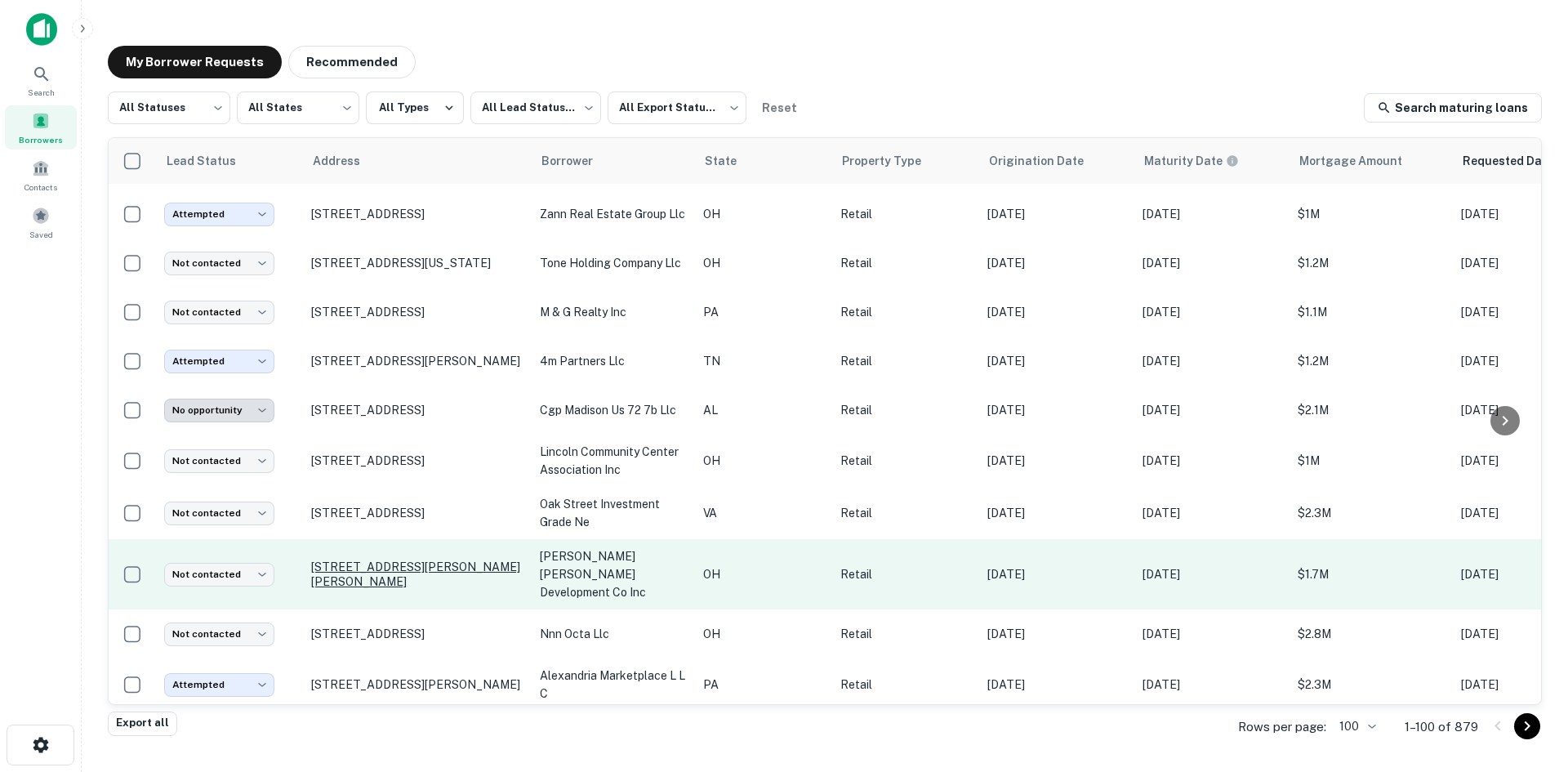
click at [410, 588] on p "[STREET_ADDRESS][PERSON_NAME][PERSON_NAME]" at bounding box center [417, 575] width 212 height 30
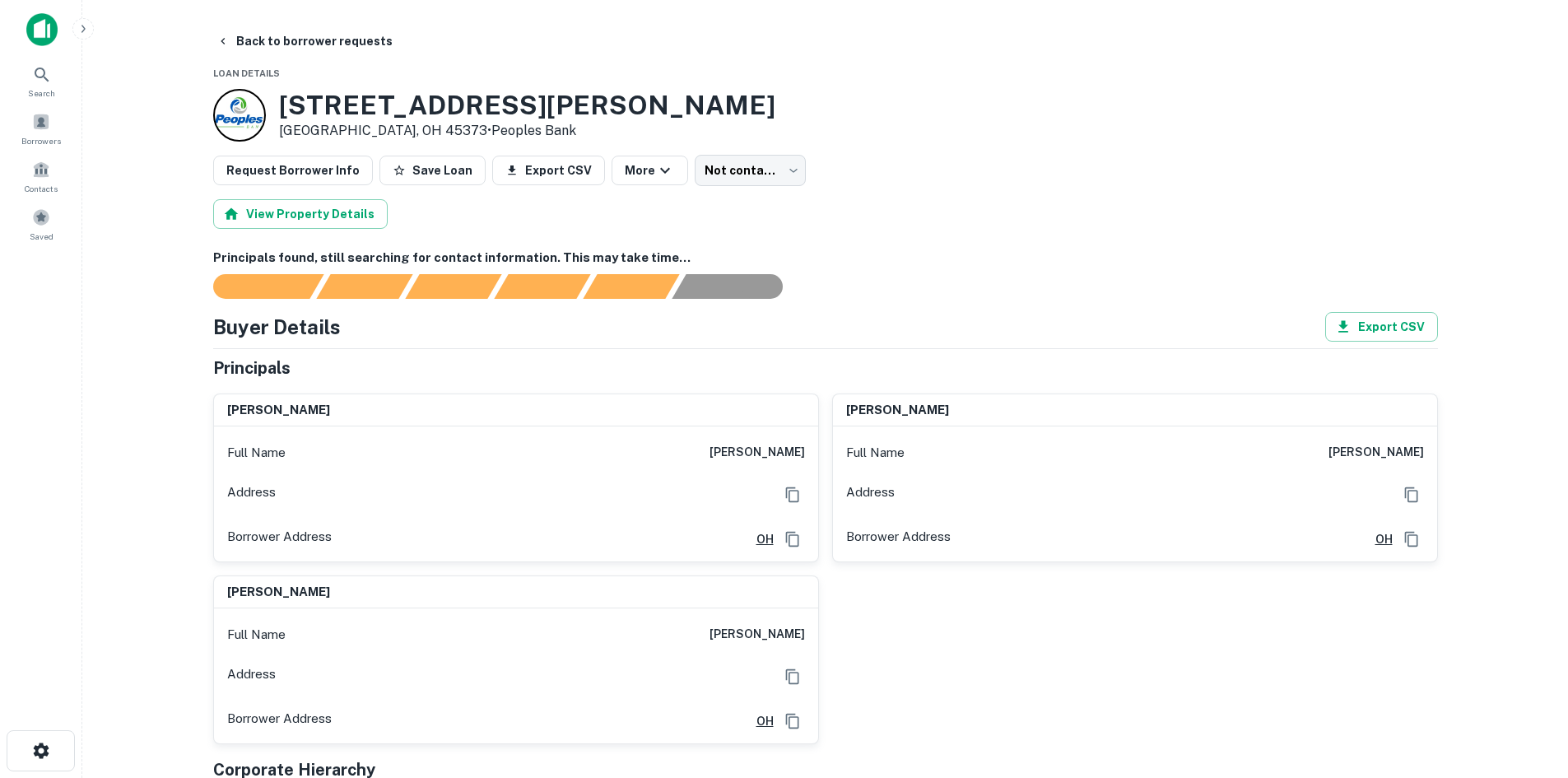
drag, startPoint x: 704, startPoint y: 447, endPoint x: 811, endPoint y: 458, distance: 107.6
click at [811, 458] on div "Full Name [PERSON_NAME]" at bounding box center [516, 453] width 604 height 39
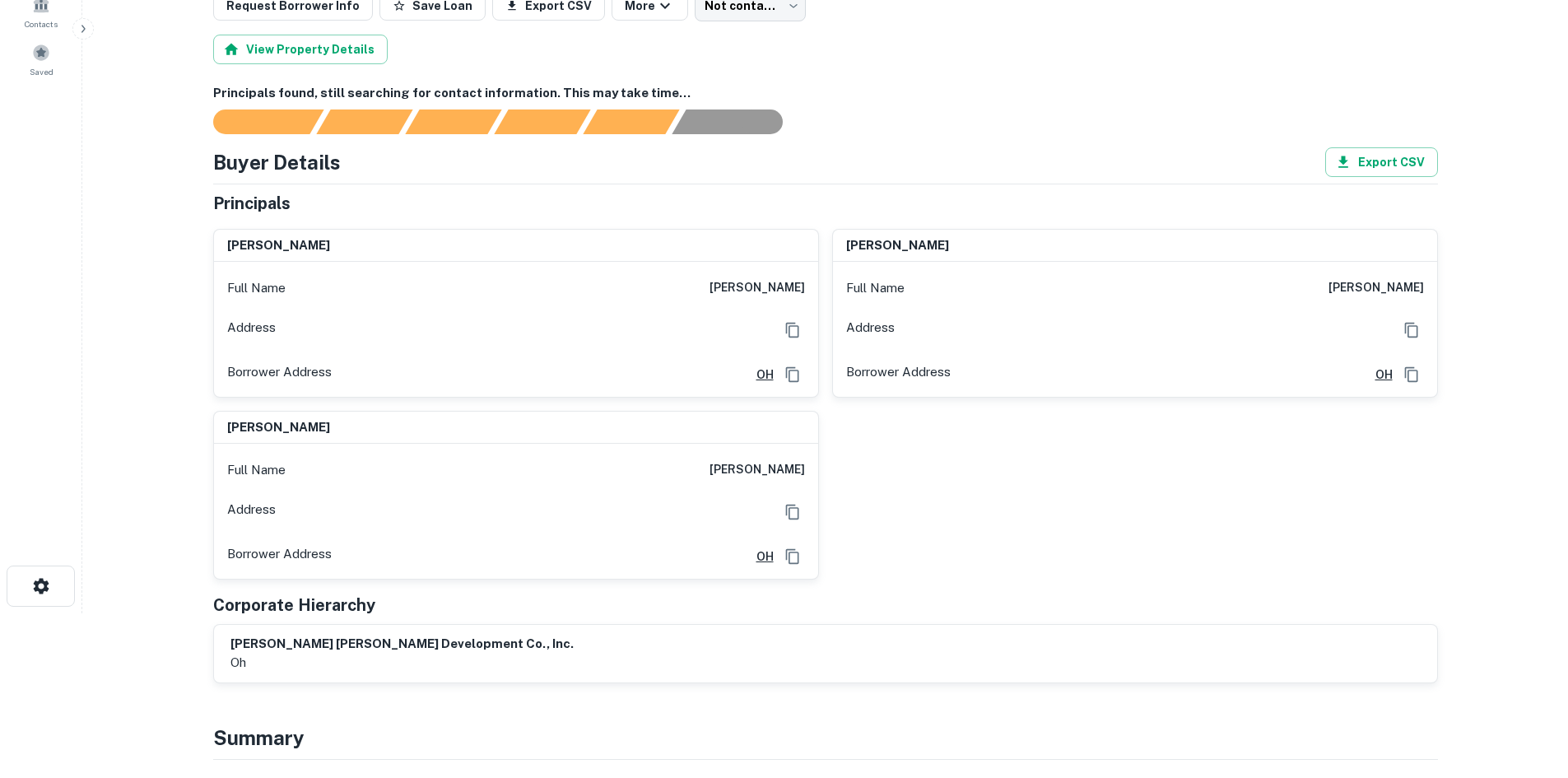
drag, startPoint x: 1305, startPoint y: 284, endPoint x: 1529, endPoint y: 284, distance: 224.0
click at [1529, 285] on main "Back to borrower requests Loan Details [STREET_ADDRESS][PERSON_NAME][PERSON_NAM…" at bounding box center [825, 224] width 1486 height 778
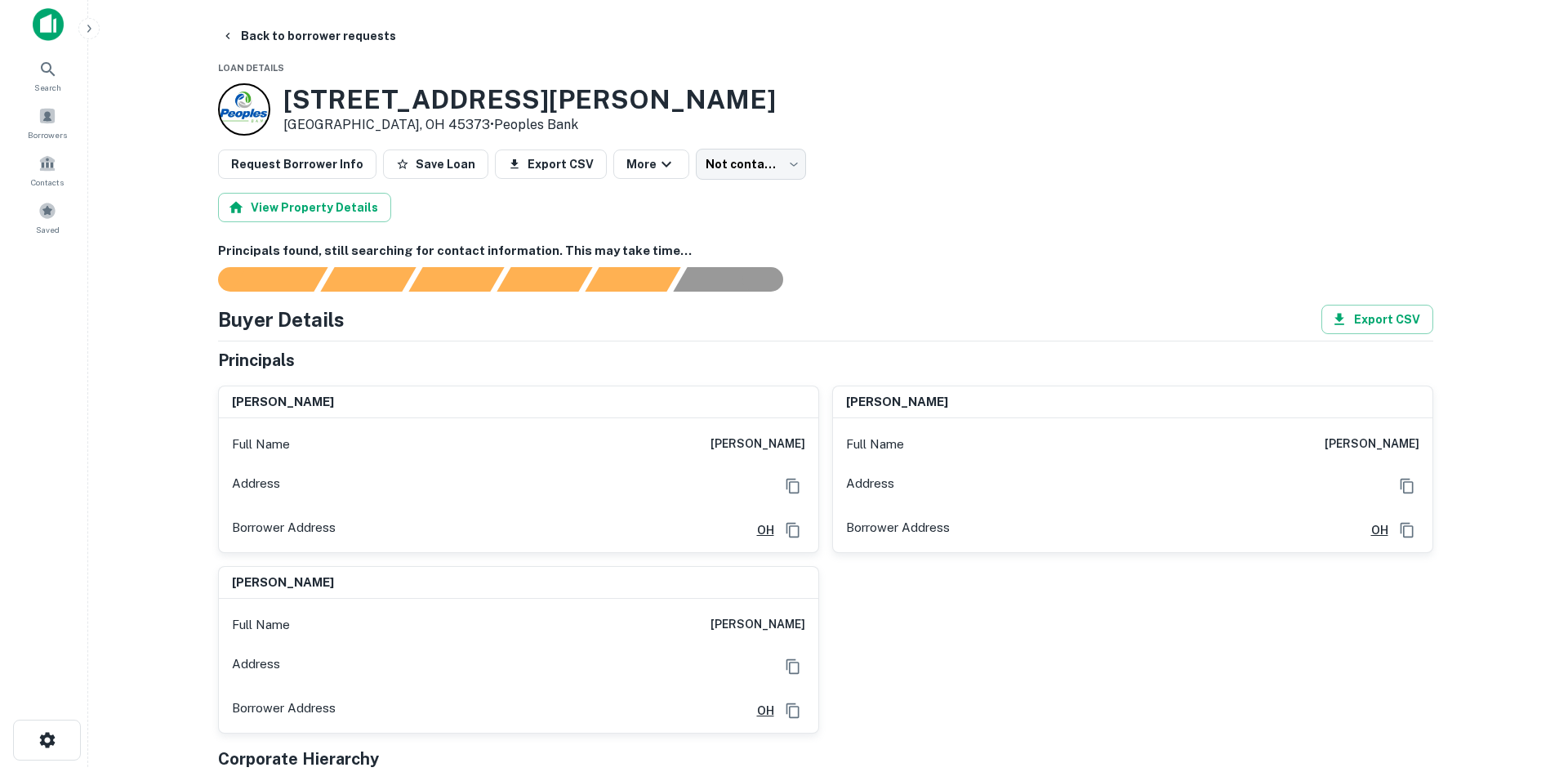
scroll to position [0, 0]
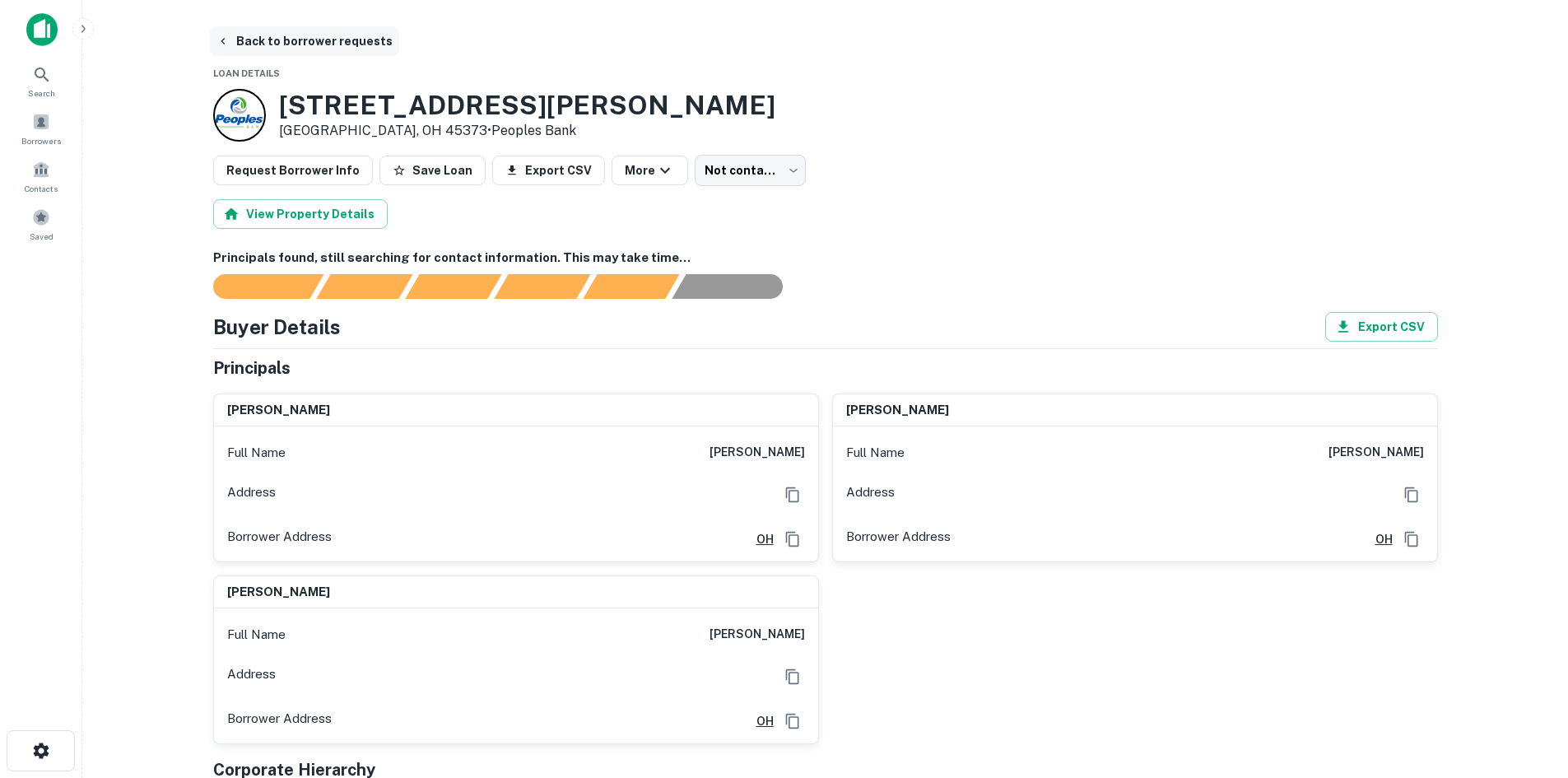
click at [281, 38] on button "Back to borrower requests" at bounding box center [304, 41] width 190 height 30
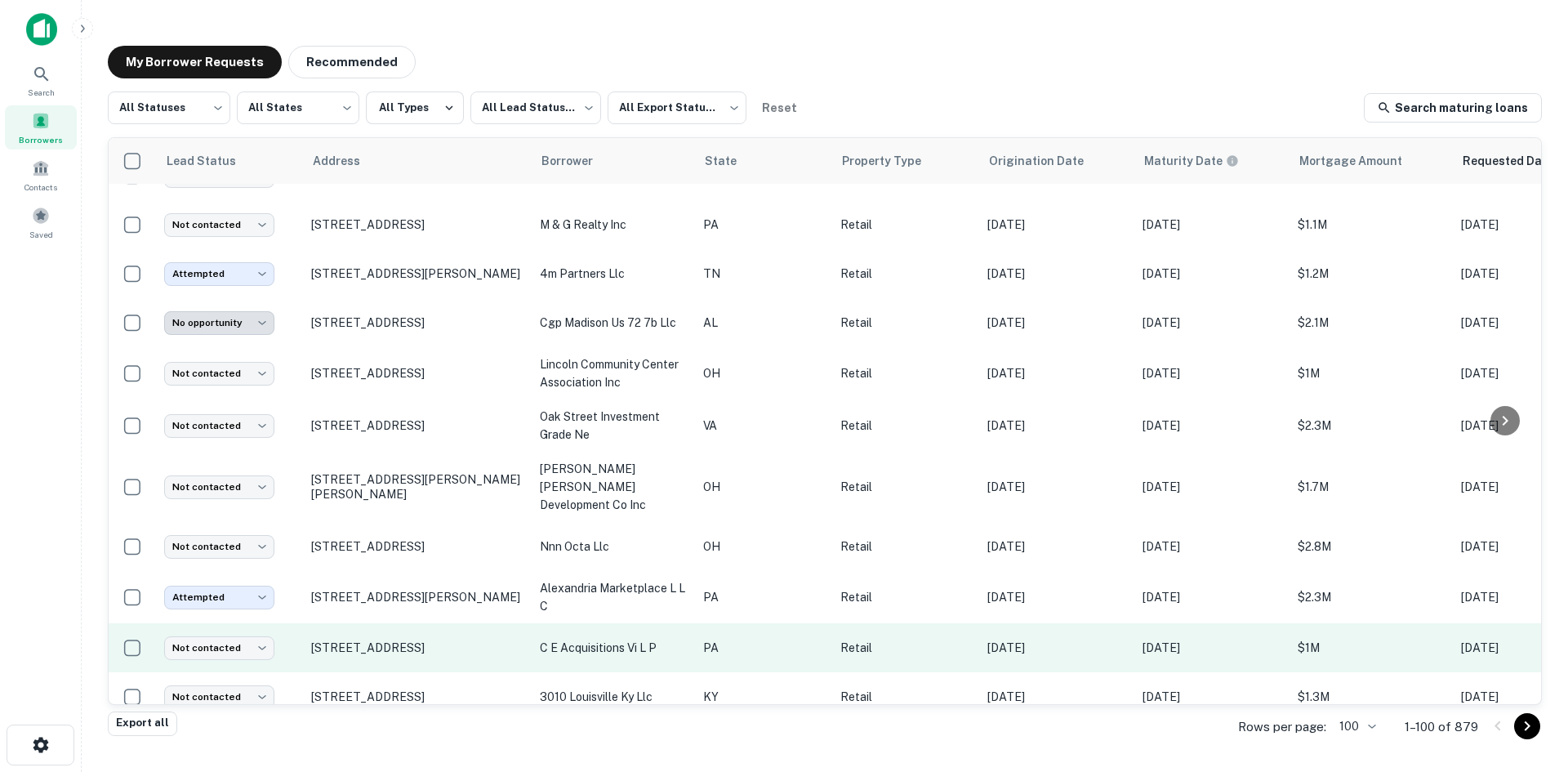
scroll to position [1371, 0]
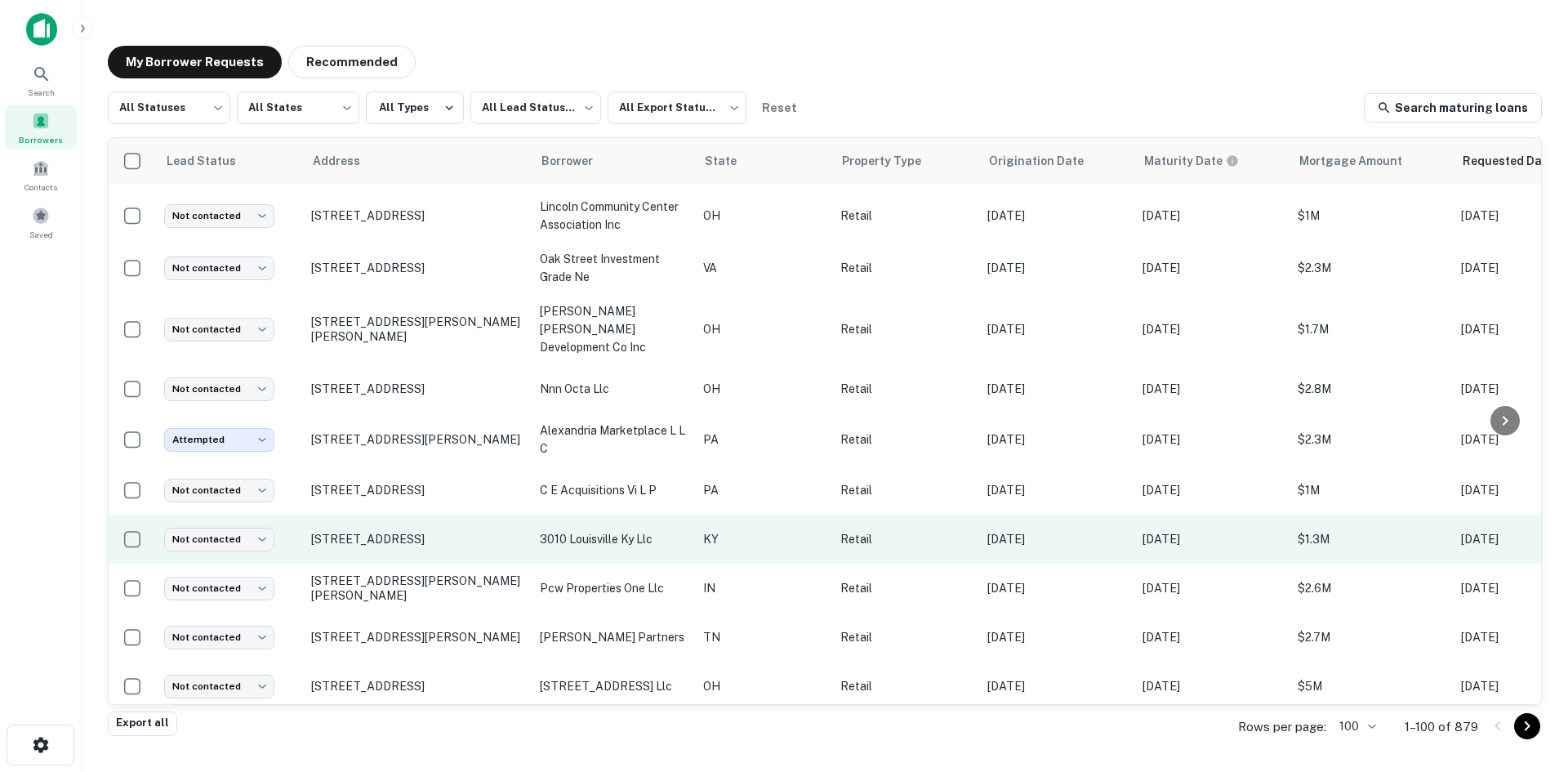
click at [446, 553] on td "[STREET_ADDRESS]" at bounding box center [417, 538] width 229 height 49
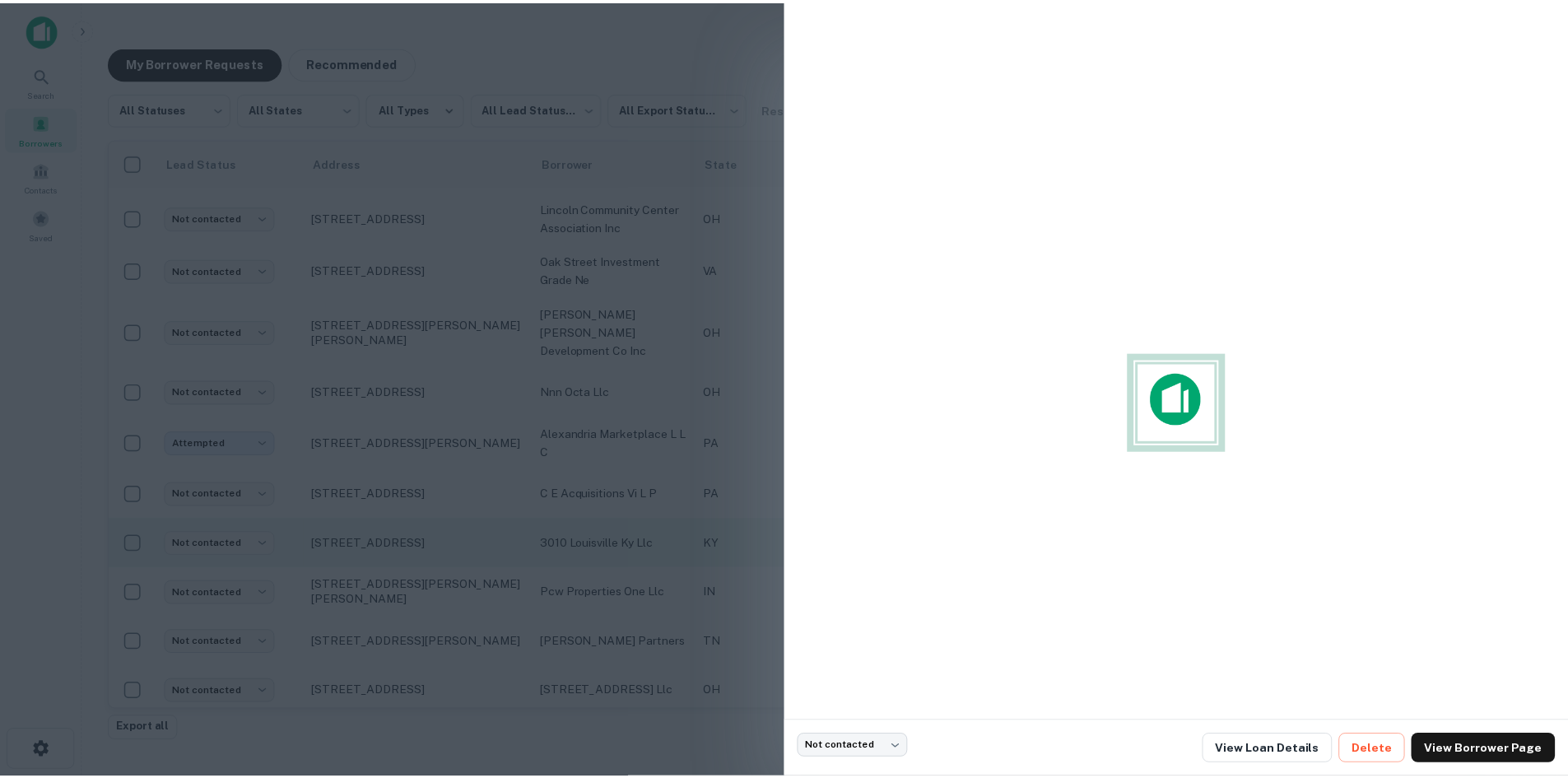
scroll to position [1464, 0]
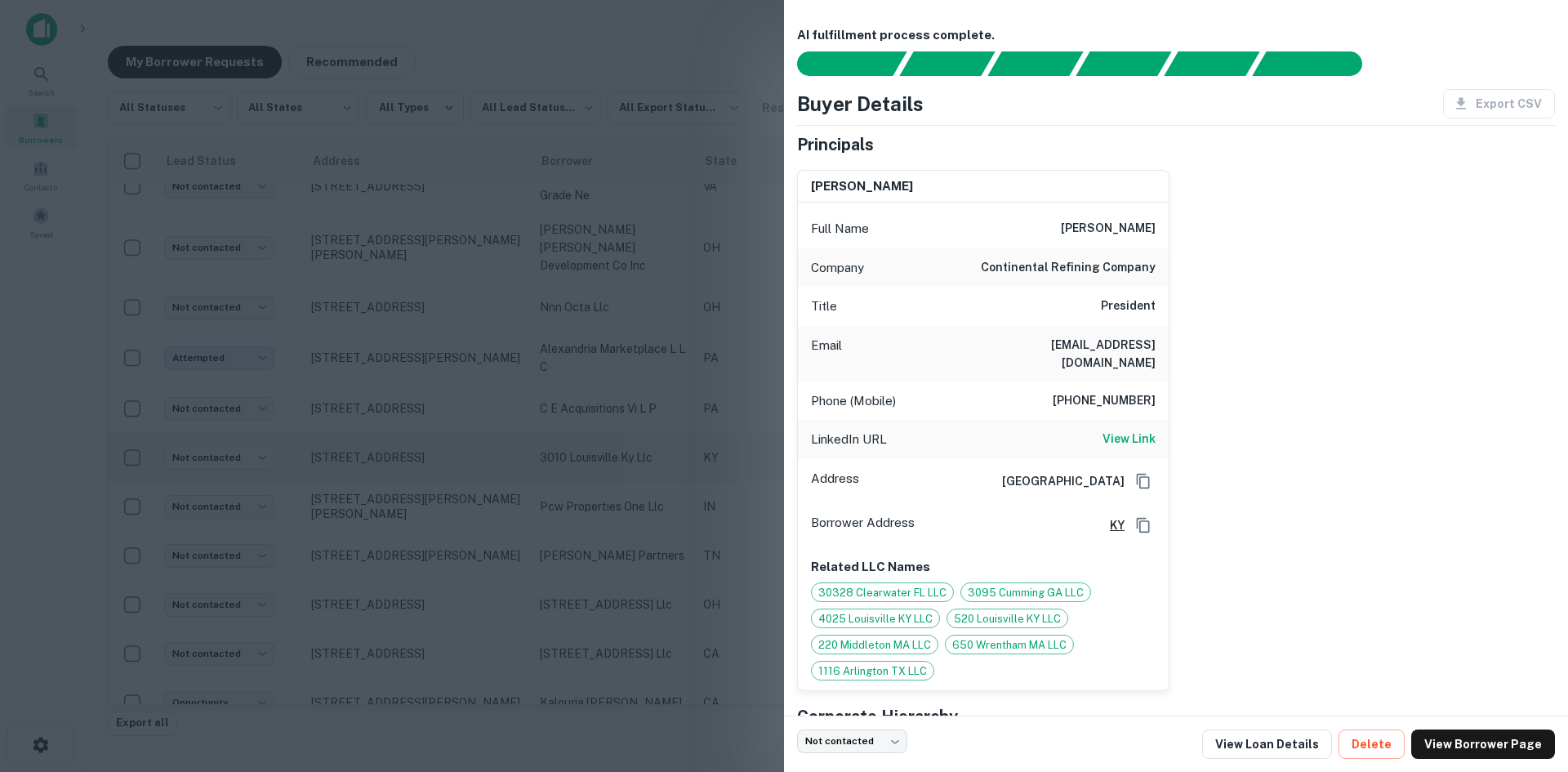
click at [446, 553] on div at bounding box center [784, 386] width 1568 height 772
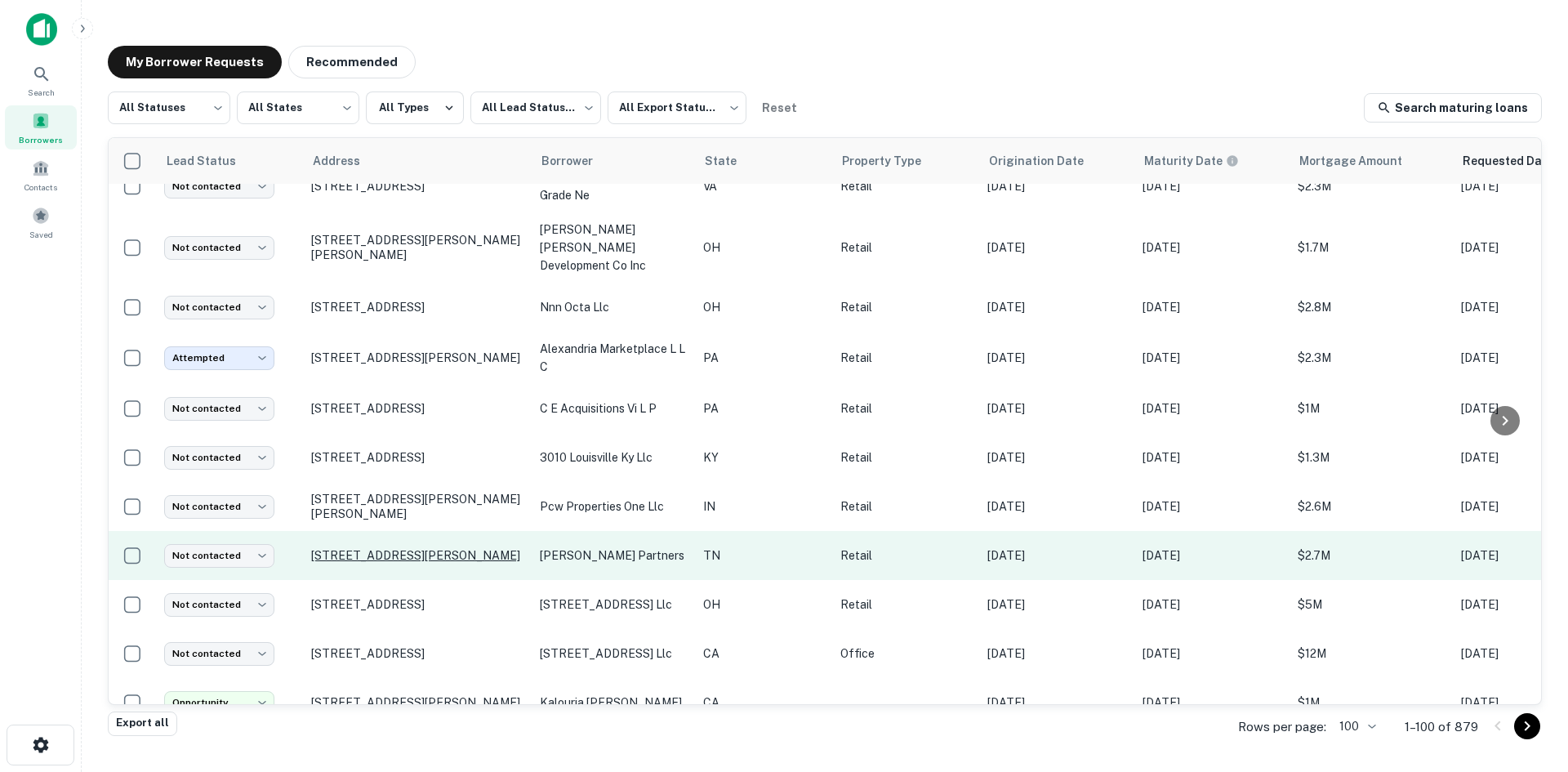
click at [435, 549] on p "[STREET_ADDRESS][PERSON_NAME]" at bounding box center [417, 555] width 212 height 15
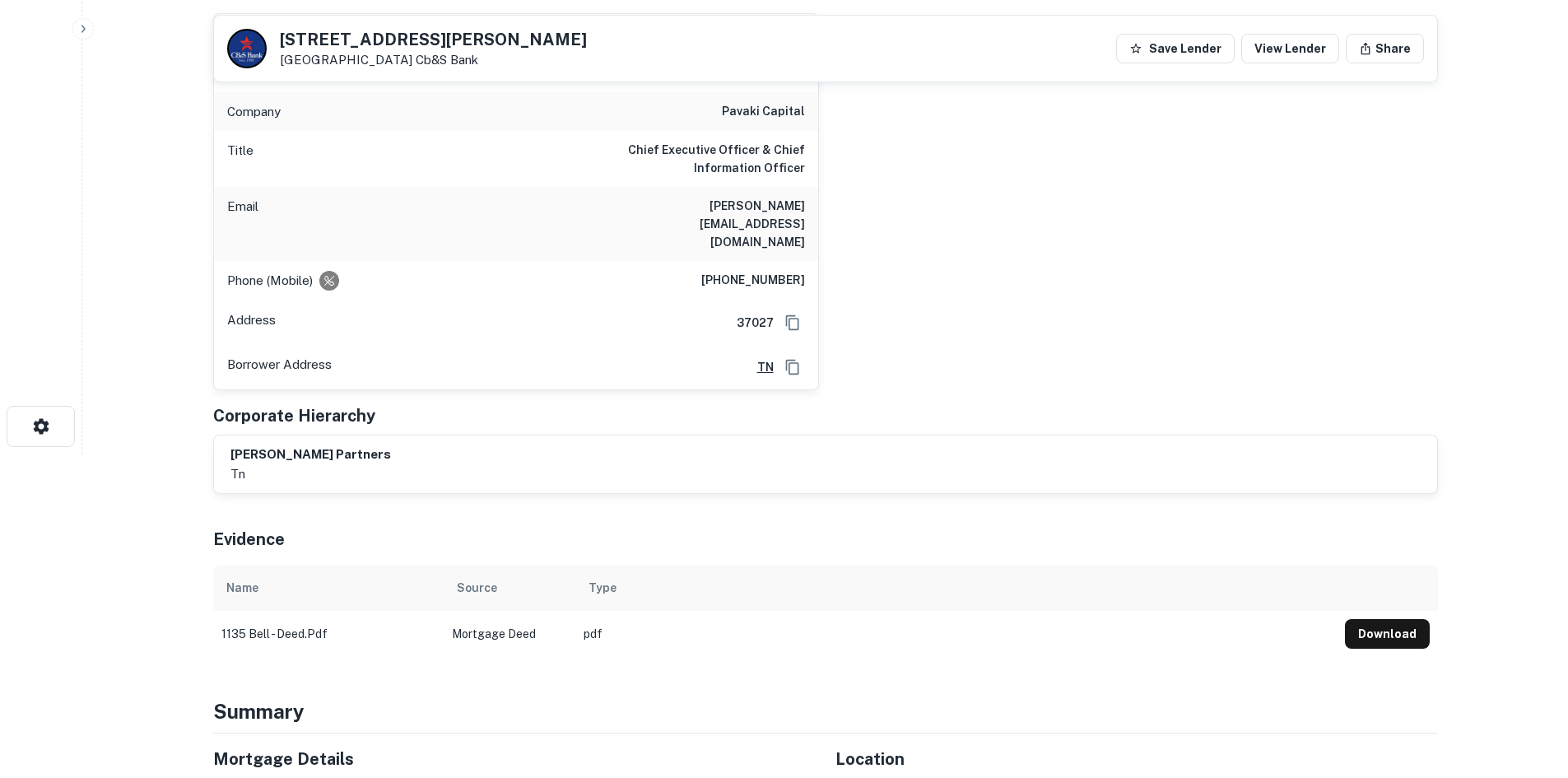
scroll to position [164, 0]
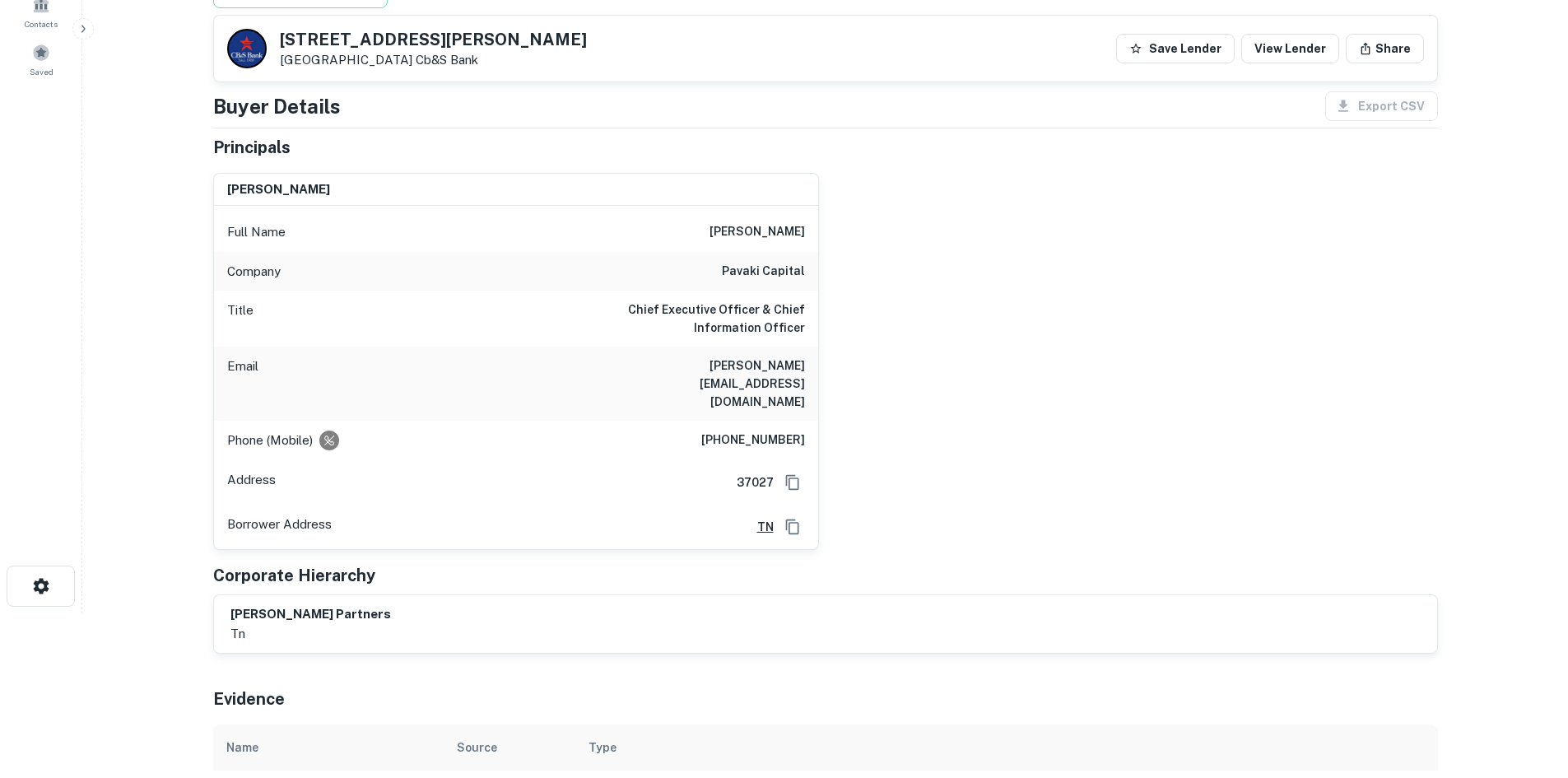
click at [744, 271] on h6 "pavaki capital" at bounding box center [763, 271] width 83 height 20
click at [742, 431] on h6 "[PHONE_NUMBER]" at bounding box center [753, 440] width 104 height 20
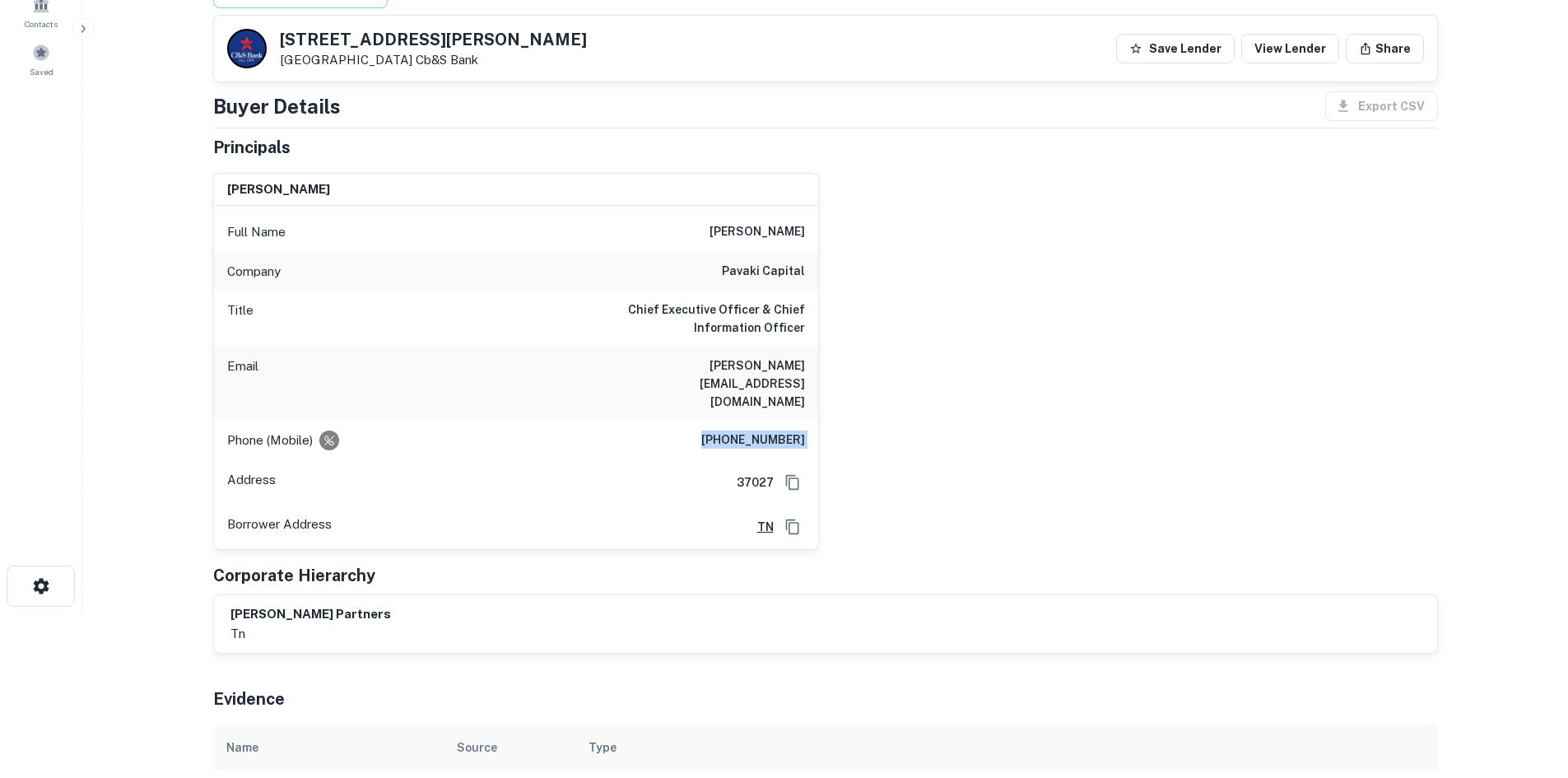
click at [742, 431] on h6 "[PHONE_NUMBER]" at bounding box center [753, 440] width 104 height 20
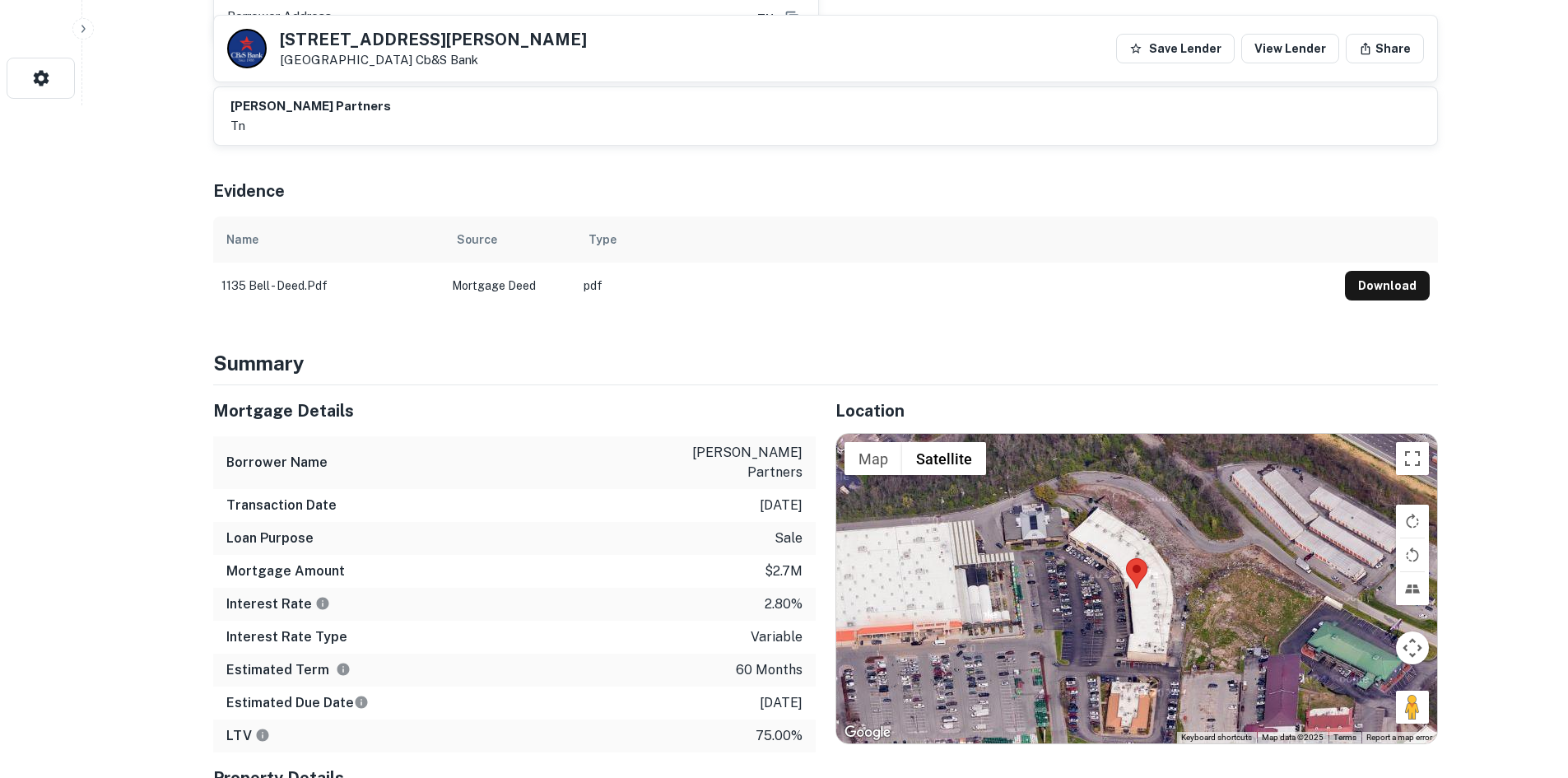
scroll to position [823, 0]
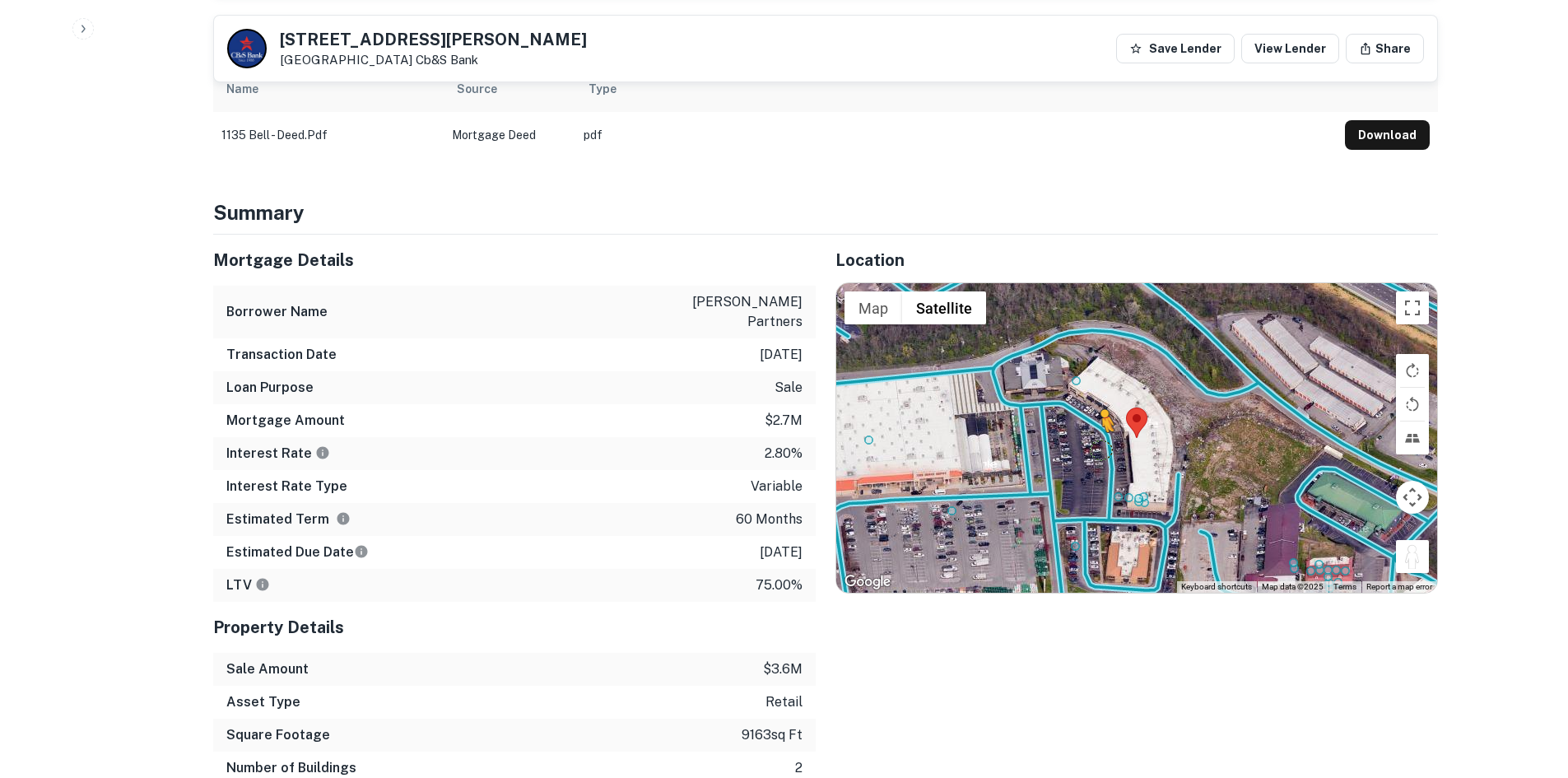
drag, startPoint x: 1416, startPoint y: 529, endPoint x: 1098, endPoint y: 407, distance: 340.6
click at [1098, 407] on div "To activate drag with keyboard, press Alt + Enter. Once in keyboard drag state,…" at bounding box center [1136, 437] width 600 height 309
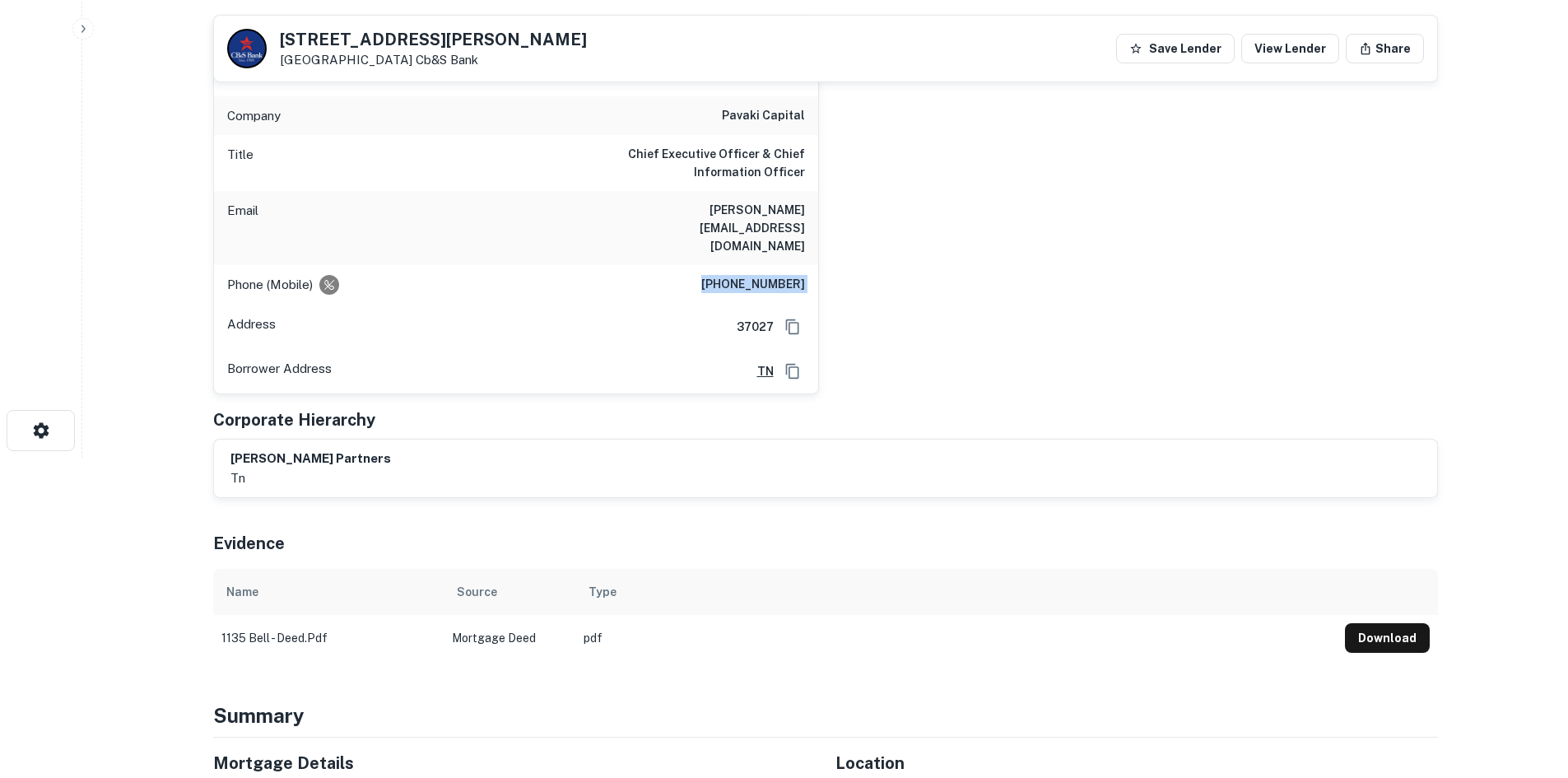
scroll to position [247, 0]
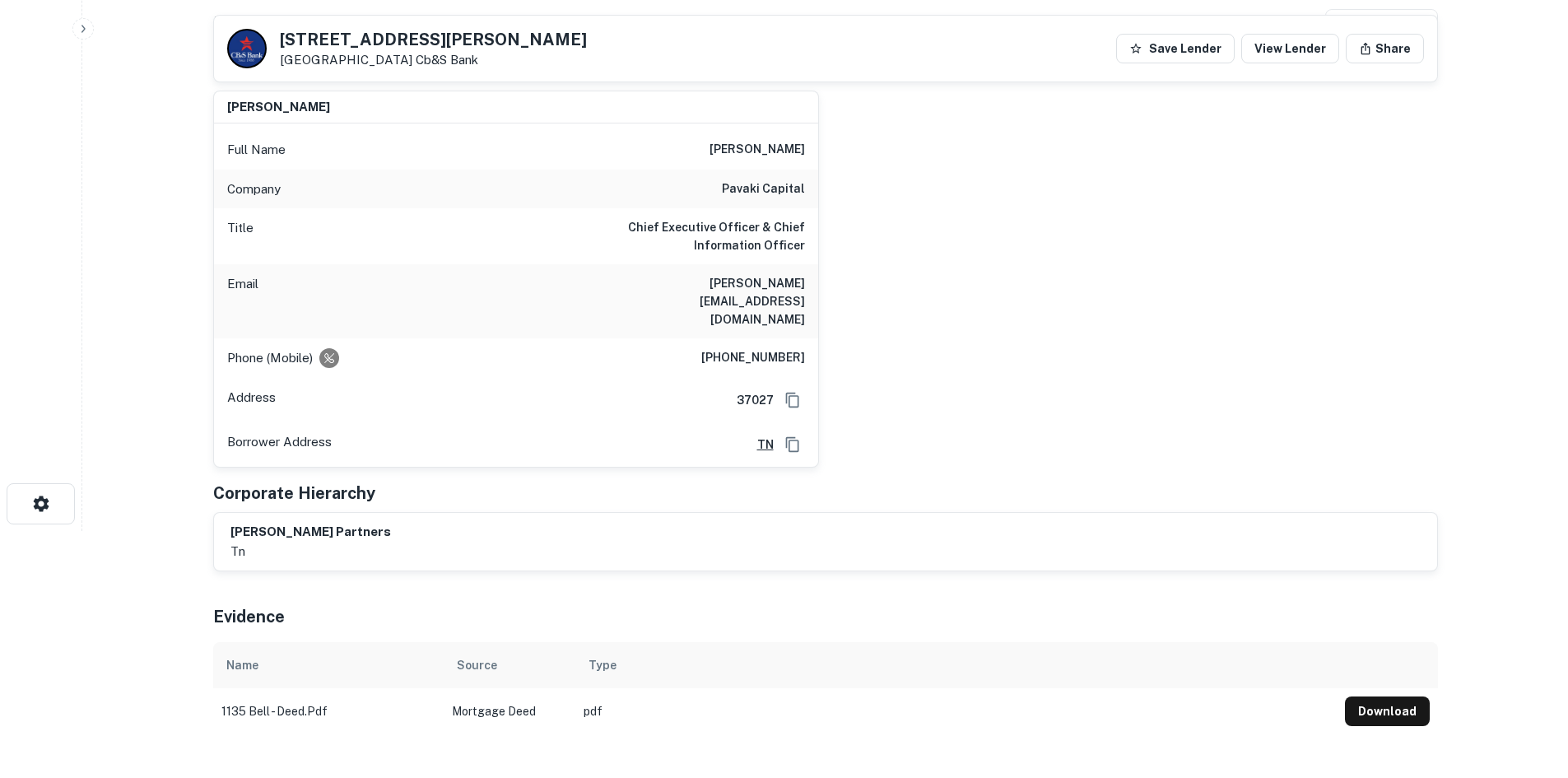
click at [774, 153] on h6 "[PERSON_NAME]" at bounding box center [757, 149] width 95 height 20
click at [724, 154] on div "Full Name [PERSON_NAME]" at bounding box center [516, 149] width 604 height 39
drag, startPoint x: 737, startPoint y: 138, endPoint x: 801, endPoint y: 179, distance: 76.0
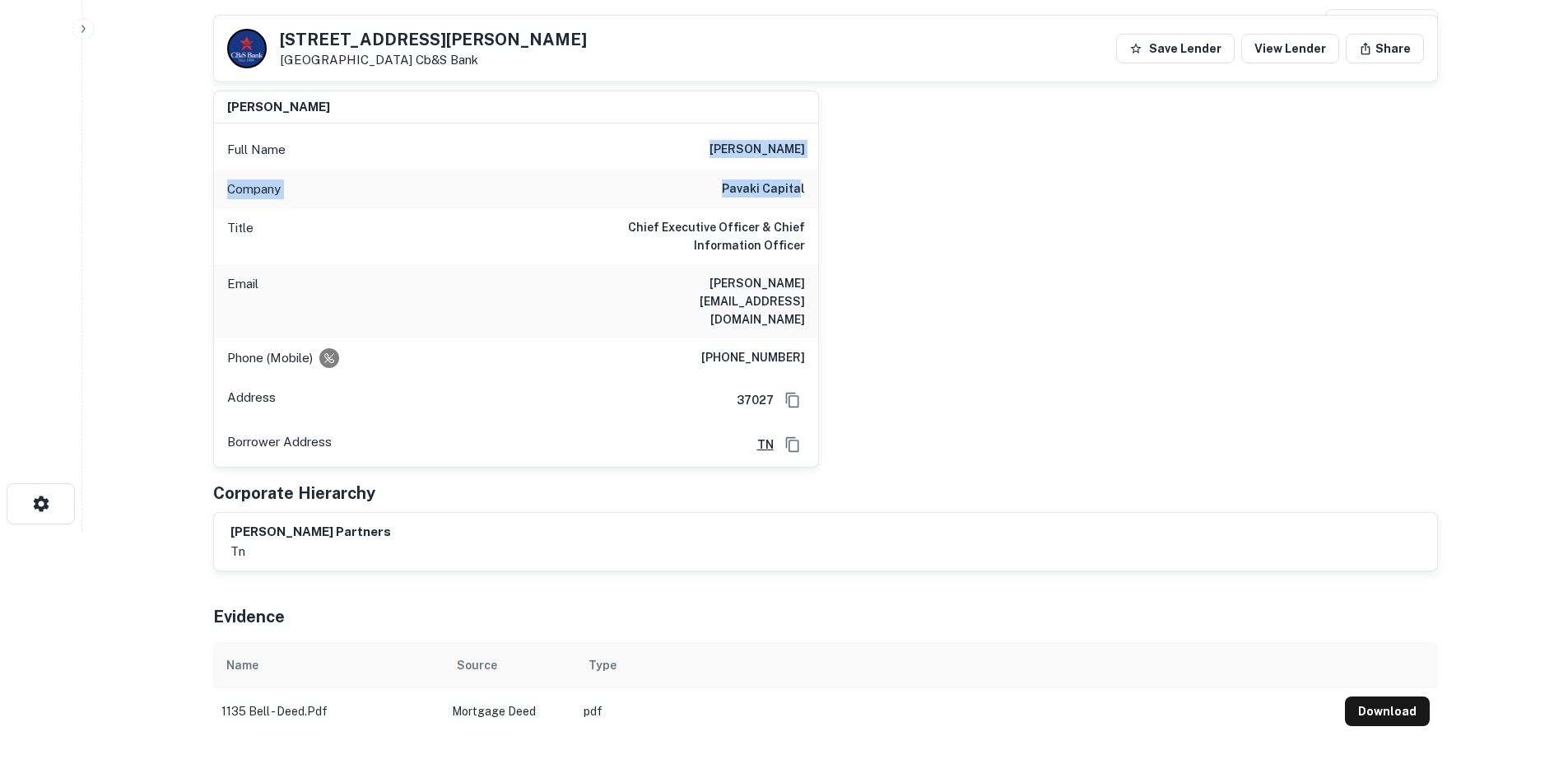
click at [801, 179] on div "Full Name [PERSON_NAME] Company pavaki capital Title Chief Executive Officer & …" at bounding box center [516, 294] width 604 height 343
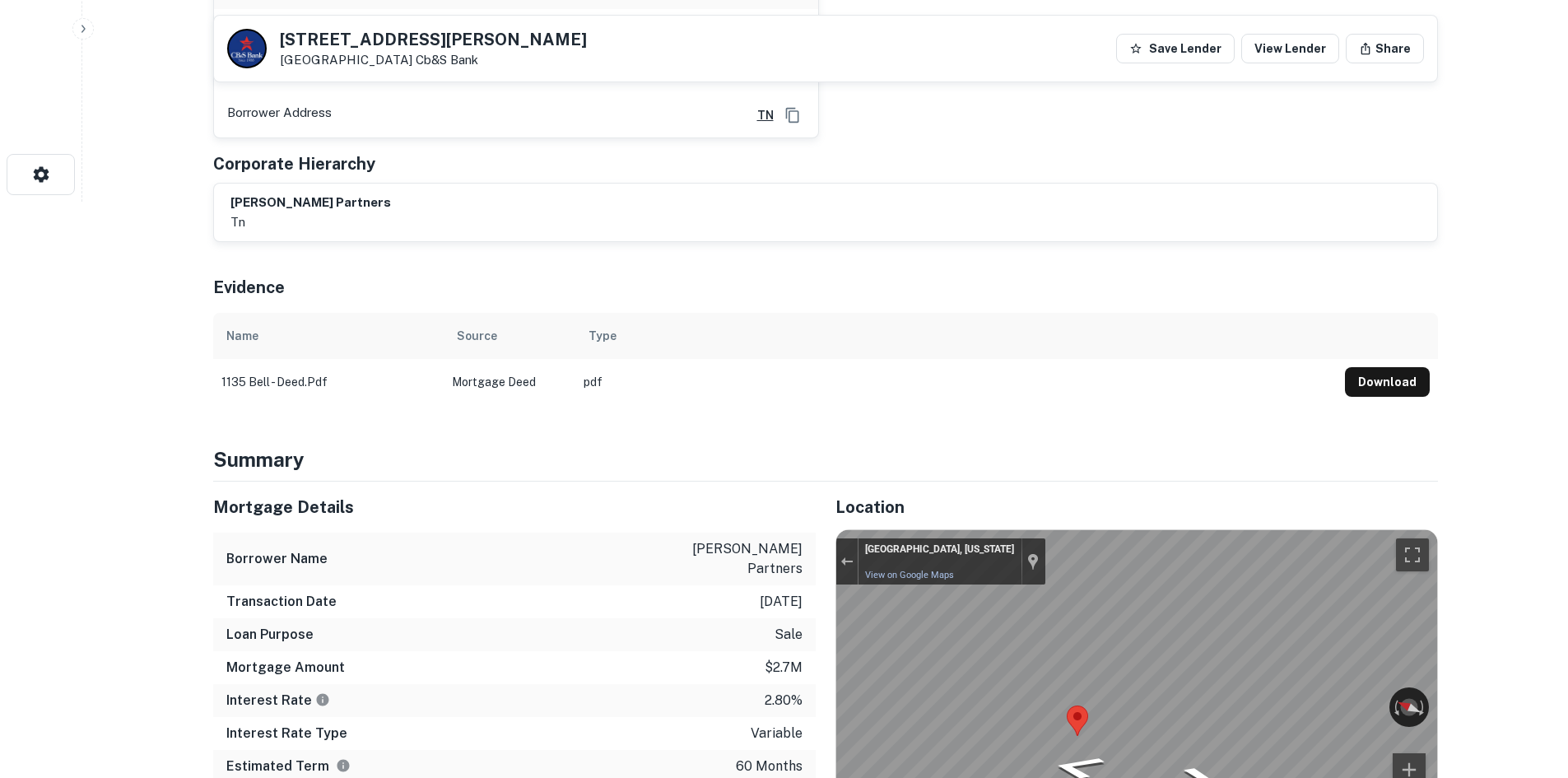
scroll to position [741, 0]
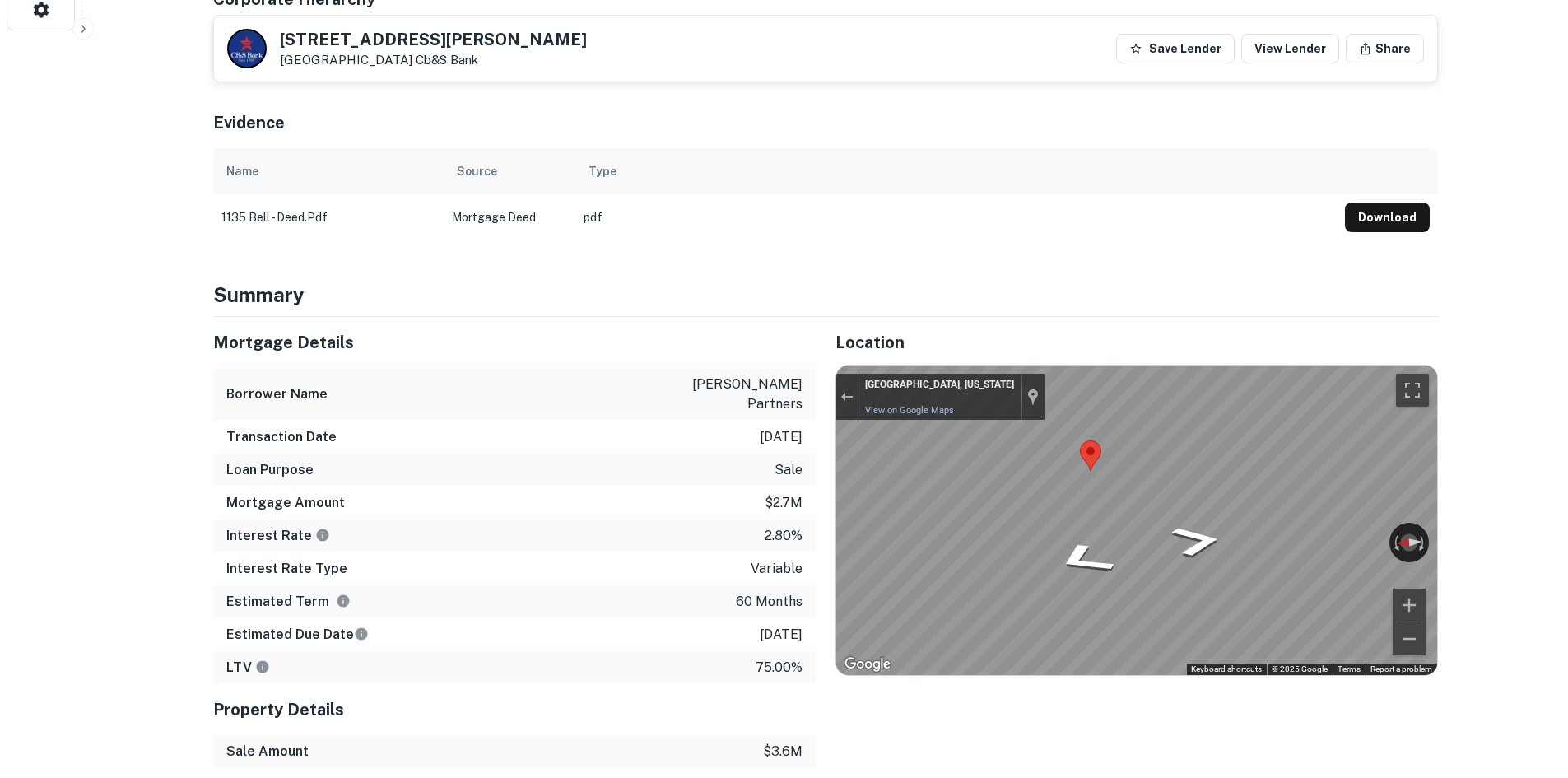
drag, startPoint x: 1084, startPoint y: 416, endPoint x: 802, endPoint y: 336, distance: 293.1
click at [828, 345] on div "Location ← Move left → Move right ↑ Move up ↓ Move down + Zoom in - Zoom out Ho…" at bounding box center [1126, 608] width 622 height 583
drag, startPoint x: 1094, startPoint y: 420, endPoint x: 816, endPoint y: 339, distance: 289.6
click at [816, 339] on div "Location ← Move left → Move right ↑ Move up ↓ Move down + Zoom in - Zoom out Ho…" at bounding box center [1126, 608] width 622 height 583
click at [814, 403] on div "Mortgage Details Borrower Name [PERSON_NAME] partners Transaction Date [DATE] L…" at bounding box center [815, 608] width 1244 height 583
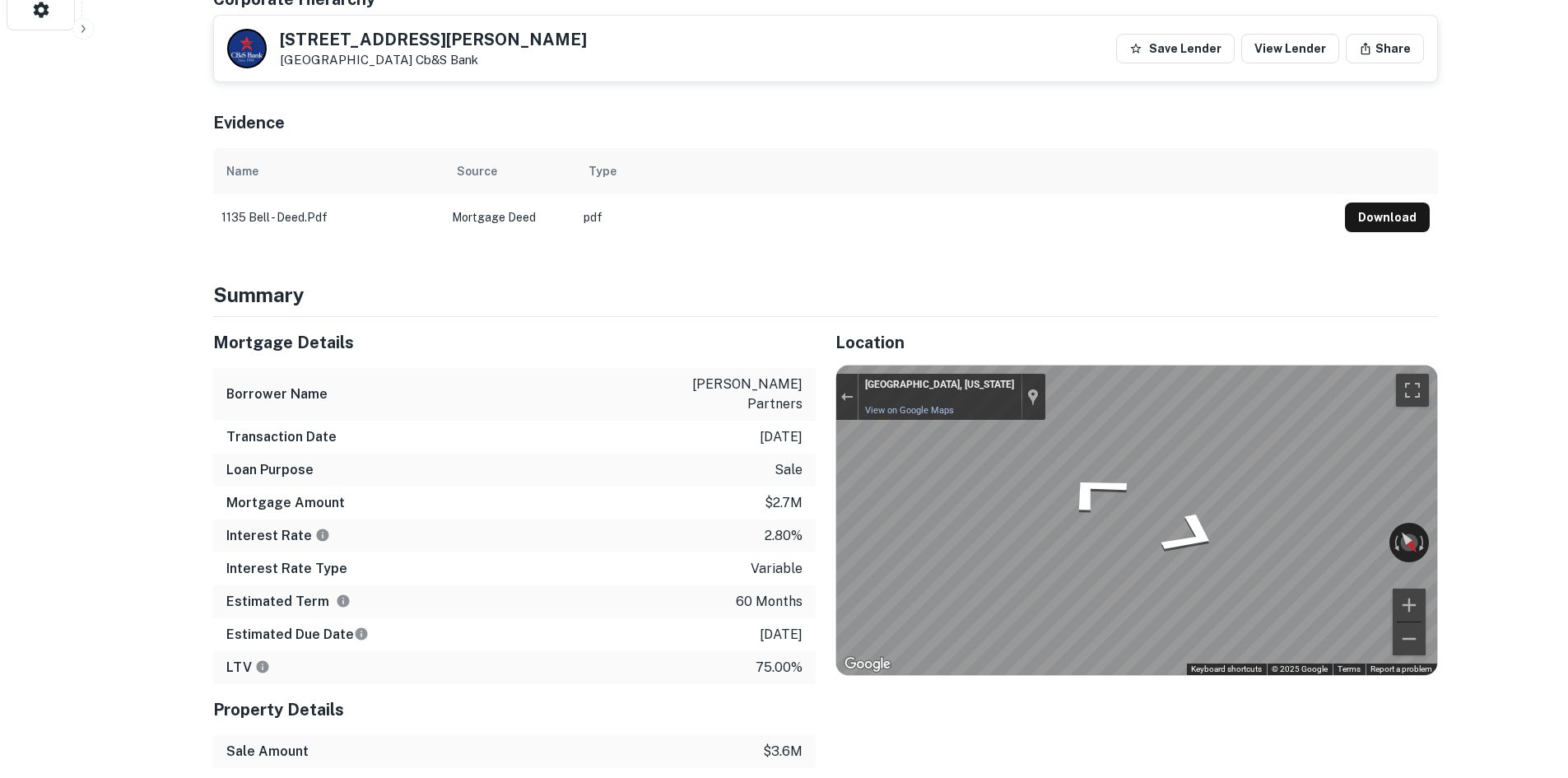
click at [967, 380] on div "← Move left → Move right ↑ Move up ↓ Move down + Zoom in - Zoom out [GEOGRAPHIC…" at bounding box center [1136, 519] width 600 height 309
click at [735, 487] on div "Mortgage Details Borrower Name [PERSON_NAME] partners Transaction Date [DATE] L…" at bounding box center [815, 608] width 1244 height 583
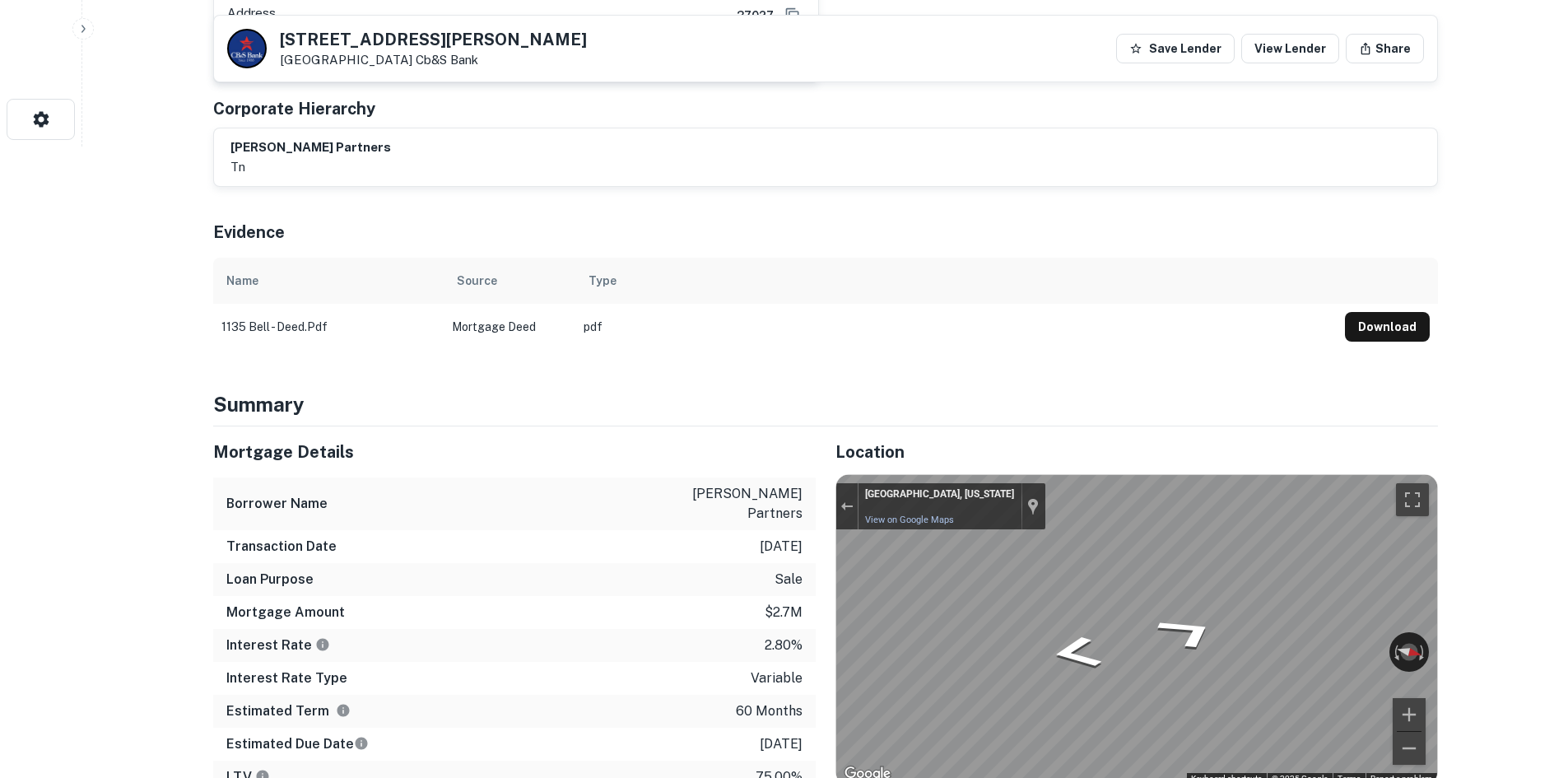
scroll to position [658, 0]
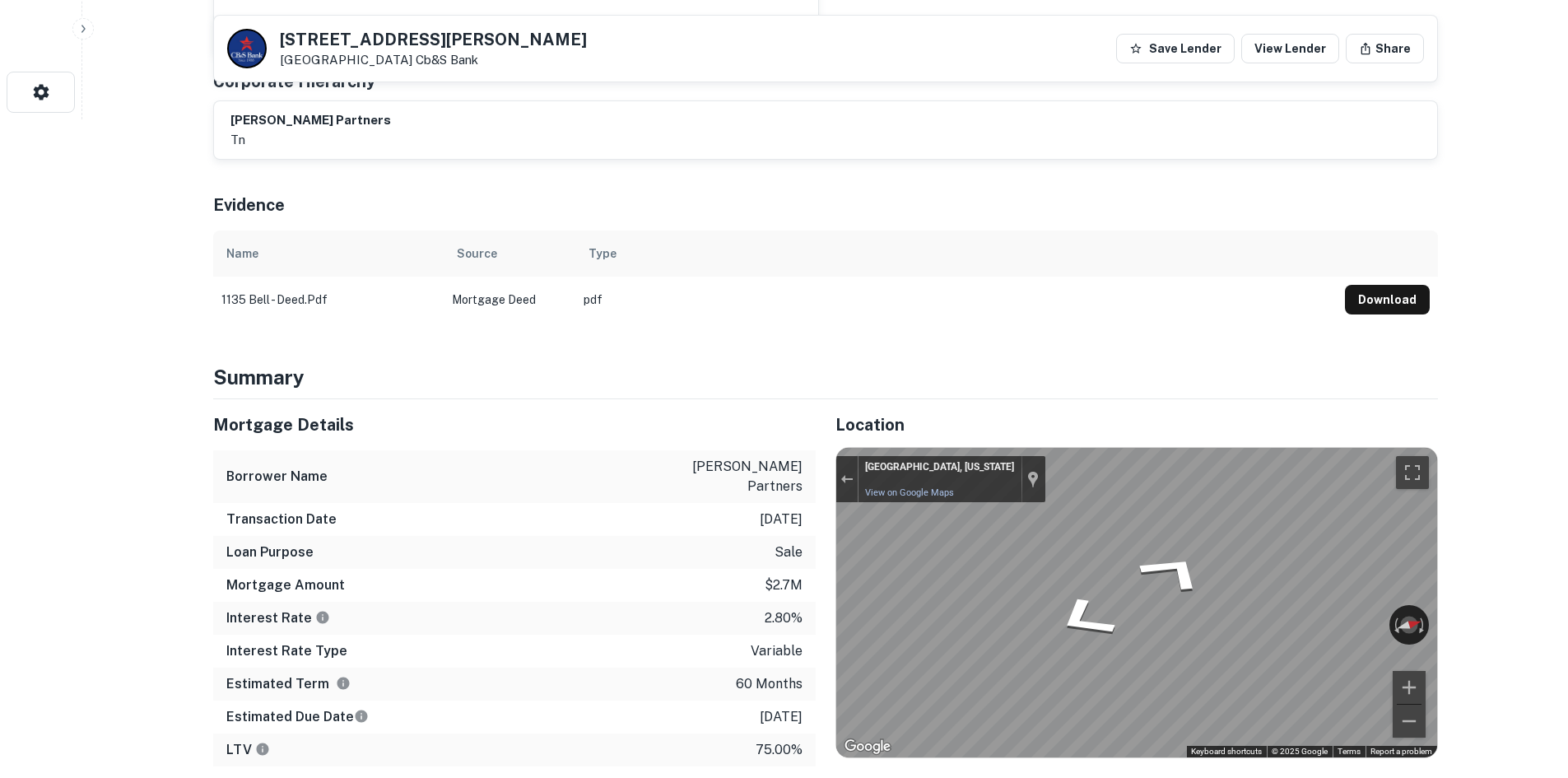
click at [814, 487] on div "Mortgage Details Borrower Name [PERSON_NAME] partners Transaction Date [DATE] L…" at bounding box center [815, 690] width 1244 height 583
click at [883, 724] on div "Location ← Move left → Move right ↑ Move up ↓ Move down + Zoom in - Zoom out Ho…" at bounding box center [1126, 690] width 622 height 583
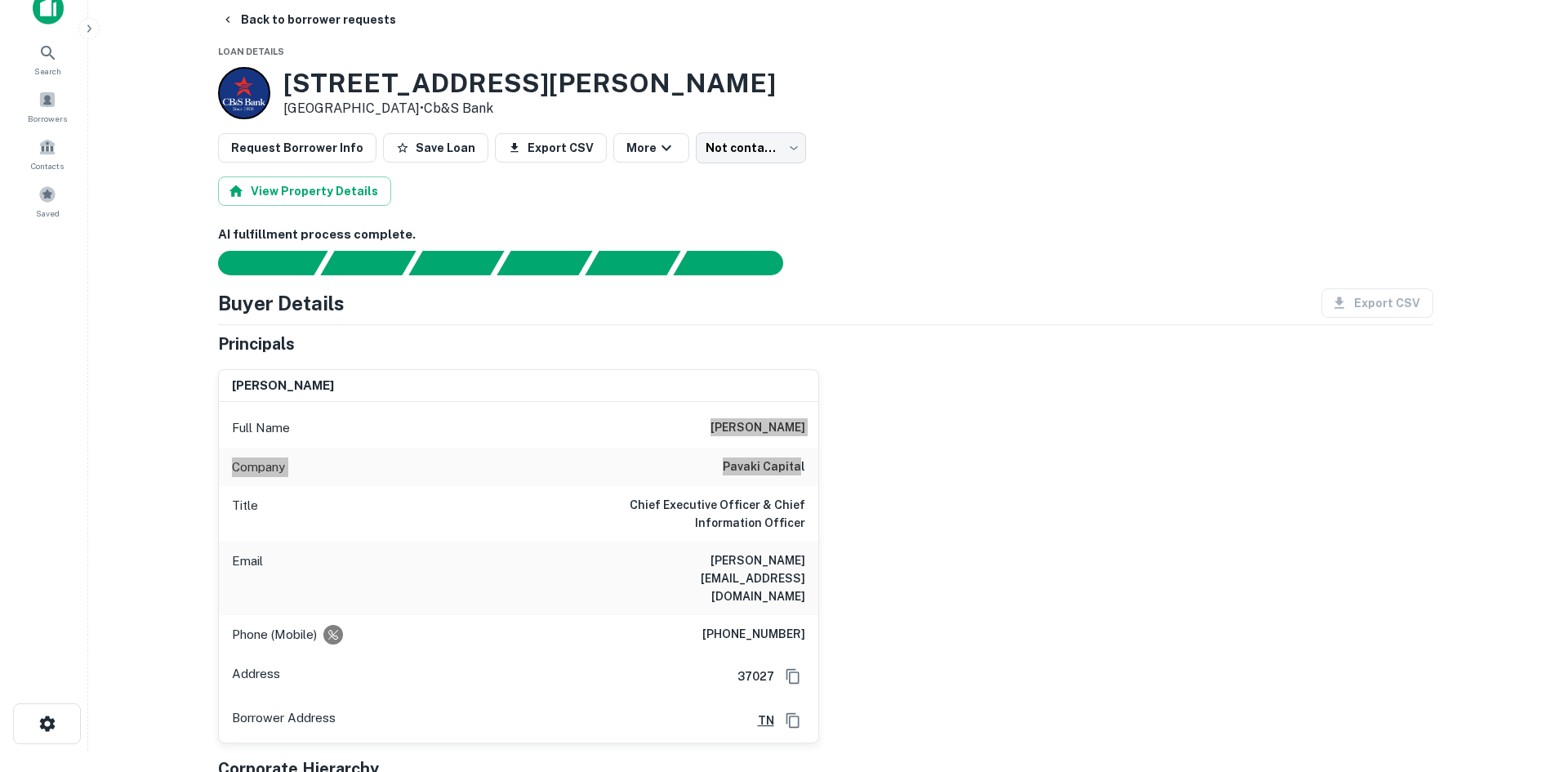
scroll to position [0, 0]
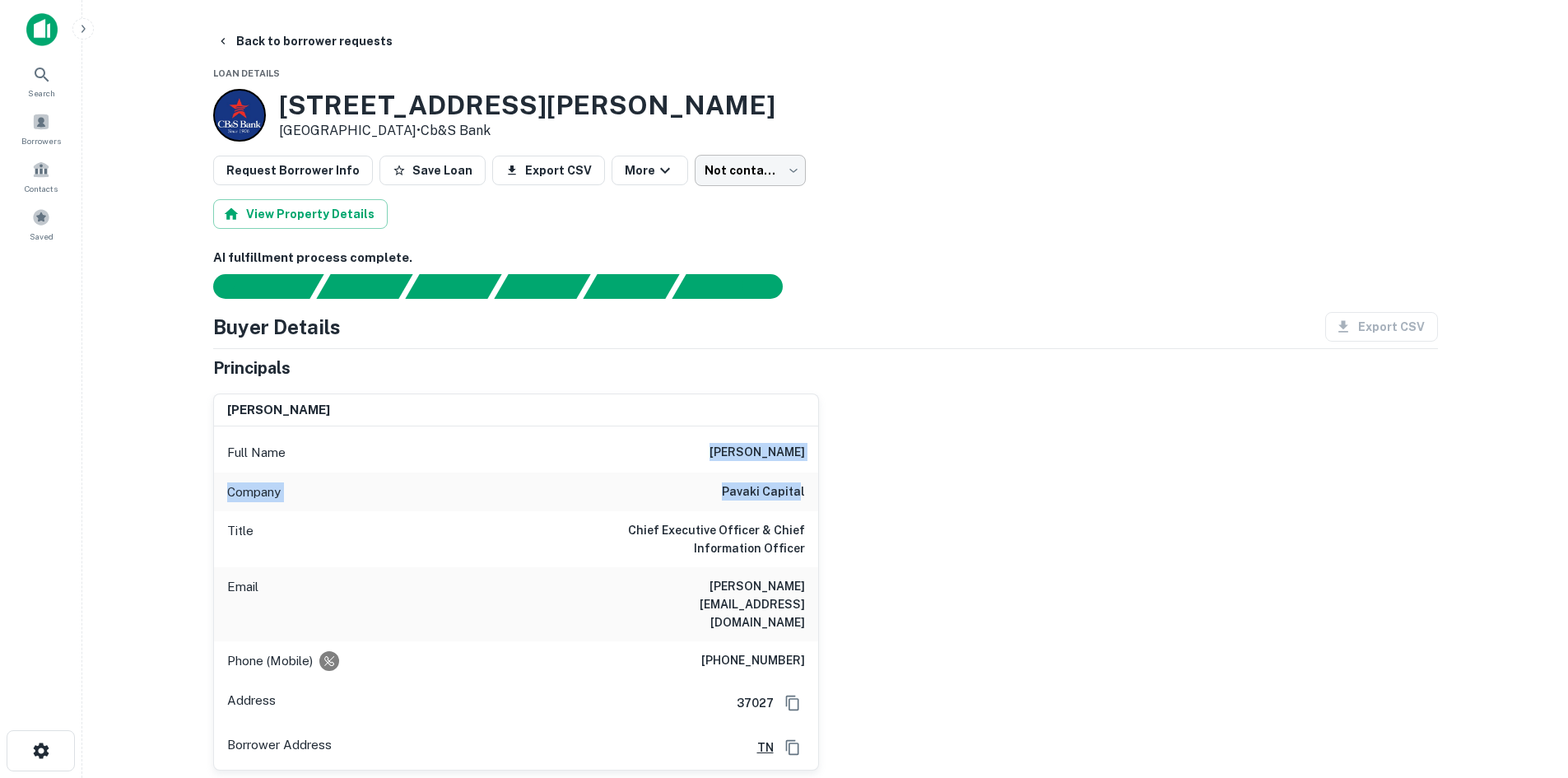
click at [725, 170] on body "Search Borrowers Contacts Saved Back to borrower requests Loan Details [STREET_…" at bounding box center [784, 389] width 1568 height 778
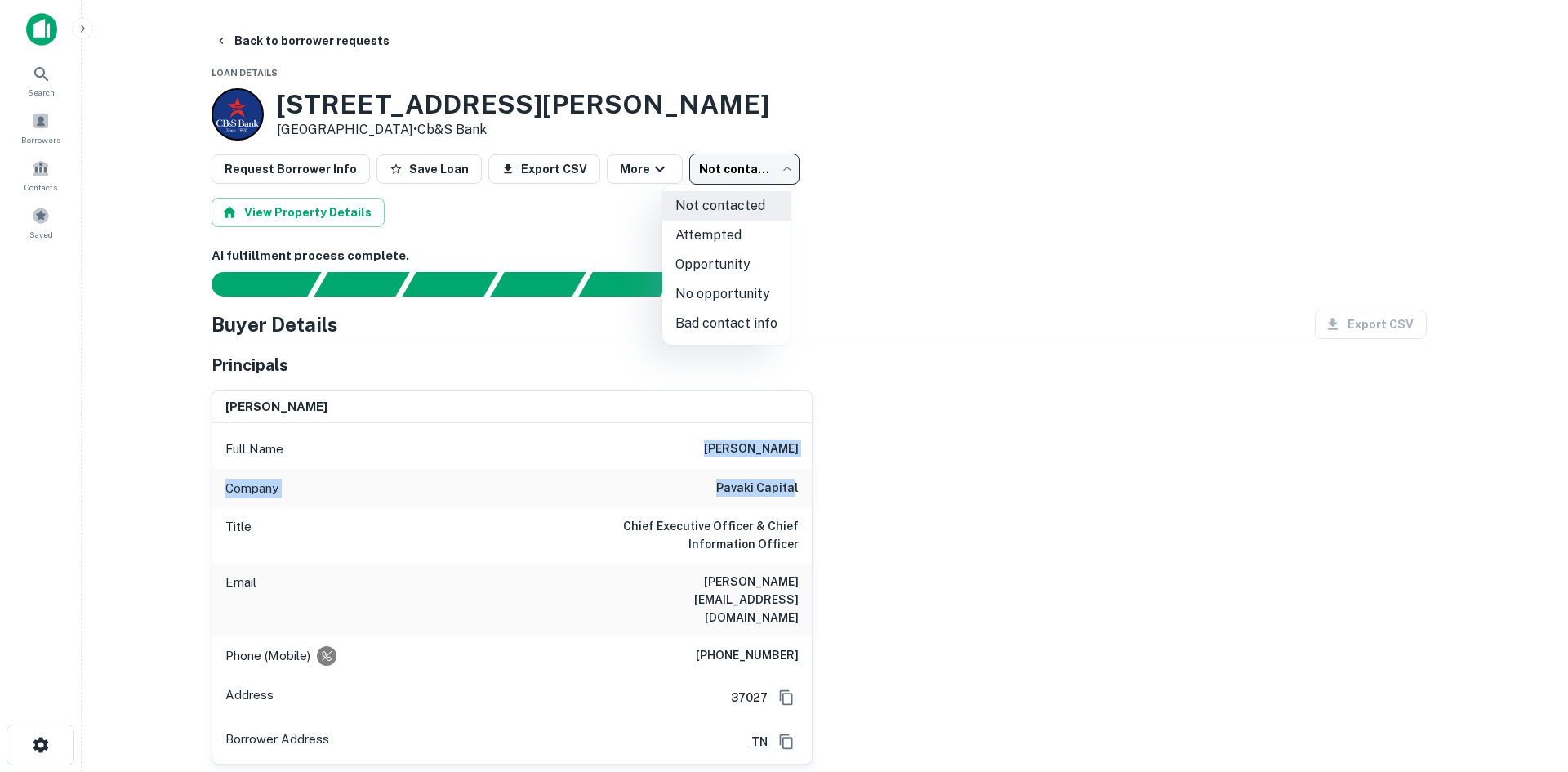
click at [720, 229] on li "Attempted" at bounding box center [727, 235] width 128 height 30
type input "*********"
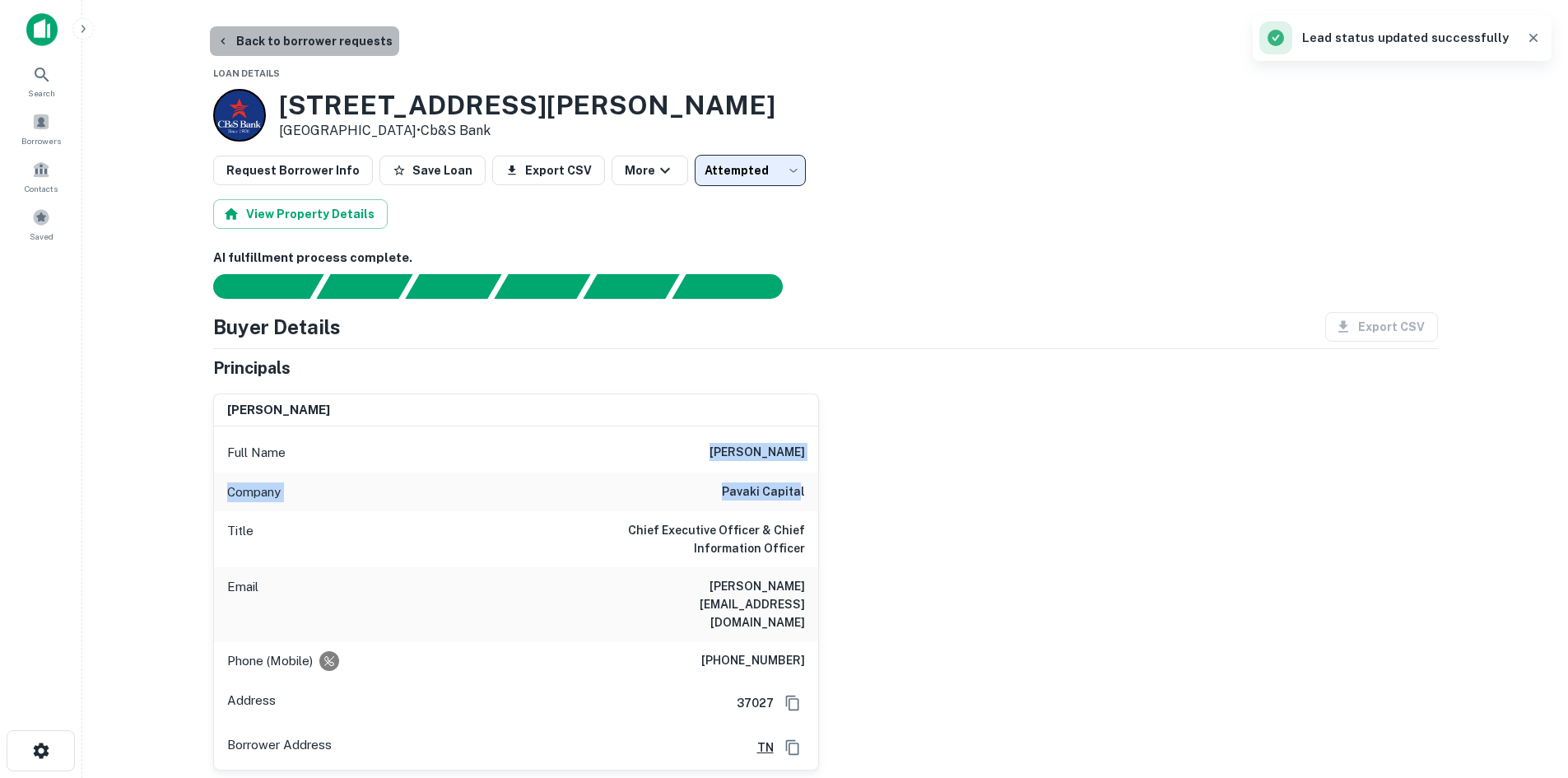
click at [329, 38] on button "Back to borrower requests" at bounding box center [304, 41] width 190 height 30
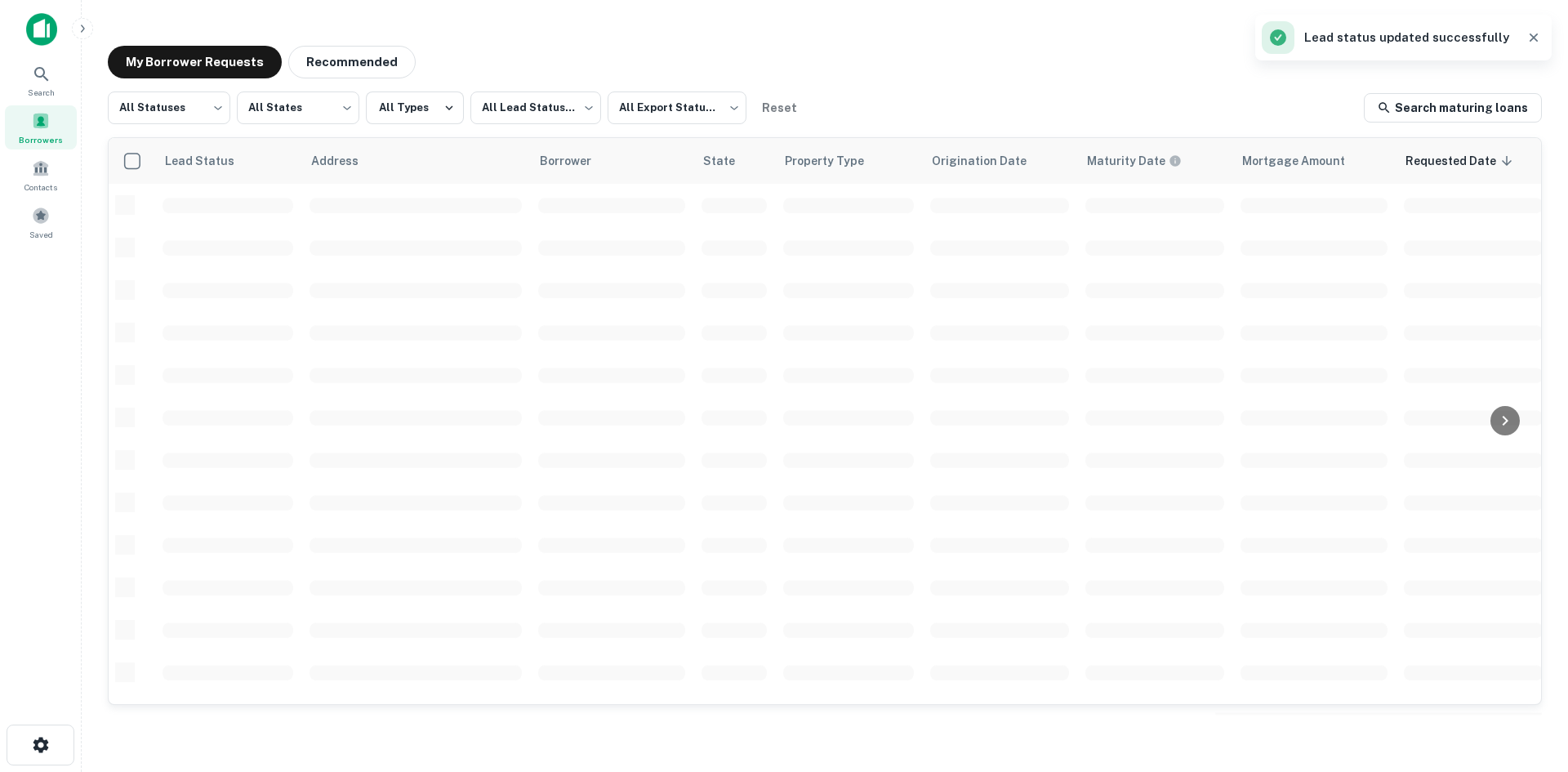
scroll to position [553, 0]
